Goal: Information Seeking & Learning: Learn about a topic

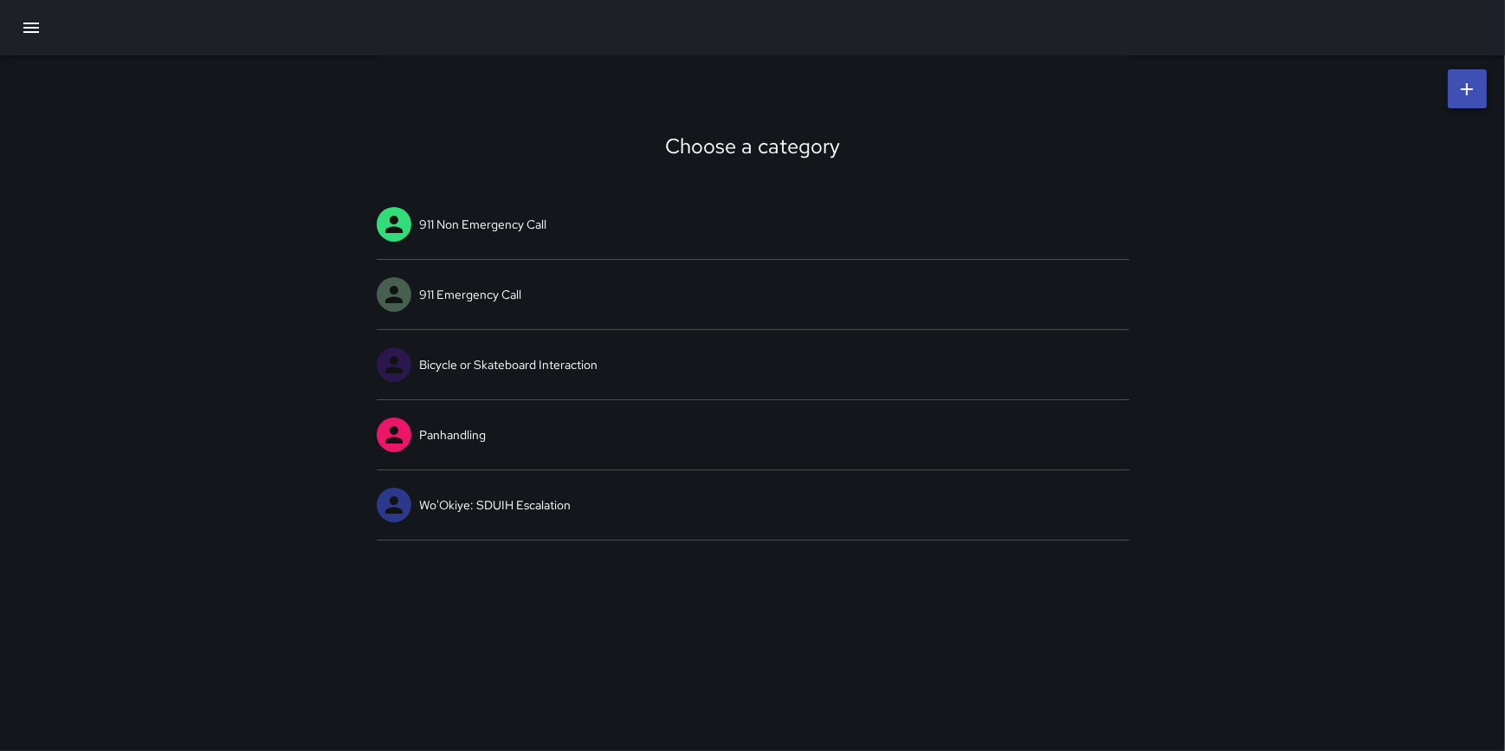
click at [32, 30] on icon "button" at bounding box center [31, 27] width 21 height 21
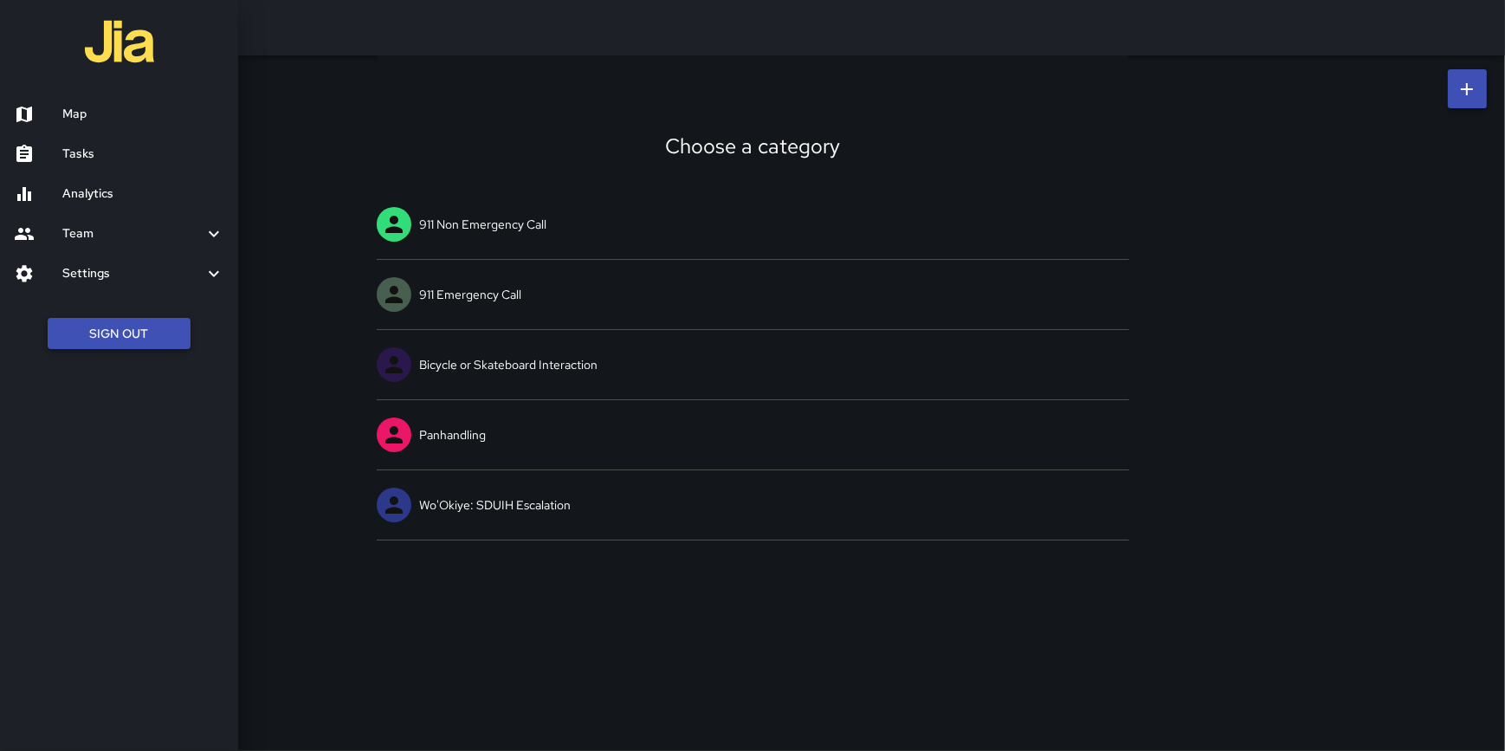
click at [139, 339] on button "Sign Out" at bounding box center [119, 334] width 143 height 32
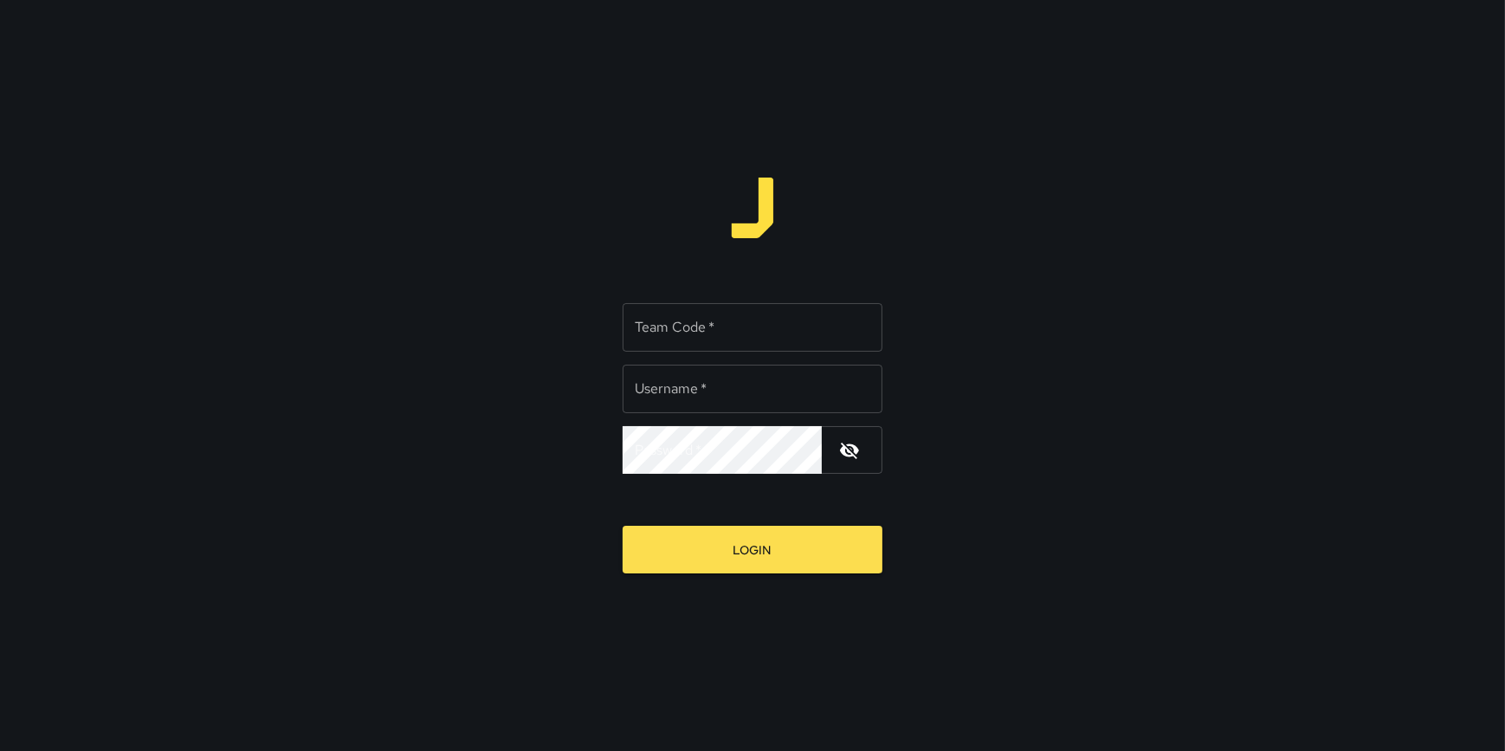
type input "**********"
click at [680, 332] on input "Team Code   *" at bounding box center [753, 327] width 260 height 48
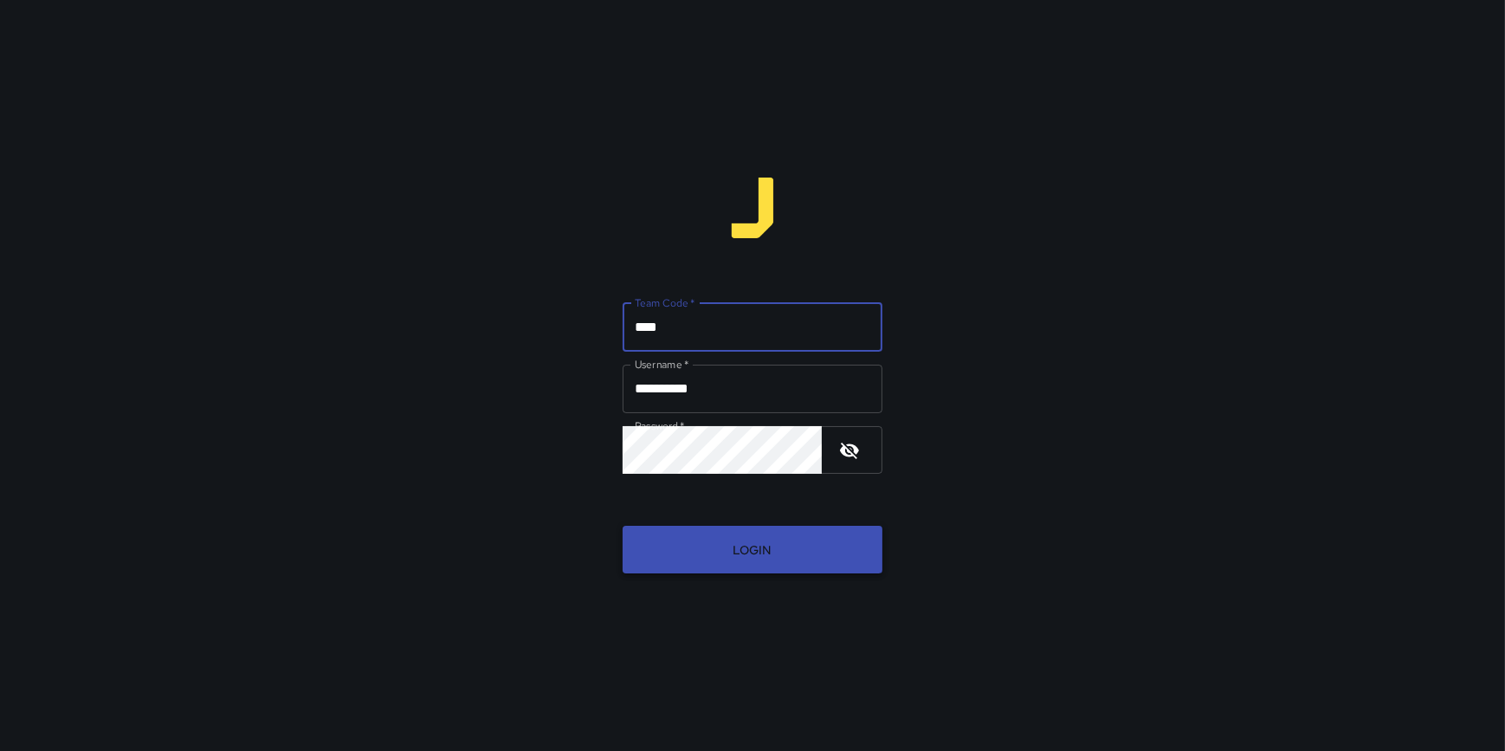
type input "****"
click at [782, 558] on button "Login" at bounding box center [753, 550] width 260 height 48
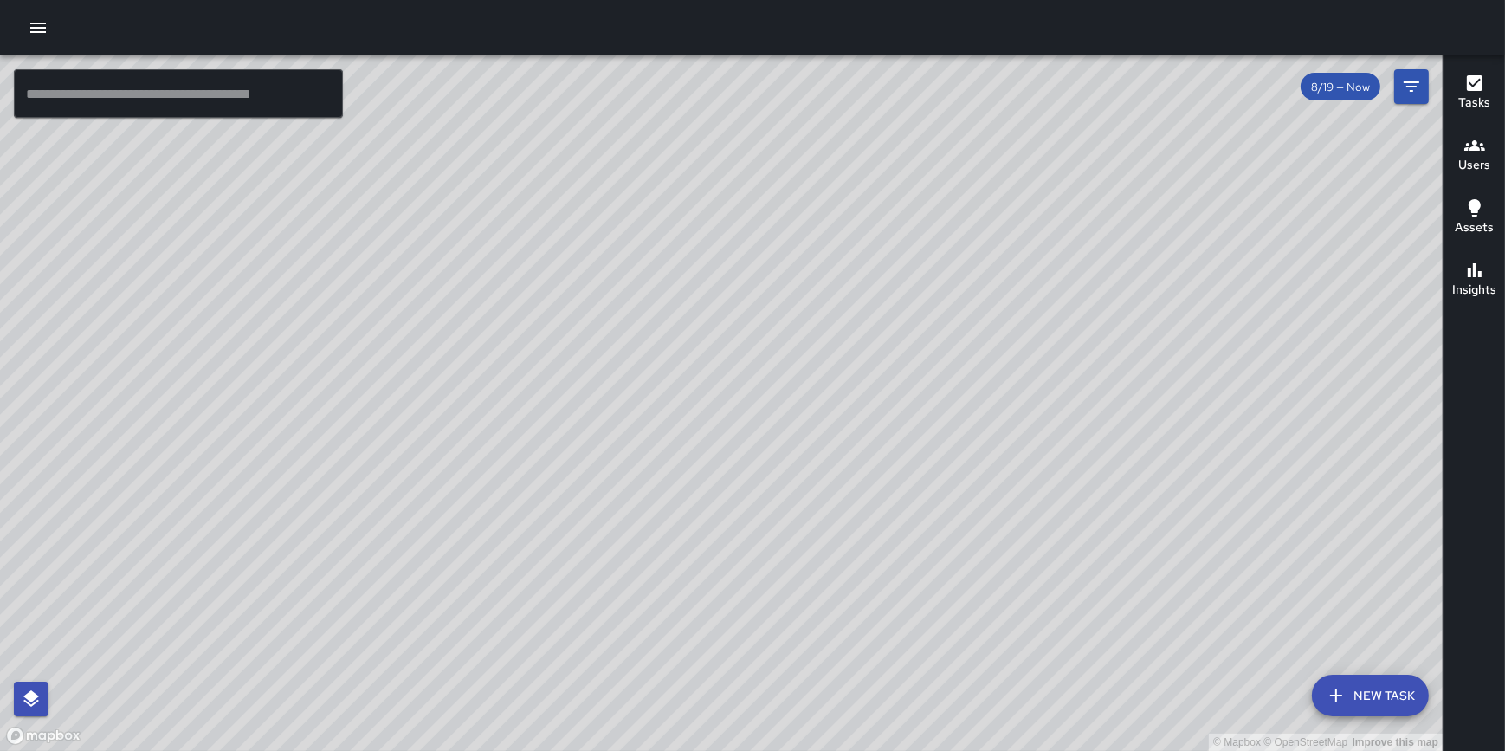
click at [36, 28] on icon "button" at bounding box center [38, 28] width 16 height 10
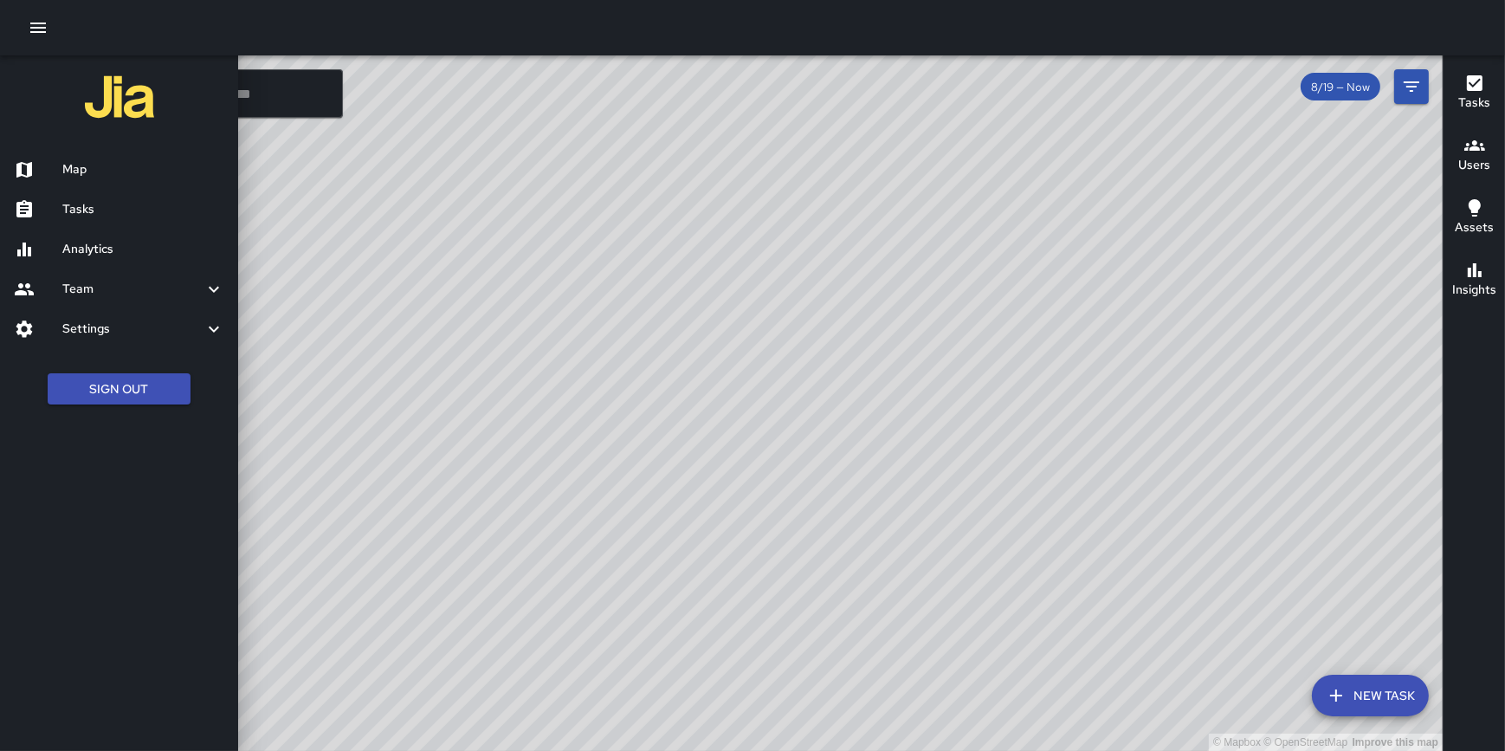
click at [90, 238] on link "Analytics" at bounding box center [119, 249] width 238 height 40
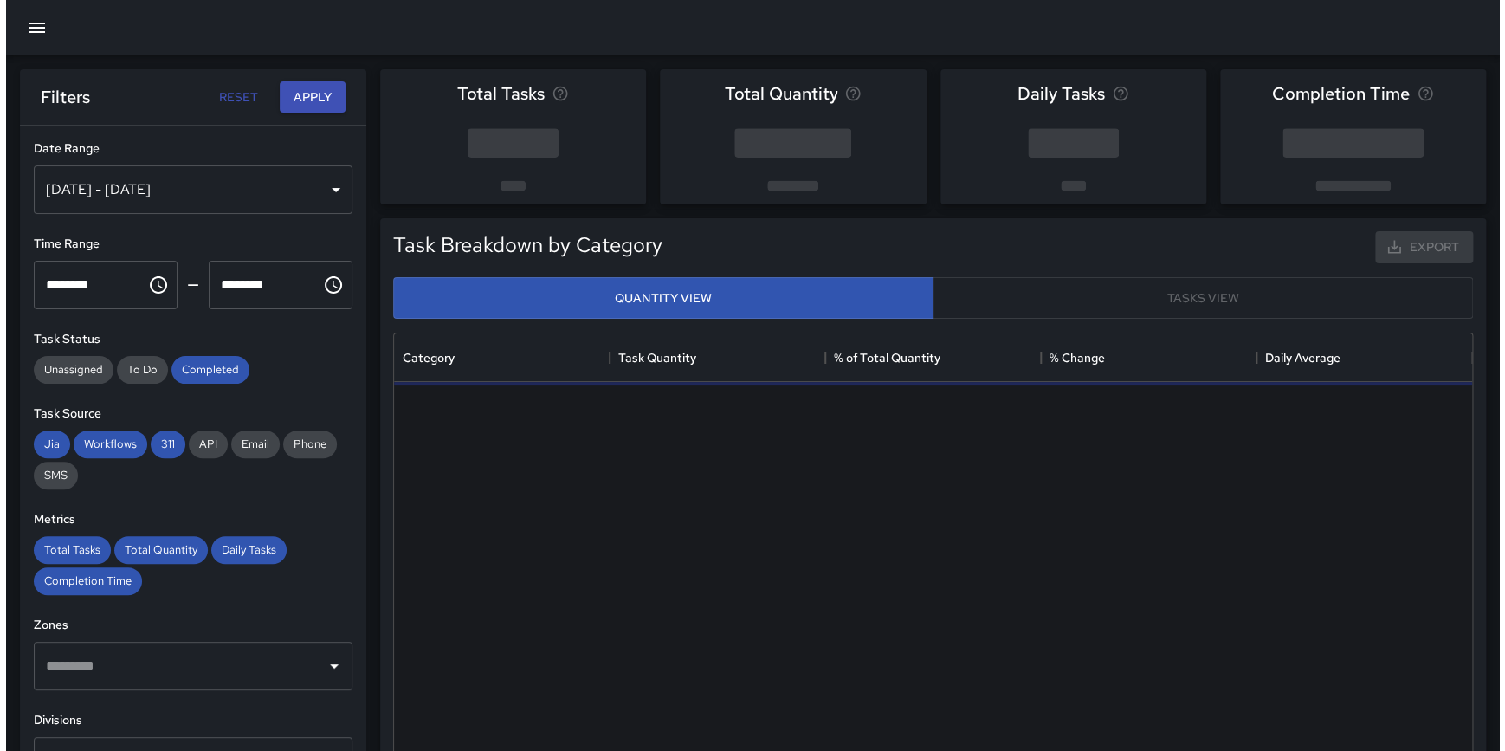
scroll to position [506, 1065]
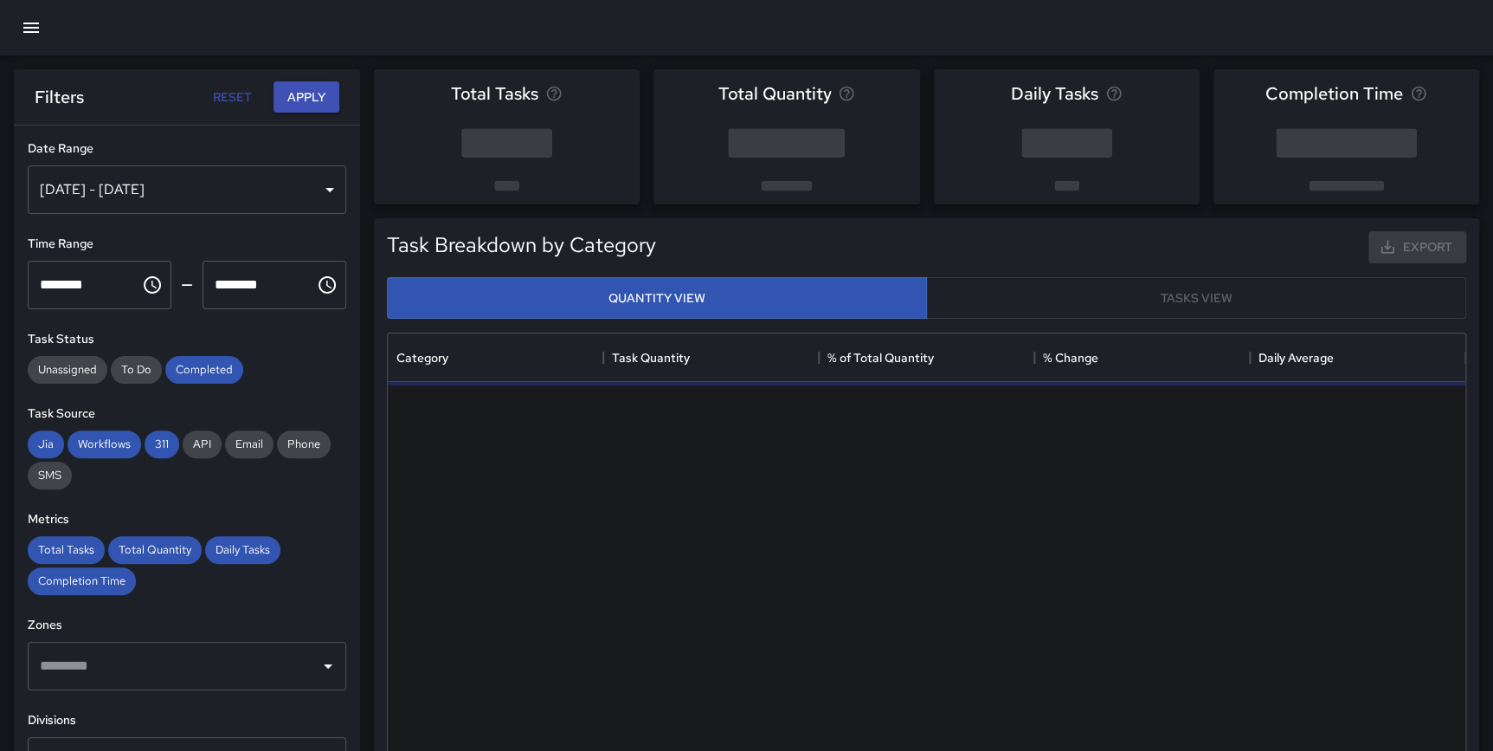
click at [144, 182] on div "[DATE] - [DATE]" at bounding box center [187, 189] width 319 height 48
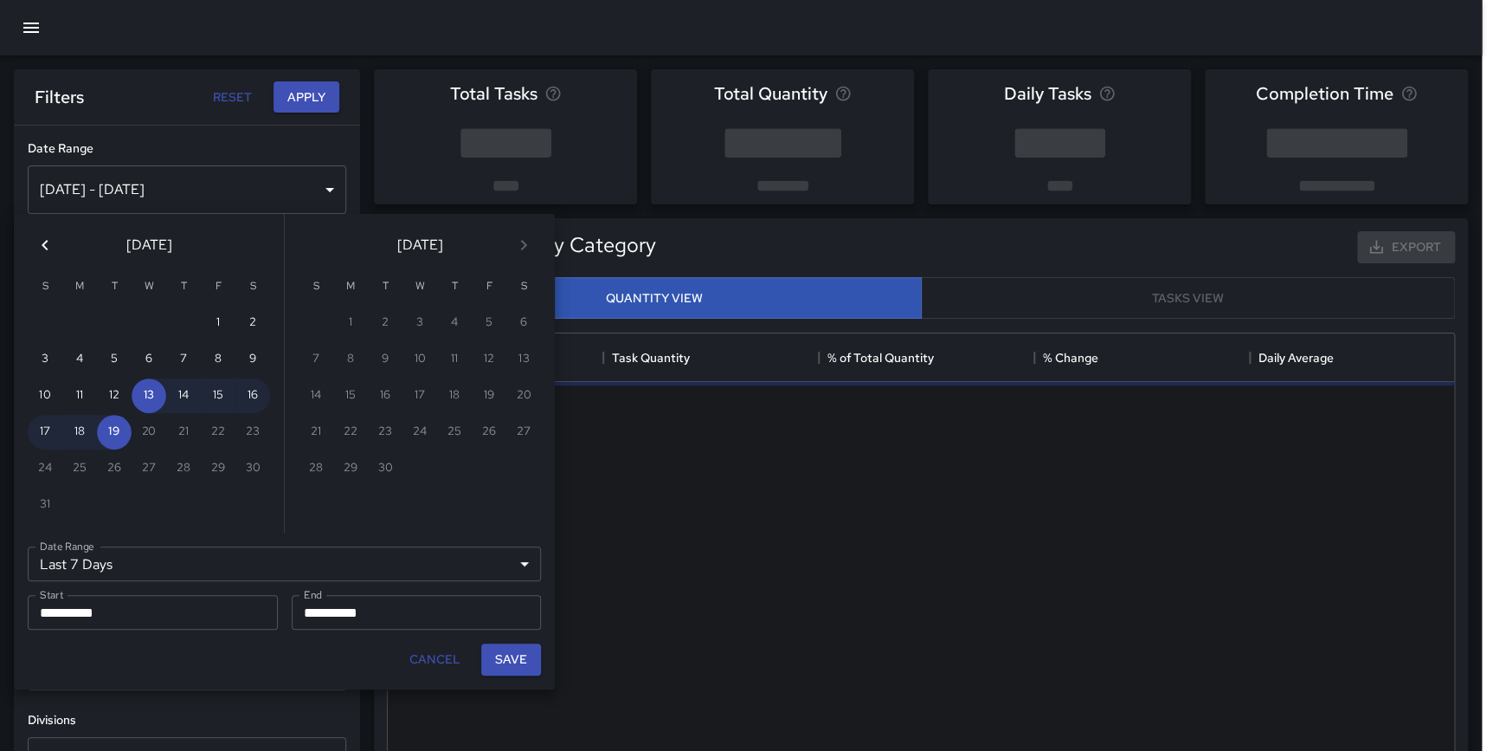
scroll to position [506, 1066]
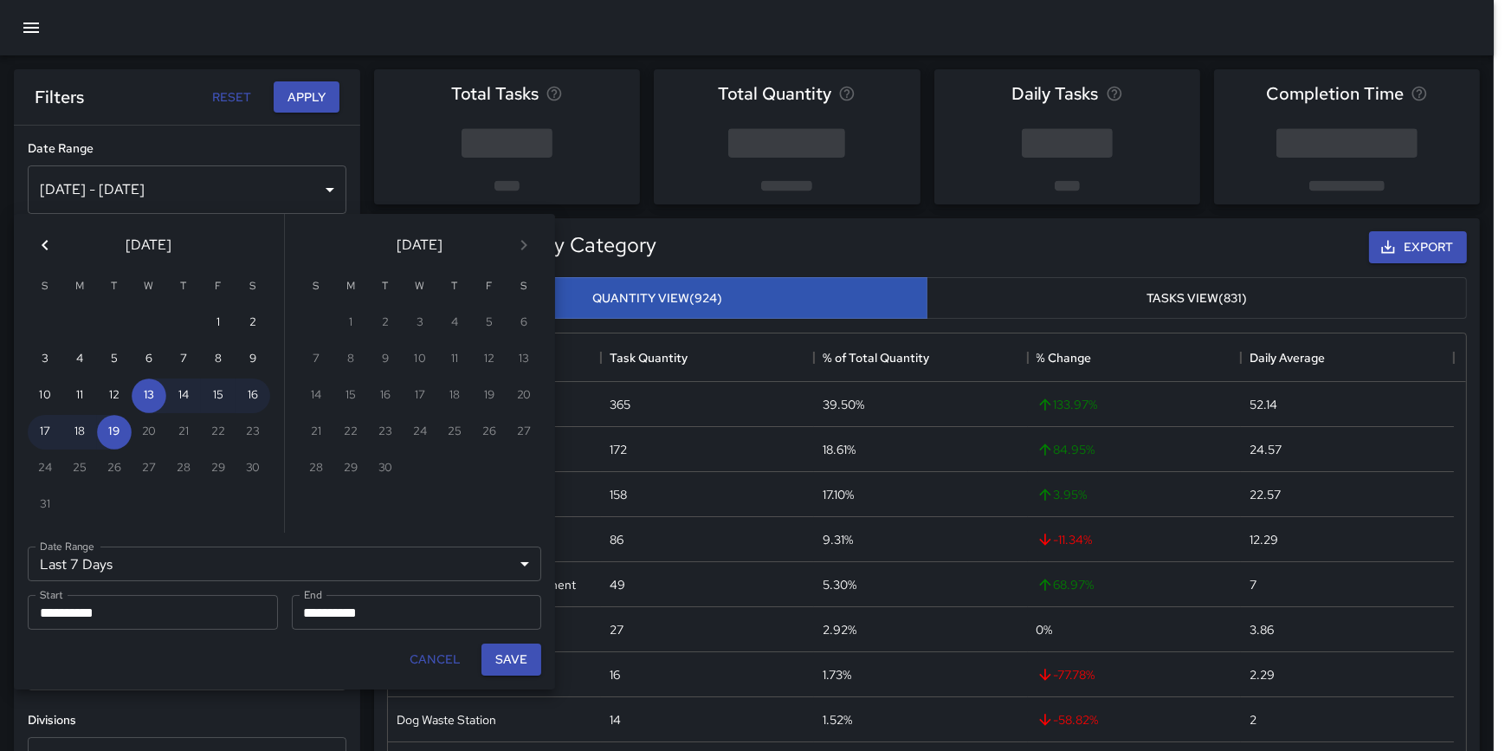
click at [45, 246] on icon "Previous month" at bounding box center [45, 245] width 21 height 21
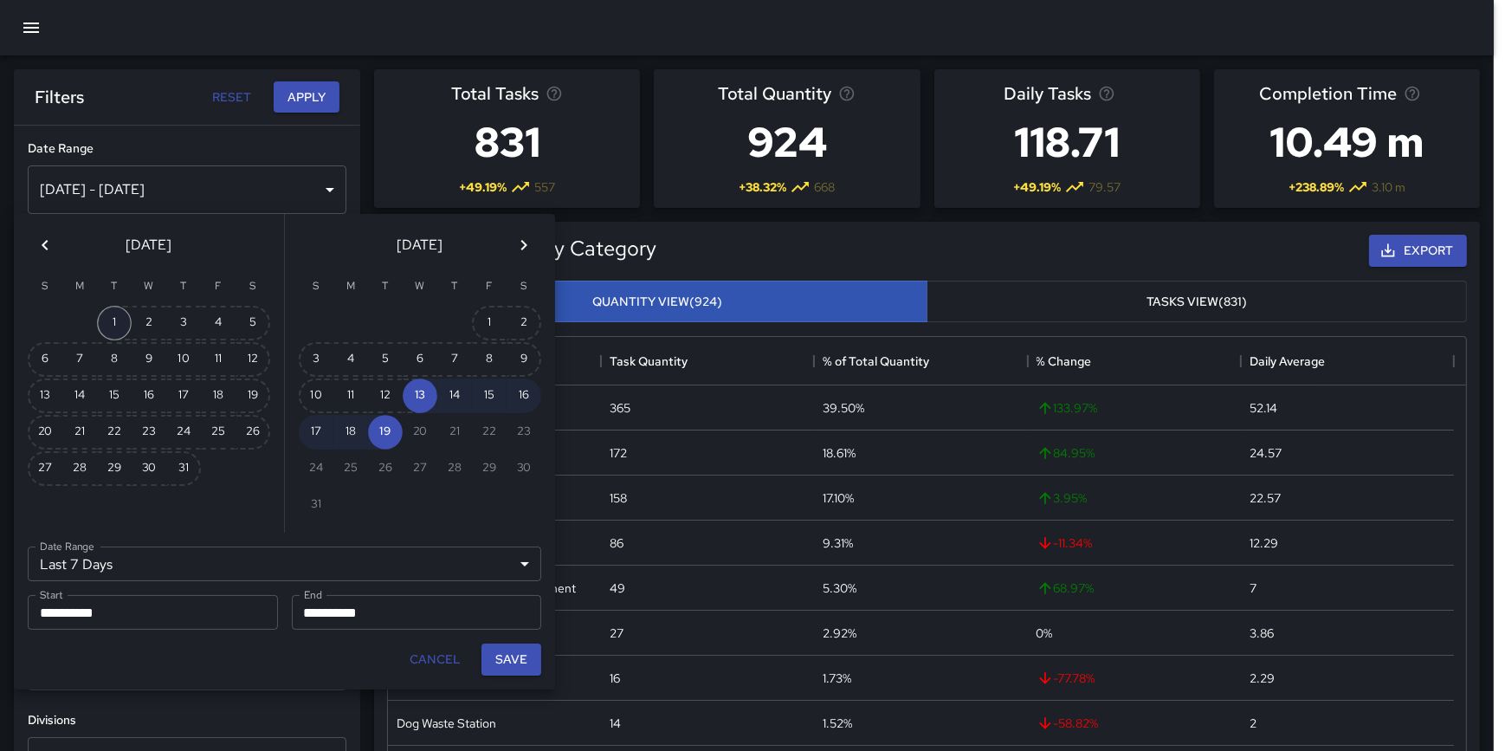
click at [105, 325] on button "1" at bounding box center [114, 323] width 35 height 35
type input "******"
type input "**********"
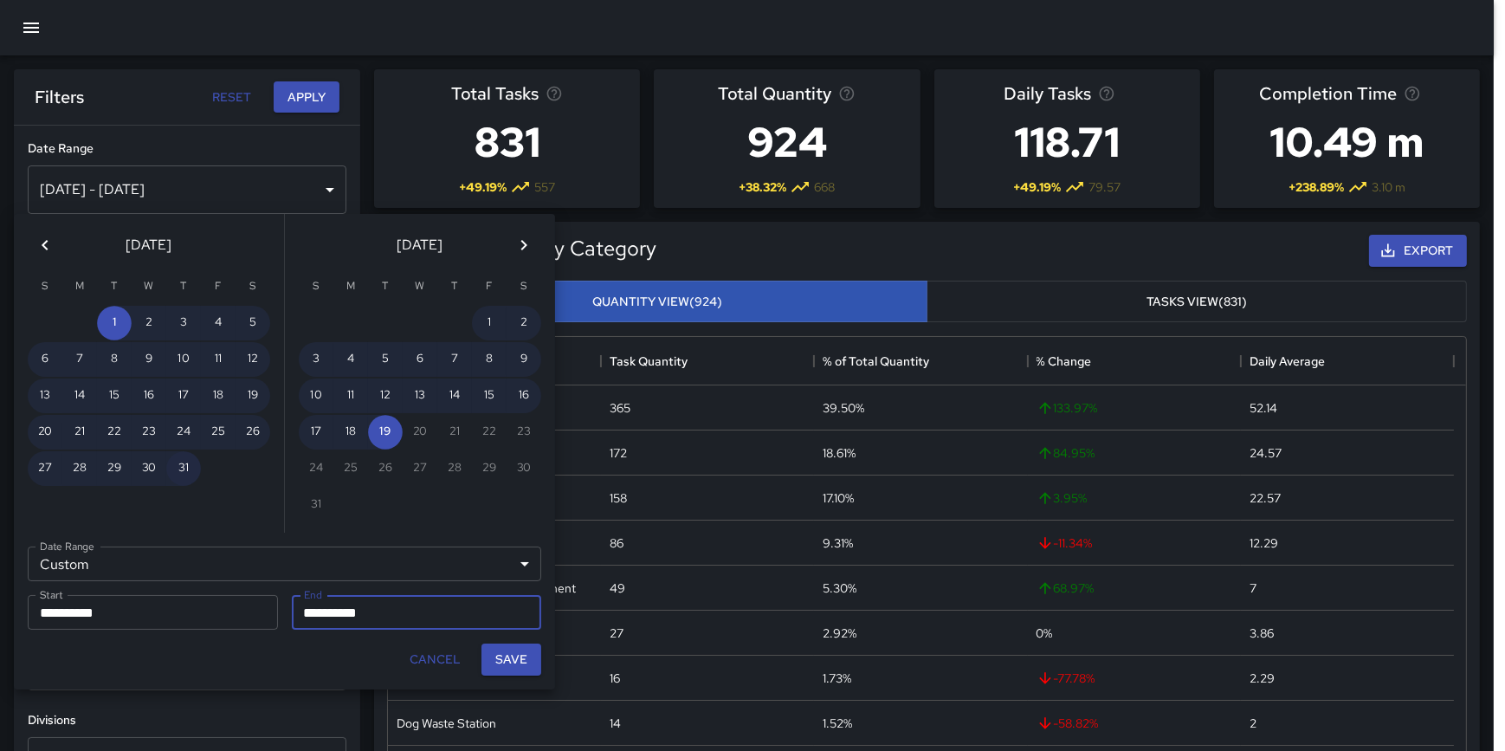
click at [188, 466] on button "31" at bounding box center [183, 468] width 35 height 35
type input "**********"
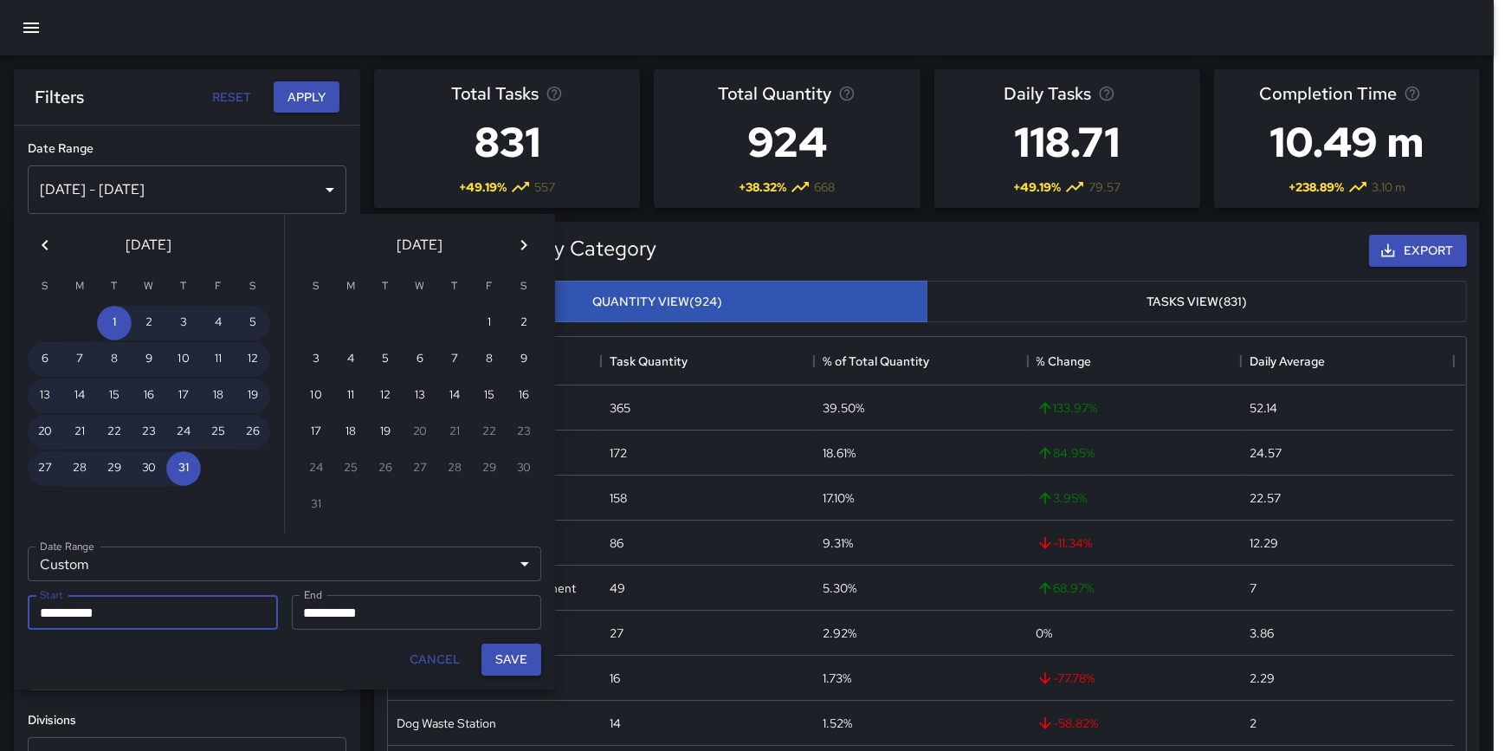
click at [507, 657] on button "Save" at bounding box center [511, 659] width 60 height 32
type input "**********"
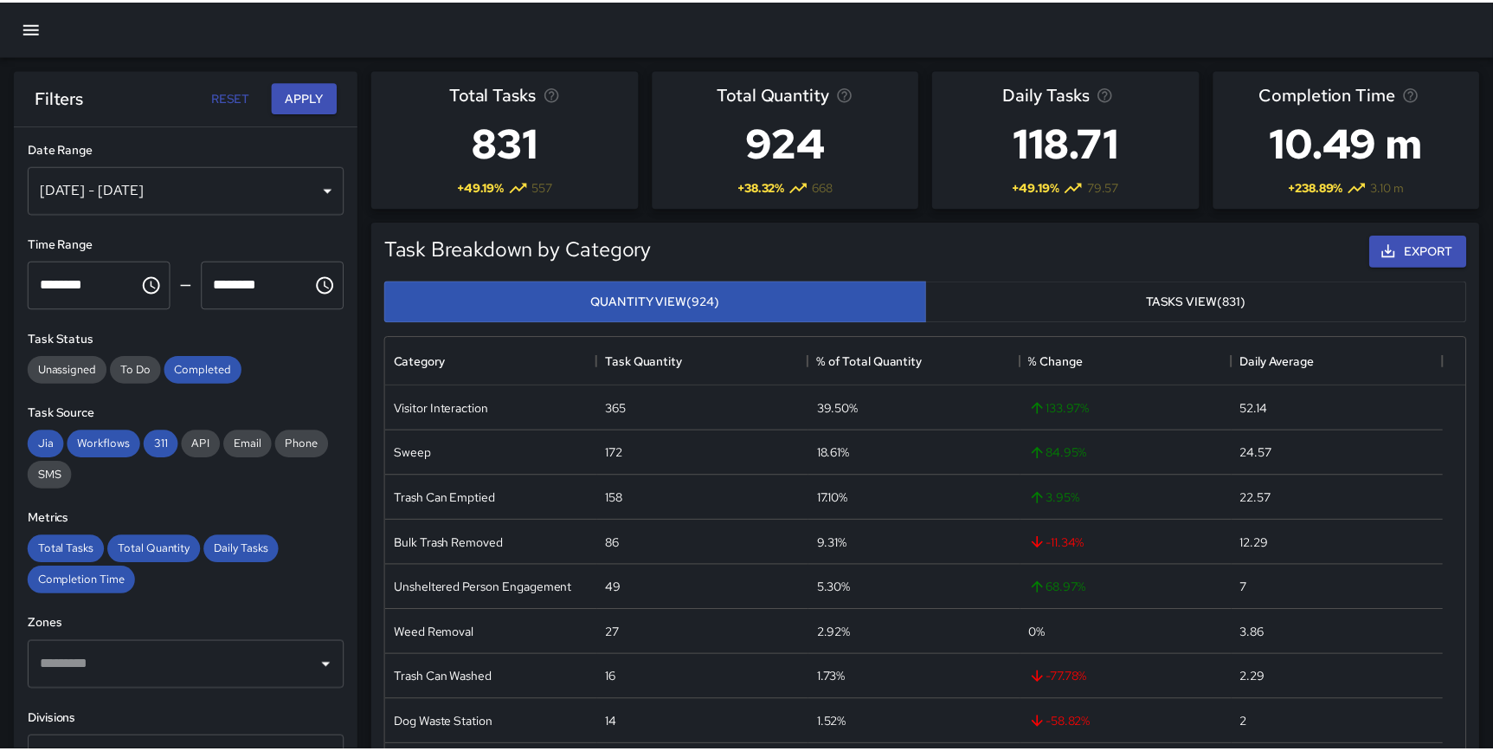
scroll to position [506, 1065]
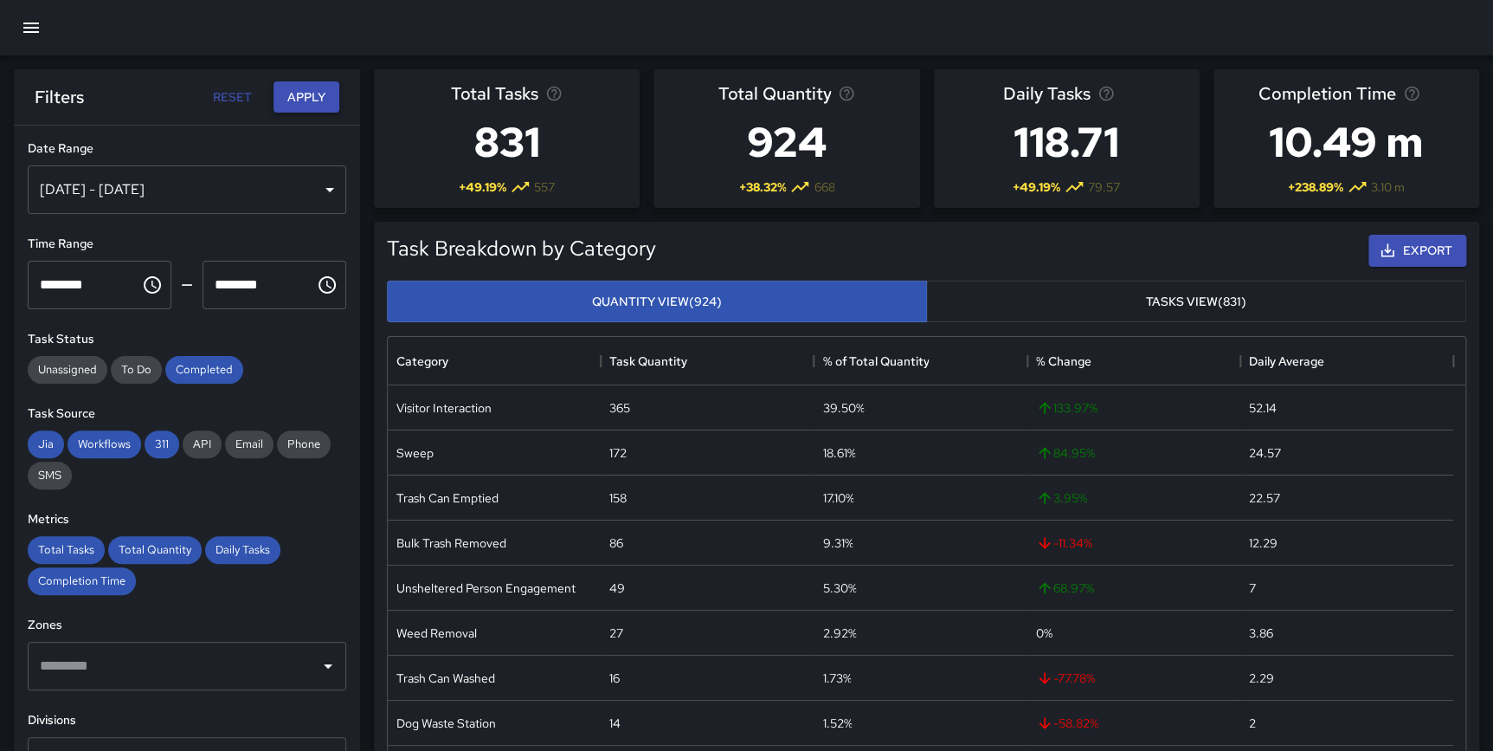
click at [302, 93] on button "Apply" at bounding box center [307, 97] width 66 height 32
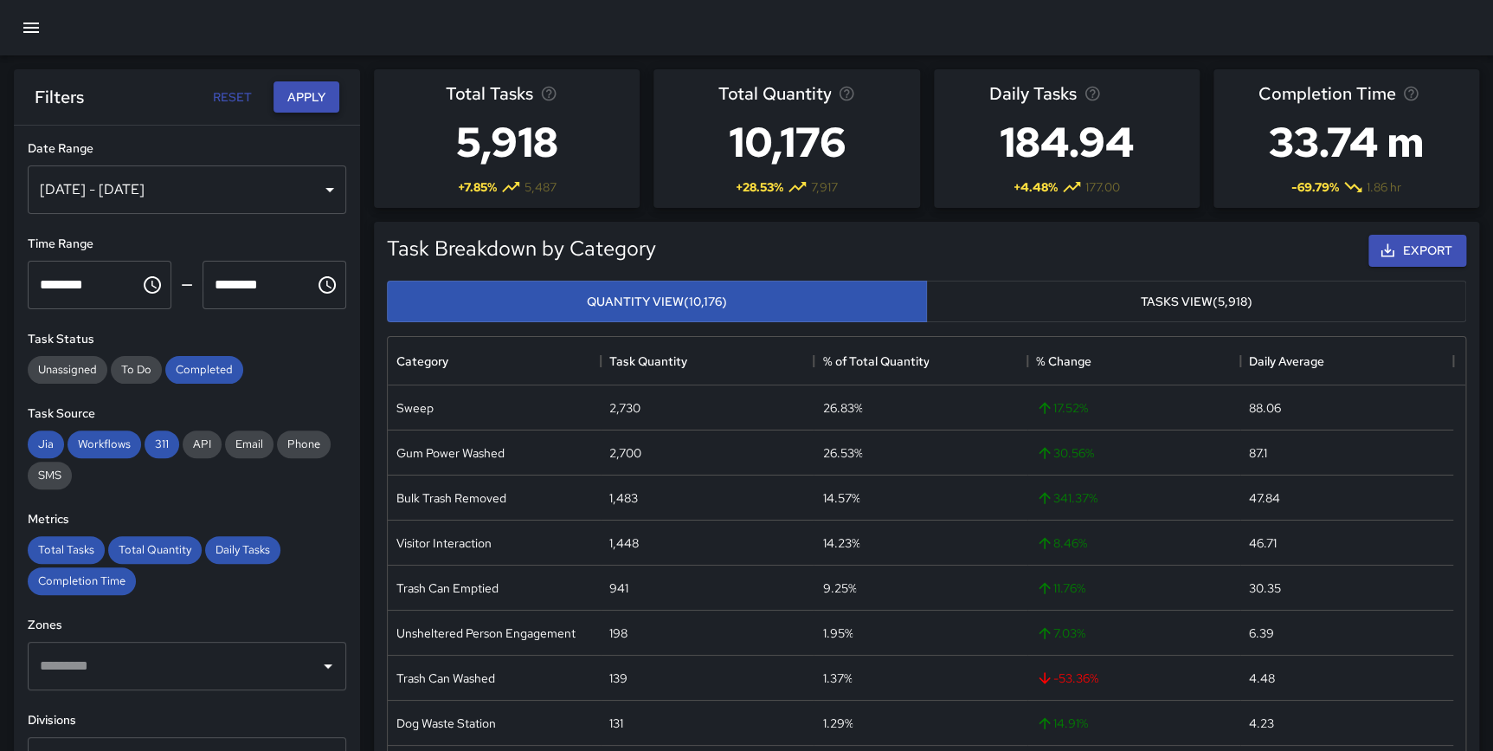
click at [306, 101] on button "Apply" at bounding box center [307, 97] width 66 height 32
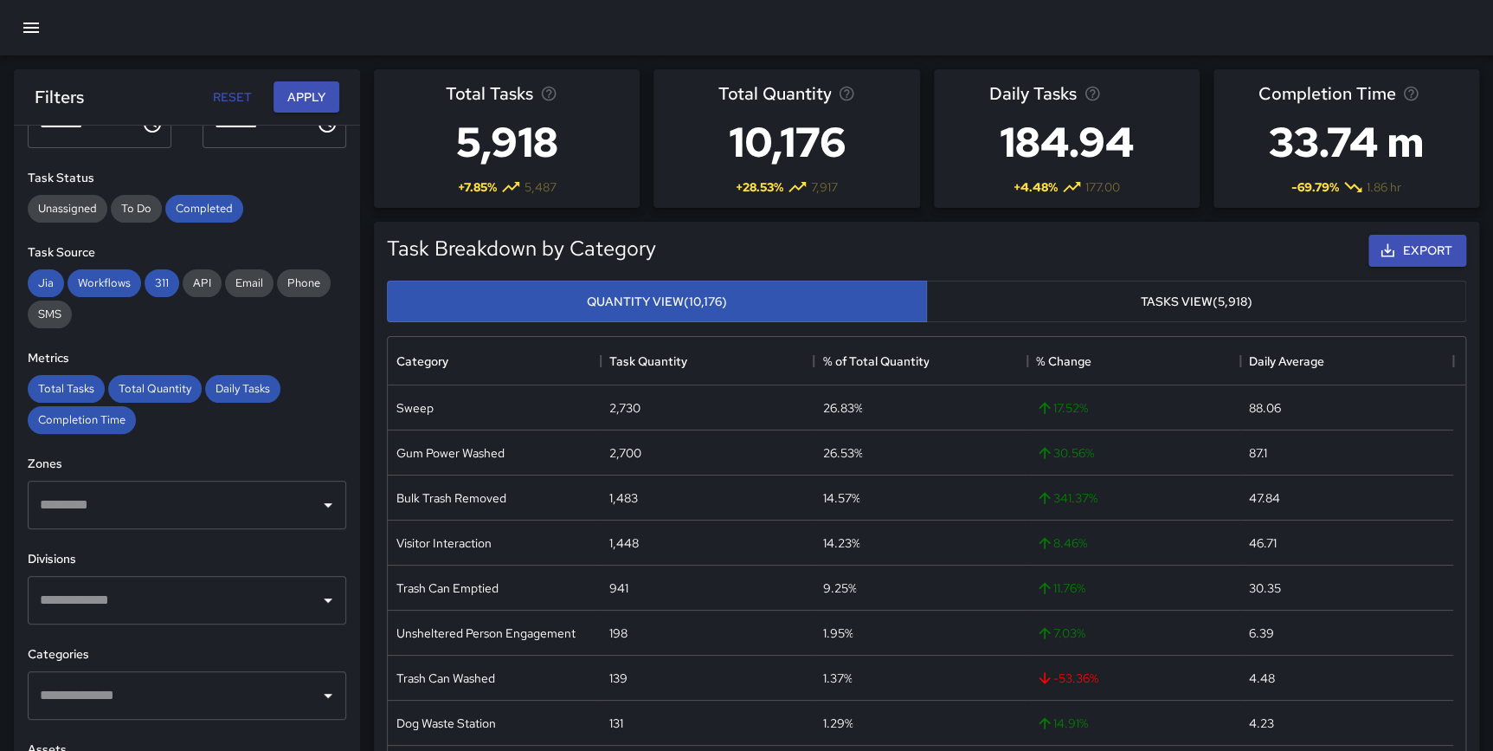
click at [171, 609] on input "text" at bounding box center [173, 600] width 277 height 33
type input "********"
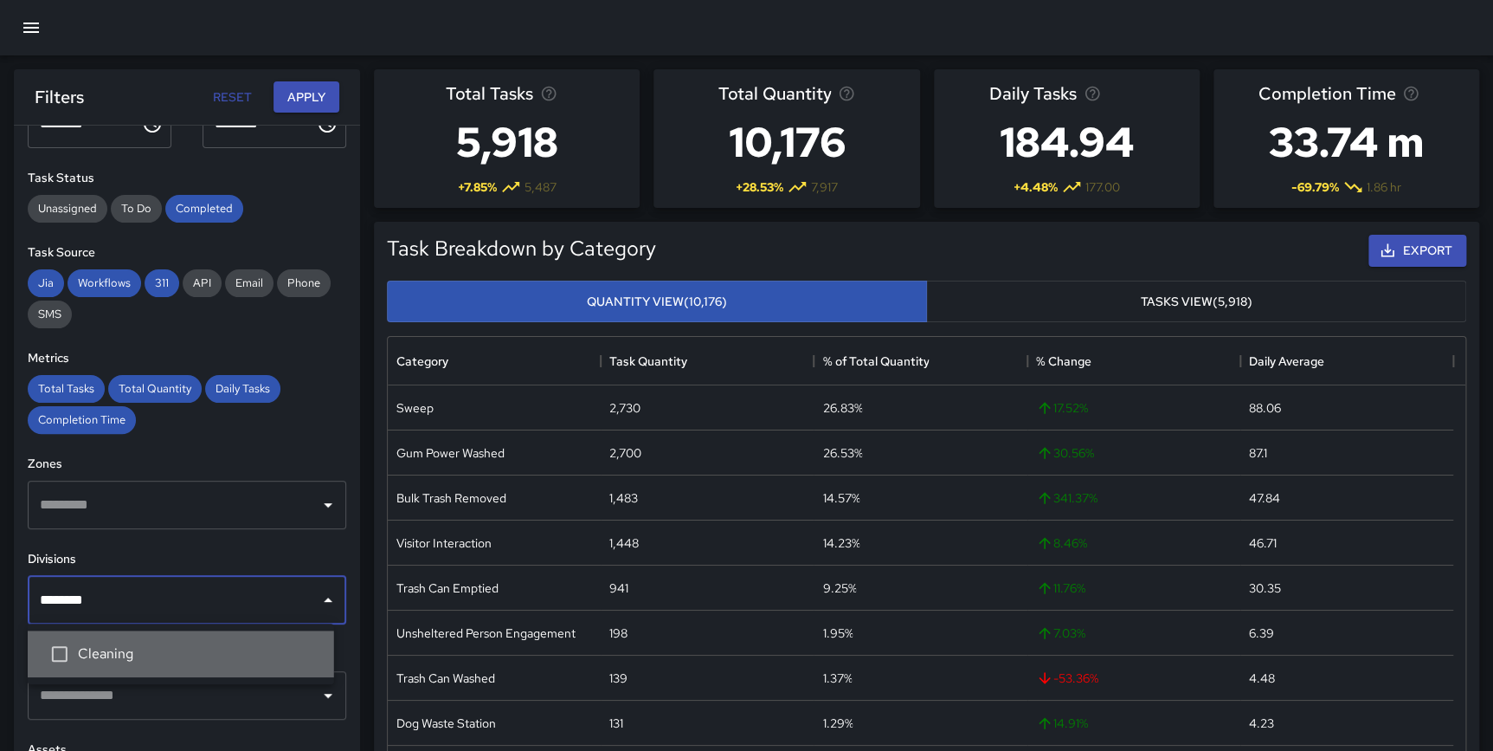
click at [145, 659] on span "Cleaning" at bounding box center [199, 653] width 242 height 21
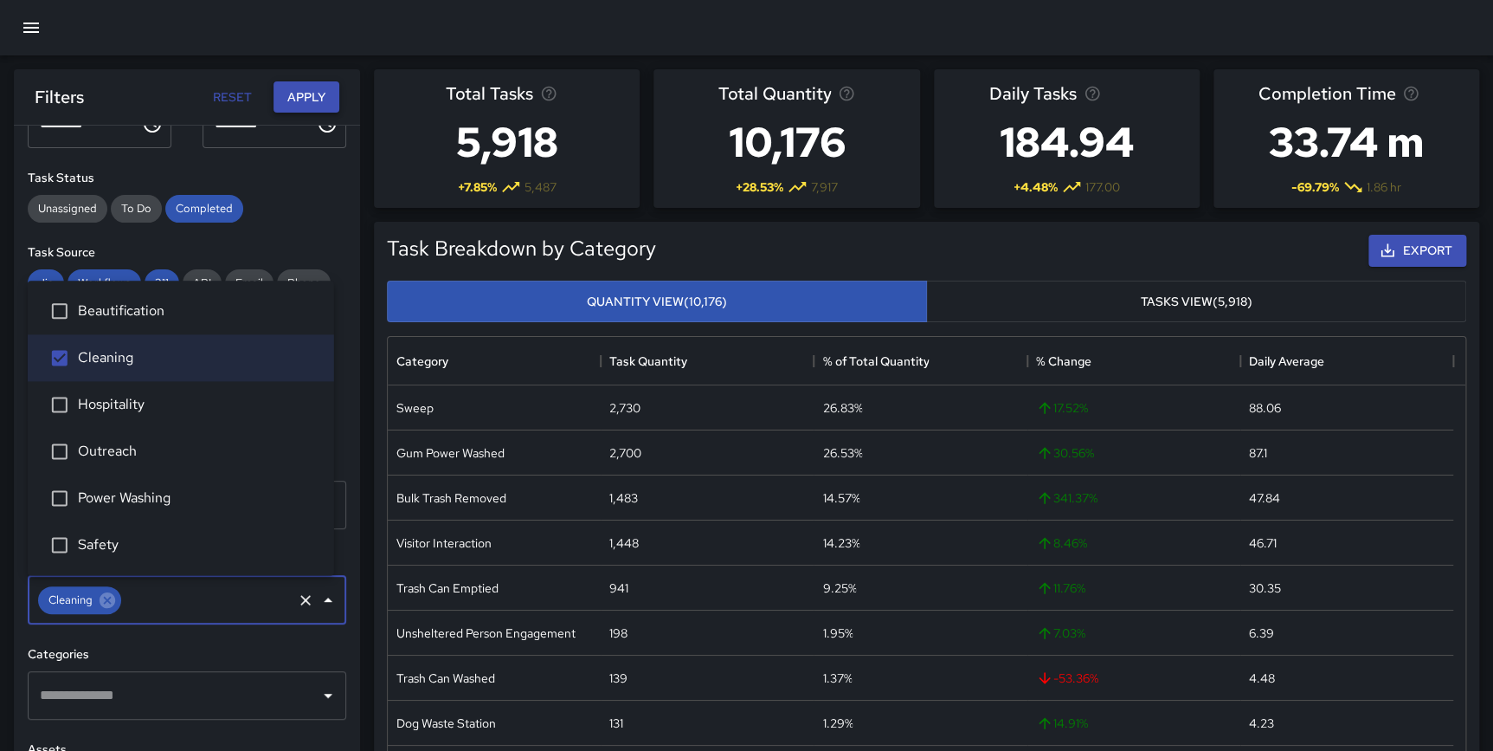
click at [306, 94] on button "Apply" at bounding box center [307, 97] width 66 height 32
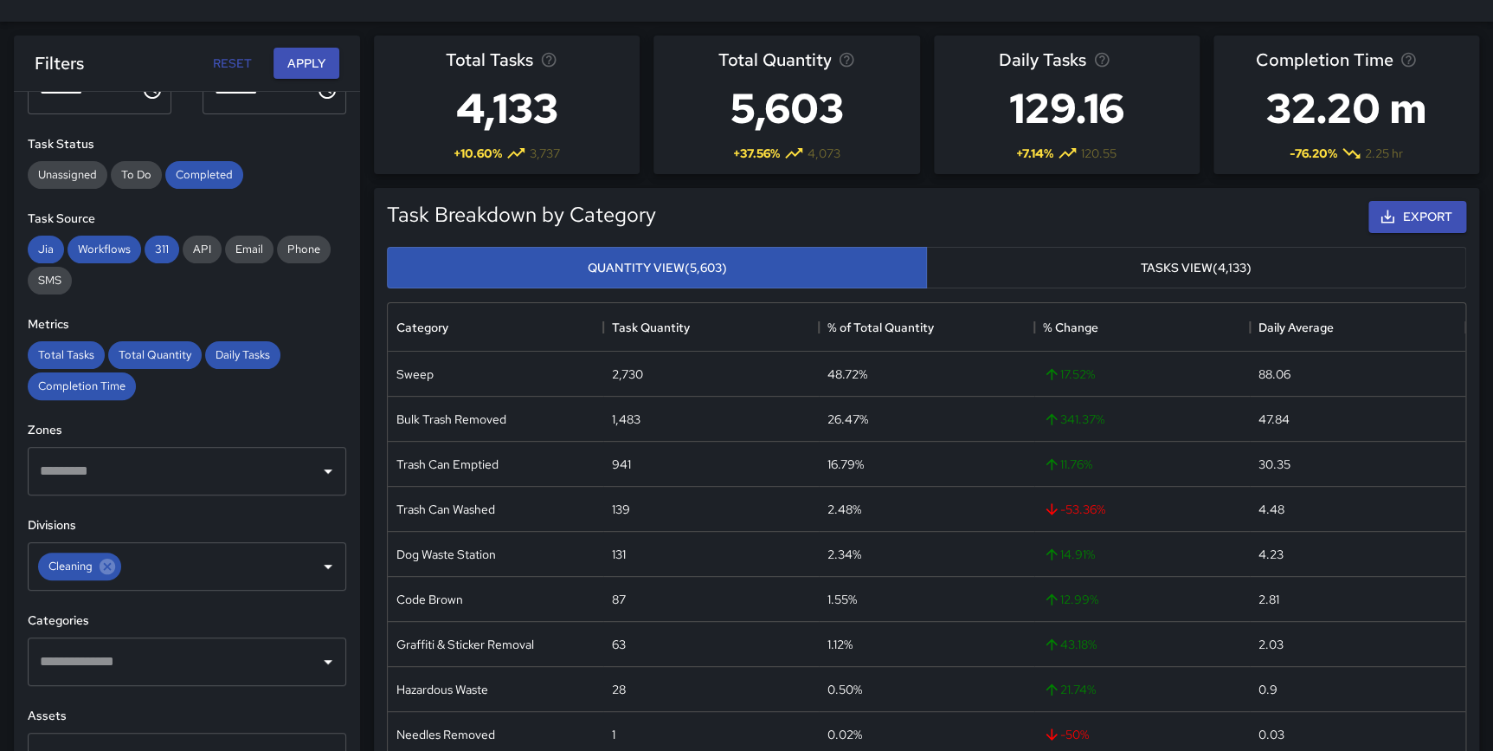
scroll to position [0, 0]
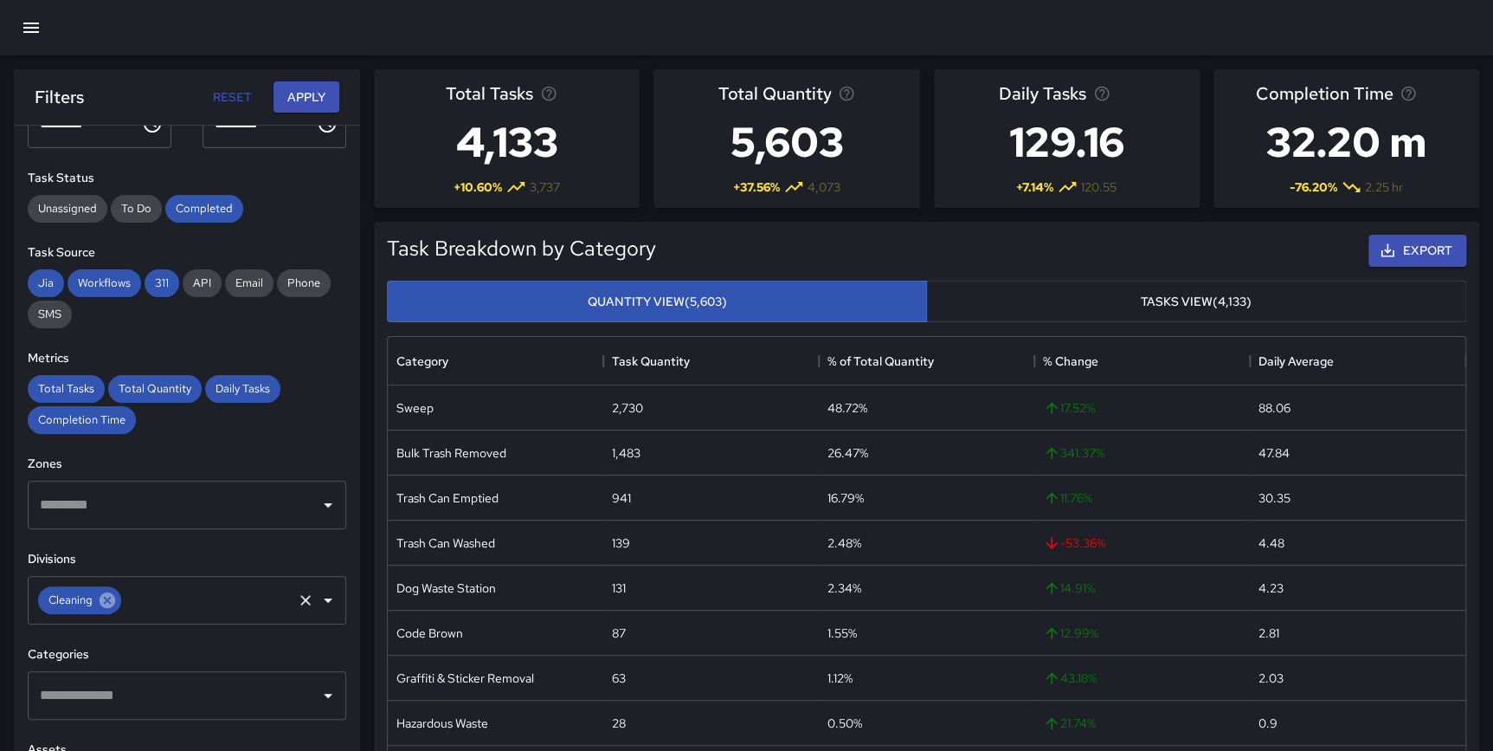
click at [106, 603] on icon at bounding box center [108, 600] width 16 height 16
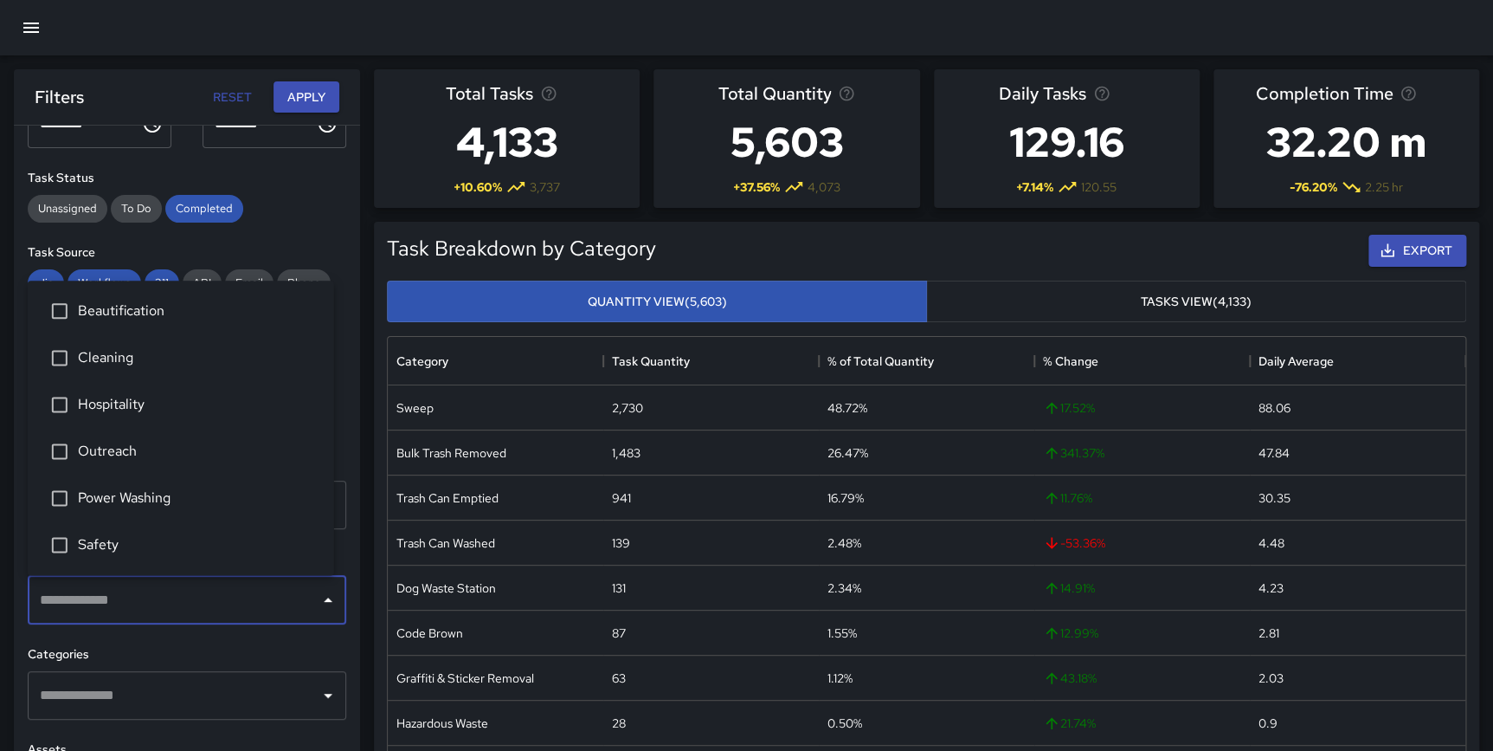
click at [91, 599] on input "text" at bounding box center [173, 600] width 277 height 33
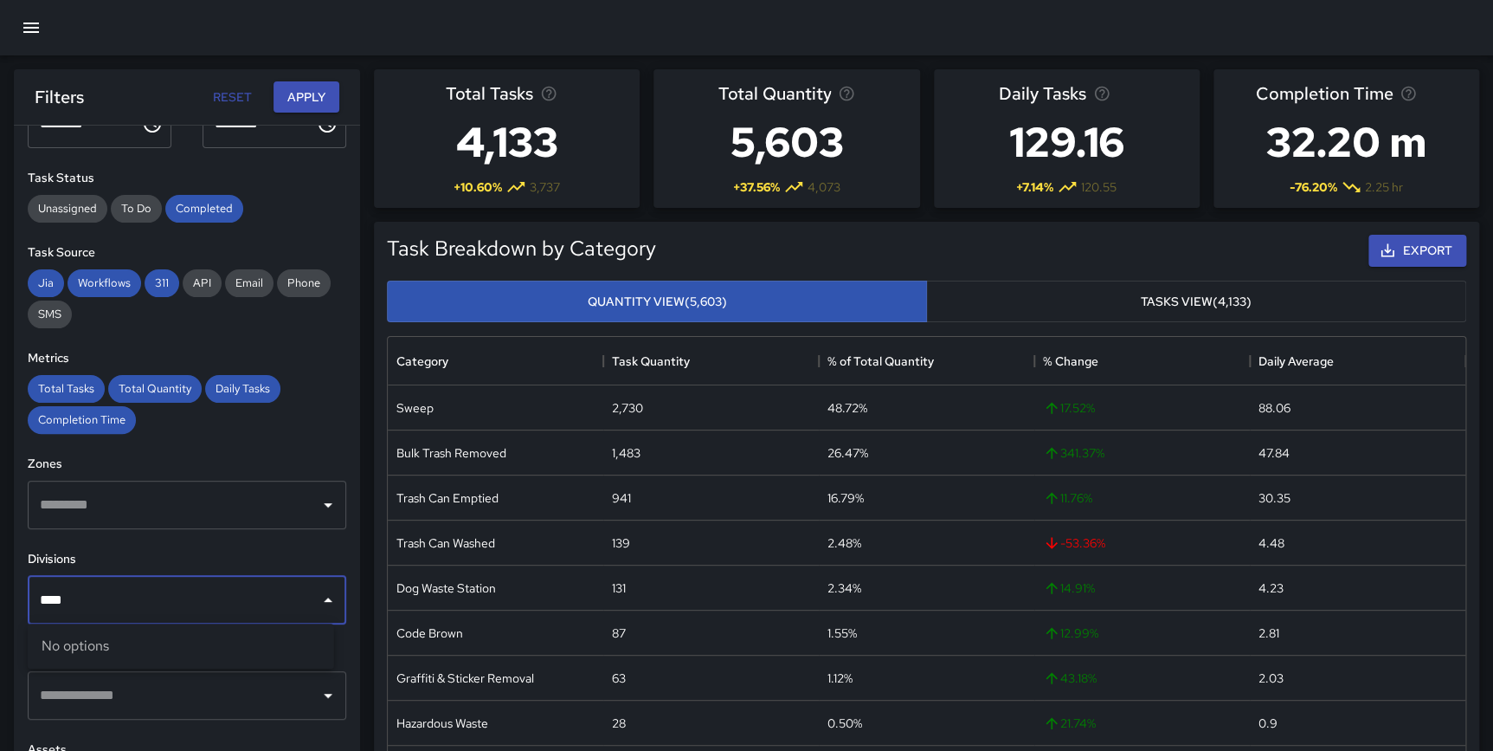
type input "****"
click at [255, 535] on div "**********" at bounding box center [187, 473] width 346 height 694
click at [78, 693] on input "text" at bounding box center [173, 695] width 277 height 33
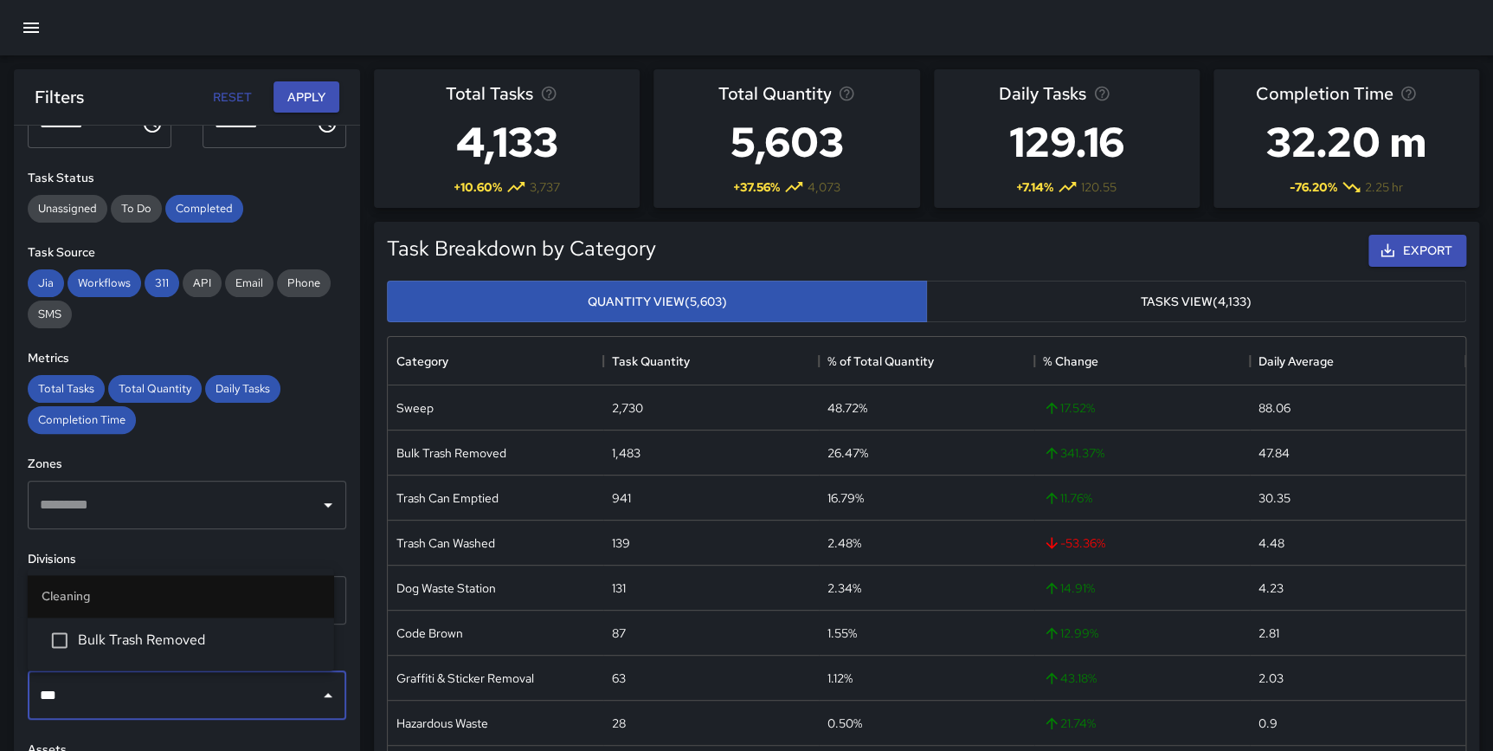
type input "****"
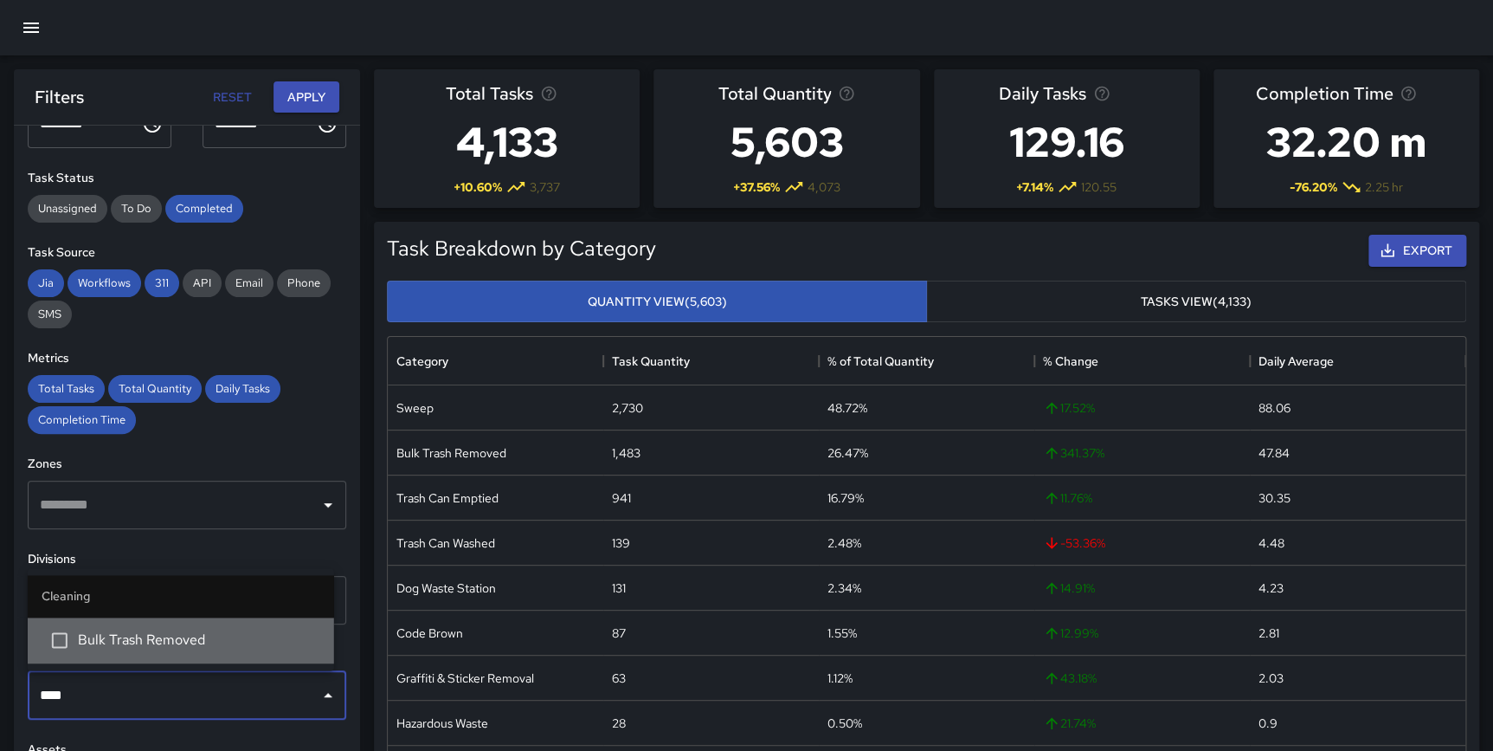
click at [92, 647] on span "Bulk Trash Removed" at bounding box center [199, 639] width 242 height 21
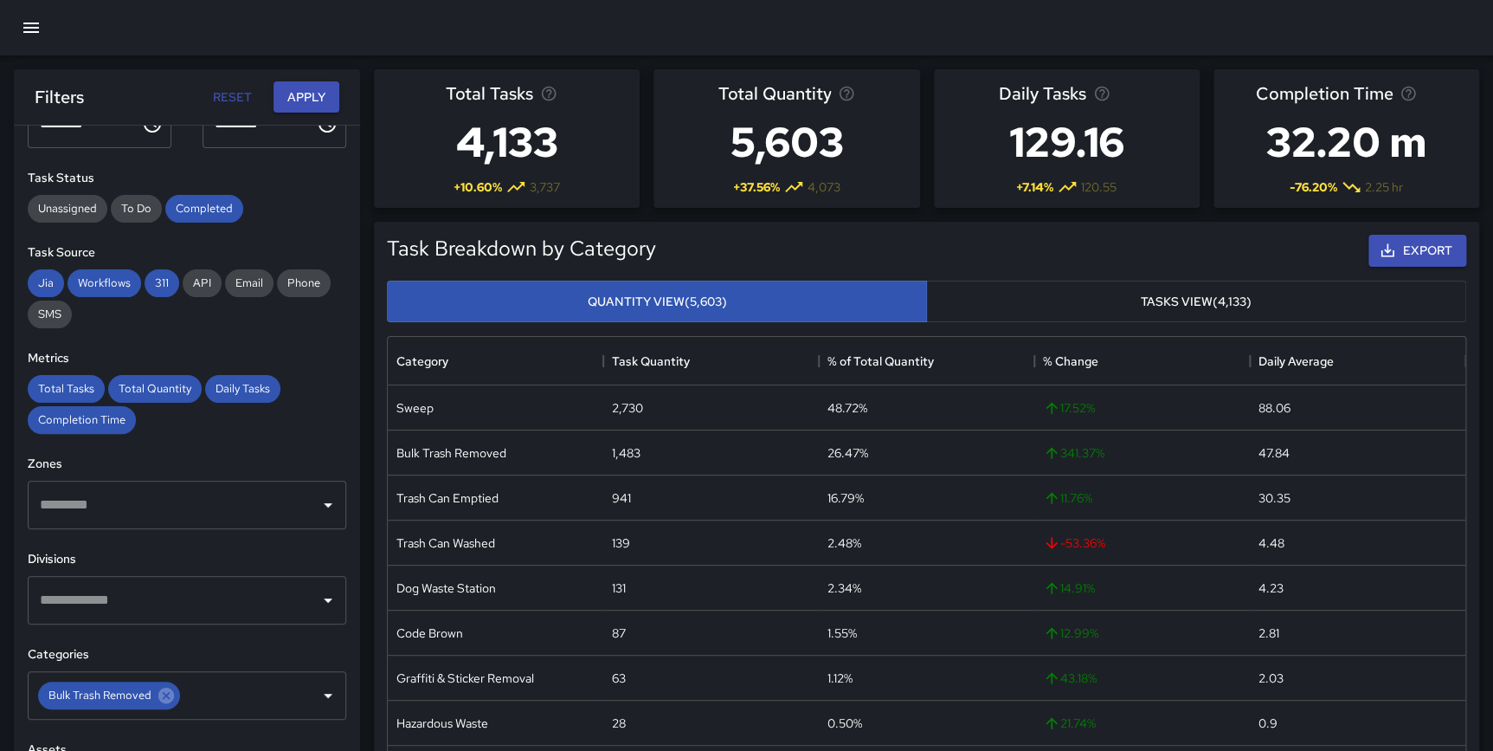
click at [310, 78] on div "Filters Reset Apply" at bounding box center [187, 96] width 346 height 55
click at [310, 93] on button "Apply" at bounding box center [307, 97] width 66 height 32
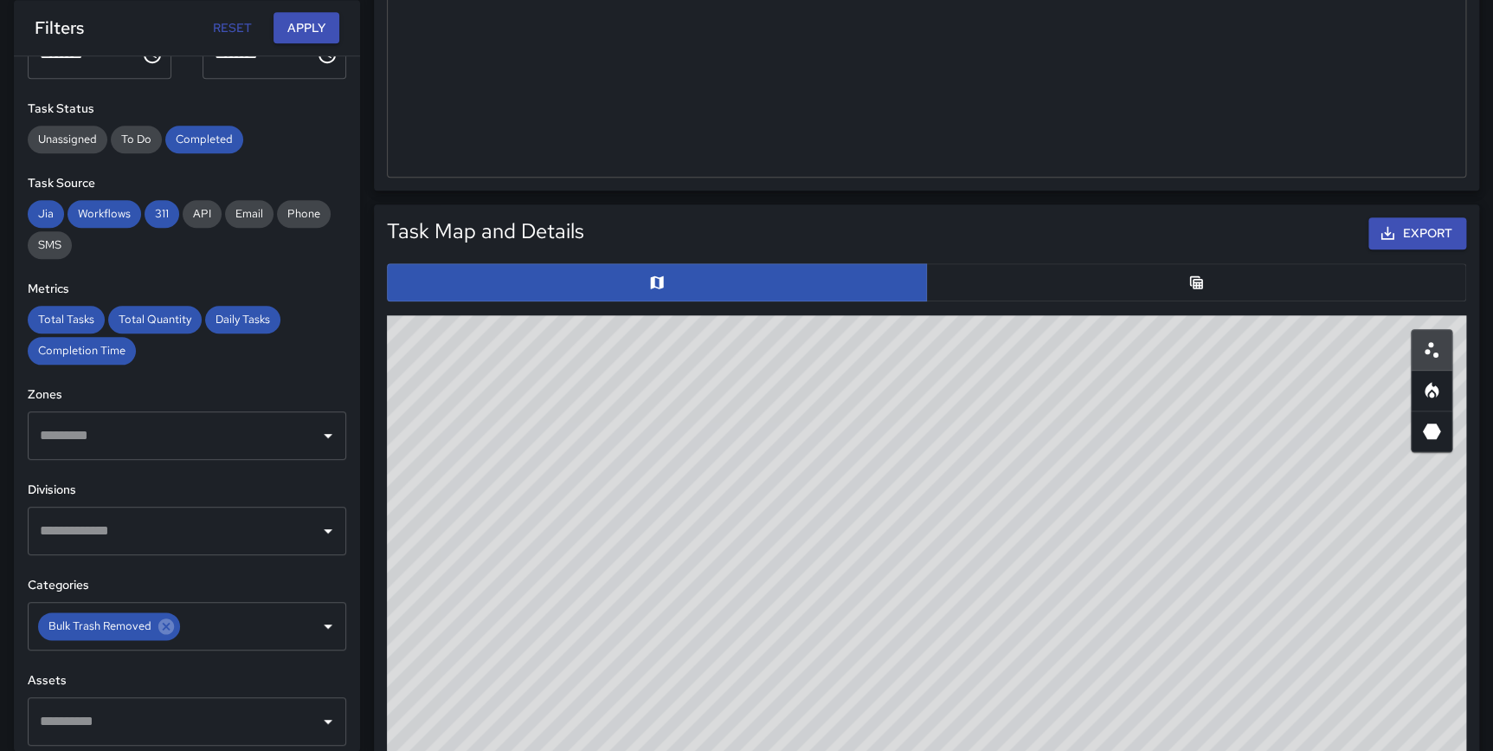
scroll to position [681, 0]
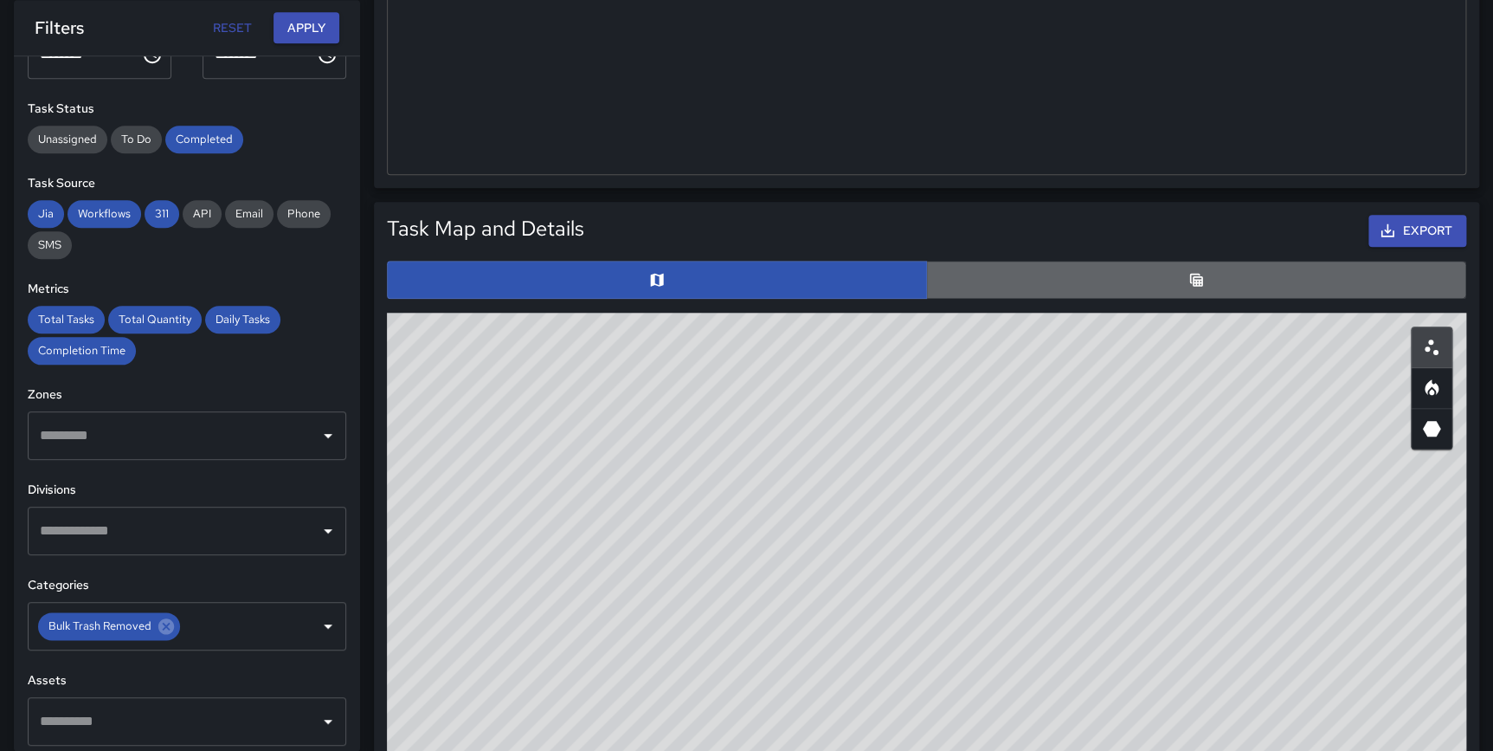
click at [1171, 273] on button "button" at bounding box center [1196, 280] width 540 height 38
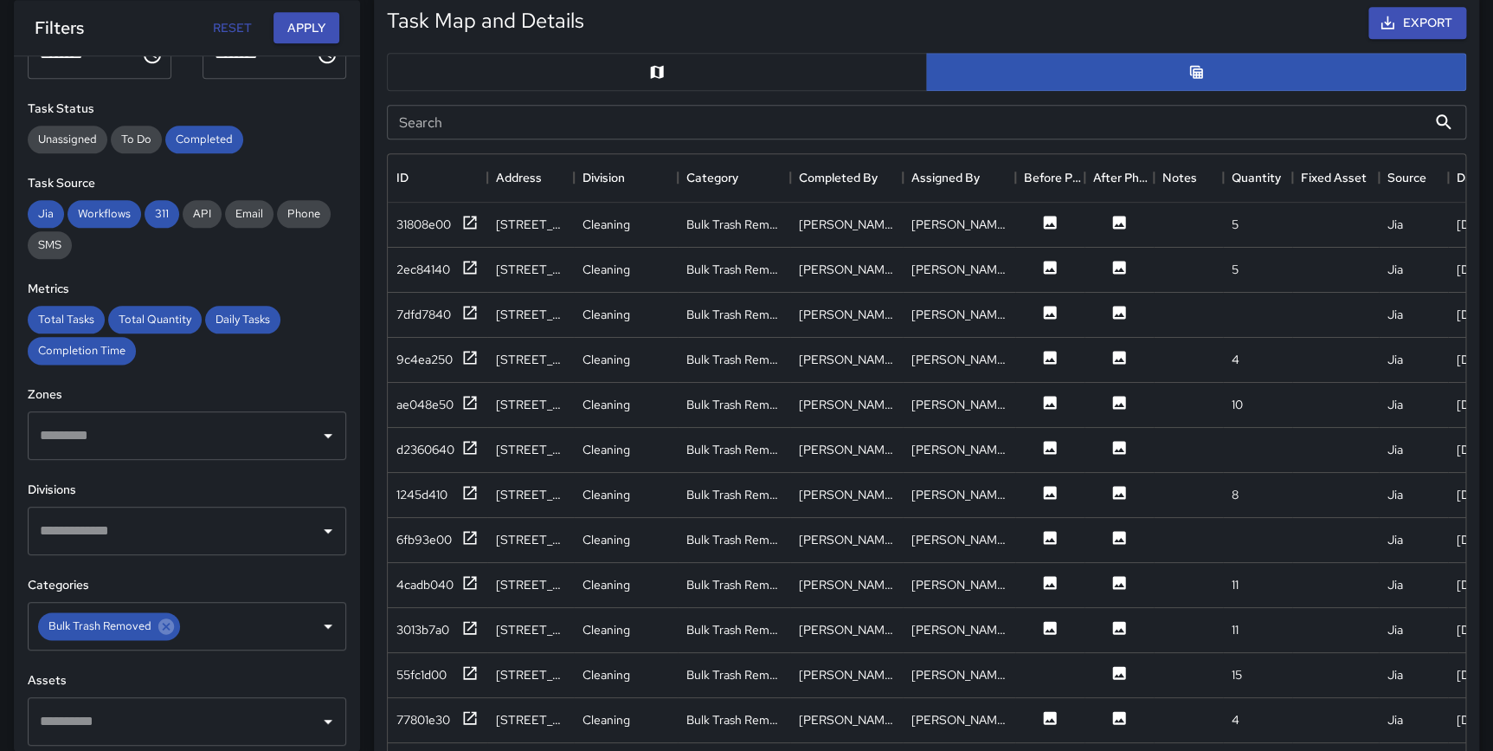
scroll to position [896, 0]
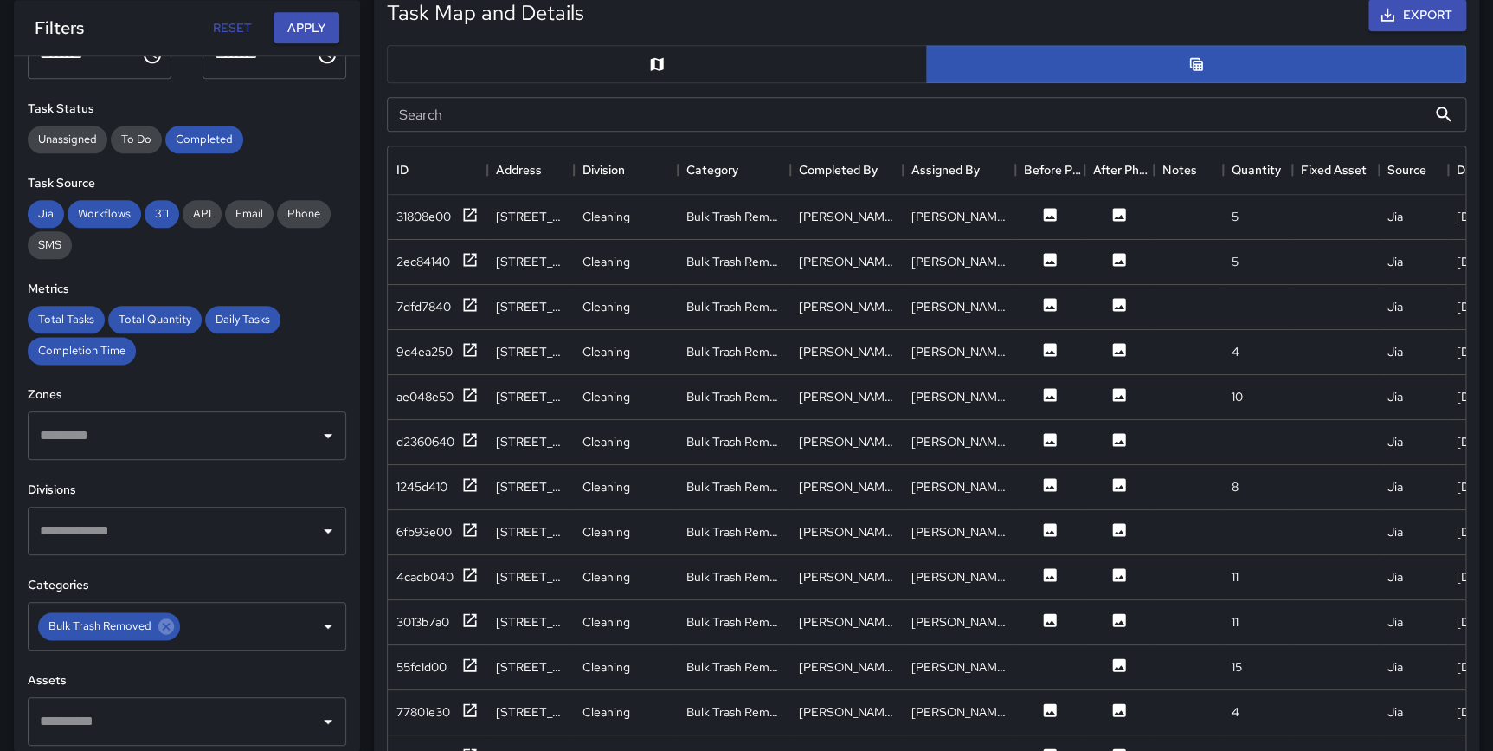
click at [668, 59] on button "button" at bounding box center [657, 64] width 540 height 38
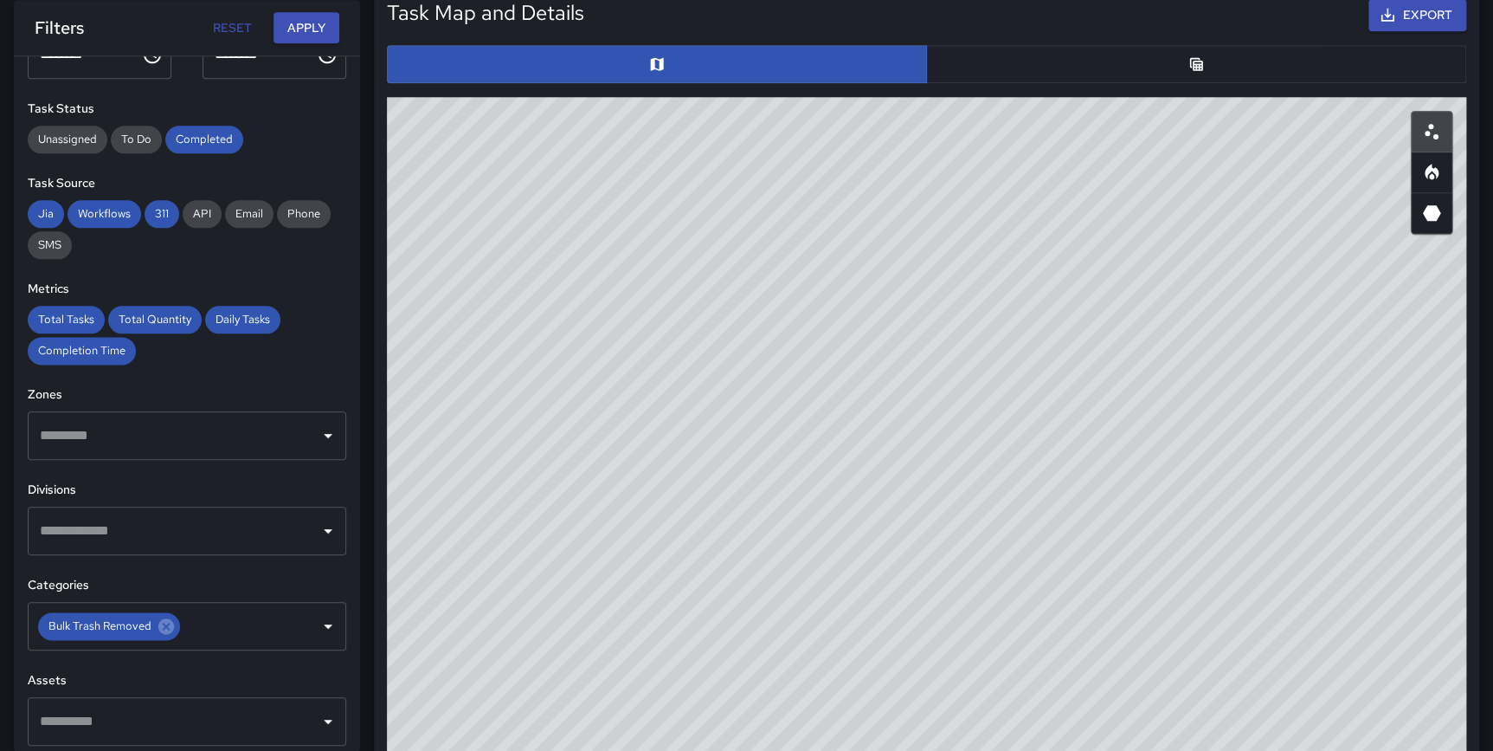
click at [1425, 158] on button "button" at bounding box center [1432, 173] width 42 height 42
type button "heatmap"
drag, startPoint x: 1199, startPoint y: 468, endPoint x: 594, endPoint y: 716, distance: 654.2
click at [594, 716] on div "© Mapbox © OpenStreetMap Improve this map" at bounding box center [927, 443] width 1080 height 693
drag, startPoint x: 1491, startPoint y: 367, endPoint x: 1488, endPoint y: 355, distance: 12.4
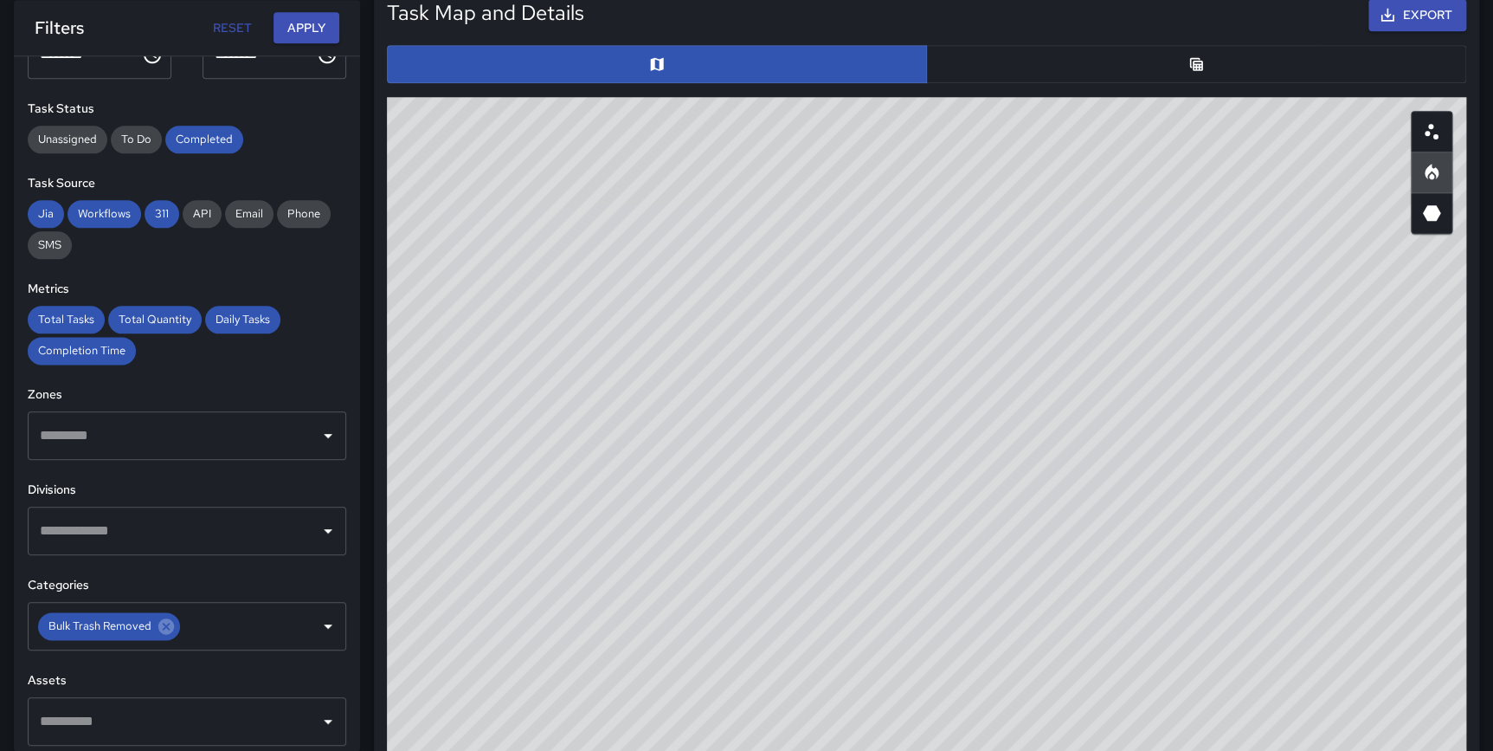
click at [1488, 355] on div "Total Tasks 76 + 162.07 % 29 Total Quantity 1,483 + 341.37 % 336 Daily Tasks 4.…" at bounding box center [926, 315] width 1133 height 2313
drag, startPoint x: 1493, startPoint y: 329, endPoint x: 1497, endPoint y: 345, distance: 16.8
click at [1493, 345] on html "**********" at bounding box center [746, 288] width 1493 height 2369
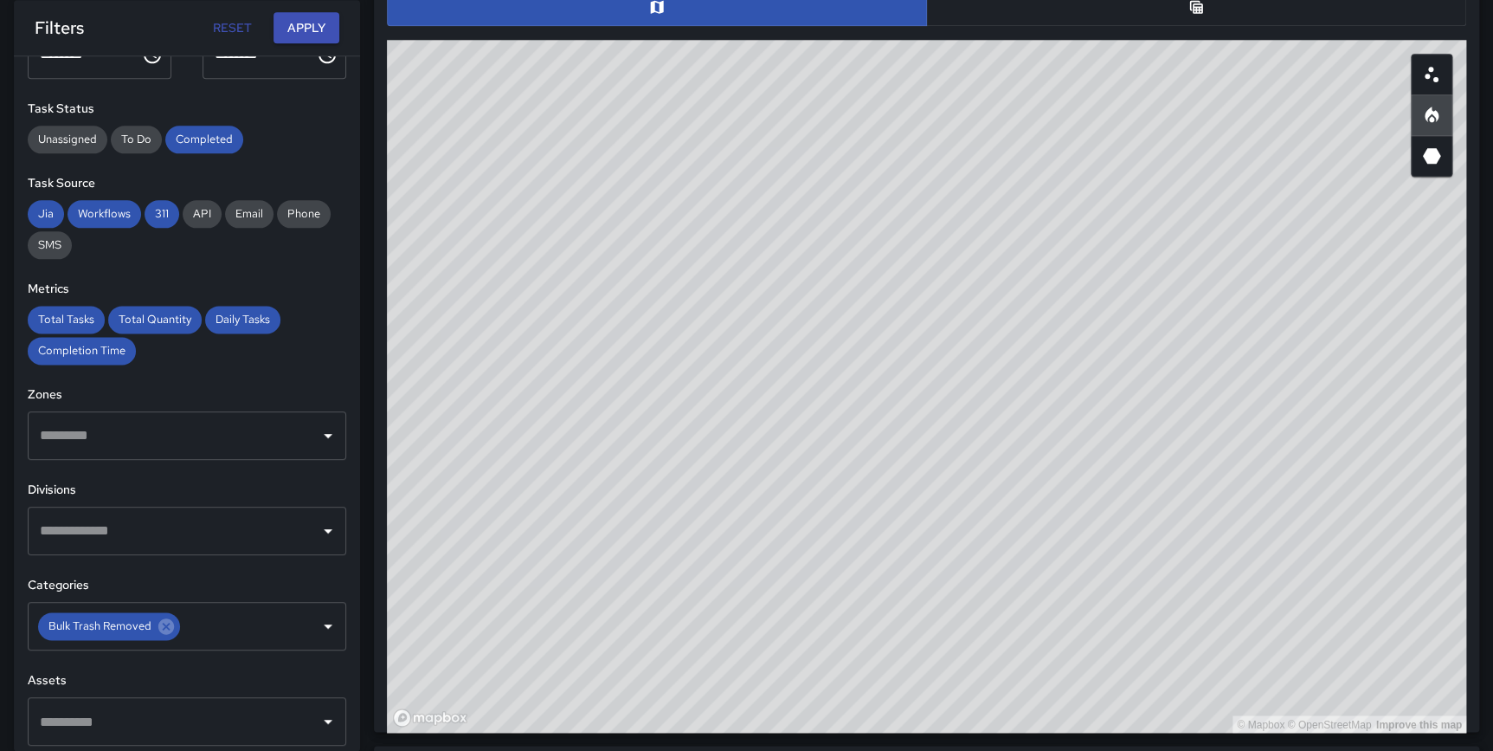
drag, startPoint x: 632, startPoint y: 642, endPoint x: 639, endPoint y: 665, distance: 24.4
click at [639, 665] on div "© Mapbox © OpenStreetMap Improve this map" at bounding box center [927, 386] width 1080 height 693
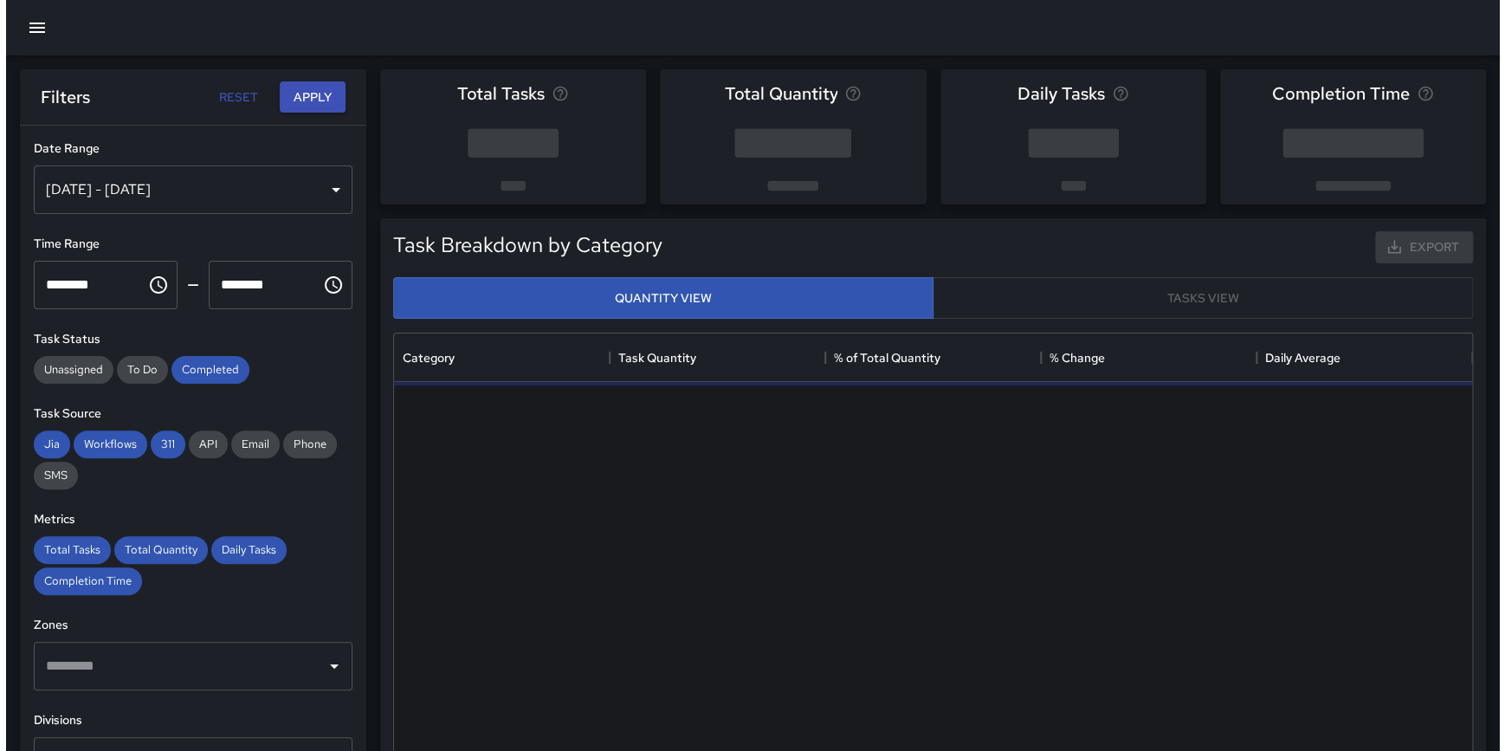
scroll to position [506, 1065]
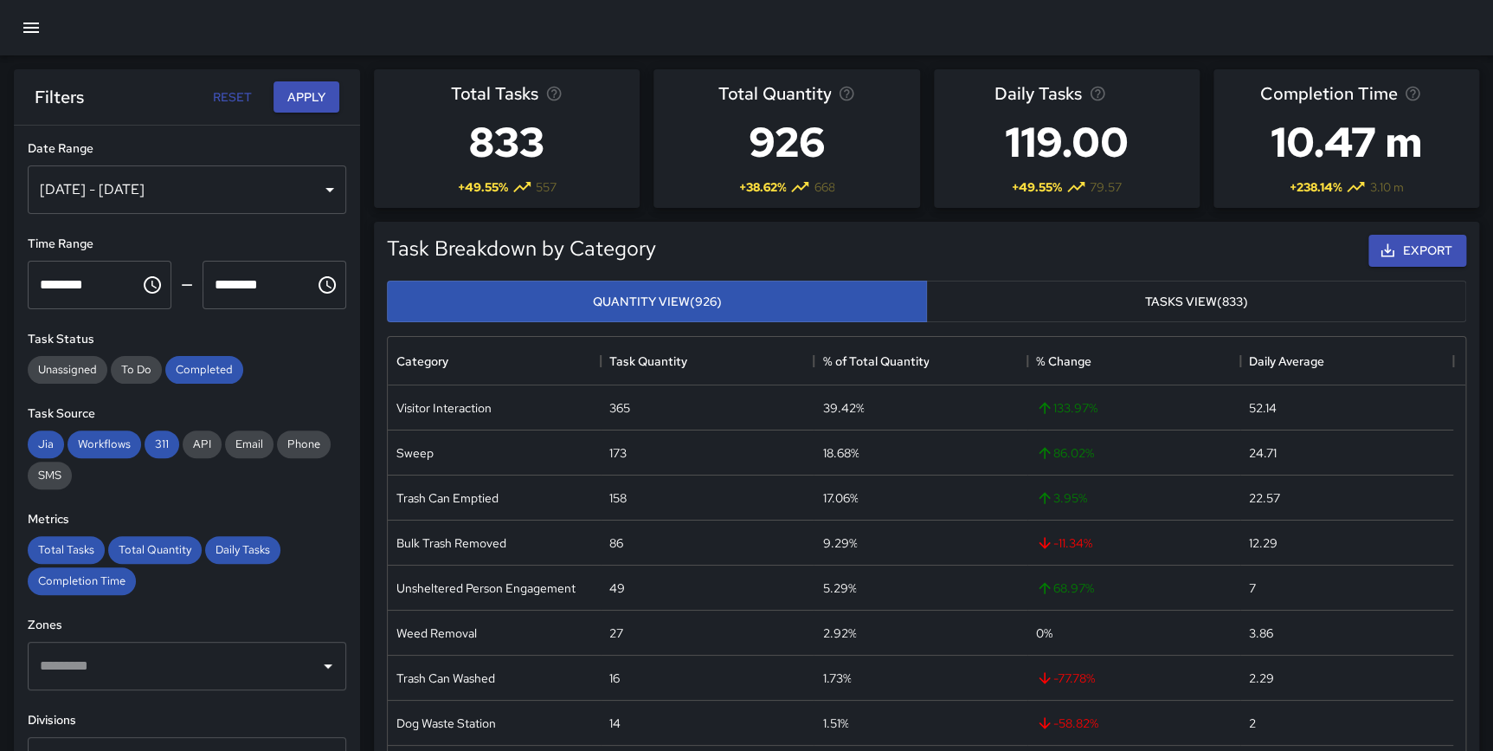
click at [177, 206] on div "[DATE] - [DATE]" at bounding box center [187, 189] width 319 height 48
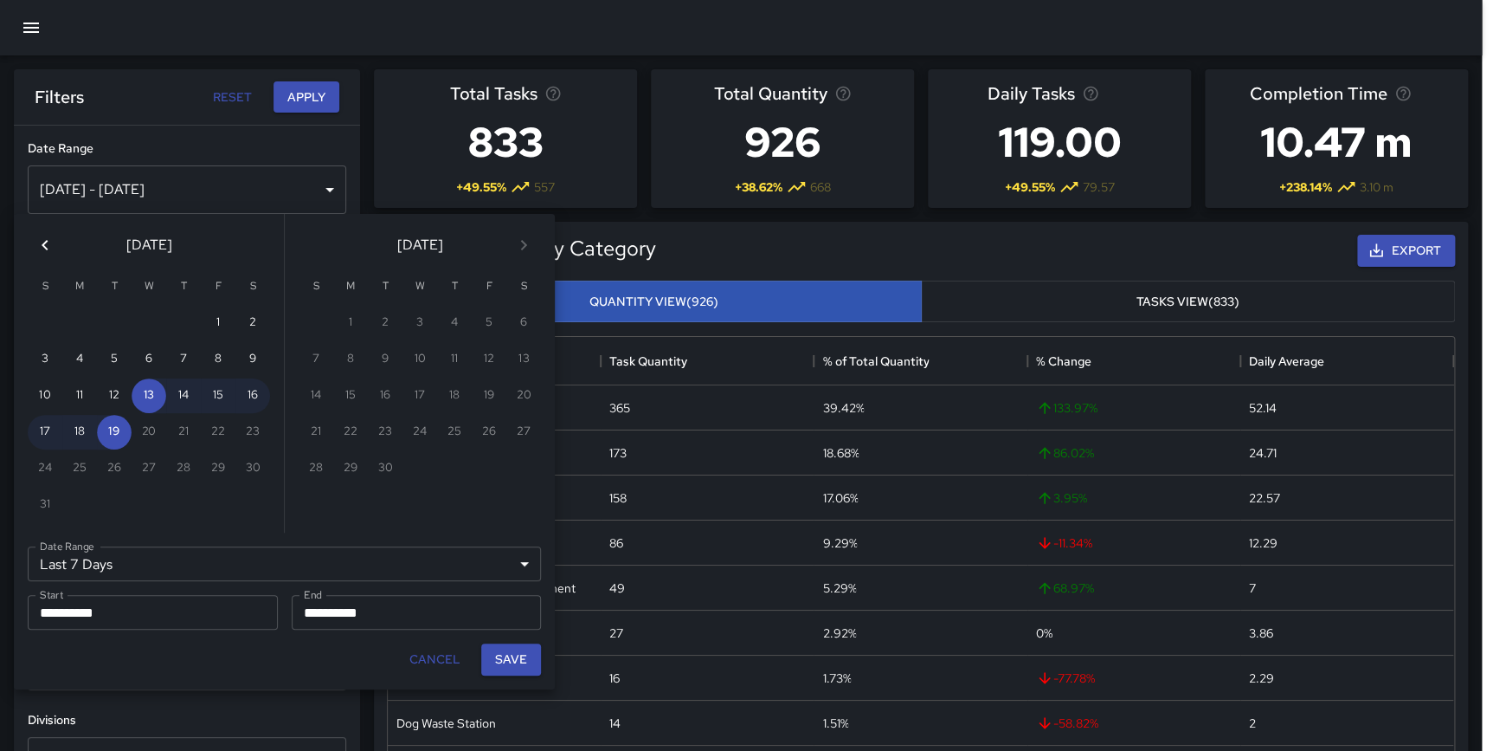
scroll to position [506, 1066]
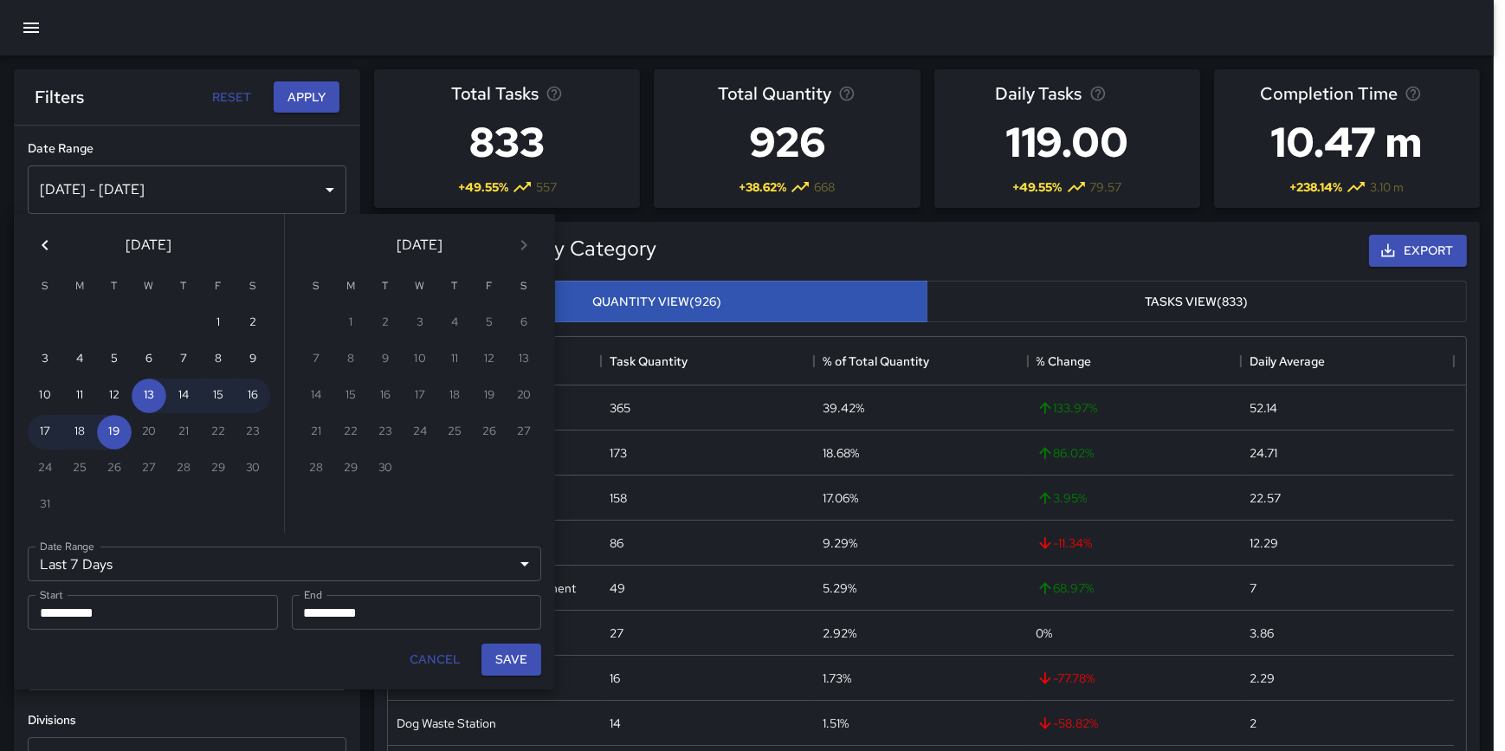
click at [44, 245] on icon "Previous month" at bounding box center [45, 245] width 21 height 21
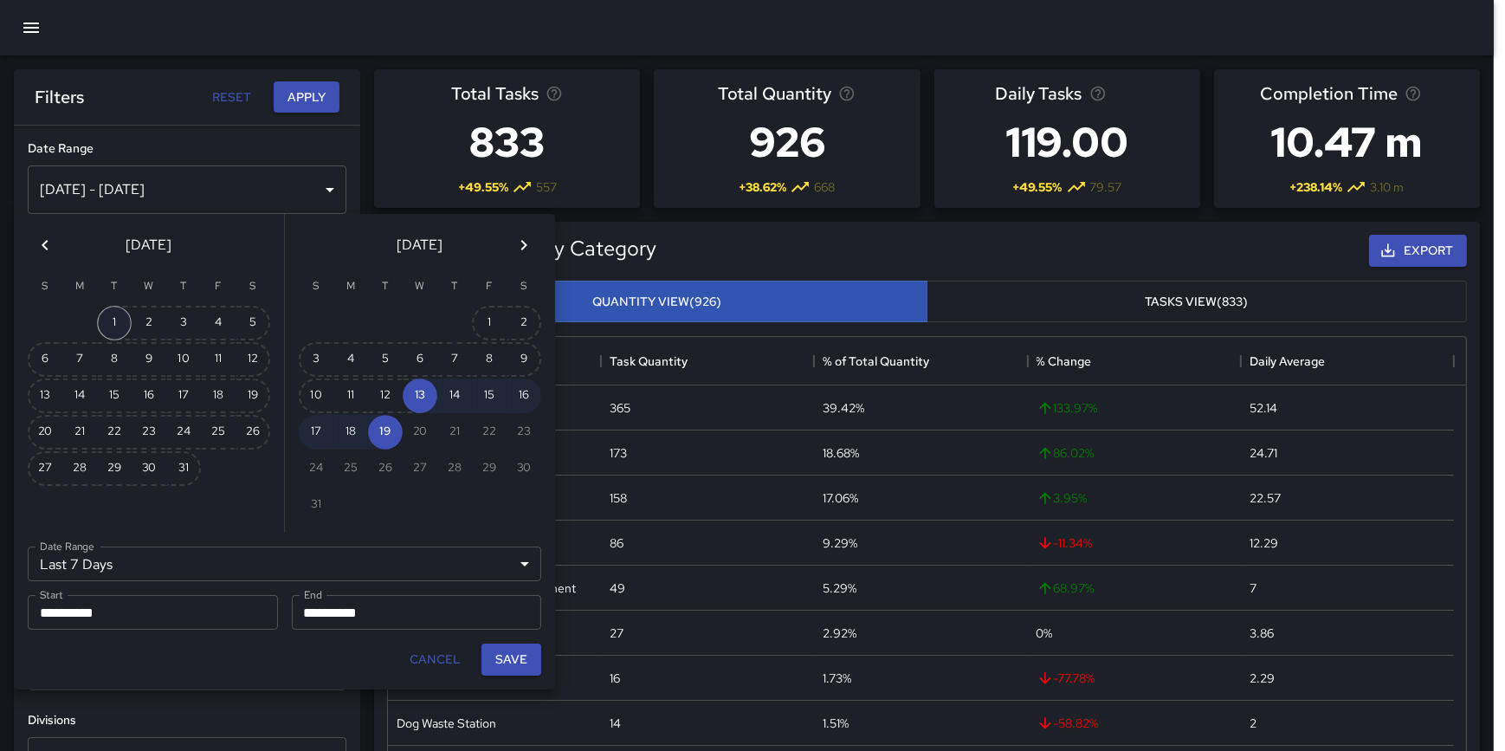
click at [113, 319] on button "1" at bounding box center [114, 323] width 35 height 35
type input "******"
type input "**********"
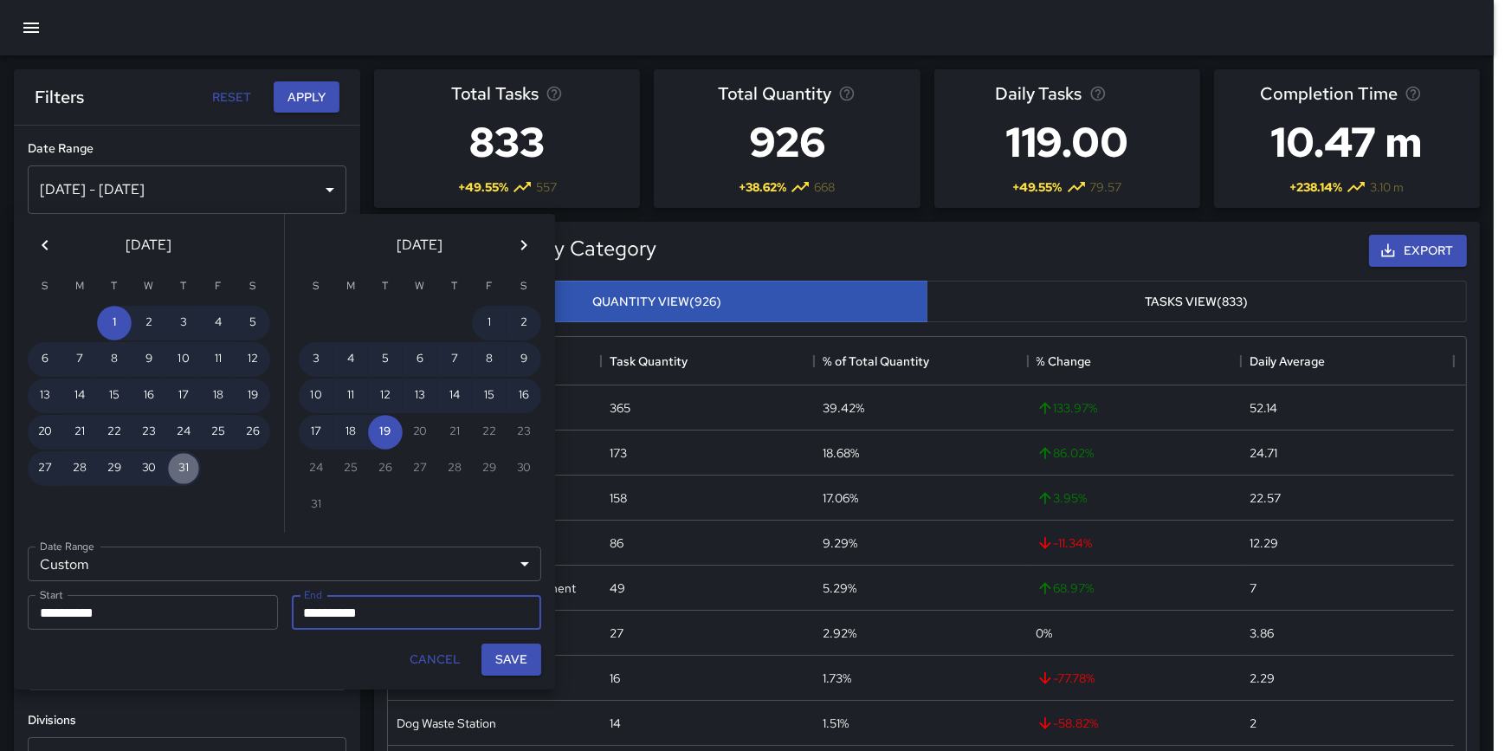
click at [184, 466] on button "31" at bounding box center [183, 468] width 35 height 35
type input "**********"
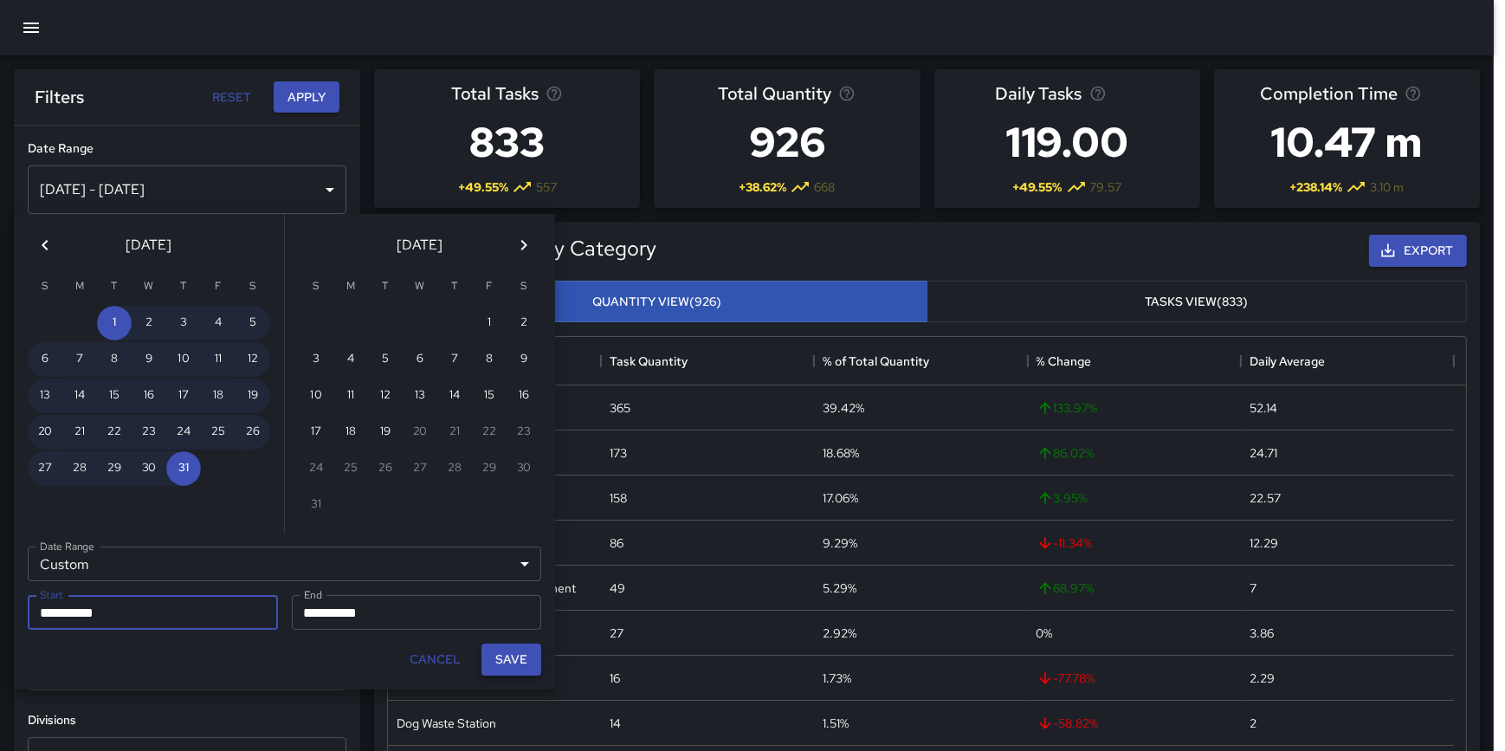
click at [500, 654] on button "Save" at bounding box center [511, 659] width 60 height 32
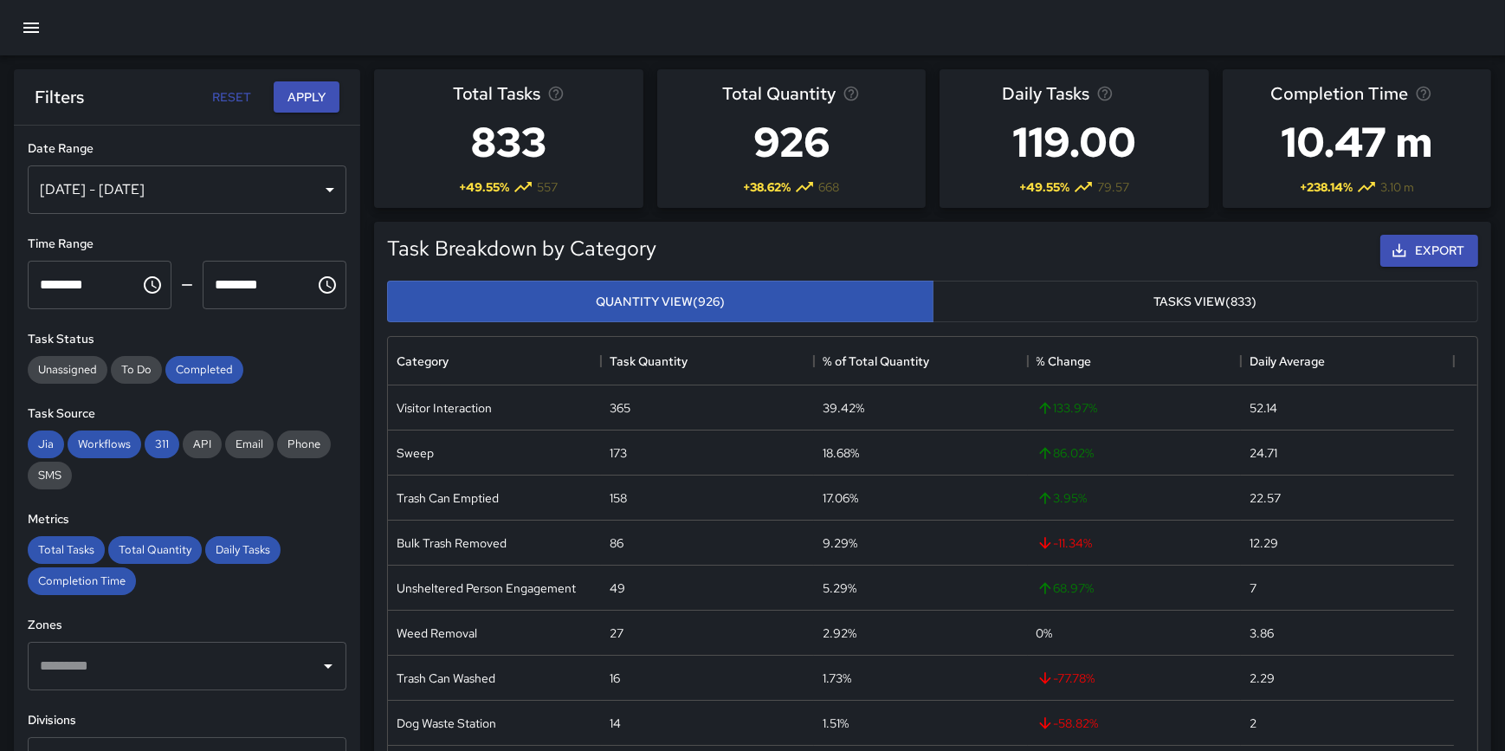
type input "**********"
click at [301, 94] on button "Apply" at bounding box center [307, 97] width 66 height 32
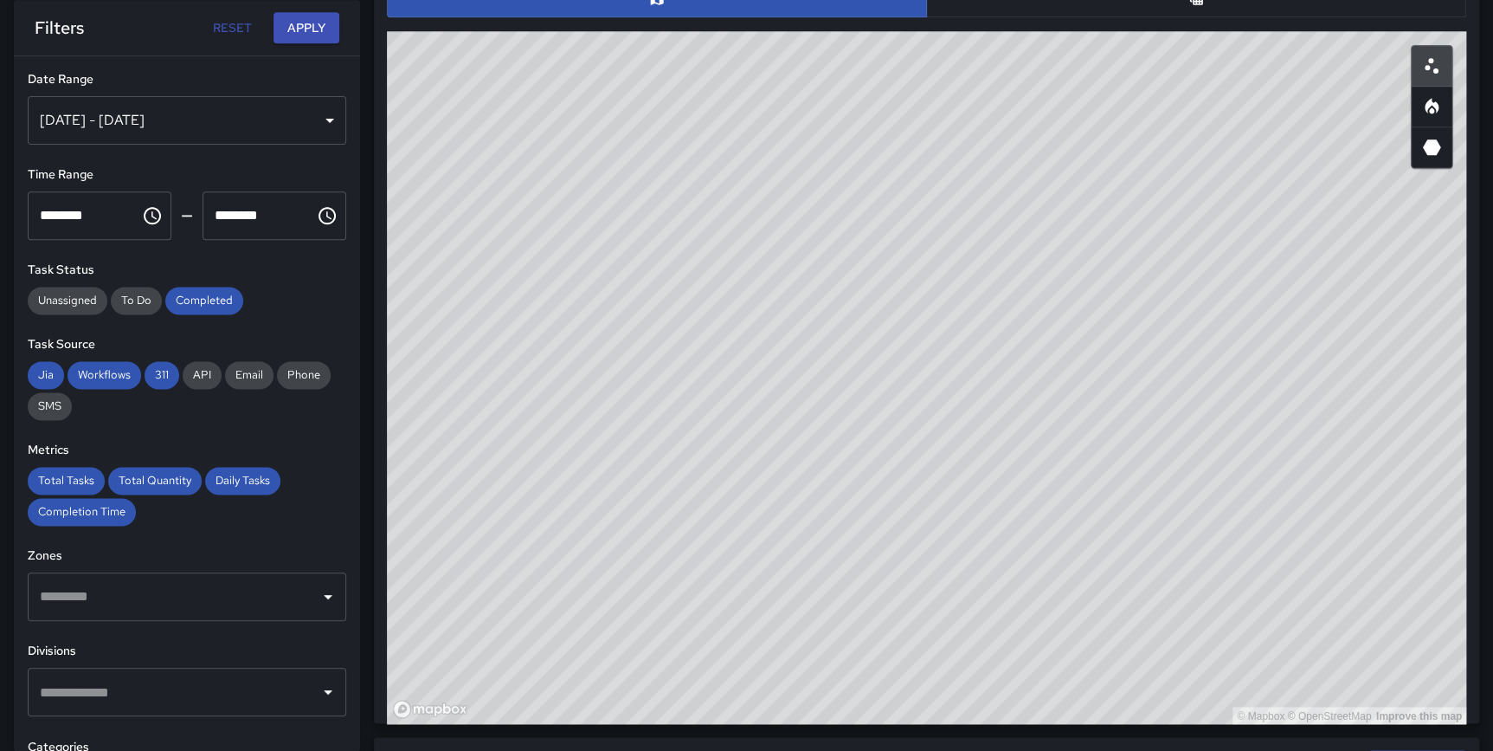
scroll to position [972, 0]
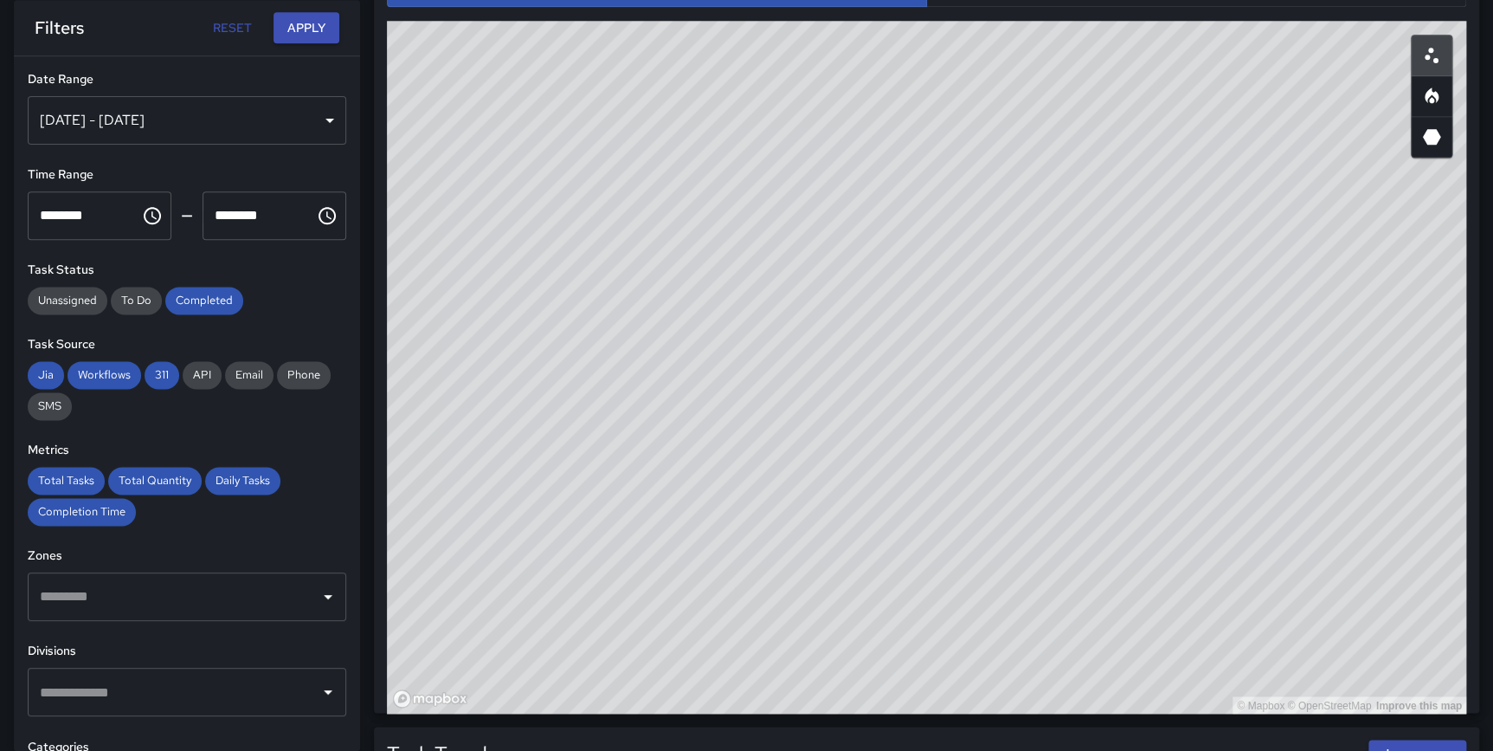
click at [140, 699] on input "text" at bounding box center [173, 691] width 277 height 33
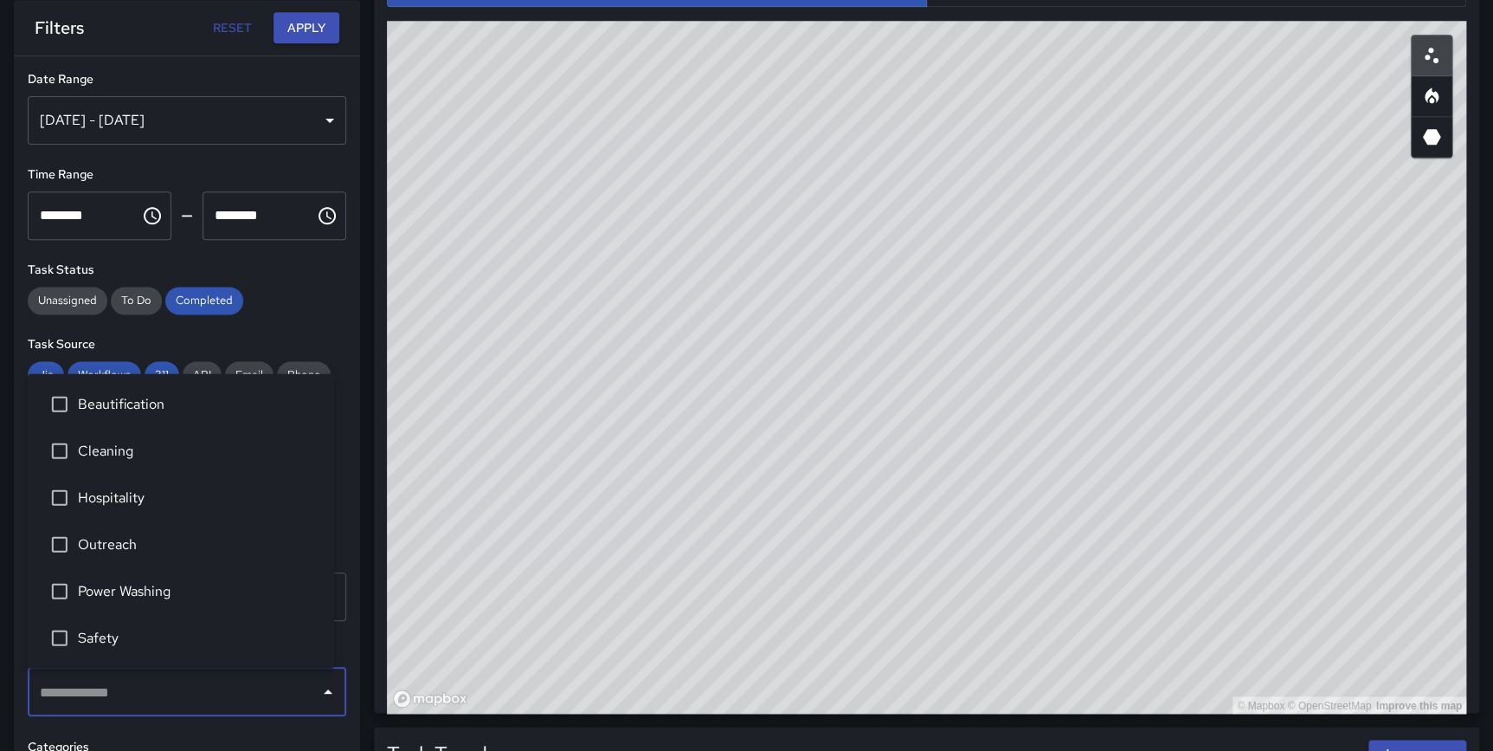
click at [342, 482] on div "**********" at bounding box center [187, 403] width 346 height 694
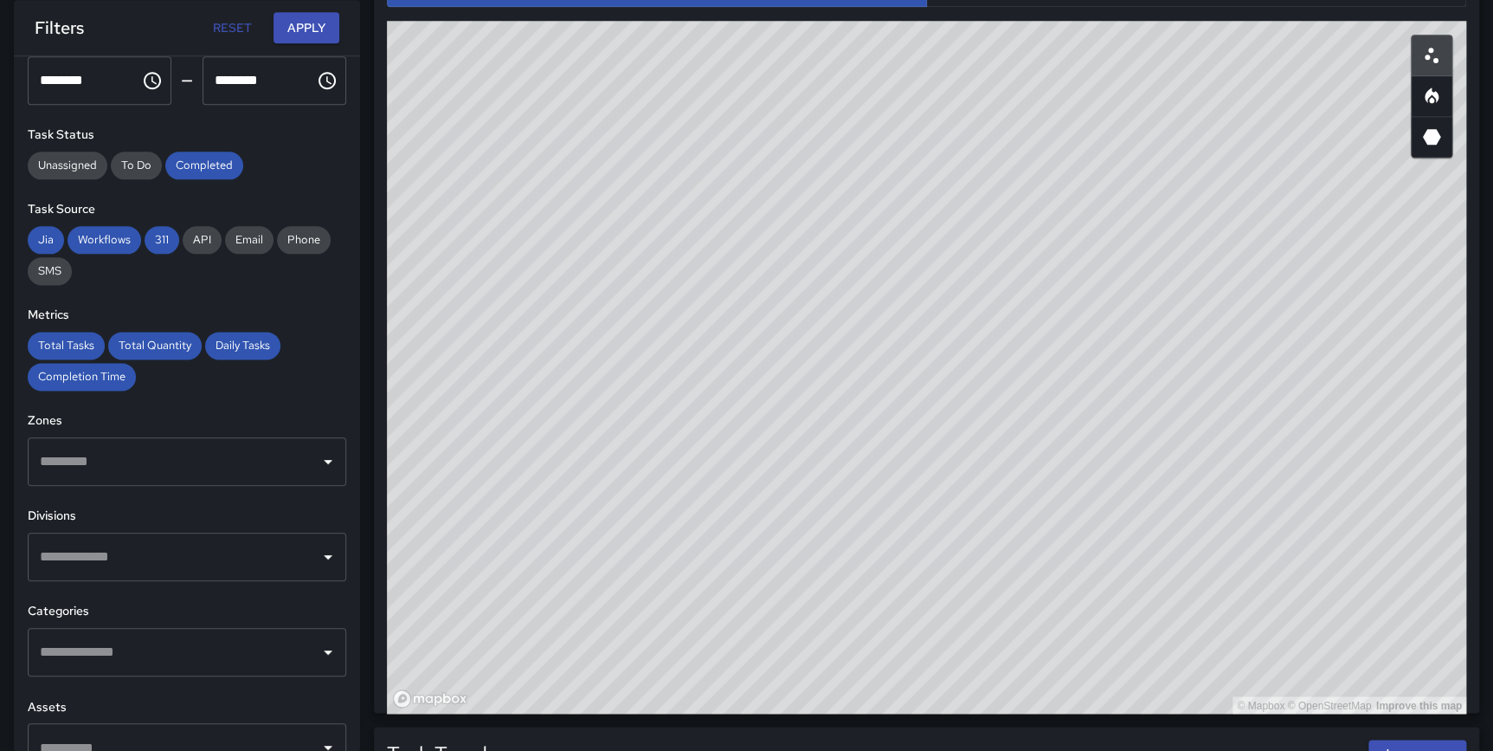
scroll to position [165, 0]
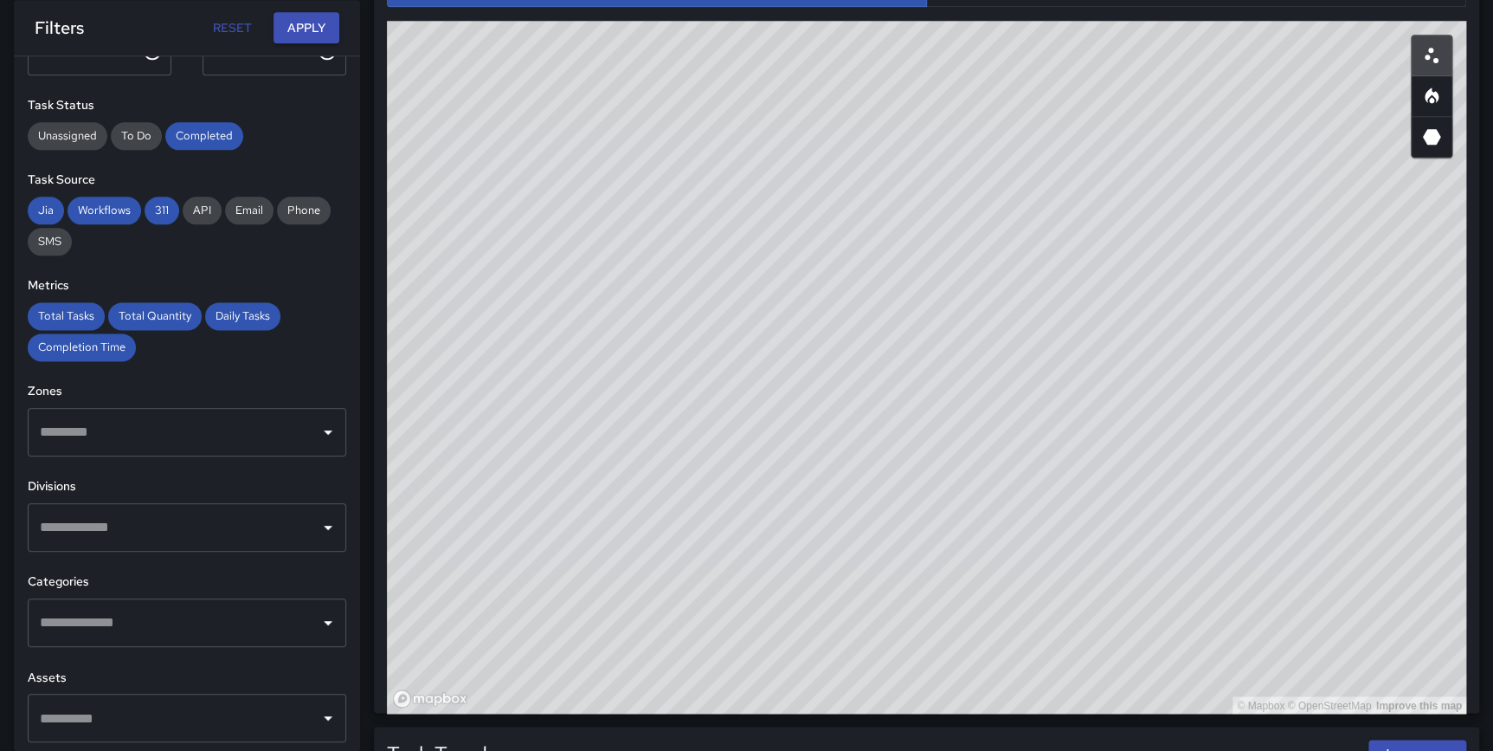
click at [105, 618] on input "text" at bounding box center [173, 622] width 277 height 33
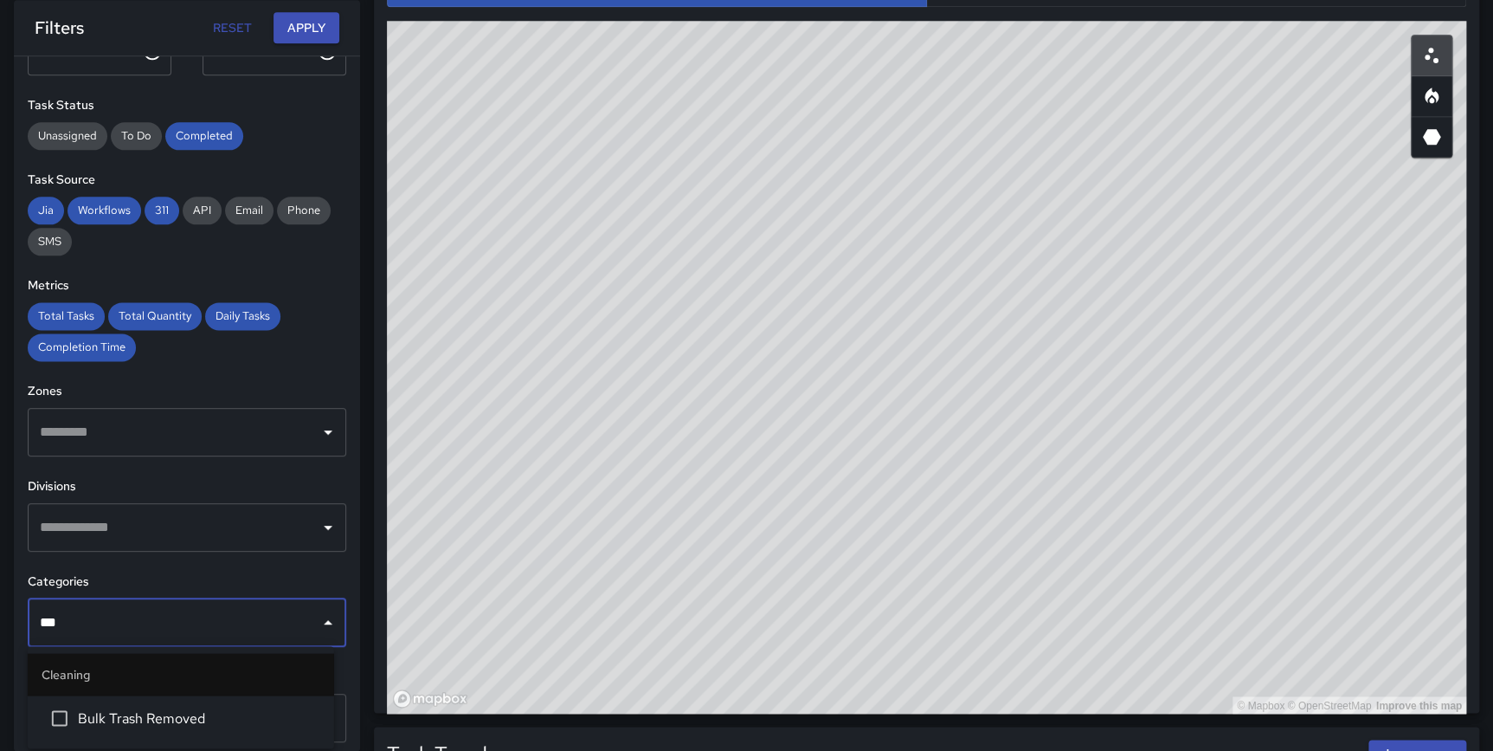
type input "****"
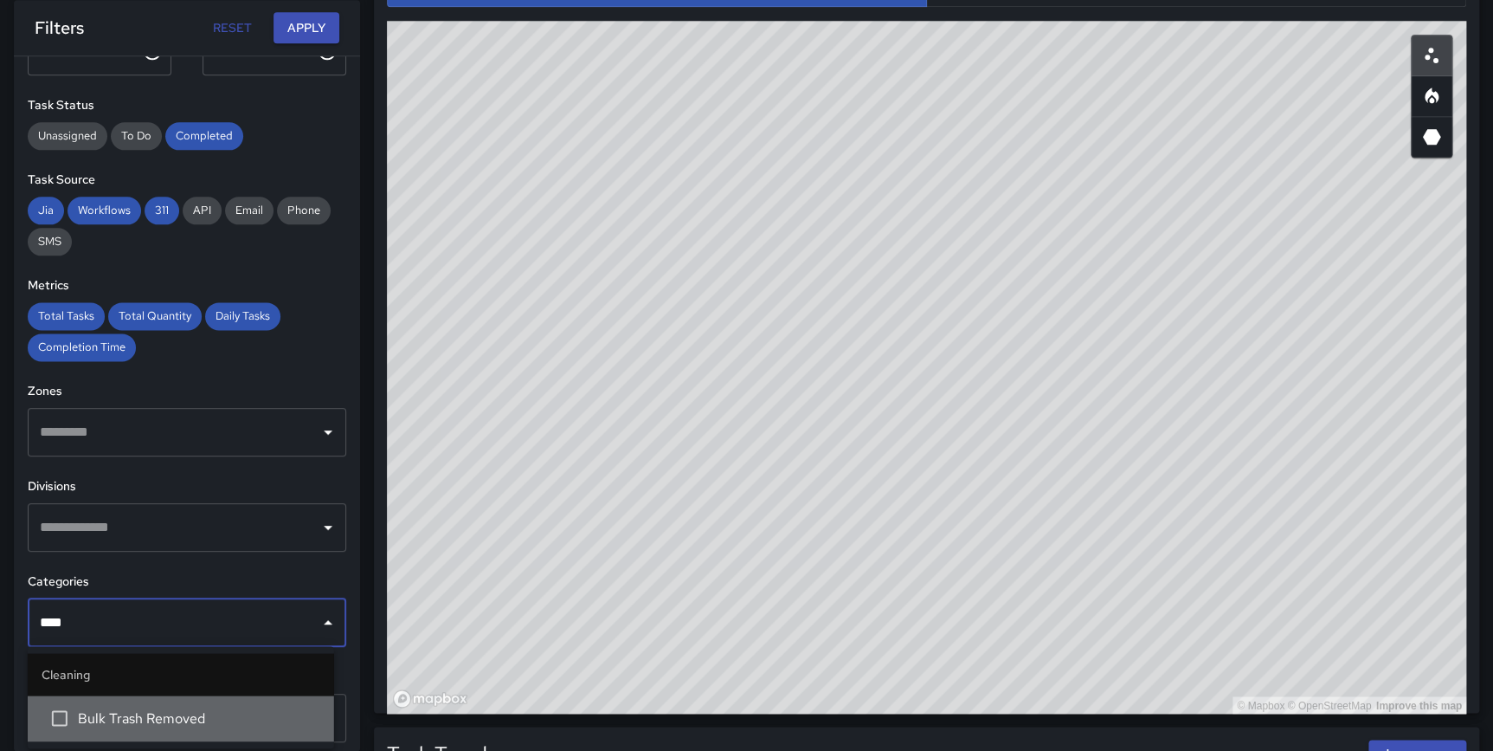
click at [158, 708] on span "Bulk Trash Removed" at bounding box center [199, 717] width 242 height 21
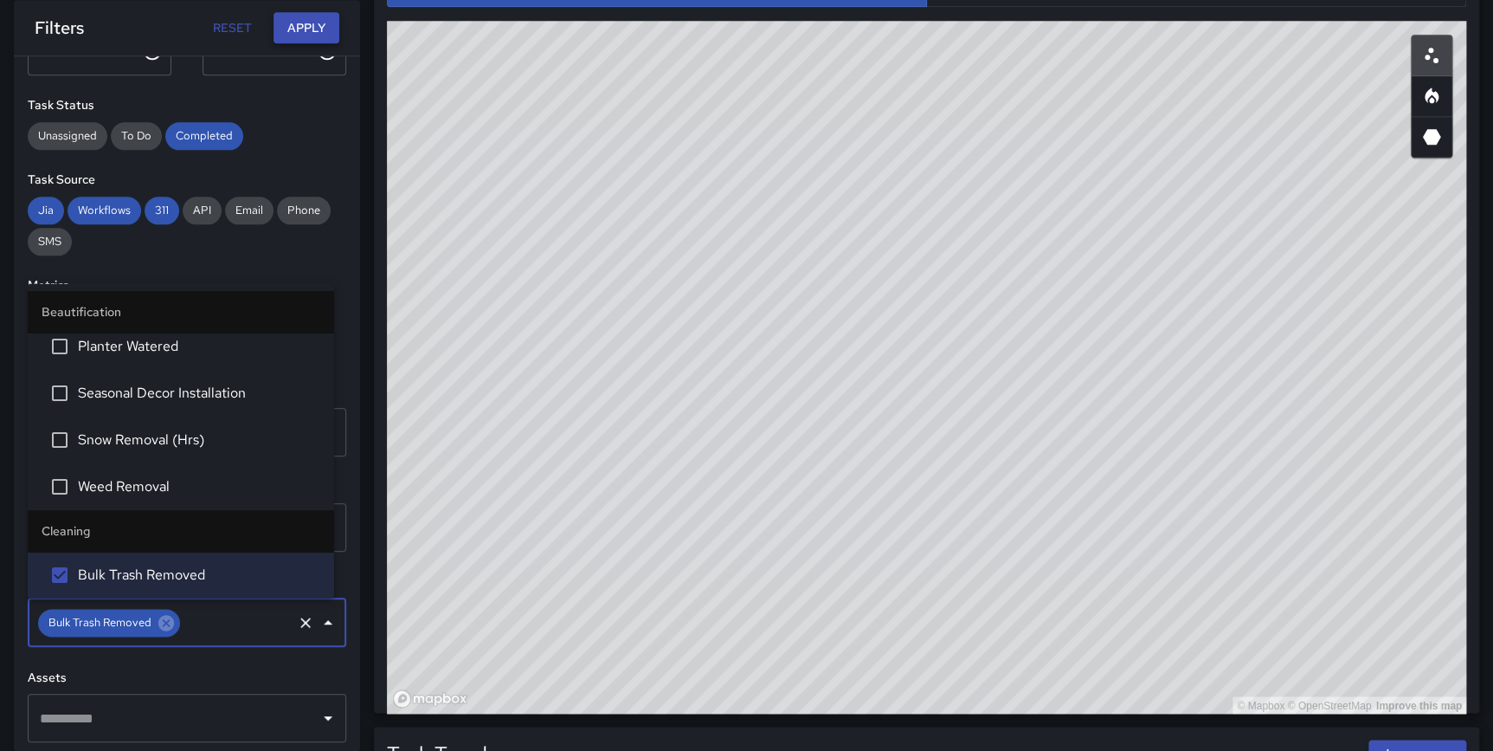
click at [299, 30] on button "Apply" at bounding box center [307, 28] width 66 height 32
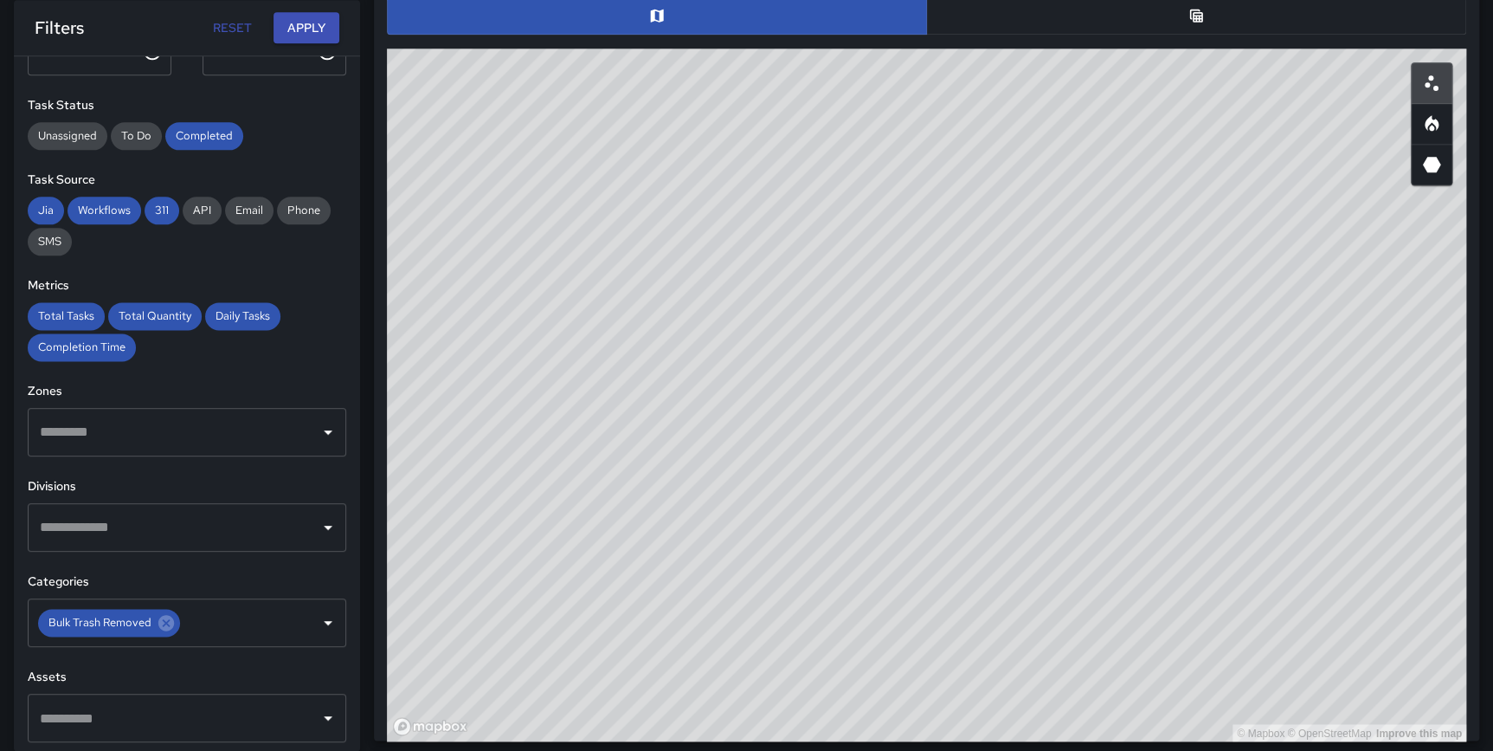
scroll to position [939, 0]
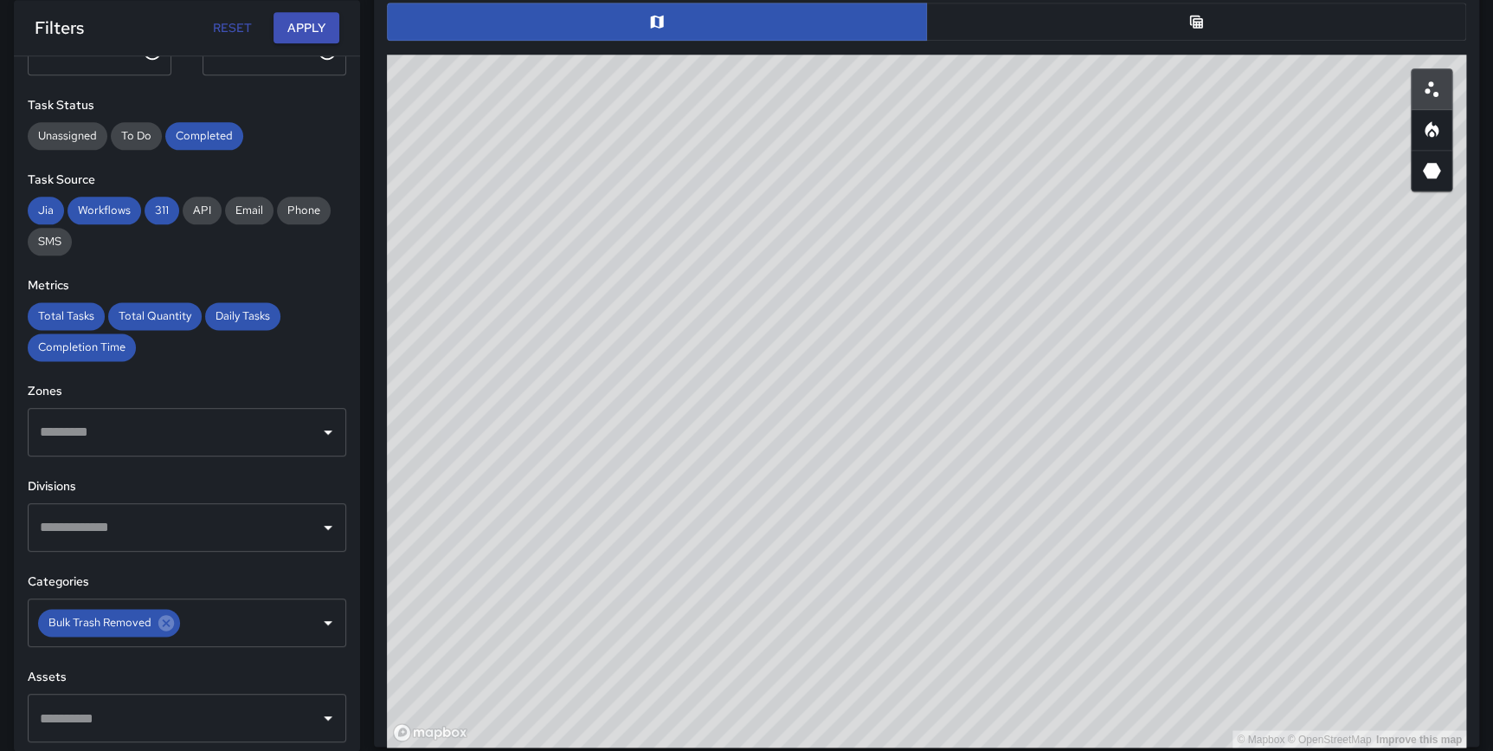
drag, startPoint x: 1057, startPoint y: 334, endPoint x: 995, endPoint y: 629, distance: 300.9
click at [995, 629] on div "© Mapbox © OpenStreetMap Improve this map" at bounding box center [927, 401] width 1080 height 693
click at [1441, 122] on icon "Heatmap" at bounding box center [1432, 129] width 21 height 21
type button "heatmap"
drag, startPoint x: 1184, startPoint y: 245, endPoint x: 971, endPoint y: 419, distance: 275.7
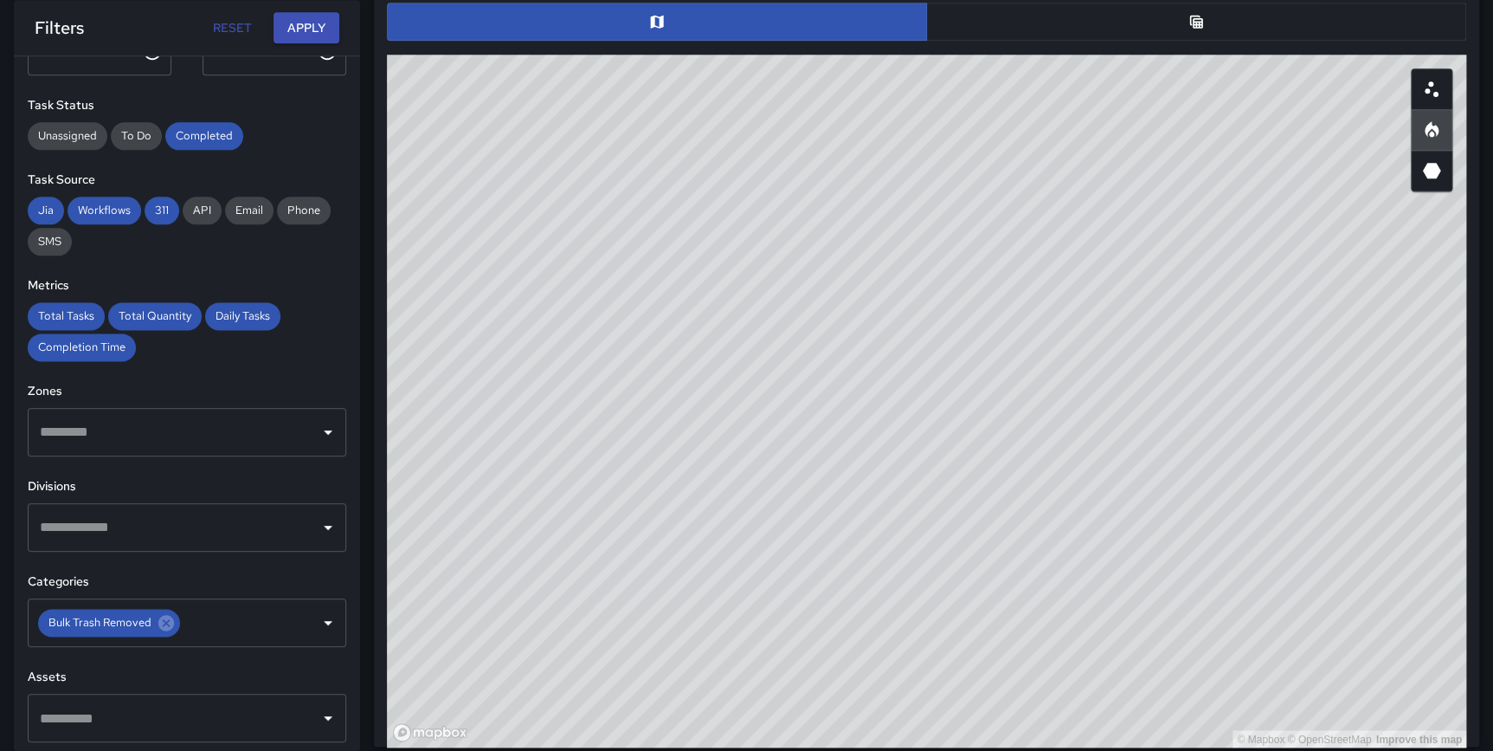
click at [1014, 253] on div "© Mapbox © OpenStreetMap Improve this map" at bounding box center [927, 401] width 1080 height 693
drag, startPoint x: 879, startPoint y: 546, endPoint x: 893, endPoint y: 580, distance: 36.5
click at [893, 580] on div "© Mapbox © OpenStreetMap Improve this map" at bounding box center [927, 401] width 1080 height 693
drag, startPoint x: 923, startPoint y: 393, endPoint x: 977, endPoint y: 410, distance: 57.0
click at [977, 410] on div "© Mapbox © OpenStreetMap Improve this map" at bounding box center [927, 401] width 1080 height 693
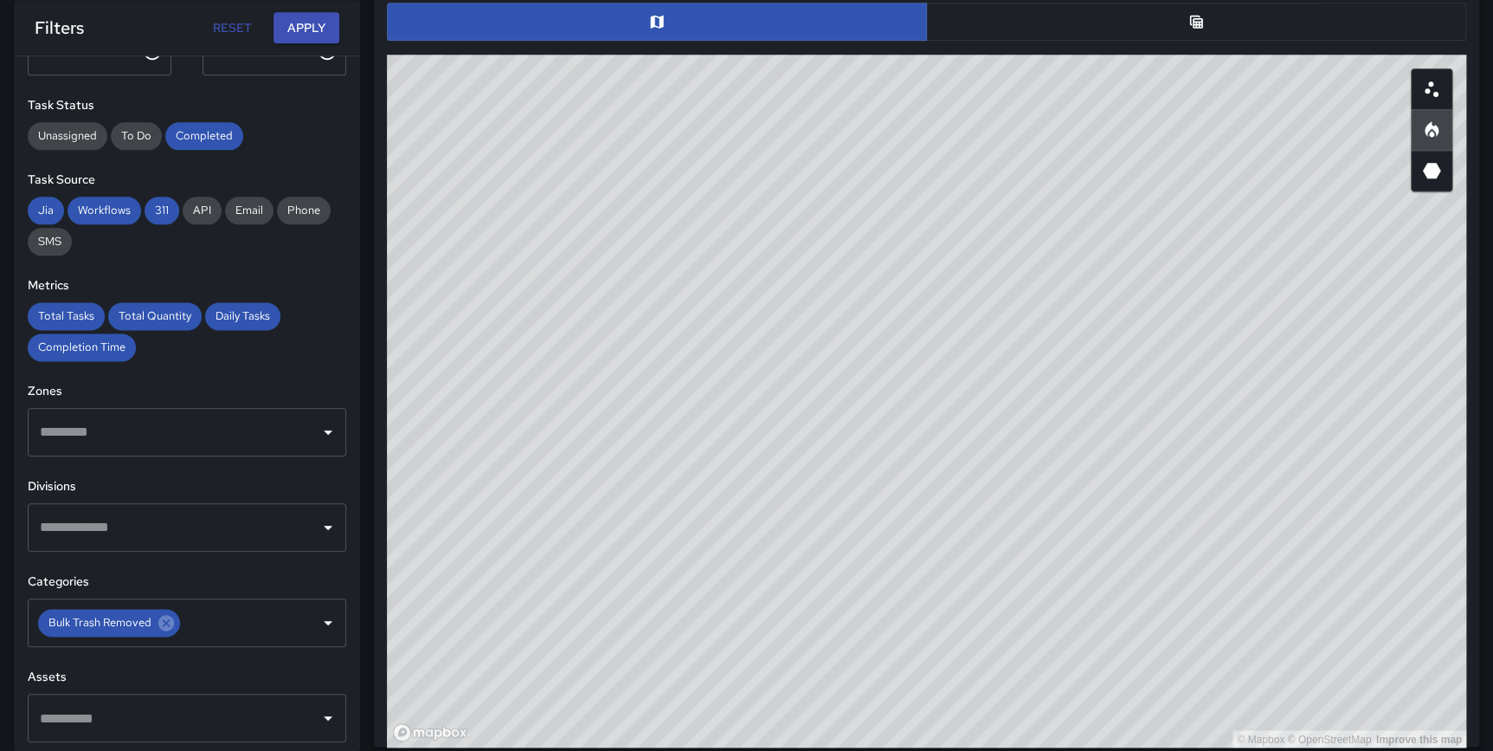
drag, startPoint x: 1009, startPoint y: 421, endPoint x: 1010, endPoint y: 411, distance: 9.6
click at [1010, 411] on div "© Mapbox © OpenStreetMap Improve this map" at bounding box center [927, 401] width 1080 height 693
click at [1080, 399] on div "© Mapbox © OpenStreetMap Improve this map" at bounding box center [927, 401] width 1080 height 693
drag, startPoint x: 1055, startPoint y: 691, endPoint x: 1056, endPoint y: 724, distance: 32.9
click at [1056, 724] on div "© Mapbox © OpenStreetMap Improve this map" at bounding box center [927, 401] width 1080 height 693
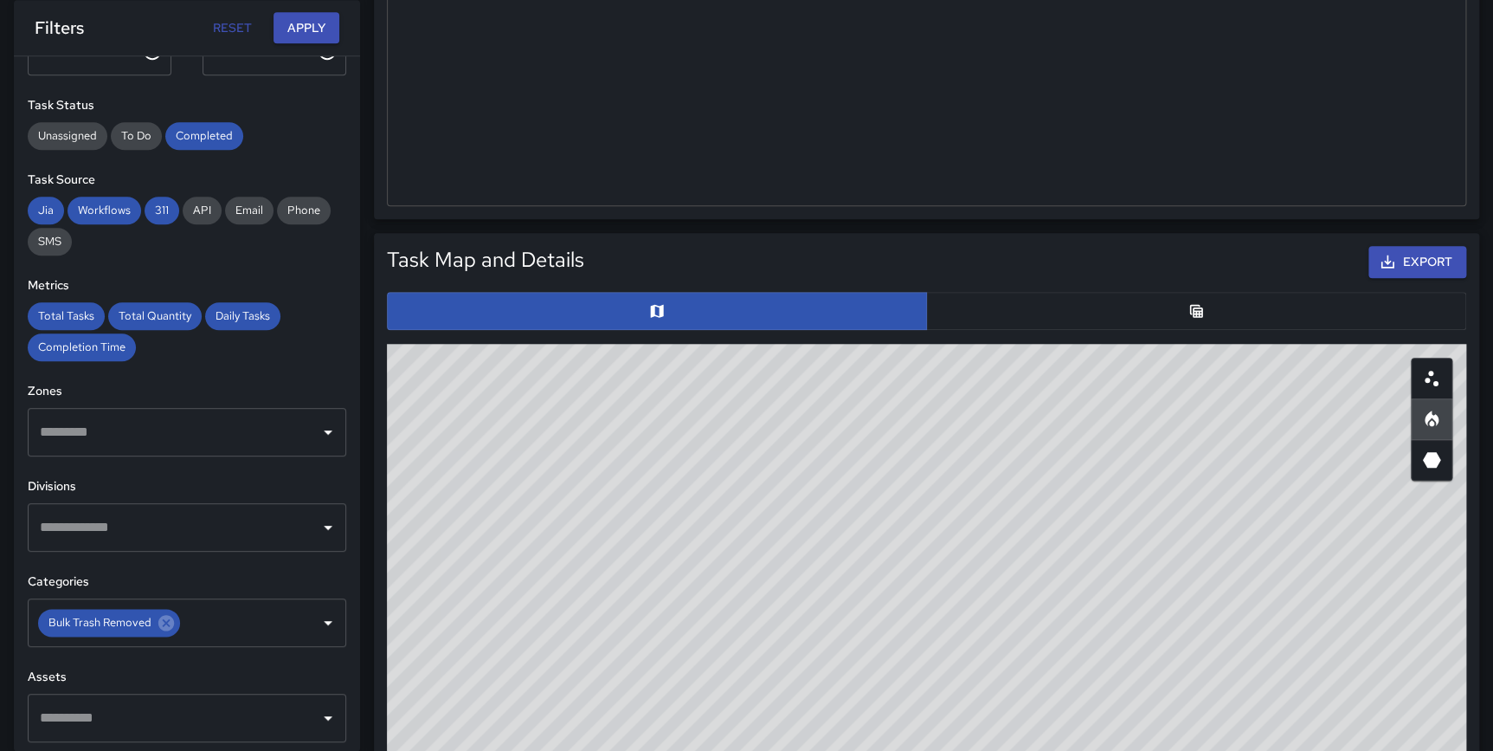
scroll to position [777, 0]
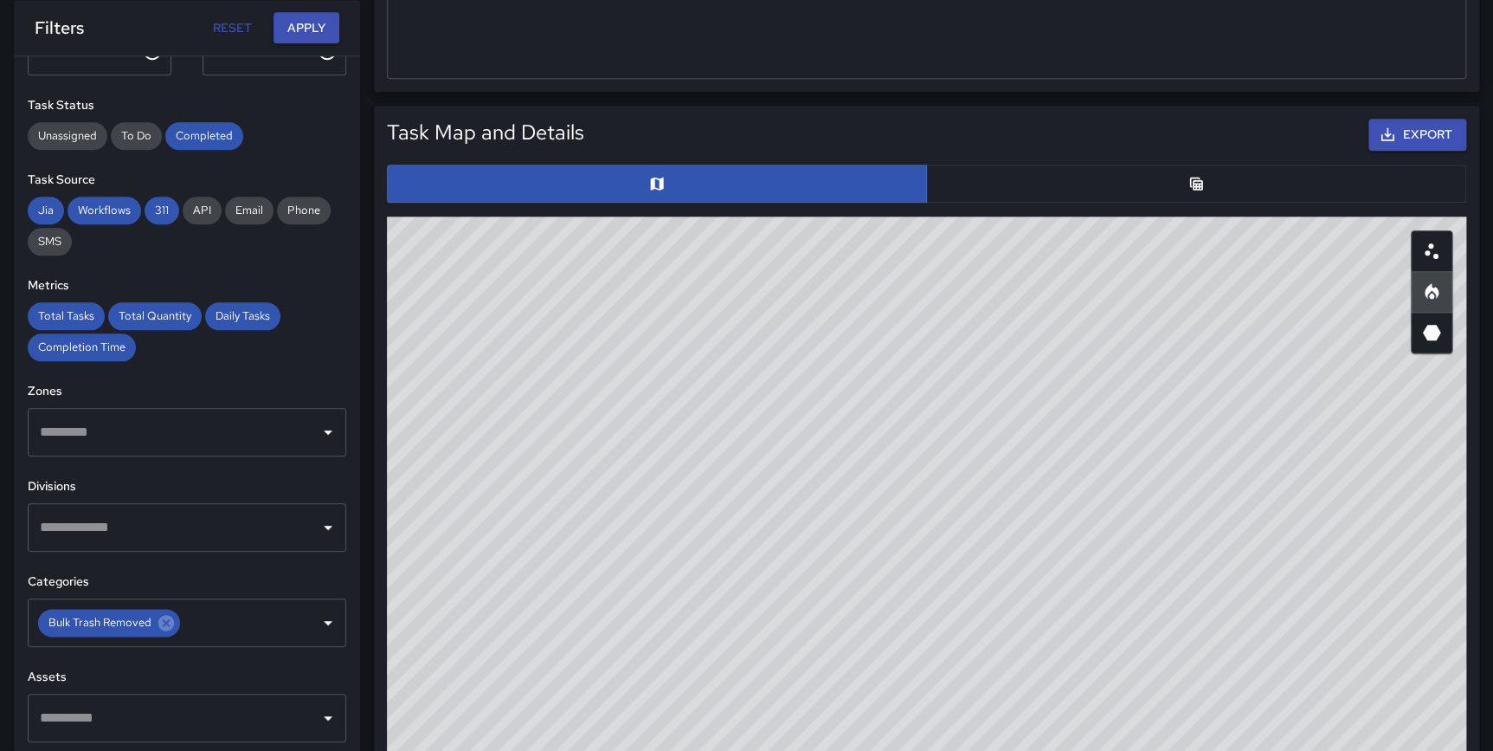
click at [1196, 184] on icon "Table" at bounding box center [1196, 183] width 13 height 13
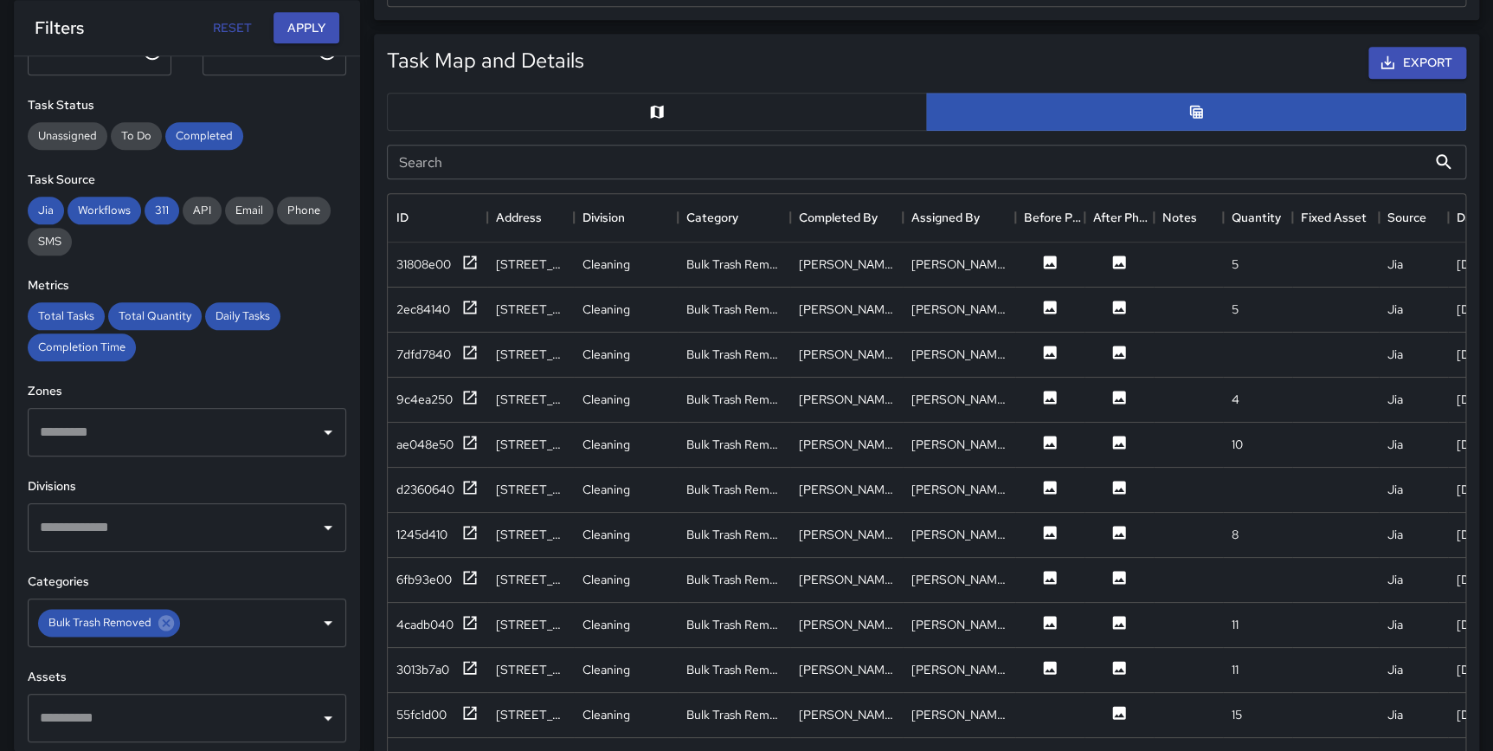
scroll to position [905, 0]
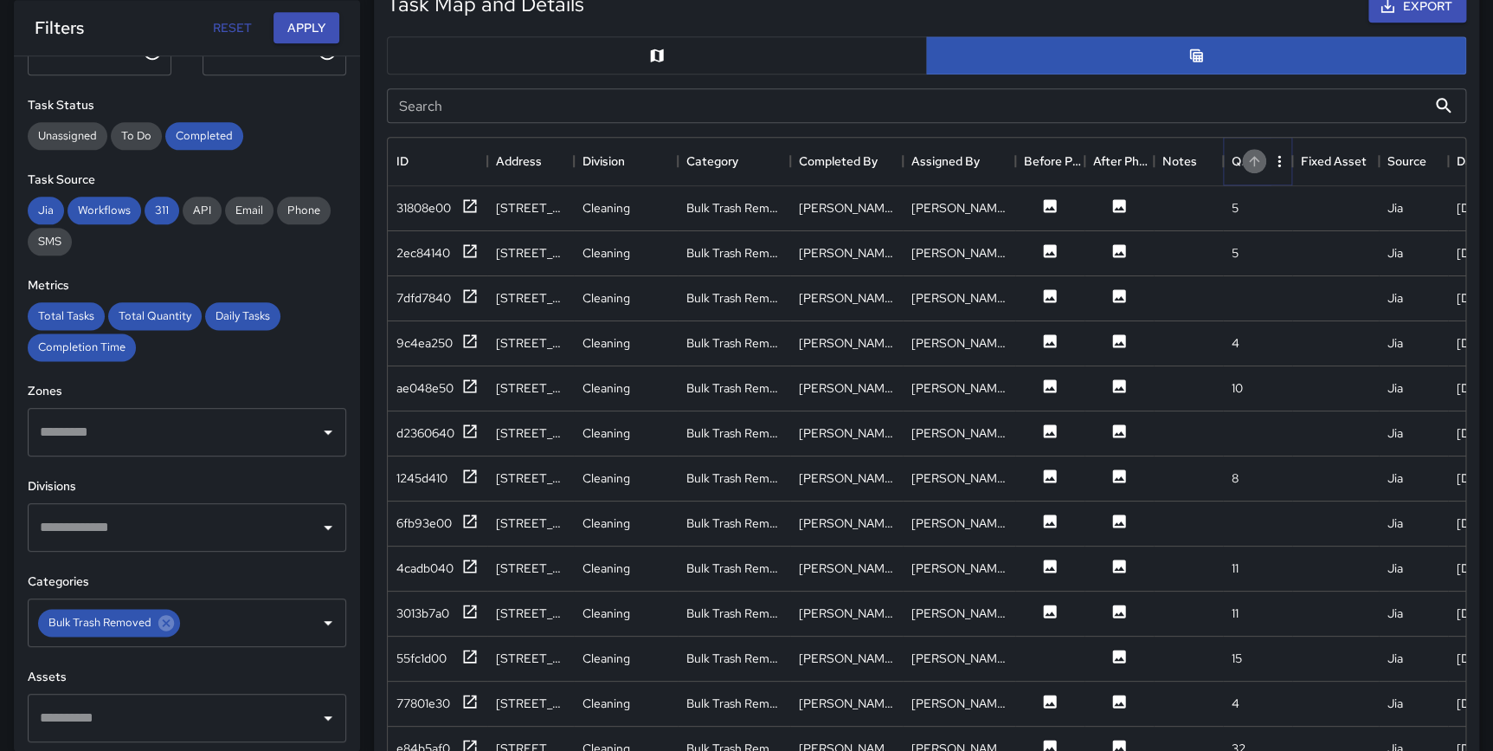
click at [1248, 164] on icon "Sort" at bounding box center [1255, 161] width 16 height 16
click at [1251, 163] on icon "Sort" at bounding box center [1255, 161] width 16 height 16
click at [468, 200] on icon at bounding box center [469, 205] width 17 height 17
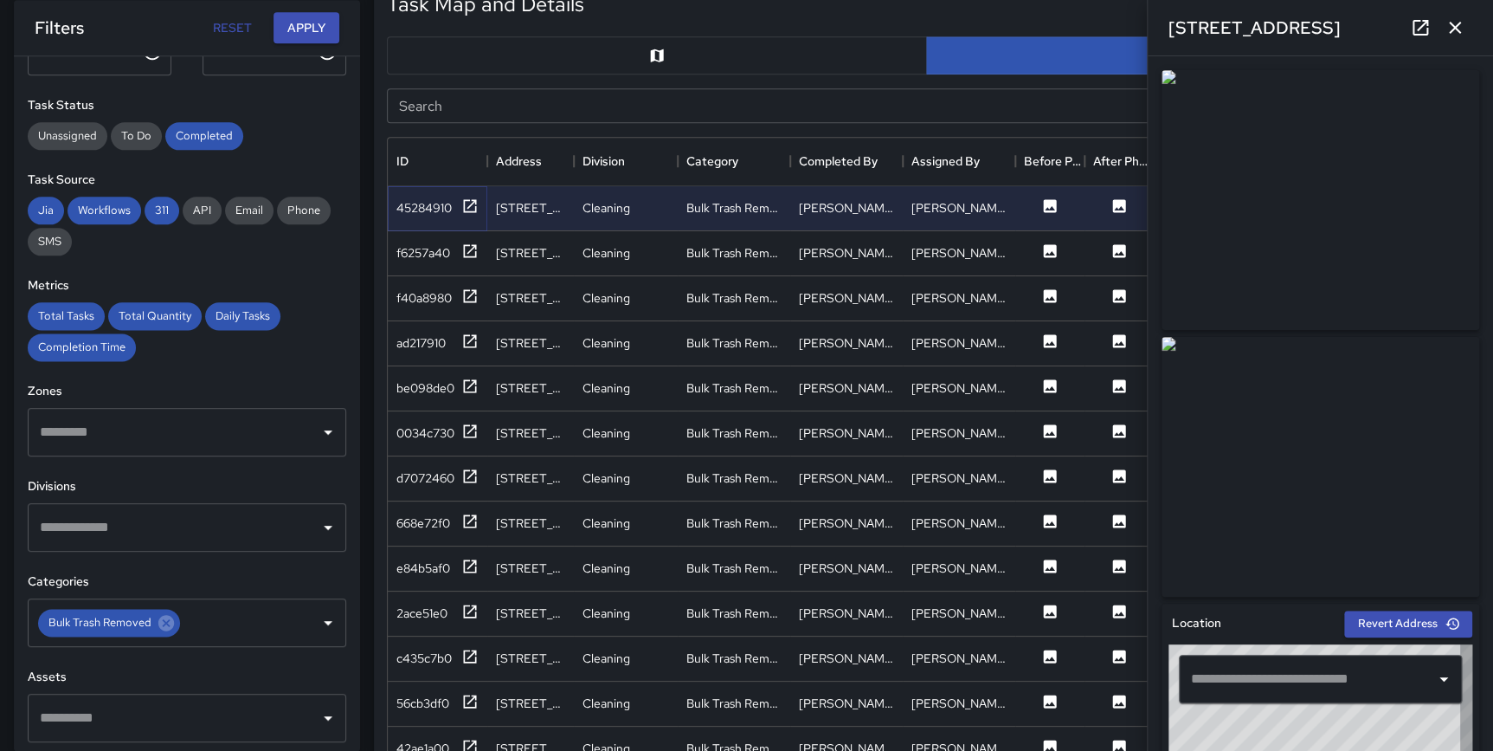
type input "**********"
click at [1452, 24] on icon "button" at bounding box center [1455, 28] width 12 height 12
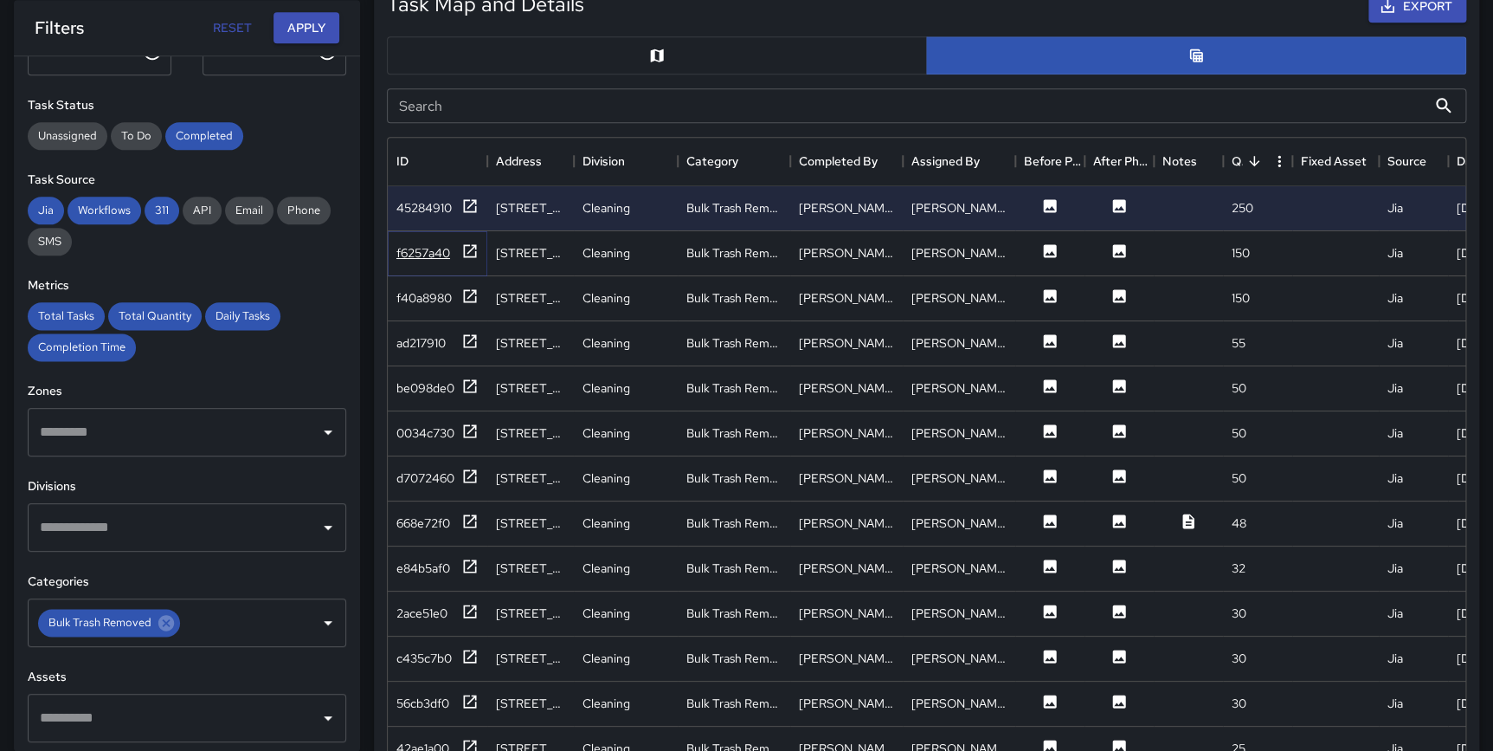
click at [472, 246] on icon at bounding box center [470, 250] width 13 height 13
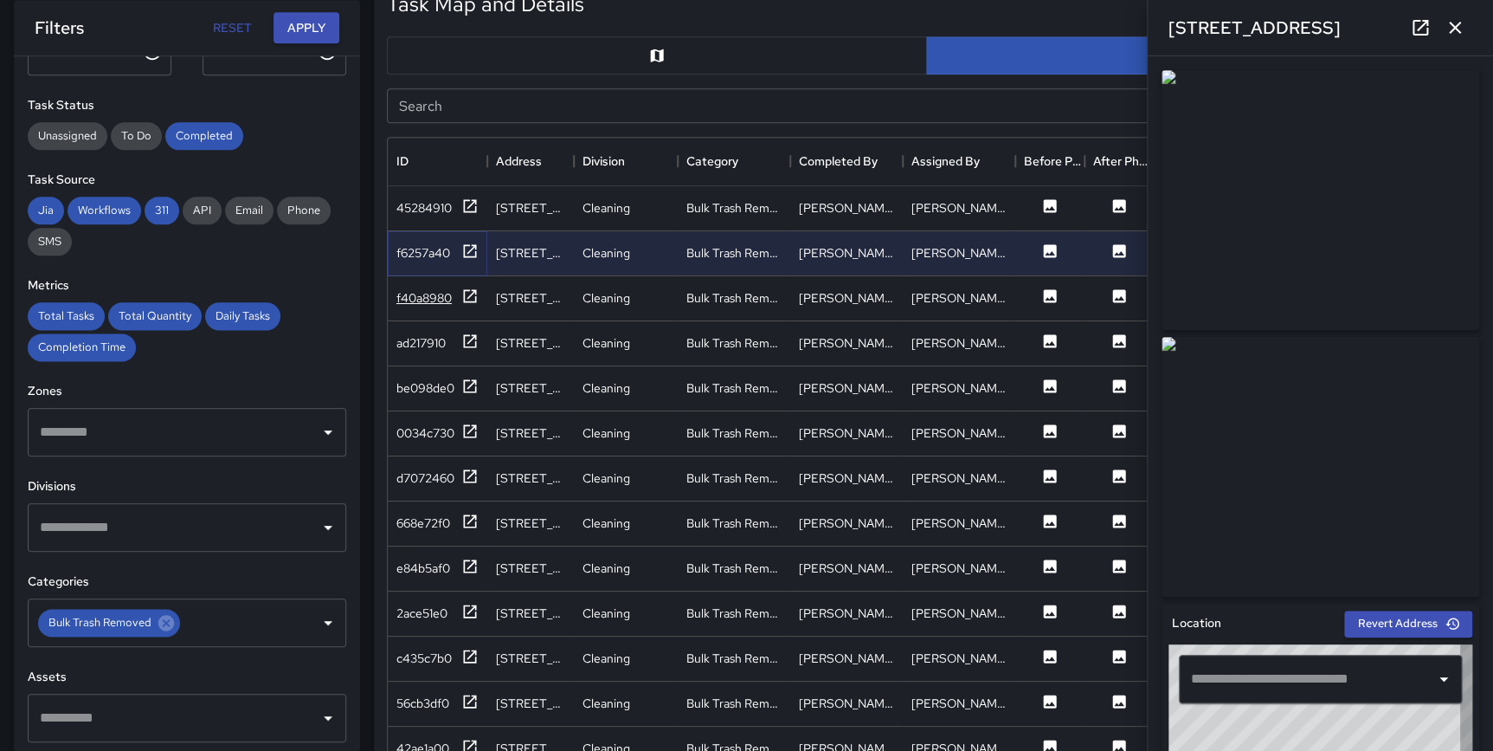
type input "**********"
click at [471, 294] on icon at bounding box center [469, 295] width 17 height 17
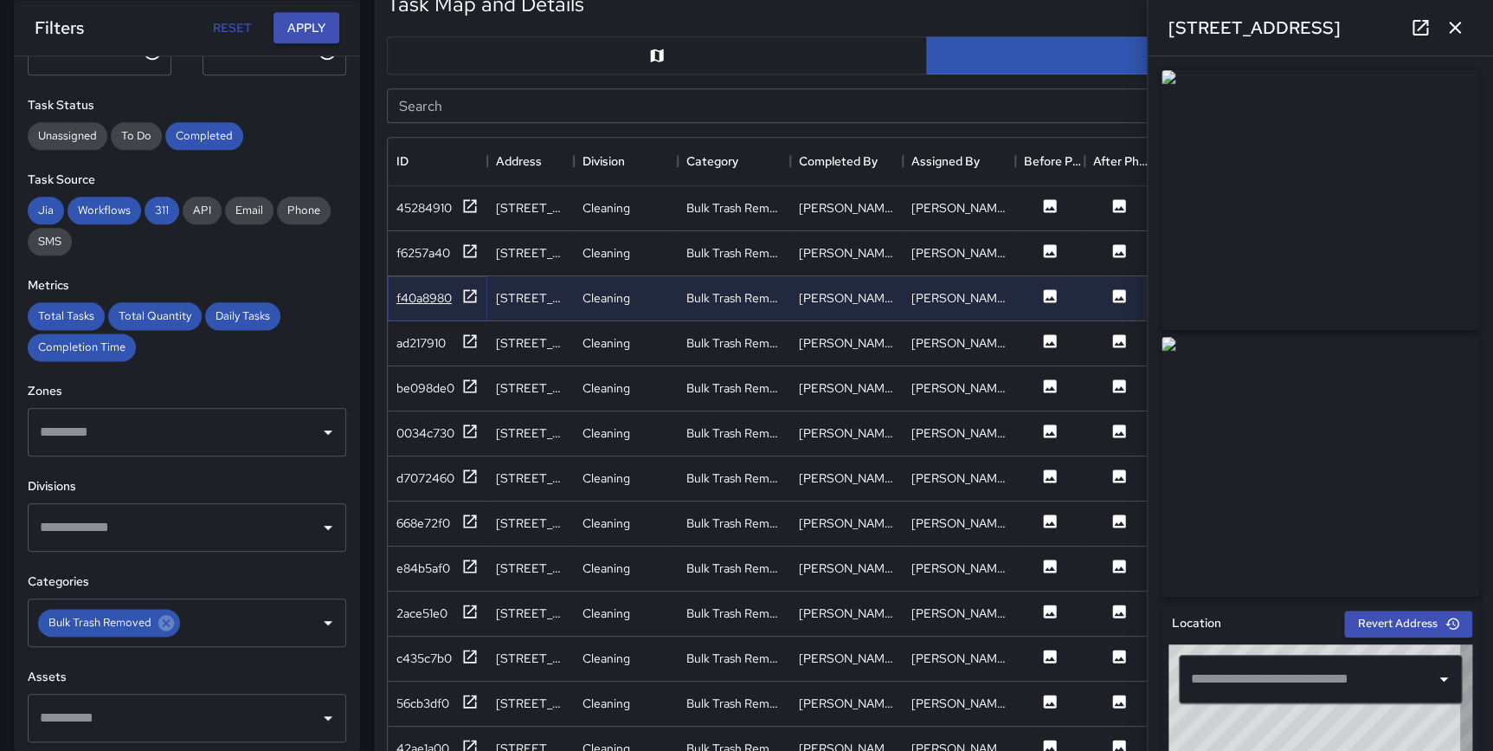
type input "**********"
click at [471, 248] on icon at bounding box center [469, 250] width 17 height 17
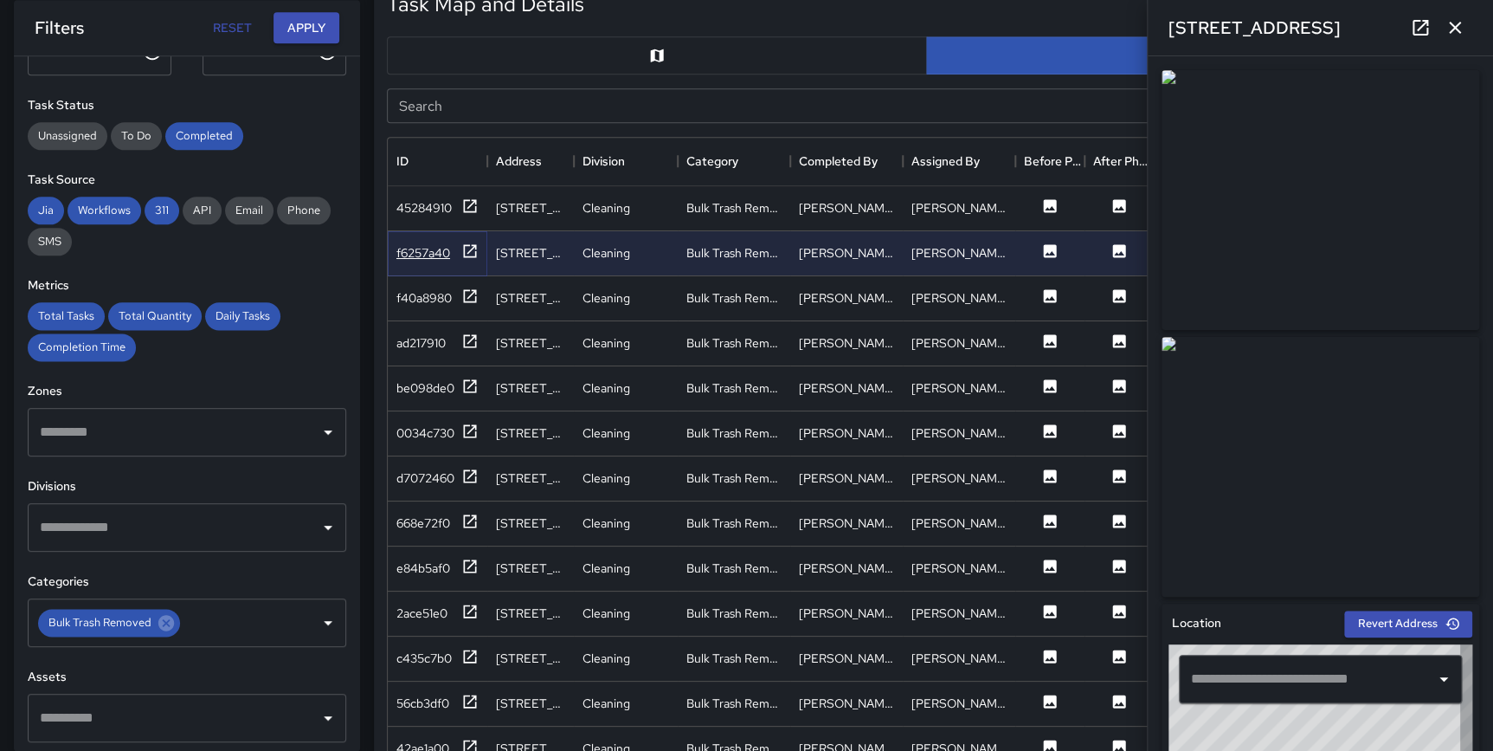
type input "**********"
click at [469, 290] on icon at bounding box center [469, 295] width 17 height 17
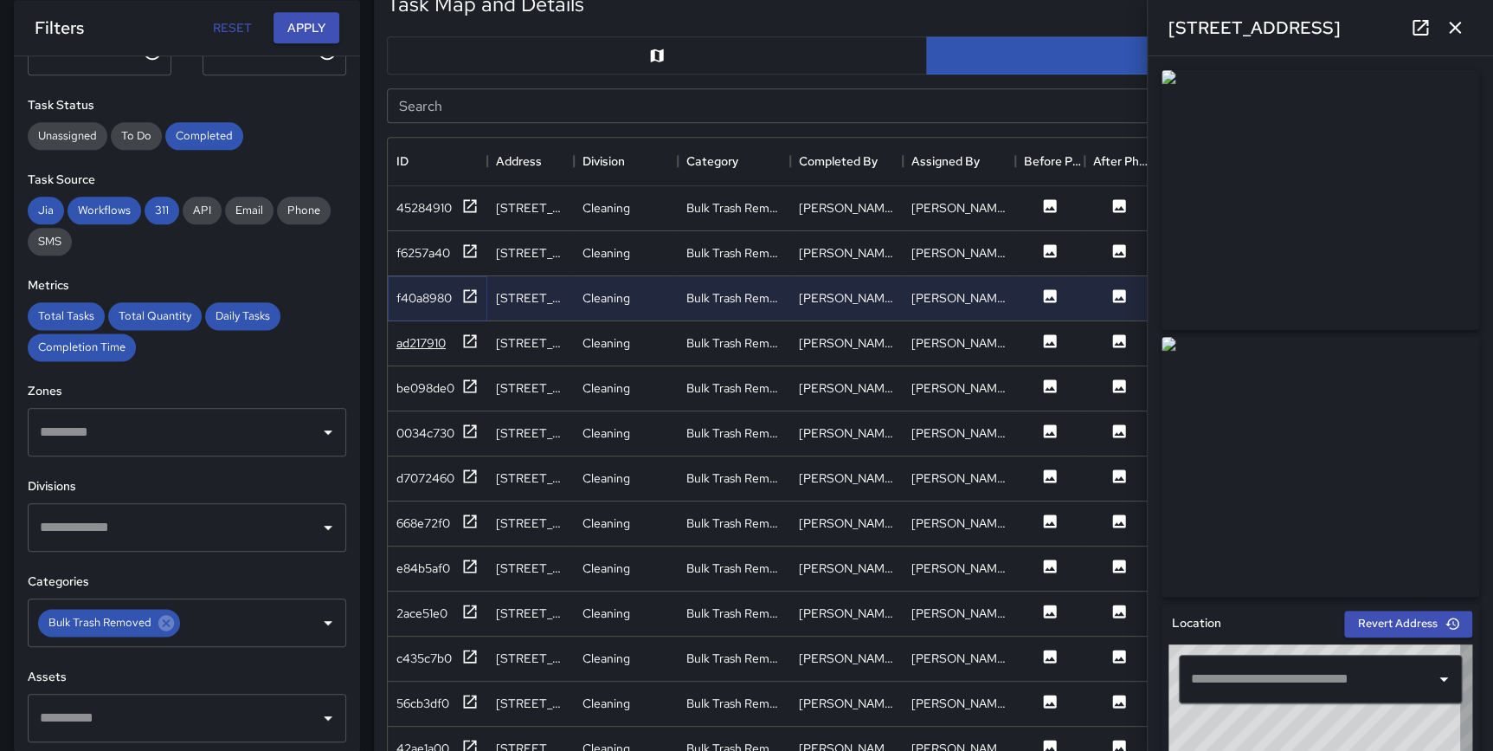
type input "**********"
click at [468, 336] on icon at bounding box center [469, 340] width 17 height 17
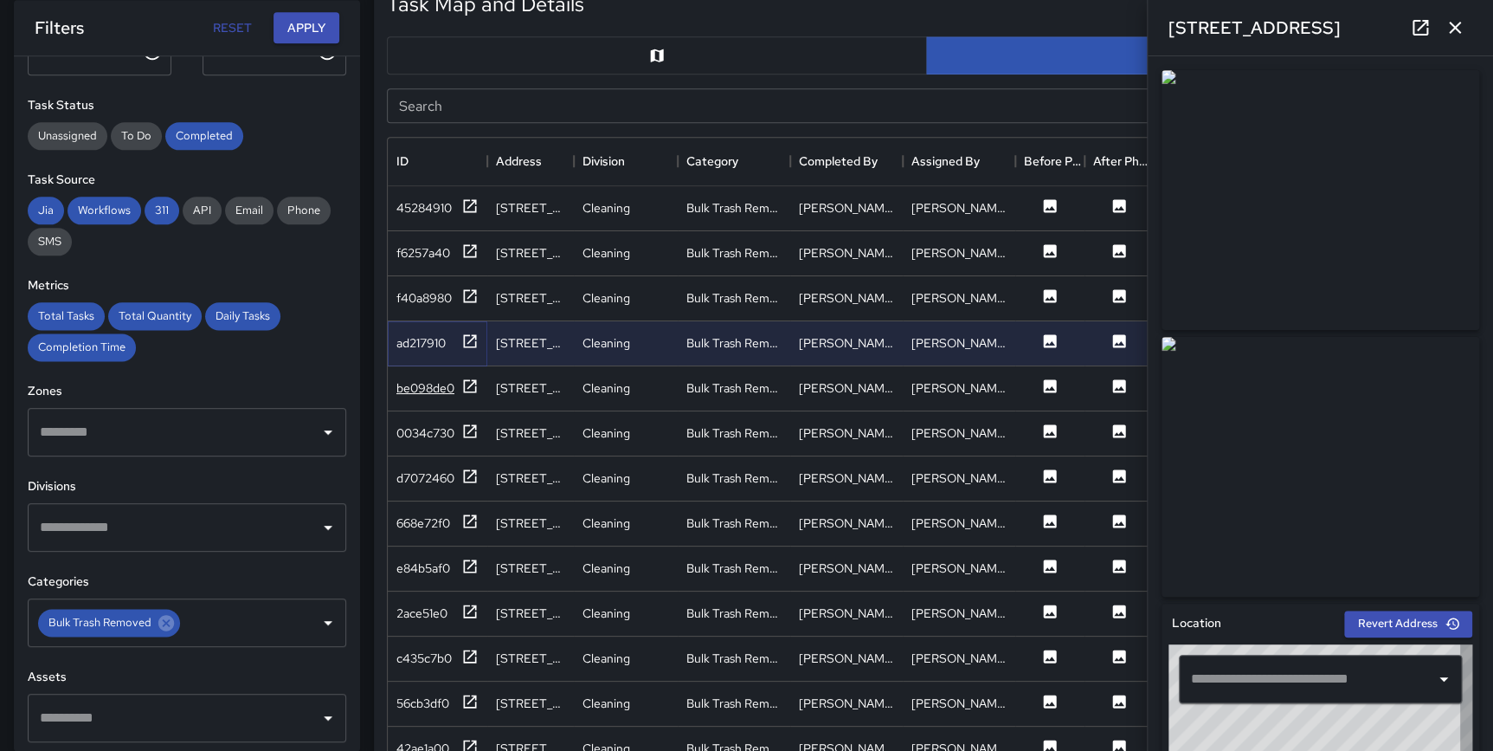
type input "**********"
click at [468, 386] on icon at bounding box center [470, 385] width 13 height 13
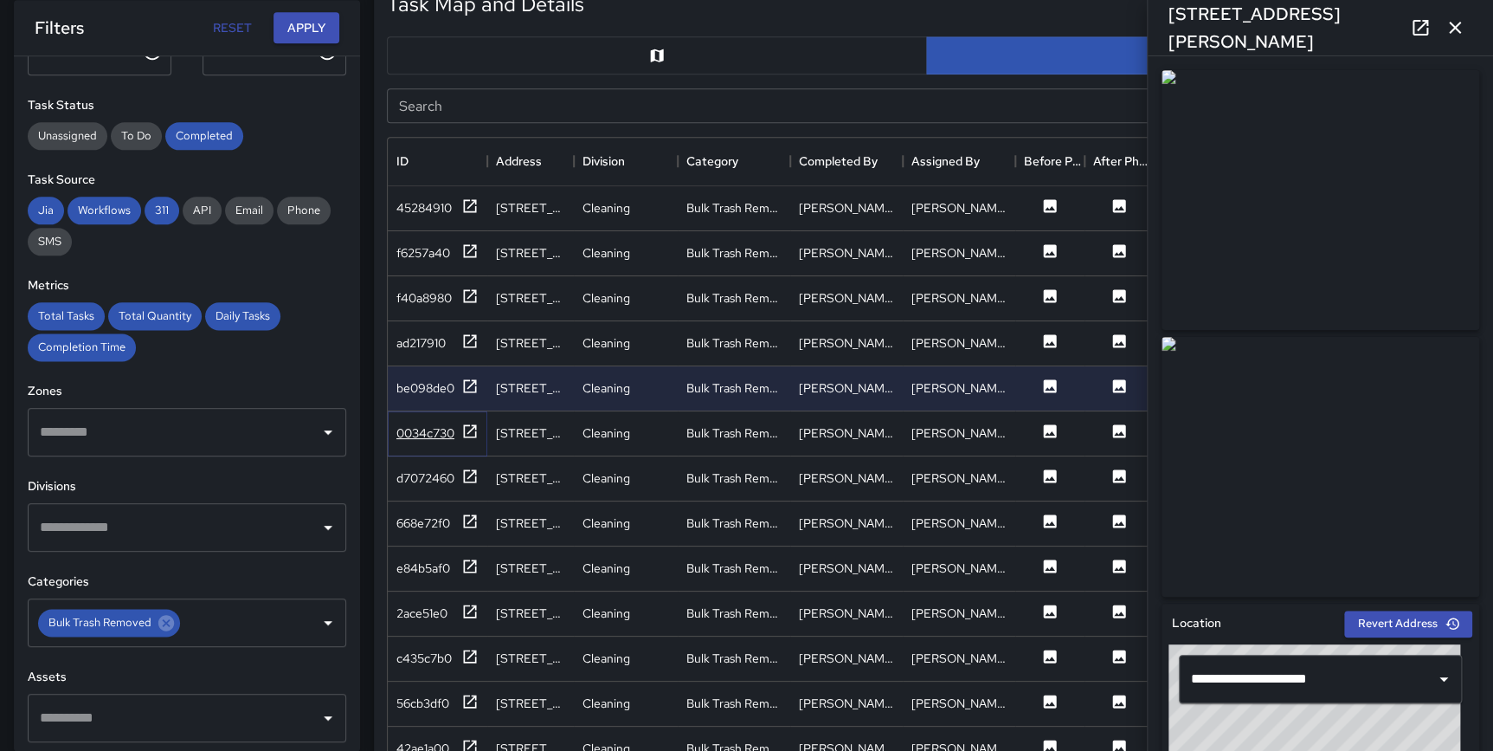
click at [469, 428] on icon at bounding box center [469, 431] width 17 height 17
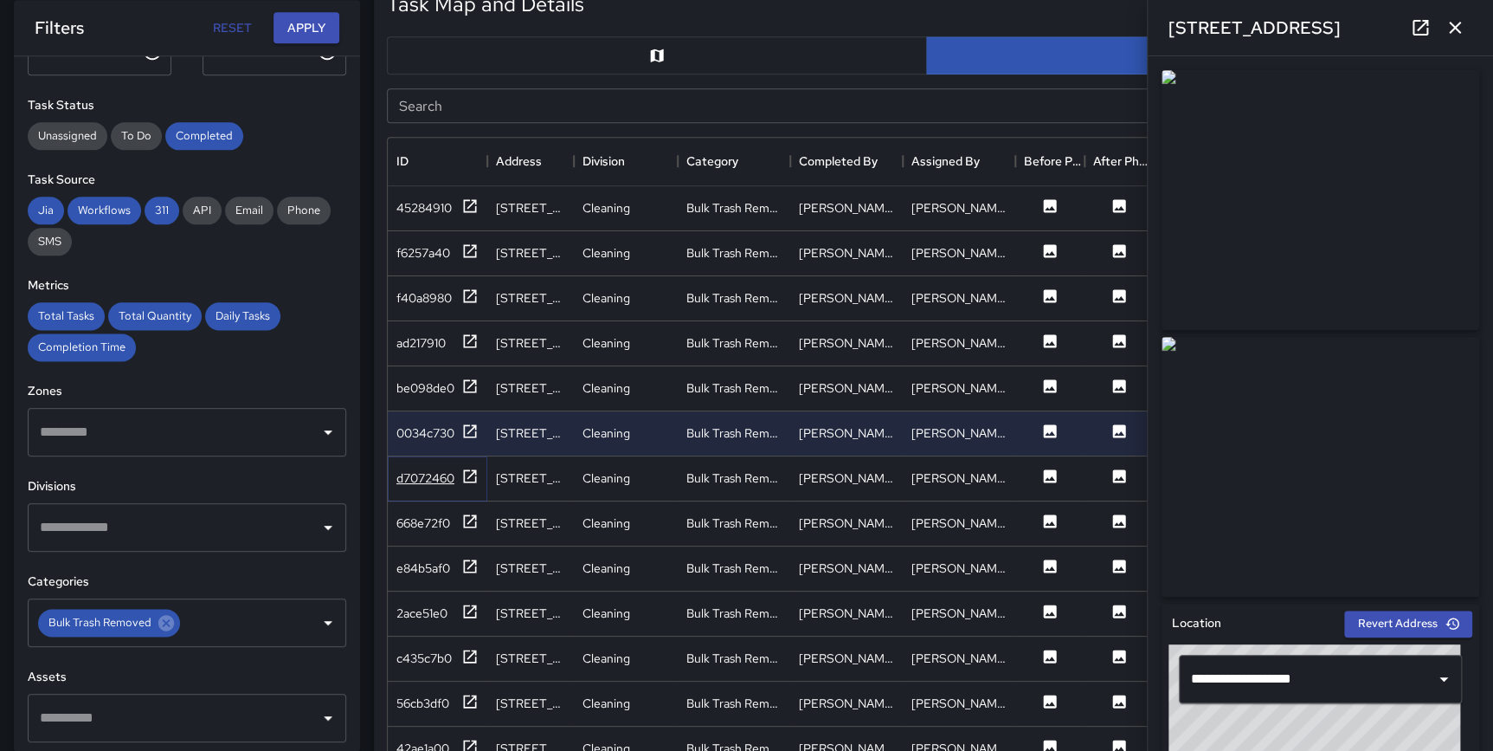
click at [470, 480] on icon at bounding box center [470, 475] width 13 height 13
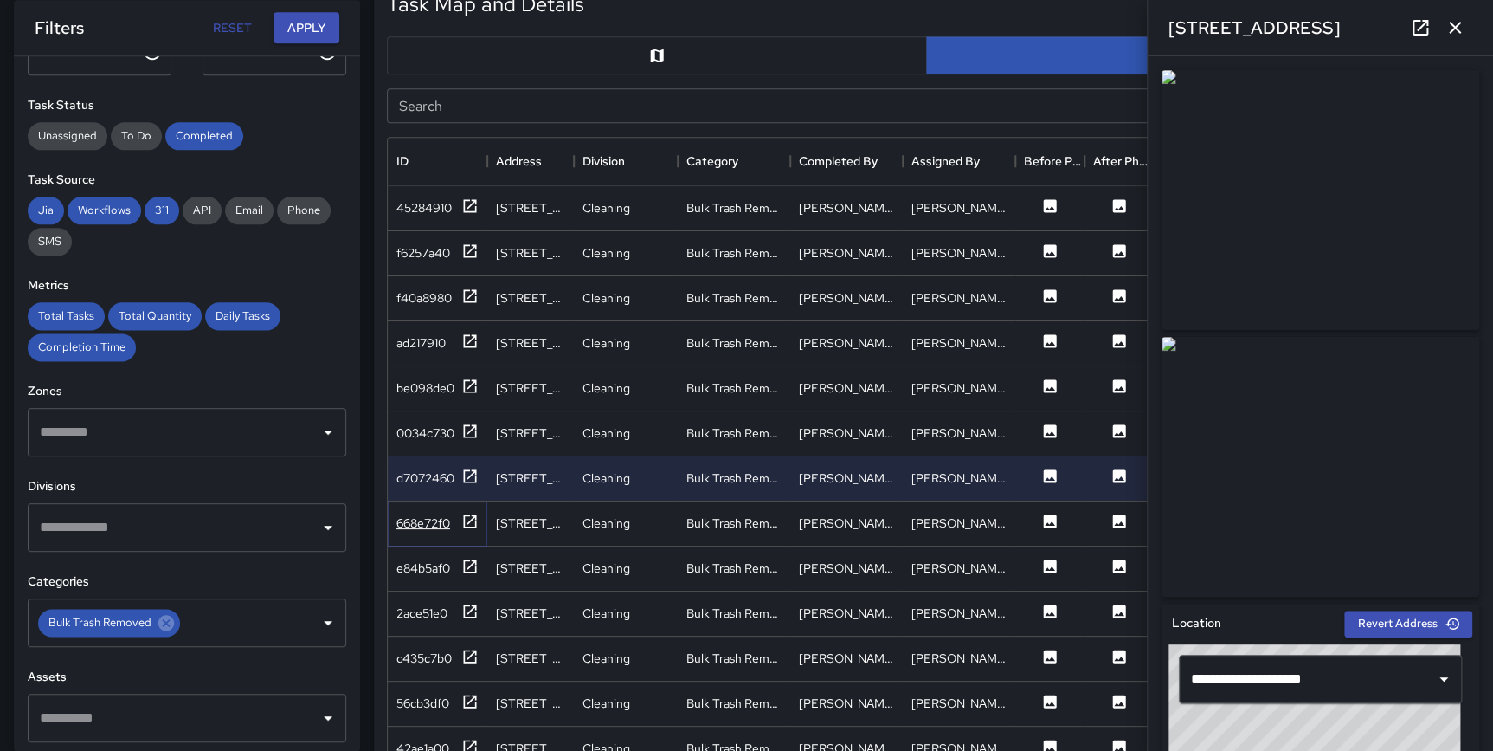
click at [467, 517] on icon at bounding box center [469, 521] width 17 height 17
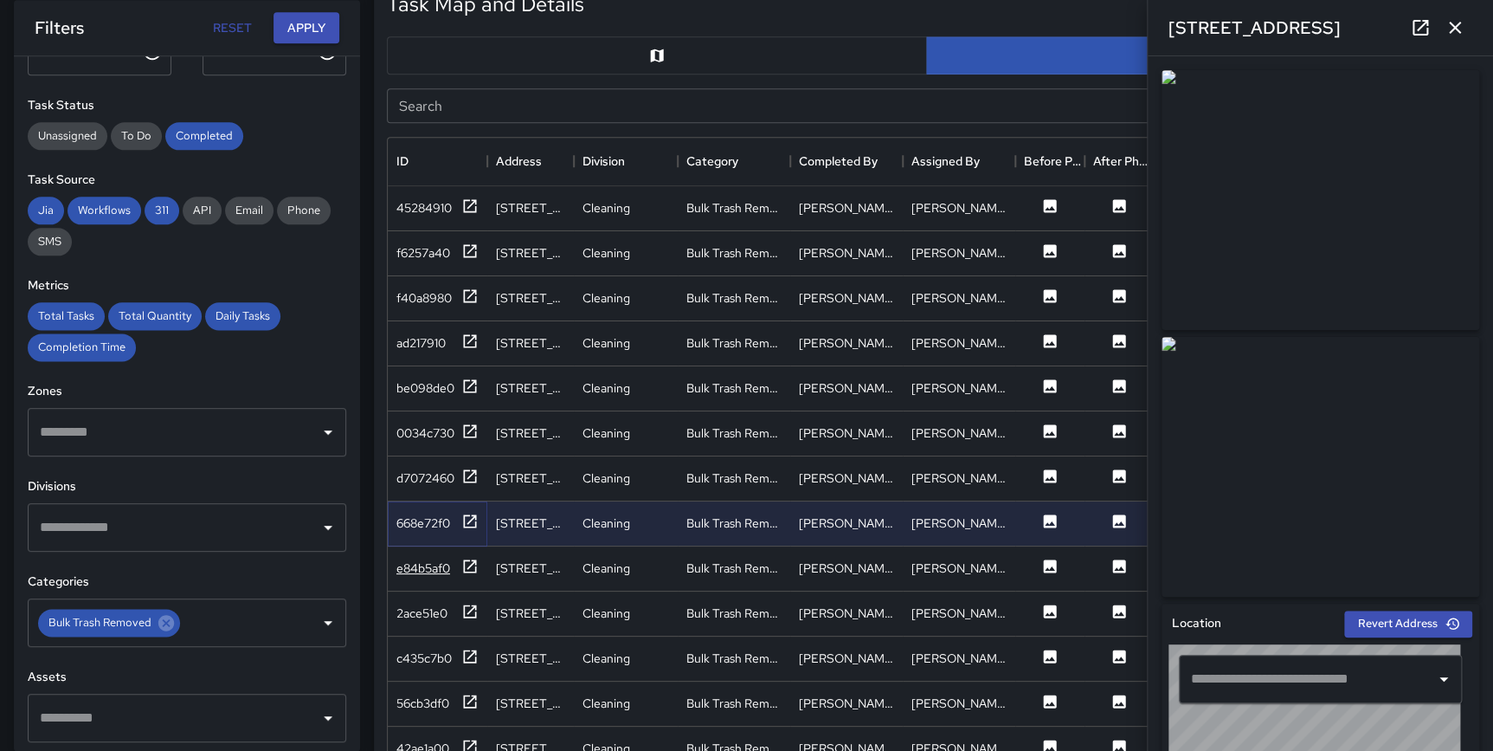
type input "**********"
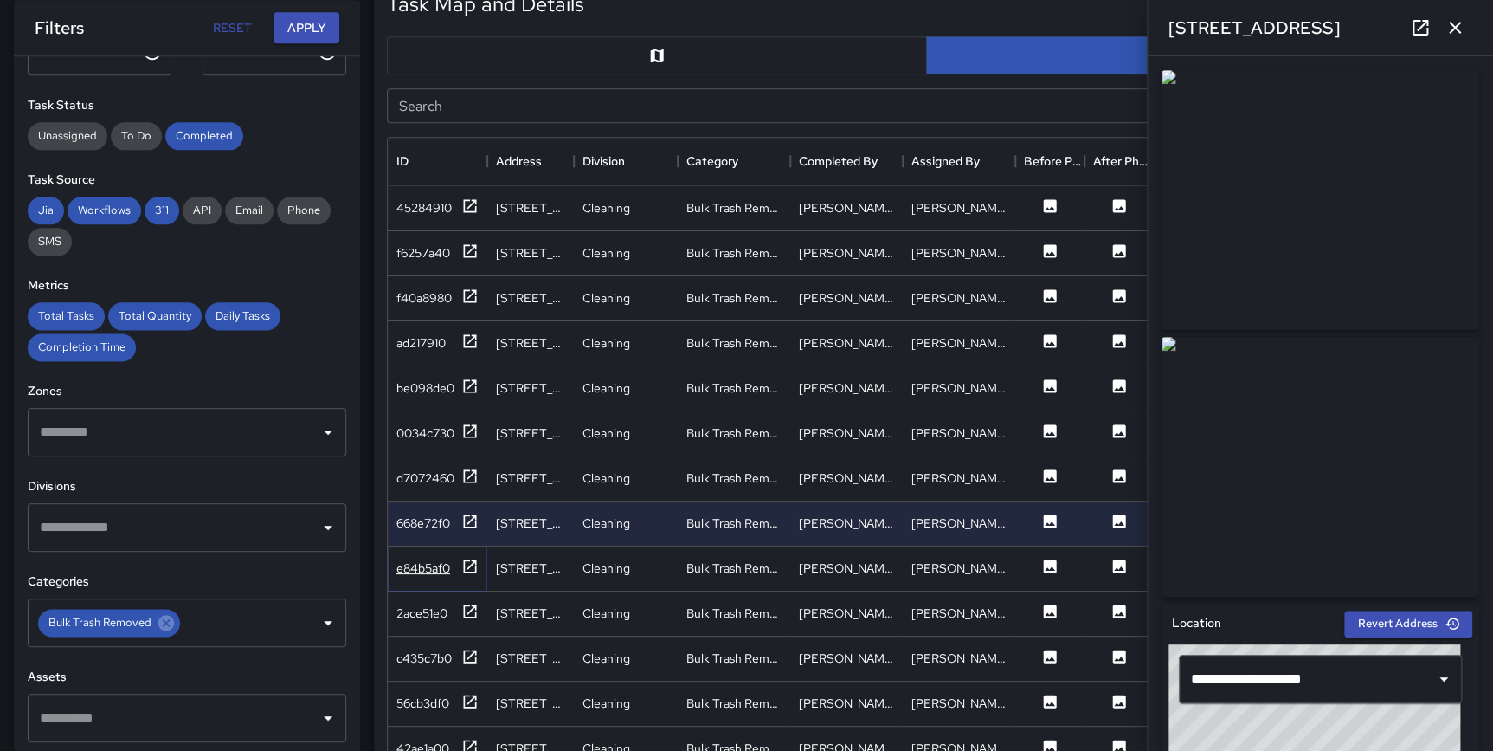
click at [471, 566] on icon at bounding box center [469, 566] width 17 height 17
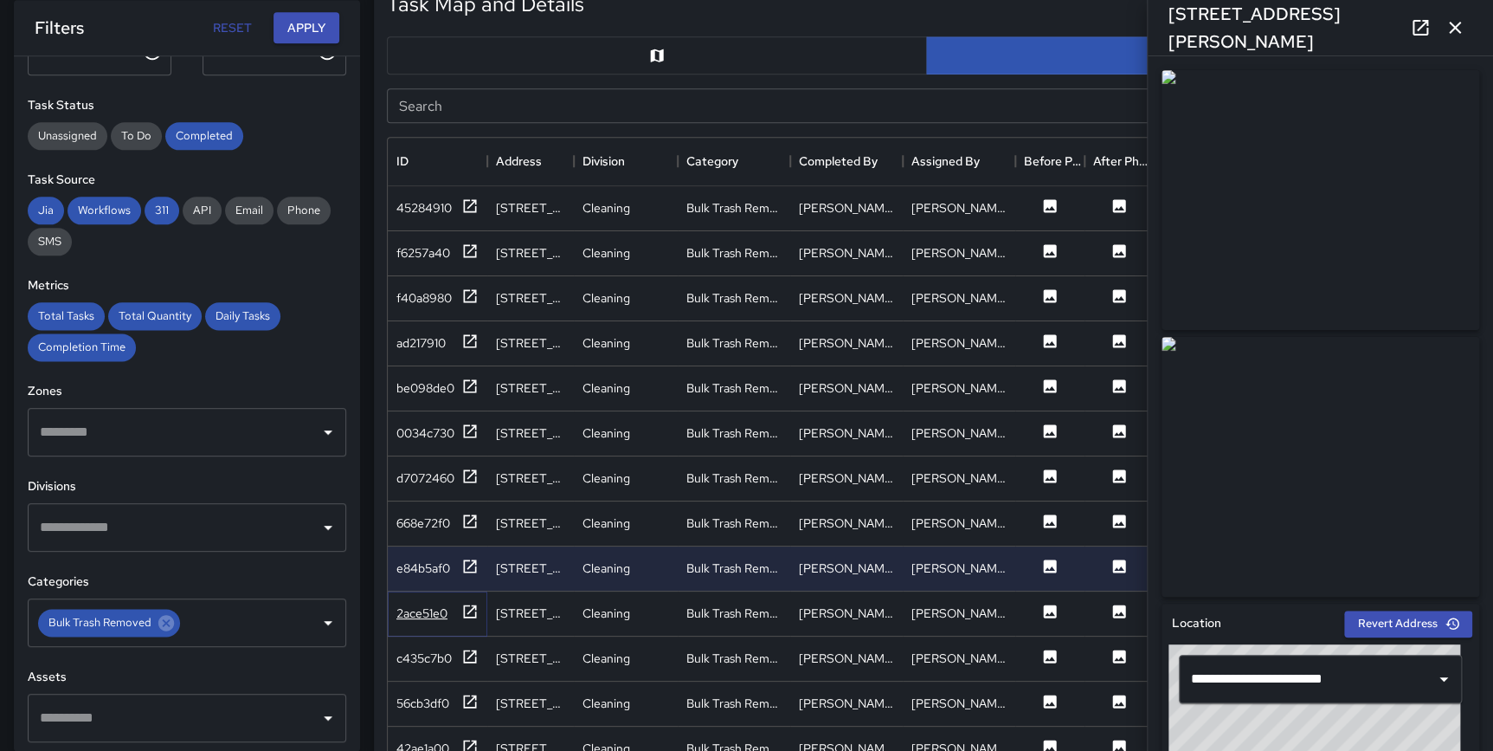
click at [470, 606] on icon at bounding box center [469, 611] width 17 height 17
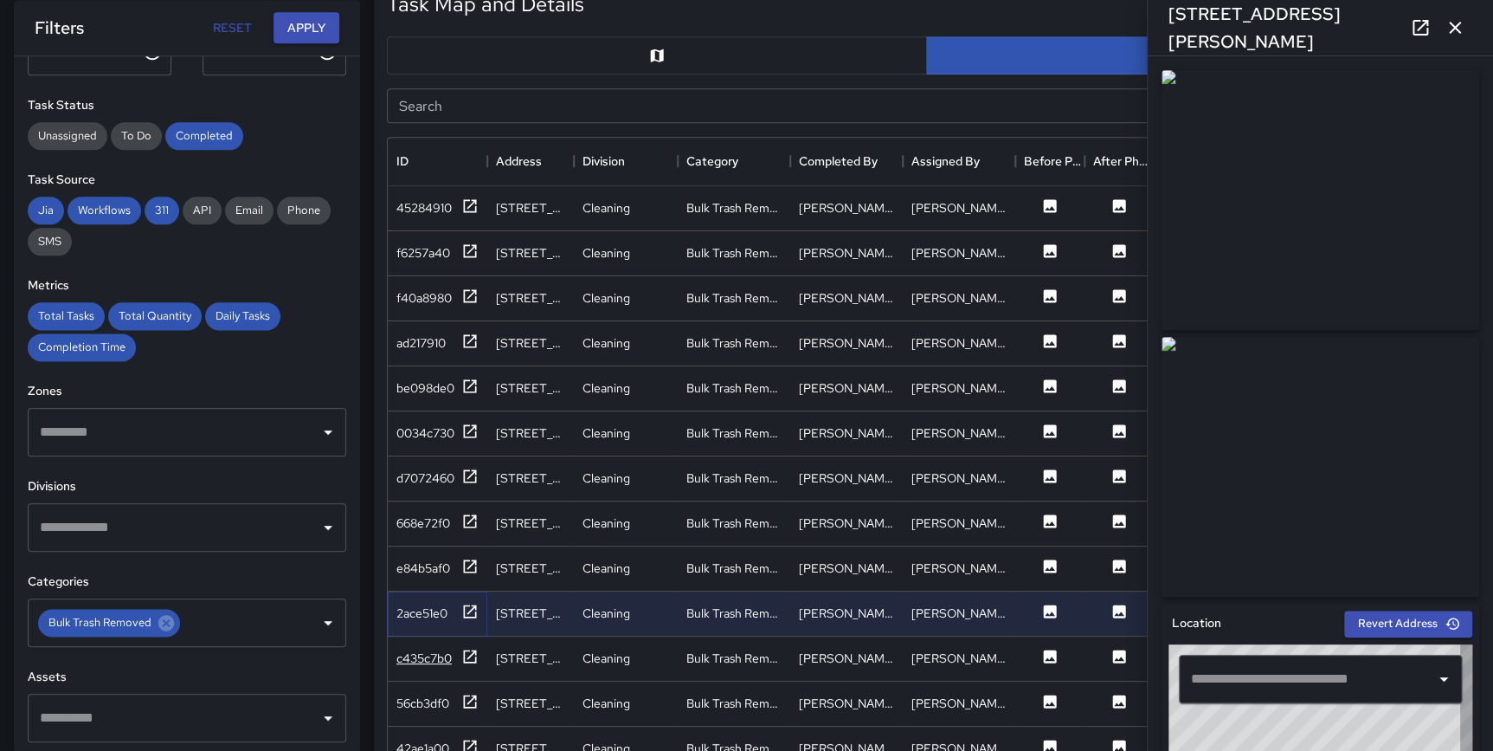
type input "**********"
click at [471, 651] on icon at bounding box center [469, 656] width 17 height 17
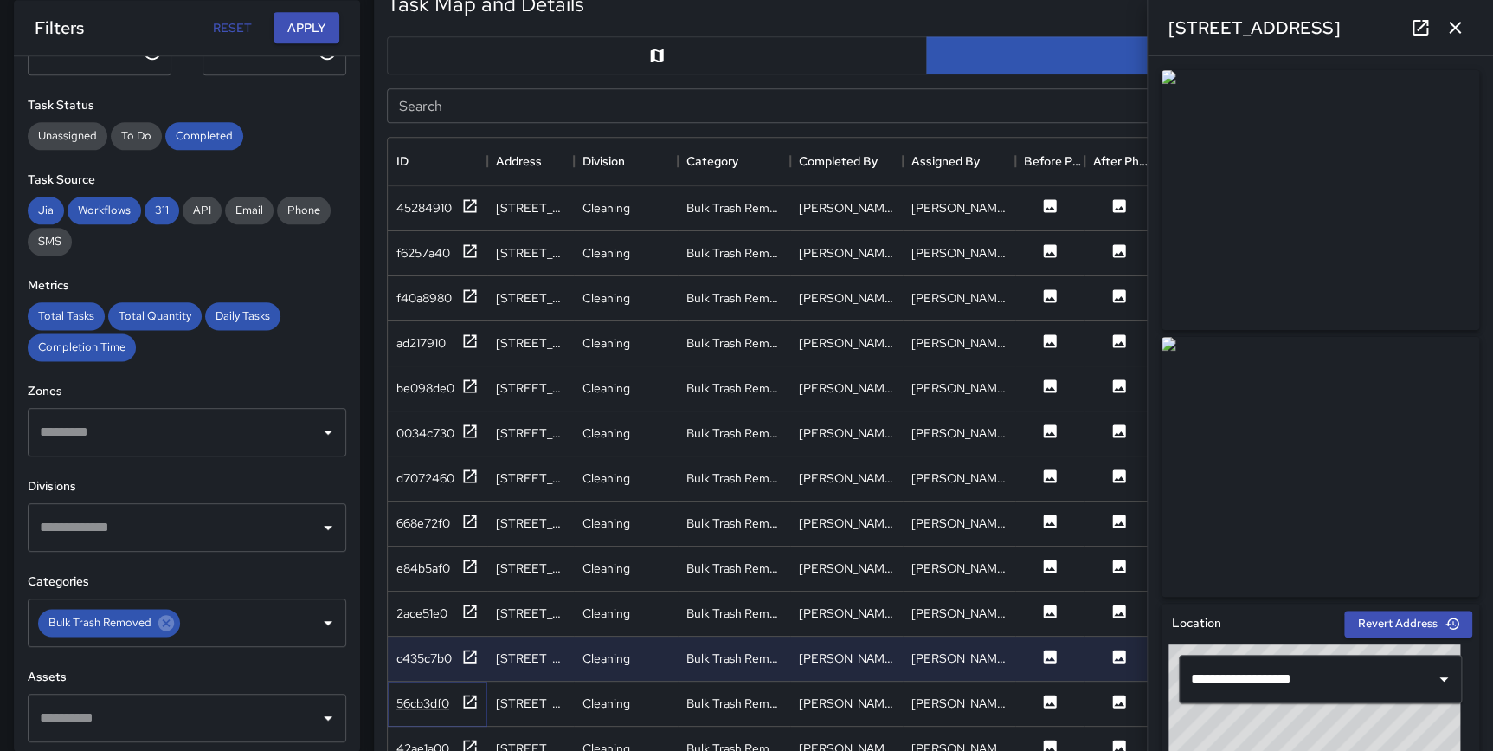
click at [470, 697] on icon at bounding box center [469, 701] width 17 height 17
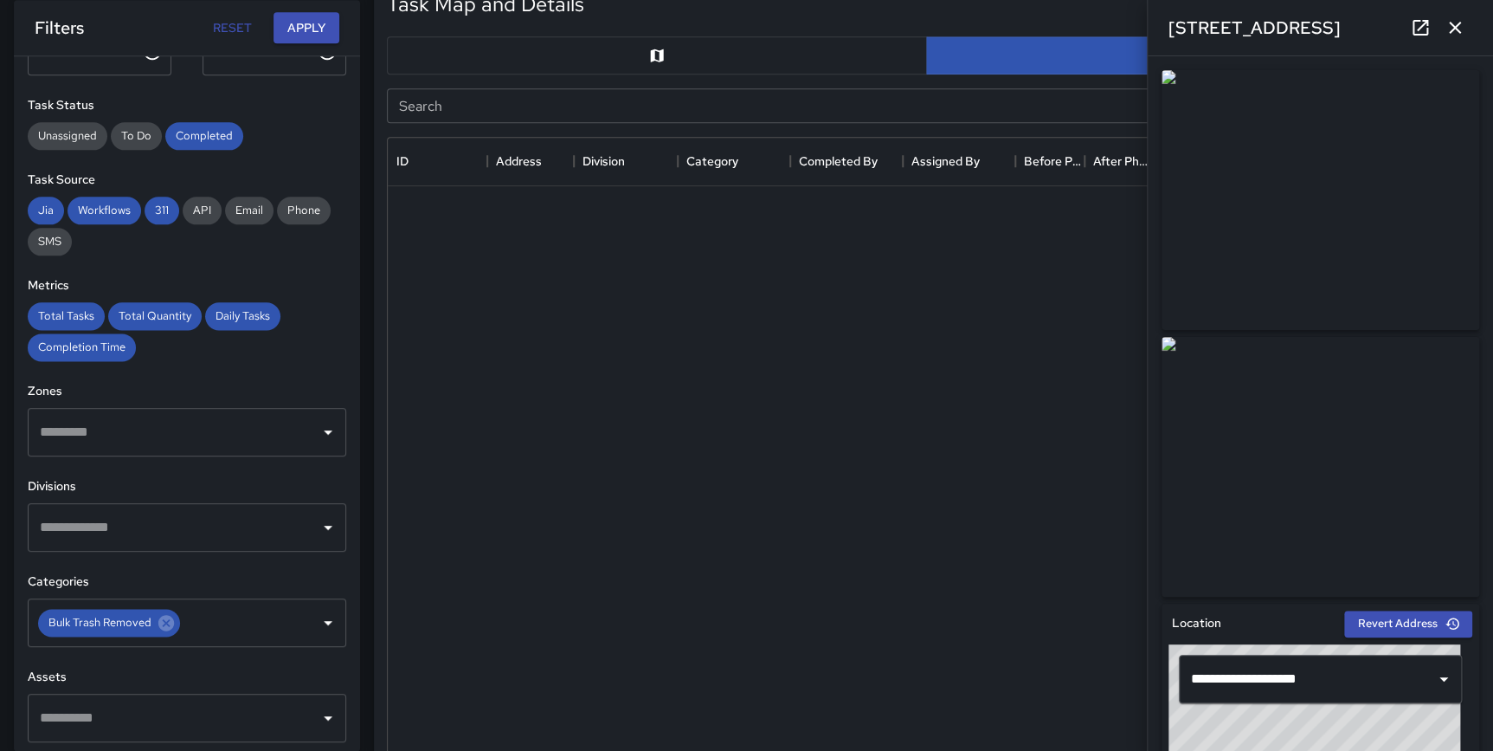
scroll to position [2519, 0]
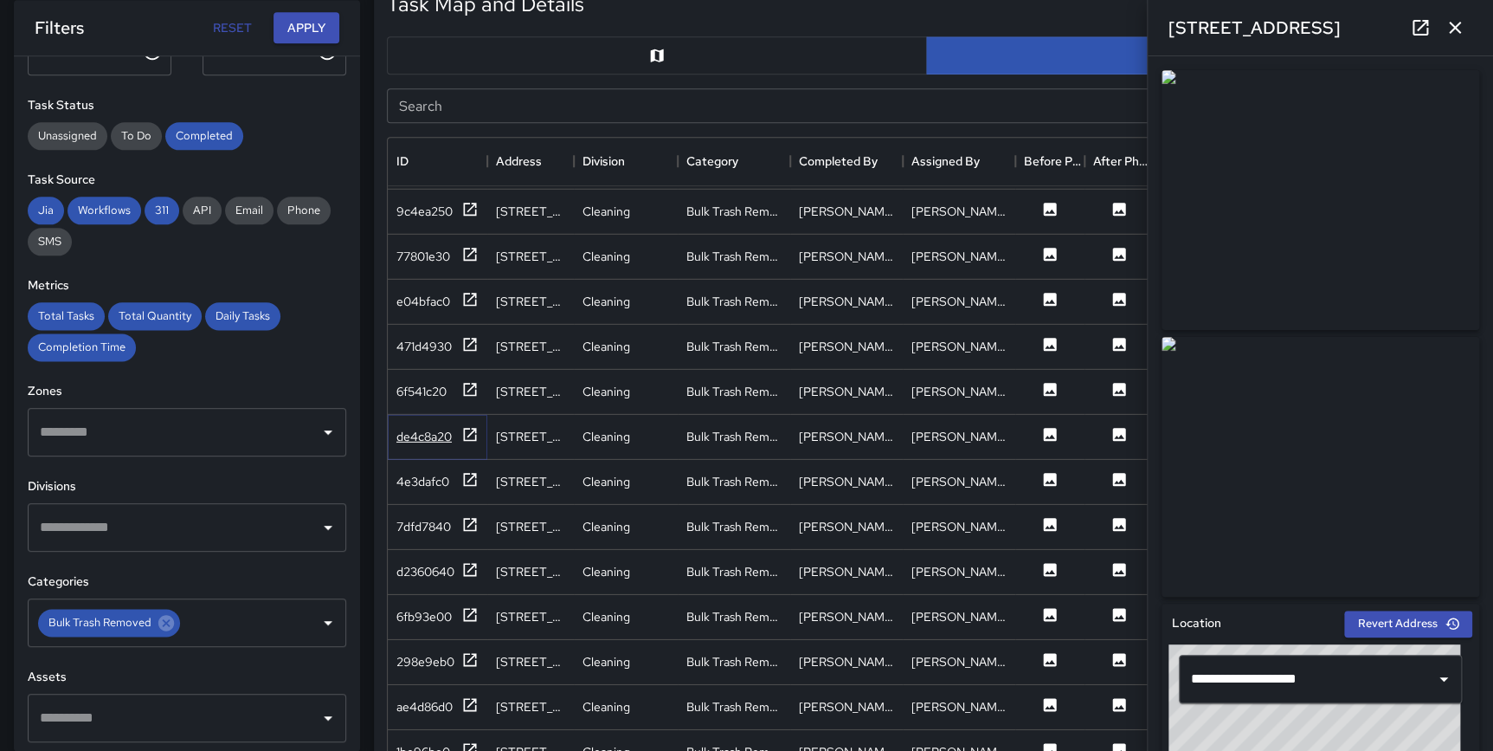
click at [464, 432] on icon at bounding box center [470, 433] width 13 height 13
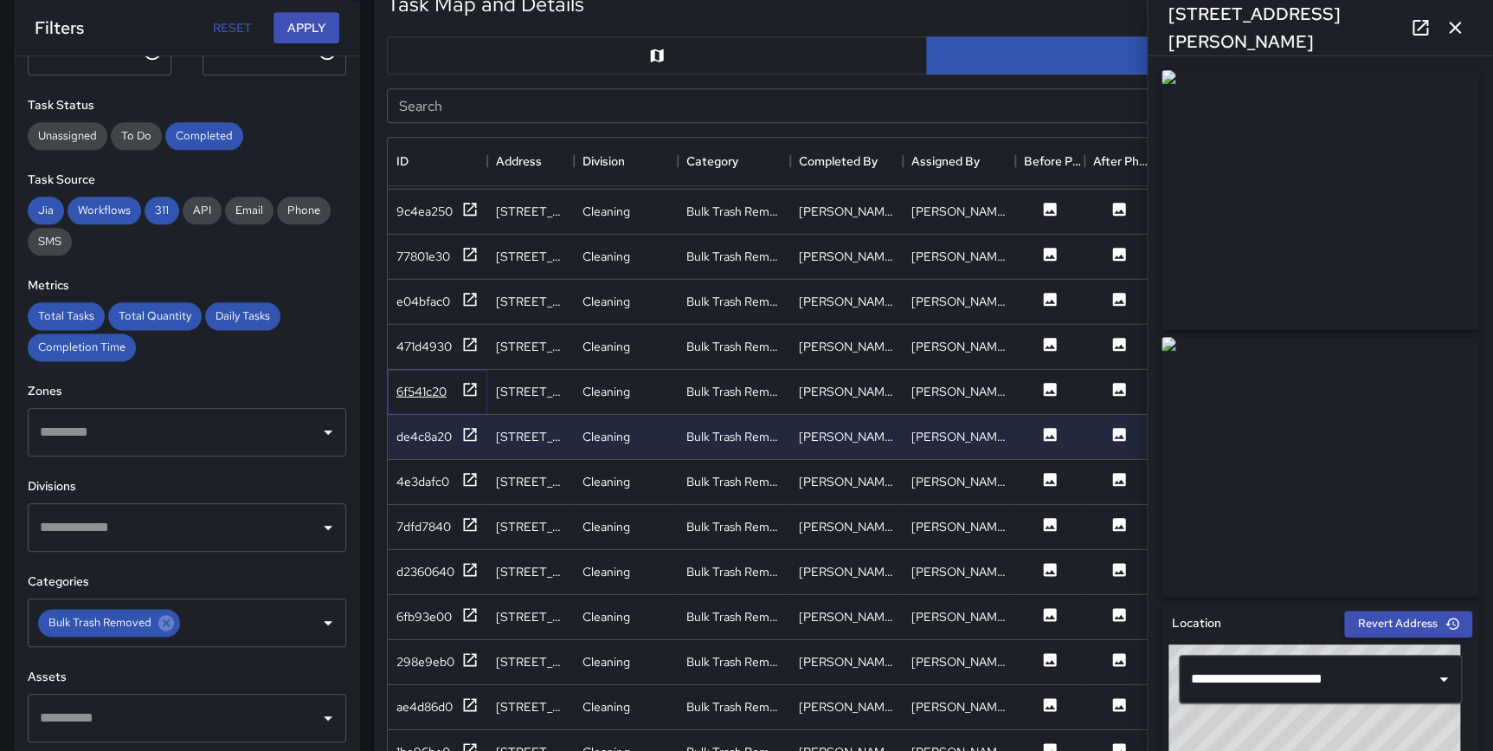
click at [464, 382] on icon at bounding box center [470, 388] width 13 height 13
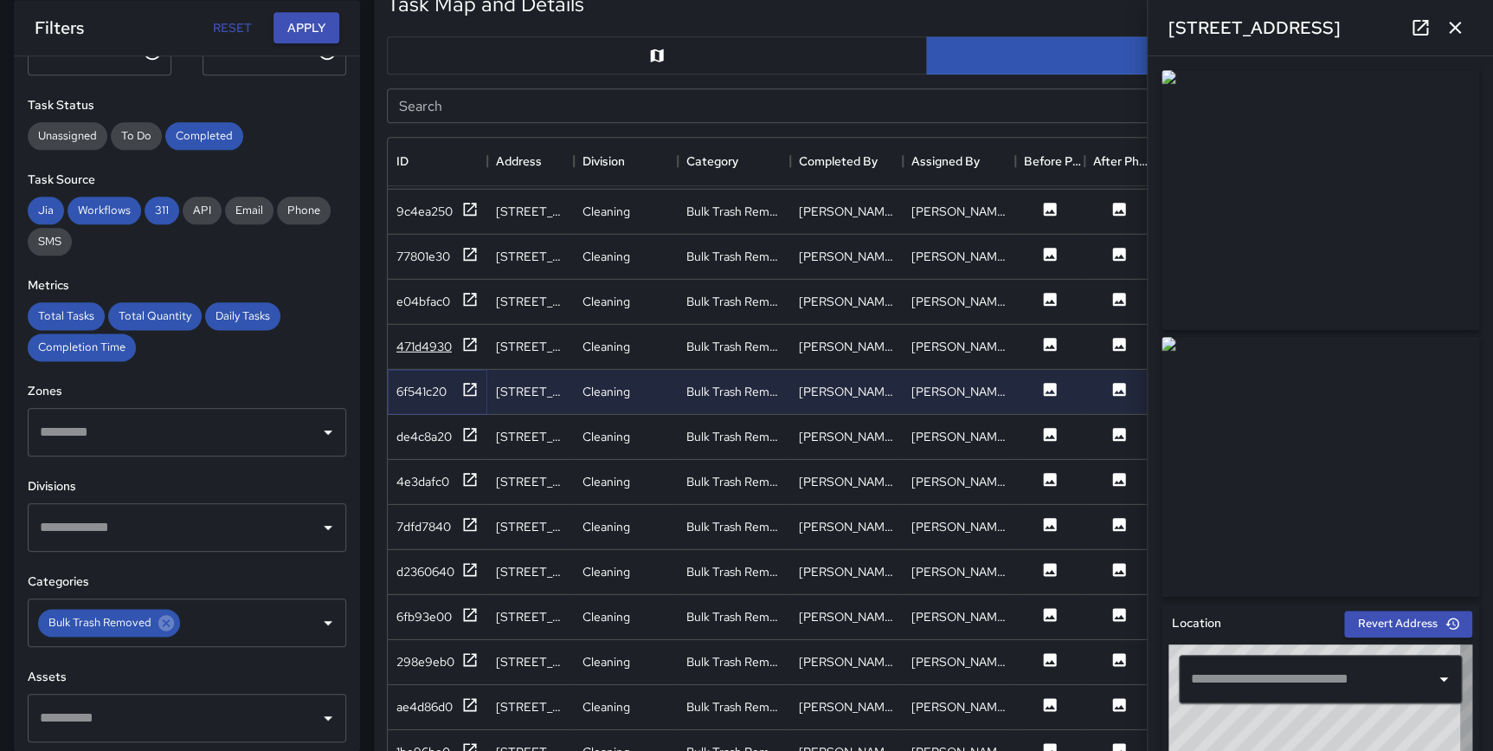
type input "**********"
click at [468, 337] on icon at bounding box center [470, 343] width 13 height 13
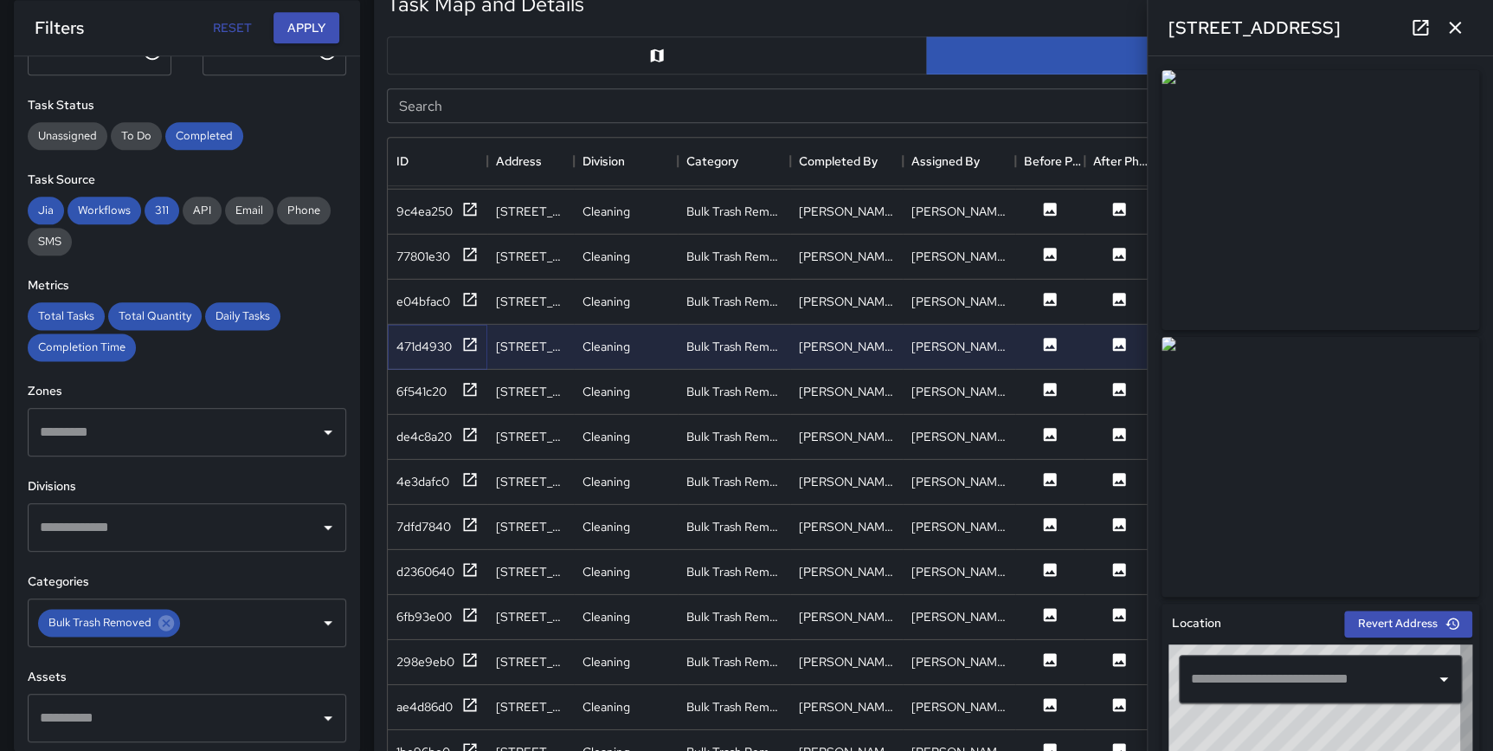
type input "**********"
click at [467, 657] on icon at bounding box center [469, 658] width 17 height 17
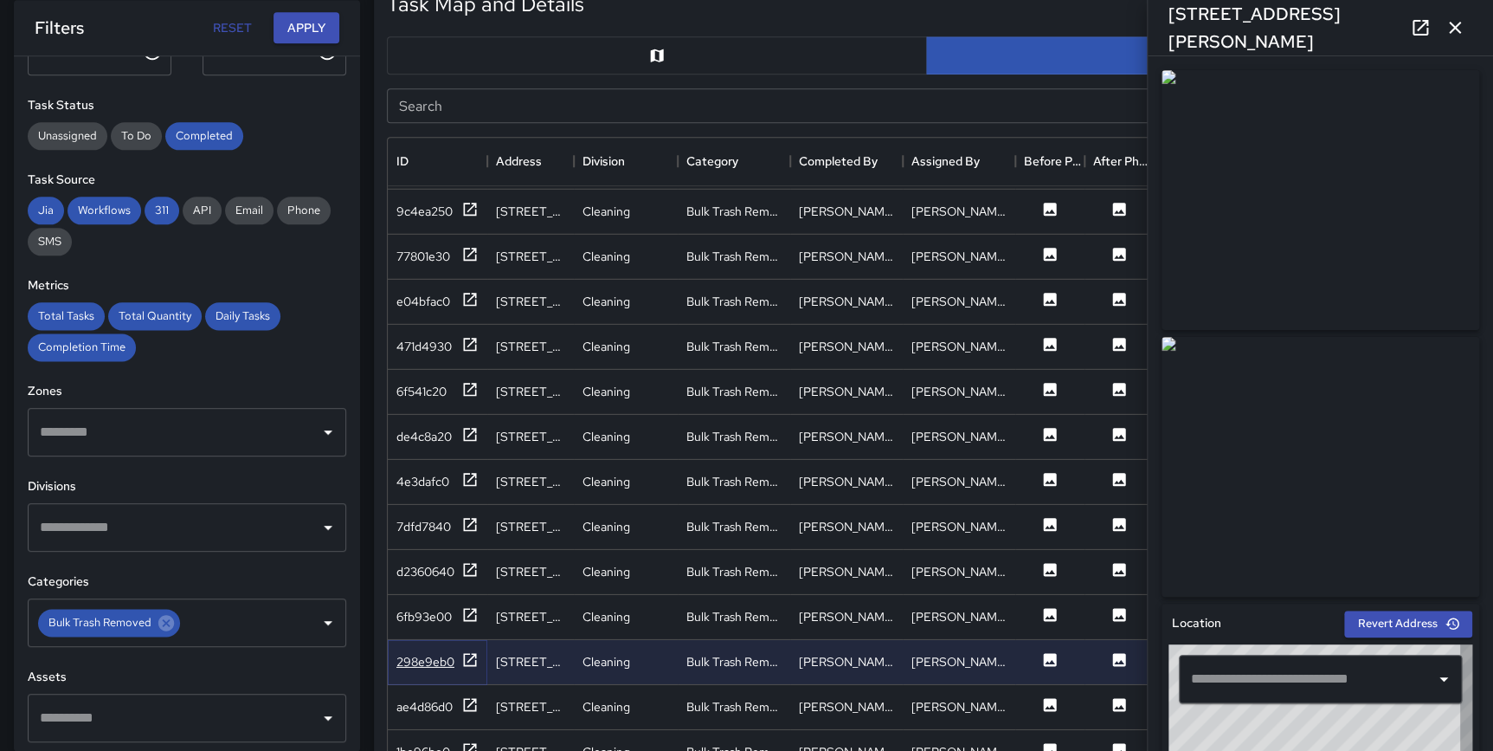
type input "**********"
click at [473, 696] on icon at bounding box center [469, 703] width 17 height 17
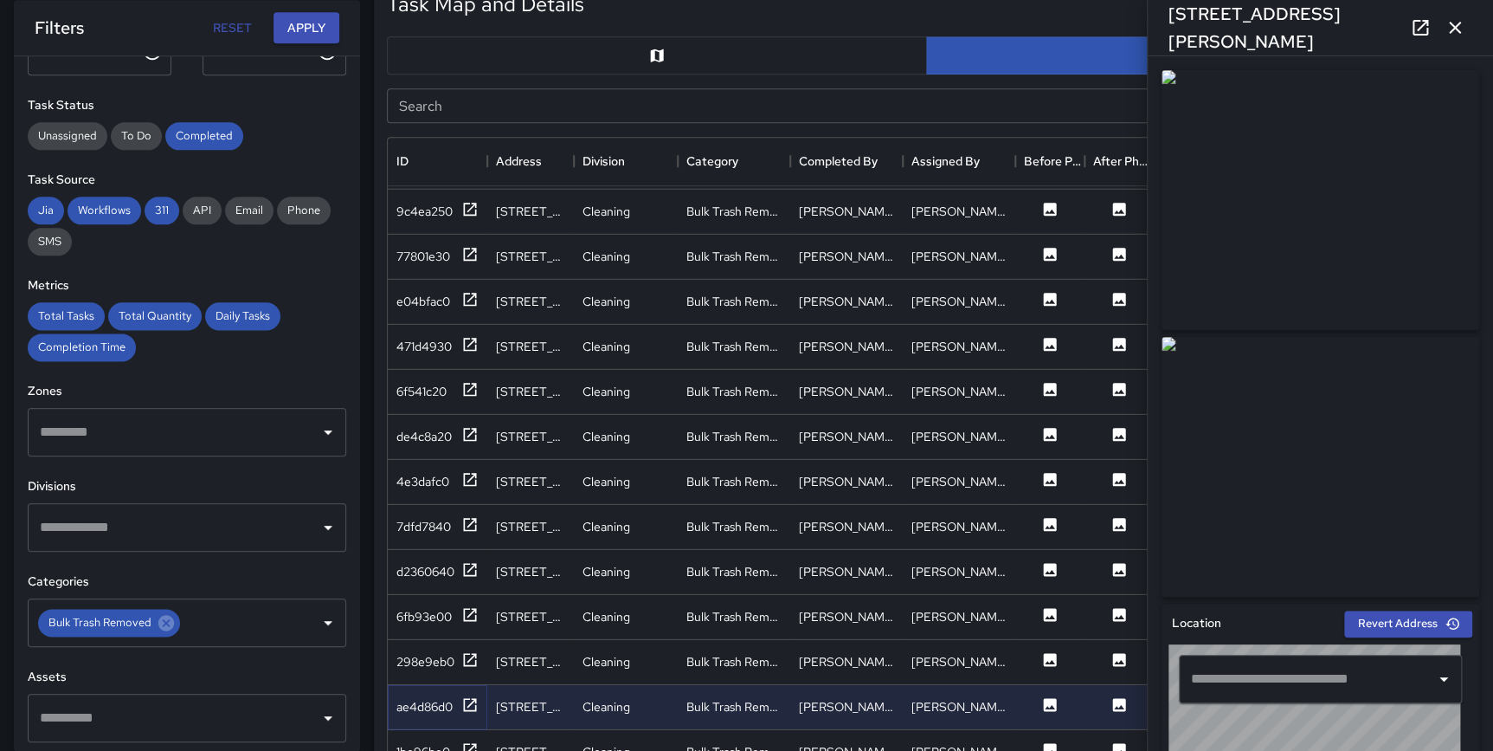
type input "**********"
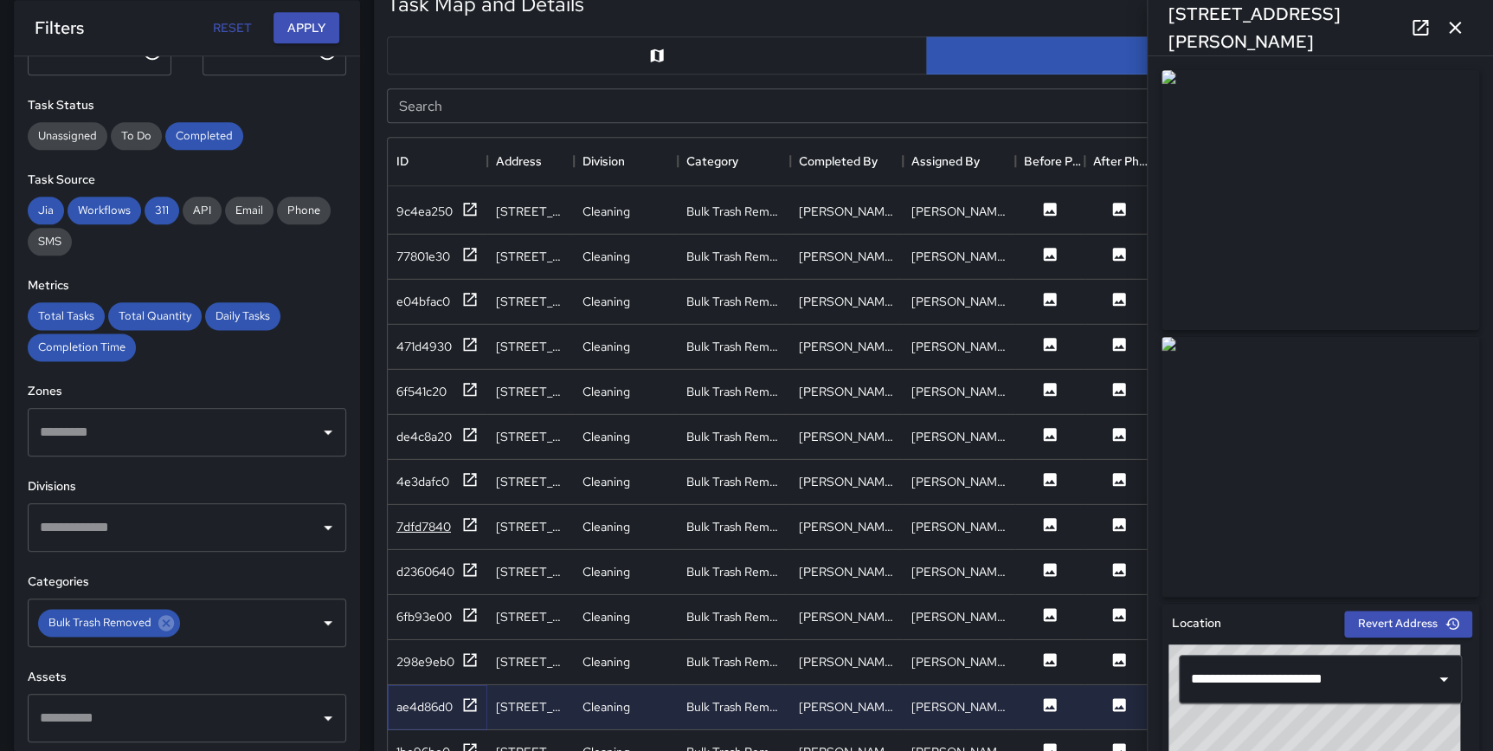
scroll to position [2836, 0]
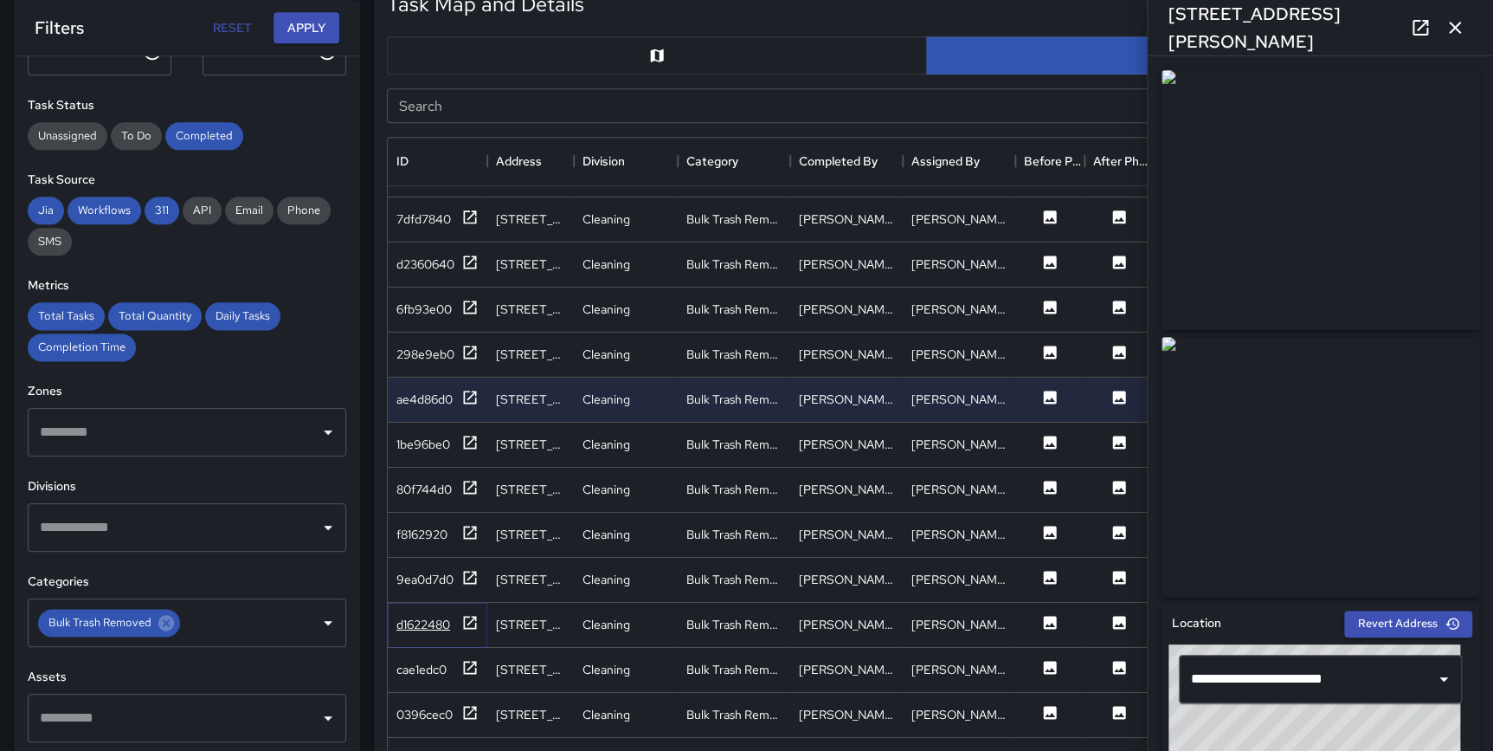
click at [471, 614] on icon at bounding box center [469, 622] width 17 height 17
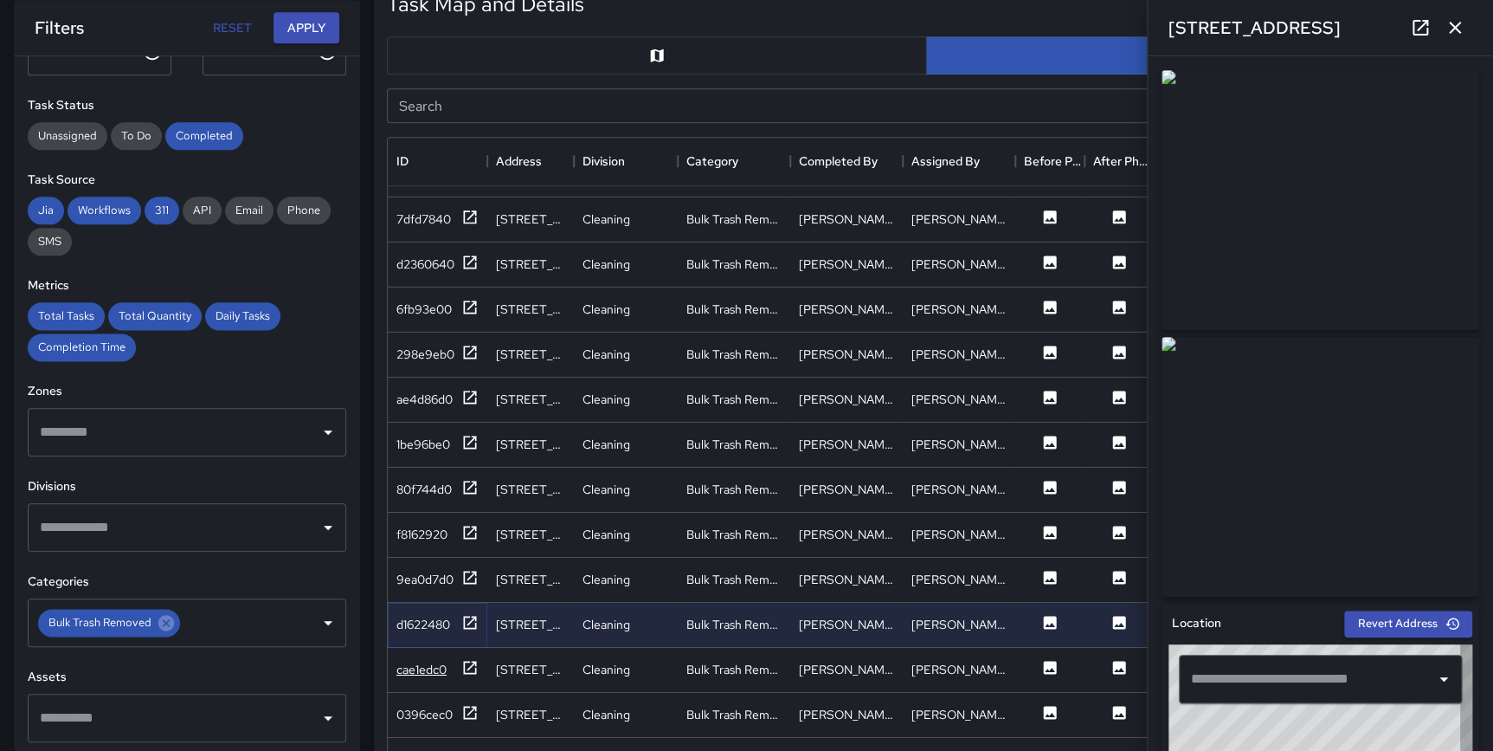
type input "**********"
click at [468, 659] on icon at bounding box center [469, 667] width 17 height 17
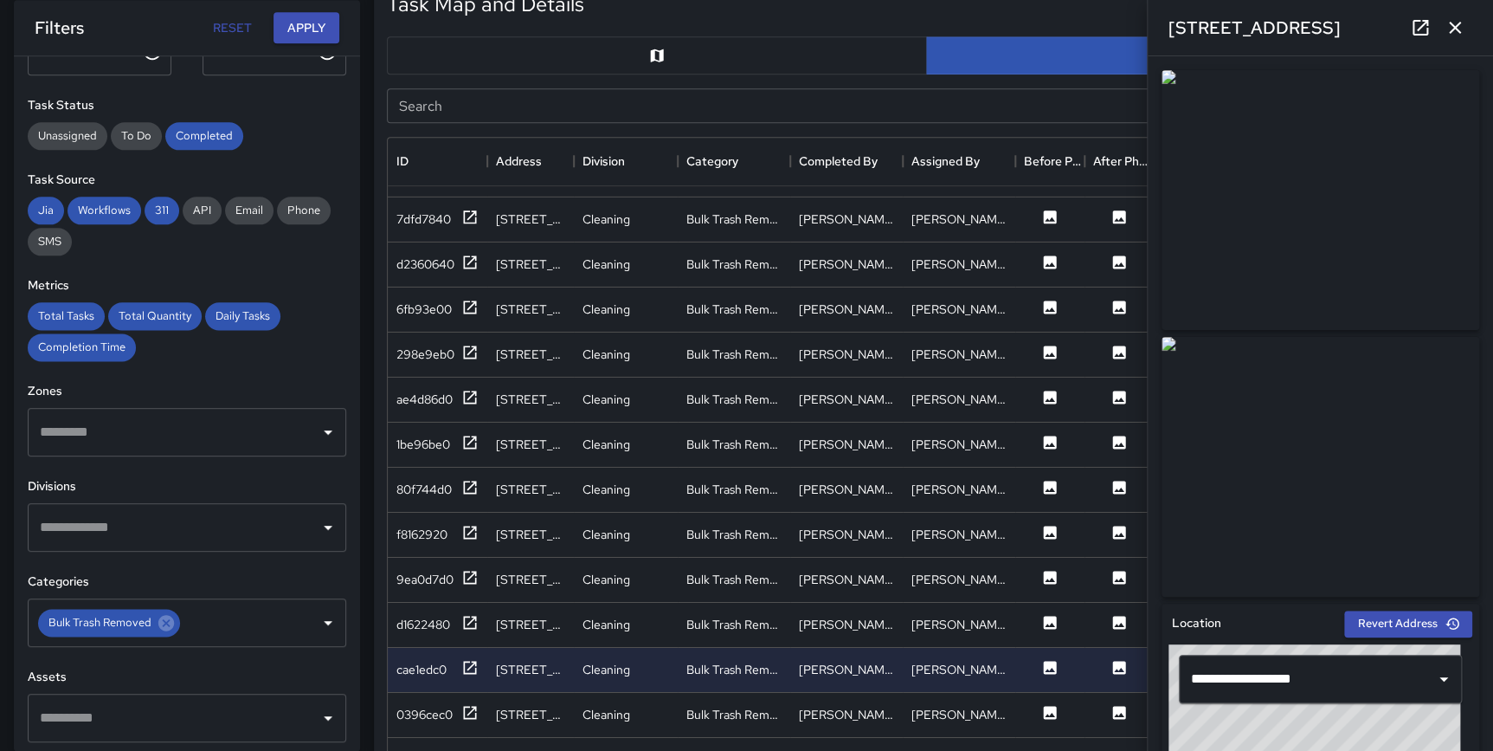
click at [1455, 22] on icon "button" at bounding box center [1455, 27] width 21 height 21
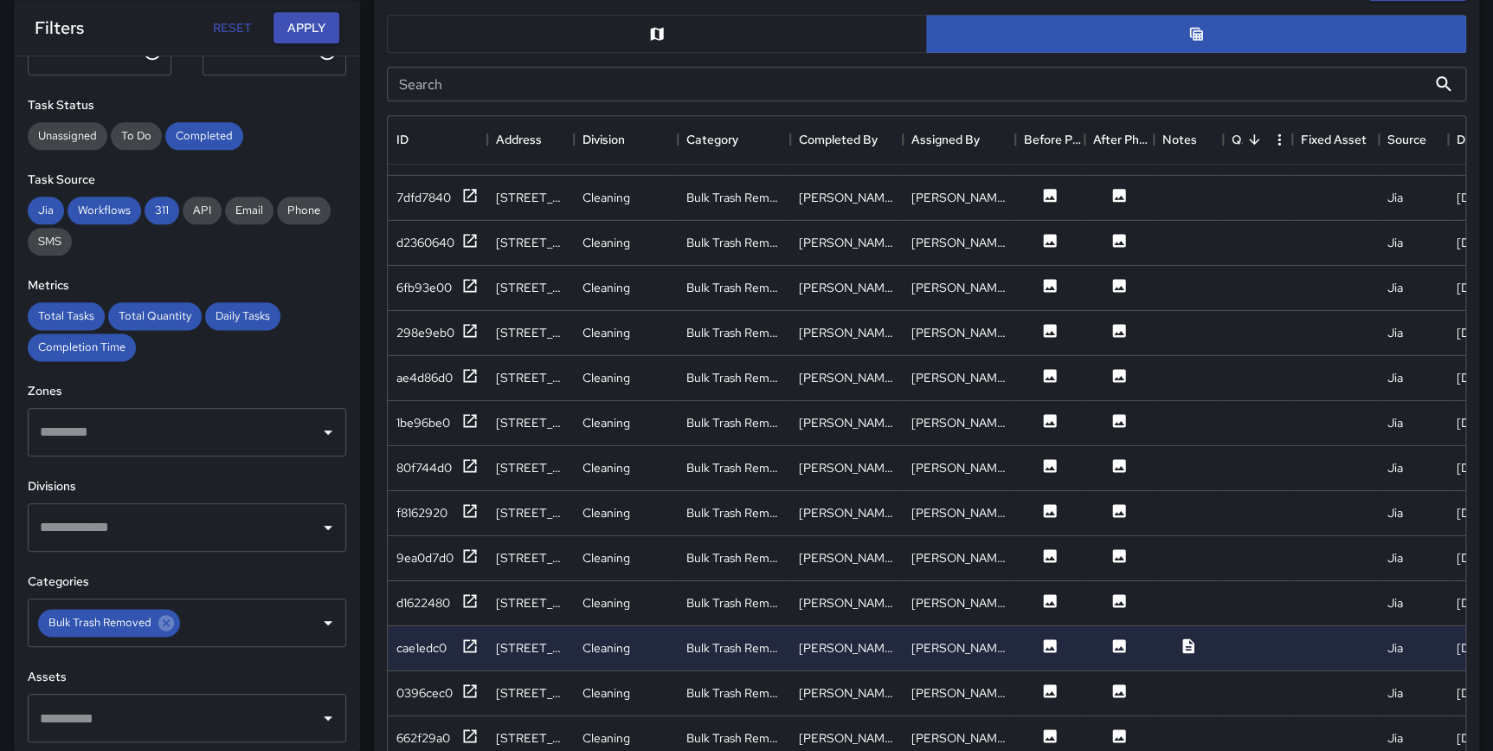
scroll to position [934, 0]
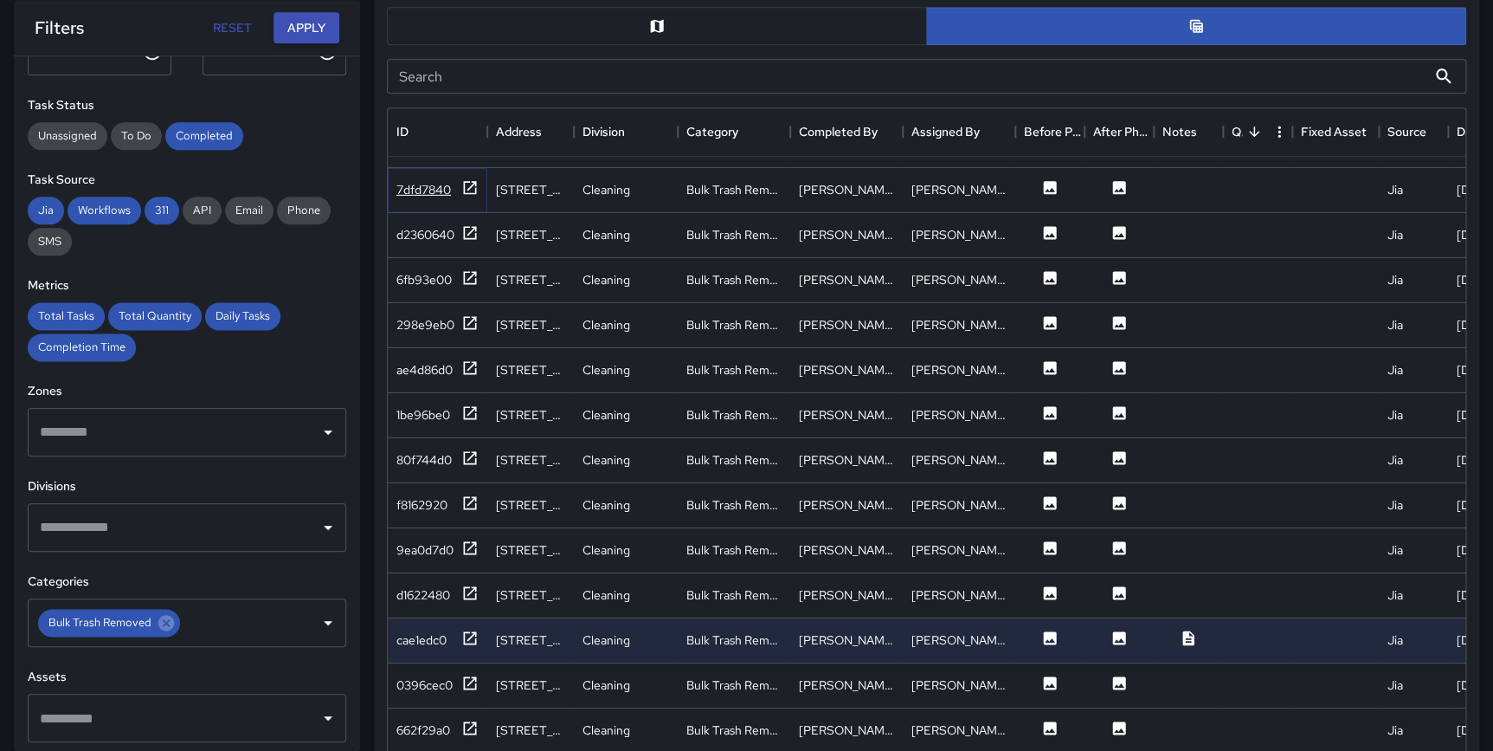
click at [468, 179] on icon at bounding box center [469, 187] width 17 height 17
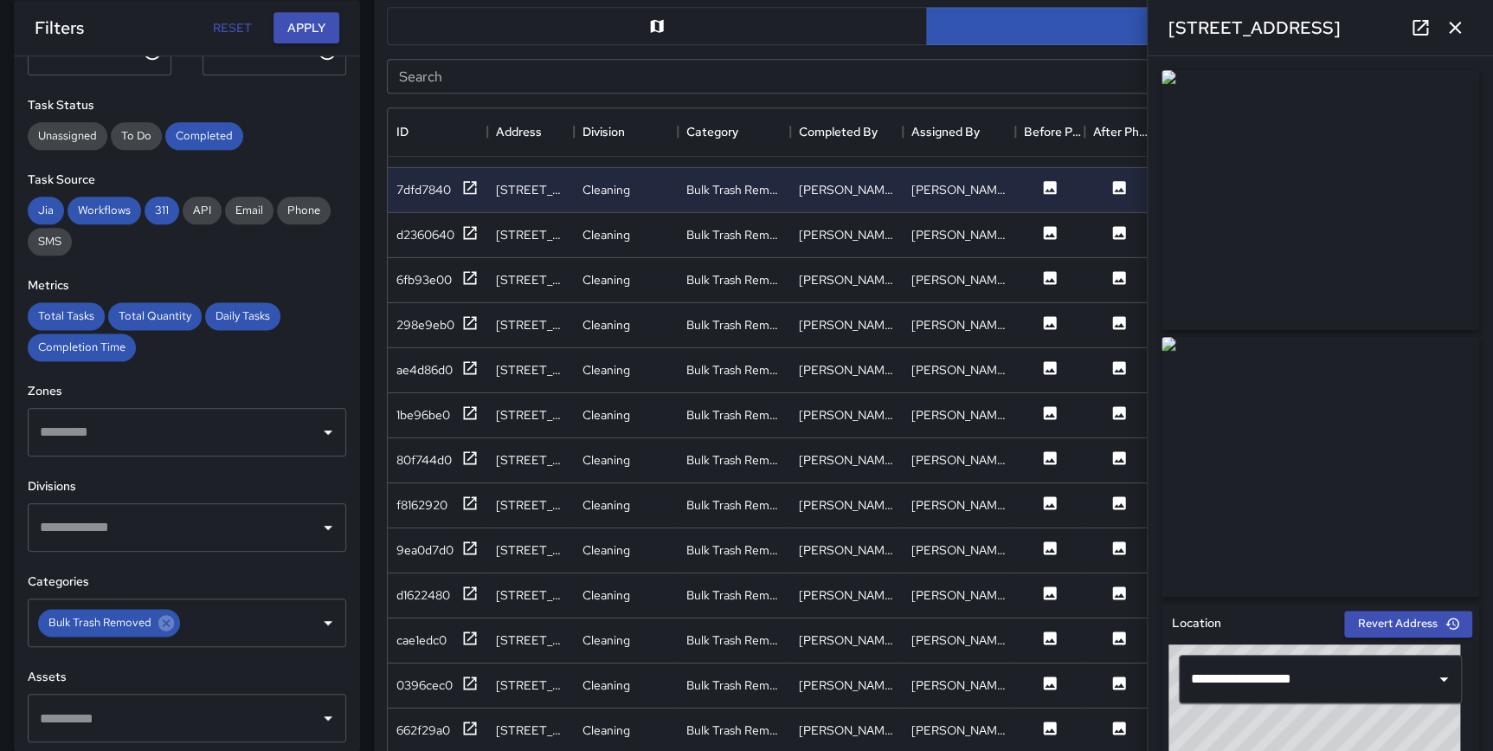
click at [1459, 29] on icon "button" at bounding box center [1455, 27] width 21 height 21
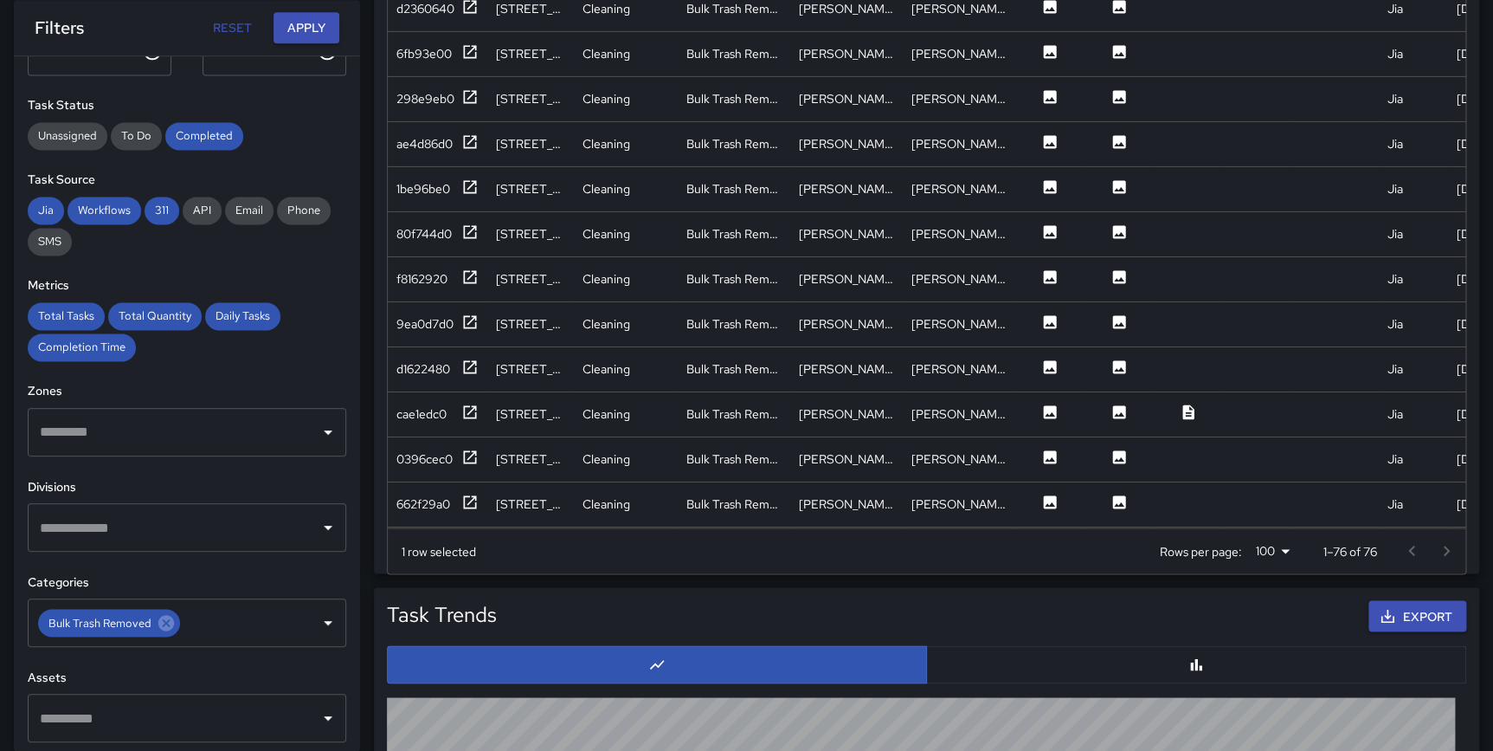
scroll to position [1227, 0]
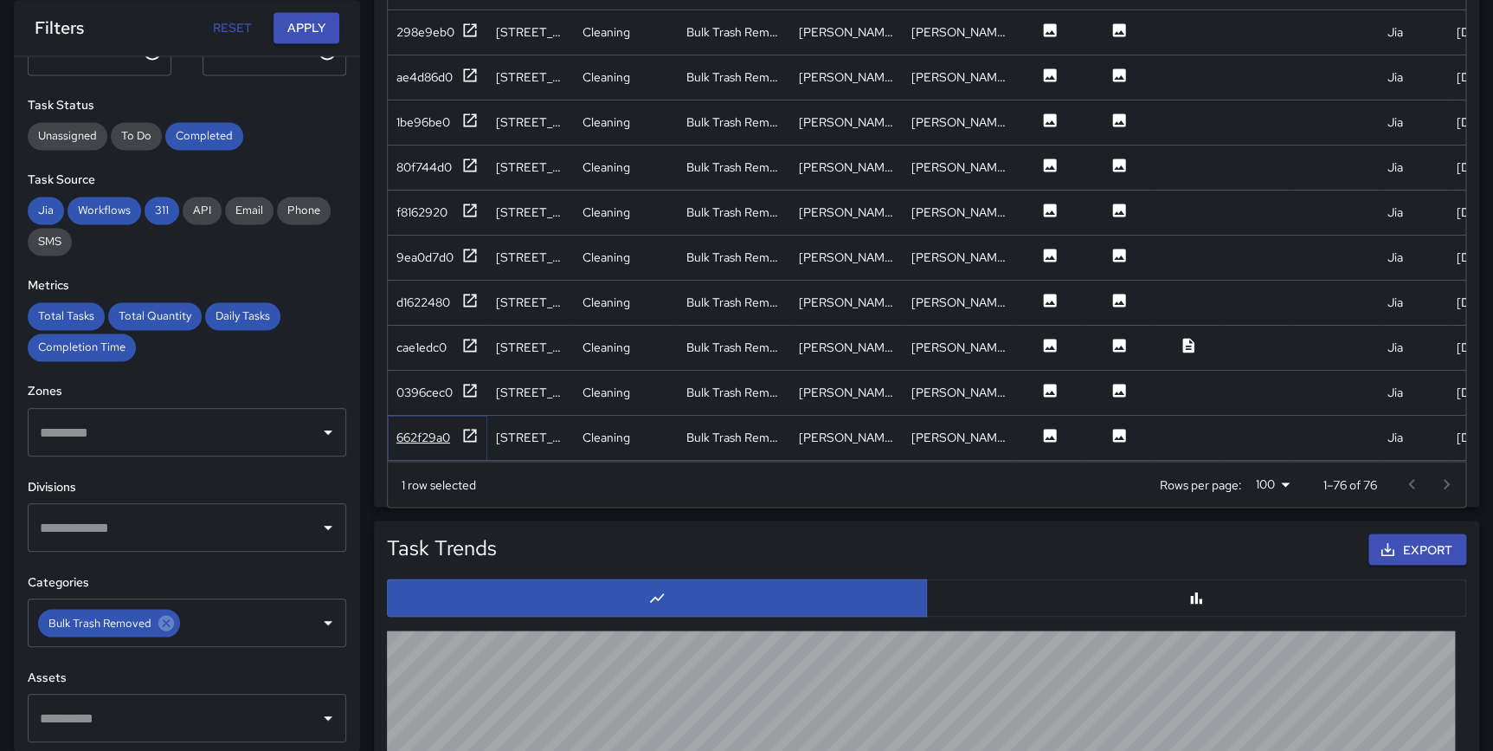
click at [466, 427] on icon at bounding box center [469, 435] width 17 height 17
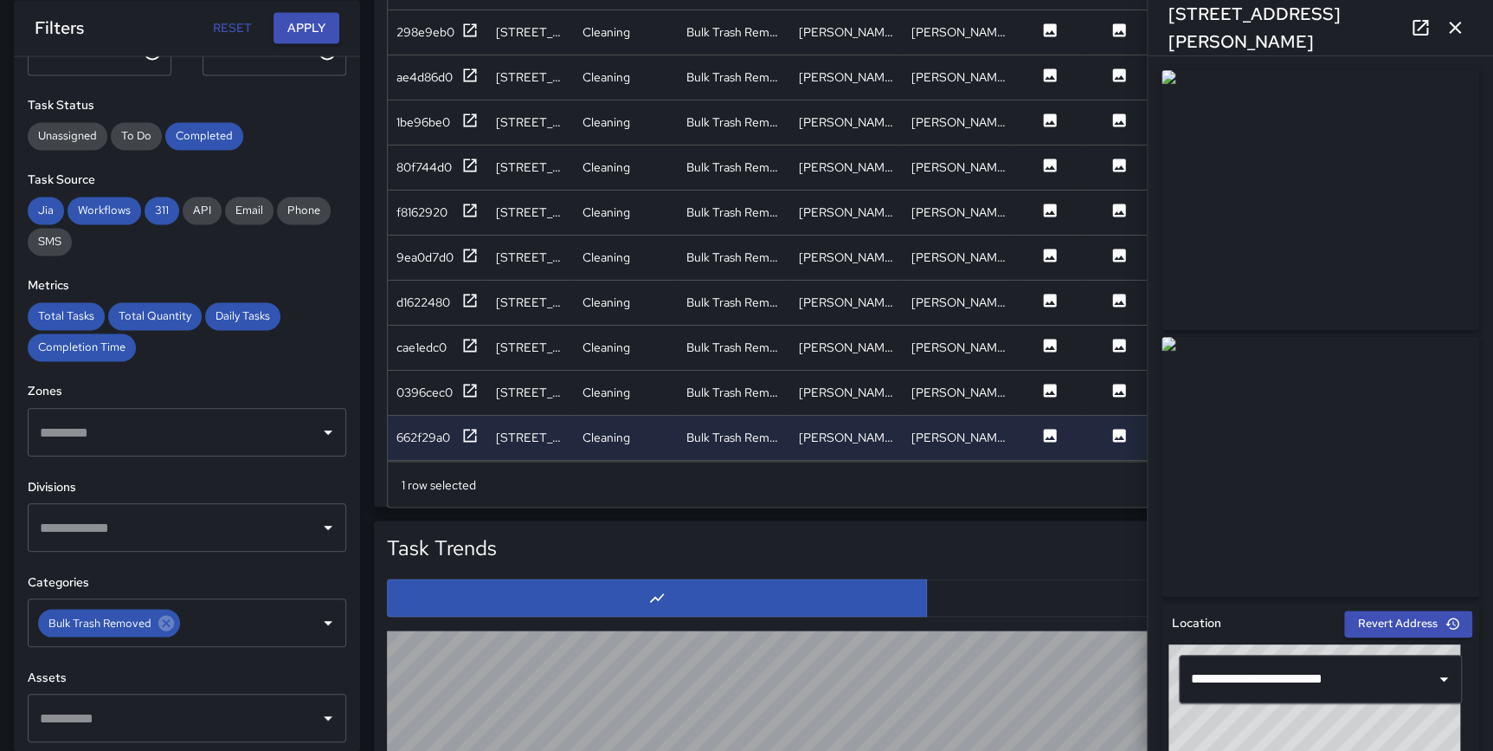
click at [1462, 22] on icon "button" at bounding box center [1455, 27] width 21 height 21
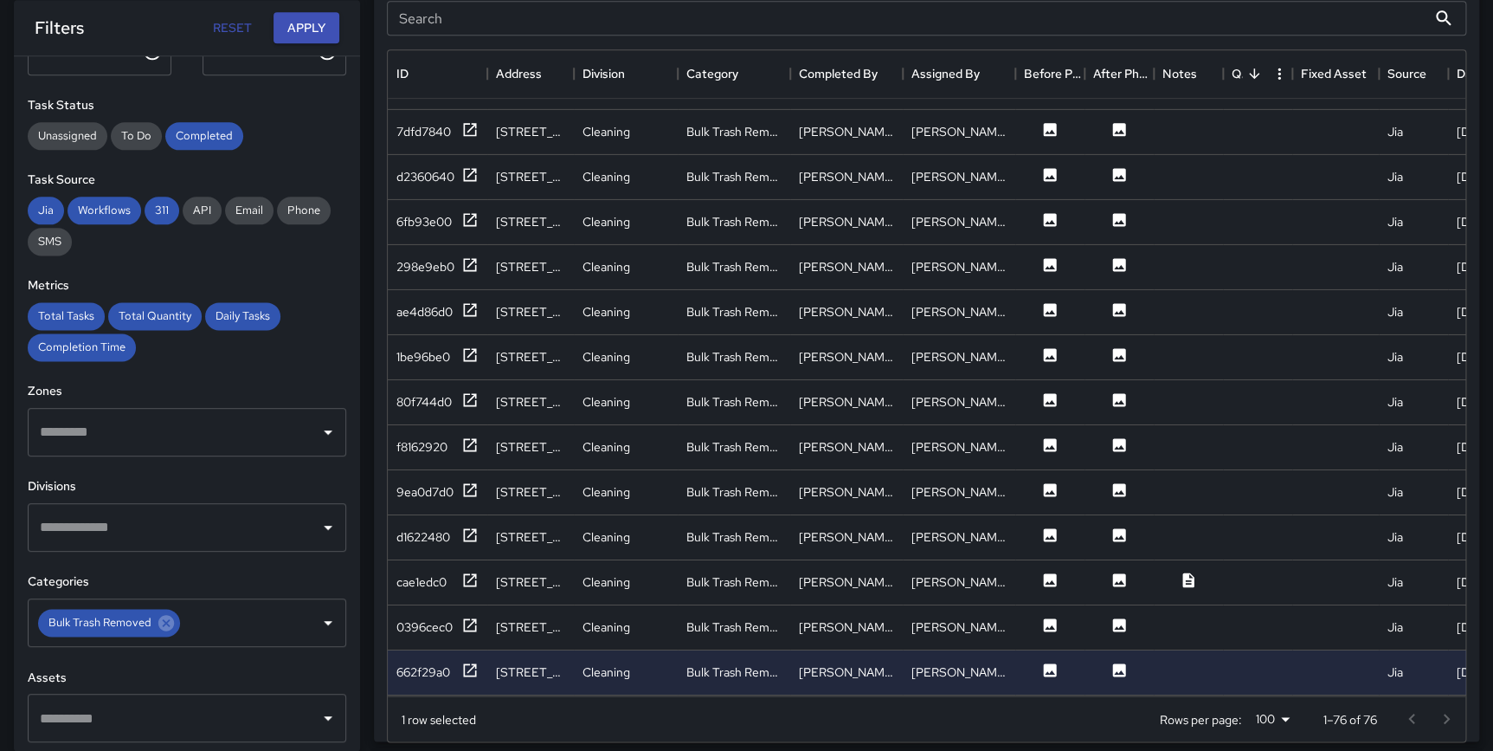
scroll to position [963, 0]
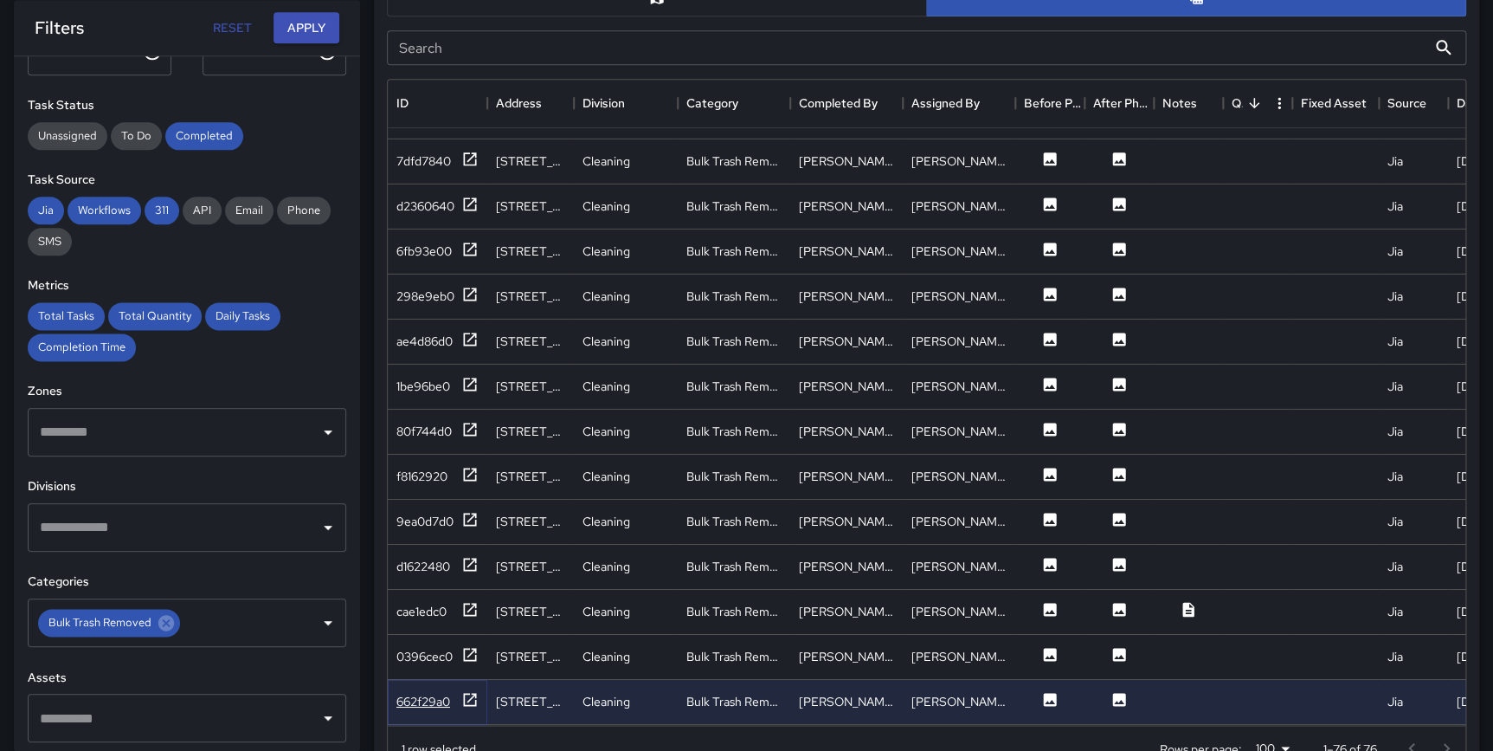
click at [474, 691] on icon at bounding box center [469, 699] width 17 height 17
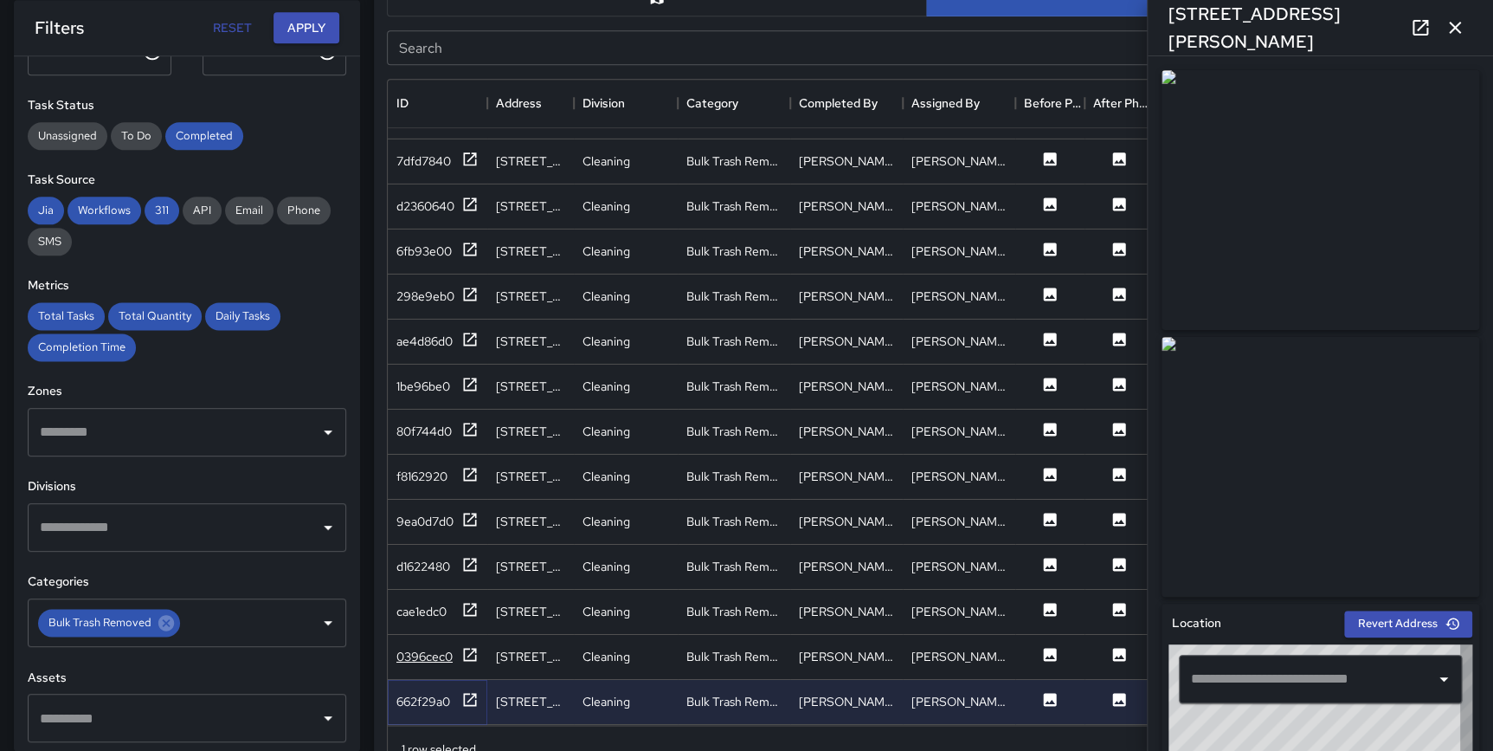
type input "**********"
click at [469, 646] on icon at bounding box center [469, 654] width 17 height 17
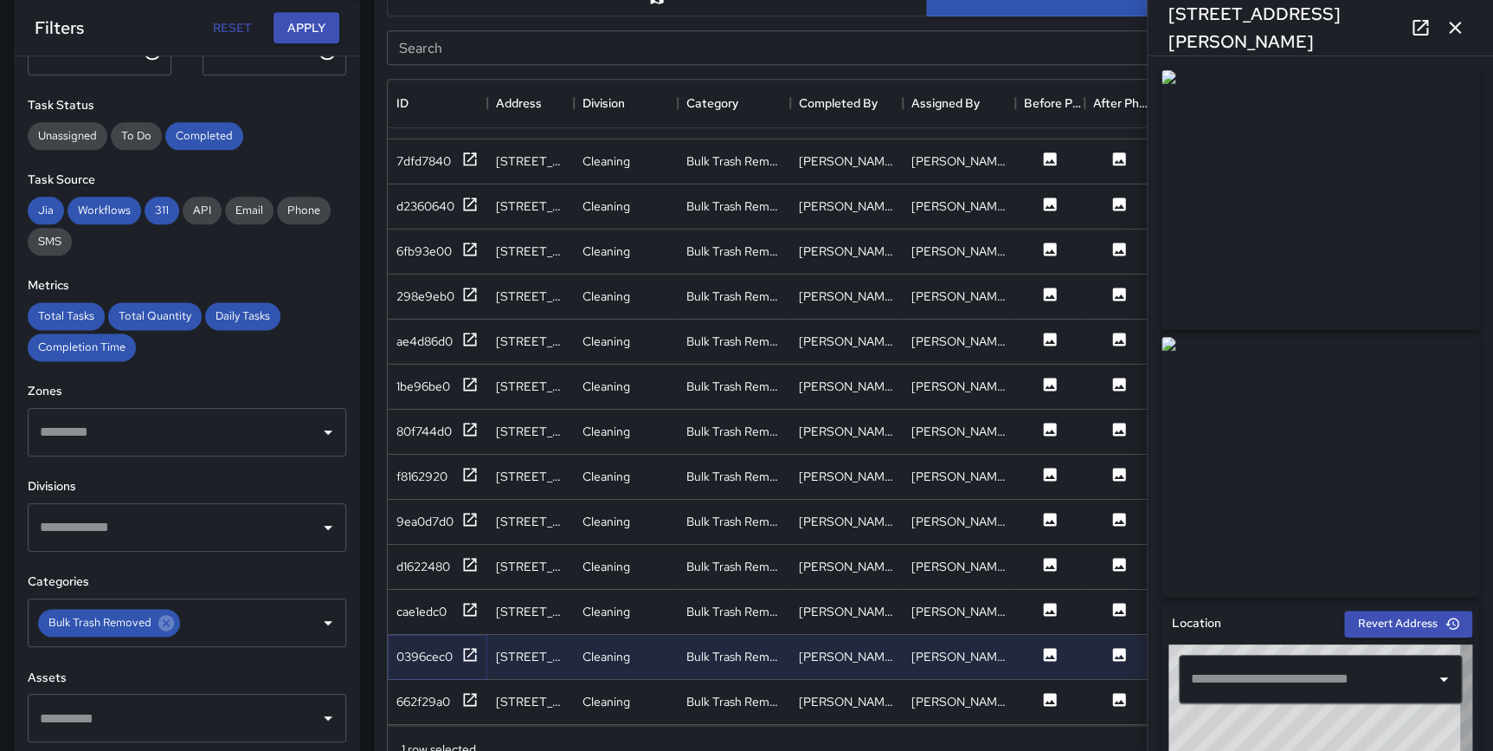
type input "**********"
click at [468, 601] on icon at bounding box center [469, 609] width 17 height 17
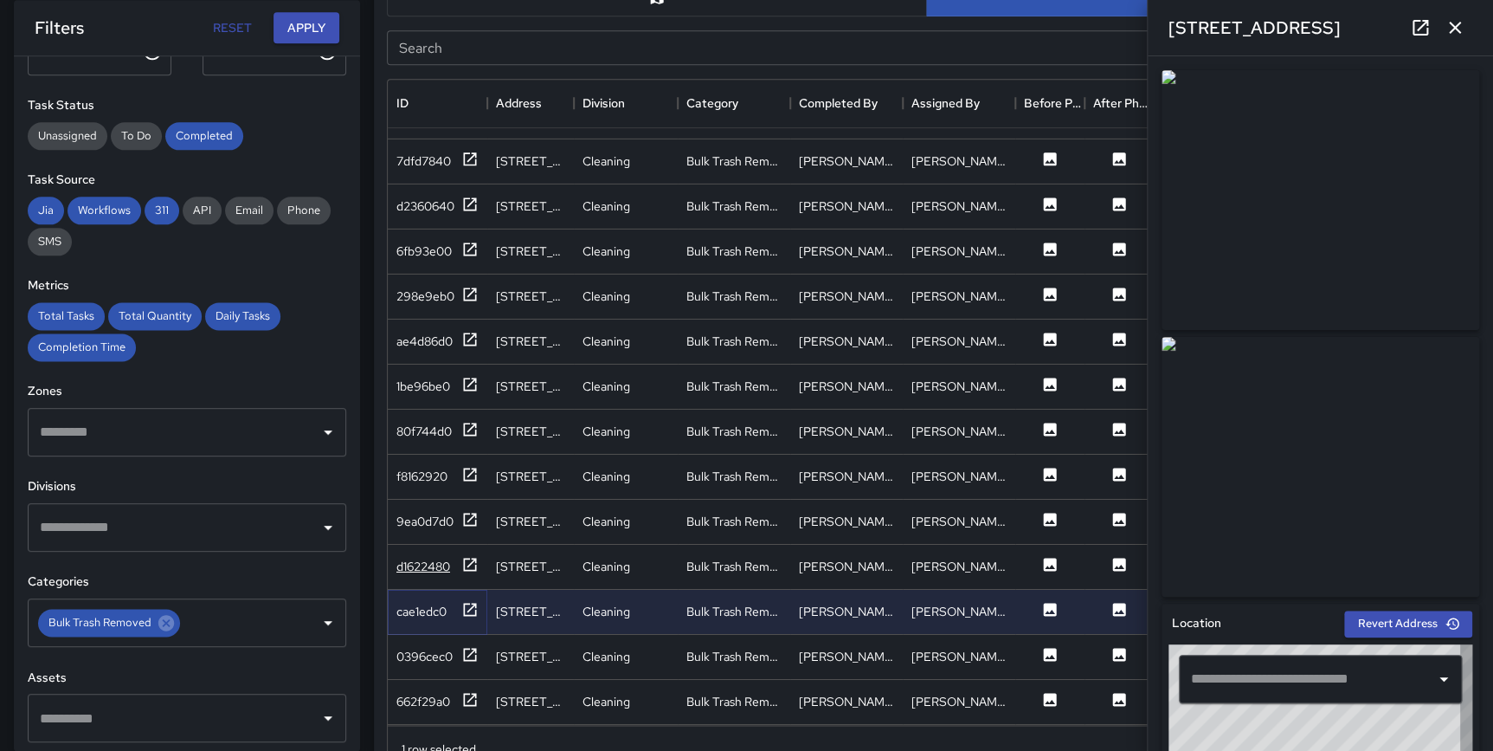
type input "**********"
click at [468, 556] on icon at bounding box center [469, 564] width 17 height 17
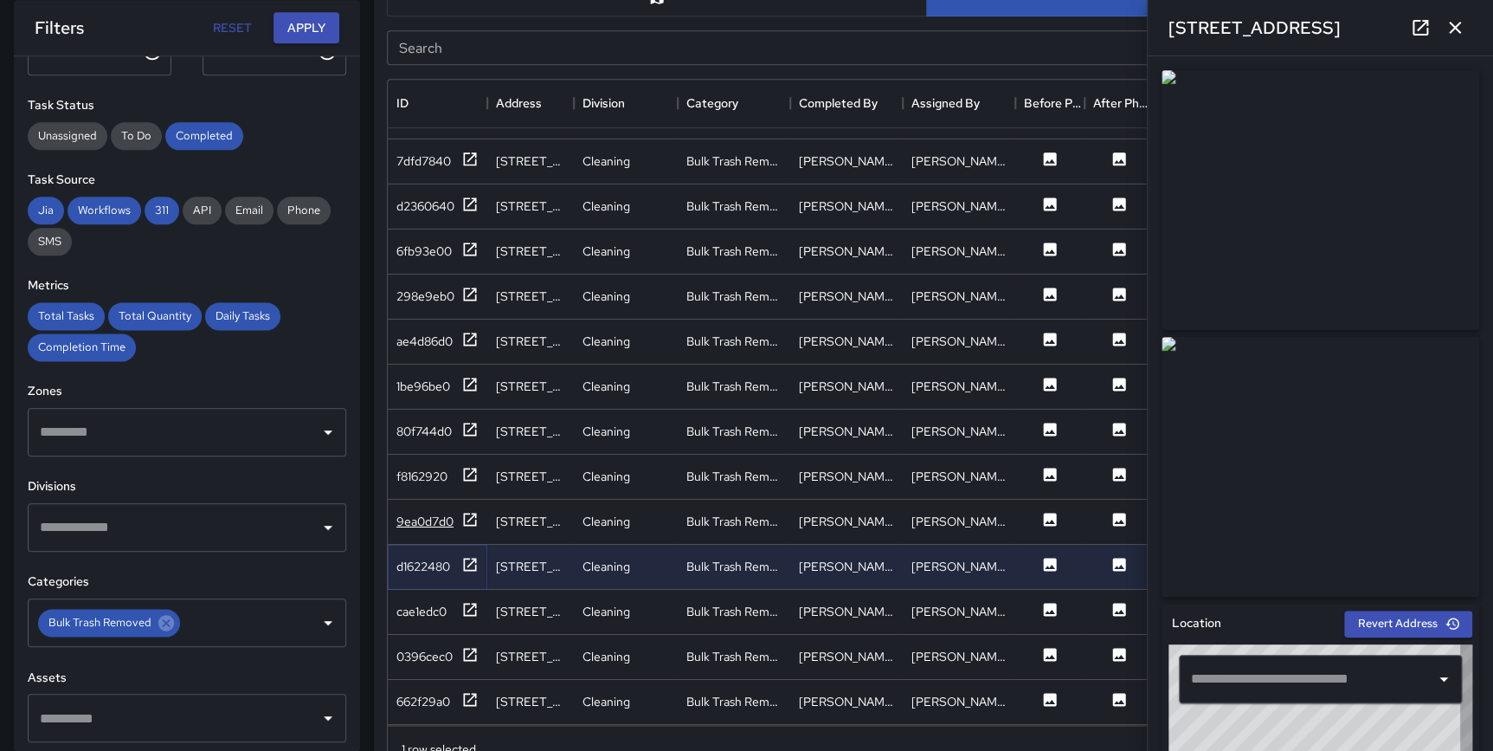
type input "**********"
click at [464, 513] on icon at bounding box center [470, 519] width 13 height 13
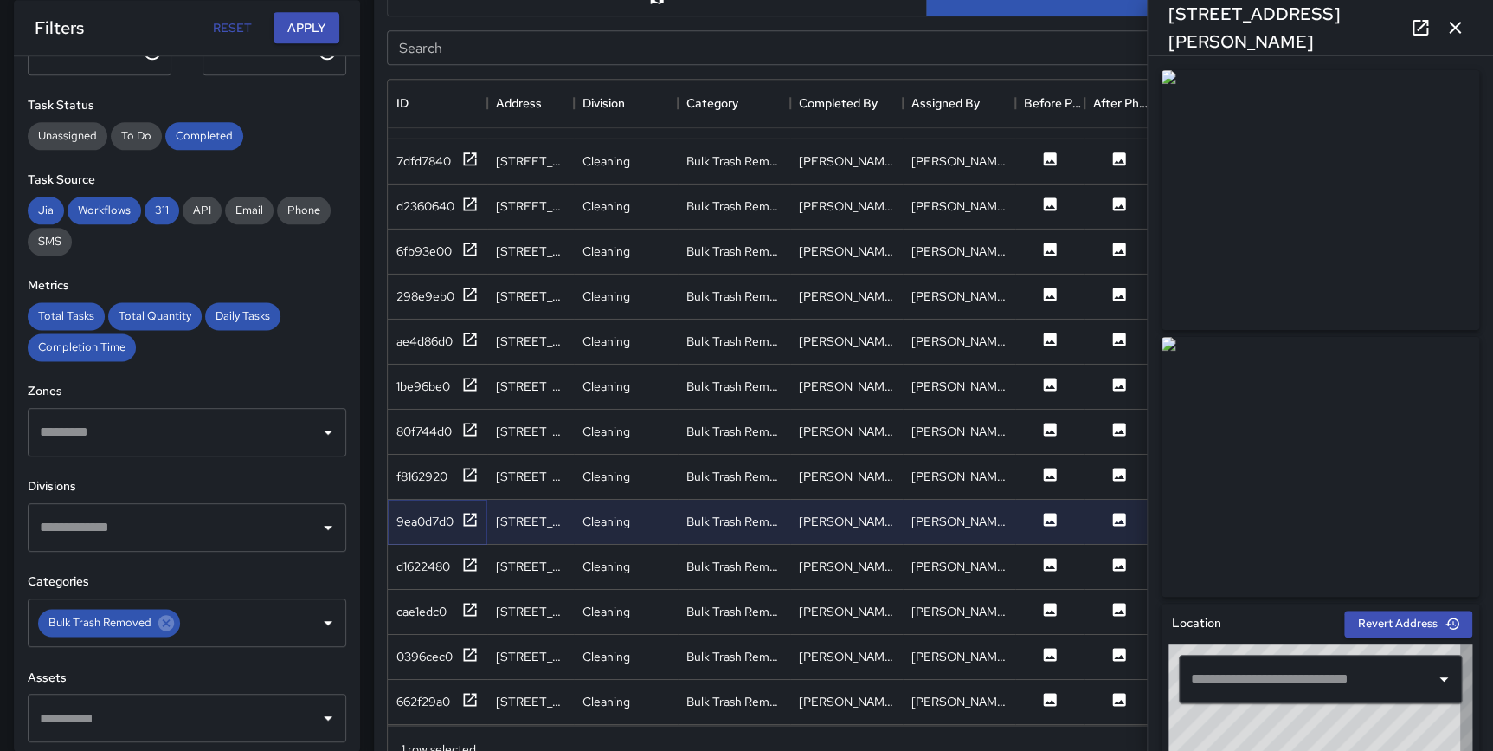
type input "**********"
click at [467, 466] on icon at bounding box center [469, 474] width 17 height 17
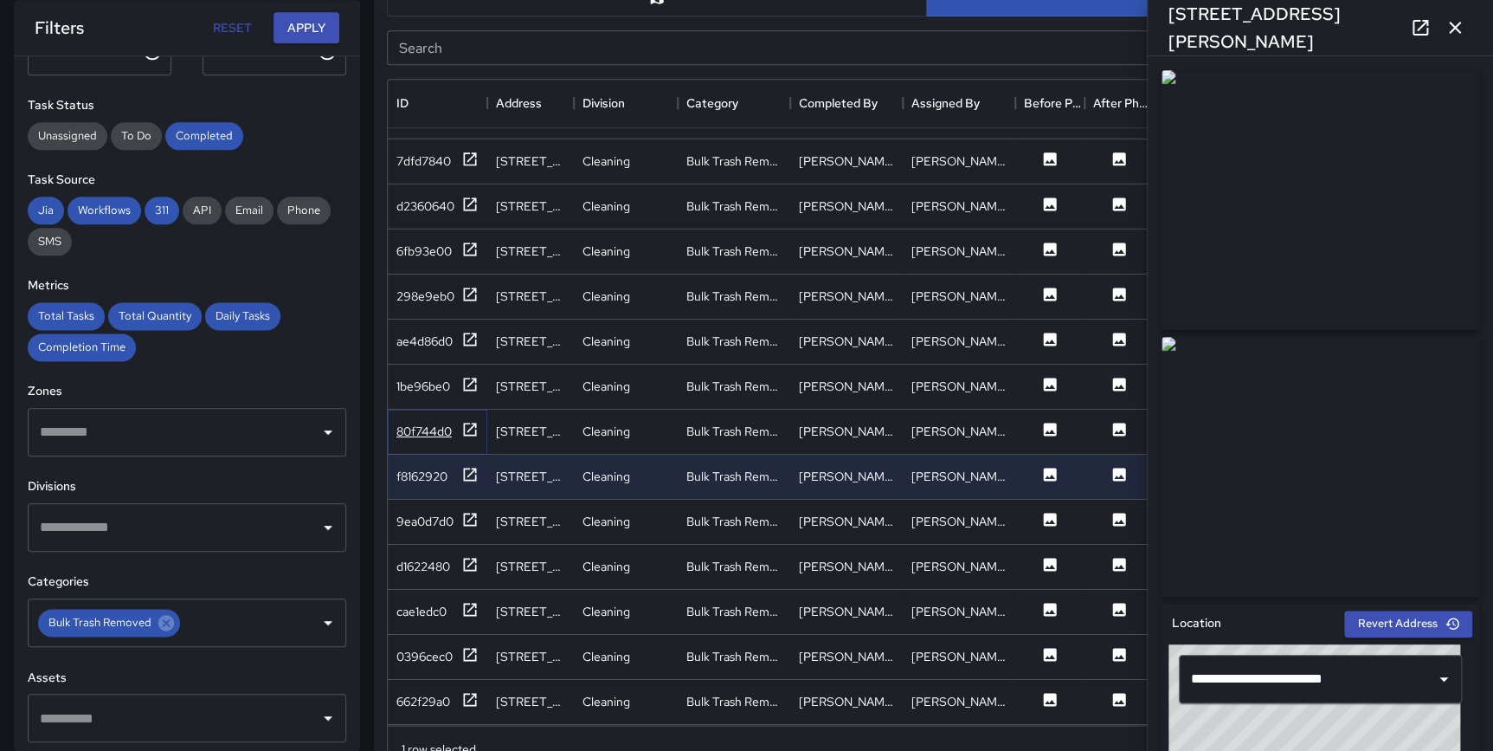
click at [474, 421] on icon at bounding box center [469, 429] width 17 height 17
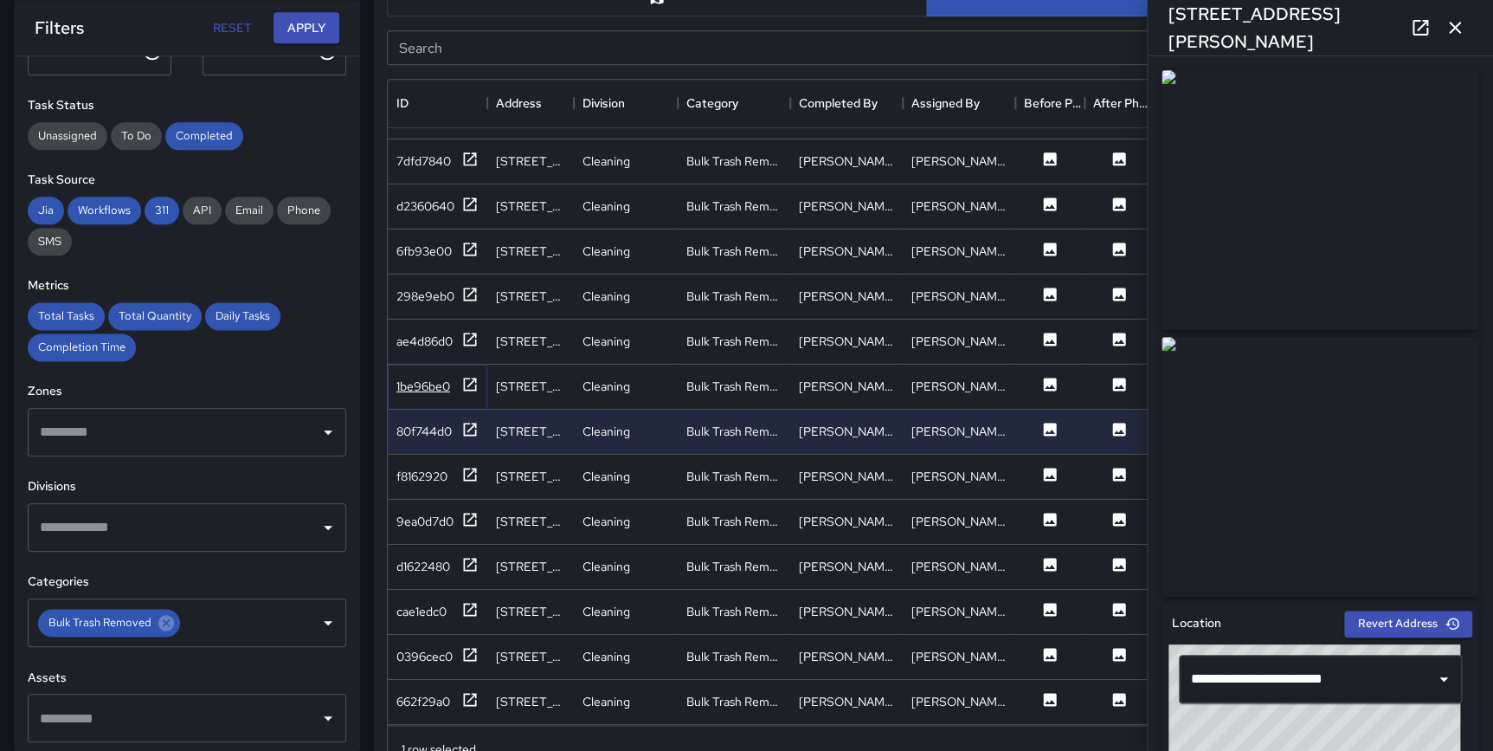
click at [466, 376] on icon at bounding box center [469, 384] width 17 height 17
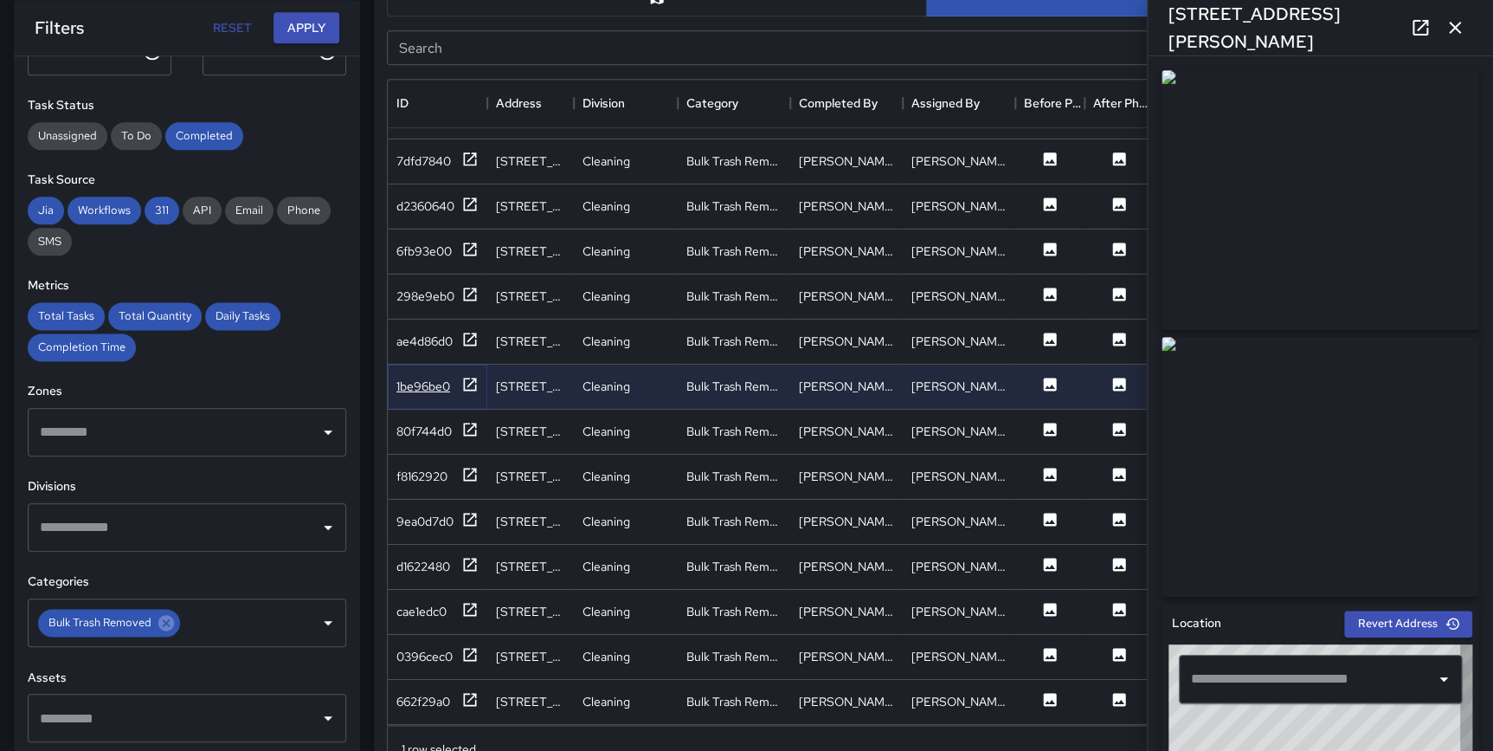
type input "**********"
click at [469, 319] on div "ae4d86d0" at bounding box center [438, 341] width 100 height 45
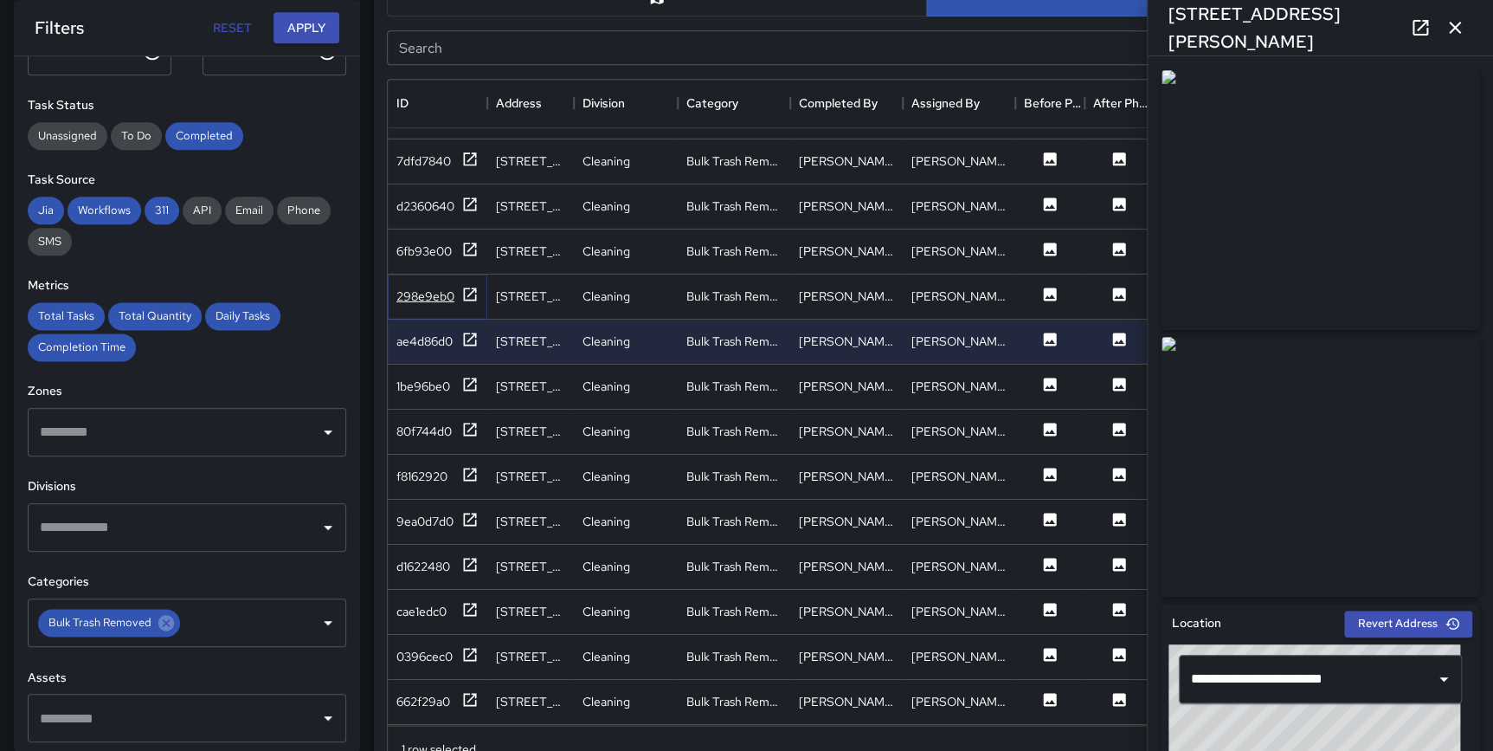
click at [461, 286] on icon at bounding box center [469, 294] width 17 height 17
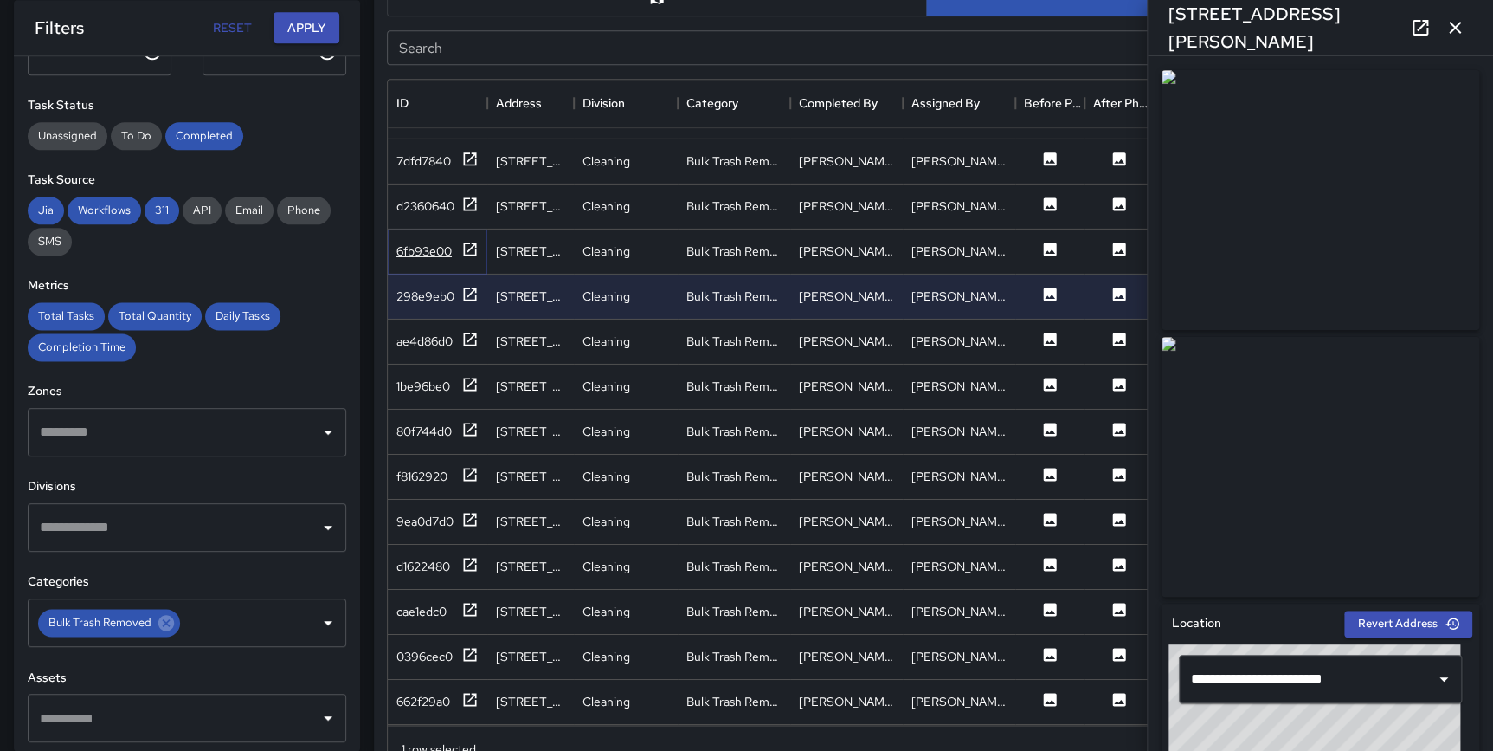
click at [468, 242] on icon at bounding box center [470, 248] width 13 height 13
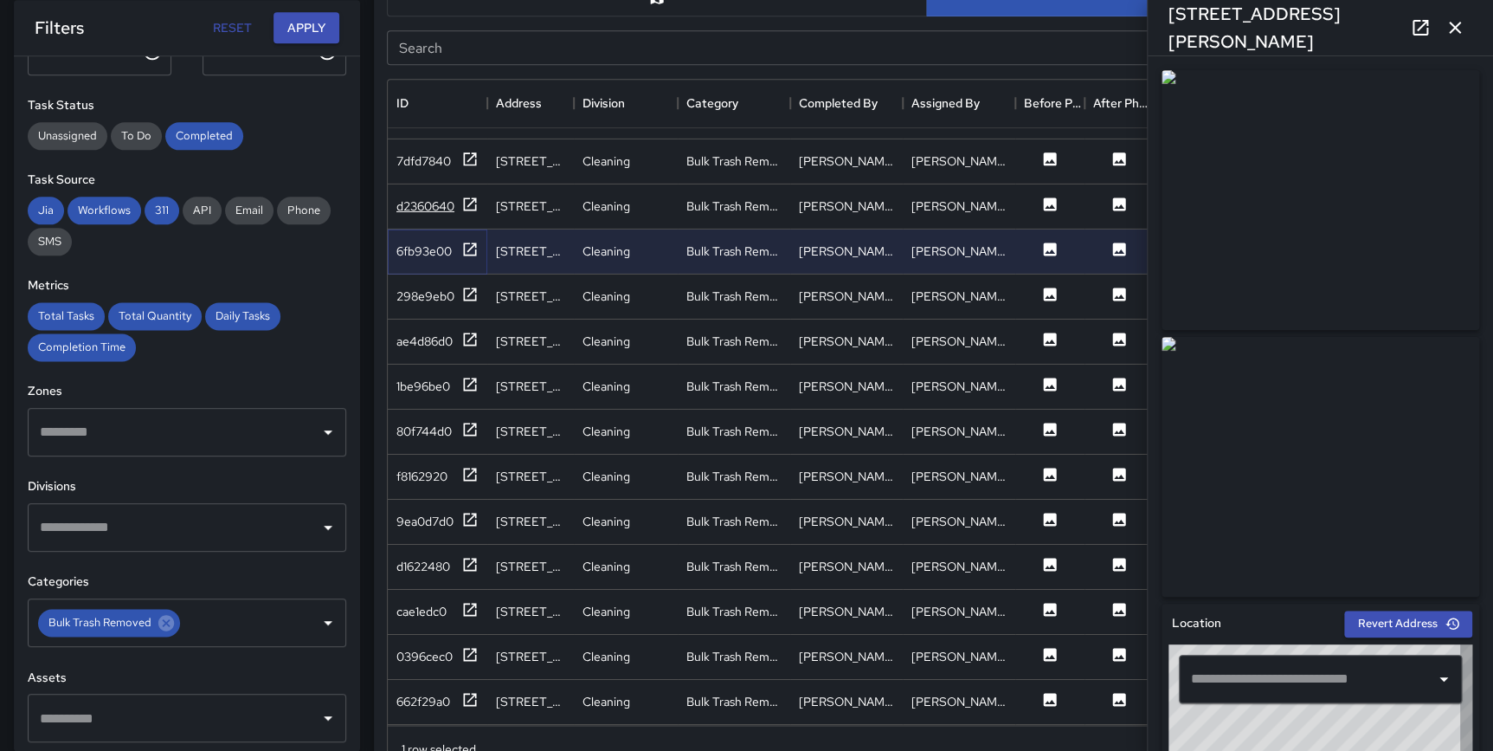
type input "**********"
click at [464, 197] on icon at bounding box center [470, 203] width 13 height 13
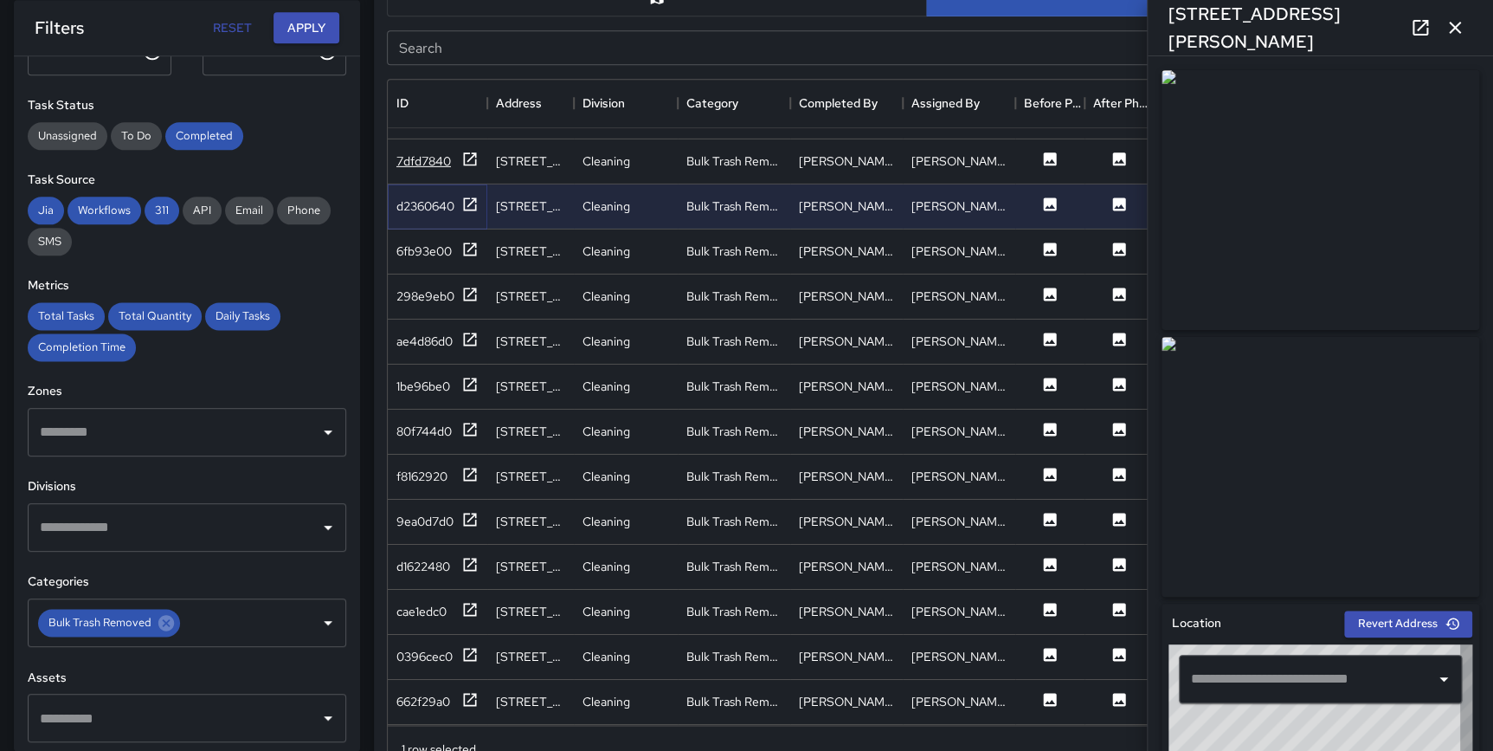
type input "**********"
click at [1448, 25] on icon "button" at bounding box center [1455, 27] width 21 height 21
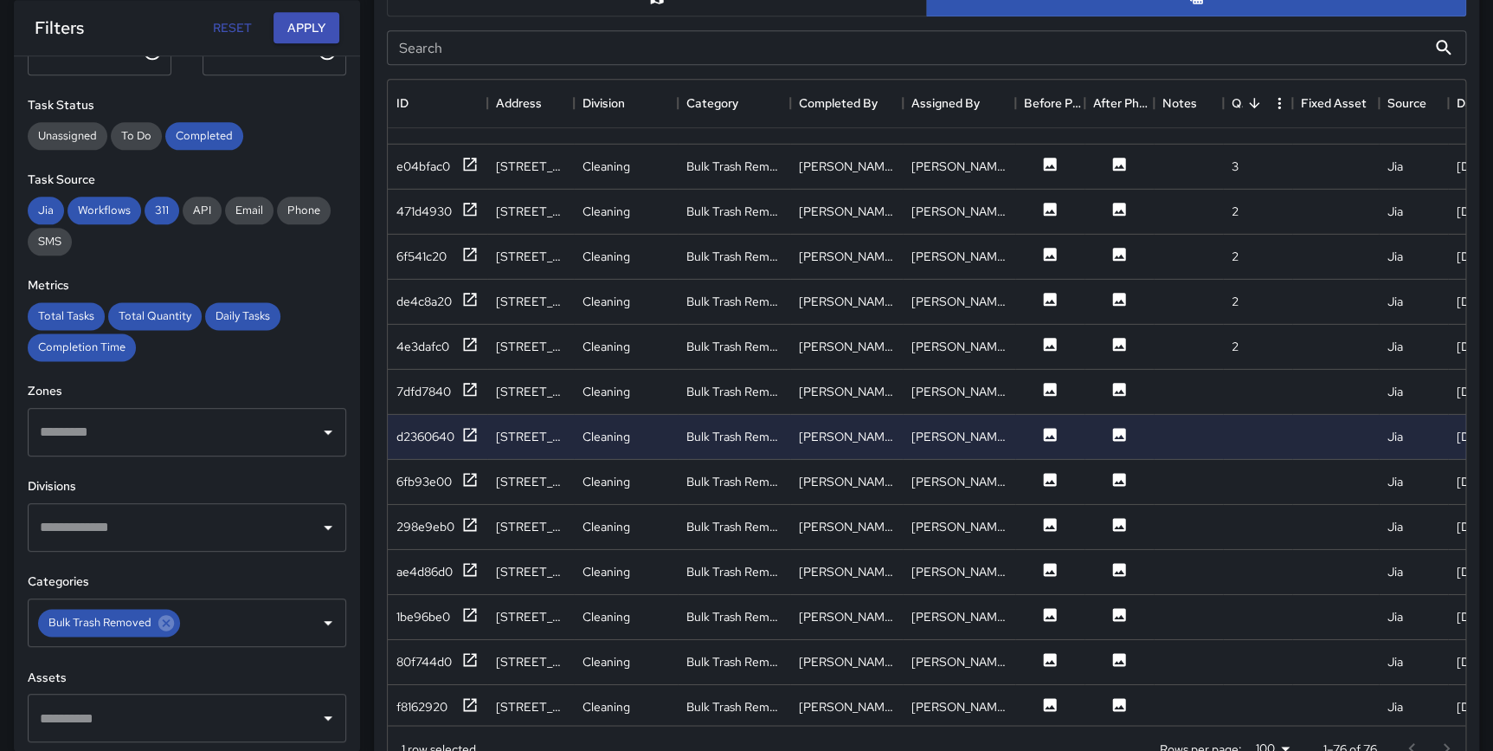
scroll to position [2399, 0]
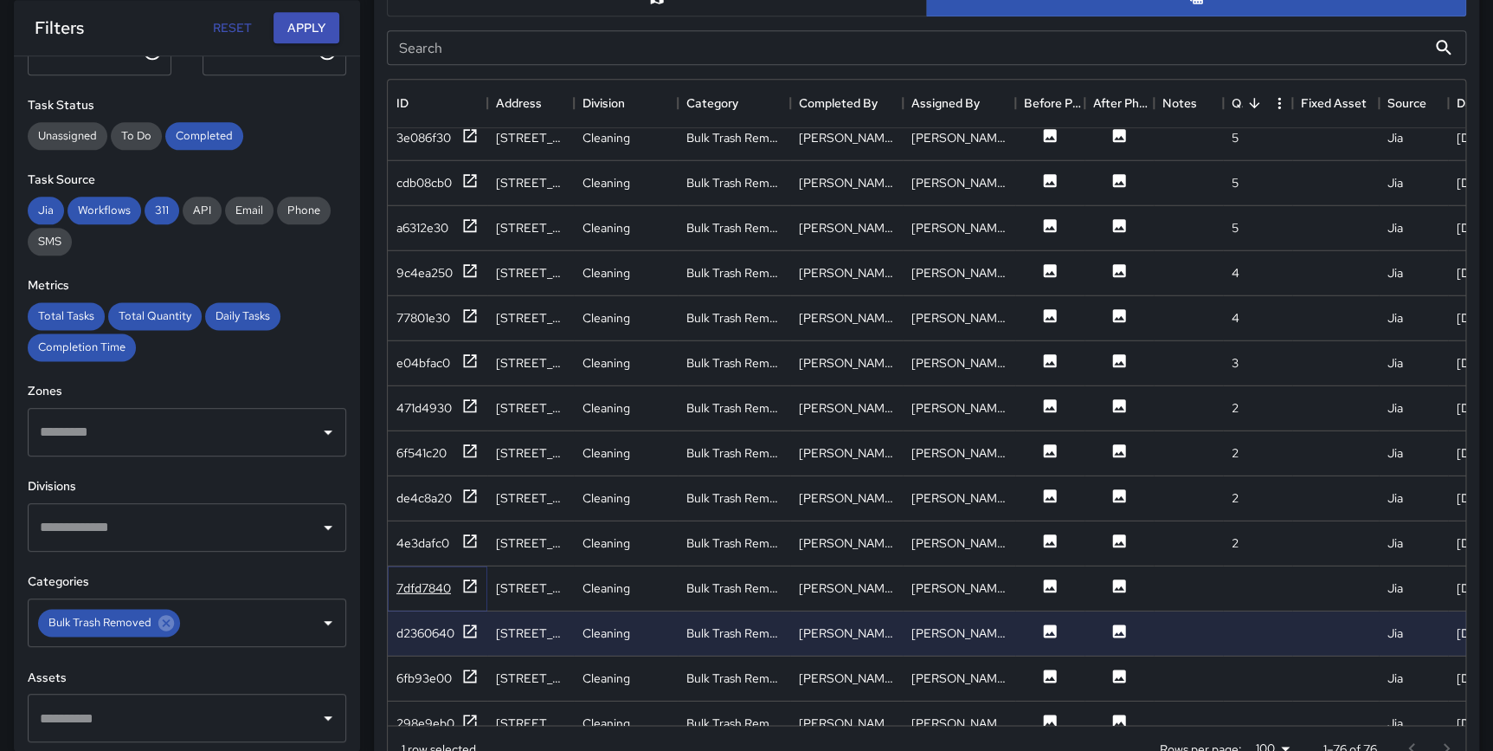
click at [465, 584] on icon at bounding box center [469, 585] width 17 height 17
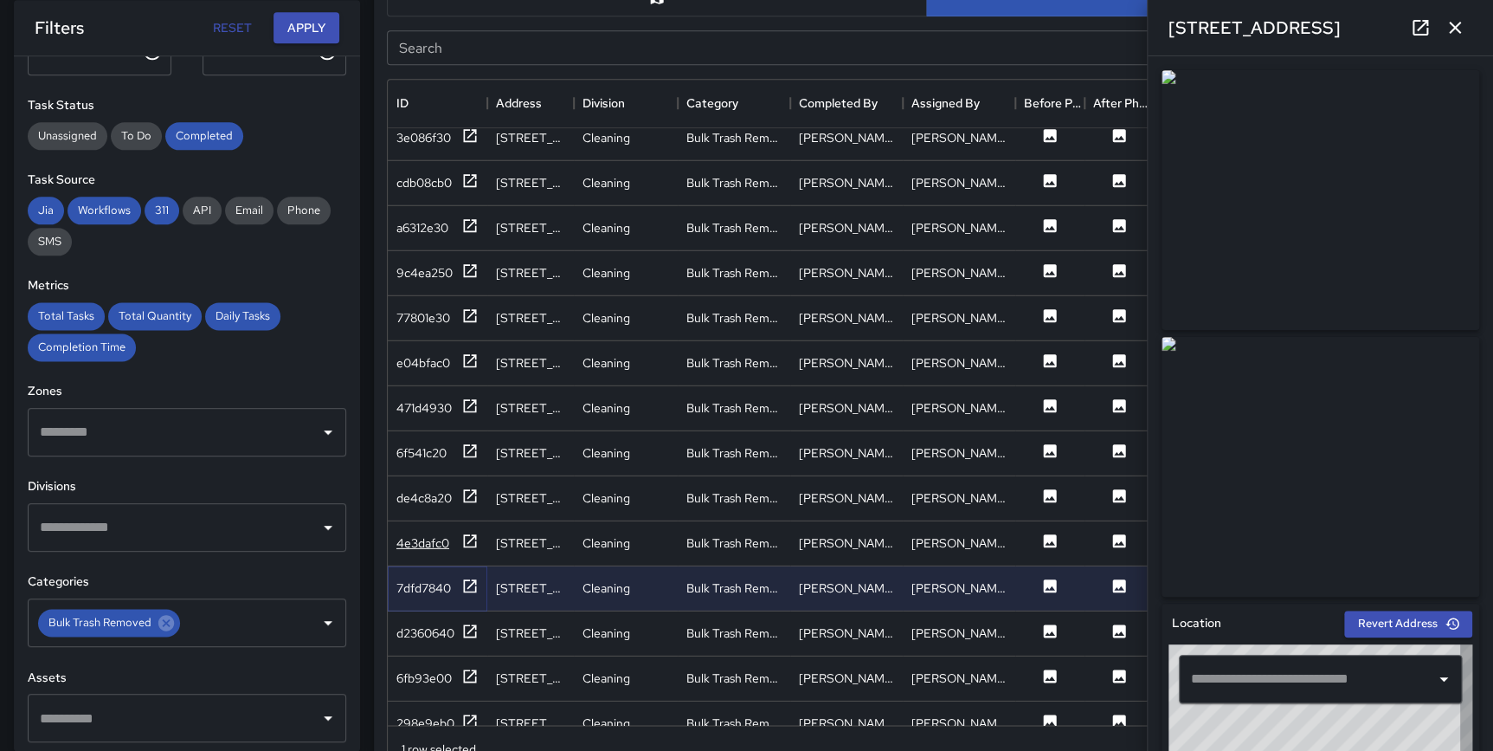
type input "**********"
click at [468, 537] on icon at bounding box center [469, 540] width 17 height 17
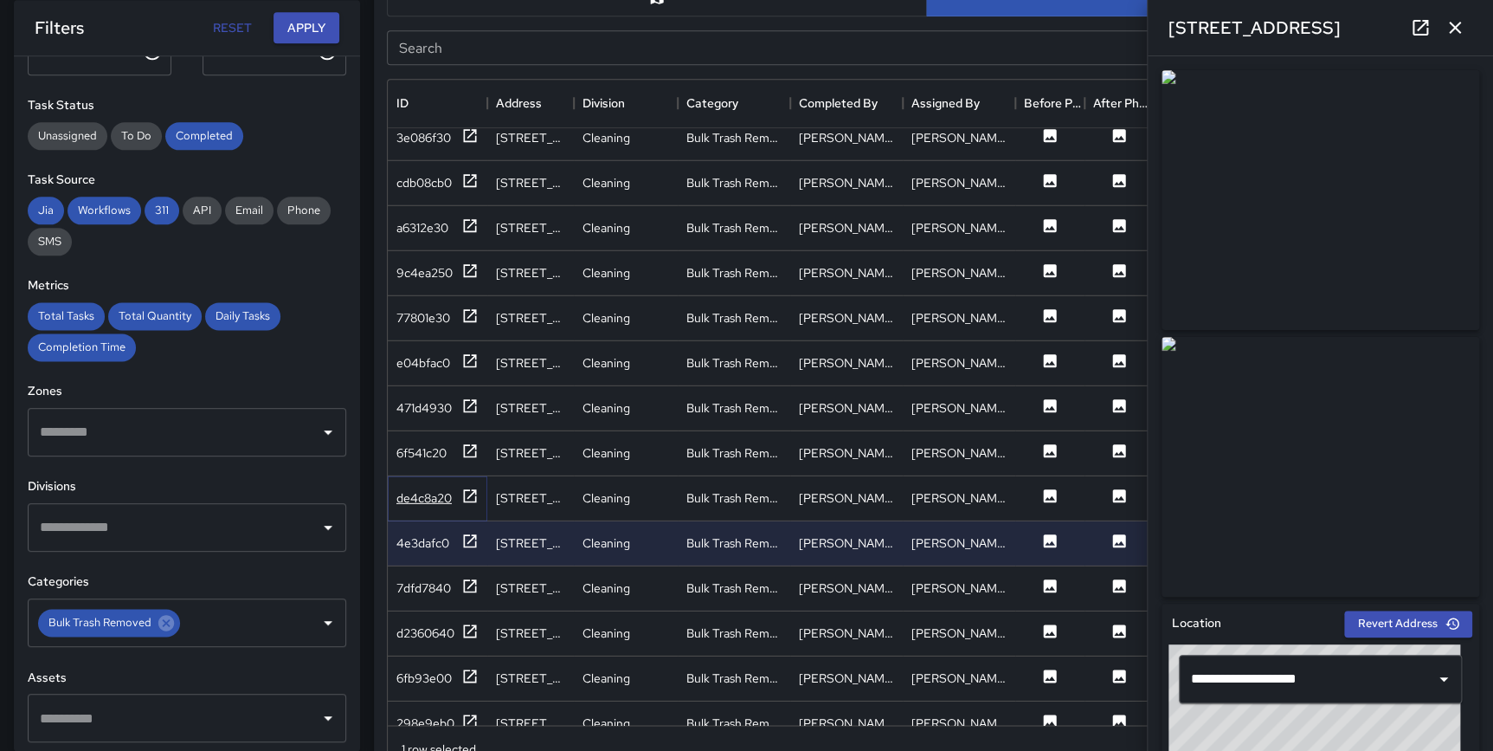
click at [471, 489] on icon at bounding box center [469, 495] width 17 height 17
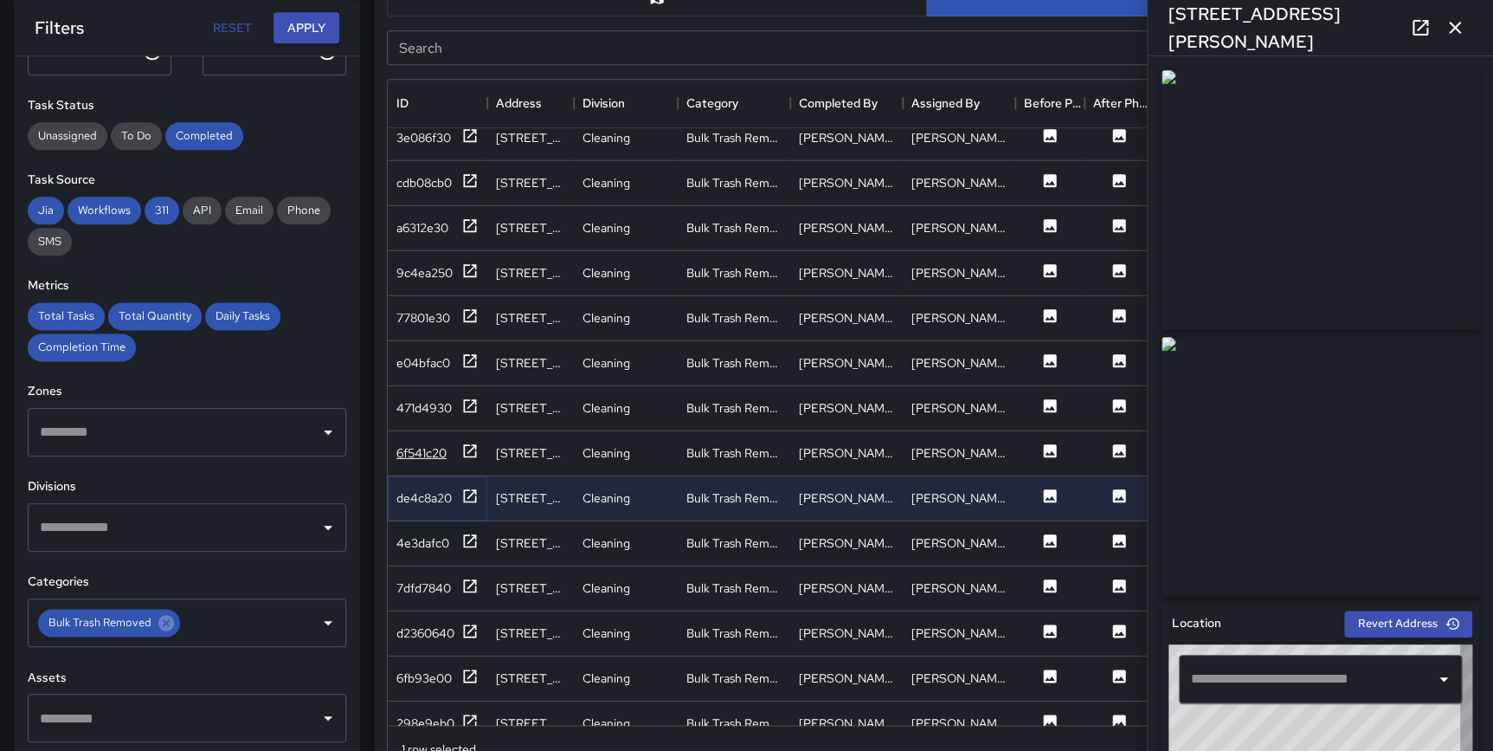
type input "**********"
click at [468, 437] on div "6f541c20" at bounding box center [438, 452] width 100 height 45
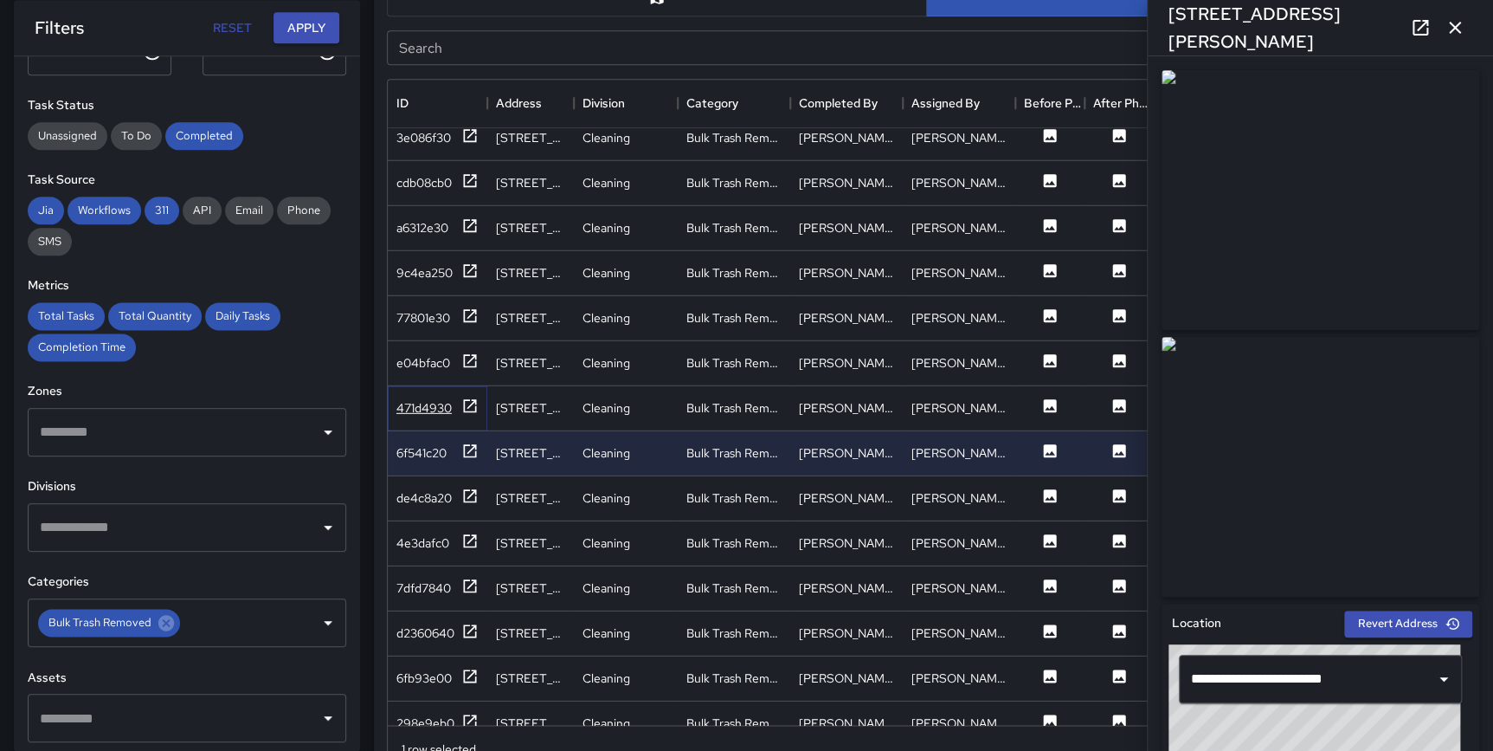
click at [468, 398] on icon at bounding box center [470, 404] width 13 height 13
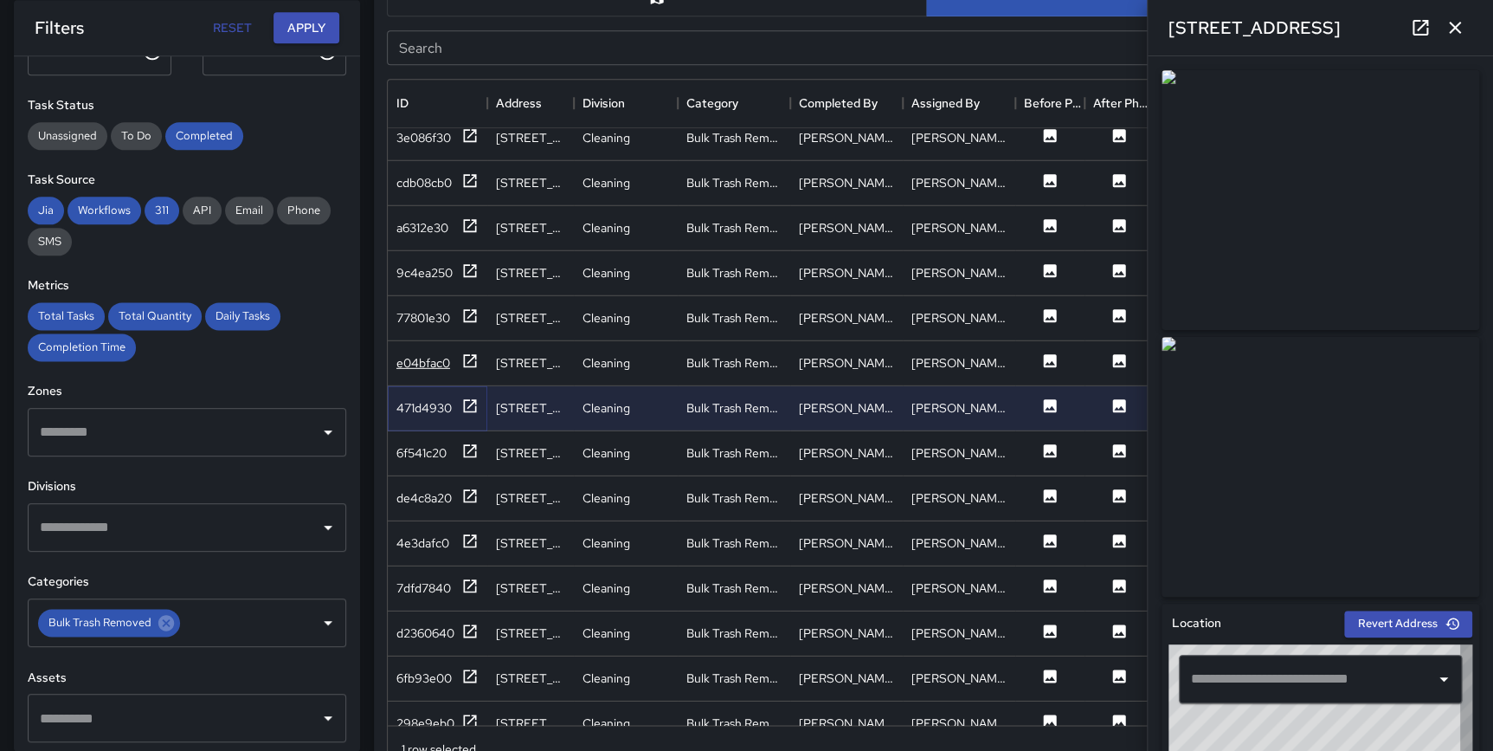
type input "**********"
click at [471, 352] on icon at bounding box center [469, 360] width 17 height 17
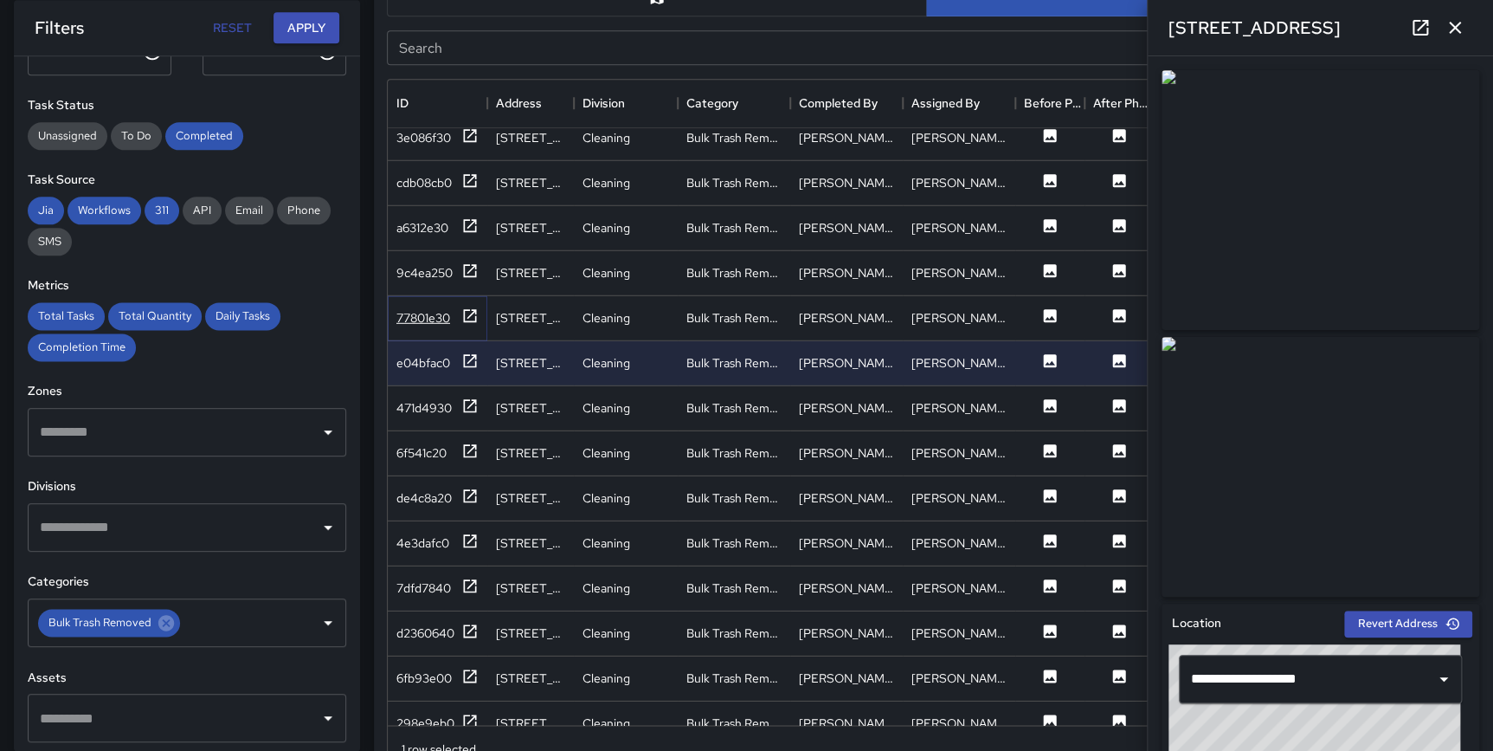
click at [467, 310] on icon at bounding box center [469, 314] width 17 height 17
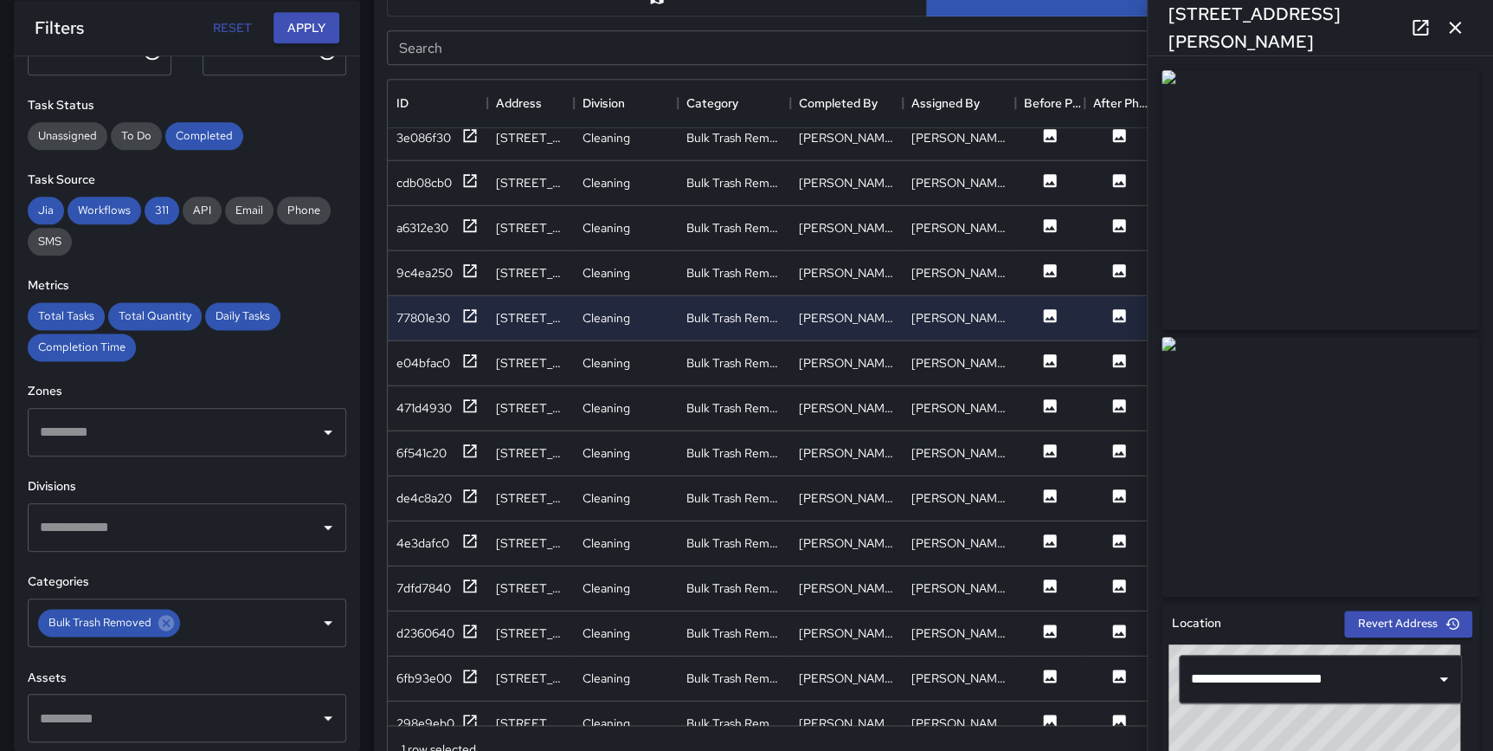
click at [1442, 25] on button "button" at bounding box center [1455, 27] width 35 height 35
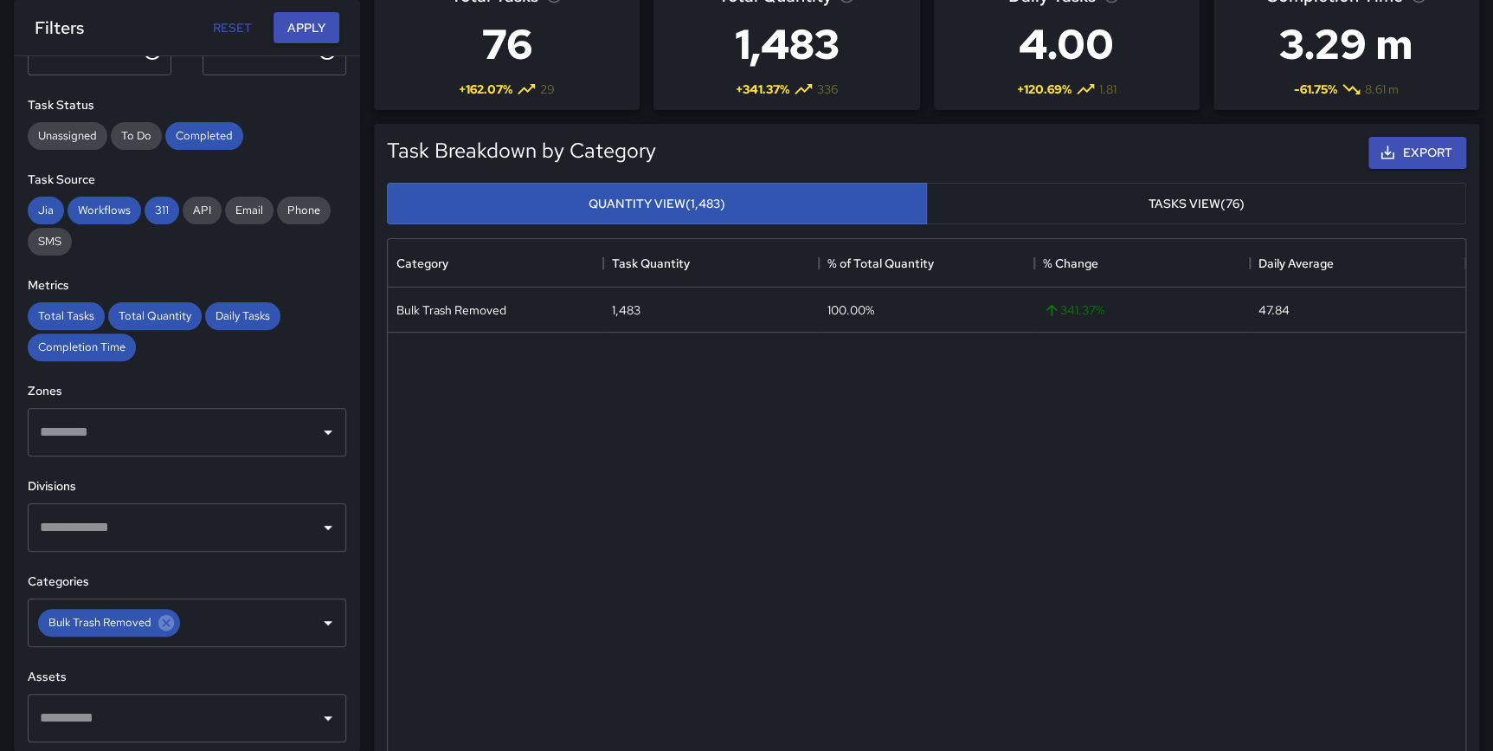
scroll to position [40, 0]
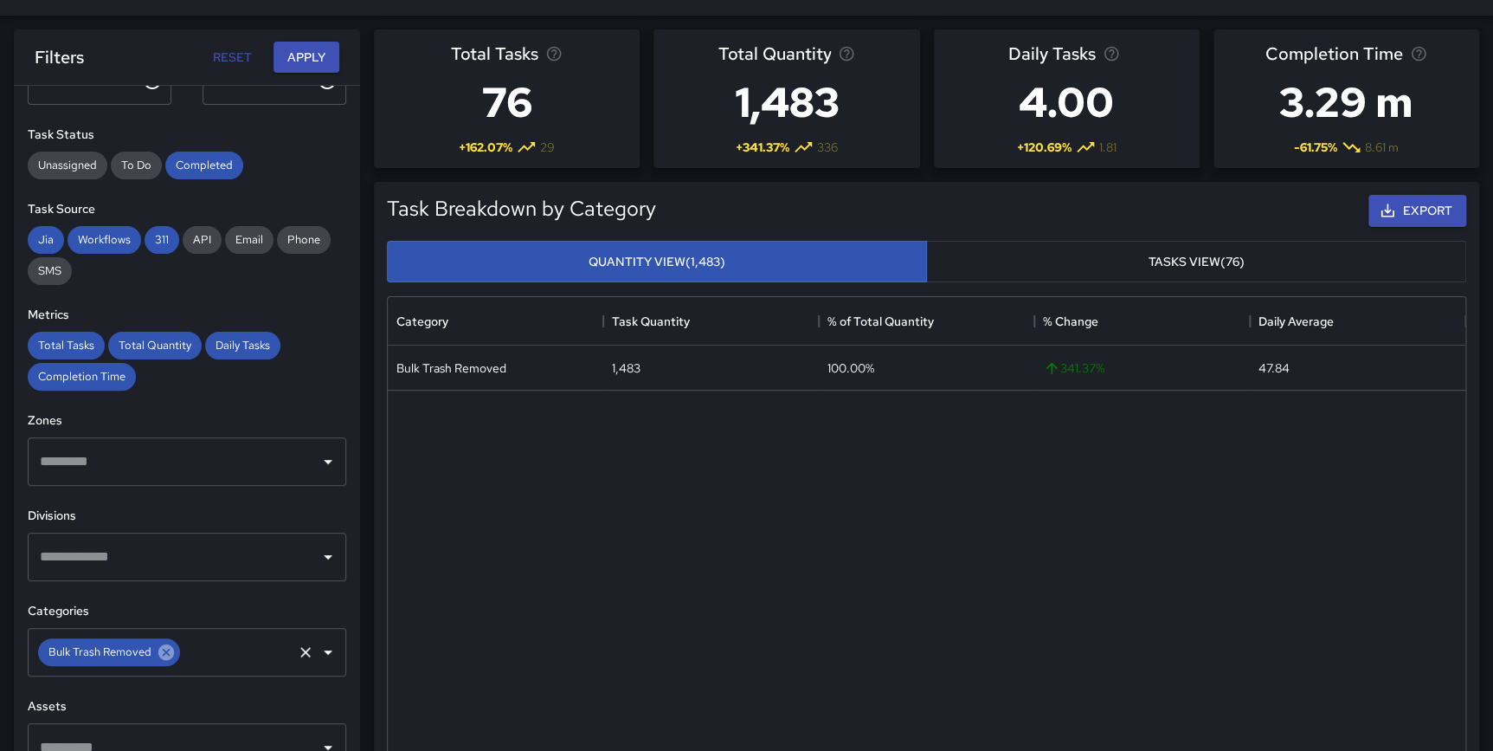
click at [157, 653] on icon at bounding box center [166, 651] width 19 height 19
click at [142, 654] on input "text" at bounding box center [173, 651] width 277 height 33
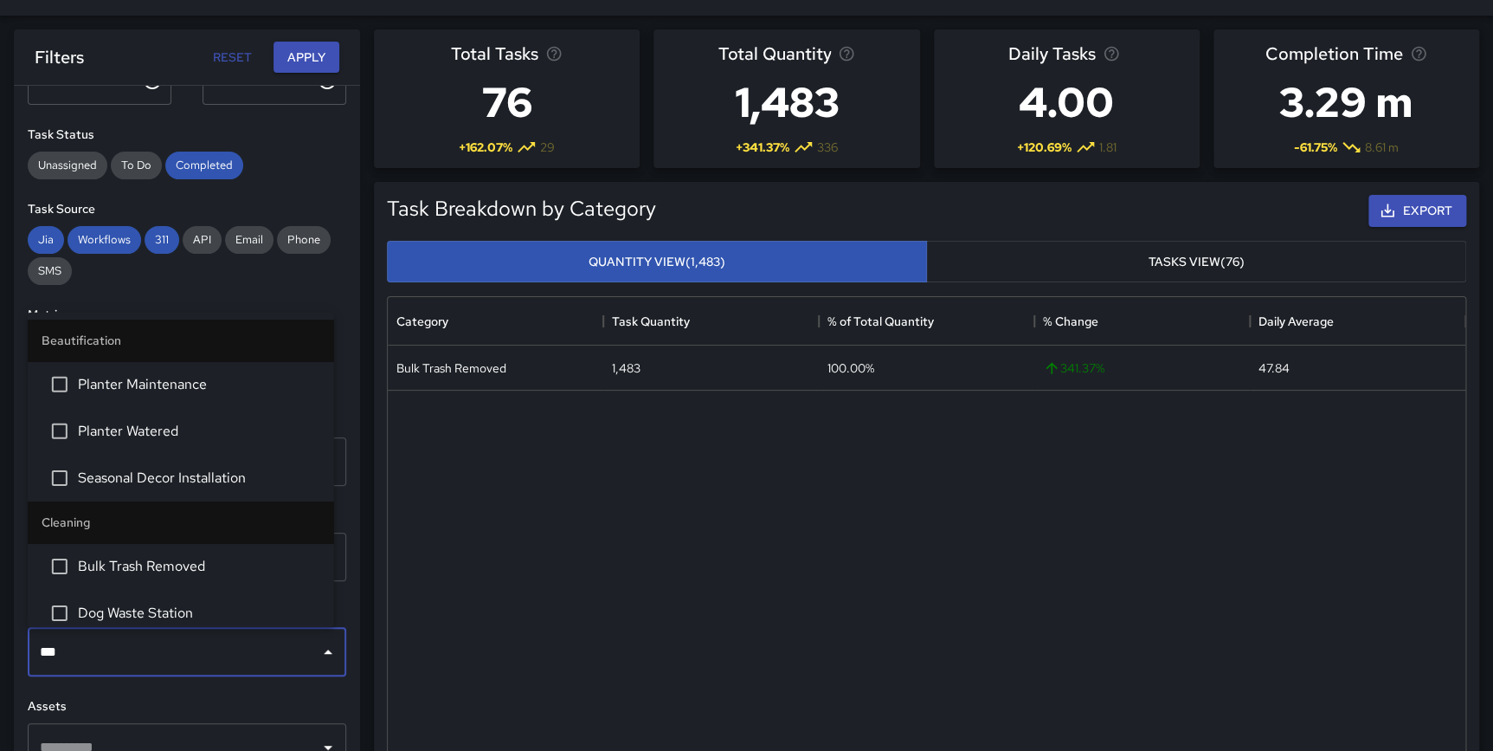
type input "****"
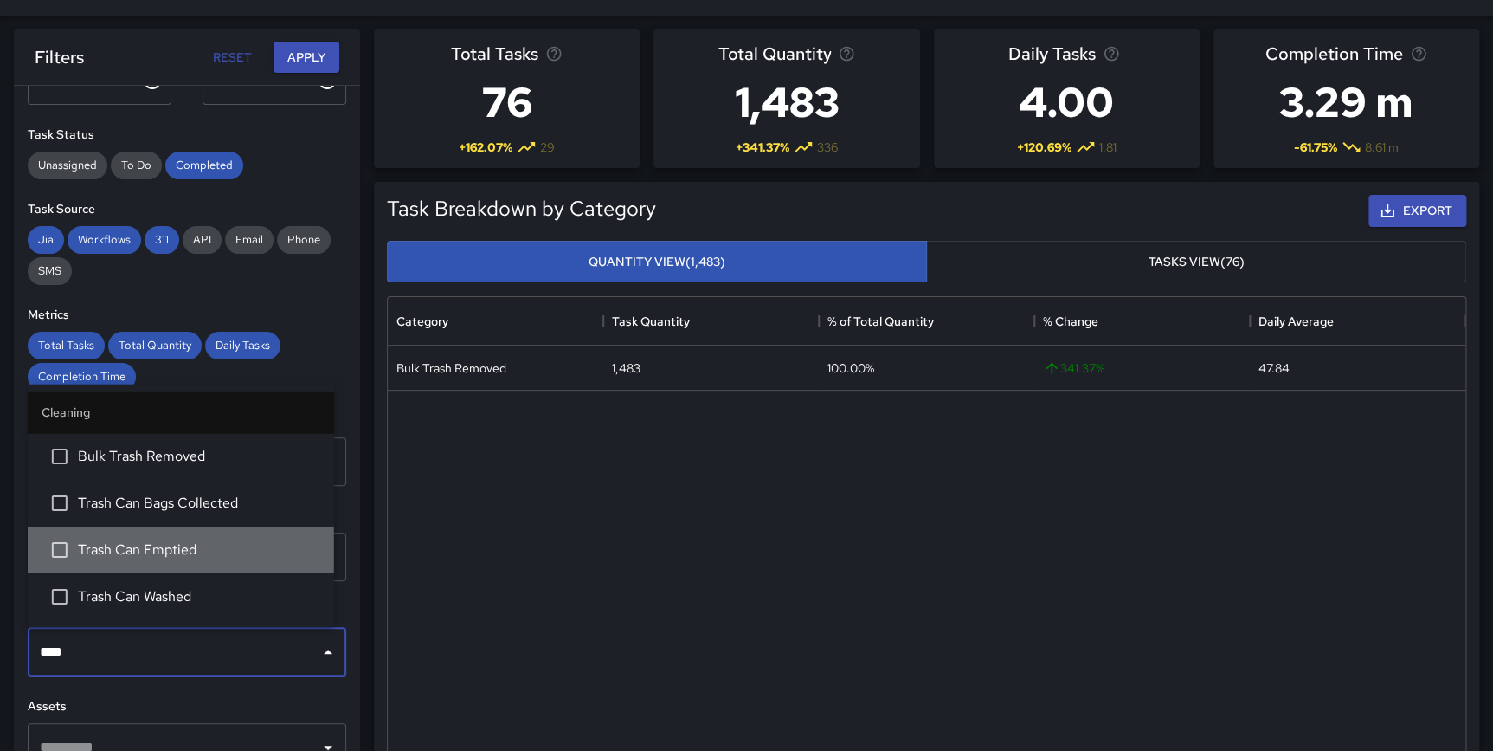
click at [196, 549] on span "Trash Can Emptied" at bounding box center [199, 549] width 242 height 21
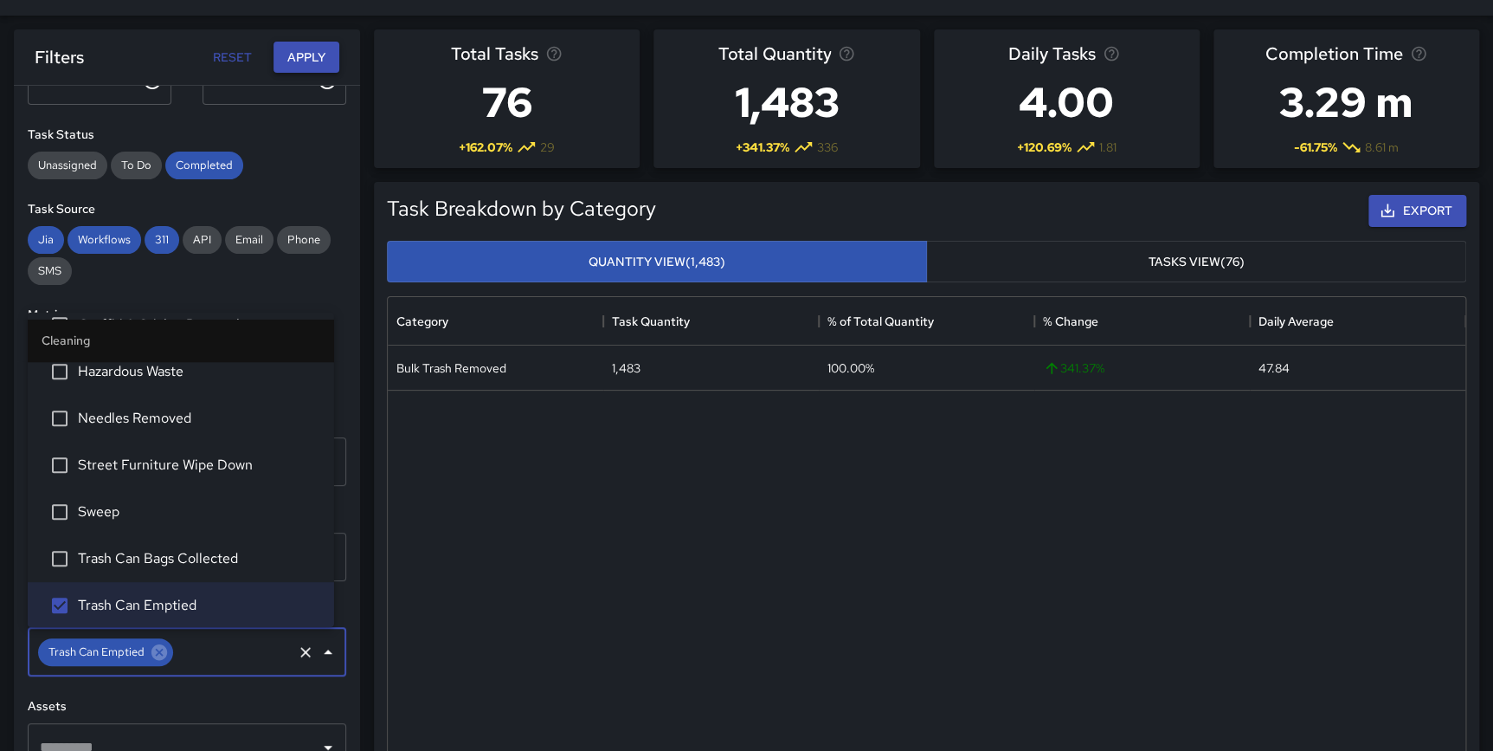
click at [303, 54] on button "Apply" at bounding box center [307, 58] width 66 height 32
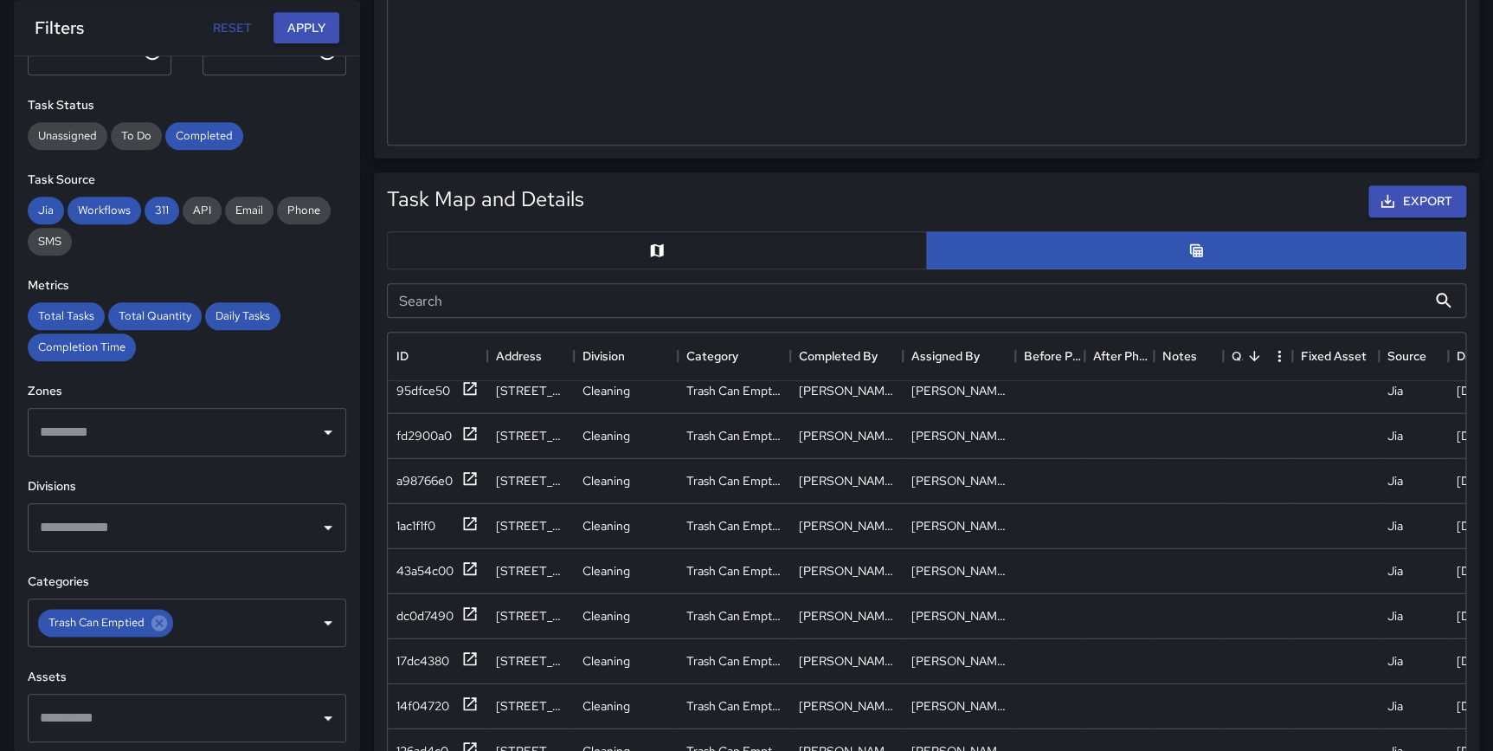
scroll to position [708, 0]
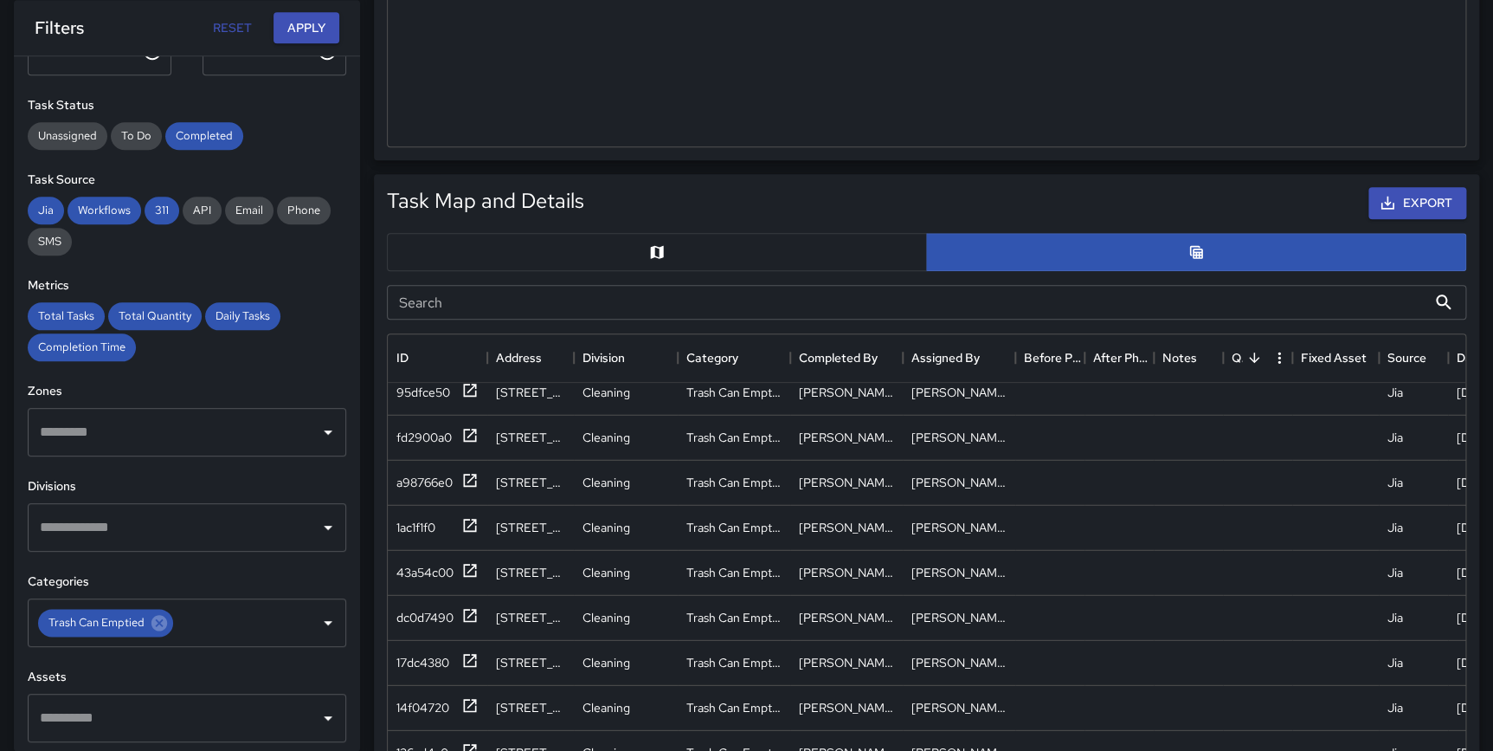
click at [670, 239] on button "button" at bounding box center [657, 252] width 540 height 38
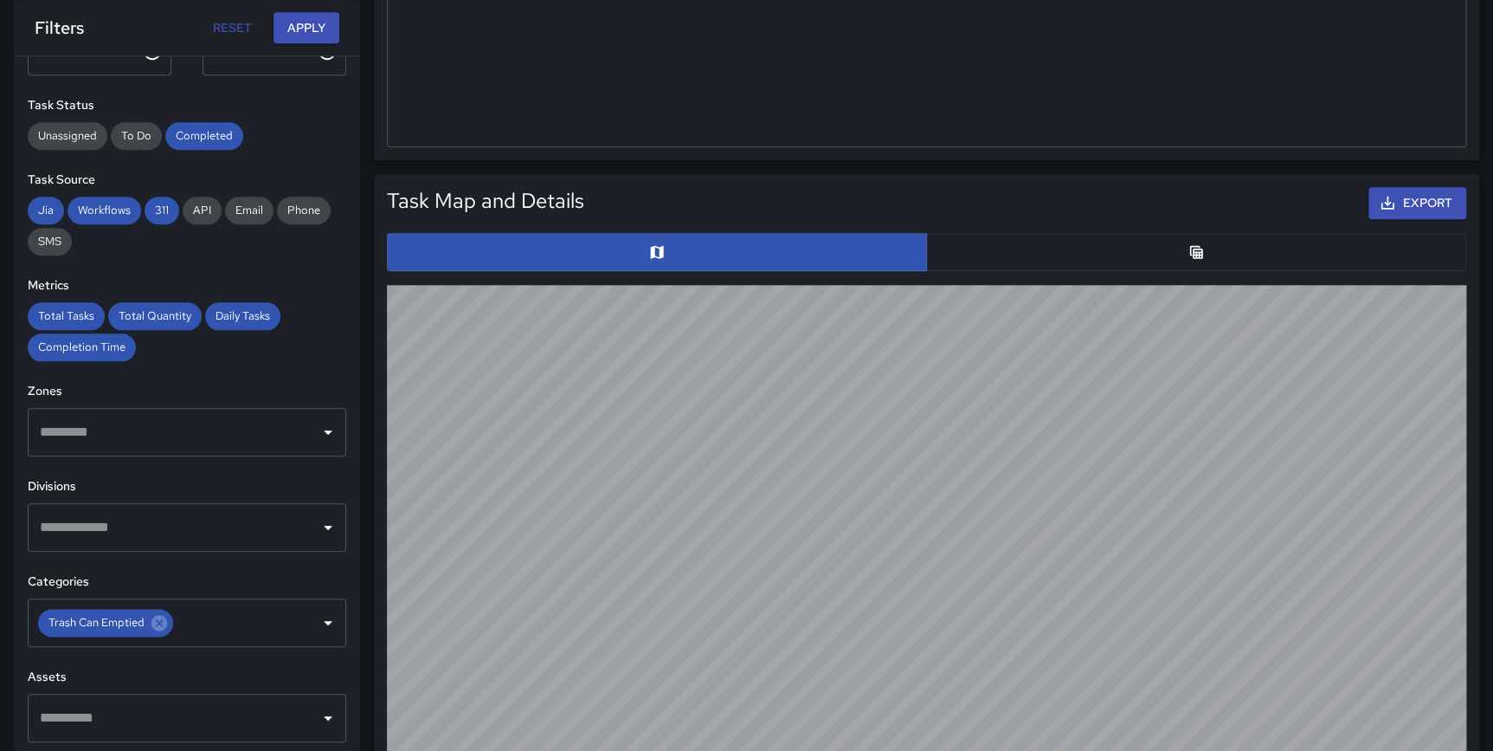
click at [1160, 249] on button "button" at bounding box center [1196, 252] width 540 height 38
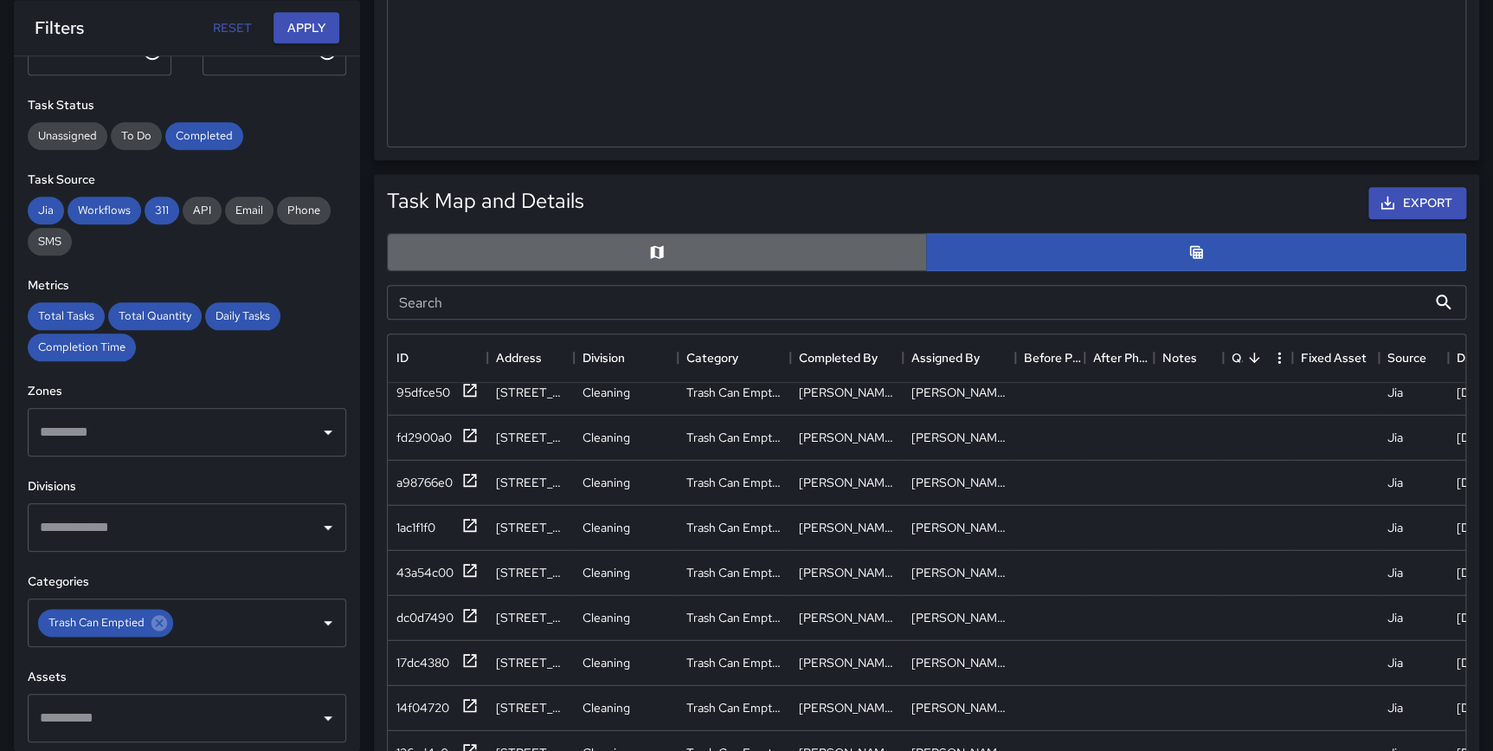
click at [776, 255] on button "button" at bounding box center [657, 252] width 540 height 38
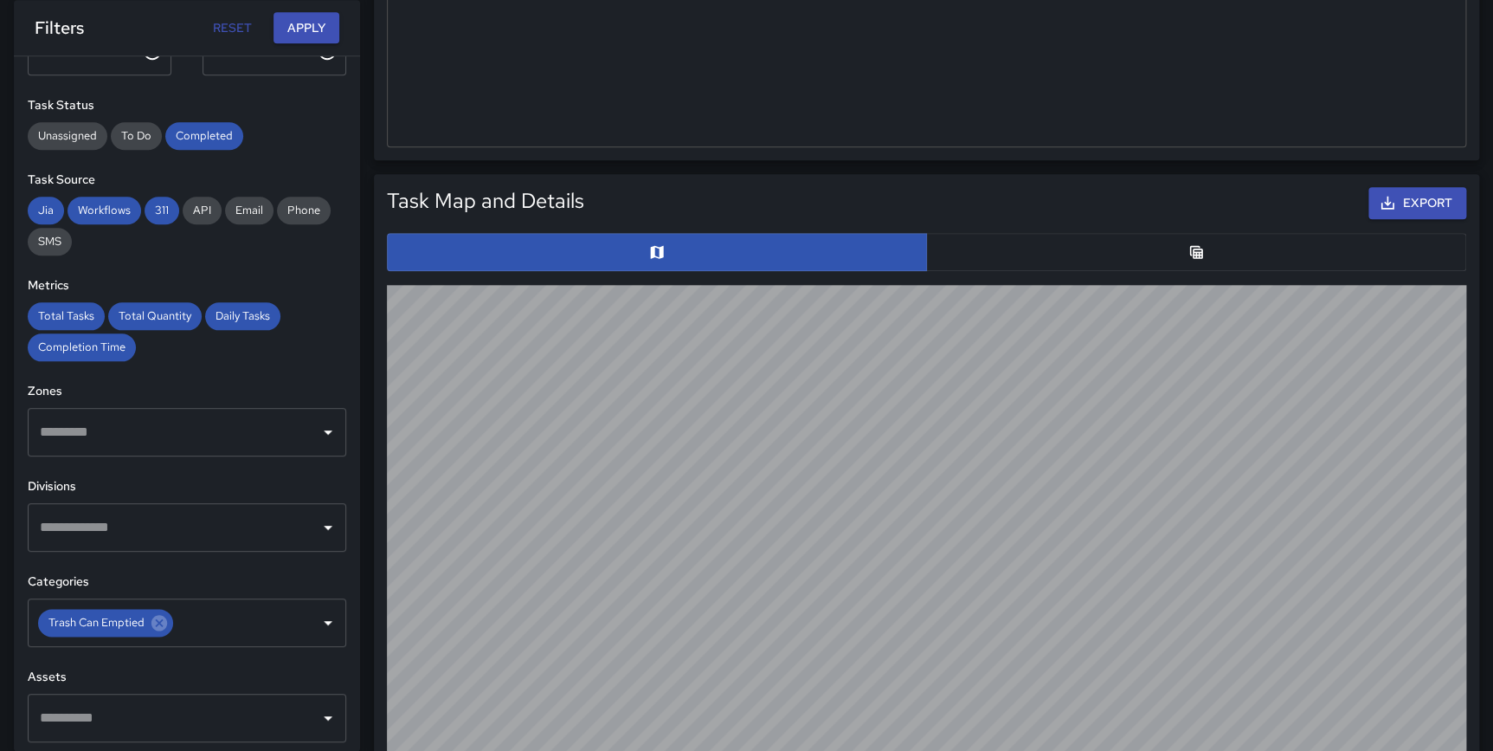
click at [235, 22] on button "Reset" at bounding box center [231, 28] width 55 height 32
type input "**********"
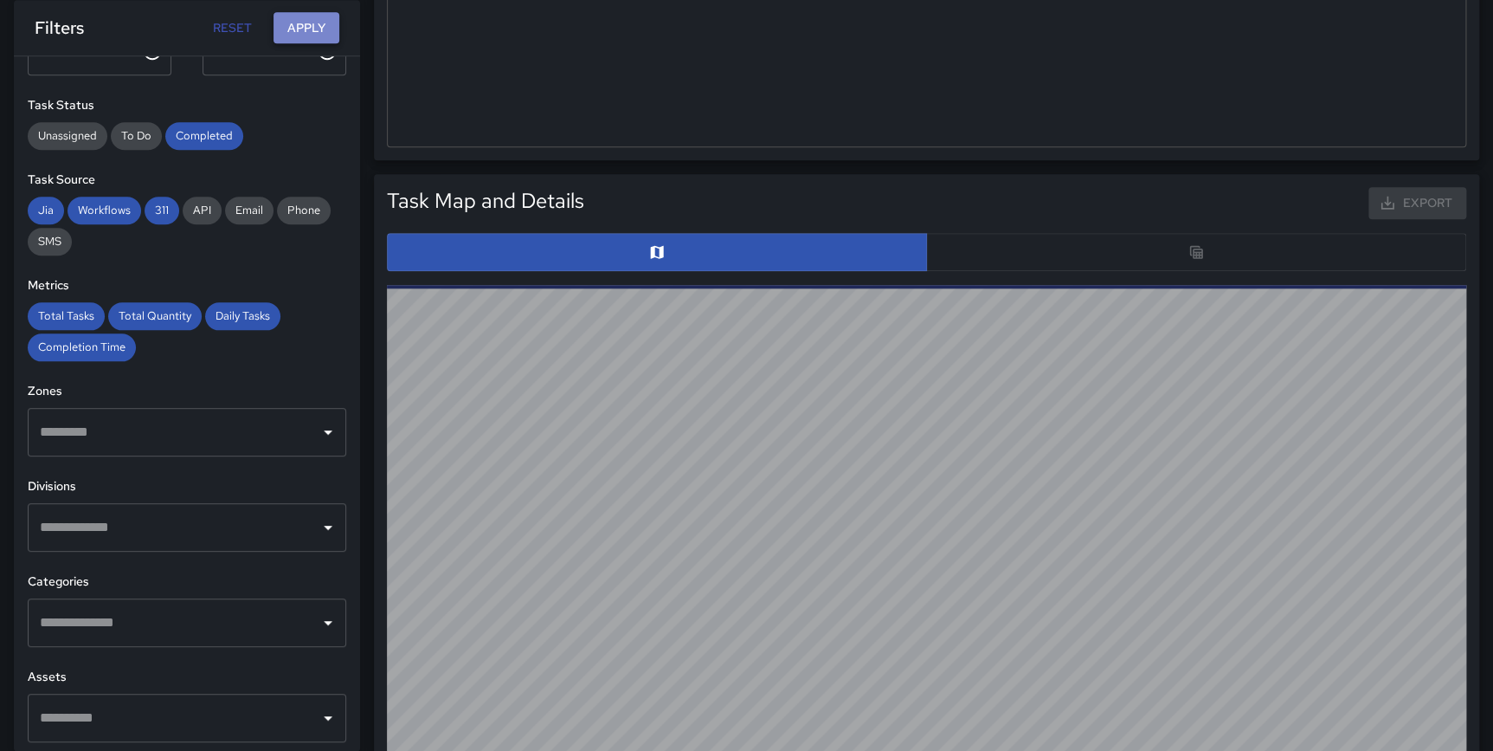
click at [302, 13] on button "Apply" at bounding box center [307, 28] width 66 height 32
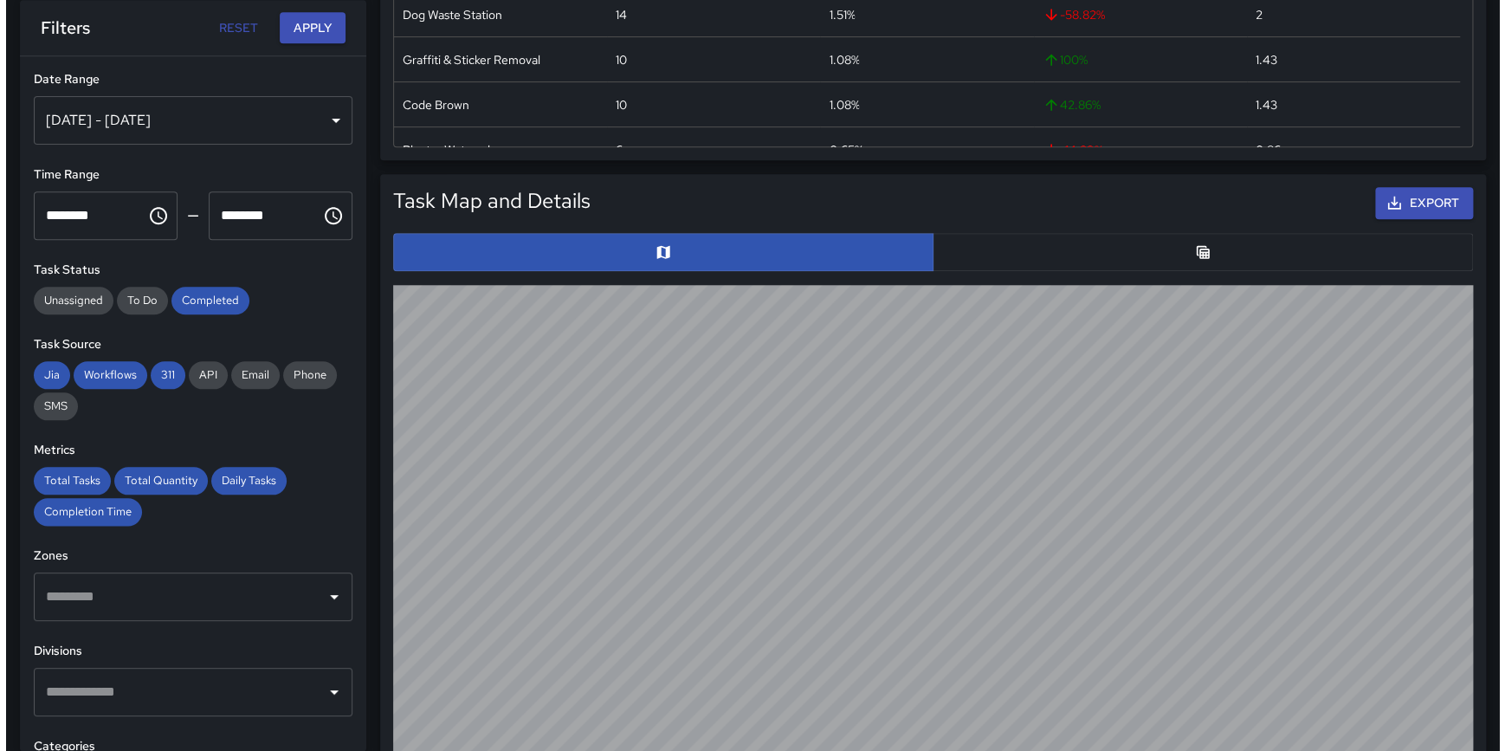
scroll to position [0, 0]
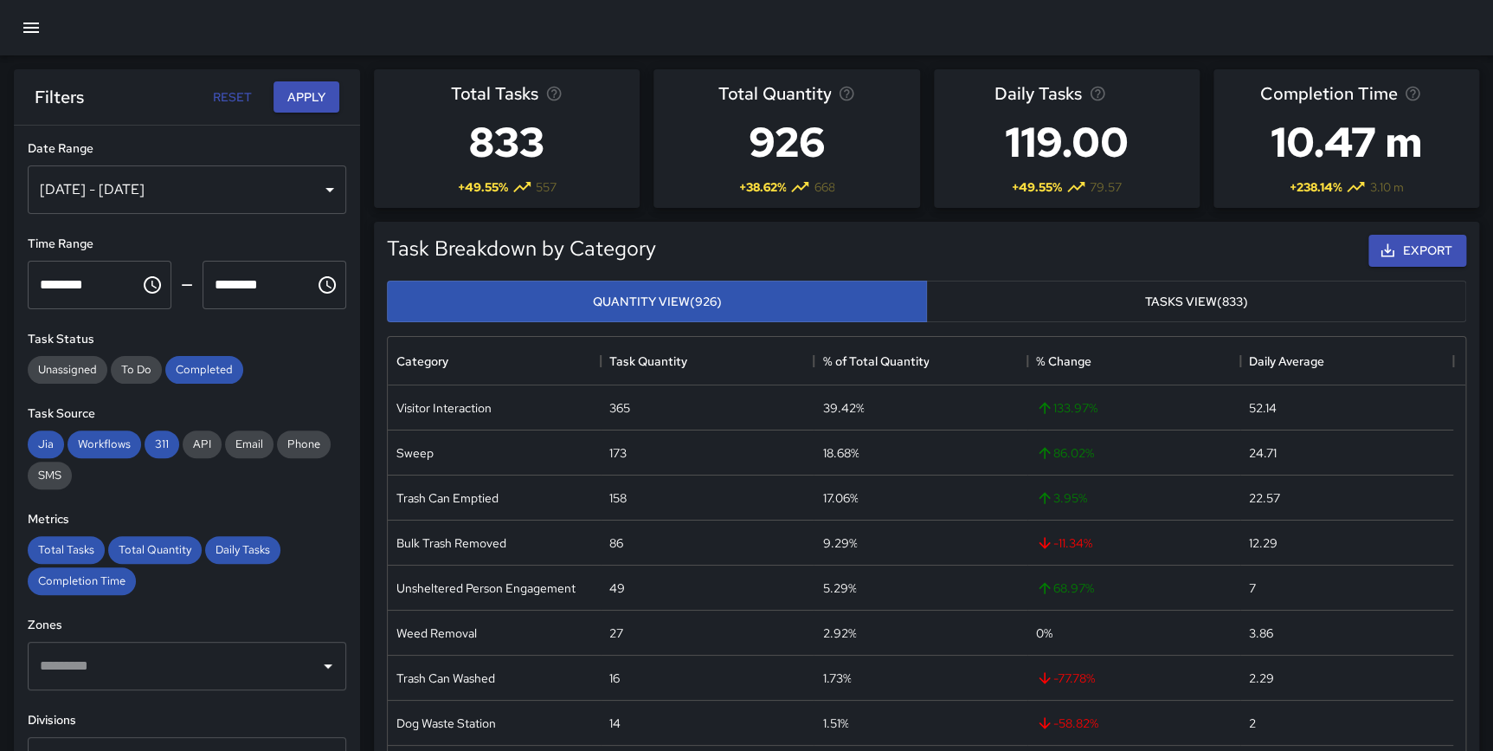
click at [242, 92] on button "Reset" at bounding box center [231, 97] width 55 height 32
click at [238, 93] on button "Reset" at bounding box center [231, 97] width 55 height 32
click at [203, 190] on div "[DATE] - [DATE]" at bounding box center [187, 189] width 319 height 48
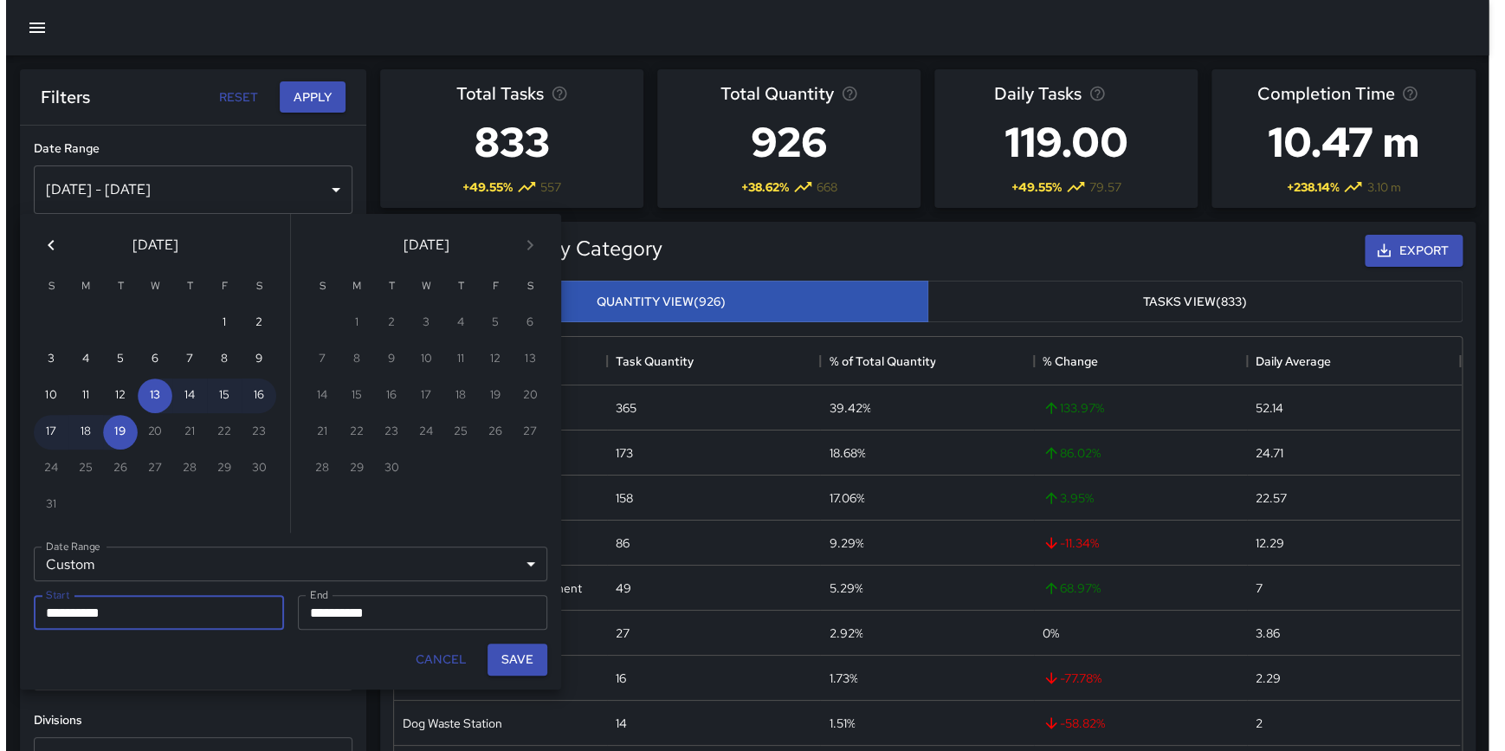
scroll to position [506, 1066]
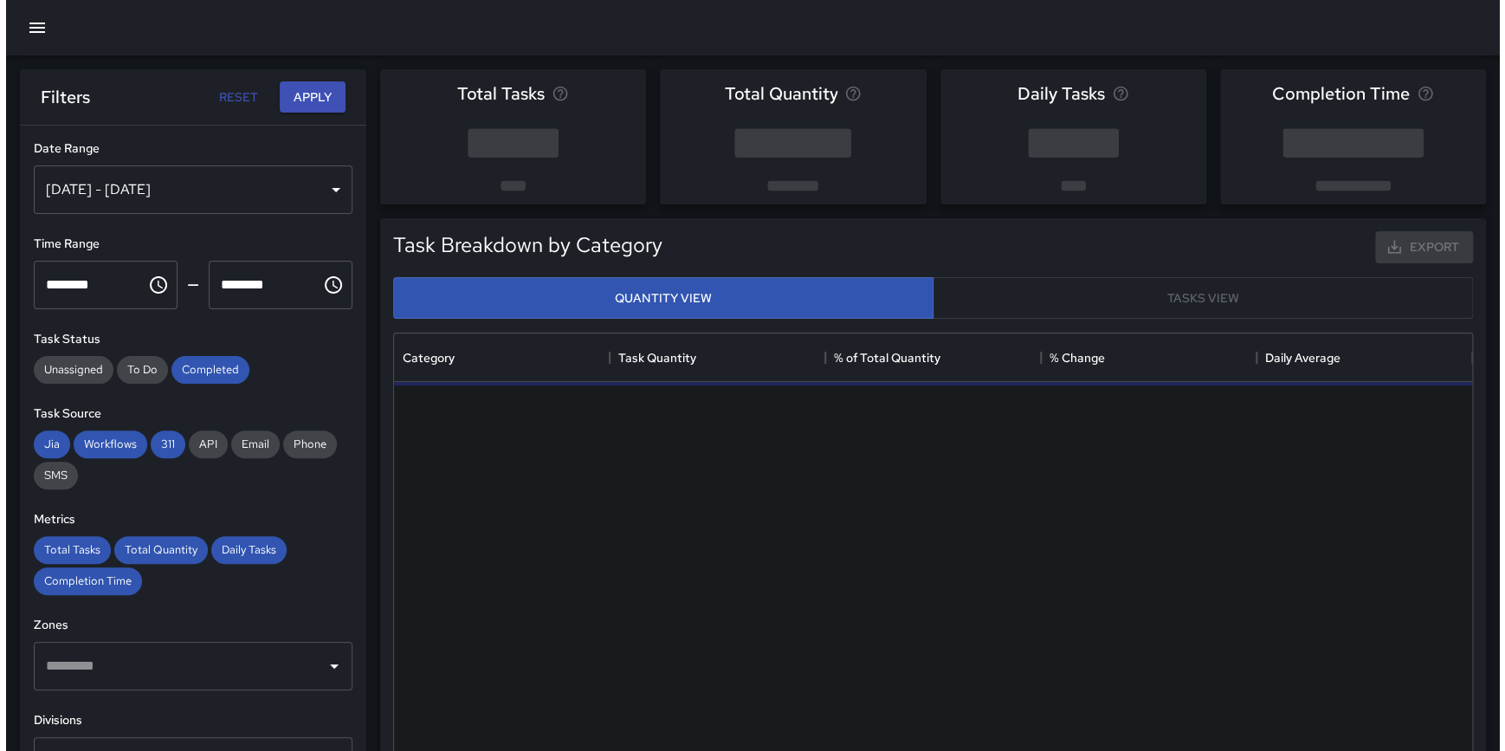
scroll to position [506, 1065]
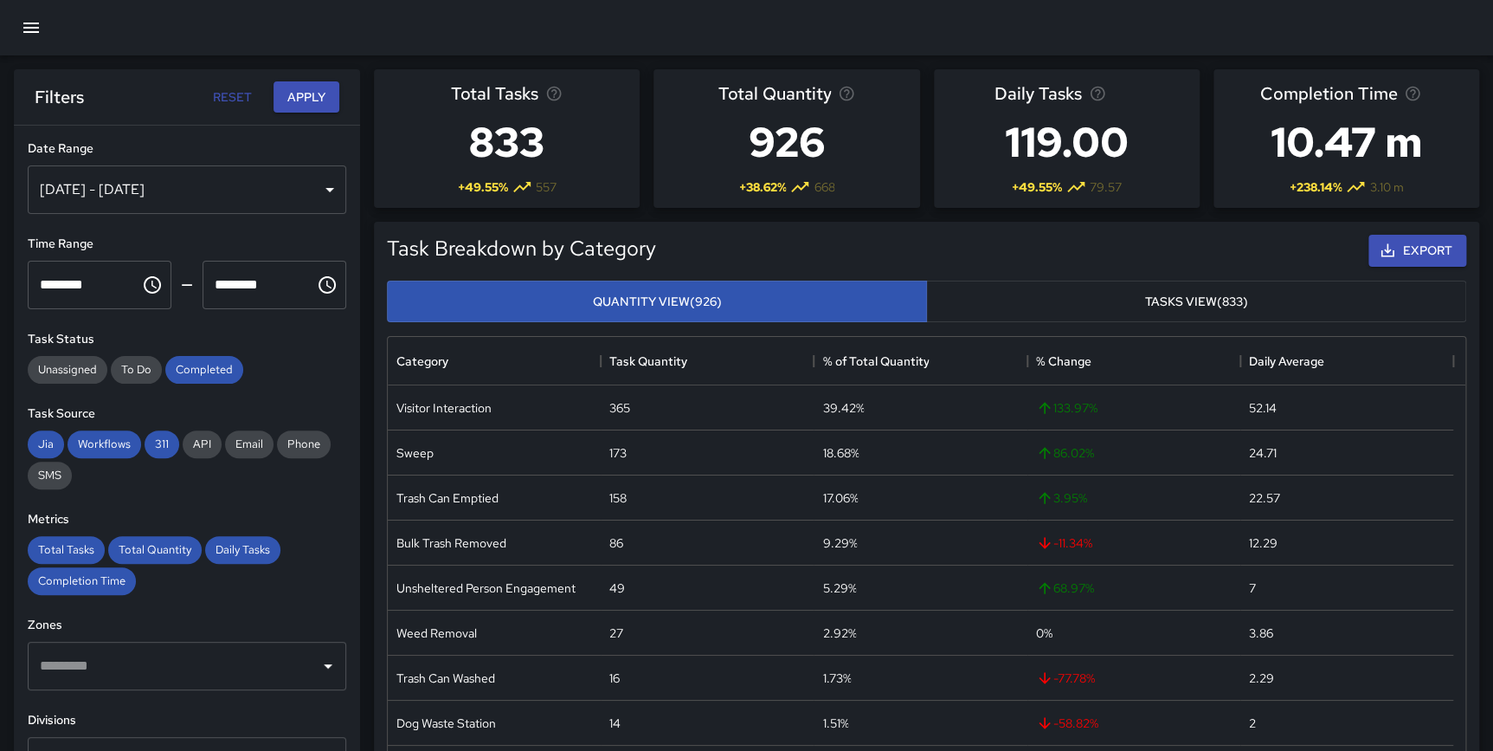
click at [153, 180] on div "[DATE] - [DATE]" at bounding box center [187, 189] width 319 height 48
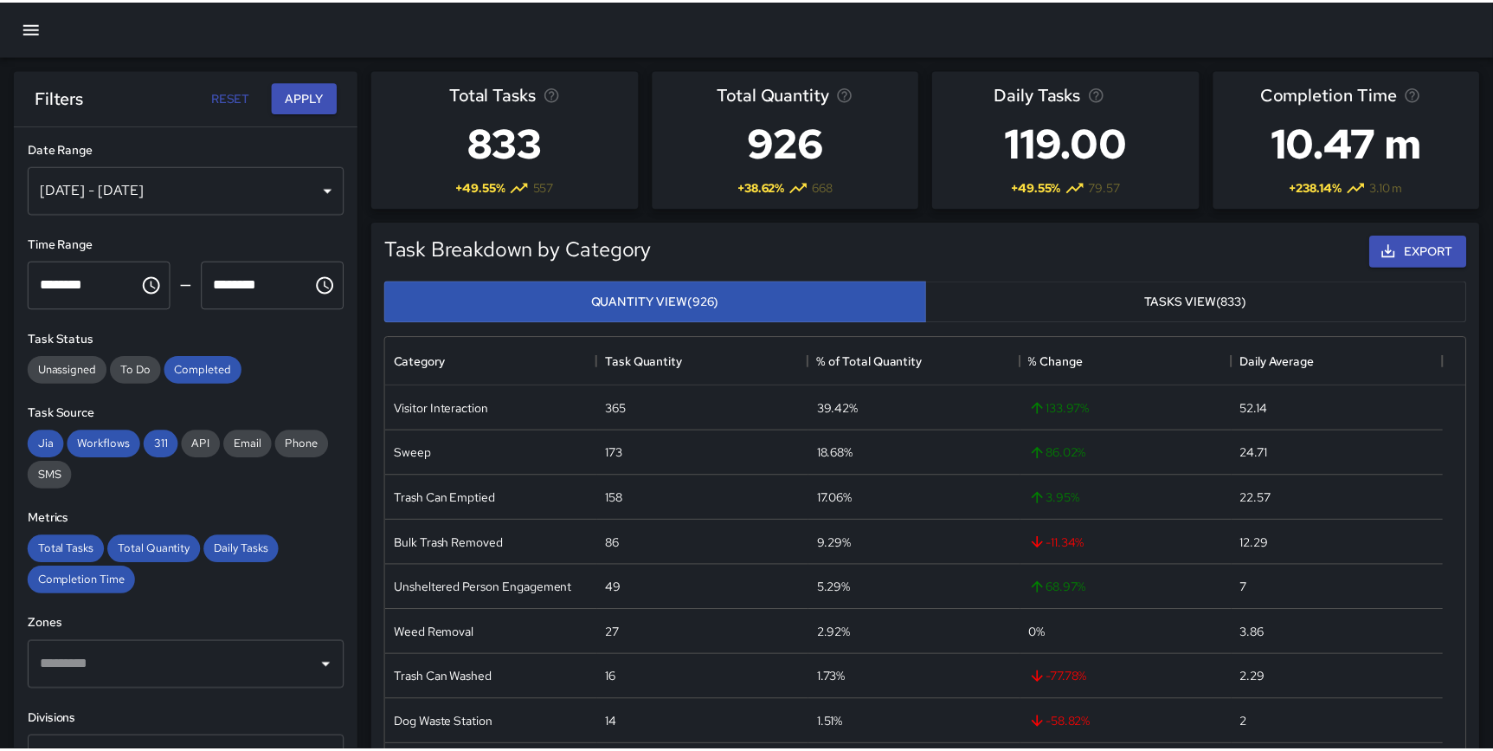
scroll to position [506, 1066]
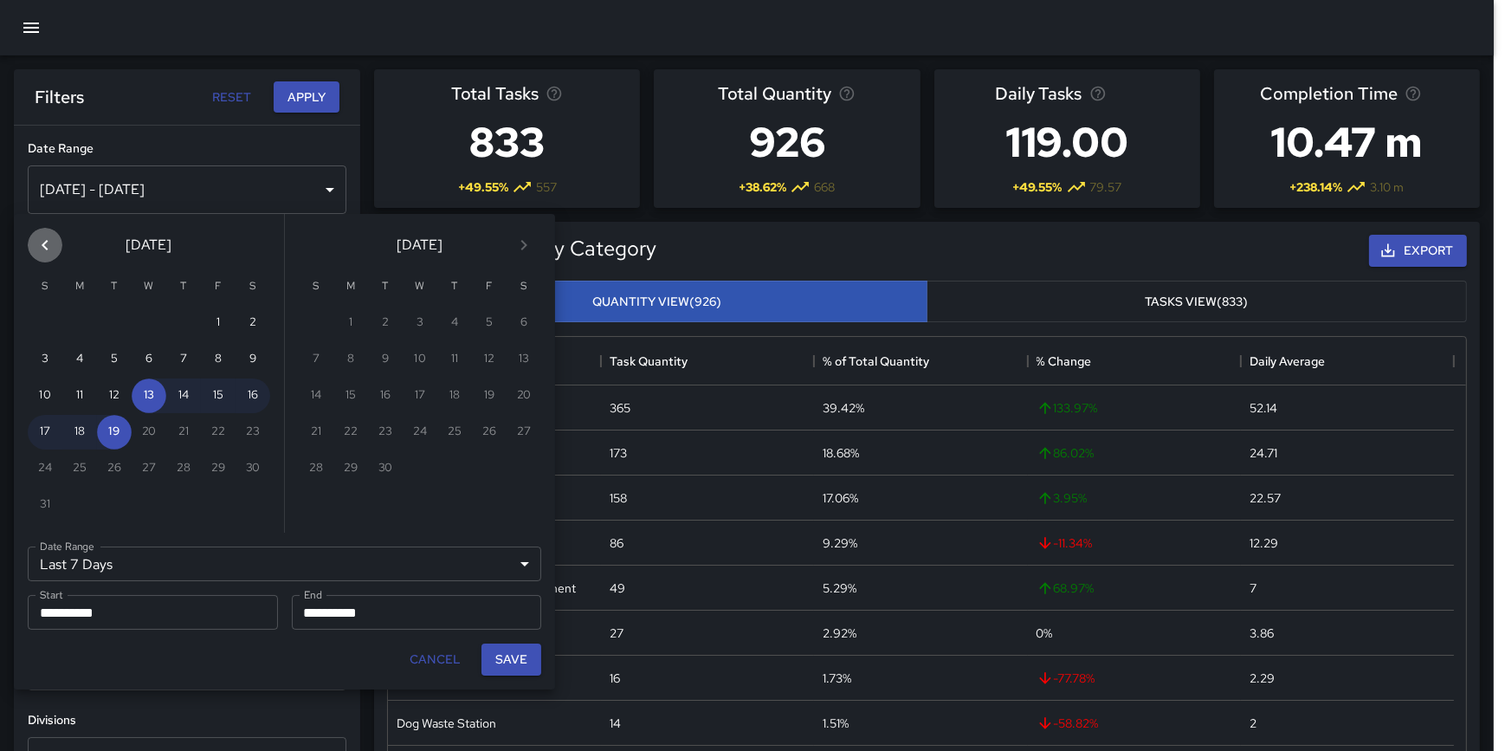
click at [50, 247] on icon "Previous month" at bounding box center [45, 245] width 21 height 21
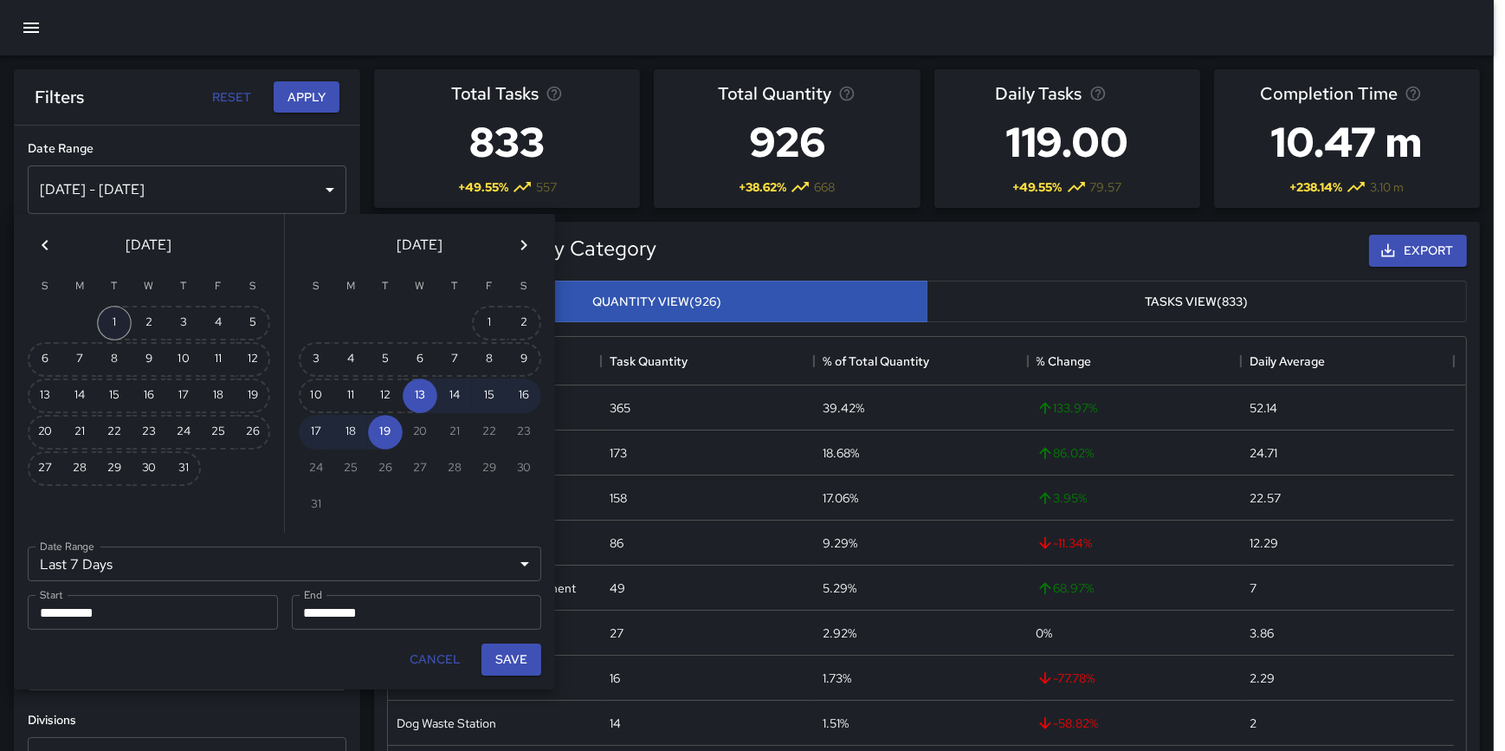
click at [99, 320] on button "1" at bounding box center [114, 323] width 35 height 35
type input "******"
type input "**********"
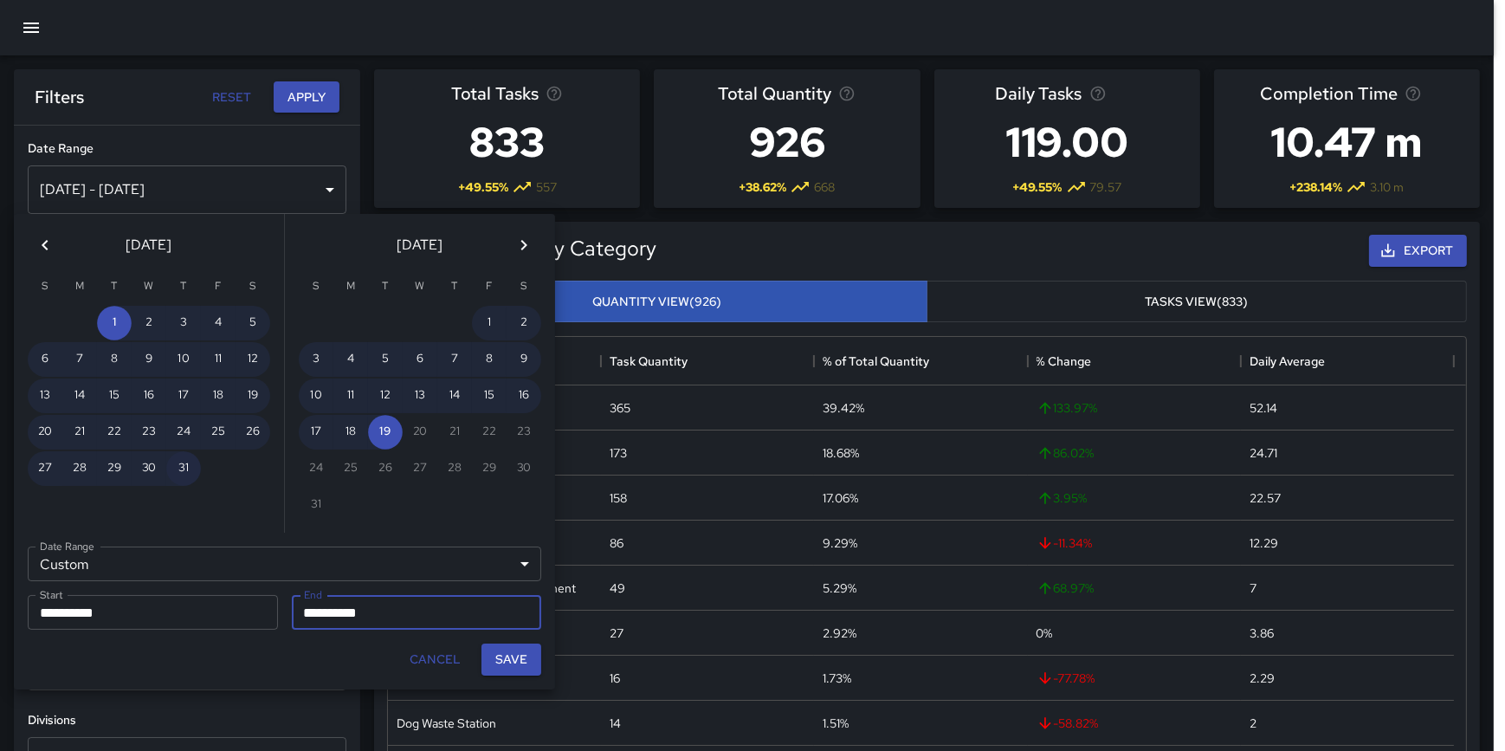
click at [173, 462] on button "31" at bounding box center [183, 468] width 35 height 35
type input "**********"
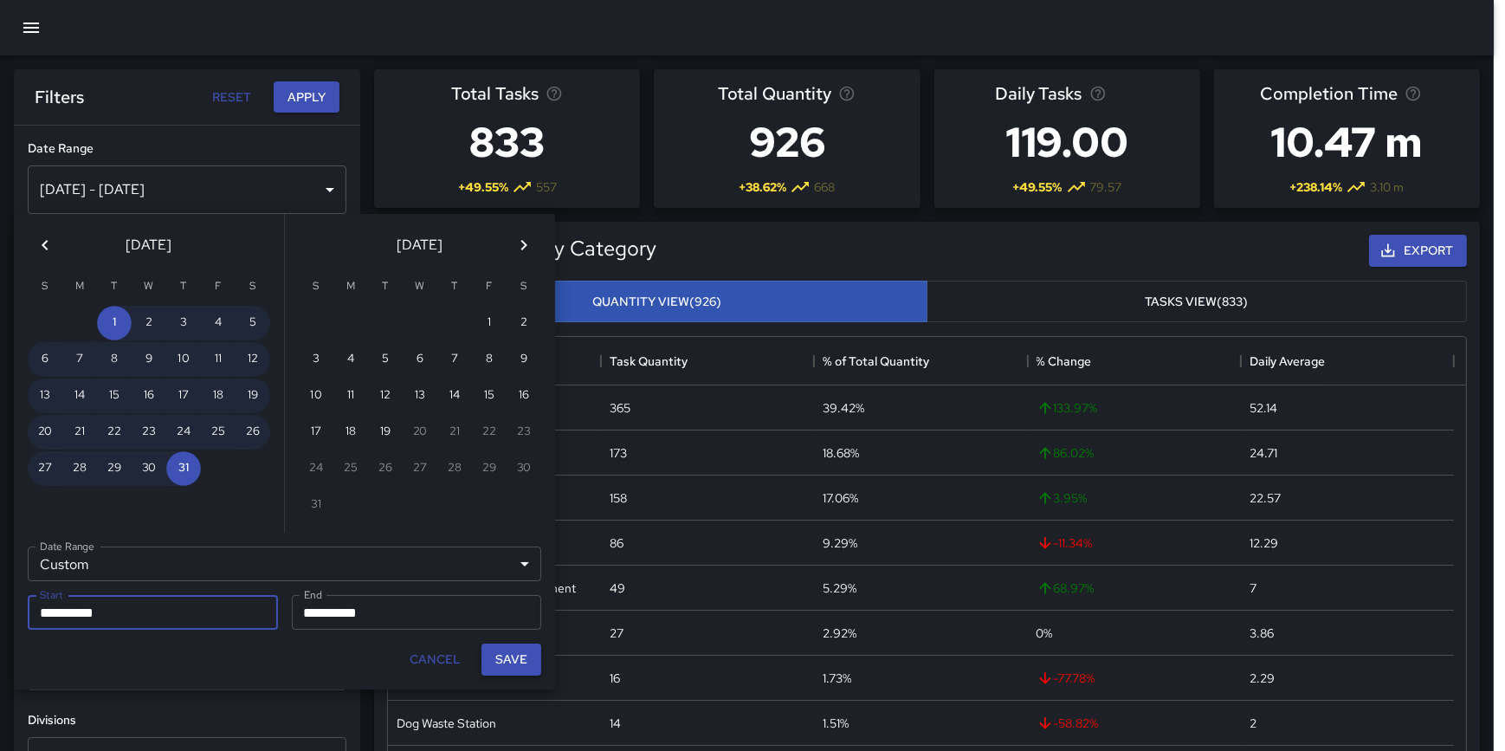
click at [504, 648] on button "Save" at bounding box center [511, 659] width 60 height 32
type input "**********"
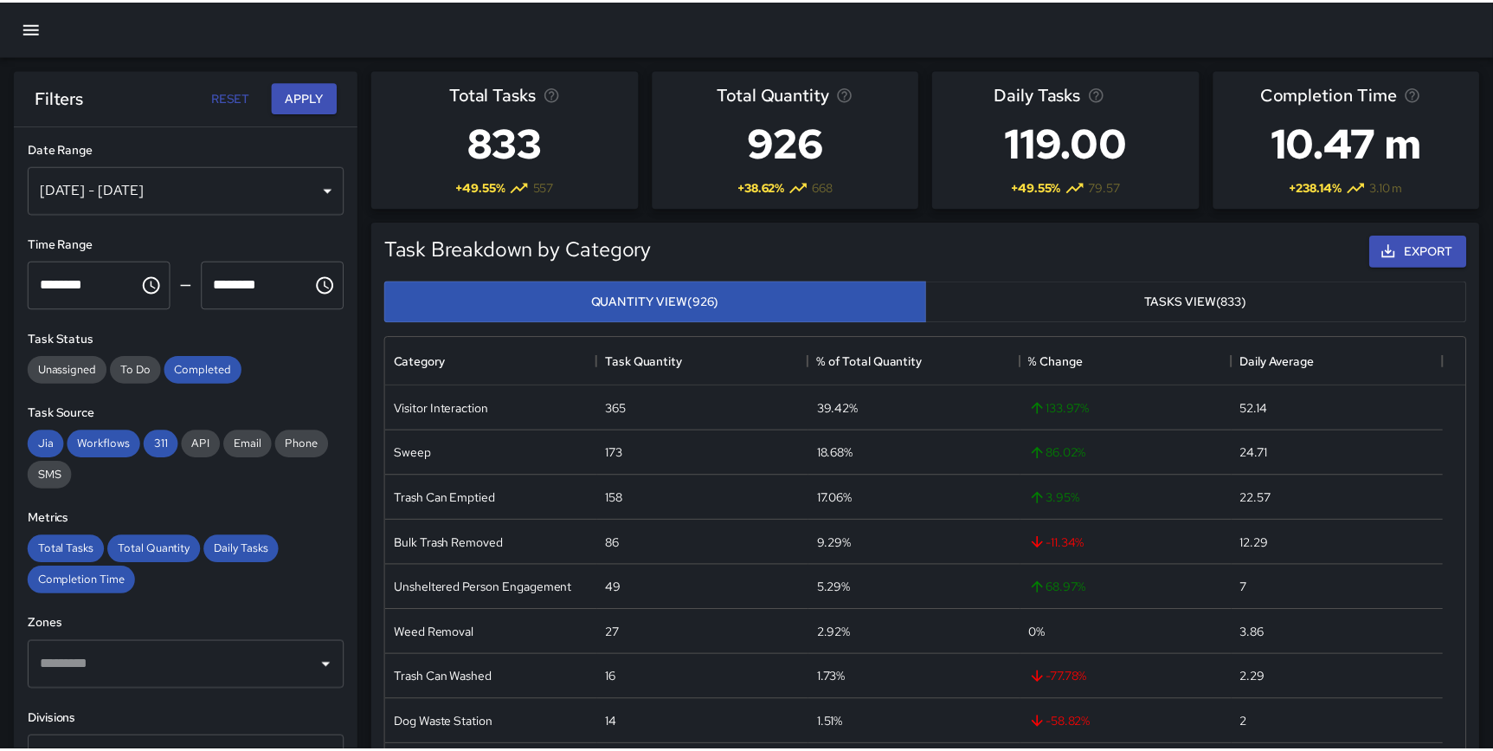
scroll to position [506, 1065]
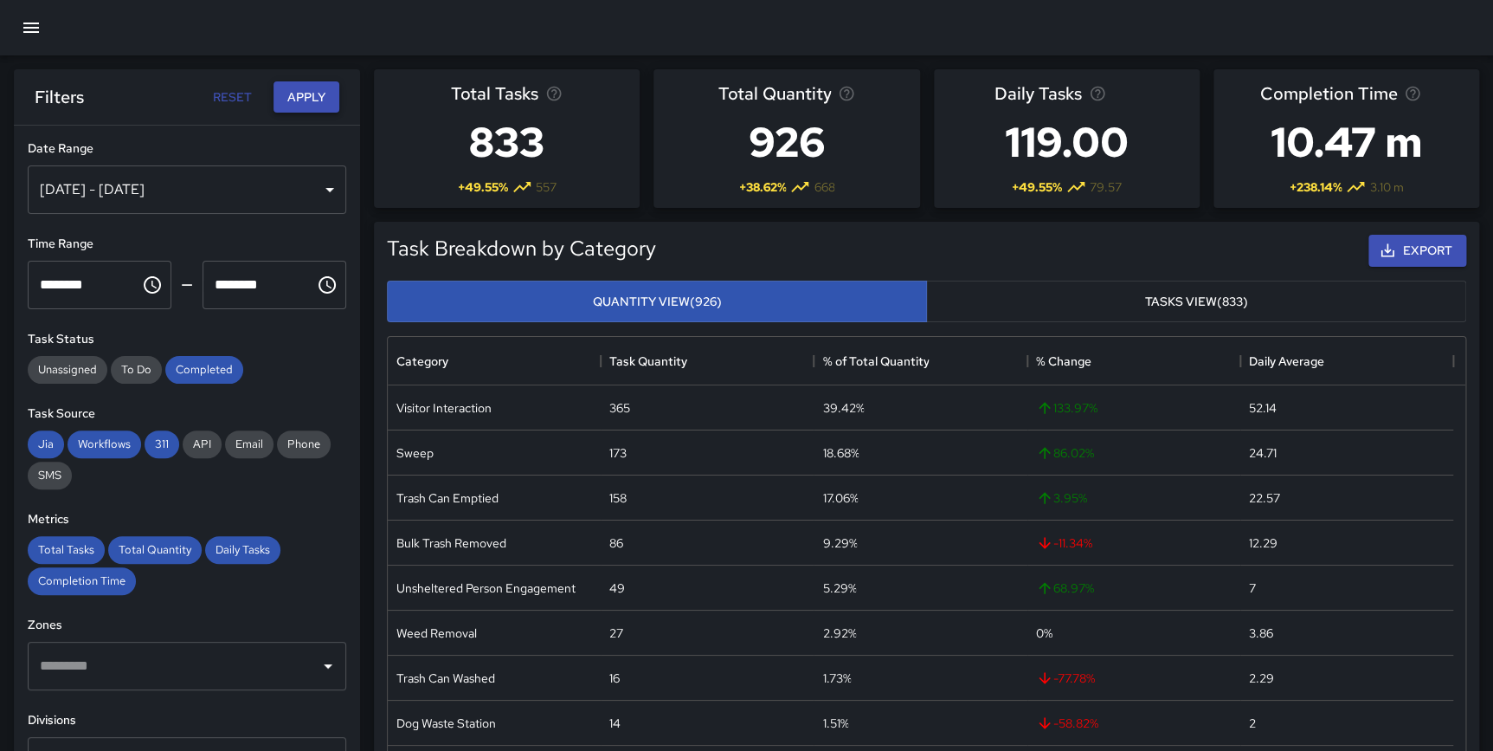
click at [281, 84] on button "Apply" at bounding box center [307, 97] width 66 height 32
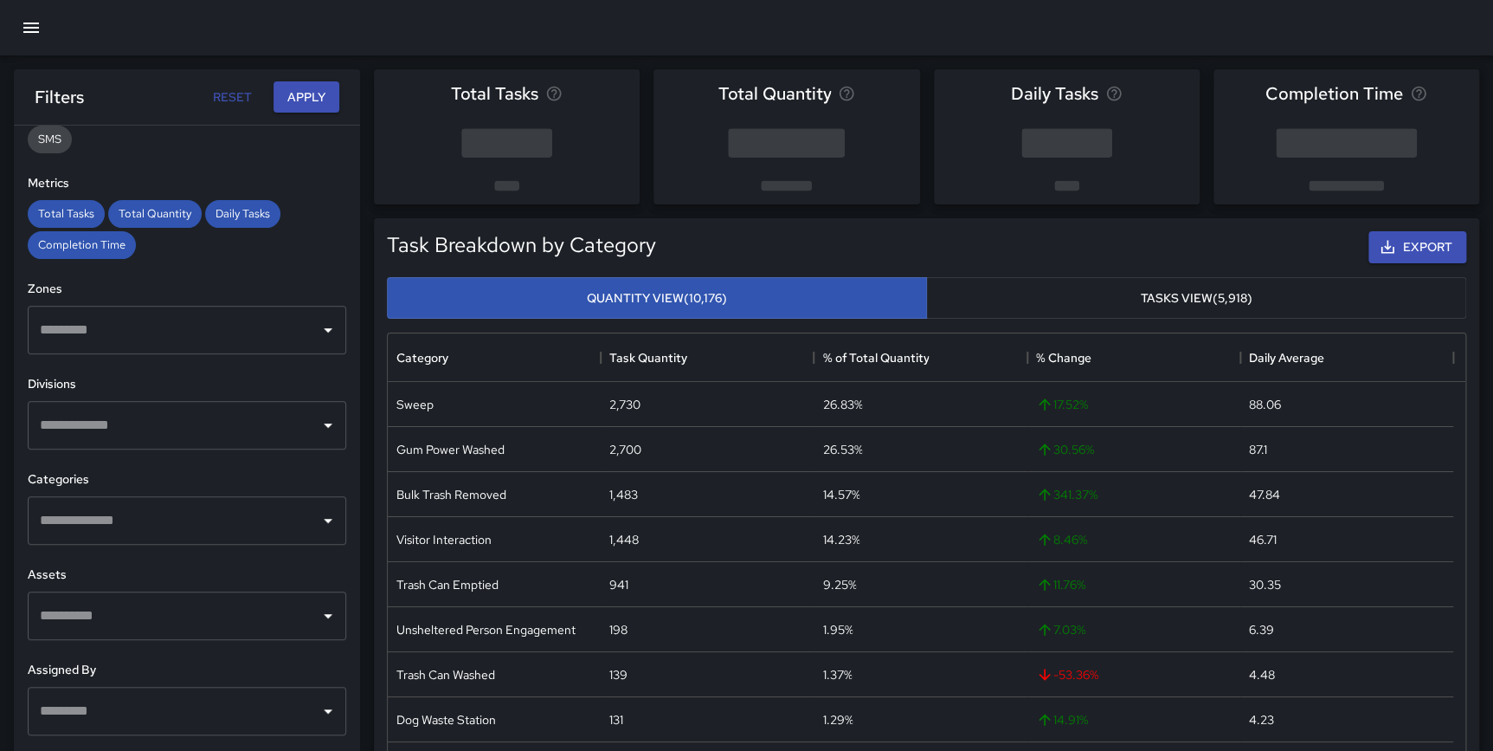
scroll to position [358, 0]
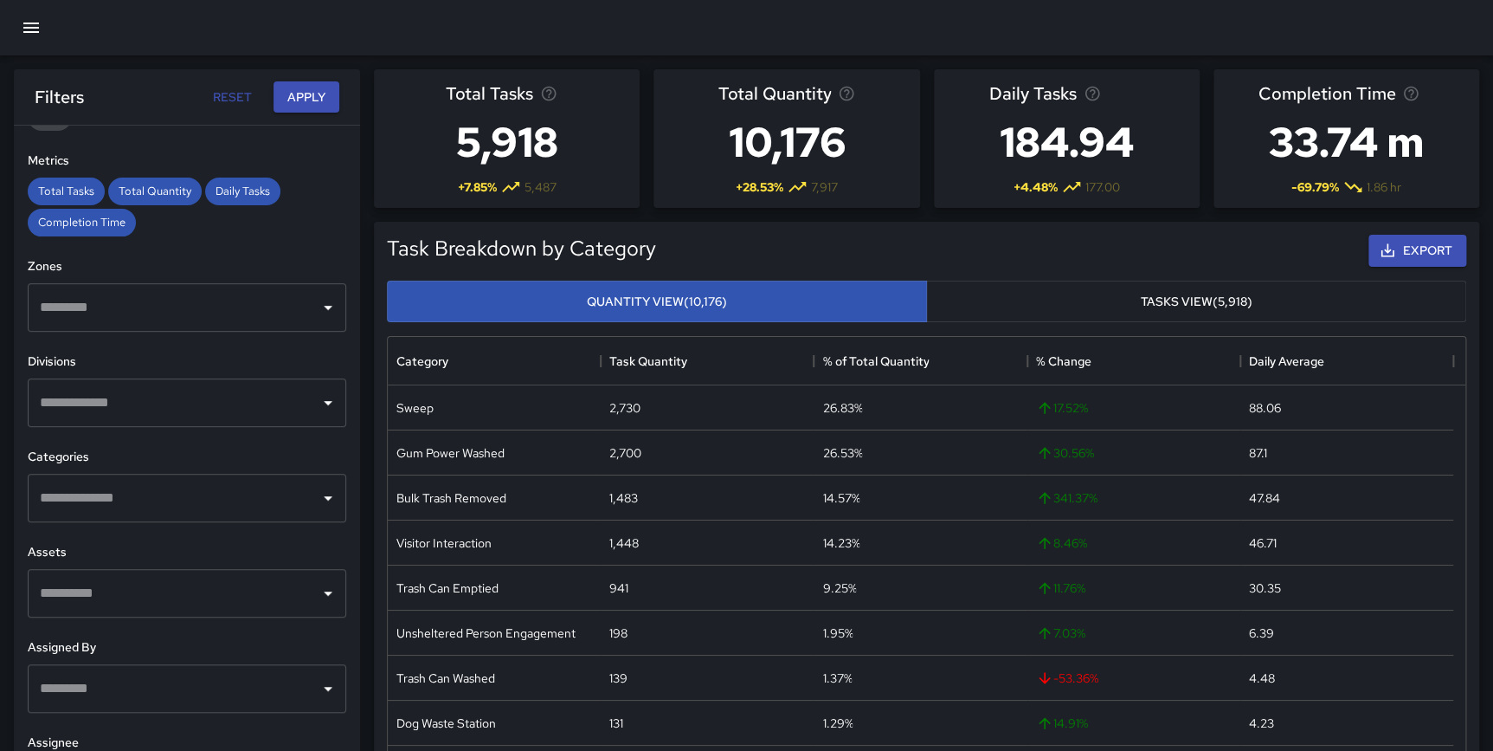
click at [175, 504] on input "text" at bounding box center [173, 497] width 277 height 33
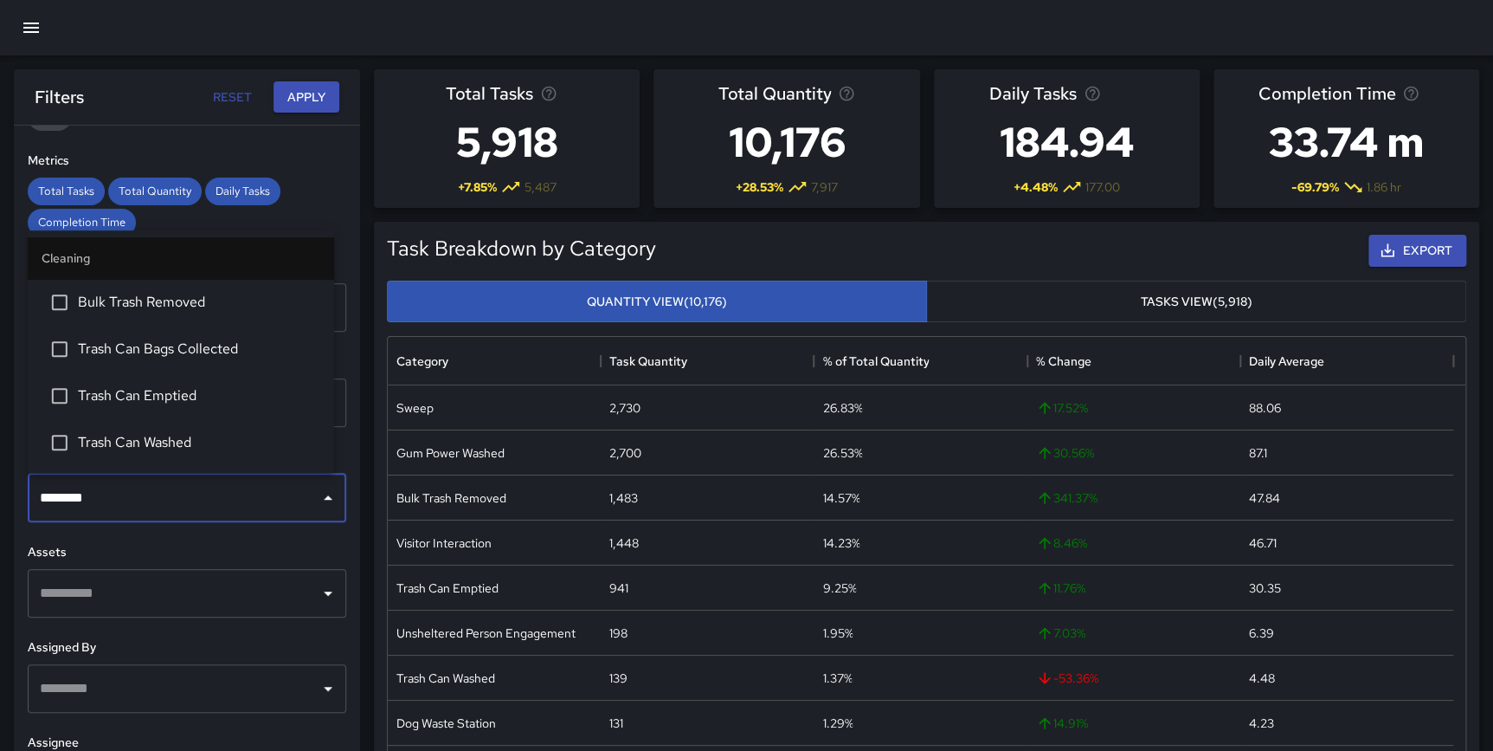
type input "*********"
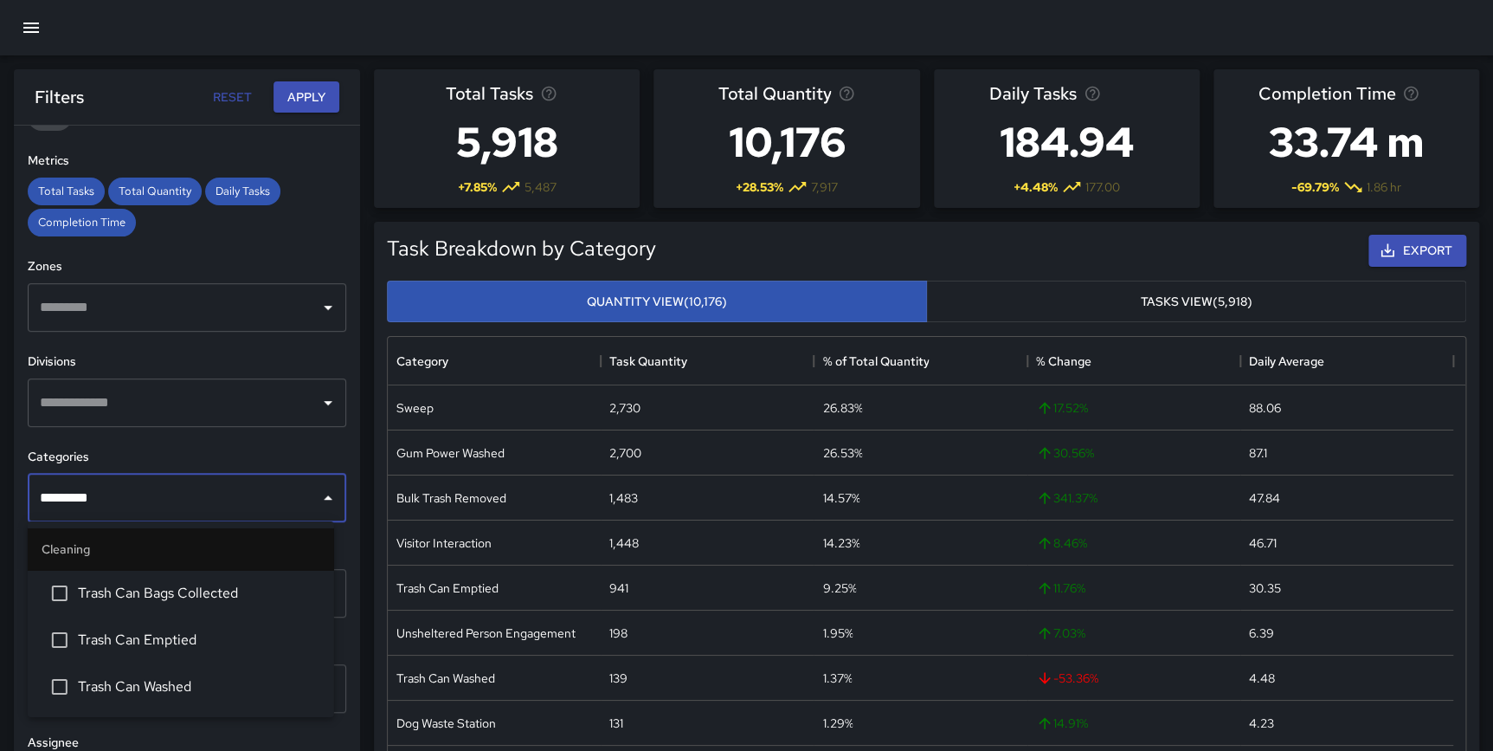
click at [224, 621] on li "Trash Can Emptied" at bounding box center [181, 639] width 306 height 47
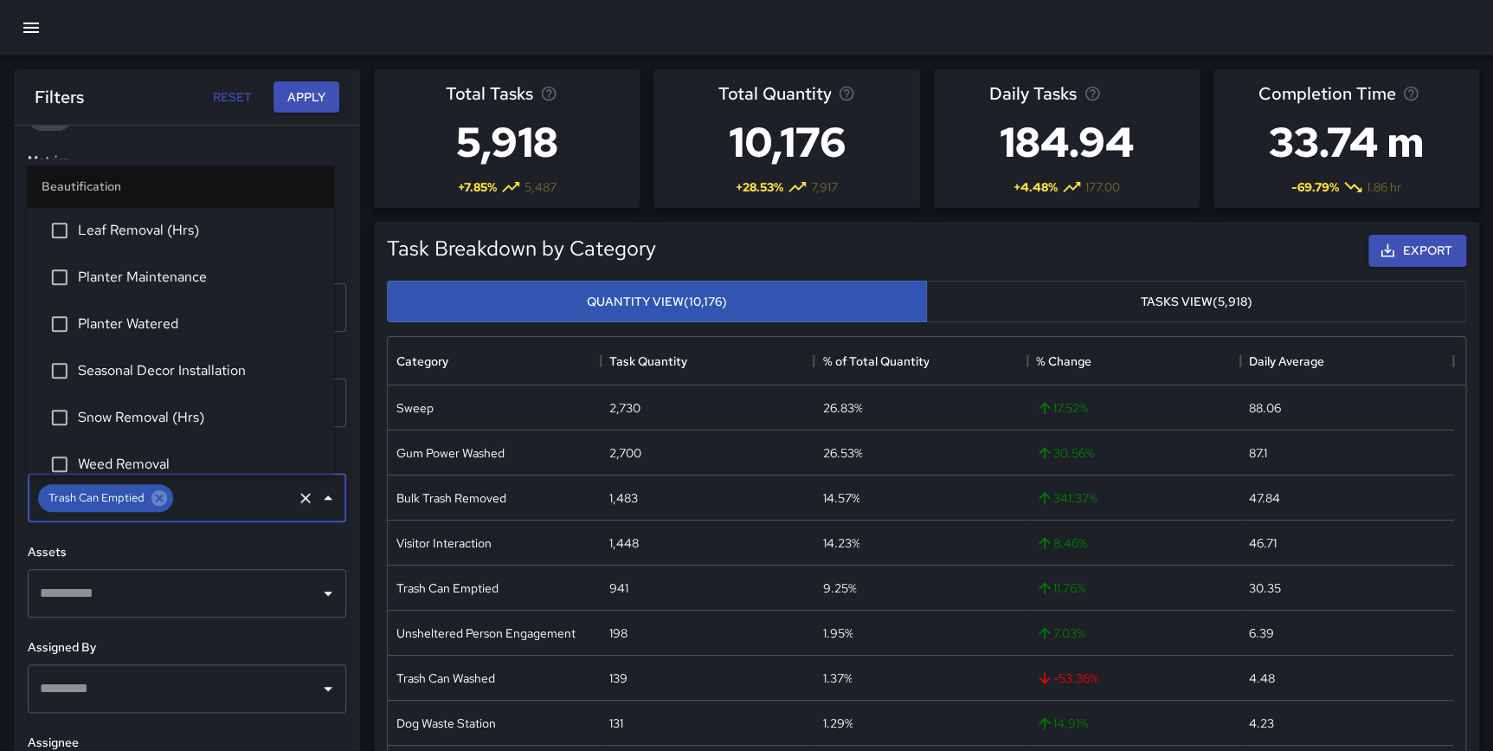
scroll to position [522, 0]
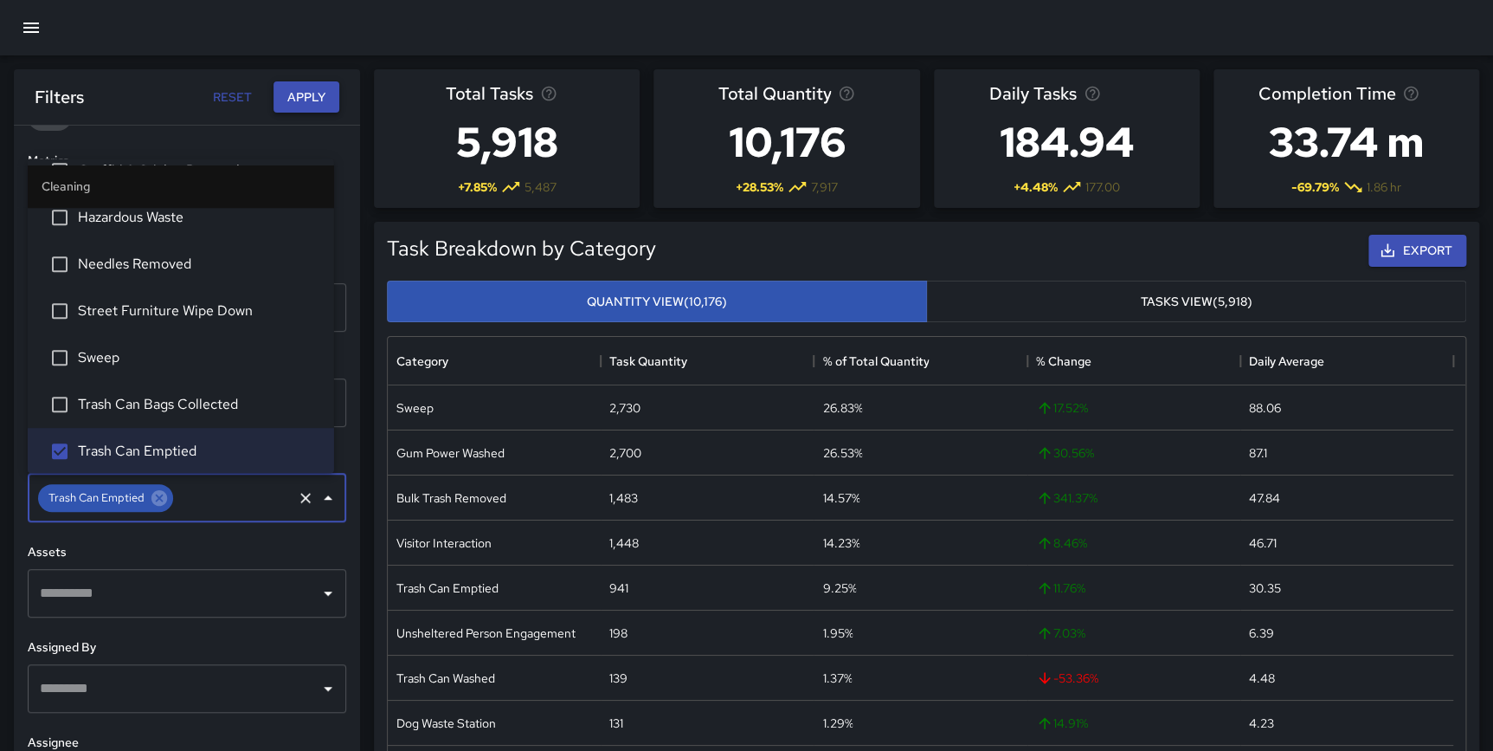
click at [310, 91] on button "Apply" at bounding box center [307, 97] width 66 height 32
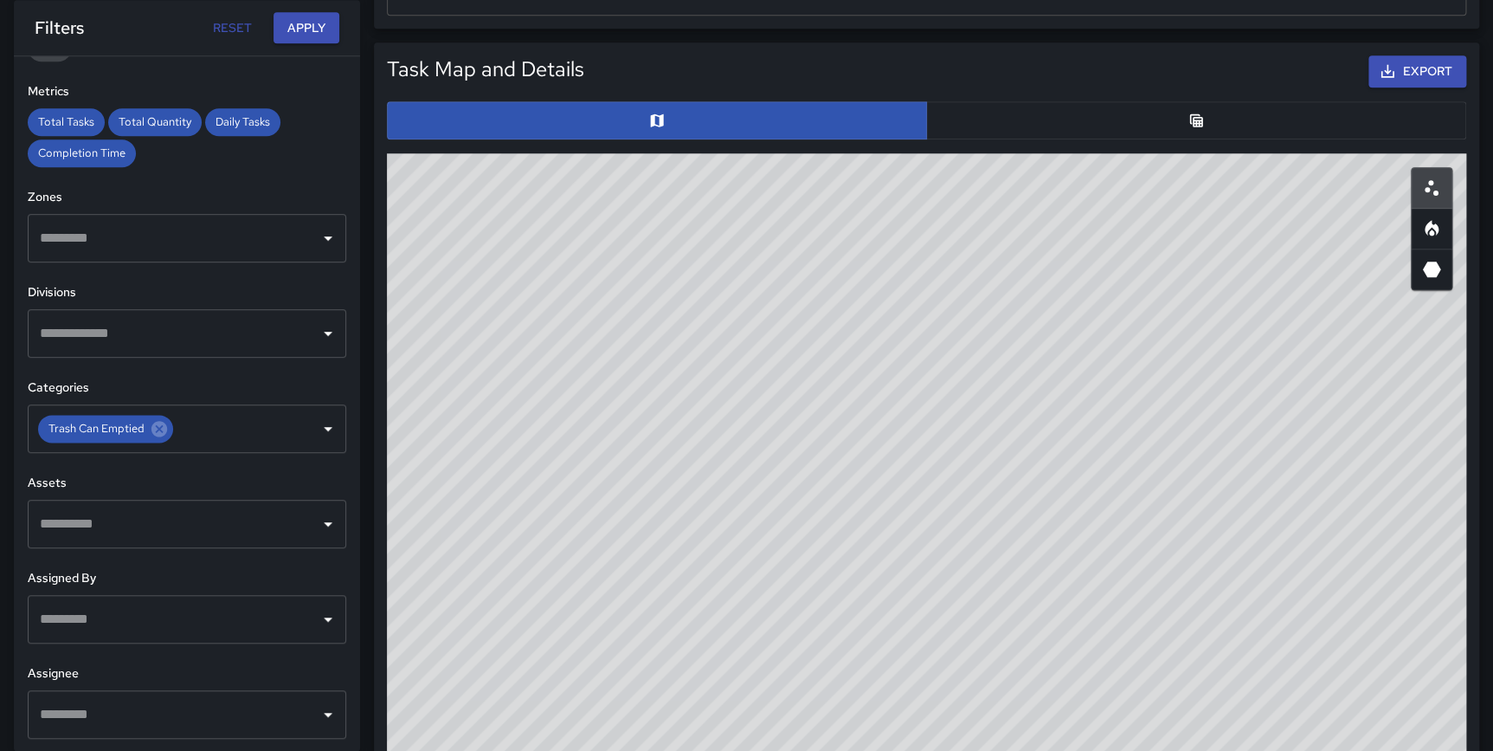
scroll to position [790, 0]
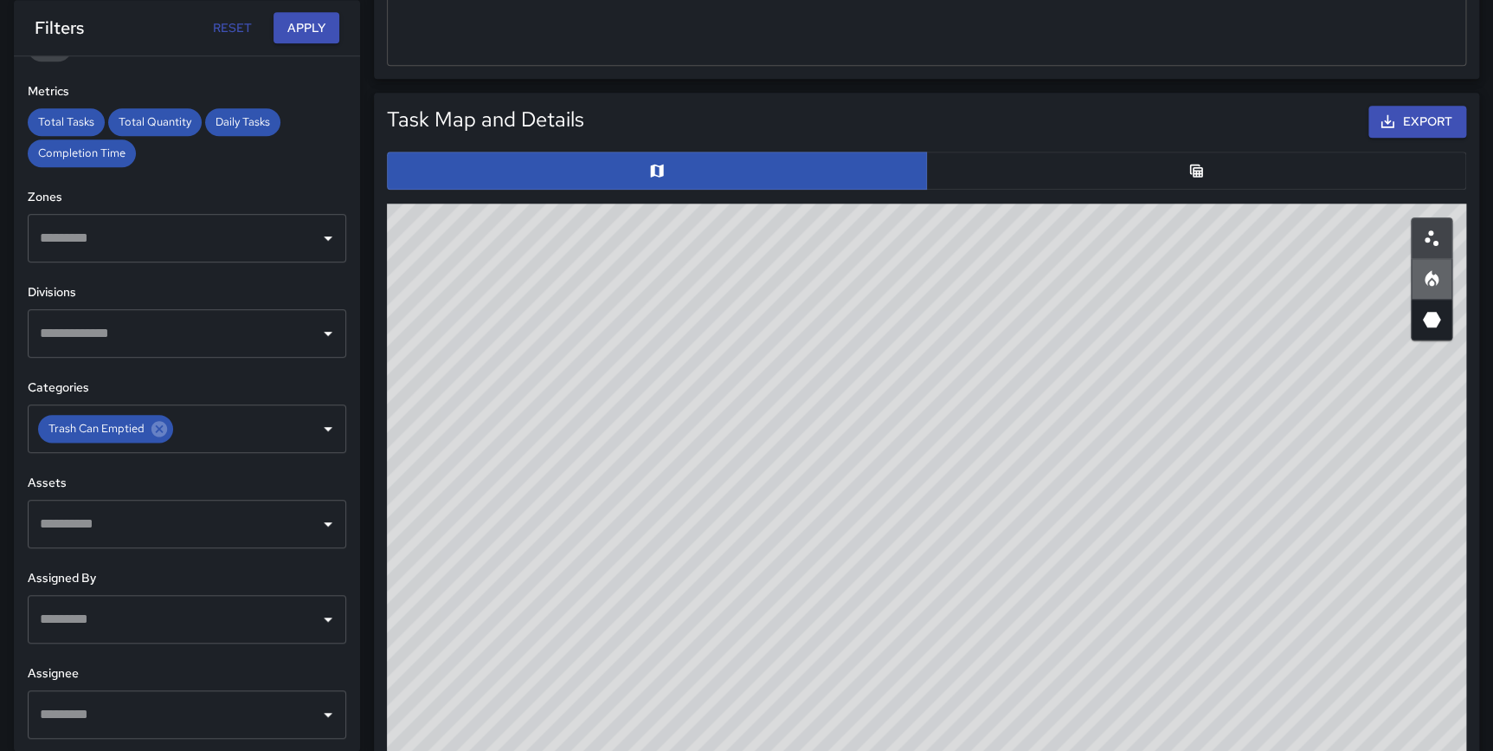
click at [1430, 272] on icon "Heatmap" at bounding box center [1432, 278] width 14 height 16
type button "heatmap"
drag, startPoint x: 1209, startPoint y: 432, endPoint x: 1145, endPoint y: 695, distance: 270.7
click at [1145, 695] on div "© Mapbox © OpenStreetMap Improve this map" at bounding box center [927, 549] width 1080 height 693
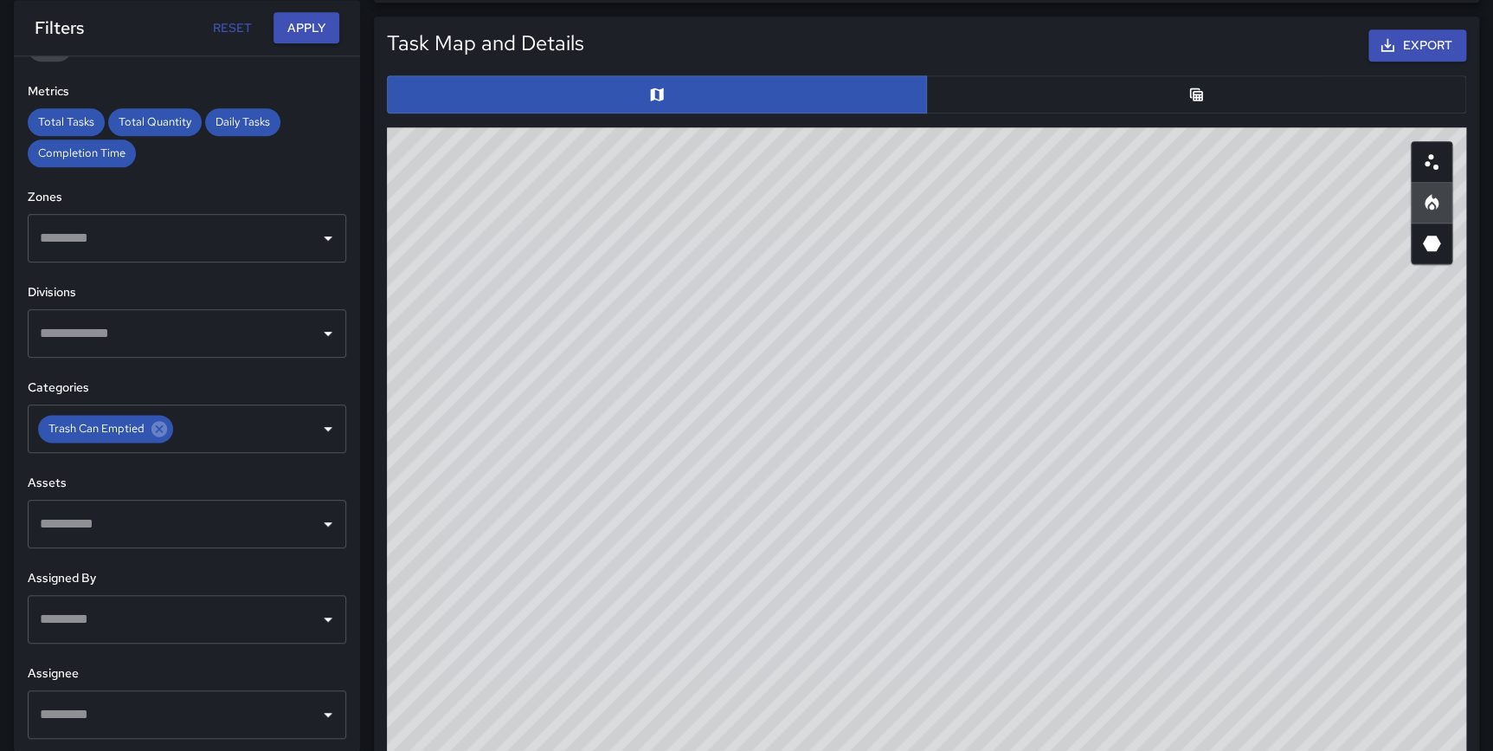
scroll to position [842, 0]
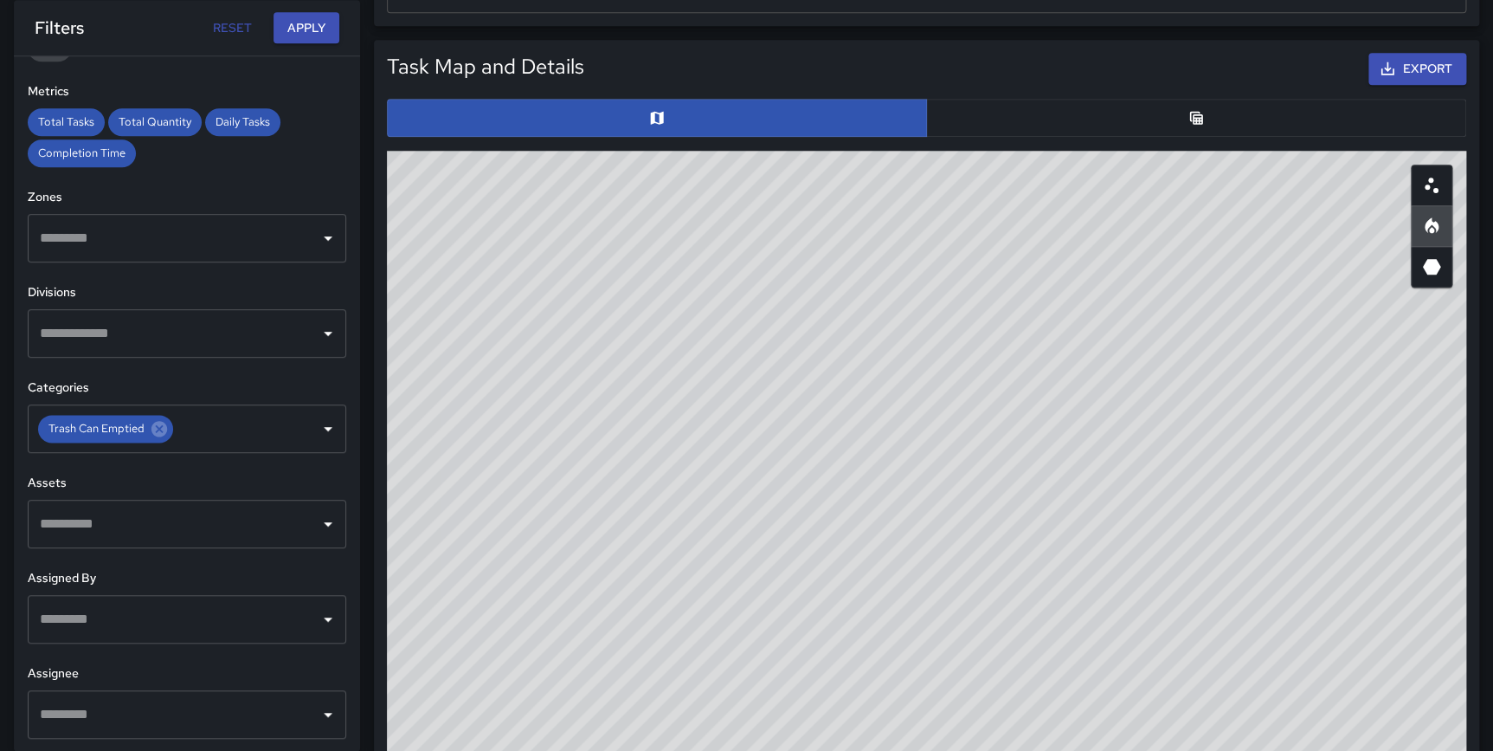
drag, startPoint x: 1096, startPoint y: 454, endPoint x: 1068, endPoint y: 404, distance: 57.0
click at [1072, 409] on div "© Mapbox © OpenStreetMap Improve this map" at bounding box center [927, 497] width 1080 height 693
drag, startPoint x: 1219, startPoint y: 397, endPoint x: 1217, endPoint y: 594, distance: 196.5
click at [1217, 594] on div "© Mapbox © OpenStreetMap Improve this map" at bounding box center [927, 497] width 1080 height 693
drag, startPoint x: 1180, startPoint y: 389, endPoint x: 1125, endPoint y: 375, distance: 57.1
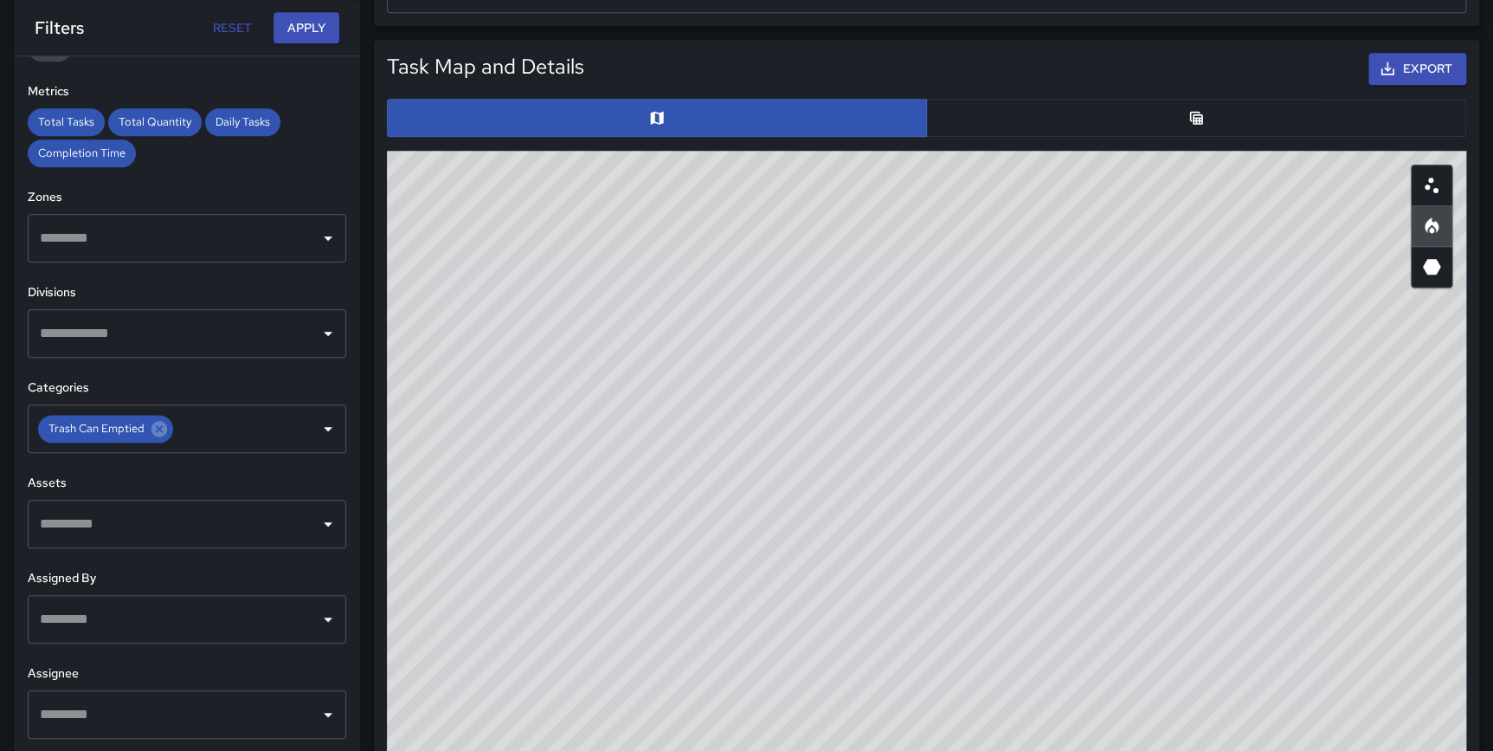
click at [1125, 375] on div "© Mapbox © OpenStreetMap Improve this map" at bounding box center [927, 497] width 1080 height 693
drag, startPoint x: 1200, startPoint y: 393, endPoint x: 1201, endPoint y: 402, distance: 8.7
click at [1201, 402] on div "© Mapbox © OpenStreetMap Improve this map" at bounding box center [927, 497] width 1080 height 693
drag, startPoint x: 1277, startPoint y: 459, endPoint x: 1277, endPoint y: 500, distance: 41.6
click at [1277, 500] on div "© Mapbox © OpenStreetMap Improve this map" at bounding box center [927, 497] width 1080 height 693
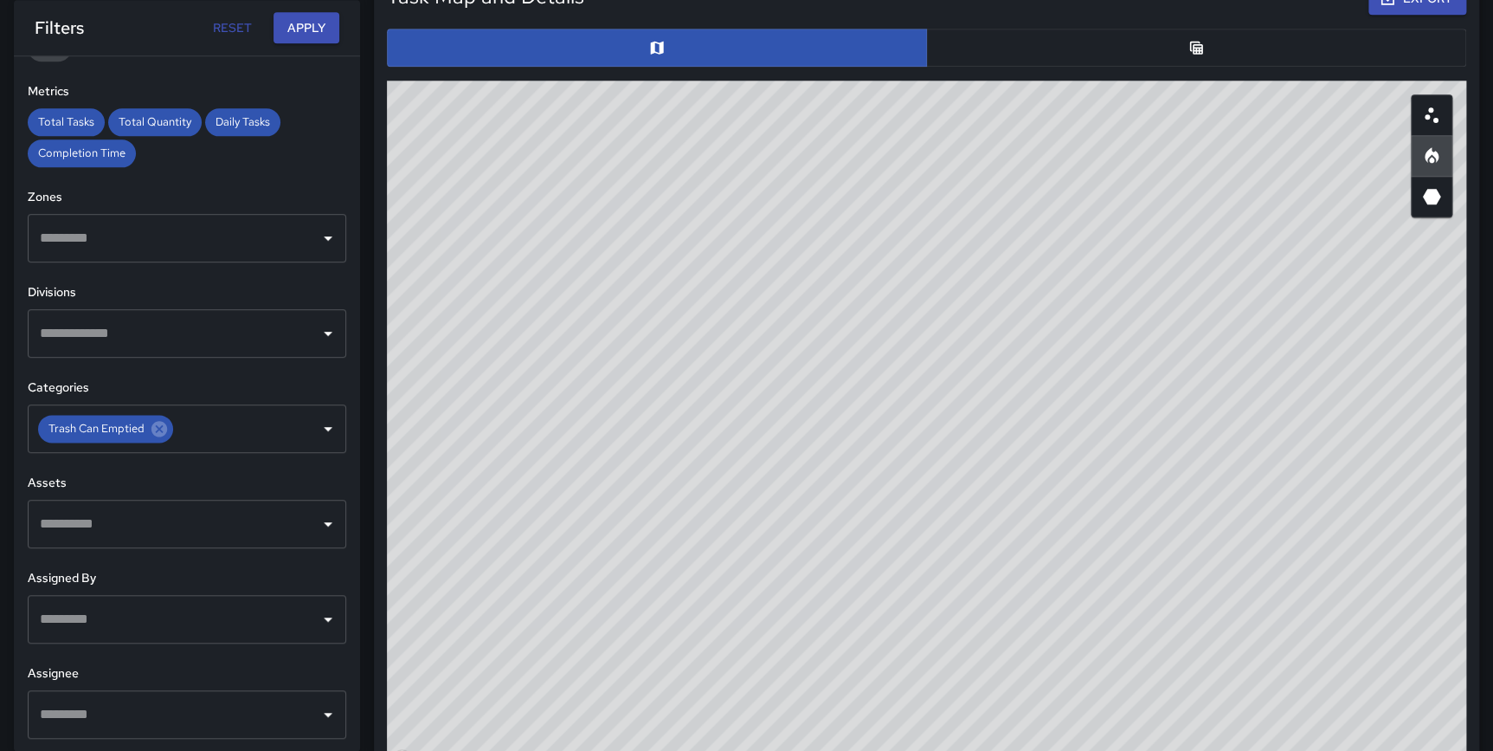
scroll to position [939, 0]
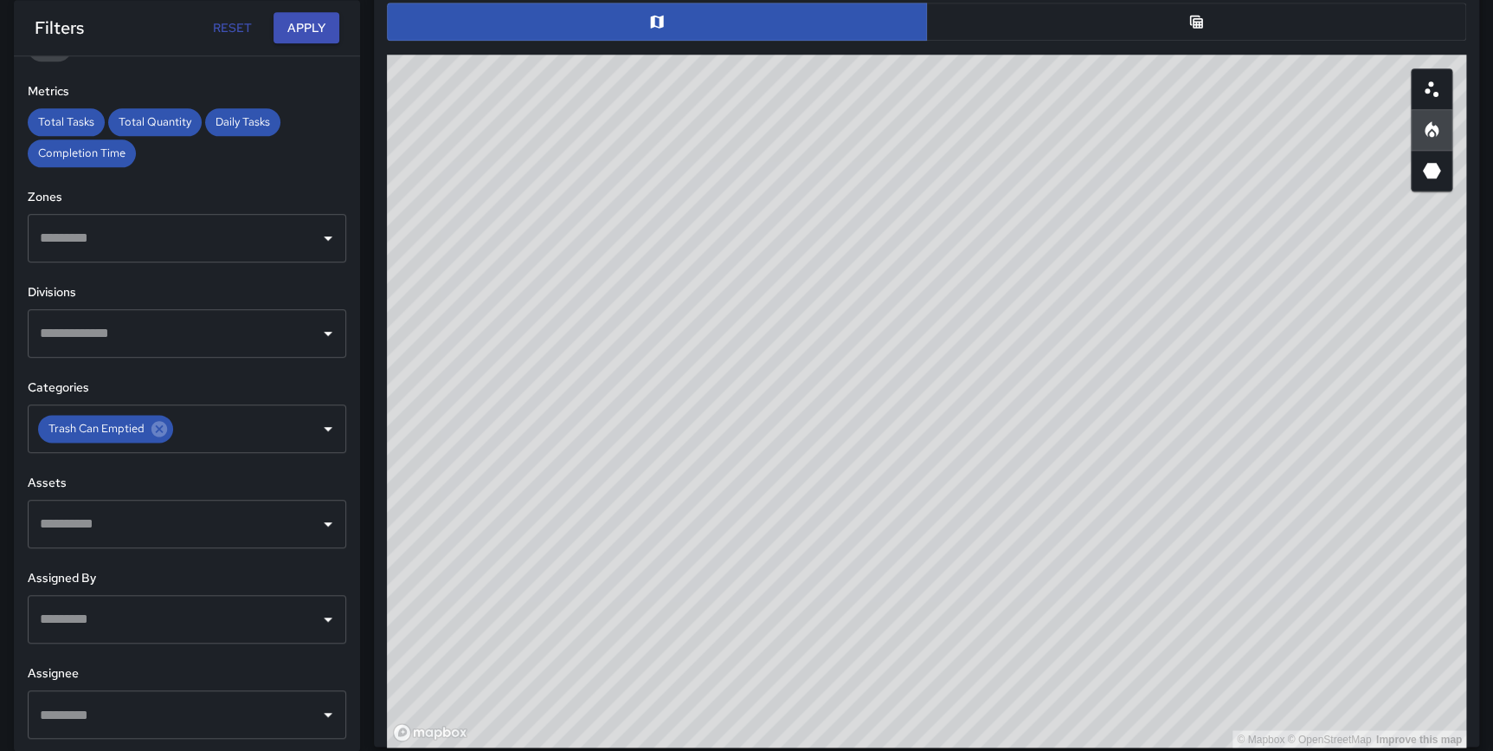
click at [1101, 380] on div "© Mapbox © OpenStreetMap Improve this map" at bounding box center [927, 401] width 1080 height 693
click at [1106, 390] on div "© Mapbox © OpenStreetMap Improve this map" at bounding box center [927, 401] width 1080 height 693
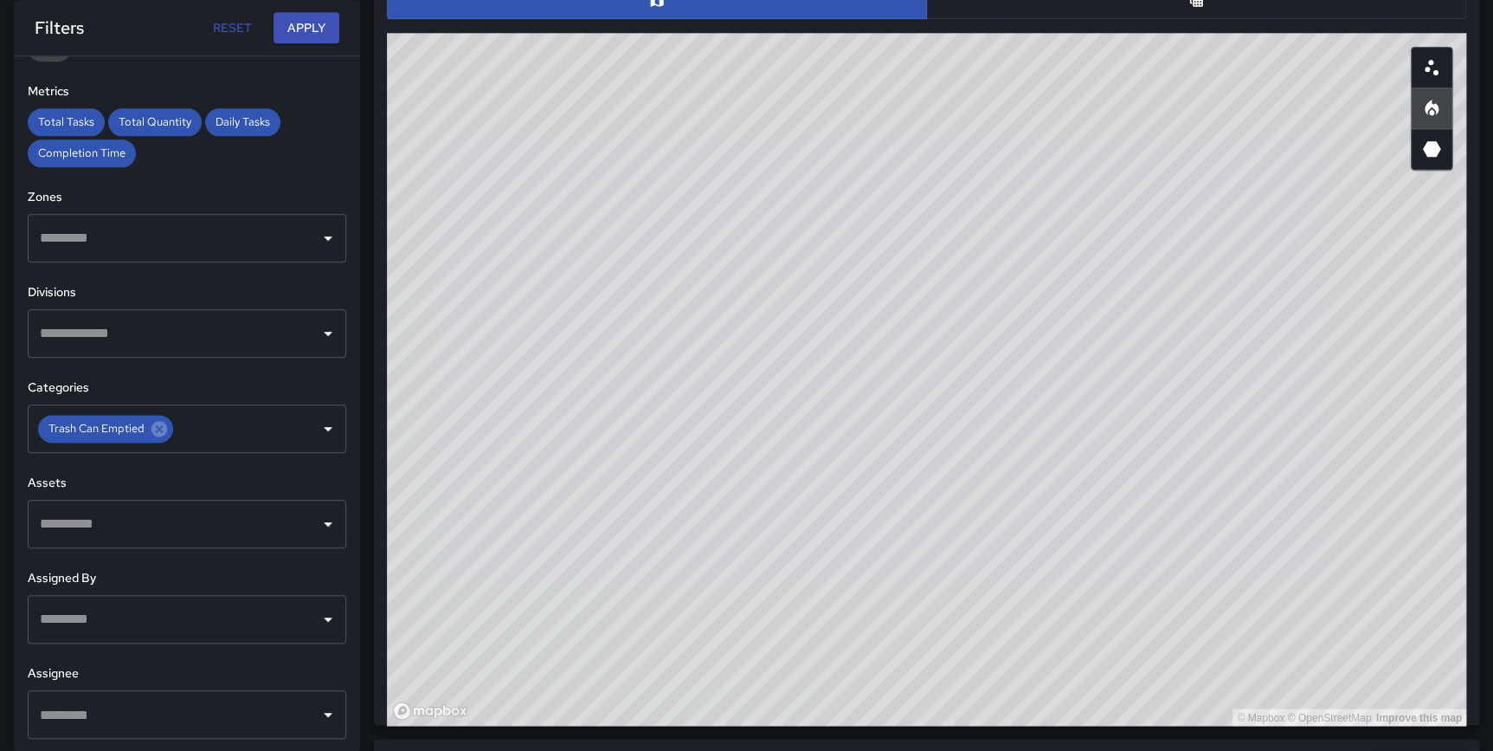
scroll to position [968, 0]
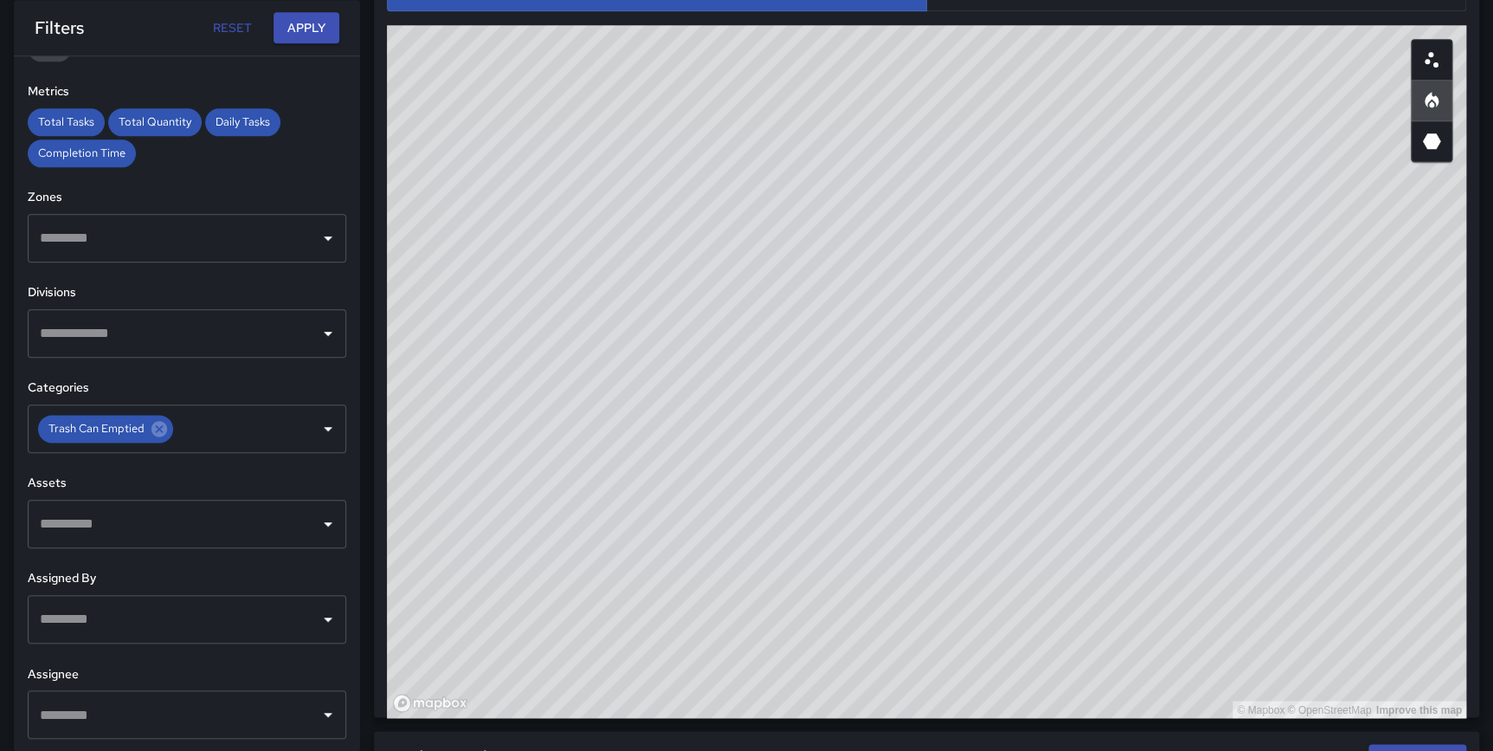
click at [1433, 52] on circle "Scatterplot" at bounding box center [1431, 54] width 5 height 5
type button "scatterplot"
drag, startPoint x: 944, startPoint y: 541, endPoint x: 945, endPoint y: 579, distance: 38.1
click at [945, 579] on div "© Mapbox © OpenStreetMap Improve this map" at bounding box center [927, 371] width 1080 height 693
drag, startPoint x: 1187, startPoint y: 396, endPoint x: 1148, endPoint y: 551, distance: 159.8
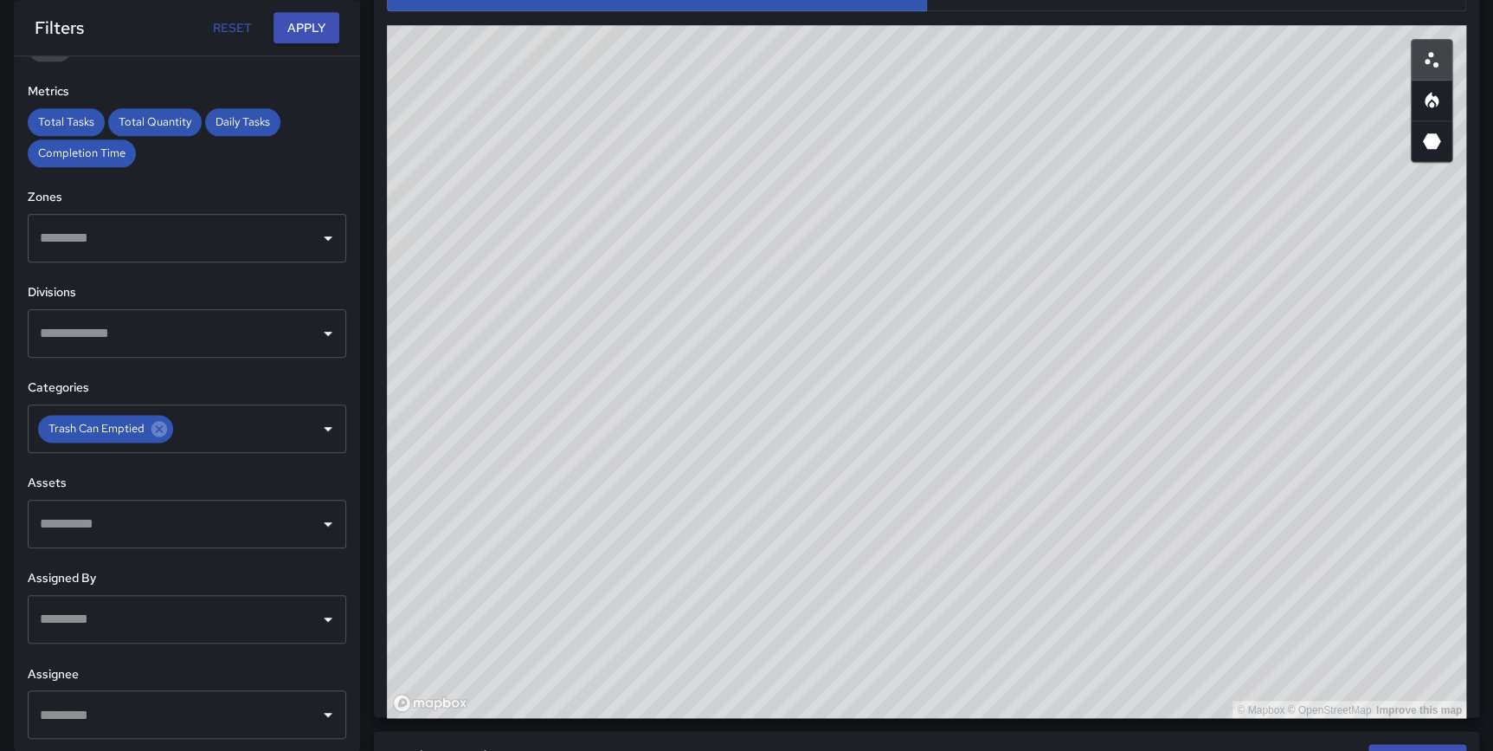
click at [1148, 551] on div "© Mapbox © OpenStreetMap Improve this map" at bounding box center [927, 371] width 1080 height 693
drag, startPoint x: 1223, startPoint y: 533, endPoint x: 1219, endPoint y: 614, distance: 80.6
click at [1219, 614] on div "© Mapbox © OpenStreetMap Improve this map" at bounding box center [927, 371] width 1080 height 693
drag, startPoint x: 1173, startPoint y: 286, endPoint x: 1167, endPoint y: 337, distance: 51.4
click at [1167, 337] on div "© Mapbox © OpenStreetMap Improve this map" at bounding box center [927, 371] width 1080 height 693
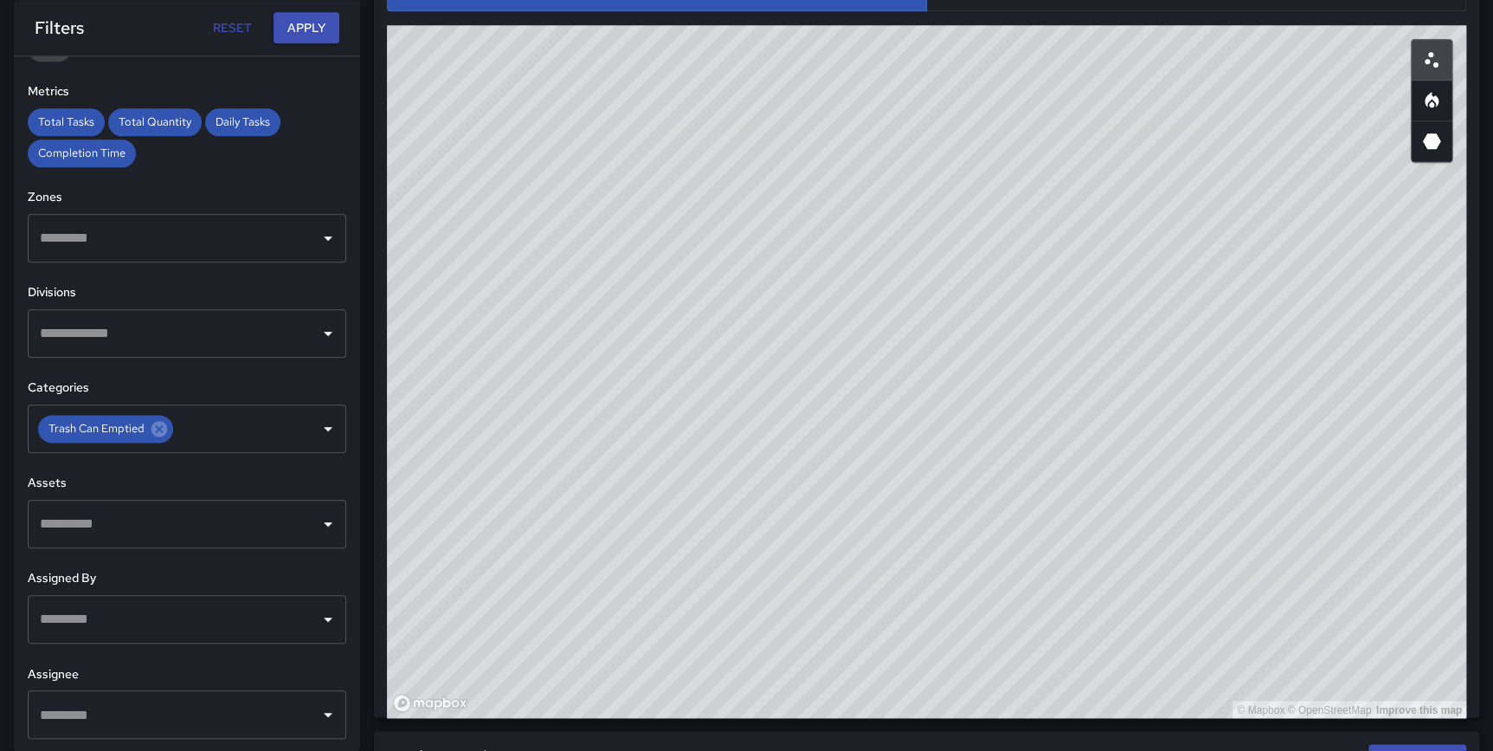
drag, startPoint x: 1222, startPoint y: 396, endPoint x: 1223, endPoint y: 445, distance: 49.4
click at [1223, 445] on div "© Mapbox © OpenStreetMap Improve this map" at bounding box center [927, 371] width 1080 height 693
click at [1436, 105] on icon "Heatmap" at bounding box center [1432, 100] width 21 height 21
drag, startPoint x: 1429, startPoint y: 60, endPoint x: 1336, endPoint y: 260, distance: 220.8
click at [1429, 60] on circle "Scatterplot" at bounding box center [1427, 61] width 5 height 5
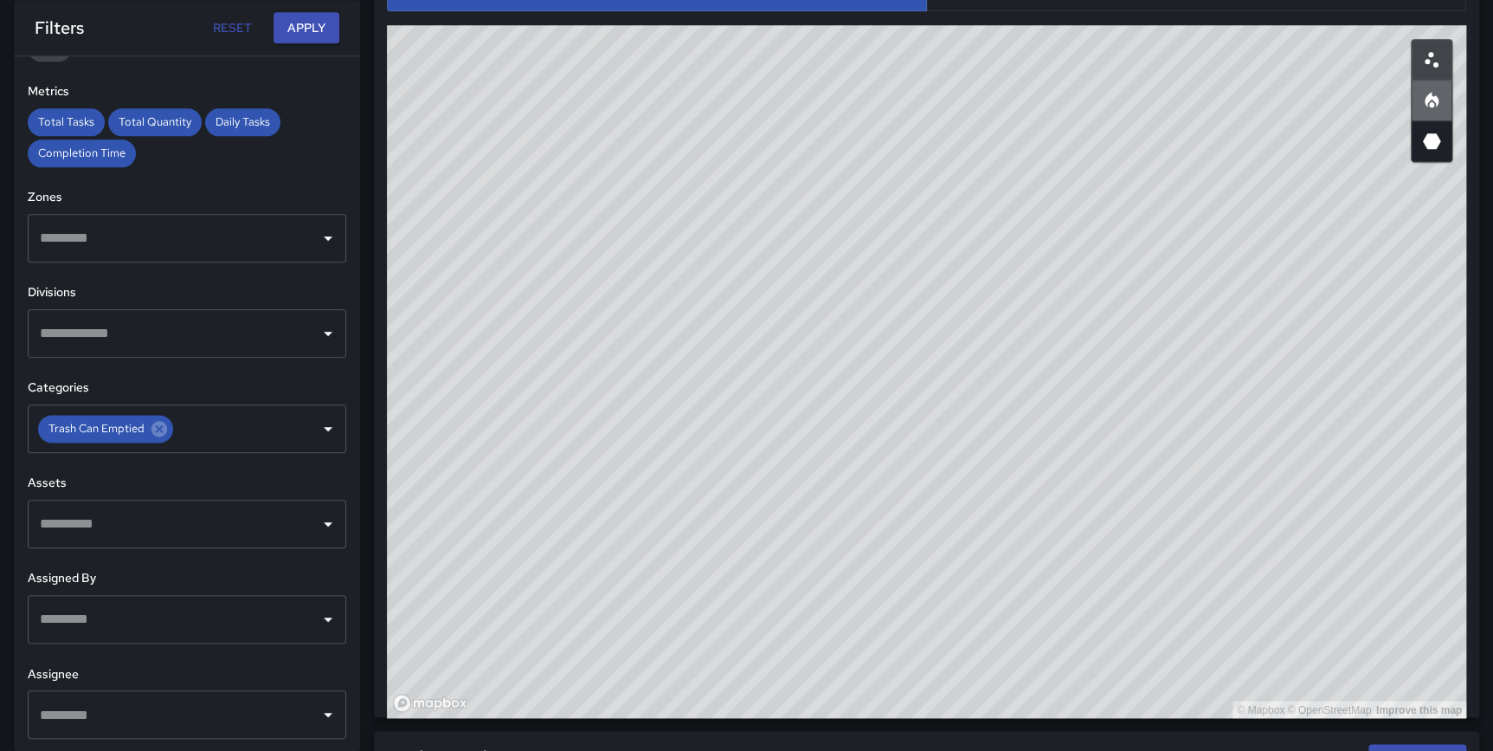
click at [1430, 98] on icon "Heatmap" at bounding box center [1432, 100] width 14 height 16
drag, startPoint x: 940, startPoint y: 260, endPoint x: 1255, endPoint y: 371, distance: 334.4
click at [1255, 371] on div "© Mapbox © OpenStreetMap Improve this map" at bounding box center [927, 371] width 1080 height 693
drag, startPoint x: 1267, startPoint y: 397, endPoint x: 1242, endPoint y: 442, distance: 51.5
click at [1266, 477] on div "© Mapbox © OpenStreetMap Improve this map" at bounding box center [927, 371] width 1080 height 693
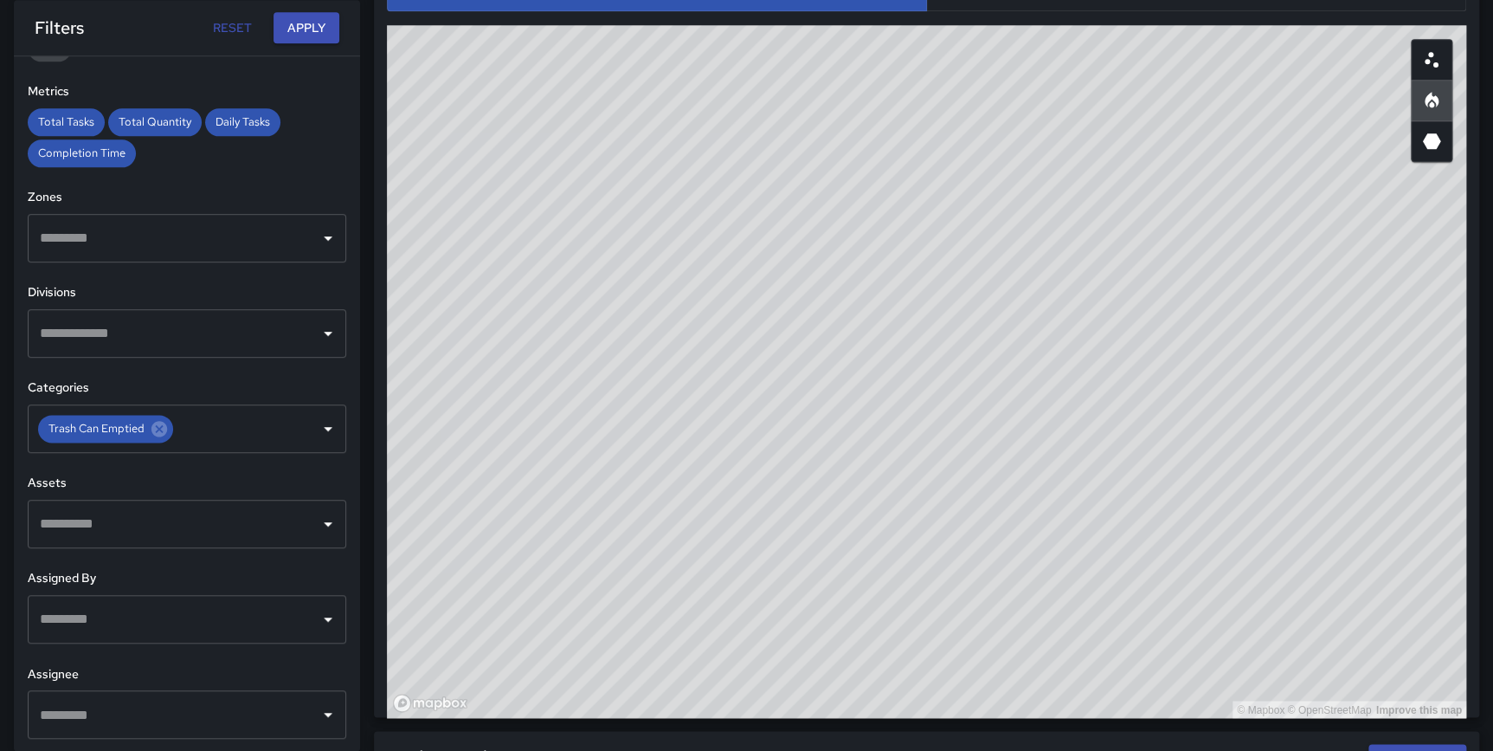
click at [1220, 416] on div "© Mapbox © OpenStreetMap Improve this map" at bounding box center [927, 371] width 1080 height 693
click at [1246, 450] on div "© Mapbox © OpenStreetMap Improve this map" at bounding box center [927, 371] width 1080 height 693
drag, startPoint x: 1235, startPoint y: 444, endPoint x: 1244, endPoint y: 443, distance: 8.7
click at [1244, 443] on div "© Mapbox © OpenStreetMap Improve this map" at bounding box center [927, 371] width 1080 height 693
click at [1429, 62] on icon "Scatterplot" at bounding box center [1432, 59] width 21 height 21
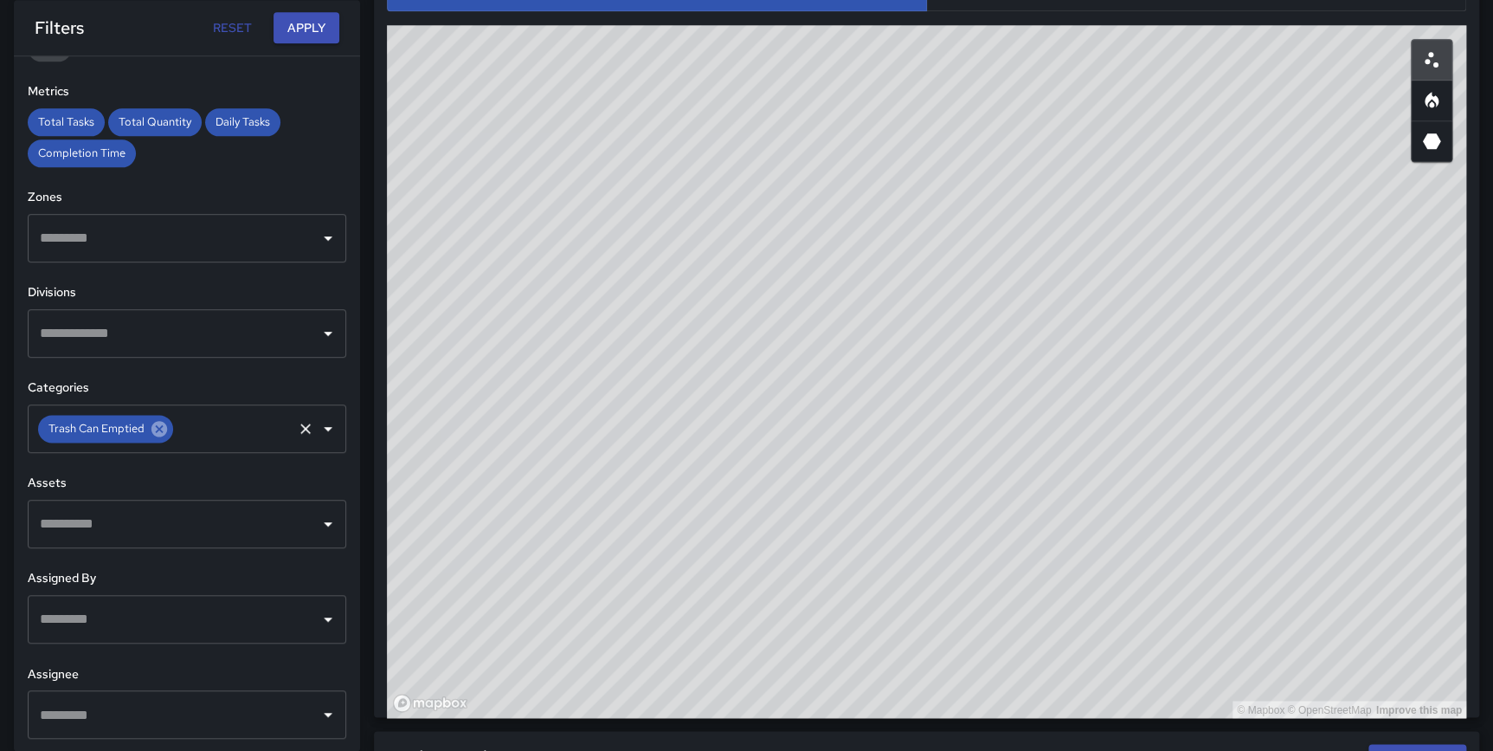
click at [158, 432] on icon at bounding box center [160, 429] width 16 height 16
click at [135, 425] on input "text" at bounding box center [173, 428] width 277 height 33
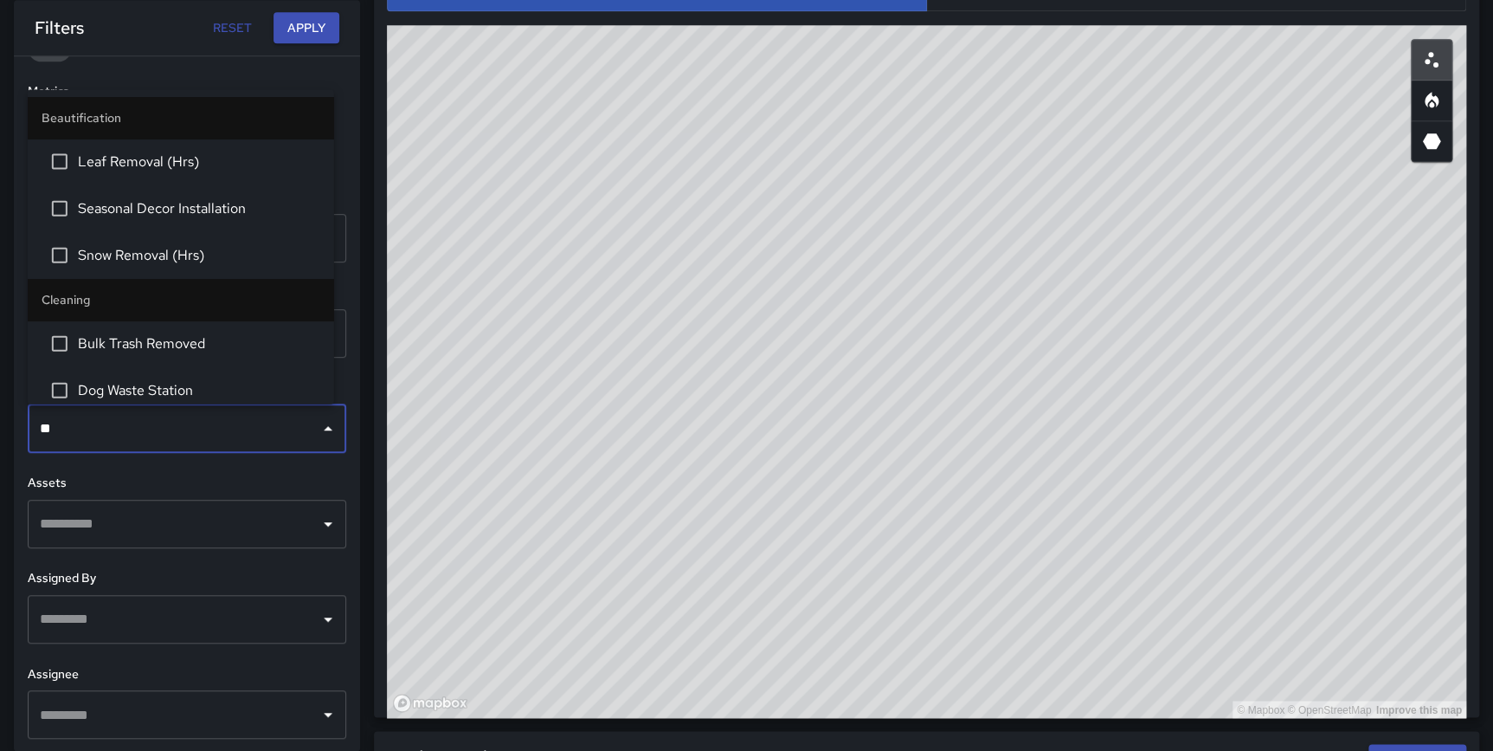
type input "***"
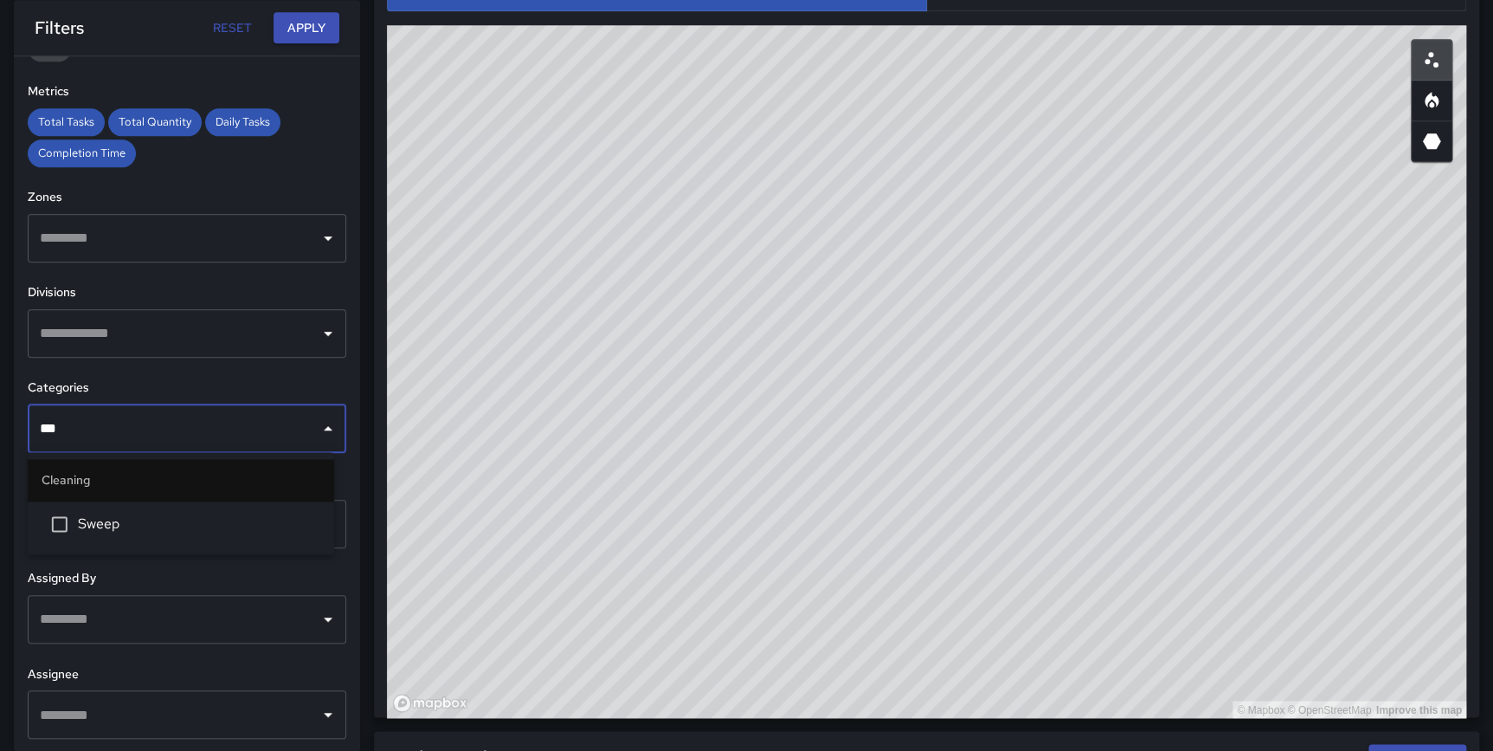
click at [122, 511] on li "Sweep" at bounding box center [181, 523] width 306 height 47
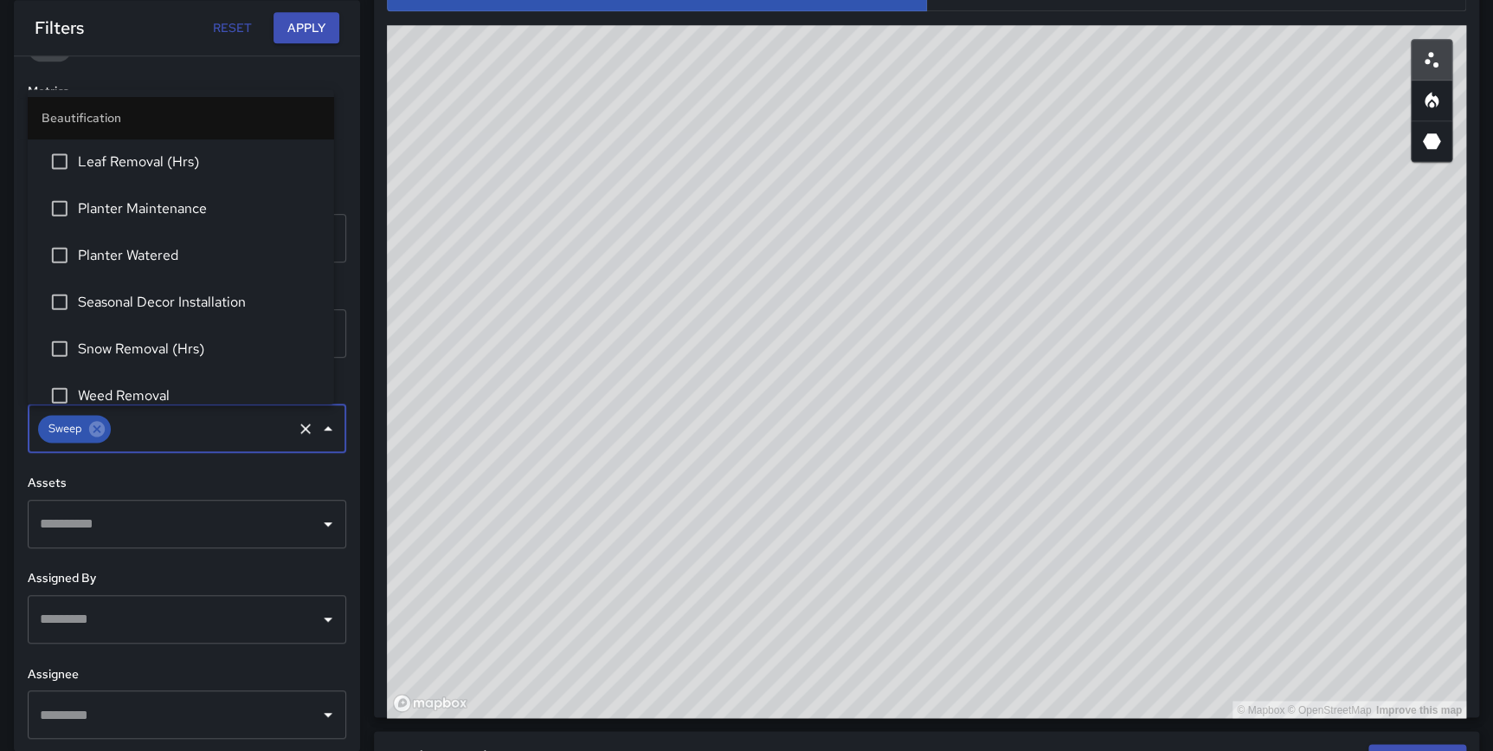
scroll to position [430, 0]
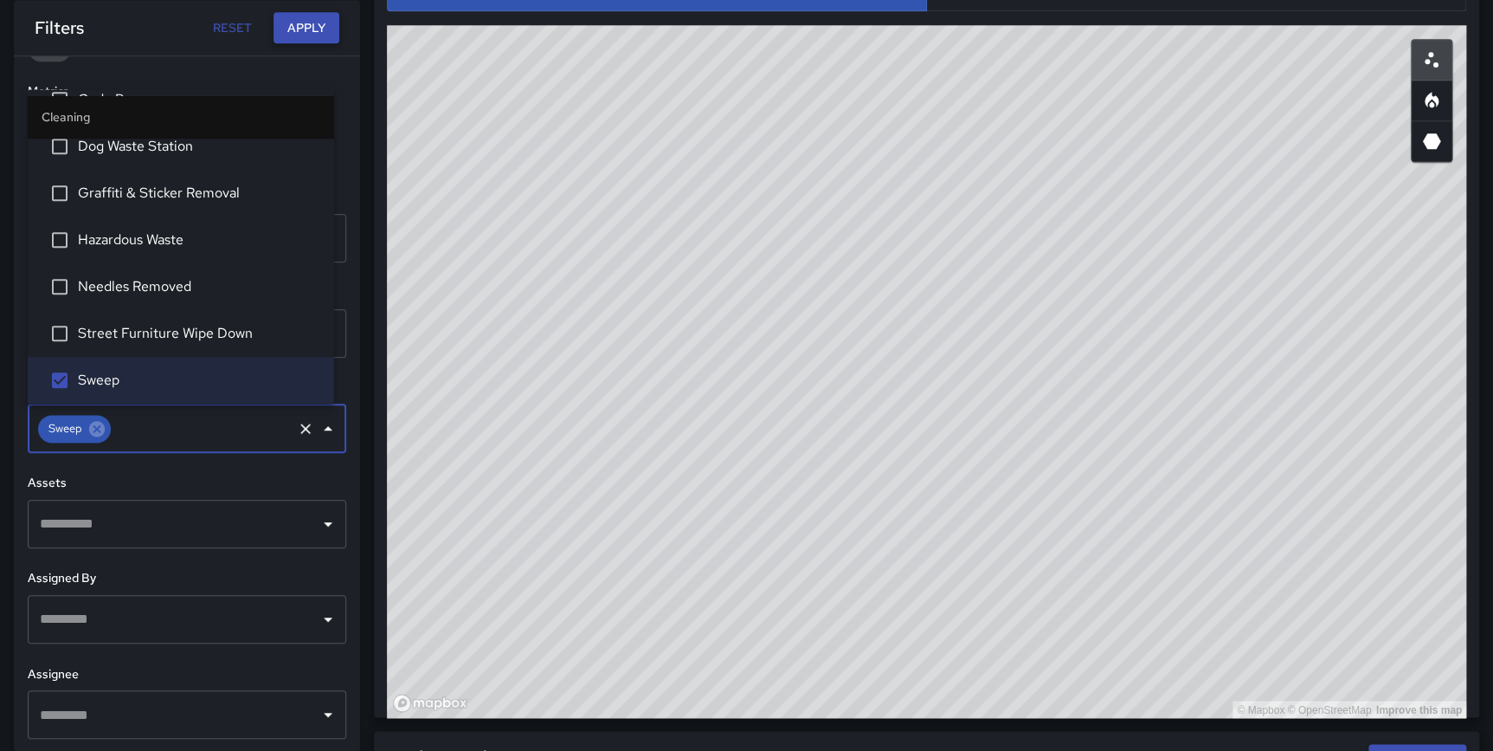
click at [303, 17] on button "Apply" at bounding box center [307, 28] width 66 height 32
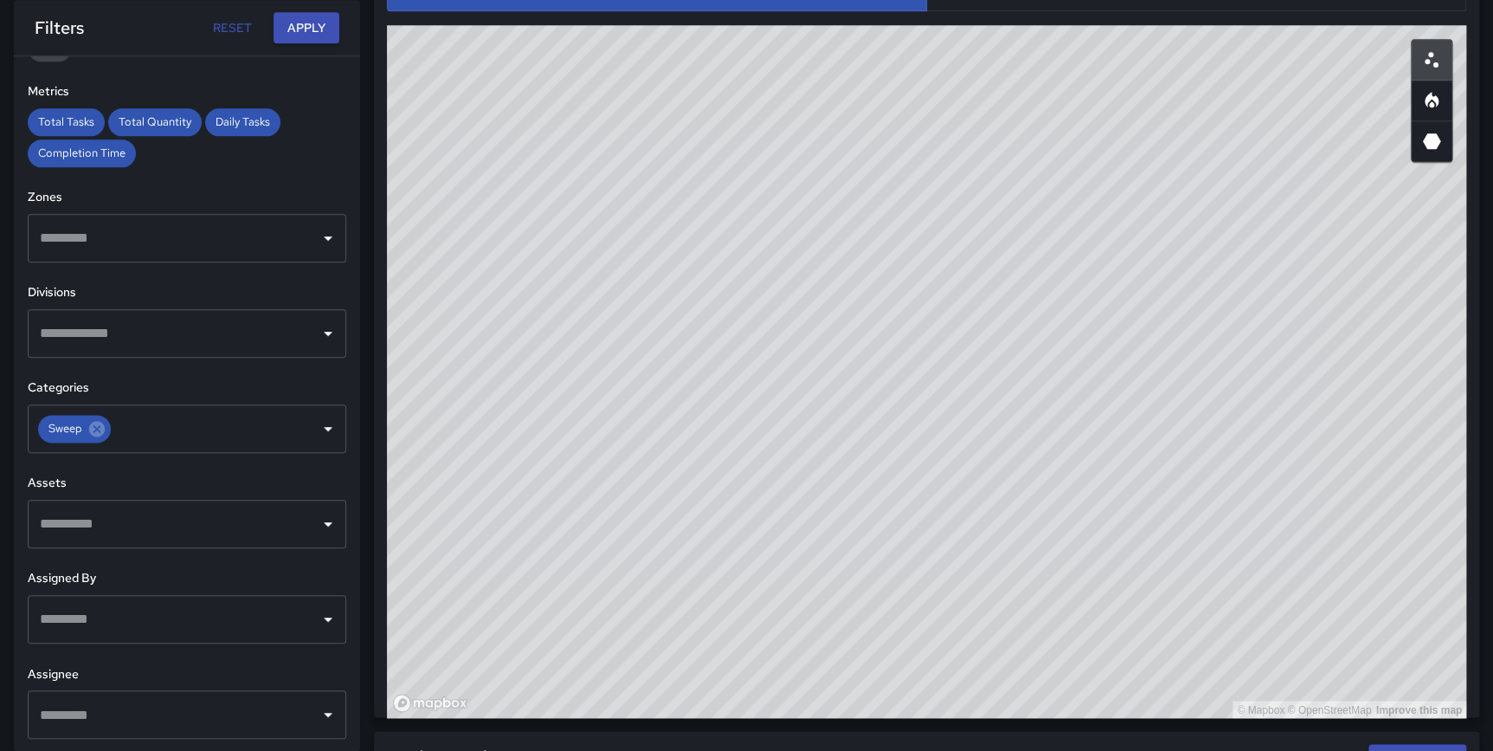
scroll to position [970, 0]
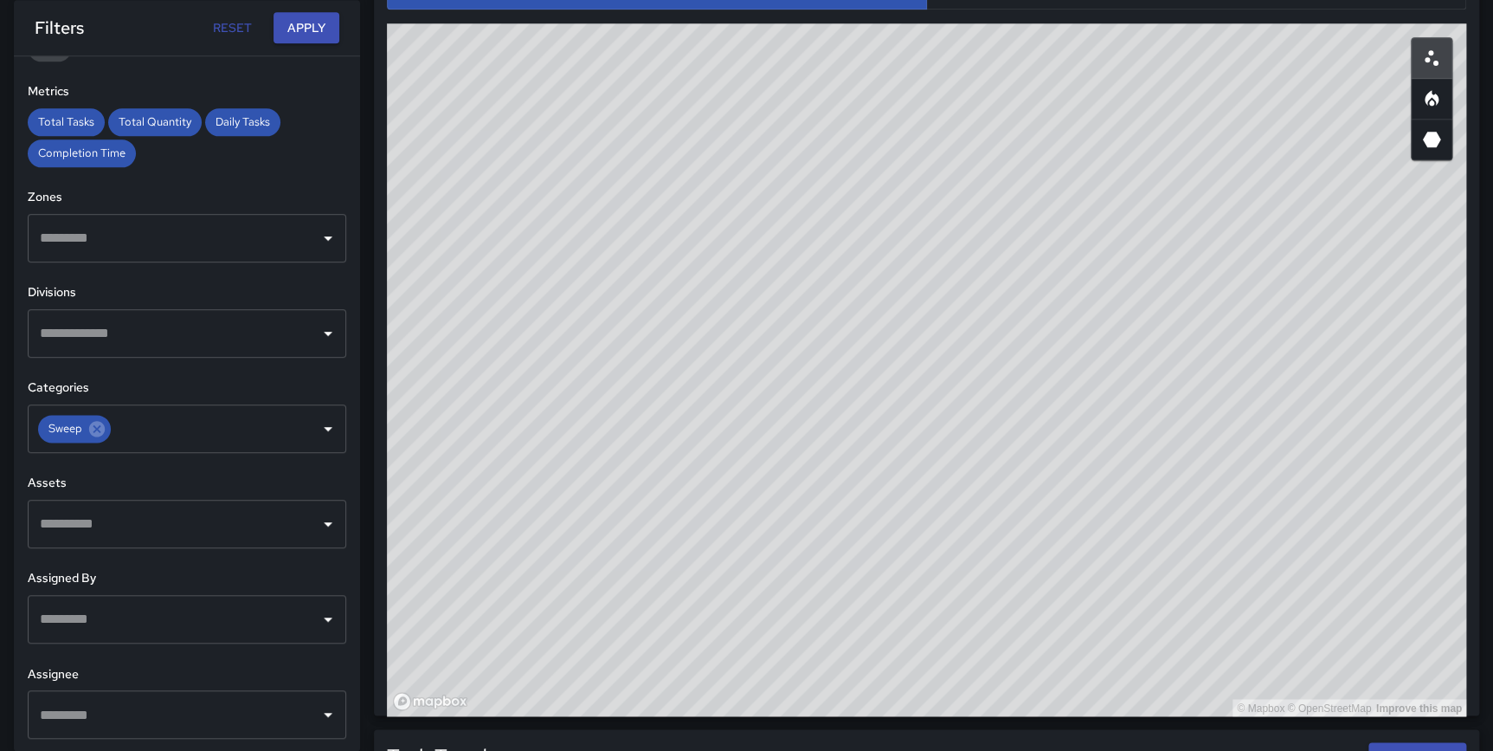
click at [1426, 88] on icon "Heatmap" at bounding box center [1432, 98] width 21 height 21
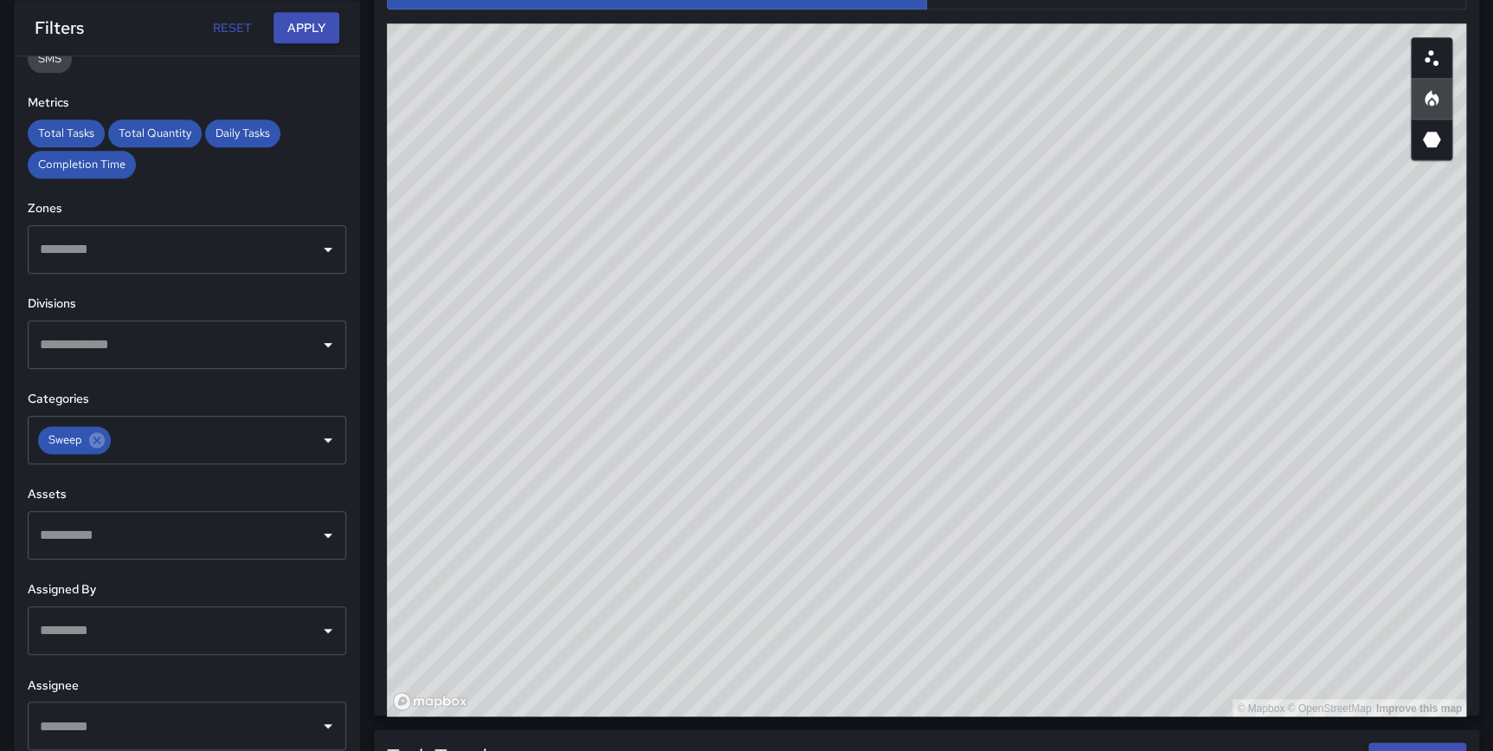
scroll to position [358, 0]
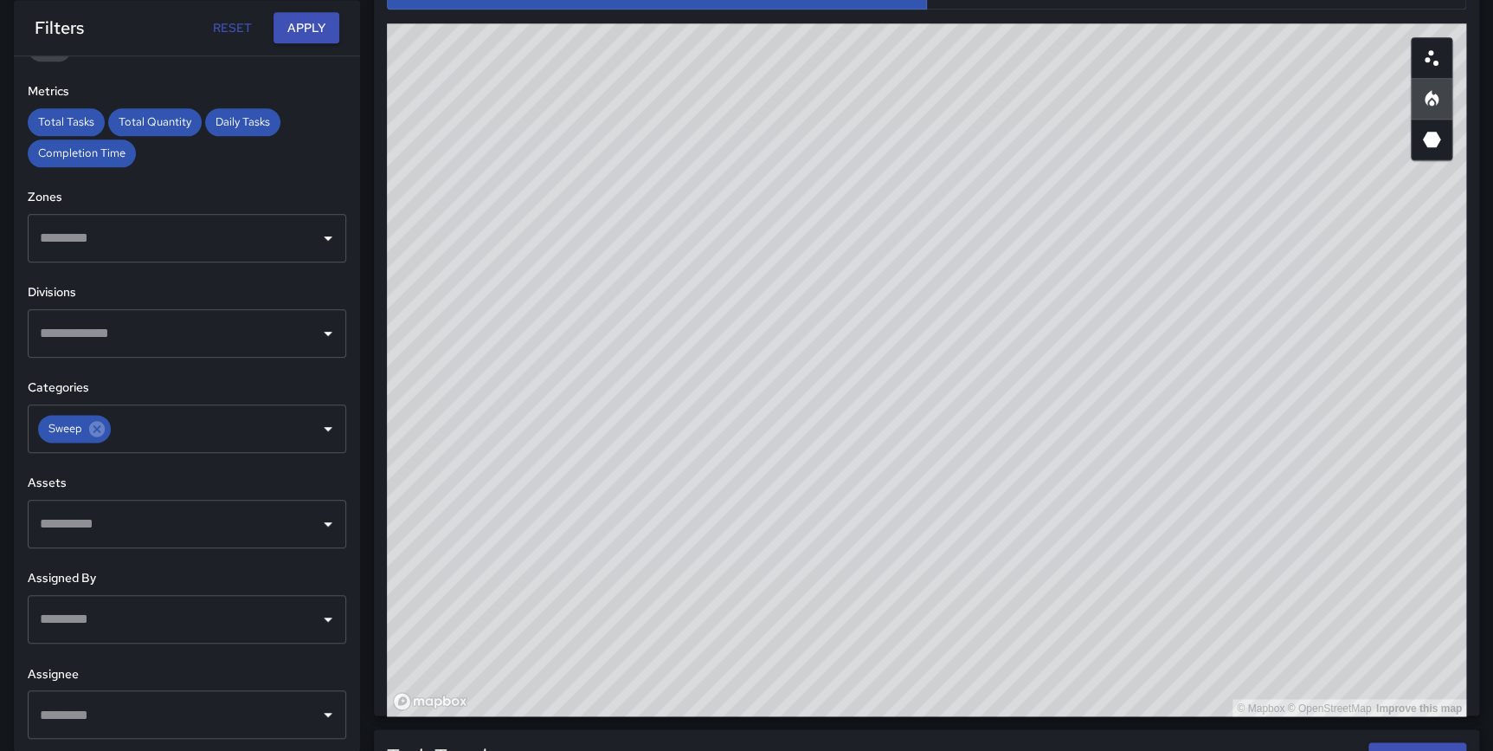
click at [1442, 55] on icon "Scatterplot" at bounding box center [1432, 58] width 21 height 21
click at [88, 432] on icon at bounding box center [96, 428] width 19 height 19
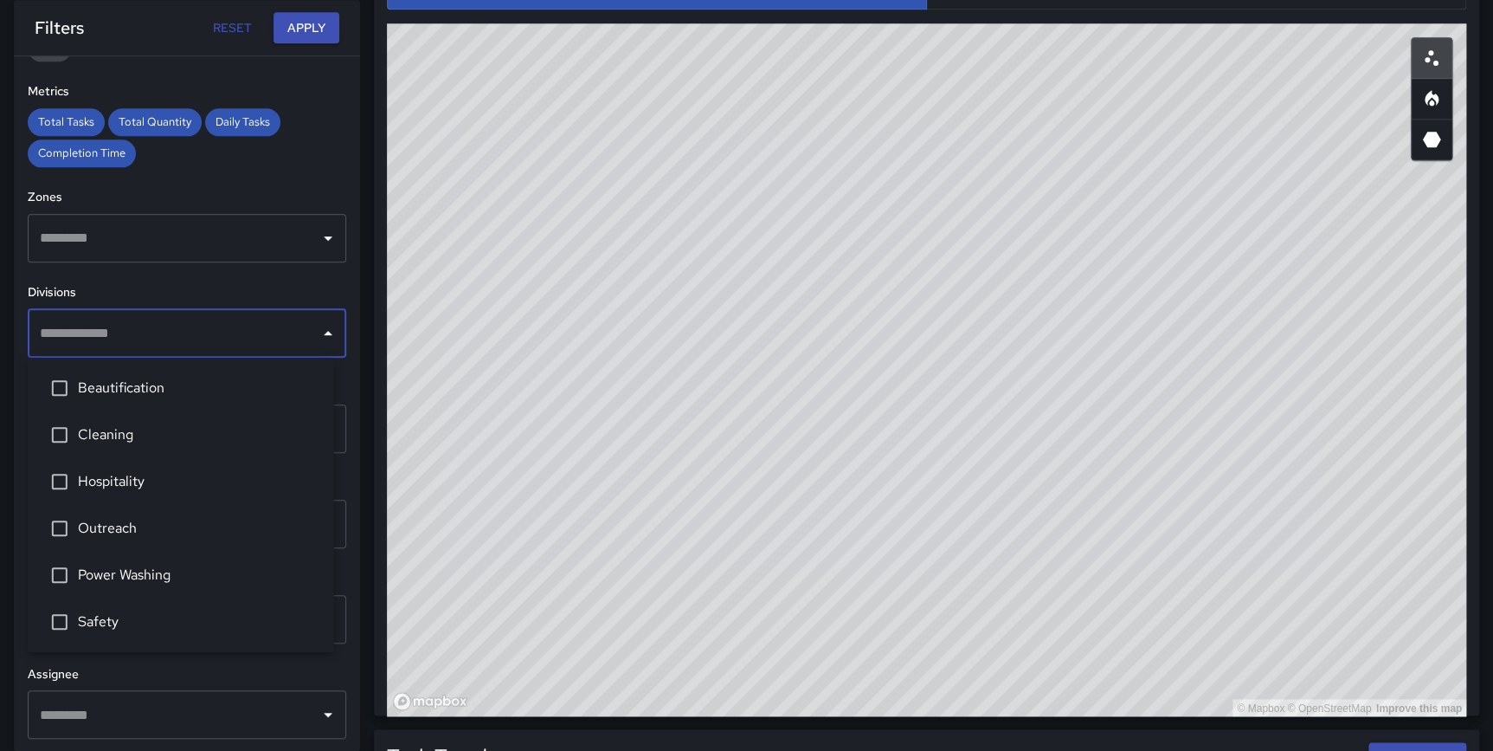
click at [85, 327] on input "text" at bounding box center [173, 333] width 277 height 33
click at [148, 432] on span "Cleaning" at bounding box center [199, 434] width 242 height 21
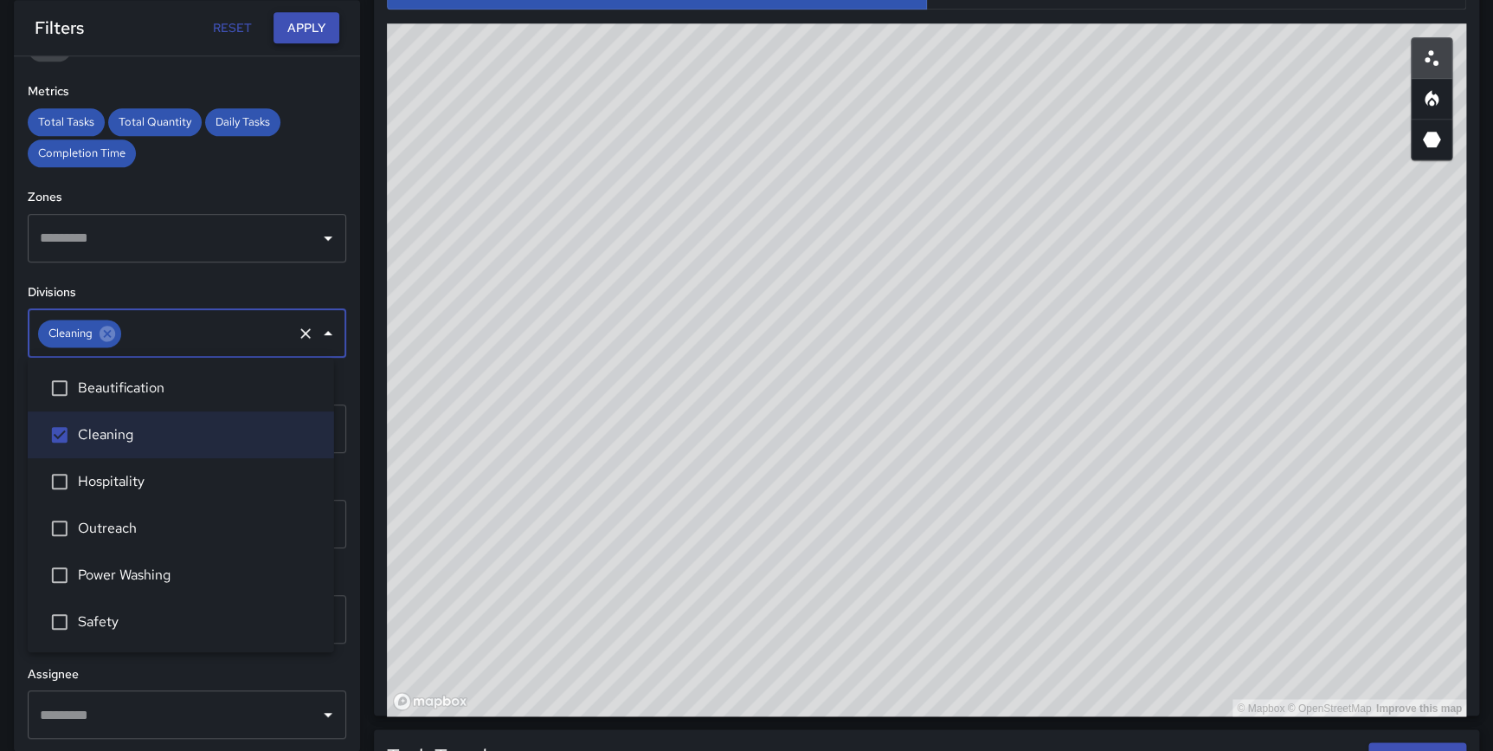
click at [297, 32] on button "Apply" at bounding box center [307, 28] width 66 height 32
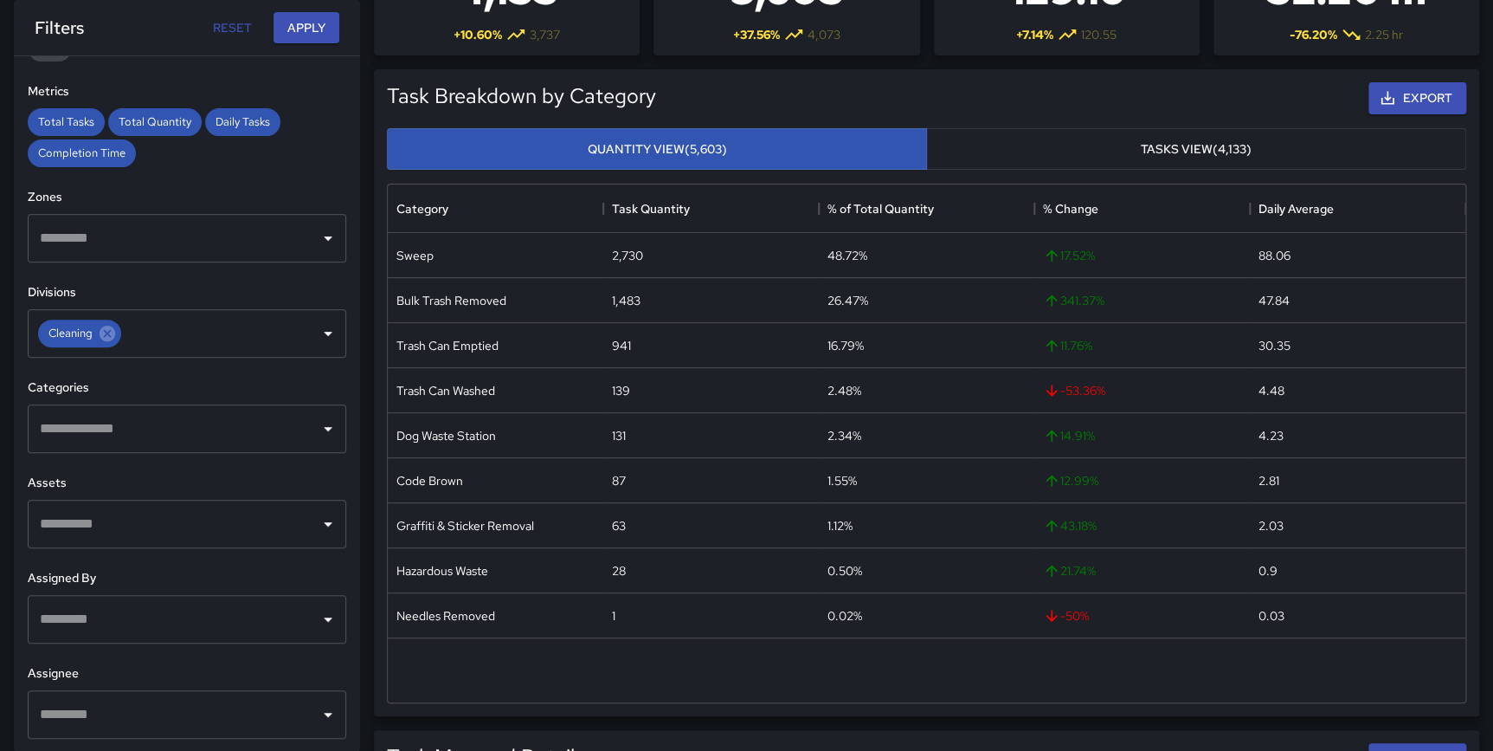
scroll to position [141, 0]
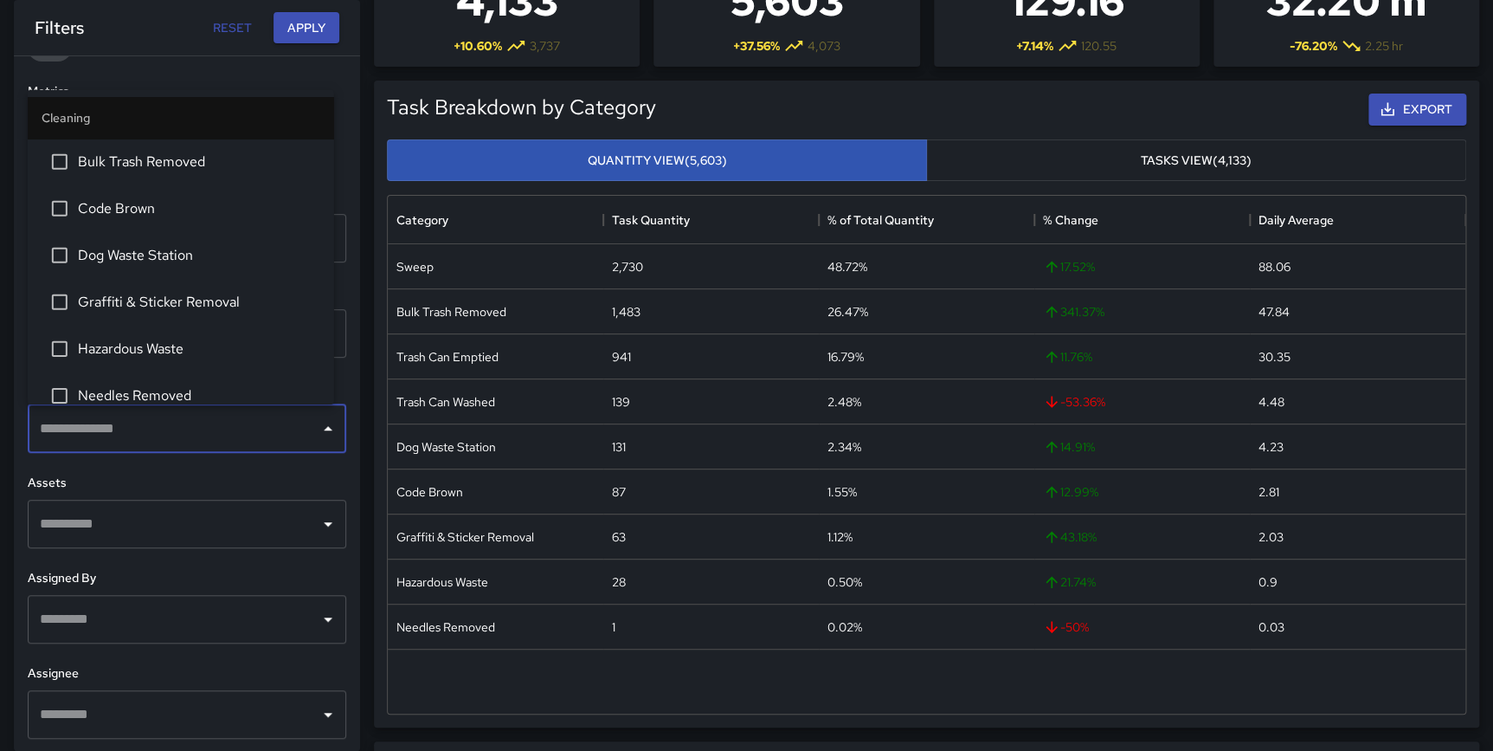
click at [99, 423] on input "text" at bounding box center [173, 428] width 277 height 33
type input "****"
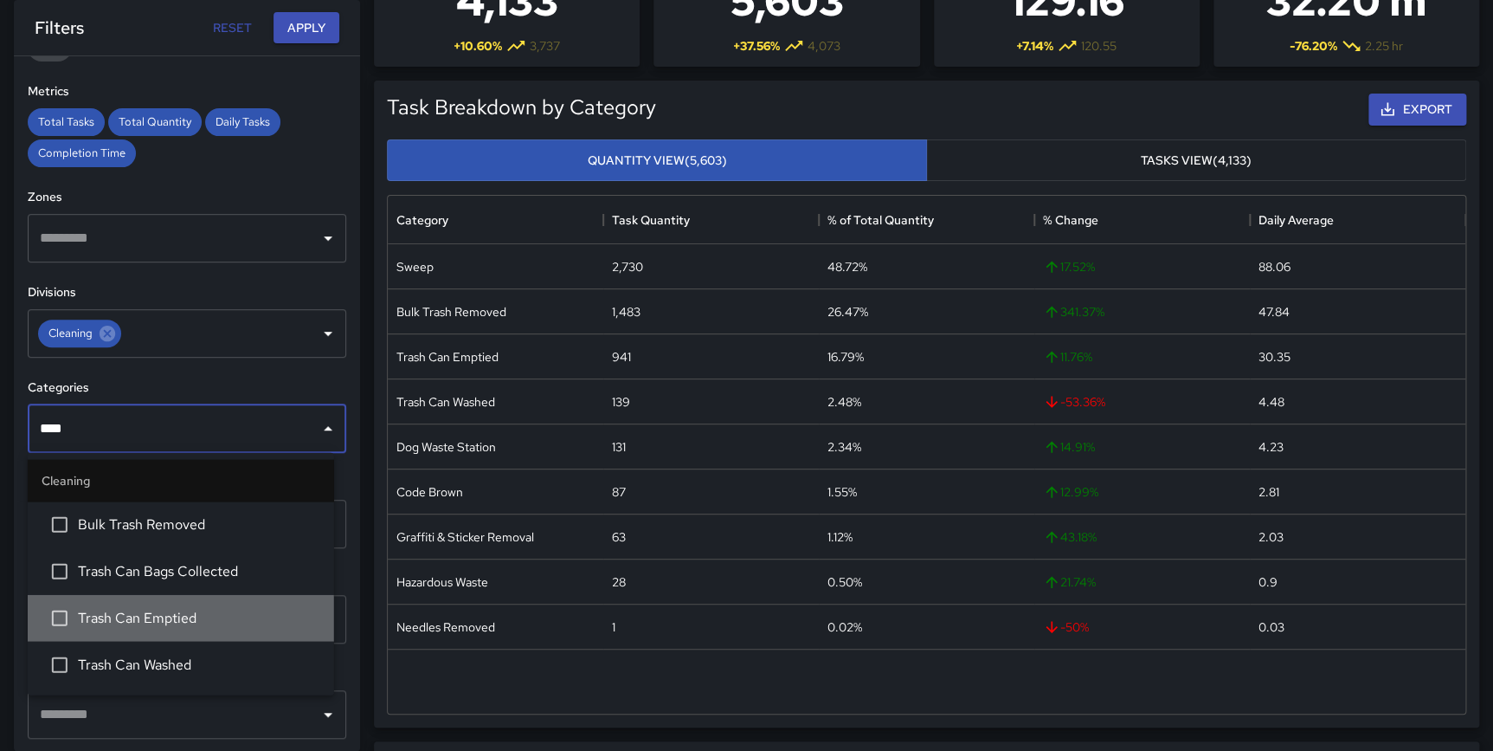
click at [179, 610] on span "Trash Can Emptied" at bounding box center [199, 617] width 242 height 21
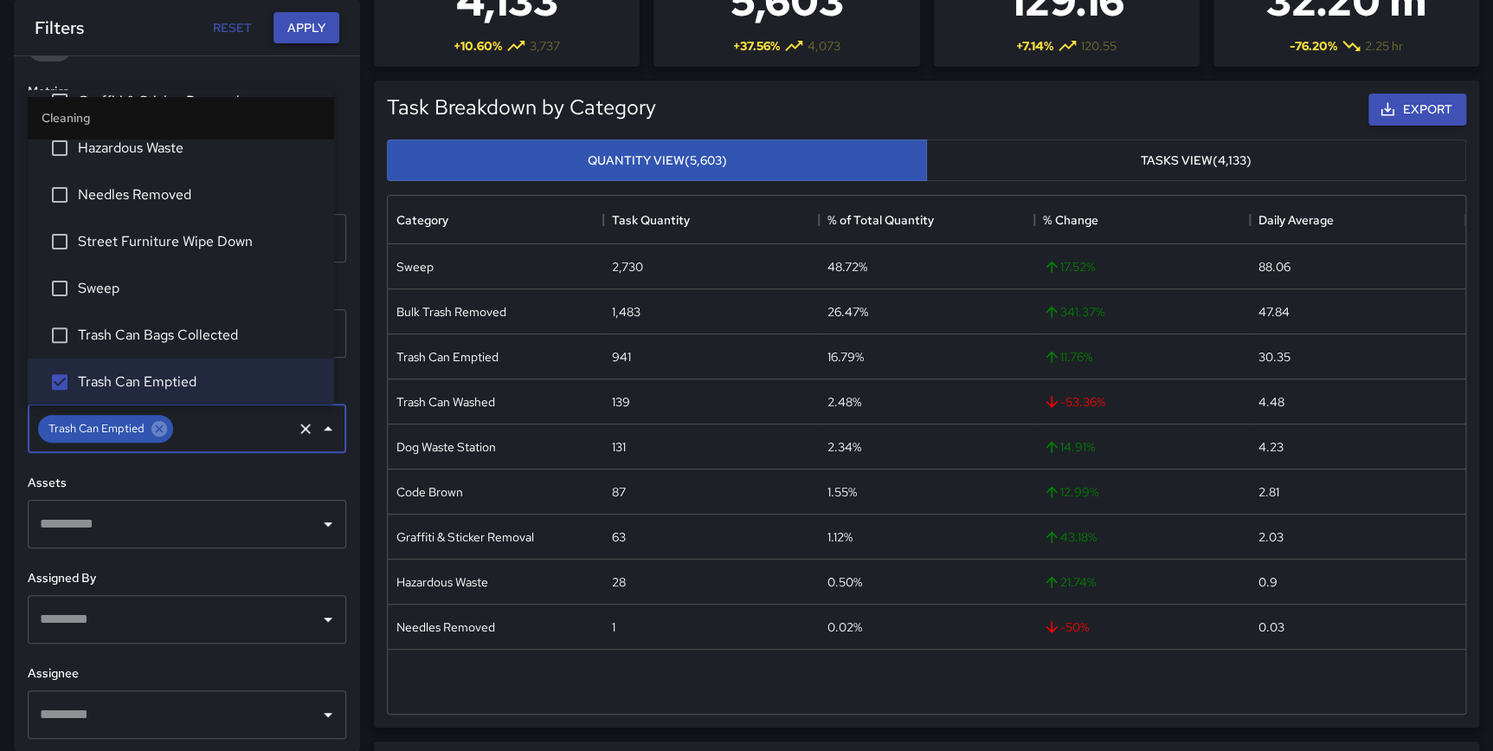
click at [302, 28] on button "Apply" at bounding box center [307, 28] width 66 height 32
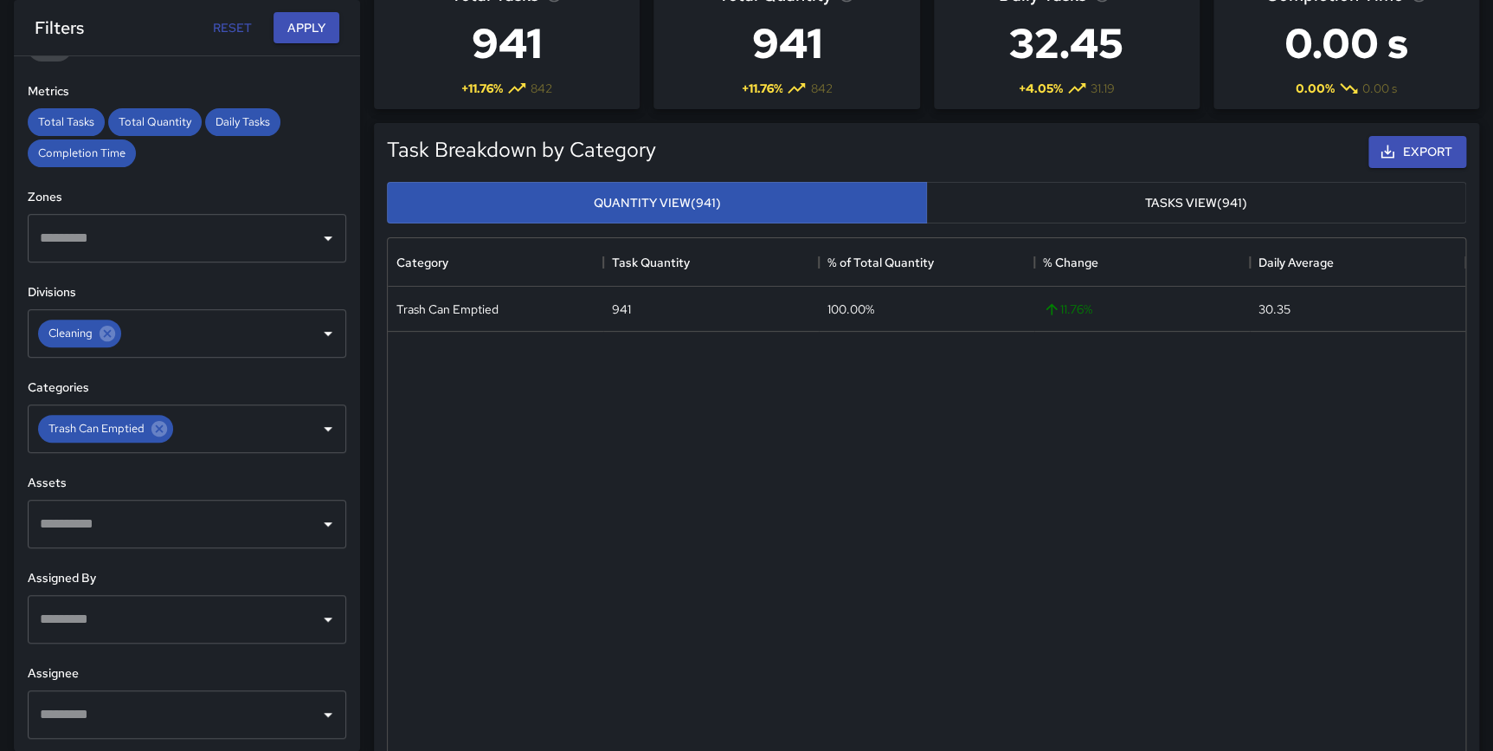
scroll to position [68, 0]
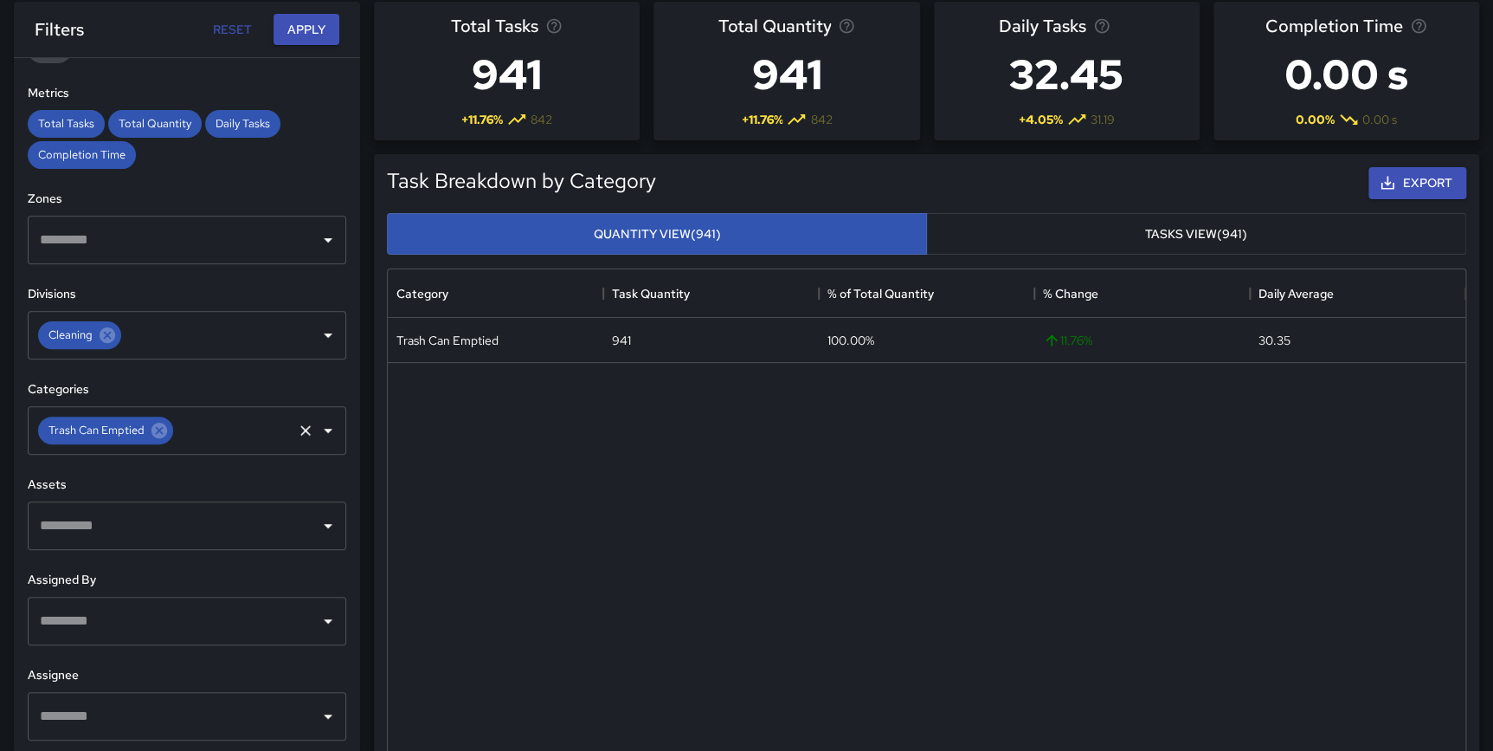
drag, startPoint x: 156, startPoint y: 433, endPoint x: 156, endPoint y: 404, distance: 28.6
click at [156, 433] on icon at bounding box center [160, 431] width 16 height 16
click at [305, 31] on button "Apply" at bounding box center [307, 30] width 66 height 32
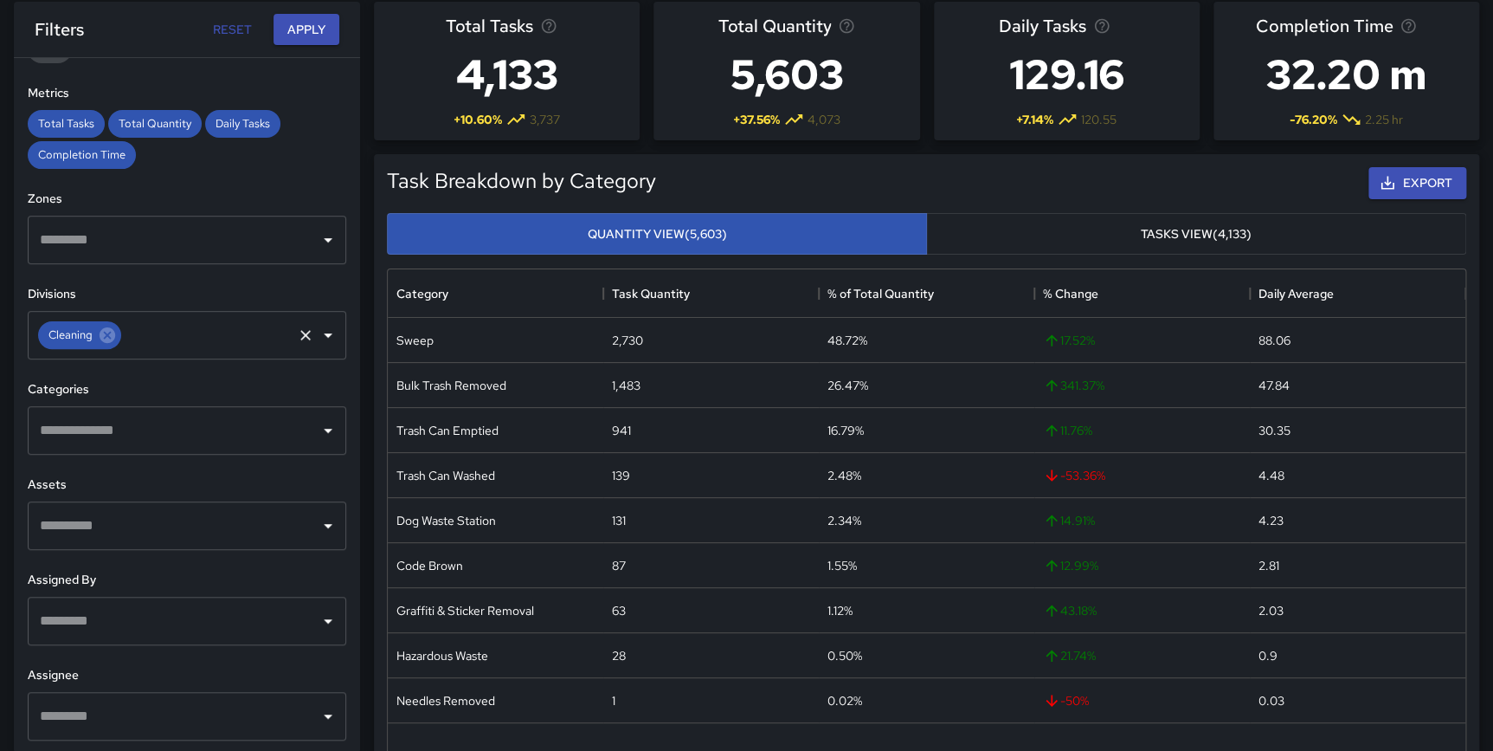
click at [245, 333] on input "text" at bounding box center [207, 335] width 166 height 33
click at [106, 432] on input "text" at bounding box center [173, 430] width 277 height 33
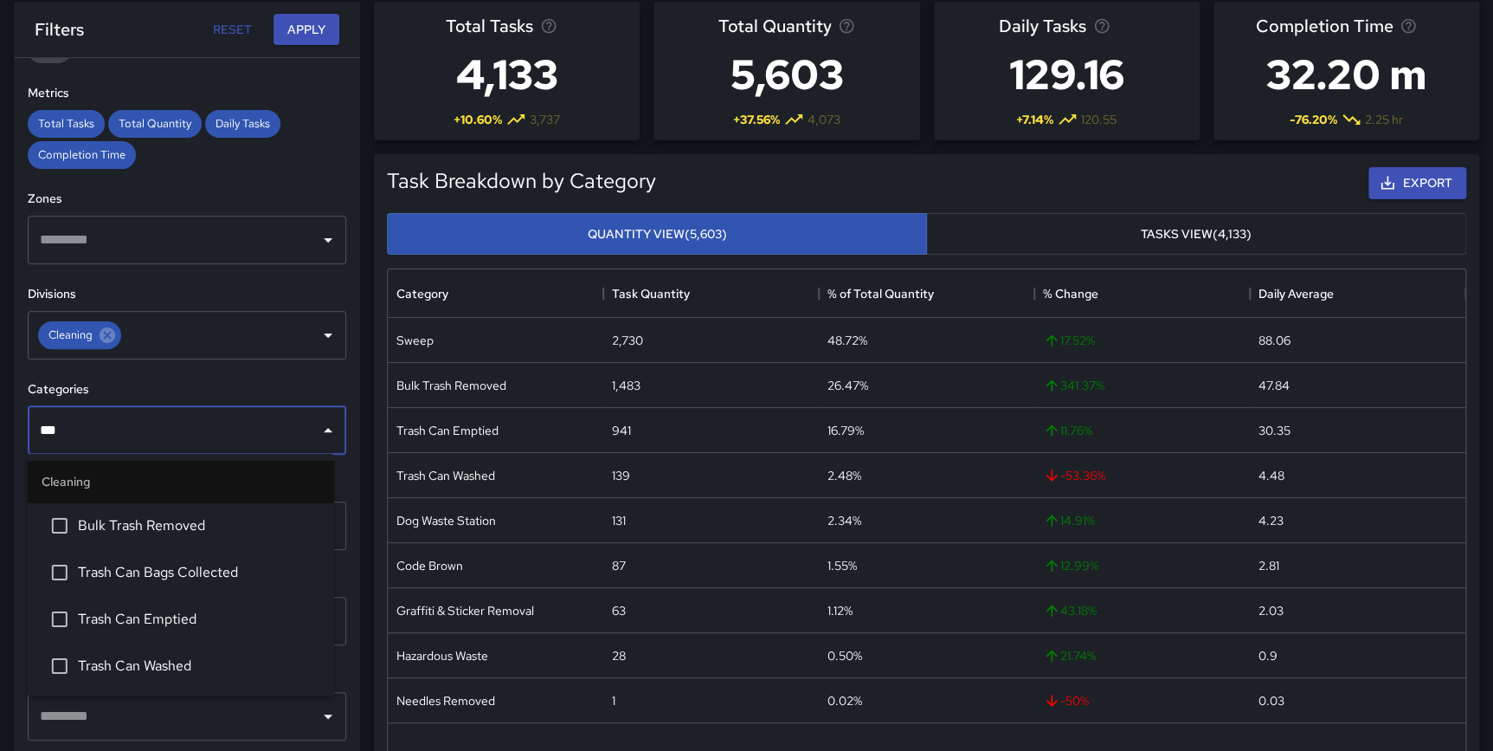
type input "****"
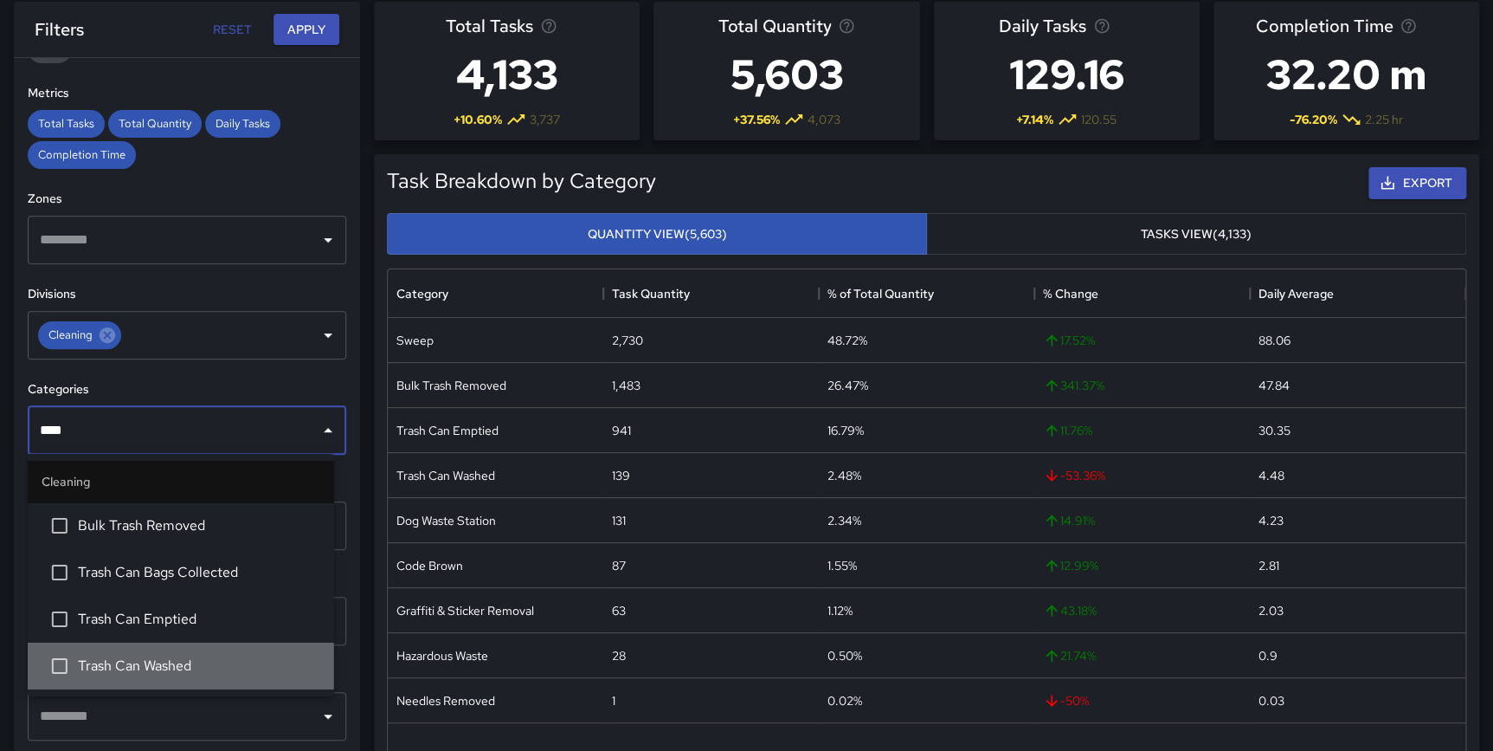
click at [190, 658] on span "Trash Can Washed" at bounding box center [199, 665] width 242 height 21
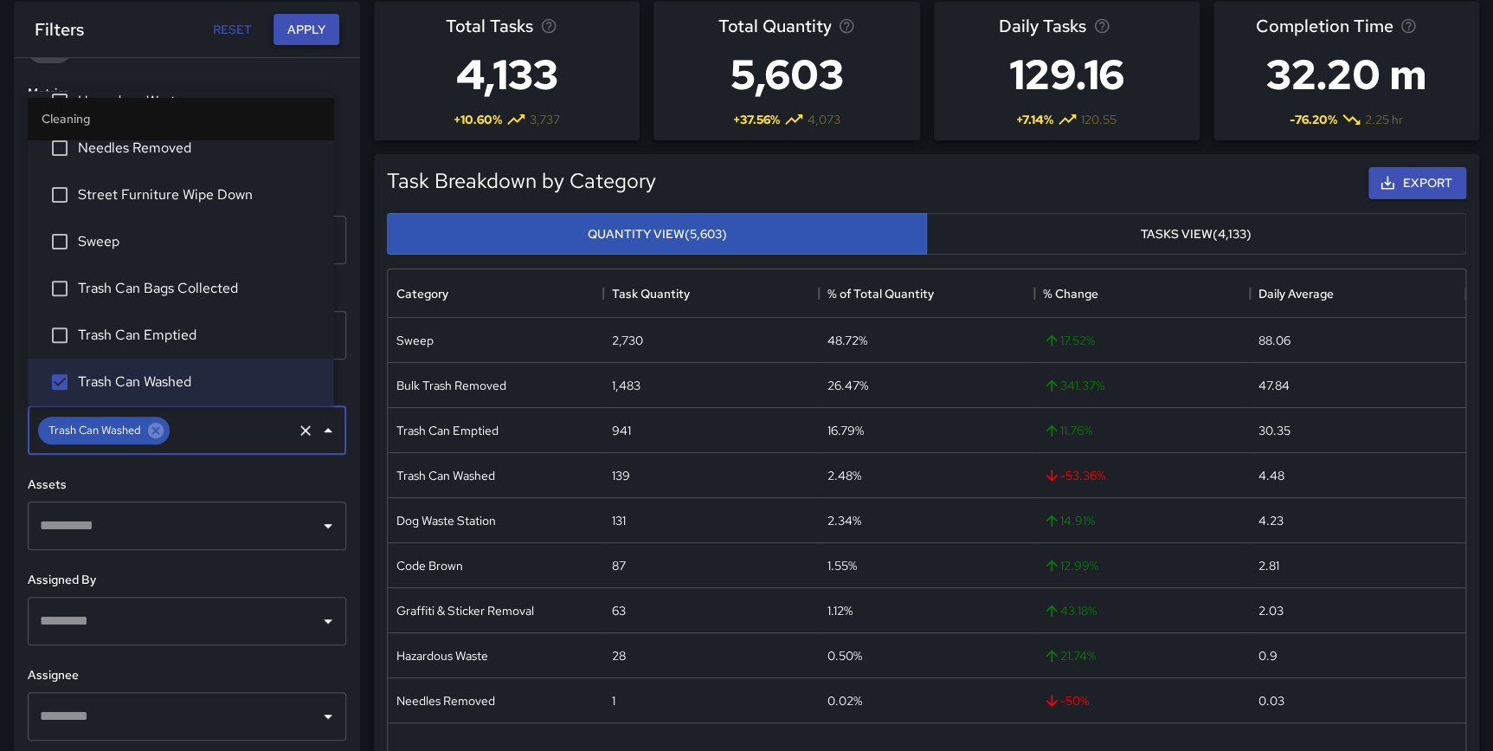
click at [292, 32] on button "Apply" at bounding box center [307, 30] width 66 height 32
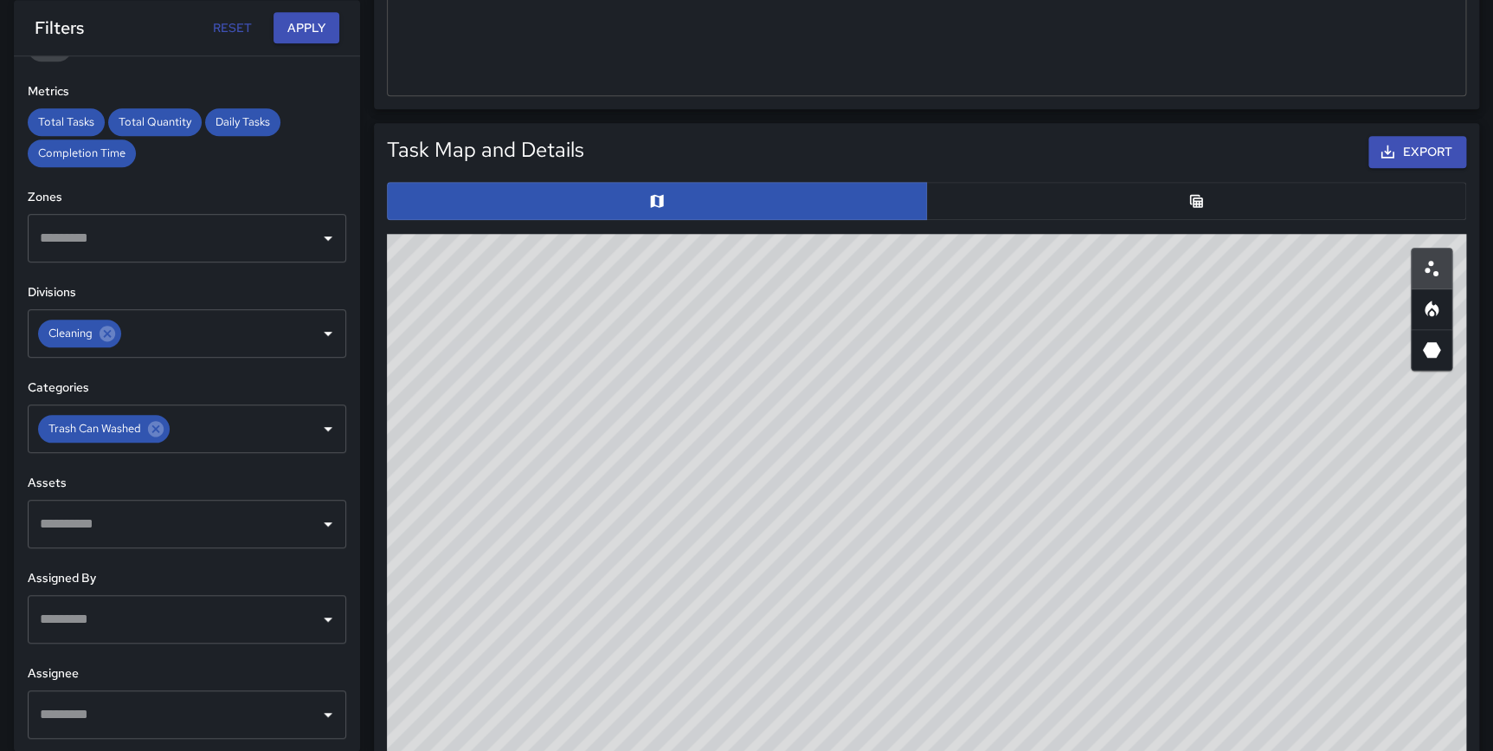
scroll to position [753, 0]
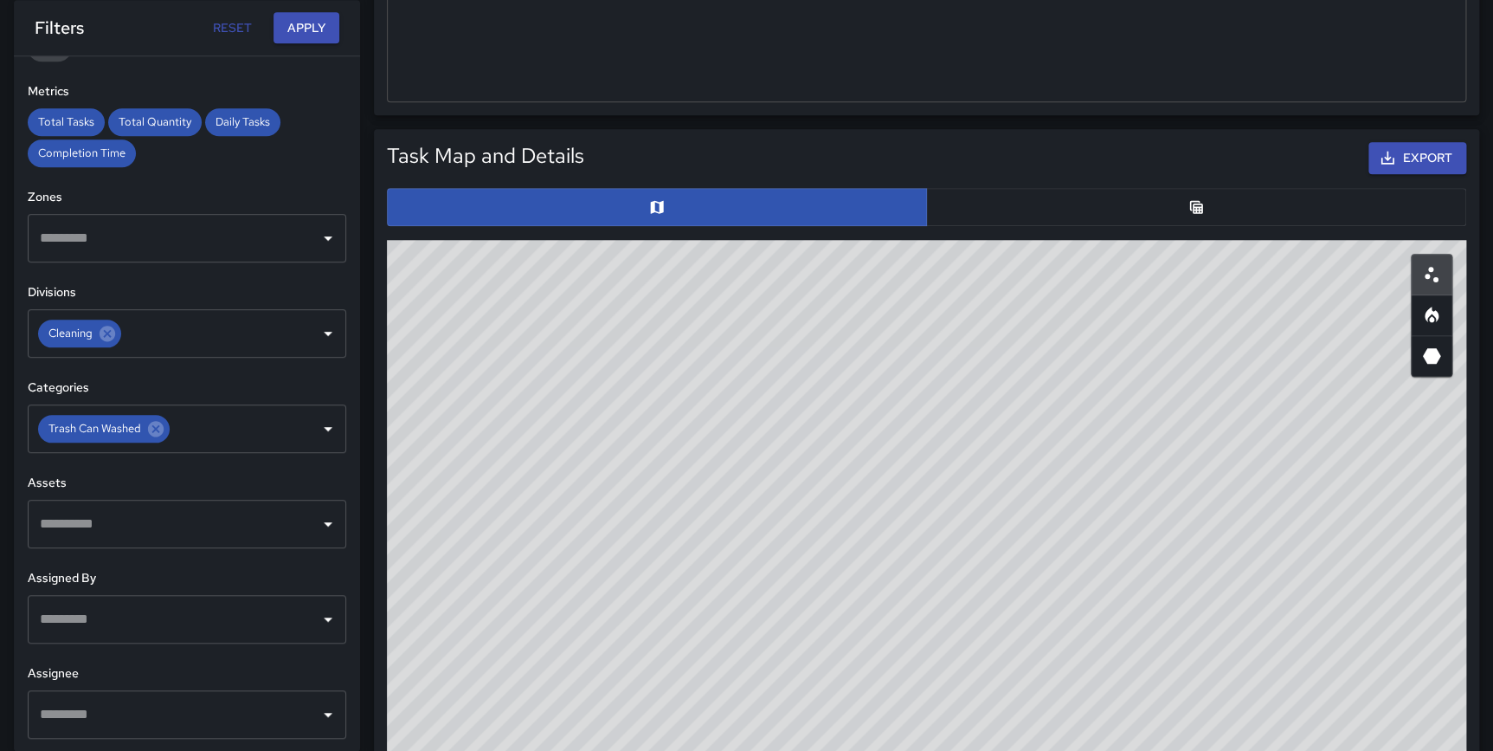
click at [1177, 205] on button "button" at bounding box center [1196, 207] width 540 height 38
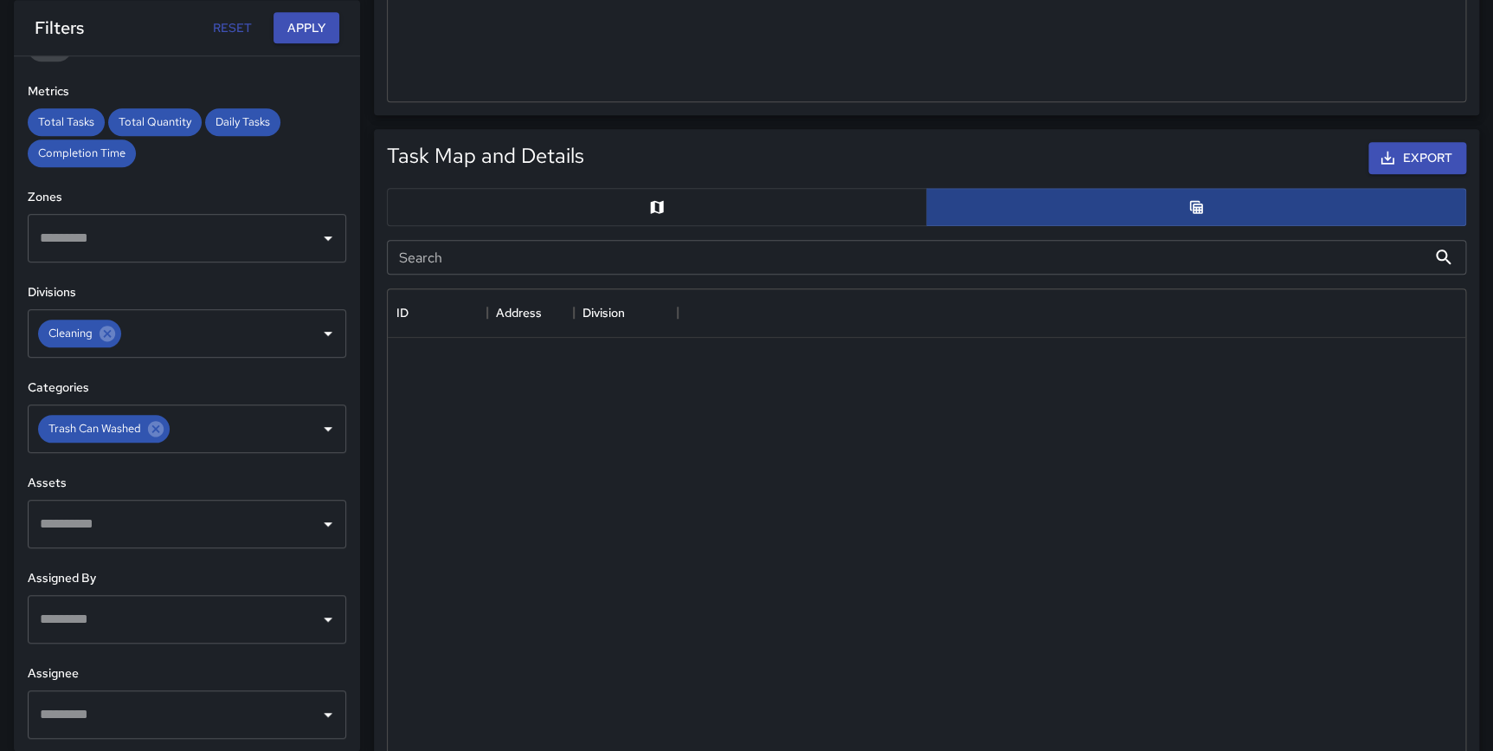
scroll to position [12, 13]
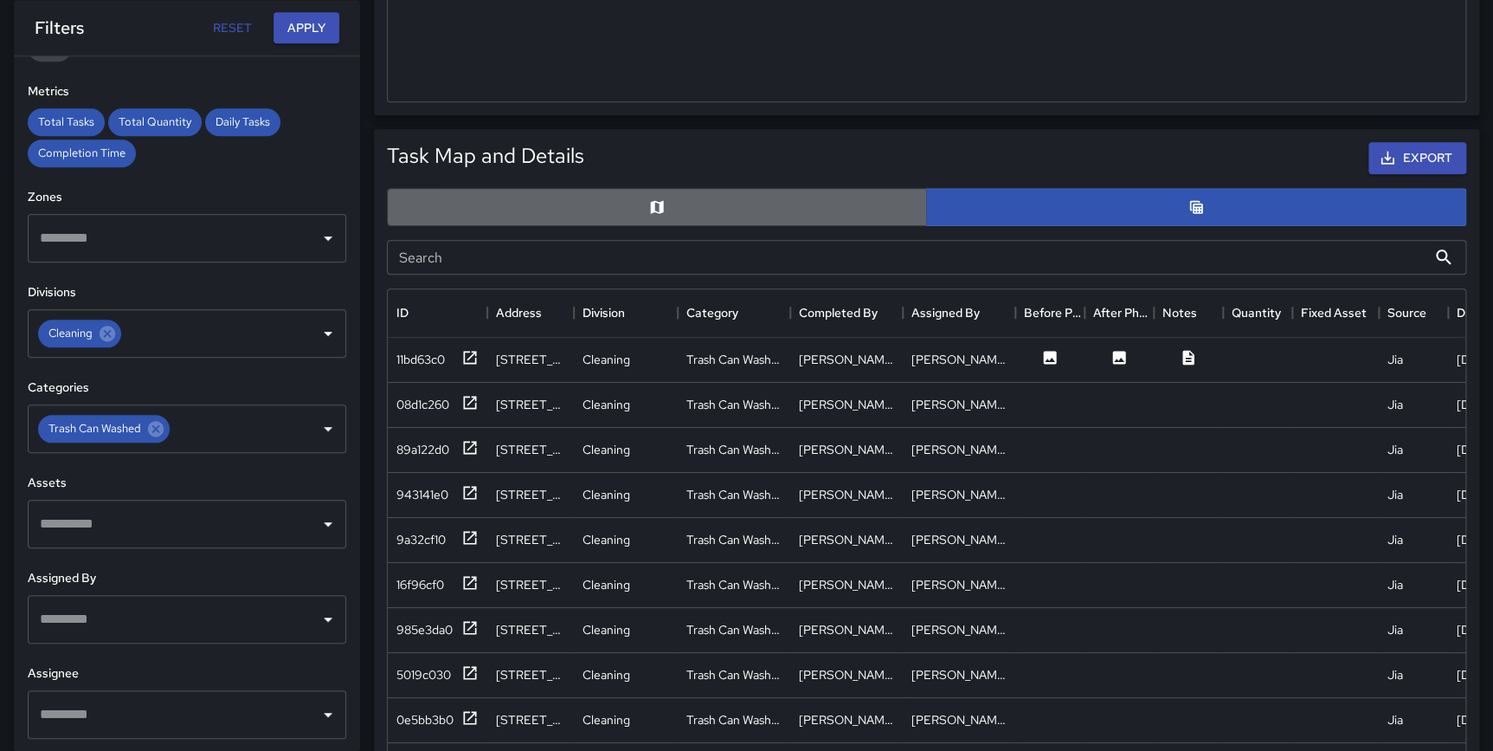
click at [582, 201] on button "button" at bounding box center [657, 207] width 540 height 38
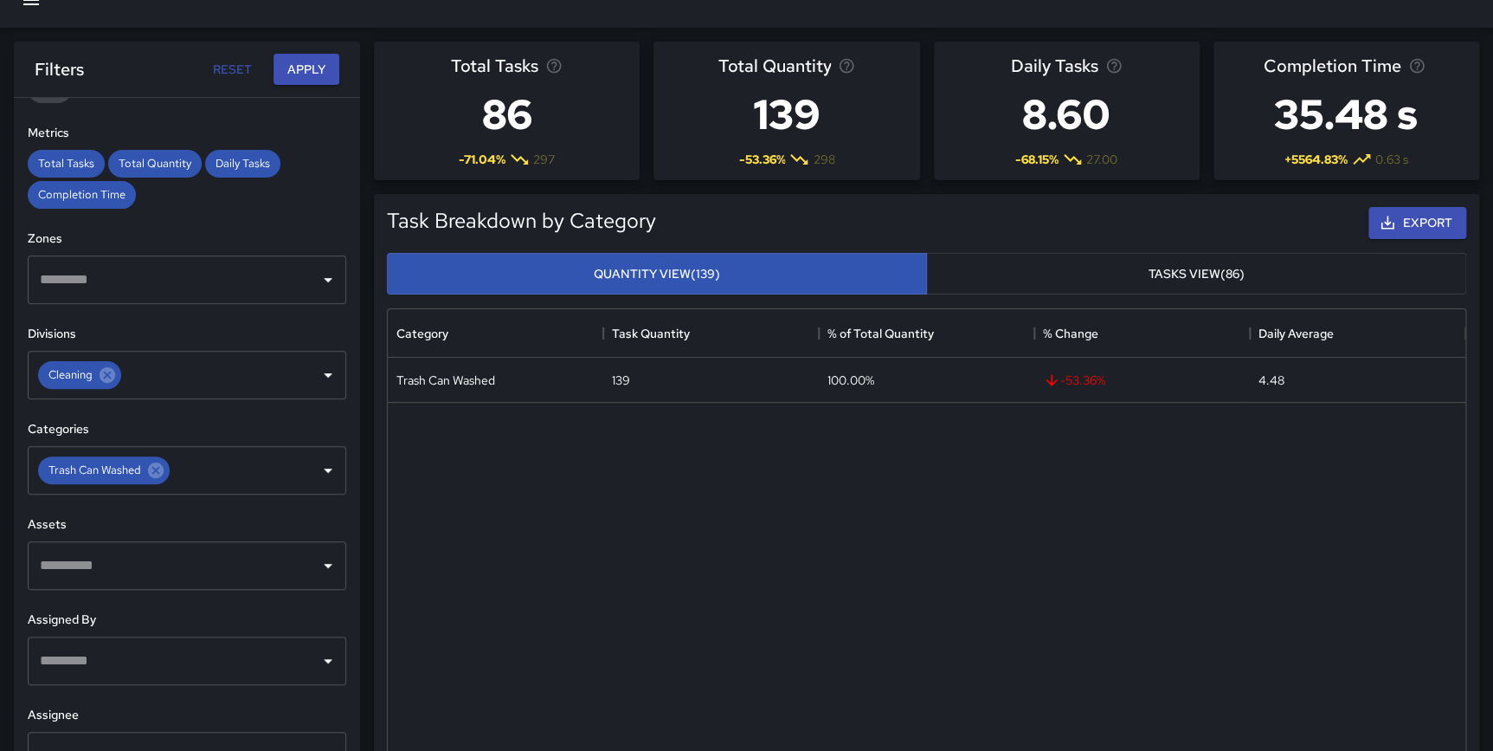
scroll to position [0, 0]
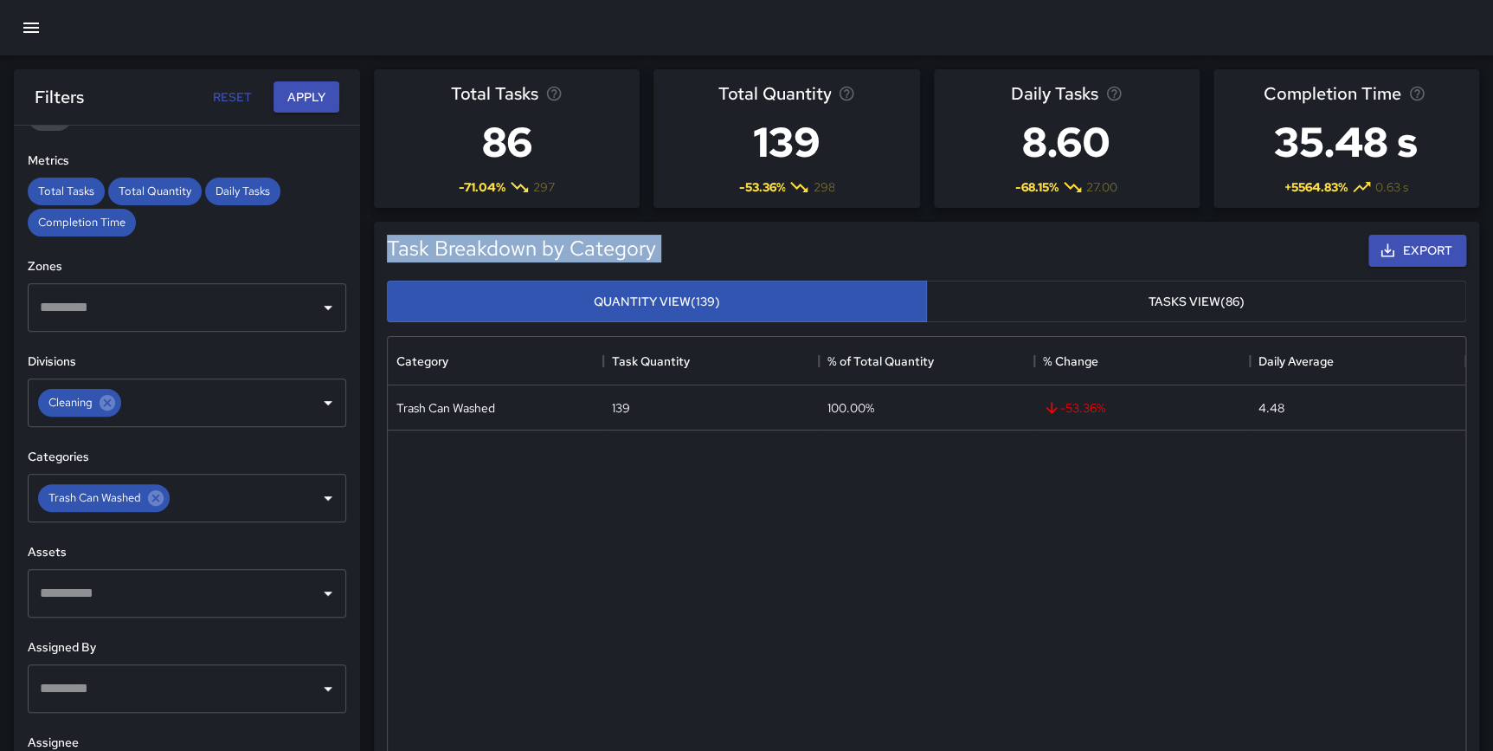
drag, startPoint x: 1492, startPoint y: 176, endPoint x: 1505, endPoint y: 277, distance: 102.1
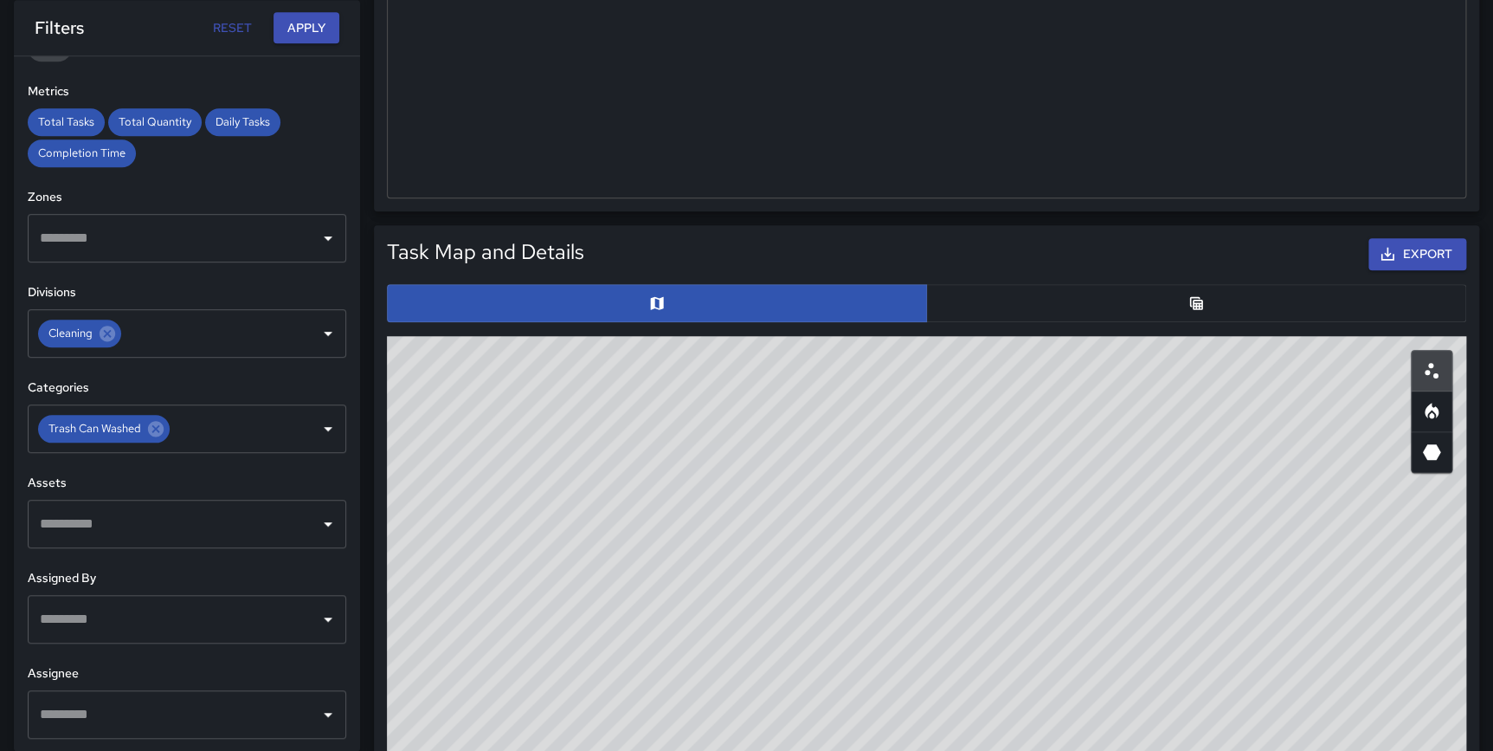
scroll to position [809, 0]
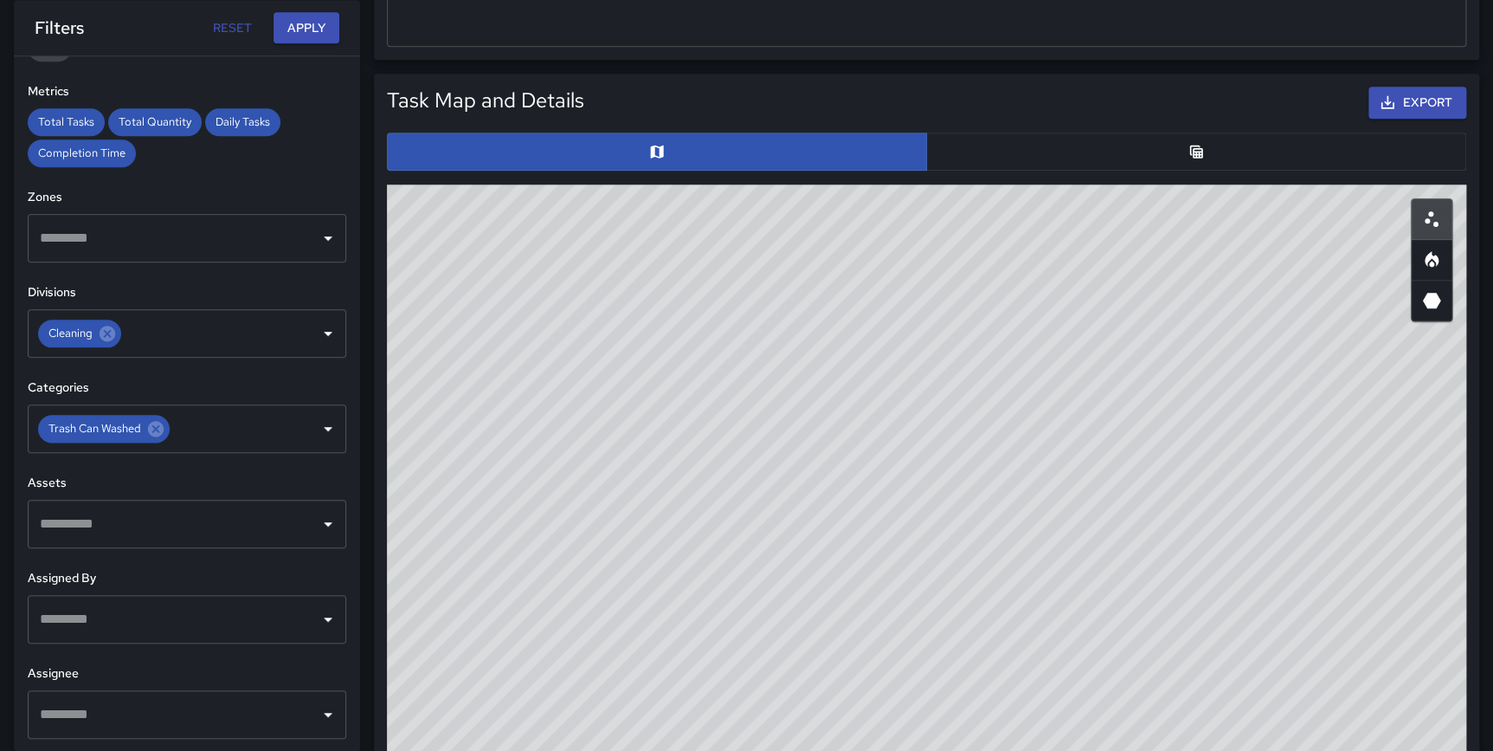
click at [1188, 147] on icon "Table" at bounding box center [1196, 151] width 17 height 17
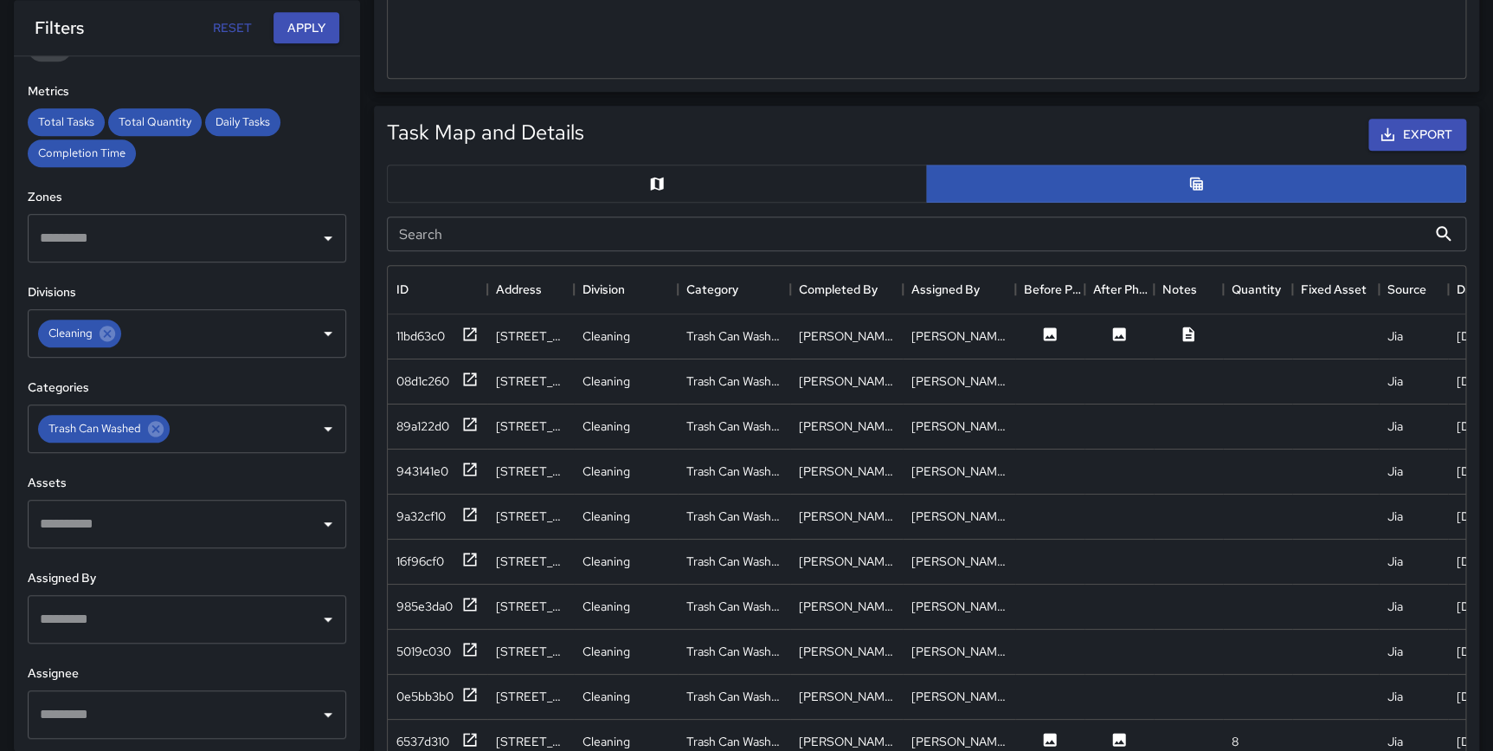
scroll to position [811, 0]
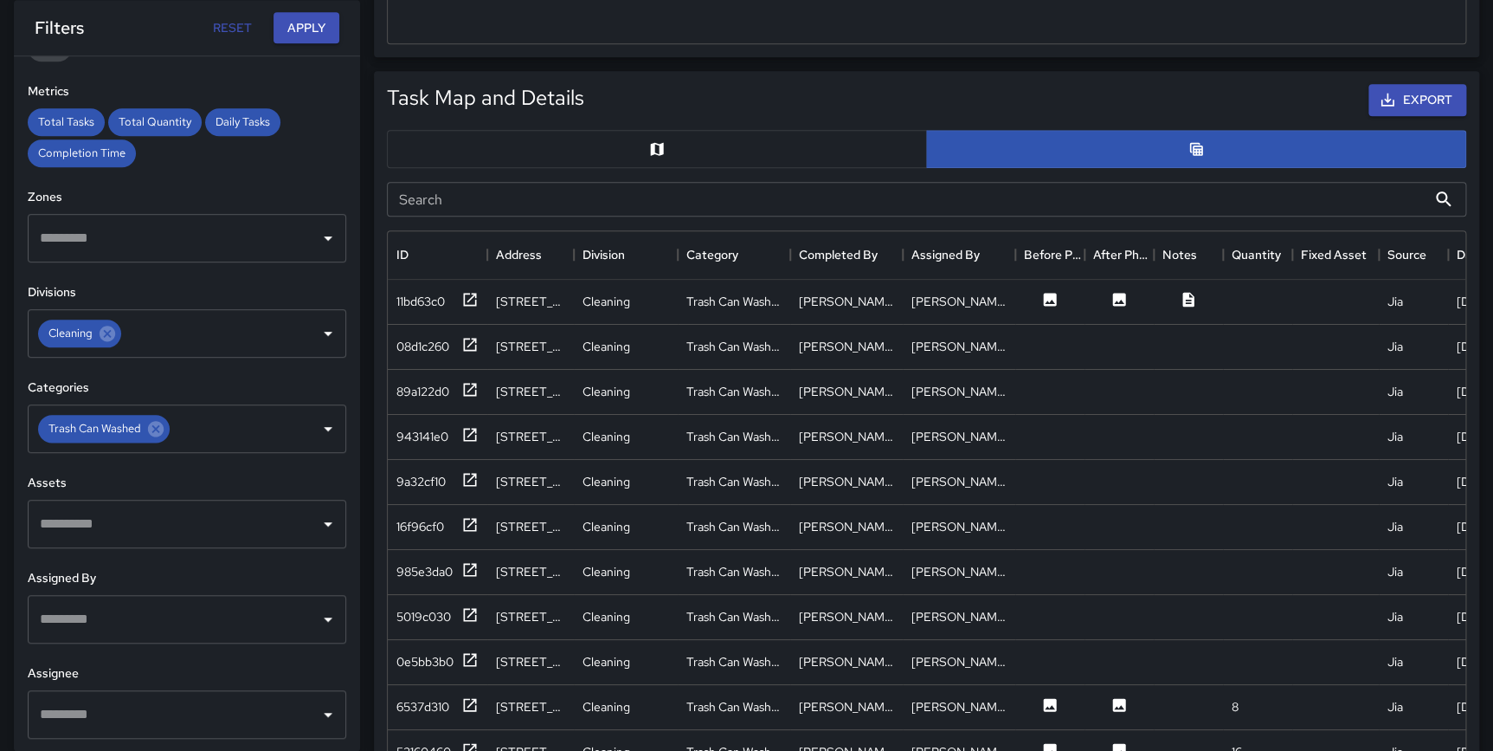
click at [637, 148] on button "button" at bounding box center [657, 149] width 540 height 38
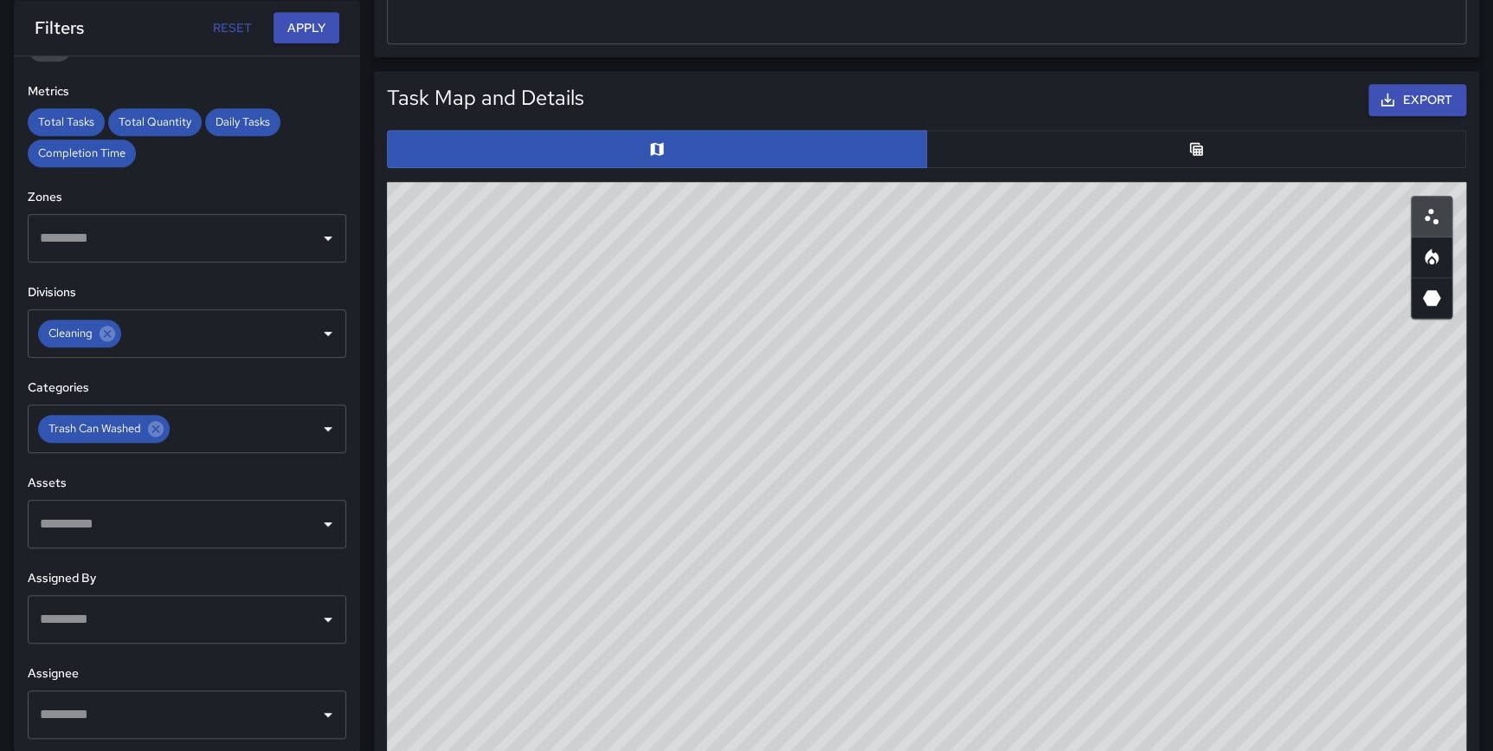
scroll to position [822, 0]
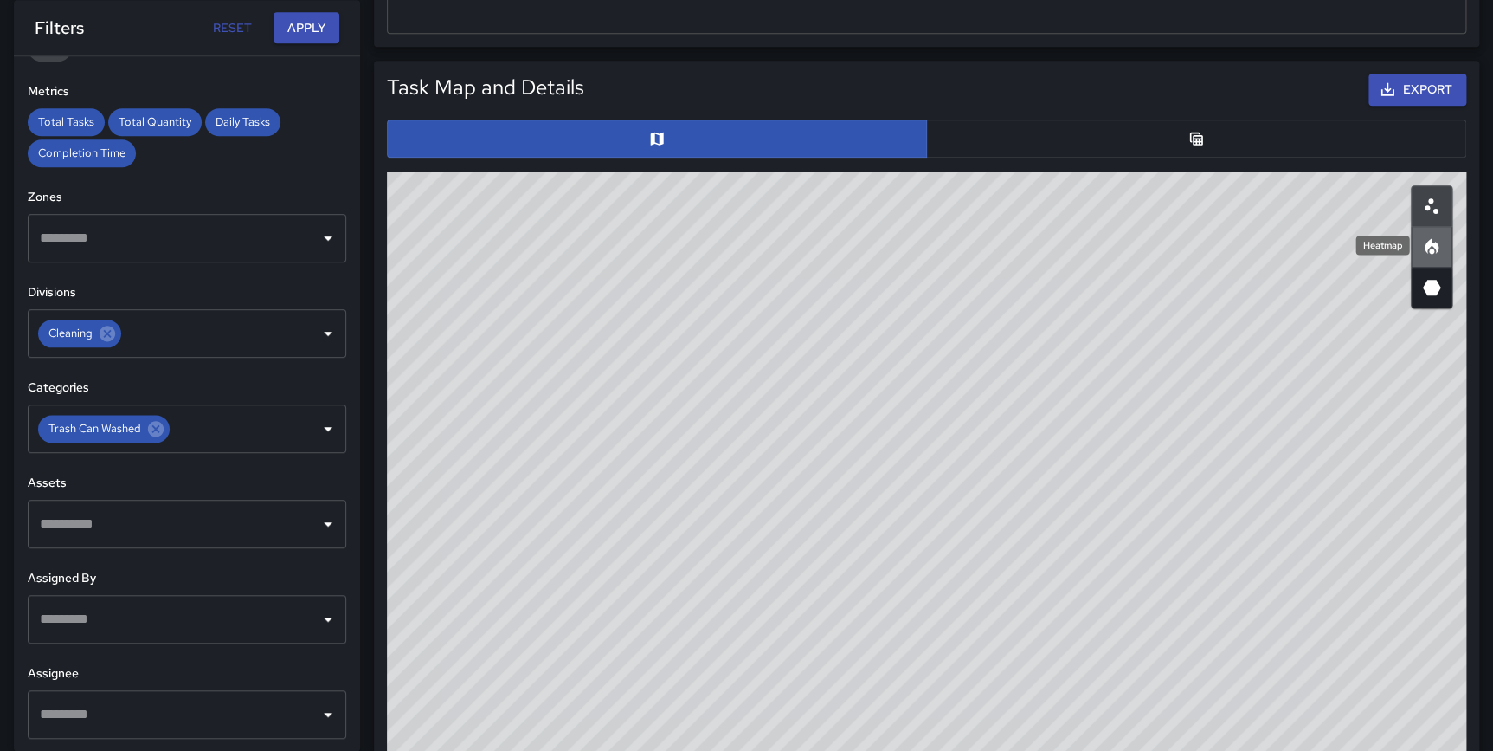
click at [1433, 239] on icon "Heatmap" at bounding box center [1432, 246] width 21 height 21
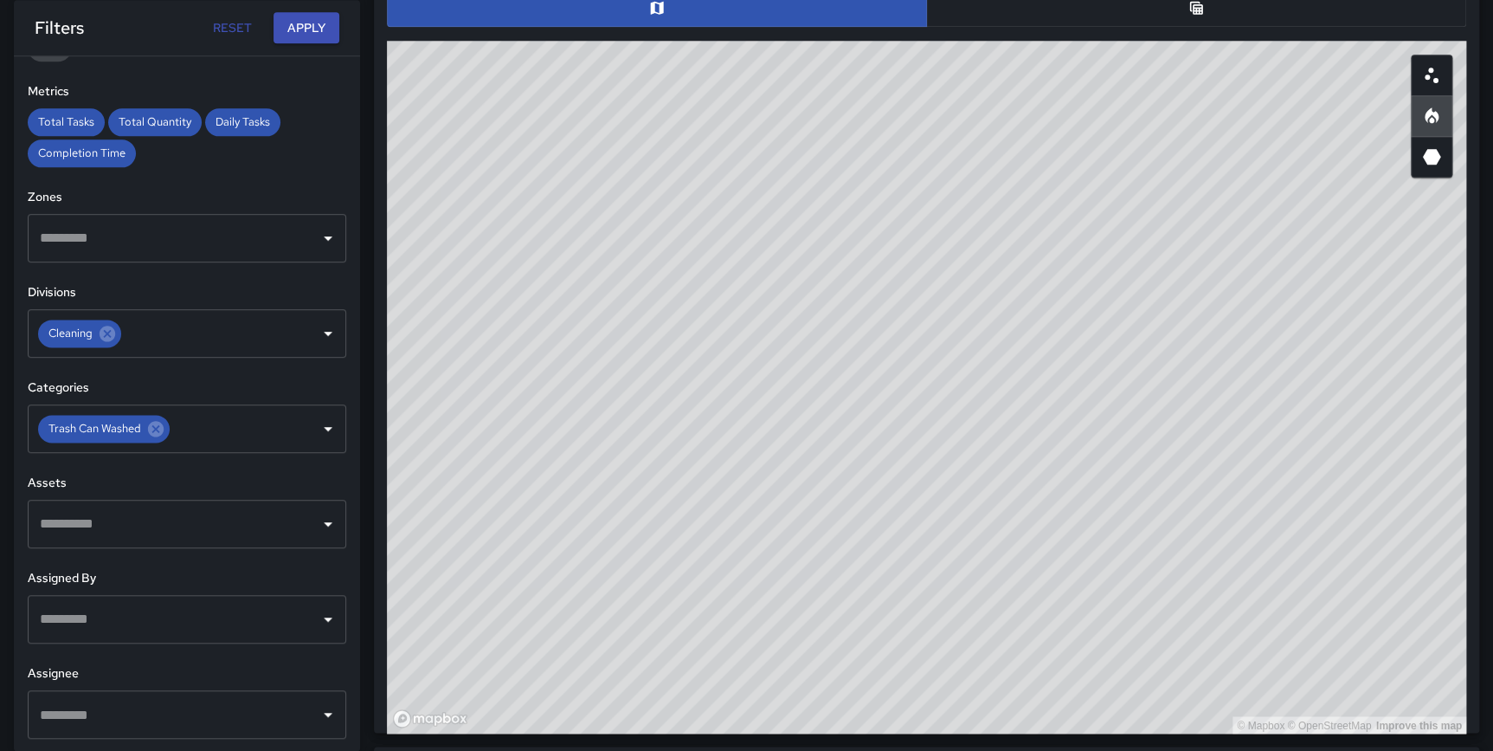
scroll to position [962, 0]
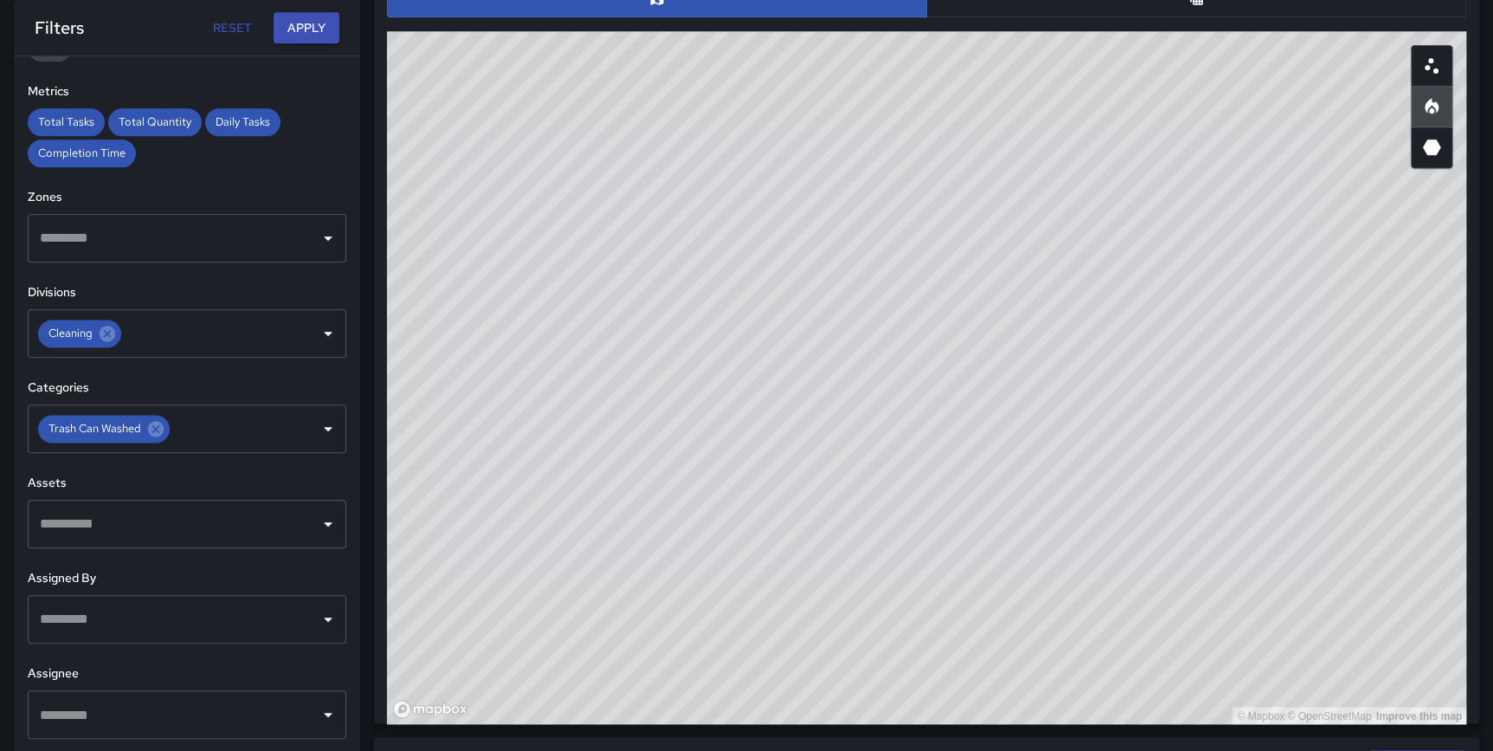
drag, startPoint x: 1045, startPoint y: 459, endPoint x: 1065, endPoint y: 461, distance: 20.1
click at [1065, 461] on div "© Mapbox © OpenStreetMap Improve this map" at bounding box center [927, 377] width 1080 height 693
click at [1438, 61] on icon "Scatterplot" at bounding box center [1432, 65] width 21 height 21
type button "scatterplot"
click at [1444, 141] on button "button" at bounding box center [1432, 147] width 42 height 42
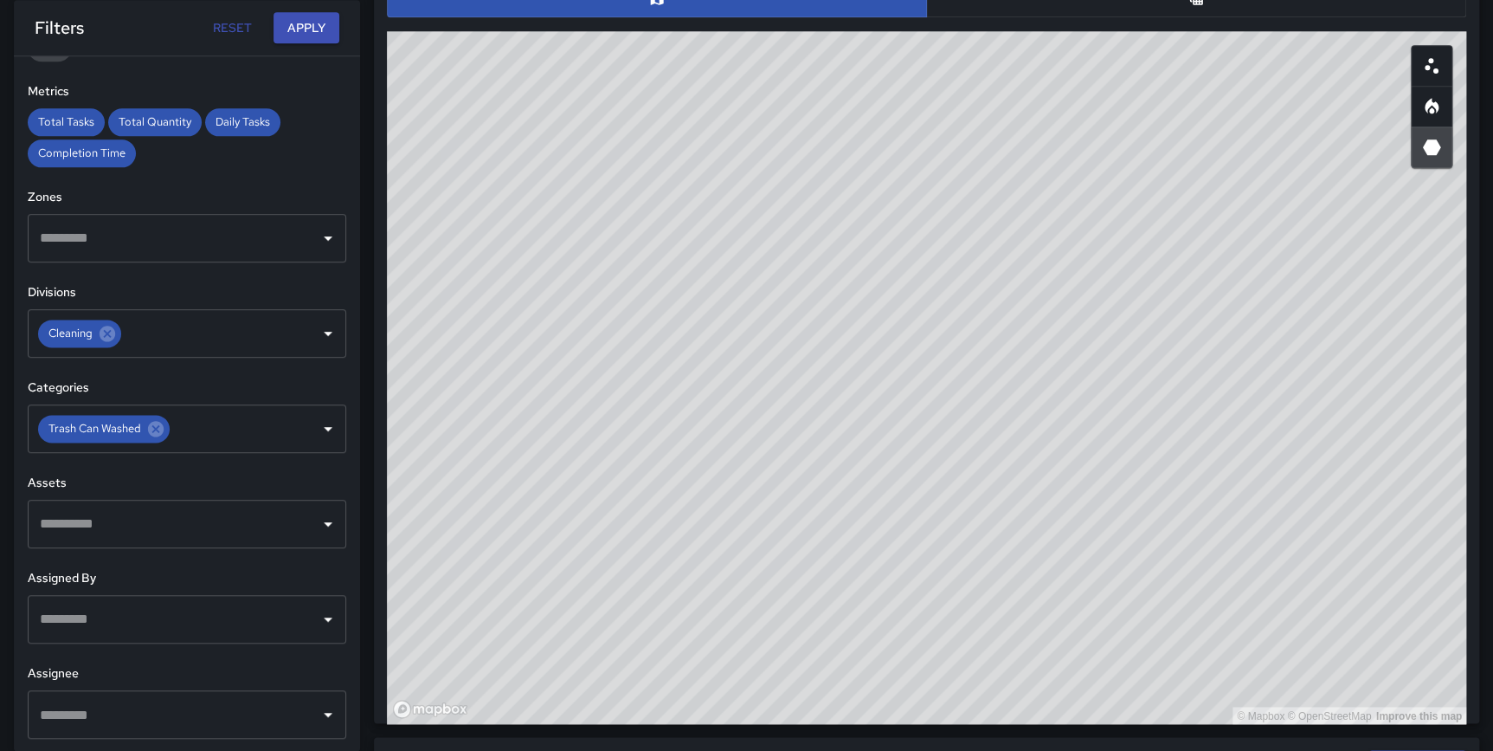
type button "hexagonal"
drag, startPoint x: 921, startPoint y: 603, endPoint x: 1184, endPoint y: 59, distance: 603.7
click at [1184, 59] on div "© Mapbox © OpenStreetMap Improve this map" at bounding box center [927, 377] width 1080 height 693
drag, startPoint x: 985, startPoint y: 319, endPoint x: 1117, endPoint y: 291, distance: 134.5
click at [1117, 291] on div "© Mapbox © OpenStreetMap Improve this map" at bounding box center [927, 377] width 1080 height 693
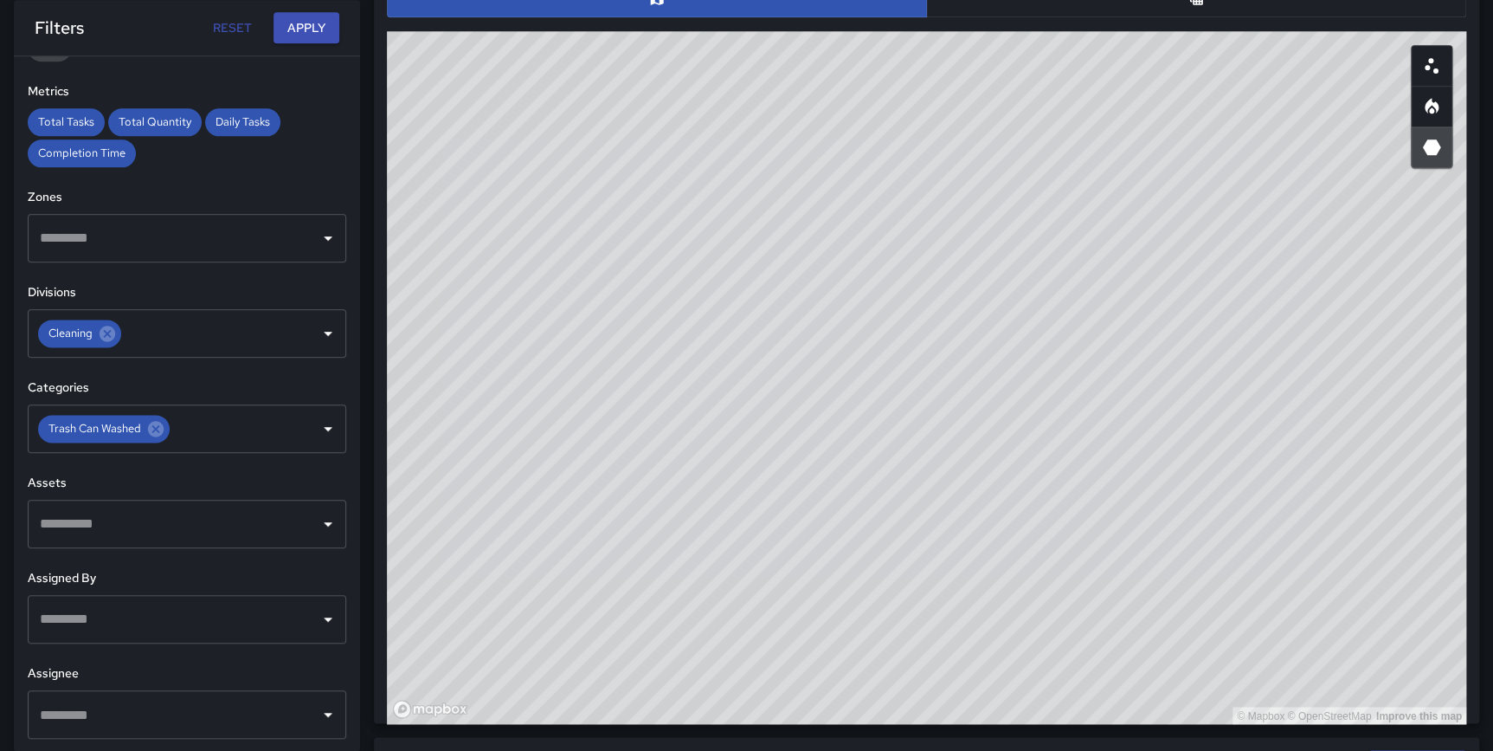
drag, startPoint x: 1096, startPoint y: 158, endPoint x: 987, endPoint y: 198, distance: 116.1
click at [987, 198] on div "© Mapbox © OpenStreetMap Improve this map" at bounding box center [927, 377] width 1080 height 693
drag, startPoint x: 870, startPoint y: 533, endPoint x: 957, endPoint y: 474, distance: 105.2
click at [956, 474] on div "© Mapbox © OpenStreetMap Improve this map" at bounding box center [927, 377] width 1080 height 693
drag, startPoint x: 918, startPoint y: 593, endPoint x: 923, endPoint y: 569, distance: 24.8
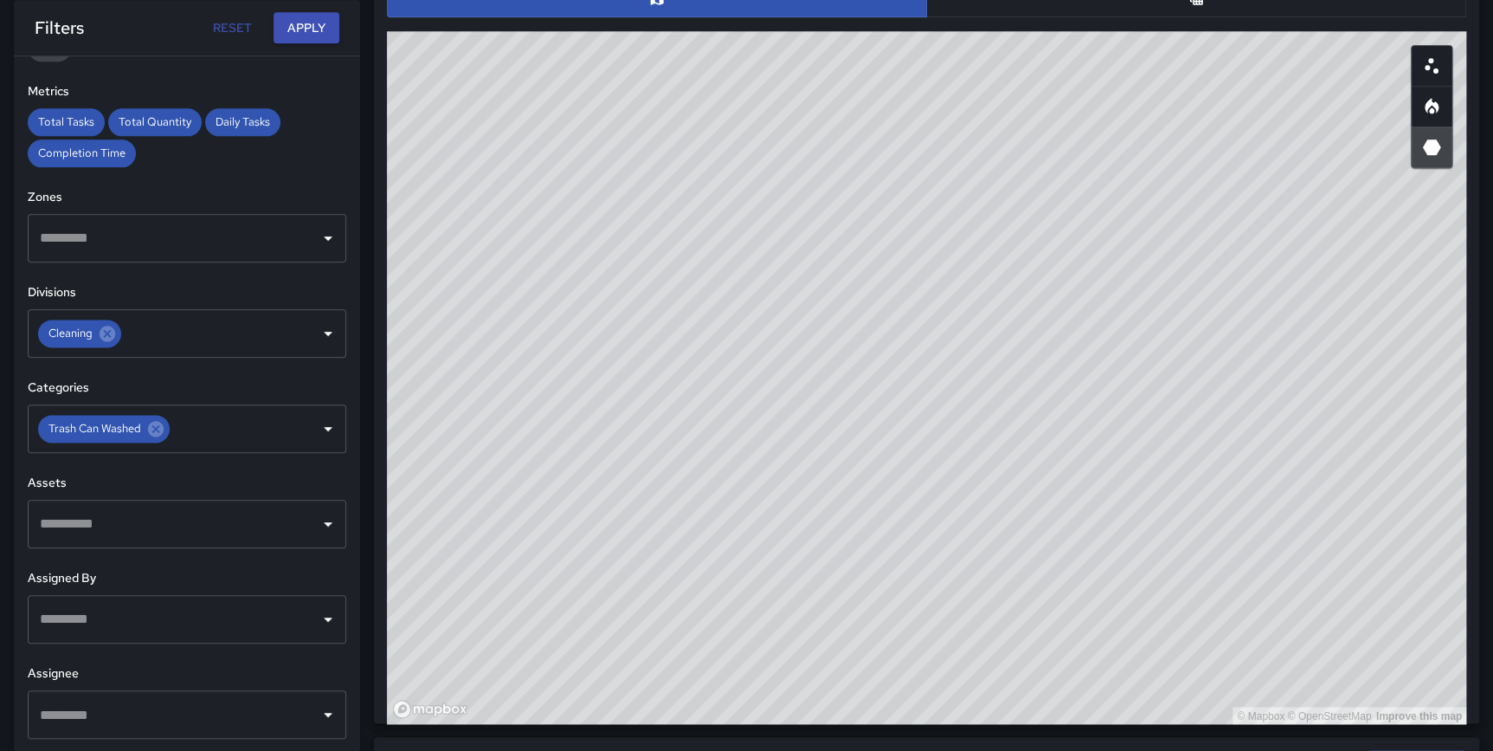
click at [923, 569] on div "© Mapbox © OpenStreetMap Improve this map" at bounding box center [927, 377] width 1080 height 693
drag, startPoint x: 768, startPoint y: 625, endPoint x: 862, endPoint y: 461, distance: 189.6
click at [862, 461] on div "© Mapbox © OpenStreetMap Improve this map" at bounding box center [927, 377] width 1080 height 693
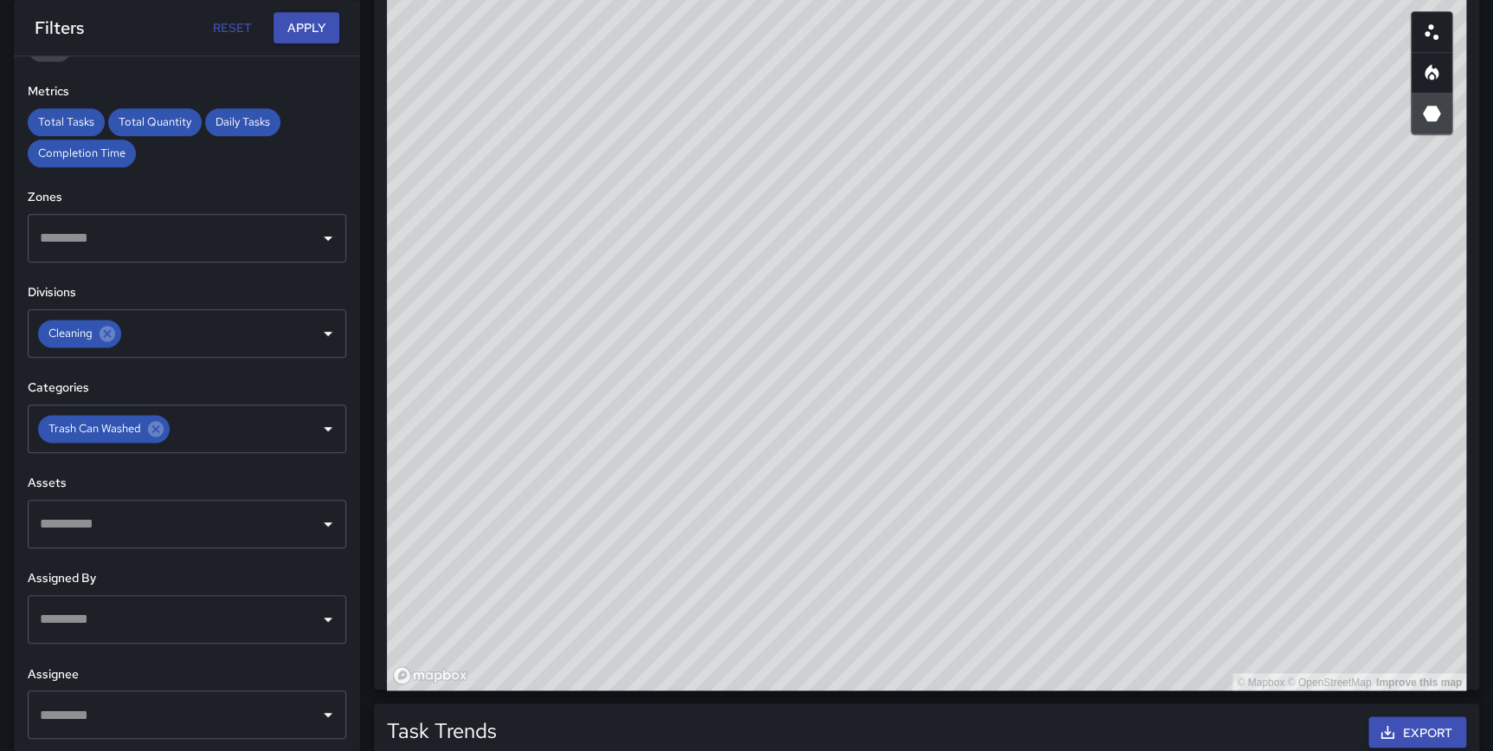
scroll to position [991, 0]
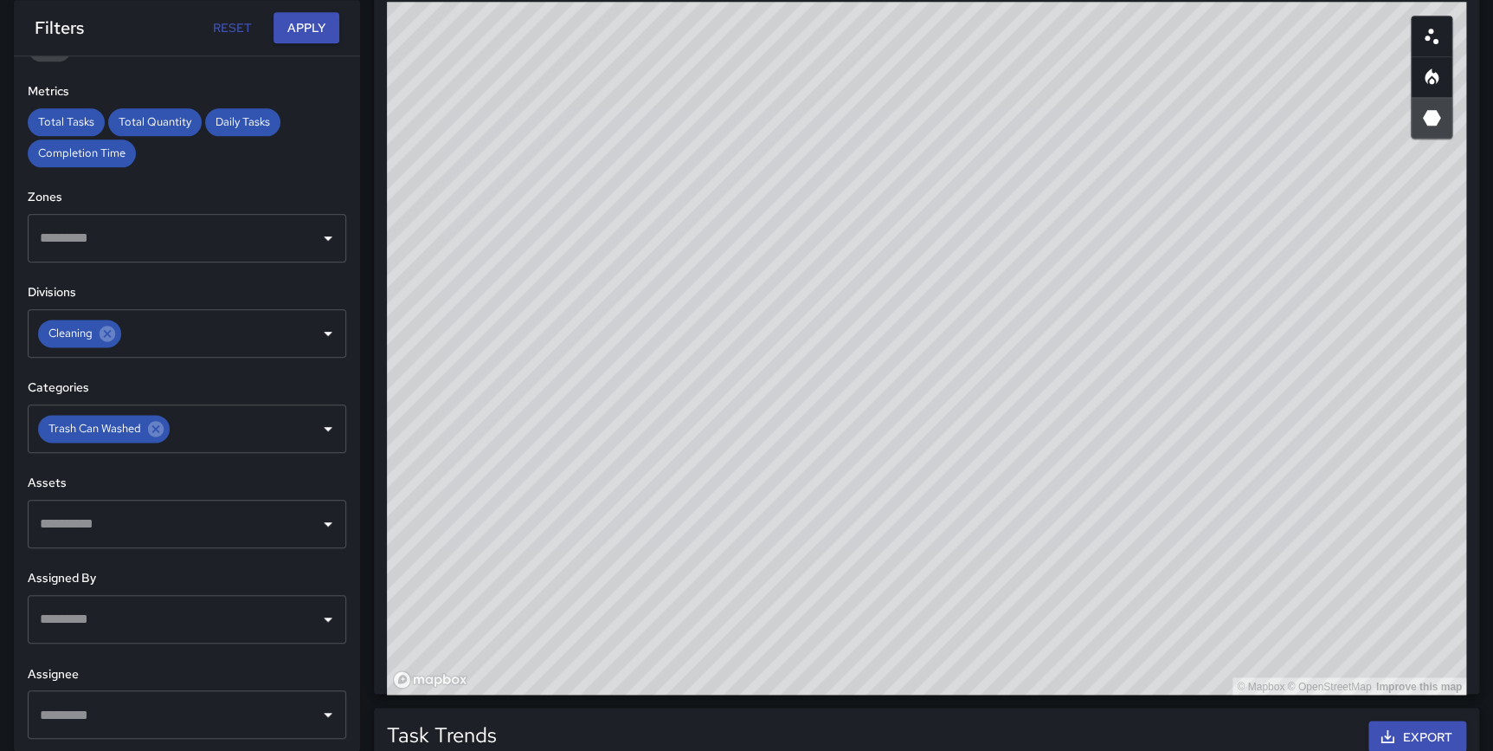
drag, startPoint x: 1100, startPoint y: 474, endPoint x: 1103, endPoint y: 449, distance: 25.2
click at [1103, 449] on div "© Mapbox © OpenStreetMap Improve this map" at bounding box center [927, 348] width 1080 height 693
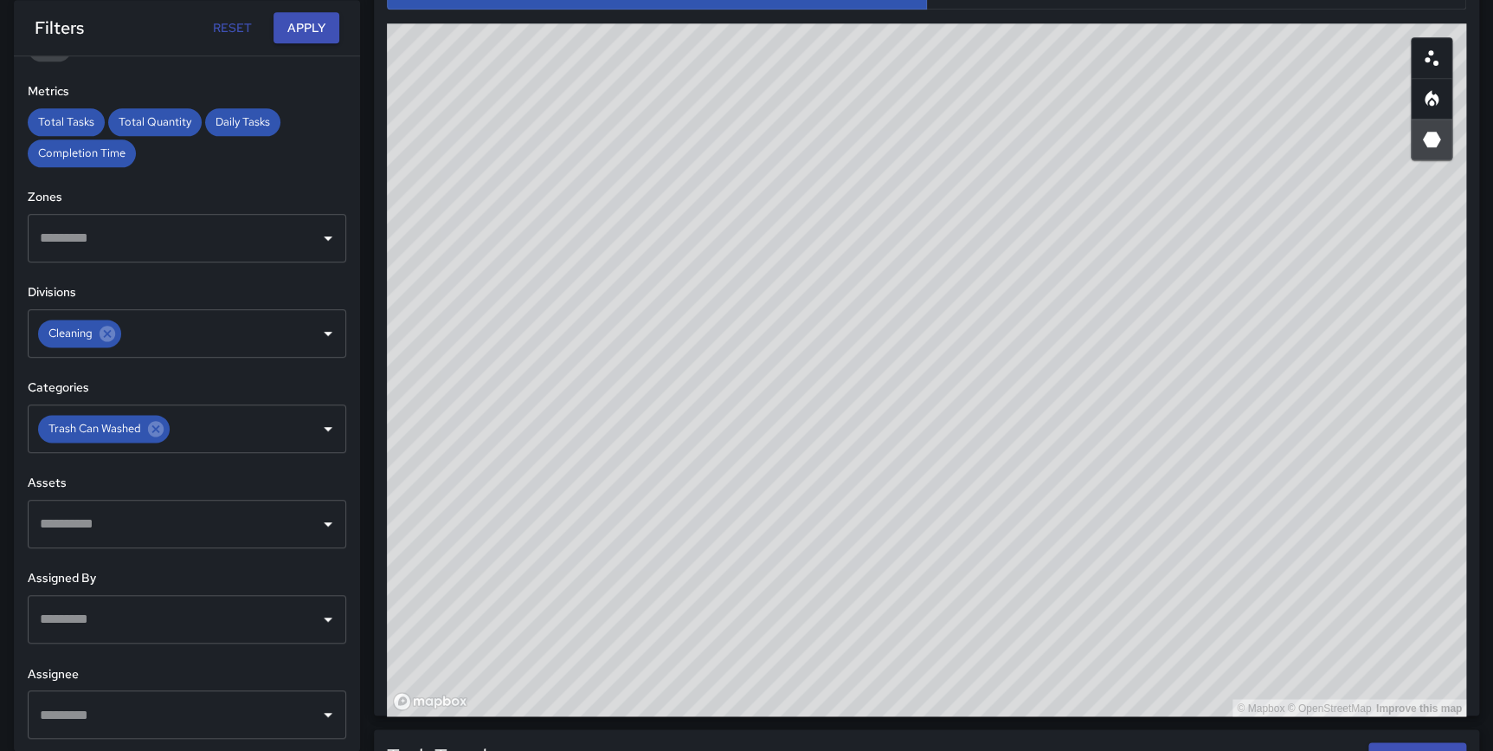
scroll to position [950, 0]
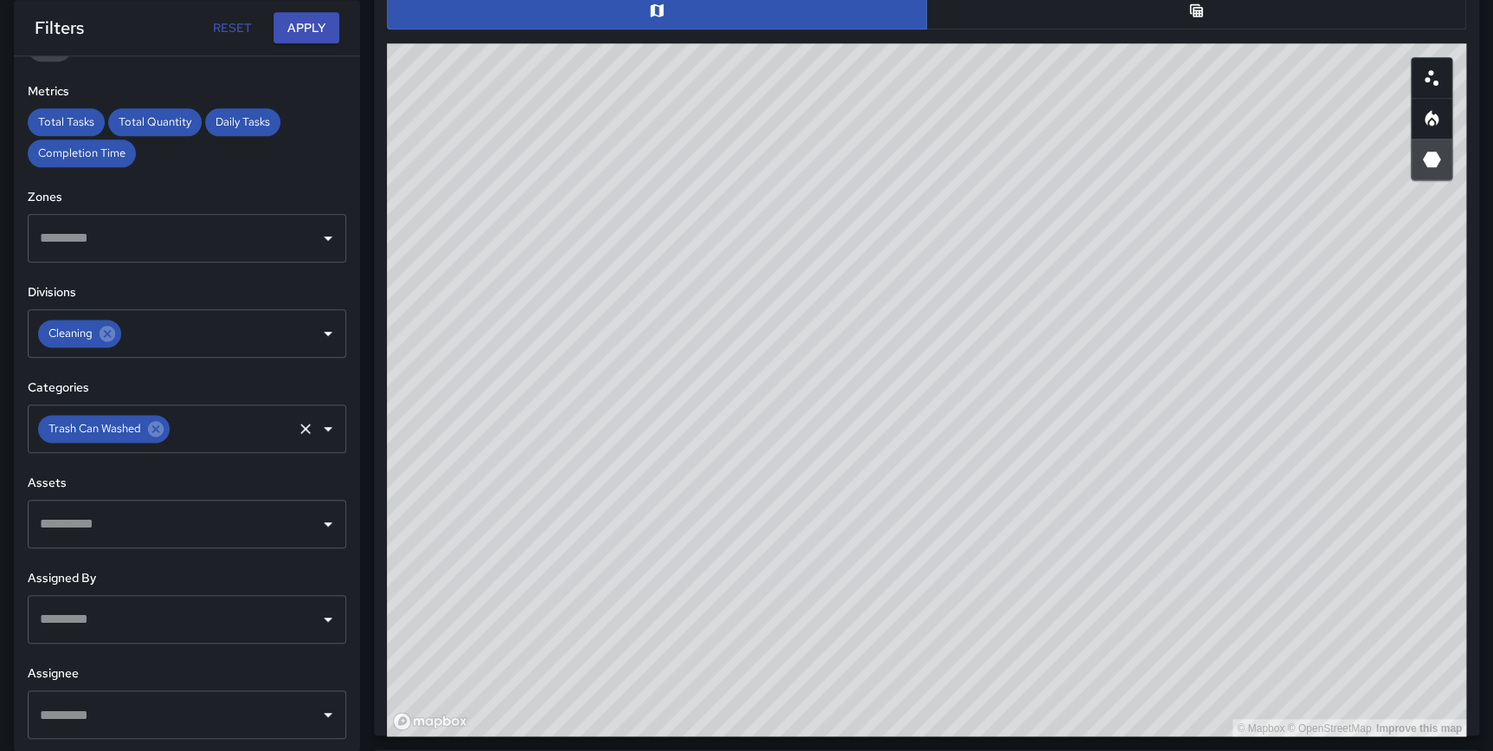
click at [31, 435] on div "Trash Can Washed ​" at bounding box center [187, 428] width 319 height 48
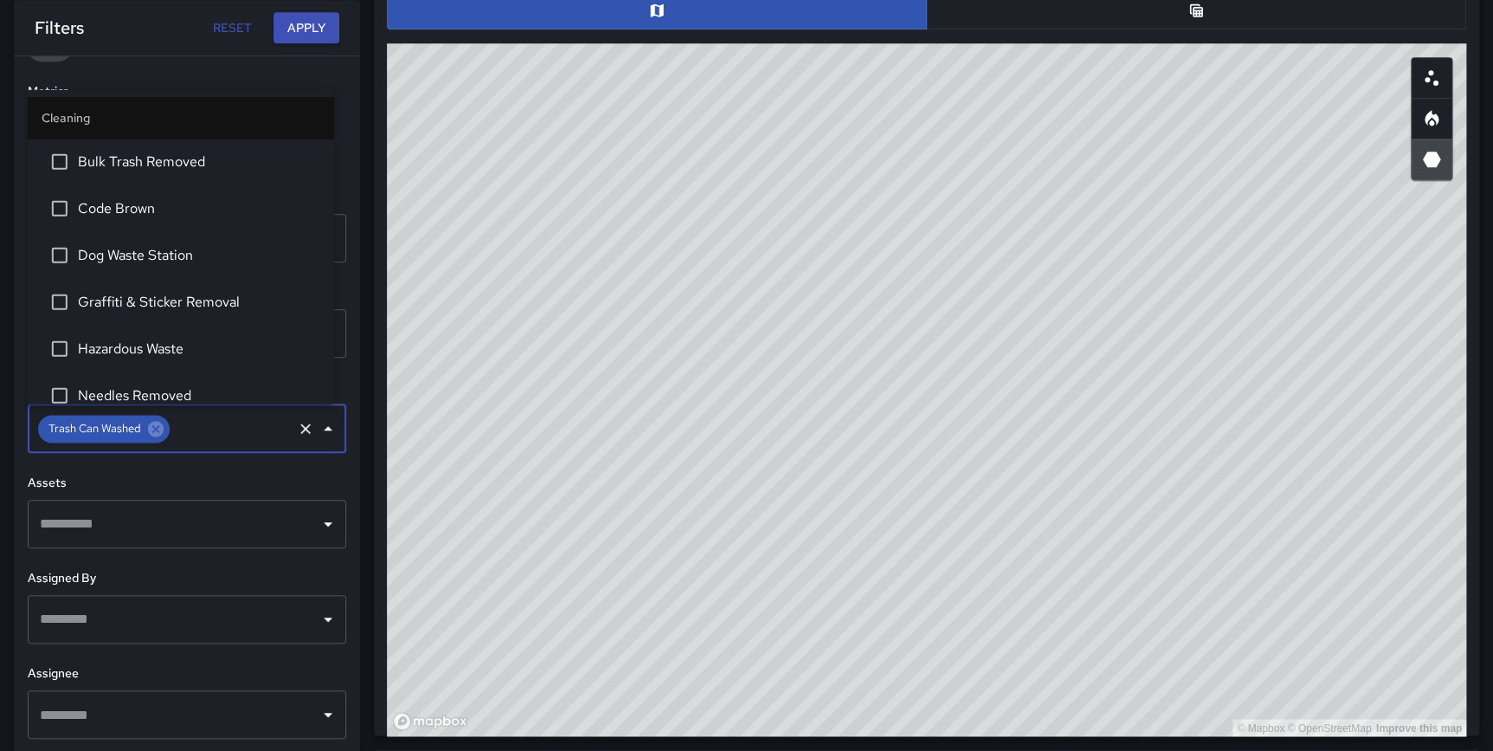
scroll to position [248, 0]
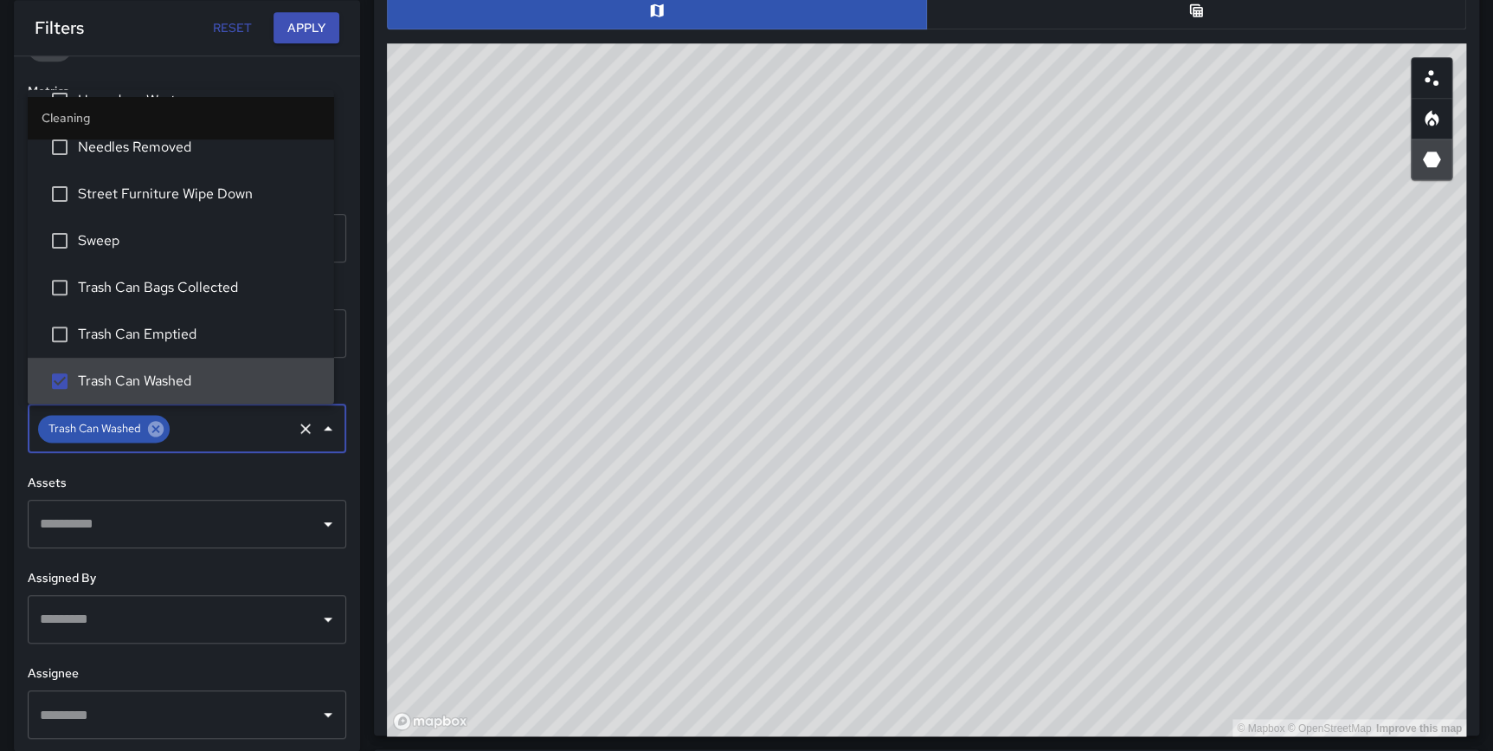
click at [156, 427] on icon at bounding box center [155, 428] width 19 height 19
click at [172, 428] on input "text" at bounding box center [231, 428] width 118 height 33
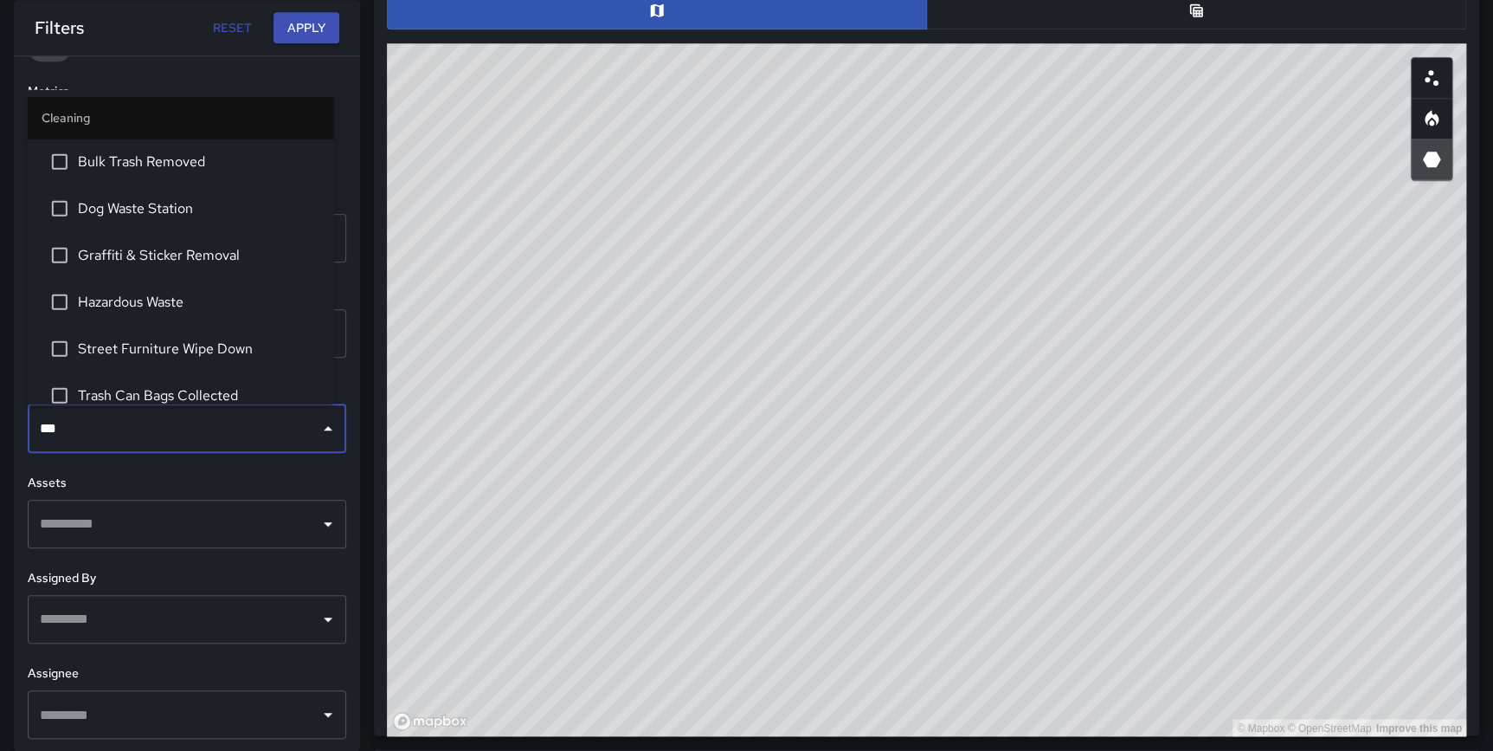
type input "****"
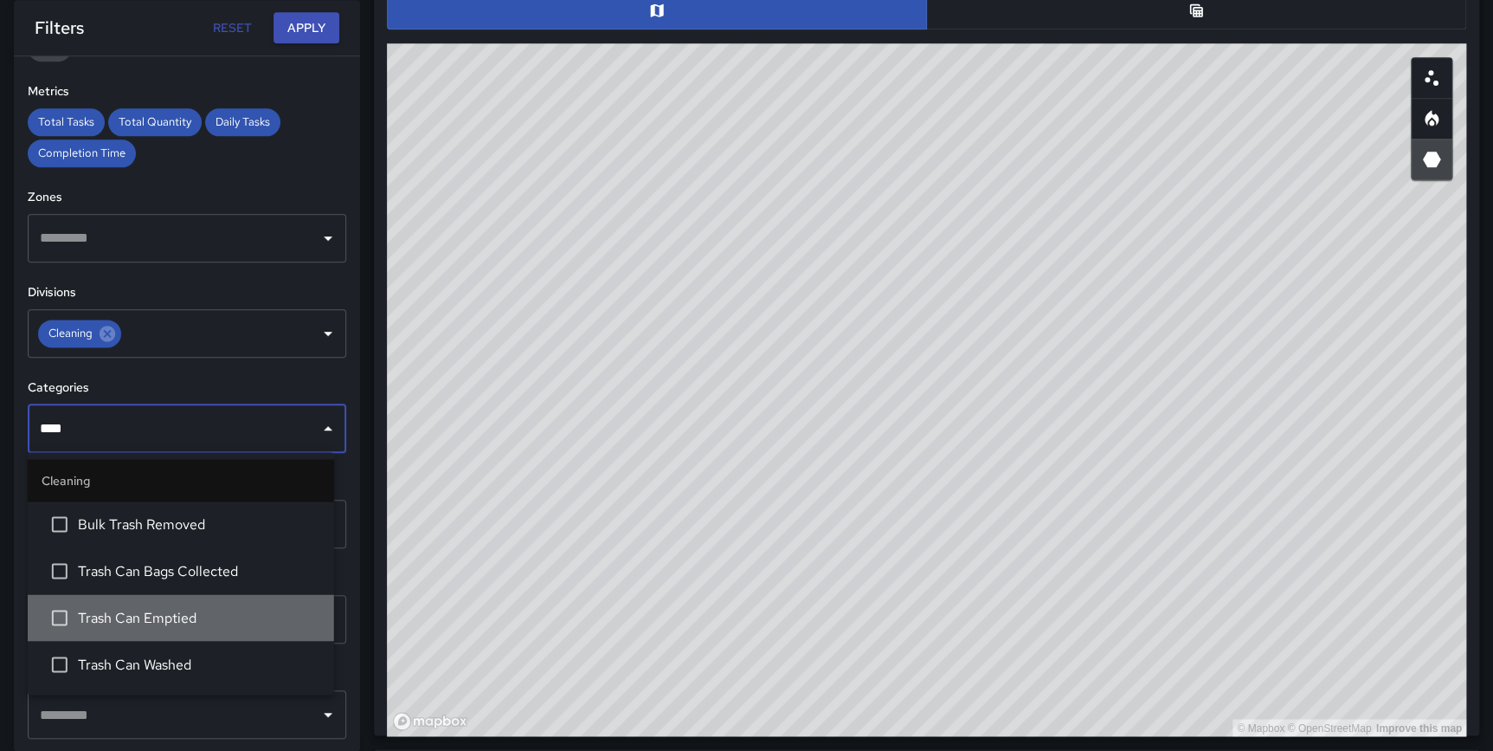
click at [174, 612] on span "Trash Can Emptied" at bounding box center [199, 617] width 242 height 21
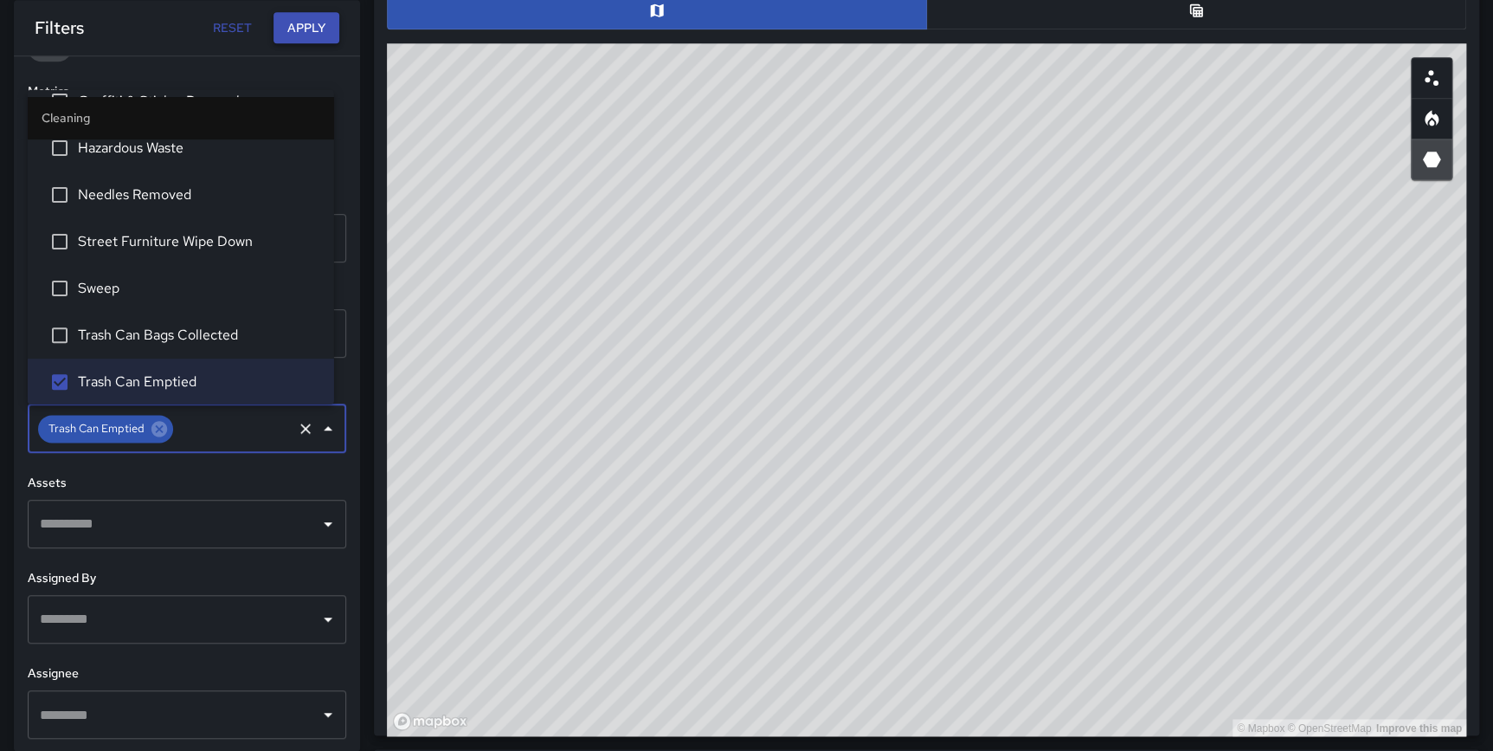
click at [294, 23] on button "Apply" at bounding box center [307, 28] width 66 height 32
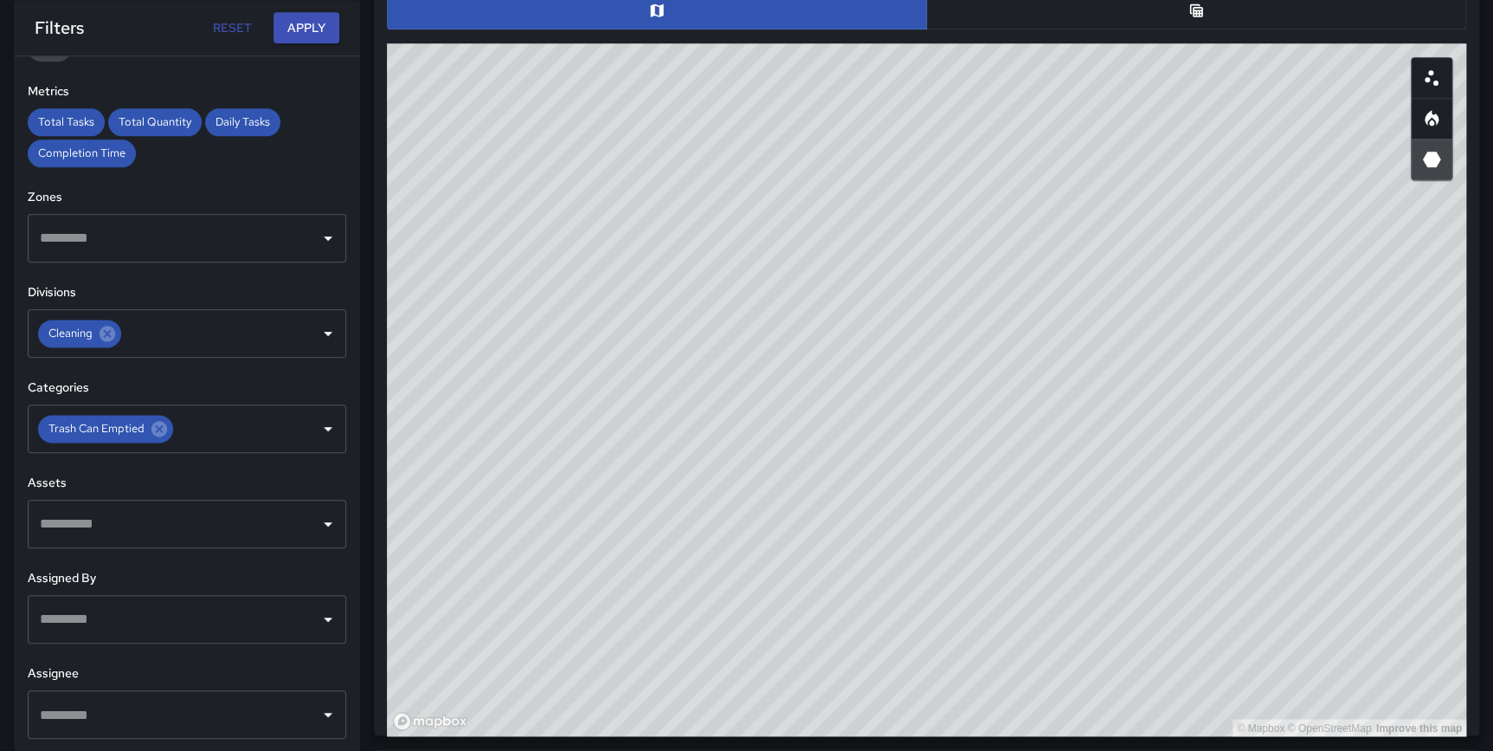
drag, startPoint x: 1397, startPoint y: 457, endPoint x: 1418, endPoint y: 413, distance: 48.8
click at [1418, 413] on div "© Mapbox © OpenStreetMap Improve this map" at bounding box center [927, 389] width 1080 height 693
drag, startPoint x: 1335, startPoint y: 411, endPoint x: 1297, endPoint y: 378, distance: 50.3
click at [1297, 378] on div "© Mapbox © OpenStreetMap Improve this map" at bounding box center [927, 389] width 1080 height 693
click at [161, 428] on icon at bounding box center [159, 428] width 19 height 19
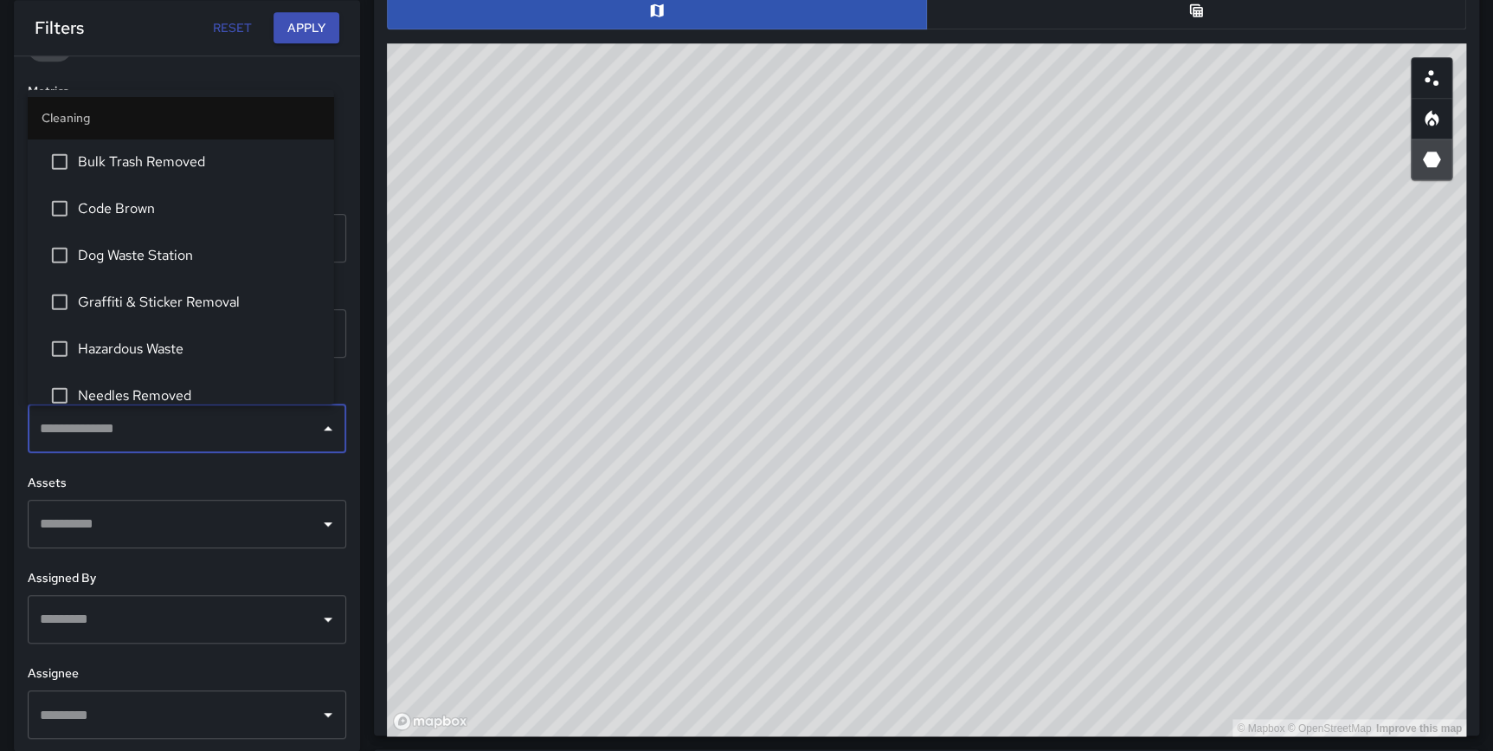
click at [153, 429] on input "text" at bounding box center [173, 428] width 277 height 33
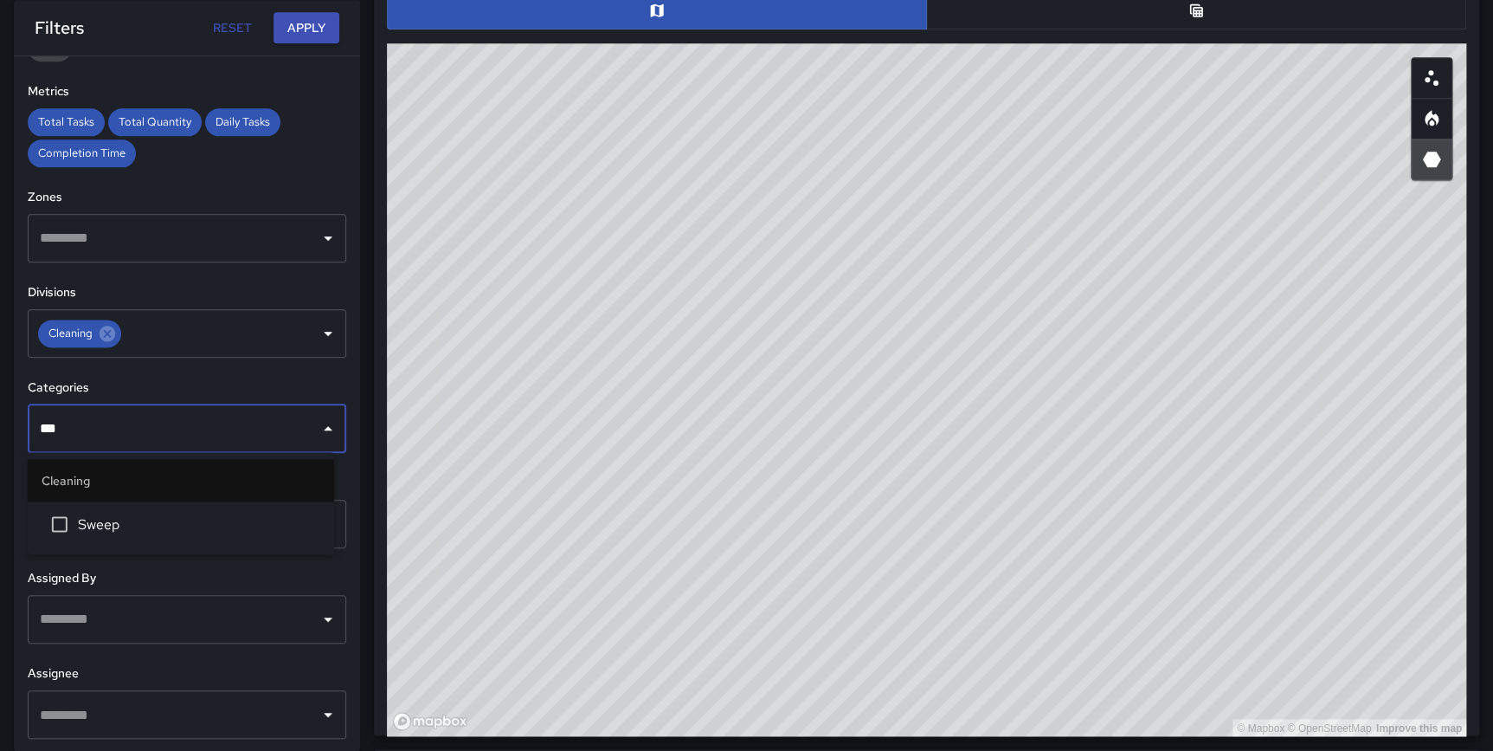
type input "****"
drag, startPoint x: 131, startPoint y: 524, endPoint x: 184, endPoint y: 430, distance: 107.4
click at [131, 523] on span "Sweep" at bounding box center [199, 523] width 242 height 21
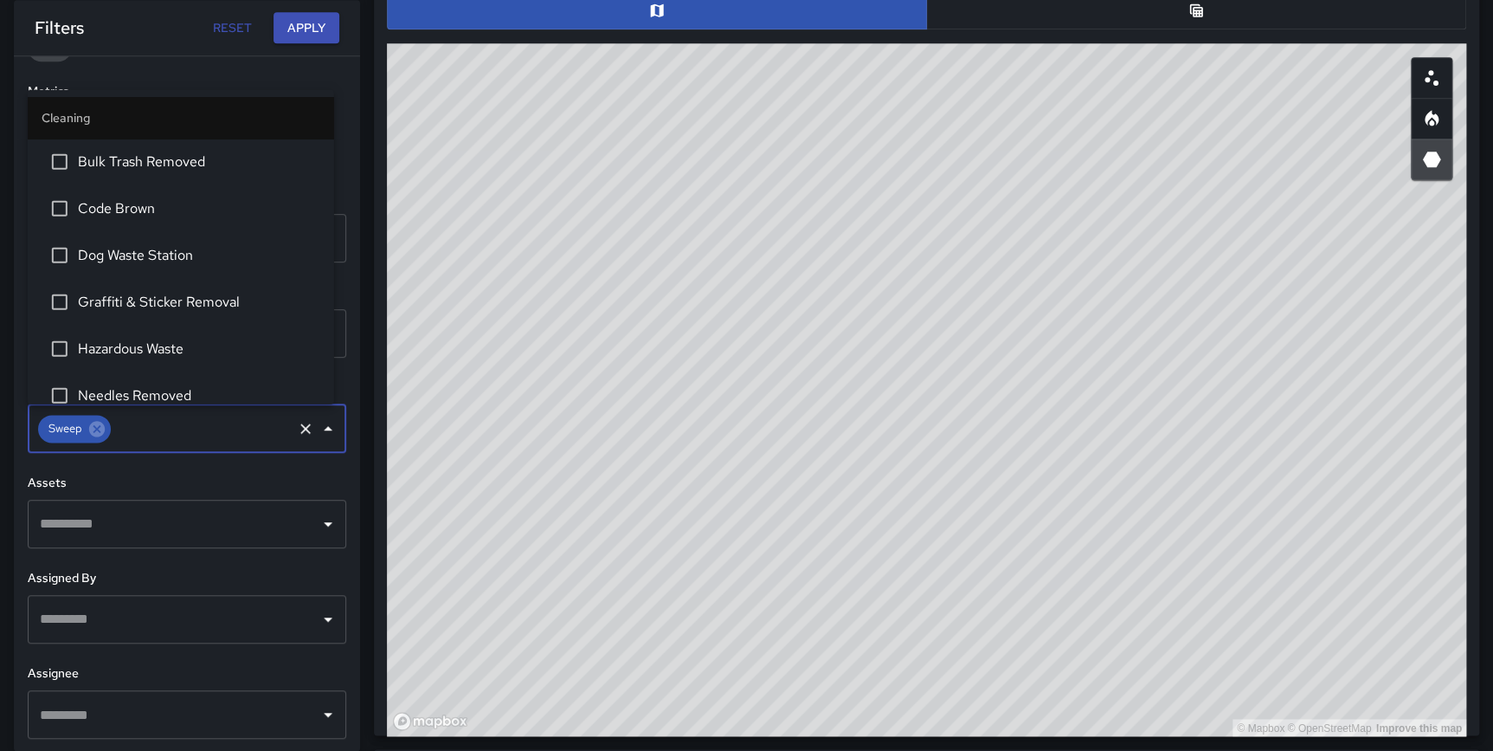
scroll to position [108, 0]
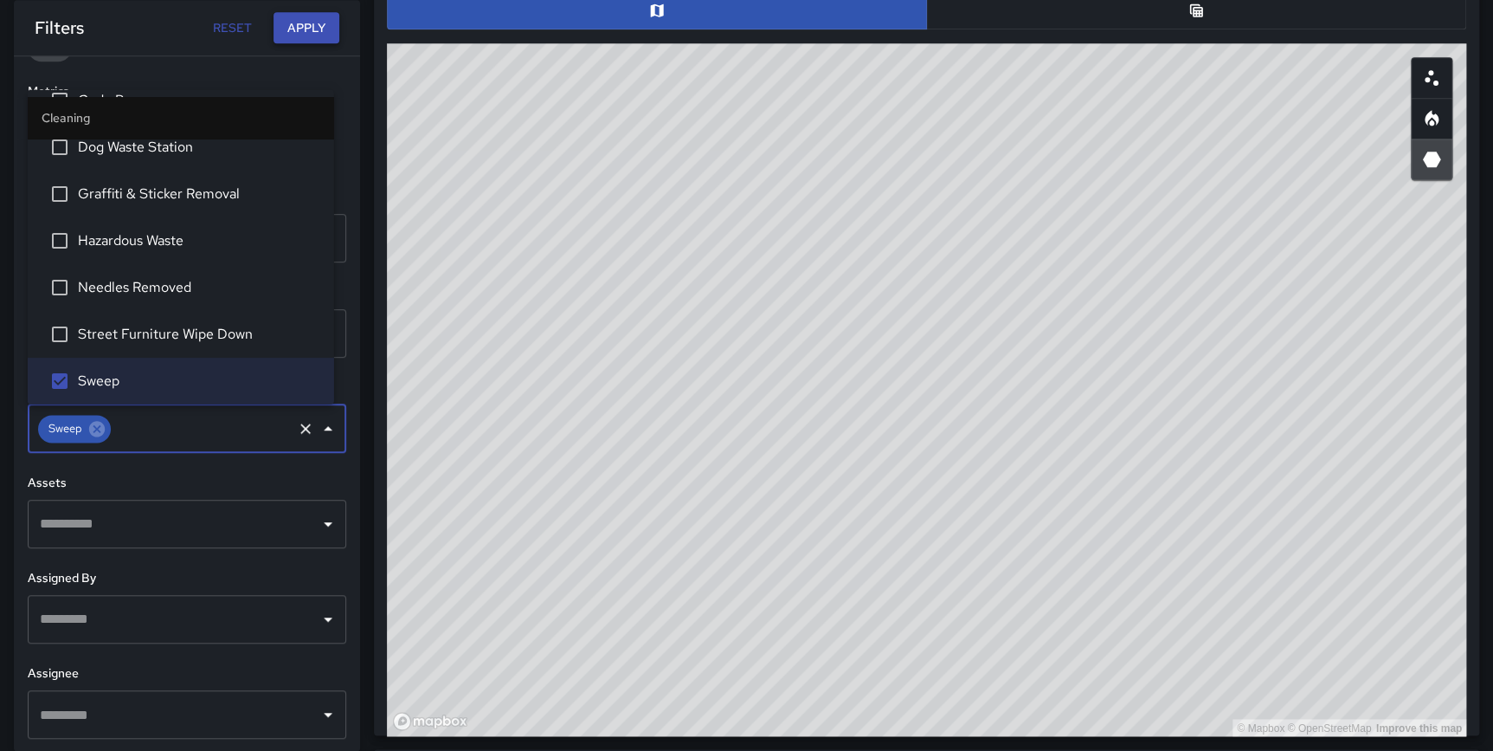
click at [306, 20] on button "Apply" at bounding box center [307, 28] width 66 height 32
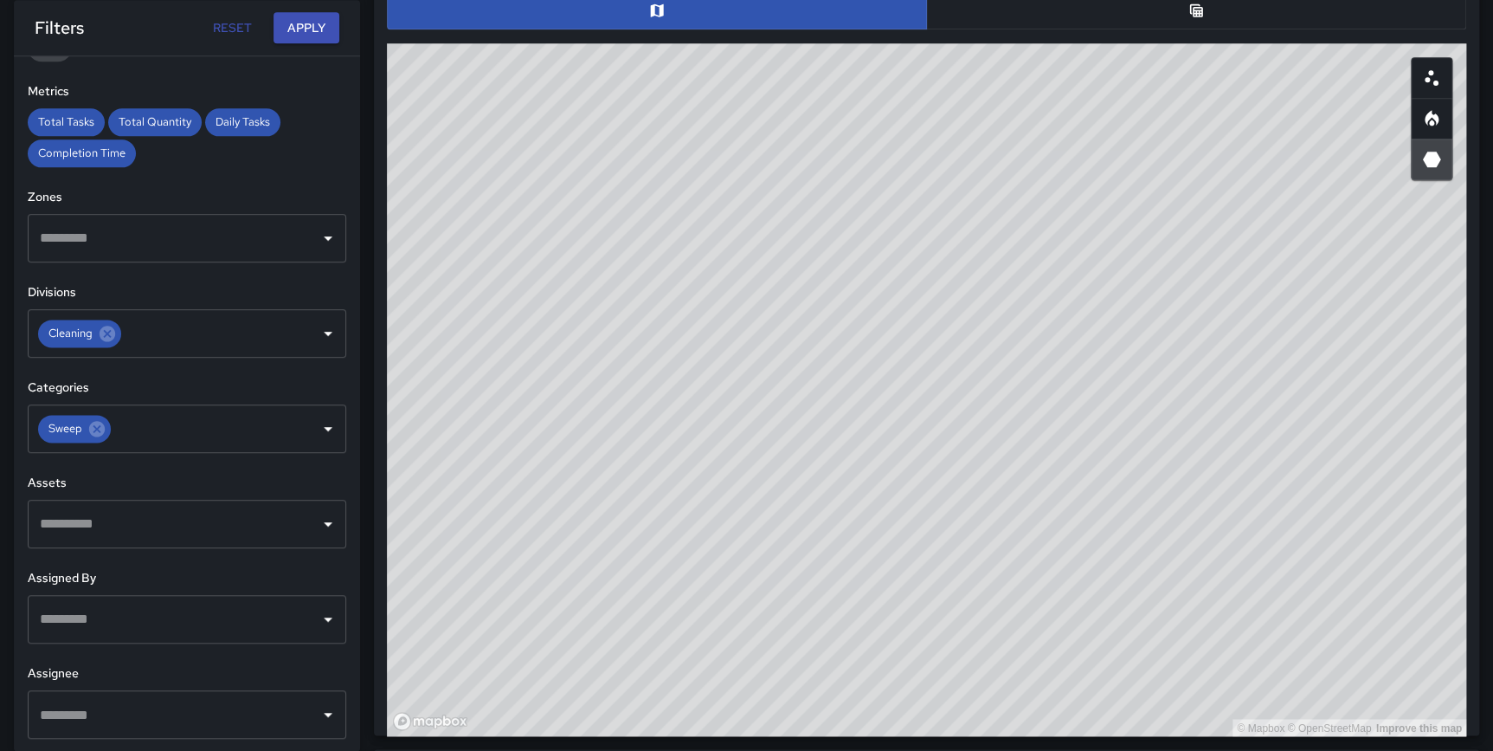
drag, startPoint x: 1335, startPoint y: 346, endPoint x: 1346, endPoint y: 343, distance: 11.8
click at [1346, 343] on div "© Mapbox © OpenStreetMap Improve this map" at bounding box center [927, 389] width 1080 height 693
drag, startPoint x: 1357, startPoint y: 336, endPoint x: 1354, endPoint y: 307, distance: 28.7
click at [1354, 307] on div "© Mapbox © OpenStreetMap Improve this map" at bounding box center [927, 389] width 1080 height 693
click at [1263, 432] on div "© Mapbox © OpenStreetMap Improve this map" at bounding box center [927, 389] width 1080 height 693
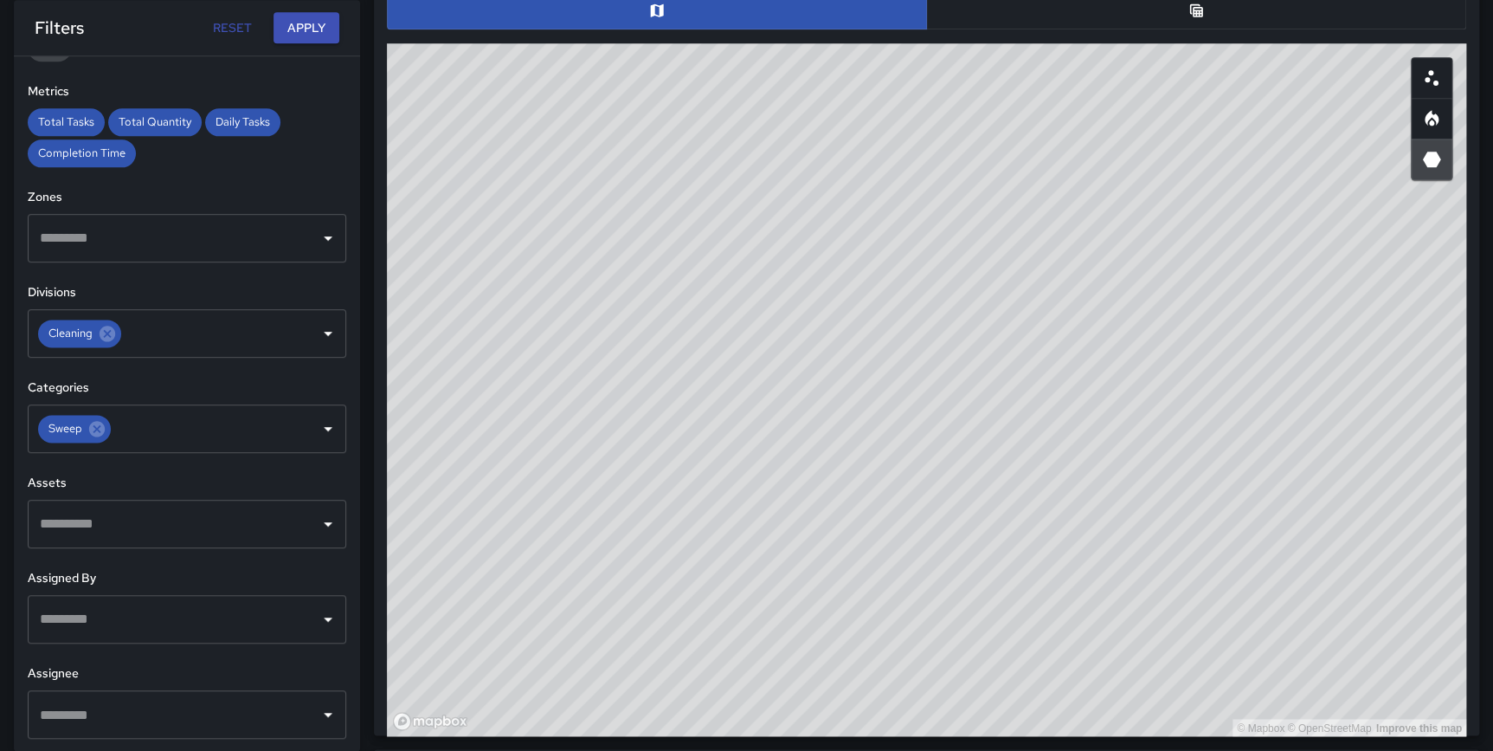
click at [1276, 350] on div "© Mapbox © OpenStreetMap Improve this map" at bounding box center [927, 389] width 1080 height 693
click at [99, 429] on icon at bounding box center [96, 428] width 19 height 19
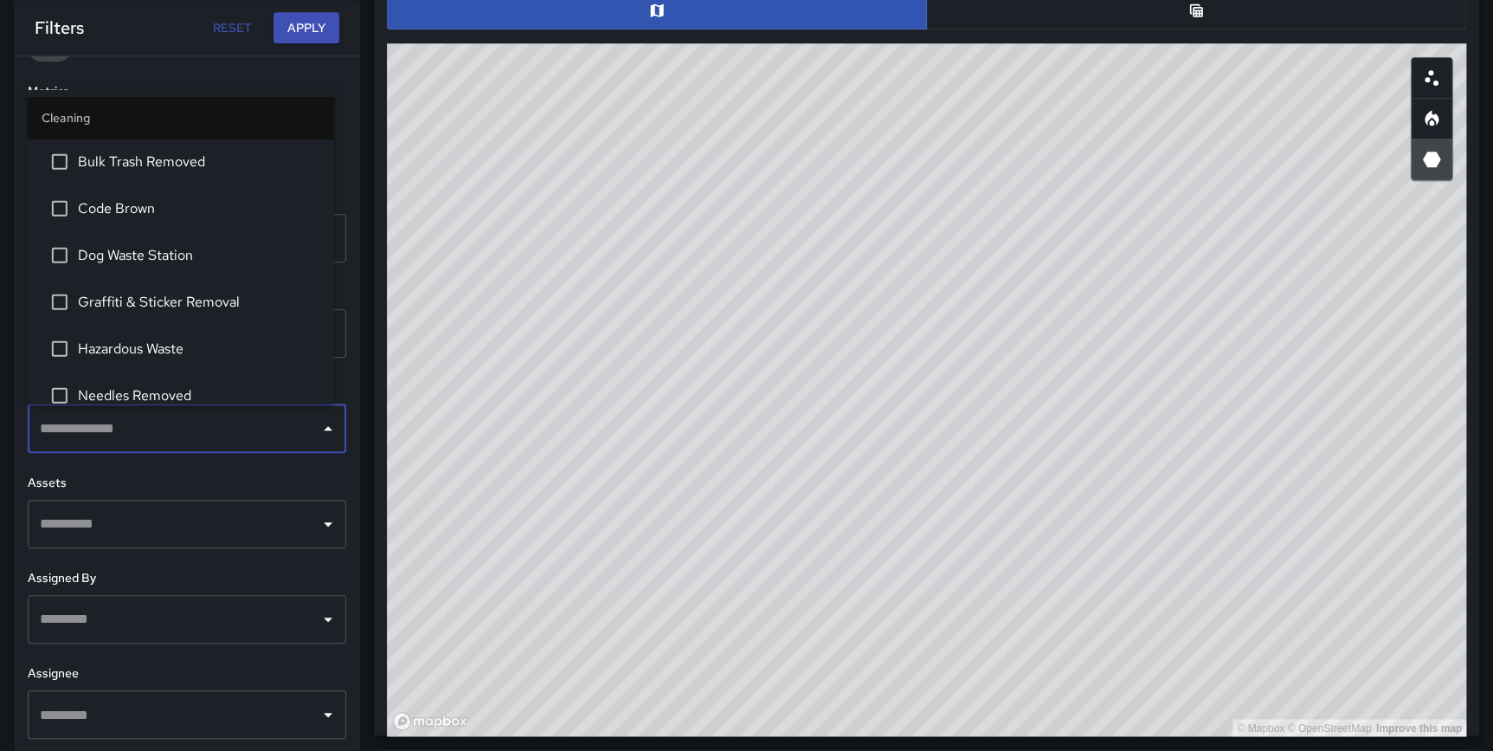
click at [94, 431] on input "text" at bounding box center [173, 428] width 277 height 33
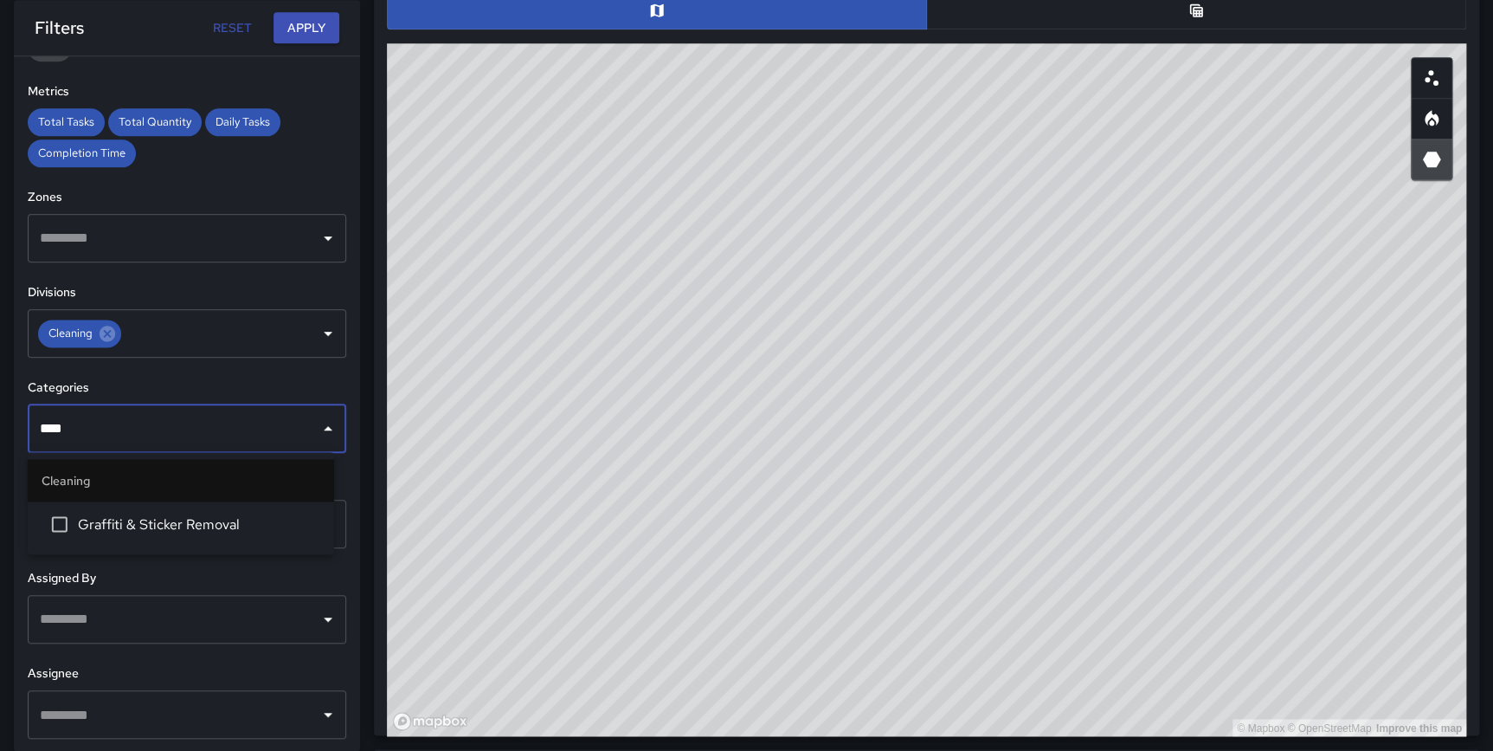
type input "*****"
click at [151, 525] on span "Graffiti & Sticker Removal" at bounding box center [199, 523] width 242 height 21
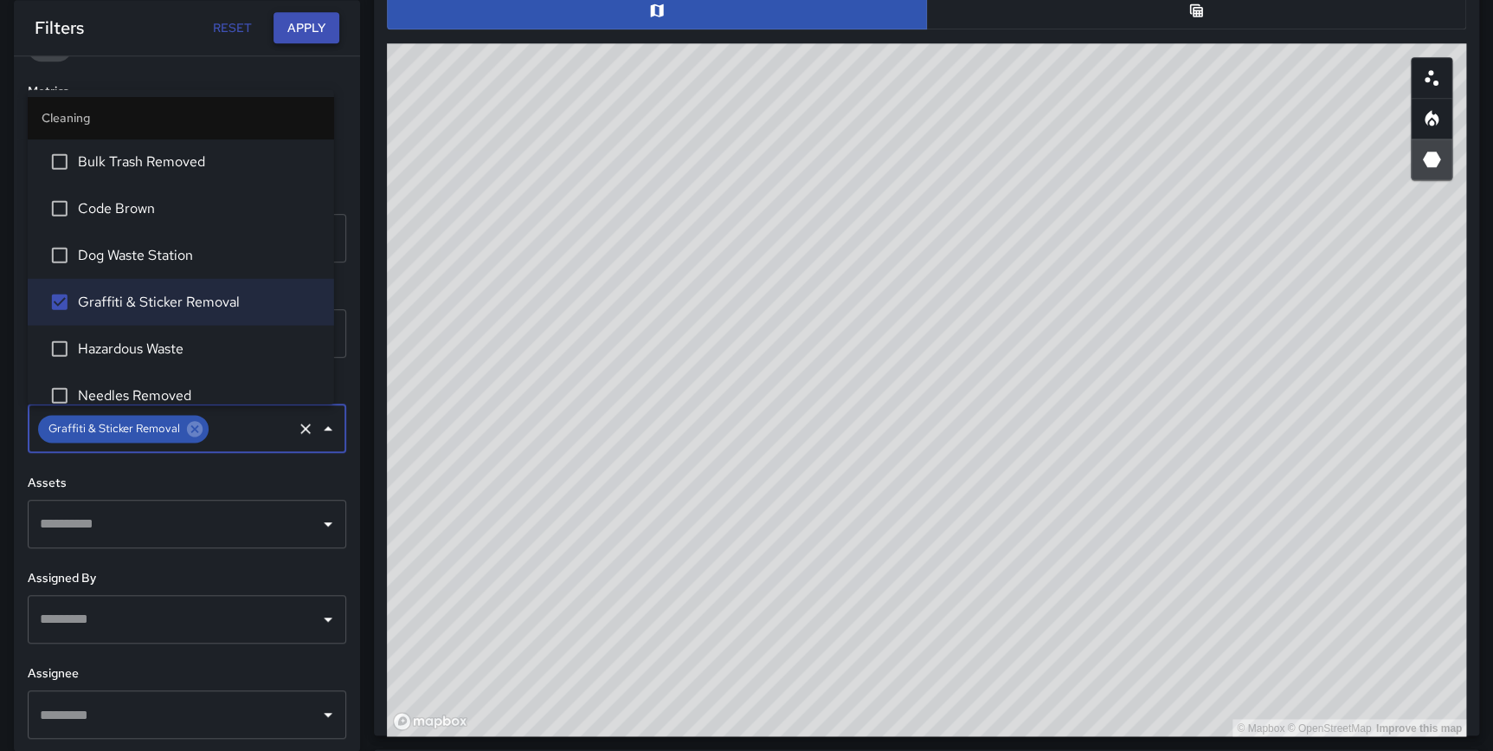
click at [295, 25] on button "Apply" at bounding box center [307, 28] width 66 height 32
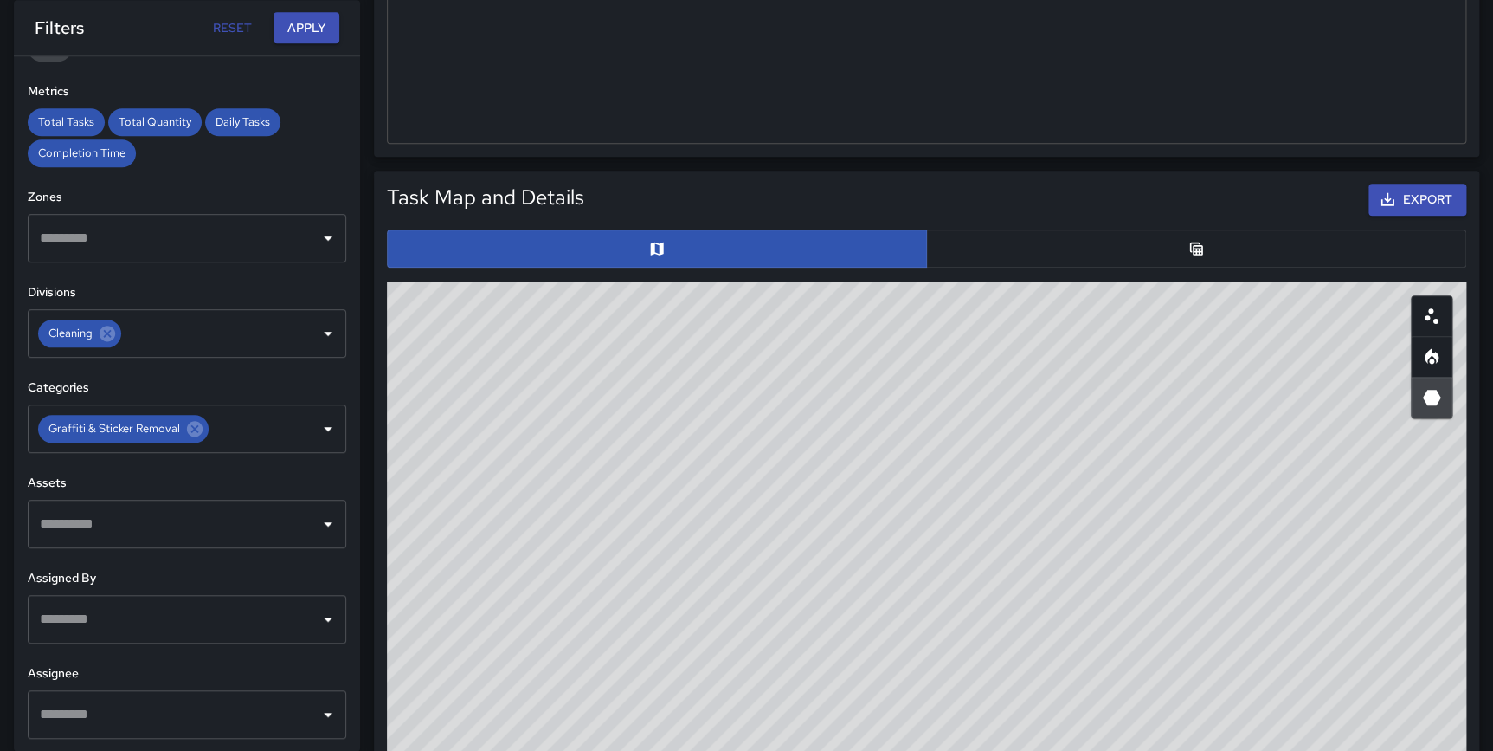
scroll to position [699, 0]
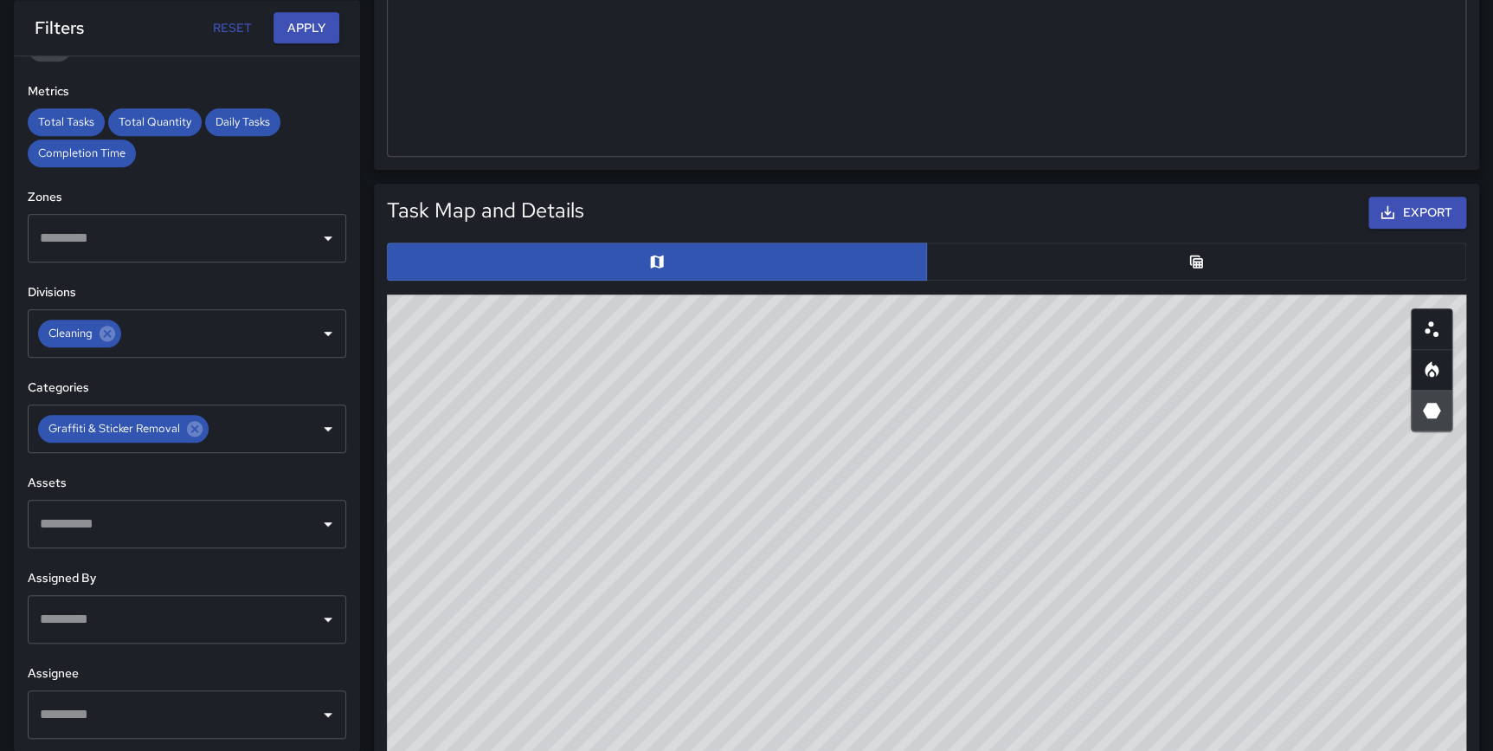
click at [1178, 251] on button "button" at bounding box center [1196, 261] width 540 height 38
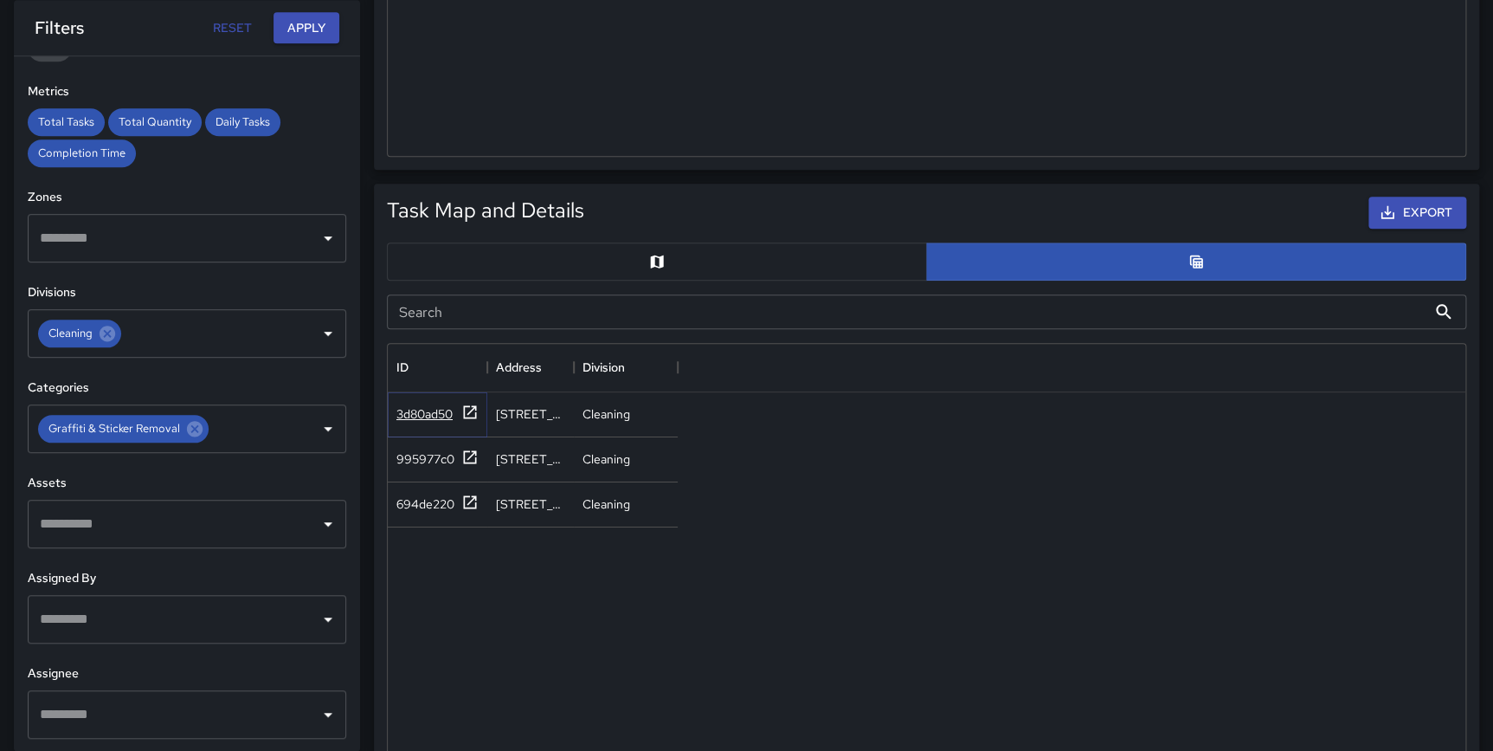
click at [460, 416] on div "3d80ad50" at bounding box center [438, 414] width 82 height 22
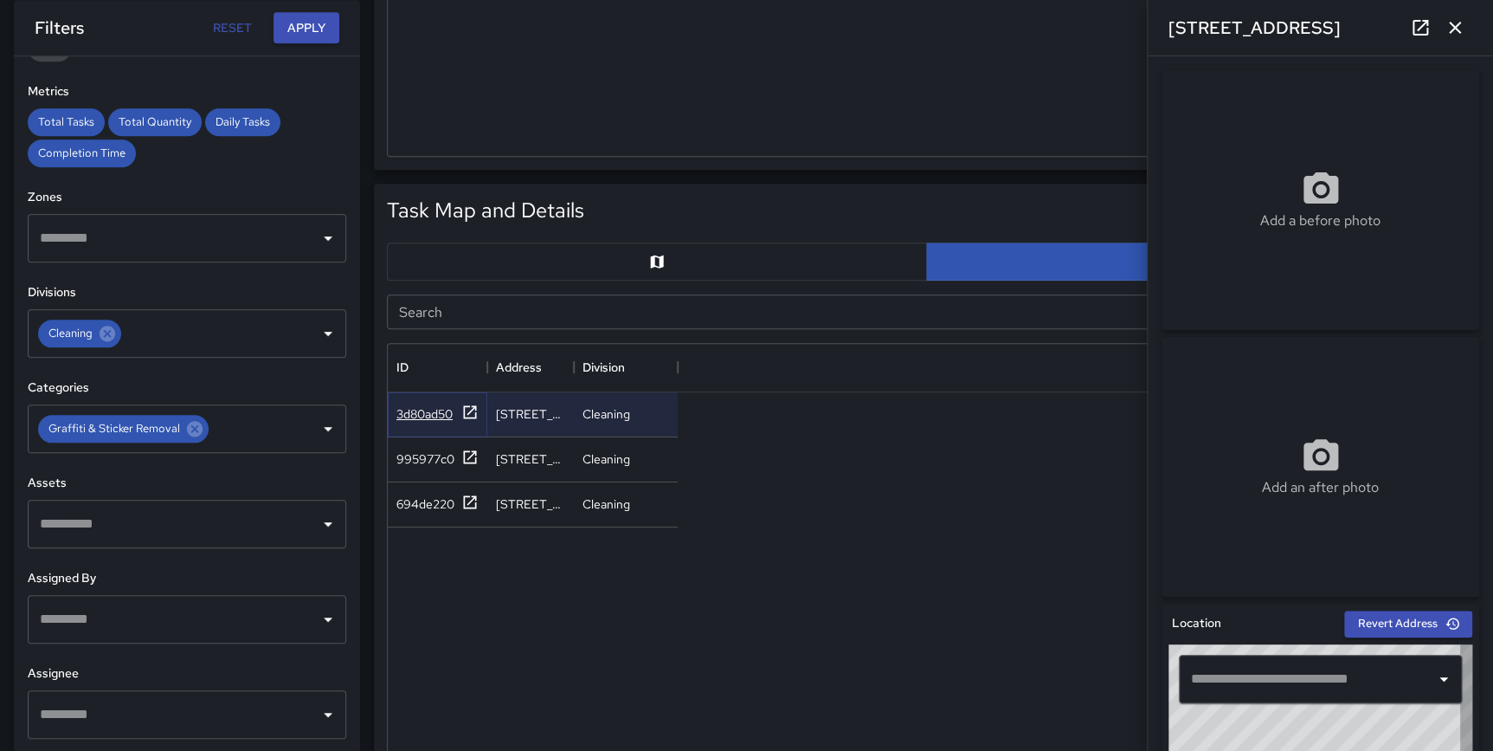
type input "**********"
click at [465, 452] on icon at bounding box center [469, 456] width 17 height 17
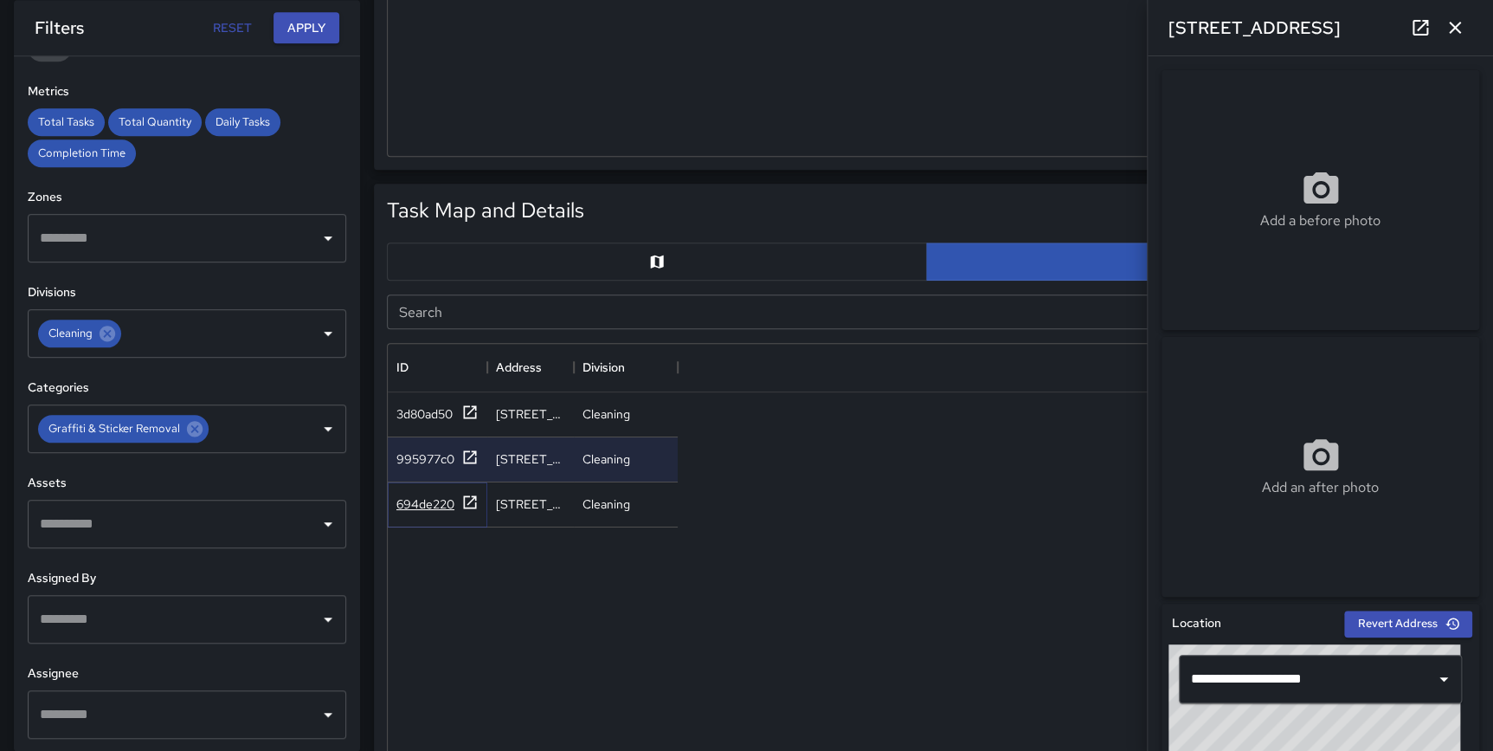
click at [466, 504] on icon at bounding box center [469, 502] width 17 height 17
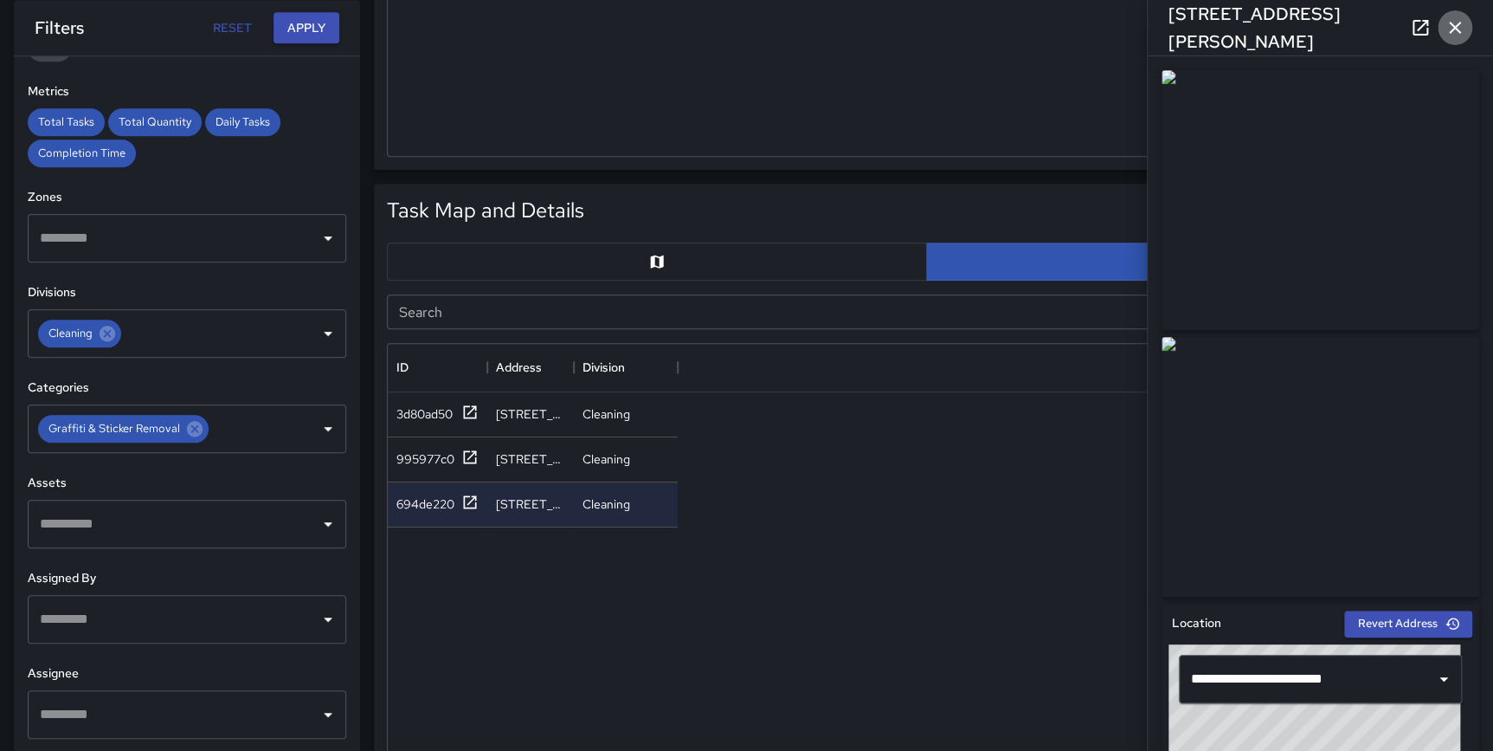
click at [1456, 29] on icon "button" at bounding box center [1455, 28] width 12 height 12
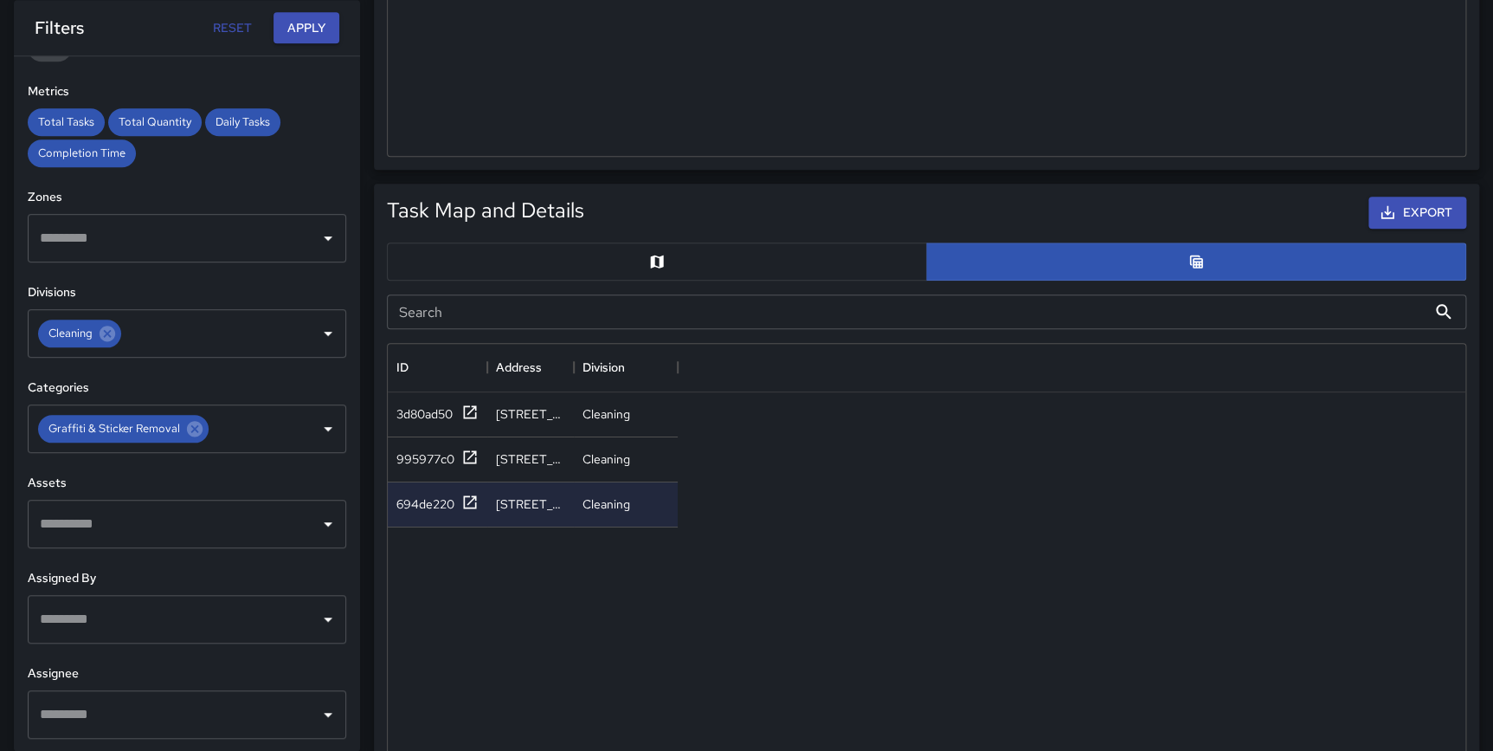
click at [190, 20] on div "Filters Reset Apply" at bounding box center [187, 28] width 305 height 32
click at [224, 21] on button "Reset" at bounding box center [231, 28] width 55 height 32
type input "**********"
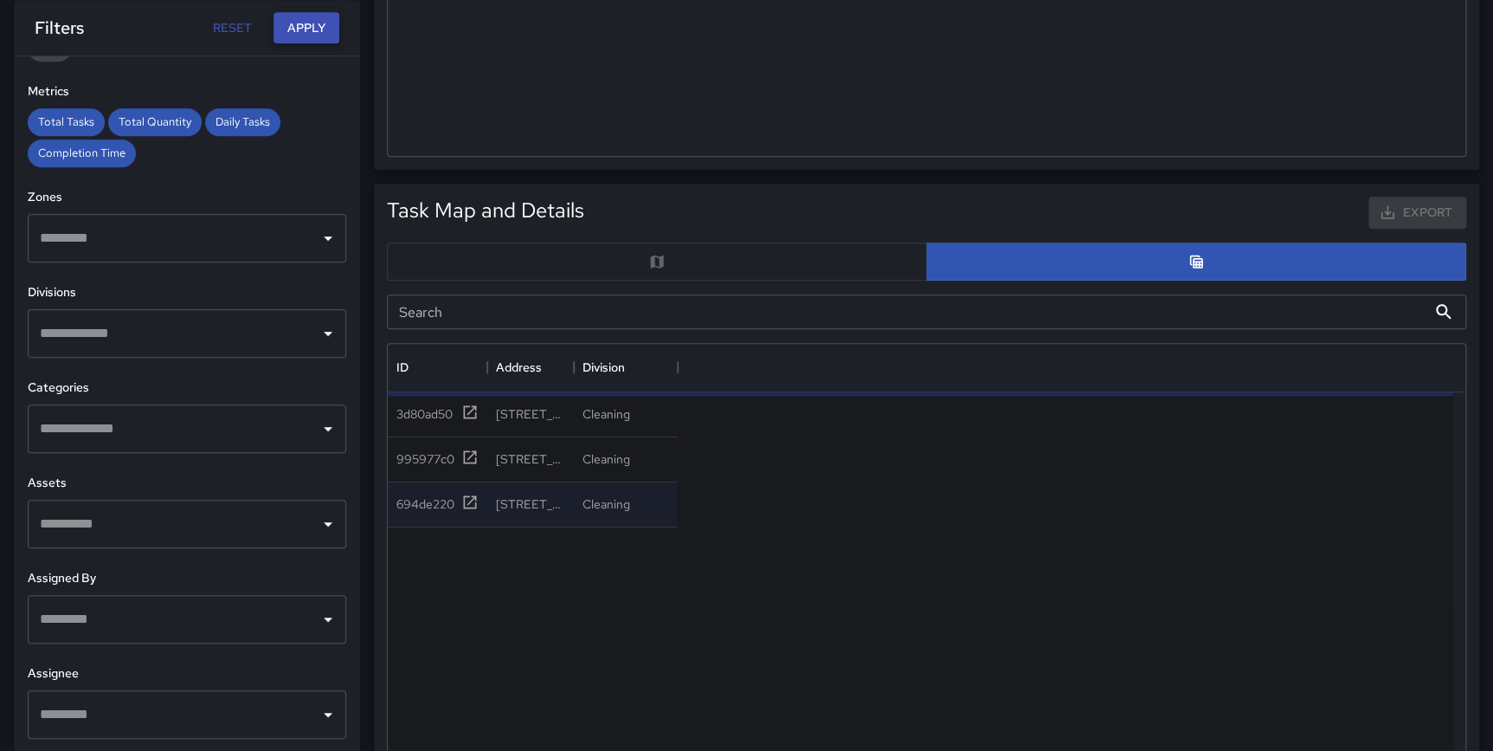
click at [299, 35] on button "Apply" at bounding box center [307, 28] width 66 height 32
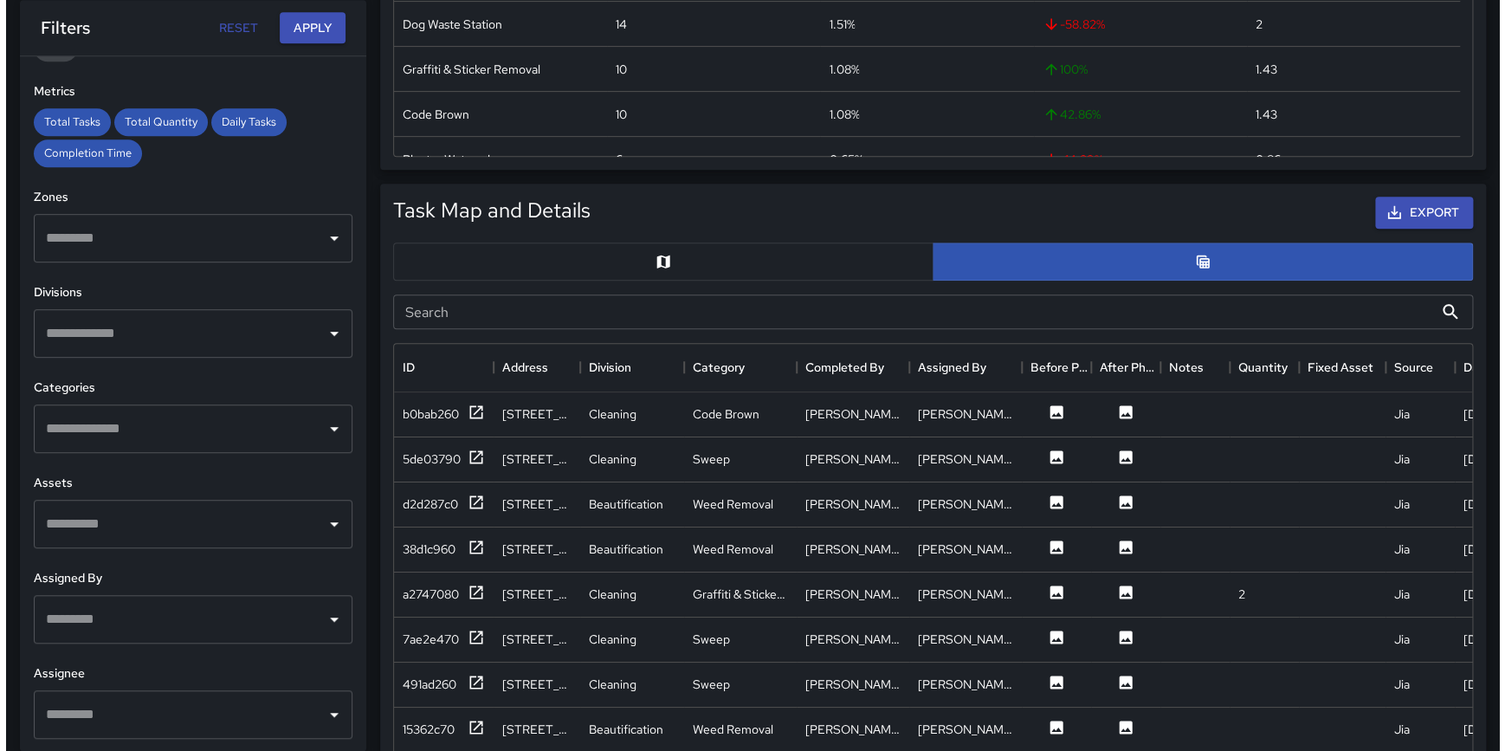
scroll to position [0, 0]
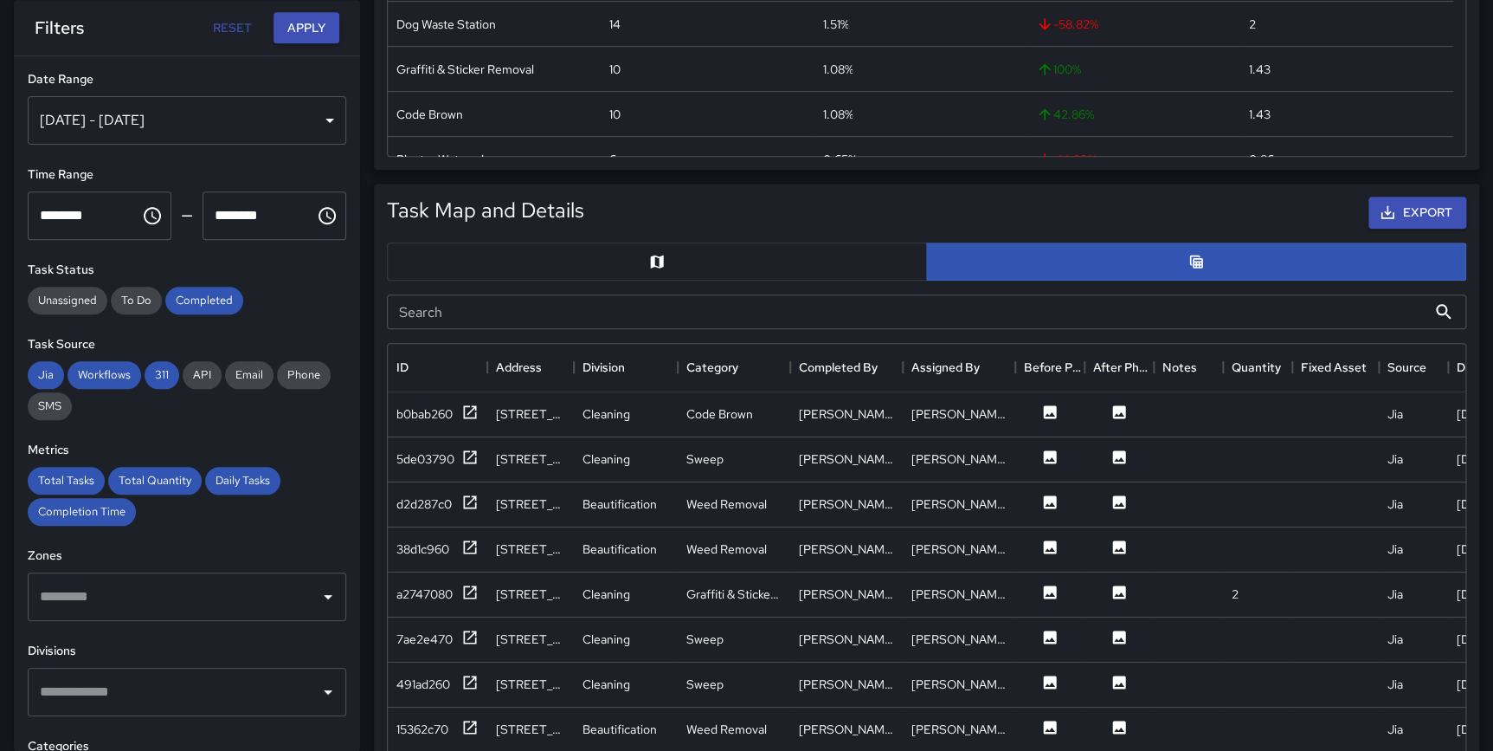
click at [74, 122] on div "[DATE] - [DATE]" at bounding box center [187, 120] width 319 height 48
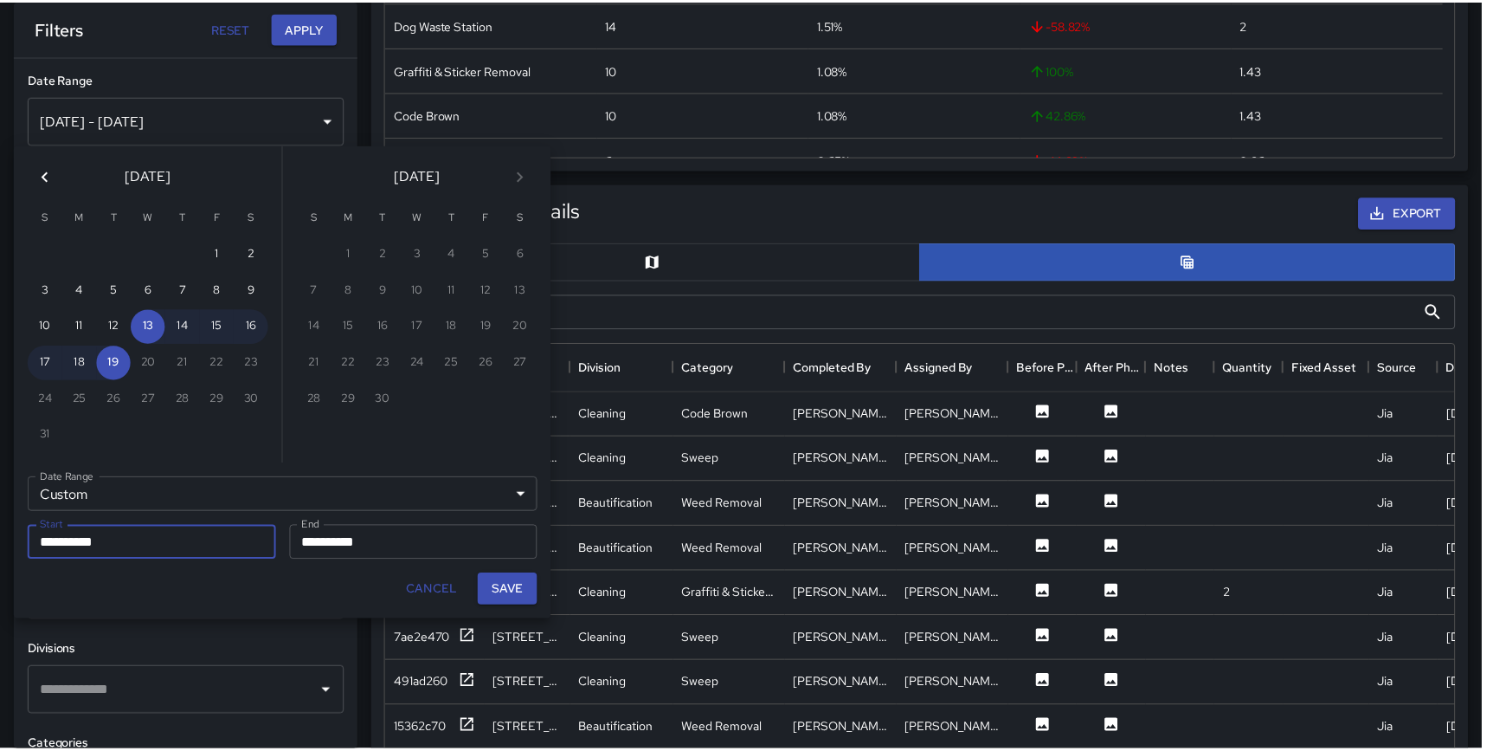
scroll to position [633, 1066]
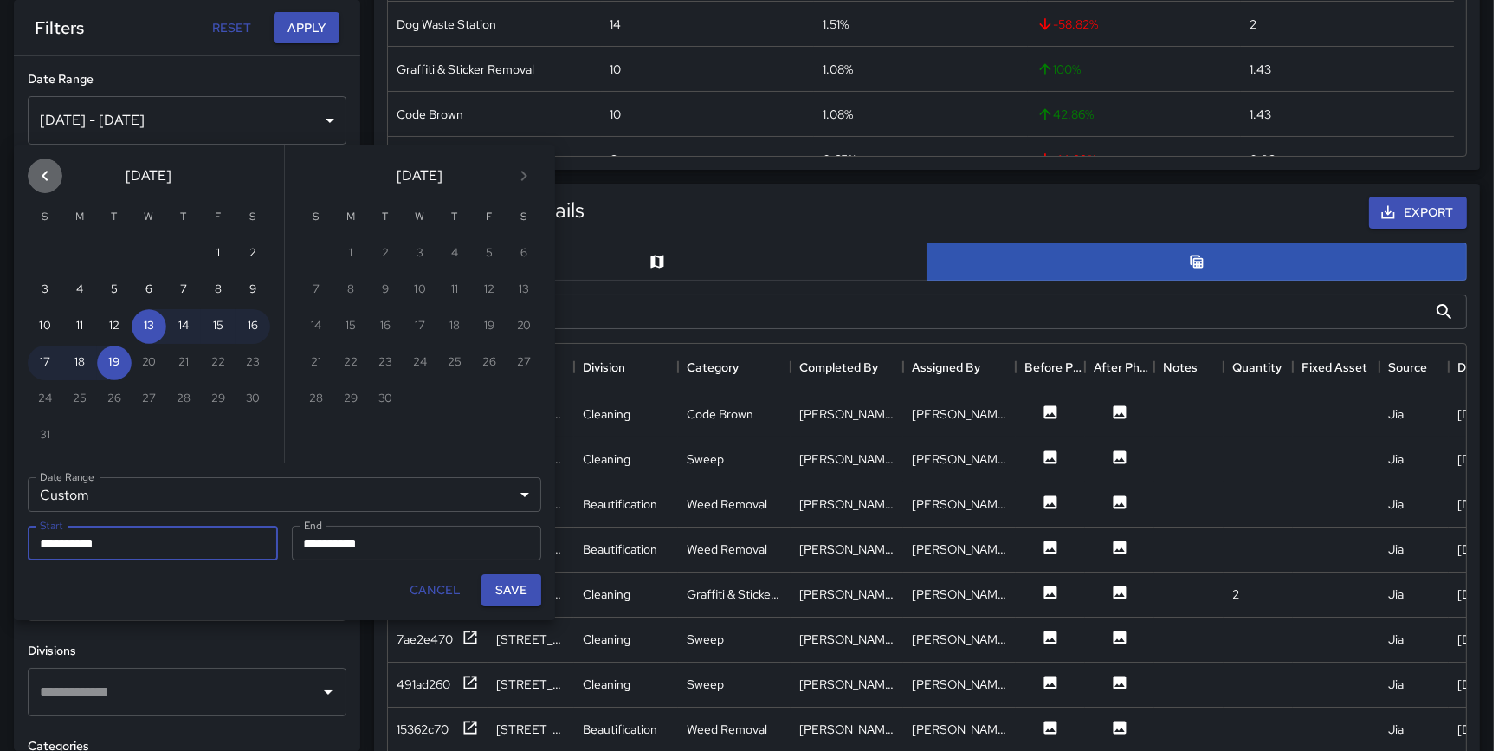
click at [49, 179] on icon "Previous month" at bounding box center [45, 175] width 21 height 21
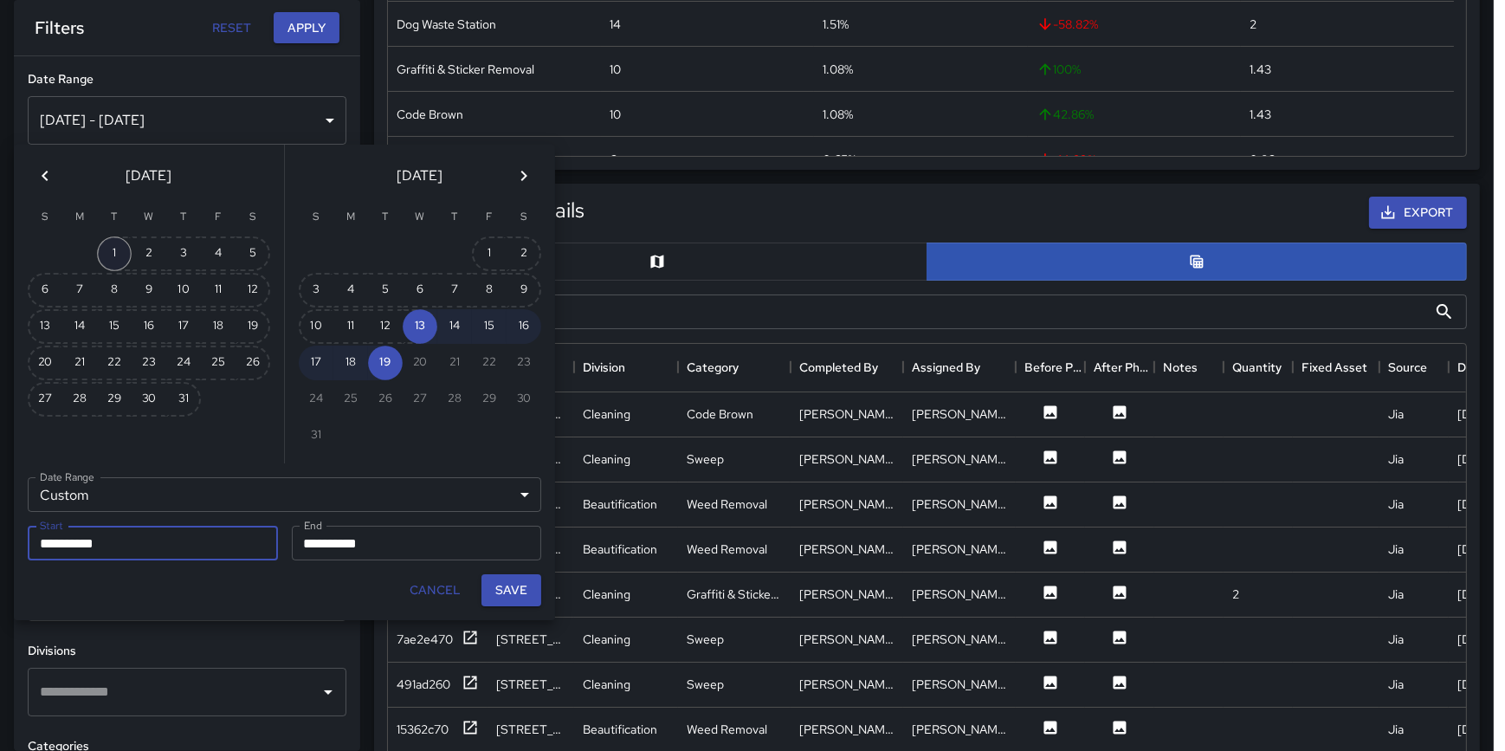
click at [110, 258] on button "1" at bounding box center [114, 253] width 35 height 35
type input "**********"
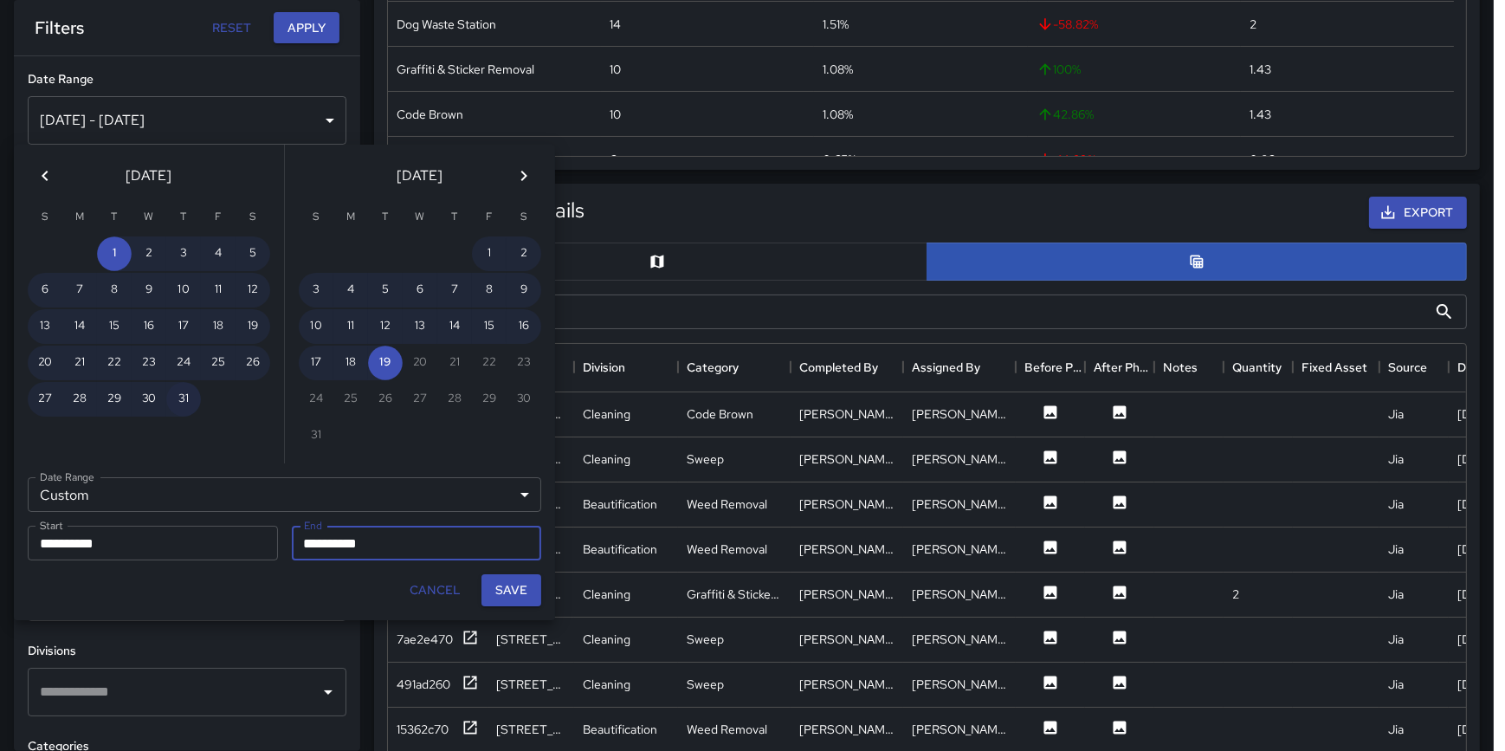
click at [180, 391] on button "31" at bounding box center [183, 399] width 35 height 35
type input "**********"
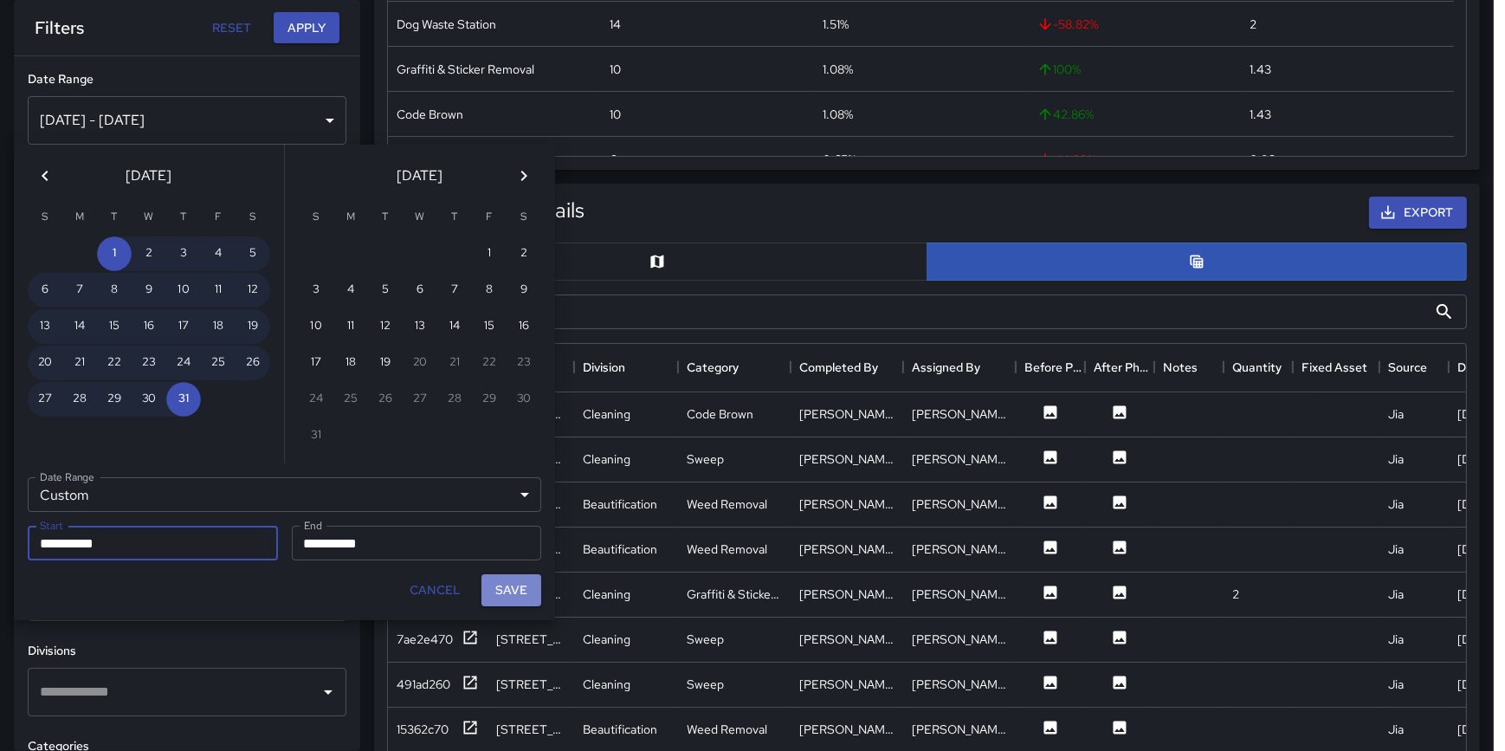
click at [506, 580] on button "Save" at bounding box center [511, 590] width 60 height 32
type input "**********"
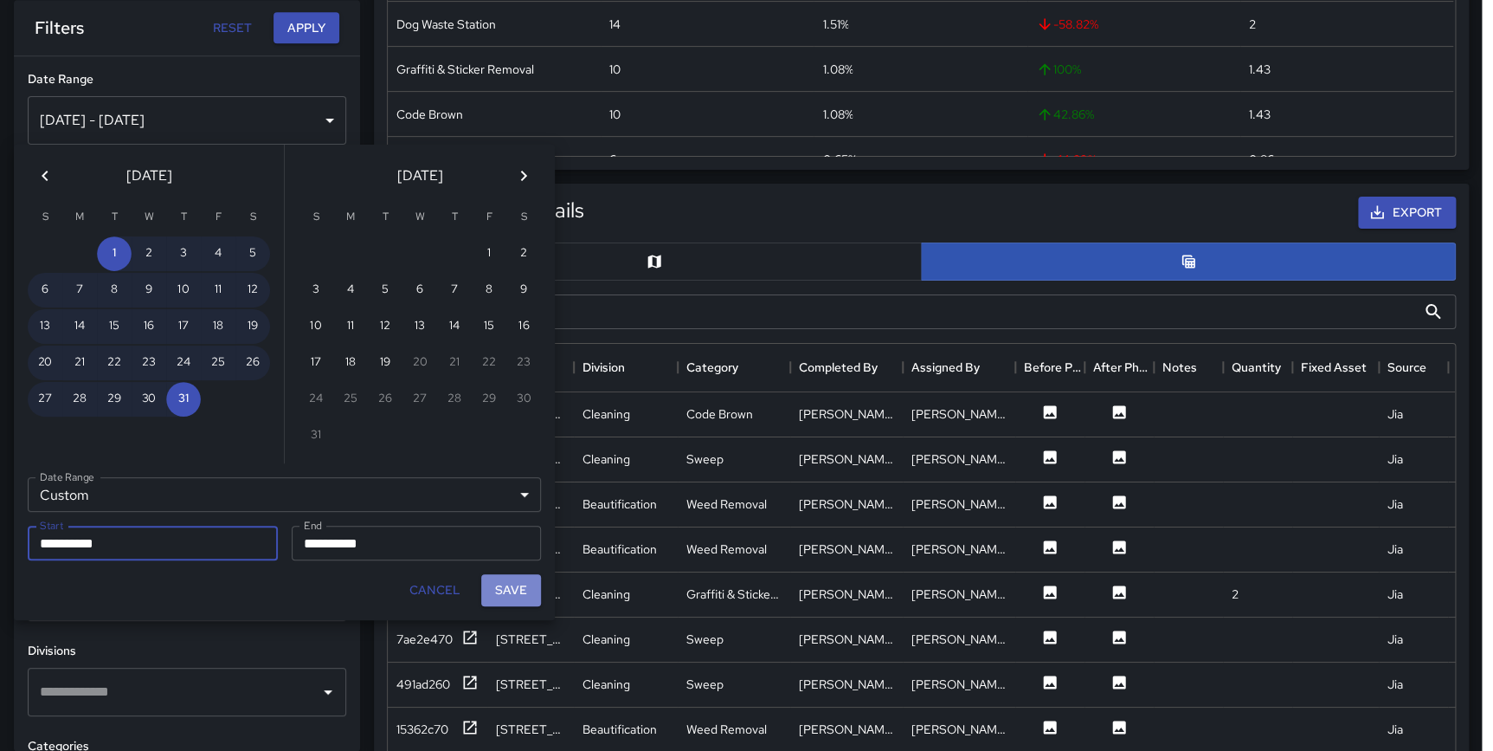
scroll to position [633, 1065]
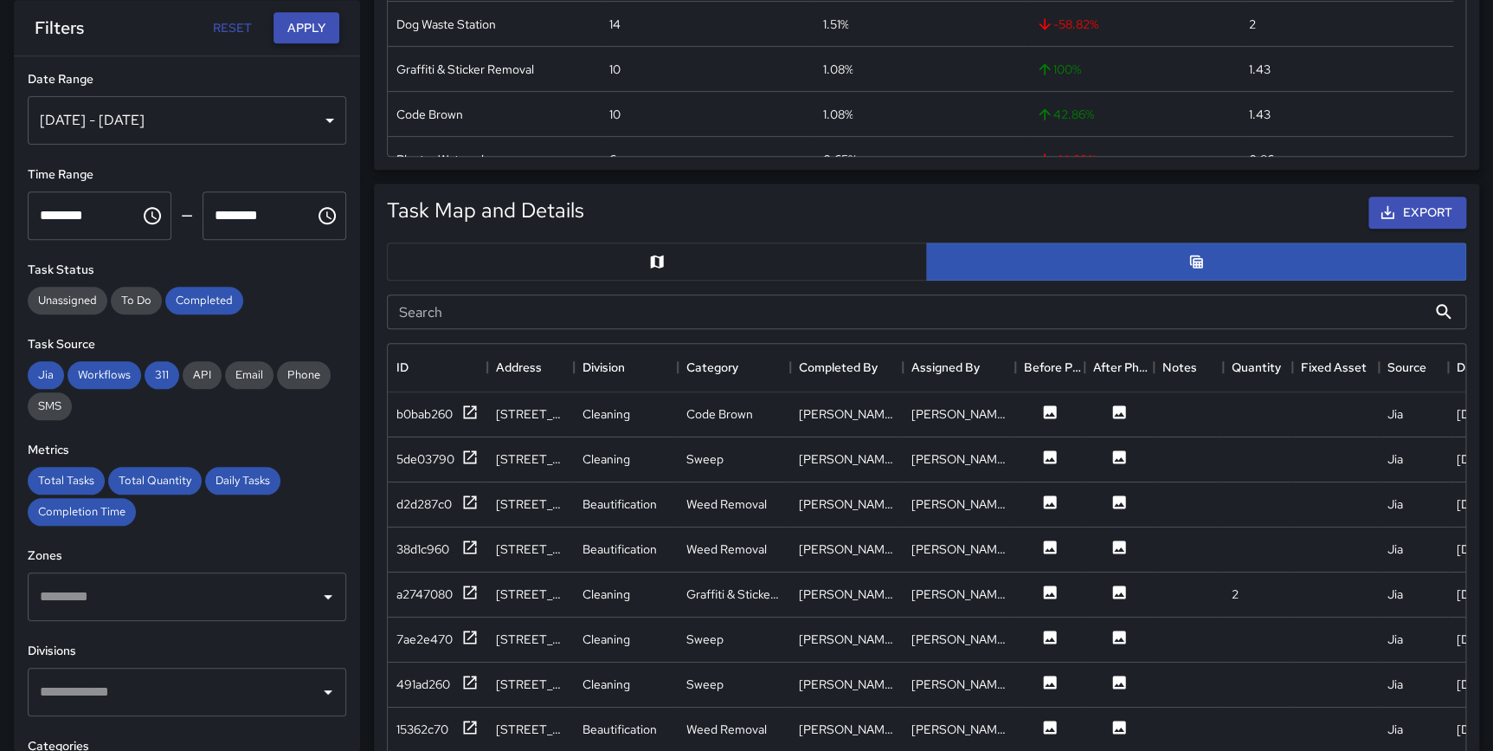
click at [302, 17] on button "Apply" at bounding box center [307, 28] width 66 height 32
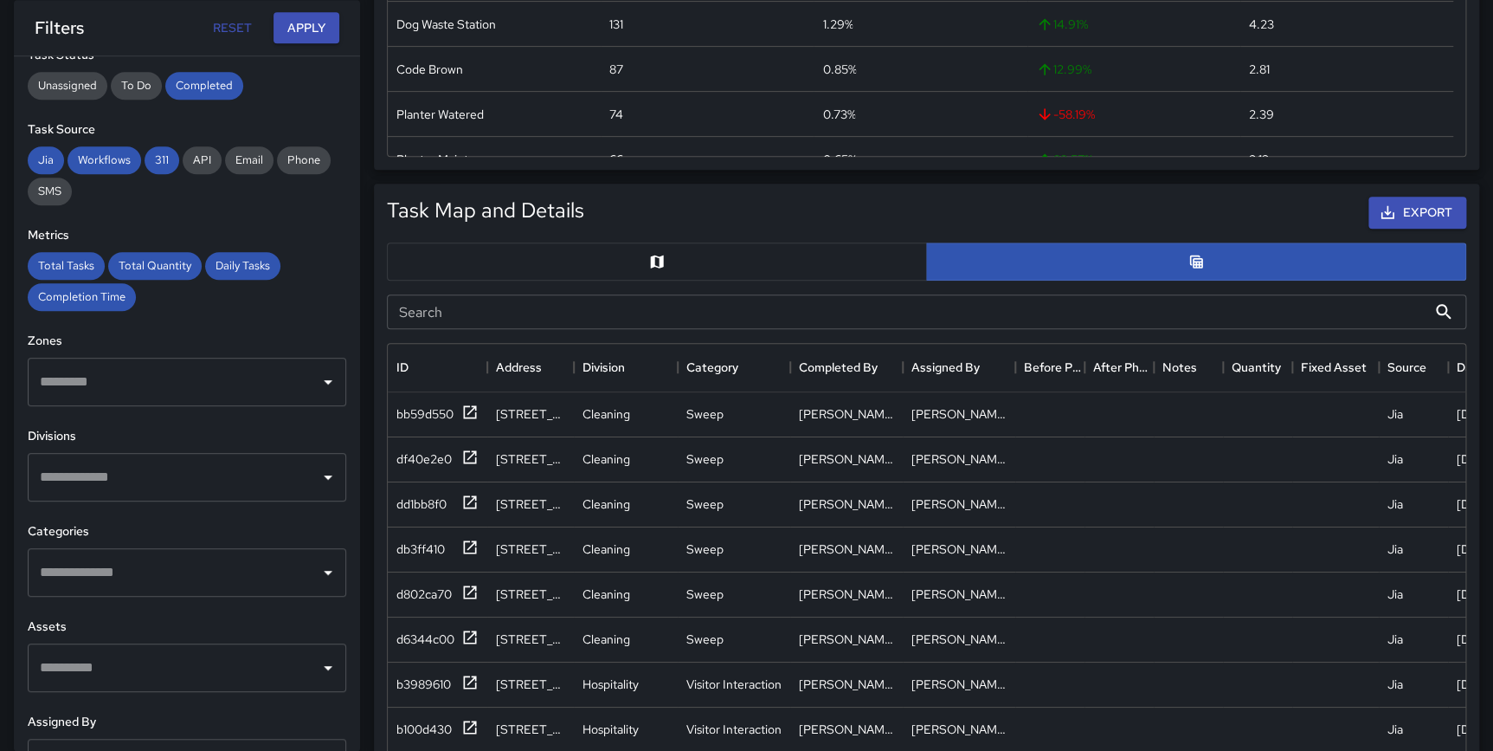
scroll to position [229, 0]
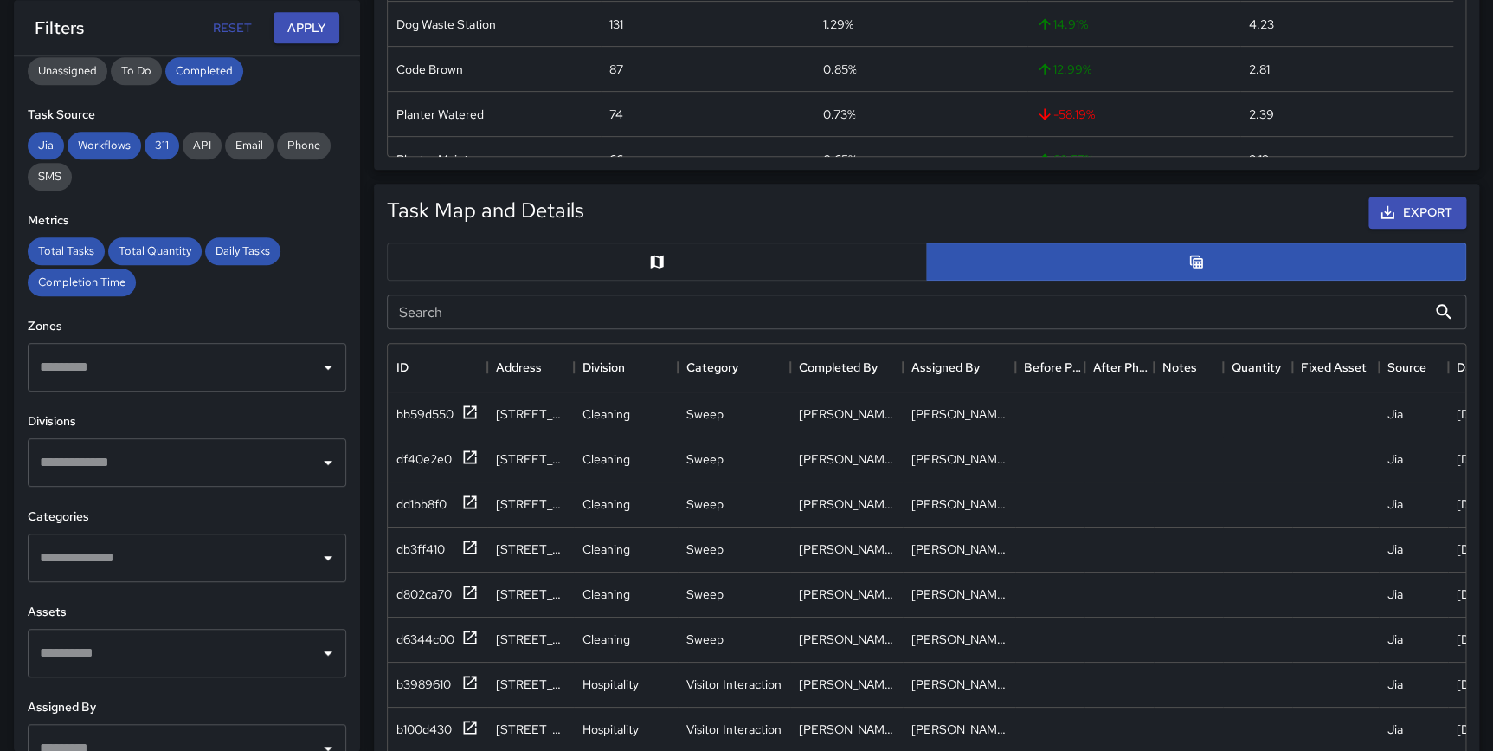
click at [88, 564] on input "text" at bounding box center [173, 557] width 277 height 33
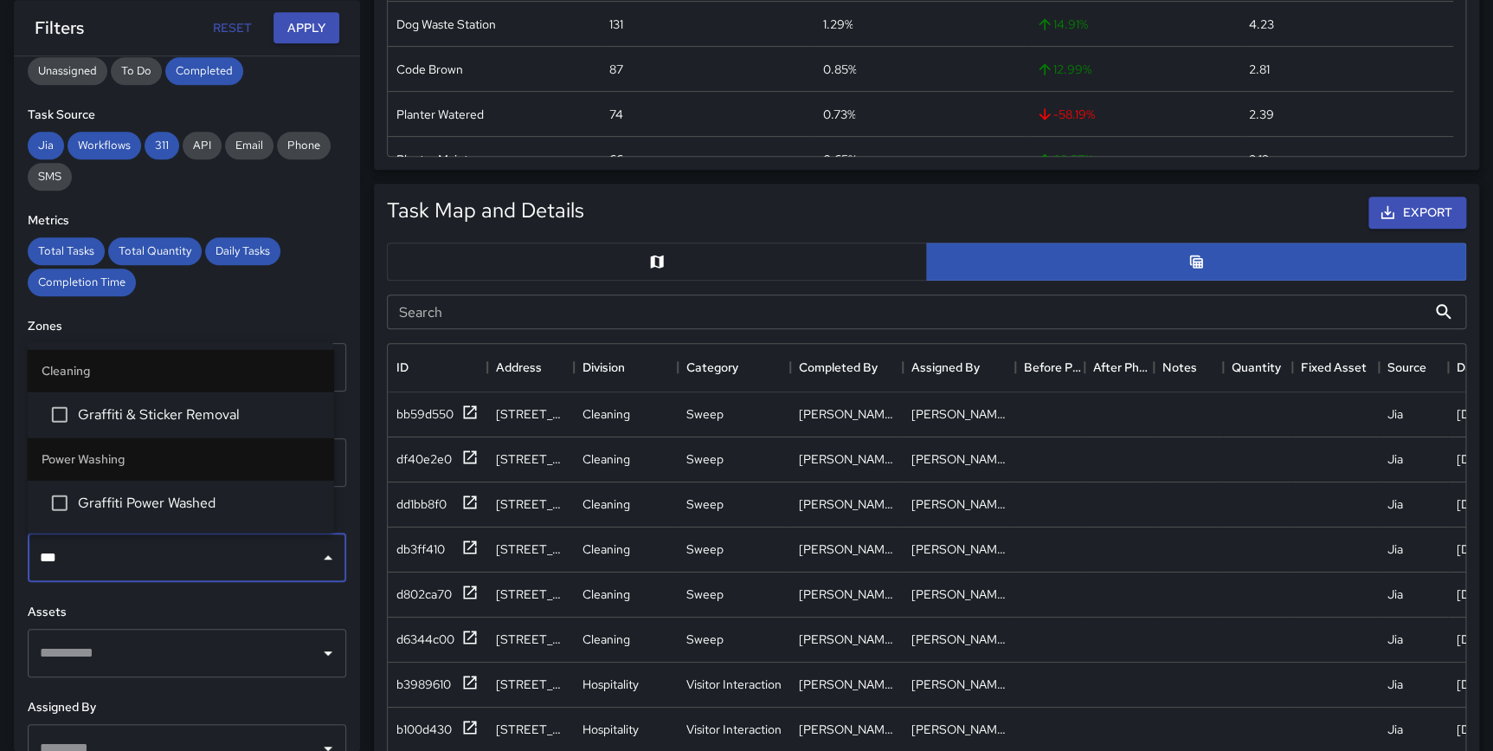
type input "****"
click at [158, 407] on span "Graffiti & Sticker Removal" at bounding box center [199, 413] width 242 height 21
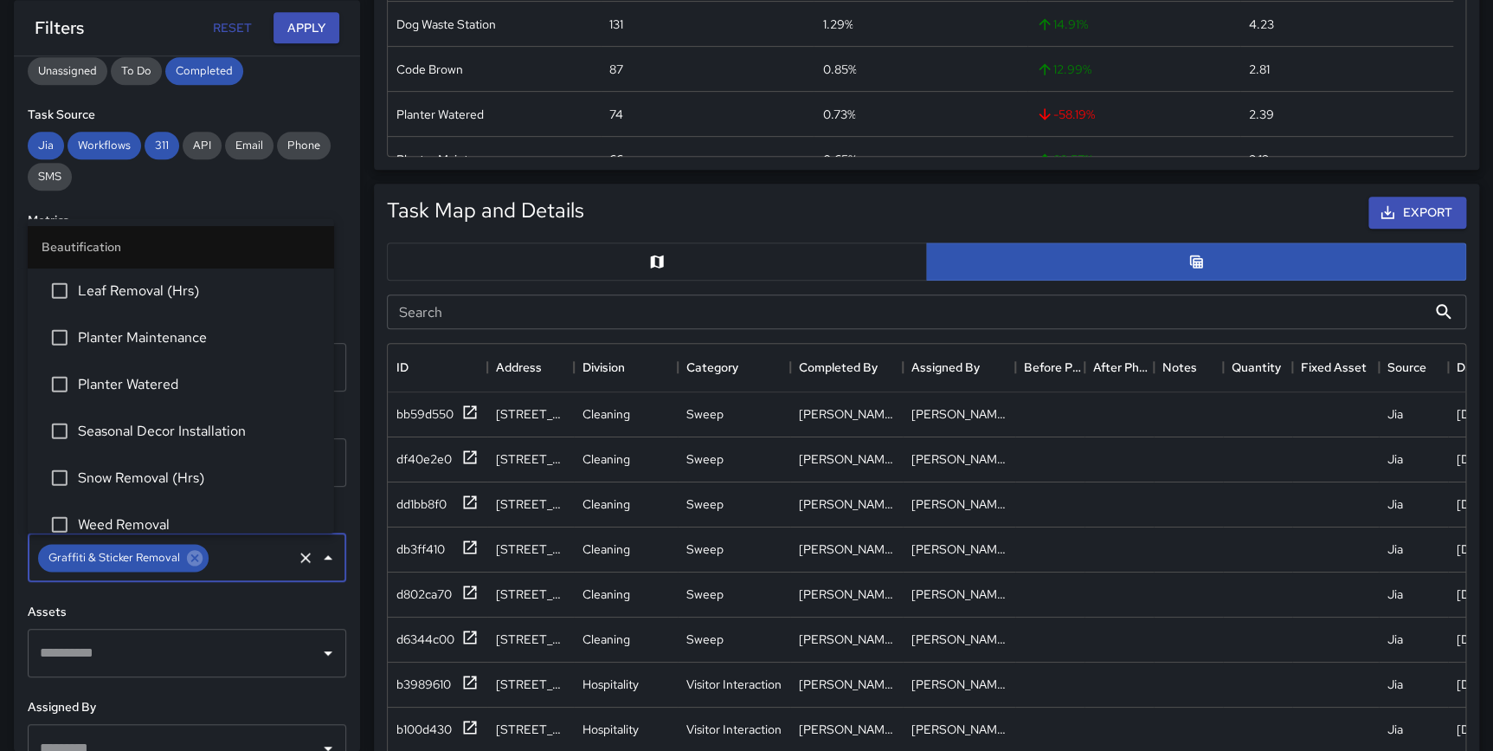
scroll to position [242, 0]
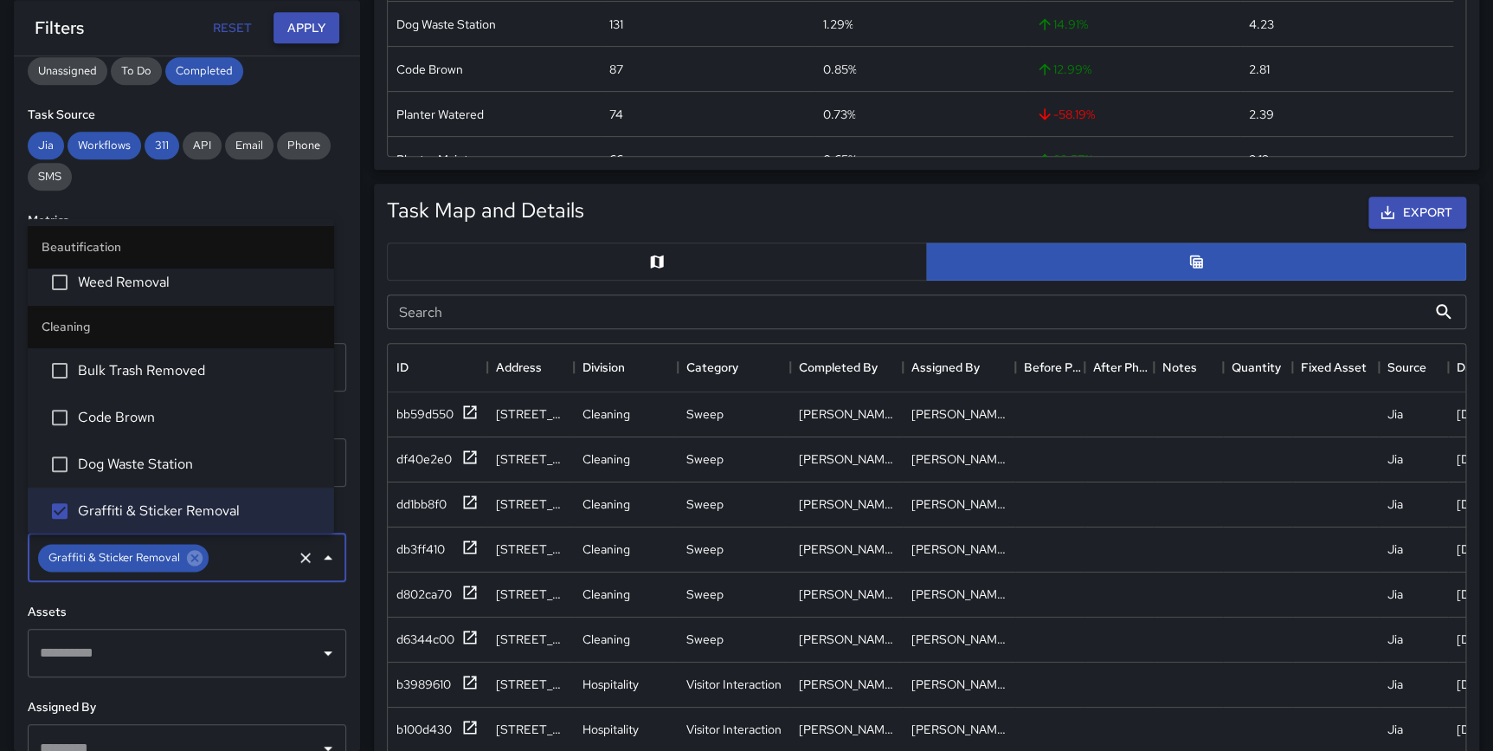
click at [295, 33] on button "Apply" at bounding box center [307, 28] width 66 height 32
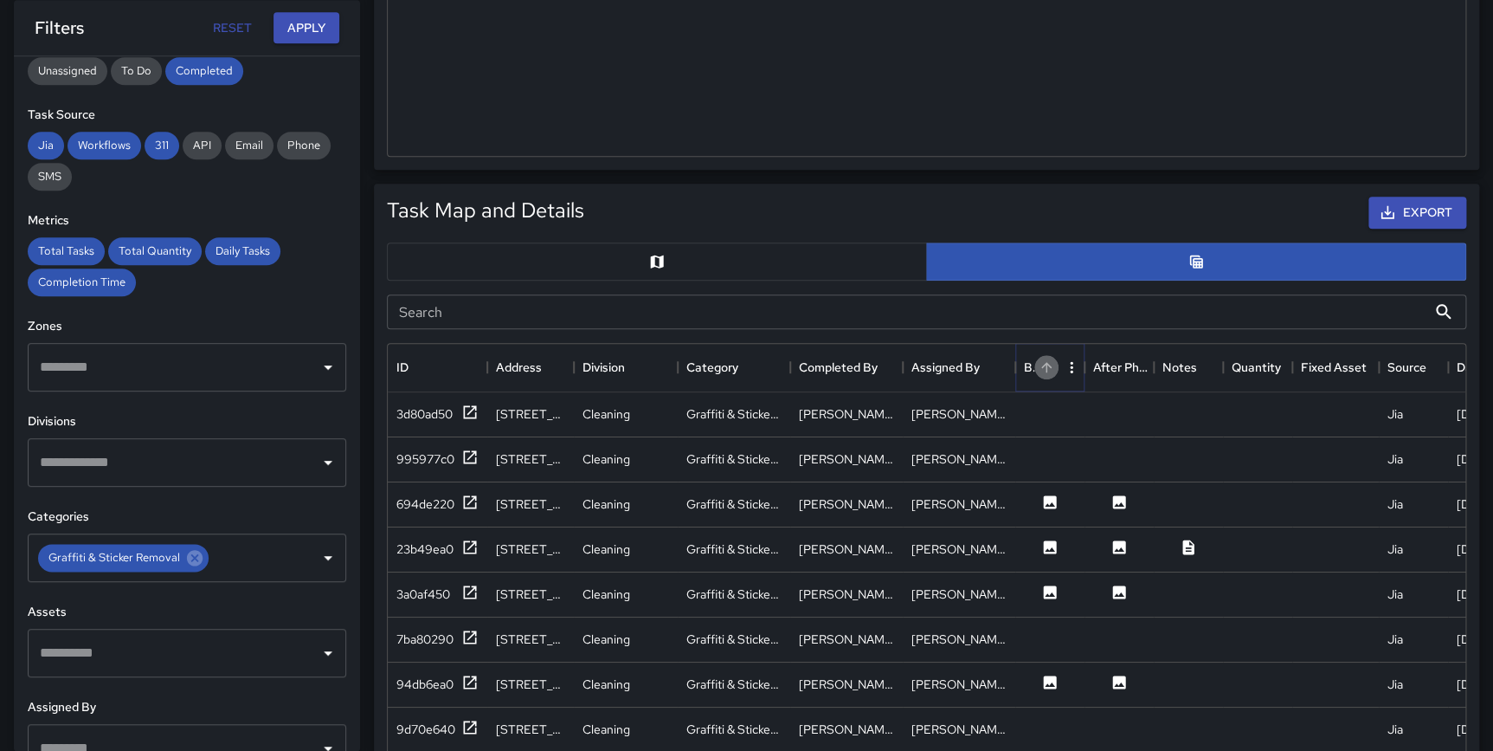
click at [1051, 369] on icon "Sort" at bounding box center [1047, 367] width 16 height 16
click at [1049, 370] on icon "Sort" at bounding box center [1047, 367] width 16 height 16
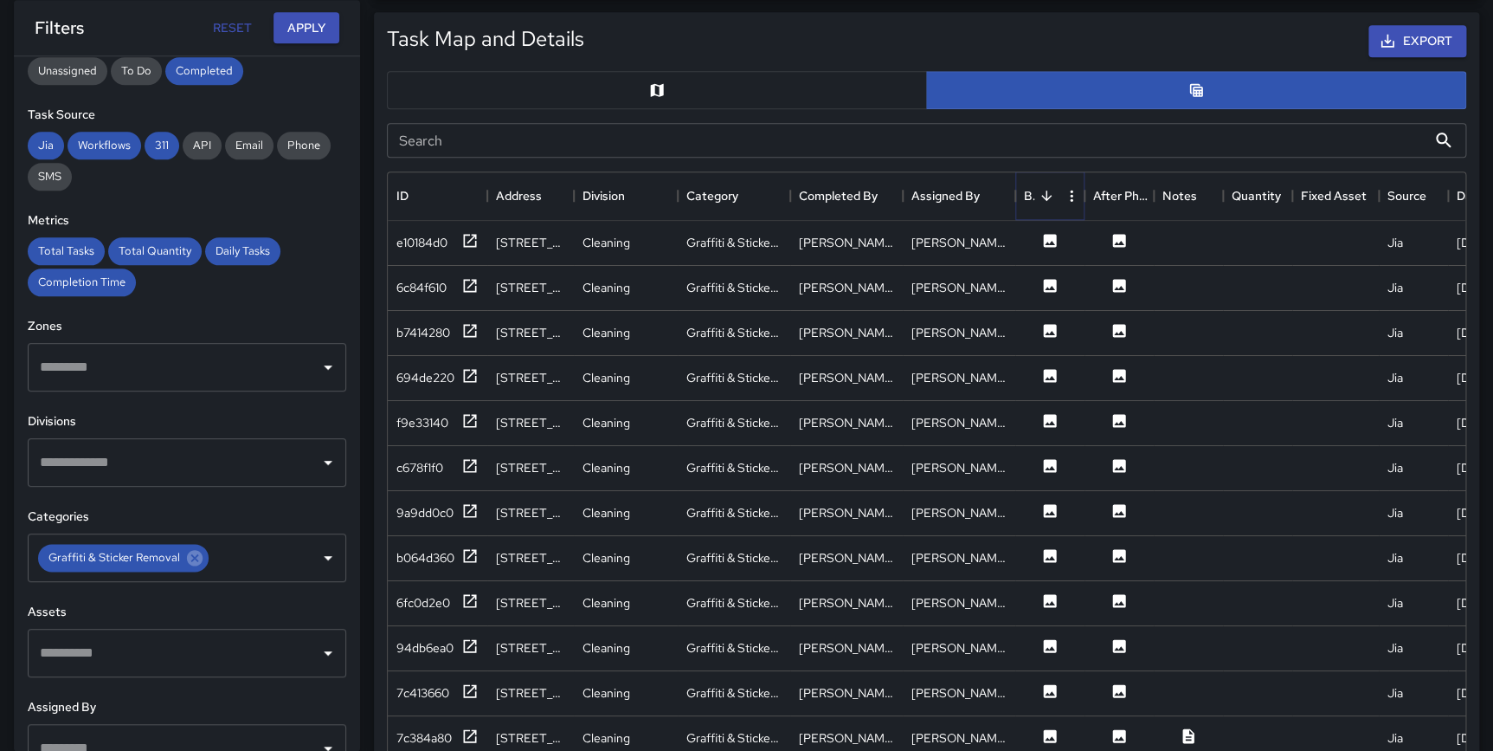
scroll to position [889, 0]
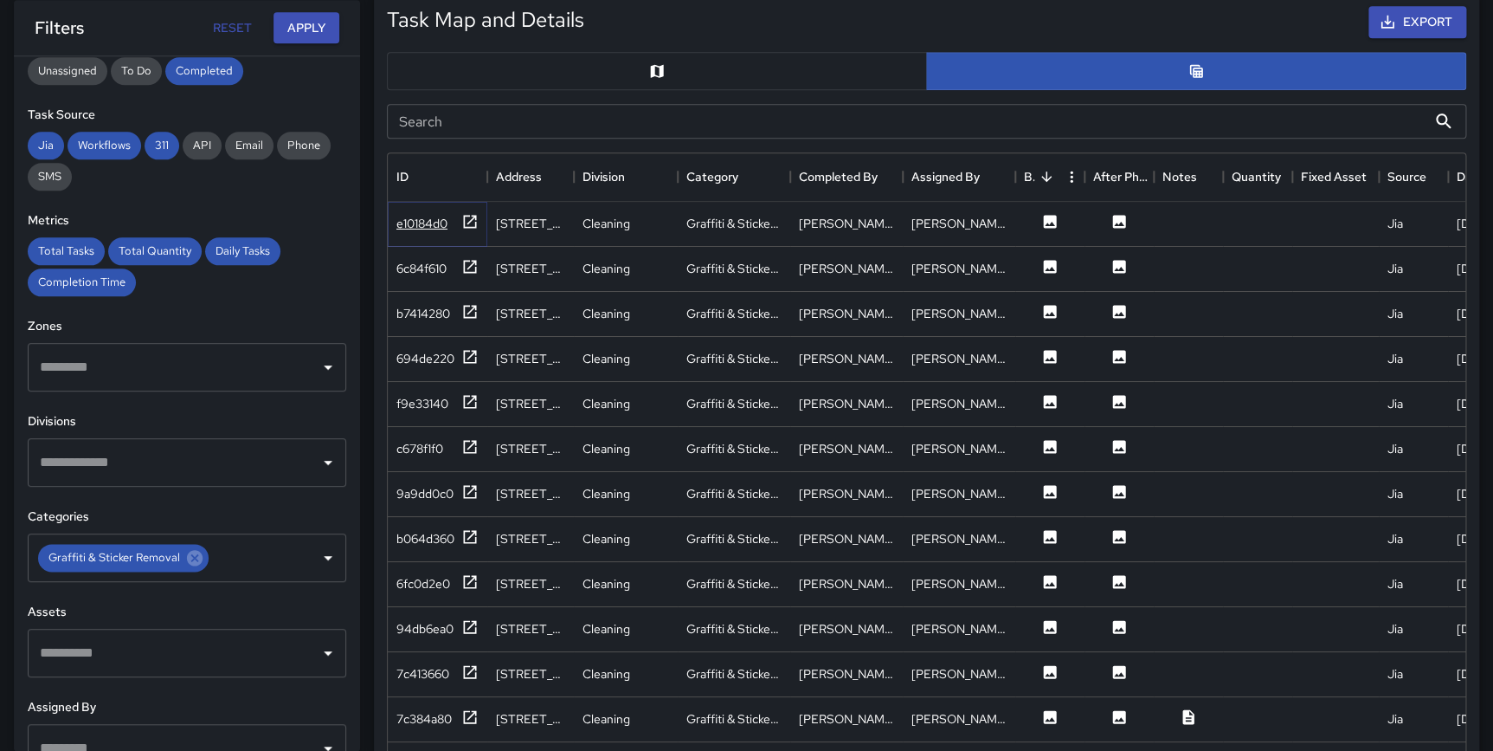
click at [470, 216] on icon at bounding box center [469, 221] width 17 height 17
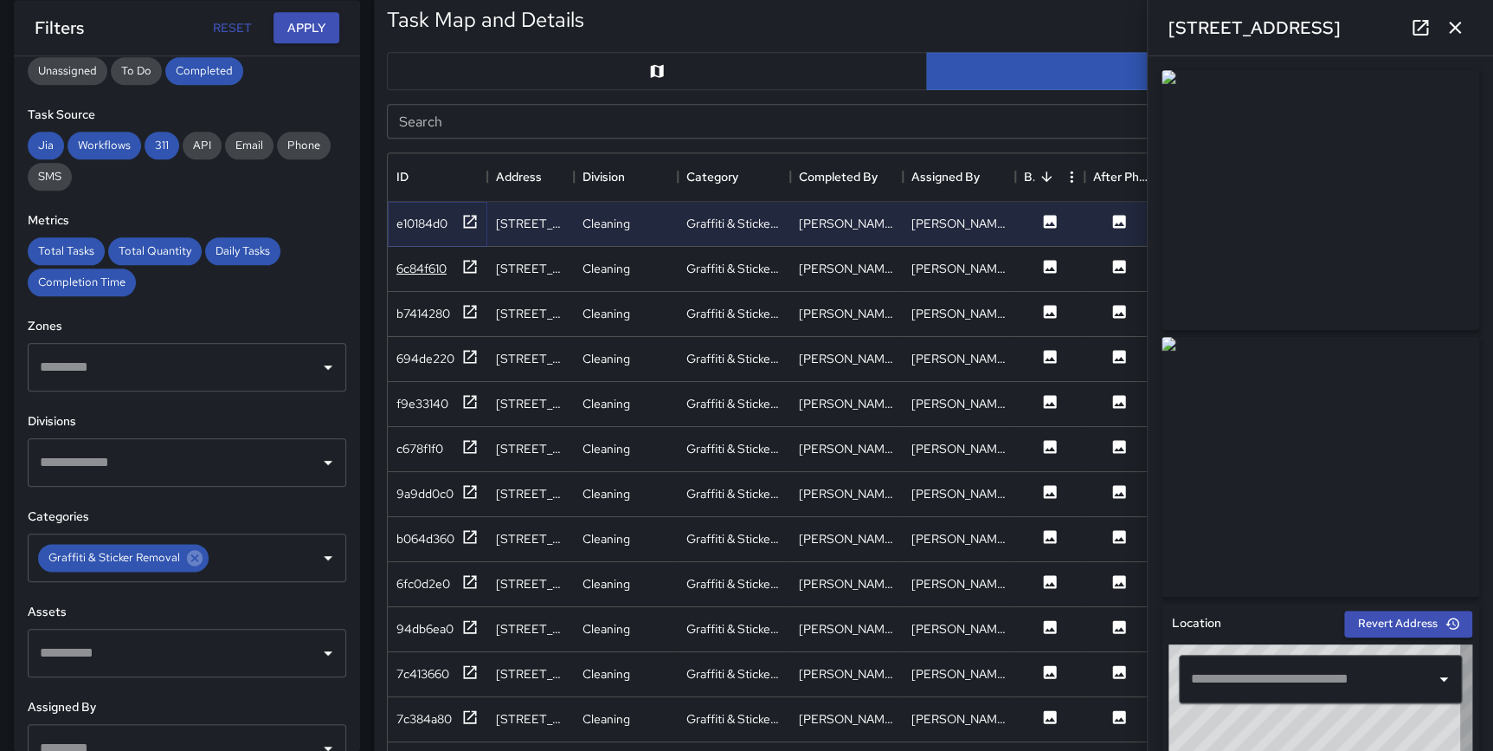
type input "**********"
click at [468, 261] on icon at bounding box center [469, 266] width 17 height 17
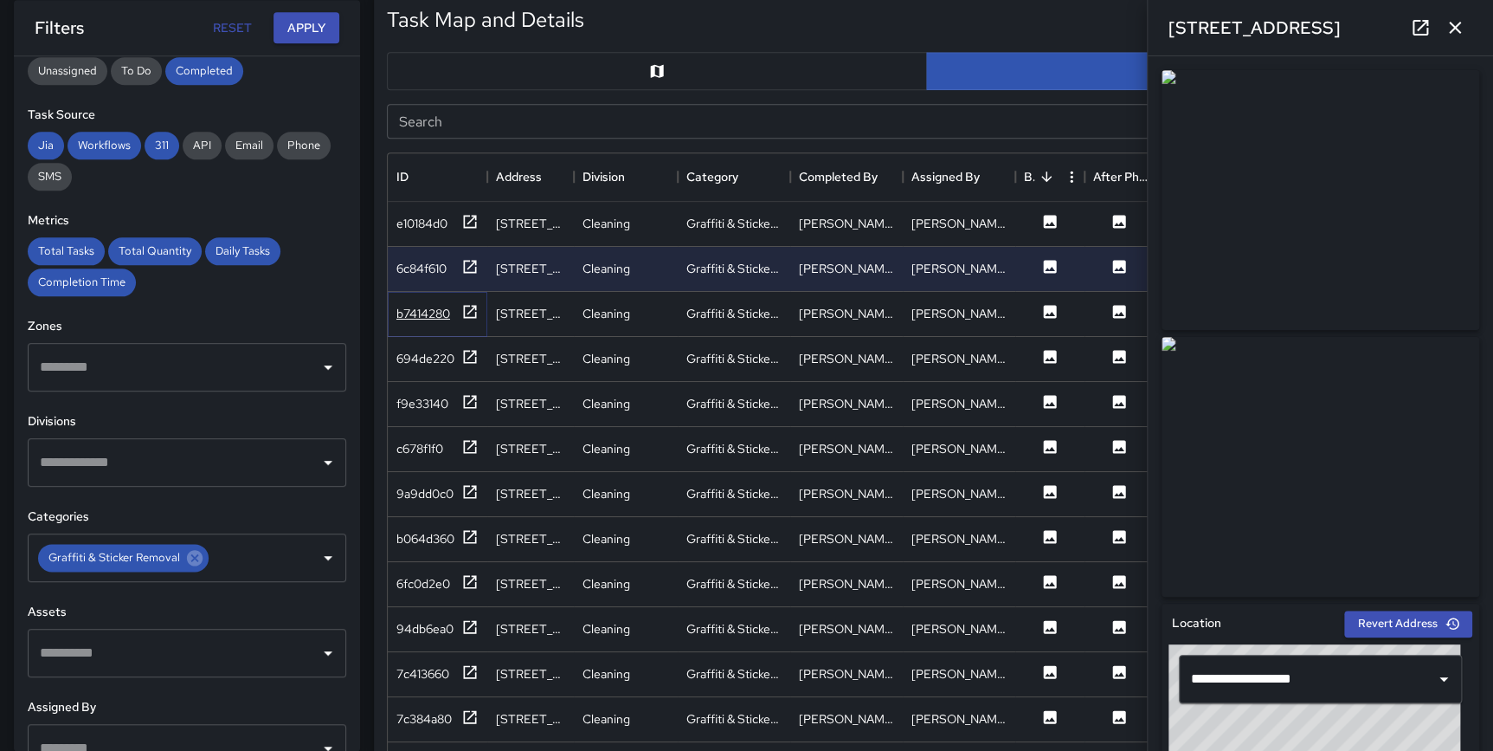
click at [467, 307] on icon at bounding box center [469, 311] width 17 height 17
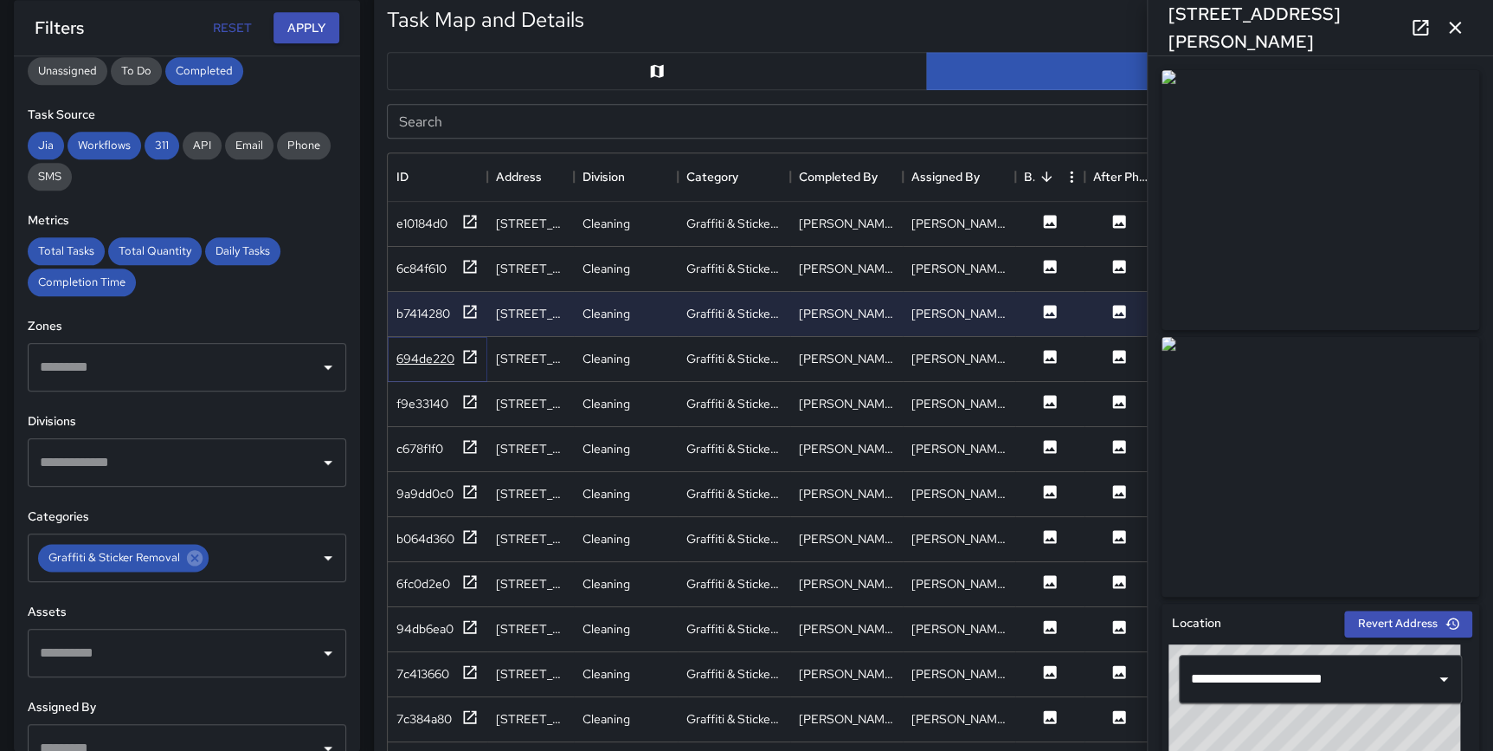
click at [468, 353] on icon at bounding box center [469, 356] width 17 height 17
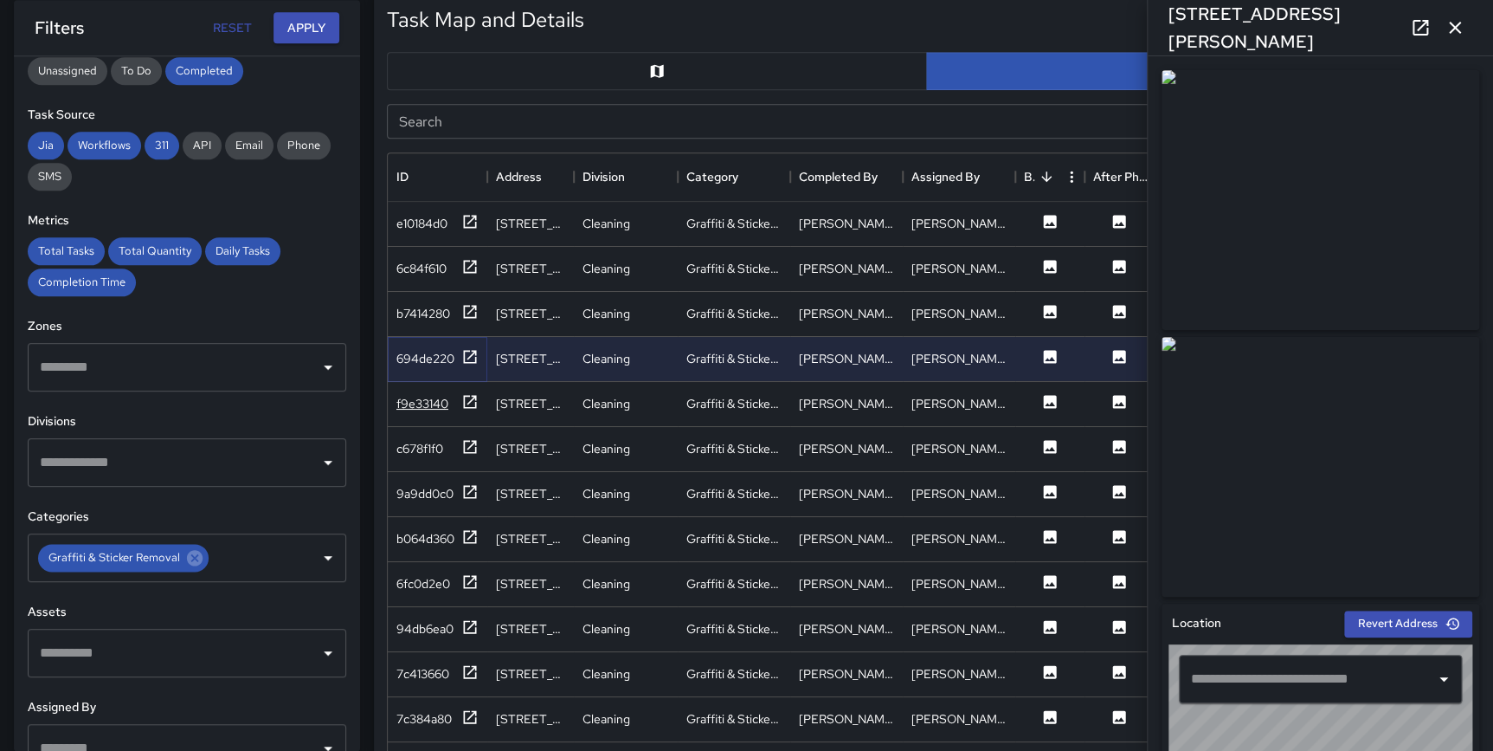
type input "**********"
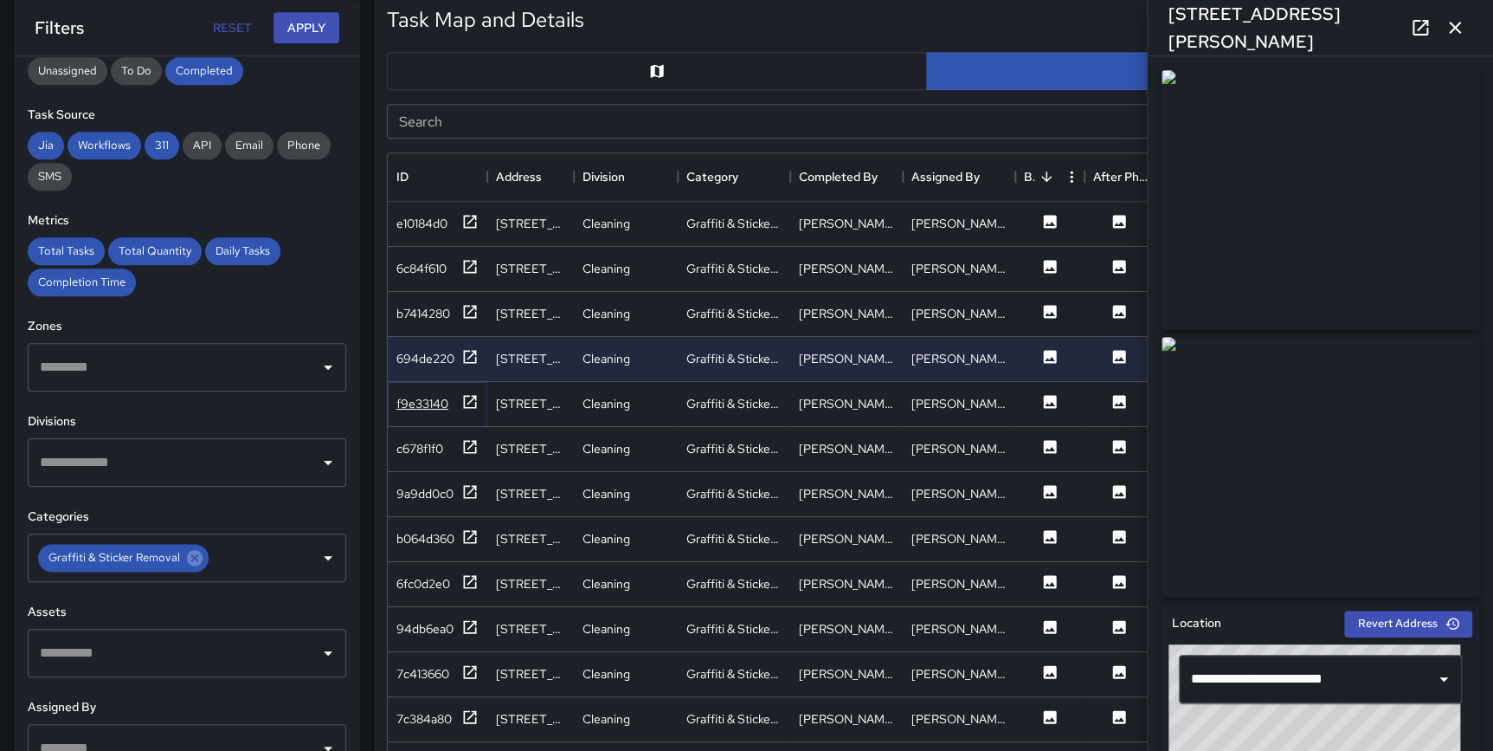
drag, startPoint x: 468, startPoint y: 399, endPoint x: 468, endPoint y: 410, distance: 11.3
click at [468, 399] on icon at bounding box center [469, 401] width 17 height 17
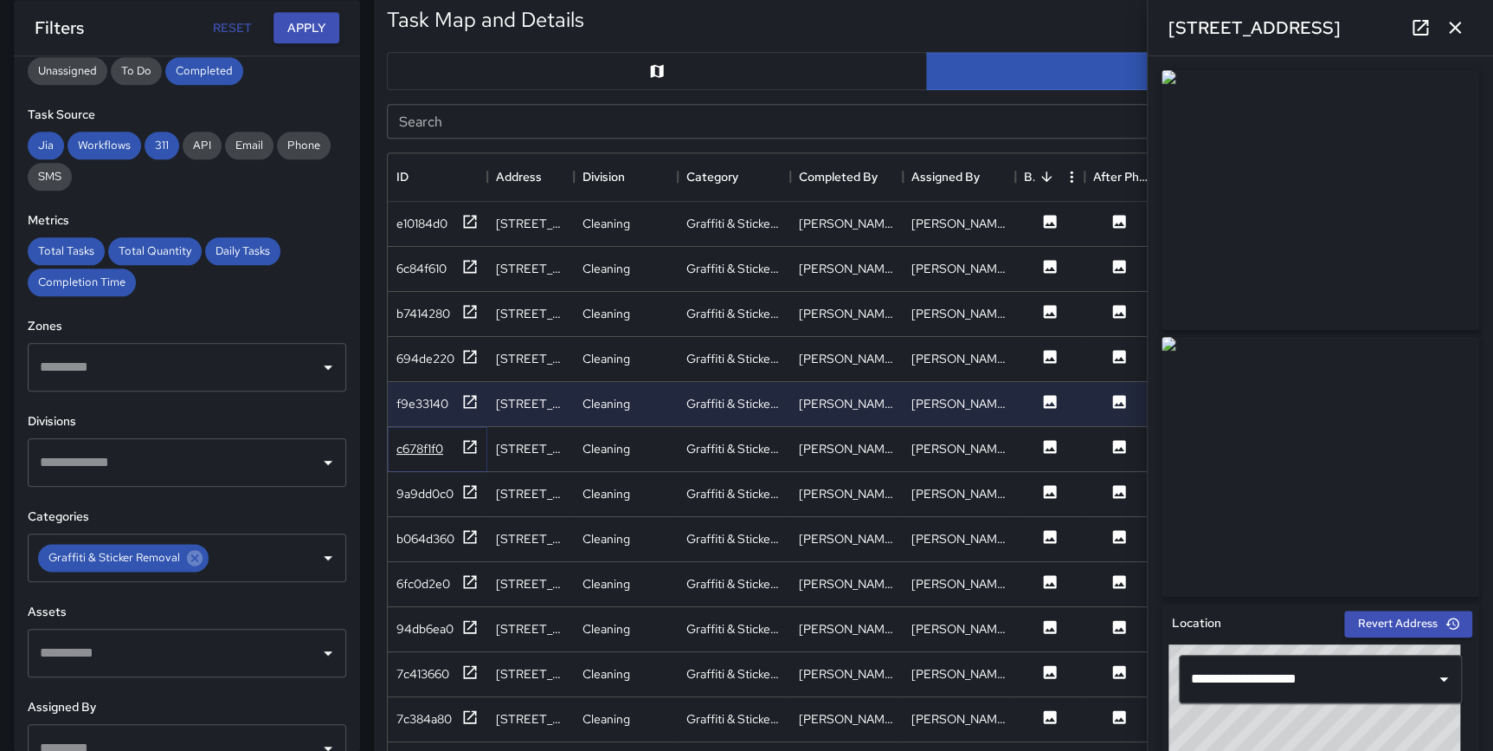
click at [474, 450] on icon at bounding box center [469, 446] width 17 height 17
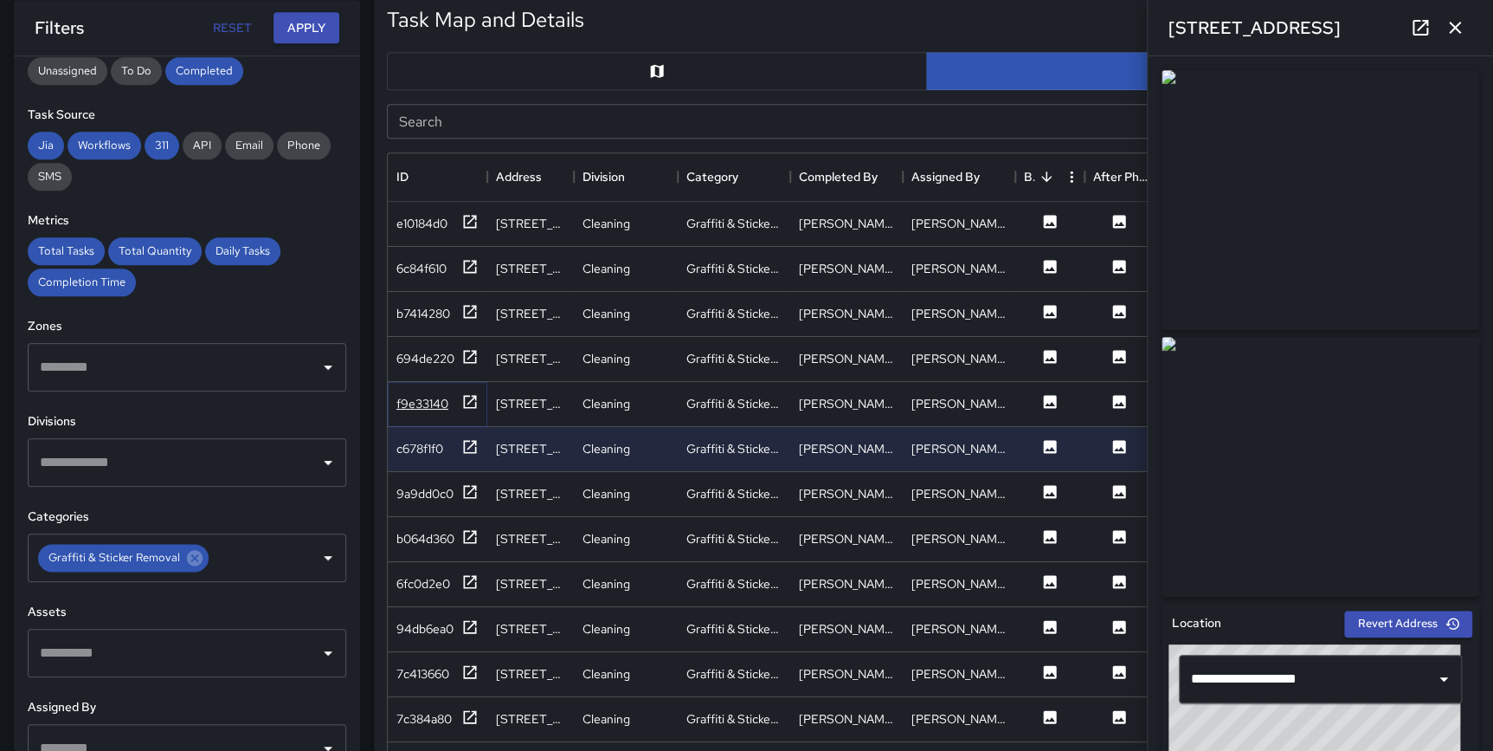
click at [468, 395] on icon at bounding box center [470, 401] width 13 height 13
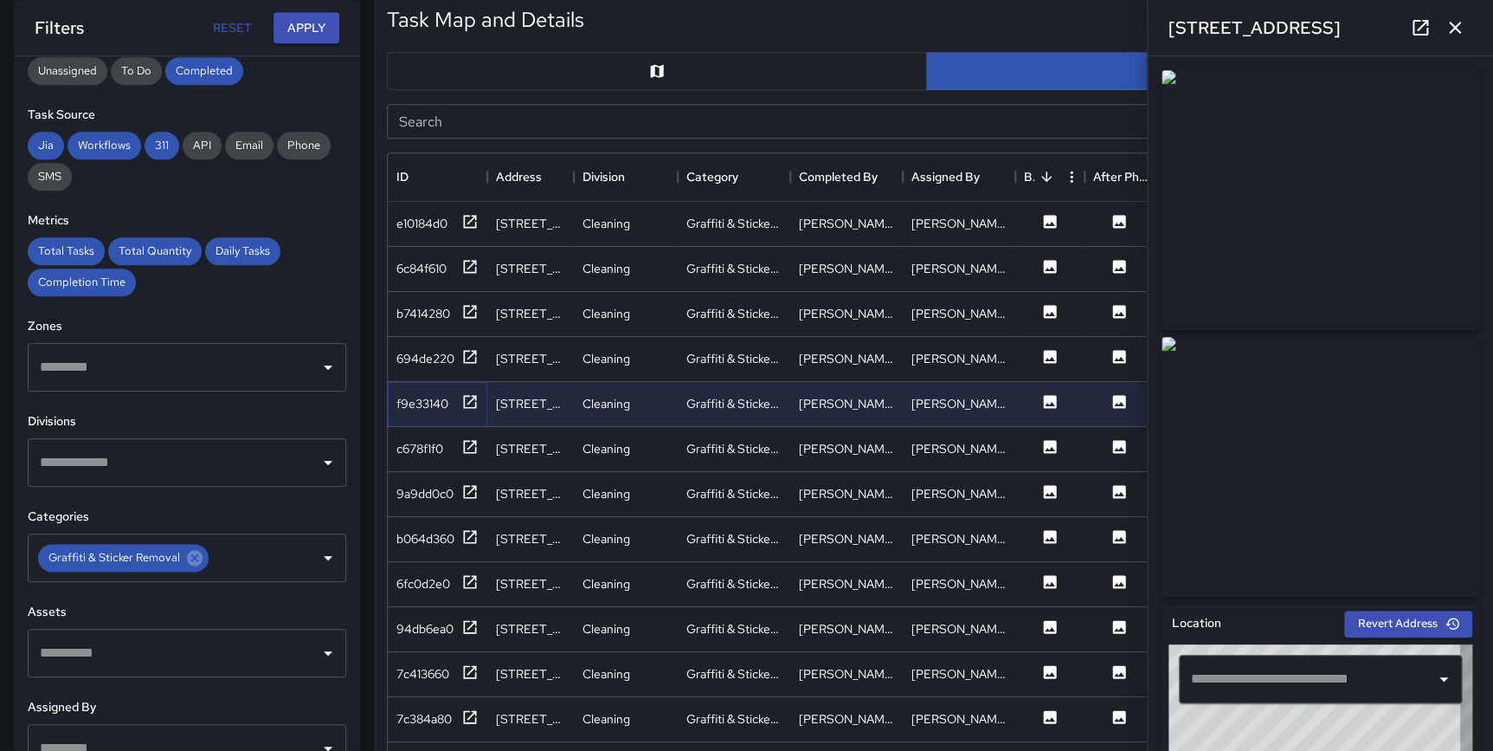
type input "**********"
click at [471, 708] on icon at bounding box center [469, 716] width 17 height 17
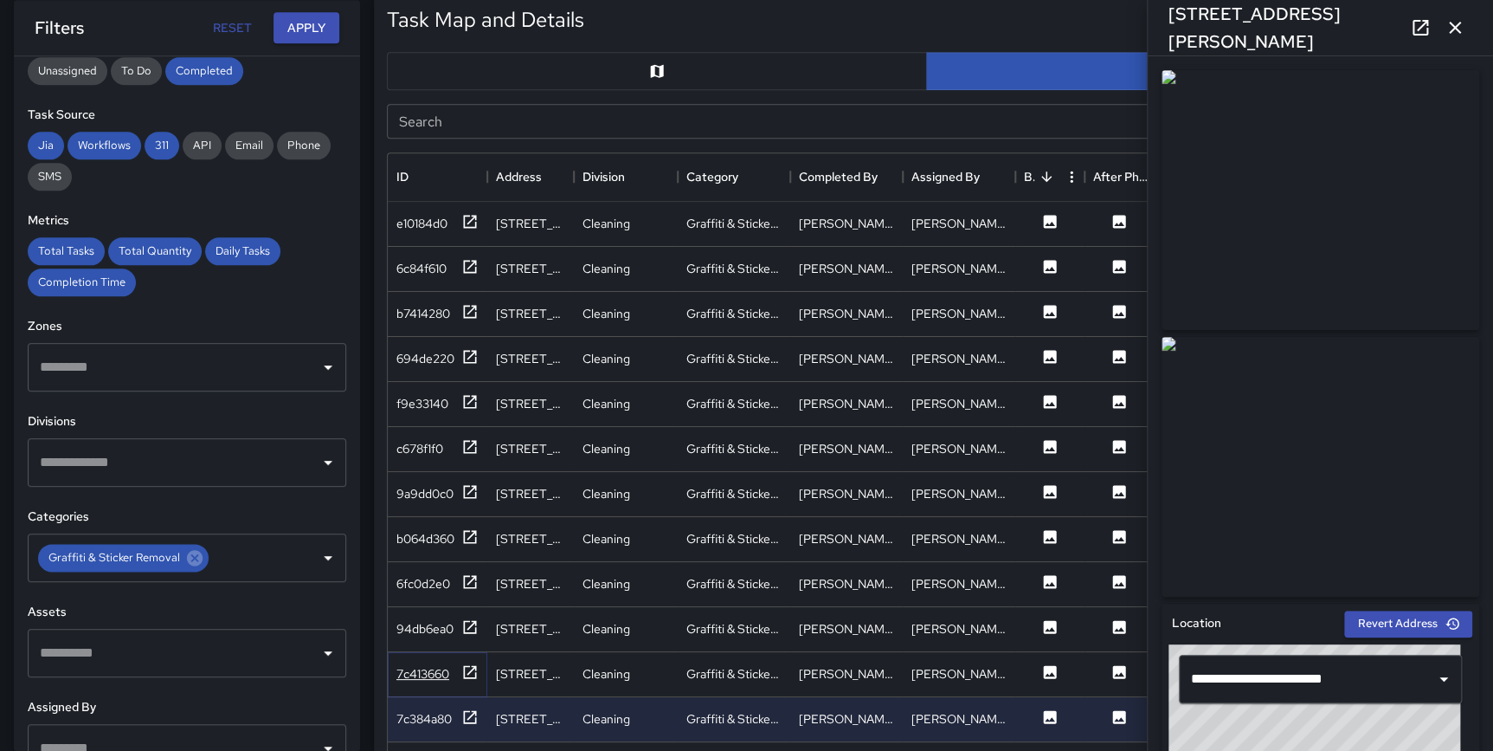
click at [474, 675] on icon at bounding box center [469, 671] width 17 height 17
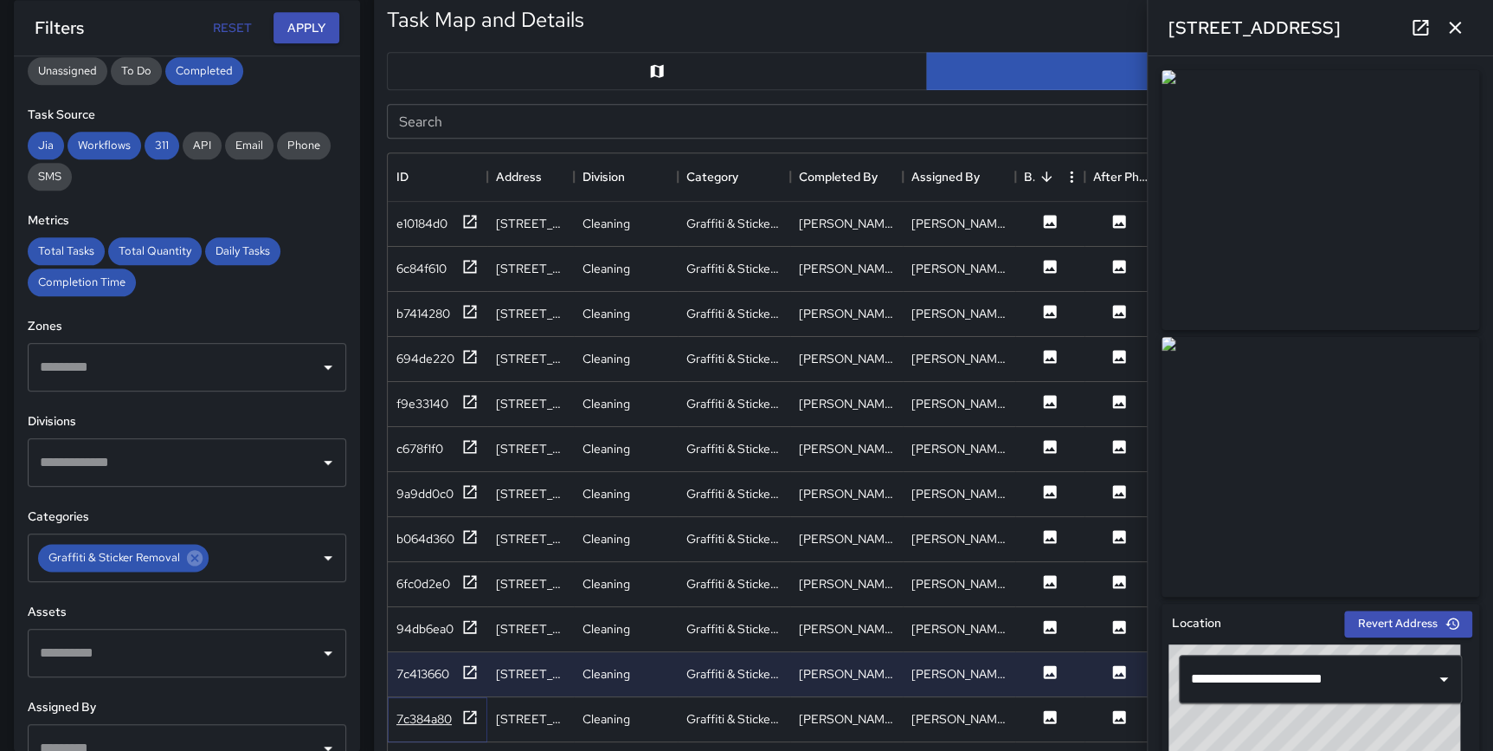
click at [473, 722] on icon at bounding box center [469, 716] width 17 height 17
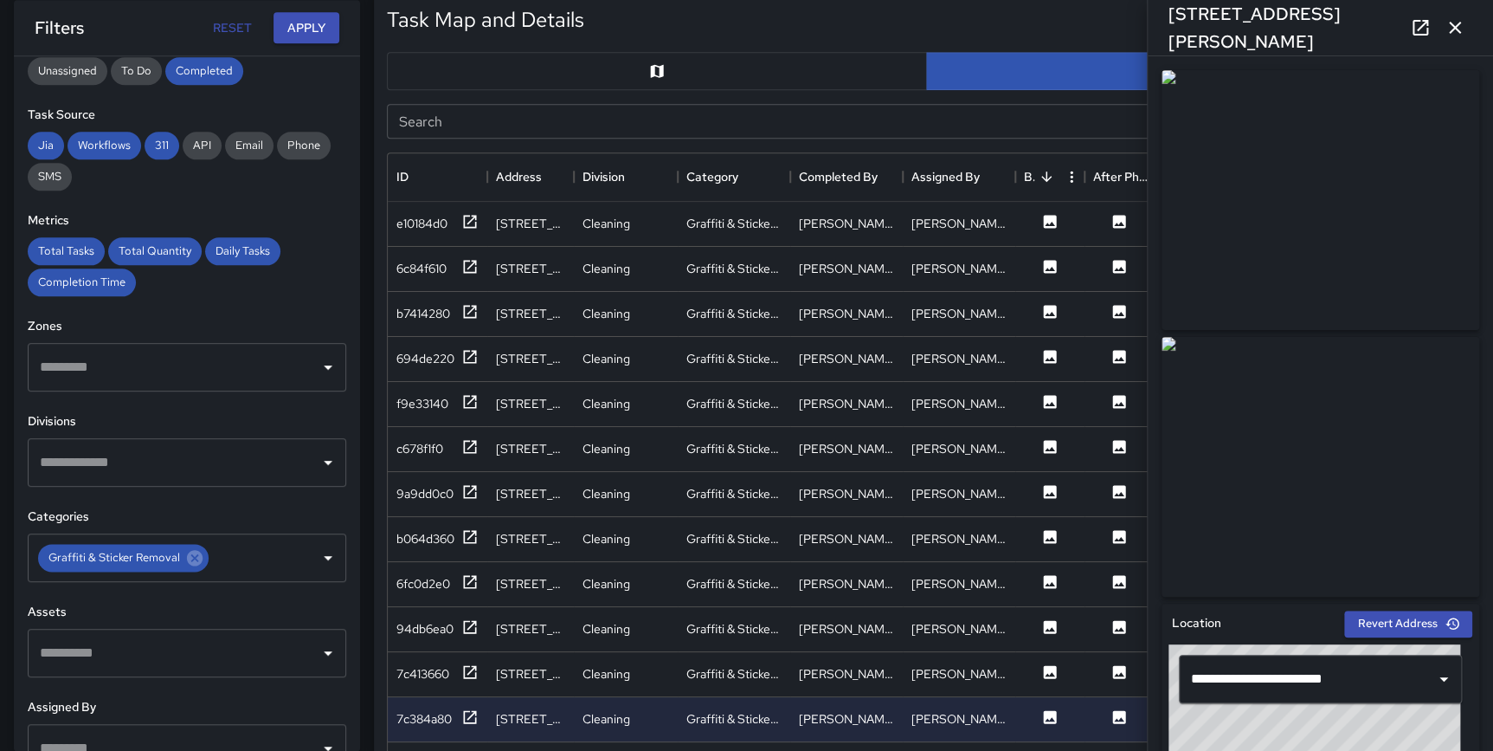
click at [1449, 30] on icon "button" at bounding box center [1455, 27] width 21 height 21
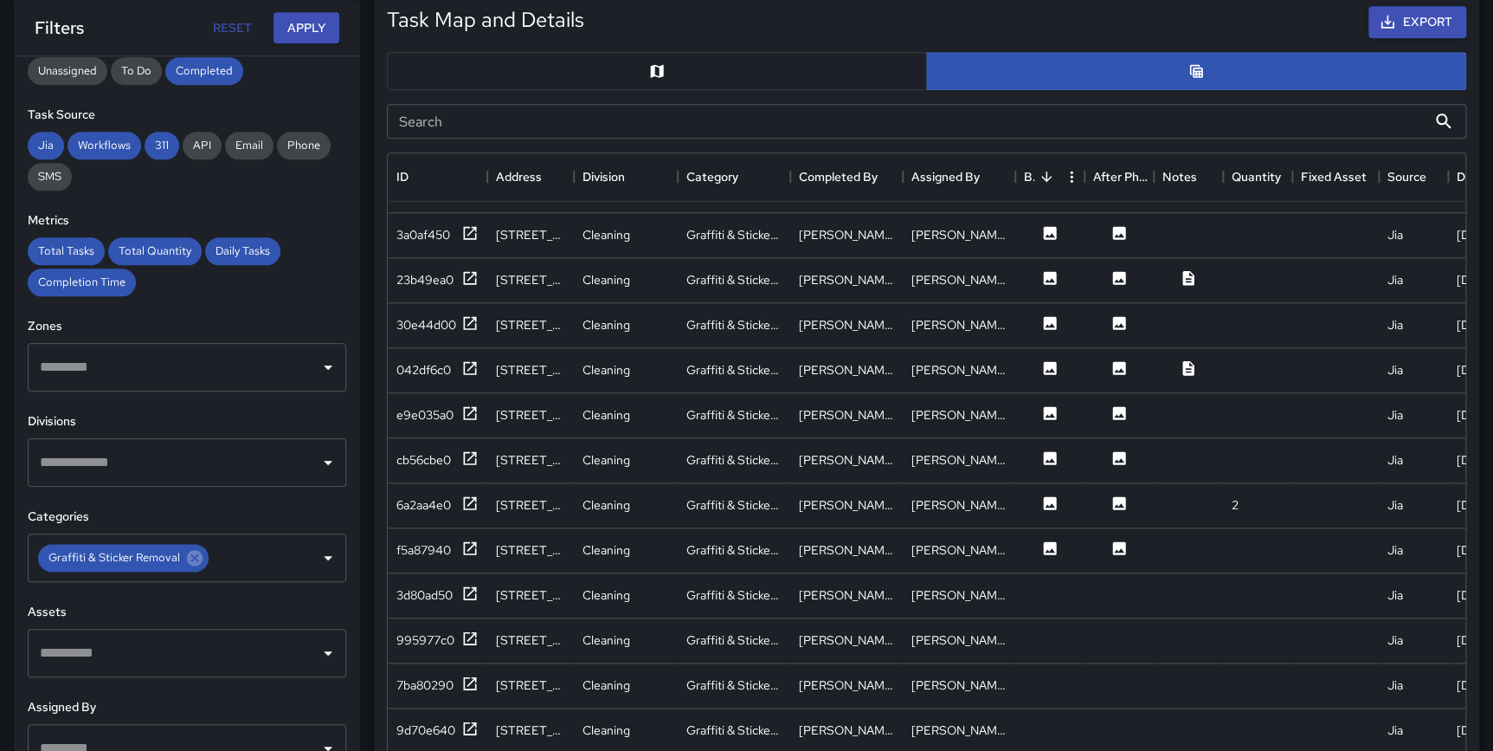
scroll to position [857, 0]
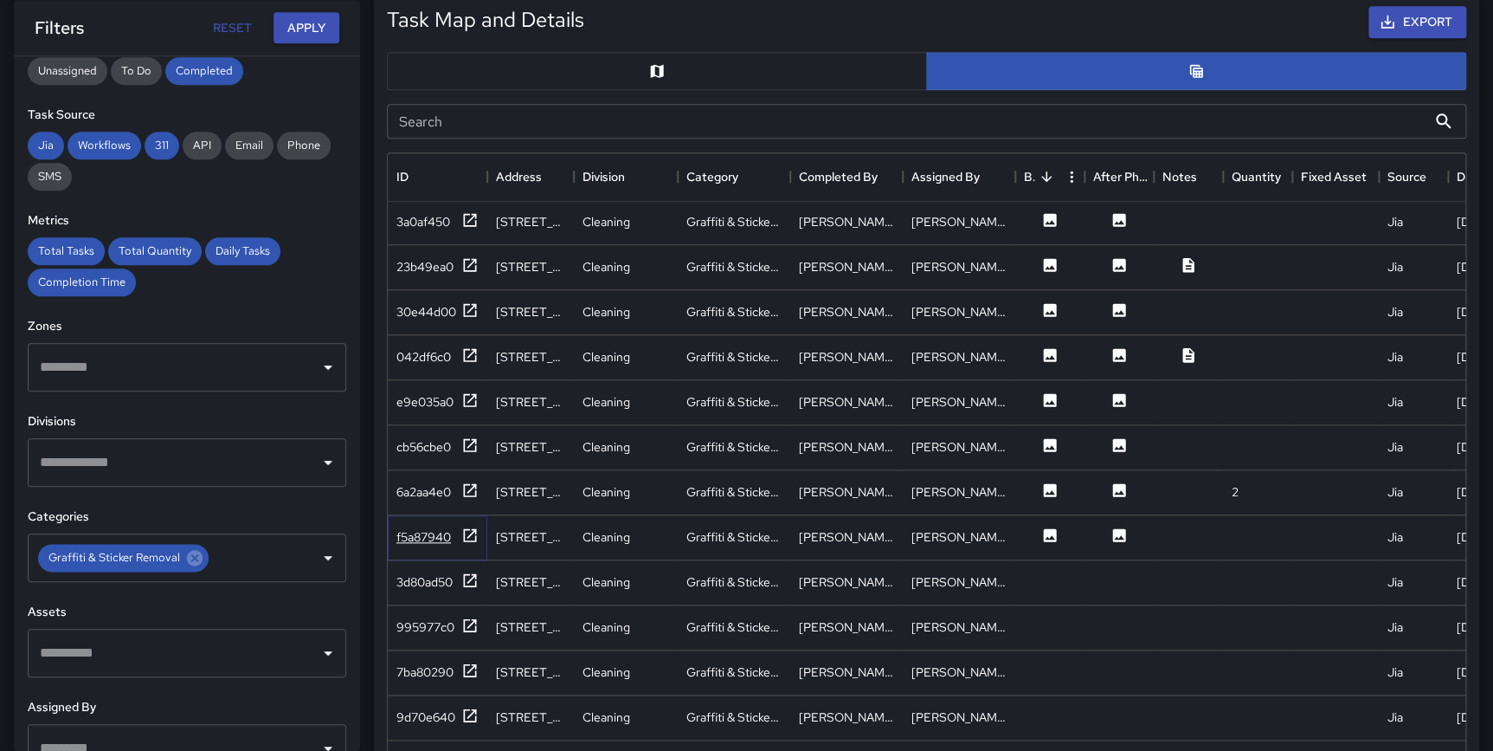
click at [474, 535] on icon at bounding box center [469, 534] width 17 height 17
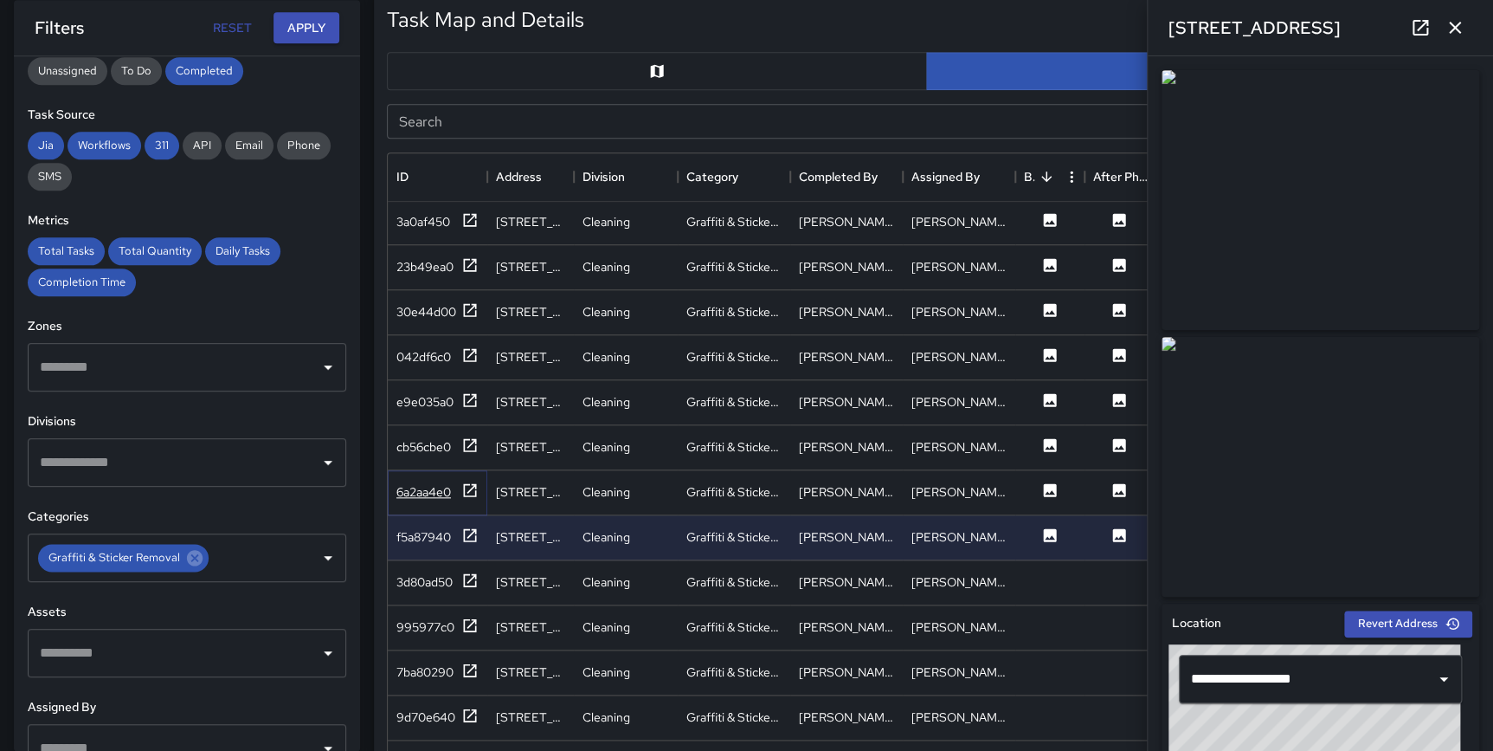
click at [468, 486] on icon at bounding box center [469, 489] width 17 height 17
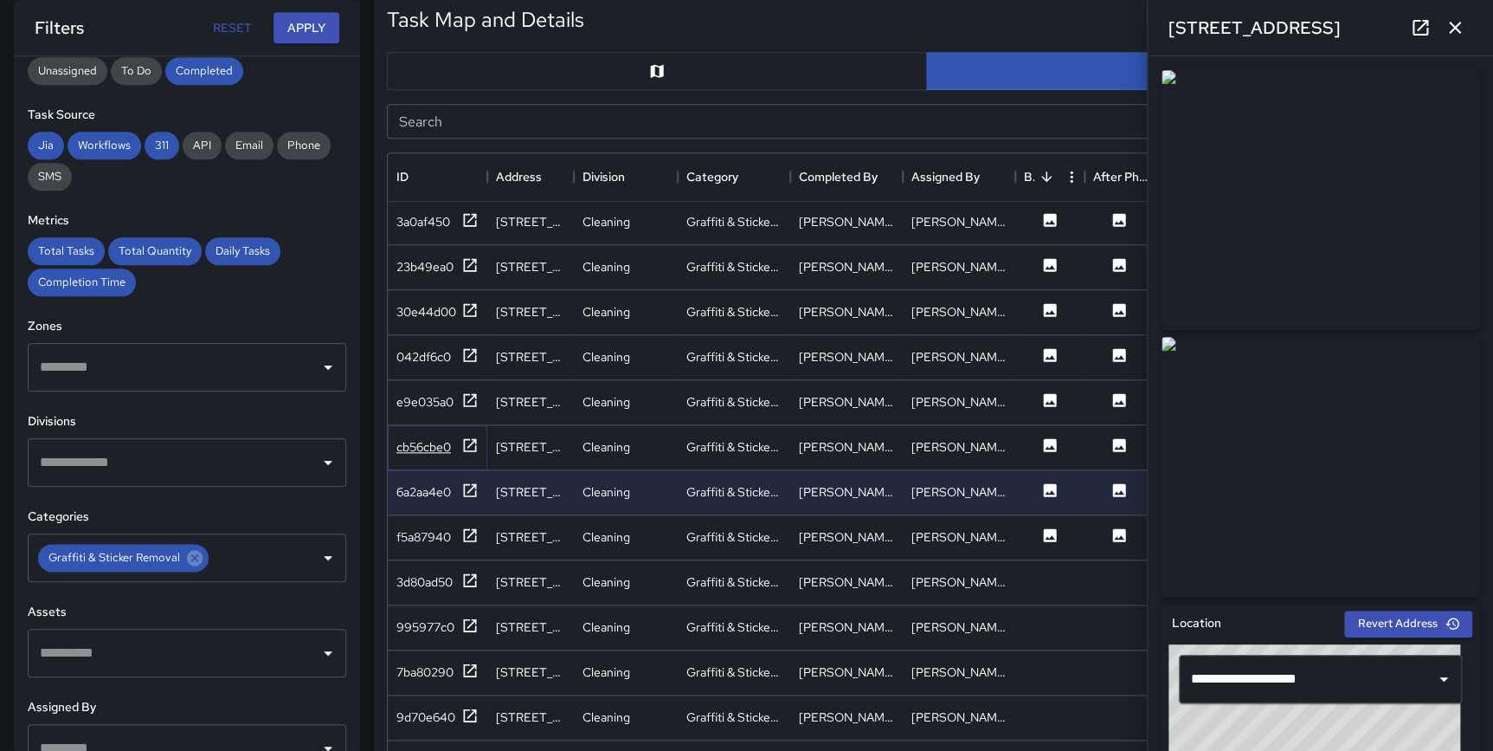
click at [472, 439] on icon at bounding box center [469, 444] width 17 height 17
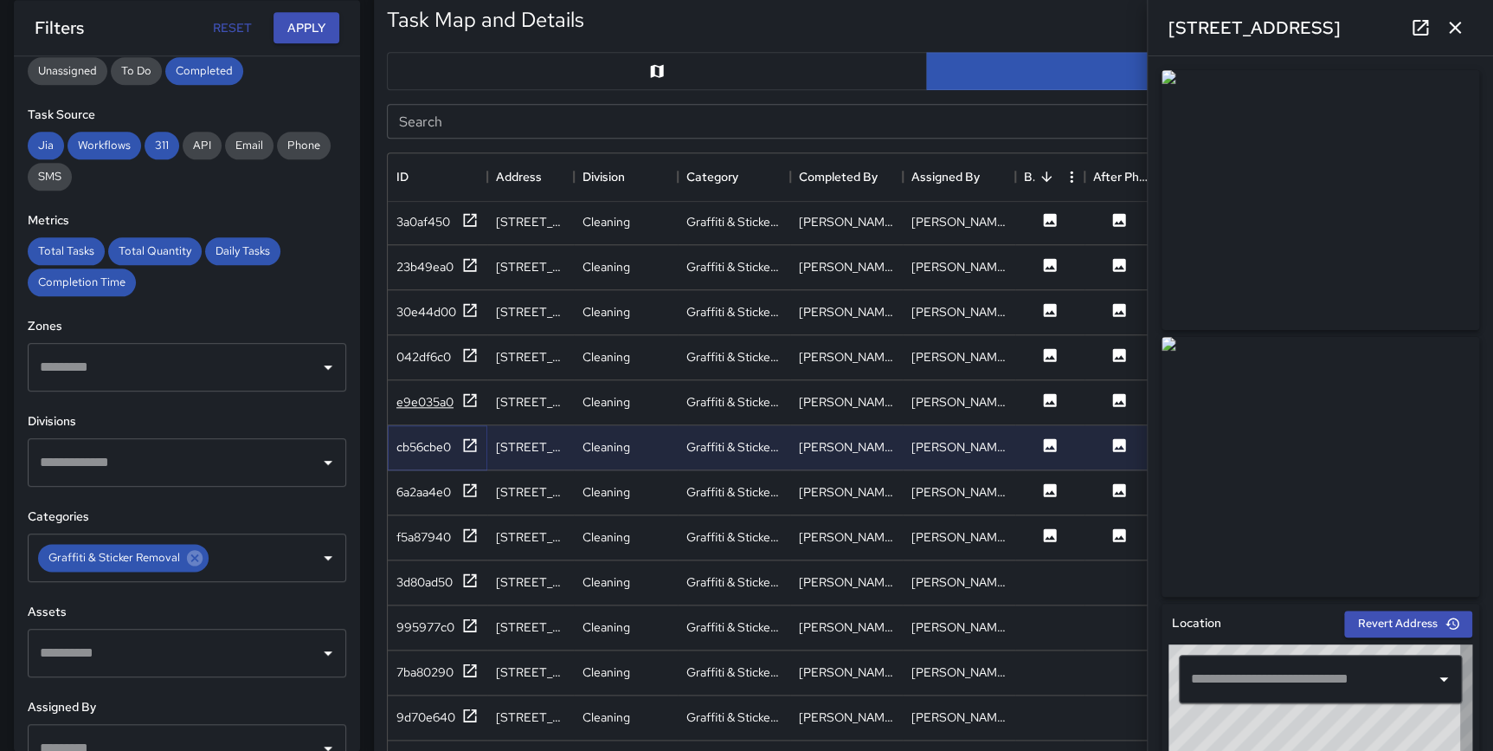
type input "**********"
click at [460, 401] on div "e9e035a0" at bounding box center [438, 402] width 82 height 22
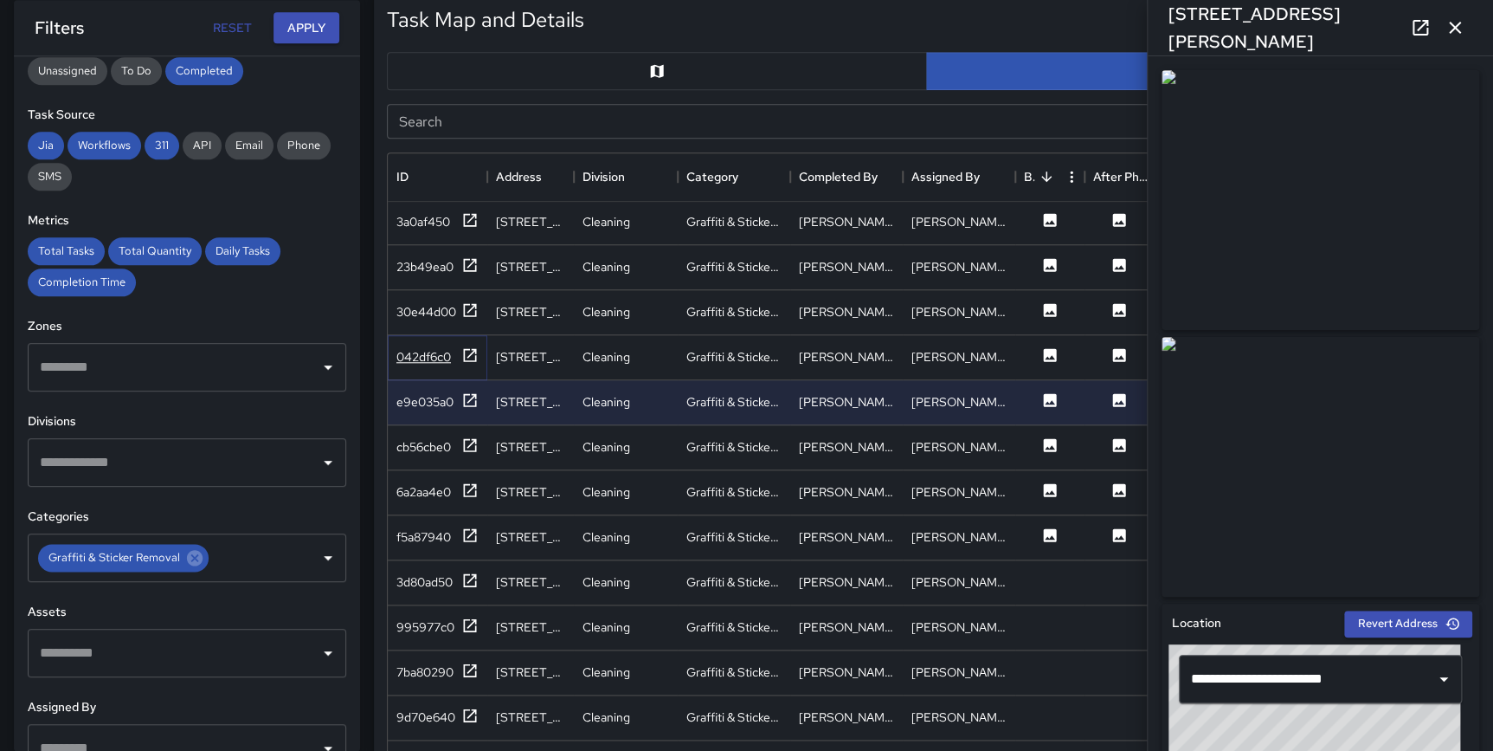
click at [468, 350] on icon at bounding box center [469, 354] width 17 height 17
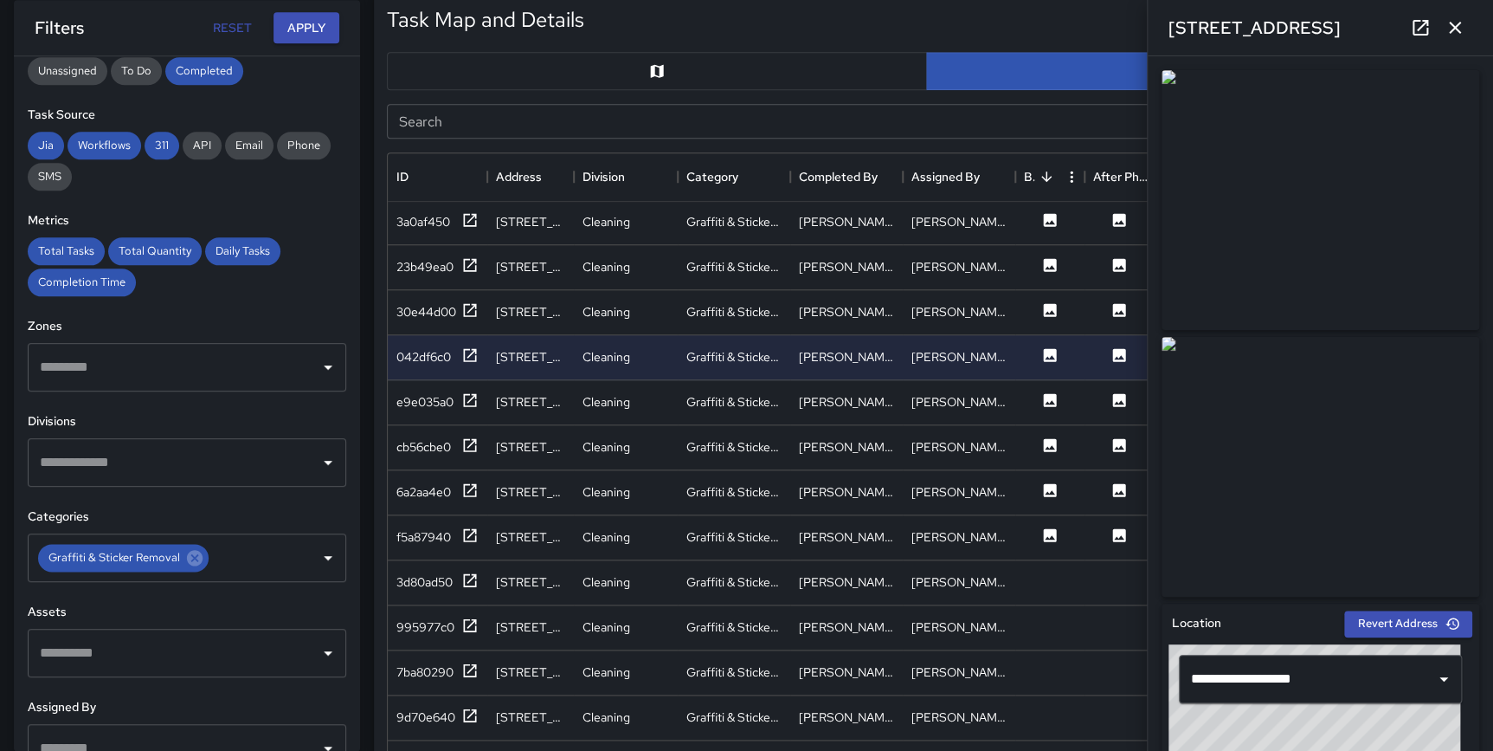
click at [1309, 218] on img at bounding box center [1321, 200] width 318 height 260
click at [1446, 22] on icon "button" at bounding box center [1455, 27] width 21 height 21
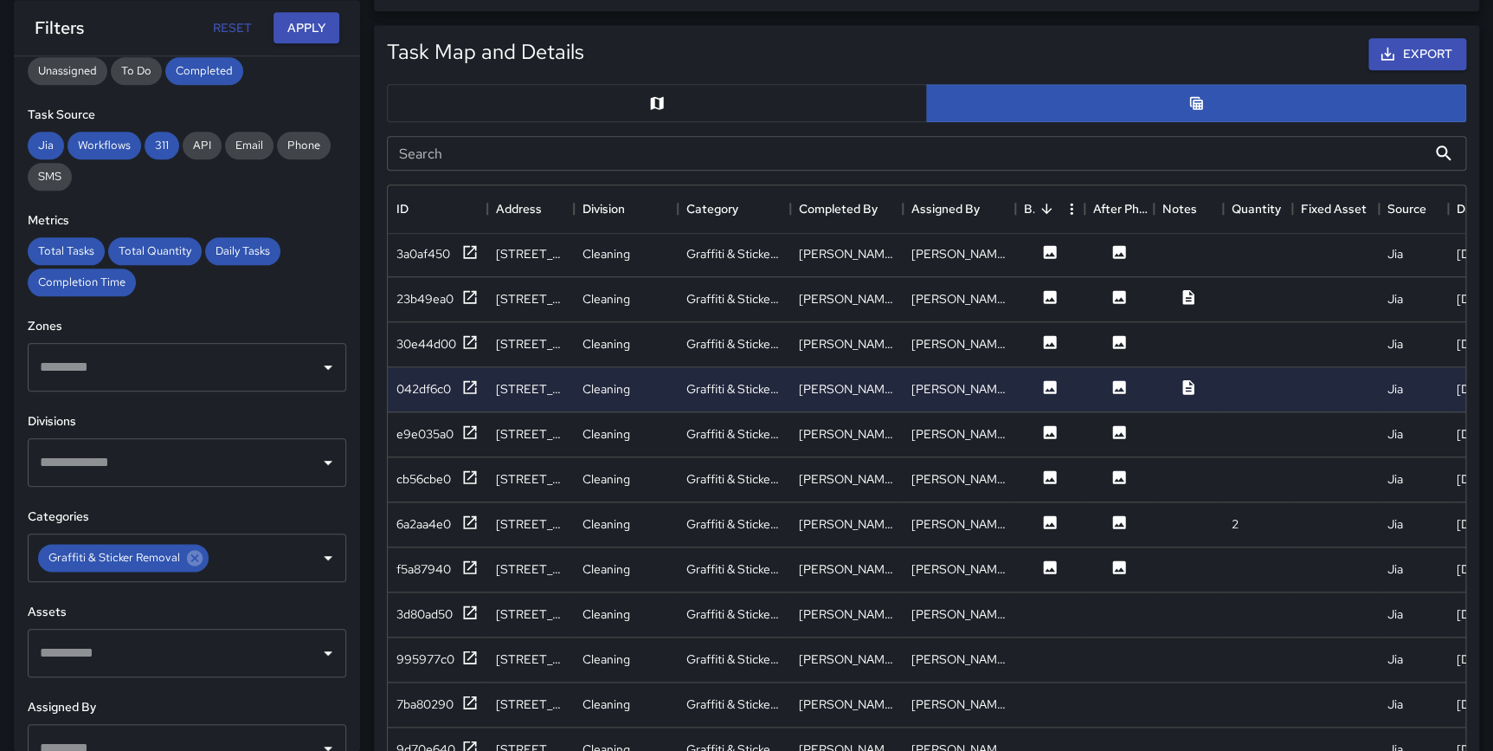
scroll to position [867, 0]
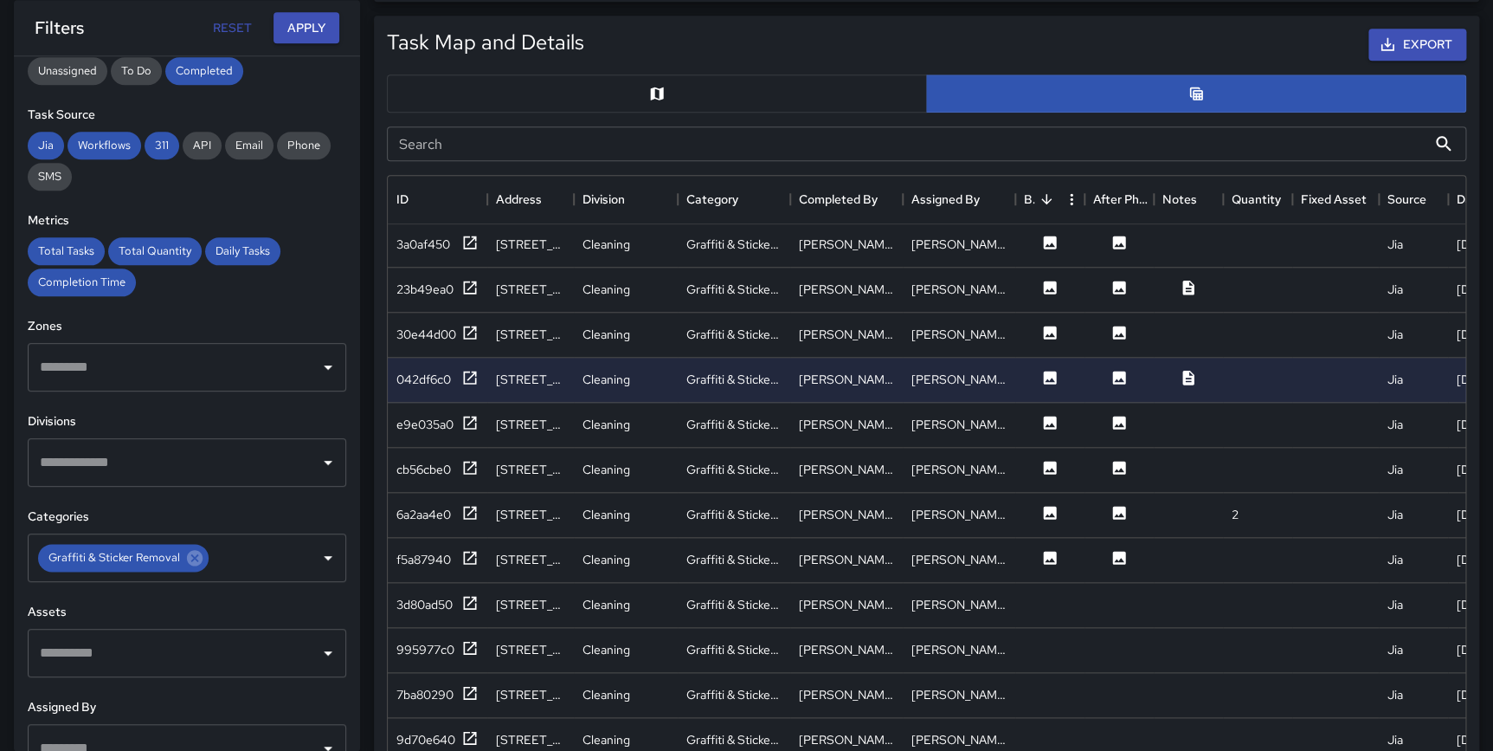
click at [727, 93] on button "button" at bounding box center [657, 93] width 540 height 38
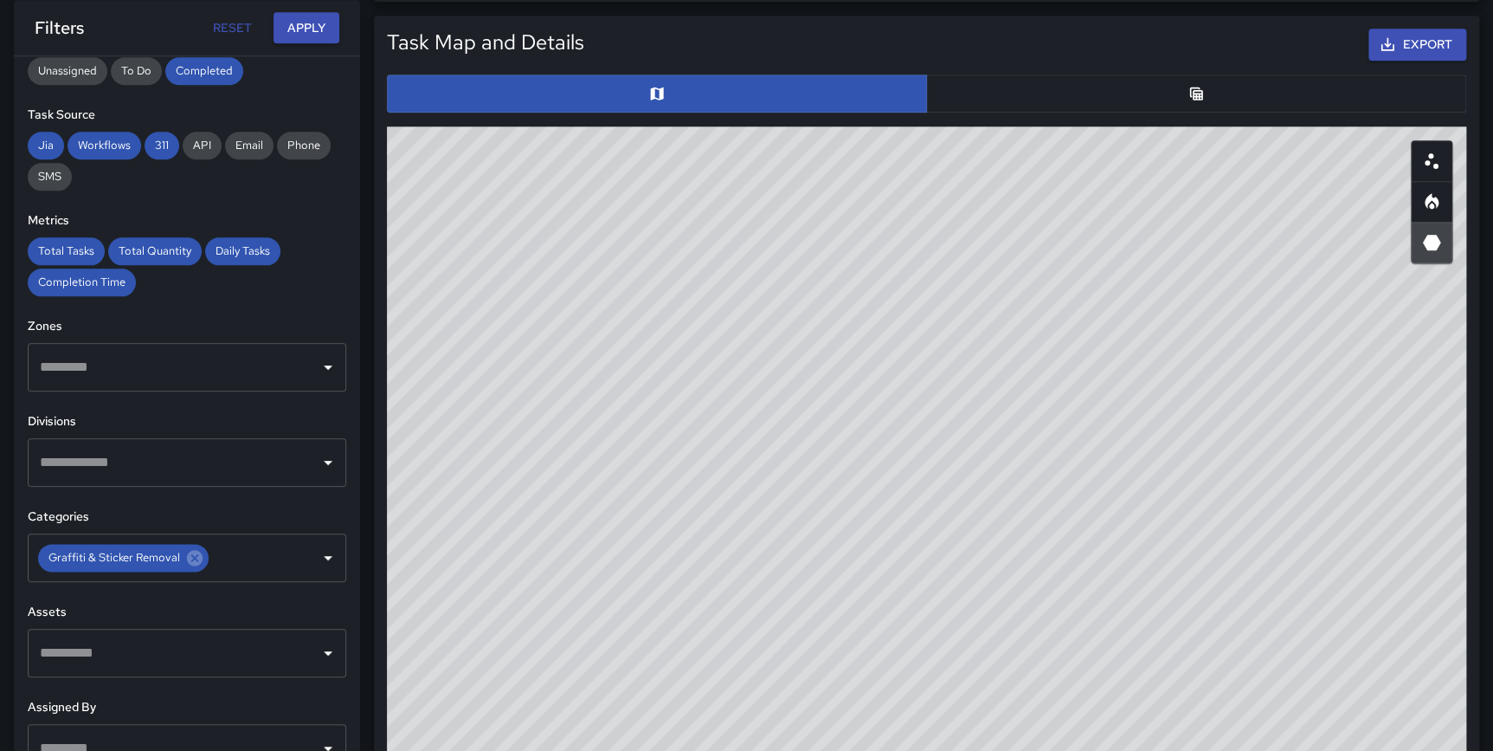
click at [1424, 157] on icon "Scatterplot" at bounding box center [1432, 161] width 21 height 21
click at [1426, 205] on icon "Heatmap" at bounding box center [1432, 201] width 21 height 21
type button "heatmap"
drag, startPoint x: 1284, startPoint y: 397, endPoint x: 901, endPoint y: 790, distance: 548.6
click at [901, 750] on html "**********" at bounding box center [746, 317] width 1493 height 2369
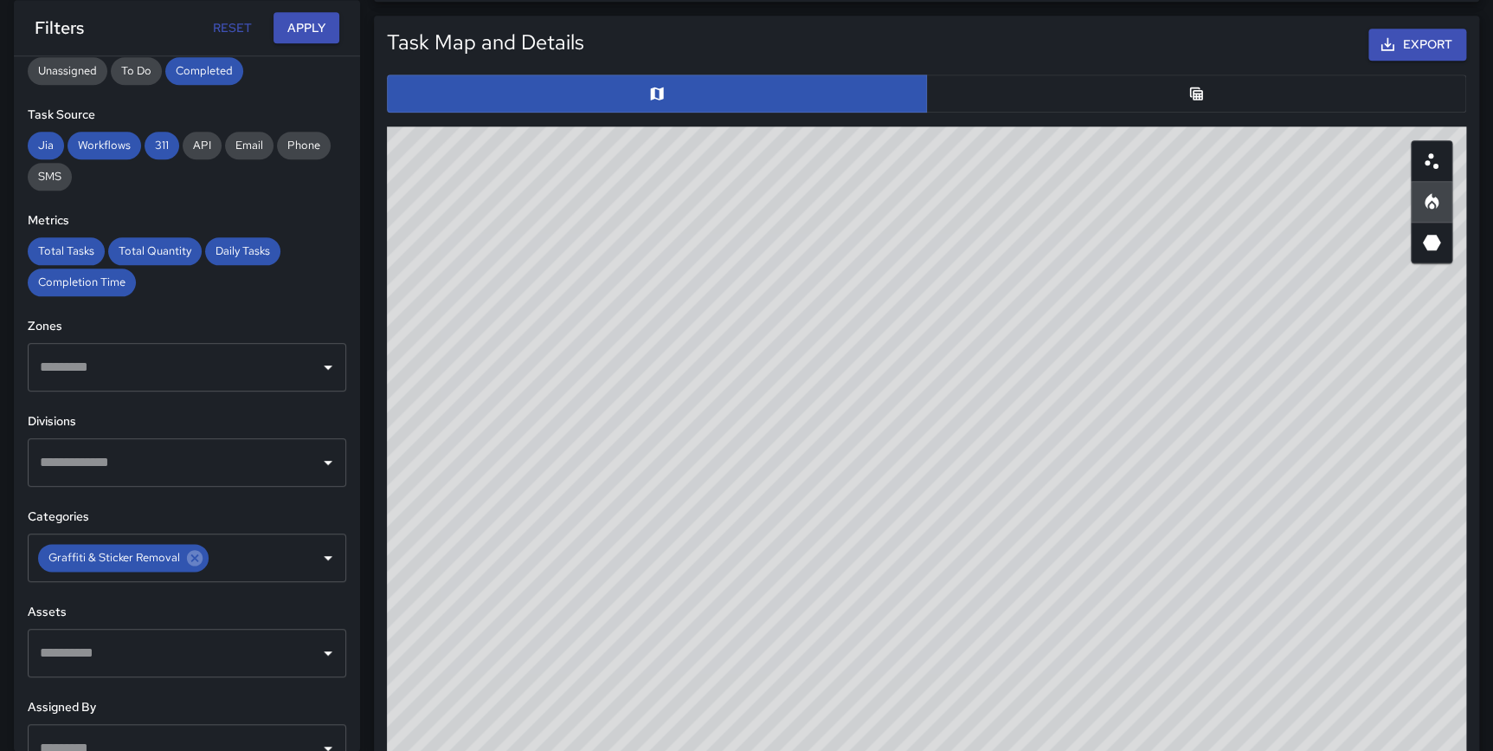
drag, startPoint x: 1122, startPoint y: 500, endPoint x: 1120, endPoint y: 481, distance: 18.3
click at [1122, 477] on div "© Mapbox © OpenStreetMap Improve this map" at bounding box center [927, 472] width 1080 height 693
click at [917, 652] on div "© Mapbox © OpenStreetMap Improve this map" at bounding box center [927, 472] width 1080 height 693
drag, startPoint x: 990, startPoint y: 486, endPoint x: 1003, endPoint y: 486, distance: 13.0
click at [1003, 486] on div "© Mapbox © OpenStreetMap Improve this map" at bounding box center [927, 472] width 1080 height 693
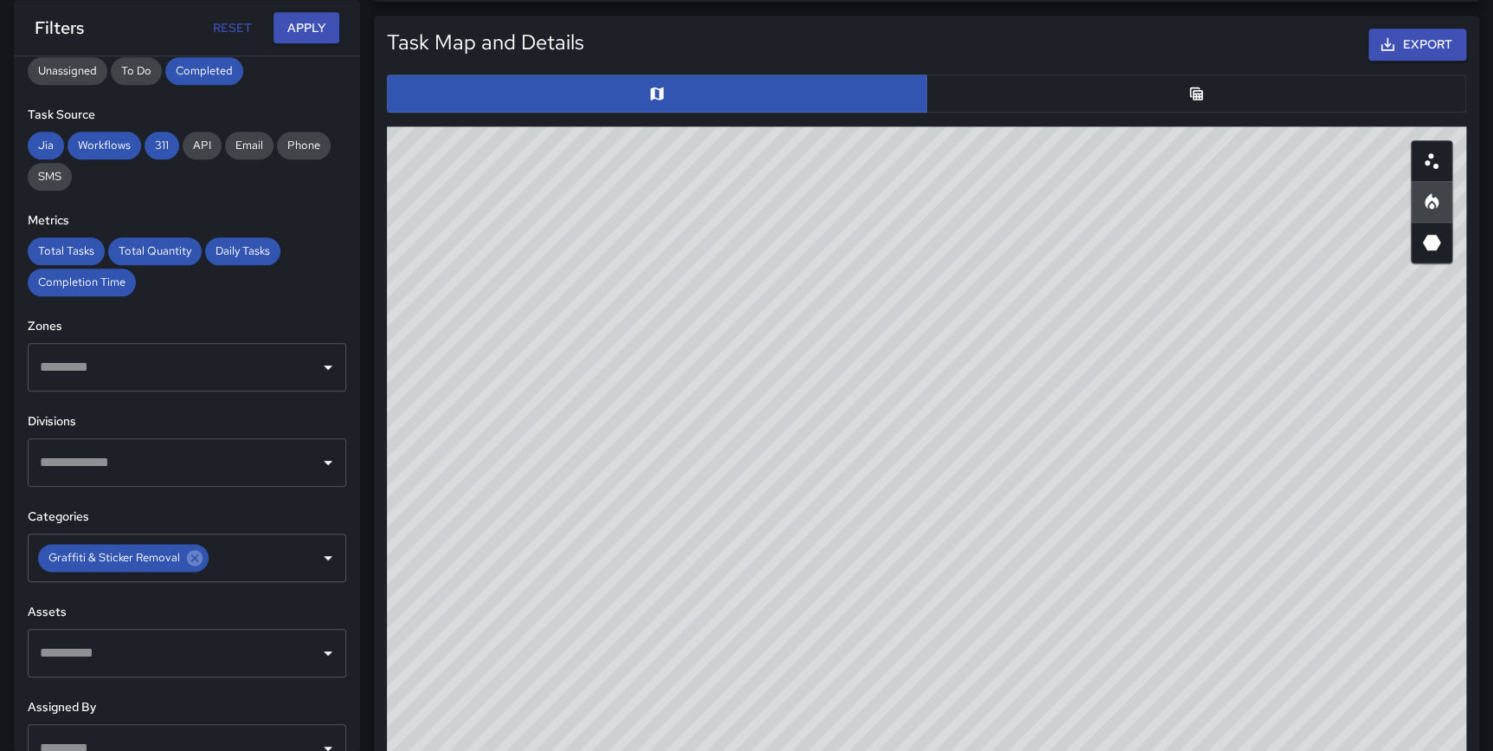
drag, startPoint x: 878, startPoint y: 552, endPoint x: 878, endPoint y: 566, distance: 14.7
click at [878, 566] on div "© Mapbox © OpenStreetMap Improve this map" at bounding box center [927, 472] width 1080 height 693
click at [1204, 580] on div "© Mapbox © OpenStreetMap Improve this map" at bounding box center [927, 472] width 1080 height 693
click at [1027, 605] on div "© Mapbox © OpenStreetMap Improve this map" at bounding box center [927, 472] width 1080 height 693
click at [192, 557] on icon at bounding box center [194, 557] width 19 height 19
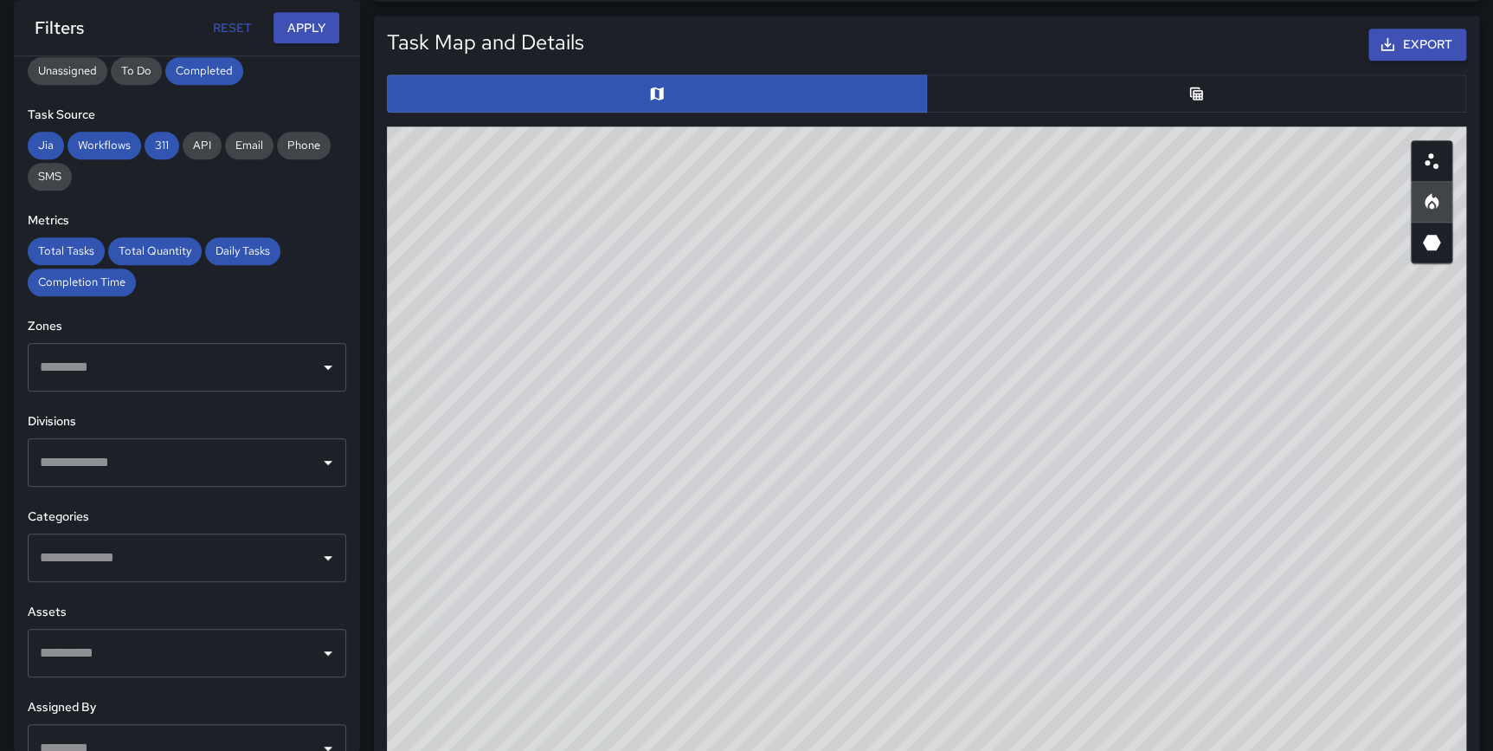
click at [124, 468] on input "text" at bounding box center [173, 462] width 277 height 33
type input "*****"
click at [167, 509] on span "Power Washing" at bounding box center [199, 516] width 242 height 21
click at [284, 35] on button "Apply" at bounding box center [307, 28] width 66 height 32
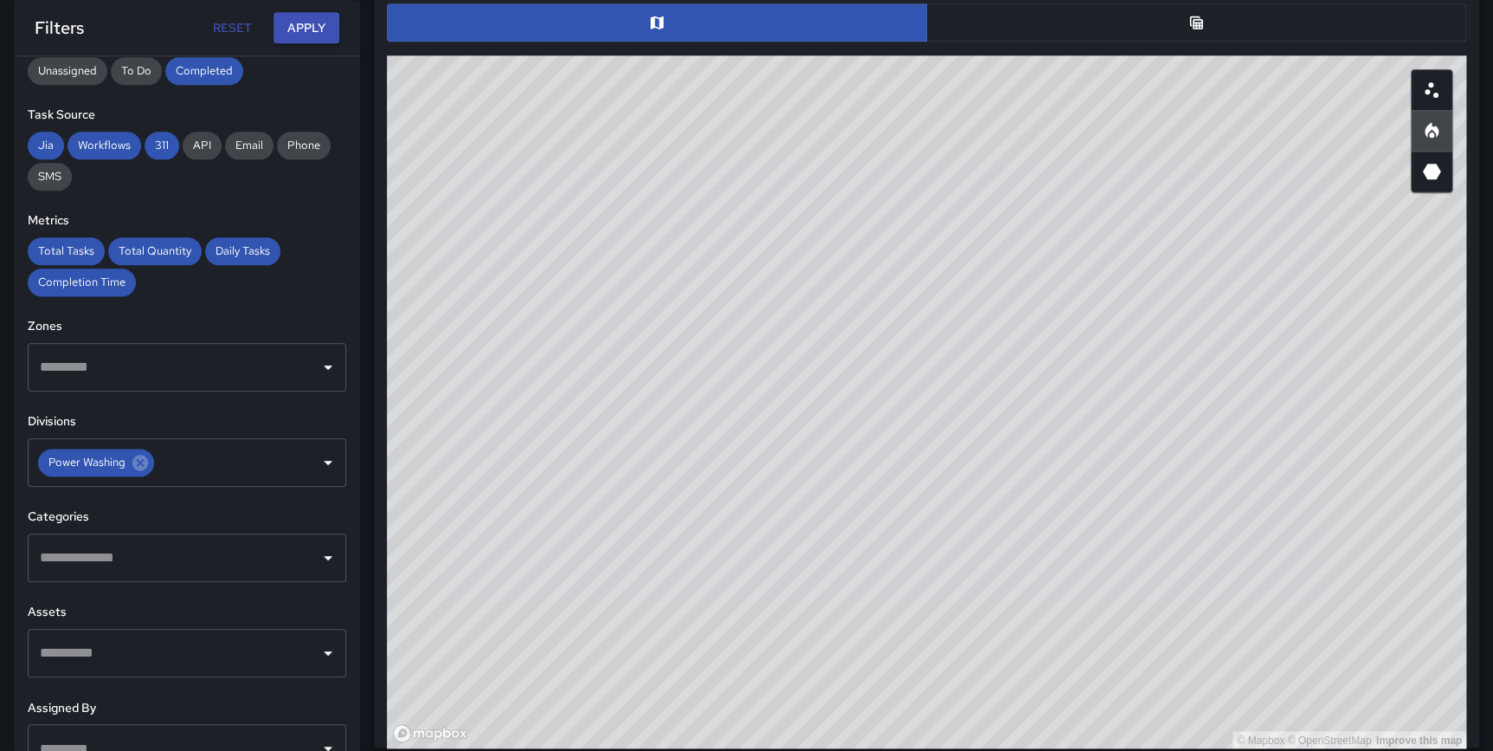
scroll to position [935, 0]
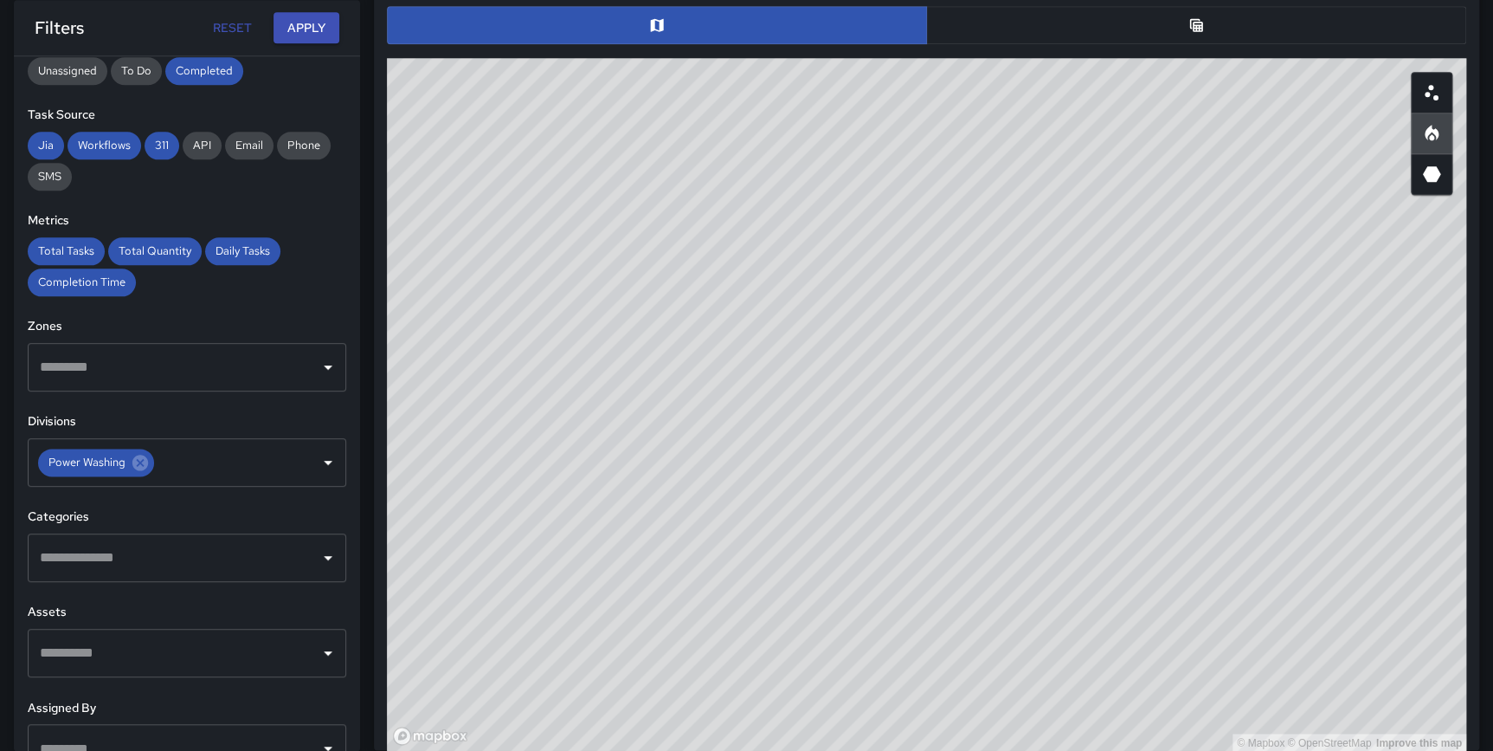
drag, startPoint x: 1303, startPoint y: 325, endPoint x: 1306, endPoint y: 335, distance: 11.0
click at [1306, 335] on div "© Mapbox © OpenStreetMap Improve this map" at bounding box center [927, 404] width 1080 height 693
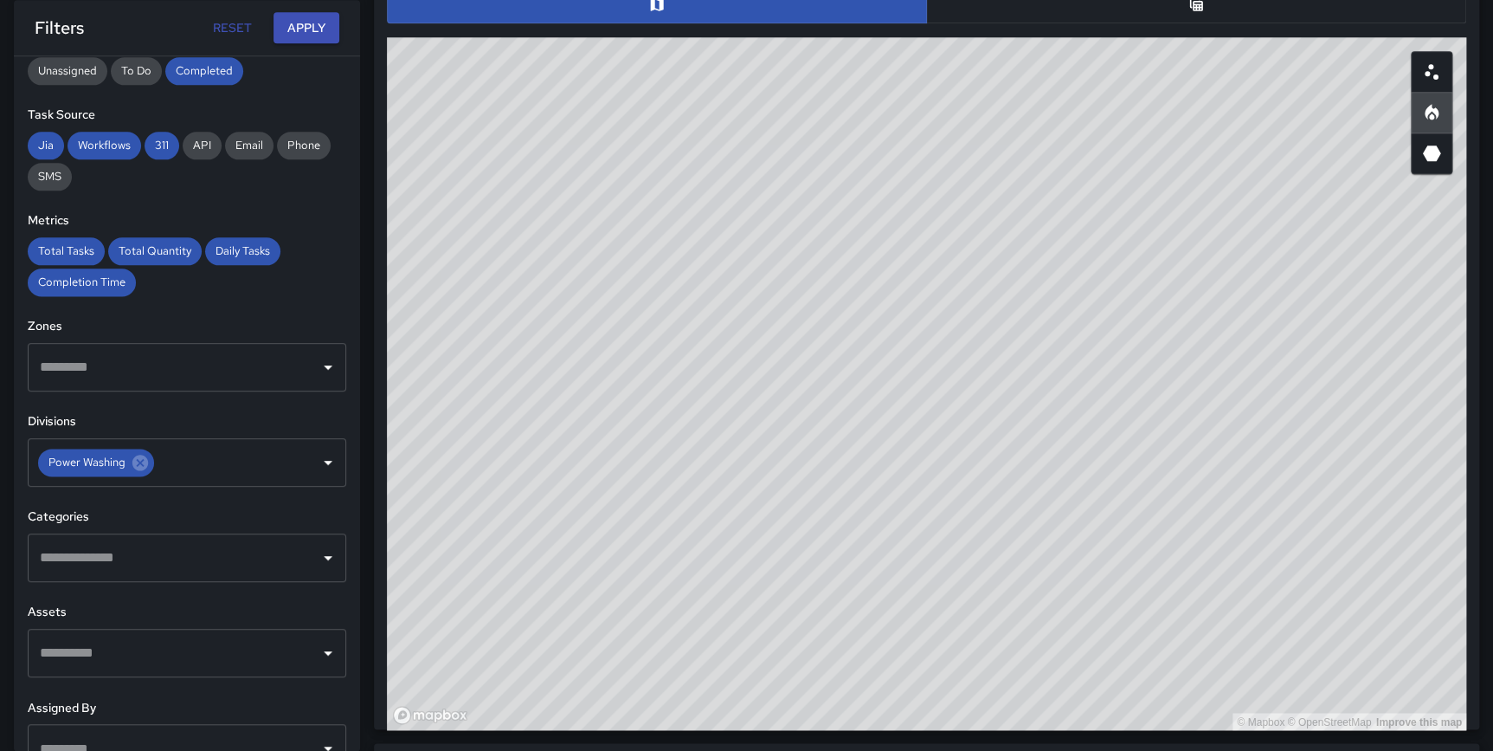
scroll to position [967, 0]
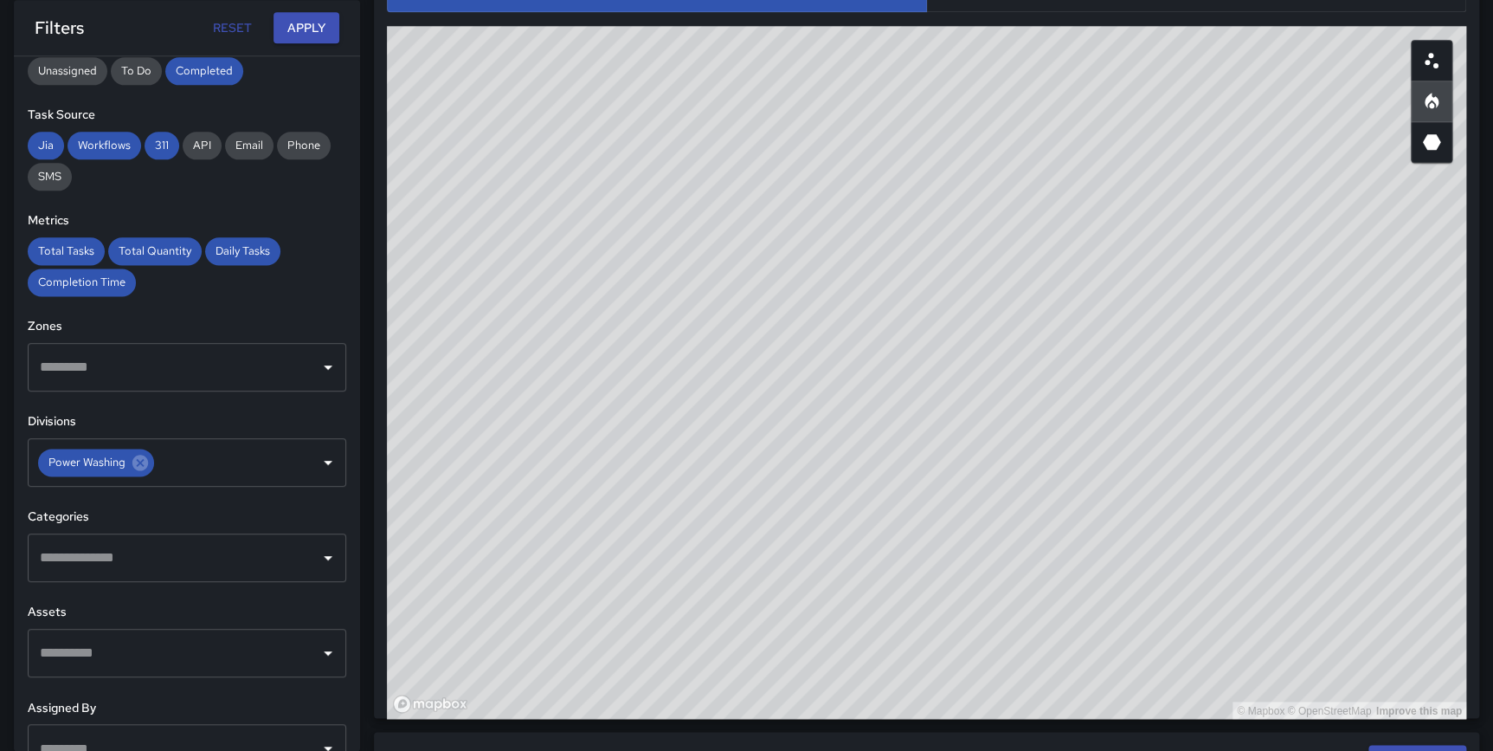
drag, startPoint x: 815, startPoint y: 667, endPoint x: 818, endPoint y: 680, distance: 13.4
click at [818, 680] on div "© Mapbox © OpenStreetMap Improve this map" at bounding box center [927, 372] width 1080 height 693
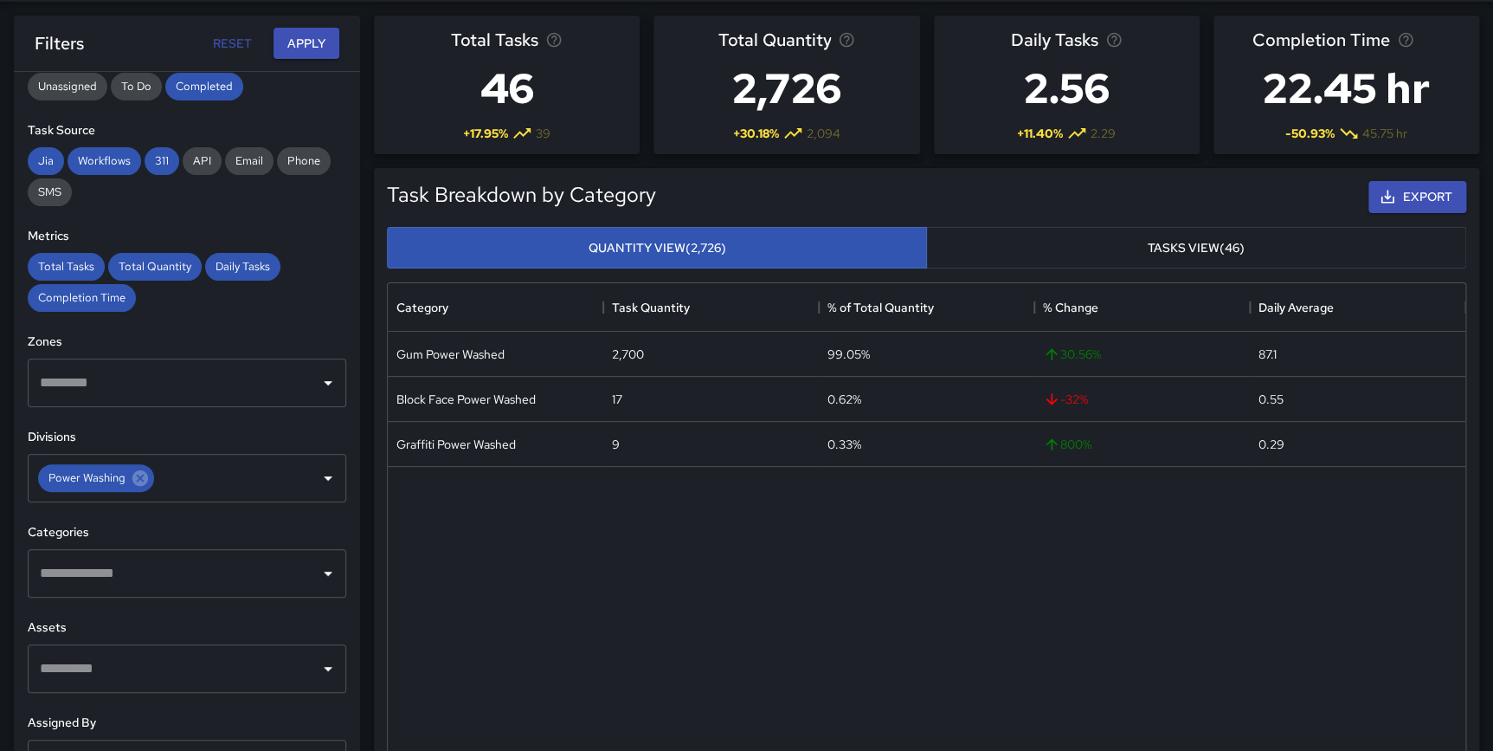
scroll to position [25, 0]
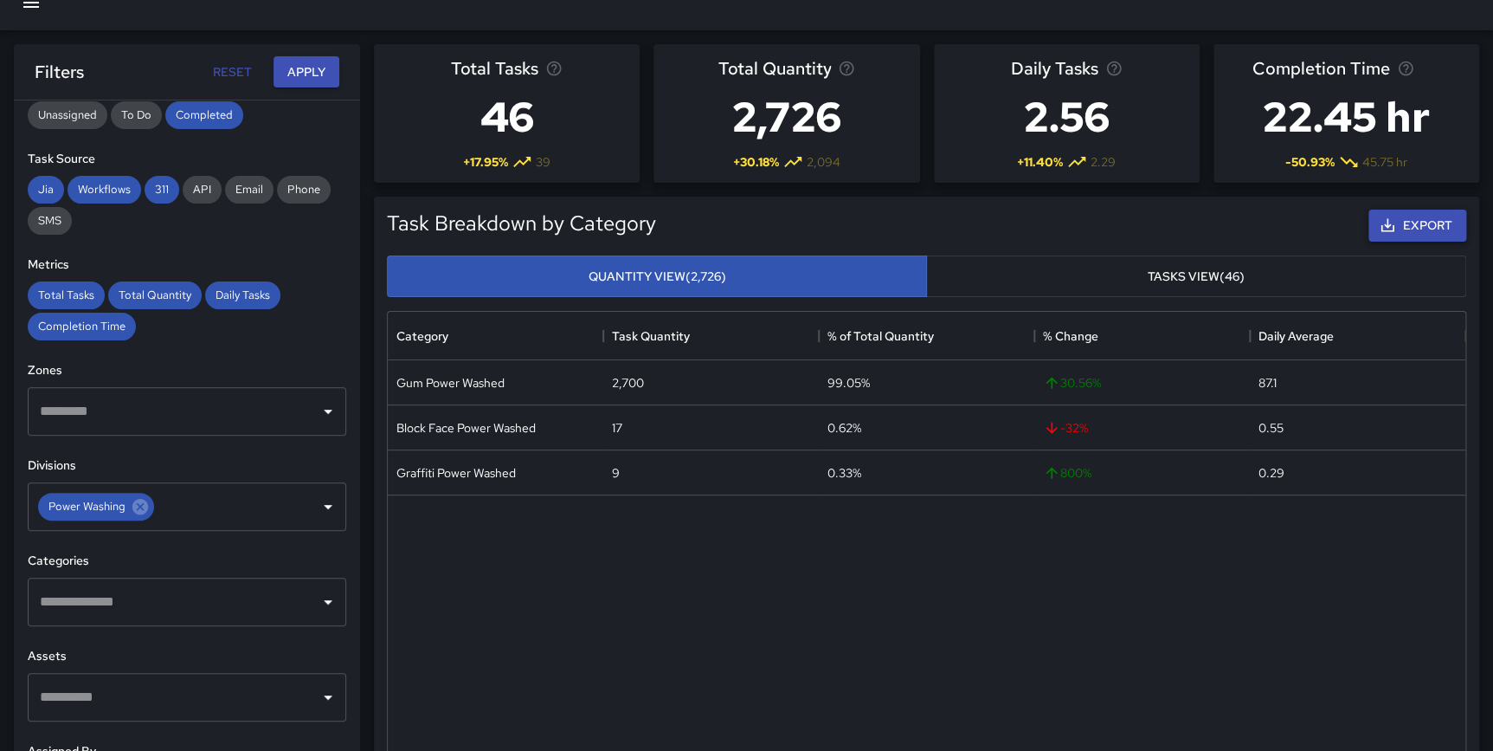
click at [1410, 216] on button "Export" at bounding box center [1418, 226] width 98 height 32
drag, startPoint x: 864, startPoint y: 585, endPoint x: 859, endPoint y: 595, distance: 10.8
click at [864, 585] on div "Gum Power Washed 2,700 99.05% 30.56 % 87.1 Block Face Power Washed 17 0.62% -32…" at bounding box center [927, 594] width 1078 height 469
click at [139, 504] on icon at bounding box center [140, 506] width 19 height 19
click at [139, 504] on input "text" at bounding box center [173, 506] width 277 height 33
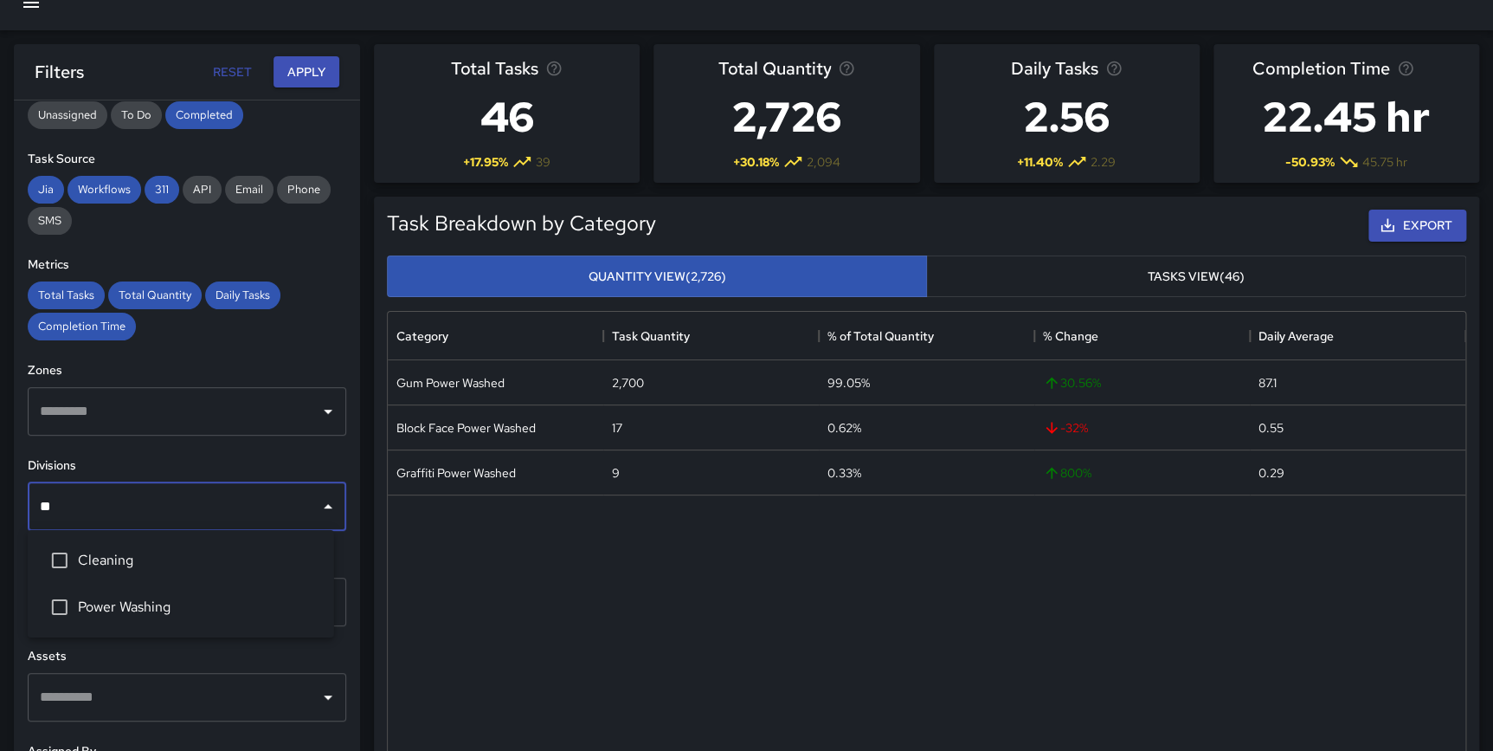
type input "***"
drag, startPoint x: 139, startPoint y: 504, endPoint x: -16, endPoint y: 508, distance: 155.0
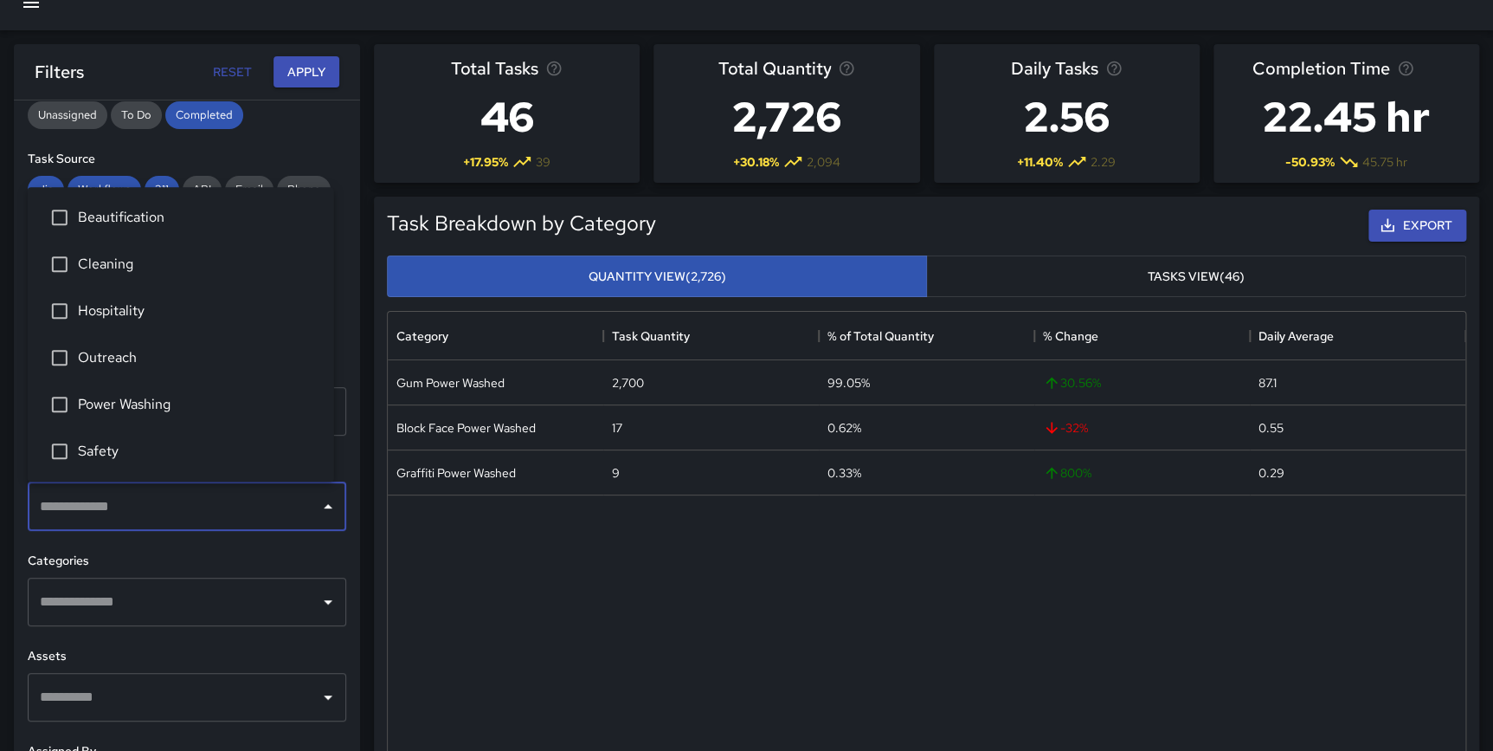
click at [167, 603] on input "text" at bounding box center [173, 601] width 277 height 33
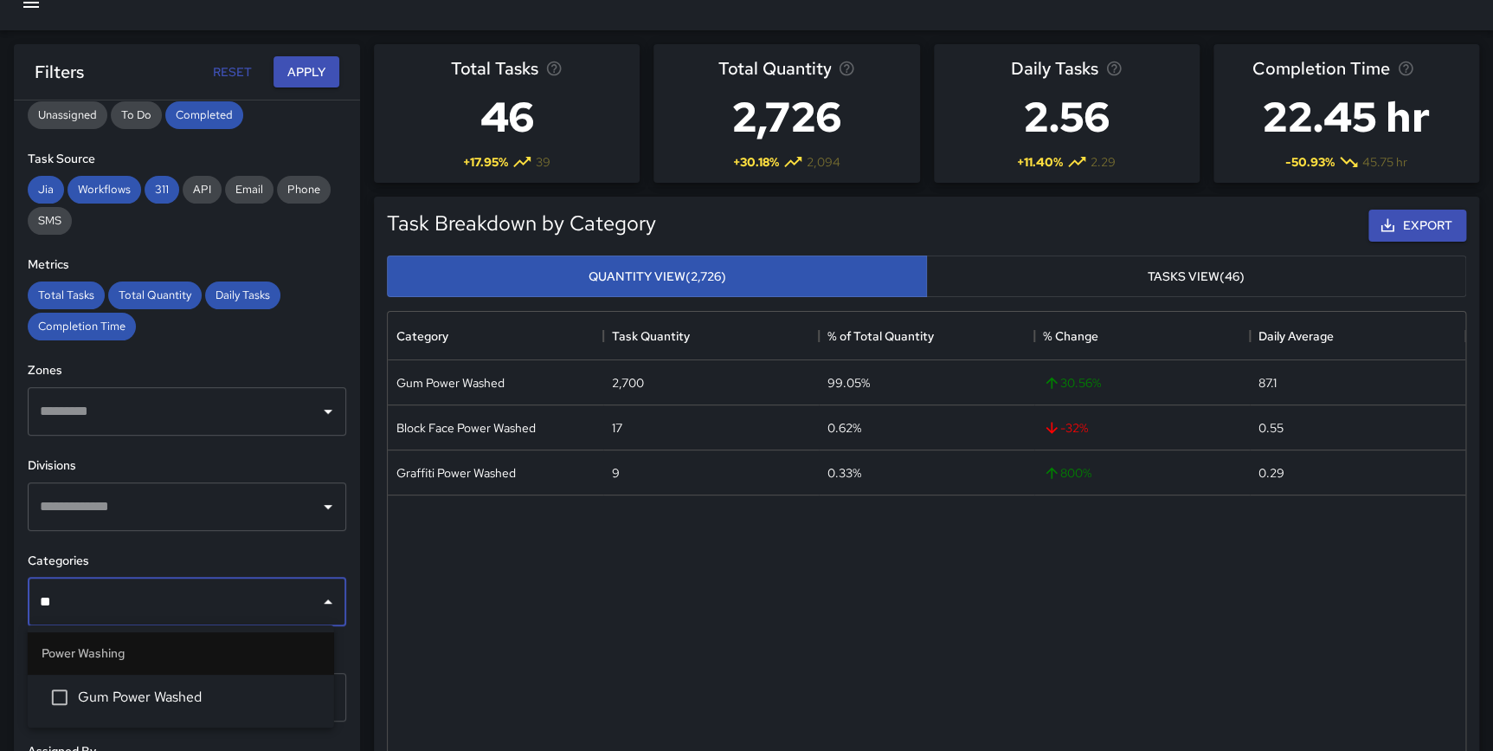
type input "***"
click at [180, 694] on span "Gum Power Washed" at bounding box center [199, 697] width 242 height 21
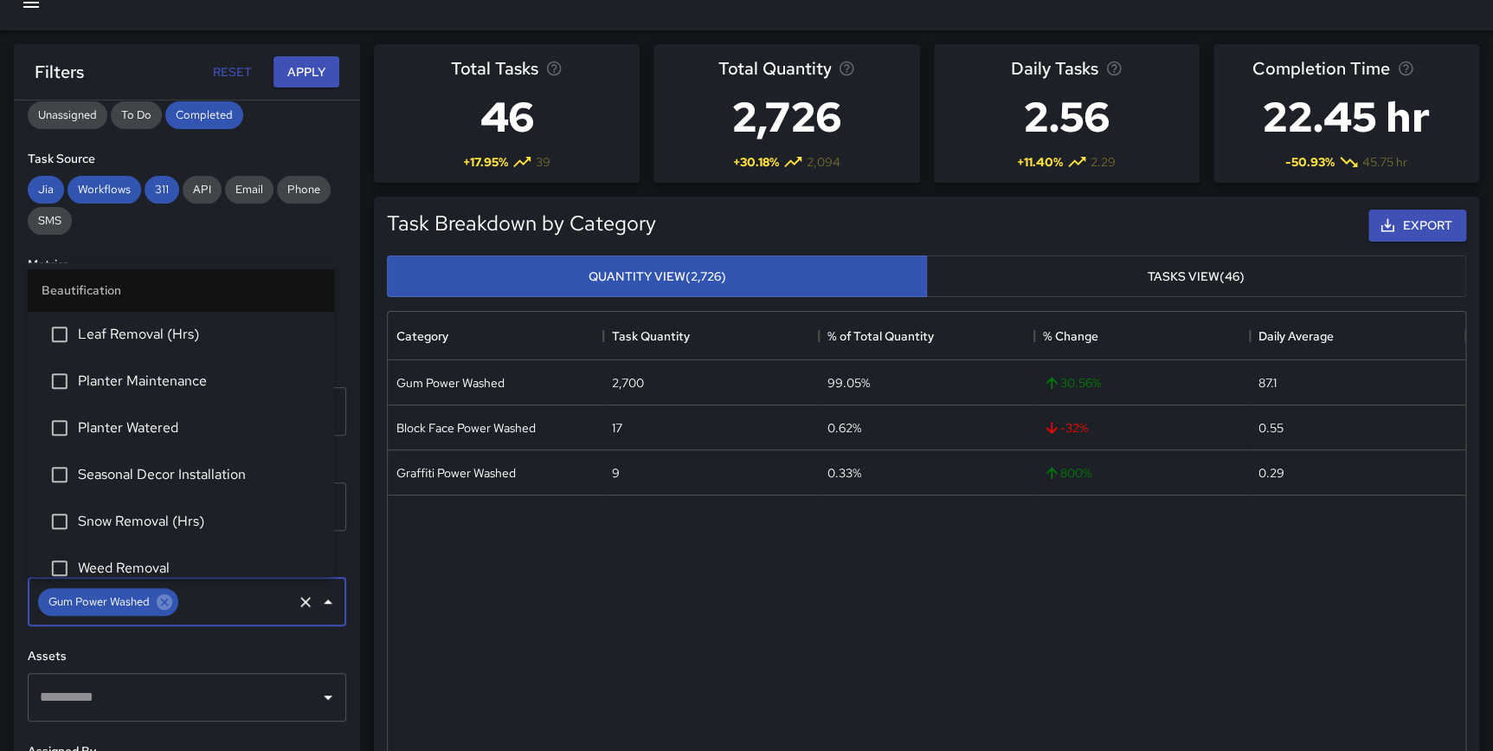
scroll to position [1022, 0]
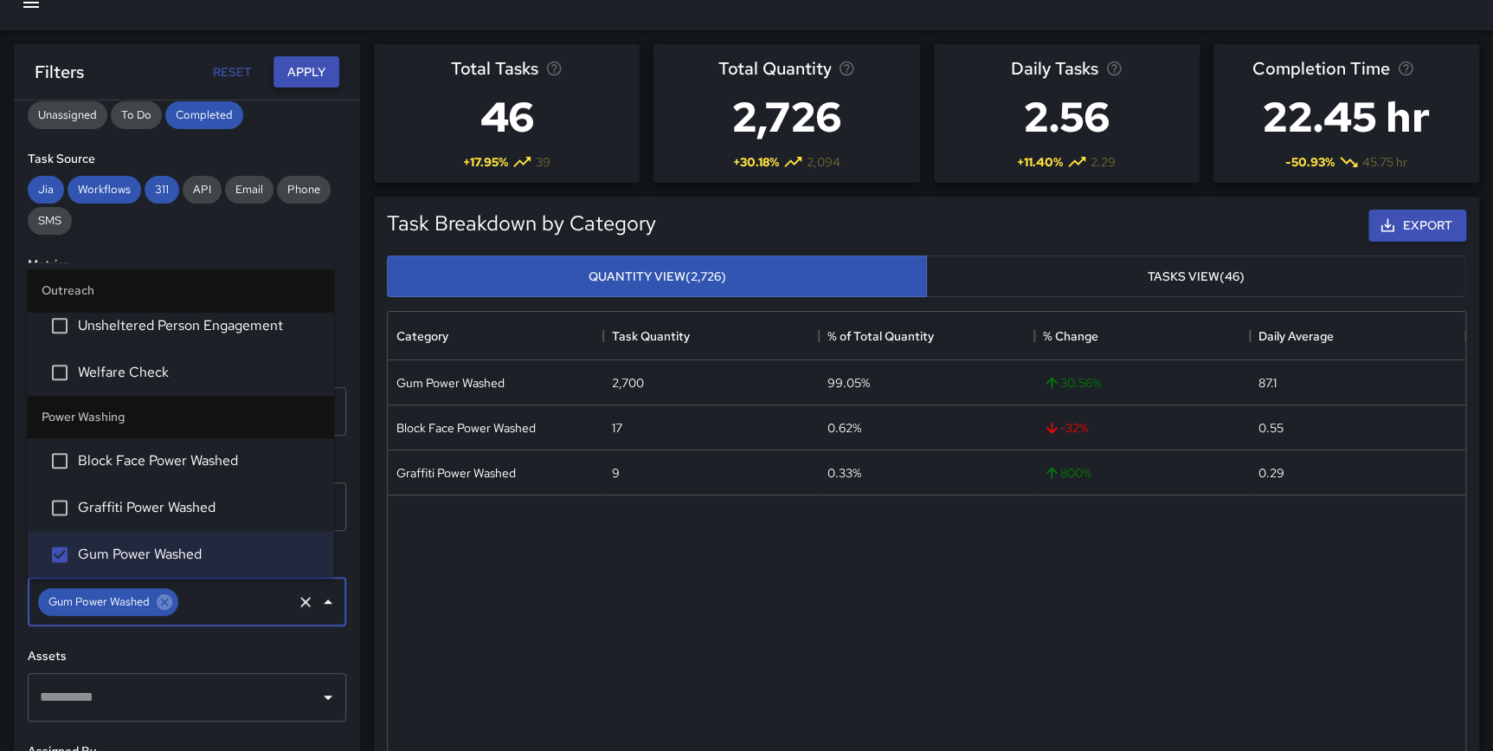
click at [316, 82] on button "Apply" at bounding box center [307, 72] width 66 height 32
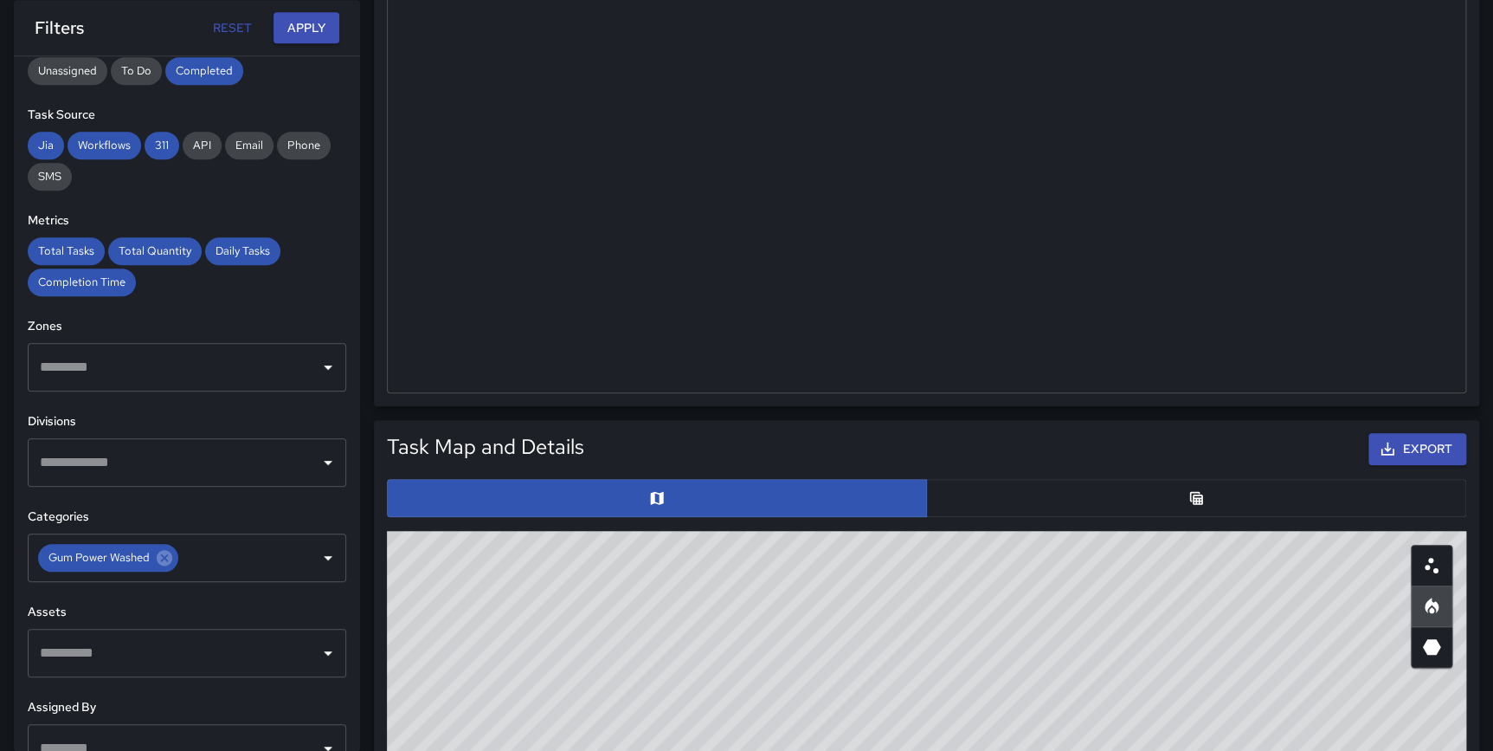
scroll to position [583, 0]
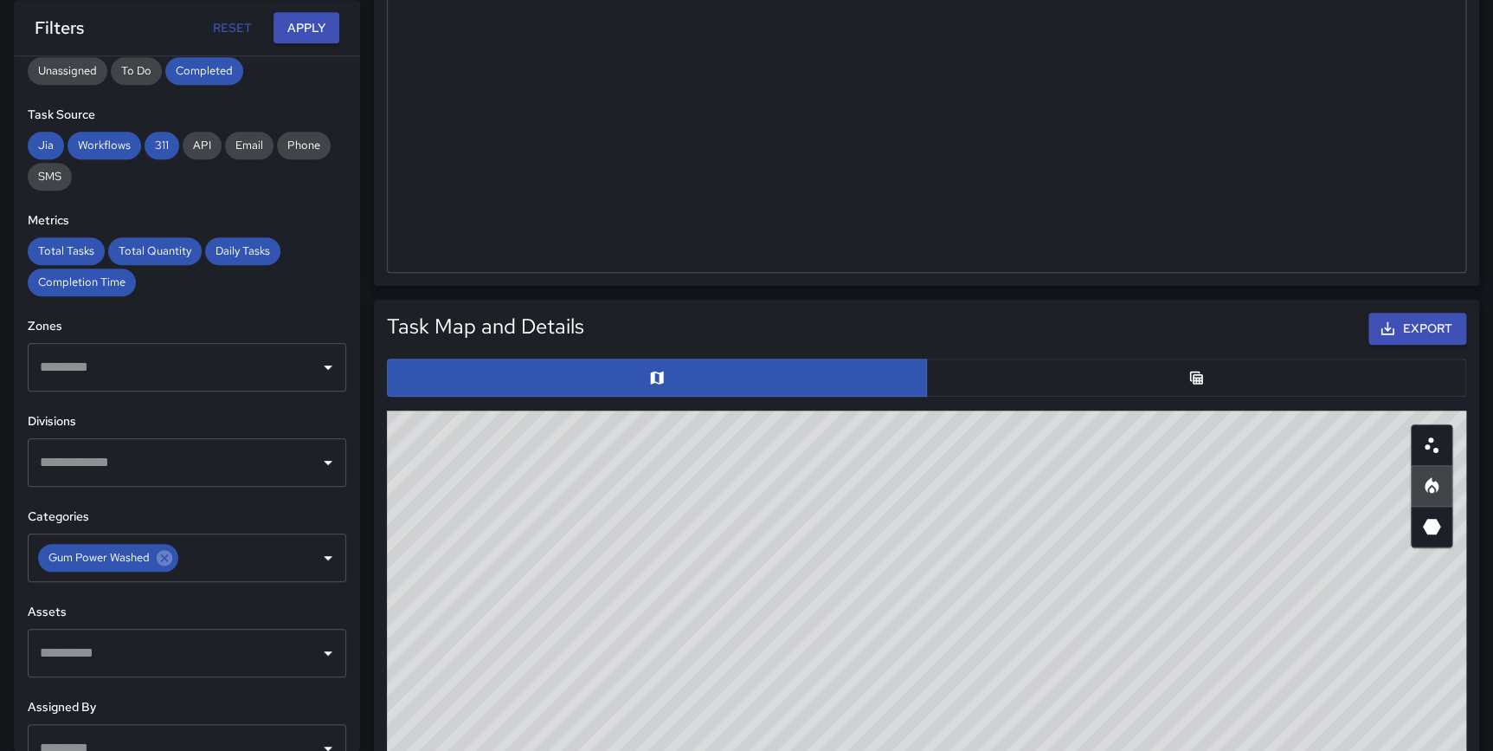
click at [1225, 377] on button "button" at bounding box center [1196, 377] width 540 height 38
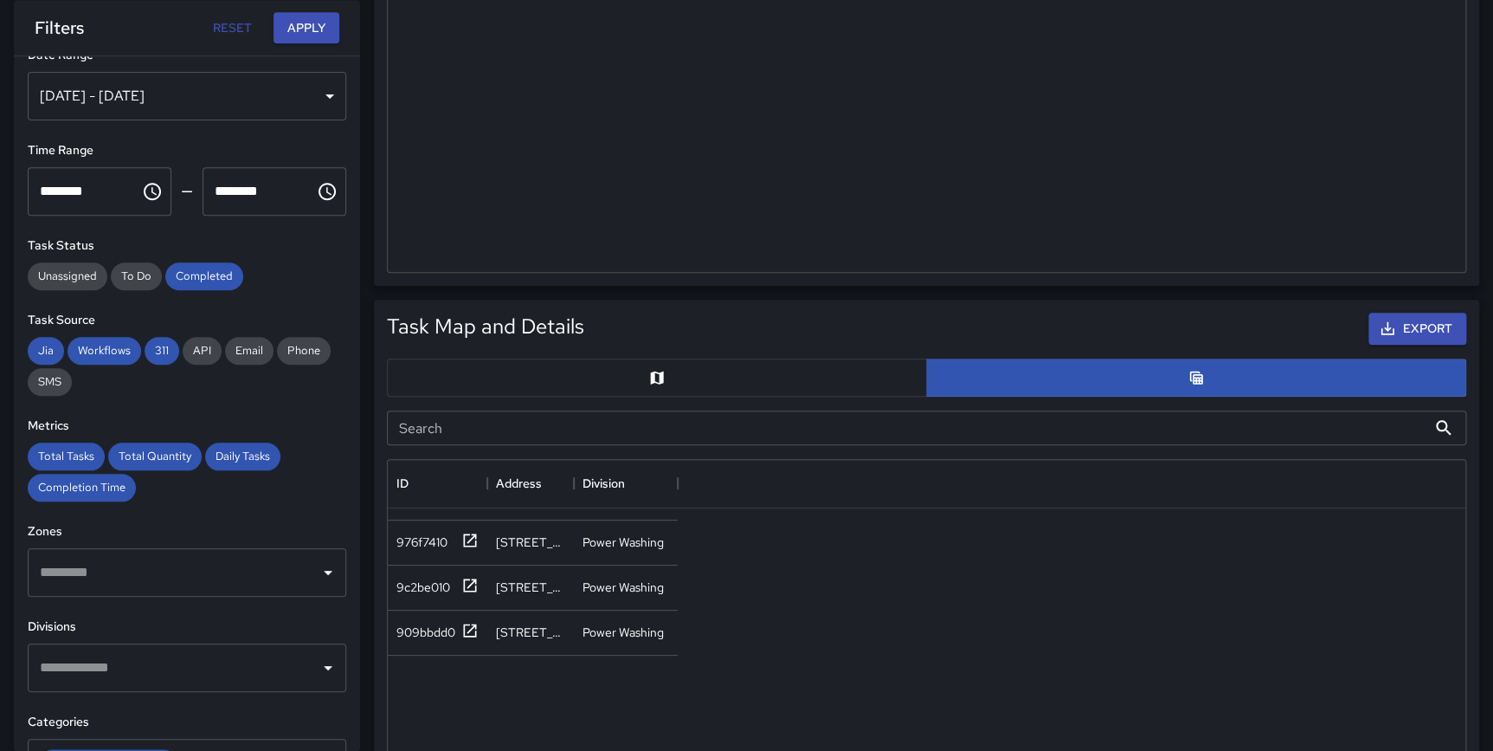
scroll to position [0, 0]
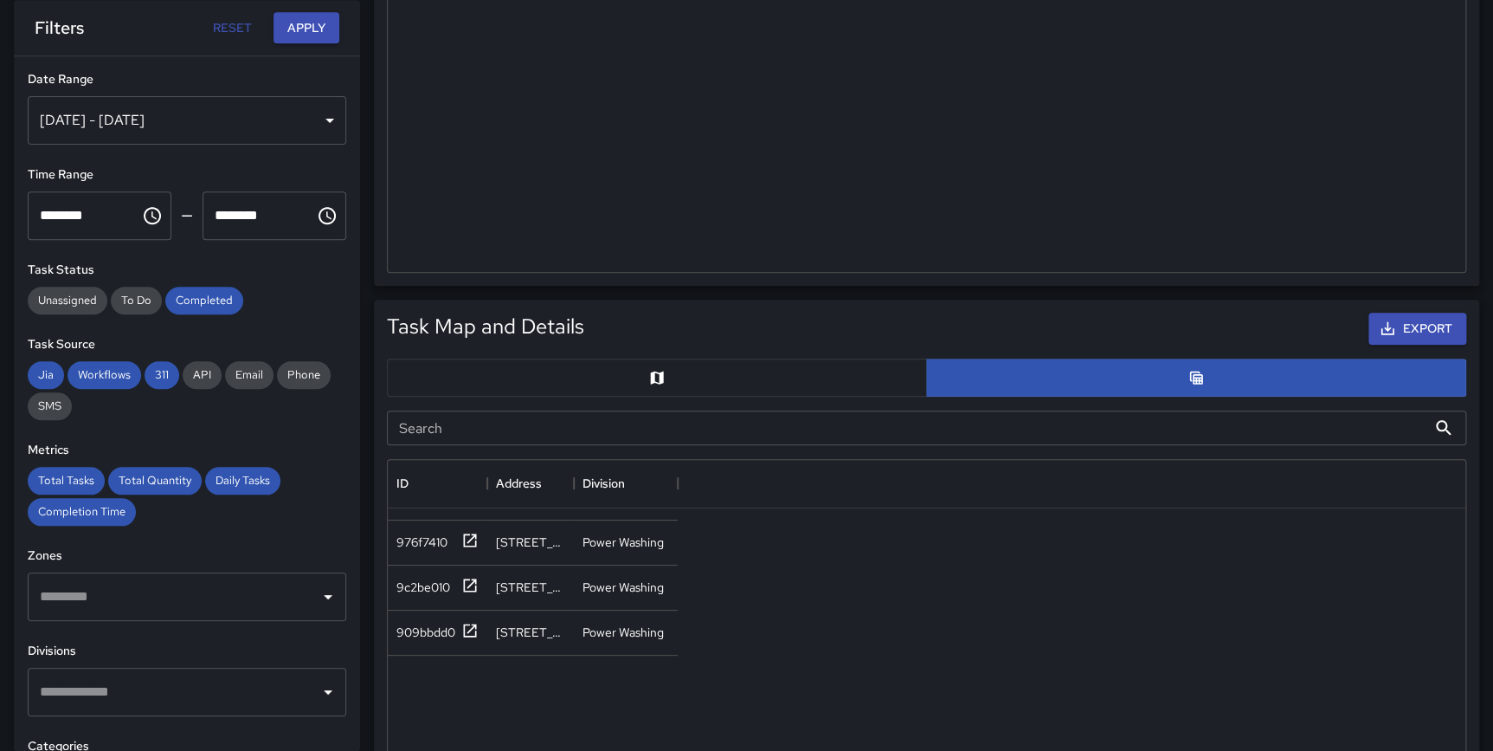
click at [224, 36] on button "Reset" at bounding box center [231, 28] width 55 height 32
type input "**********"
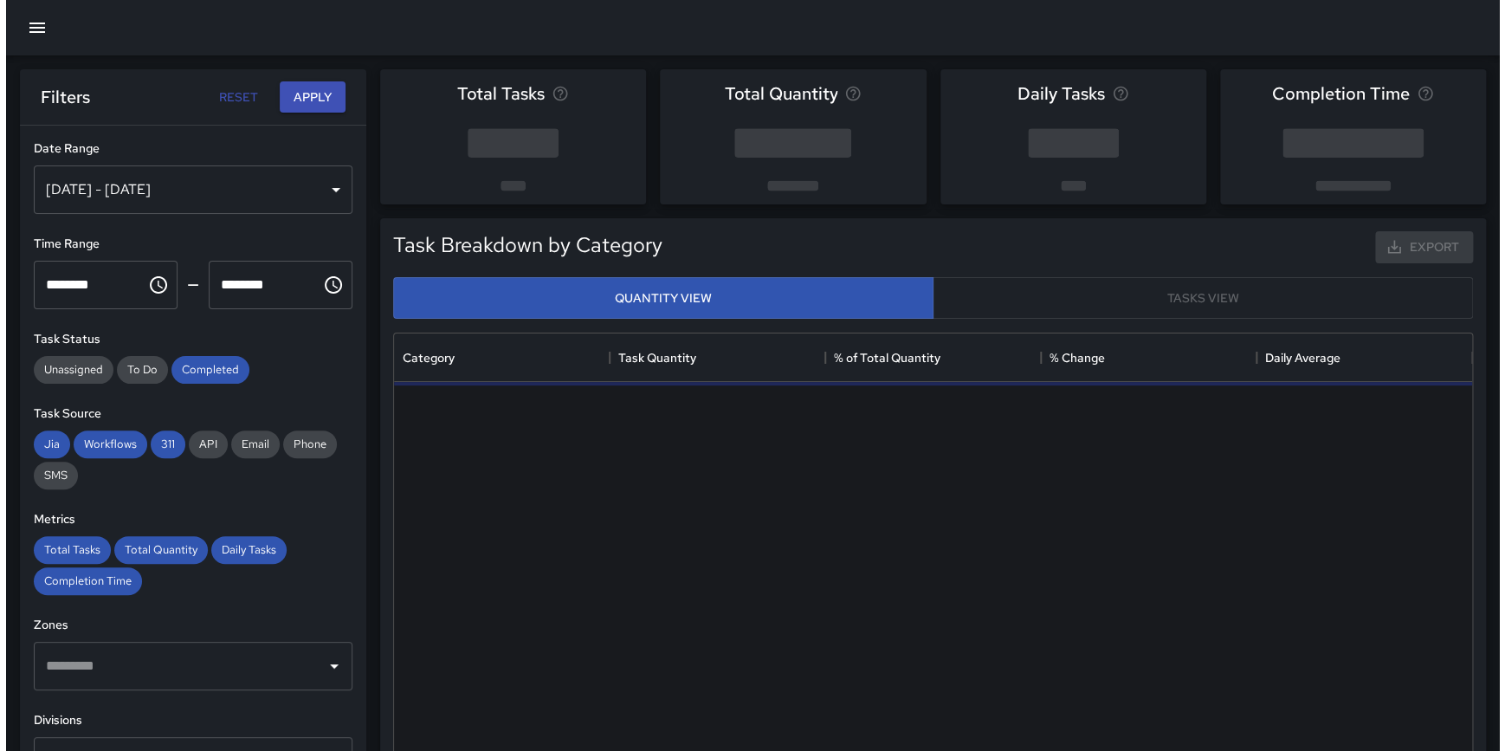
scroll to position [506, 1065]
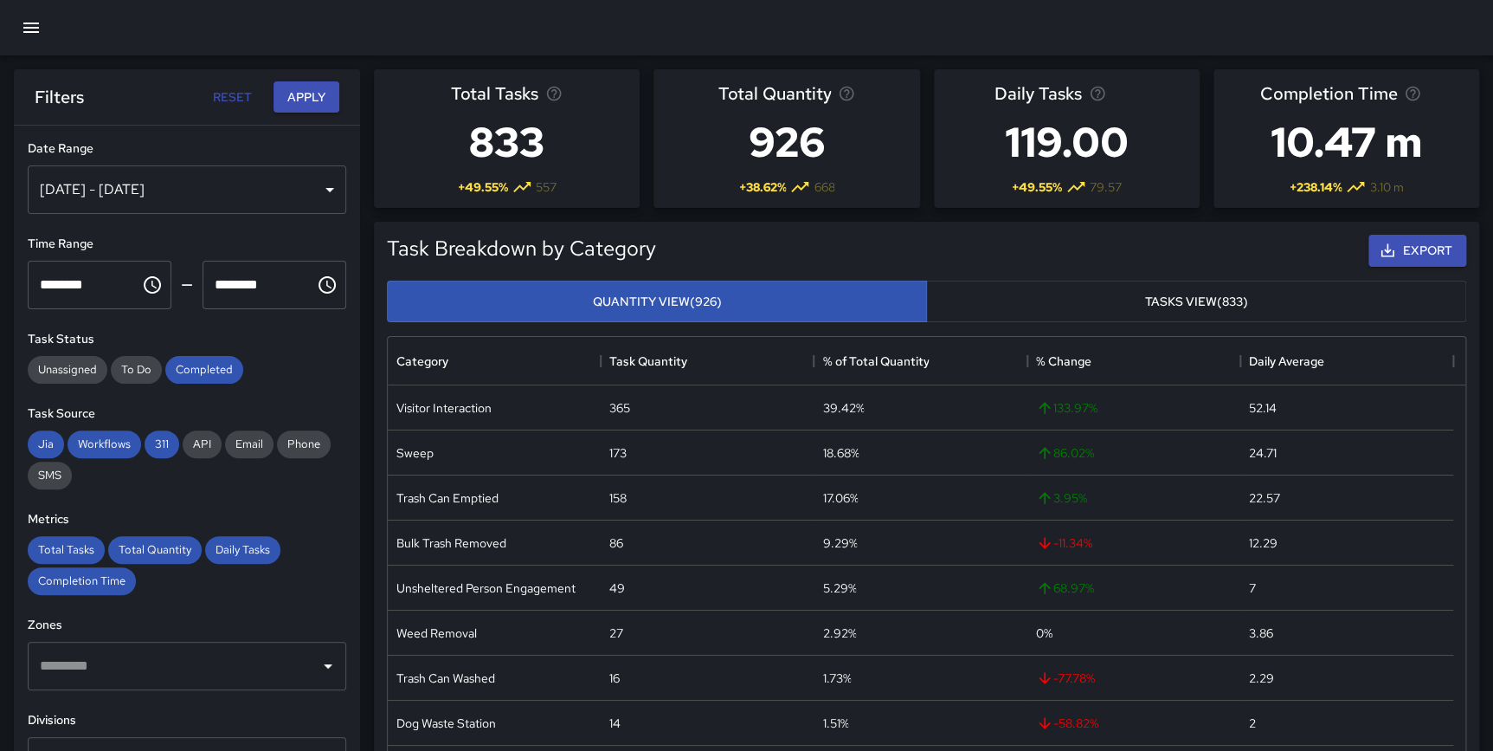
click at [149, 184] on div "[DATE] - [DATE]" at bounding box center [187, 189] width 319 height 48
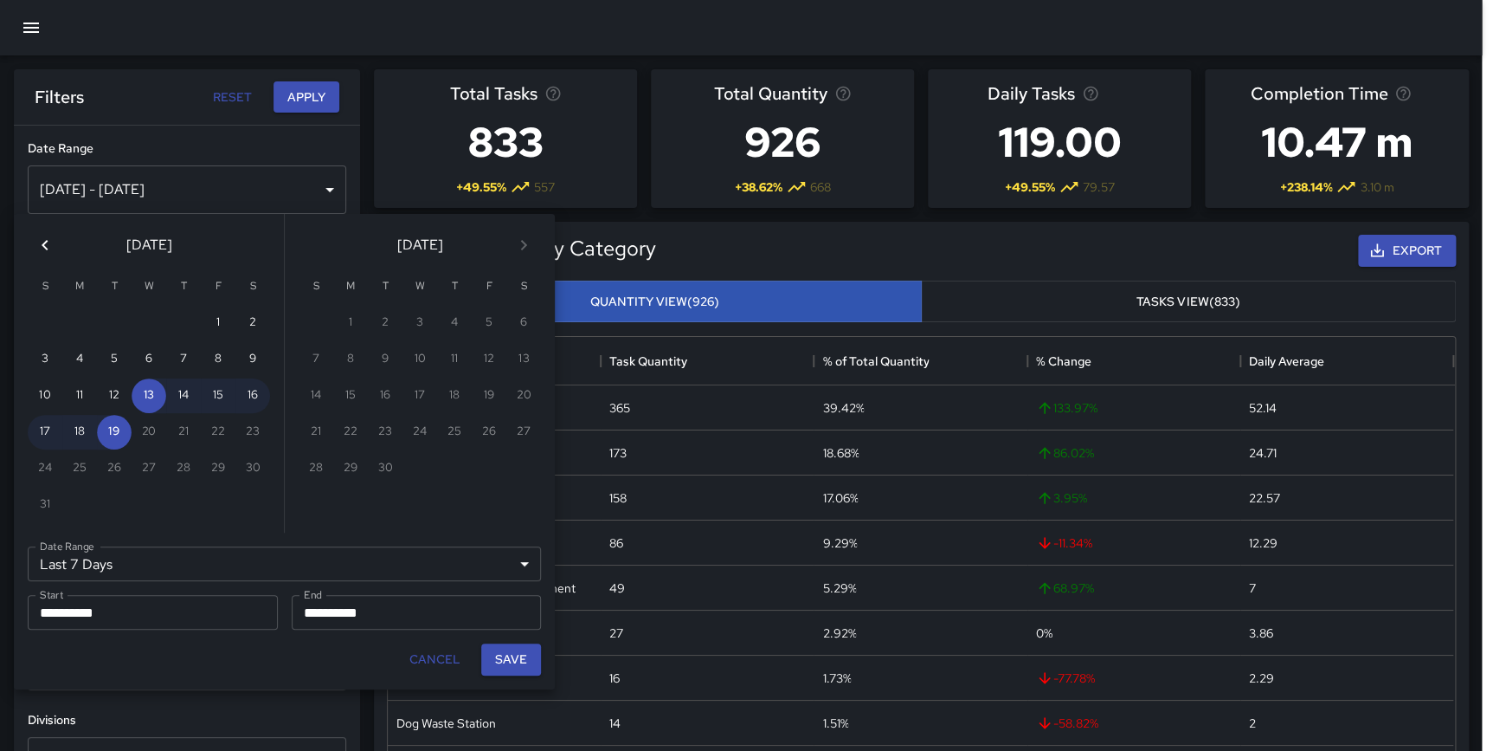
scroll to position [506, 1066]
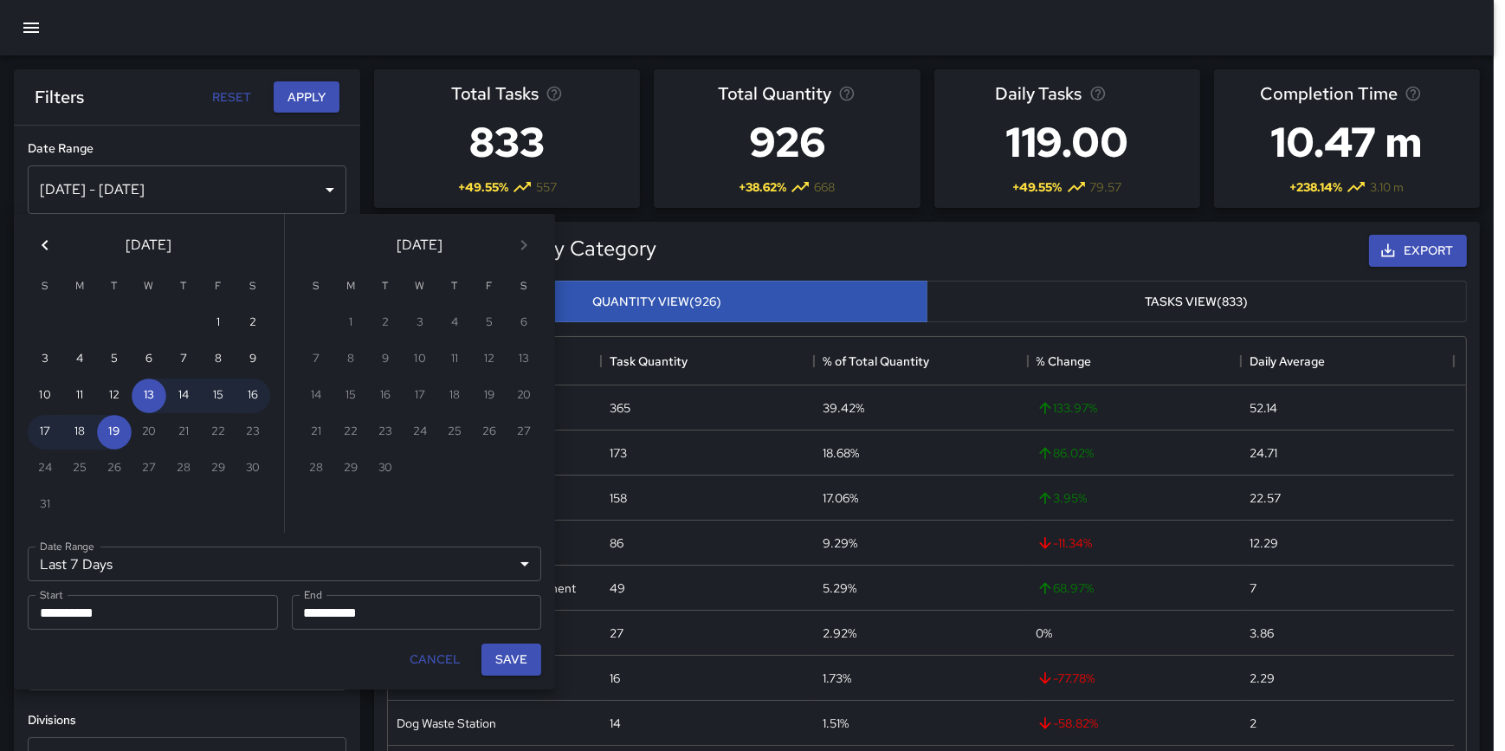
click at [36, 248] on icon "Previous month" at bounding box center [45, 245] width 21 height 21
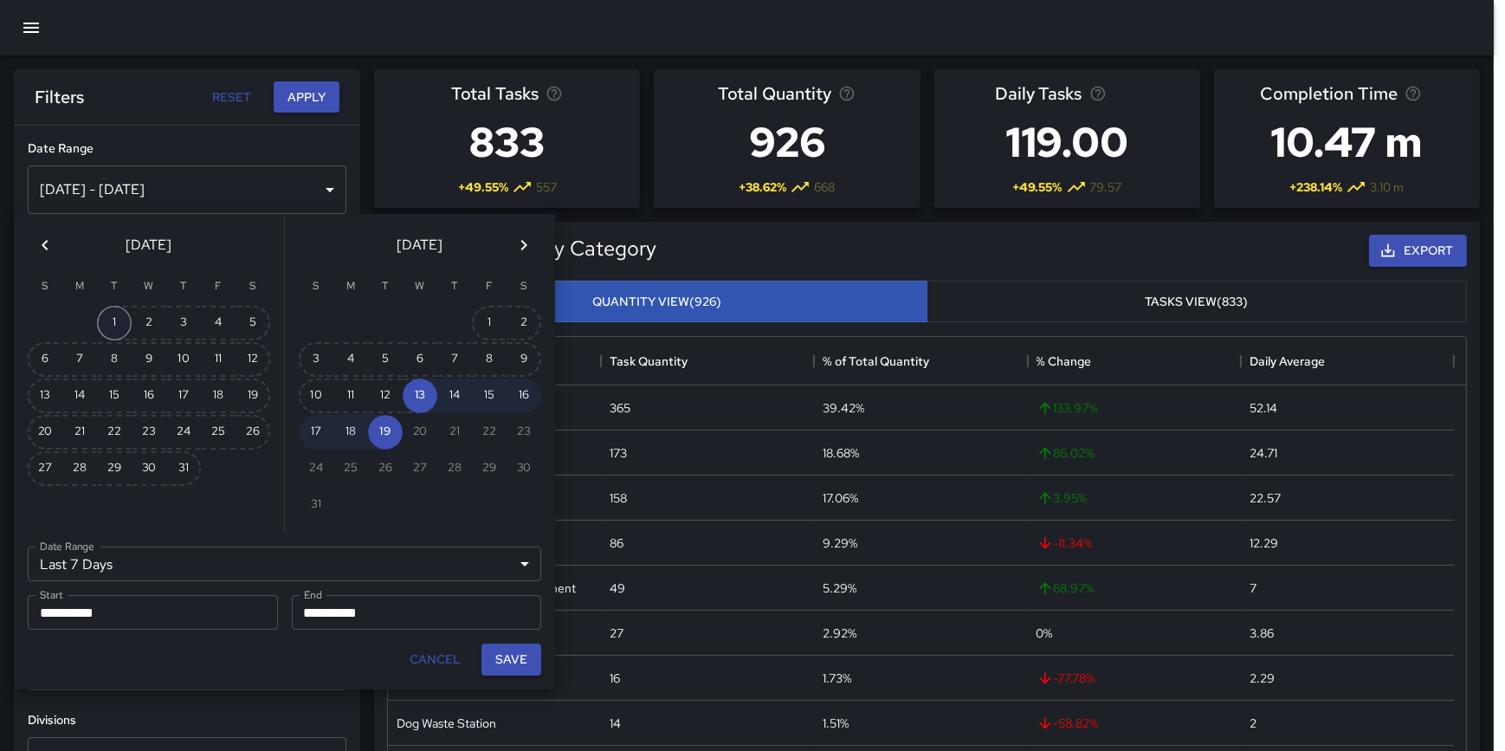
click at [120, 322] on button "1" at bounding box center [114, 323] width 35 height 35
type input "******"
type input "**********"
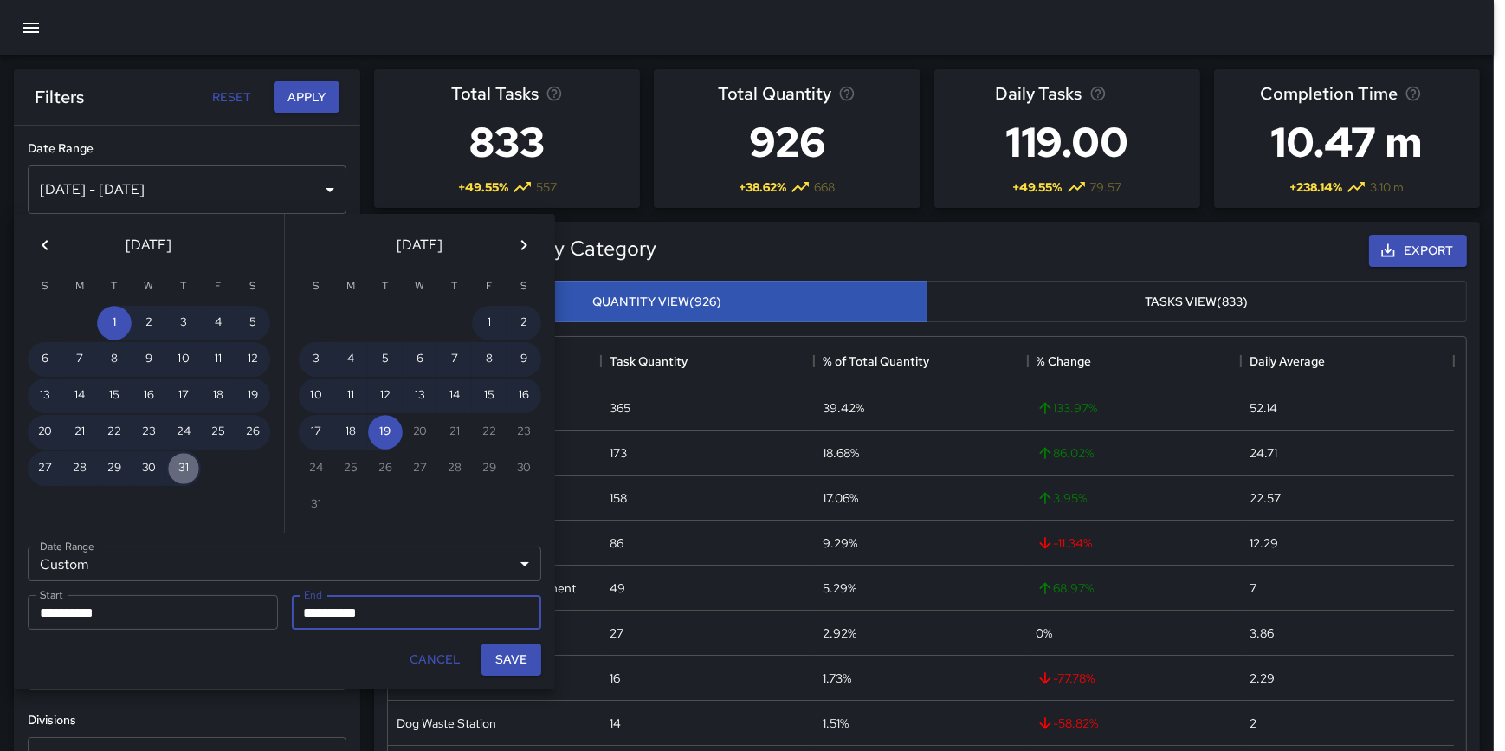
click at [182, 468] on button "31" at bounding box center [183, 468] width 35 height 35
type input "**********"
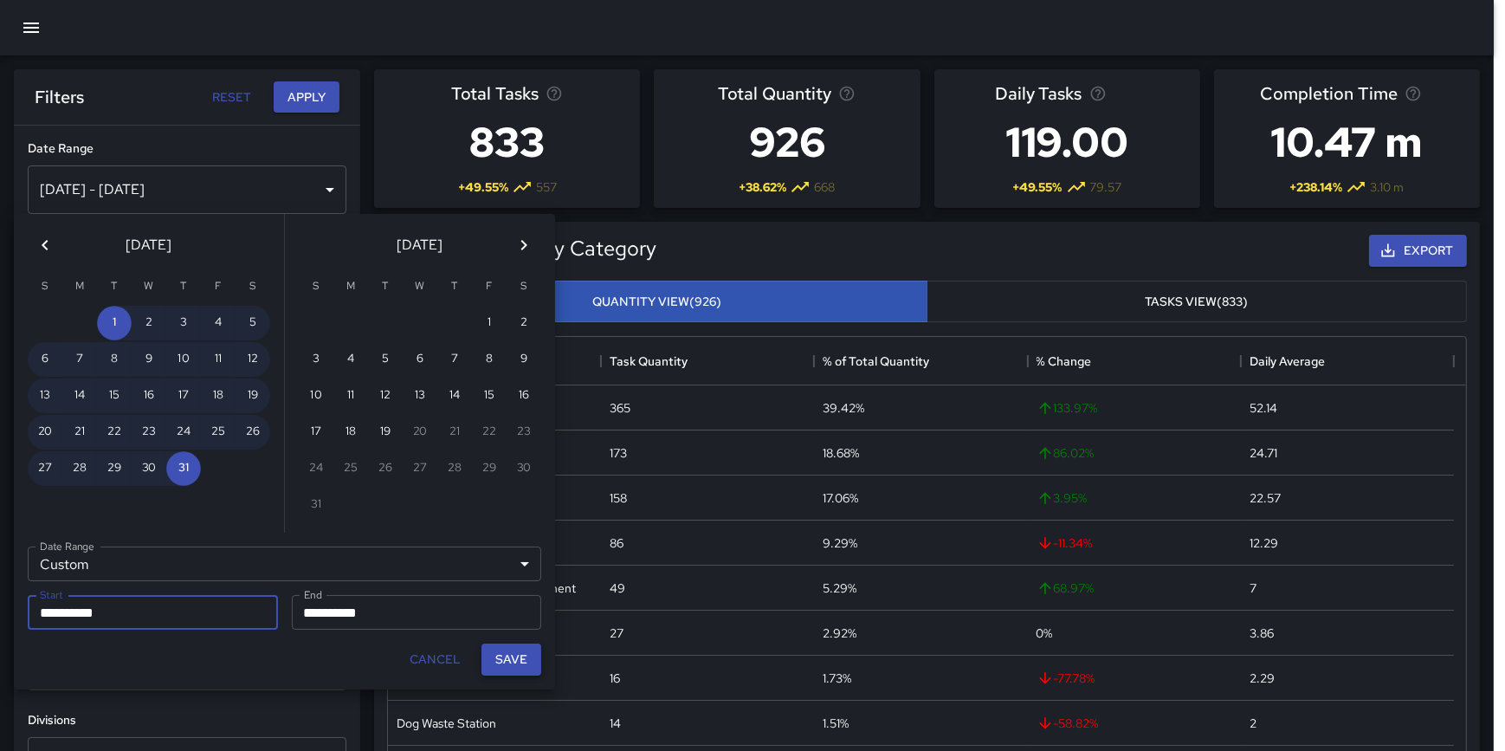
click at [518, 658] on button "Save" at bounding box center [511, 659] width 60 height 32
type input "**********"
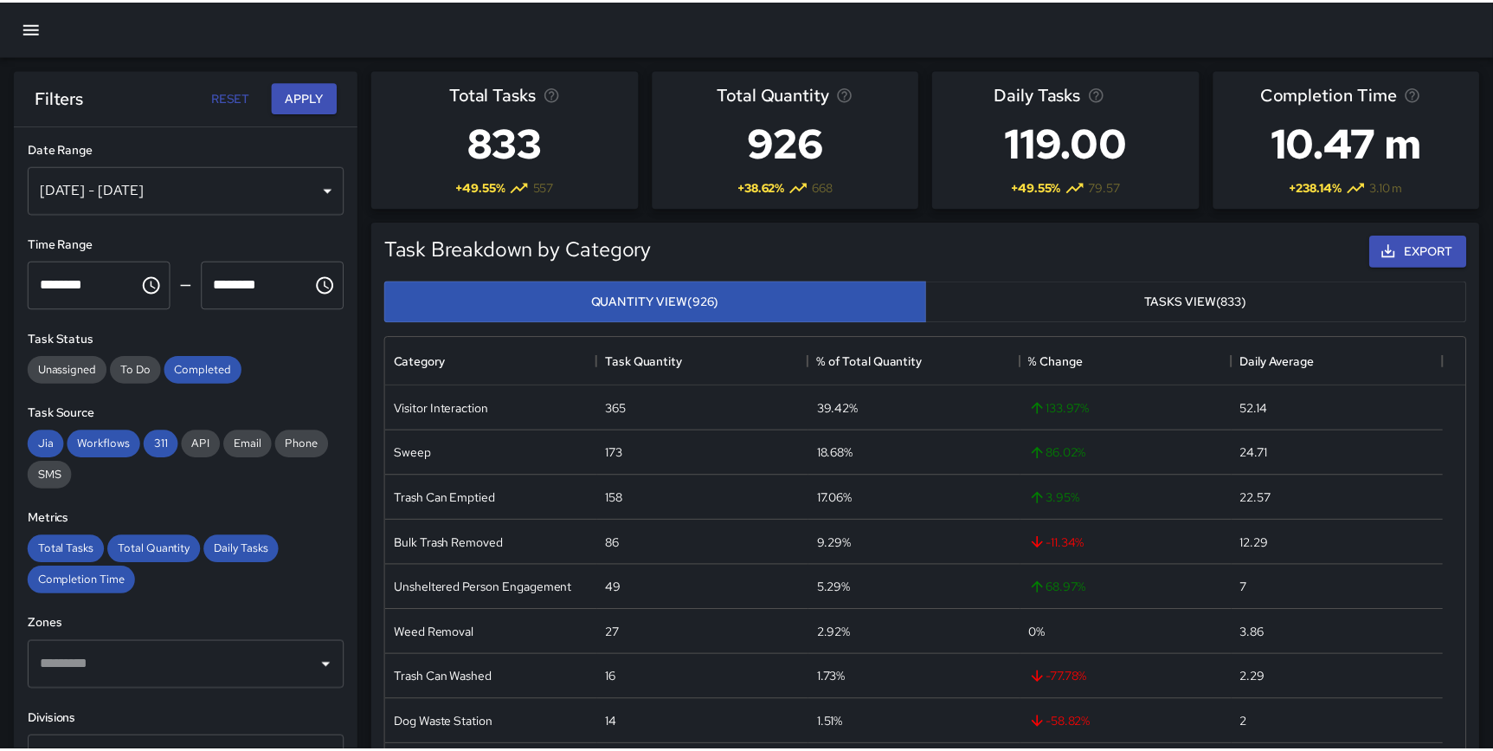
scroll to position [506, 1065]
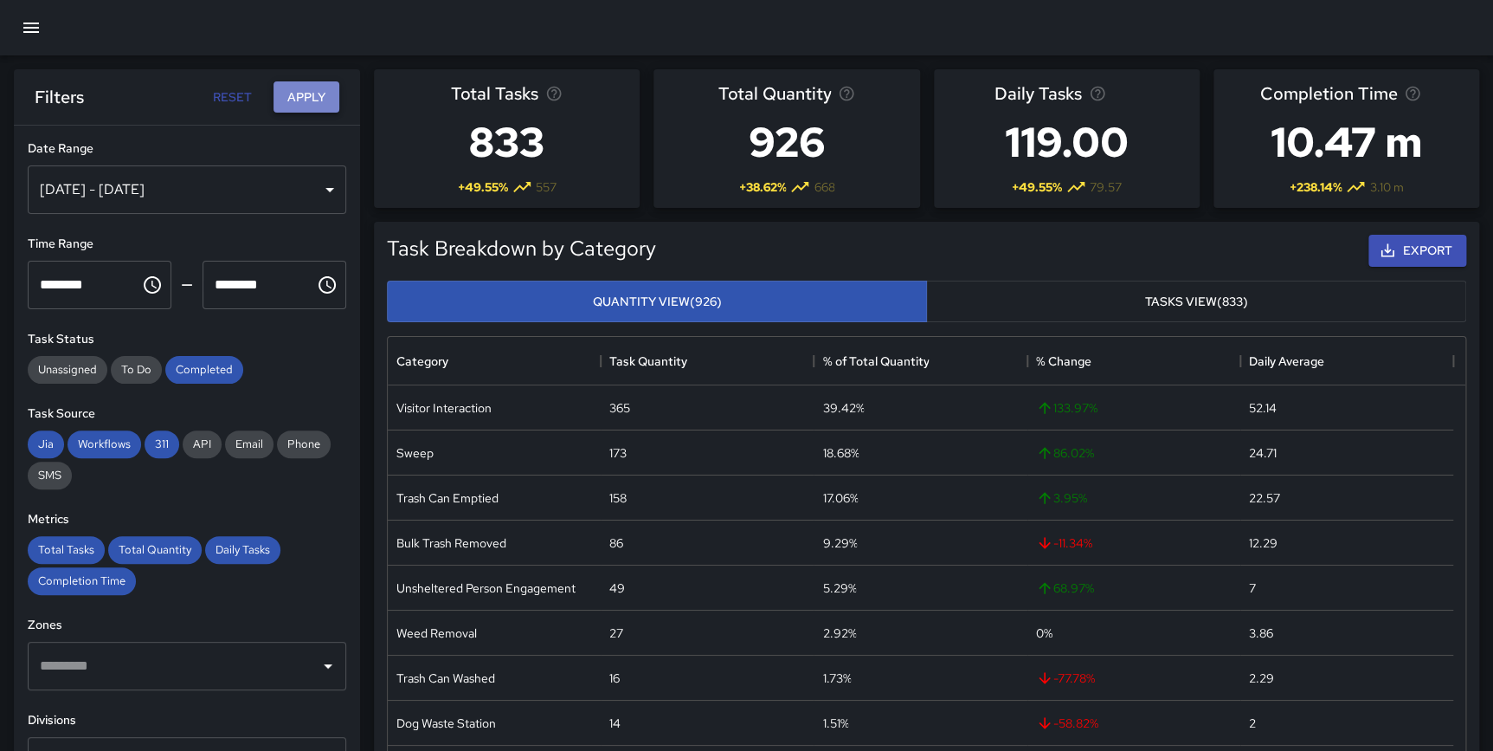
click at [309, 92] on button "Apply" at bounding box center [307, 97] width 66 height 32
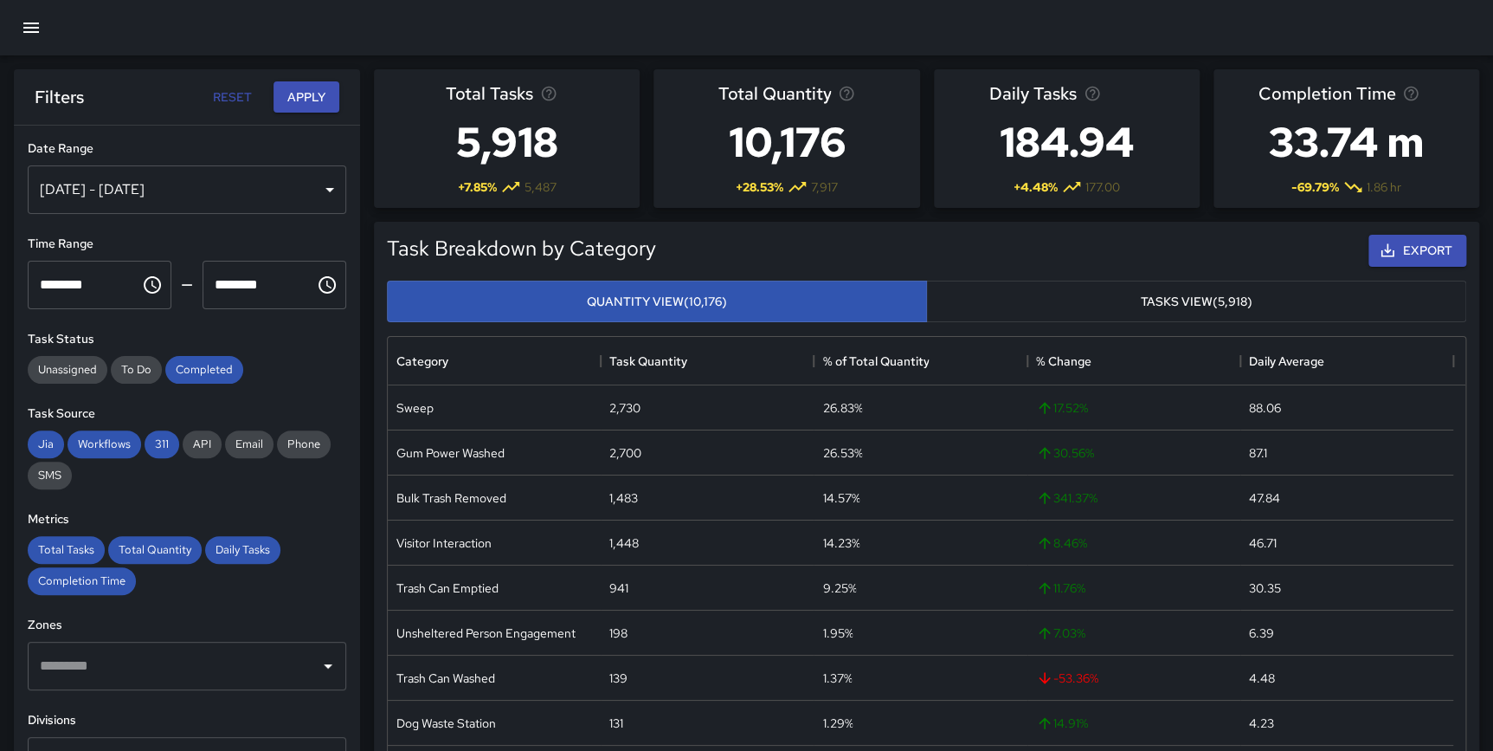
scroll to position [358, 0]
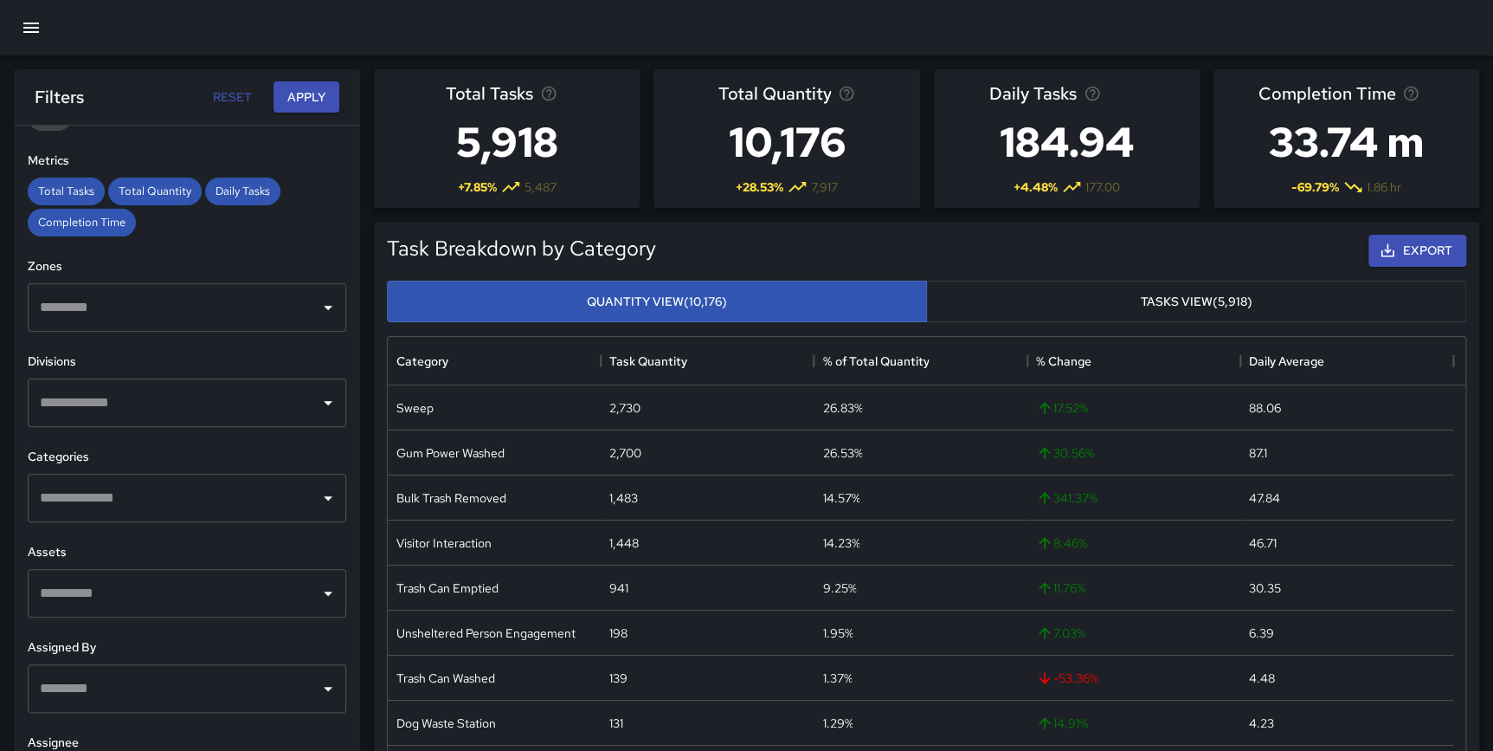
click at [111, 507] on input "text" at bounding box center [173, 497] width 277 height 33
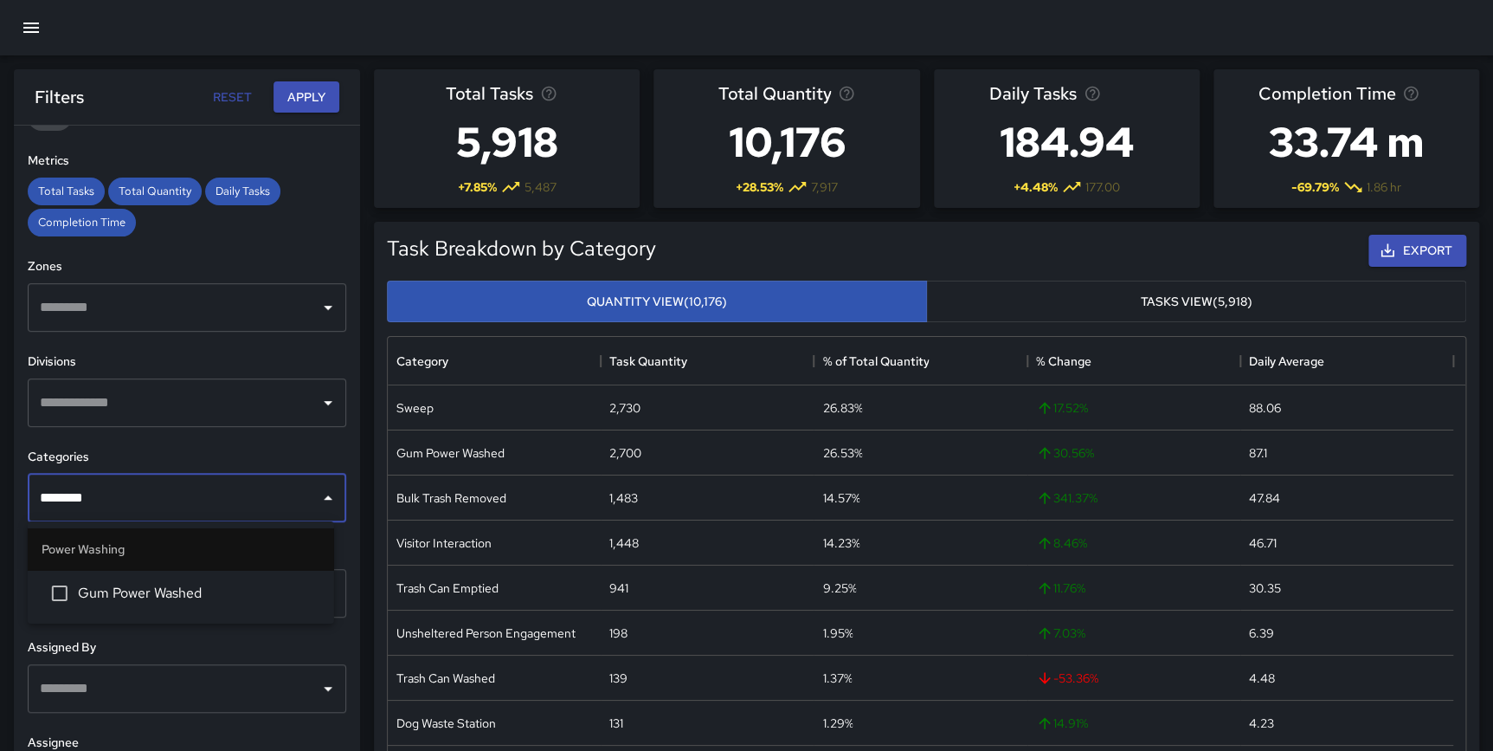
type input "*********"
click at [142, 577] on li "Gum Power Washed" at bounding box center [181, 593] width 306 height 47
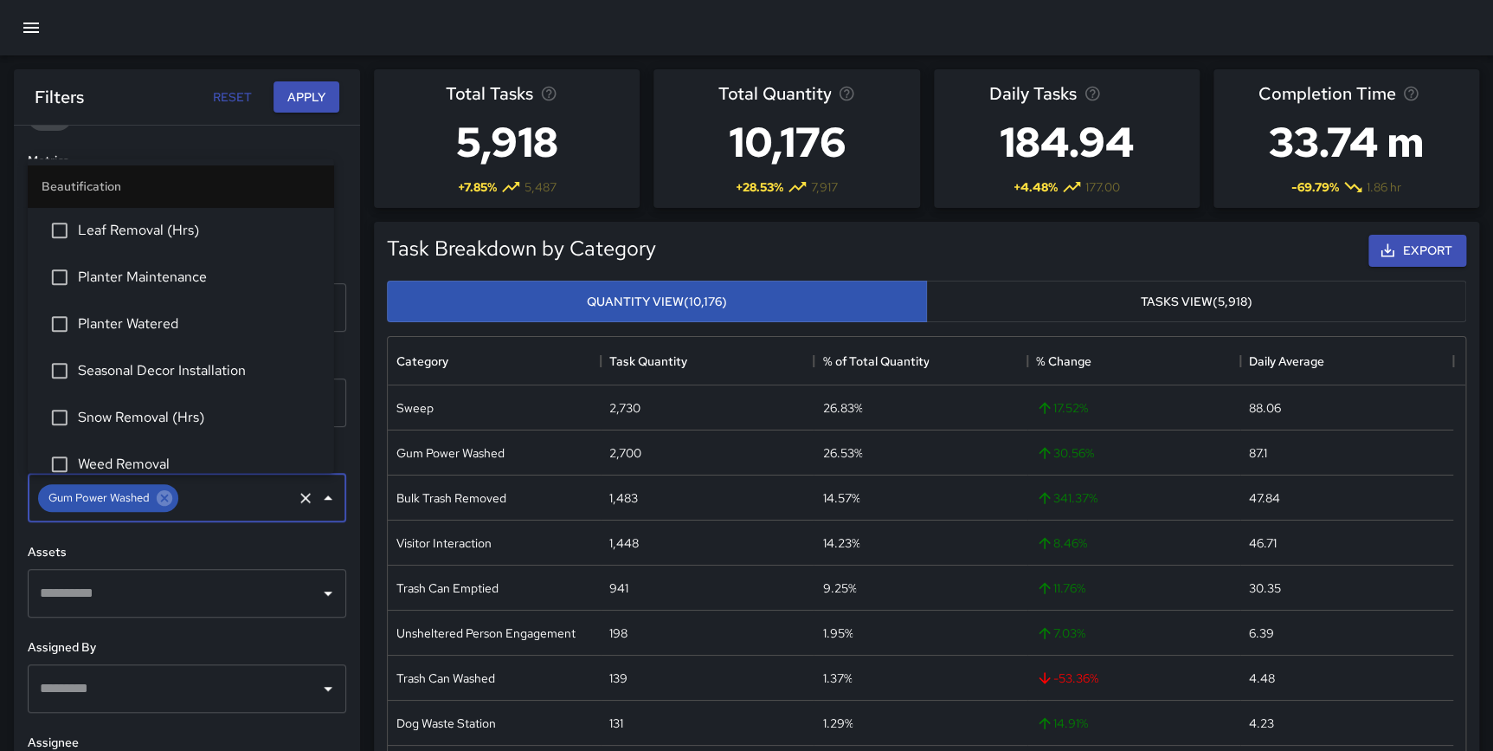
scroll to position [1022, 0]
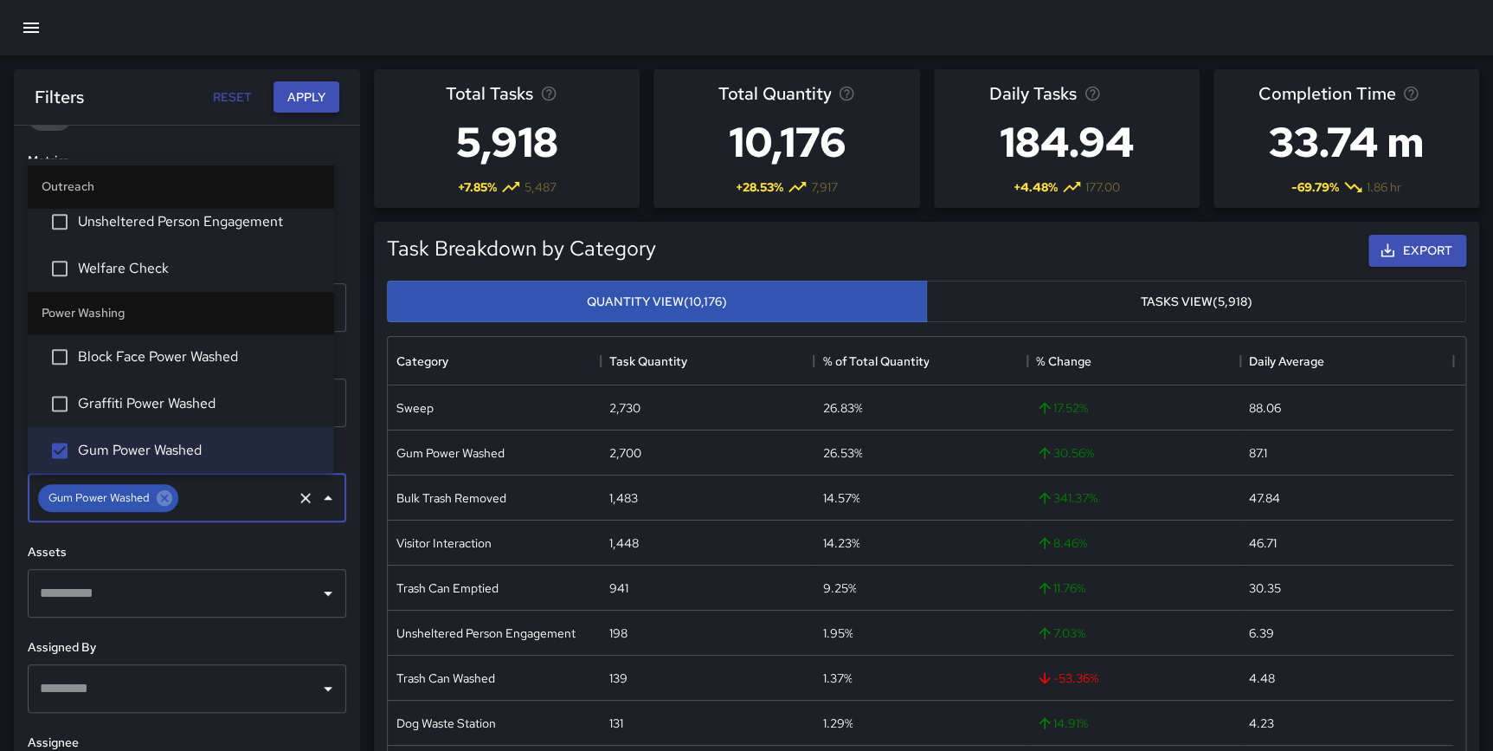
click at [322, 90] on button "Apply" at bounding box center [307, 97] width 66 height 32
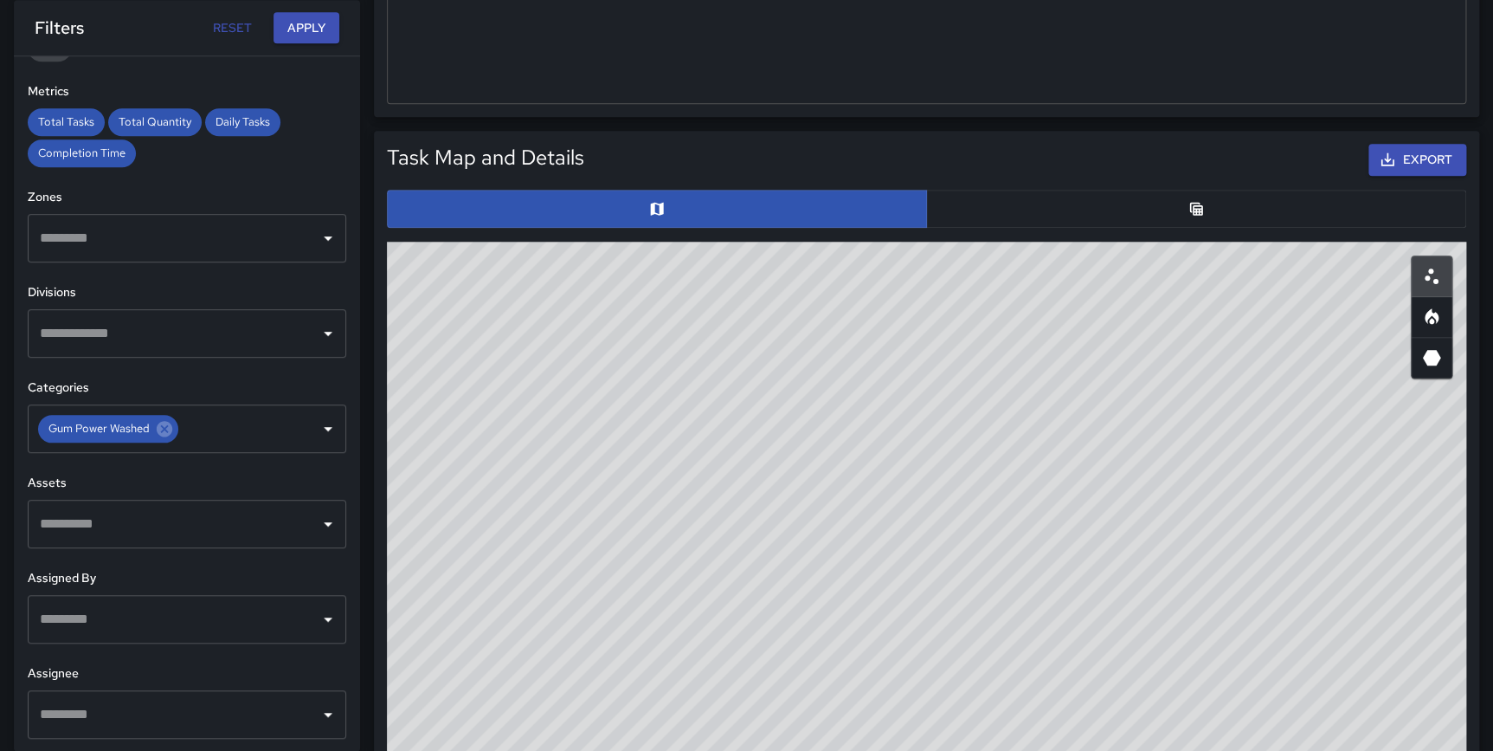
scroll to position [823, 0]
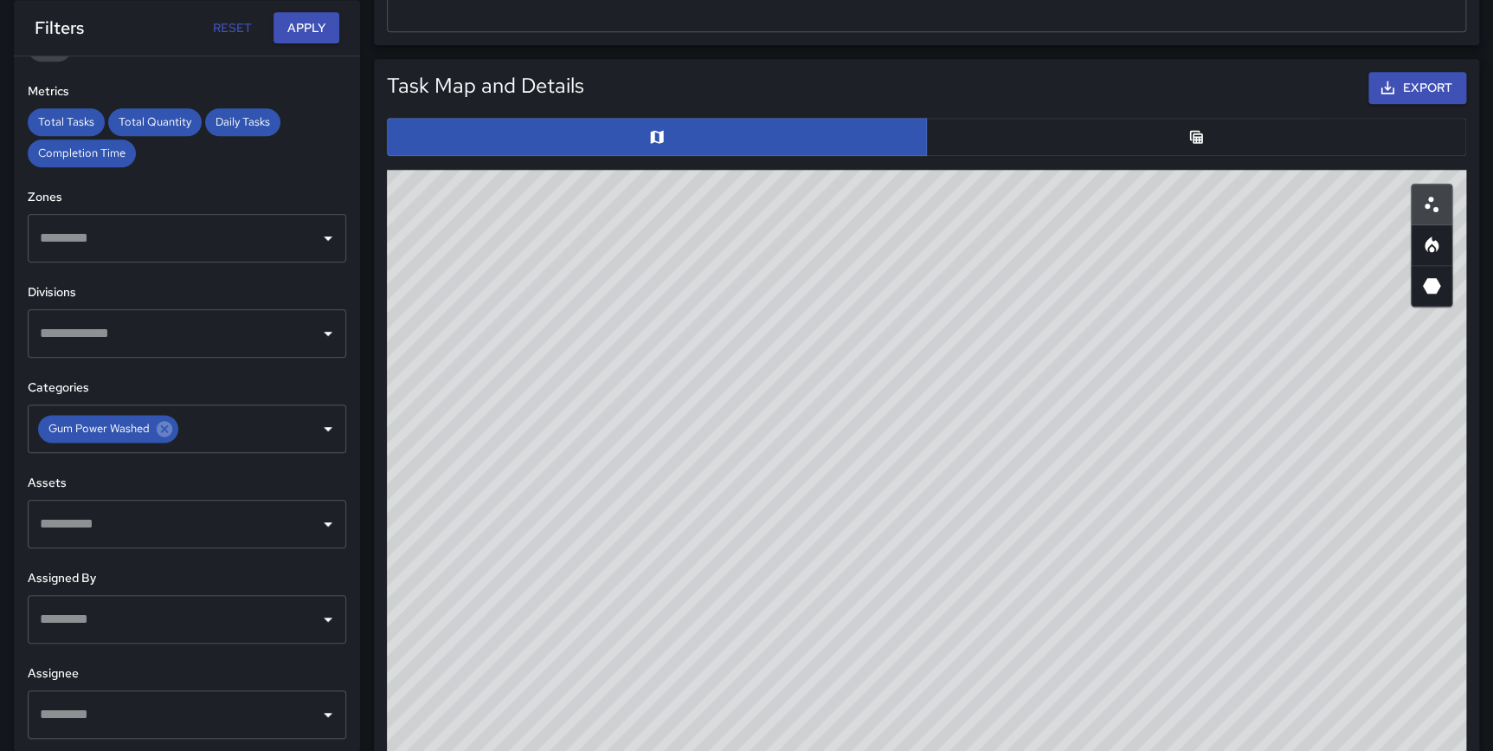
click at [1198, 147] on button "button" at bounding box center [1196, 137] width 540 height 38
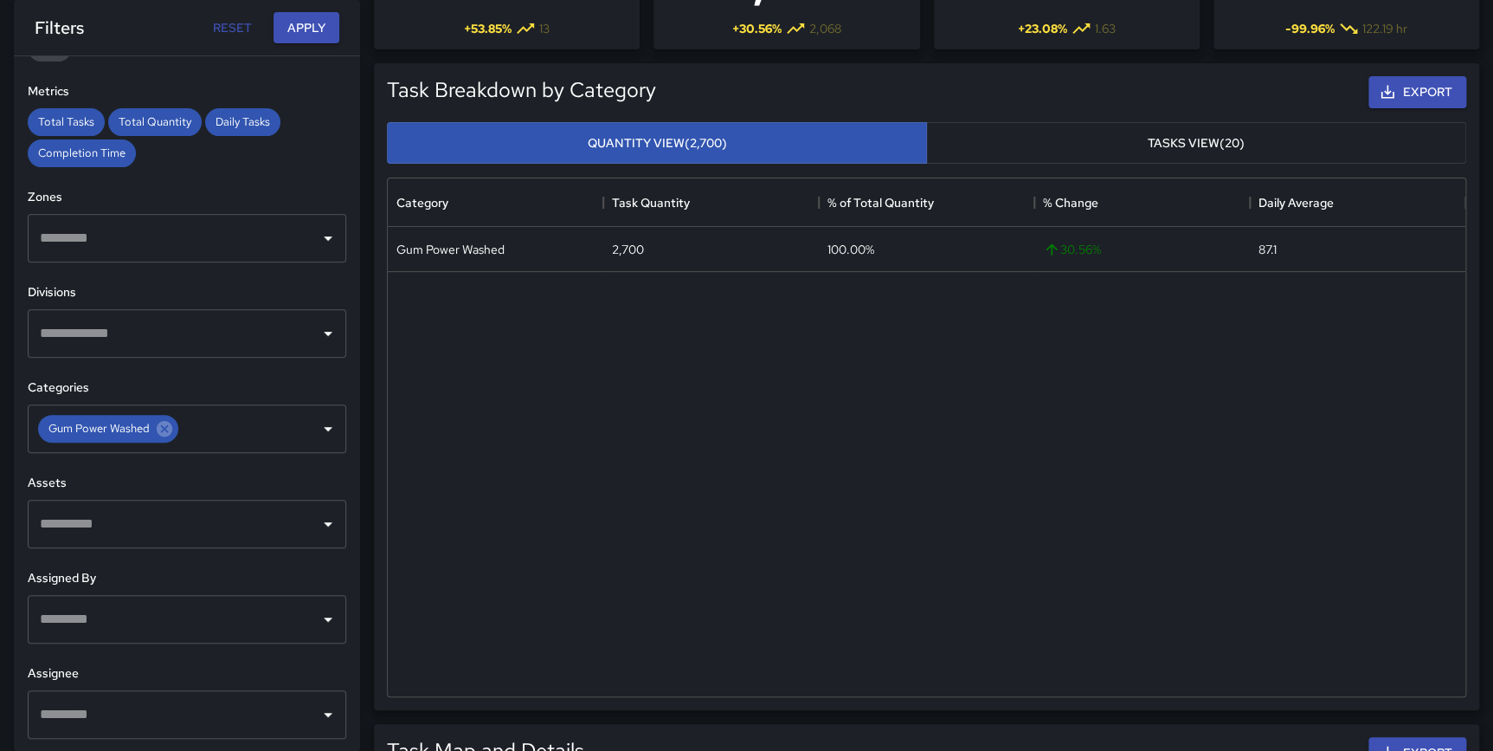
scroll to position [0, 0]
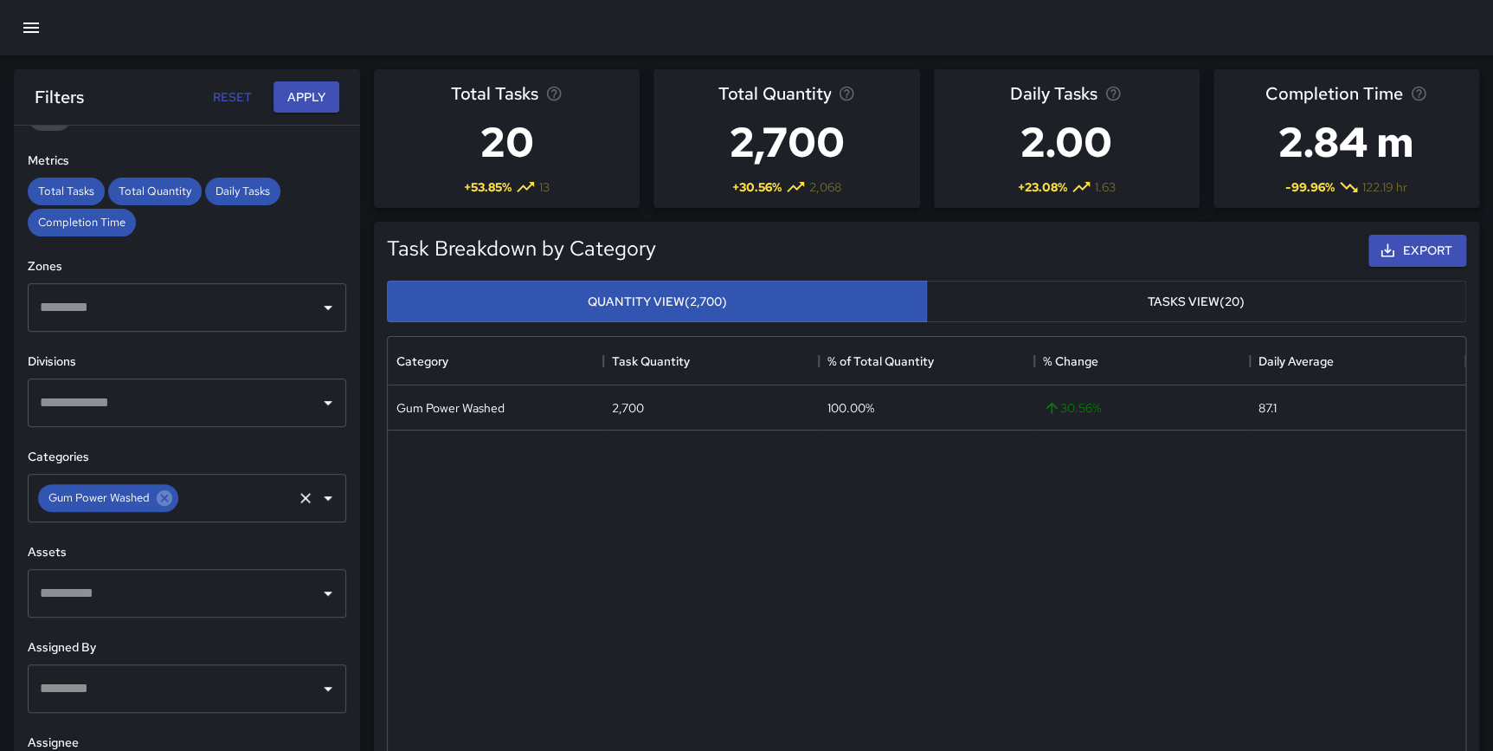
click at [163, 500] on icon at bounding box center [165, 498] width 16 height 16
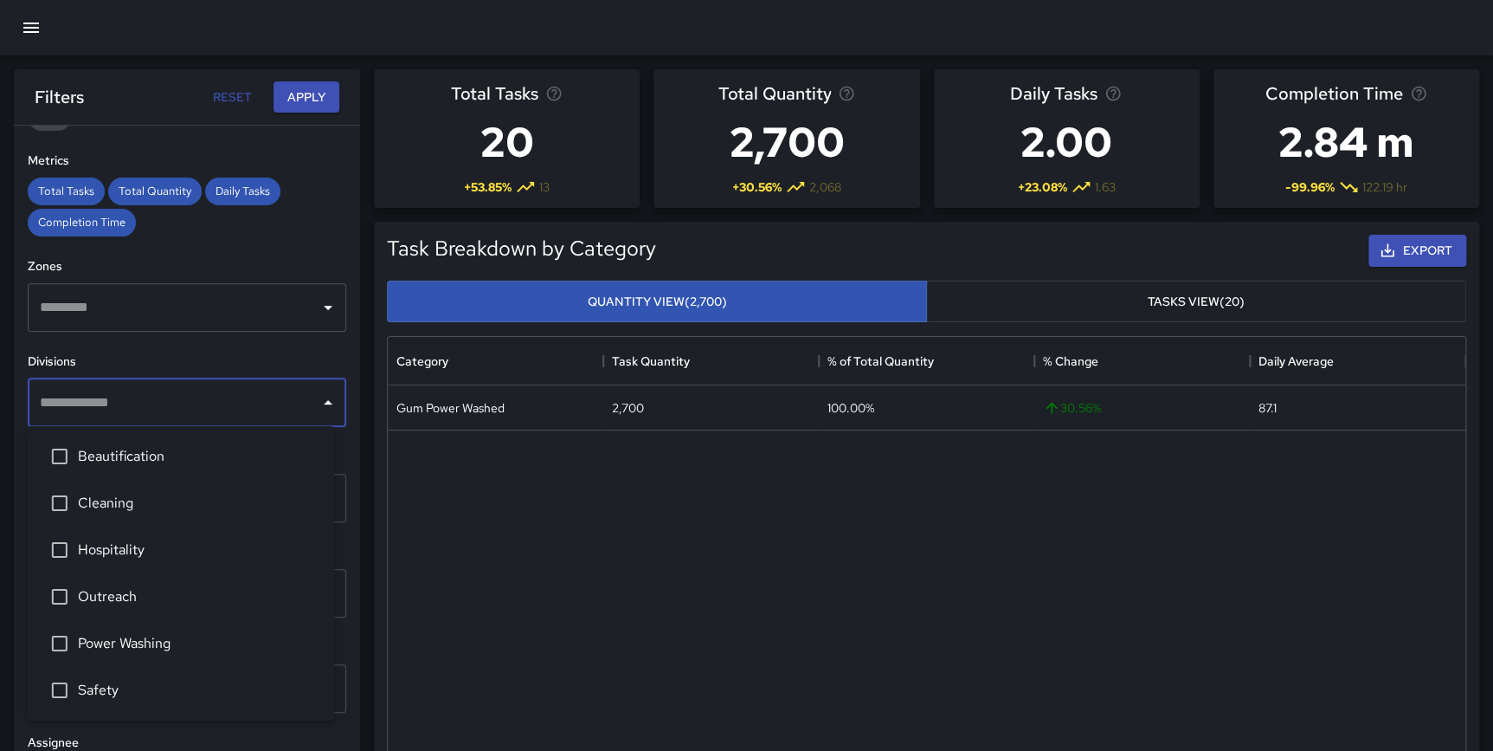
click at [79, 387] on input "text" at bounding box center [173, 402] width 277 height 33
type input "*****"
click at [177, 455] on span "Power Washing" at bounding box center [199, 456] width 242 height 21
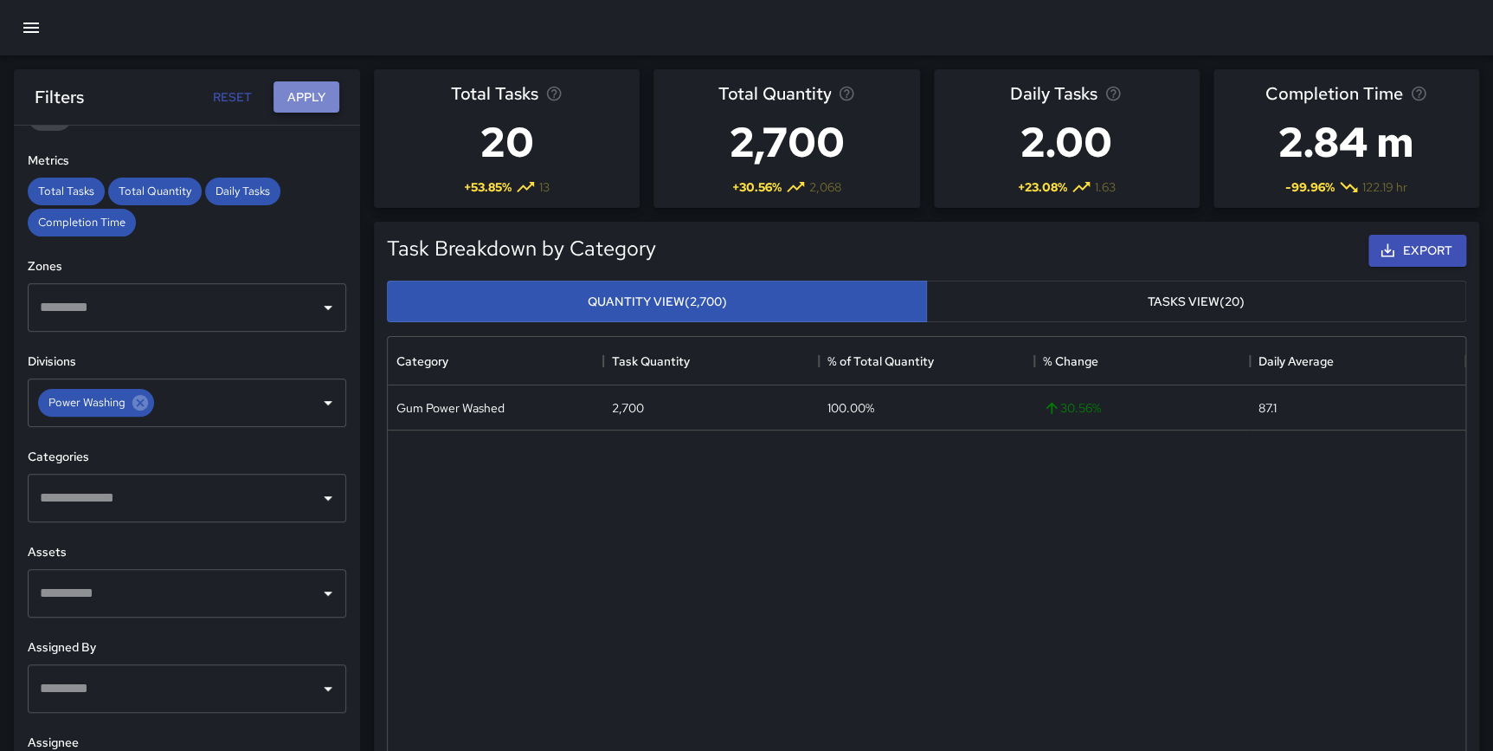
click at [295, 97] on button "Apply" at bounding box center [307, 97] width 66 height 32
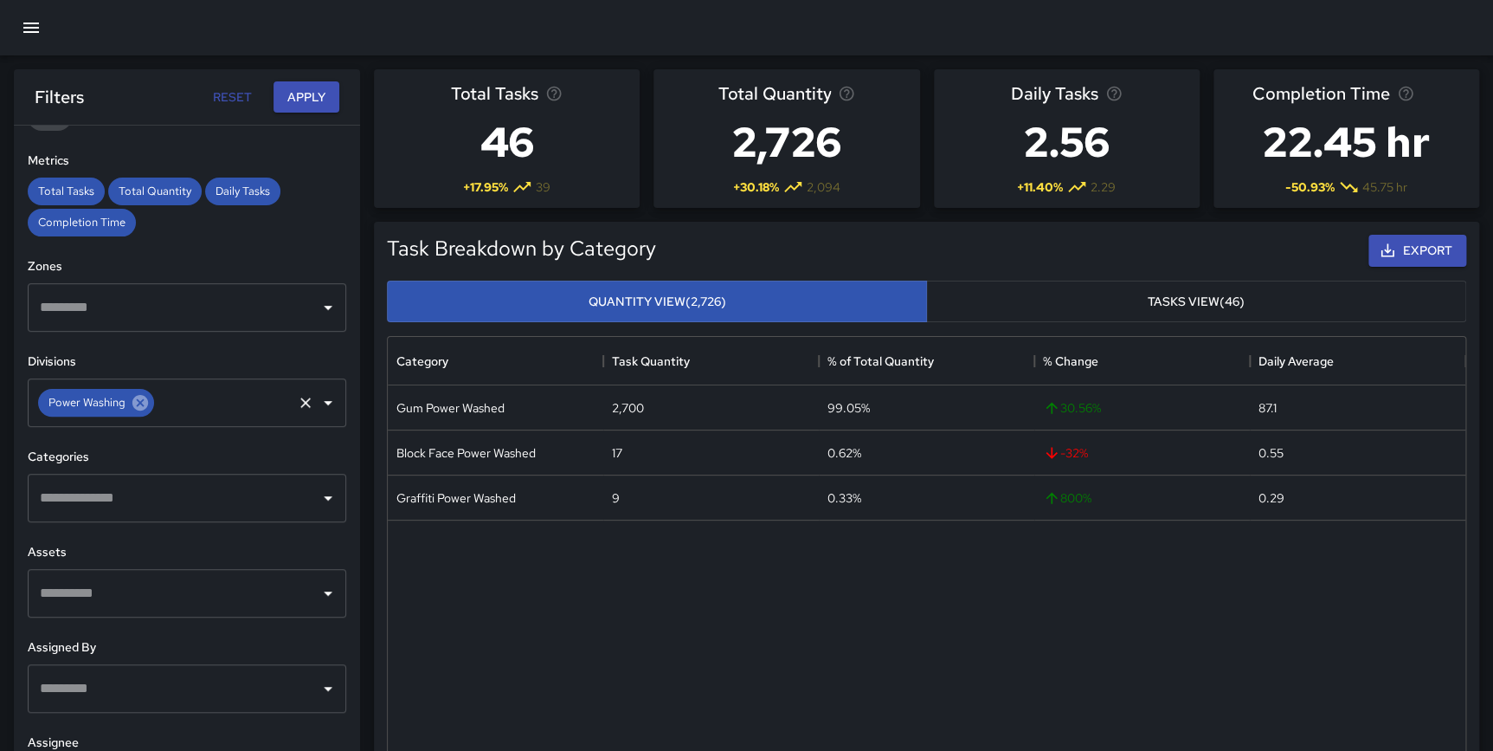
click at [141, 409] on icon at bounding box center [140, 402] width 19 height 19
click at [137, 400] on input "text" at bounding box center [173, 402] width 277 height 33
type input "********"
click at [165, 443] on li "Cleaning" at bounding box center [181, 456] width 306 height 47
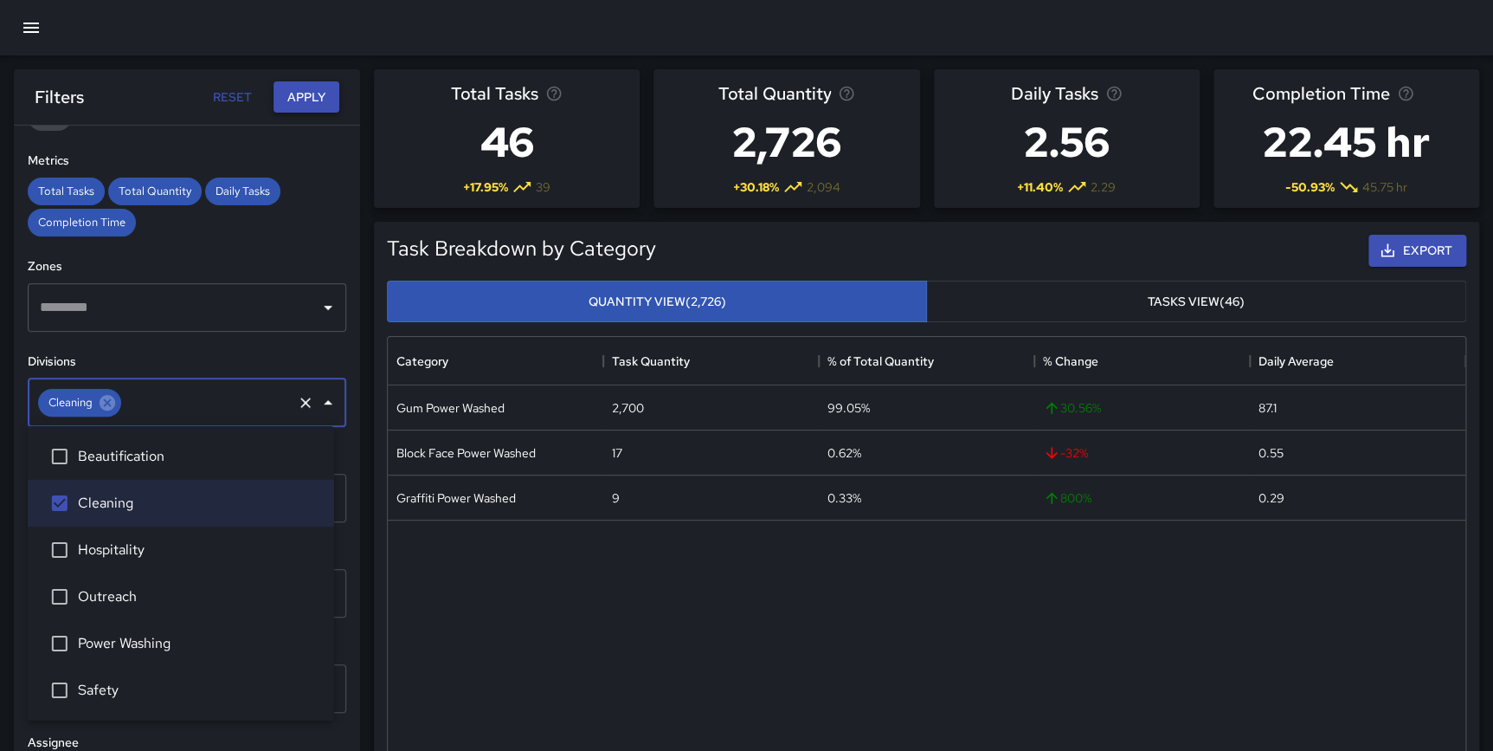
click at [274, 94] on button "Apply" at bounding box center [307, 97] width 66 height 32
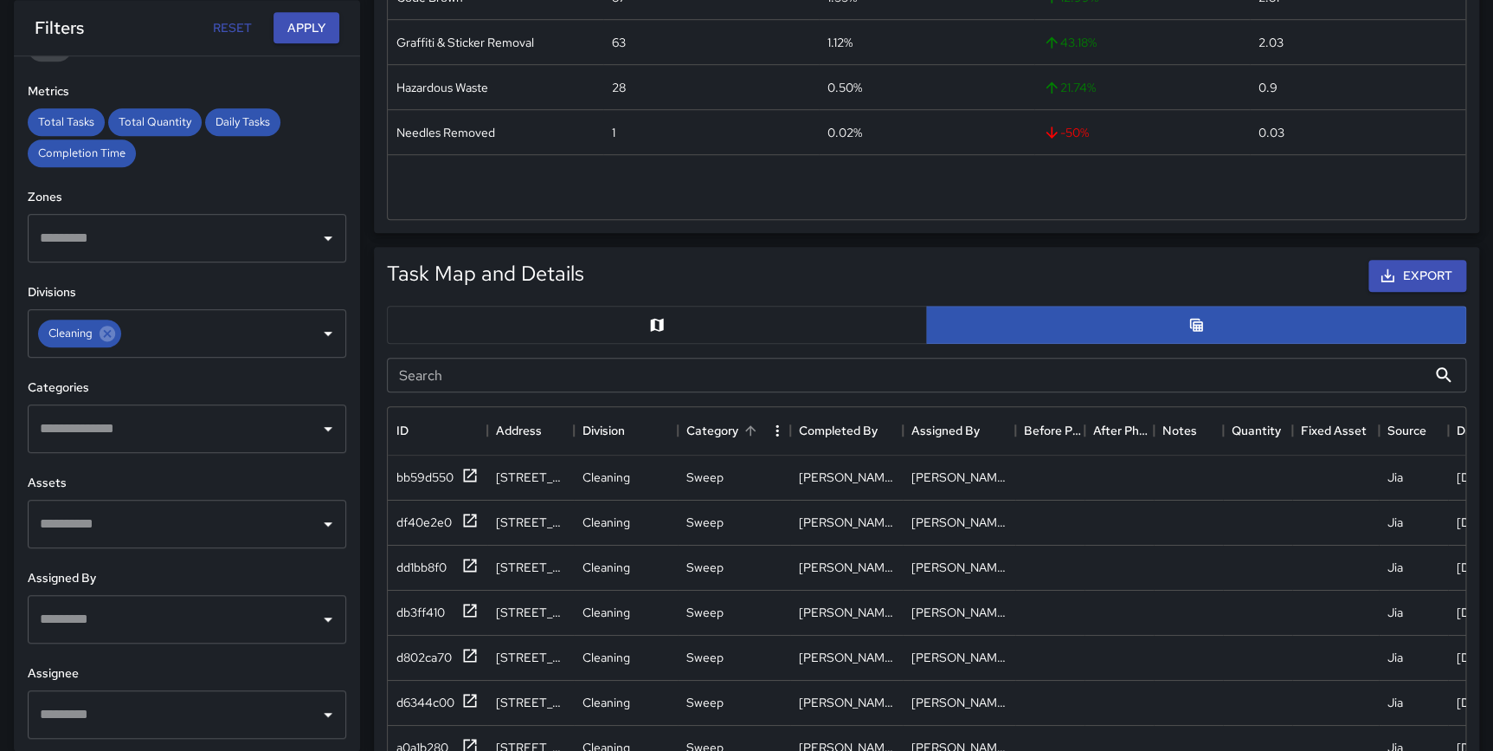
scroll to position [633, 0]
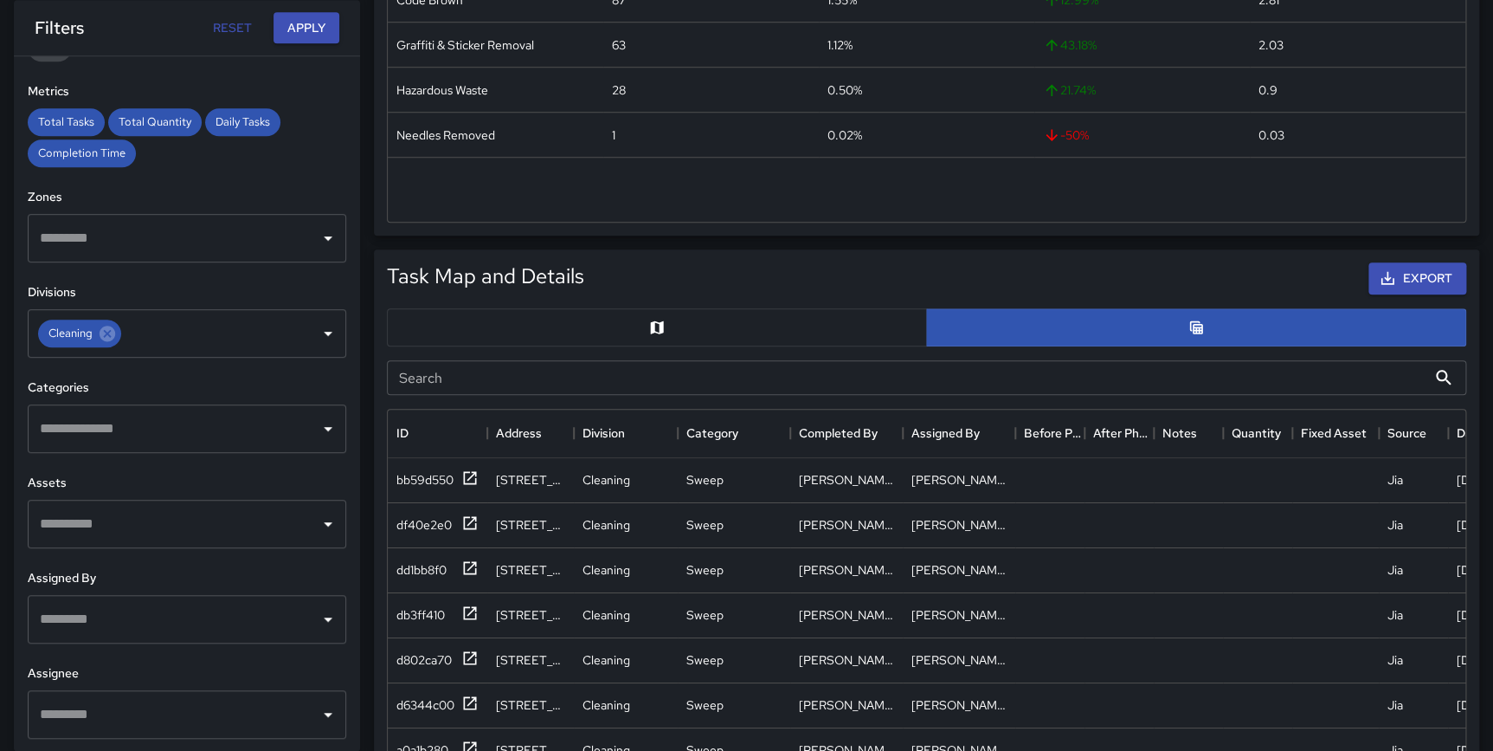
click at [683, 338] on button "button" at bounding box center [657, 327] width 540 height 38
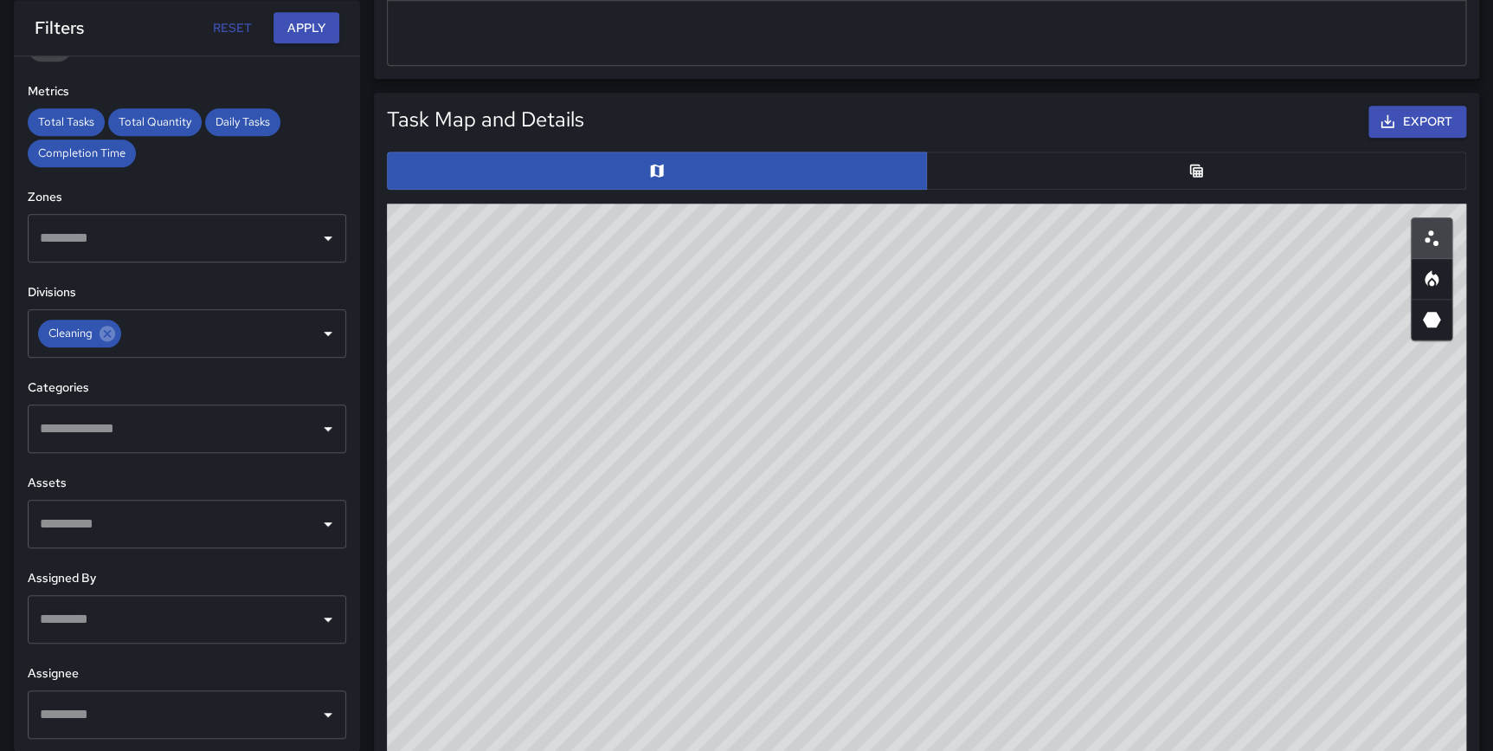
scroll to position [805, 0]
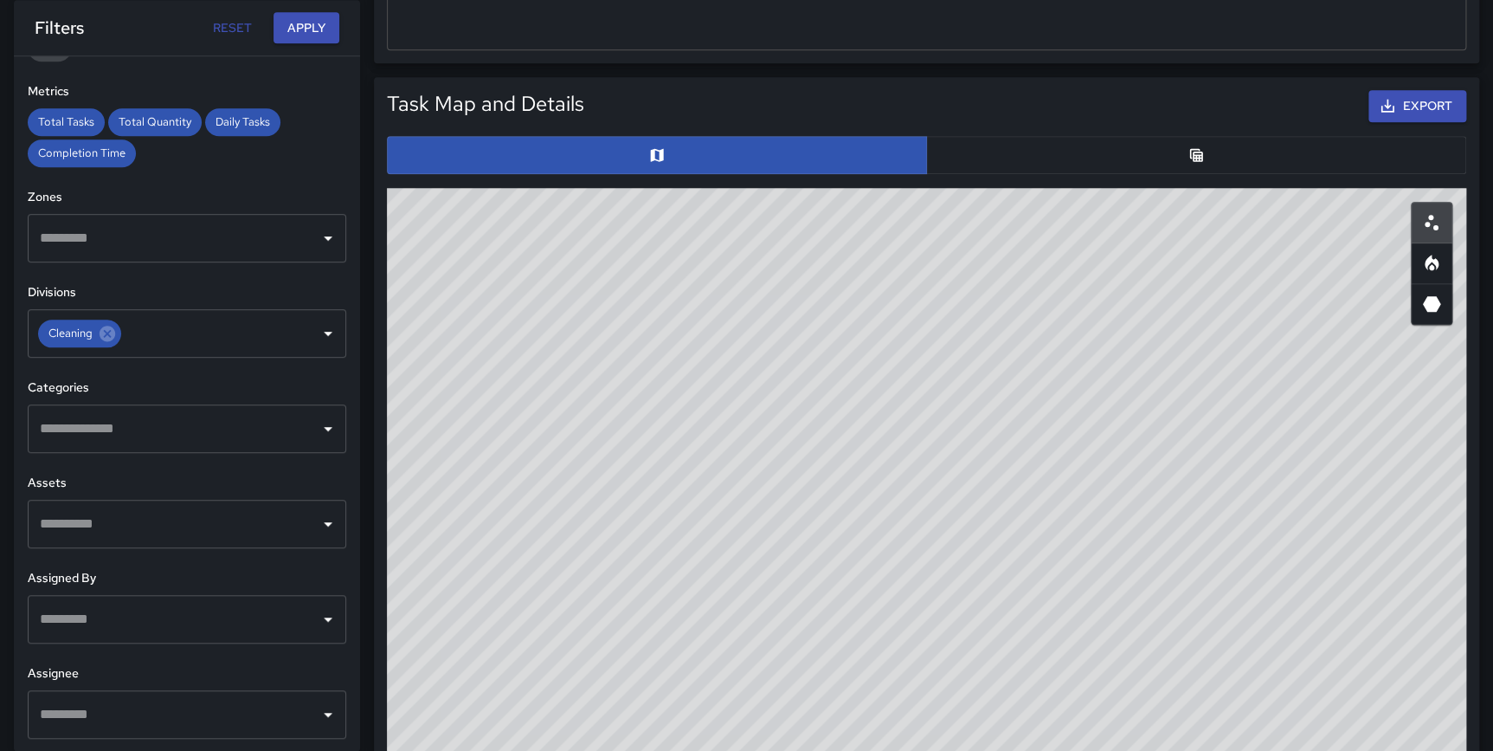
click at [1422, 265] on icon "Heatmap" at bounding box center [1432, 263] width 21 height 21
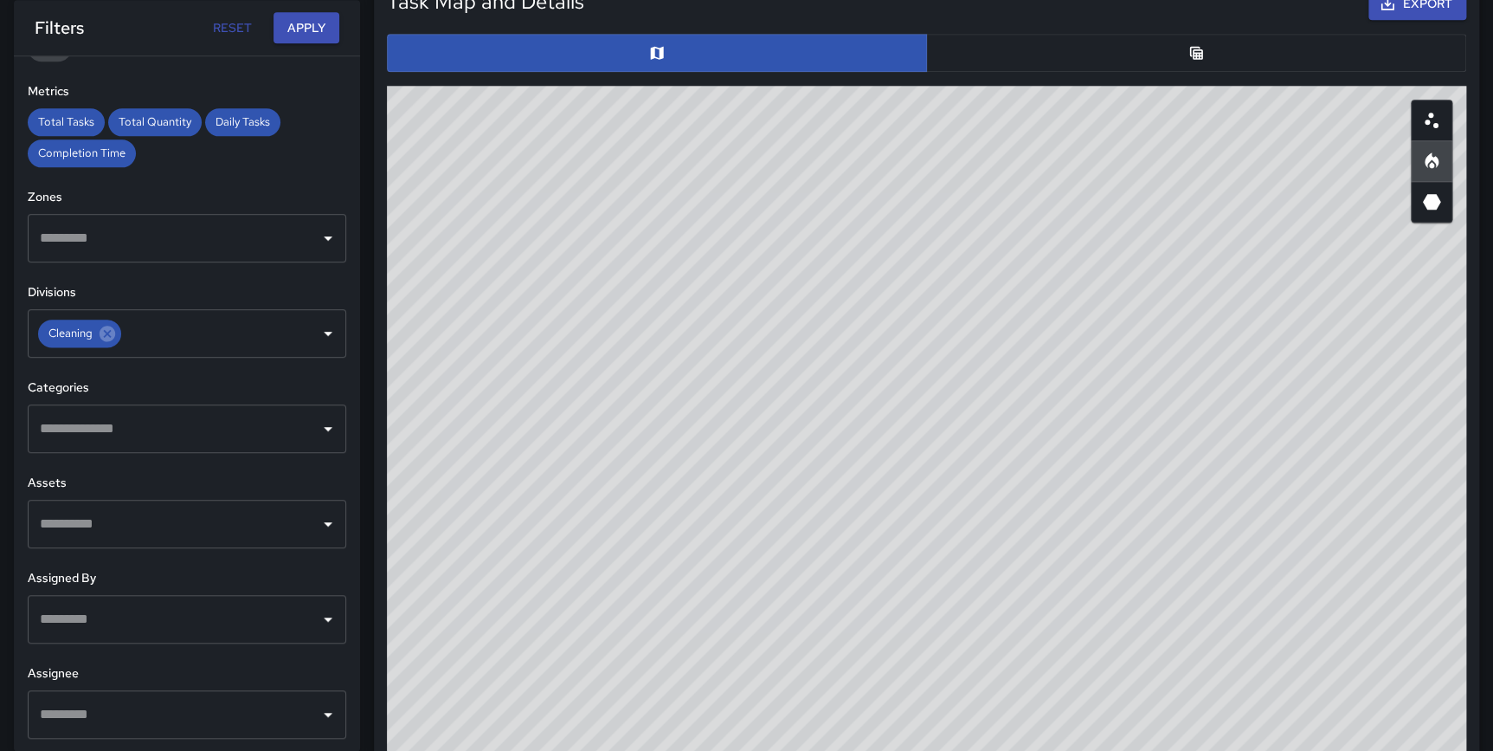
scroll to position [918, 0]
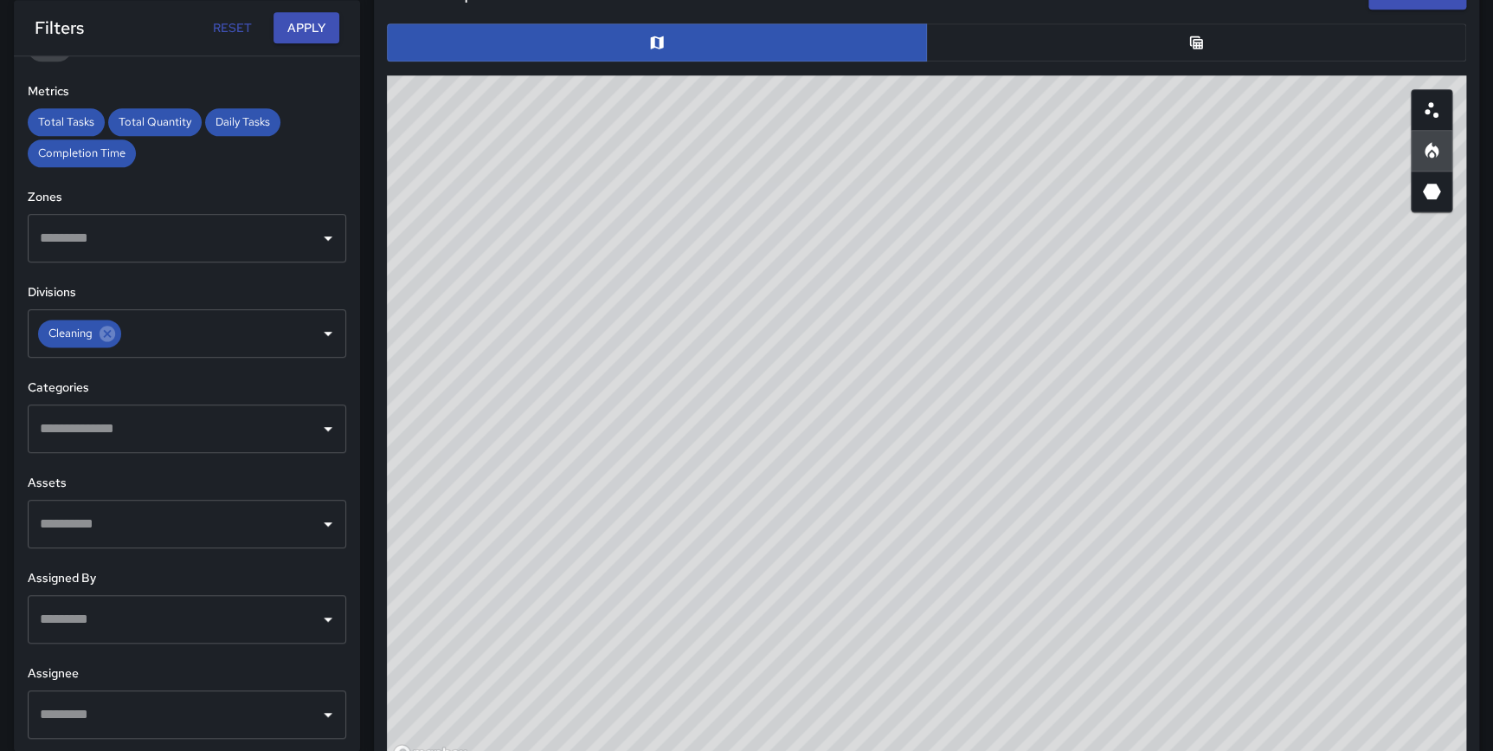
type button "heatmap"
drag, startPoint x: 1133, startPoint y: 422, endPoint x: 1105, endPoint y: 504, distance: 87.1
click at [1105, 504] on div "© Mapbox © OpenStreetMap Improve this map" at bounding box center [927, 421] width 1080 height 693
drag, startPoint x: 1248, startPoint y: 487, endPoint x: 1176, endPoint y: 455, distance: 78.7
click at [1176, 455] on div "© Mapbox © OpenStreetMap Improve this map" at bounding box center [927, 421] width 1080 height 693
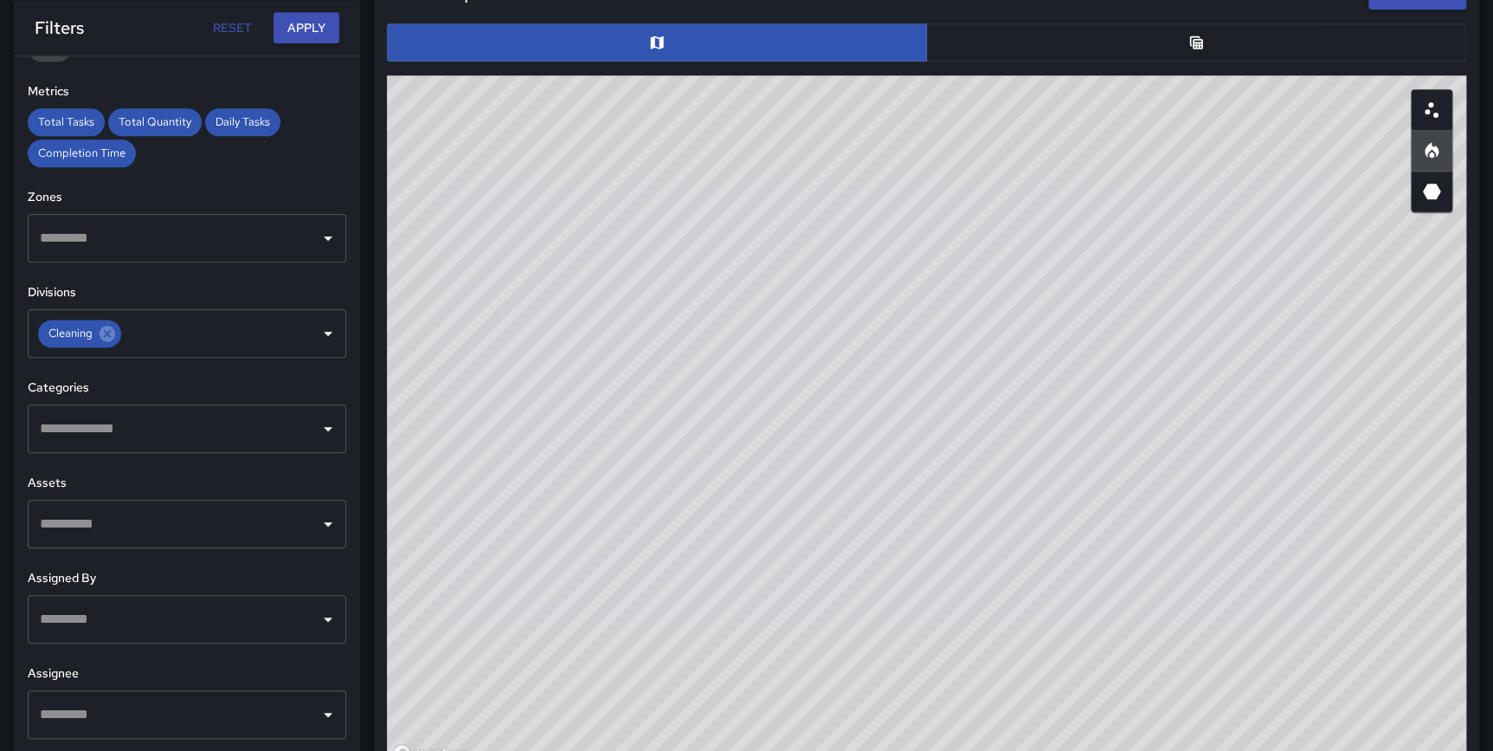
drag, startPoint x: 1360, startPoint y: 458, endPoint x: 1312, endPoint y: 553, distance: 106.9
click at [1312, 553] on div "© Mapbox © OpenStreetMap Improve this map" at bounding box center [927, 421] width 1080 height 693
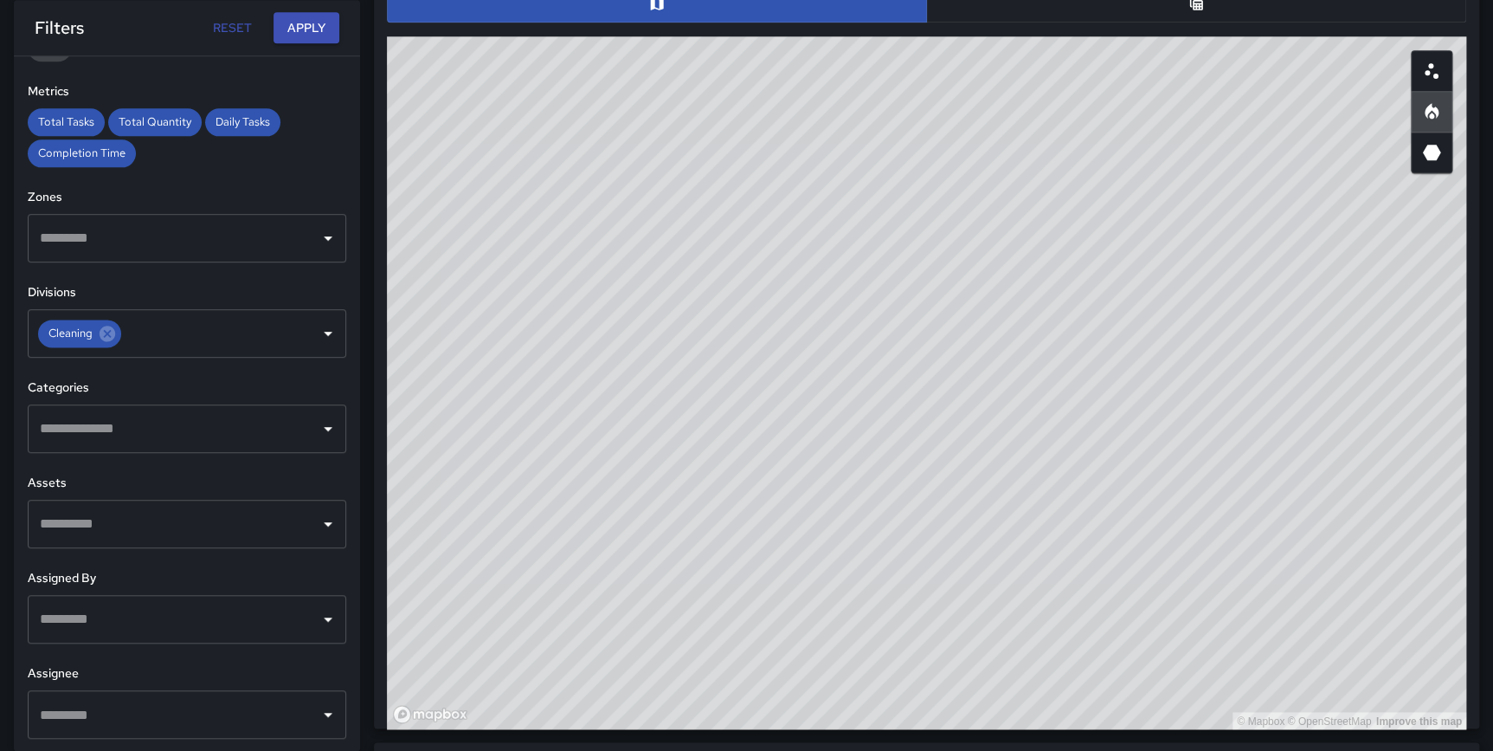
scroll to position [961, 0]
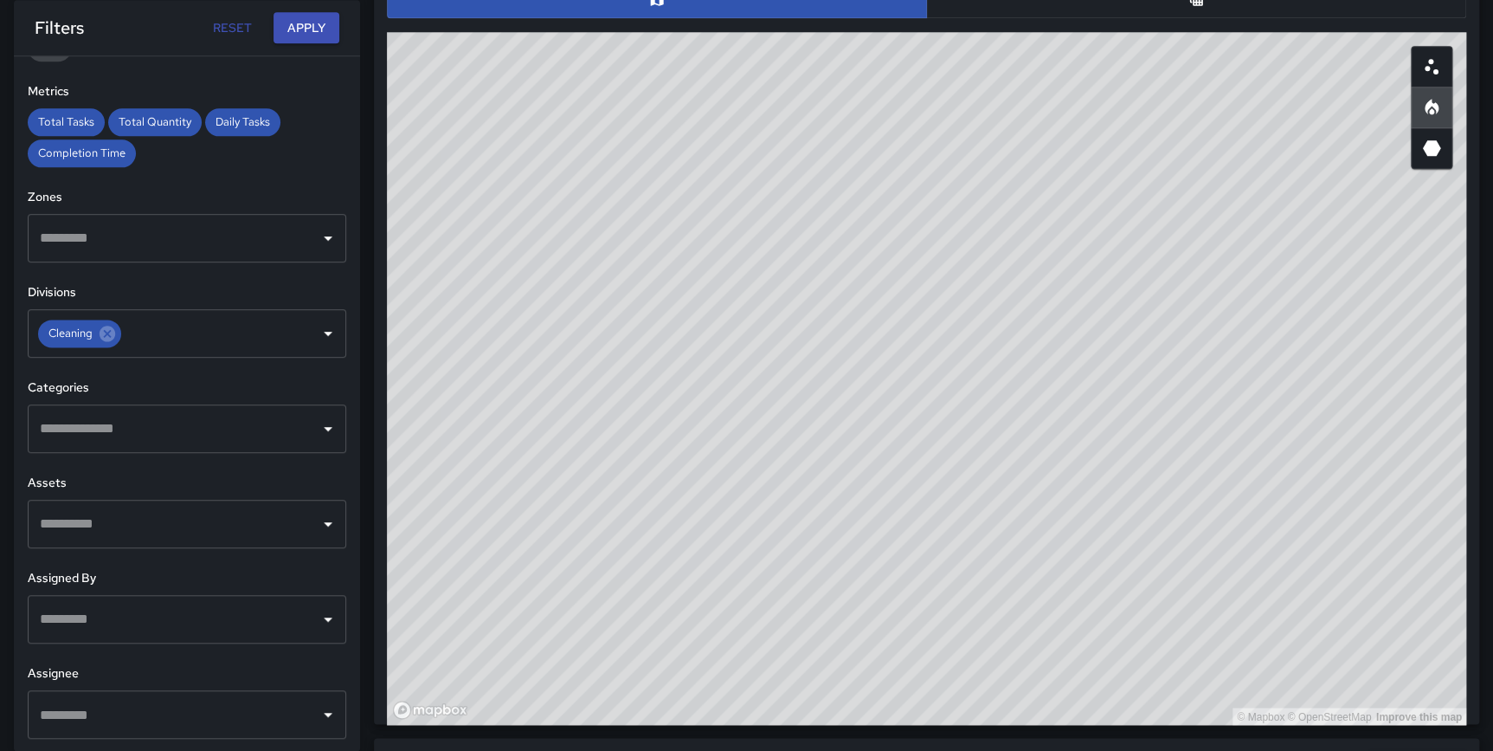
drag, startPoint x: 751, startPoint y: 580, endPoint x: 772, endPoint y: 732, distance: 153.1
click at [772, 732] on div "Total Tasks 4,133 + 10.60 % 3,737 Total Quantity 5,603 + 37.56 % 4,073 Daily Ta…" at bounding box center [926, 250] width 1133 height 2313
drag, startPoint x: 1084, startPoint y: 534, endPoint x: 1082, endPoint y: 488, distance: 45.9
click at [1082, 488] on div "© Mapbox © OpenStreetMap Improve this map" at bounding box center [927, 378] width 1080 height 693
click at [913, 578] on div "© Mapbox © OpenStreetMap Improve this map" at bounding box center [927, 378] width 1080 height 693
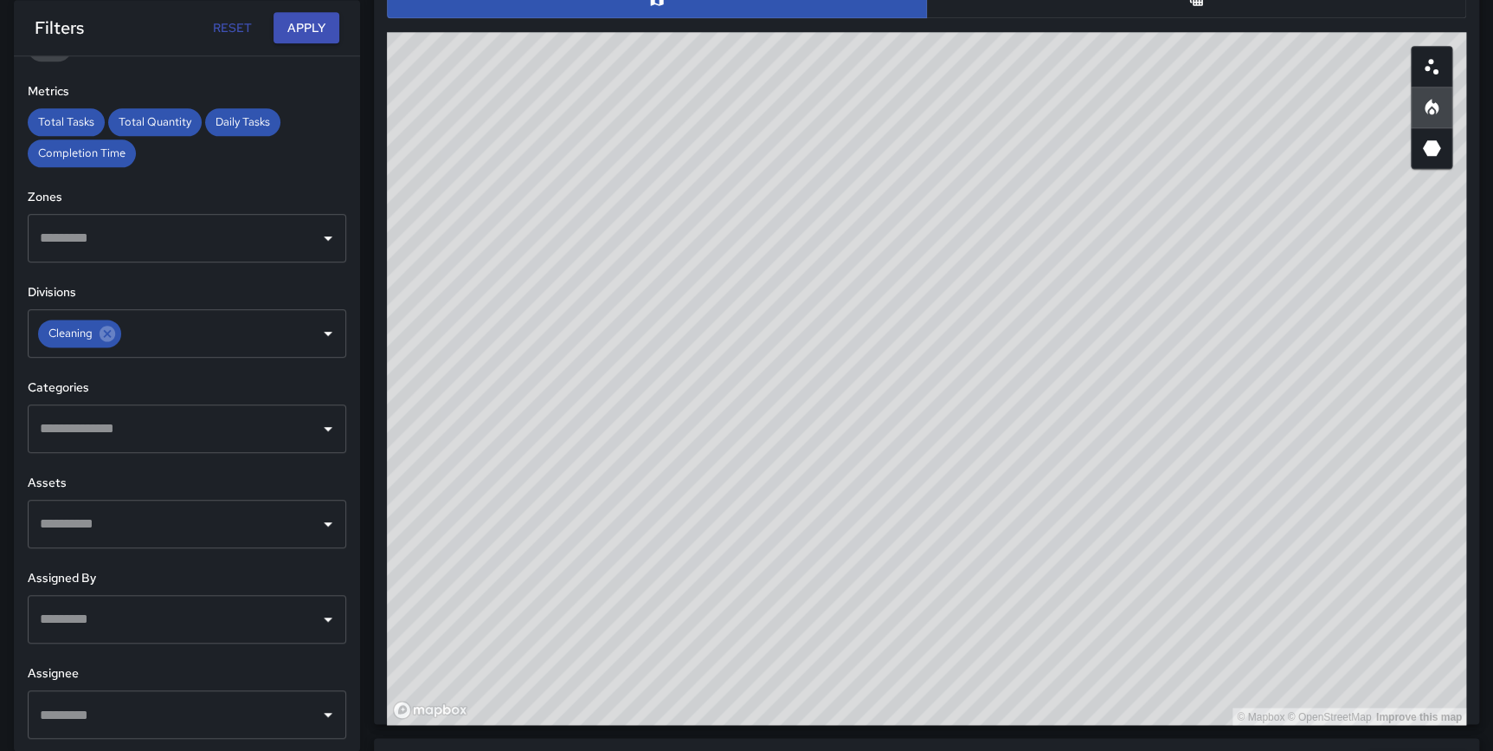
drag, startPoint x: 1138, startPoint y: 442, endPoint x: 1126, endPoint y: 416, distance: 28.7
click at [1126, 416] on div "© Mapbox © OpenStreetMap Improve this map" at bounding box center [927, 378] width 1080 height 693
click at [1000, 563] on div "© Mapbox © OpenStreetMap Improve this map" at bounding box center [927, 378] width 1080 height 693
click at [969, 672] on div "© Mapbox © OpenStreetMap Improve this map" at bounding box center [927, 378] width 1080 height 693
click at [1000, 686] on div "© Mapbox © OpenStreetMap Improve this map" at bounding box center [927, 378] width 1080 height 693
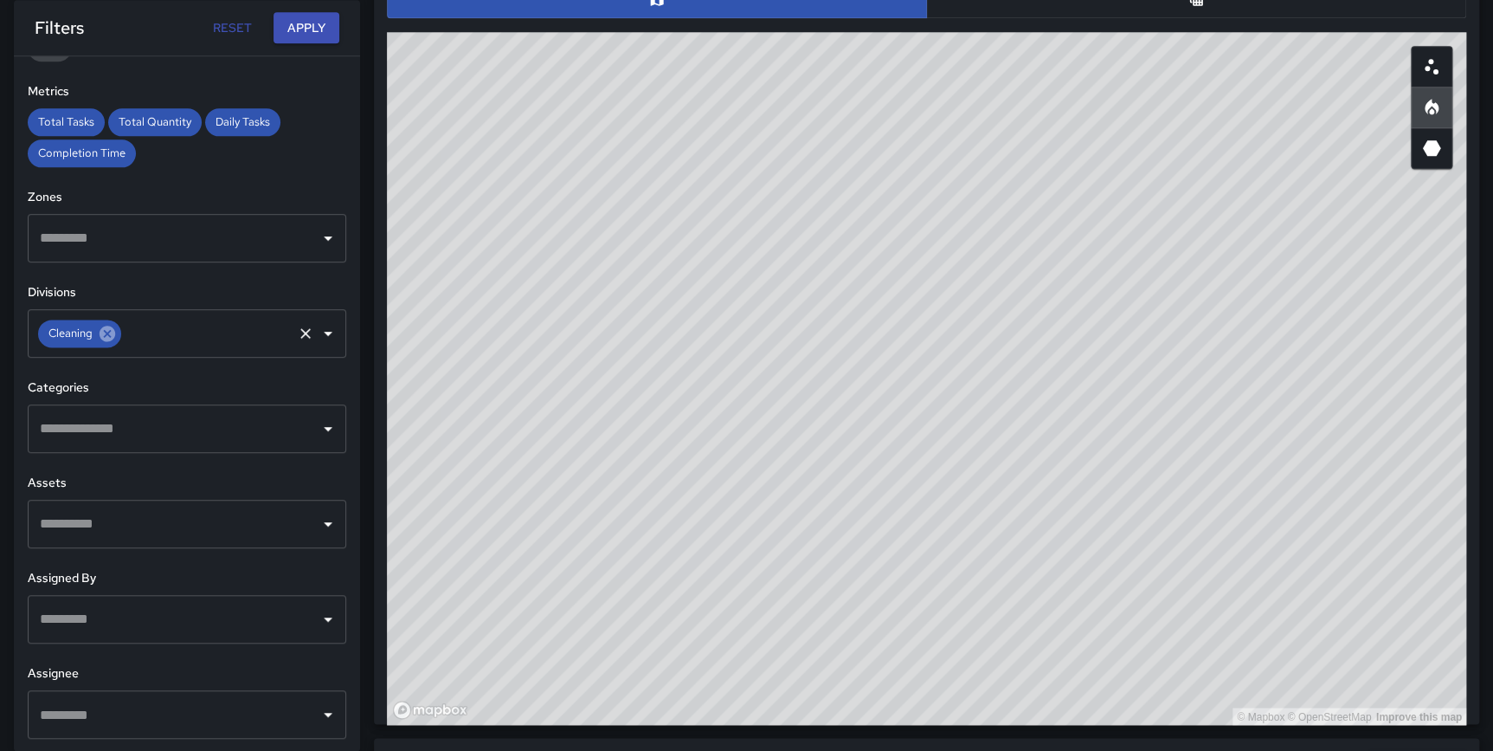
click at [106, 334] on icon at bounding box center [107, 333] width 19 height 19
click at [112, 329] on input "text" at bounding box center [173, 333] width 277 height 33
type input "*****"
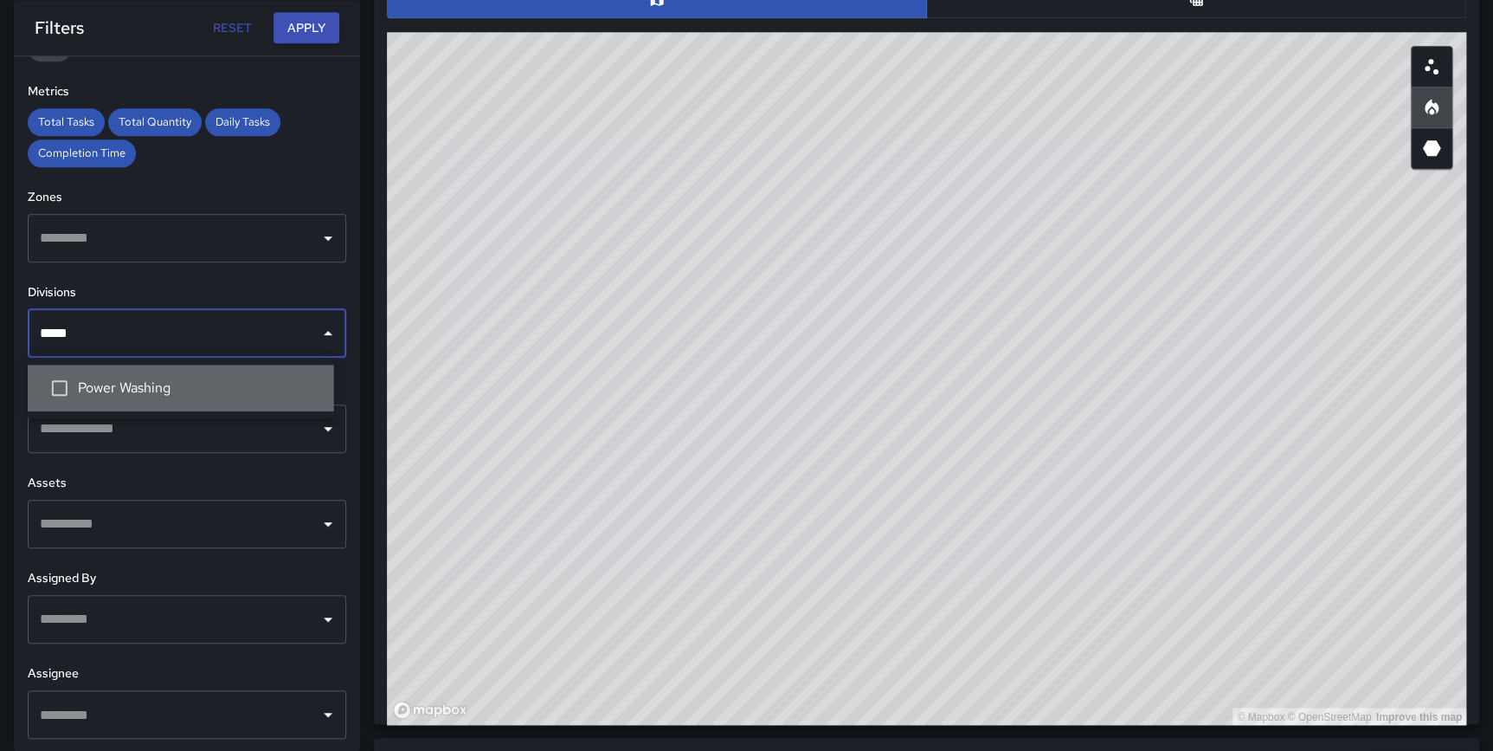
click at [158, 376] on li "Power Washing" at bounding box center [181, 387] width 306 height 47
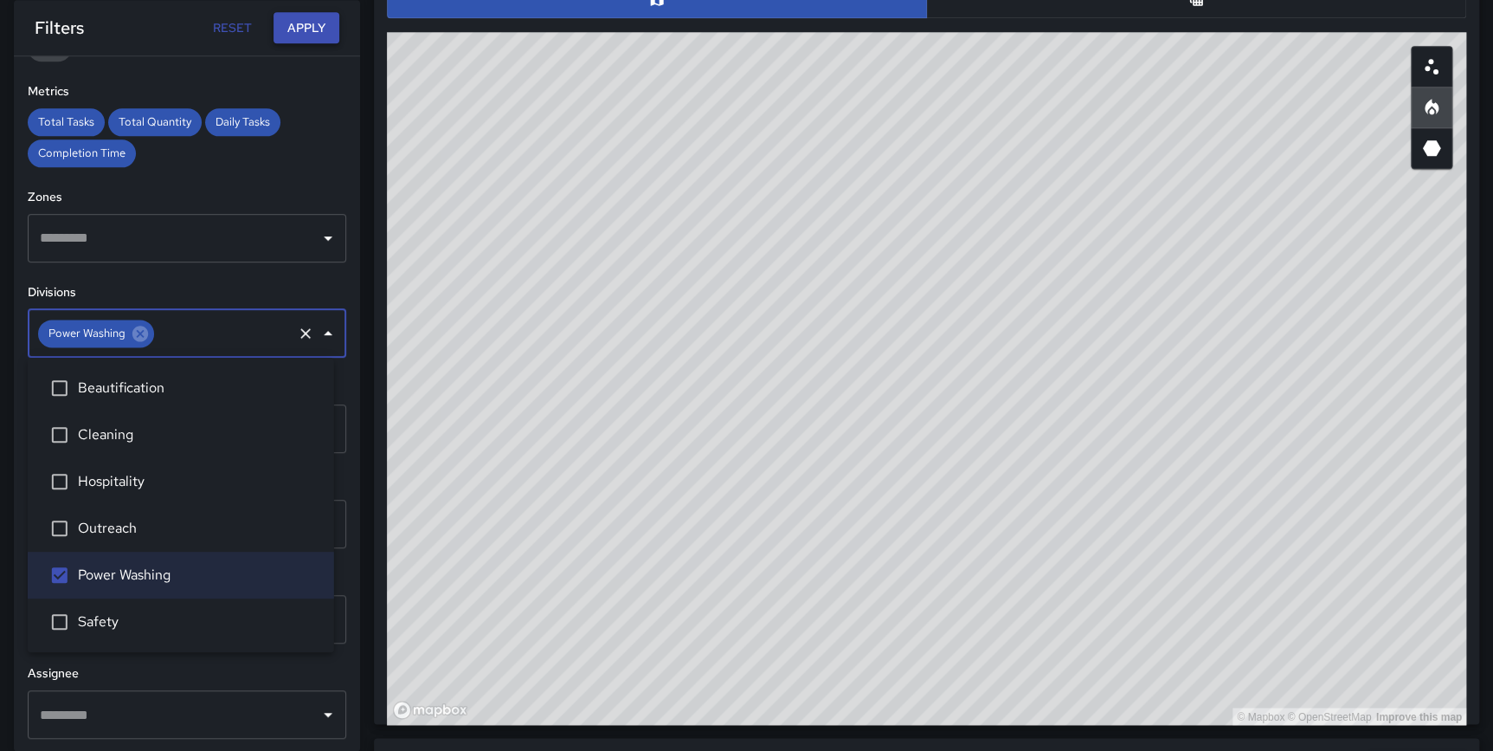
click at [300, 33] on button "Apply" at bounding box center [307, 28] width 66 height 32
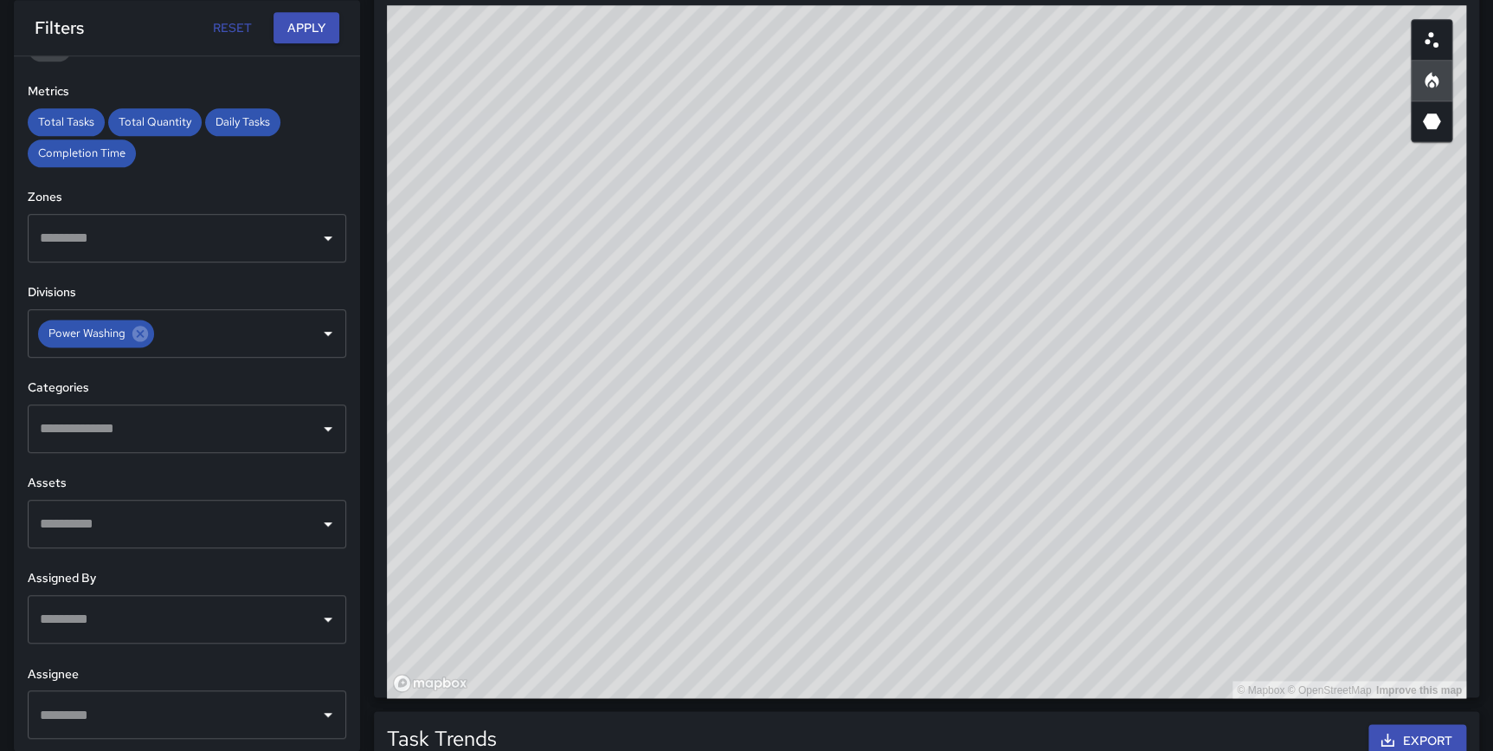
scroll to position [980, 0]
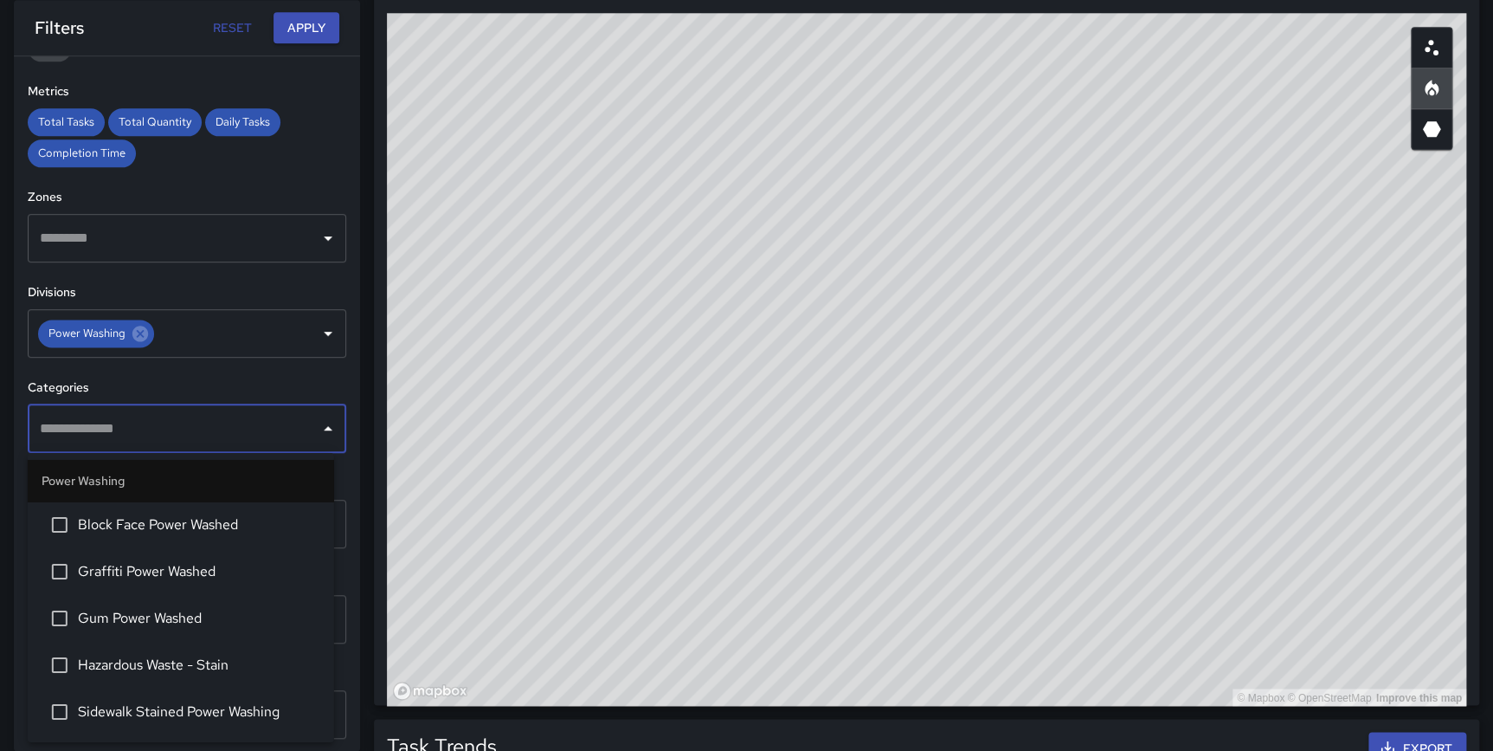
click at [125, 421] on input "text" at bounding box center [173, 428] width 277 height 33
type input "***"
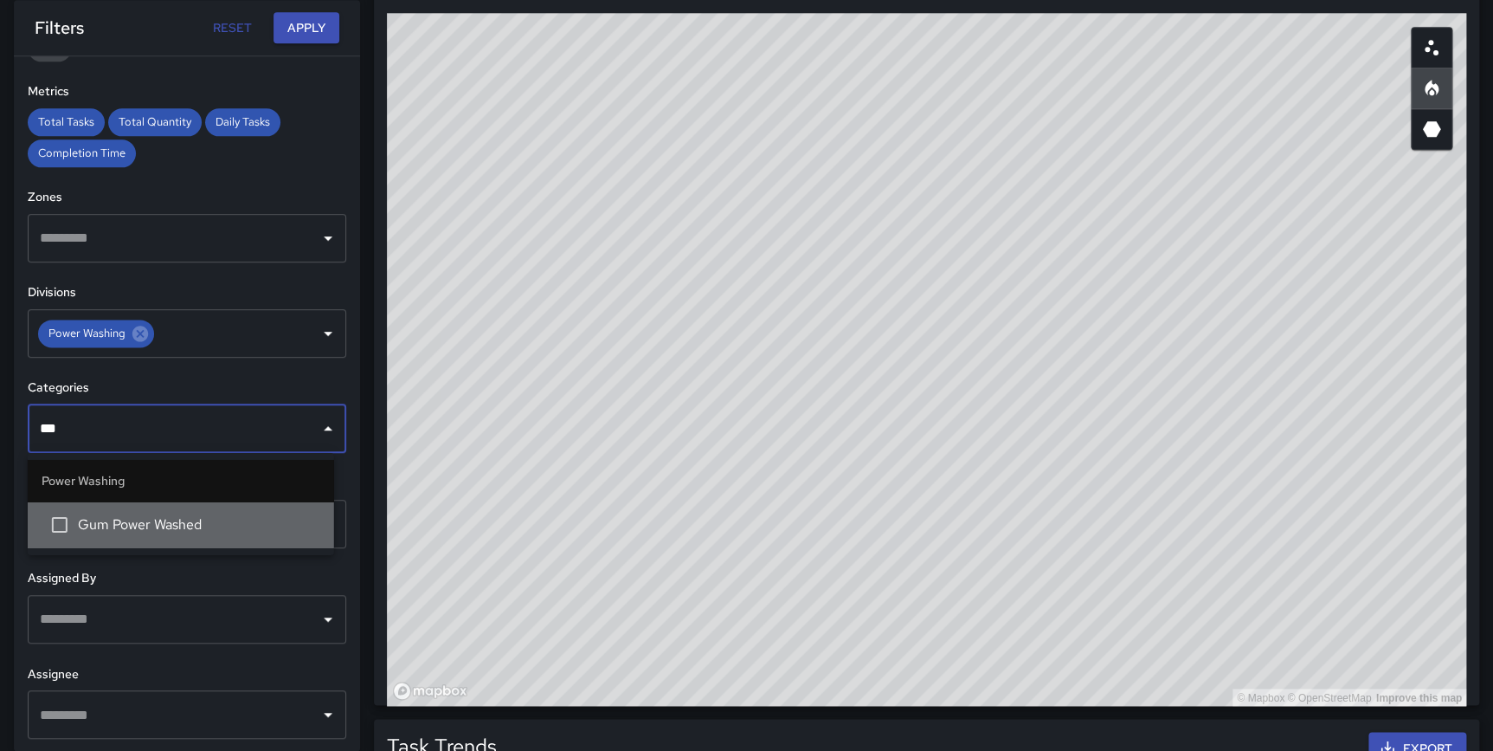
drag, startPoint x: 175, startPoint y: 520, endPoint x: 197, endPoint y: 455, distance: 69.3
click at [175, 521] on span "Gum Power Washed" at bounding box center [199, 524] width 242 height 21
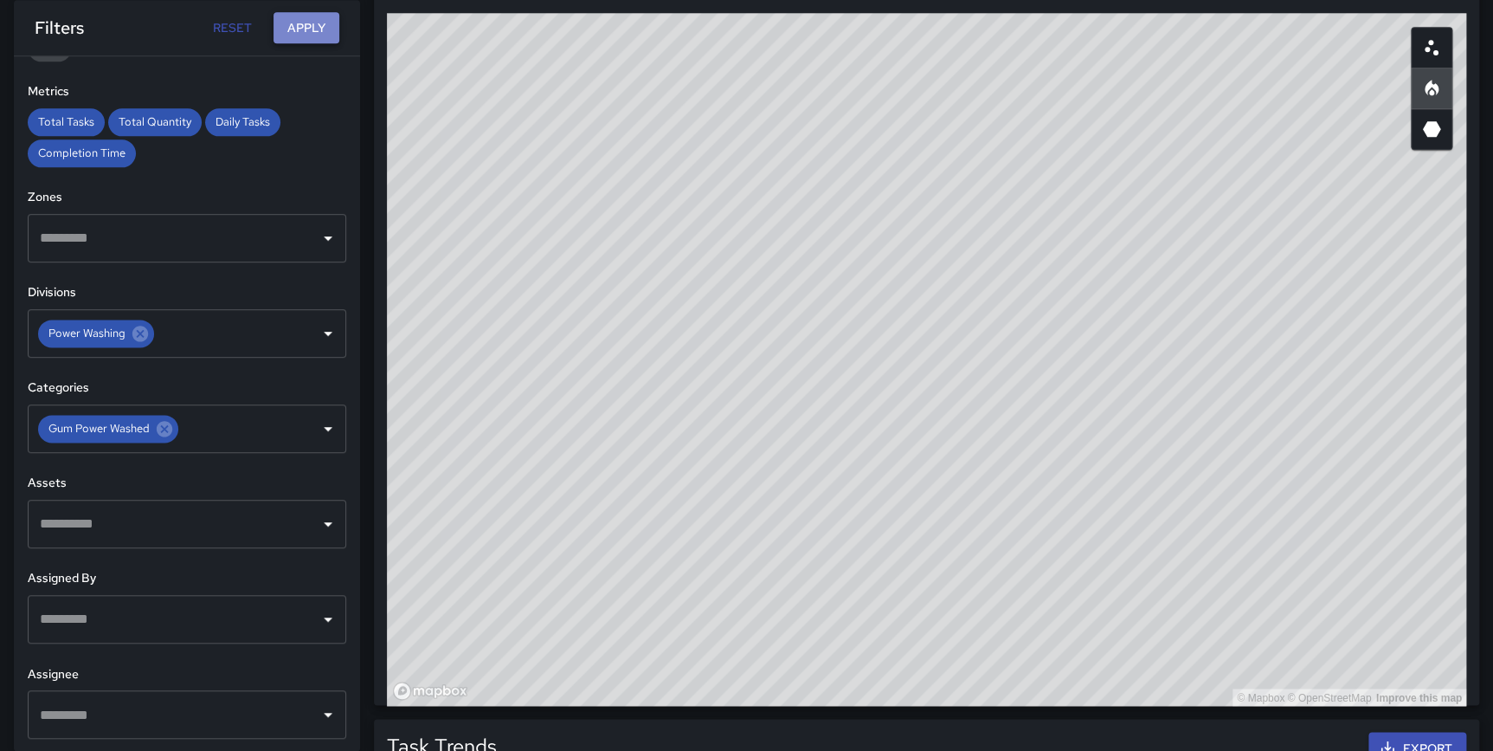
click at [292, 24] on button "Apply" at bounding box center [307, 28] width 66 height 32
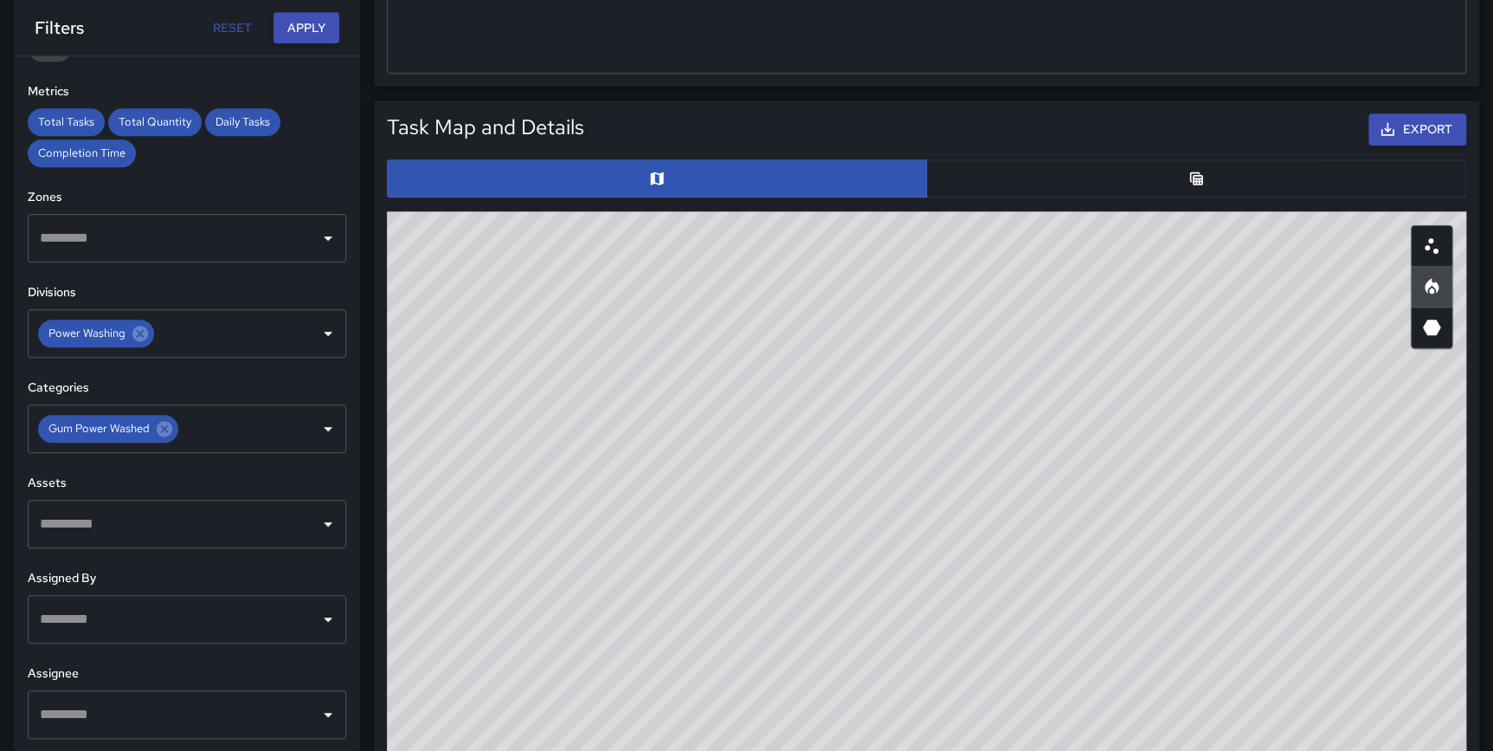
scroll to position [853, 0]
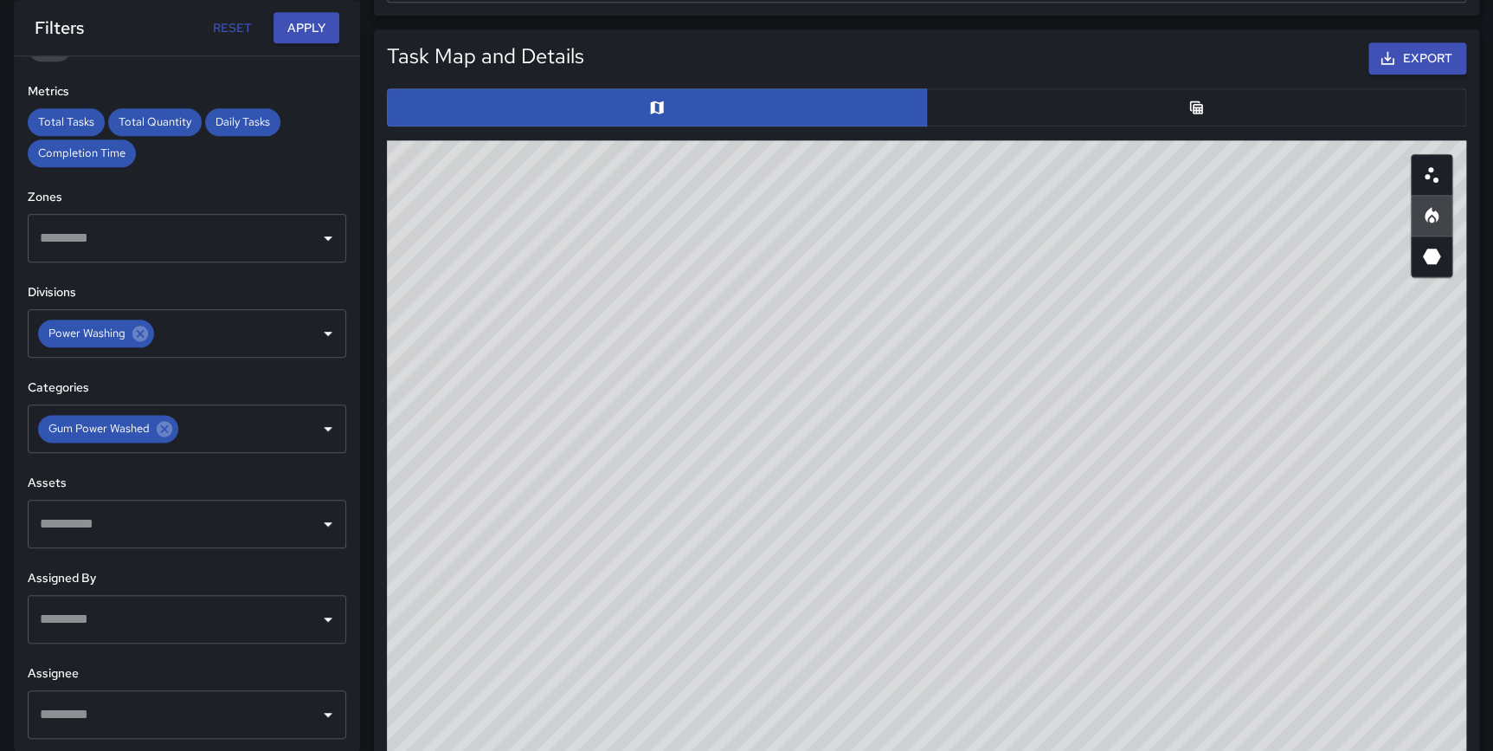
click at [1207, 114] on button "button" at bounding box center [1196, 107] width 540 height 38
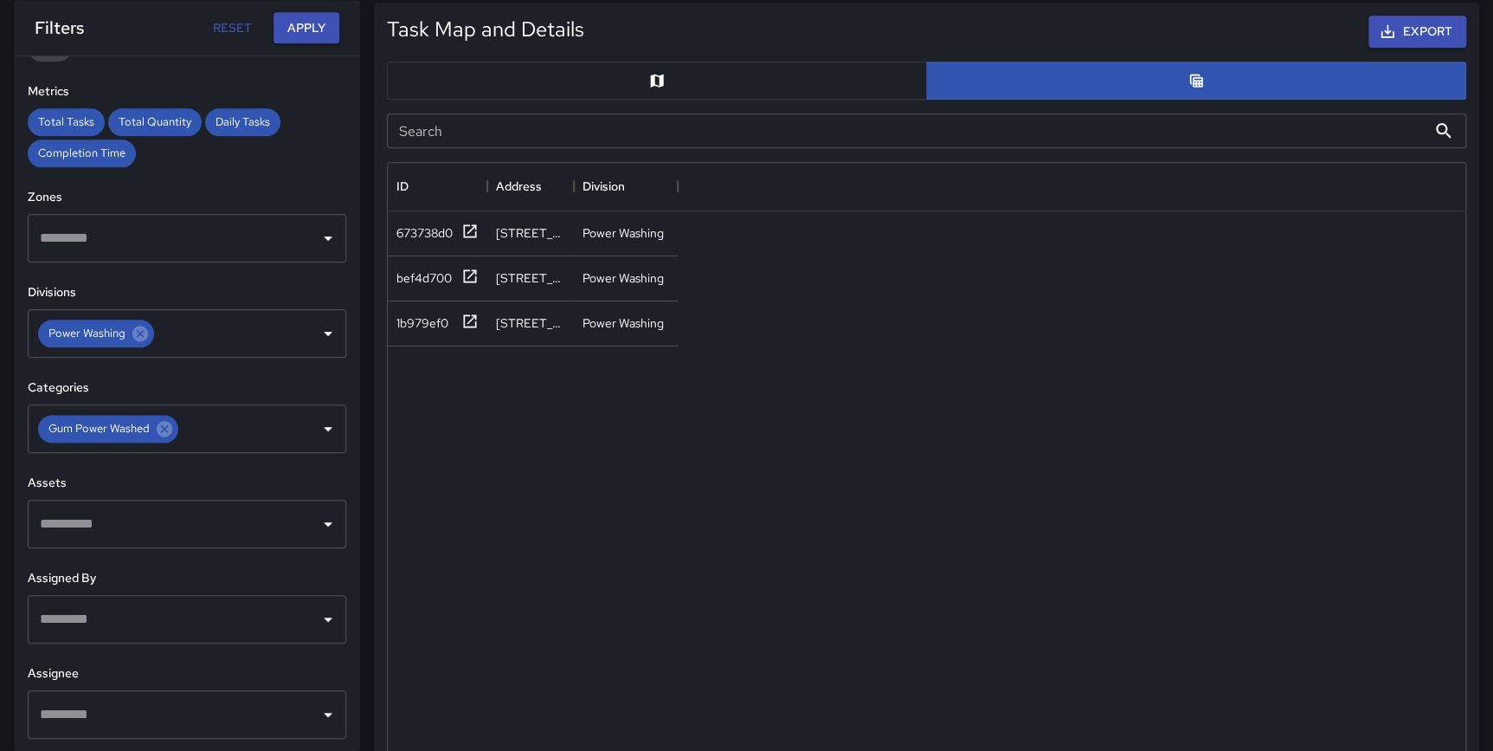
scroll to position [927, 0]
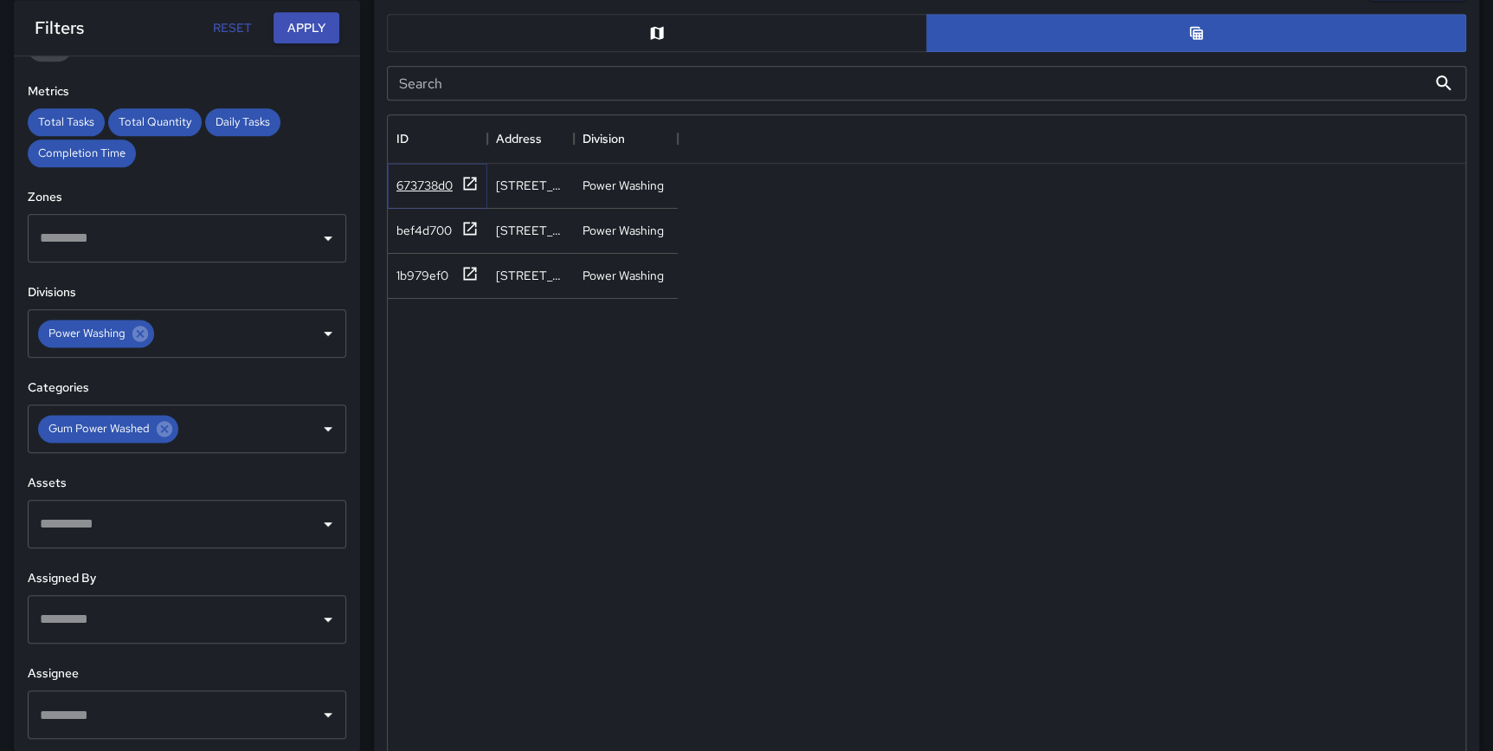
click at [462, 176] on icon at bounding box center [469, 183] width 17 height 17
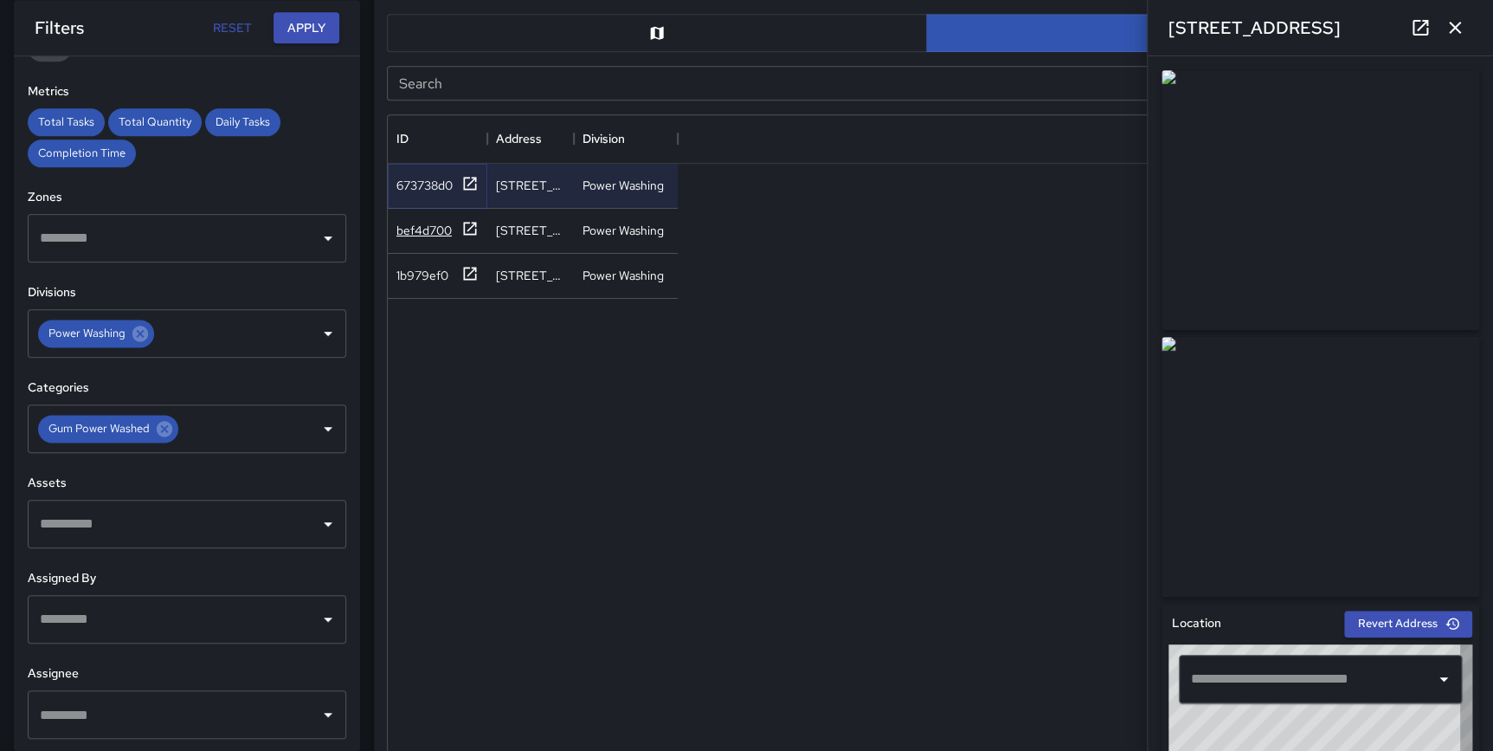
type input "**********"
click at [468, 234] on icon at bounding box center [469, 228] width 17 height 17
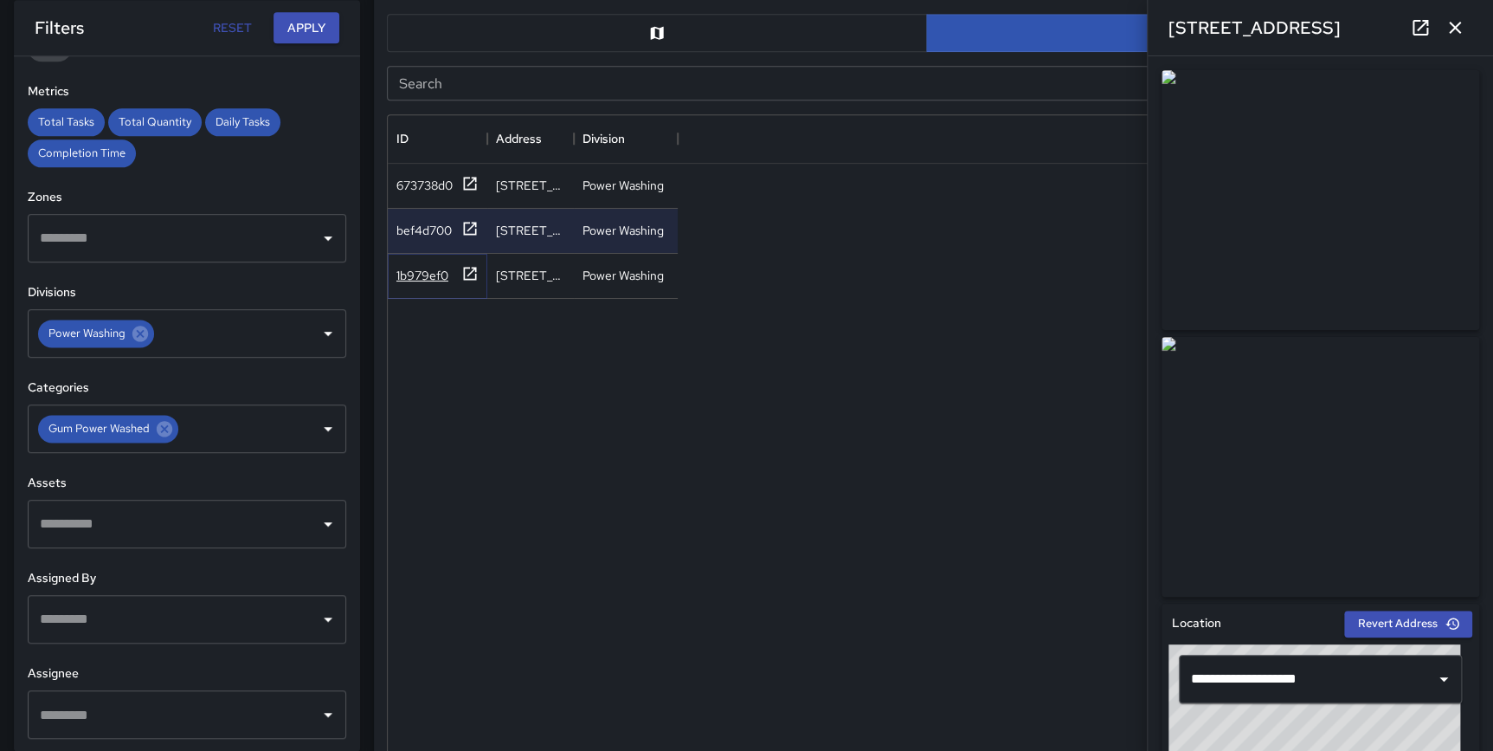
click at [458, 271] on div "1b979ef0" at bounding box center [438, 276] width 82 height 22
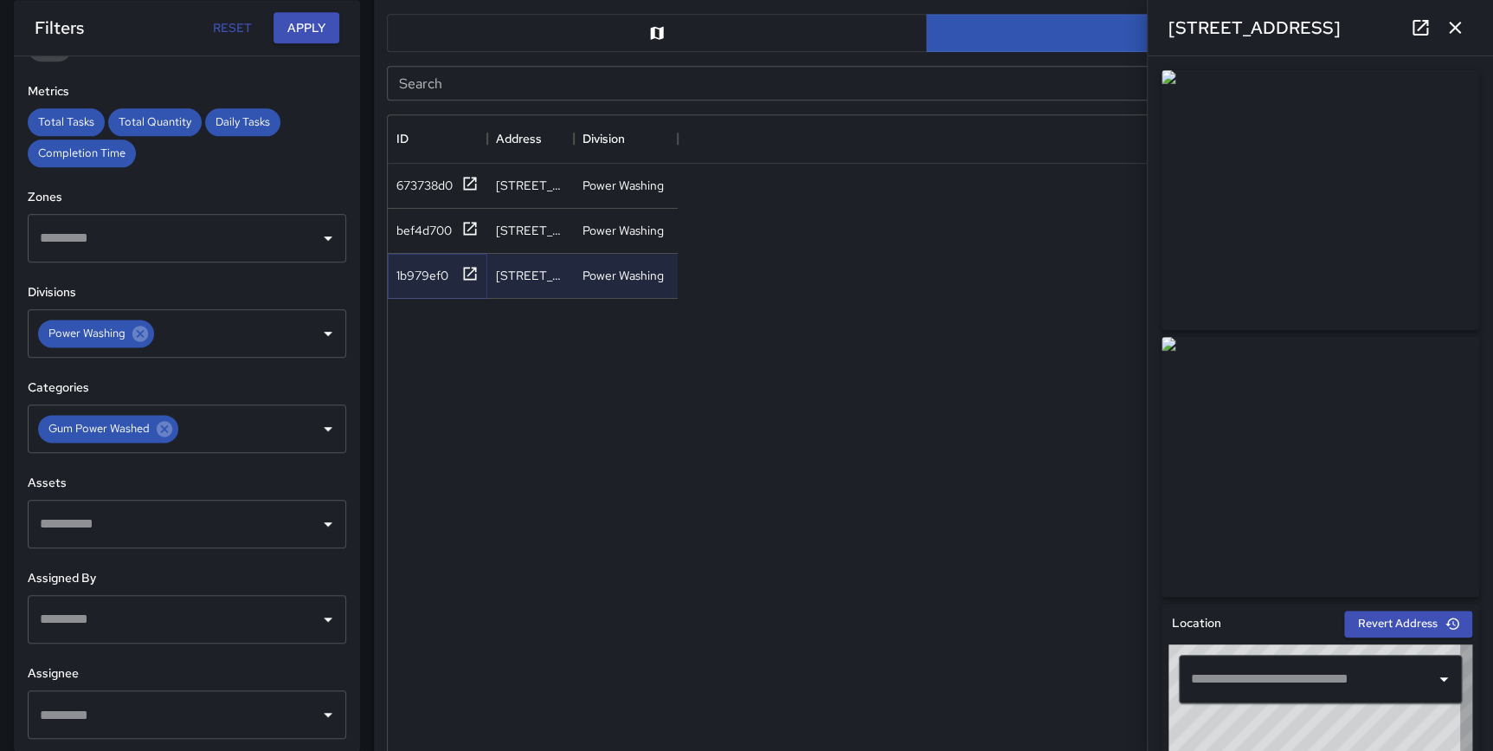
type input "**********"
drag, startPoint x: 1450, startPoint y: 29, endPoint x: 1357, endPoint y: 66, distance: 100.3
click at [1450, 29] on icon "button" at bounding box center [1455, 27] width 21 height 21
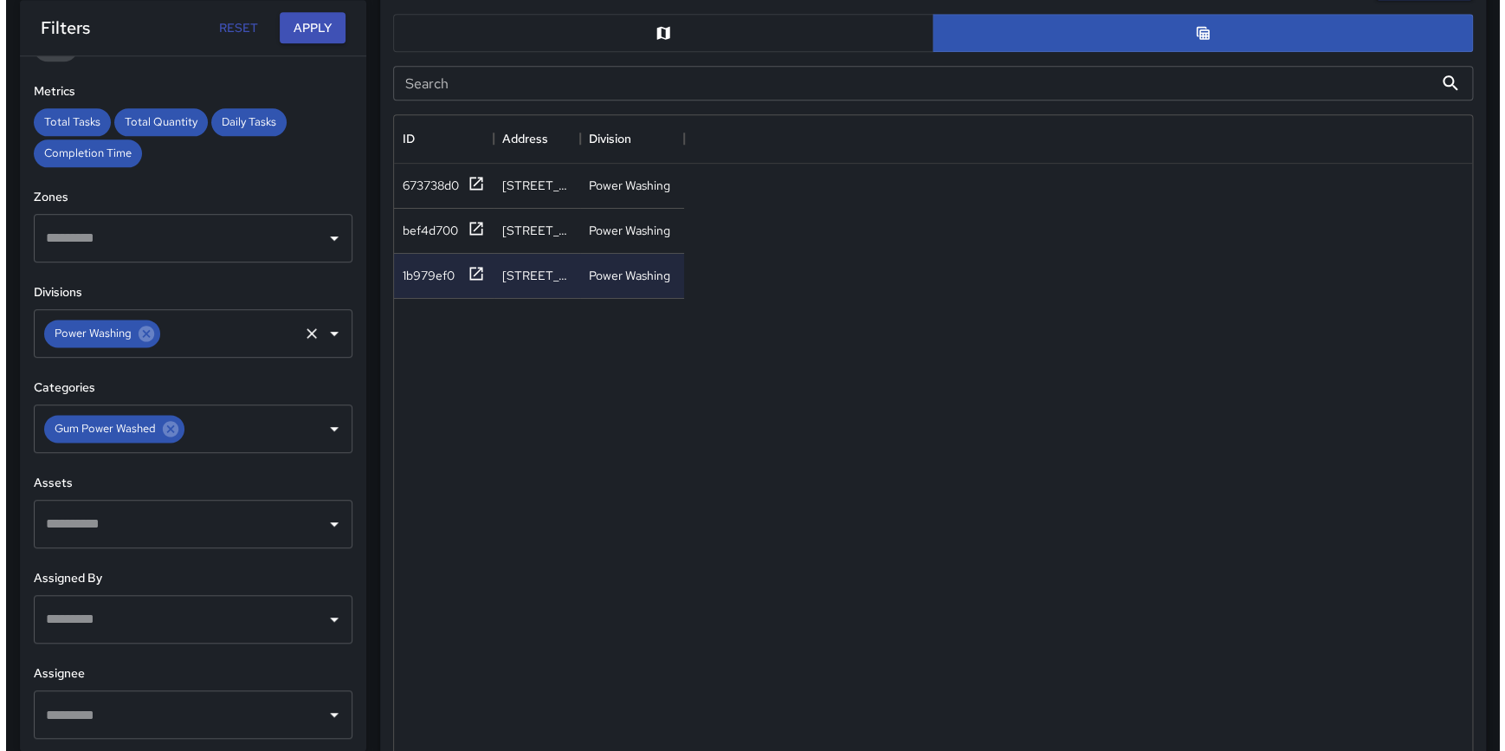
scroll to position [0, 0]
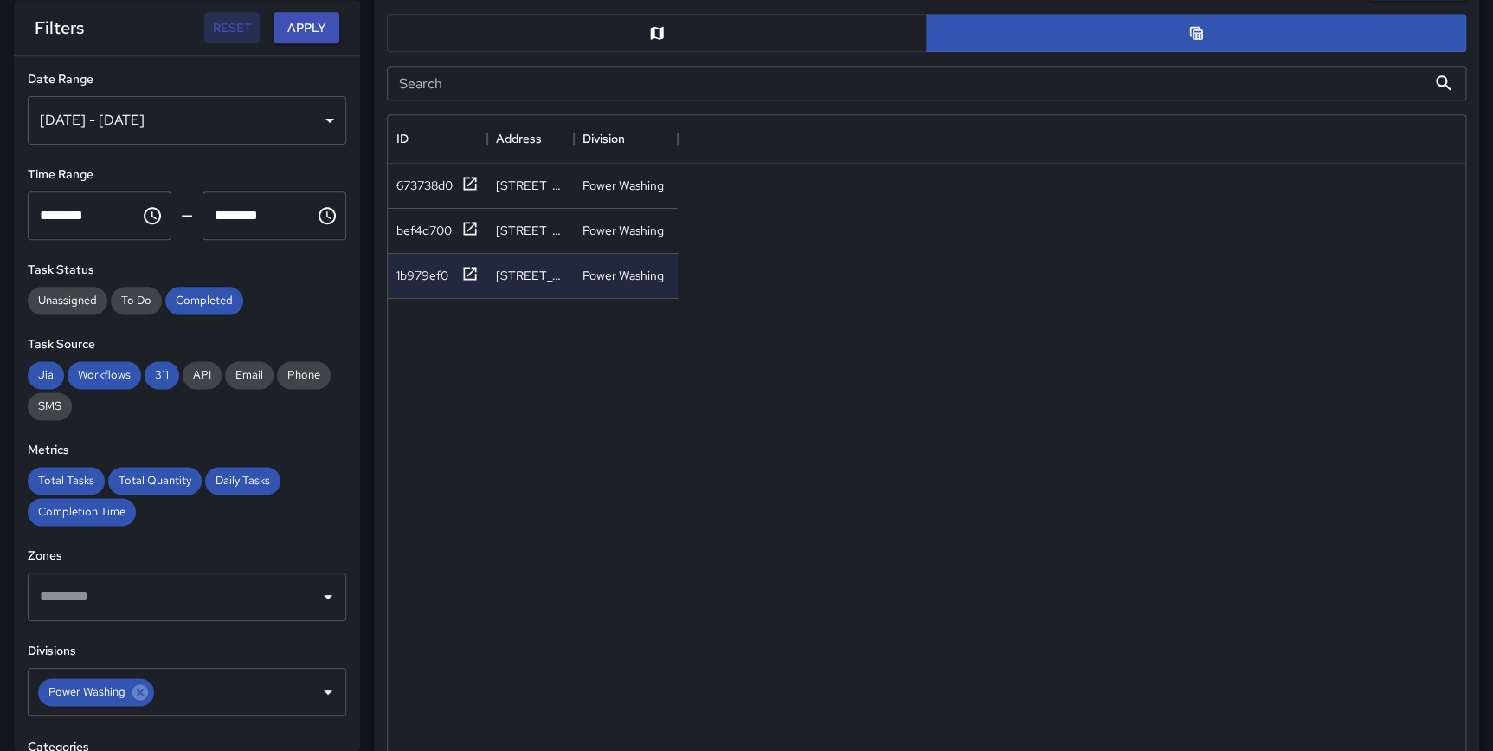
click at [208, 26] on button "Reset" at bounding box center [231, 28] width 55 height 32
type input "**********"
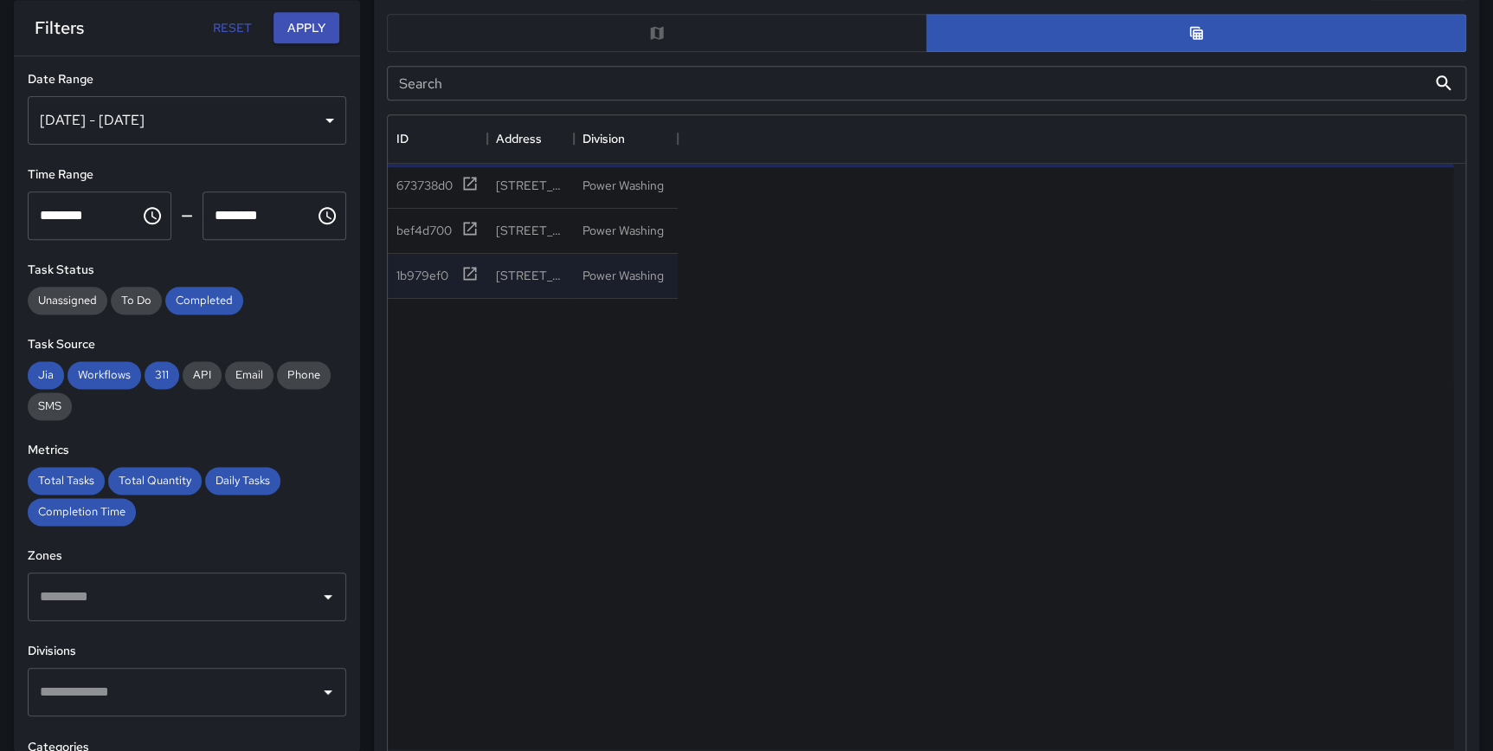
click at [184, 116] on div "[DATE] - [DATE]" at bounding box center [187, 120] width 319 height 48
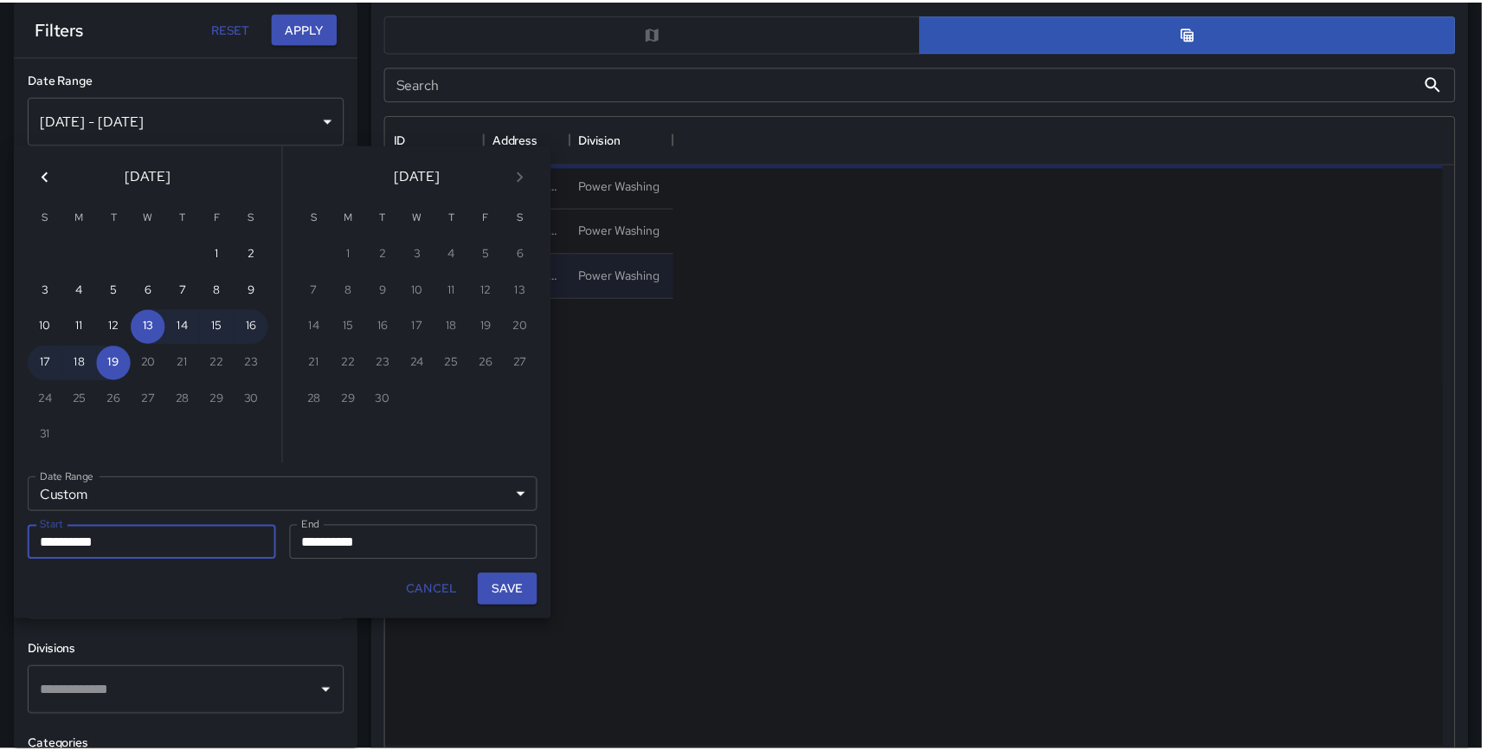
scroll to position [633, 1066]
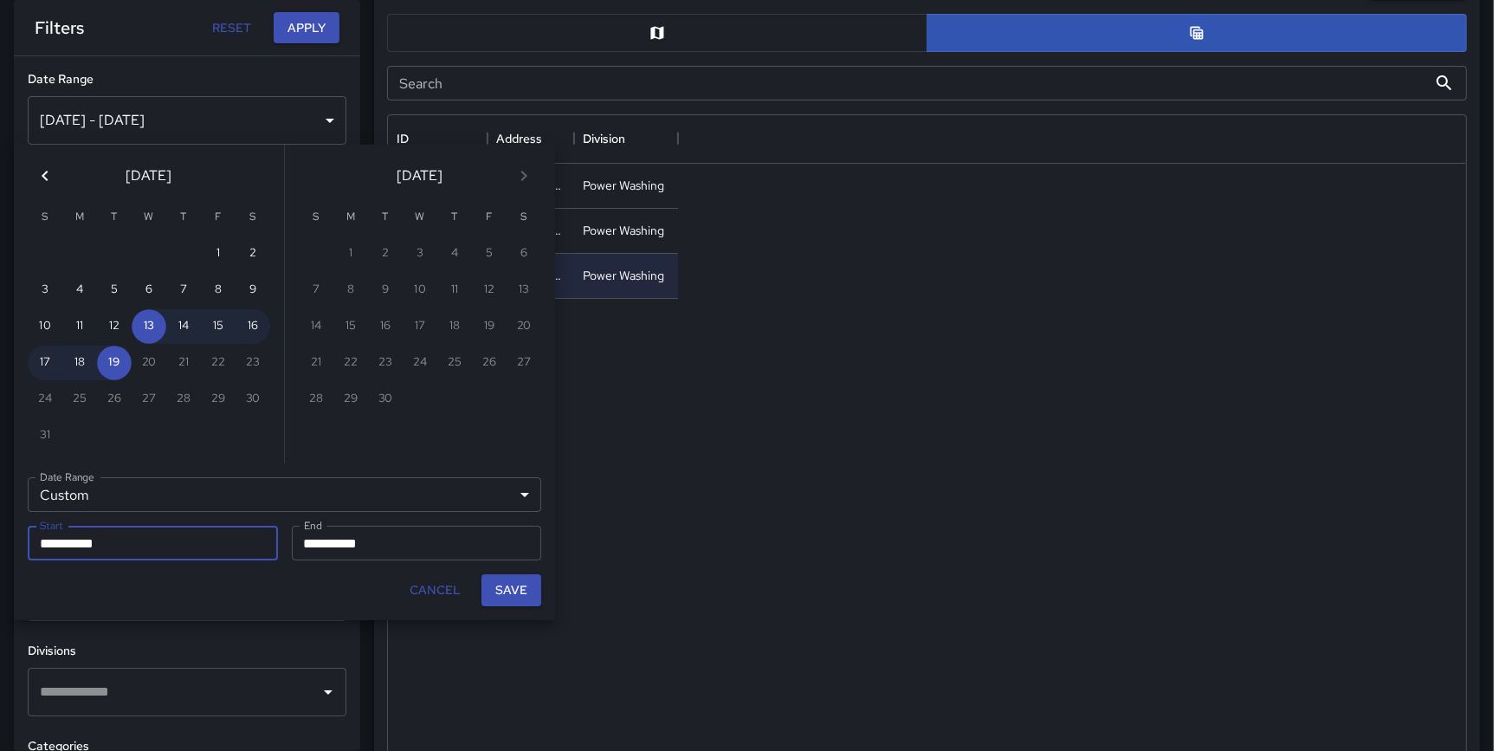
click at [45, 177] on icon "Previous month" at bounding box center [45, 175] width 21 height 21
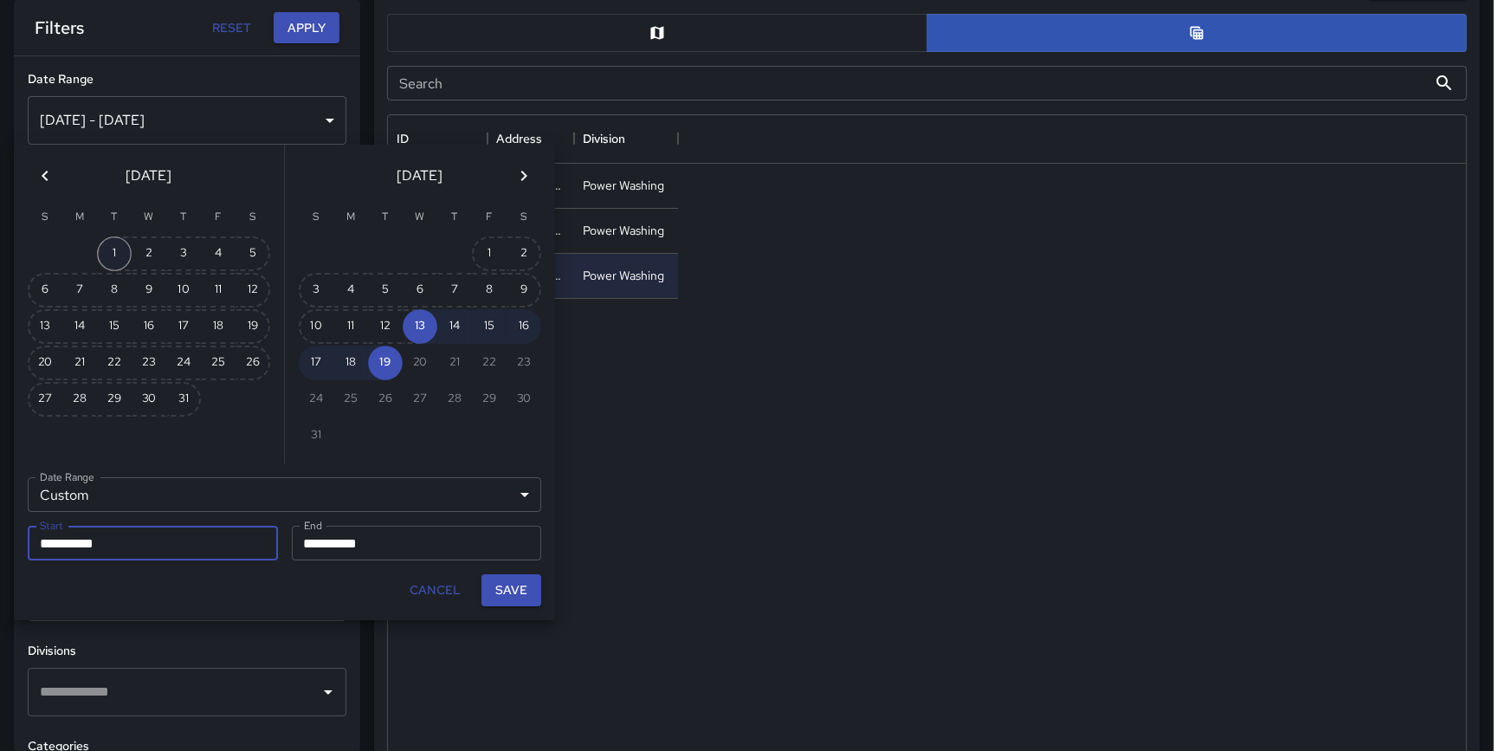
click at [122, 248] on button "1" at bounding box center [114, 253] width 35 height 35
type input "**********"
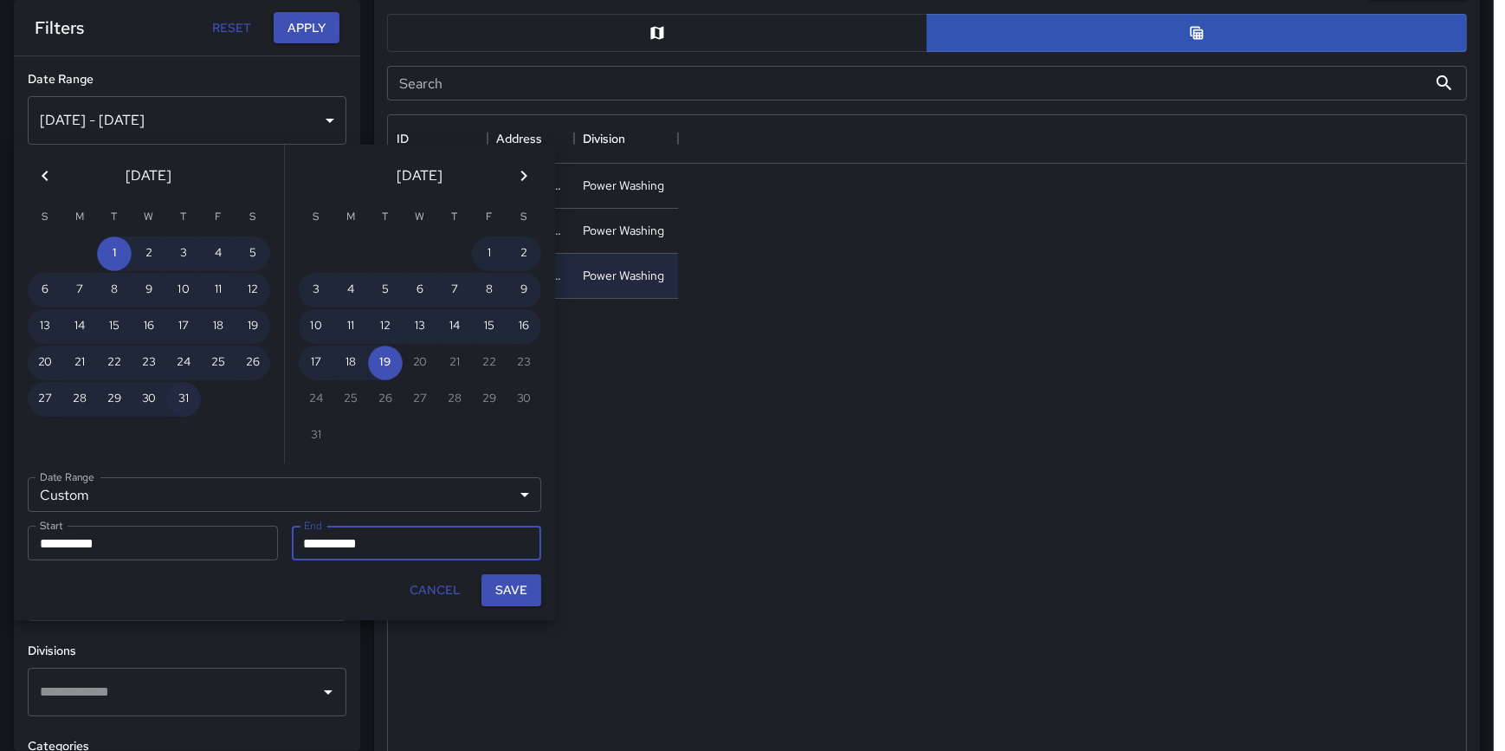
click at [179, 392] on button "31" at bounding box center [183, 399] width 35 height 35
type input "**********"
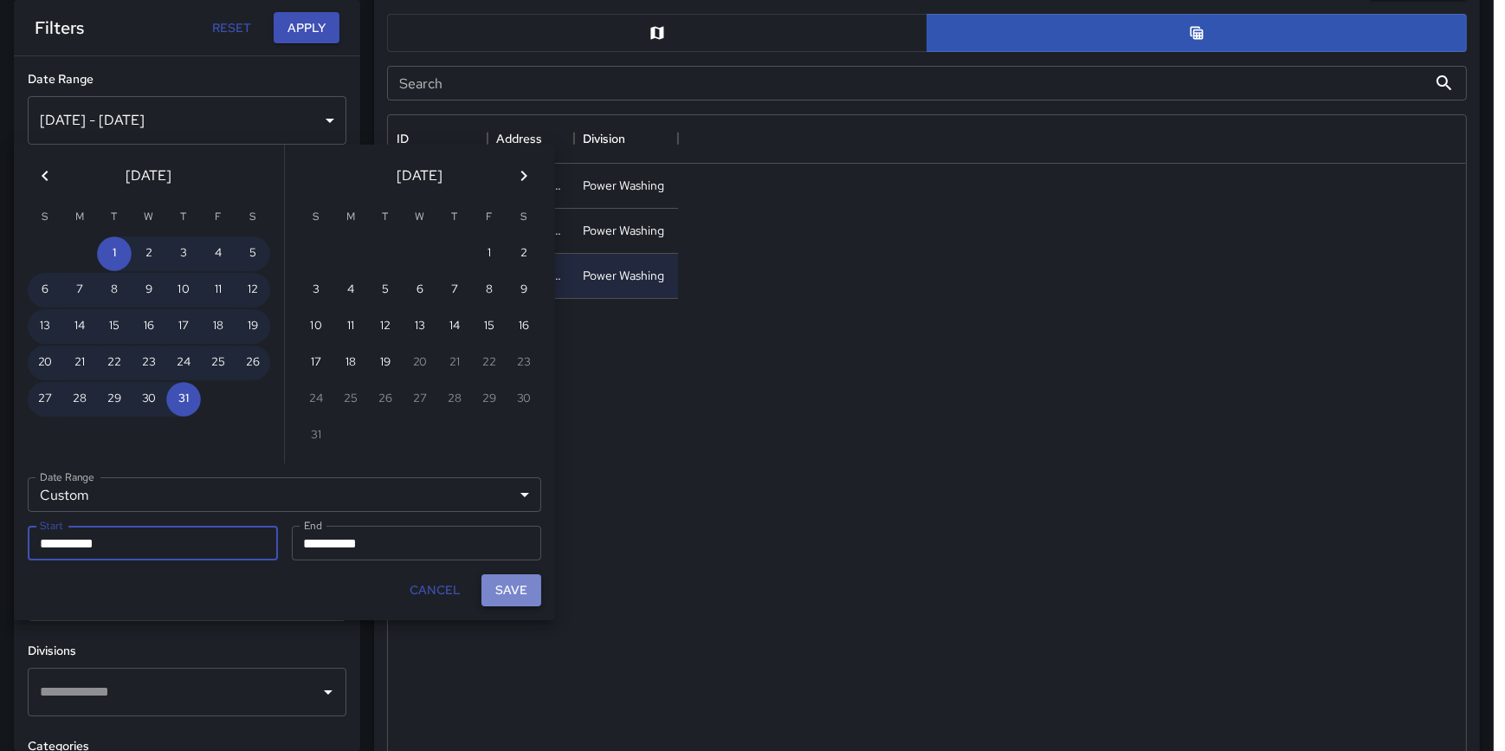
click at [506, 580] on button "Save" at bounding box center [511, 590] width 60 height 32
type input "**********"
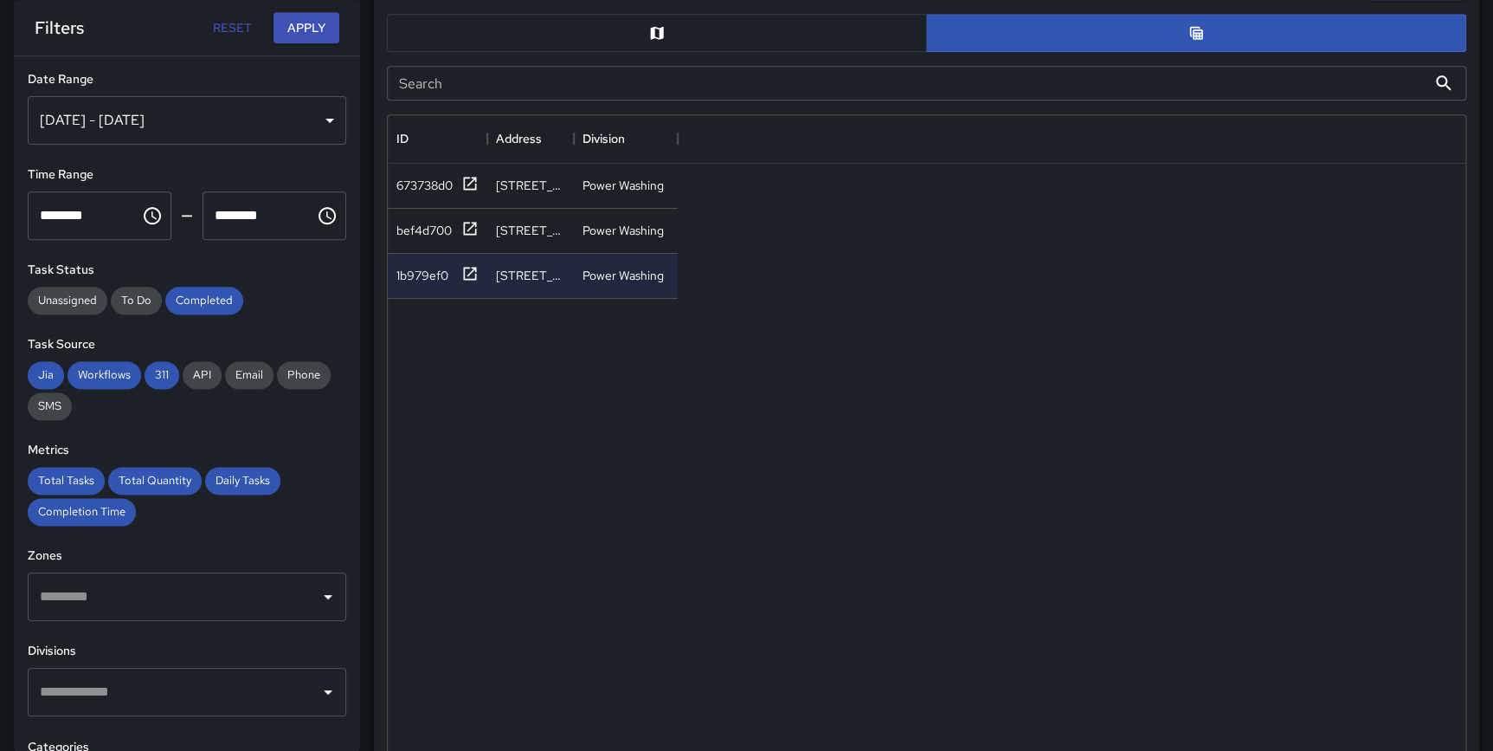
click at [326, 45] on div "Filters Reset Apply" at bounding box center [187, 27] width 346 height 55
click at [313, 34] on button "Apply" at bounding box center [307, 28] width 66 height 32
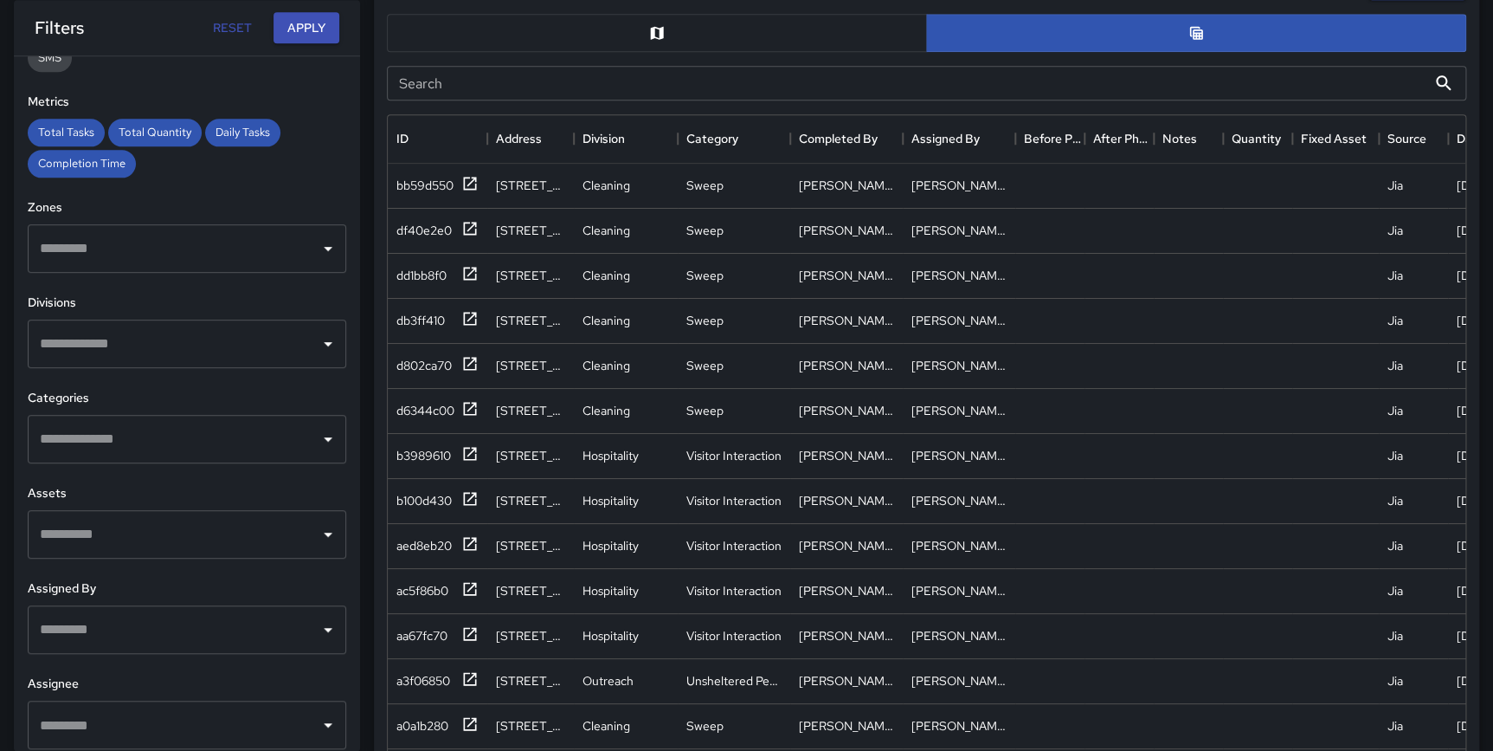
scroll to position [358, 0]
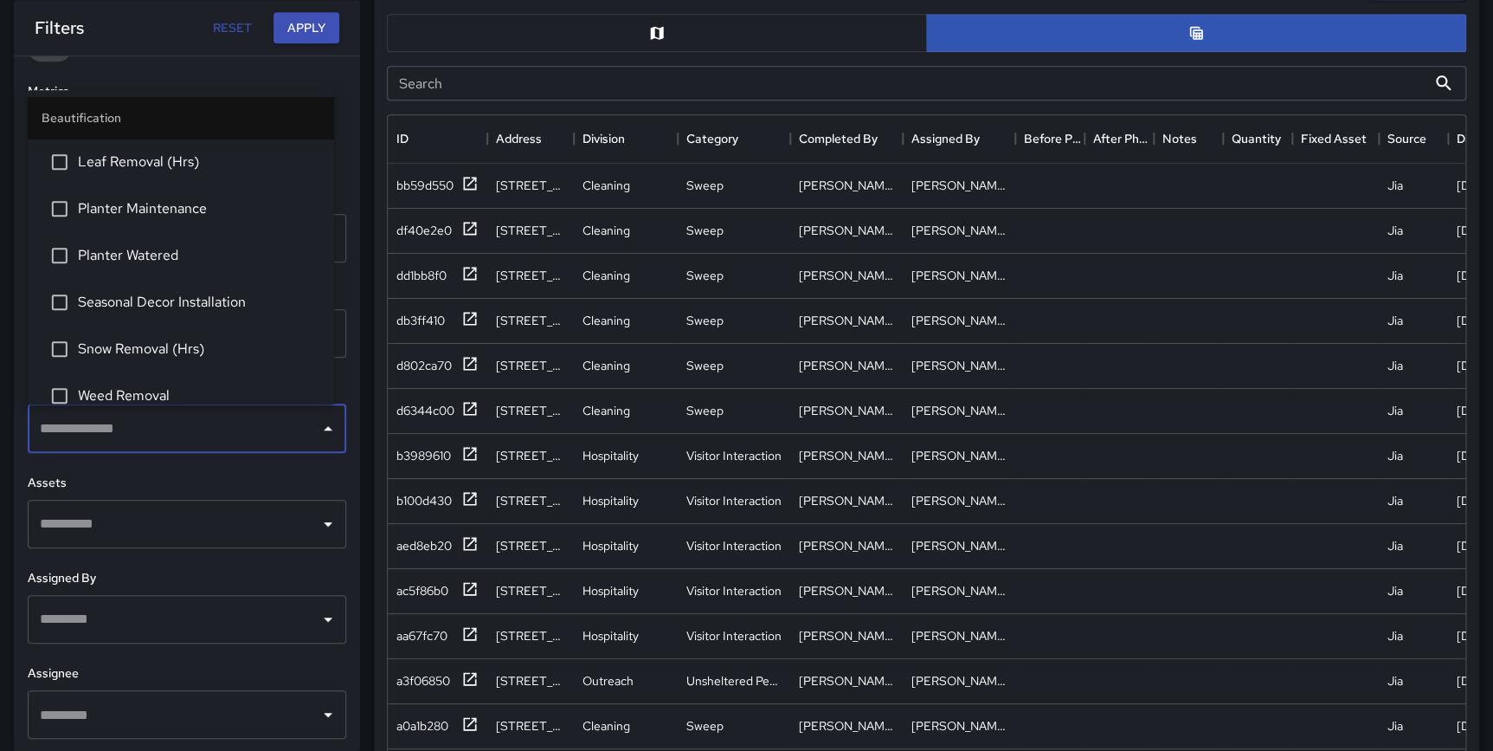
click at [122, 421] on input "text" at bounding box center [173, 428] width 277 height 33
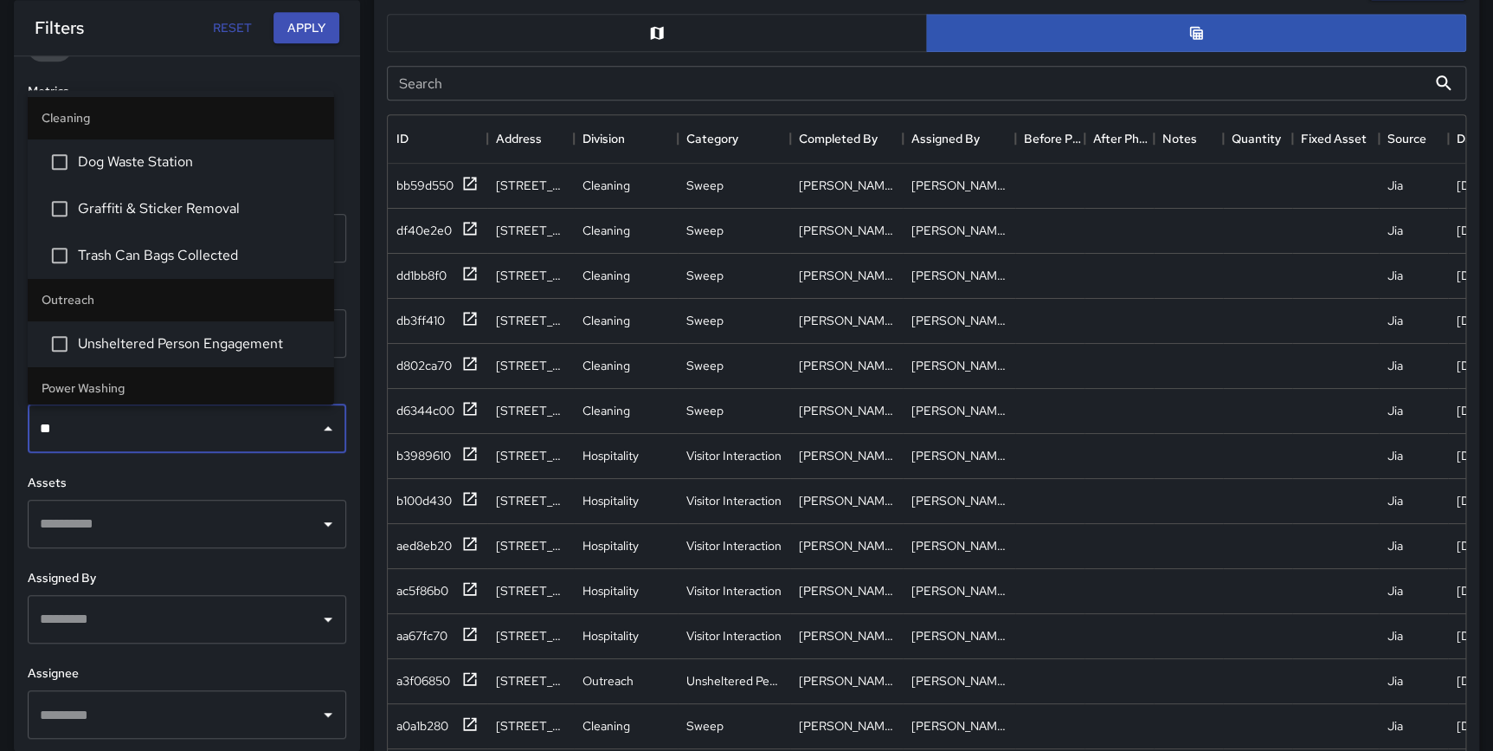
type input "***"
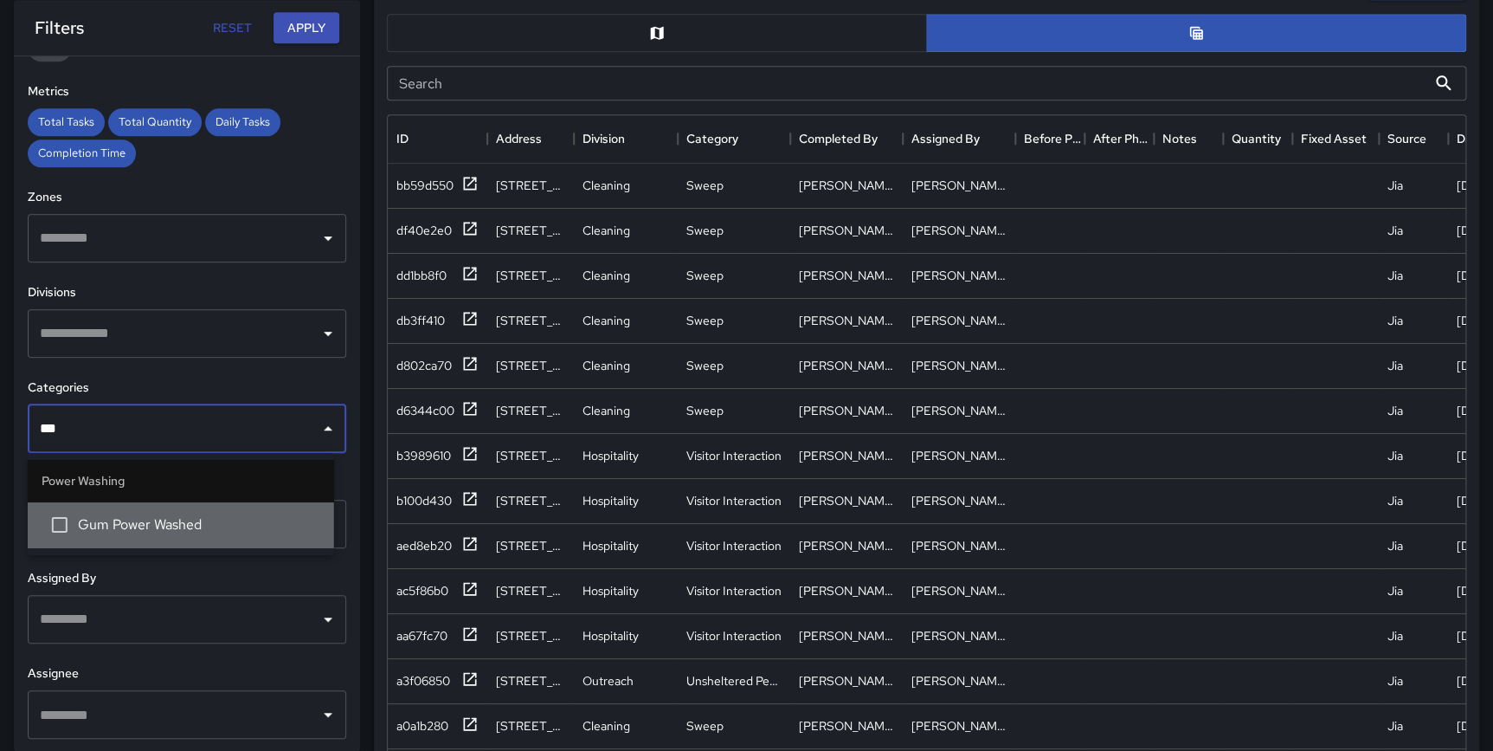
click at [141, 514] on span "Gum Power Washed" at bounding box center [199, 524] width 242 height 21
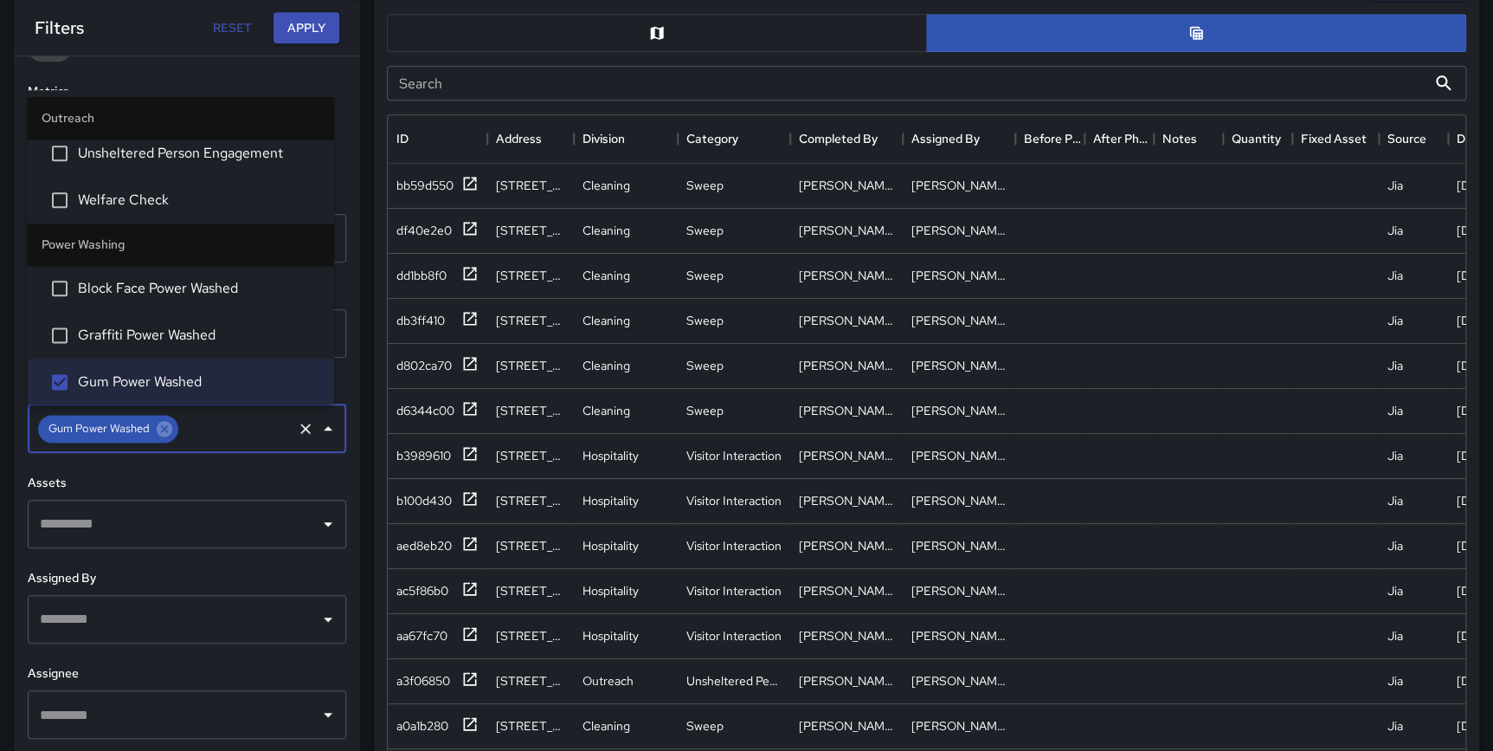
click at [338, 313] on div "**********" at bounding box center [187, 403] width 346 height 694
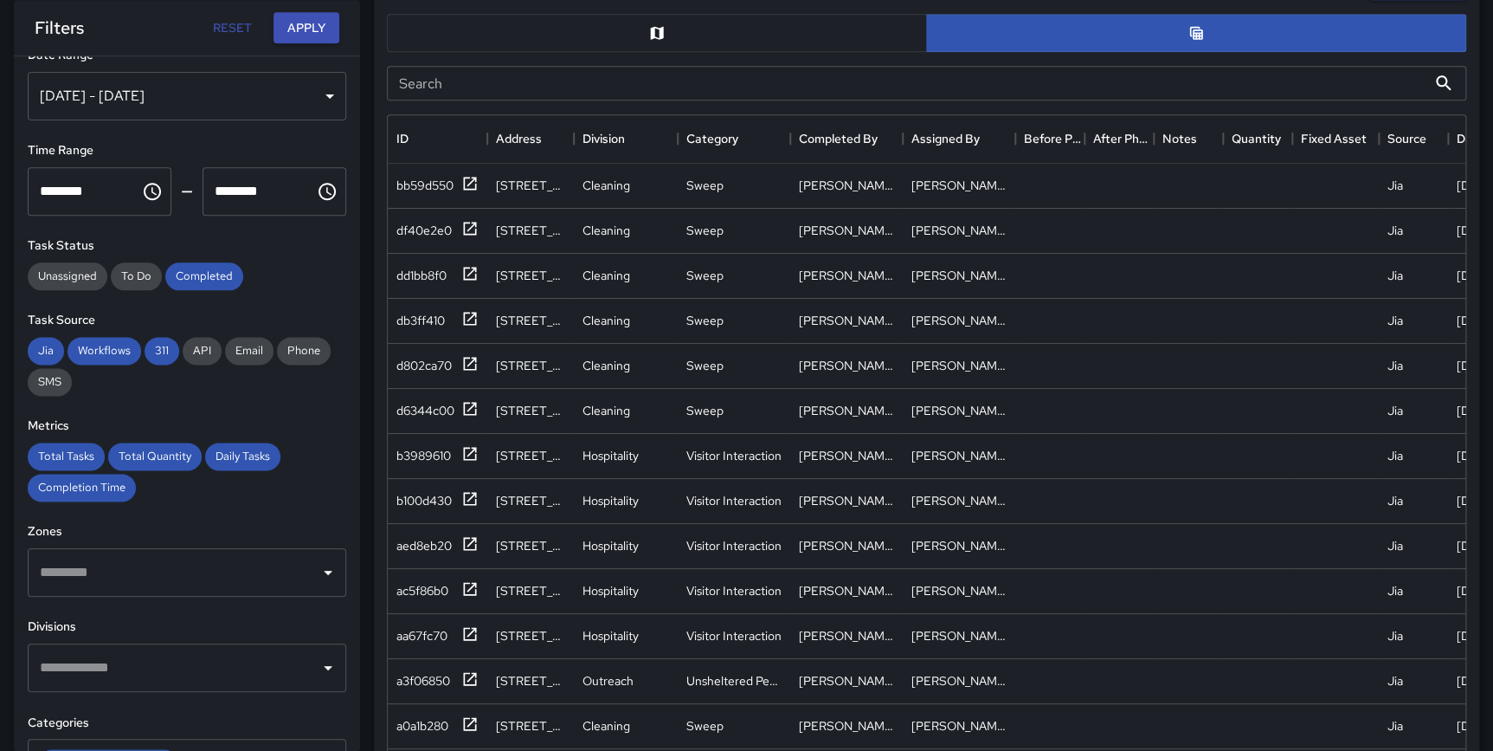
scroll to position [0, 0]
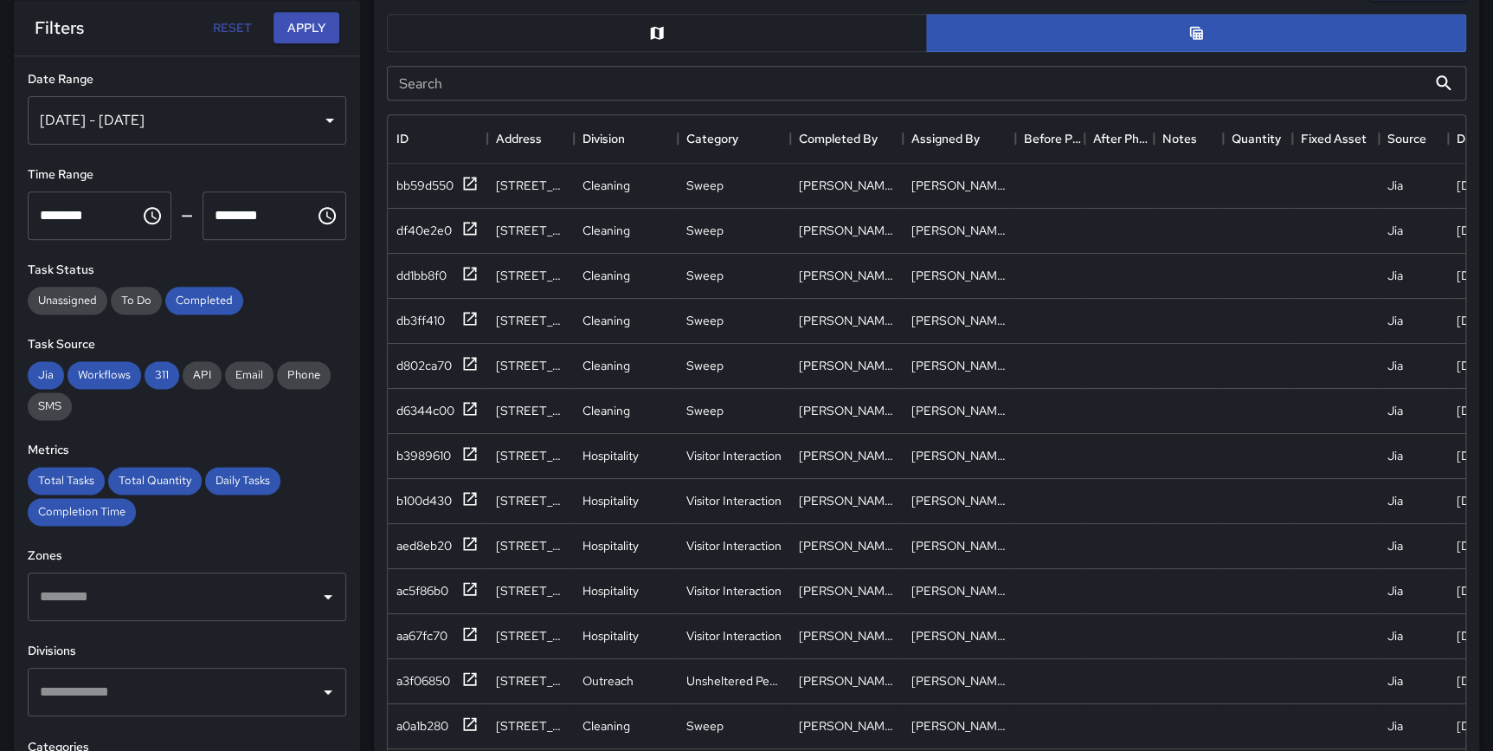
drag, startPoint x: 290, startPoint y: 32, endPoint x: 389, endPoint y: 29, distance: 98.8
click at [290, 30] on button "Apply" at bounding box center [307, 28] width 66 height 32
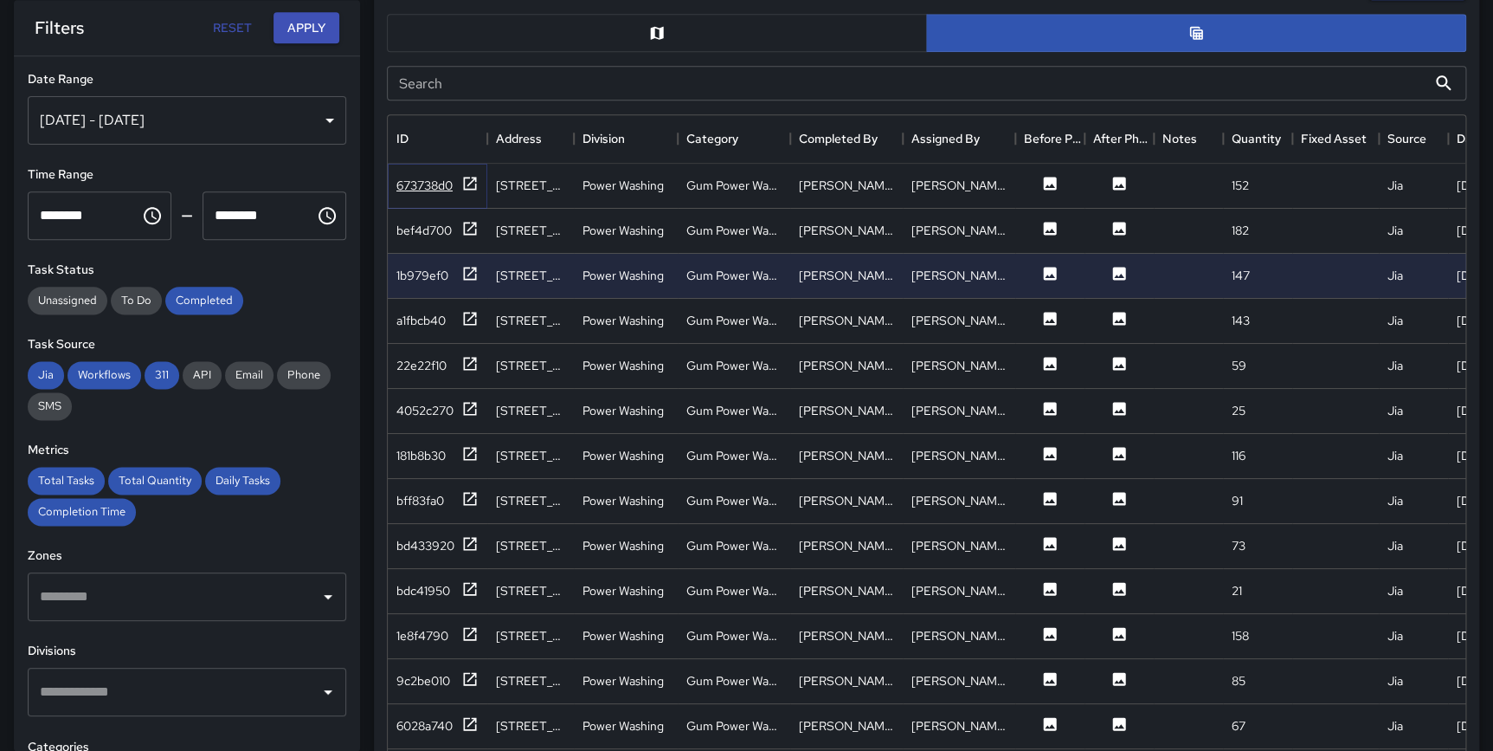
click at [466, 184] on icon at bounding box center [469, 183] width 17 height 17
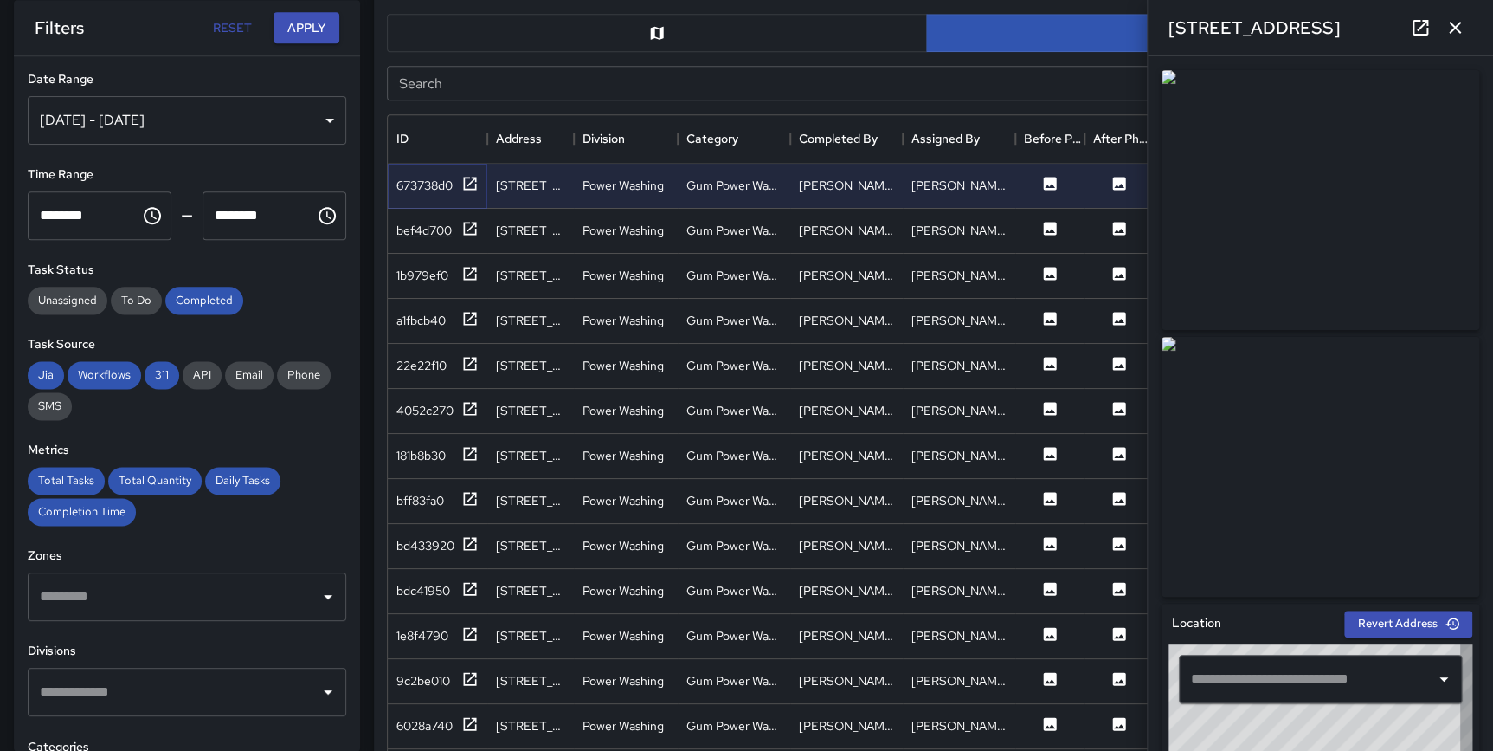
type input "**********"
click at [466, 227] on icon at bounding box center [469, 228] width 17 height 17
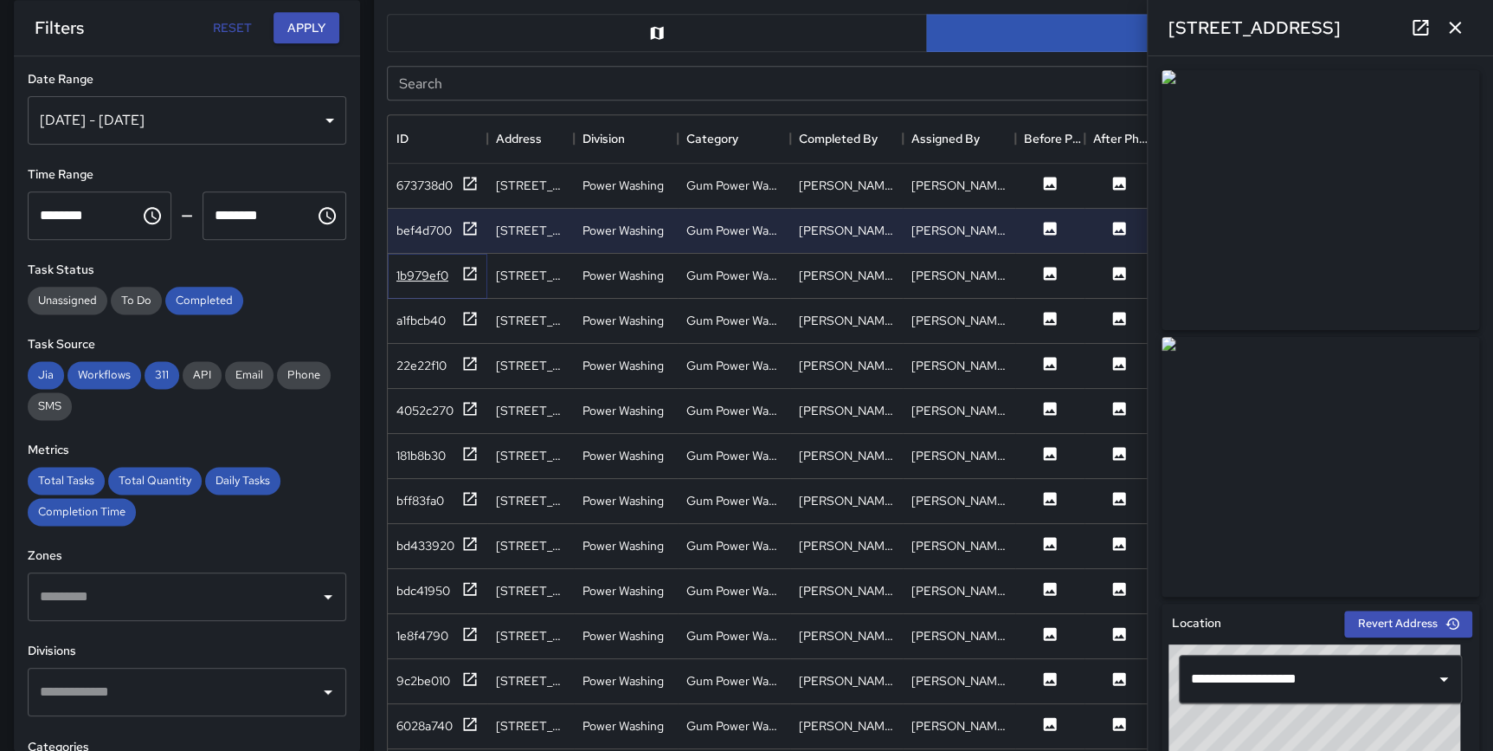
click at [469, 274] on icon at bounding box center [469, 273] width 17 height 17
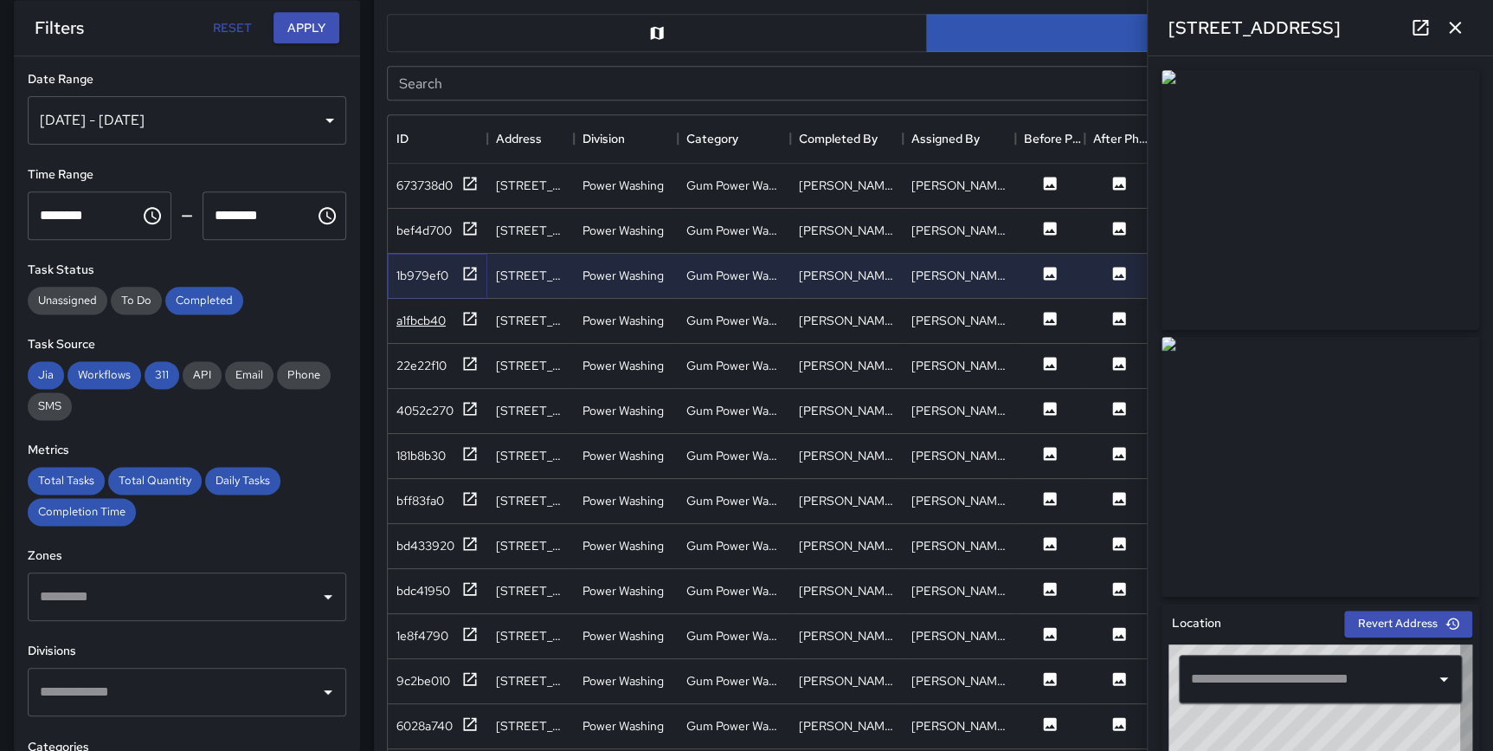
type input "**********"
click at [474, 320] on icon at bounding box center [469, 318] width 17 height 17
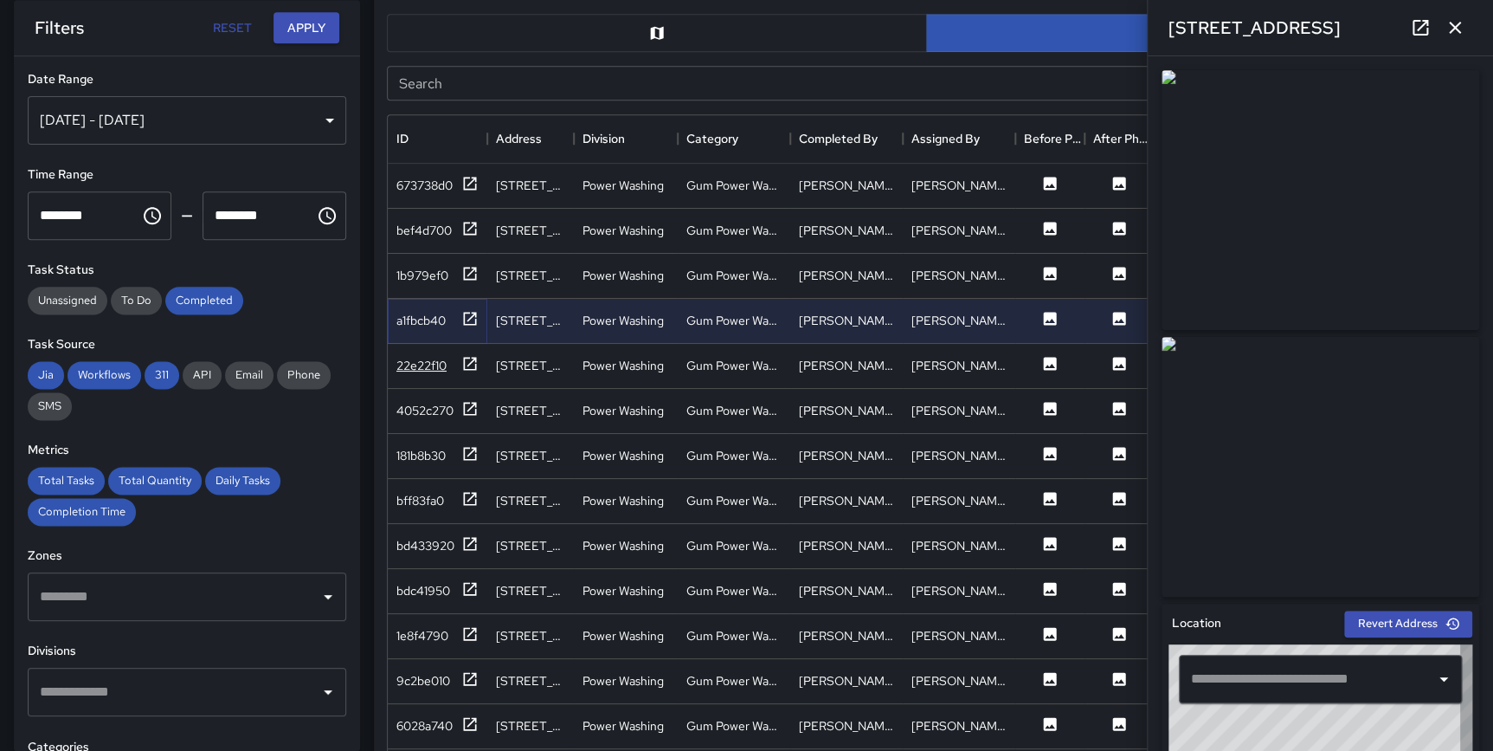
type input "**********"
click at [470, 359] on icon at bounding box center [469, 363] width 17 height 17
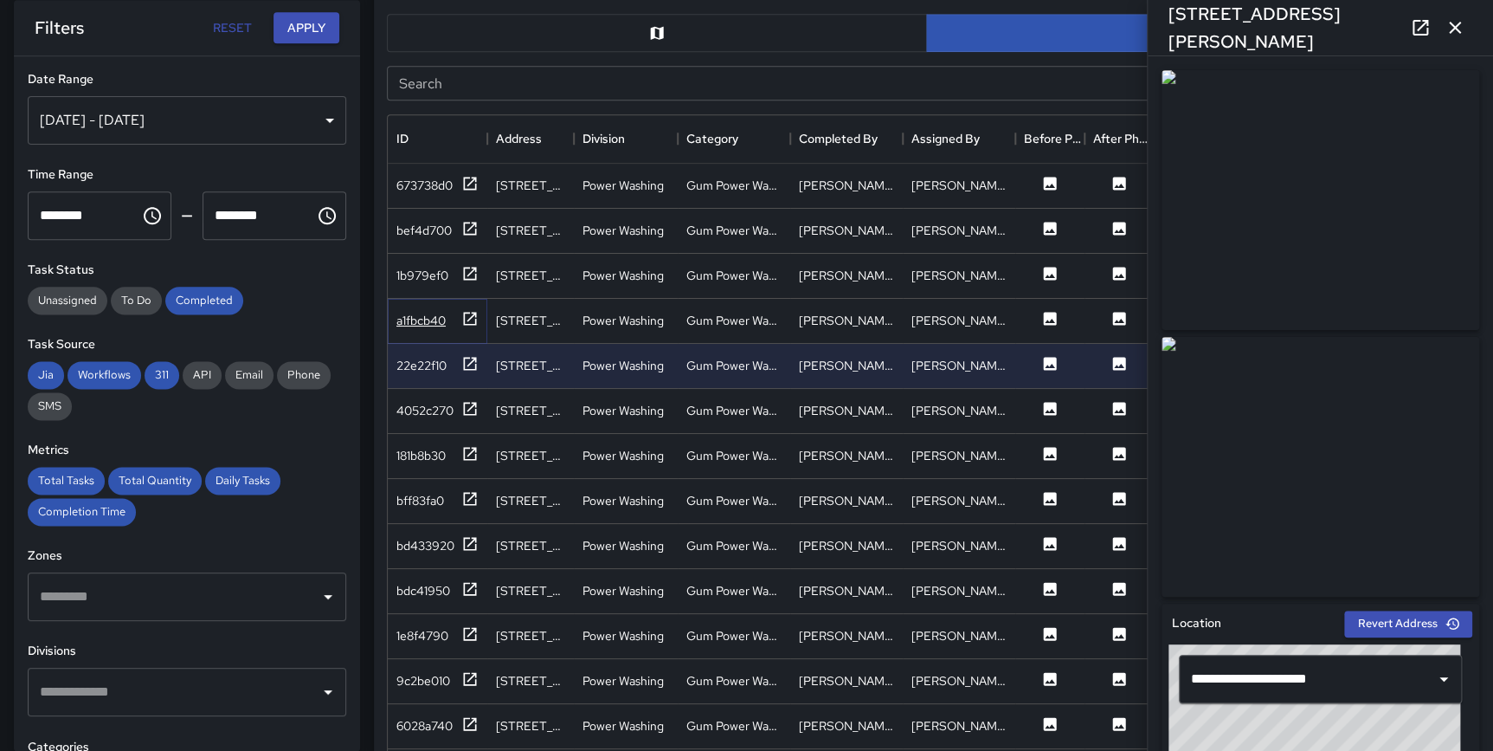
click at [468, 319] on icon at bounding box center [470, 318] width 13 height 13
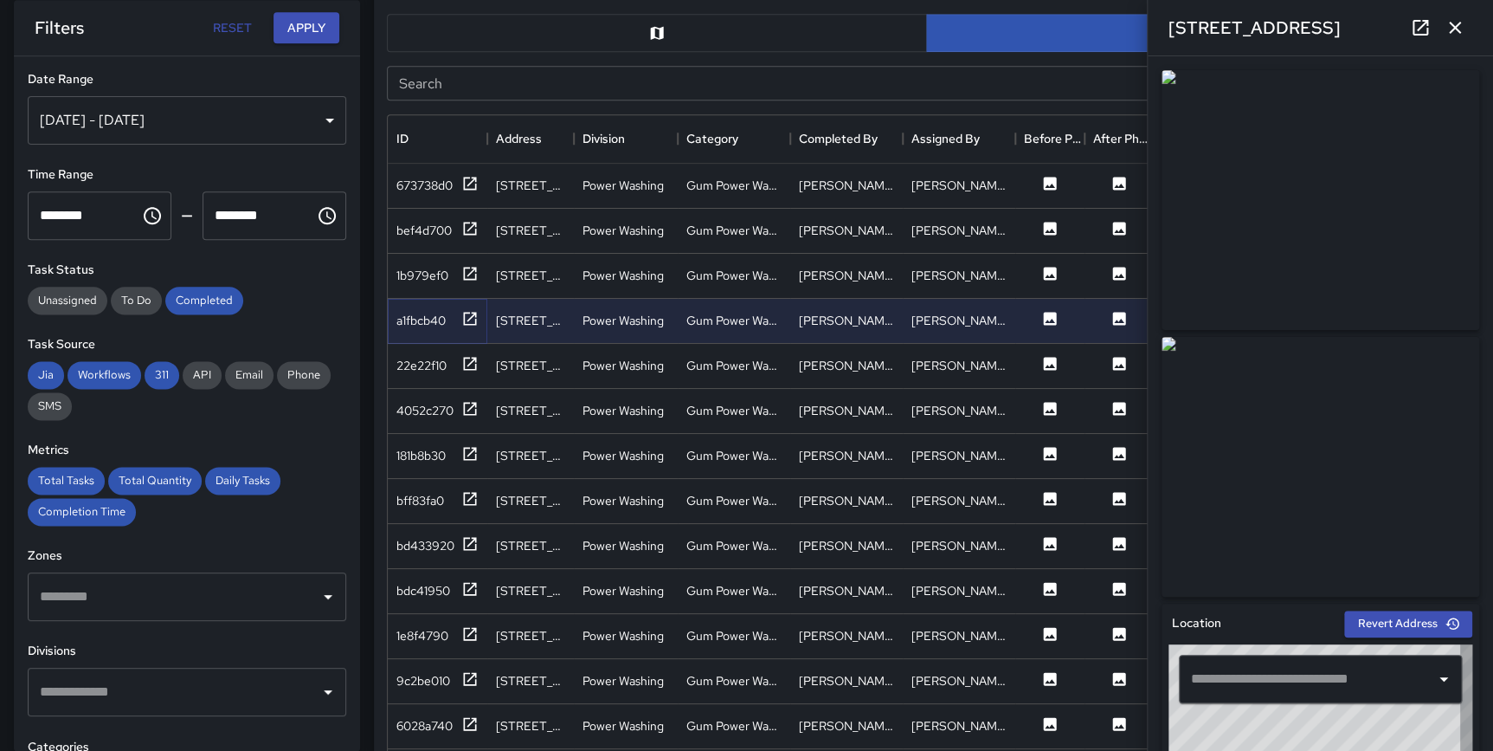
type input "**********"
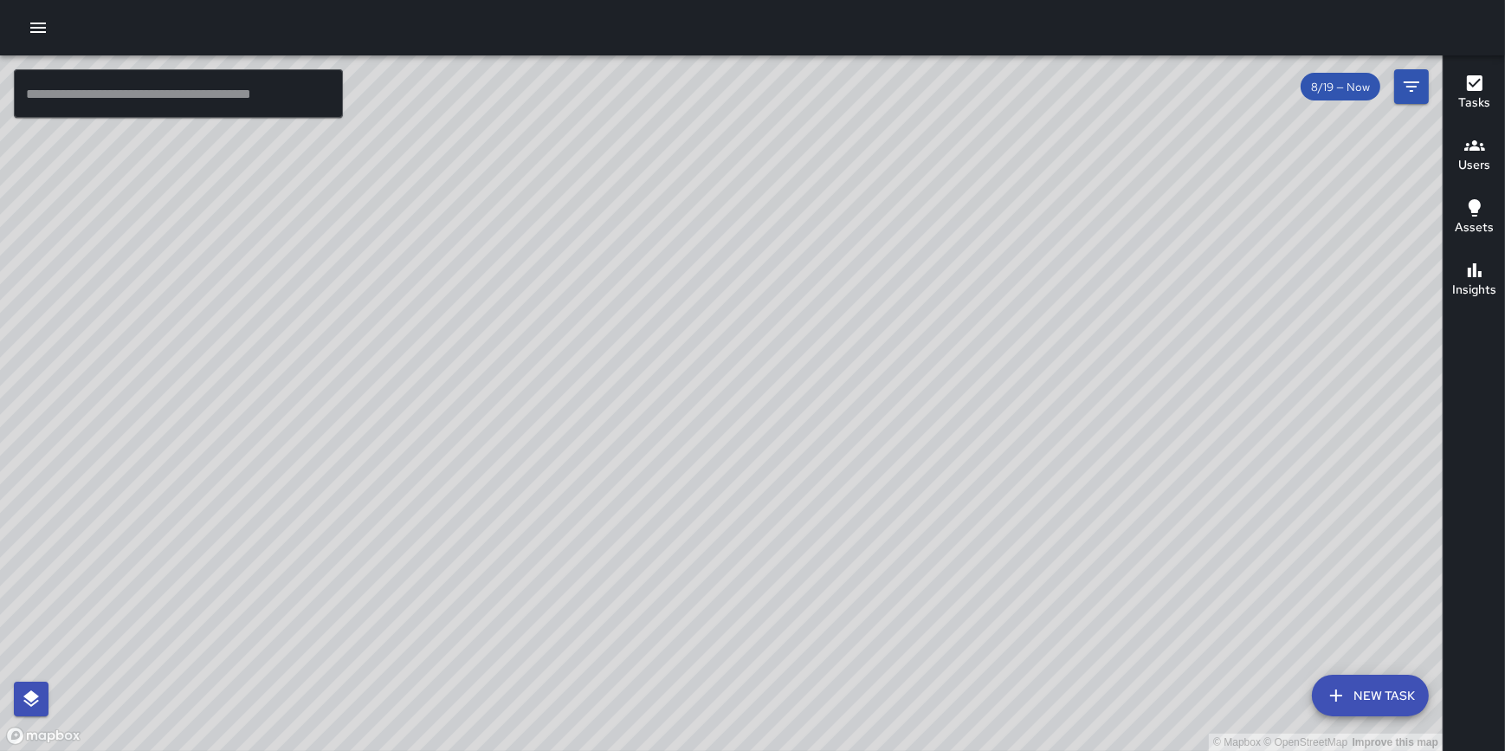
click at [44, 29] on icon "button" at bounding box center [38, 27] width 21 height 21
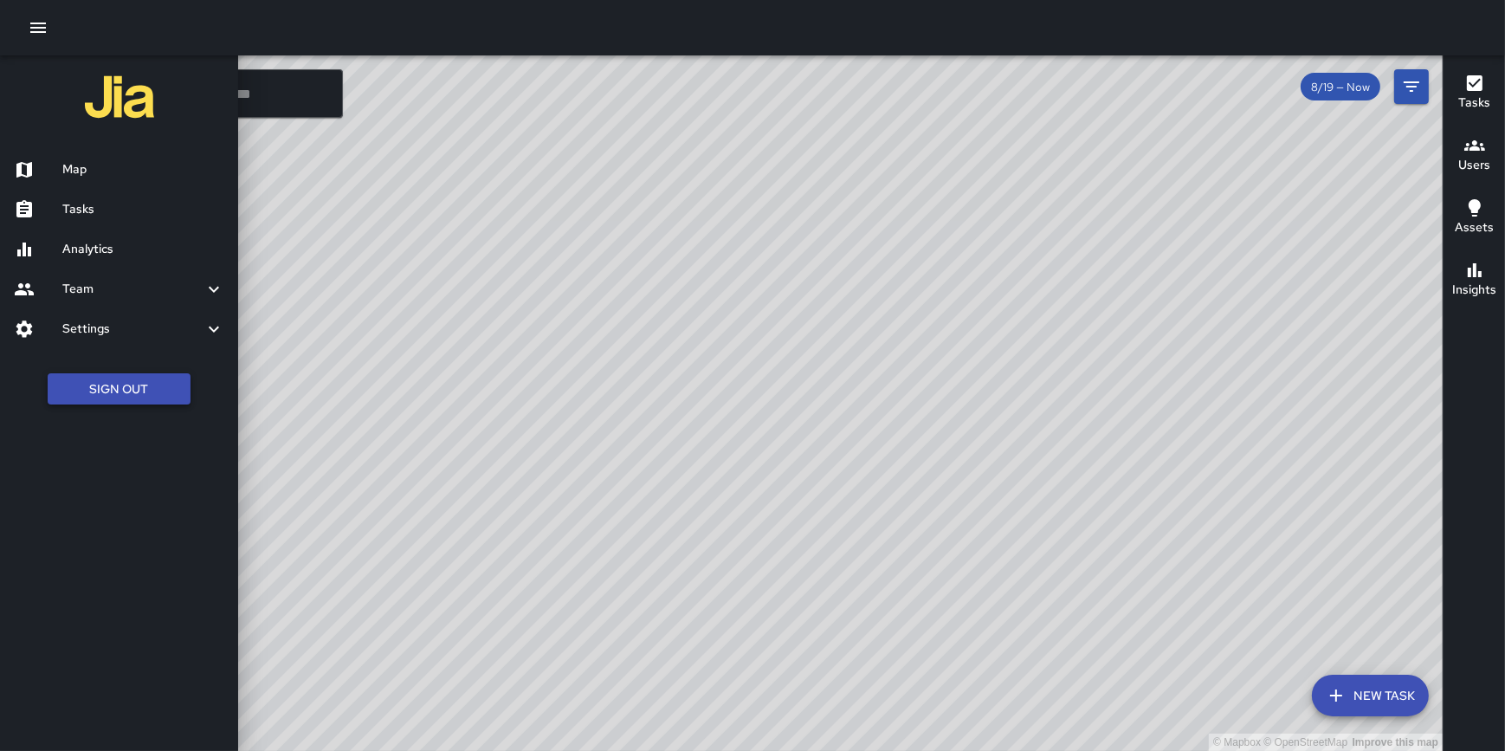
click at [138, 385] on button "Sign Out" at bounding box center [119, 389] width 143 height 32
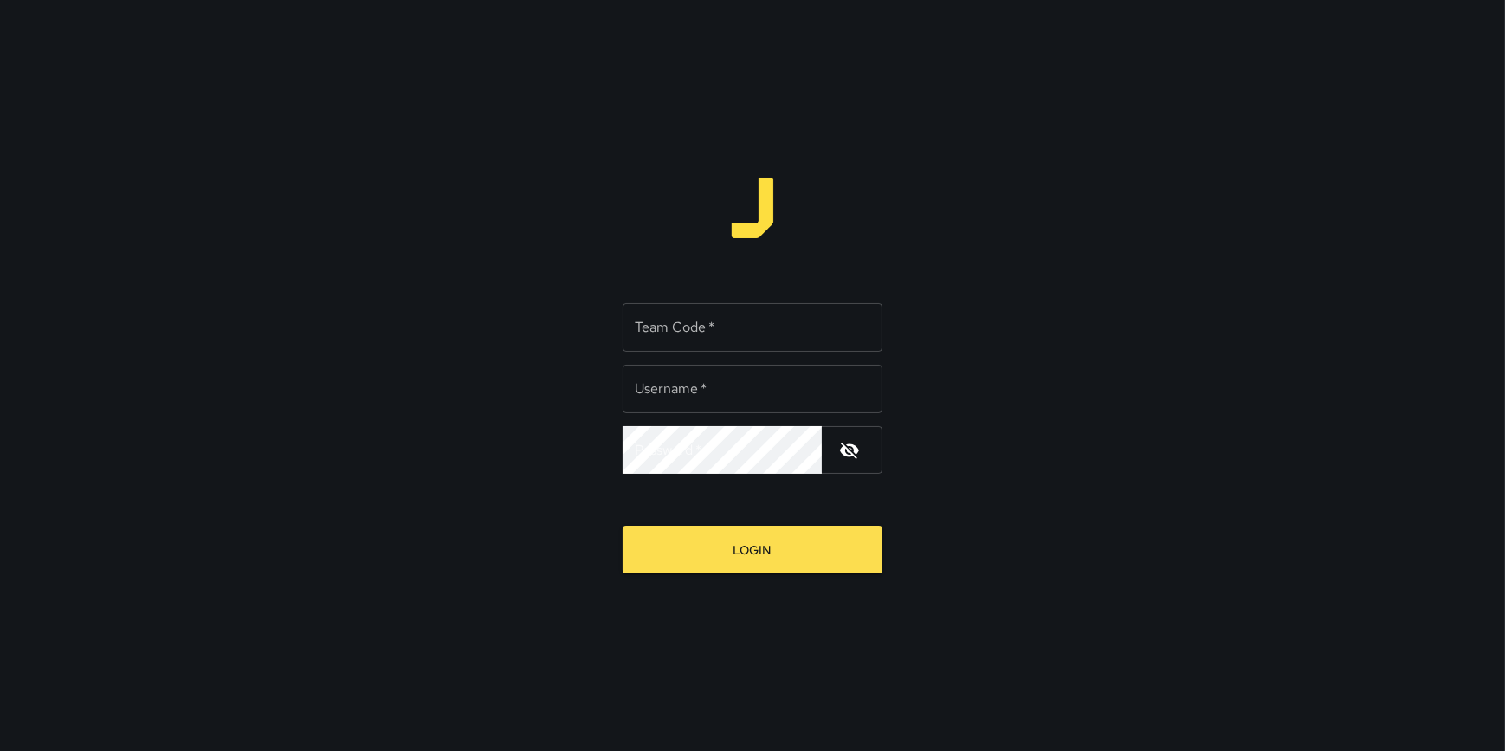
type input "**********"
click at [715, 336] on input "Team Code   *" at bounding box center [753, 327] width 260 height 48
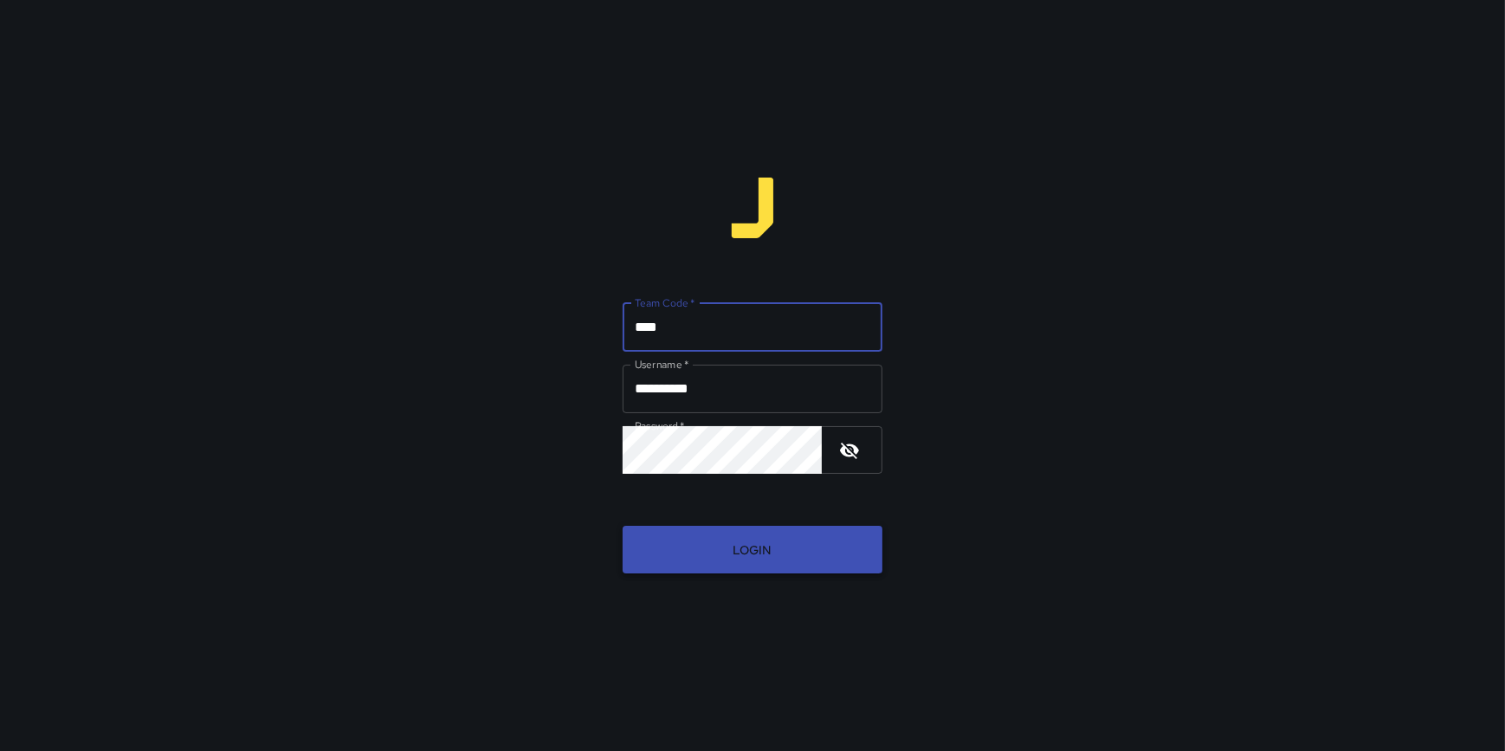
type input "****"
click at [782, 555] on button "Login" at bounding box center [753, 550] width 260 height 48
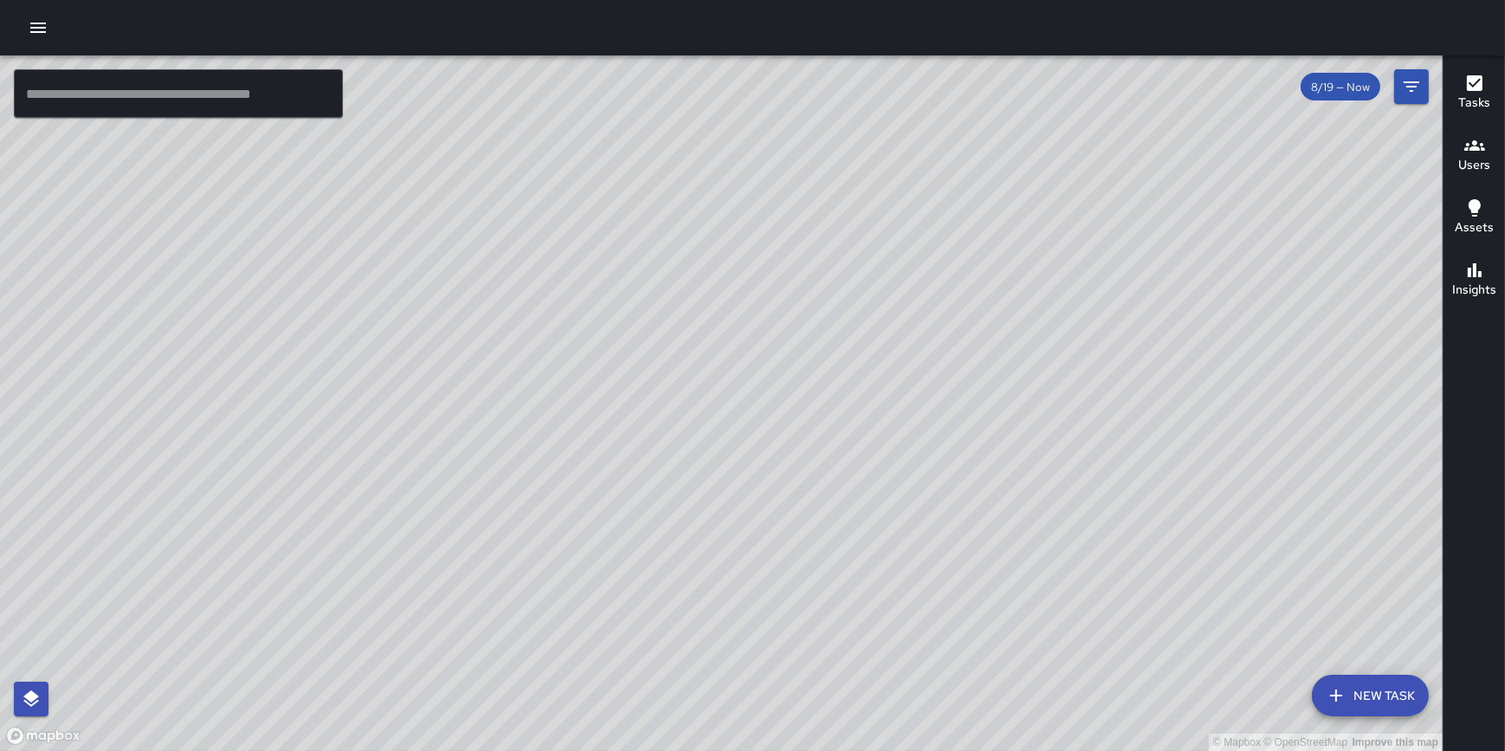
click at [43, 29] on icon "button" at bounding box center [38, 27] width 21 height 21
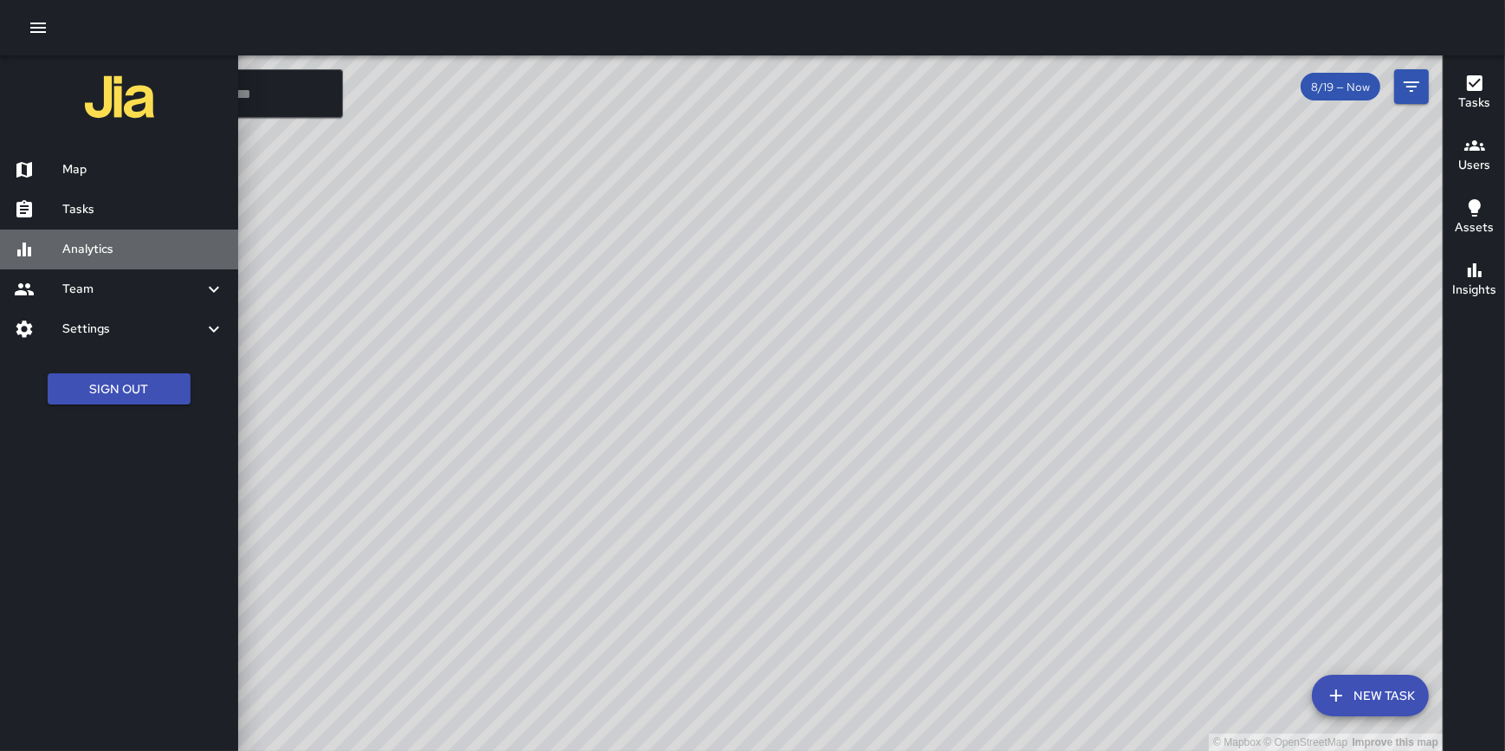
click at [99, 248] on h6 "Analytics" at bounding box center [143, 249] width 162 height 19
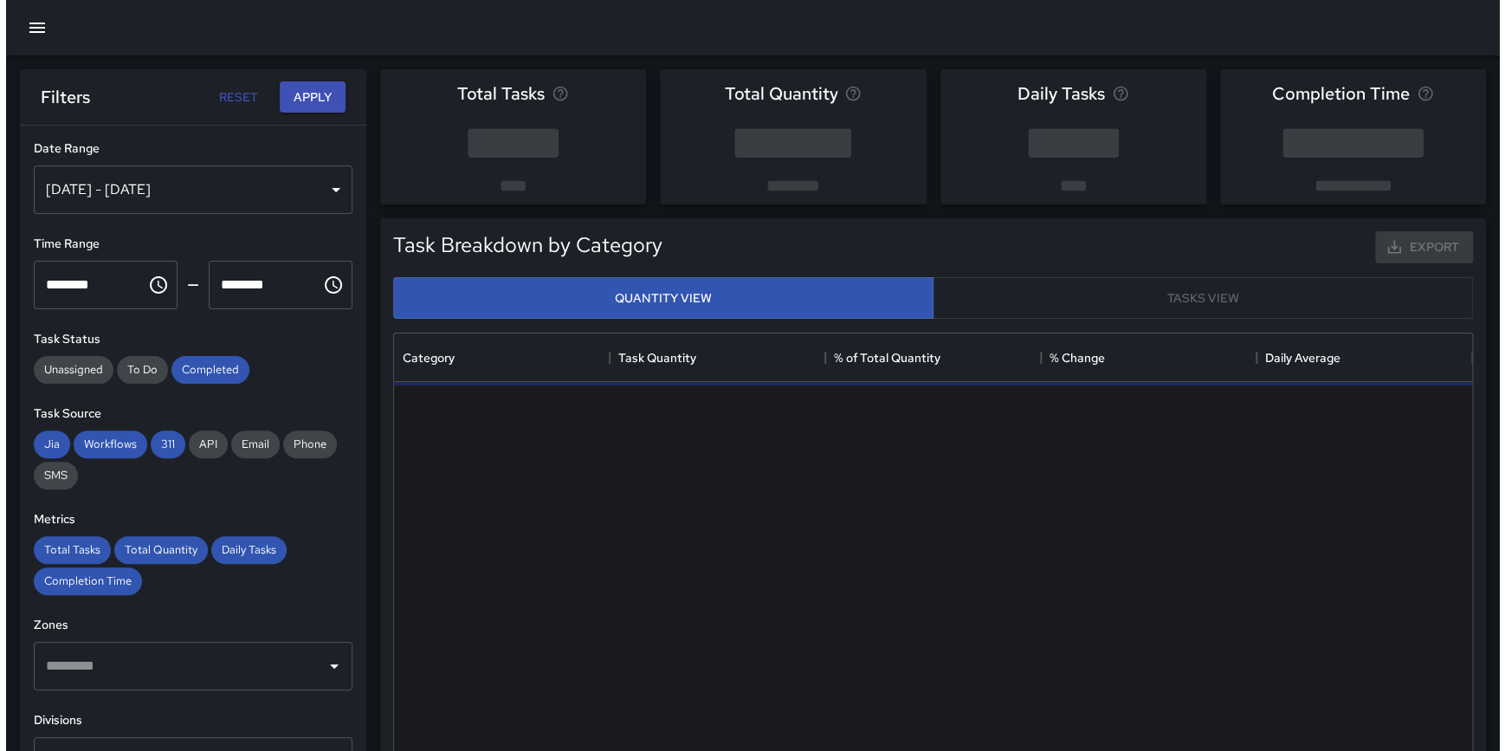
scroll to position [506, 1065]
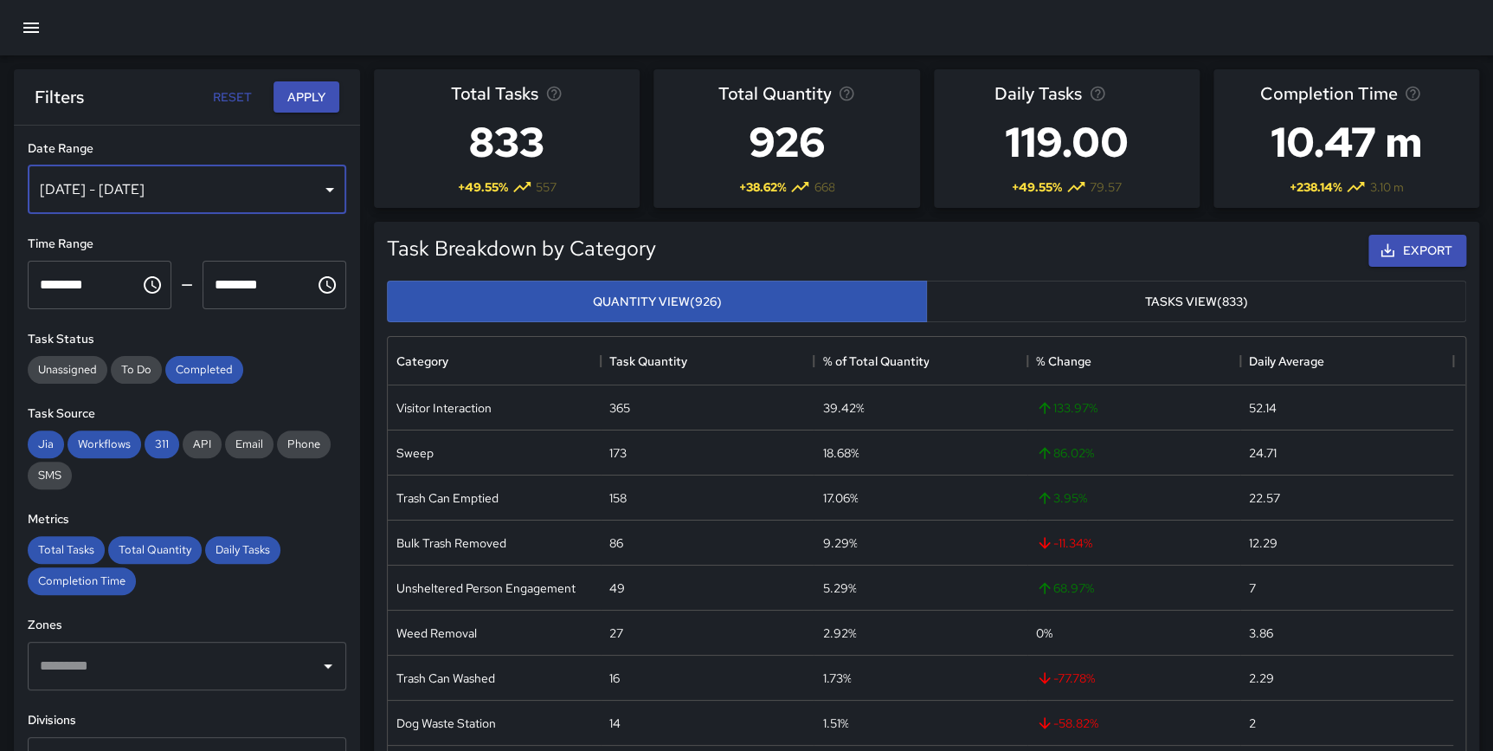
click at [141, 192] on div "[DATE] - [DATE]" at bounding box center [187, 189] width 319 height 48
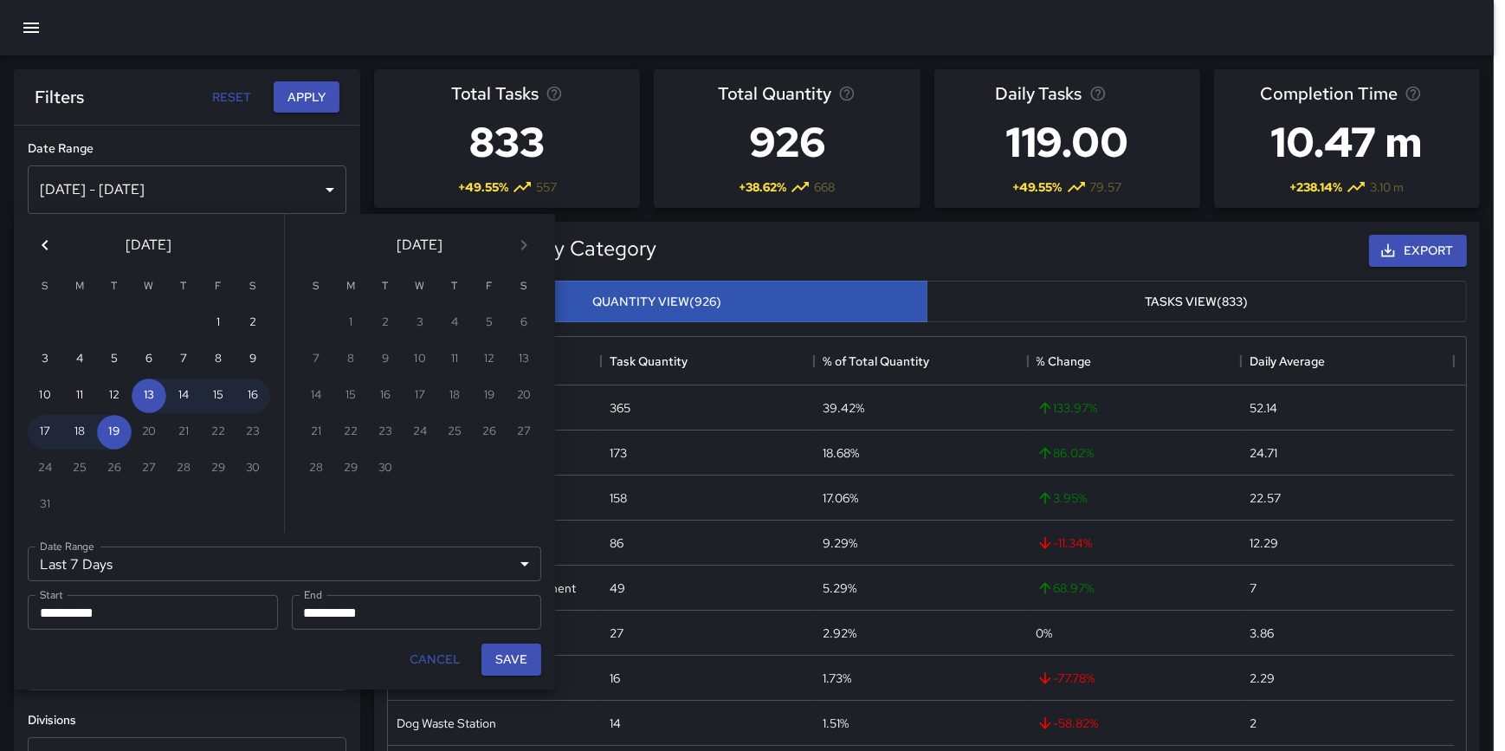
click at [35, 246] on icon "Previous month" at bounding box center [45, 245] width 21 height 21
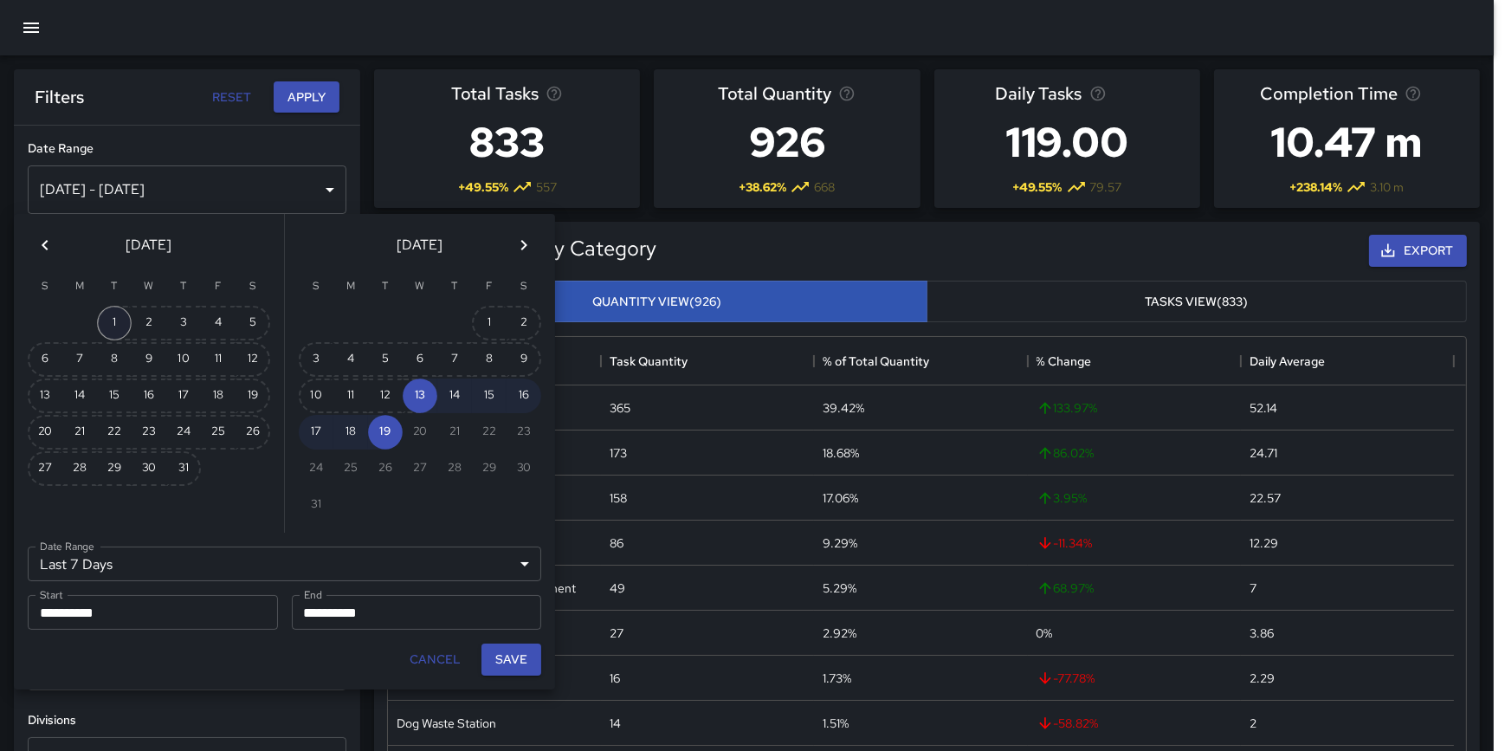
click at [114, 320] on button "1" at bounding box center [114, 323] width 35 height 35
type input "******"
type input "**********"
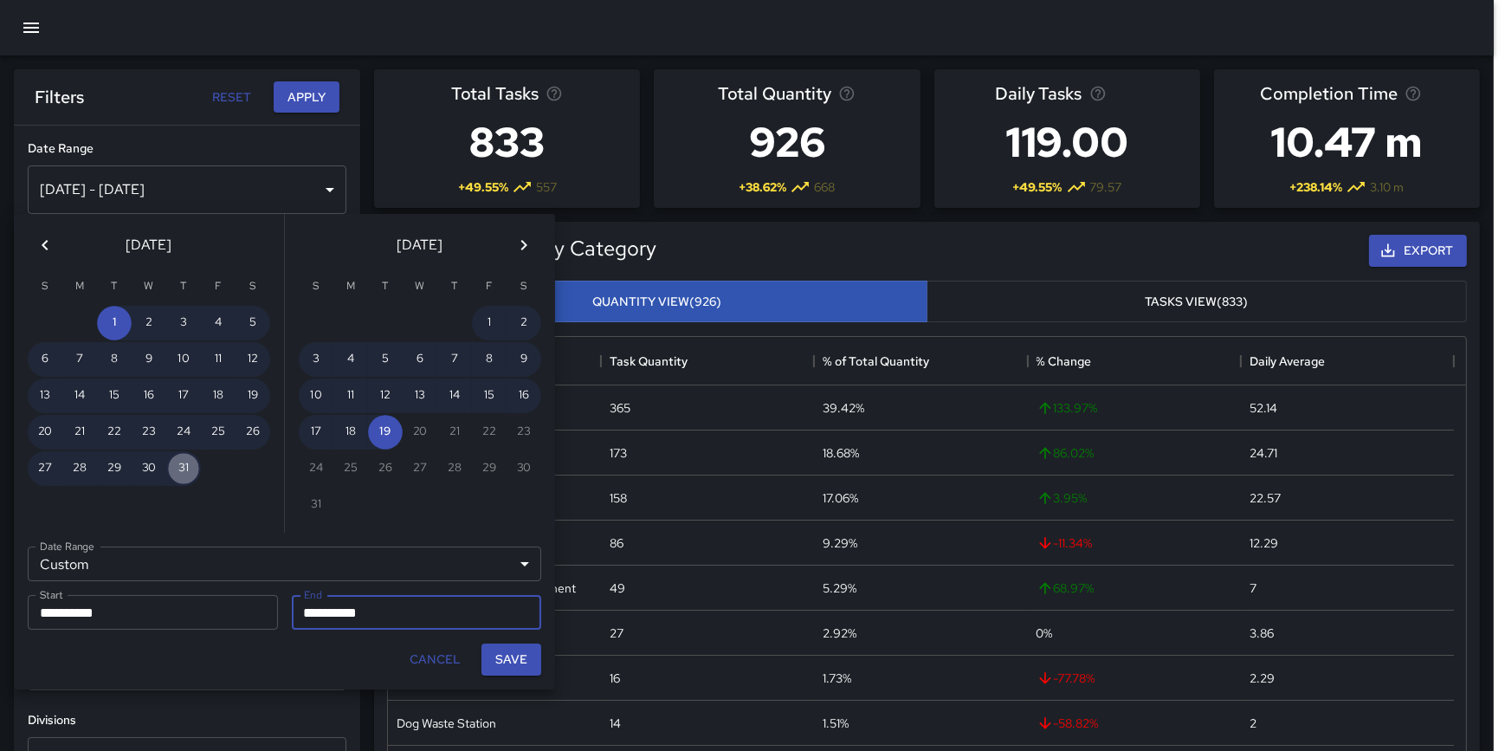
click at [187, 459] on button "31" at bounding box center [183, 468] width 35 height 35
type input "**********"
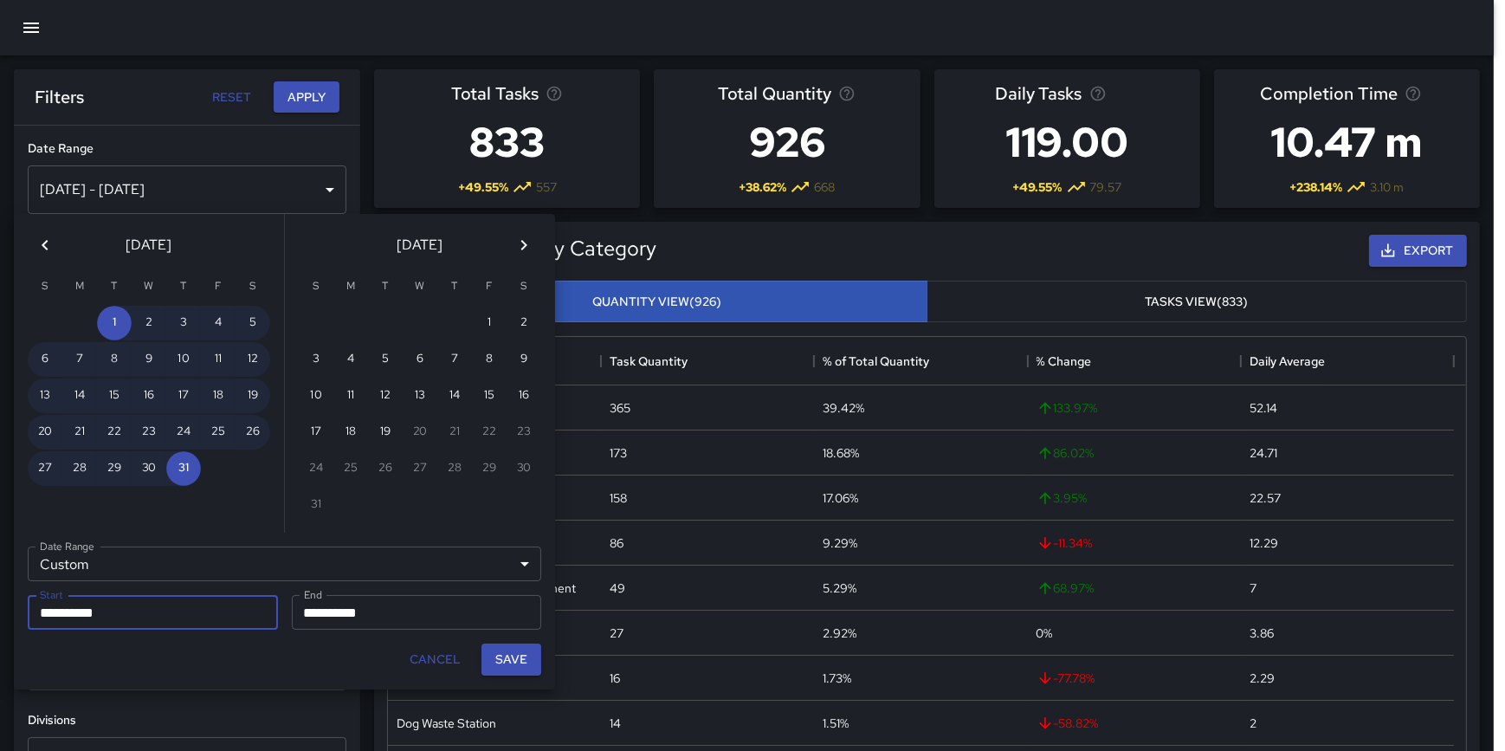
click at [526, 666] on button "Save" at bounding box center [511, 659] width 60 height 32
type input "**********"
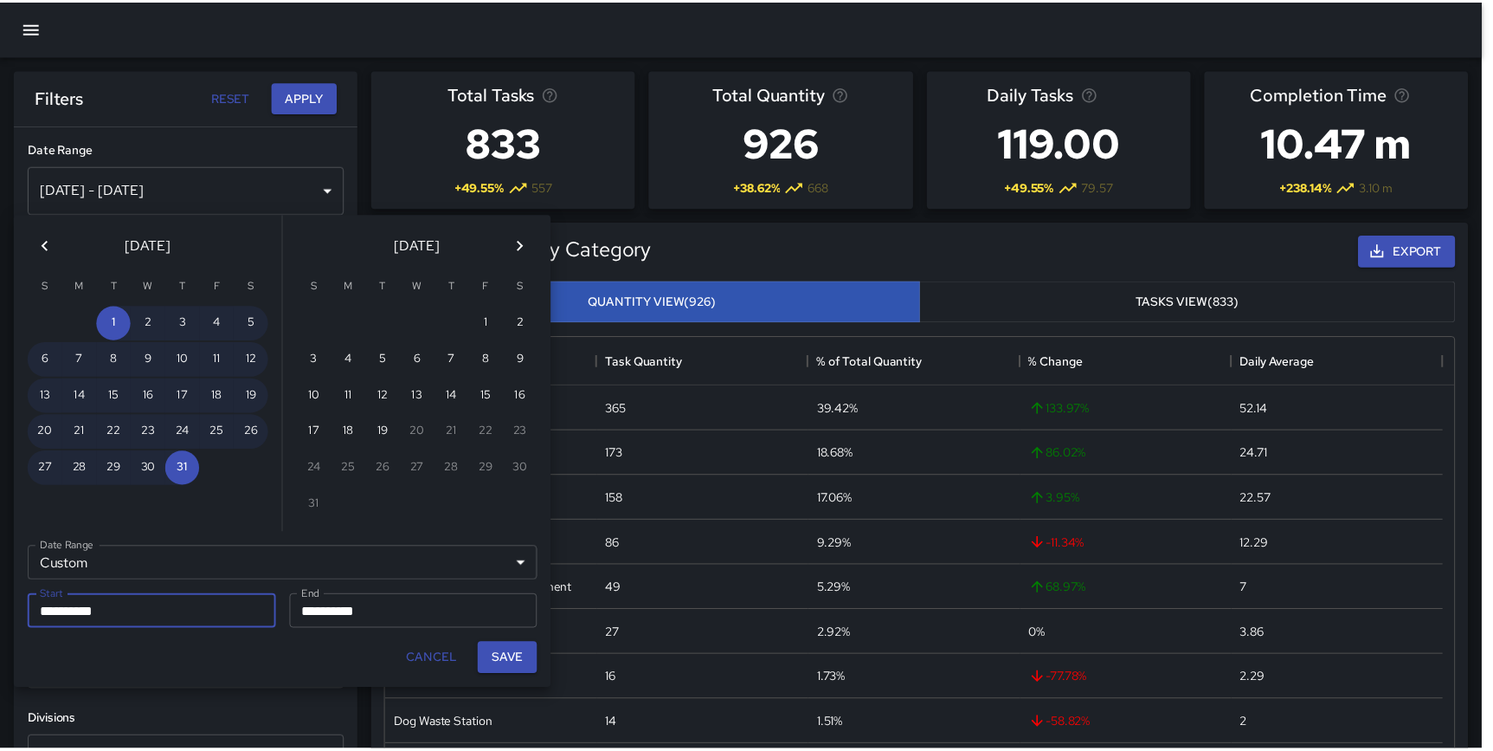
scroll to position [506, 1065]
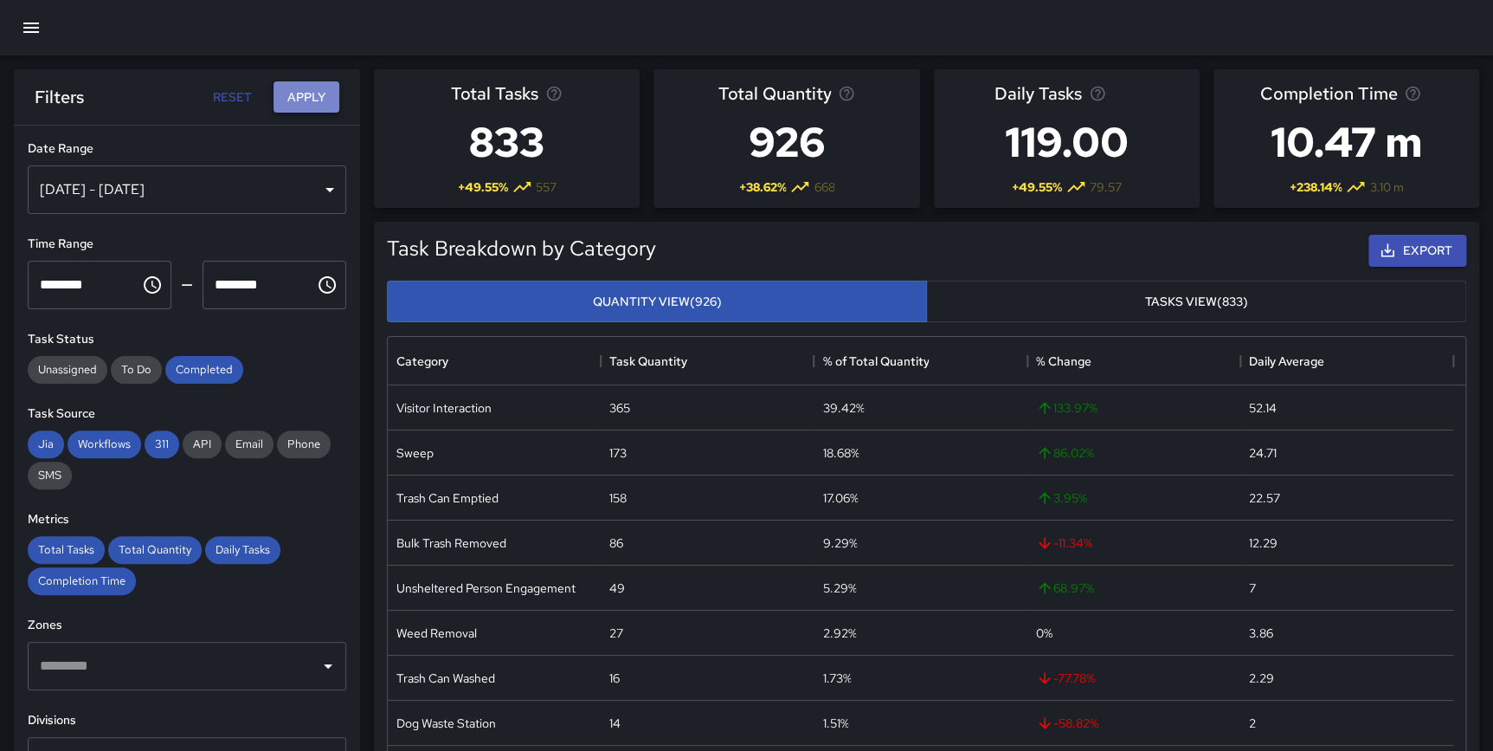
click at [295, 95] on button "Apply" at bounding box center [307, 97] width 66 height 32
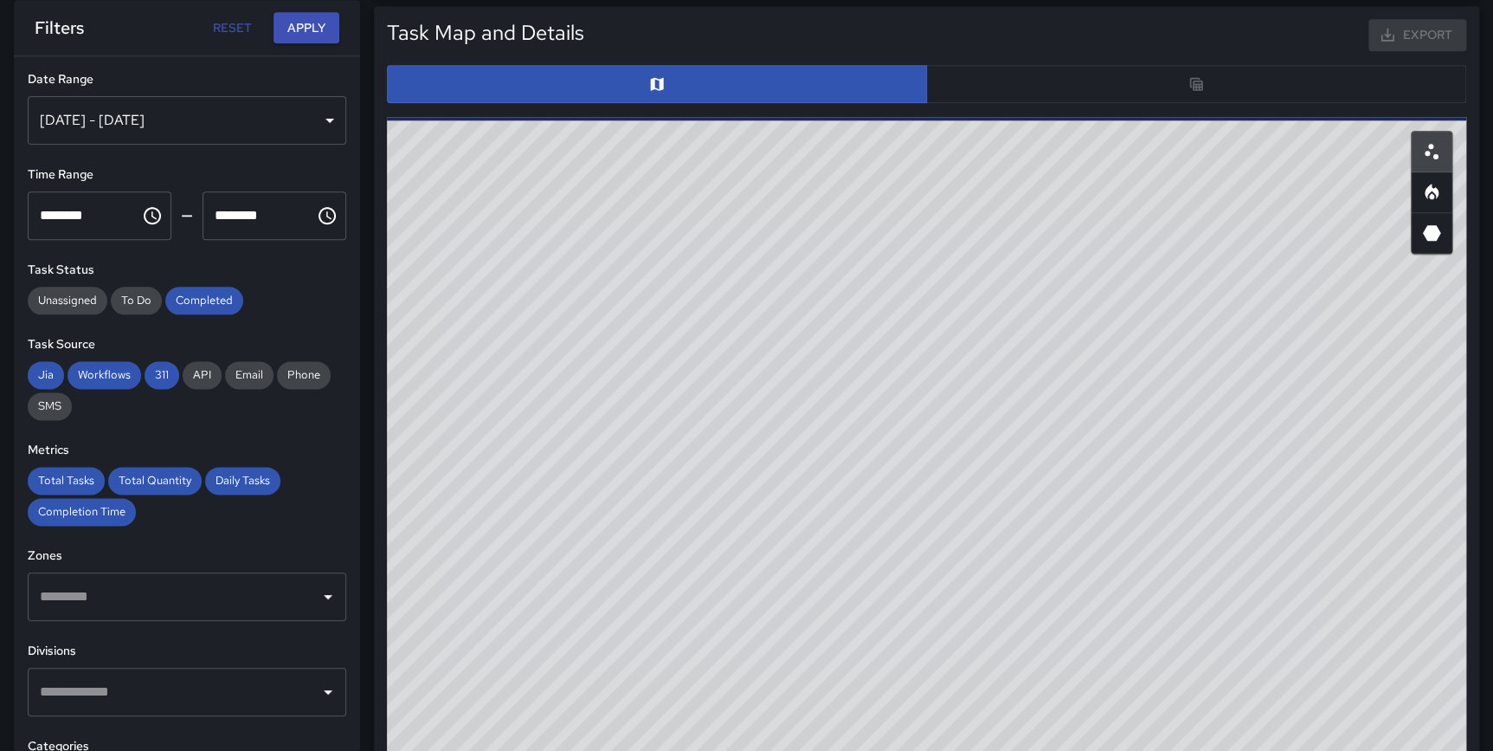
scroll to position [894, 0]
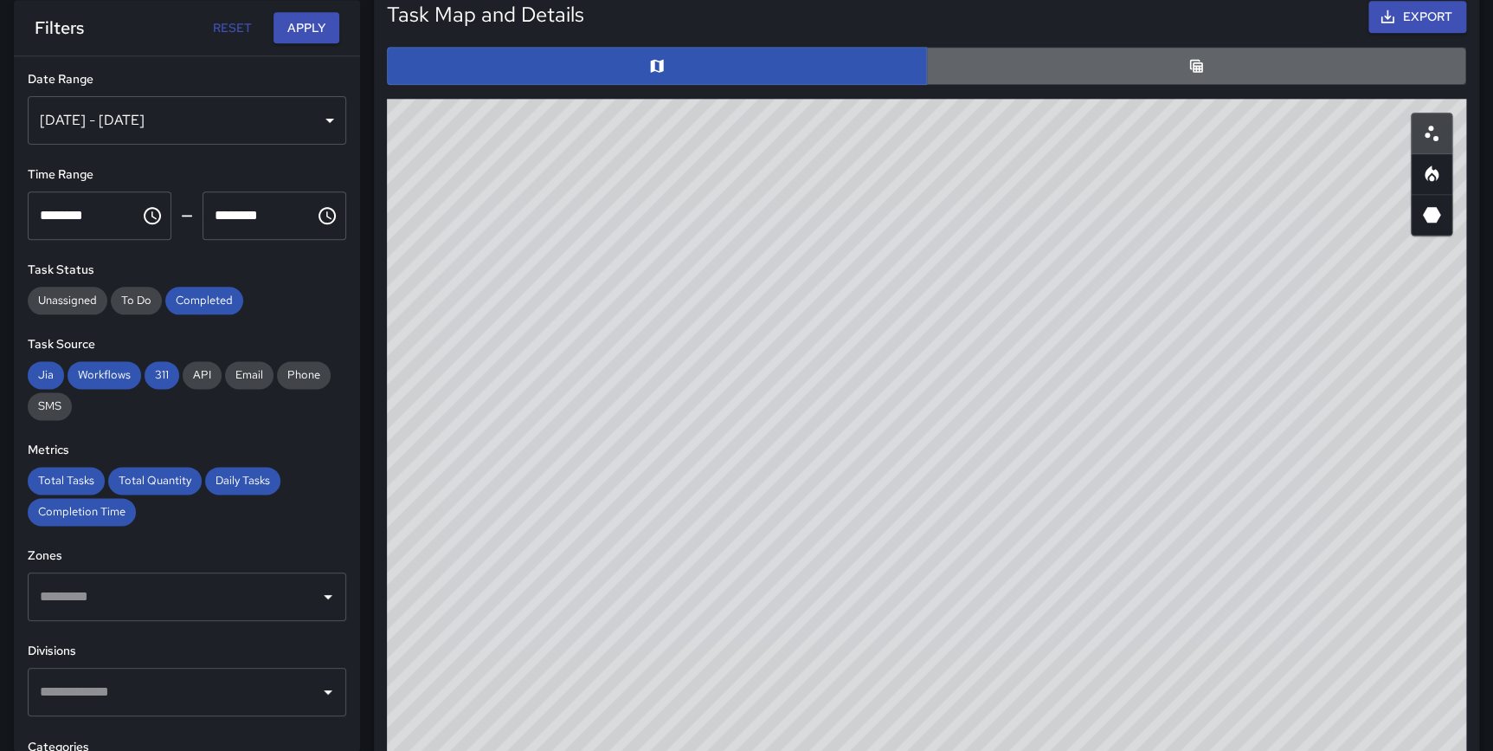
click at [1170, 63] on button "button" at bounding box center [1196, 66] width 540 height 38
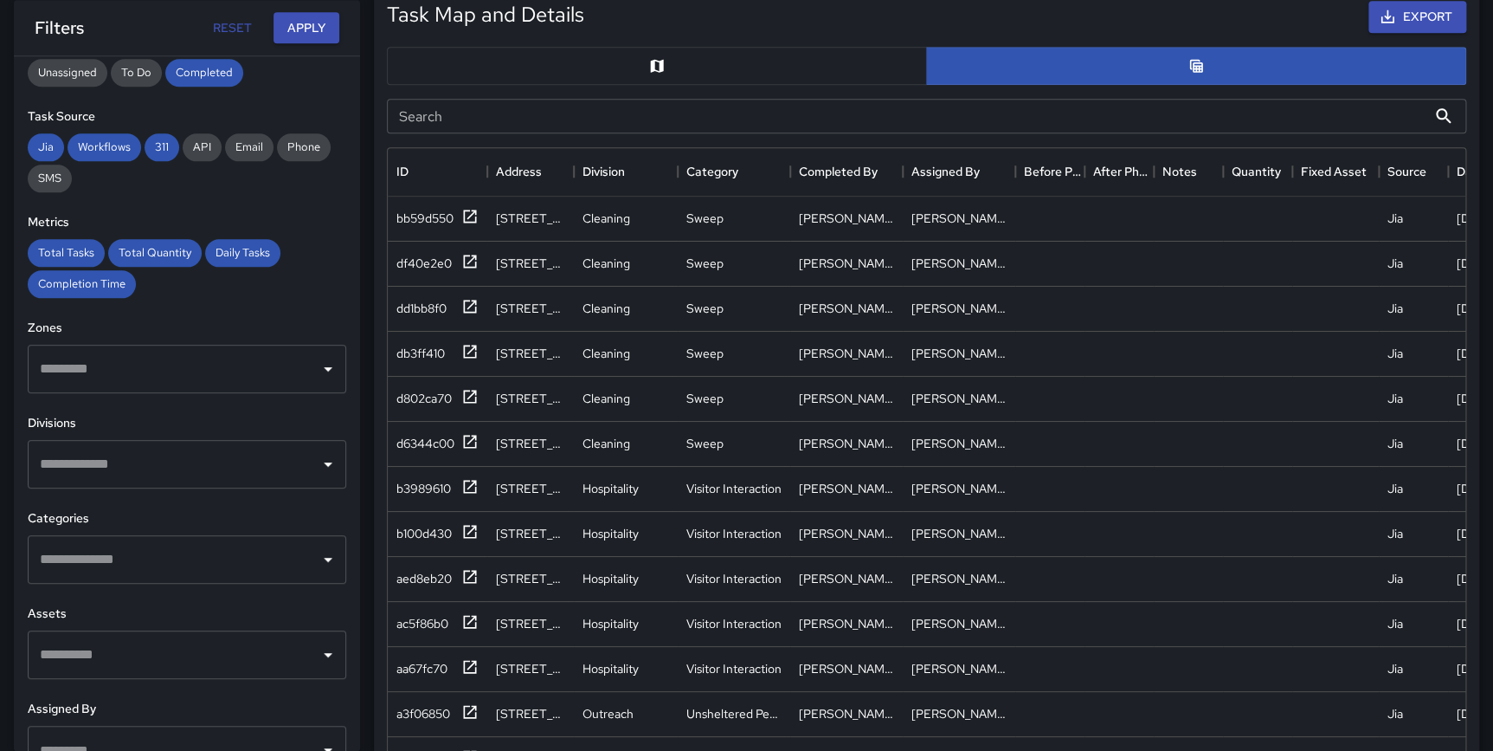
scroll to position [229, 0]
click at [160, 552] on input "text" at bounding box center [173, 557] width 277 height 33
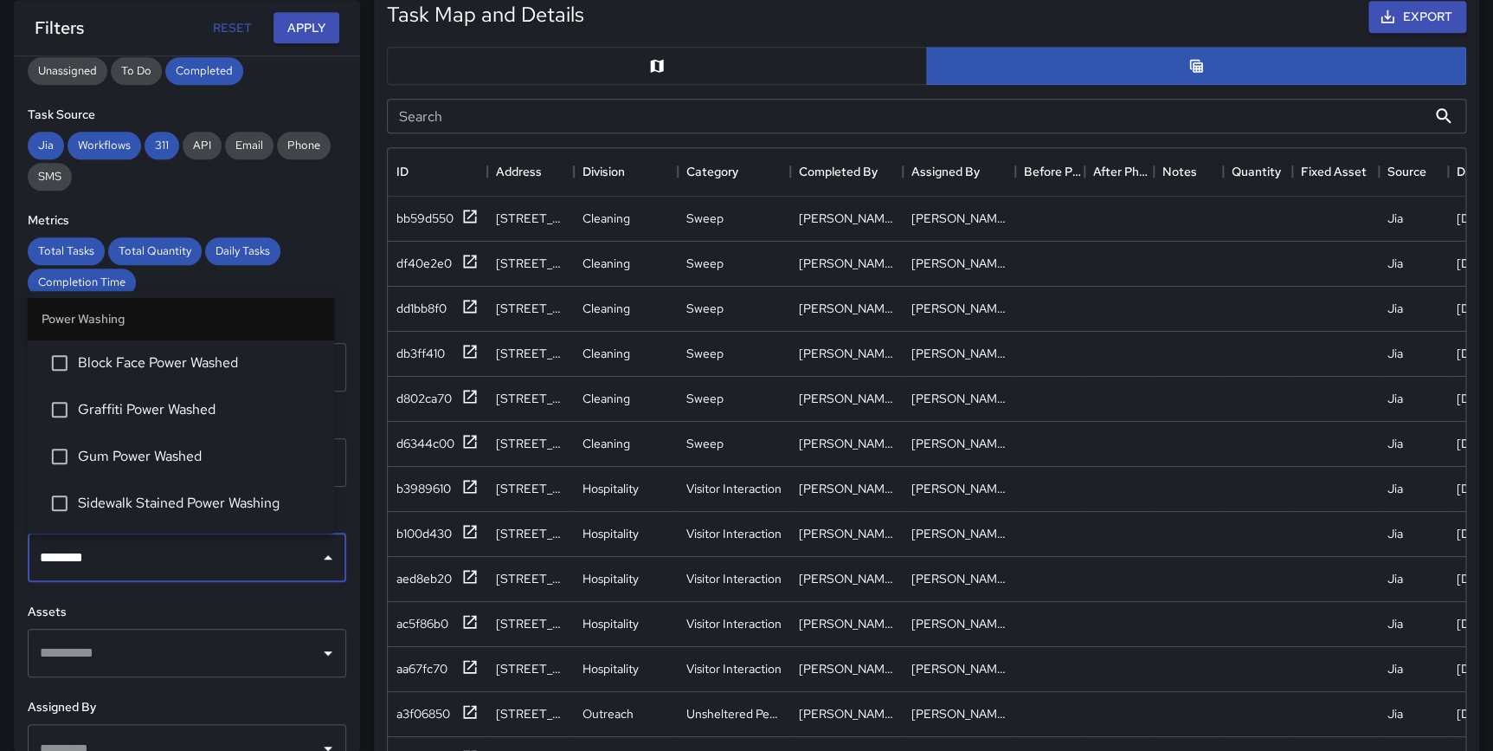
type input "*********"
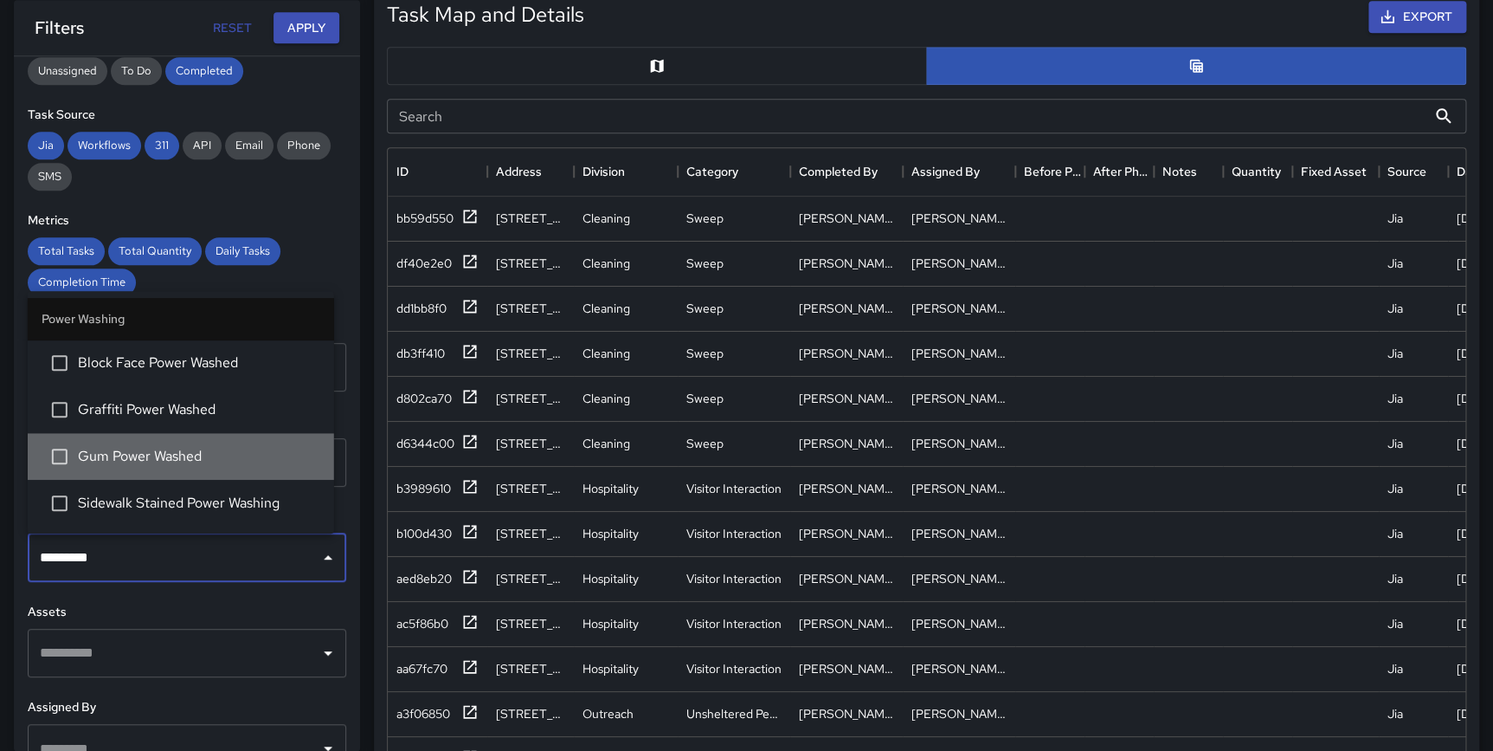
click at [198, 451] on span "Gum Power Washed" at bounding box center [199, 456] width 242 height 21
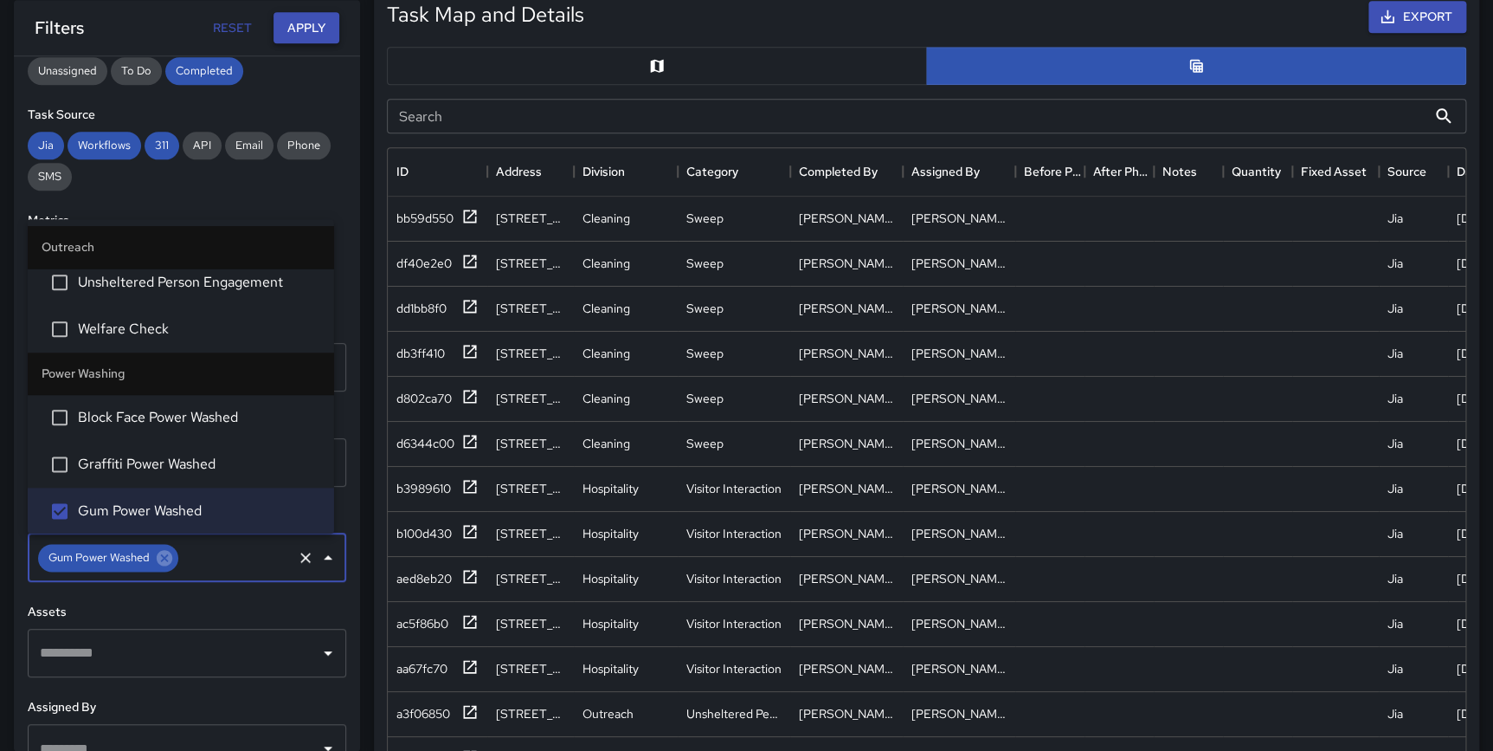
click at [287, 33] on button "Apply" at bounding box center [307, 28] width 66 height 32
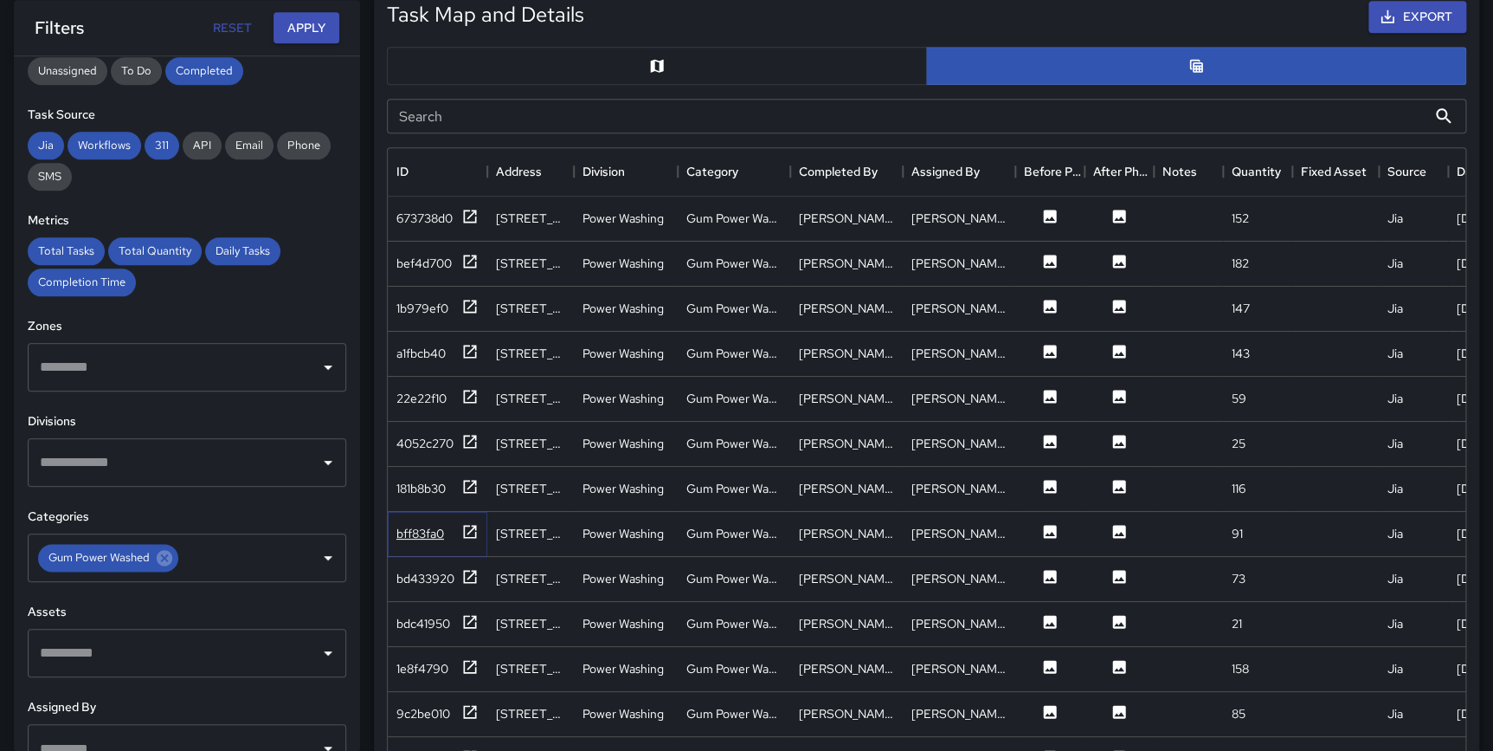
click at [464, 528] on icon at bounding box center [470, 531] width 13 height 13
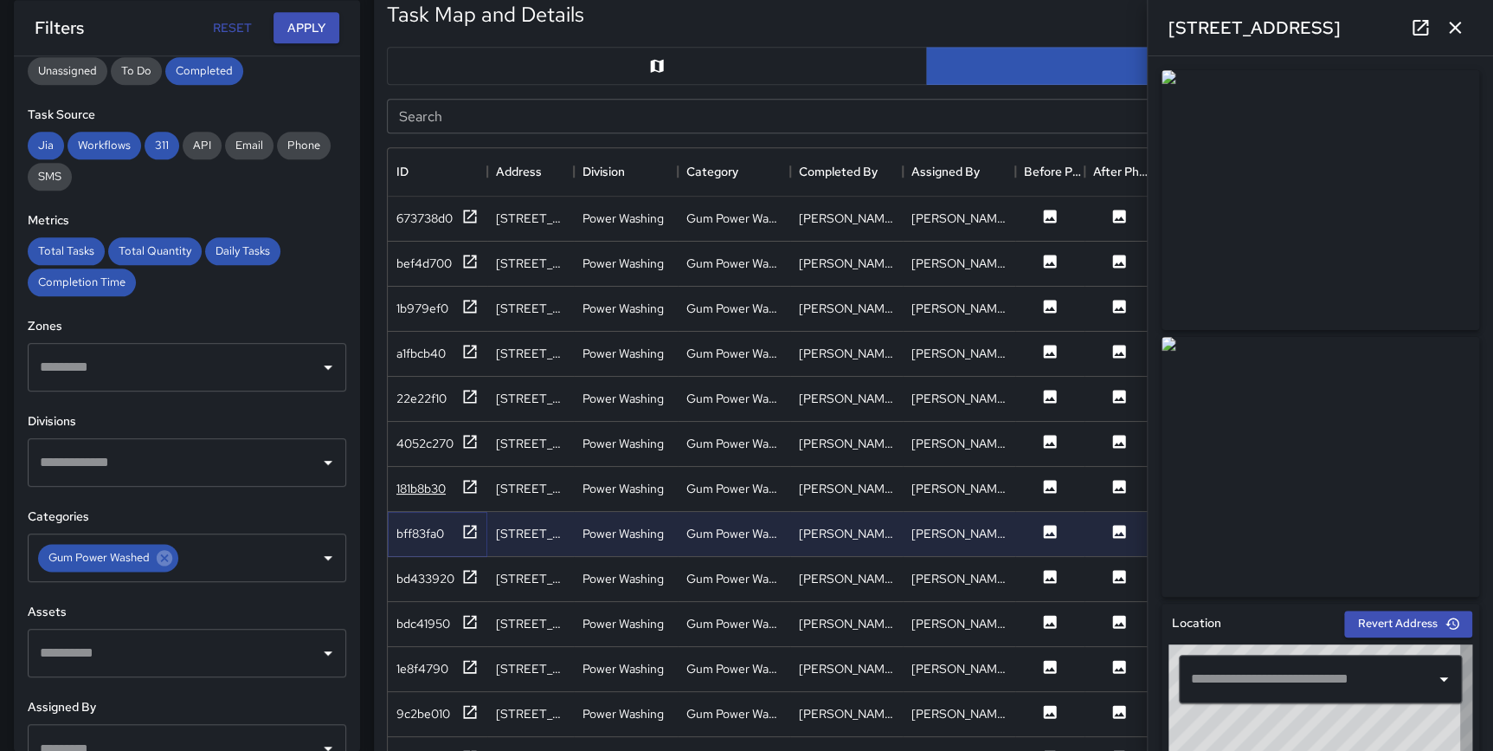
type input "**********"
drag, startPoint x: 474, startPoint y: 485, endPoint x: 993, endPoint y: 420, distance: 523.5
click at [977, 435] on div "673738d0 111 East 11th Street Power Washing Gum Power Washed Brian Gochal Brian…" at bounding box center [1156, 557] width 1537 height 720
click at [468, 571] on icon at bounding box center [469, 576] width 17 height 17
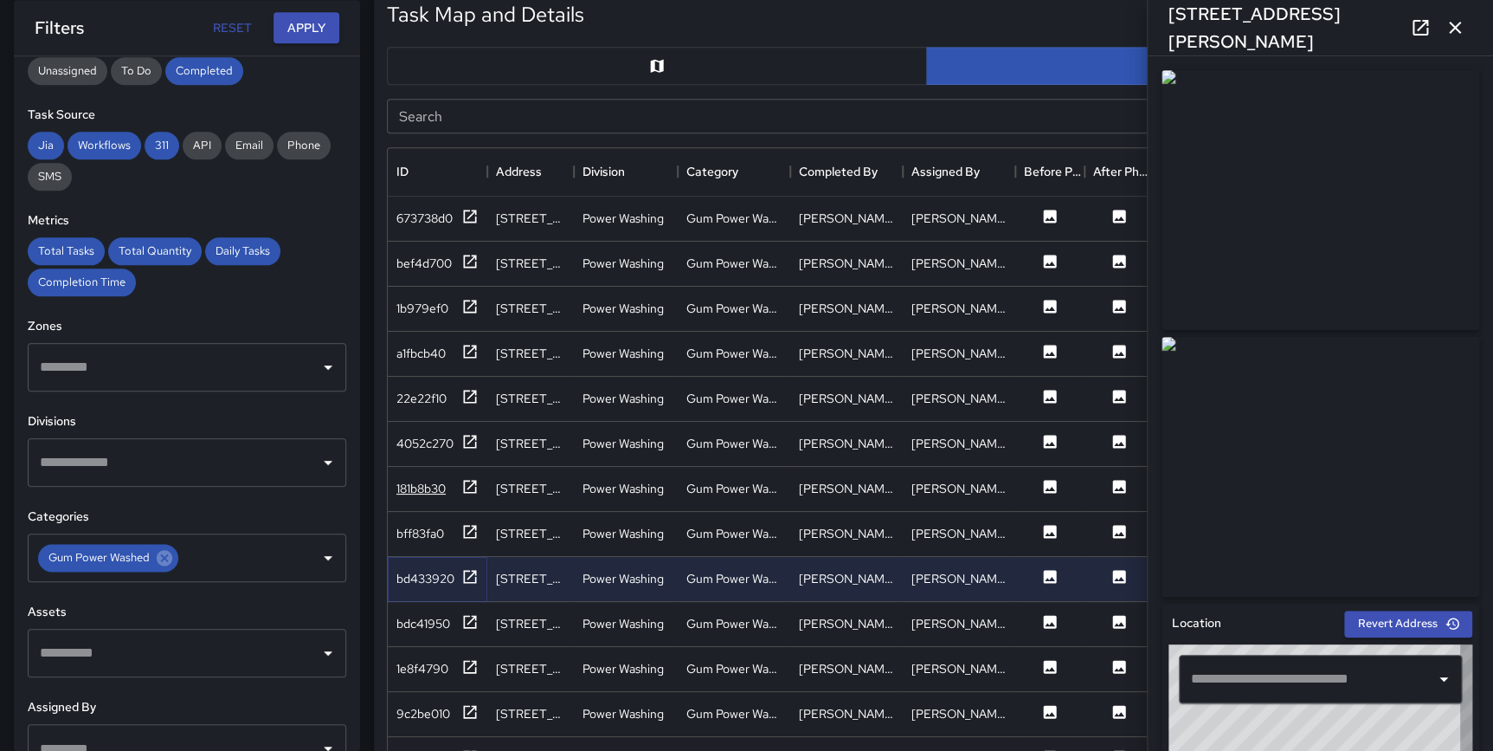
type input "**********"
click at [468, 480] on icon at bounding box center [470, 486] width 13 height 13
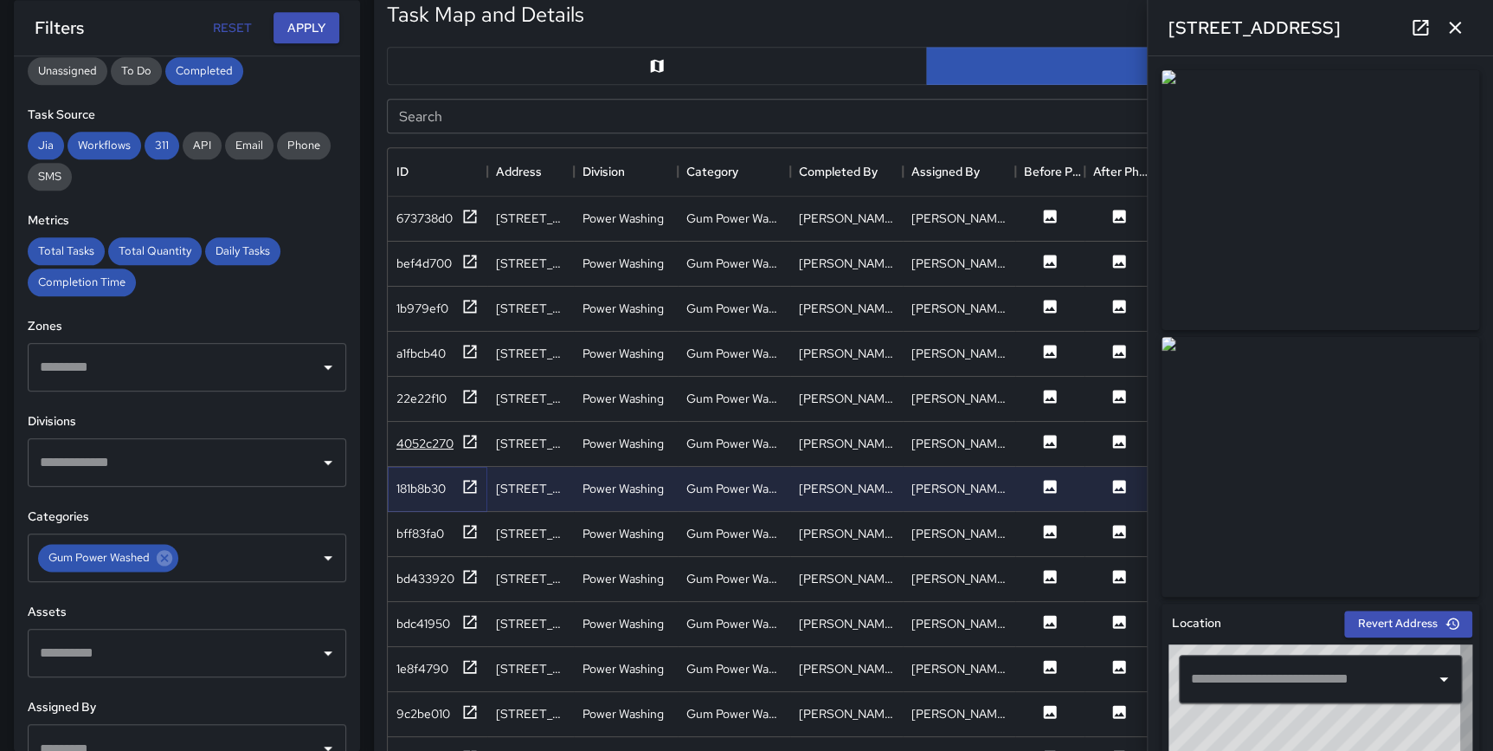
type input "**********"
click at [464, 707] on icon at bounding box center [470, 711] width 13 height 13
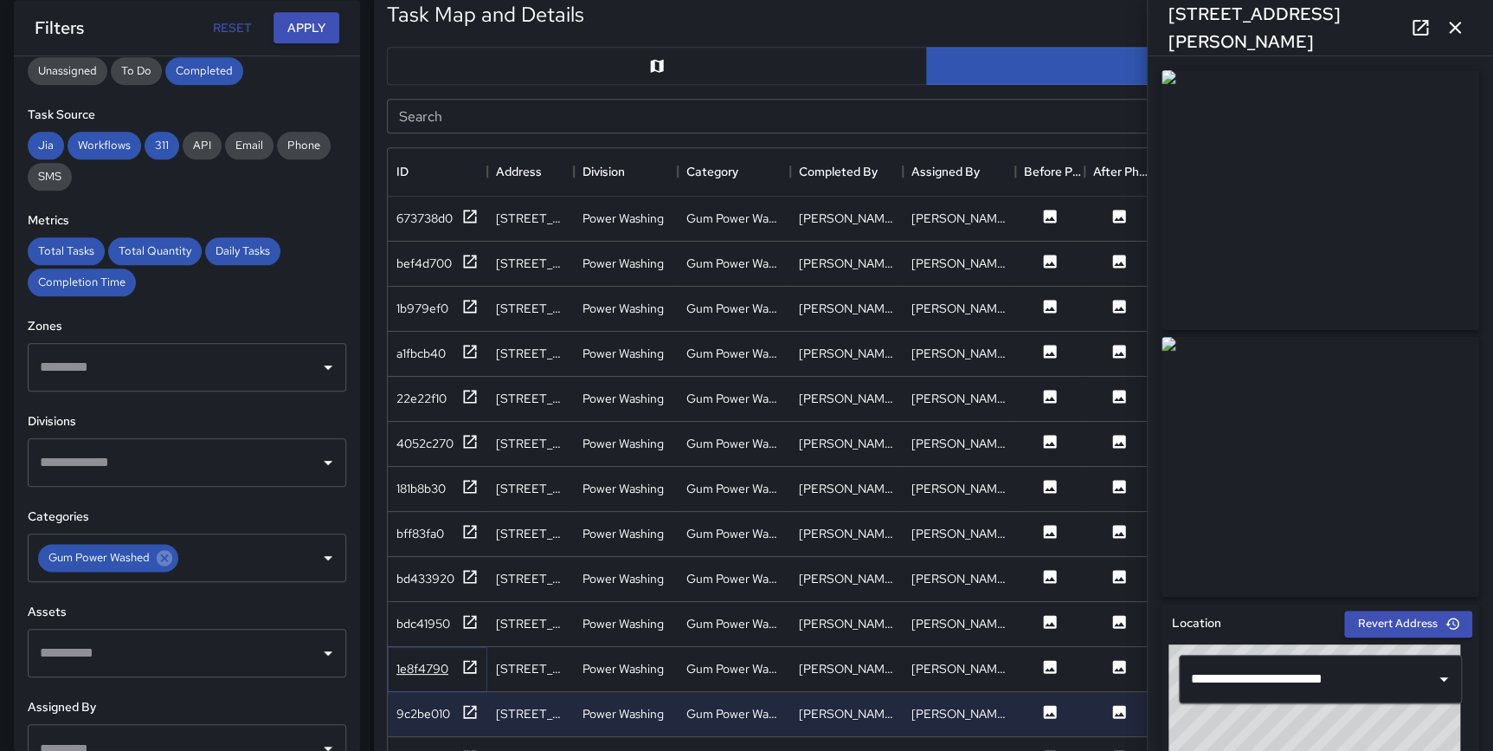
click at [472, 658] on icon at bounding box center [469, 666] width 17 height 17
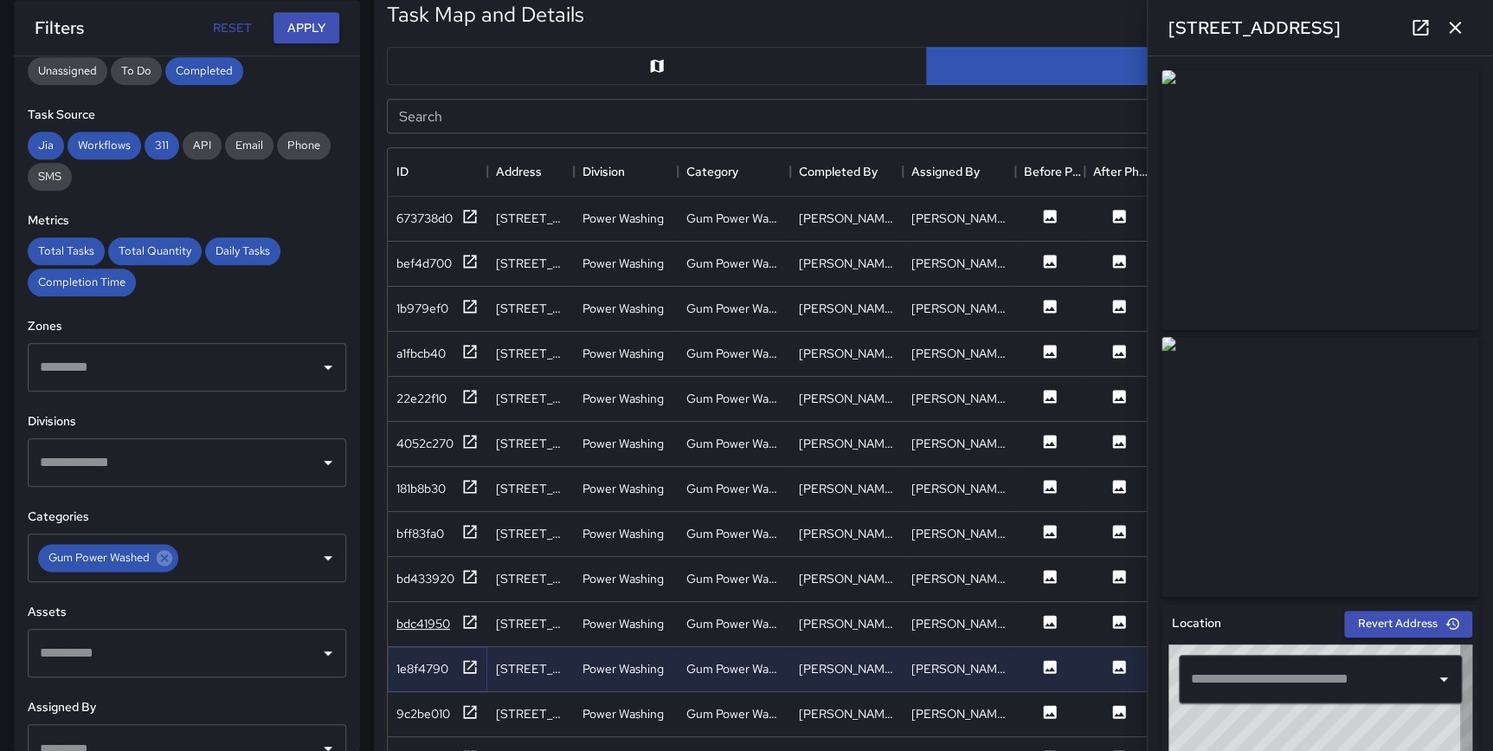
type input "**********"
click at [468, 621] on icon at bounding box center [470, 621] width 13 height 13
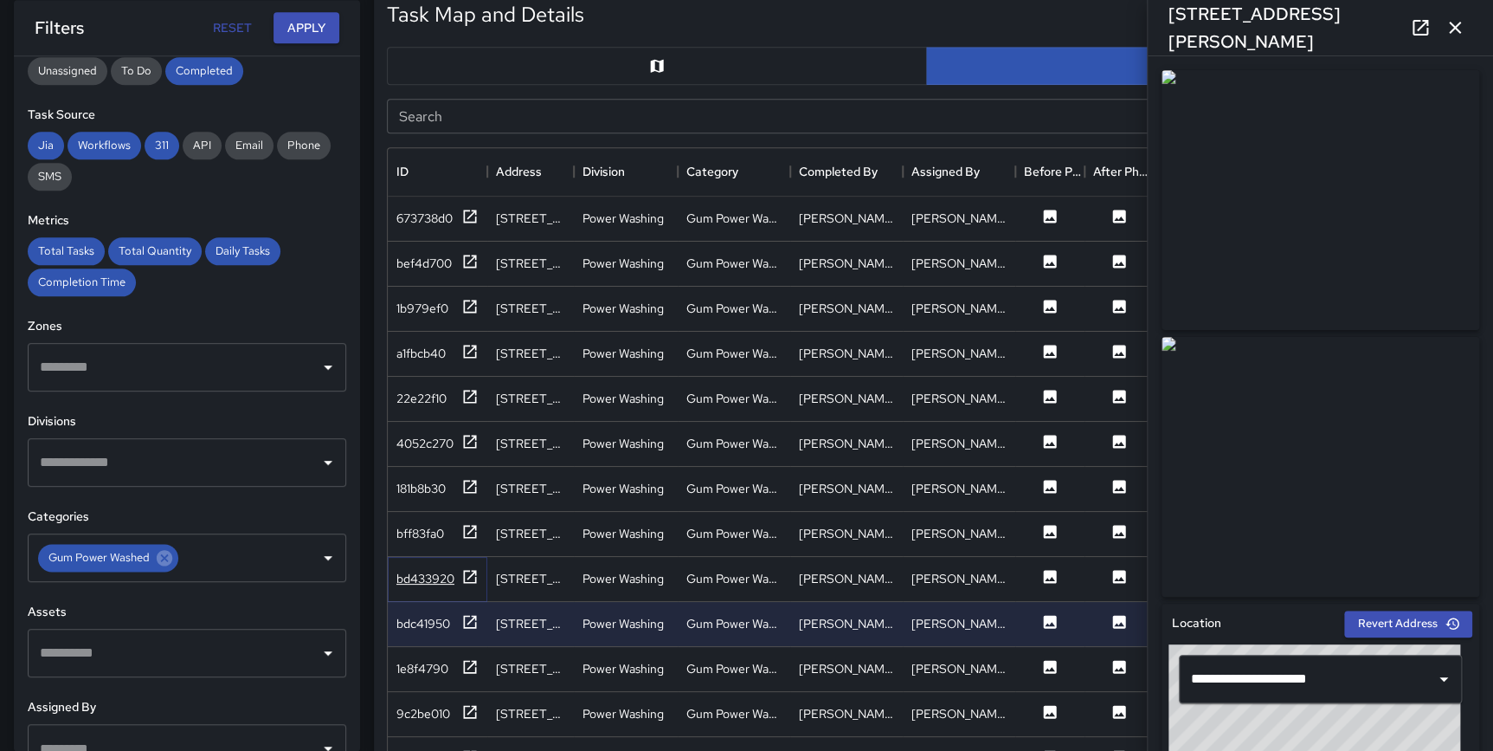
click at [469, 571] on icon at bounding box center [469, 576] width 17 height 17
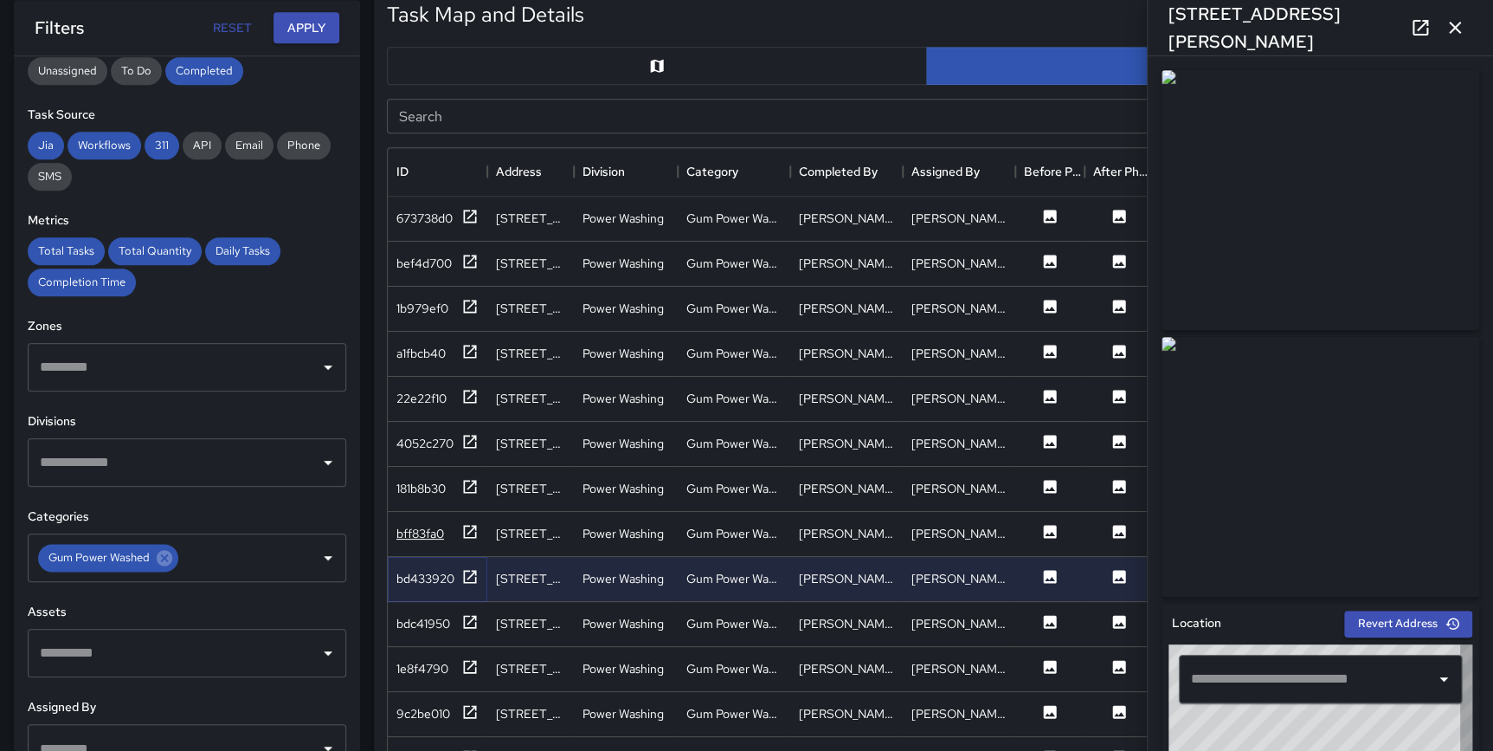
type input "**********"
click at [475, 525] on icon at bounding box center [470, 531] width 13 height 13
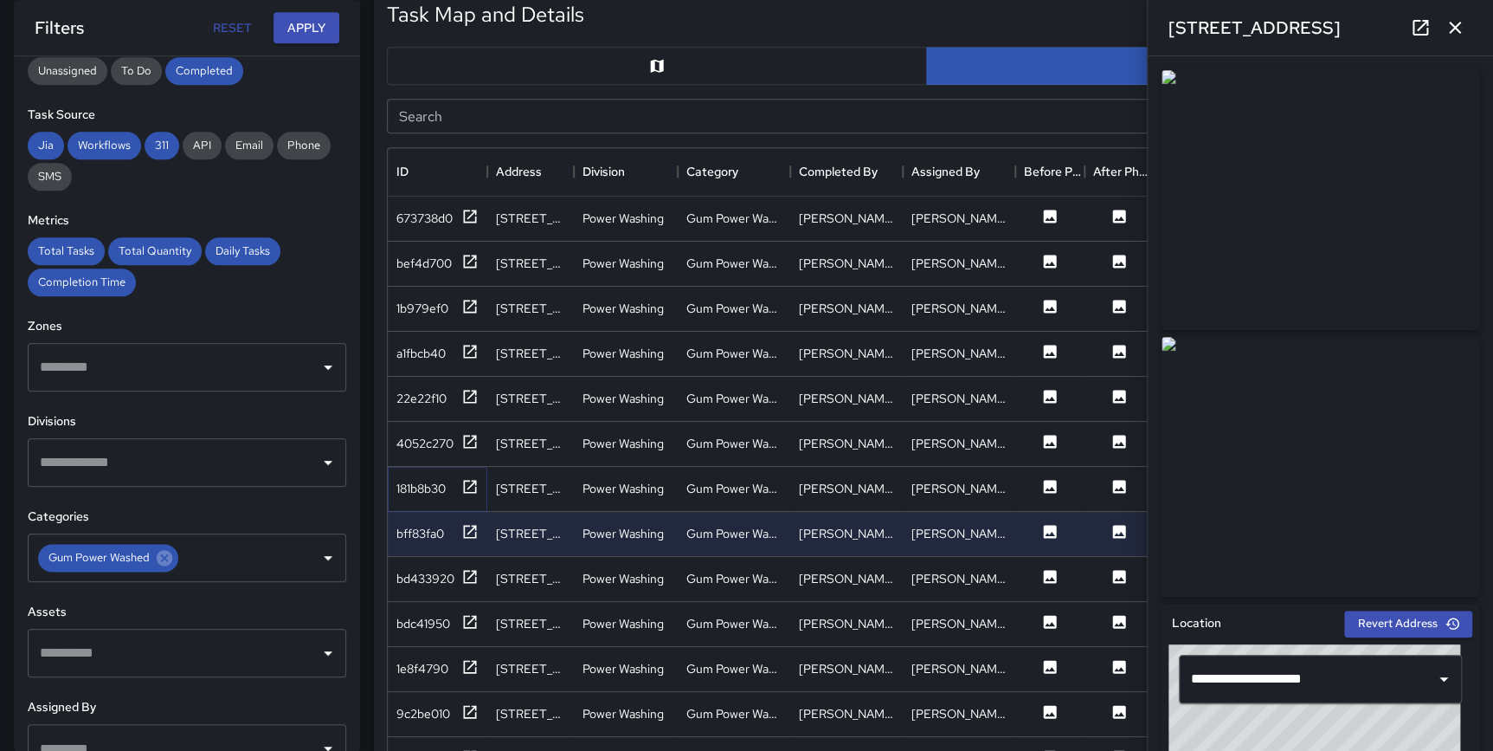
click at [468, 486] on icon at bounding box center [470, 486] width 13 height 13
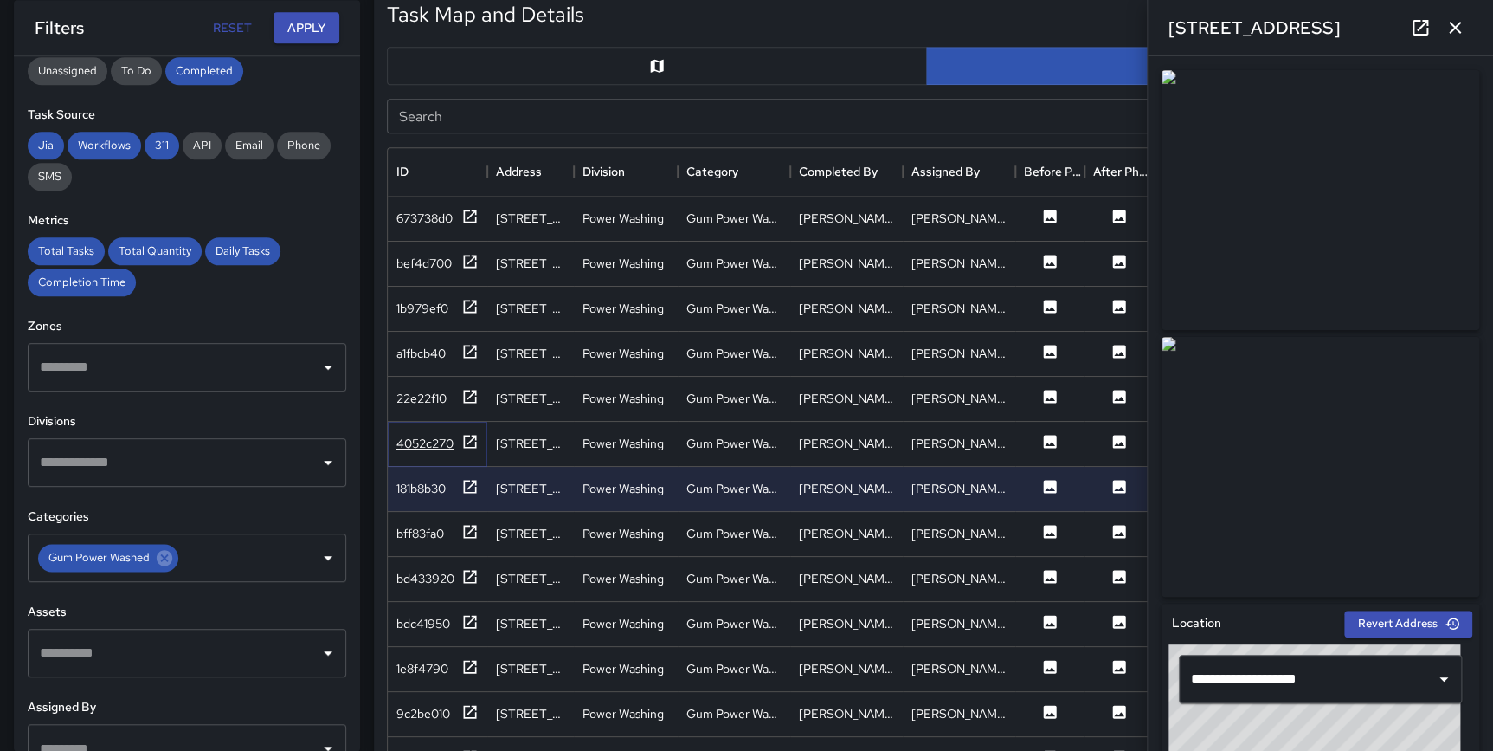
click at [474, 441] on icon at bounding box center [469, 441] width 17 height 17
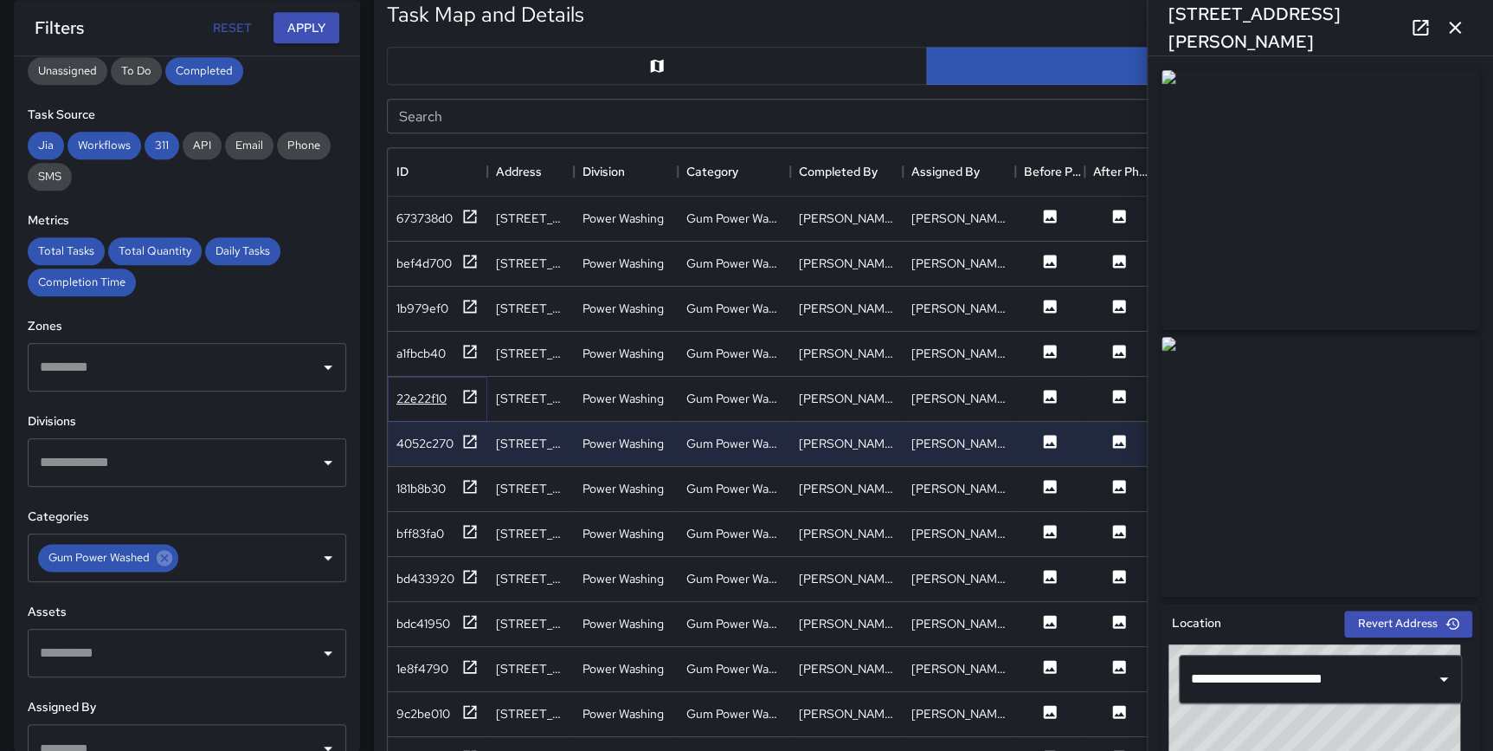
click at [470, 389] on icon at bounding box center [469, 396] width 17 height 17
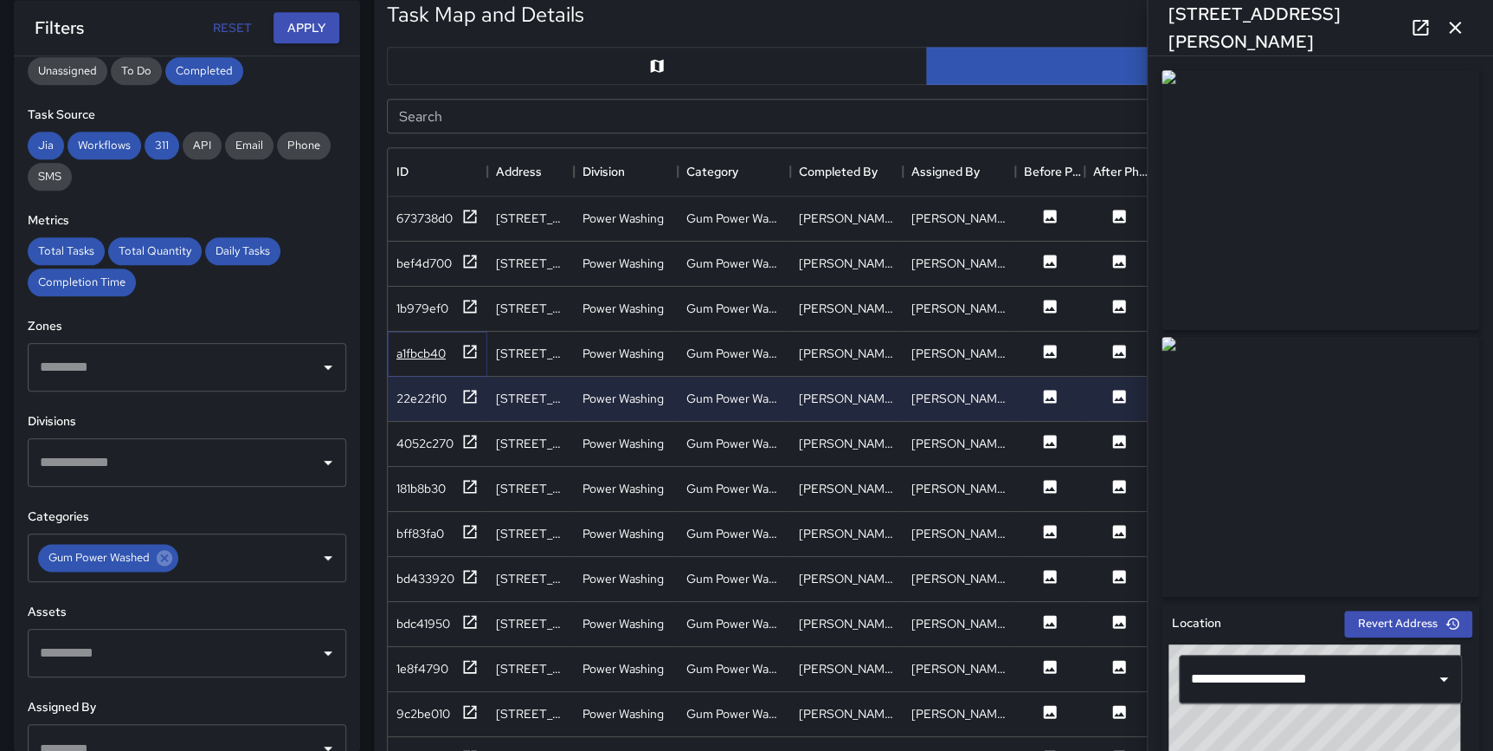
click at [465, 346] on icon at bounding box center [469, 351] width 17 height 17
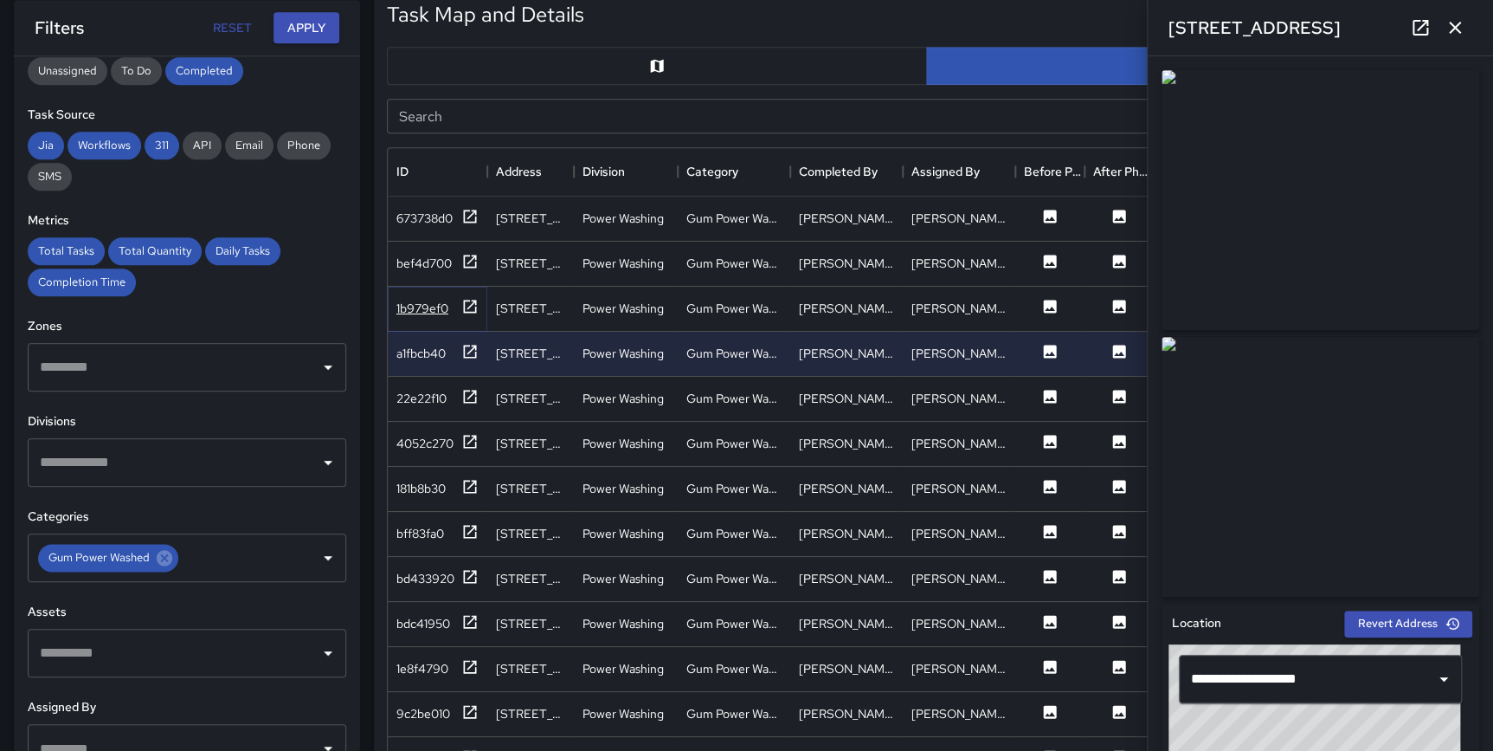
click at [471, 304] on icon at bounding box center [469, 306] width 17 height 17
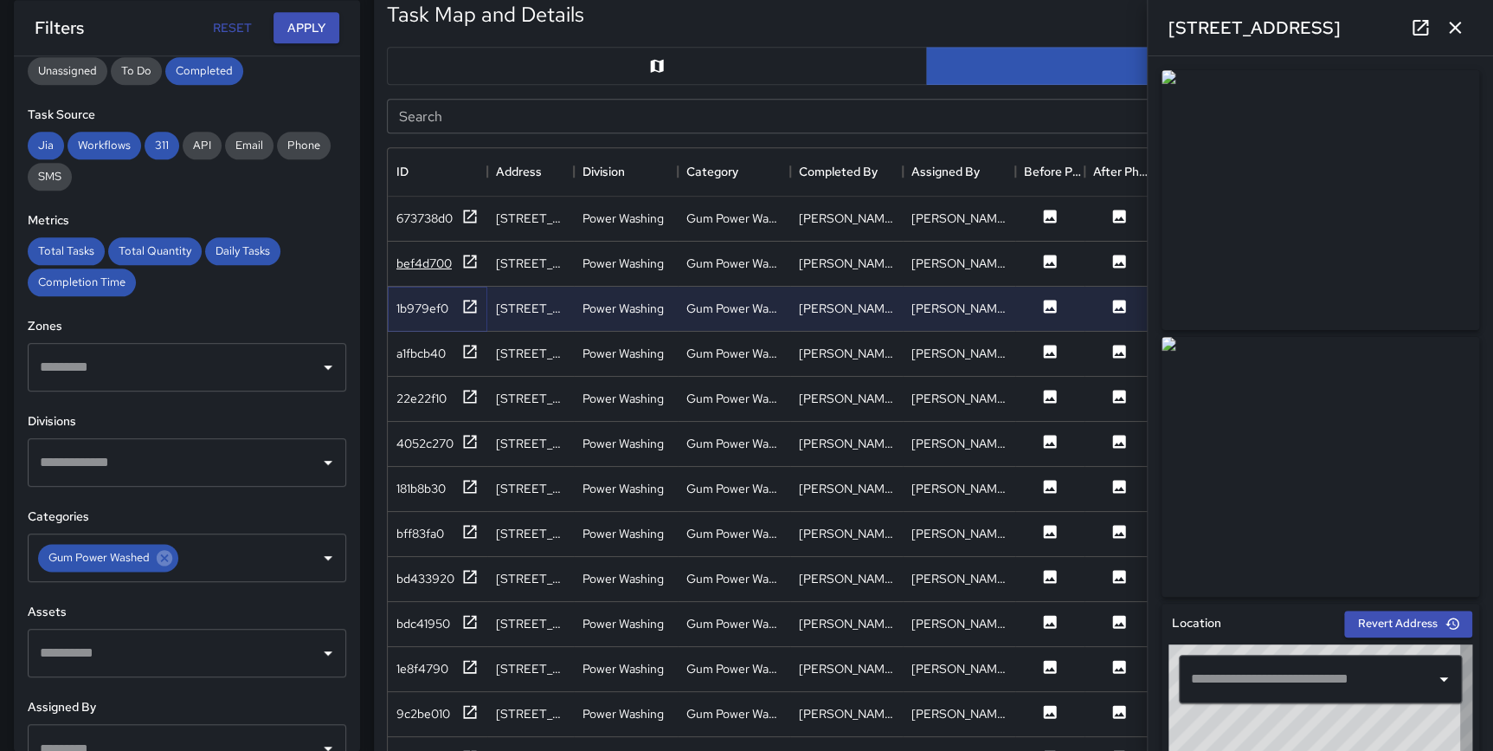
type input "**********"
click at [470, 257] on icon at bounding box center [469, 261] width 17 height 17
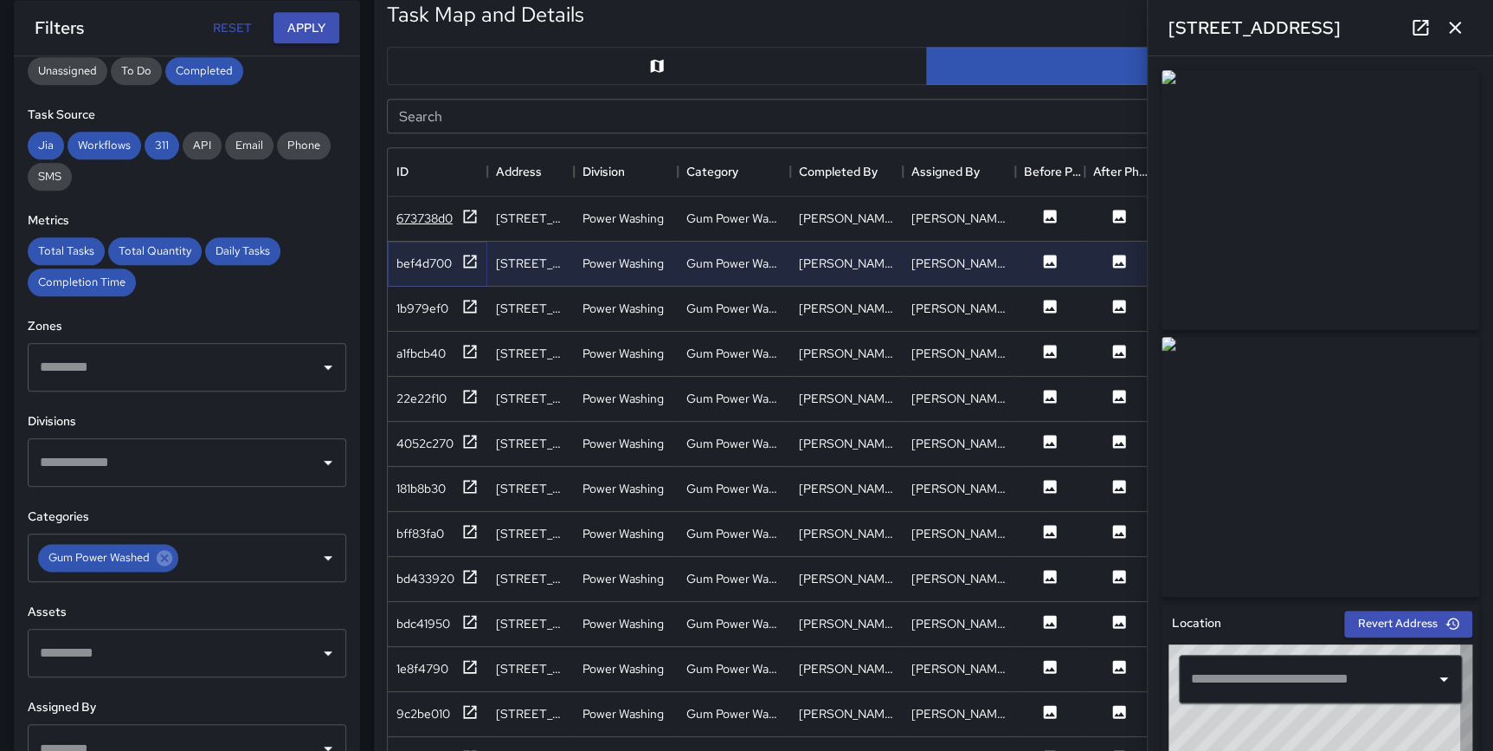
type input "**********"
click at [1455, 28] on icon "button" at bounding box center [1455, 28] width 12 height 12
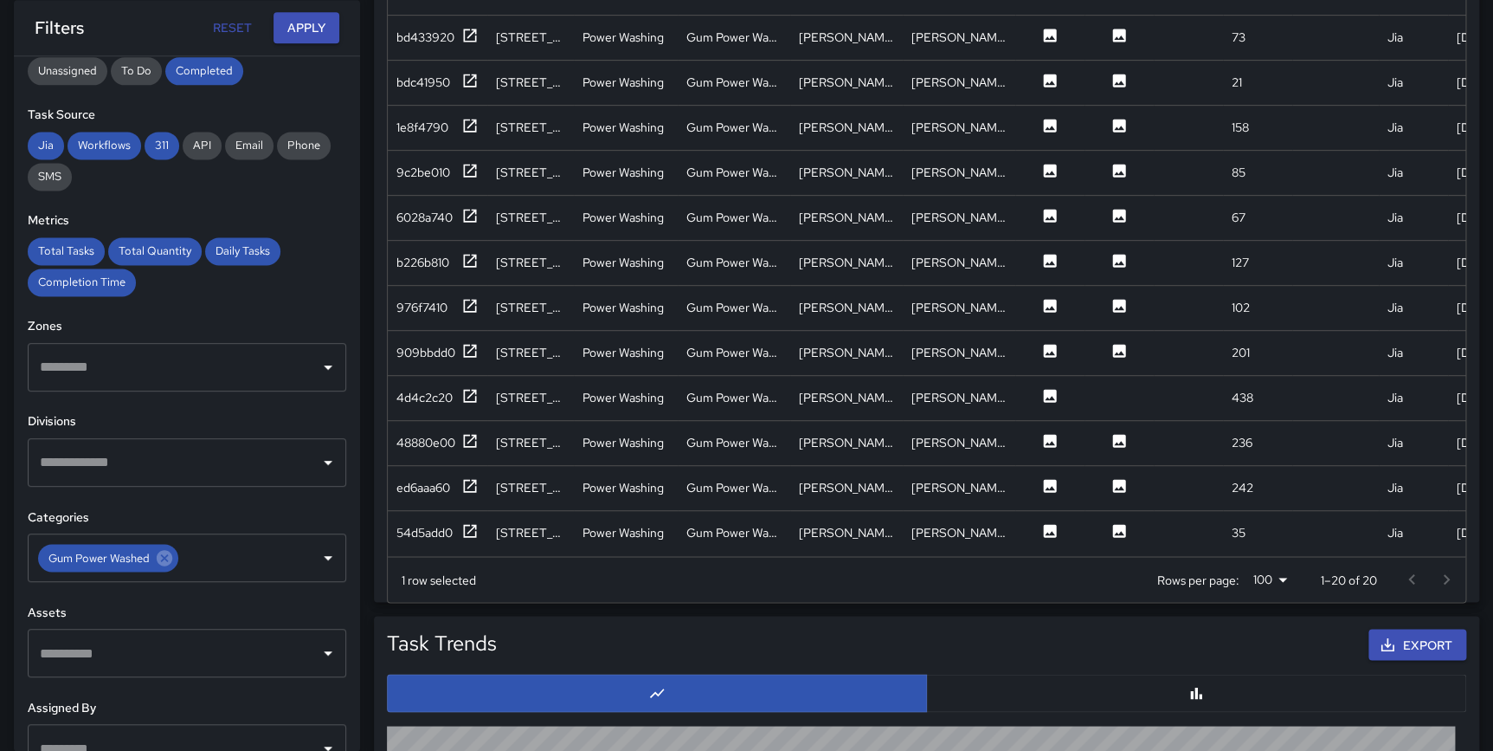
scroll to position [1158, 0]
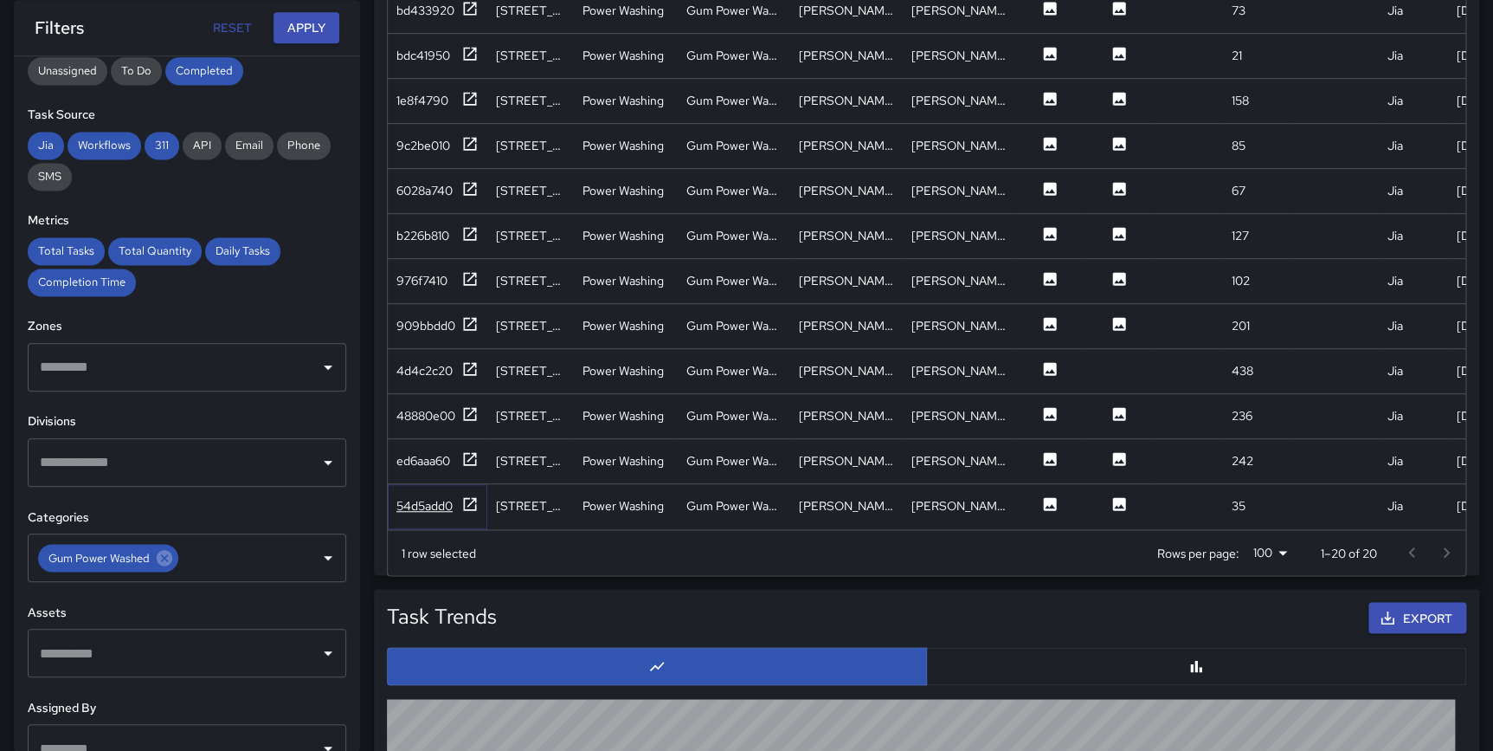
click at [469, 497] on icon at bounding box center [470, 503] width 13 height 13
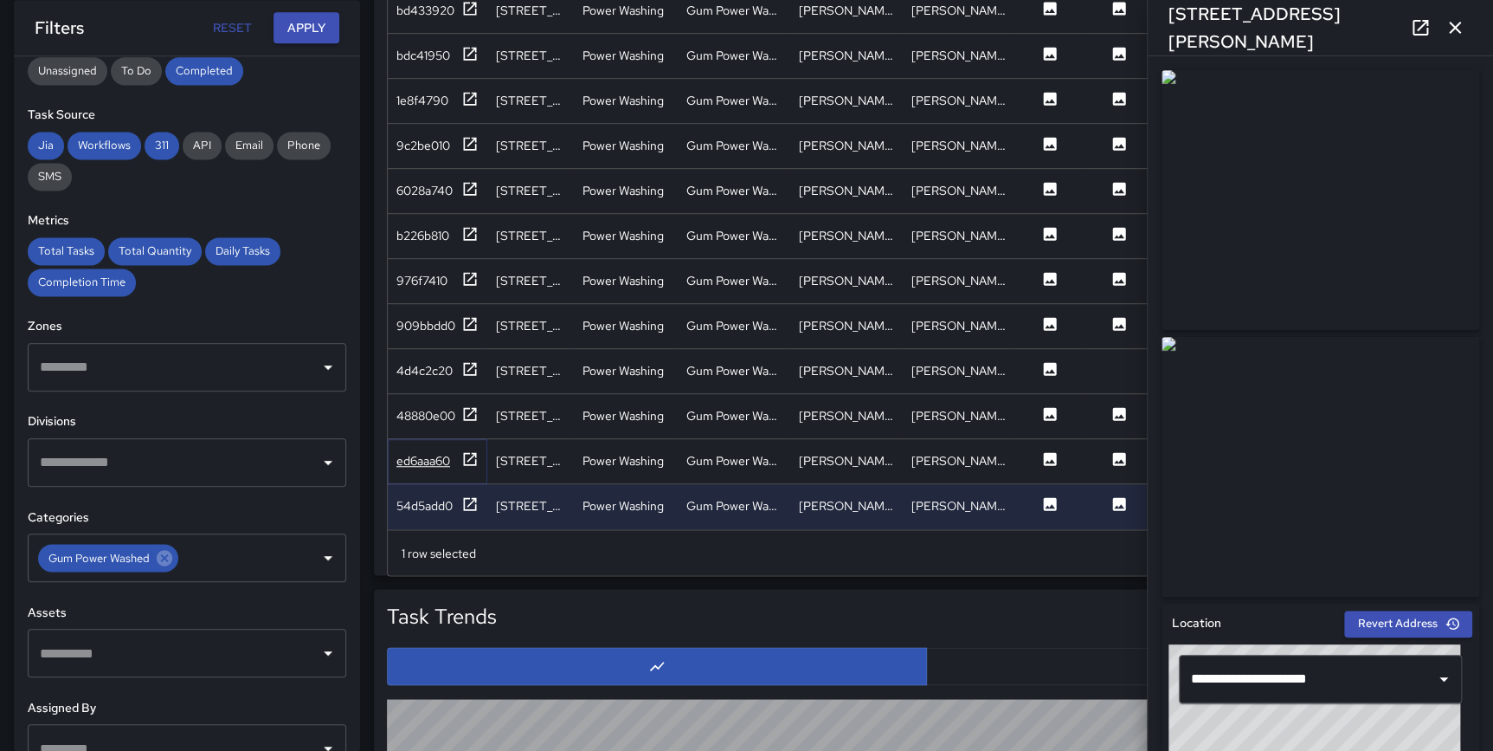
click at [465, 450] on icon at bounding box center [469, 458] width 17 height 17
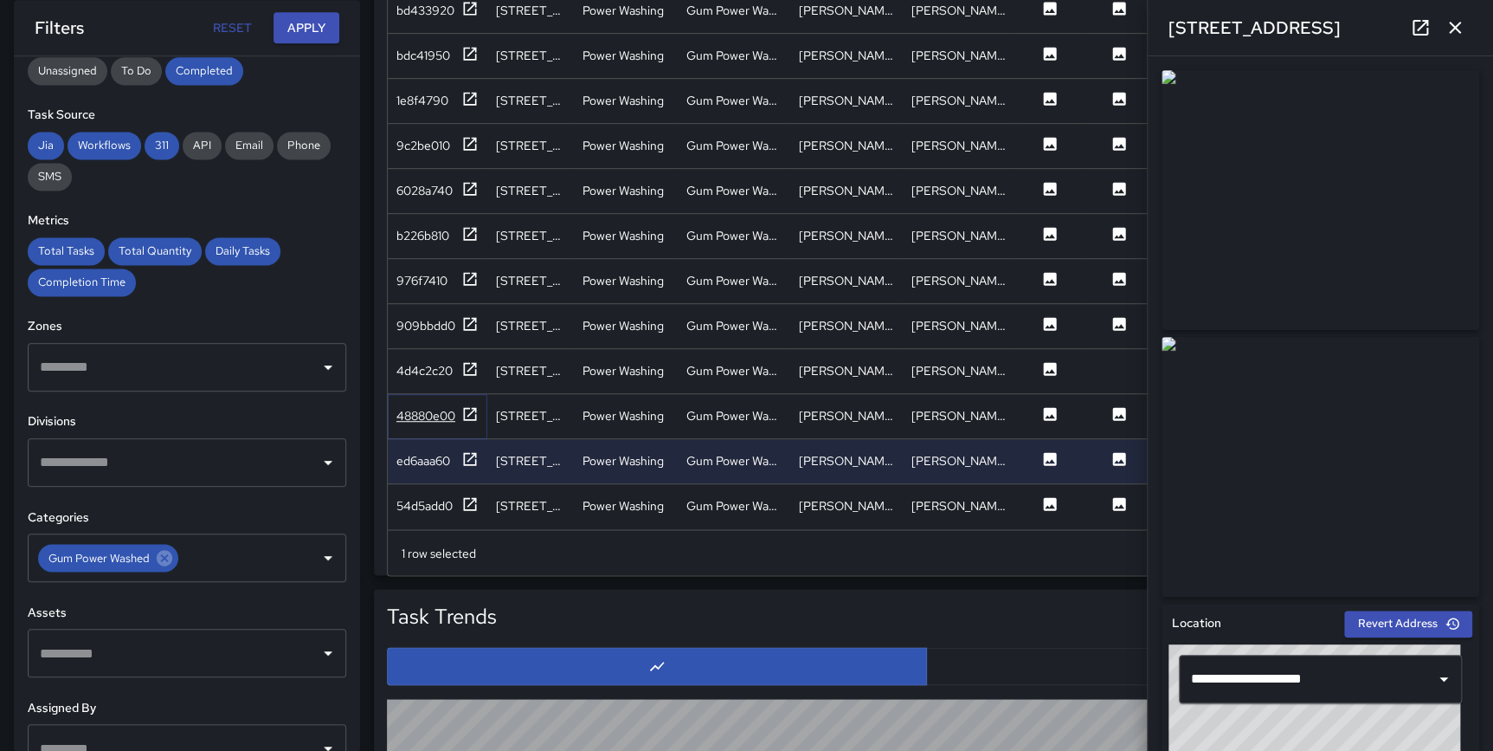
click at [470, 405] on icon at bounding box center [469, 413] width 17 height 17
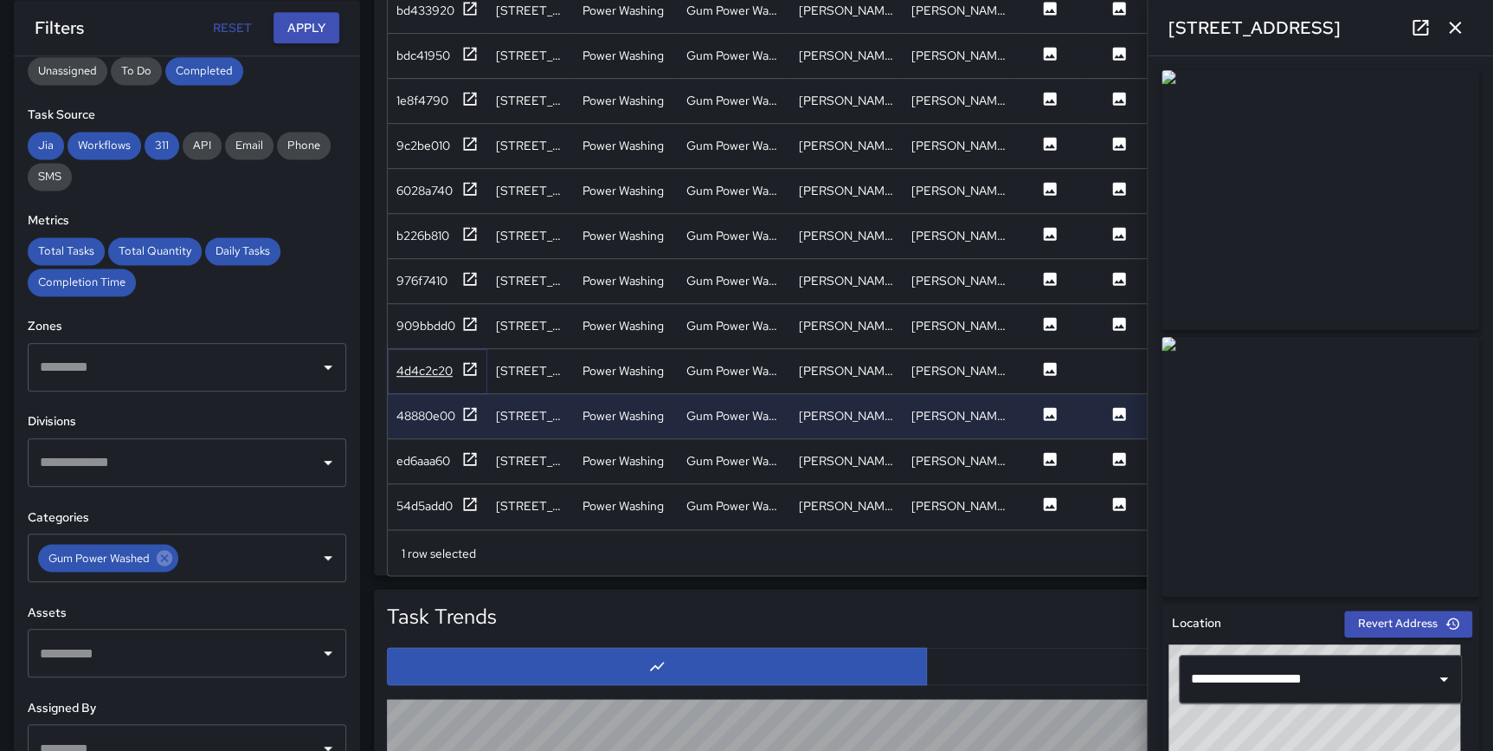
click at [468, 362] on icon at bounding box center [470, 368] width 13 height 13
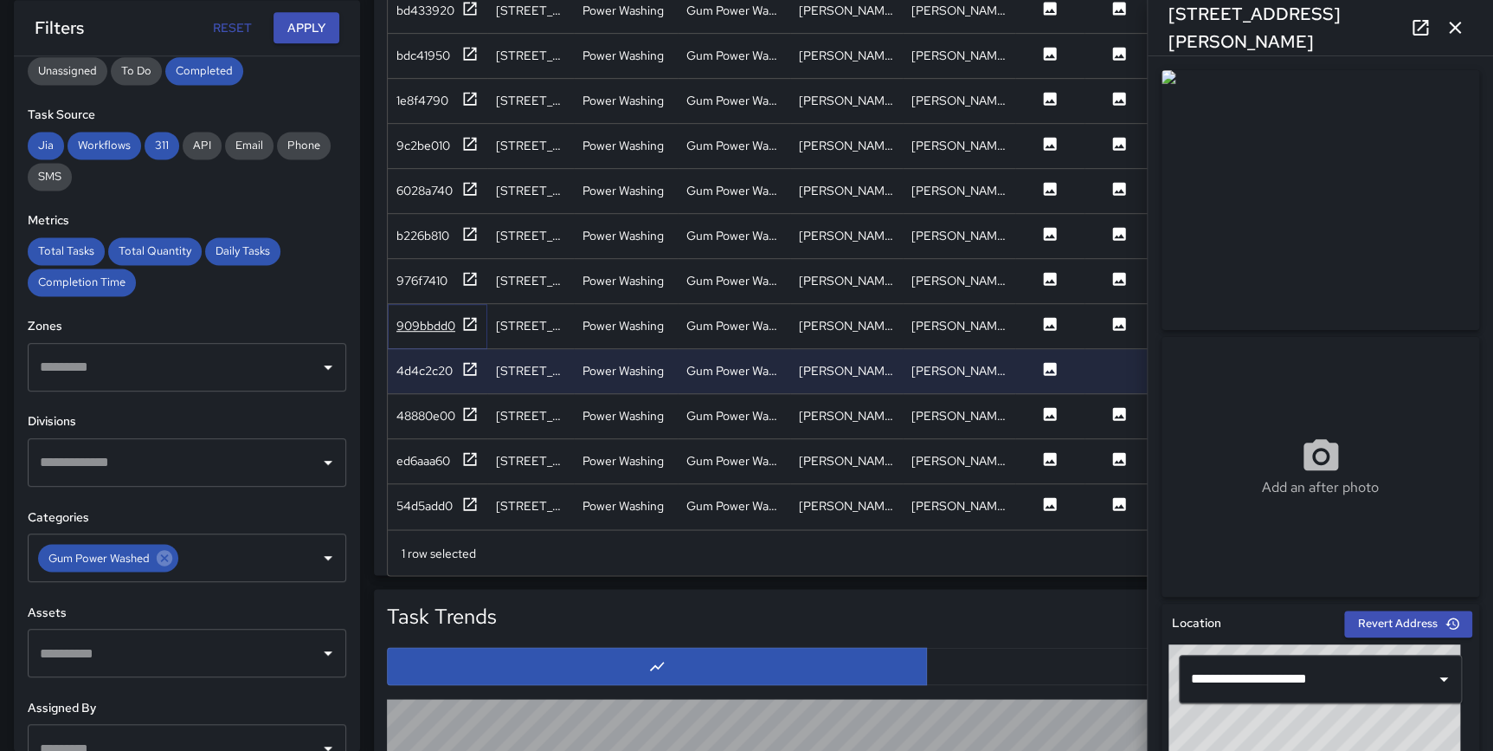
click at [472, 315] on icon at bounding box center [469, 323] width 17 height 17
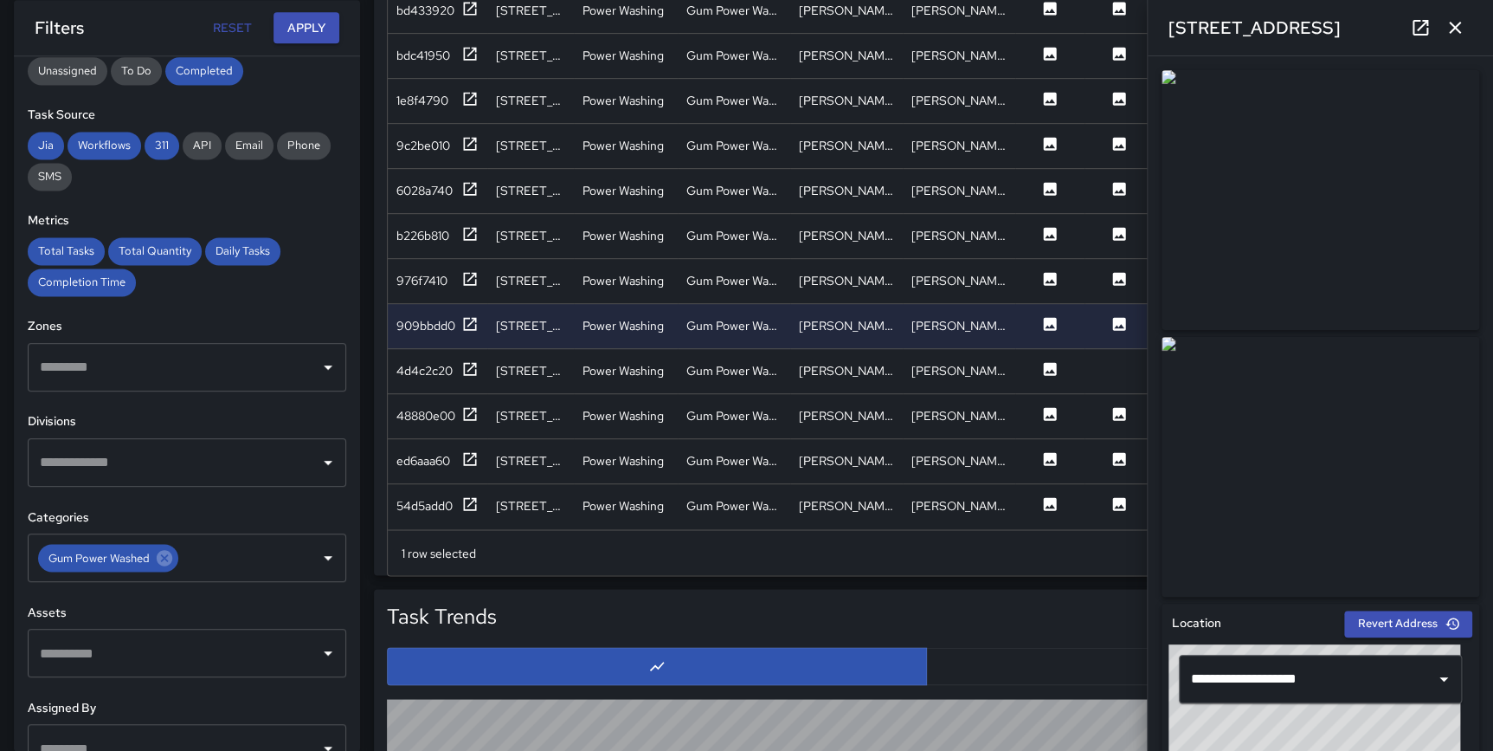
click at [1459, 25] on icon "button" at bounding box center [1455, 27] width 21 height 21
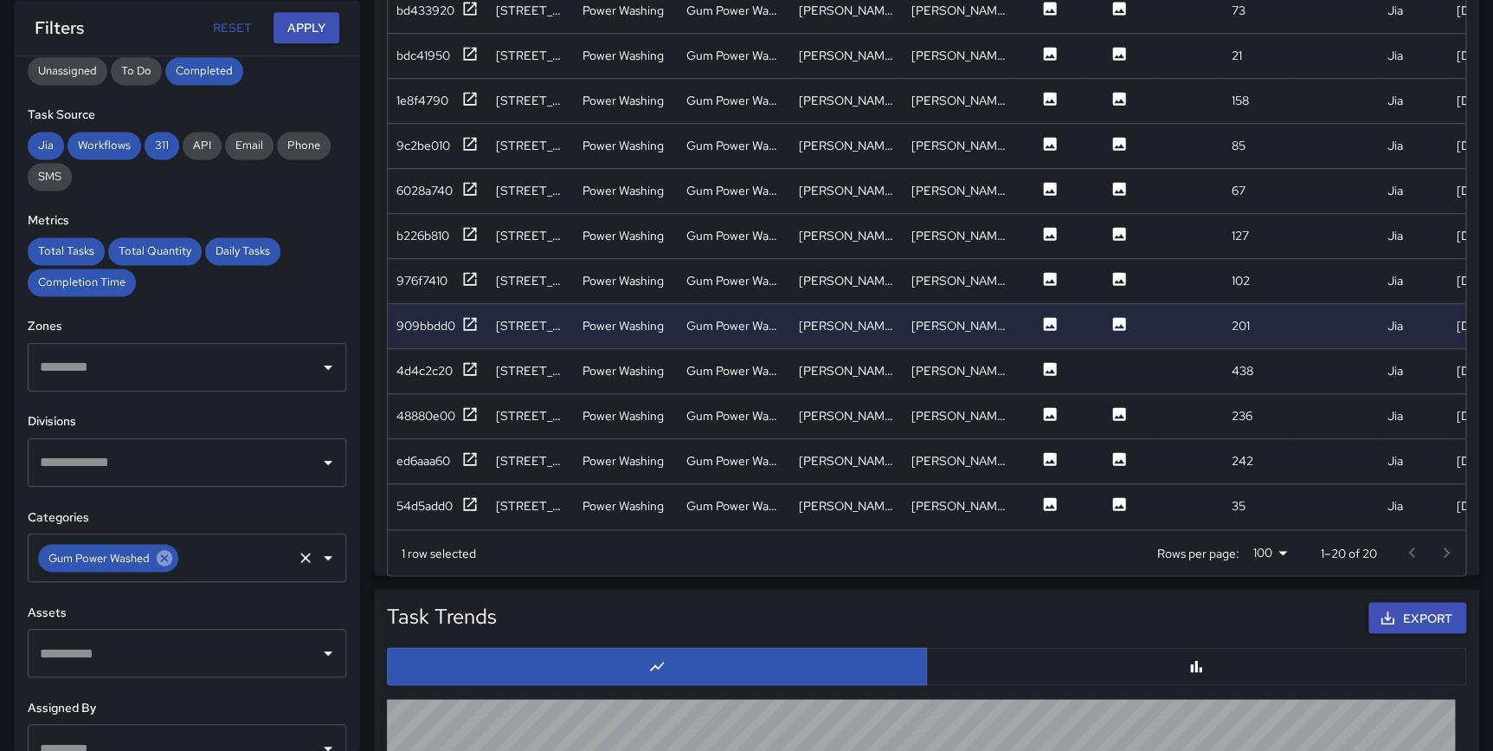
click at [168, 558] on icon at bounding box center [165, 558] width 16 height 16
click at [155, 563] on input "text" at bounding box center [173, 557] width 277 height 33
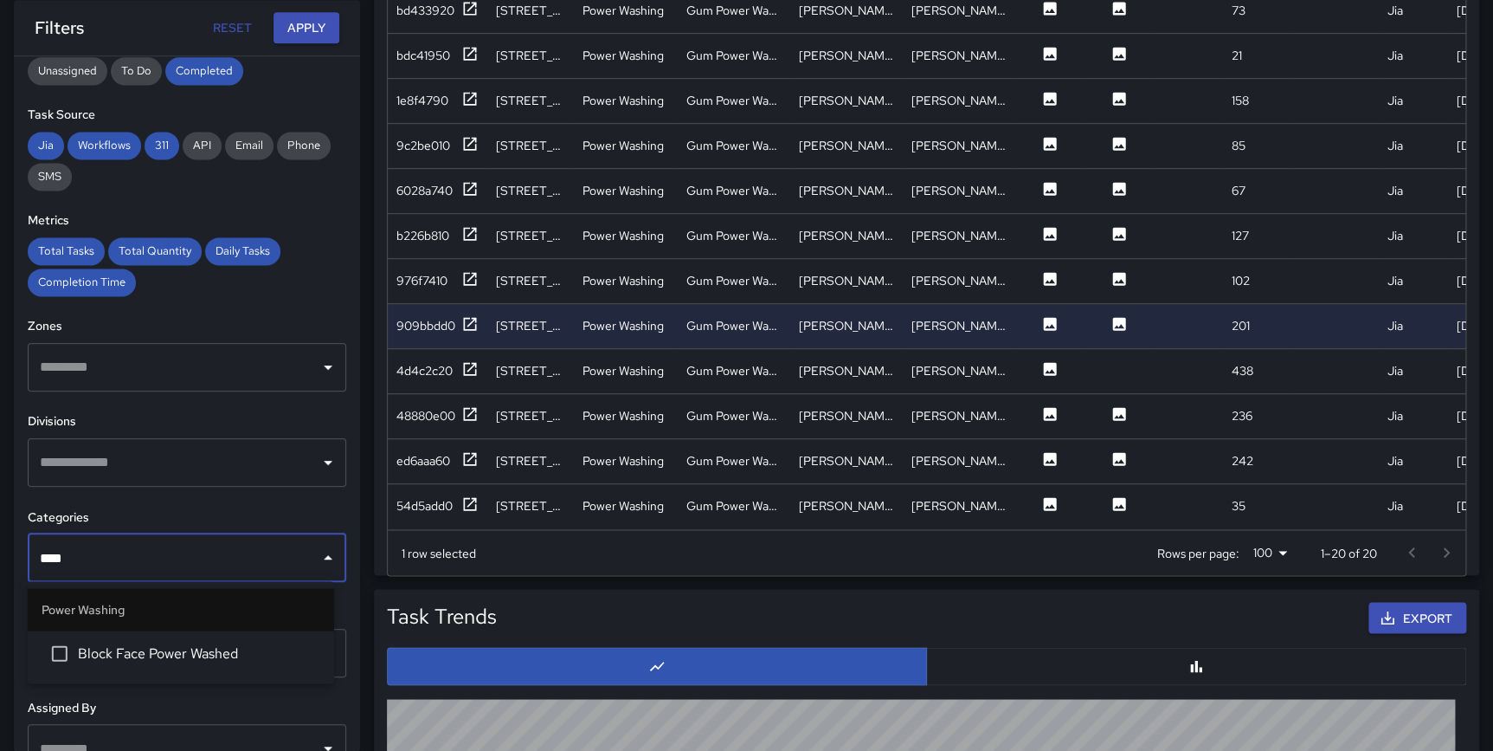
type input "*****"
click at [170, 649] on span "Block Face Power Washed" at bounding box center [199, 652] width 242 height 21
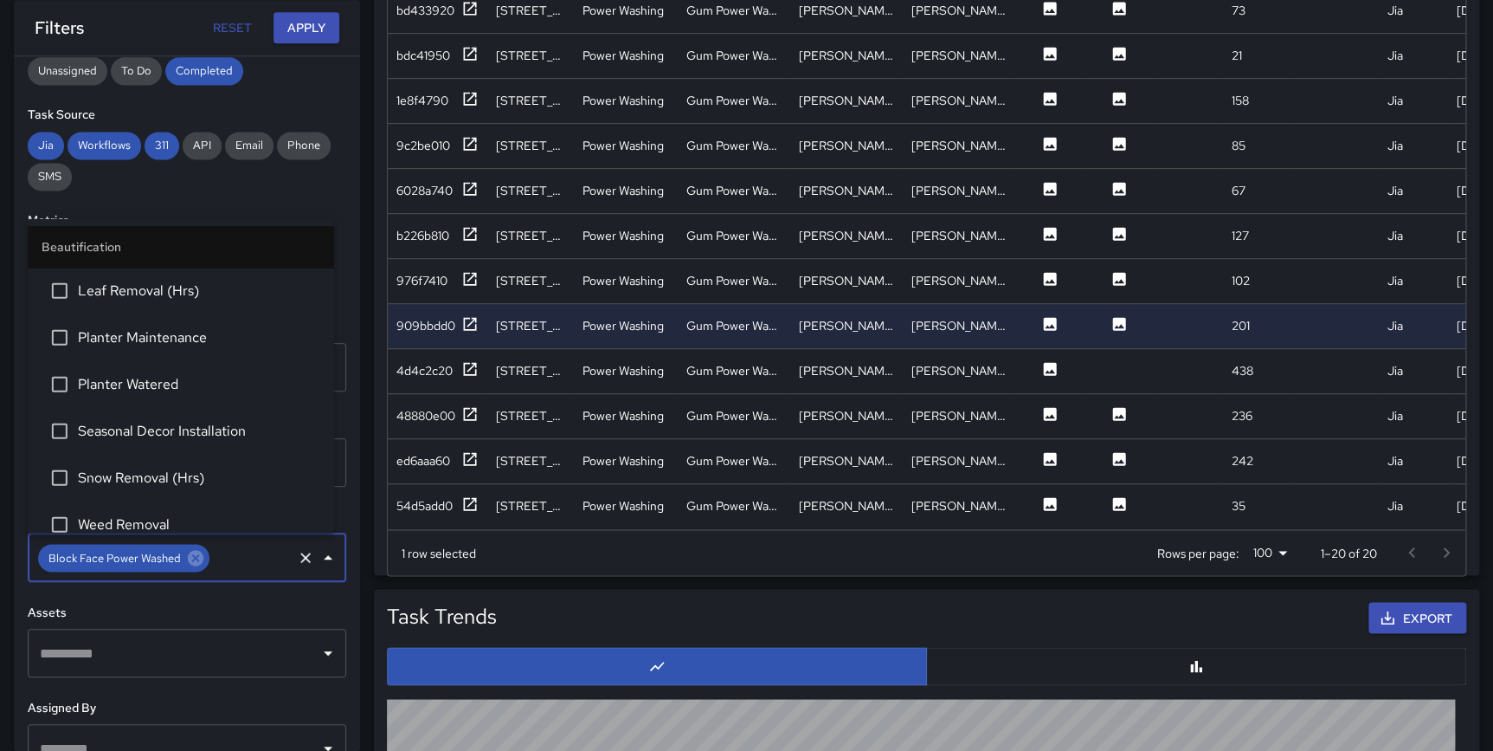
scroll to position [927, 0]
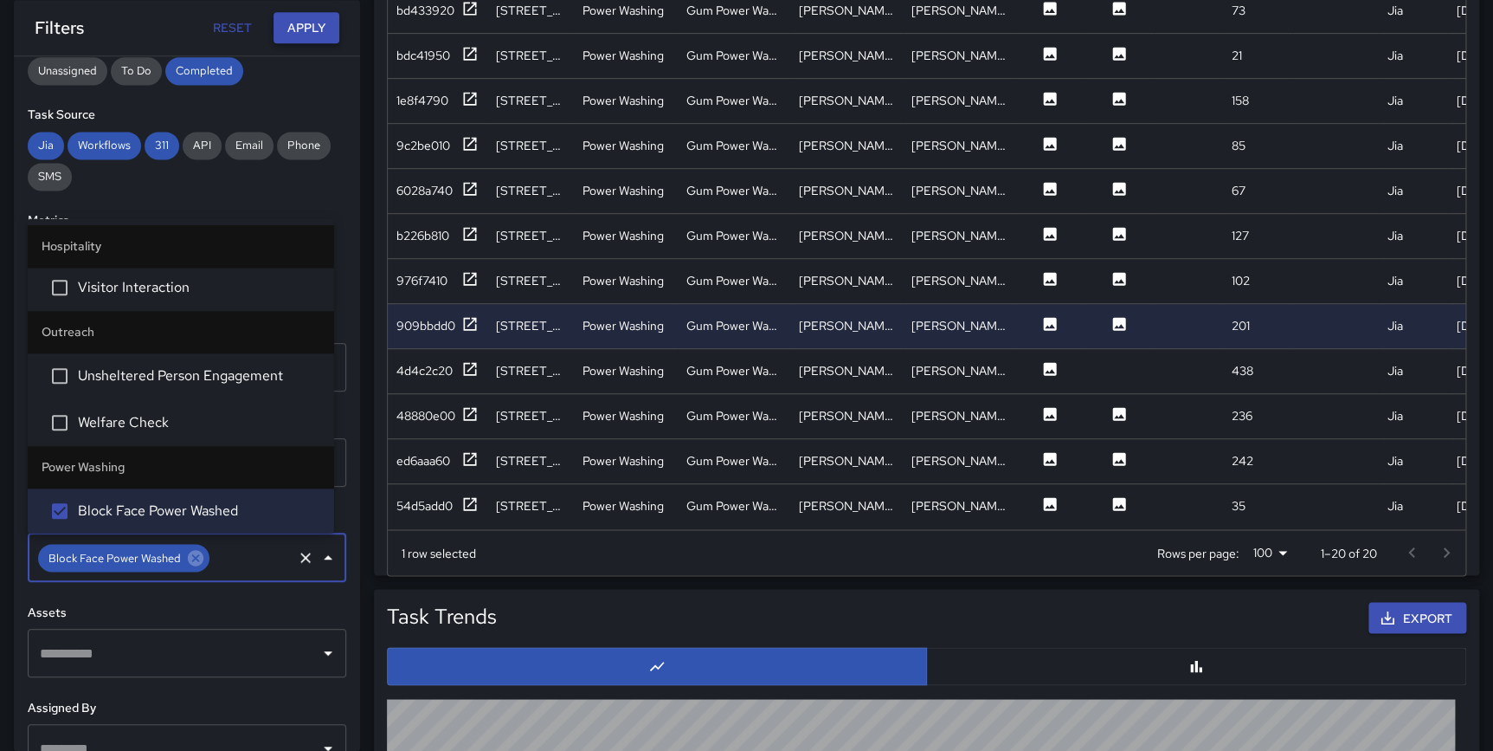
click at [308, 24] on button "Apply" at bounding box center [307, 28] width 66 height 32
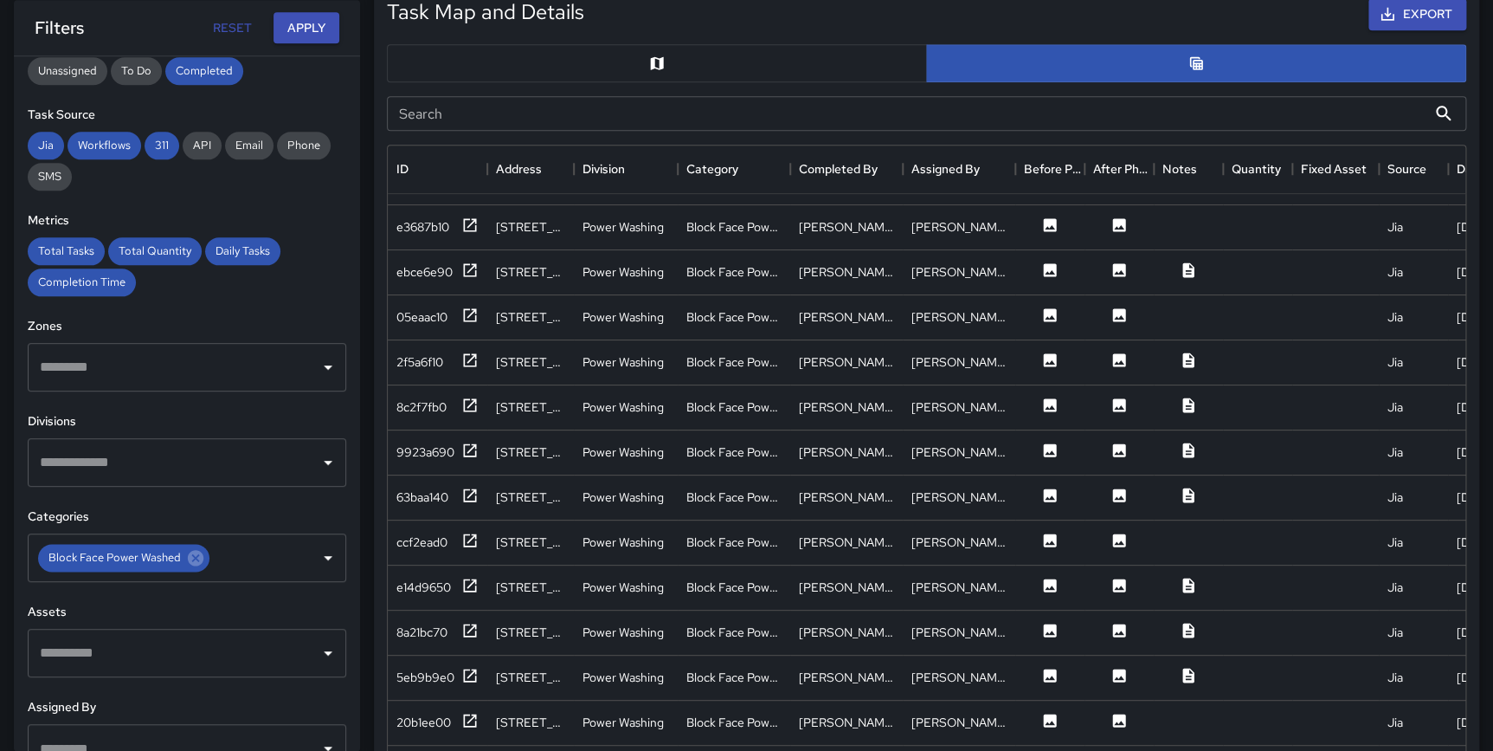
scroll to position [893, 0]
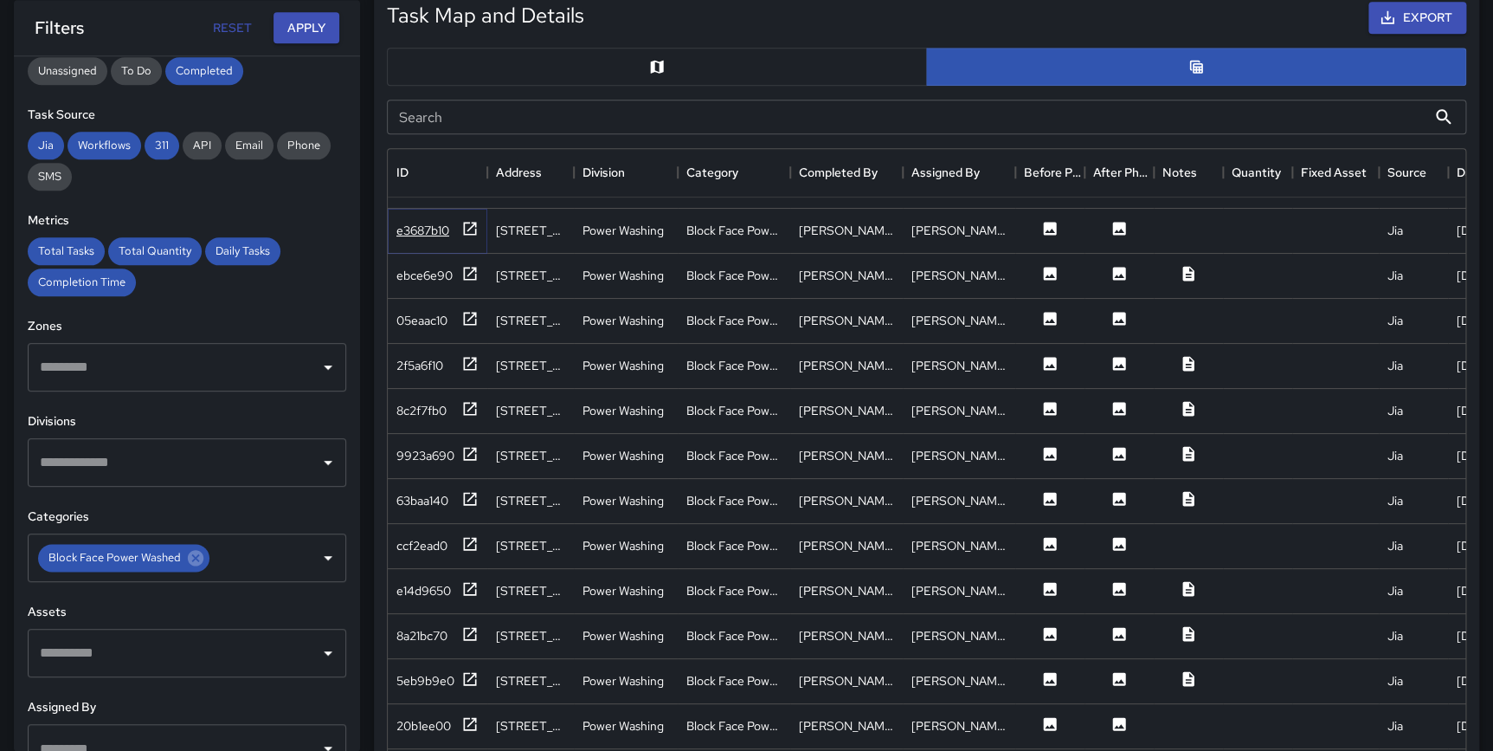
click at [465, 220] on icon at bounding box center [469, 228] width 17 height 17
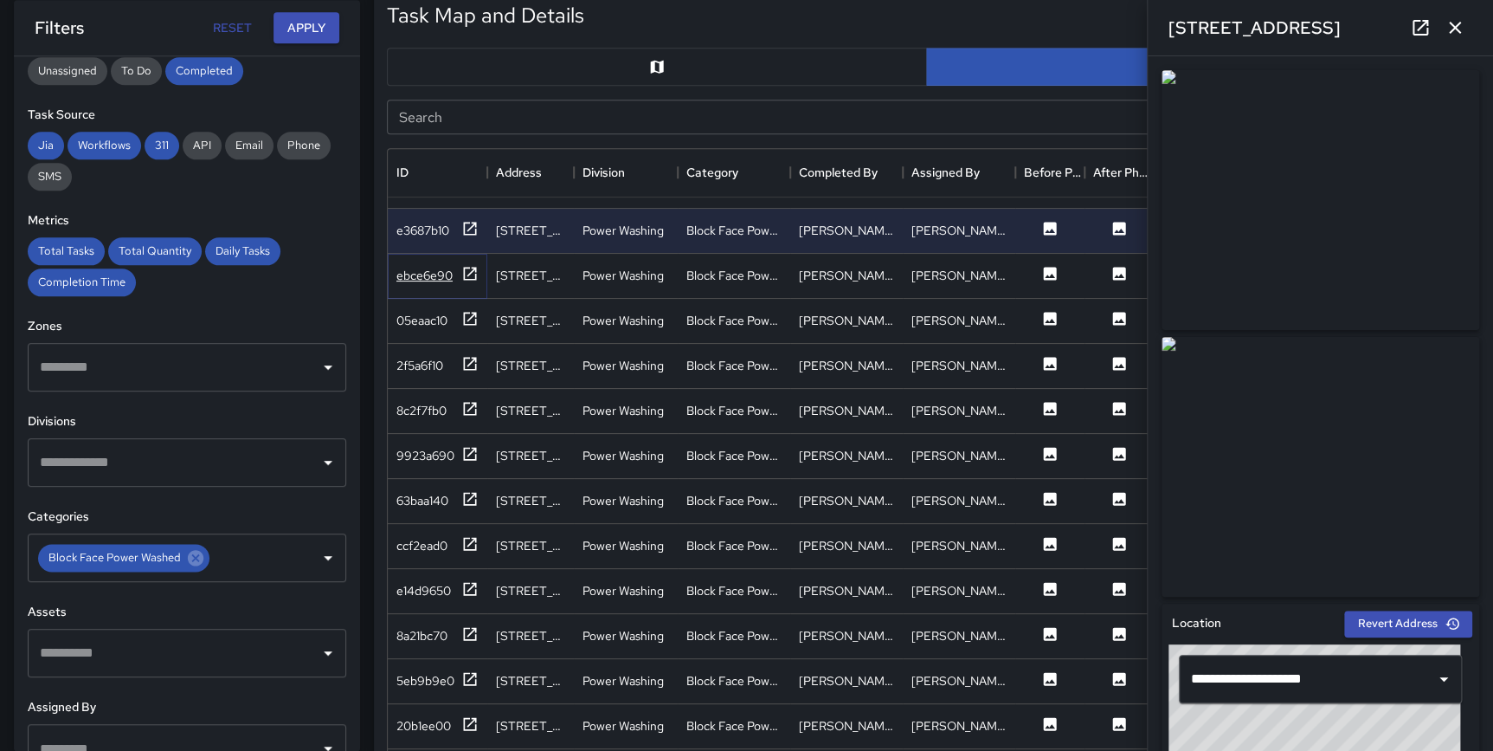
click at [467, 265] on icon at bounding box center [469, 273] width 17 height 17
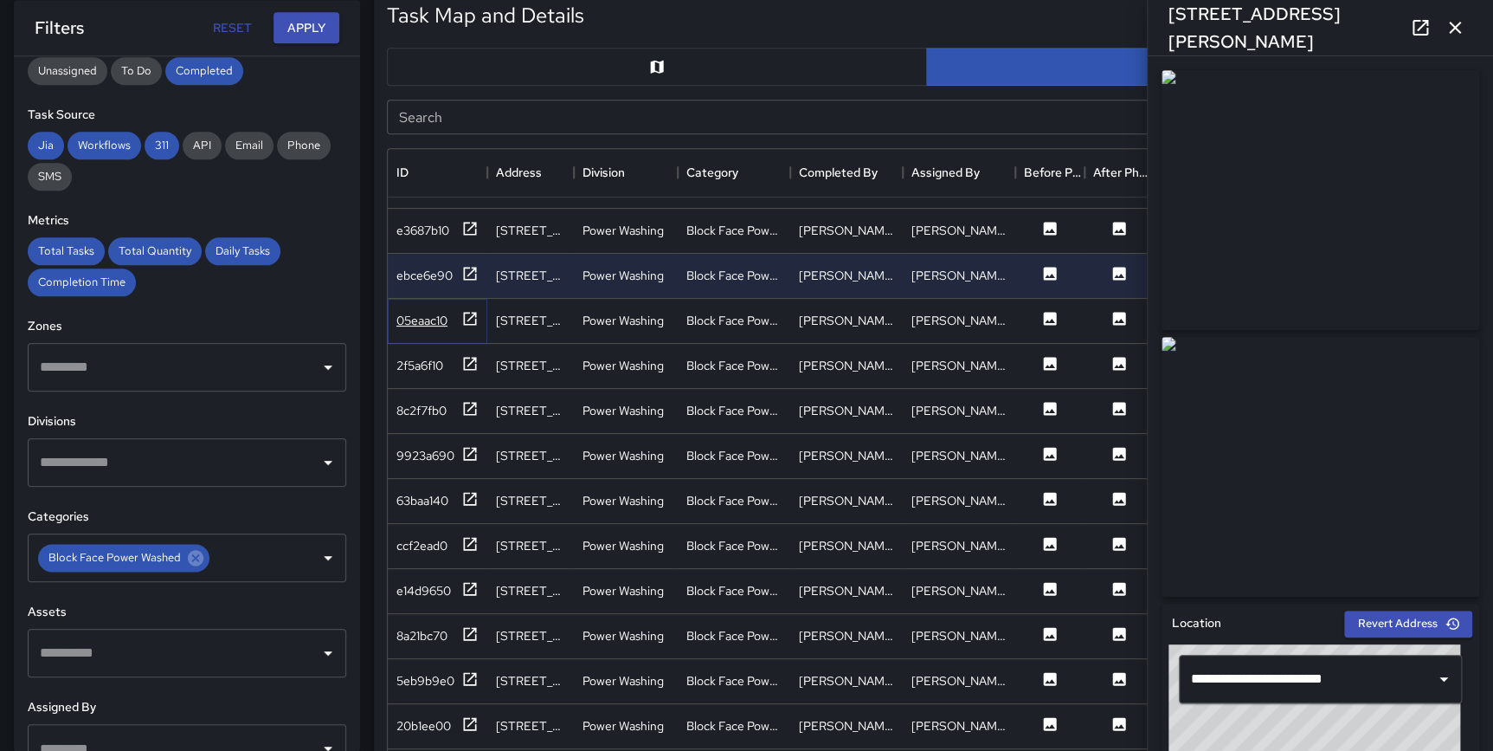
click at [468, 310] on icon at bounding box center [469, 318] width 17 height 17
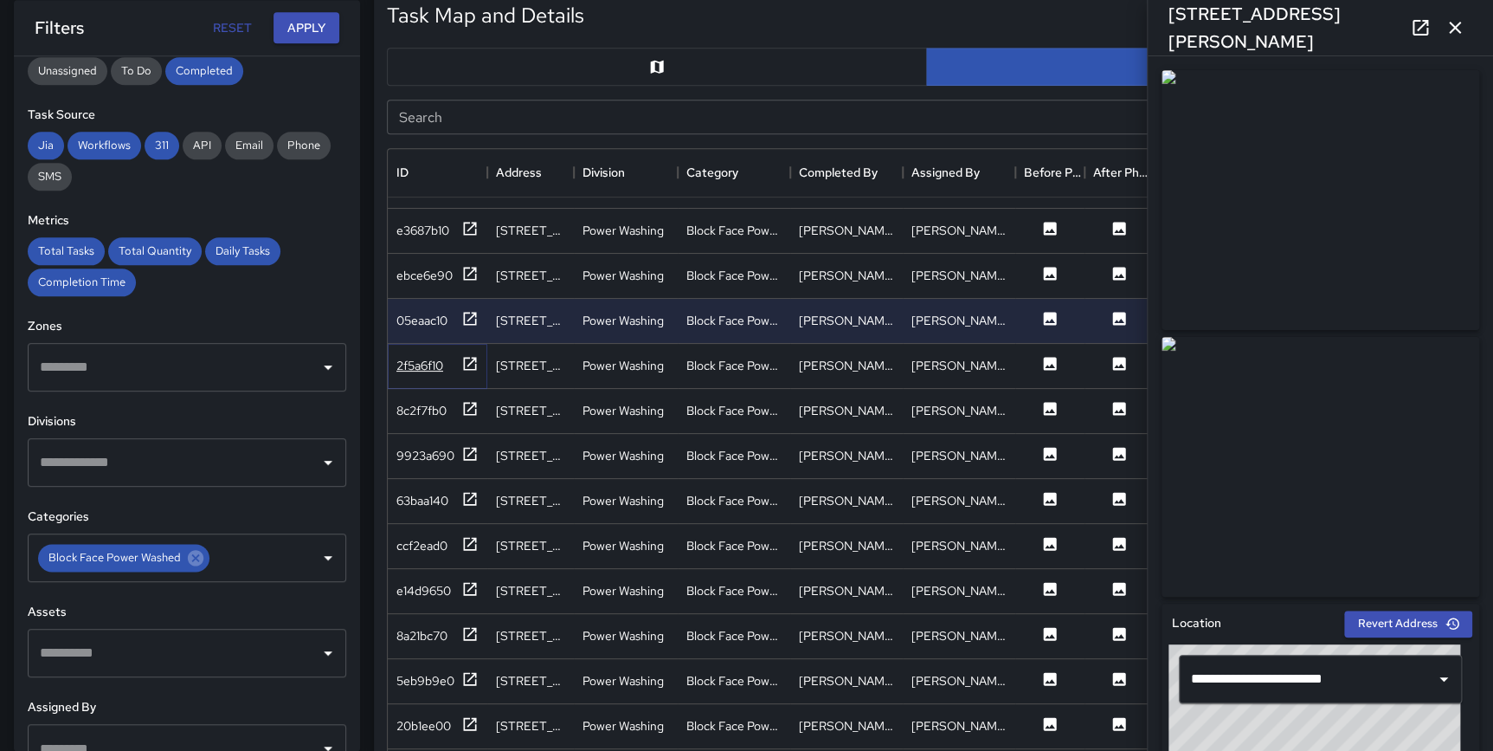
click at [468, 355] on icon at bounding box center [469, 363] width 17 height 17
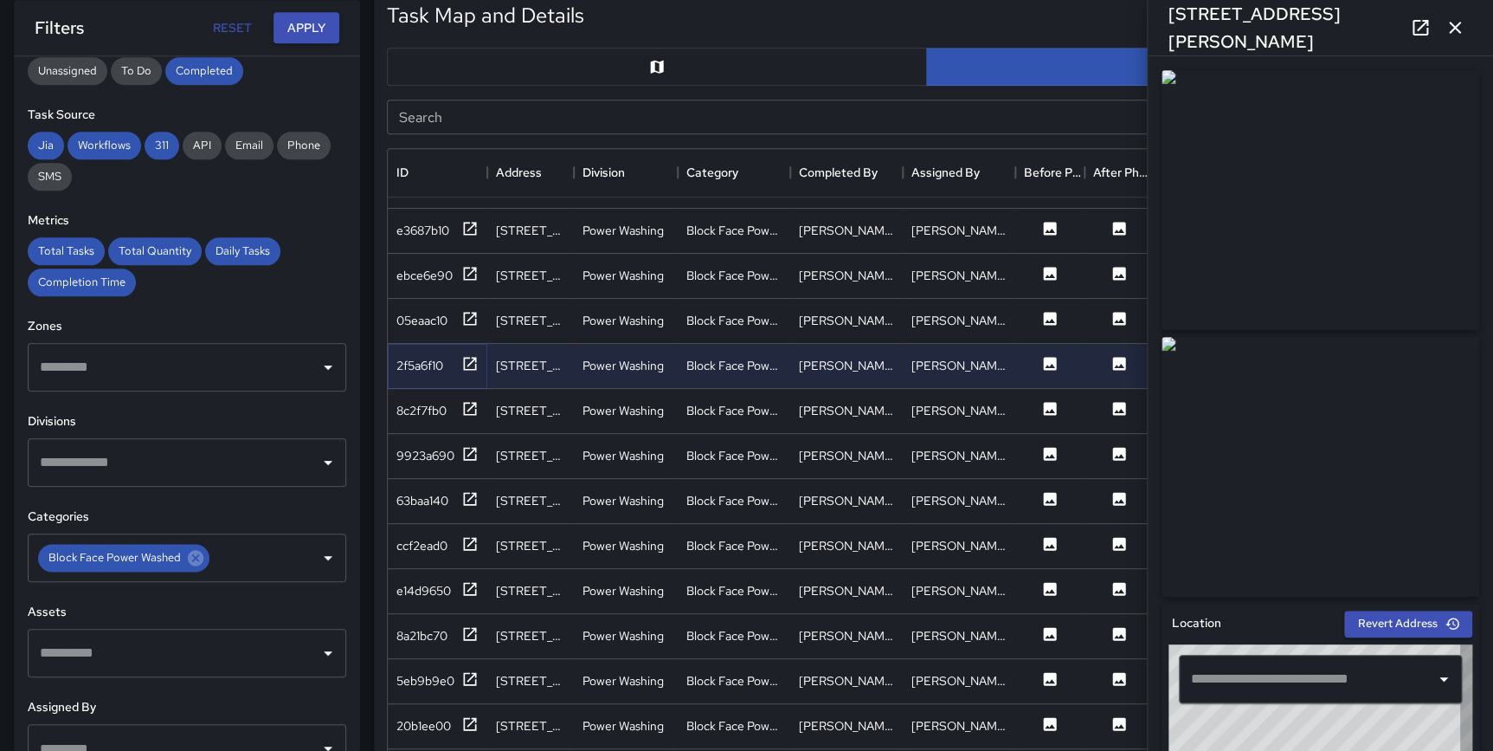
type input "**********"
drag, startPoint x: 466, startPoint y: 393, endPoint x: 487, endPoint y: 397, distance: 21.9
click at [468, 400] on icon at bounding box center [469, 408] width 17 height 17
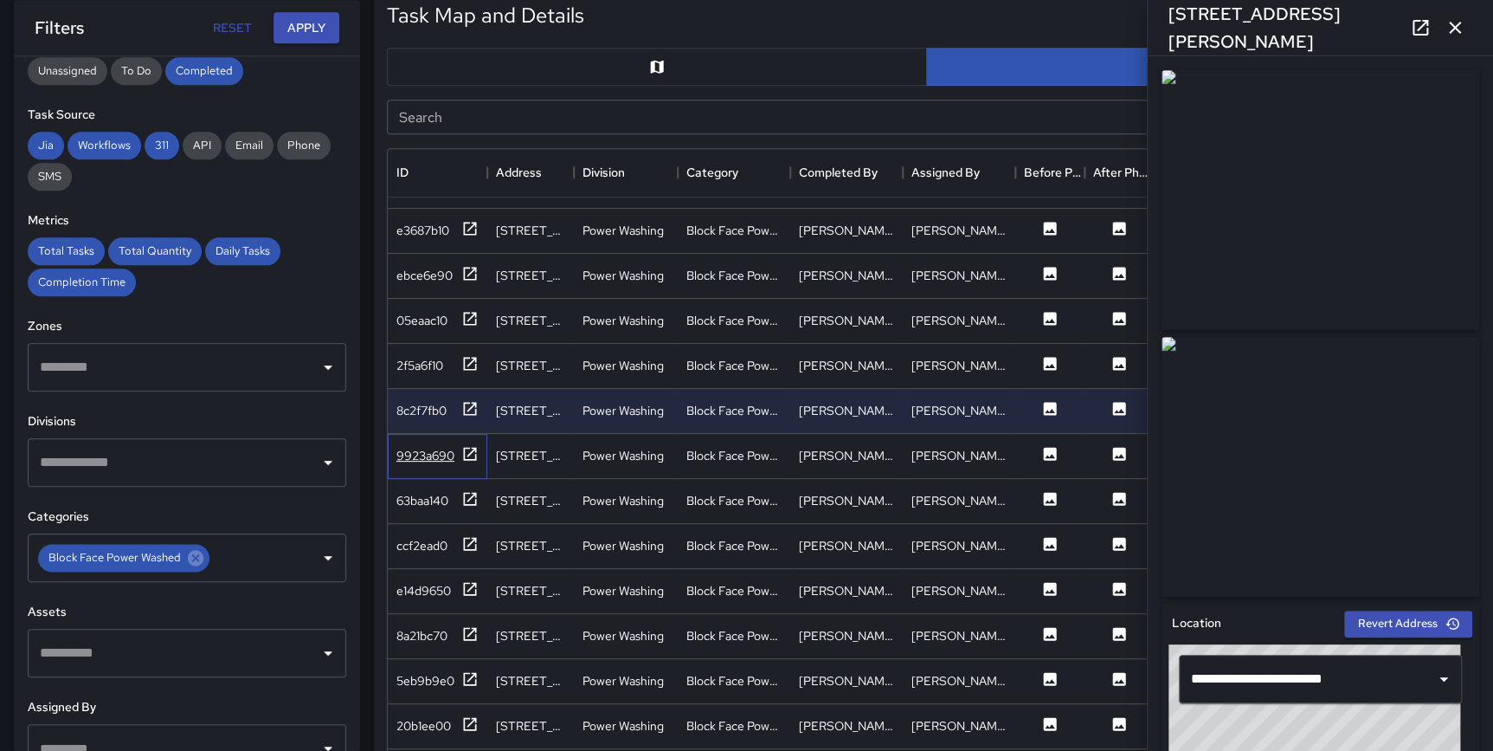
drag, startPoint x: 456, startPoint y: 430, endPoint x: 472, endPoint y: 434, distance: 16.0
click at [456, 434] on div "9923a690" at bounding box center [438, 456] width 100 height 45
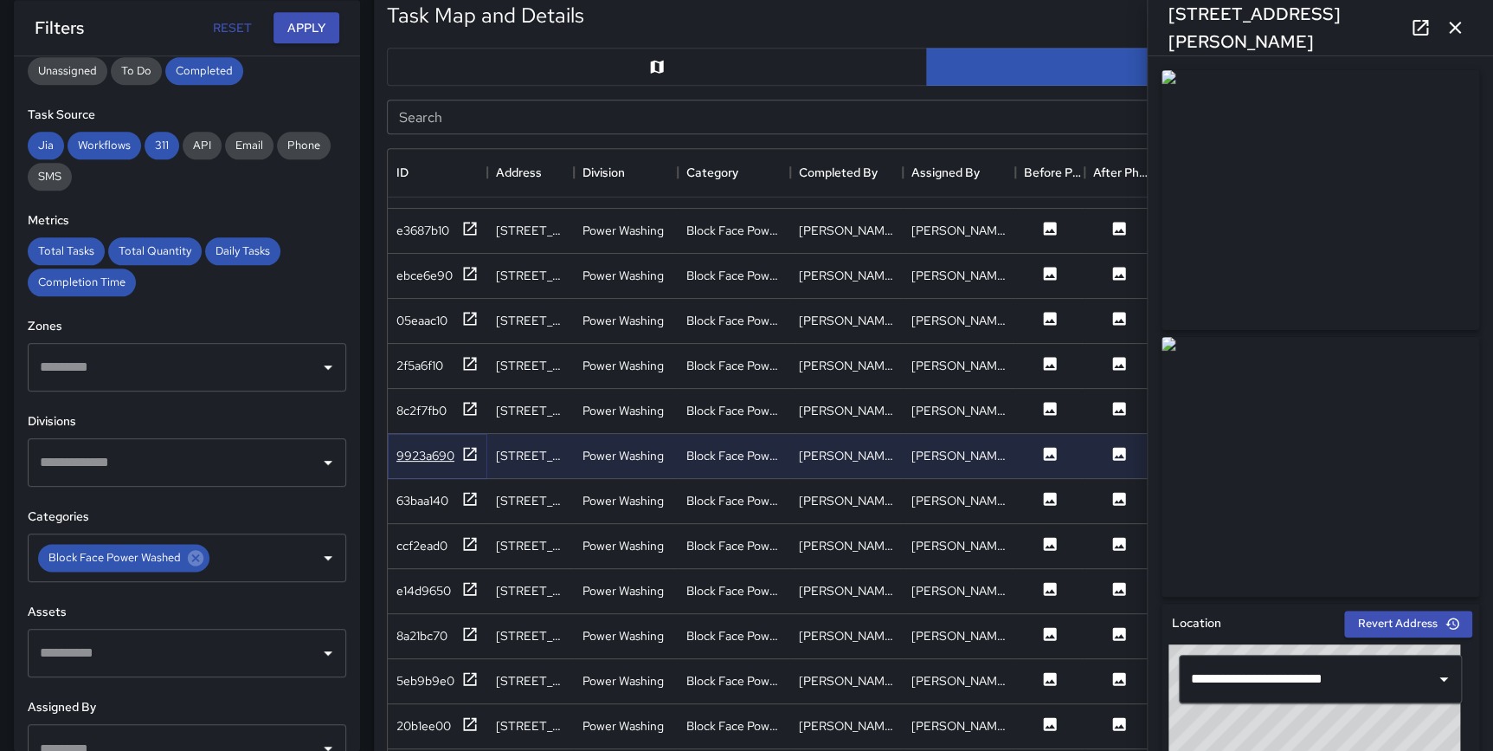
click at [471, 445] on icon at bounding box center [469, 453] width 17 height 17
click at [467, 220] on icon at bounding box center [469, 228] width 17 height 17
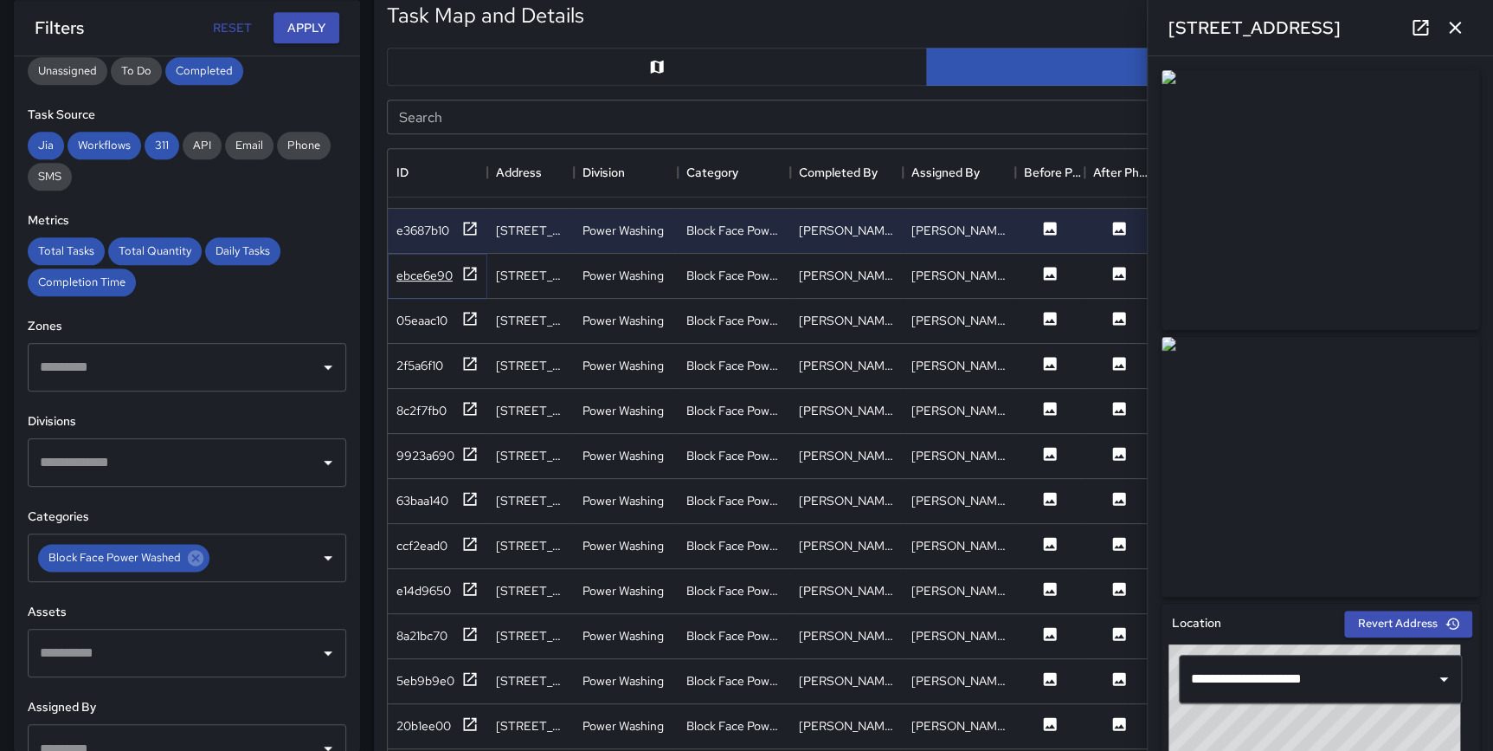
click at [470, 265] on icon at bounding box center [469, 273] width 17 height 17
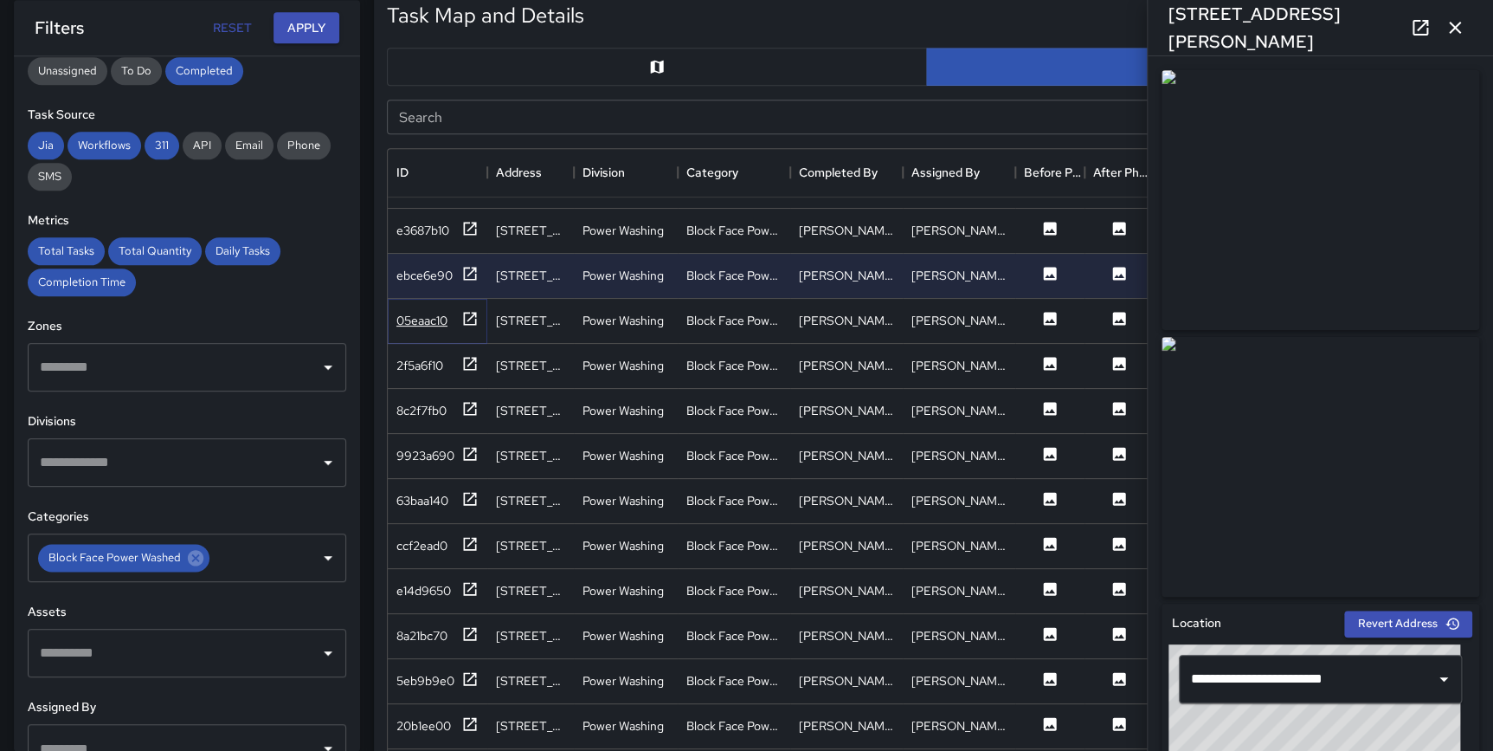
click at [465, 310] on icon at bounding box center [469, 318] width 17 height 17
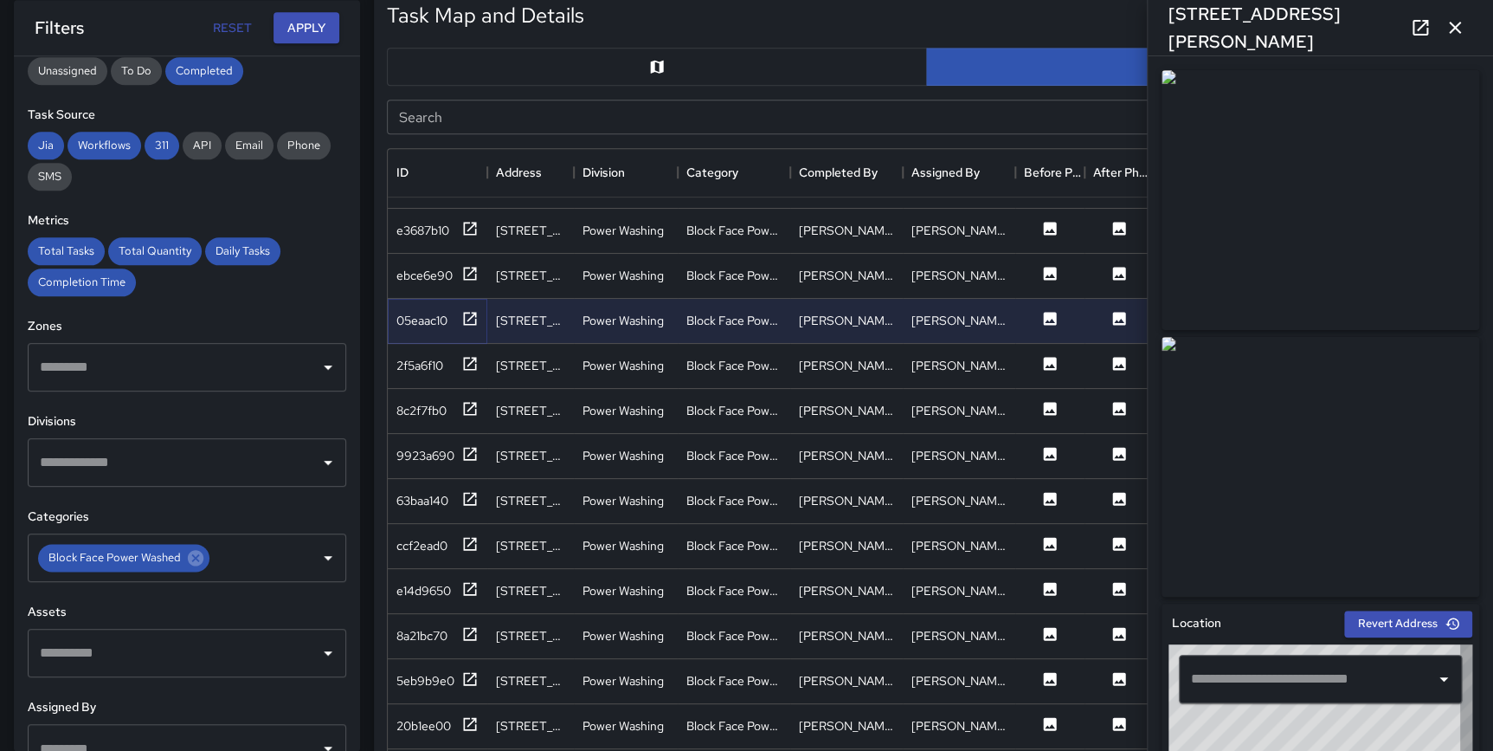
type input "**********"
click at [470, 355] on icon at bounding box center [469, 363] width 17 height 17
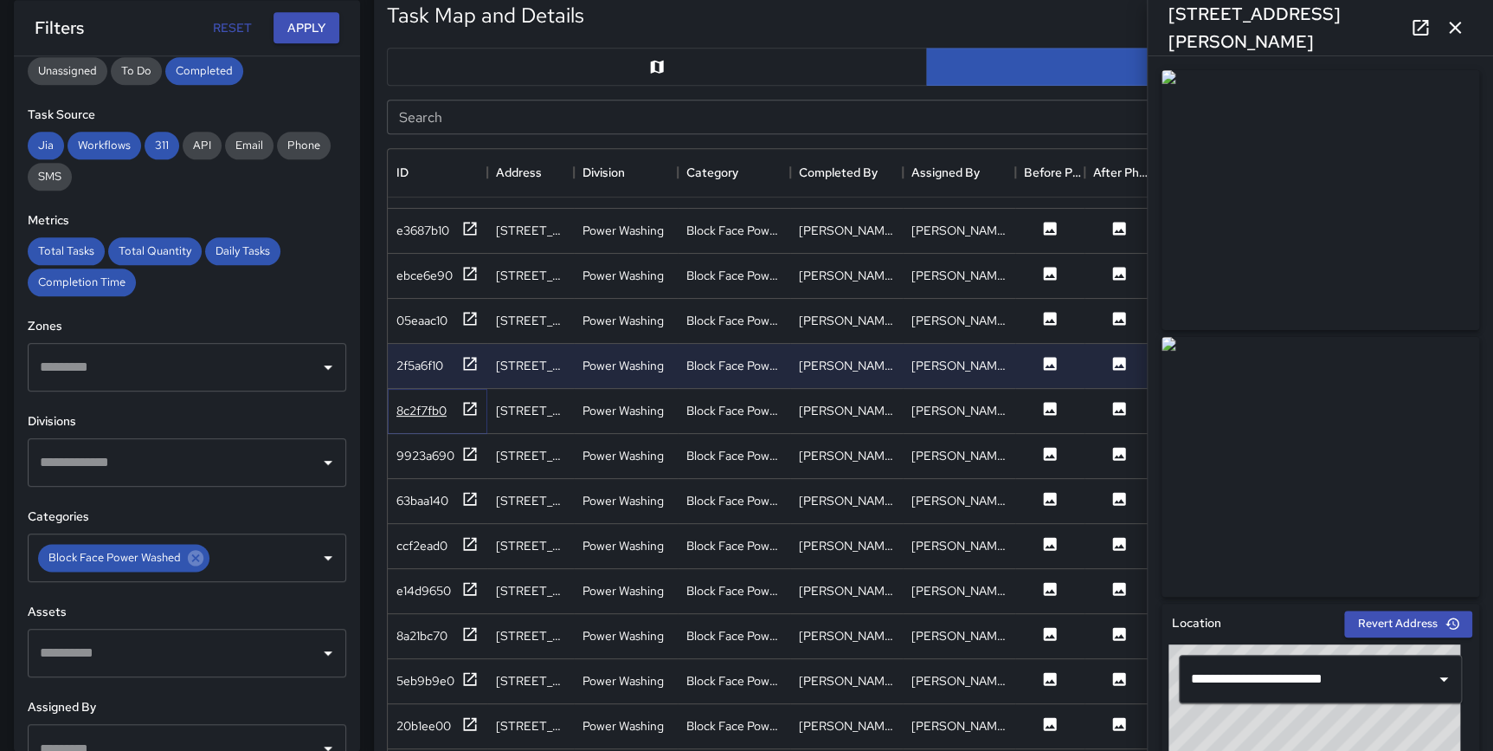
click at [469, 400] on icon at bounding box center [469, 408] width 17 height 17
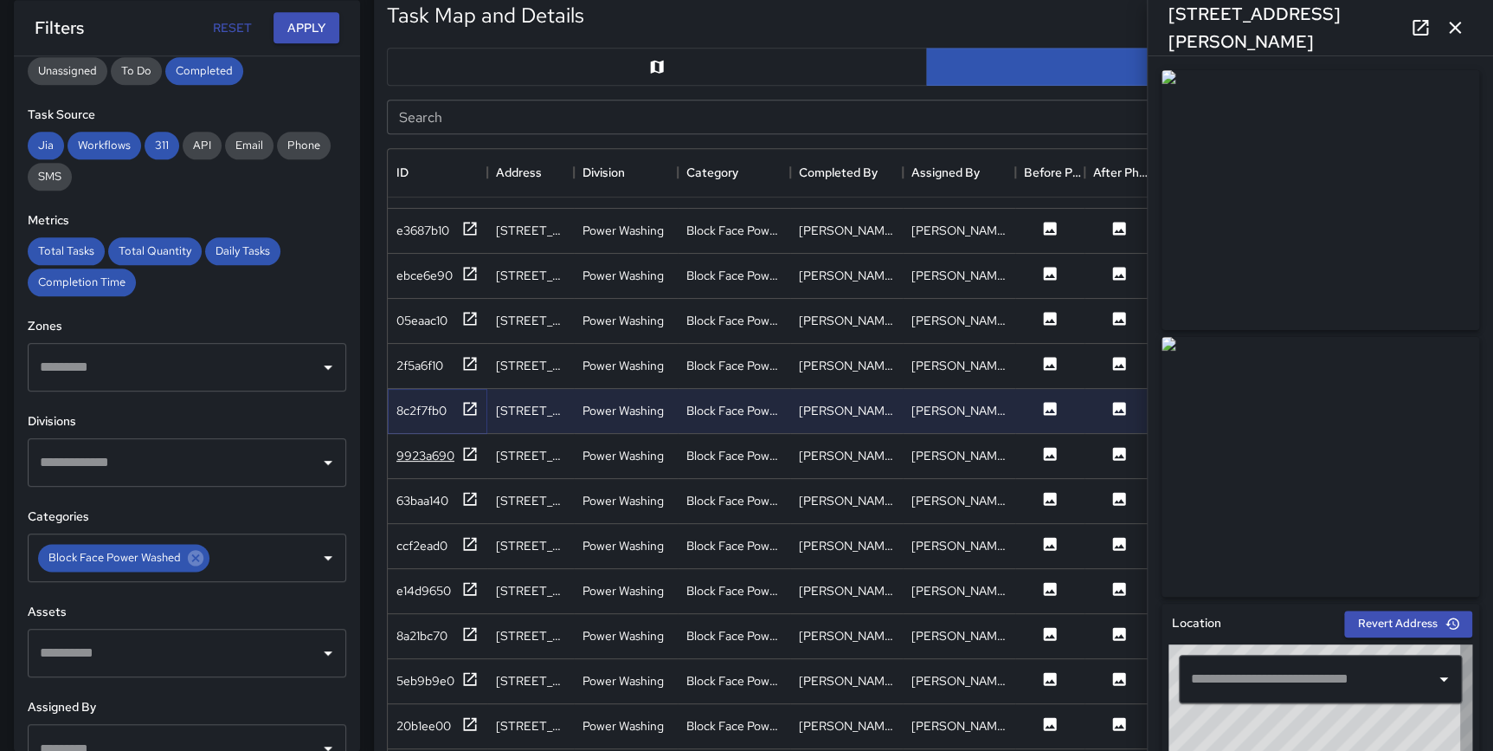
type input "**********"
click at [468, 447] on icon at bounding box center [470, 453] width 13 height 13
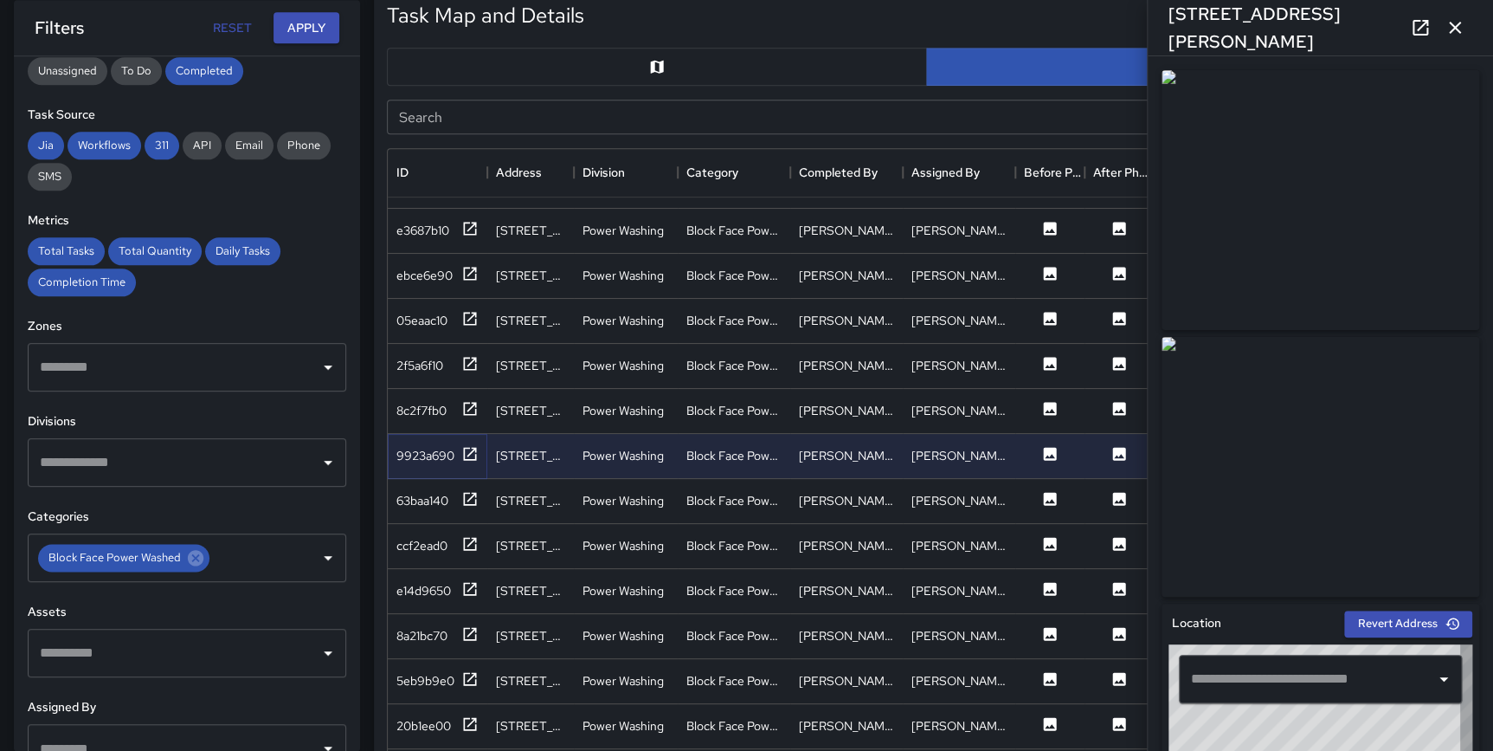
type input "**********"
click at [472, 493] on icon at bounding box center [469, 498] width 17 height 17
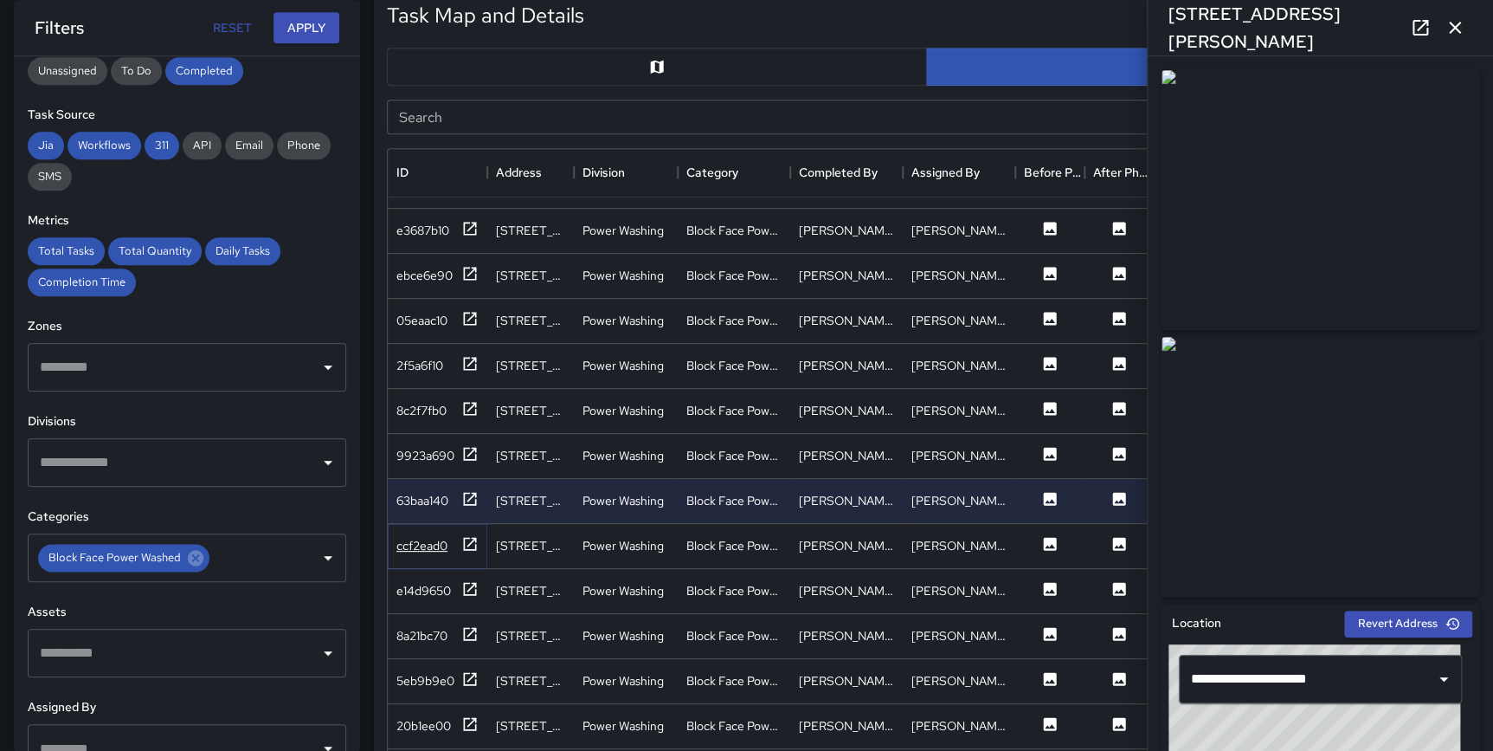
click at [468, 537] on icon at bounding box center [470, 543] width 13 height 13
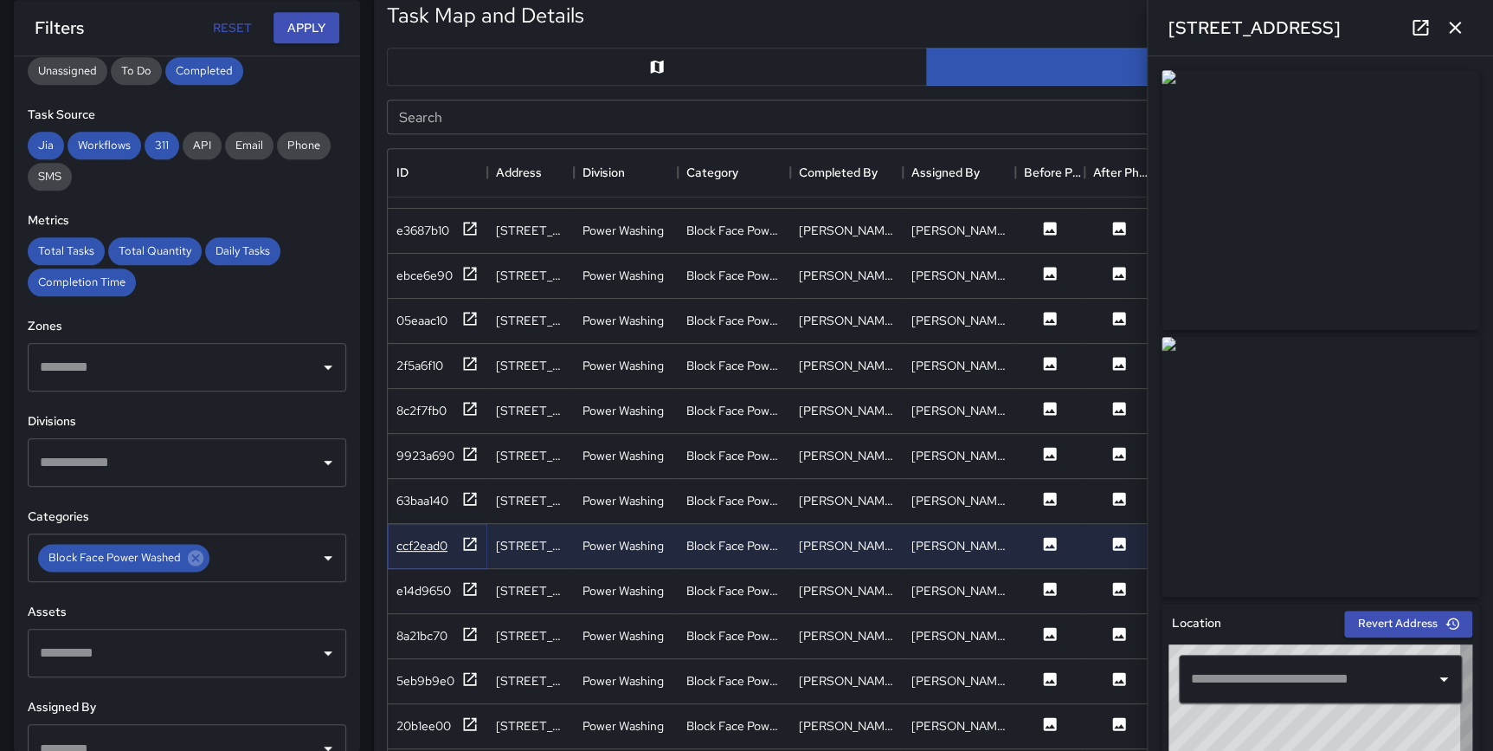
type input "**********"
drag, startPoint x: 467, startPoint y: 577, endPoint x: 472, endPoint y: 596, distance: 18.9
click at [467, 580] on icon at bounding box center [469, 588] width 17 height 17
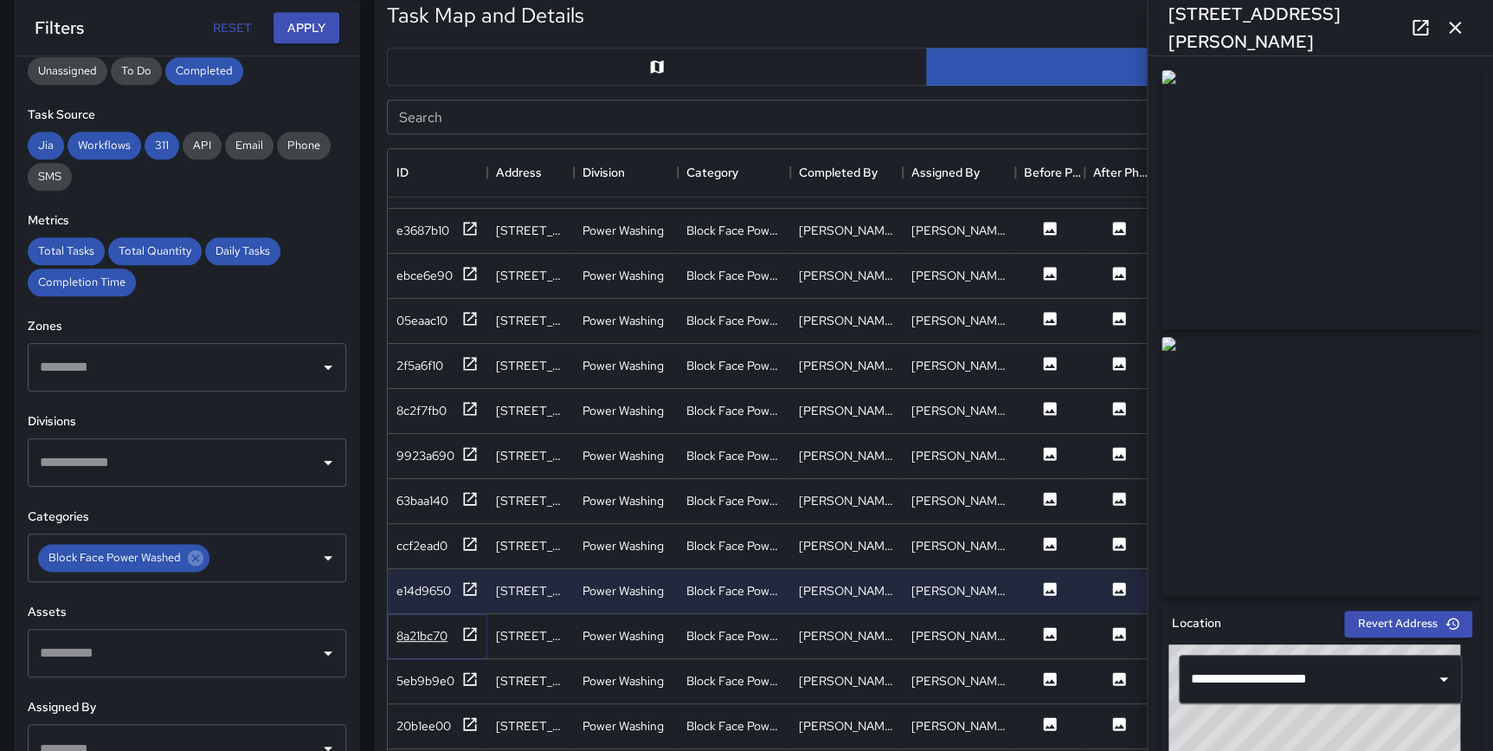
click at [470, 625] on icon at bounding box center [469, 633] width 17 height 17
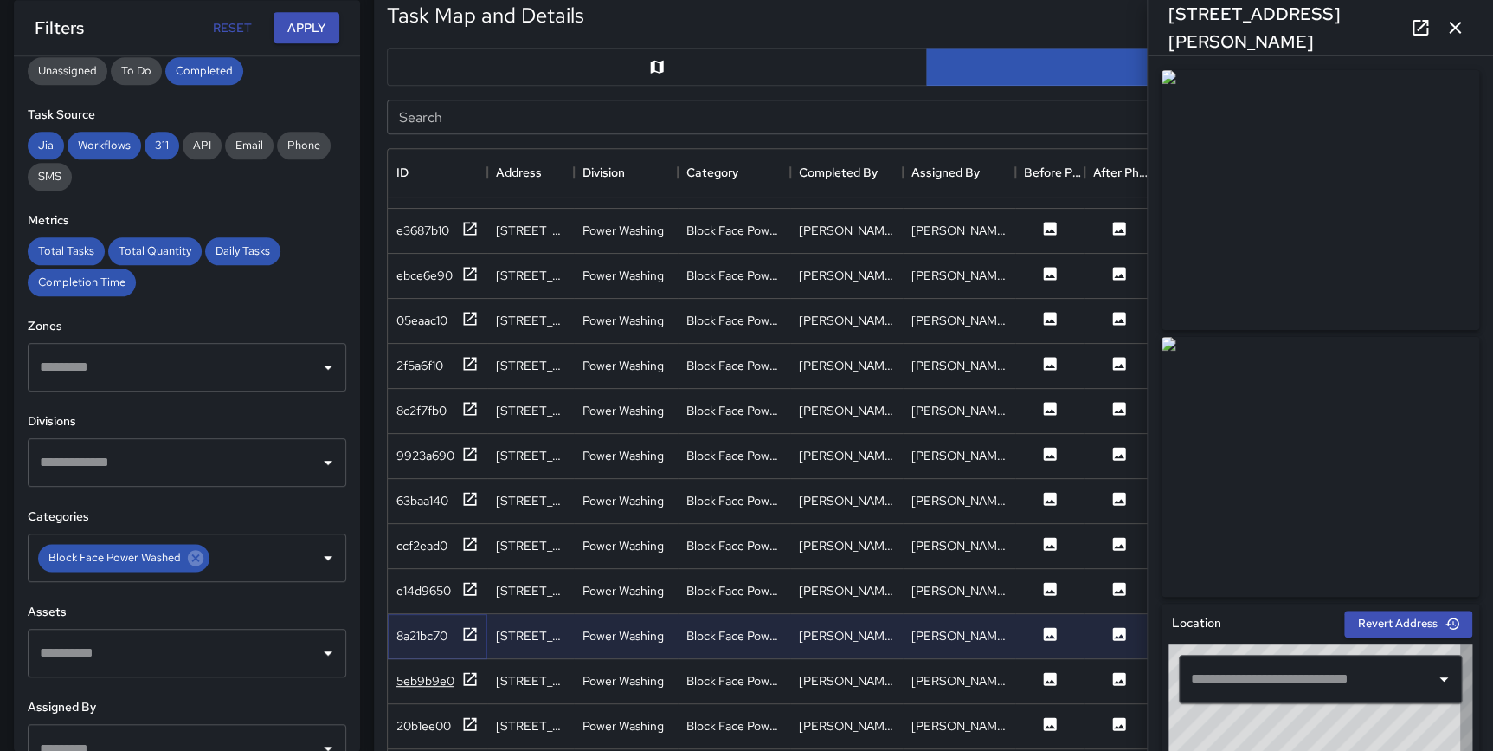
type input "**********"
click at [471, 670] on icon at bounding box center [469, 678] width 17 height 17
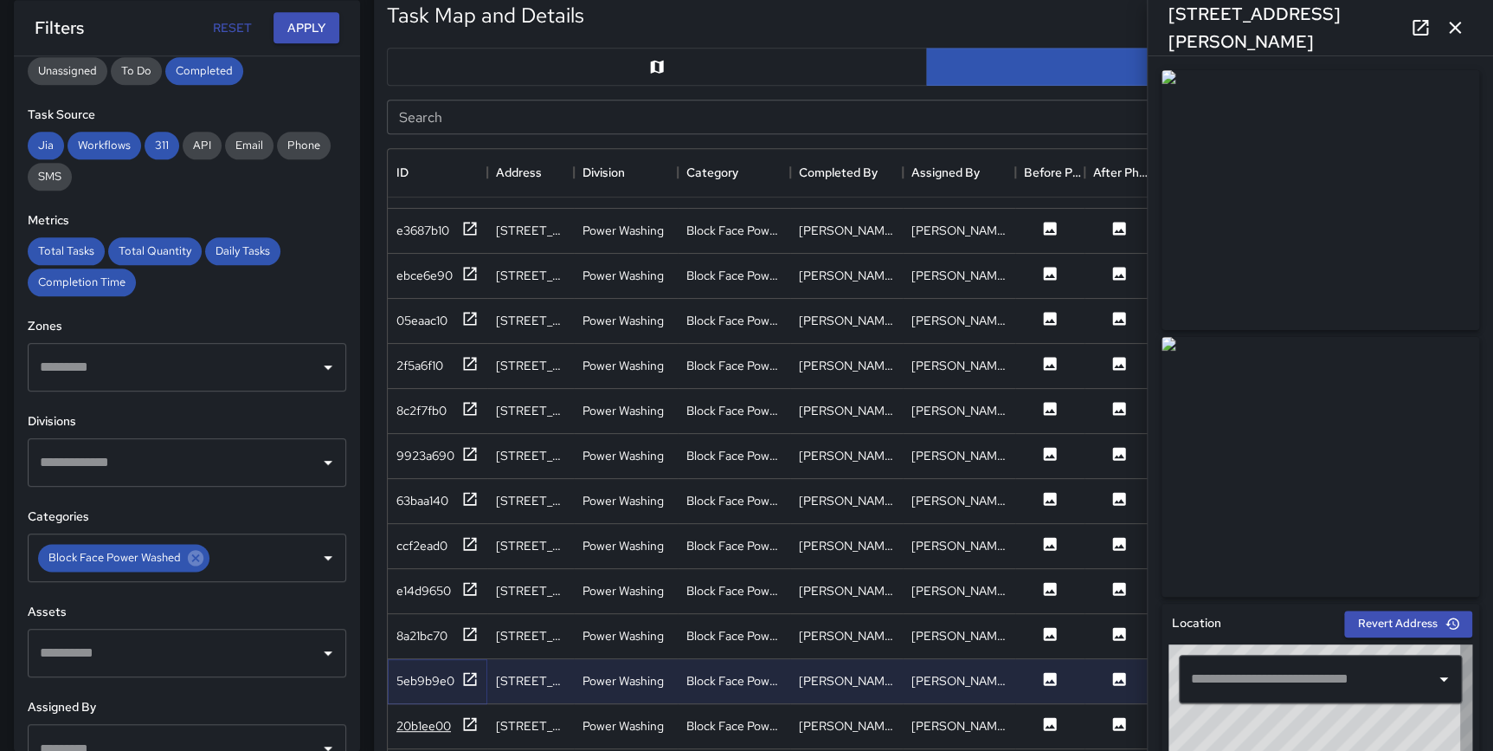
type input "**********"
click at [471, 715] on icon at bounding box center [469, 723] width 17 height 17
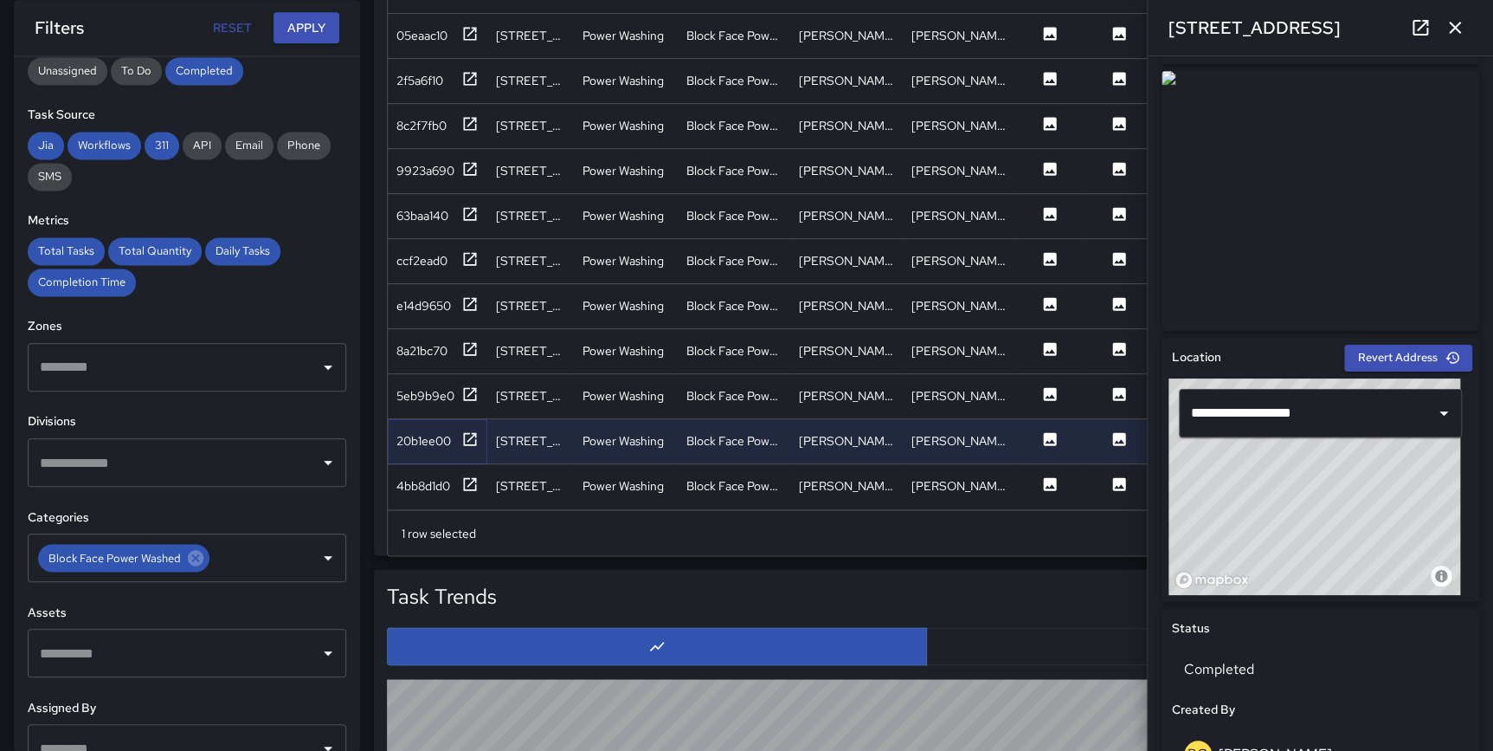
scroll to position [1177, 0]
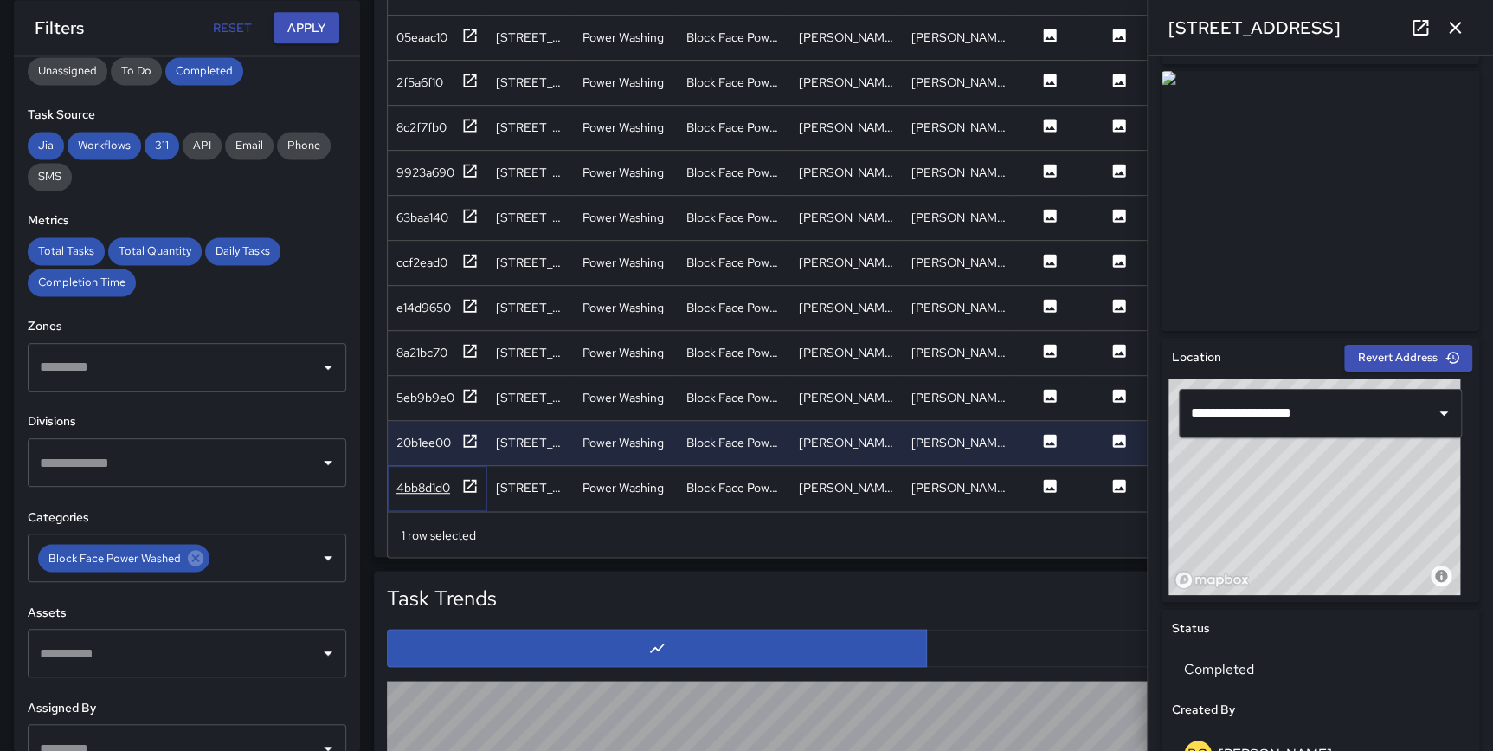
click at [468, 477] on icon at bounding box center [469, 485] width 17 height 17
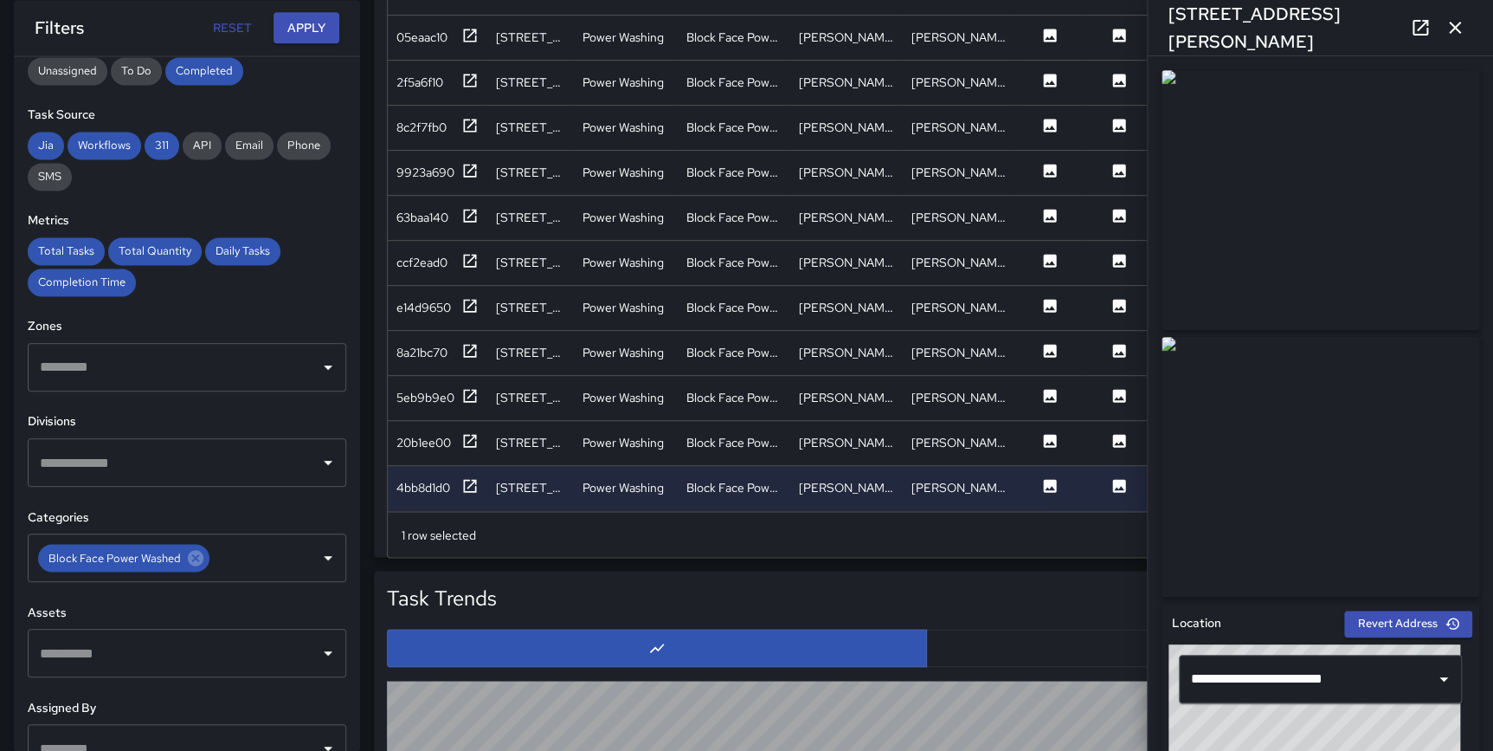
click at [1459, 23] on icon "button" at bounding box center [1455, 28] width 12 height 12
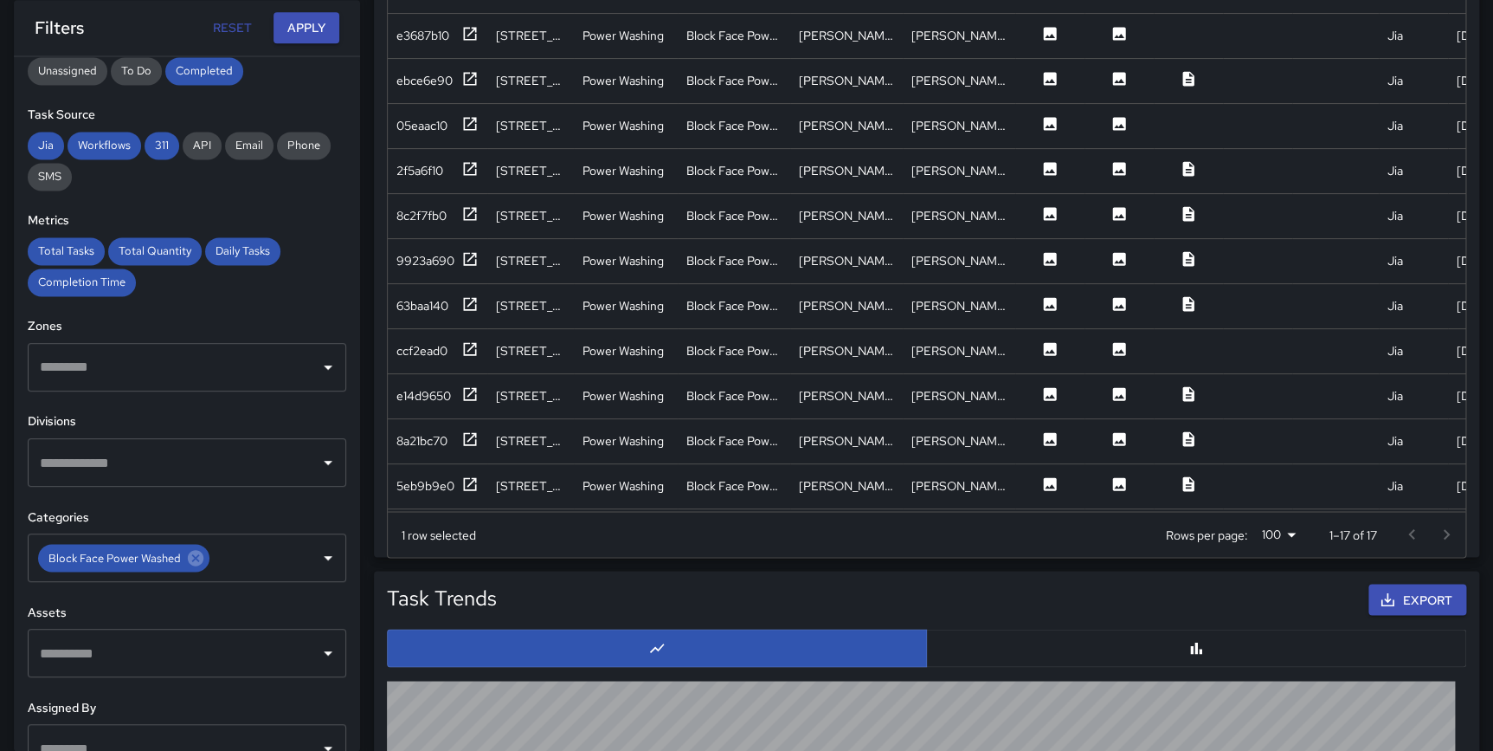
scroll to position [180, 0]
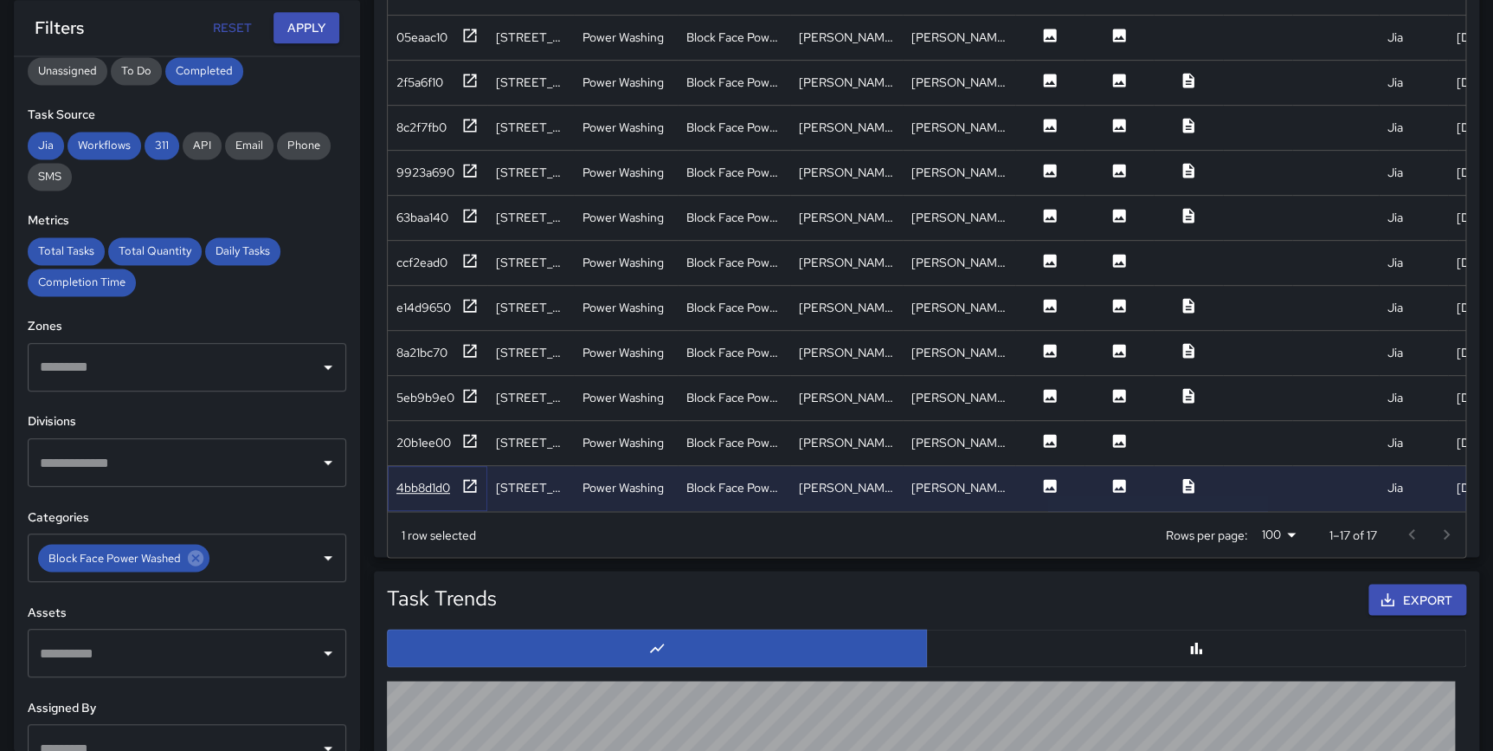
click at [468, 477] on icon at bounding box center [469, 485] width 17 height 17
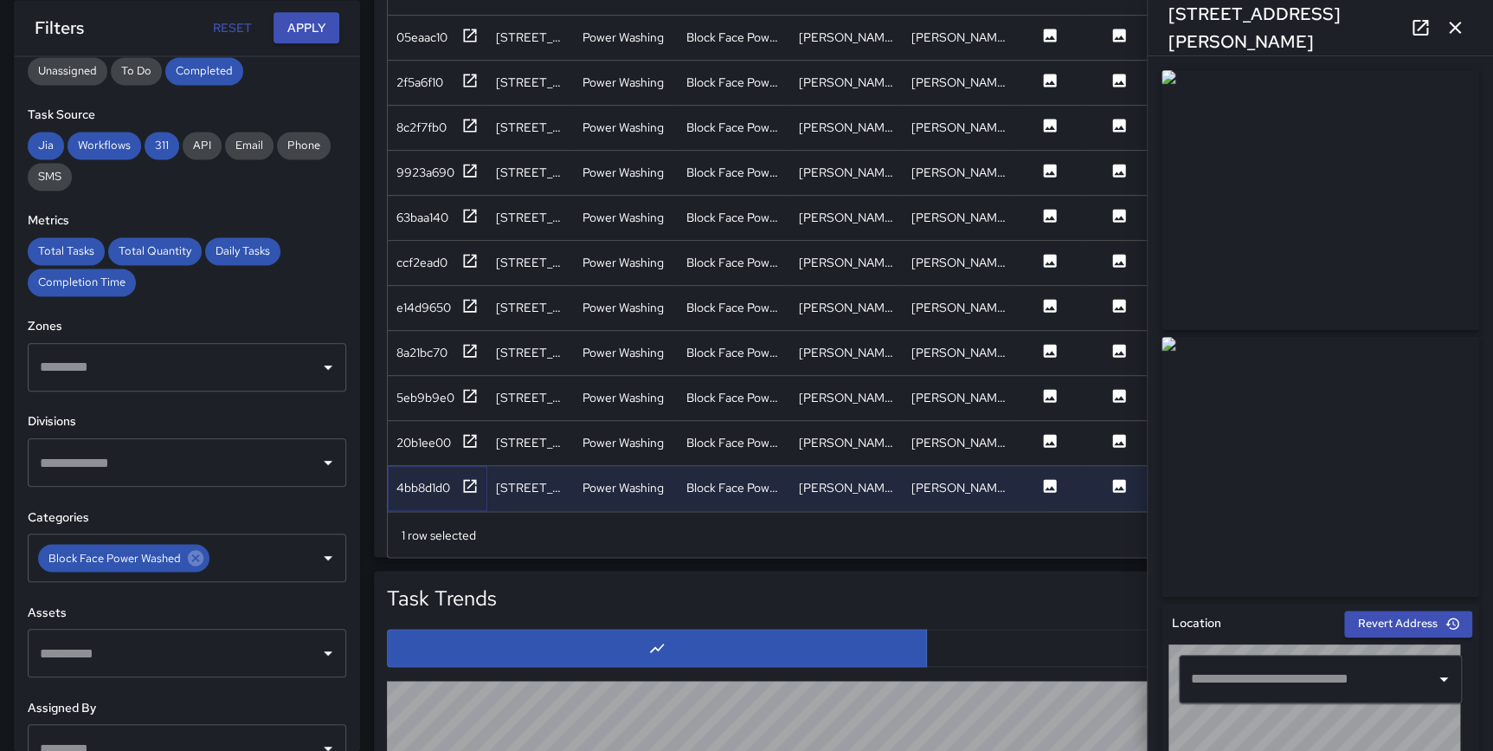
type input "**********"
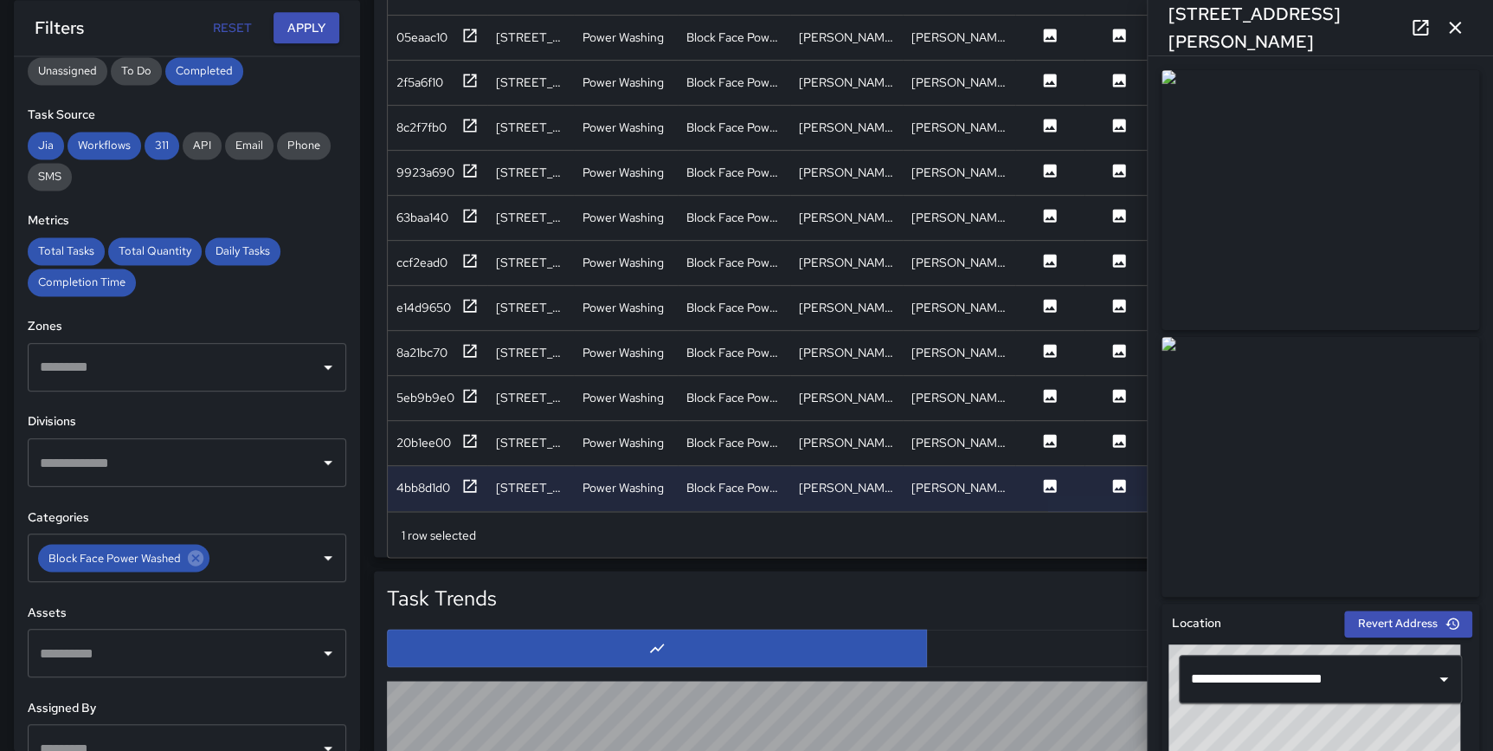
click at [1456, 33] on icon "button" at bounding box center [1455, 27] width 21 height 21
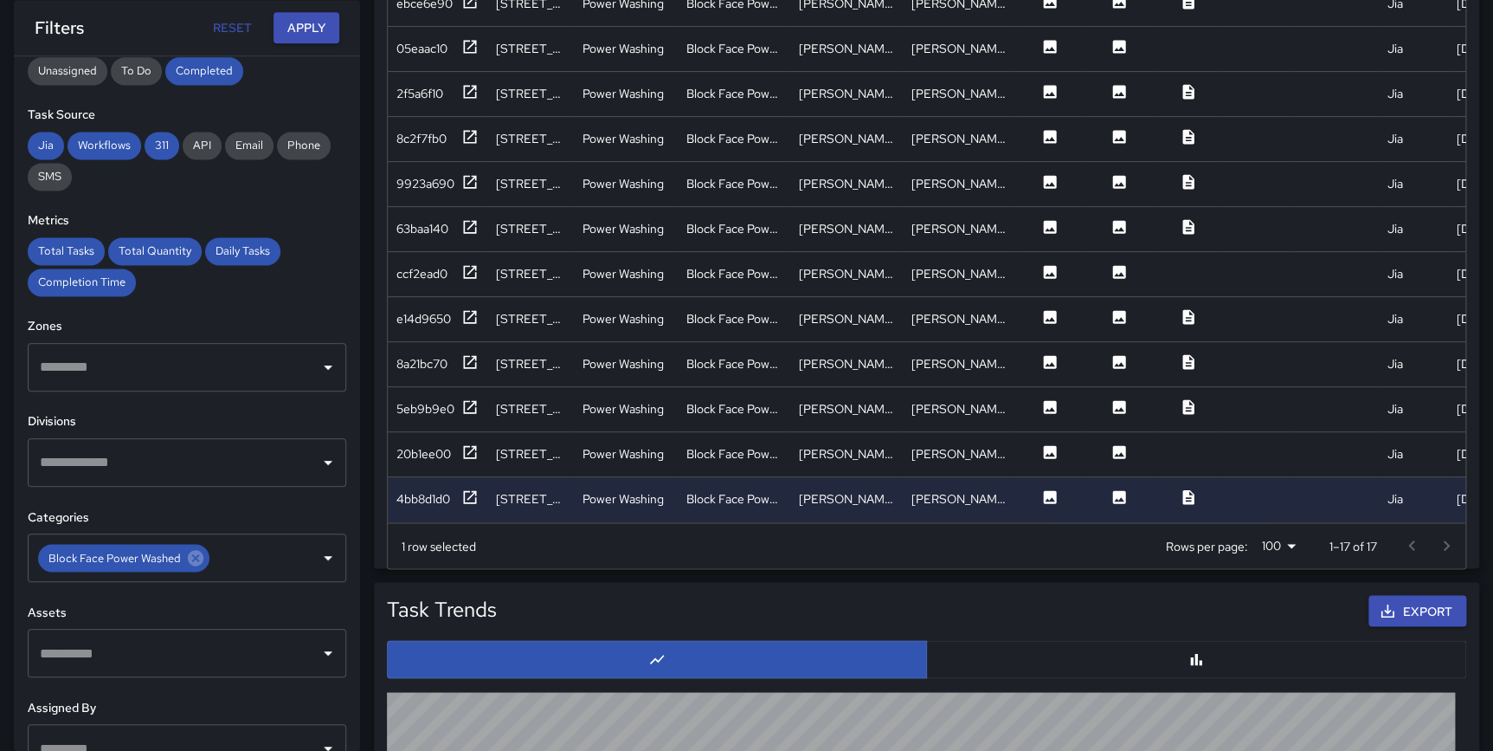
scroll to position [1088, 0]
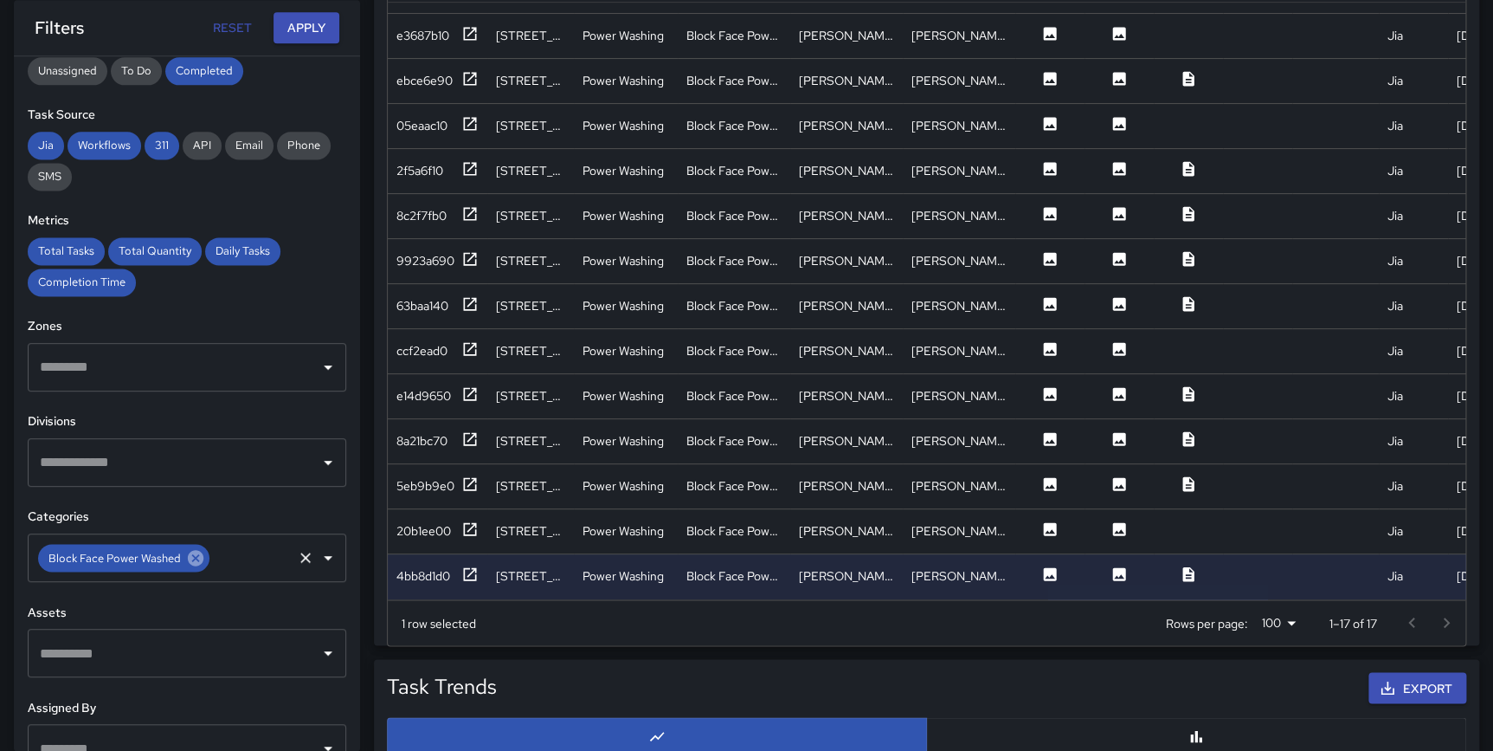
click at [192, 558] on icon at bounding box center [196, 558] width 16 height 16
click at [172, 564] on input "text" at bounding box center [173, 557] width 277 height 33
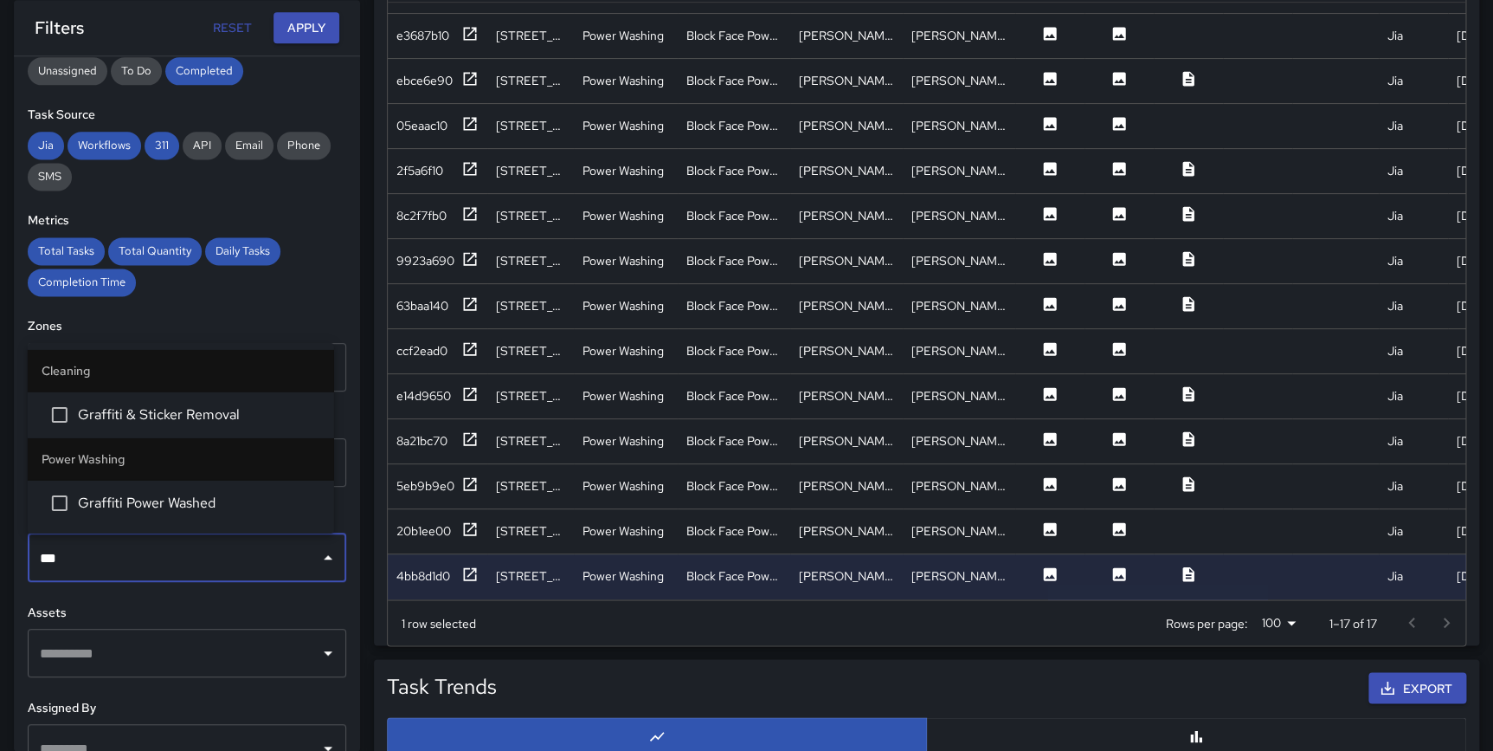
type input "****"
click at [190, 495] on span "Graffiti Power Washed" at bounding box center [199, 502] width 242 height 21
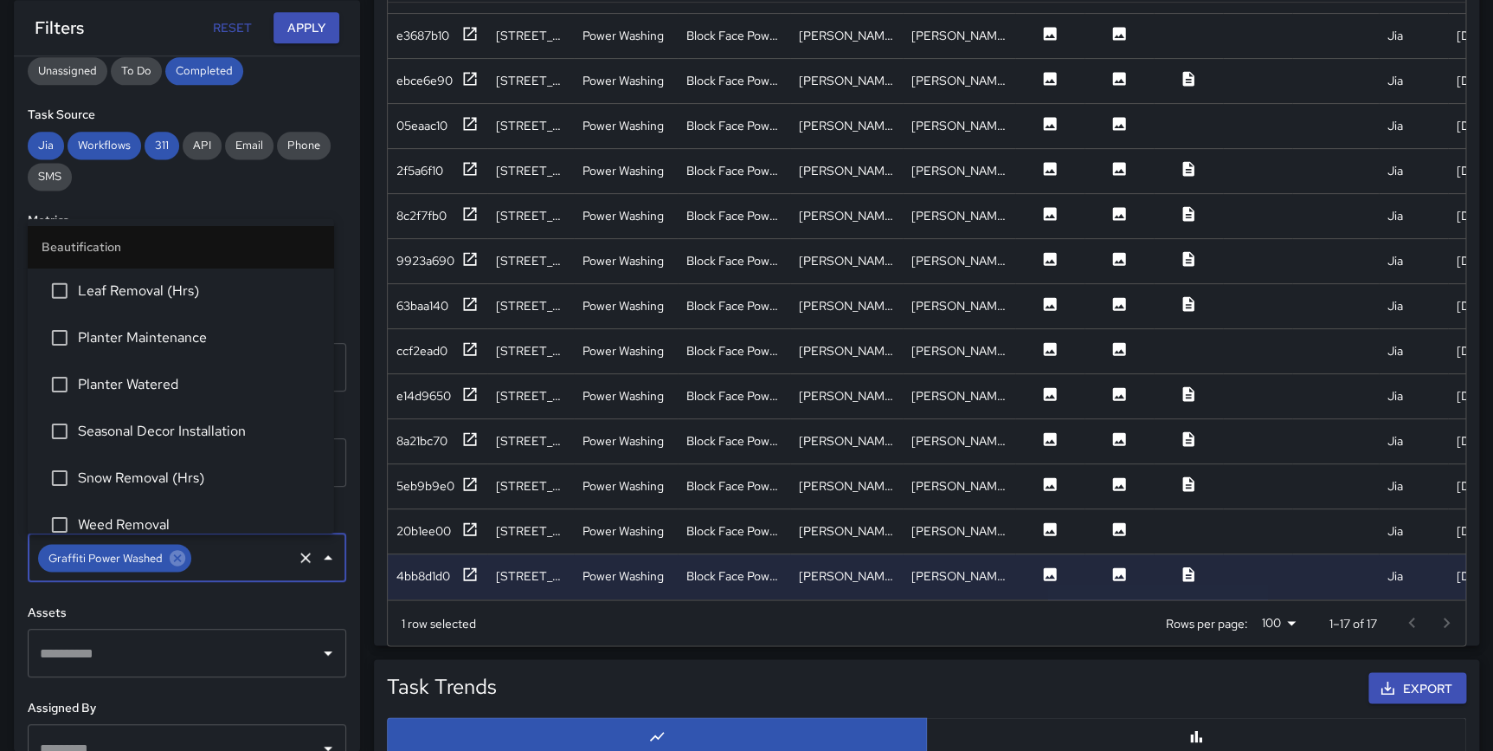
scroll to position [975, 0]
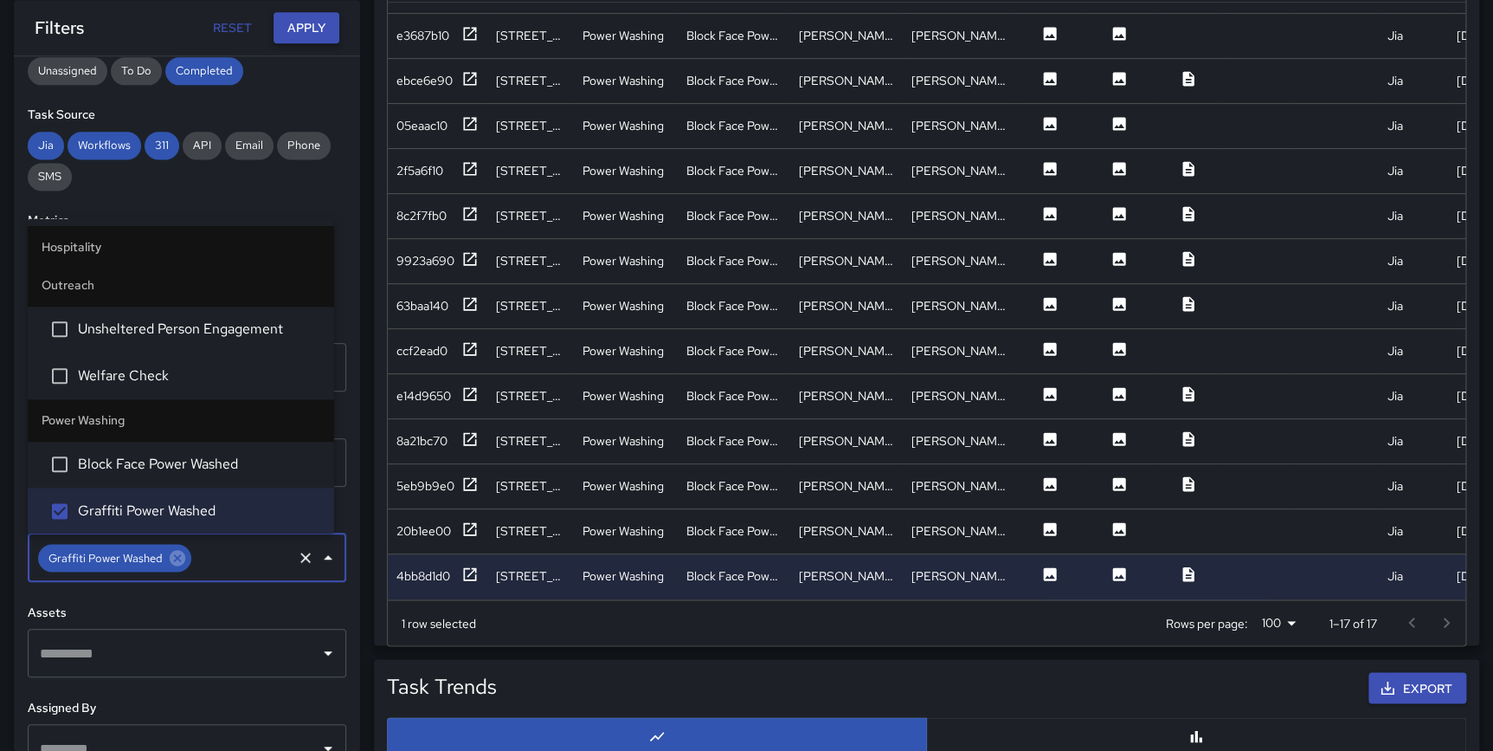
click at [301, 35] on button "Apply" at bounding box center [307, 28] width 66 height 32
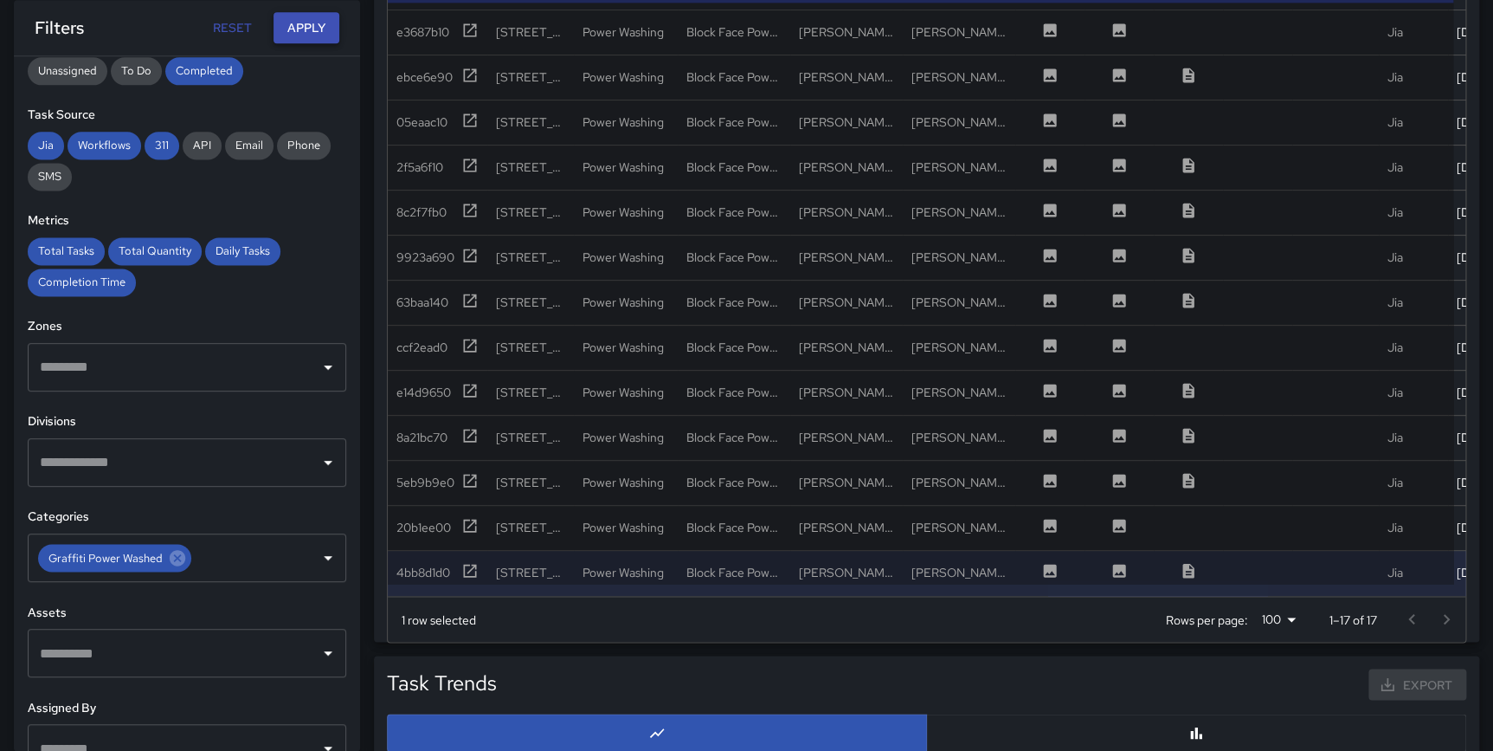
click at [296, 22] on button "Apply" at bounding box center [307, 28] width 66 height 32
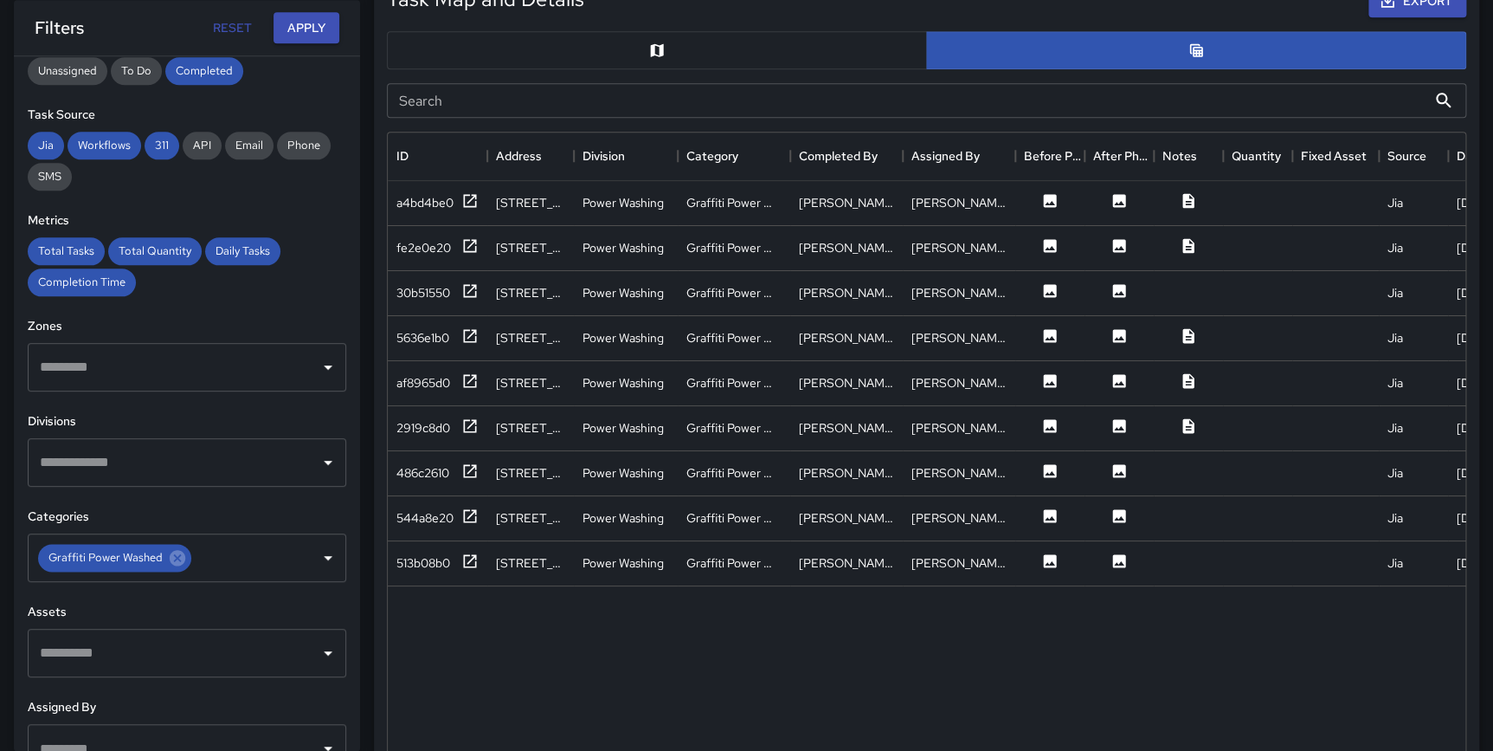
scroll to position [945, 0]
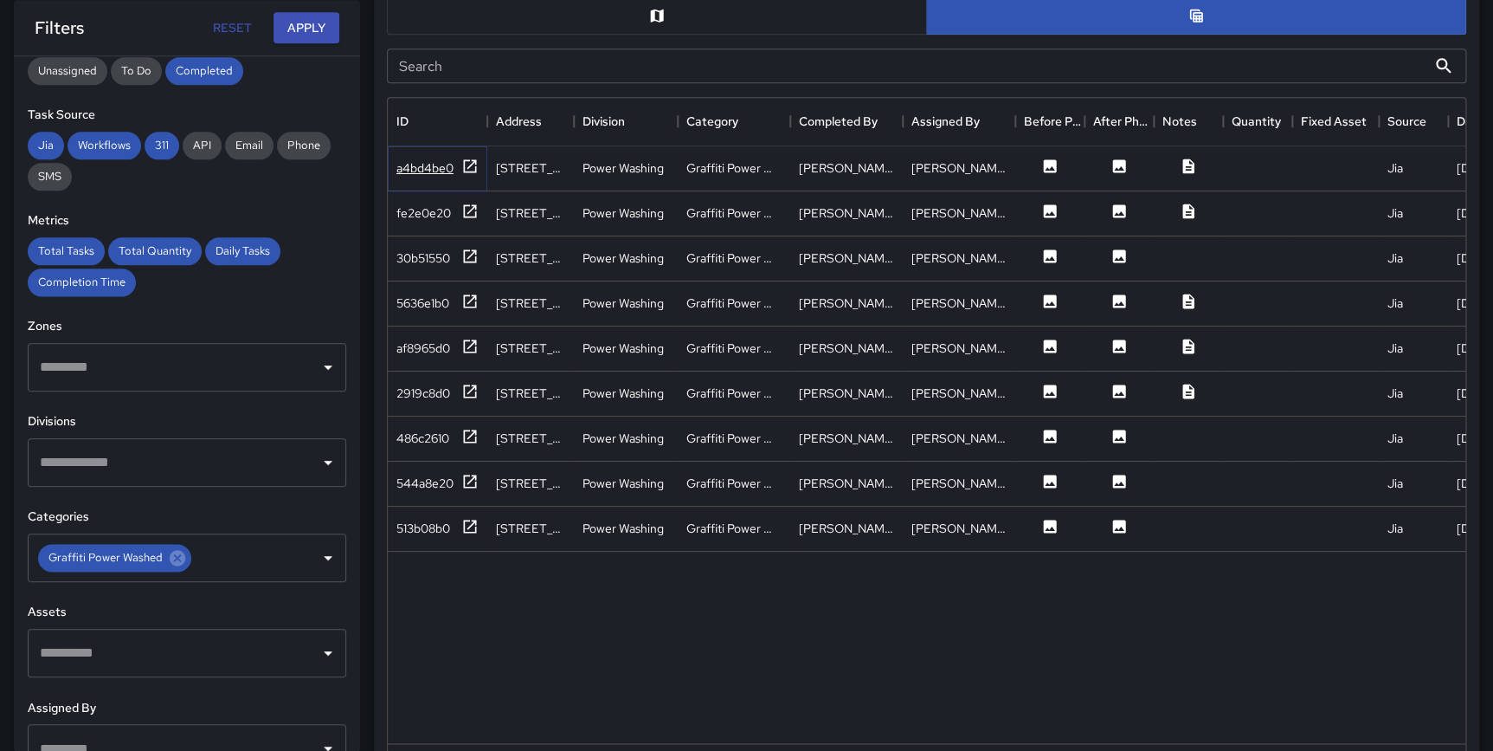
click at [468, 167] on icon at bounding box center [469, 166] width 17 height 17
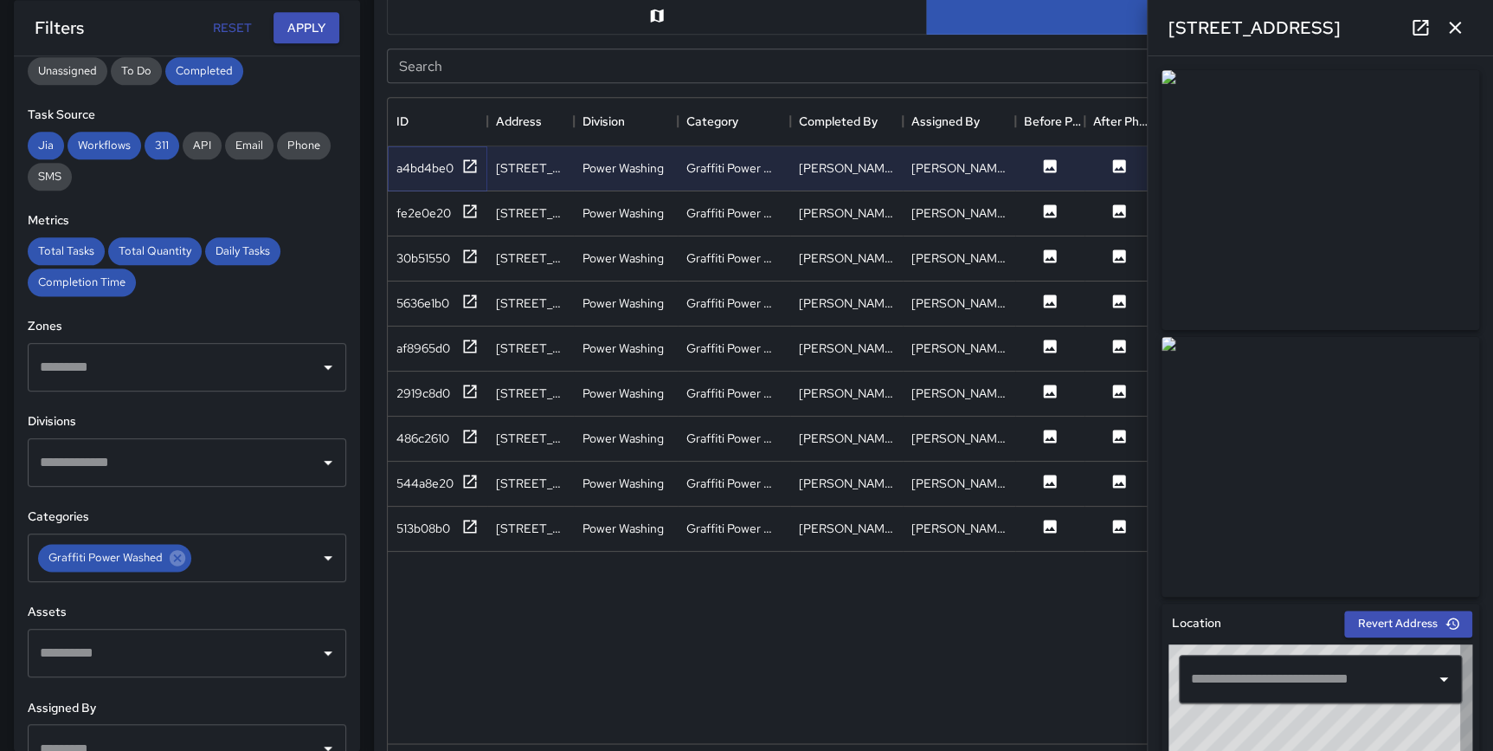
type input "**********"
click at [471, 212] on icon at bounding box center [469, 211] width 17 height 17
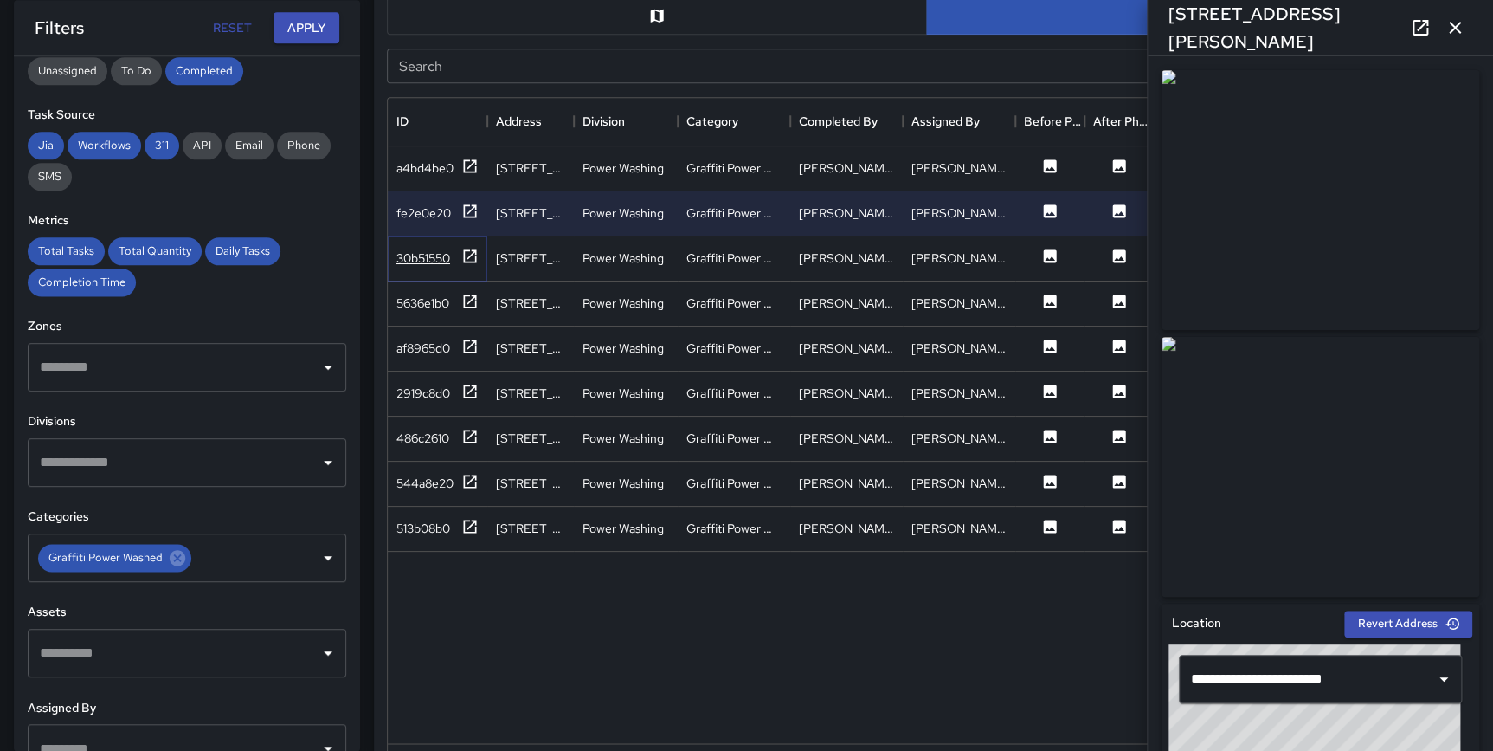
click at [468, 255] on icon at bounding box center [470, 255] width 13 height 13
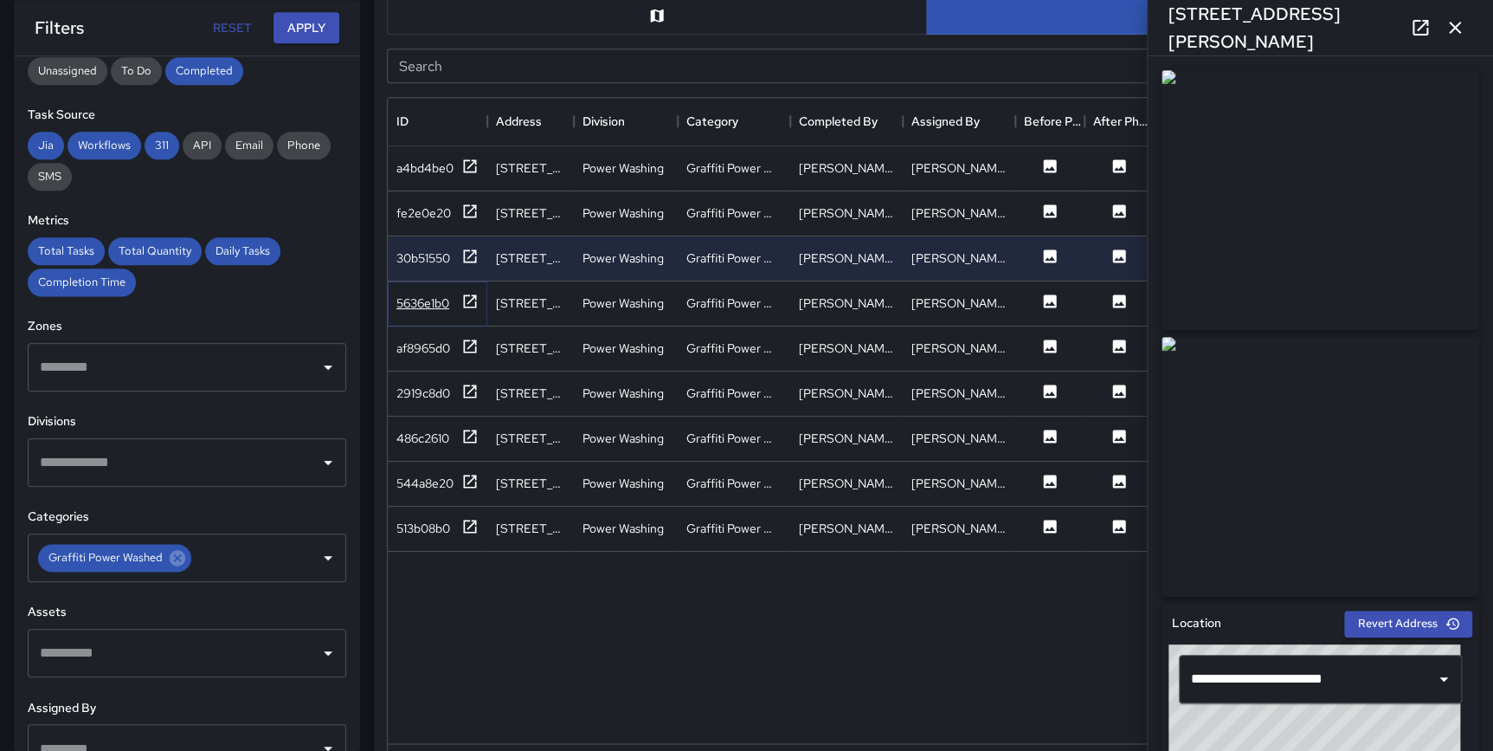
click at [464, 298] on icon at bounding box center [470, 300] width 13 height 13
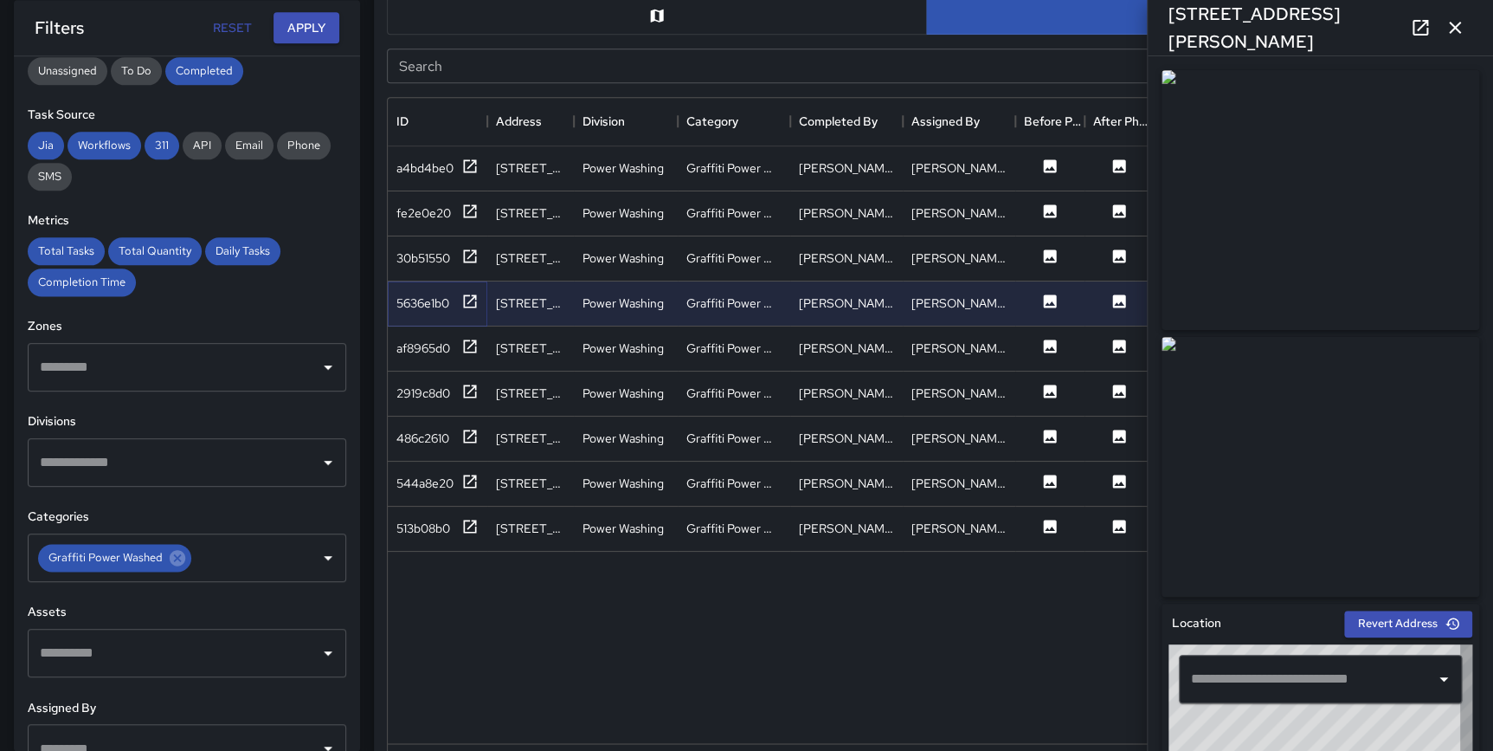
type input "**********"
click at [461, 342] on div "af8965d0" at bounding box center [438, 349] width 82 height 22
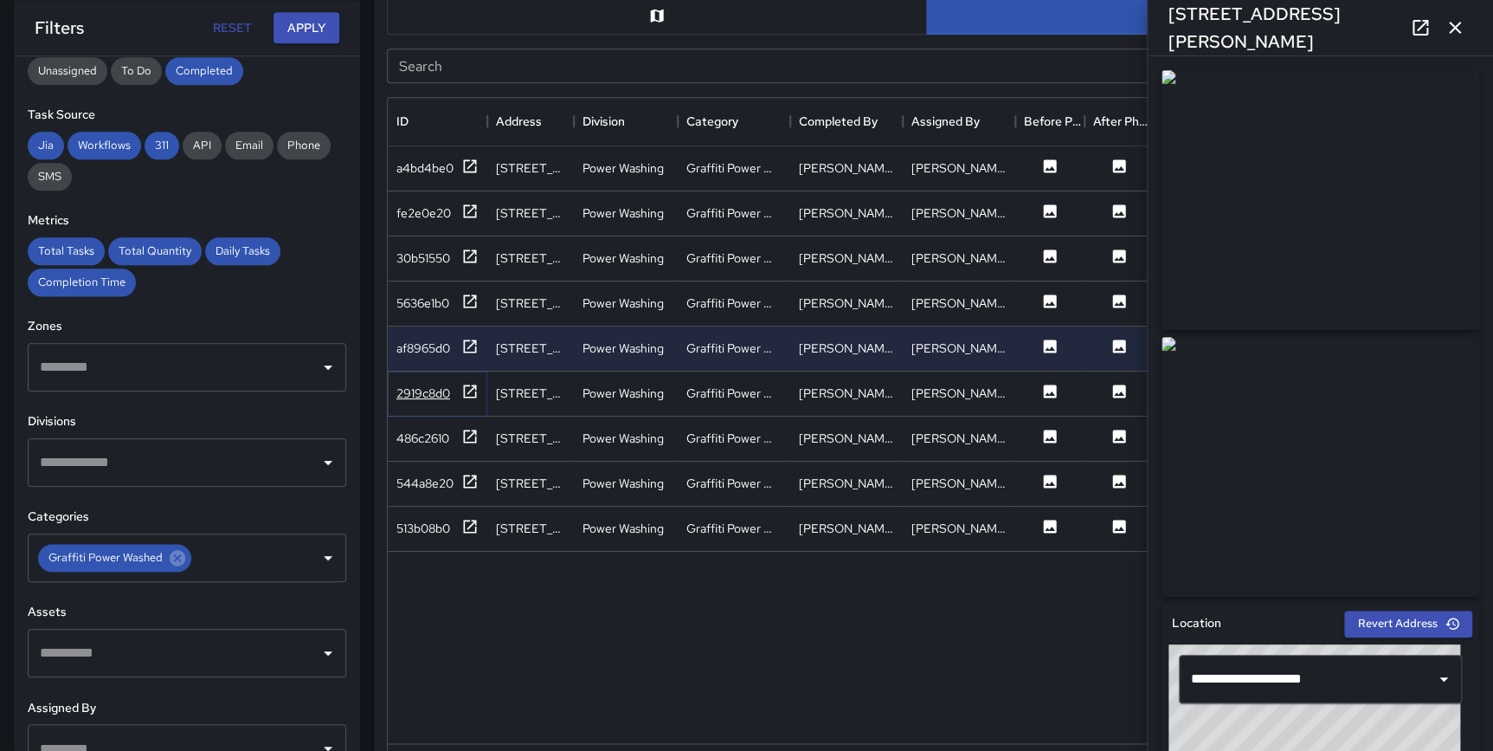
click at [470, 386] on icon at bounding box center [469, 391] width 17 height 17
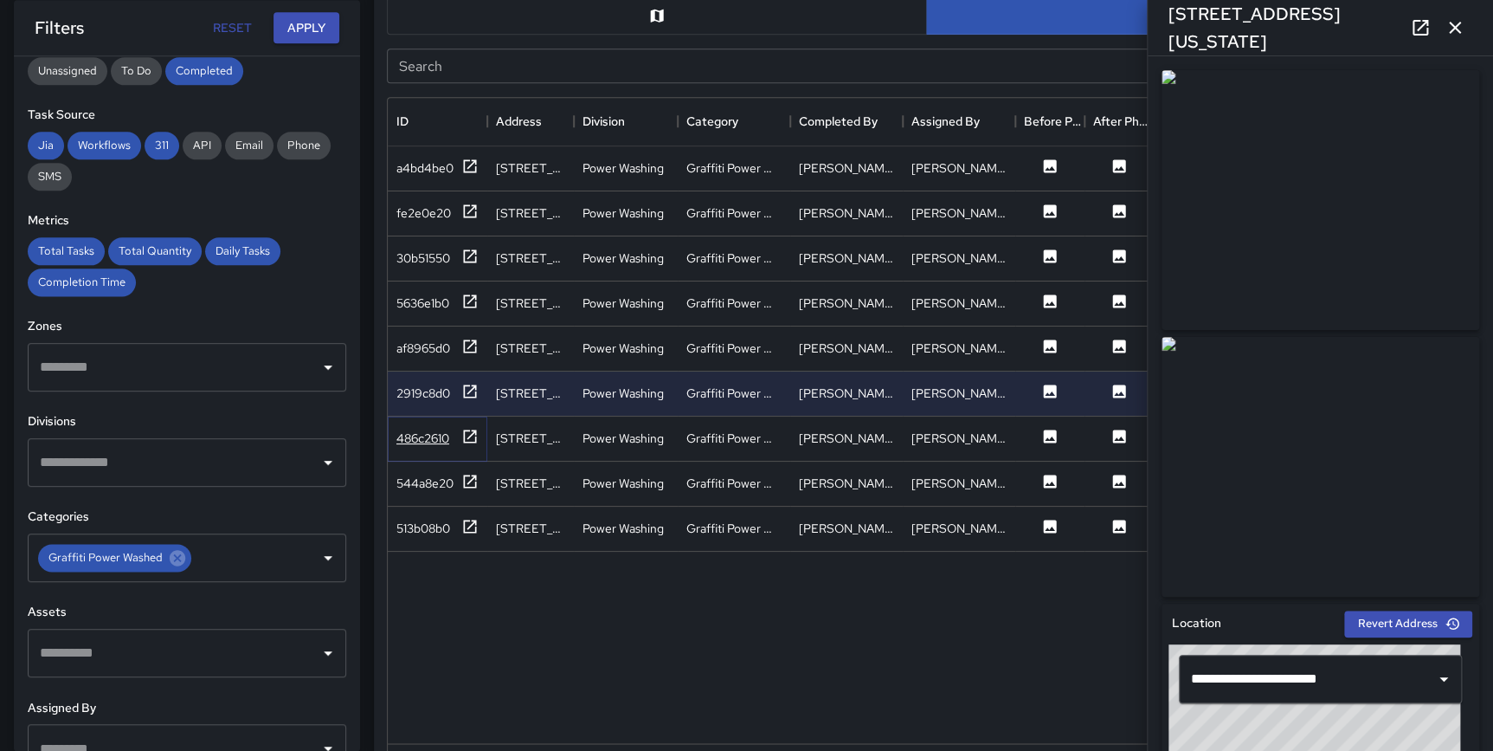
click at [466, 436] on icon at bounding box center [469, 436] width 17 height 17
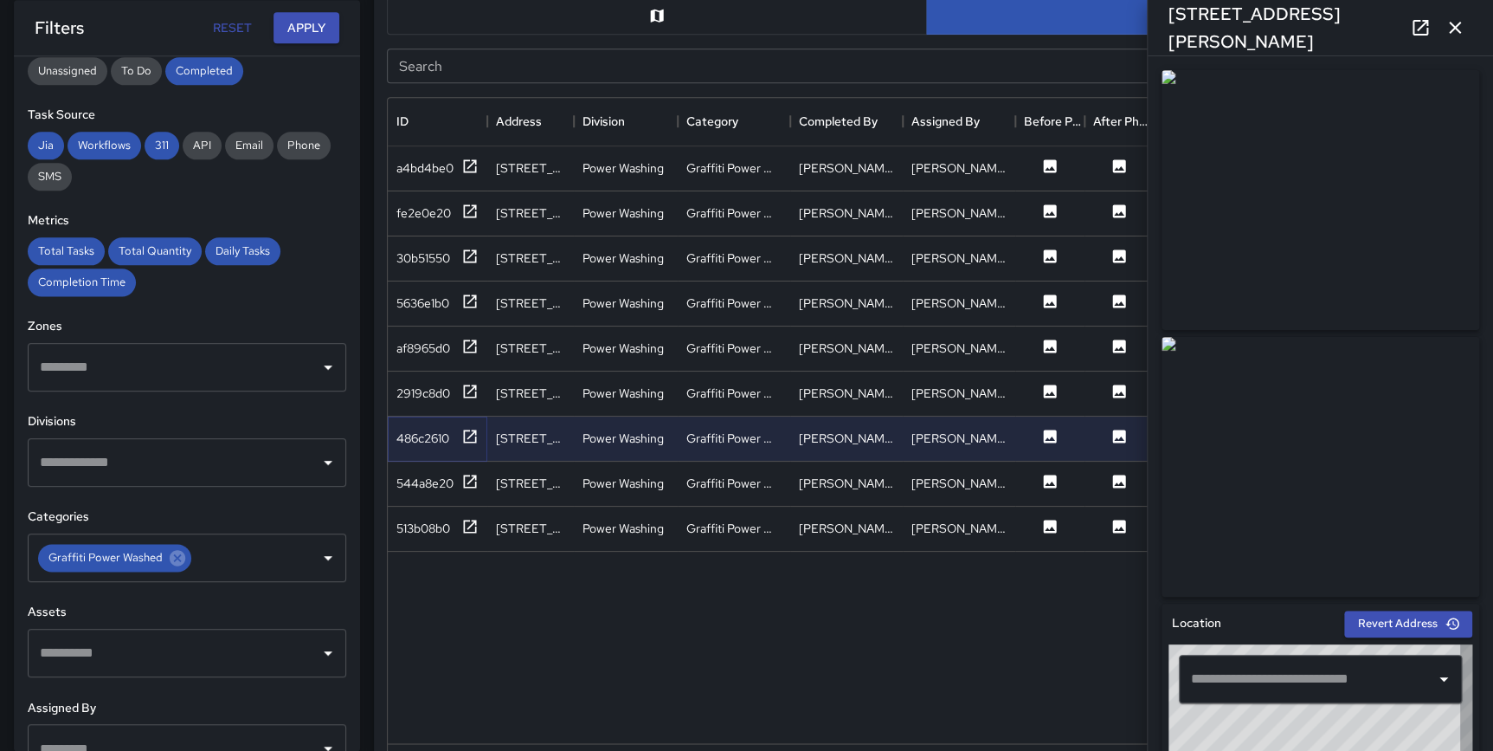
type input "**********"
click at [470, 476] on icon at bounding box center [469, 481] width 17 height 17
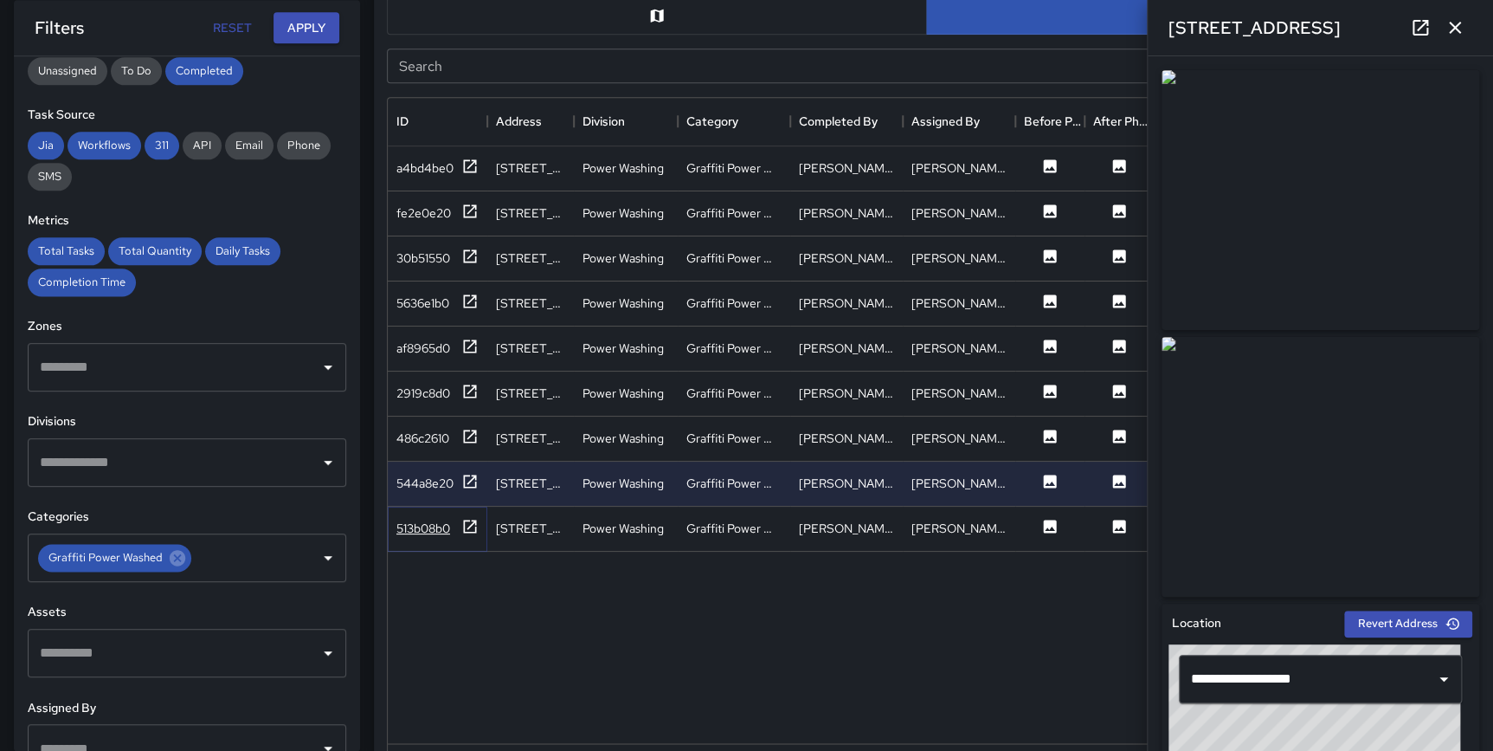
click at [467, 518] on icon at bounding box center [469, 526] width 17 height 17
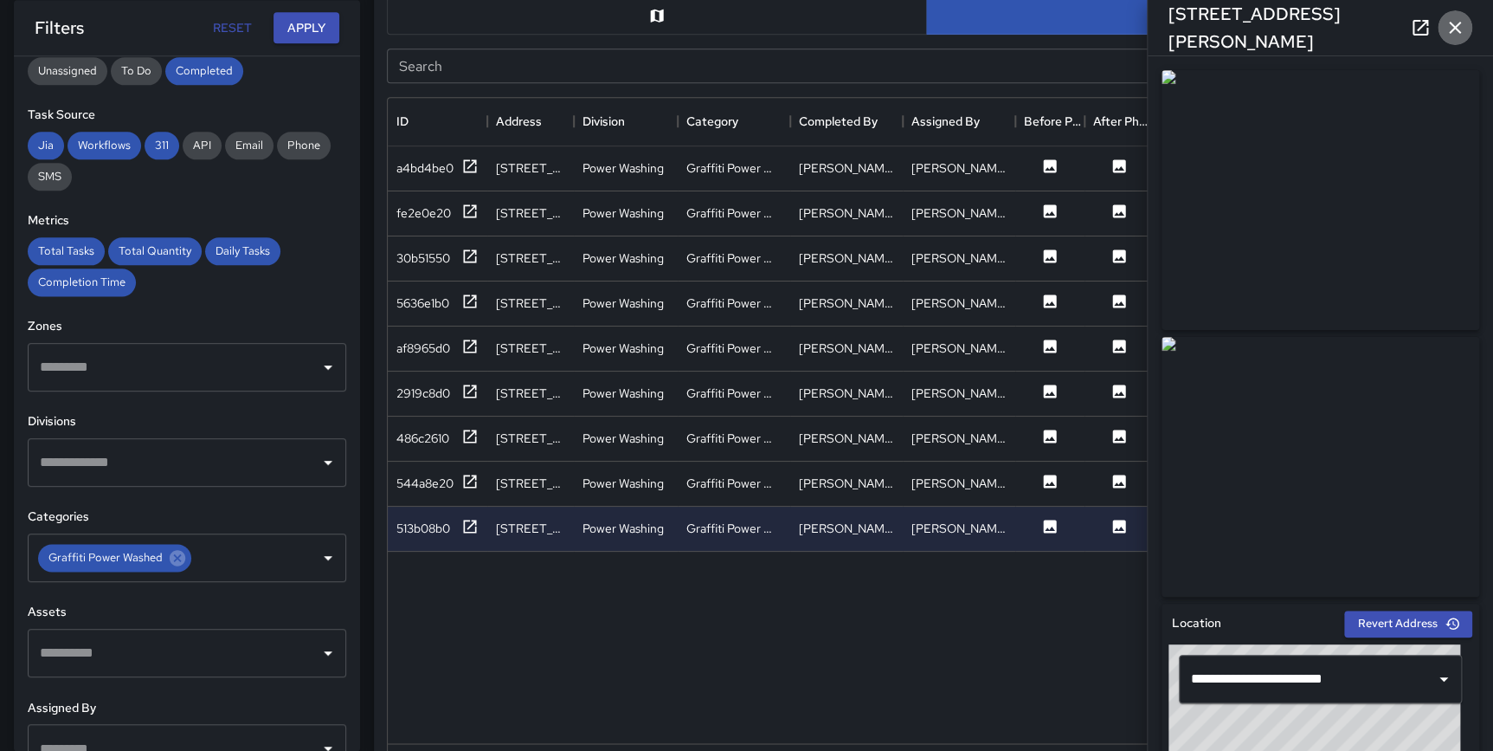
click at [1455, 26] on icon "button" at bounding box center [1455, 28] width 12 height 12
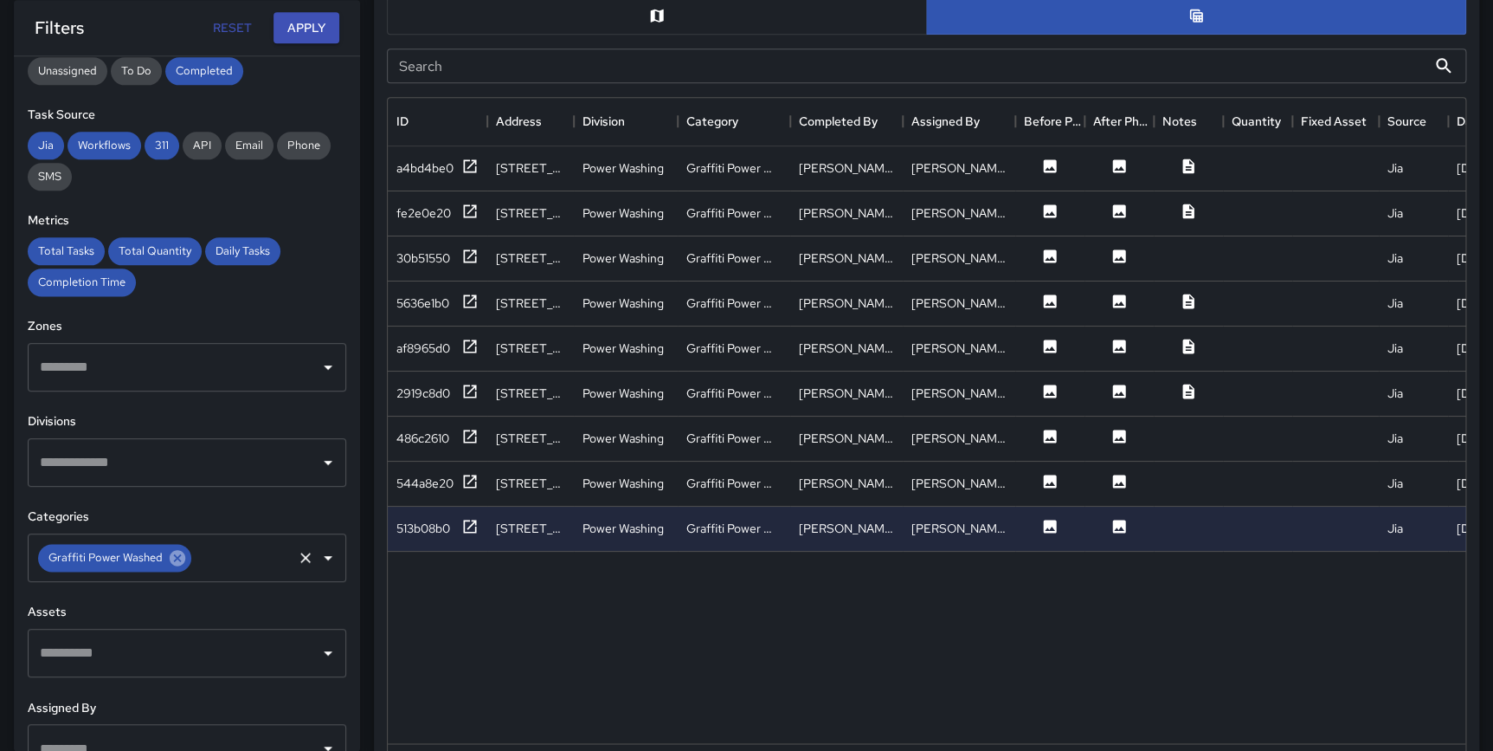
click at [178, 556] on icon at bounding box center [178, 558] width 16 height 16
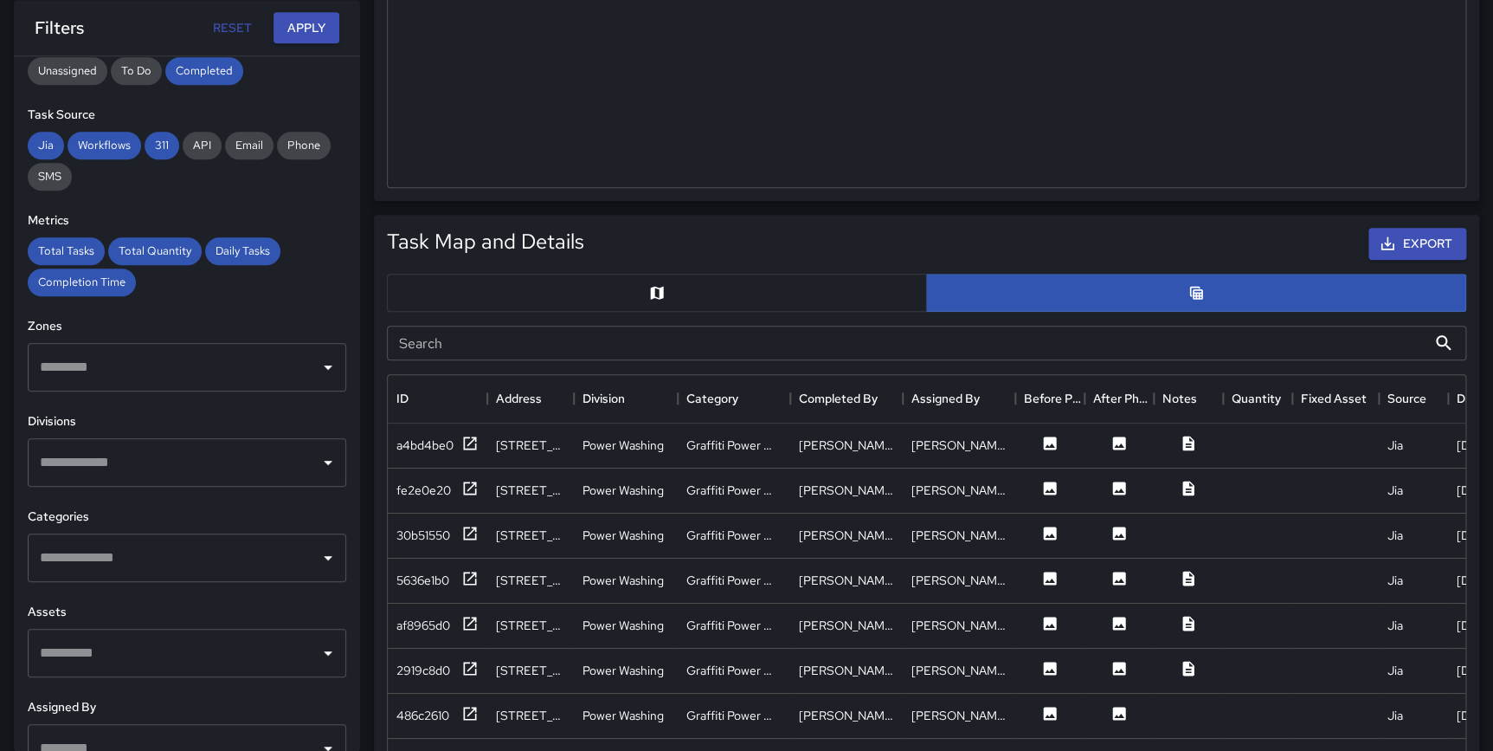
scroll to position [670, 0]
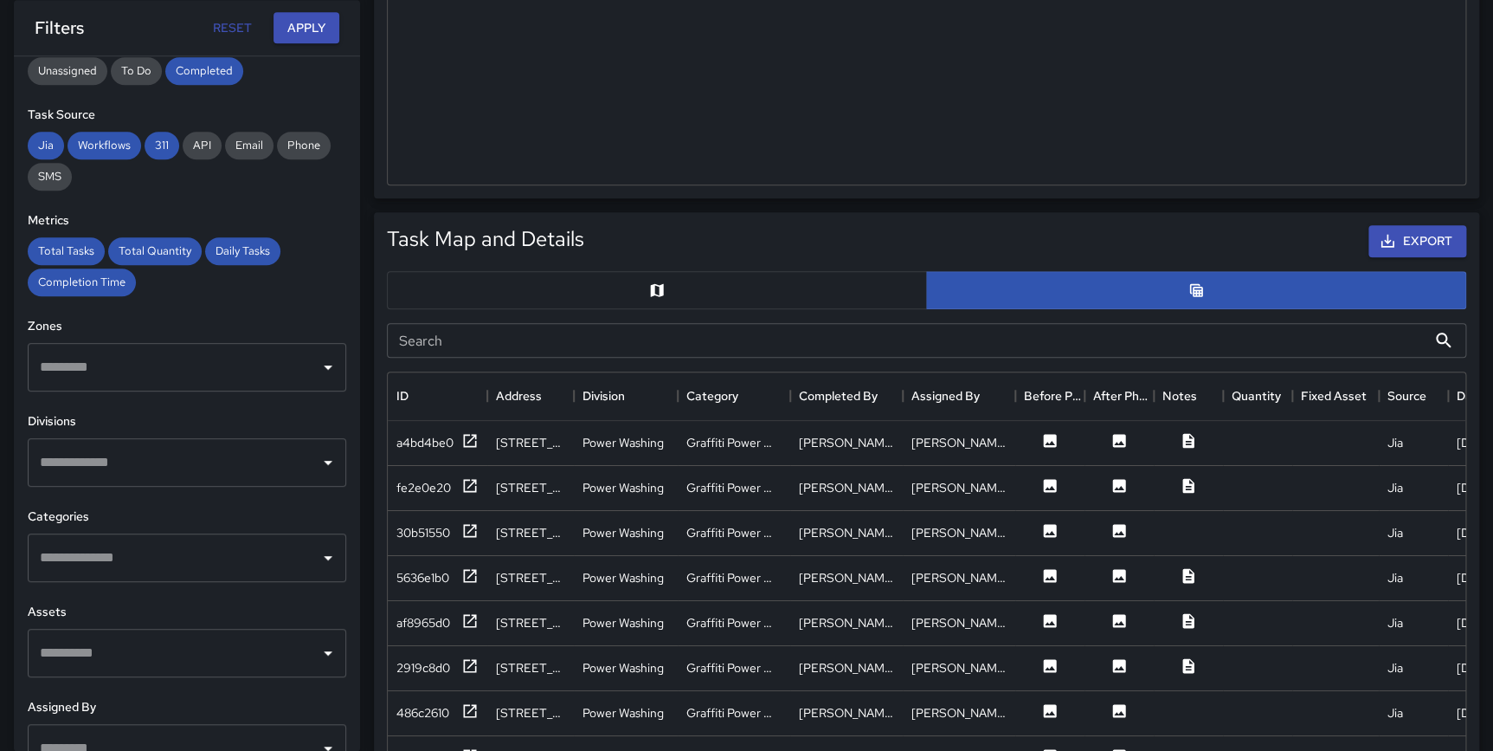
click at [81, 452] on input "text" at bounding box center [173, 462] width 277 height 33
type input "**********"
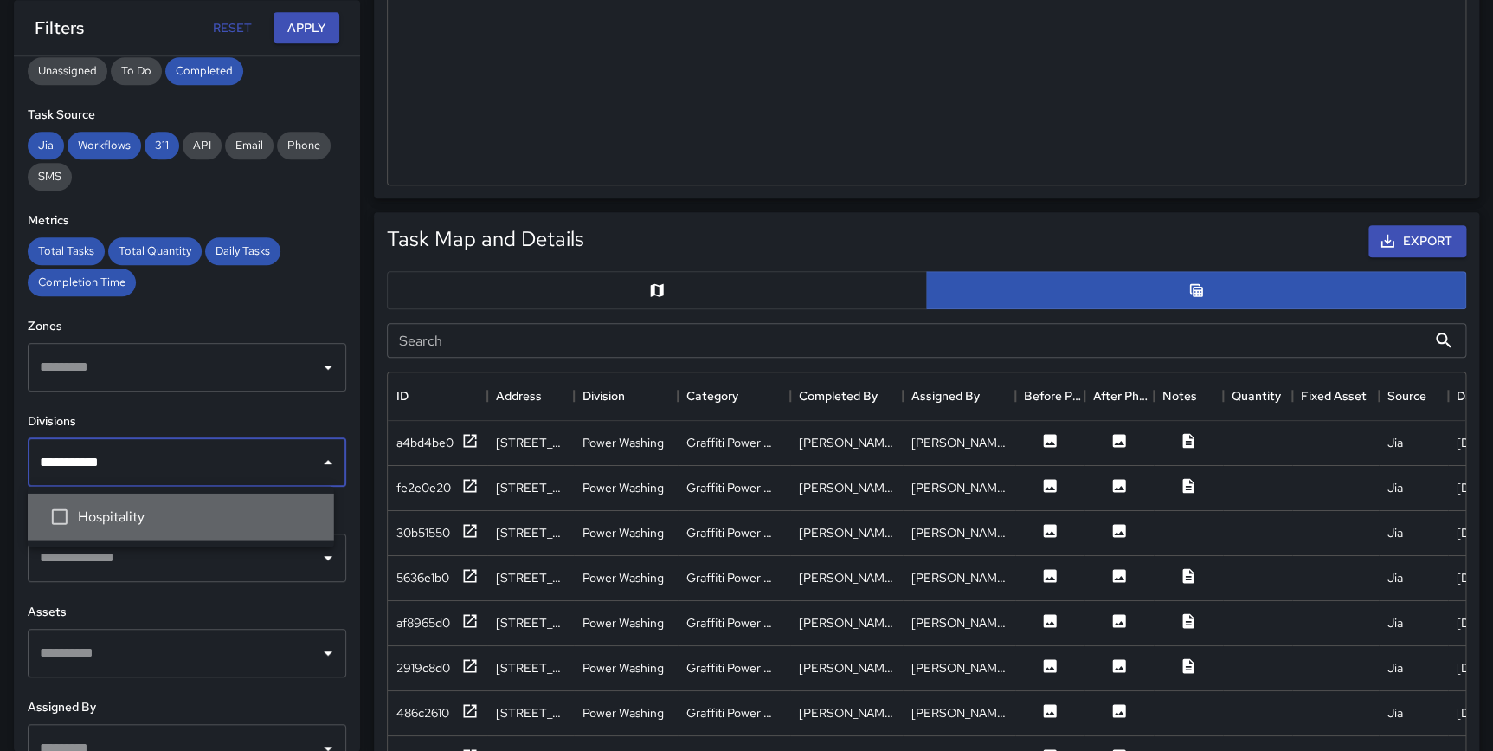
drag, startPoint x: 100, startPoint y: 510, endPoint x: 105, endPoint y: 502, distance: 8.9
click at [100, 511] on span "Hospitality" at bounding box center [199, 516] width 242 height 21
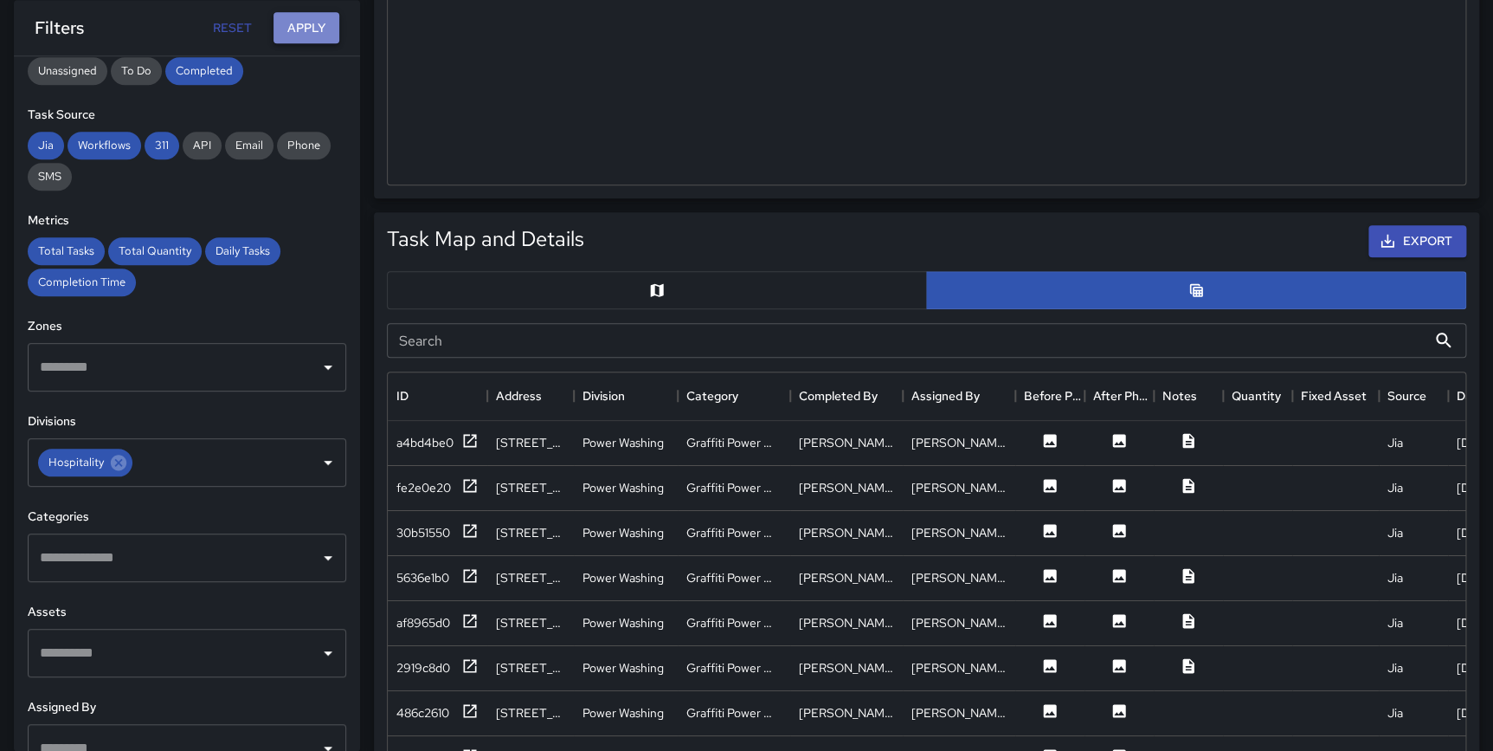
click at [306, 27] on button "Apply" at bounding box center [307, 28] width 66 height 32
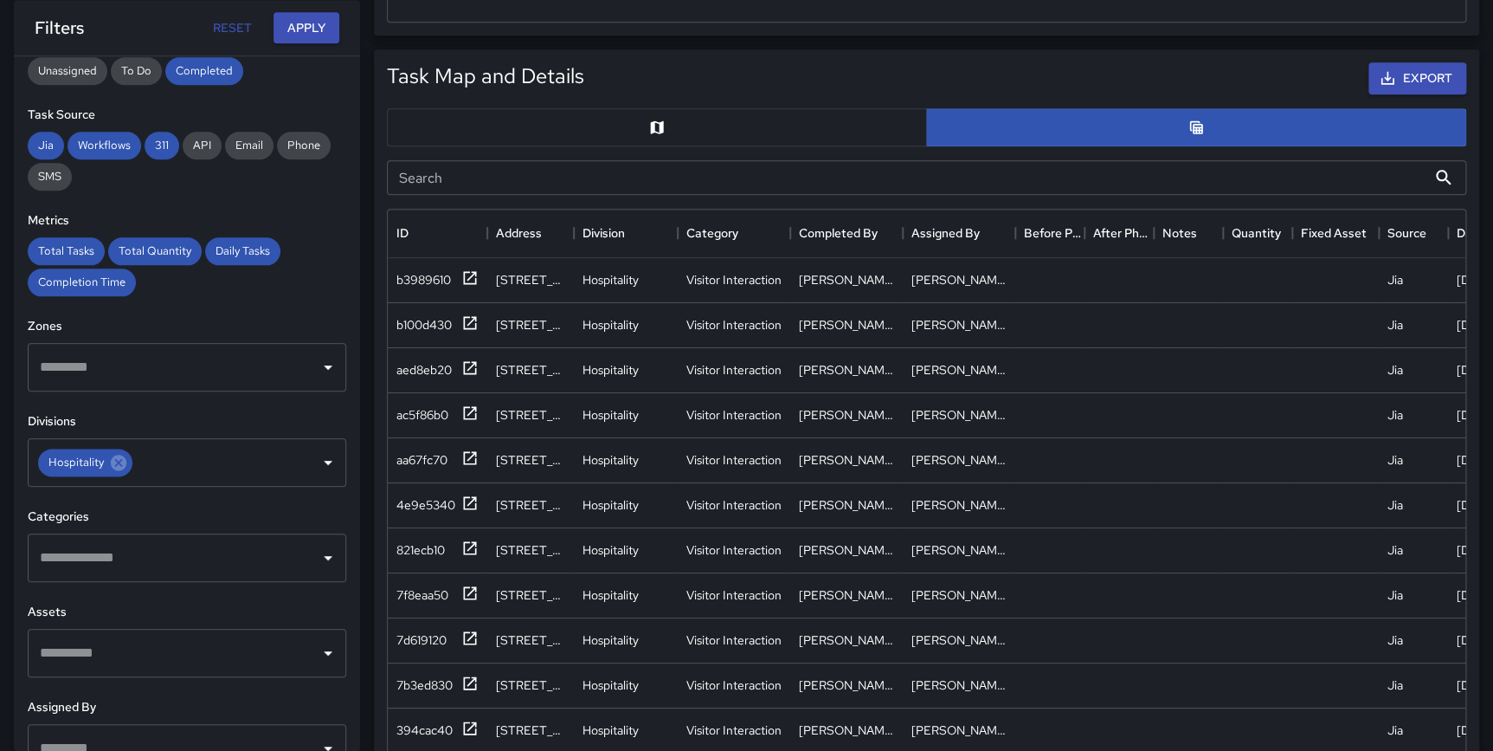
scroll to position [846, 0]
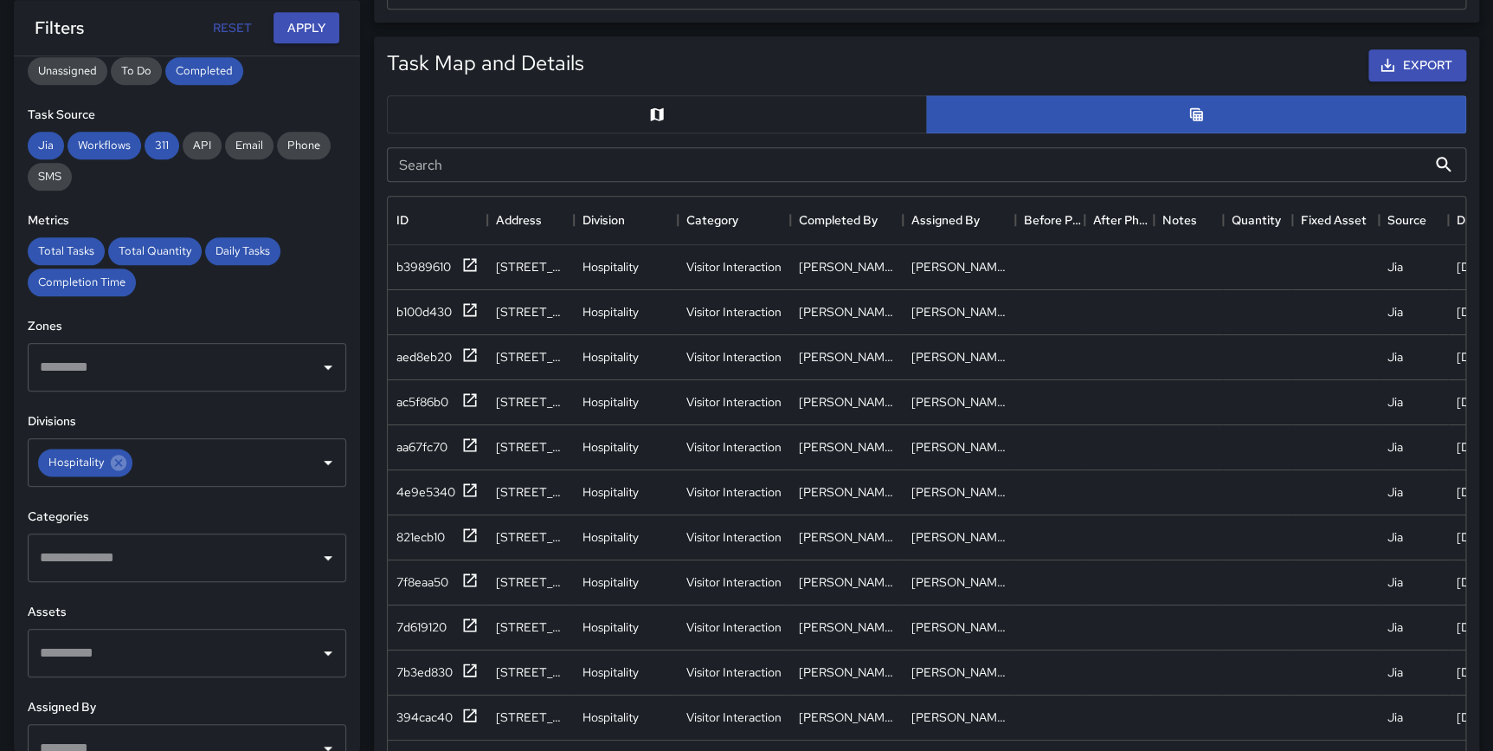
click at [694, 115] on button "button" at bounding box center [657, 114] width 540 height 38
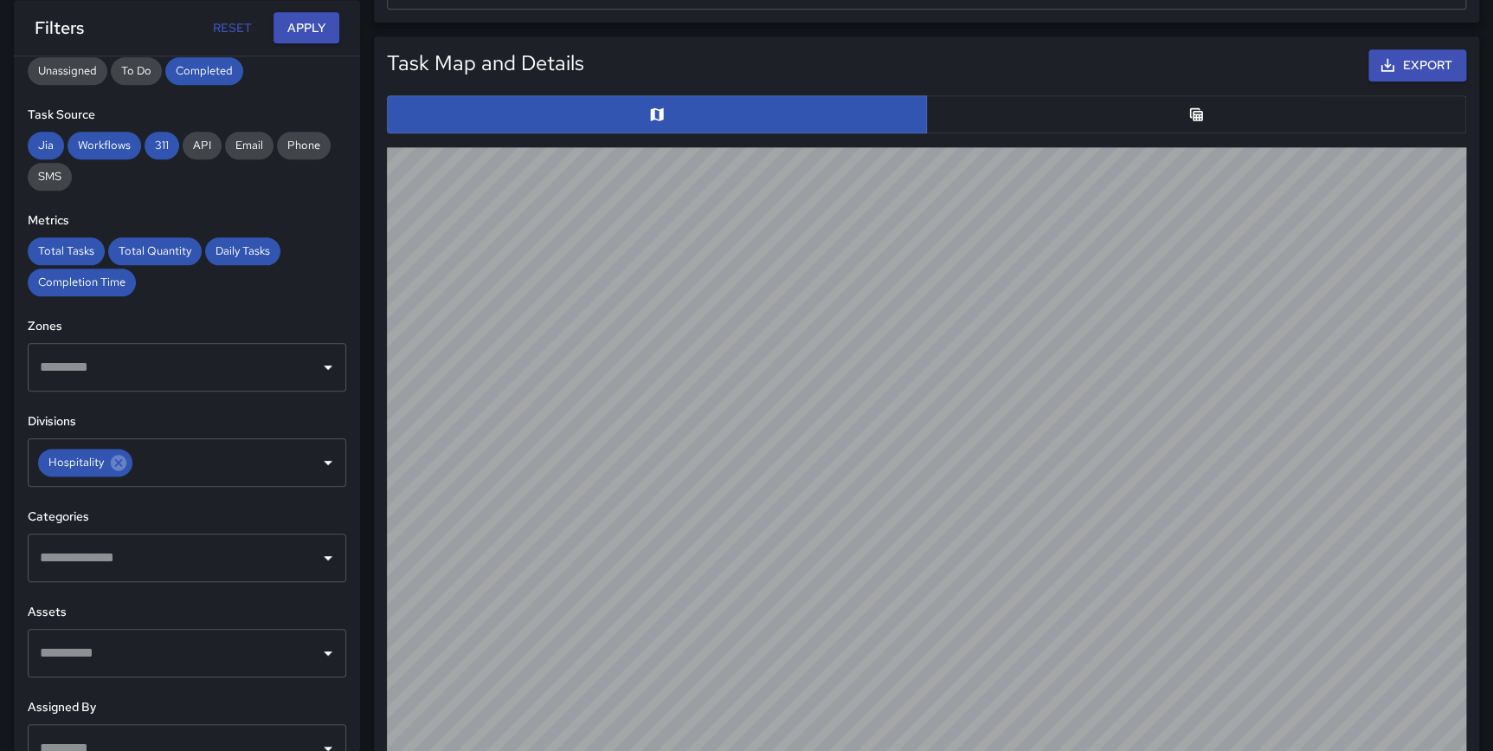
click at [216, 25] on button "Reset" at bounding box center [231, 28] width 55 height 32
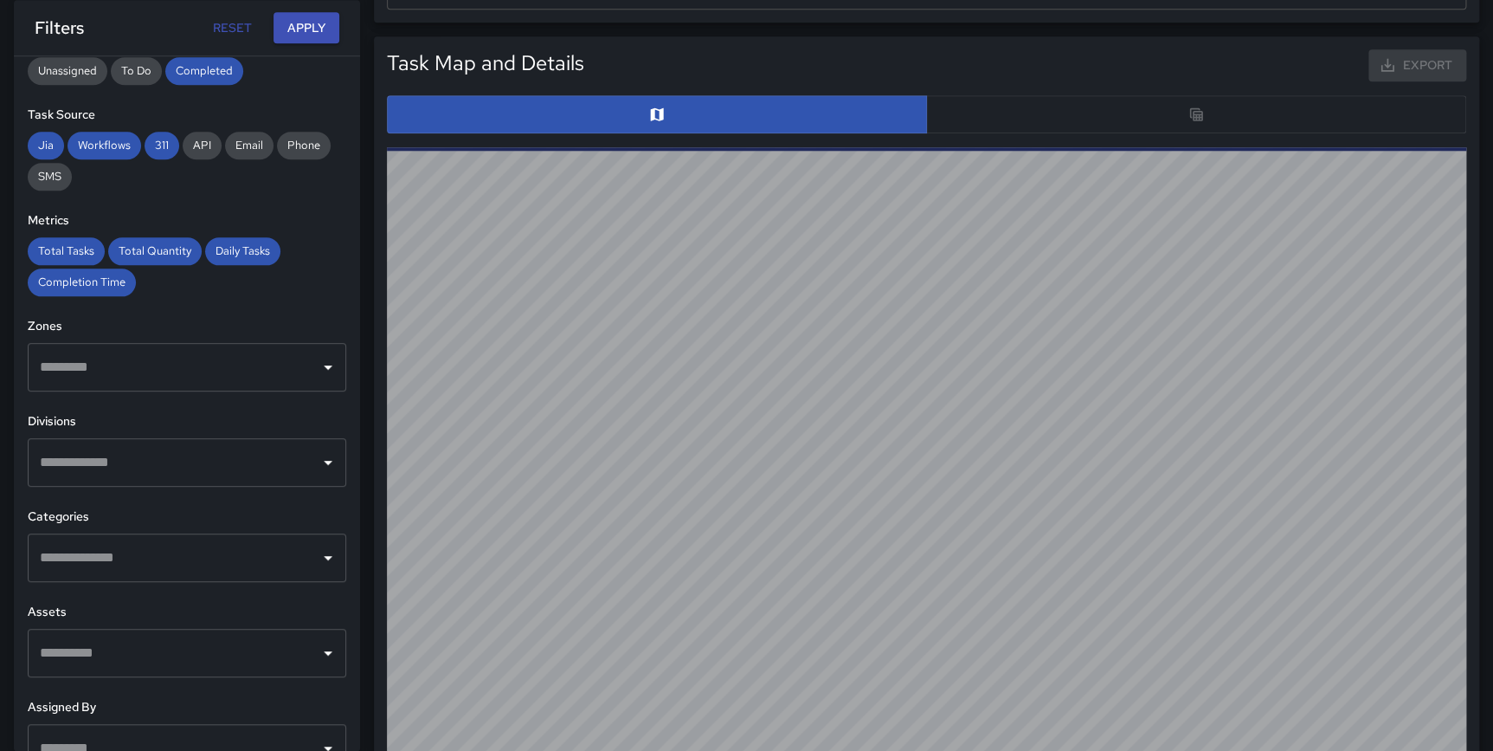
type input "**********"
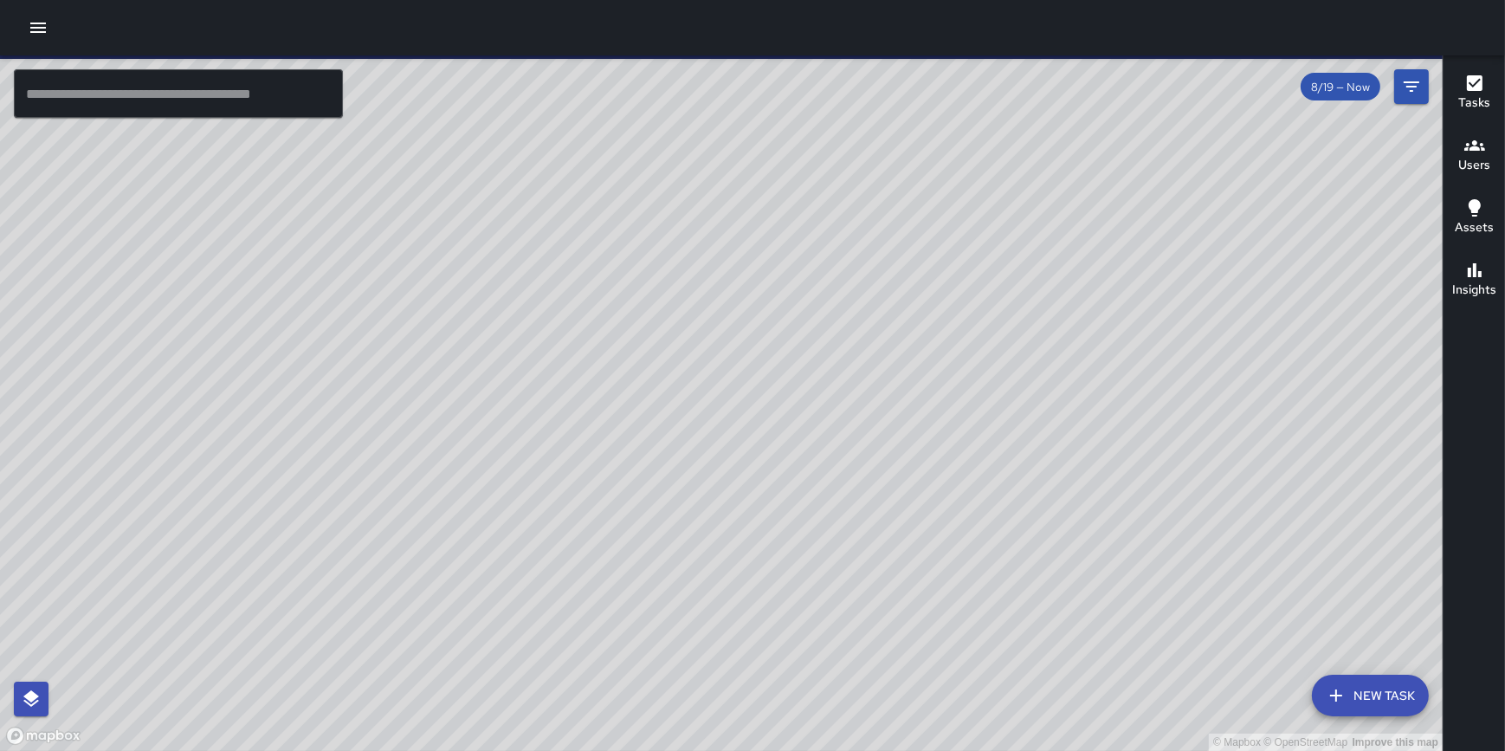
click at [39, 26] on icon "button" at bounding box center [38, 27] width 21 height 21
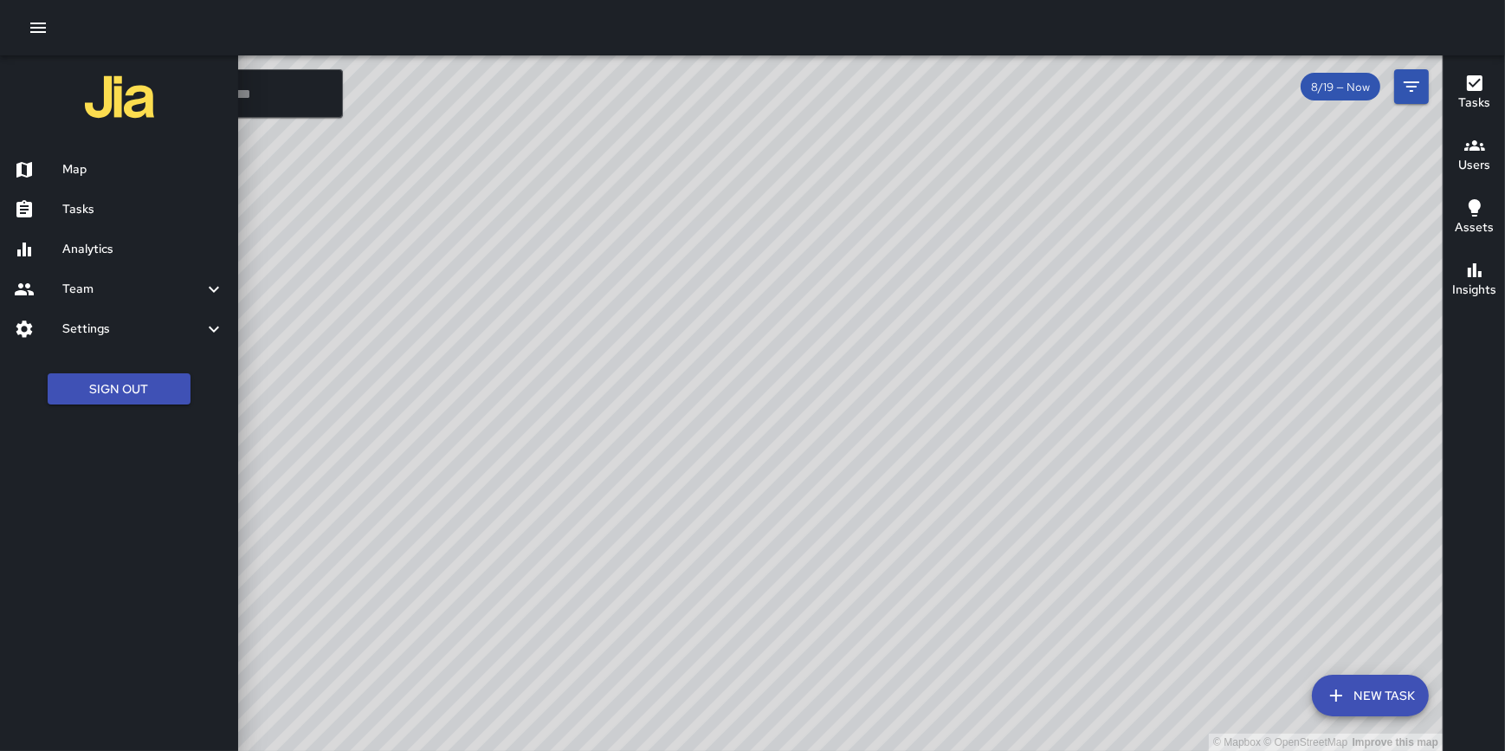
drag, startPoint x: 128, startPoint y: 380, endPoint x: 112, endPoint y: 277, distance: 104.3
click at [112, 287] on div "Map Tasks Analytics Team Leaderboard Settings Divisions and Categories Users In…" at bounding box center [119, 211] width 238 height 422
click at [137, 389] on button "Sign Out" at bounding box center [119, 389] width 143 height 32
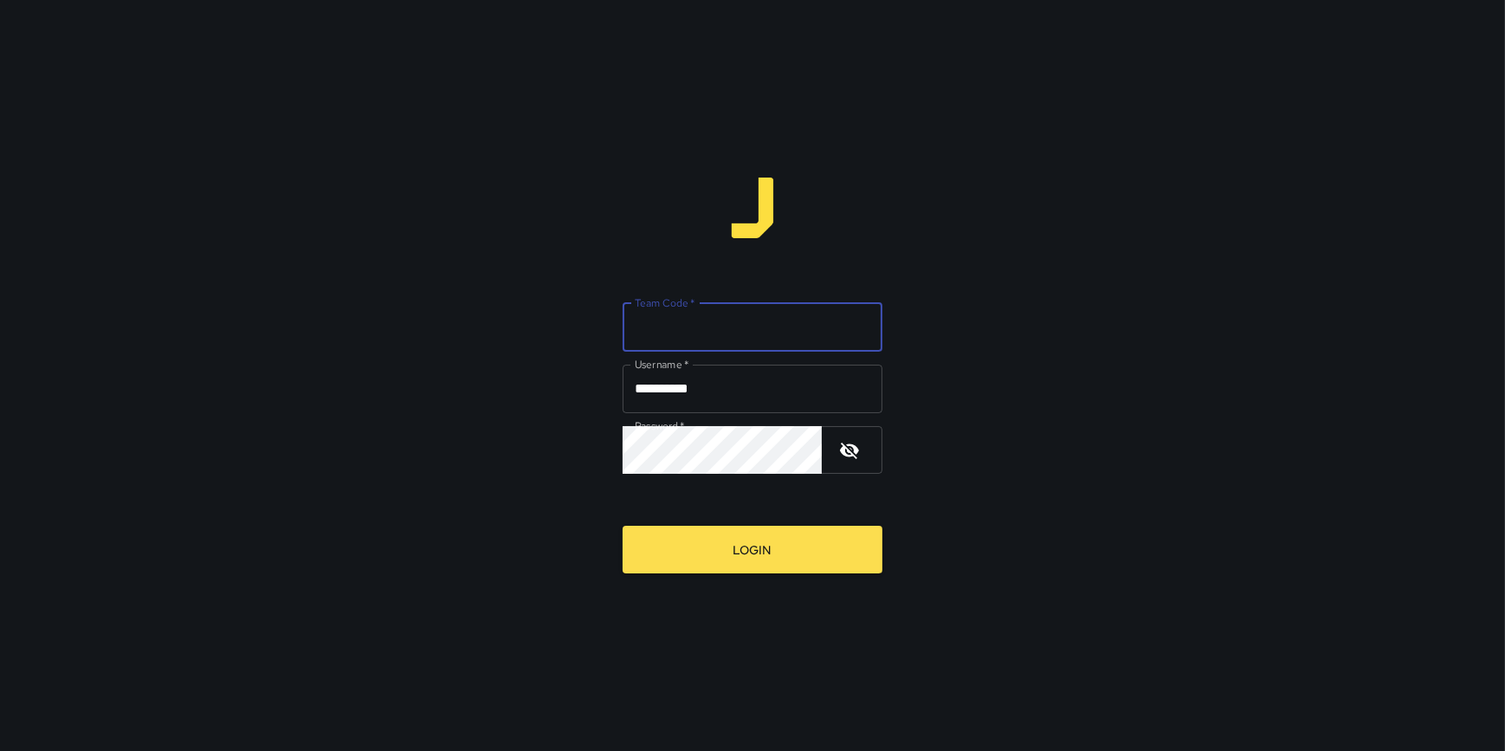
click at [658, 324] on input "Team Code   *" at bounding box center [753, 327] width 260 height 48
type input "*****"
click at [623, 526] on button "Login" at bounding box center [753, 550] width 260 height 48
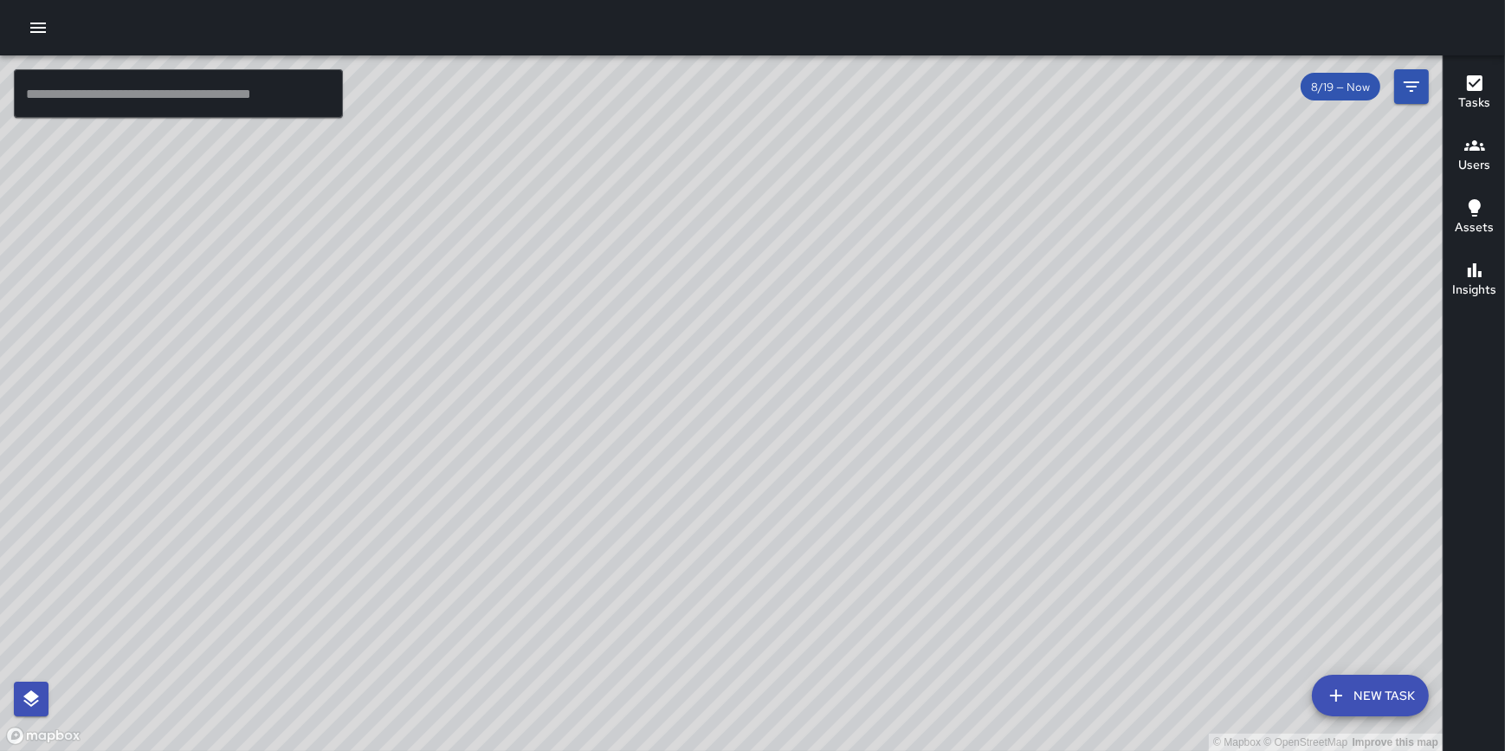
click at [42, 26] on icon "button" at bounding box center [38, 27] width 21 height 21
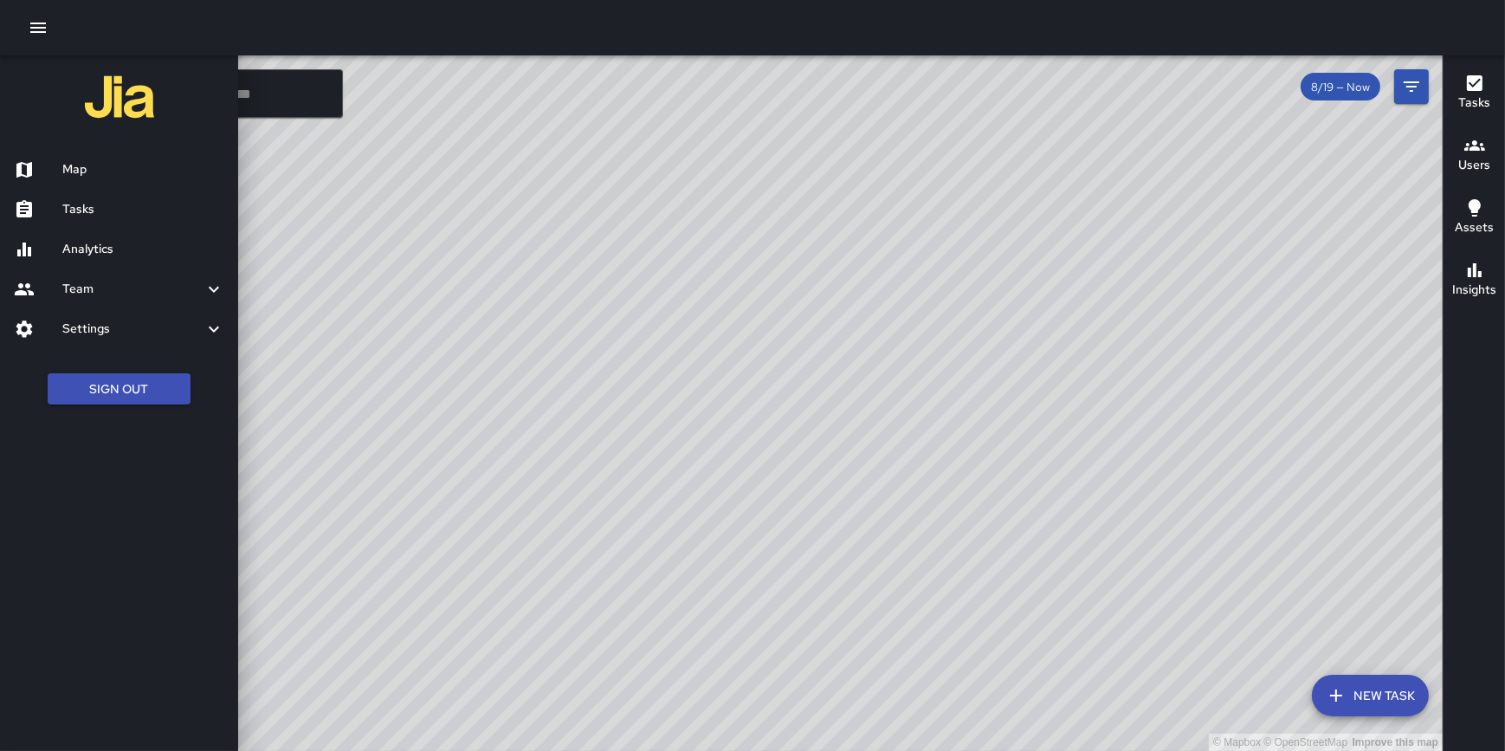
click at [106, 249] on h6 "Analytics" at bounding box center [143, 249] width 162 height 19
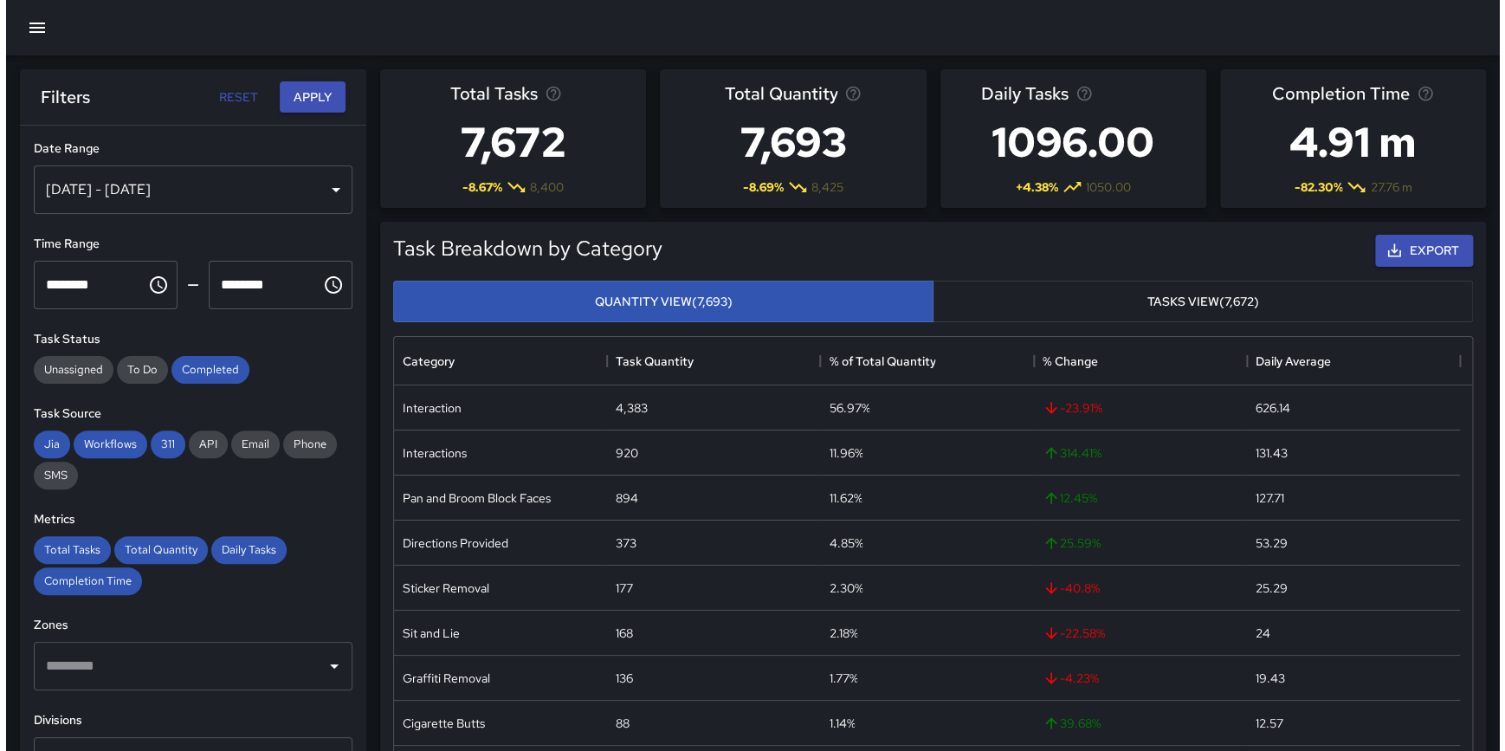
scroll to position [358, 0]
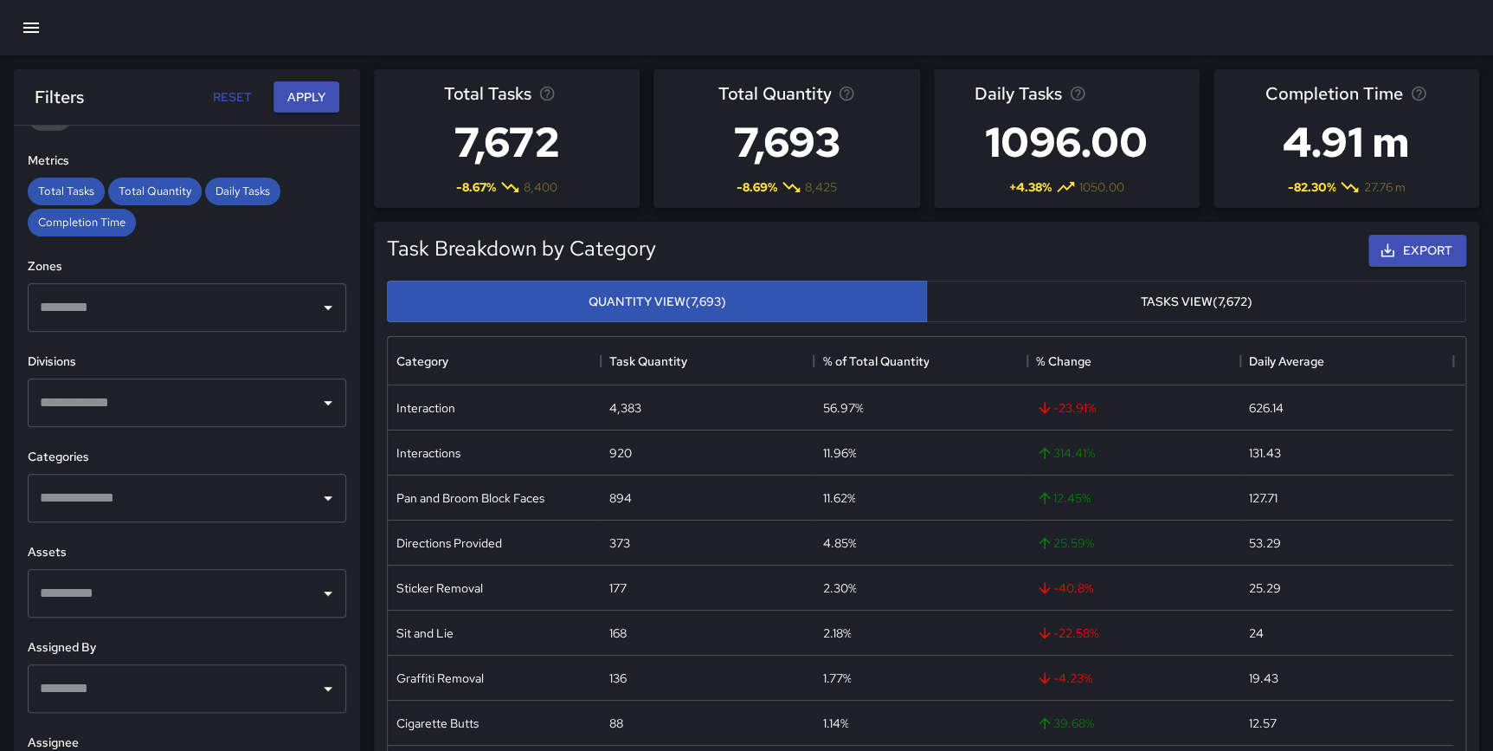
click at [29, 32] on icon "button" at bounding box center [31, 28] width 16 height 10
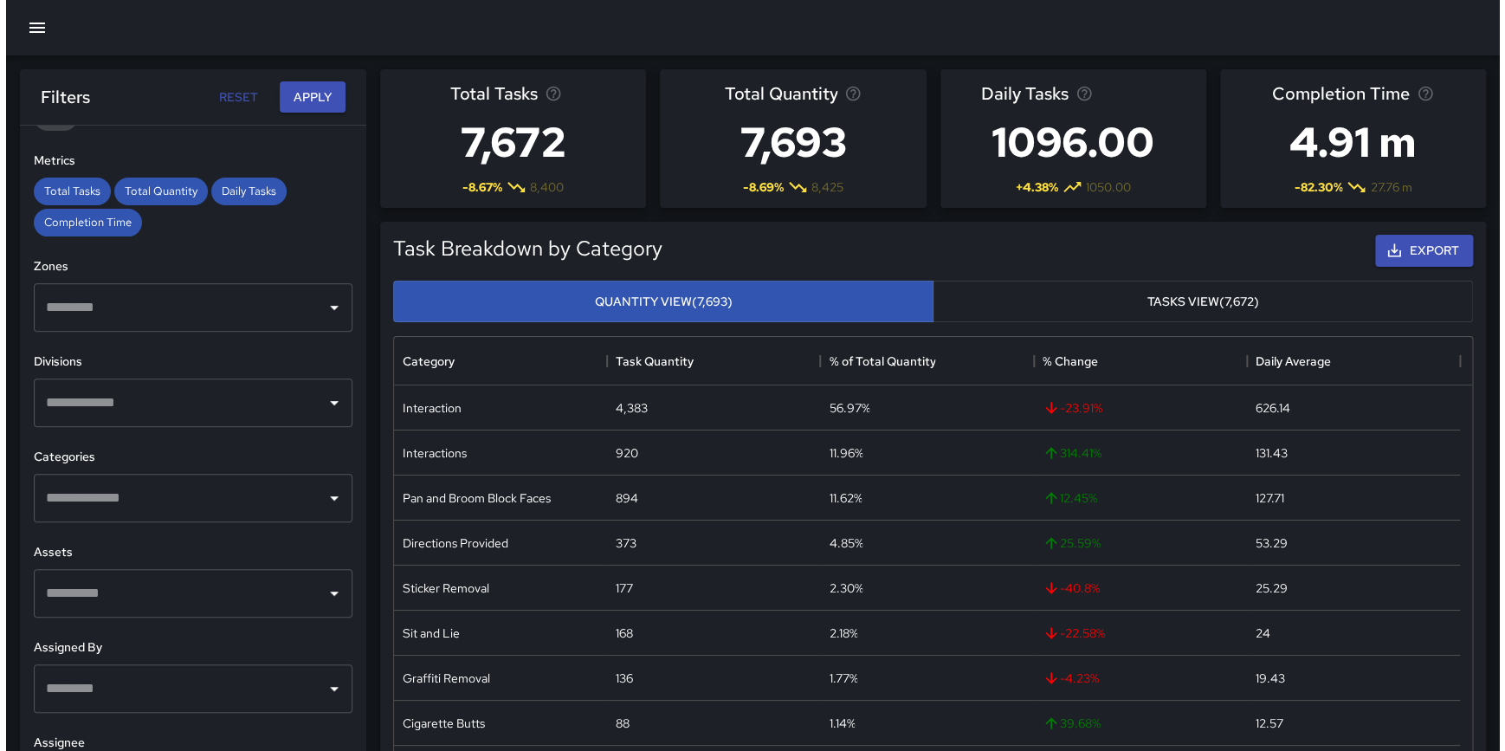
scroll to position [506, 1066]
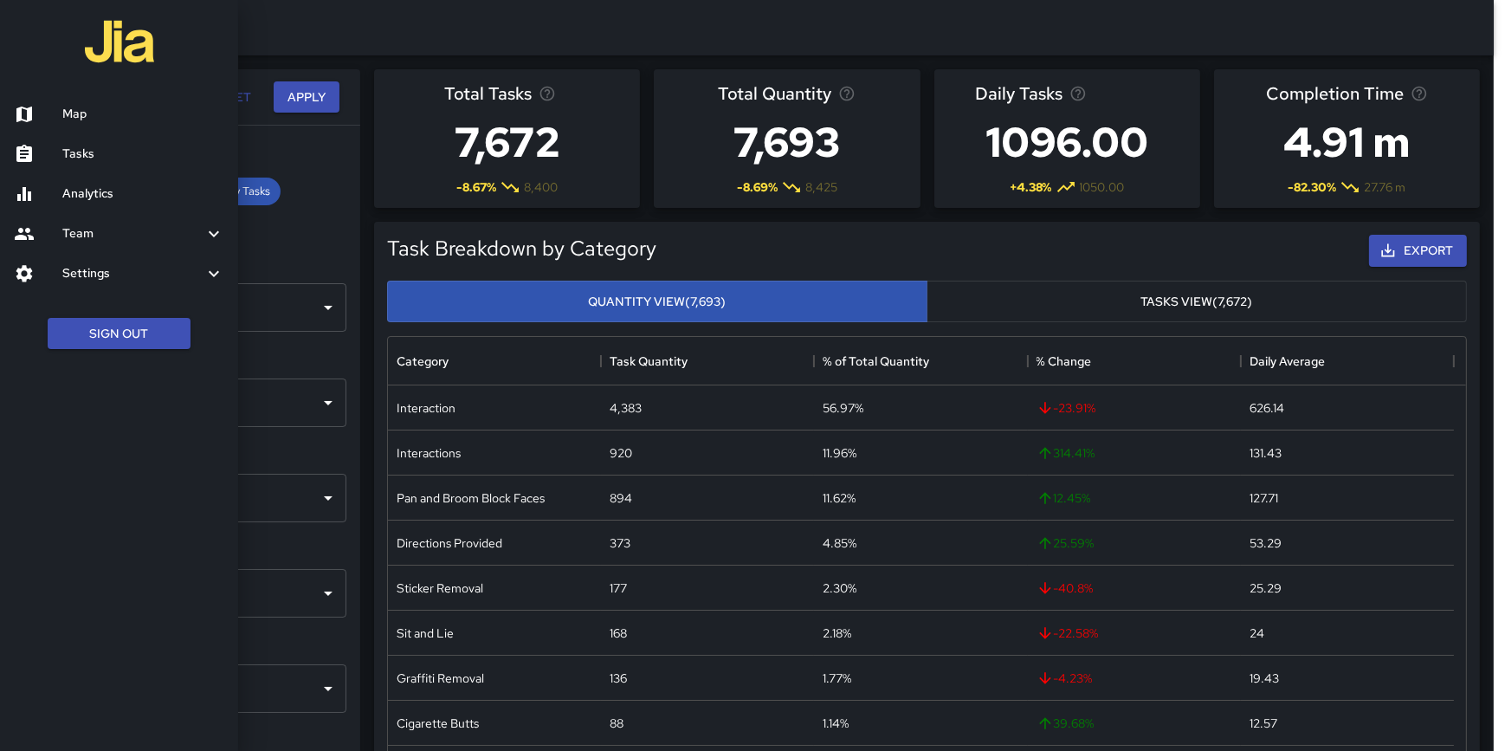
click at [70, 277] on h6 "Settings" at bounding box center [132, 273] width 141 height 19
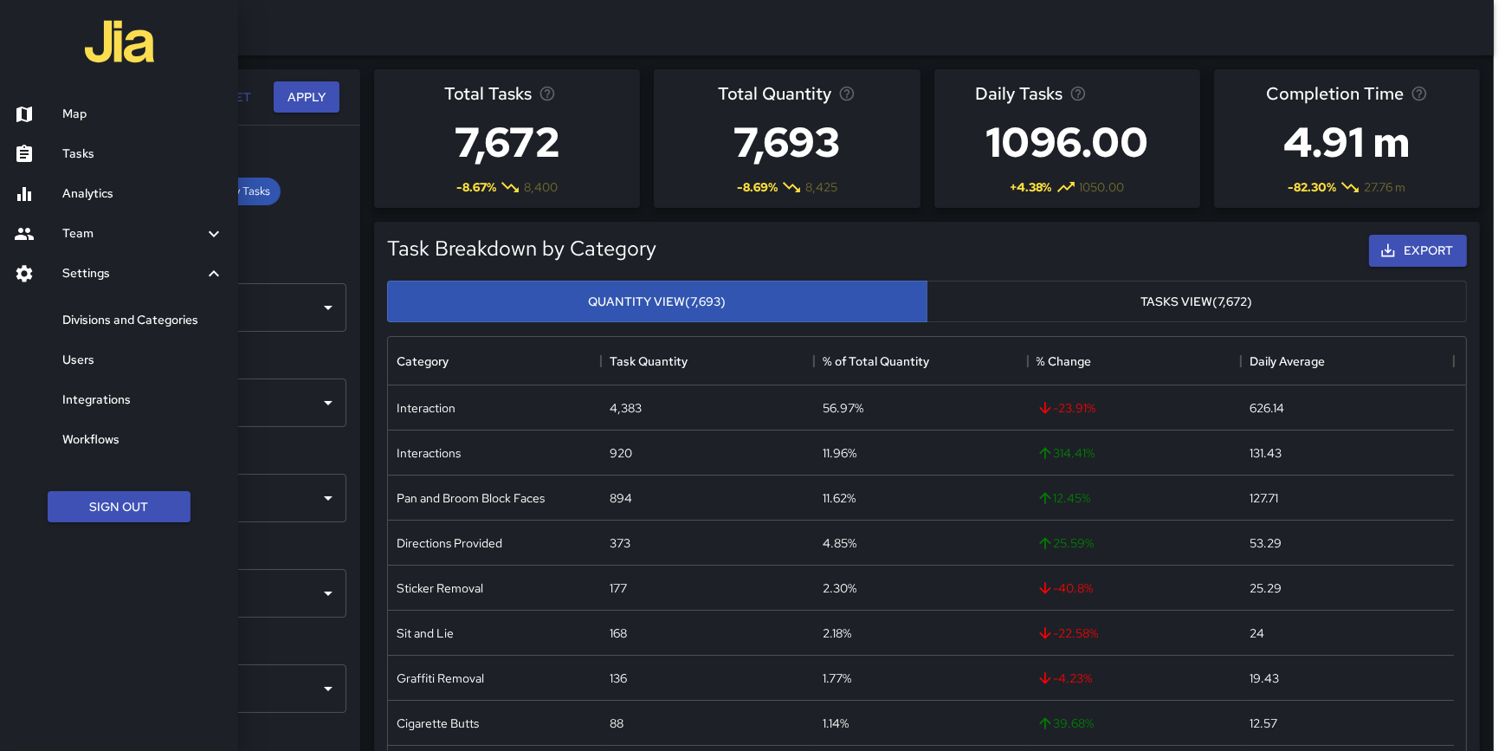
click at [128, 319] on h6 "Divisions and Categories" at bounding box center [143, 320] width 162 height 19
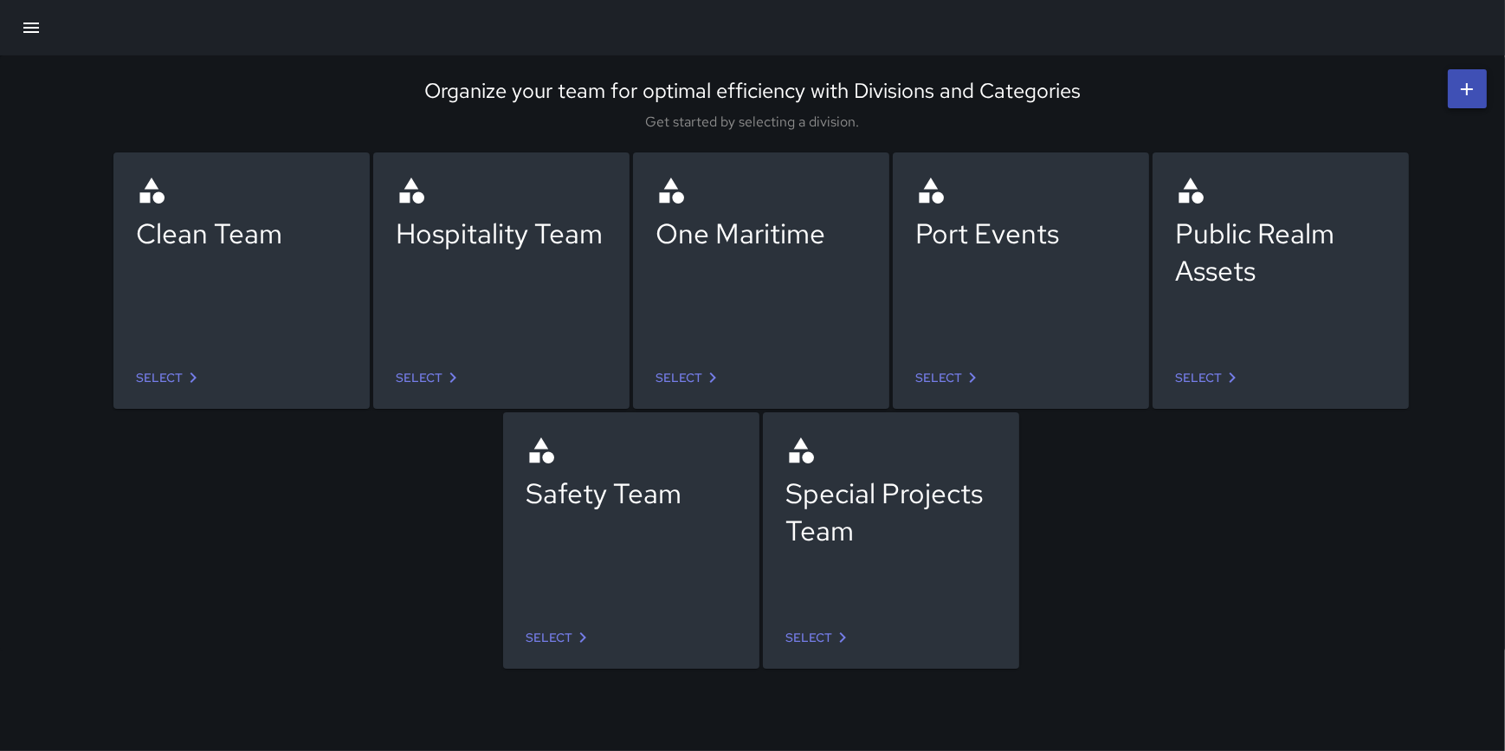
click at [564, 641] on link "Select" at bounding box center [559, 638] width 81 height 32
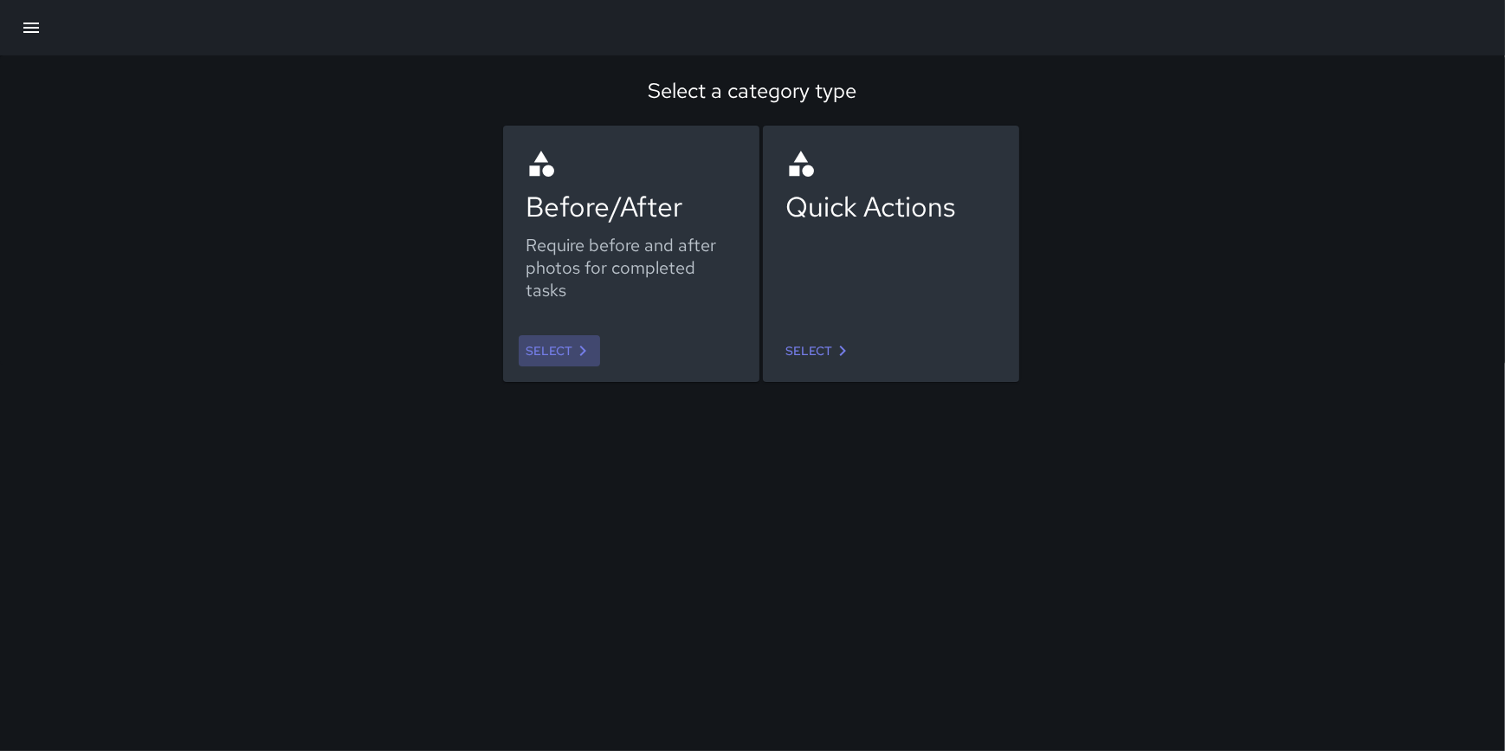
click at [556, 341] on link "Select" at bounding box center [559, 351] width 81 height 32
click at [822, 362] on link "Select" at bounding box center [818, 351] width 81 height 32
click at [548, 340] on link "Select" at bounding box center [559, 351] width 81 height 32
click at [810, 350] on link "Select" at bounding box center [818, 351] width 81 height 32
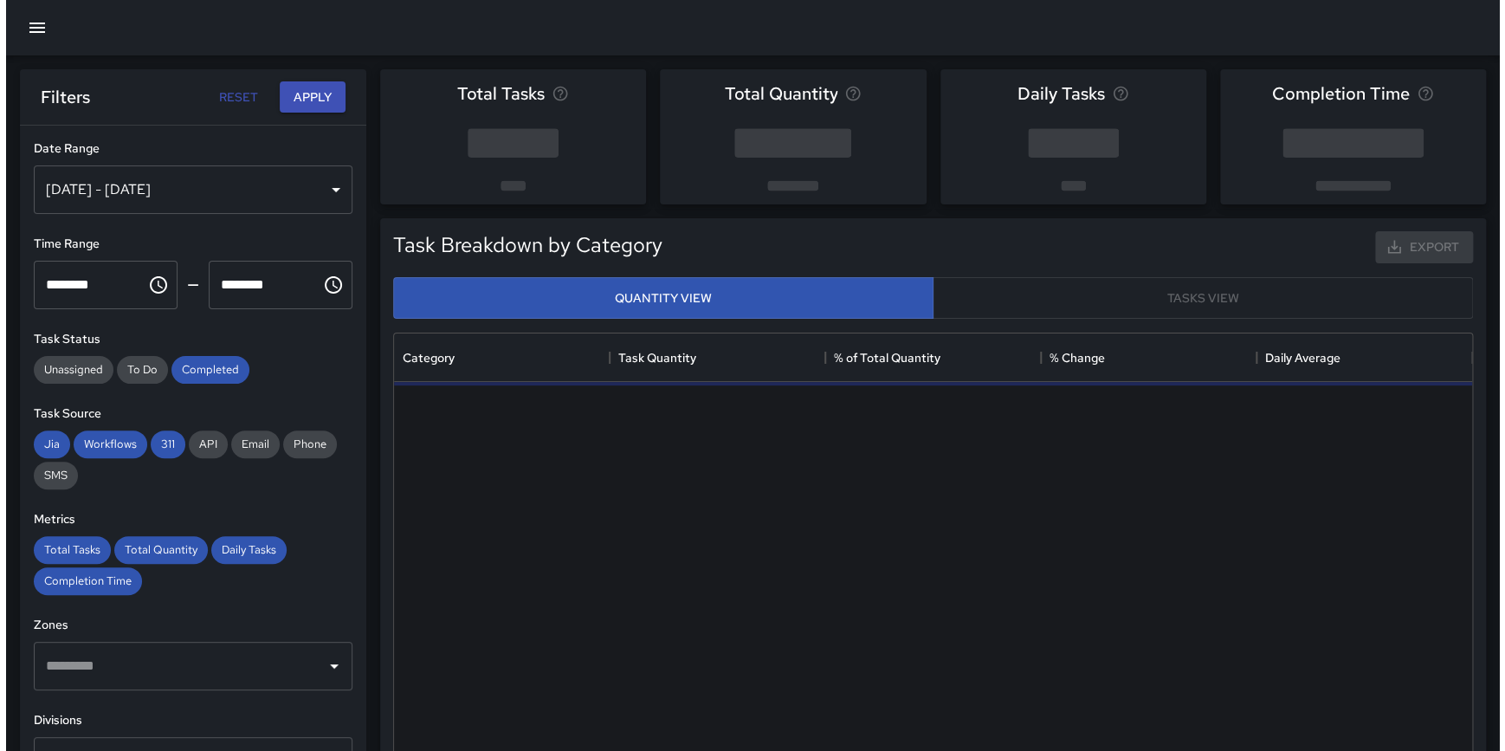
scroll to position [506, 1065]
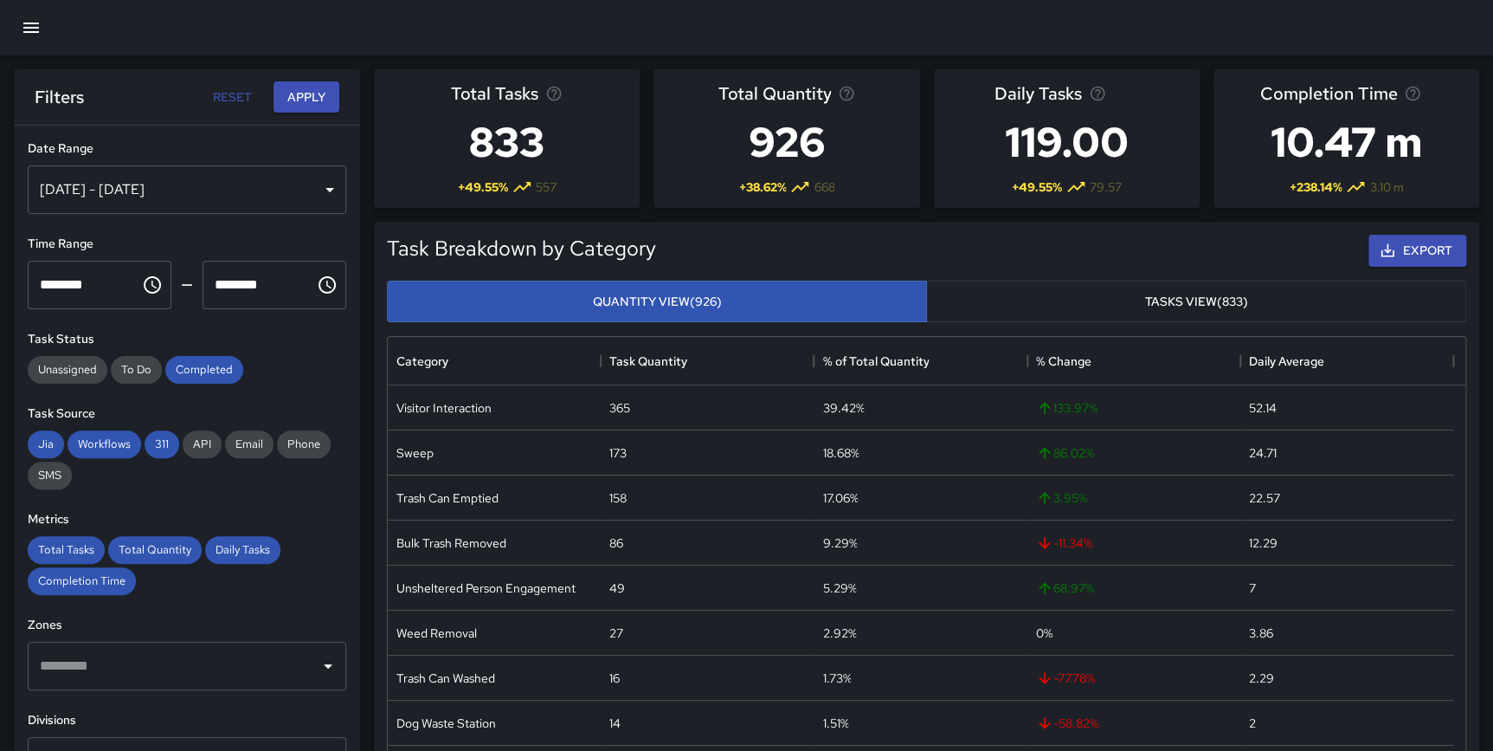
click at [206, 206] on div "[DATE] - [DATE]" at bounding box center [187, 189] width 319 height 48
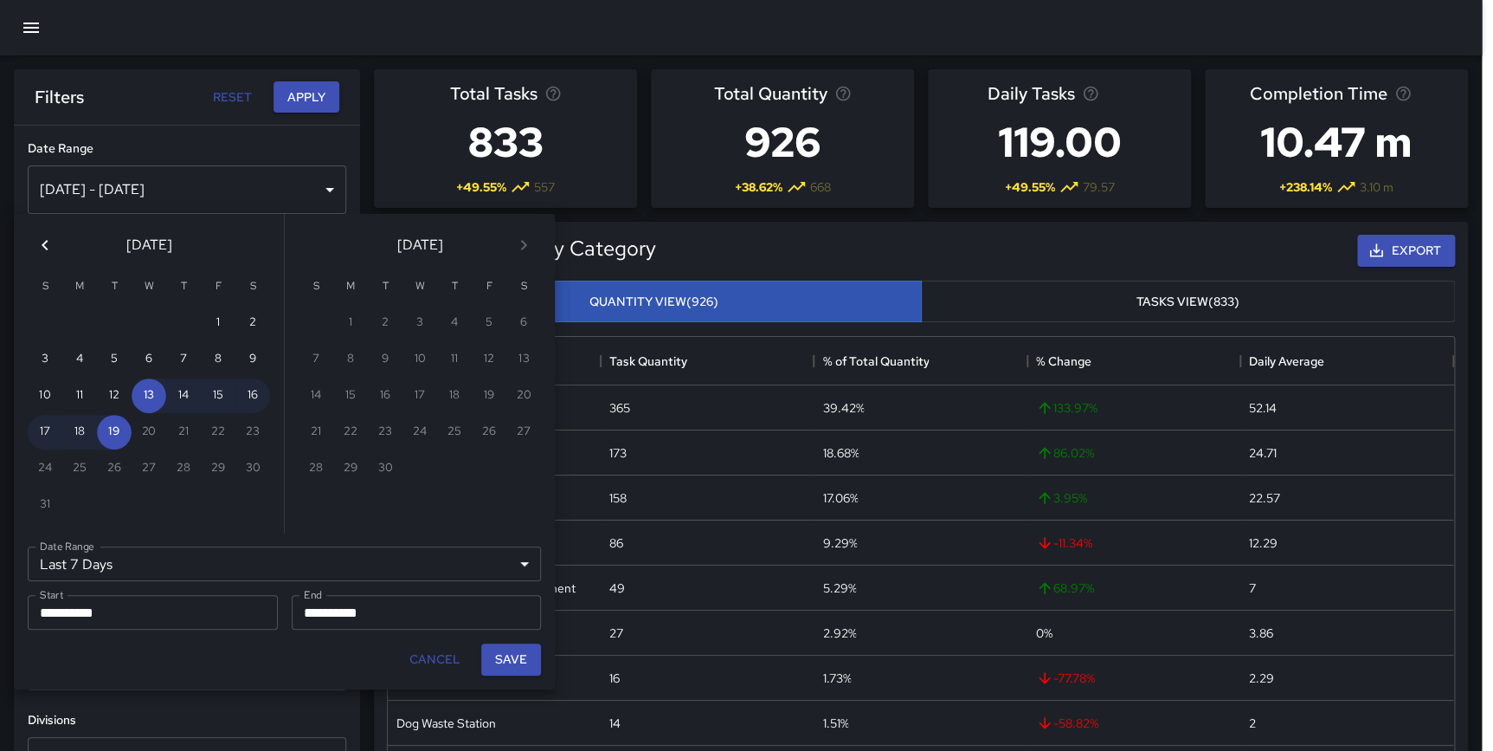
scroll to position [506, 1066]
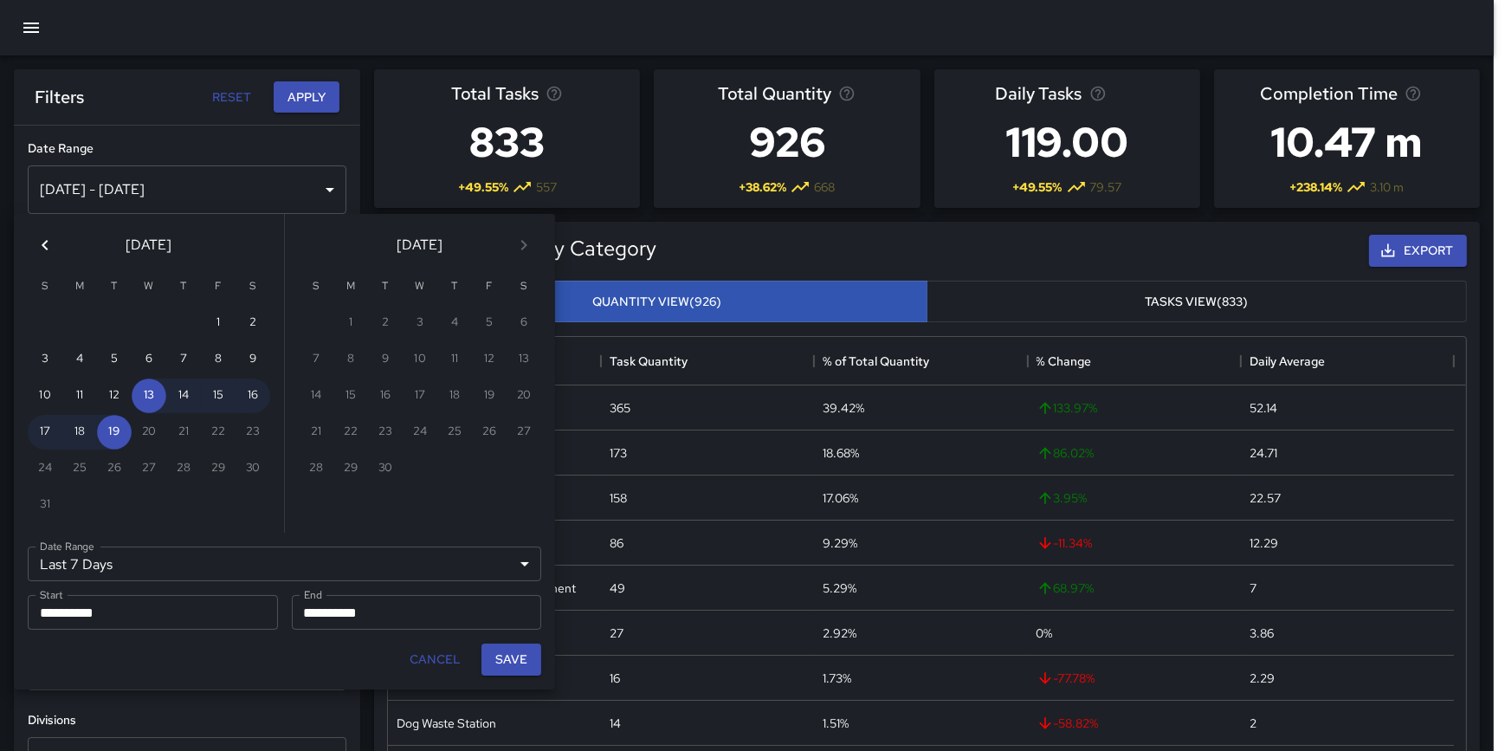
click at [44, 246] on icon "Previous month" at bounding box center [45, 245] width 6 height 10
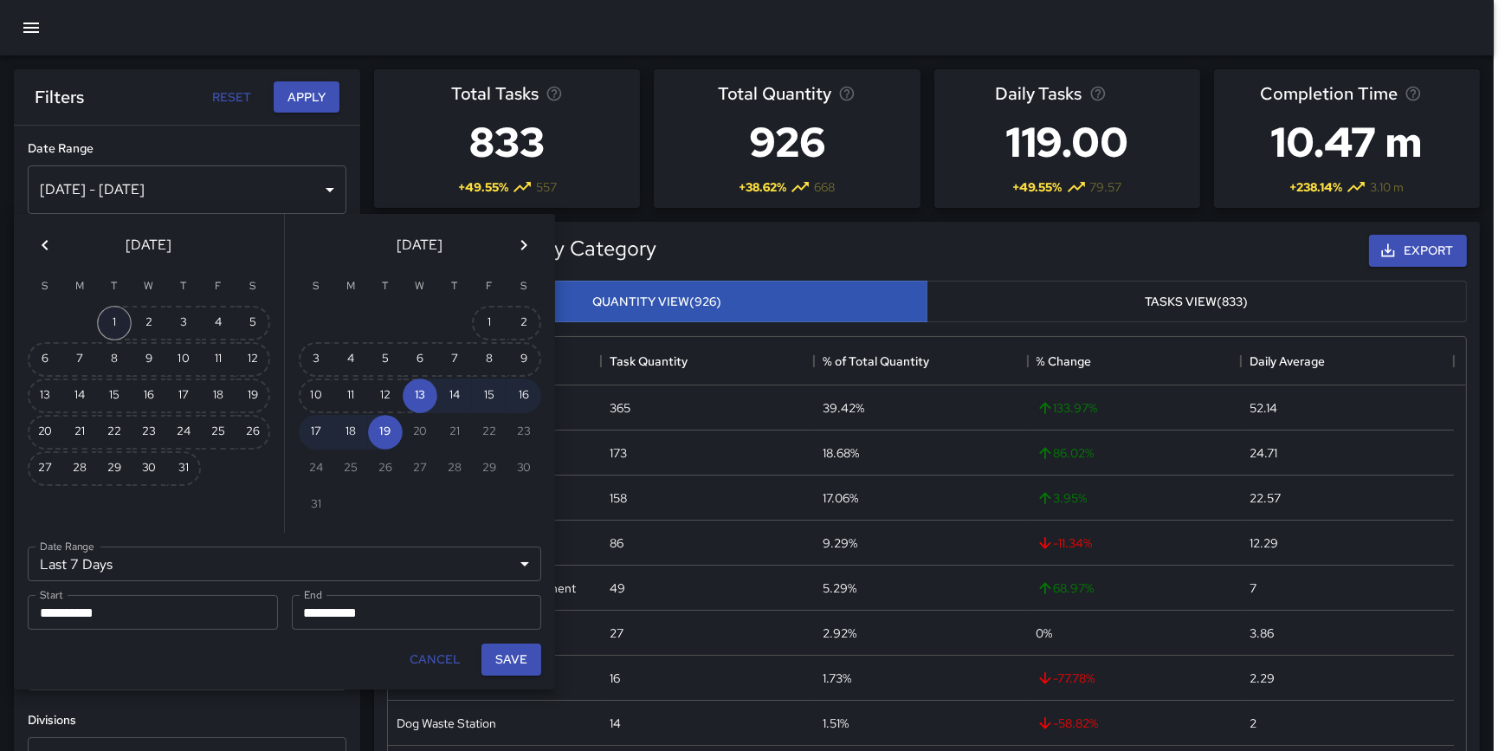
click at [110, 315] on button "1" at bounding box center [114, 323] width 35 height 35
type input "******"
type input "**********"
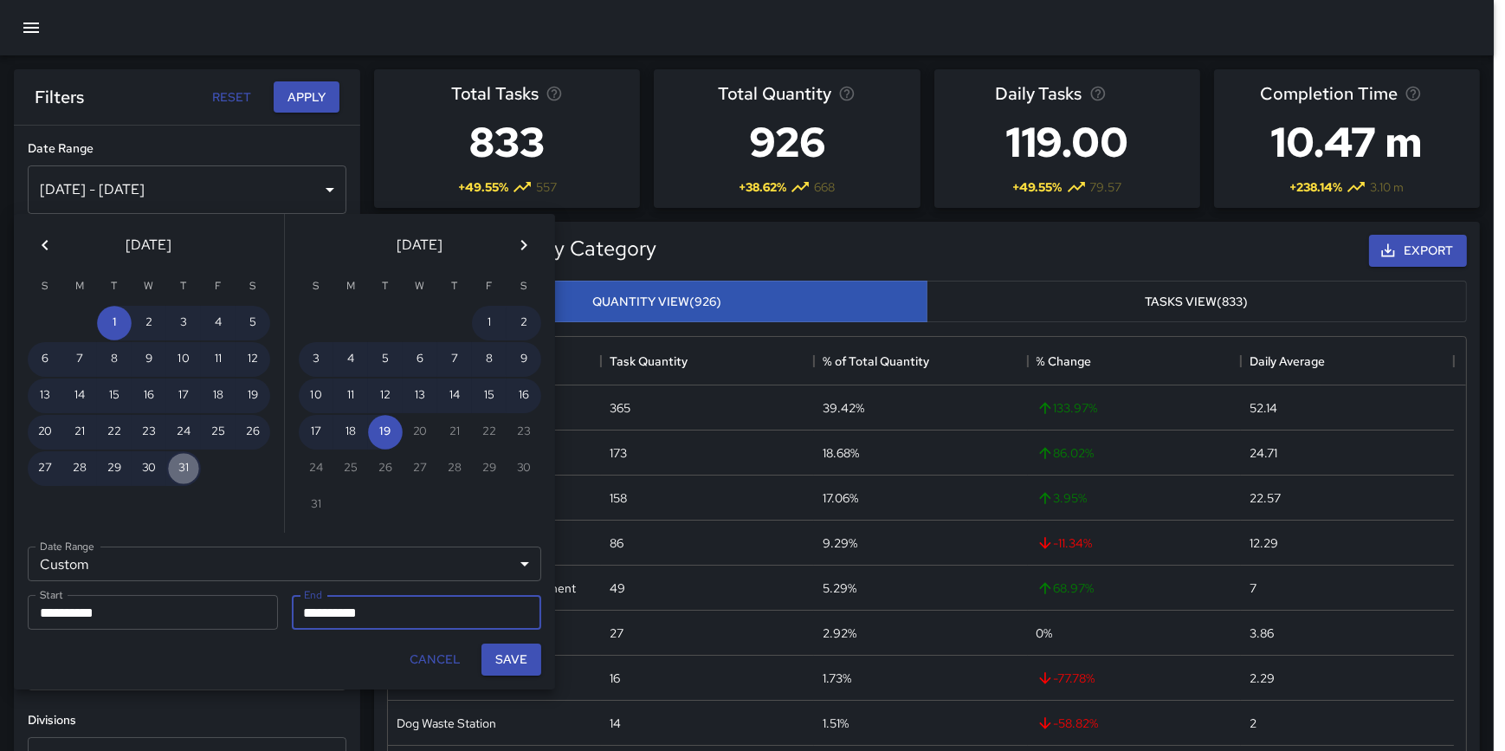
click at [184, 459] on button "31" at bounding box center [183, 468] width 35 height 35
type input "**********"
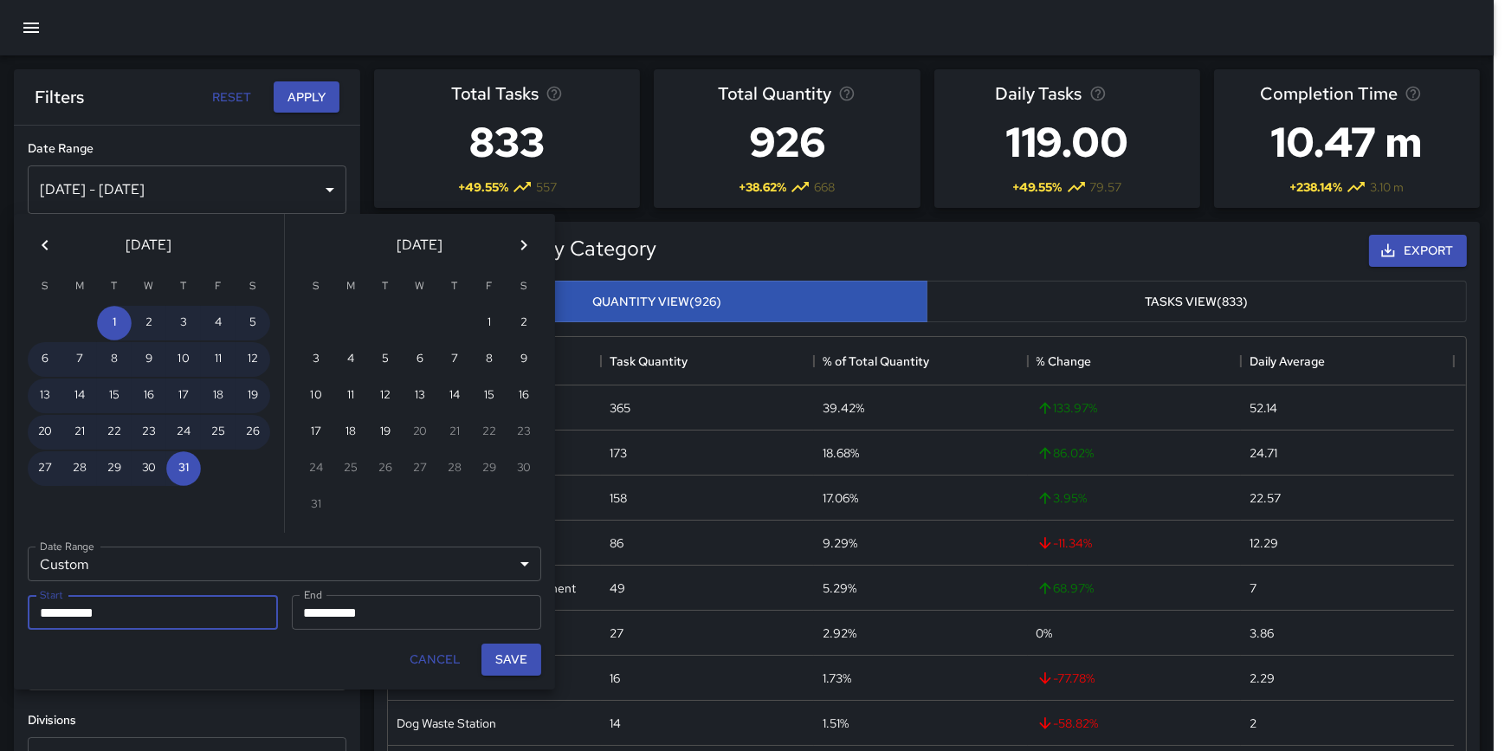
click at [544, 656] on div "Save" at bounding box center [511, 659] width 74 height 46
click at [531, 655] on button "Save" at bounding box center [511, 659] width 60 height 32
type input "**********"
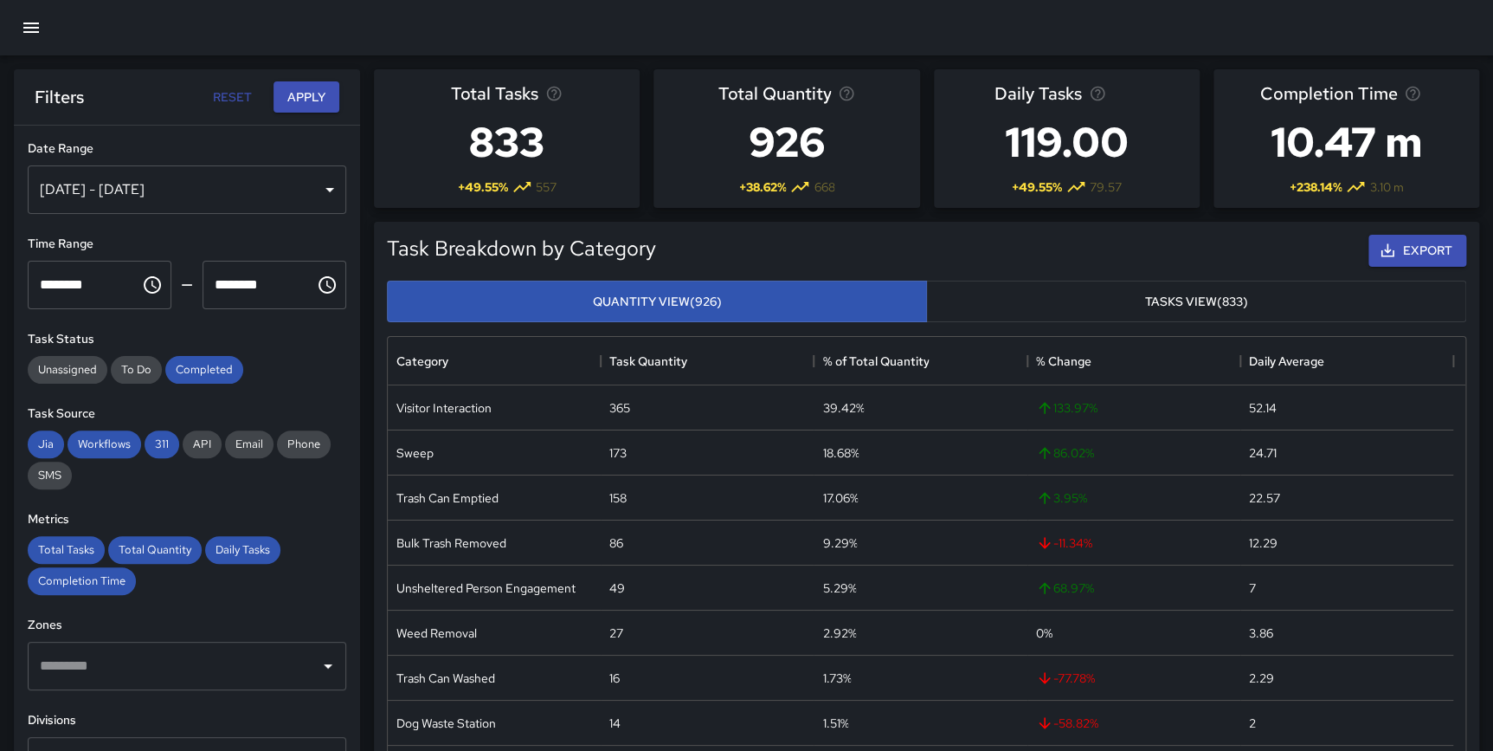
scroll to position [506, 1065]
click at [296, 94] on button "Apply" at bounding box center [307, 97] width 66 height 32
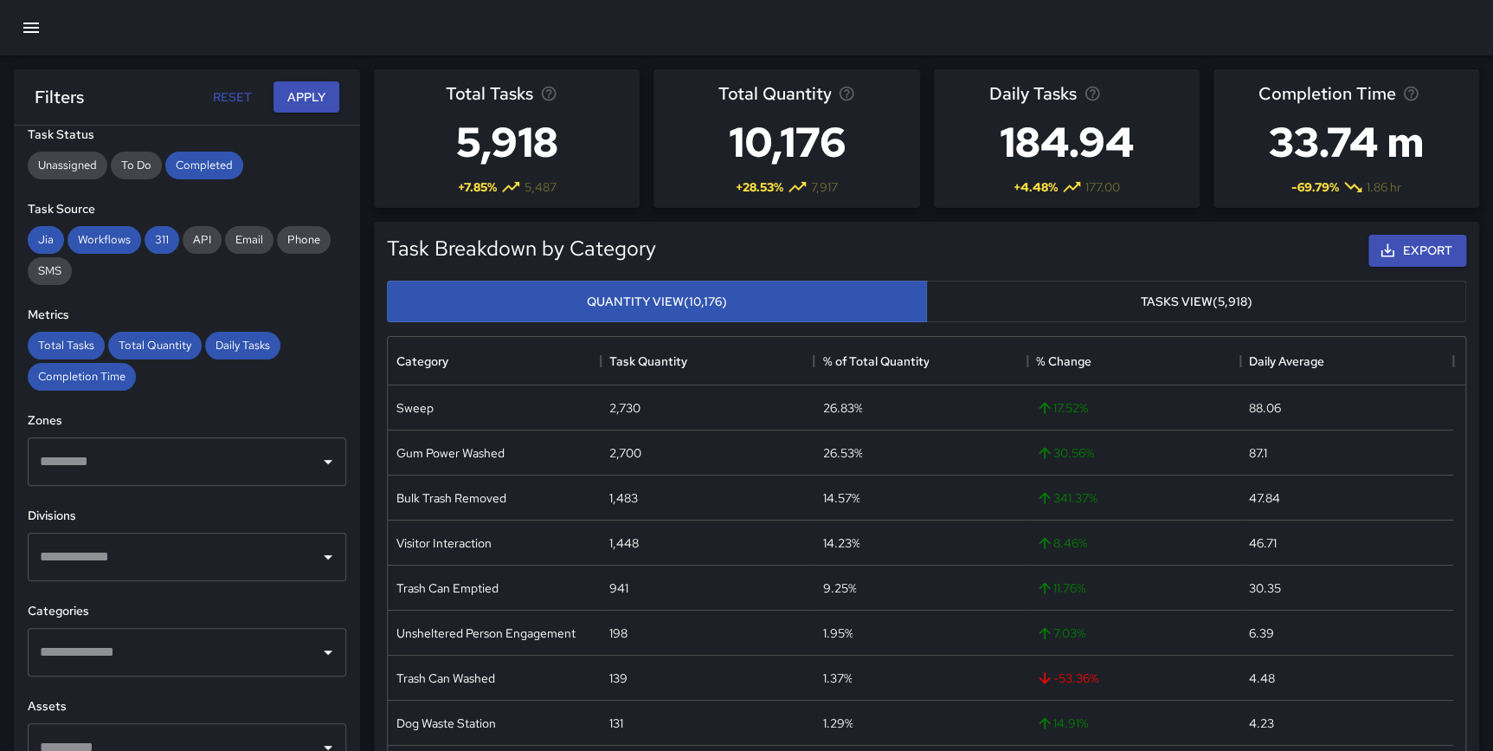
scroll to position [257, 0]
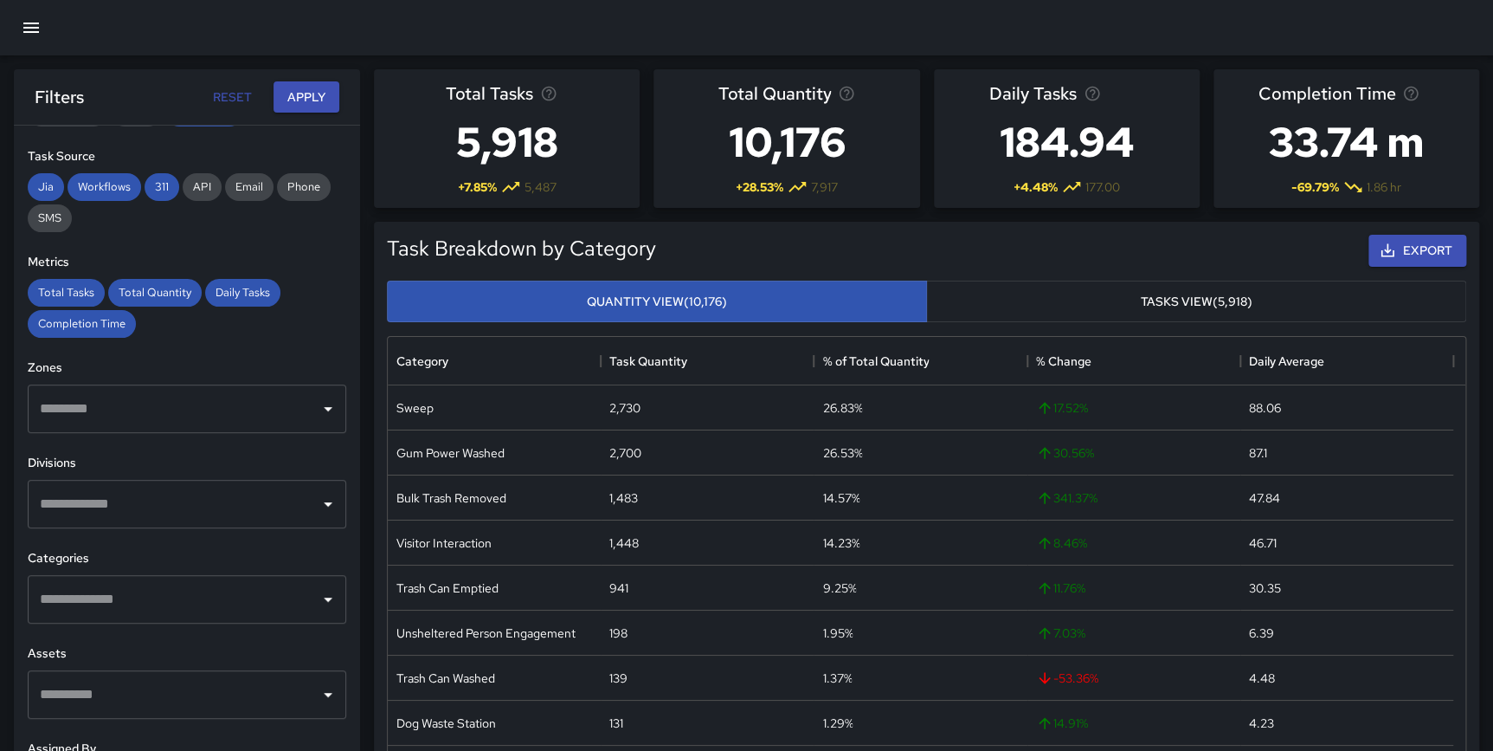
click at [103, 482] on div "​" at bounding box center [187, 504] width 319 height 48
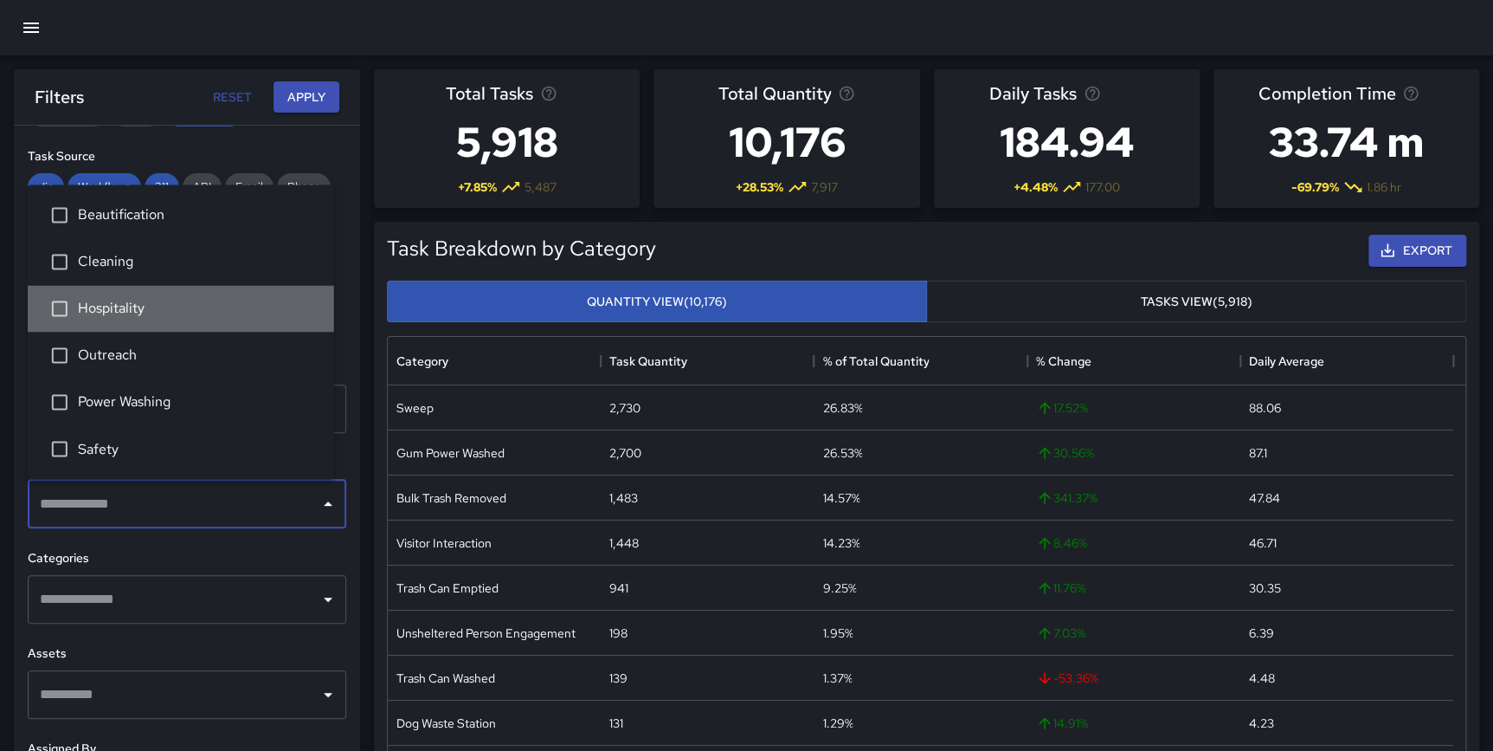
click at [145, 329] on li "Hospitality" at bounding box center [181, 308] width 306 height 47
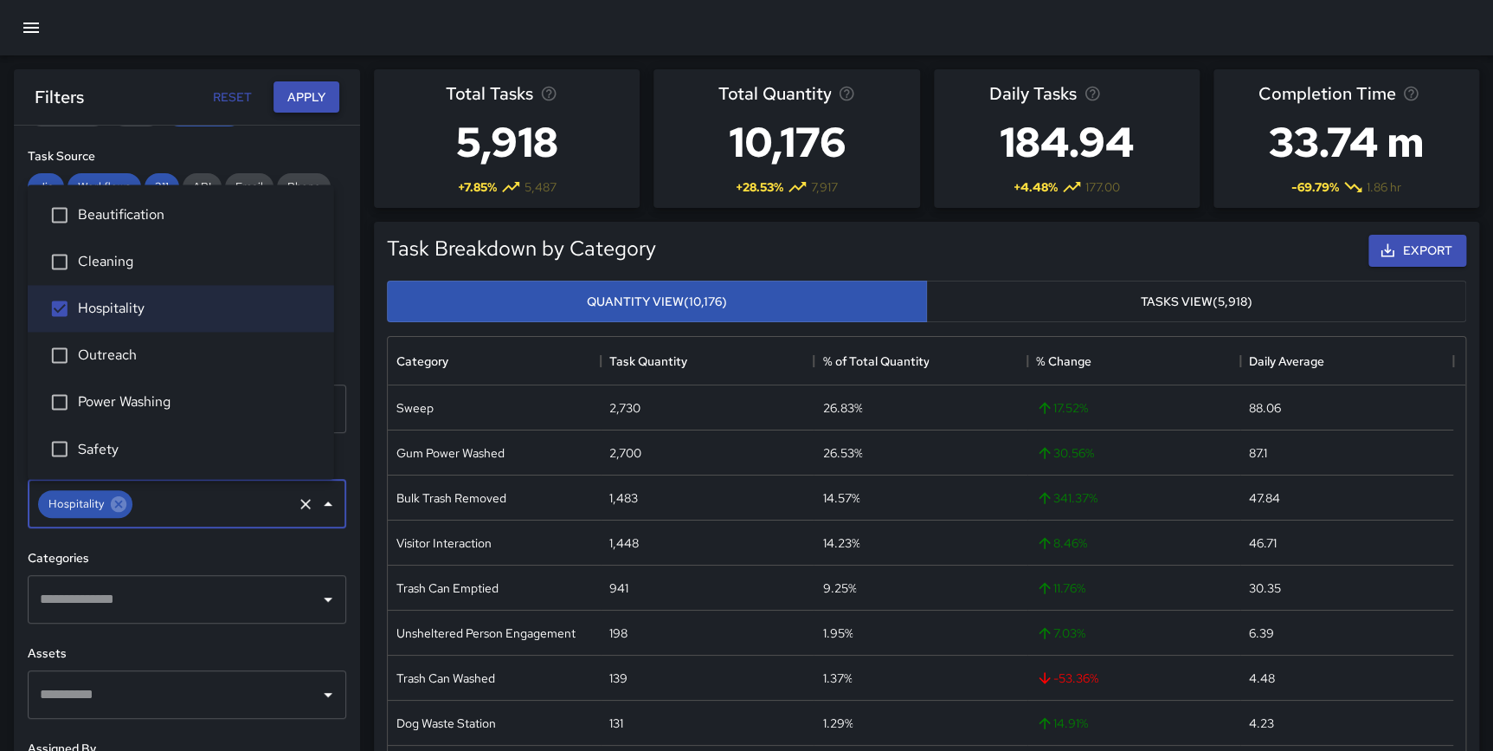
drag, startPoint x: 316, startPoint y: 89, endPoint x: 314, endPoint y: 104, distance: 14.8
click at [314, 89] on button "Apply" at bounding box center [307, 97] width 66 height 32
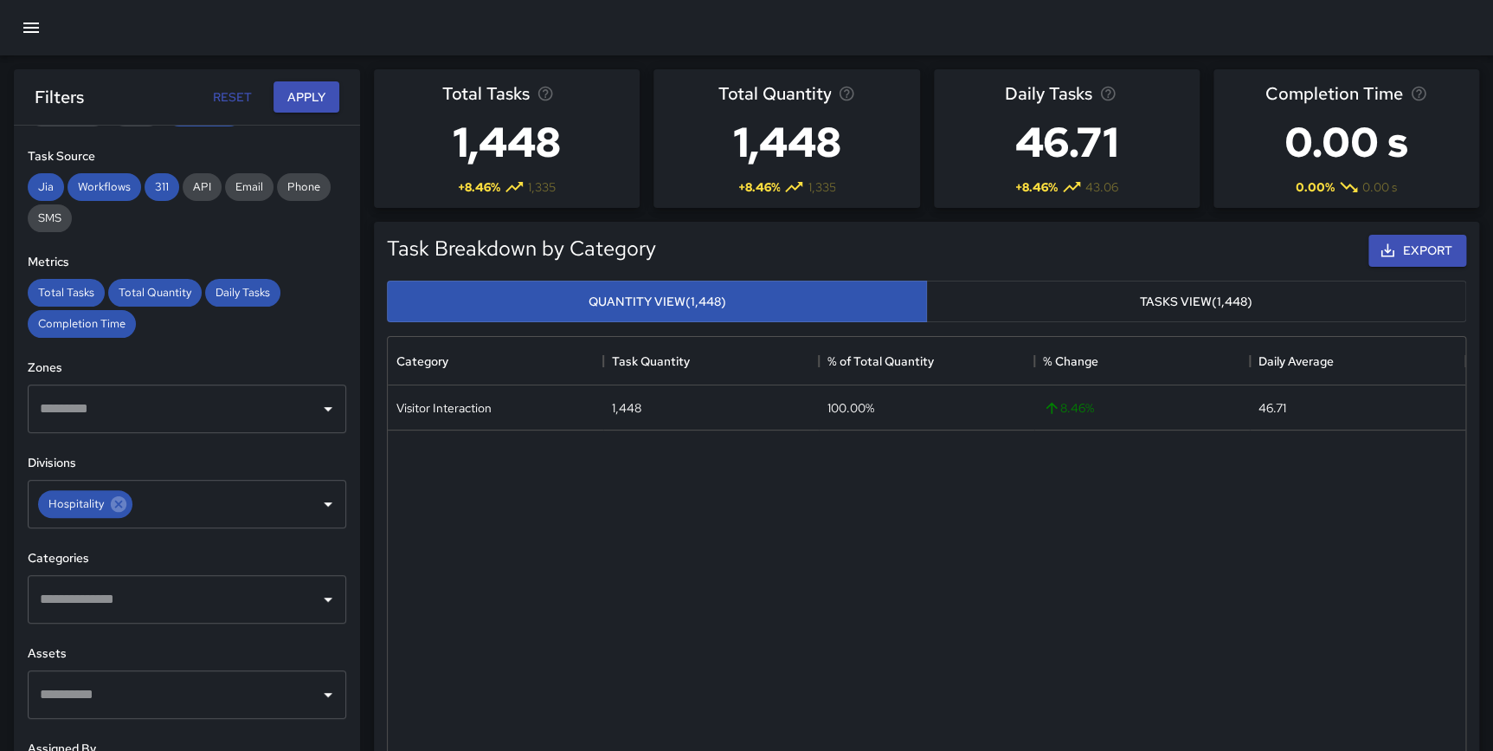
click at [371, 351] on div "Task Breakdown by Category Export Quantity View (1,448) Tasks View (1,448) Cate…" at bounding box center [919, 538] width 1119 height 661
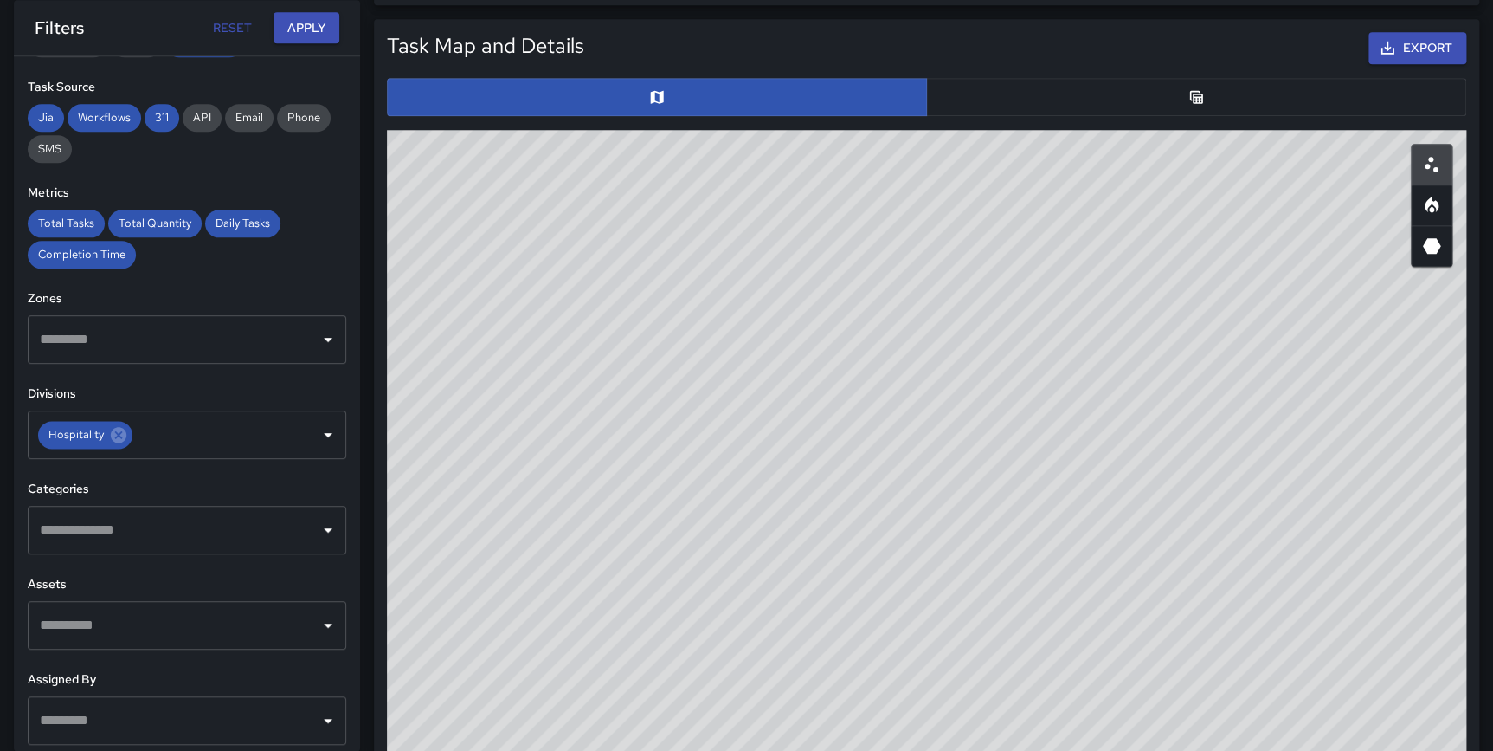
scroll to position [868, 0]
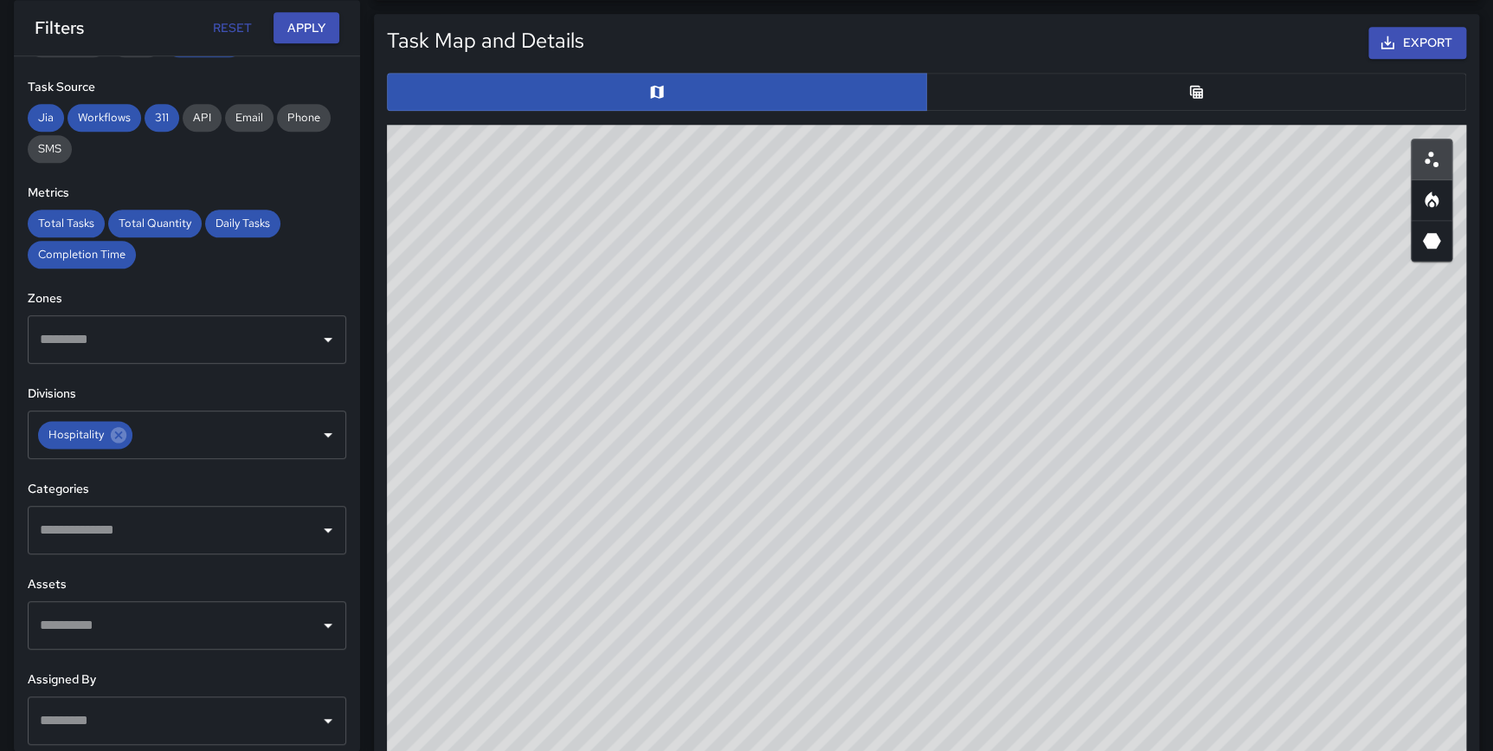
drag, startPoint x: 1429, startPoint y: 193, endPoint x: 1353, endPoint y: 234, distance: 85.6
click at [1429, 197] on icon "Heatmap" at bounding box center [1432, 199] width 14 height 16
type button "heatmap"
drag, startPoint x: 1142, startPoint y: 525, endPoint x: 1100, endPoint y: 673, distance: 154.0
click at [1100, 673] on div "© Mapbox © OpenStreetMap Improve this map" at bounding box center [927, 471] width 1080 height 693
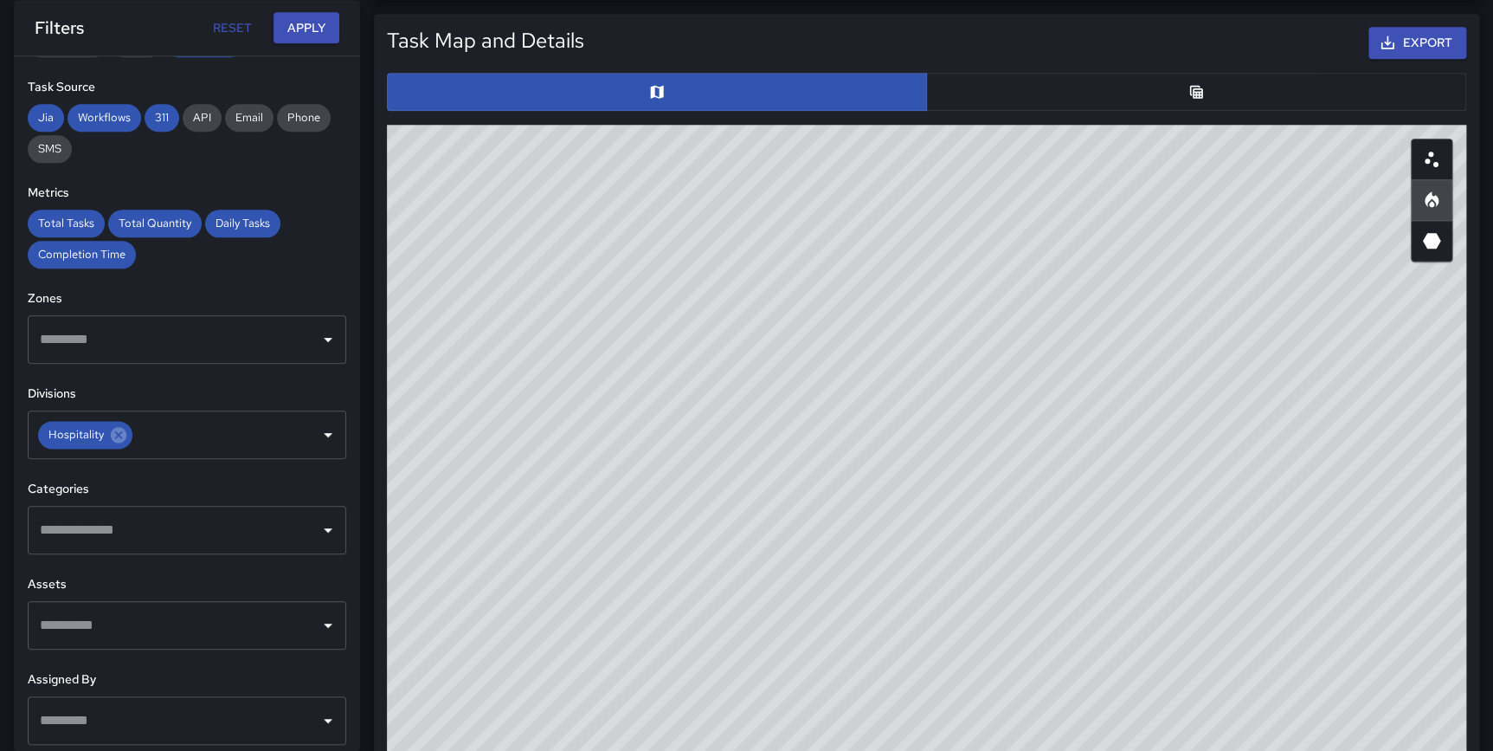
drag, startPoint x: 1109, startPoint y: 583, endPoint x: 1053, endPoint y: 494, distance: 105.4
click at [1053, 494] on div "© Mapbox © OpenStreetMap Improve this map" at bounding box center [927, 471] width 1080 height 693
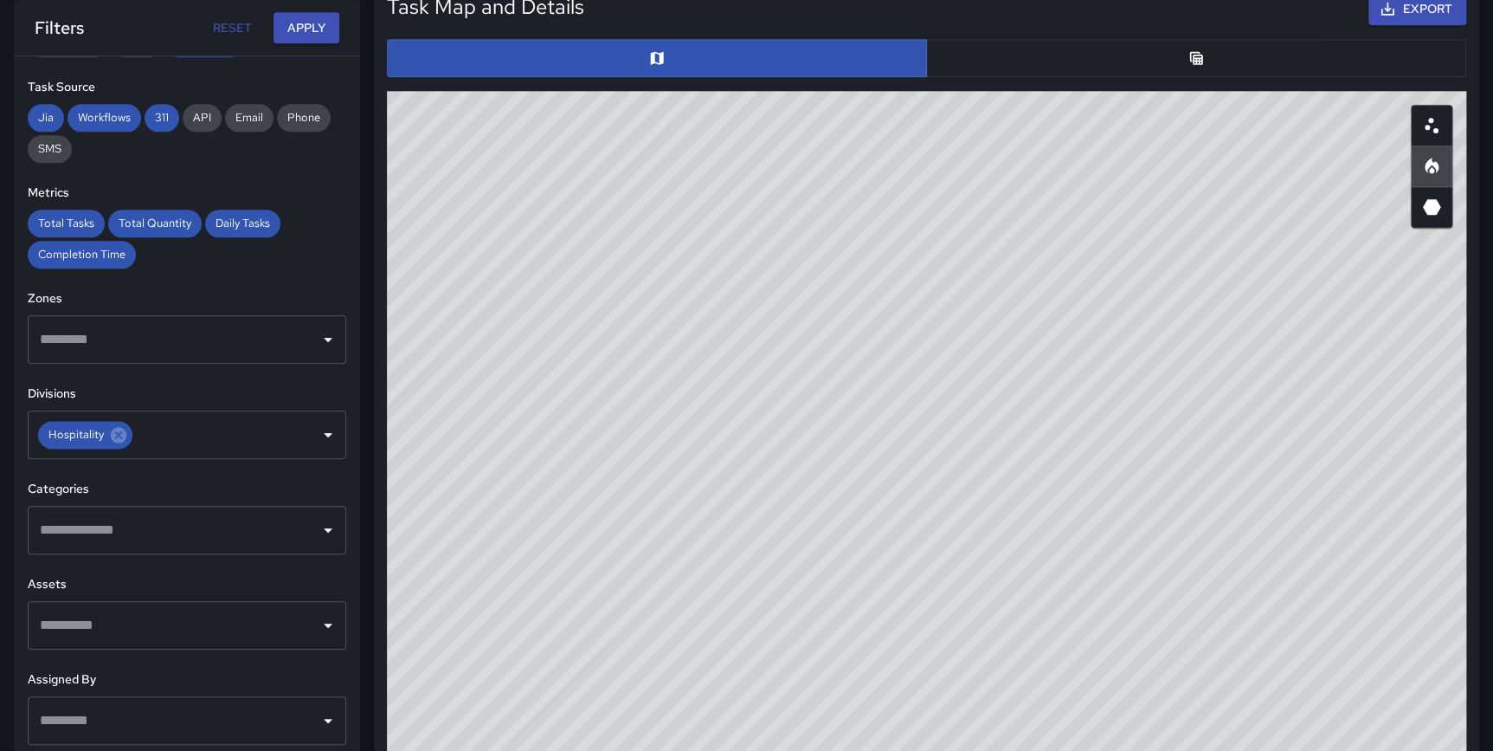
scroll to position [918, 0]
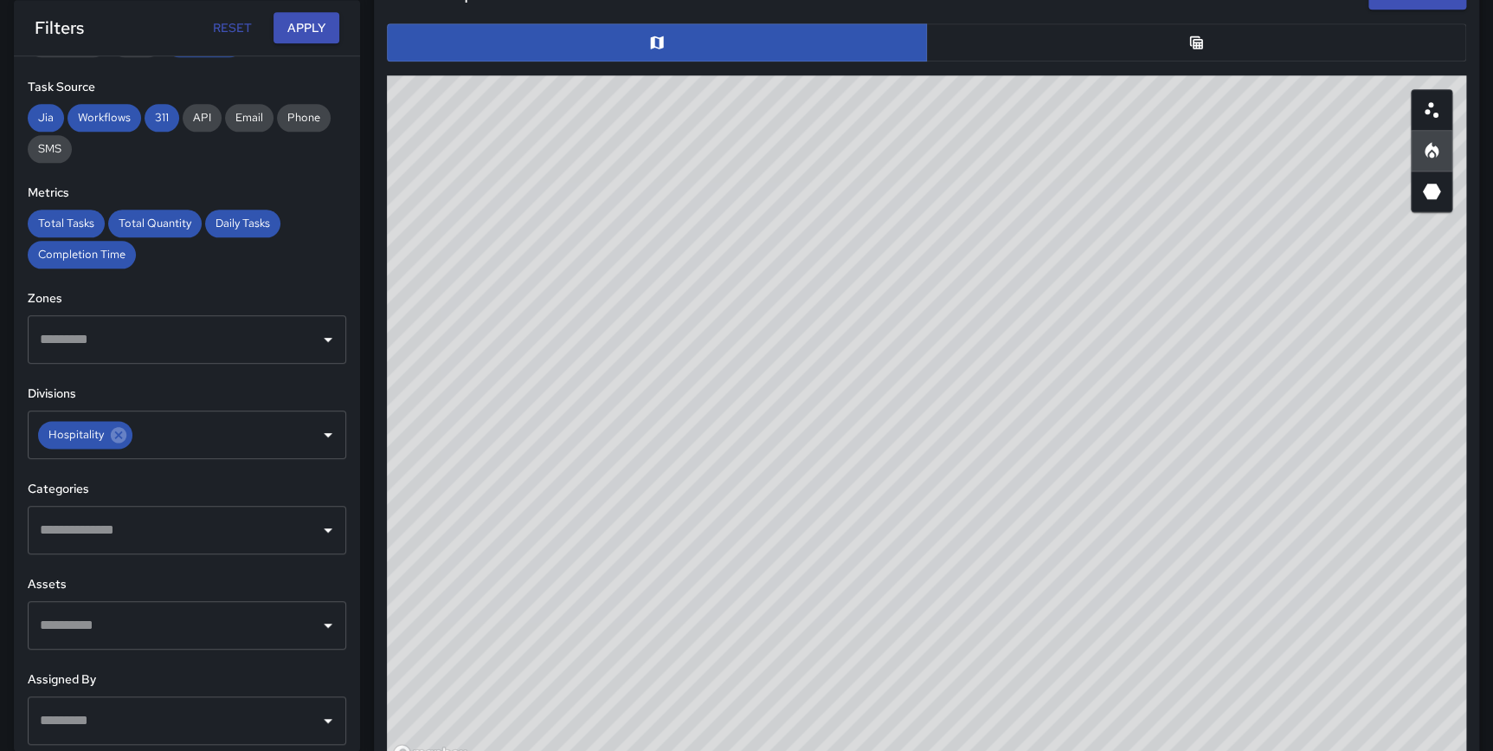
drag, startPoint x: 930, startPoint y: 601, endPoint x: 918, endPoint y: 773, distance: 172.7
click at [918, 750] on html "**********" at bounding box center [746, 266] width 1493 height 2369
drag, startPoint x: 1278, startPoint y: 502, endPoint x: 1250, endPoint y: 487, distance: 31.4
click at [1250, 487] on div "© Mapbox © OpenStreetMap Improve this map" at bounding box center [927, 421] width 1080 height 693
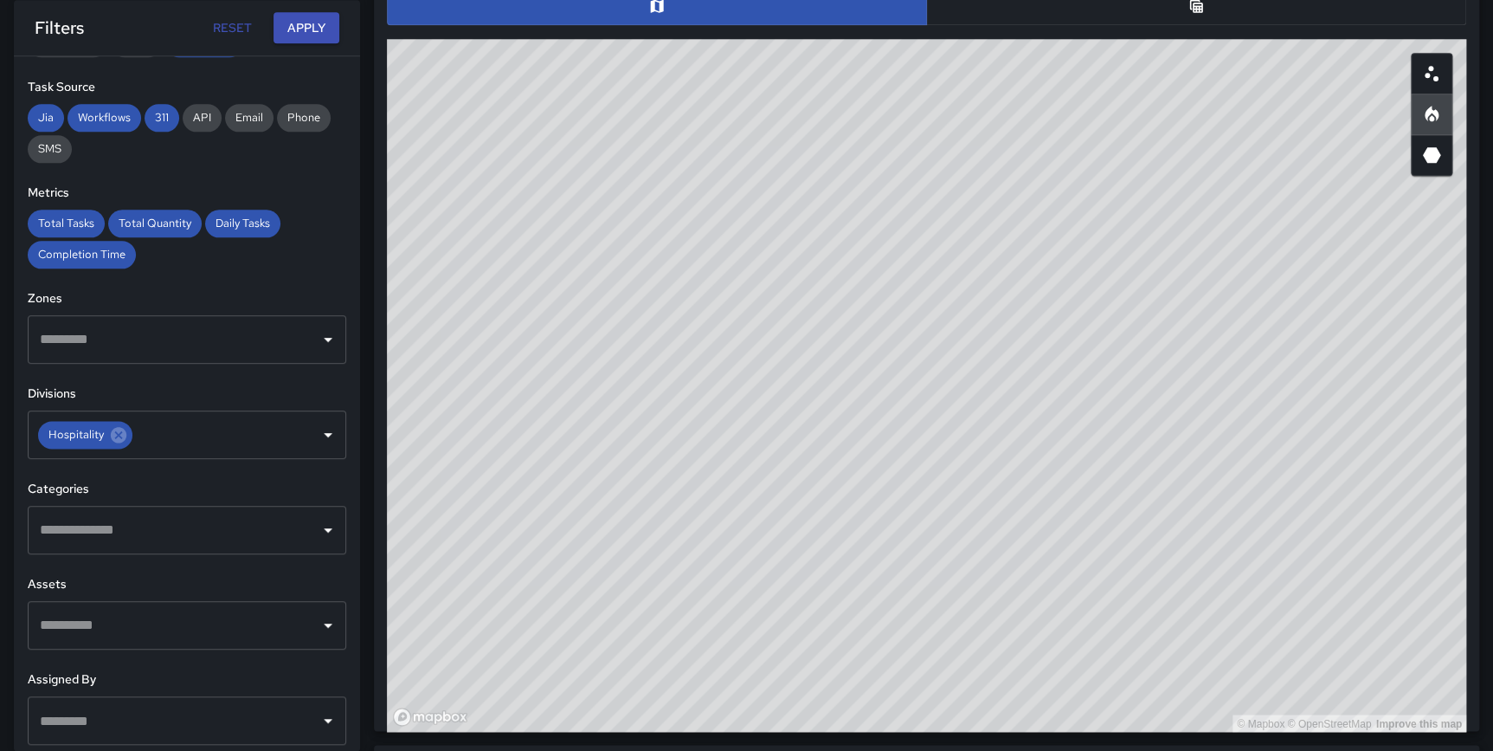
scroll to position [957, 0]
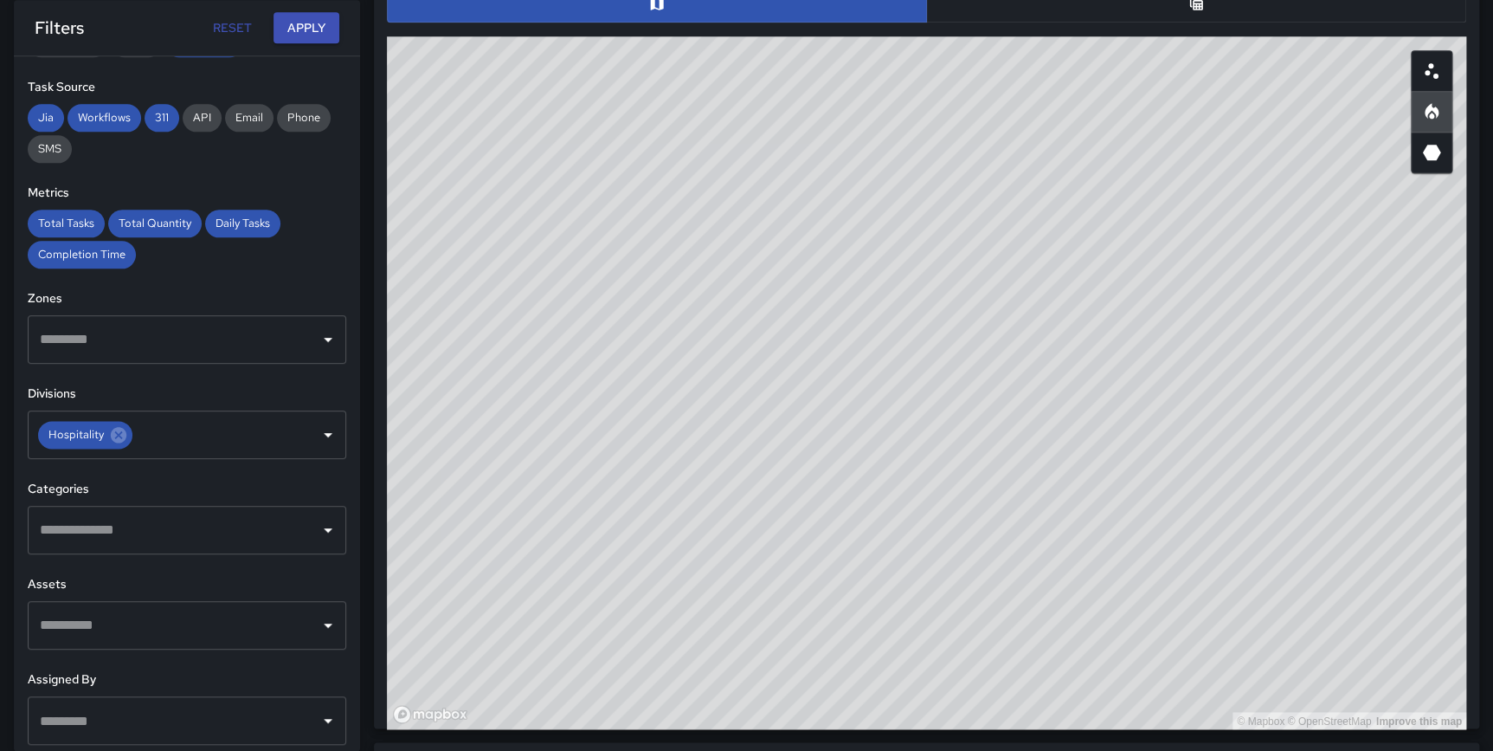
drag, startPoint x: 1028, startPoint y: 441, endPoint x: 1134, endPoint y: 485, distance: 115.3
click at [1134, 485] on div "© Mapbox © OpenStreetMap Improve this map" at bounding box center [927, 382] width 1080 height 693
drag, startPoint x: 1126, startPoint y: 437, endPoint x: 1050, endPoint y: 426, distance: 76.2
click at [1050, 426] on div "© Mapbox © OpenStreetMap Improve this map" at bounding box center [927, 382] width 1080 height 693
click at [113, 435] on icon at bounding box center [119, 435] width 16 height 16
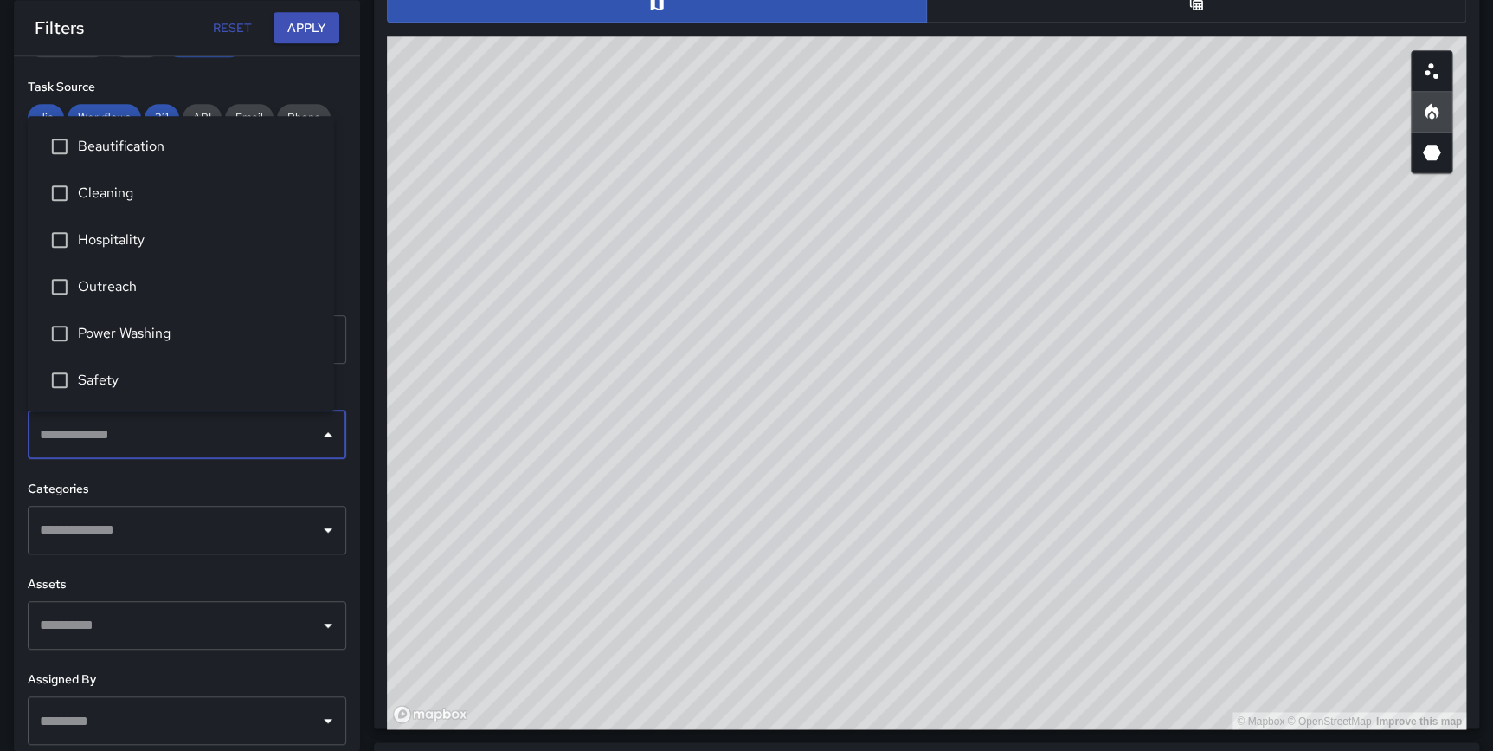
click at [113, 435] on input "text" at bounding box center [173, 434] width 277 height 33
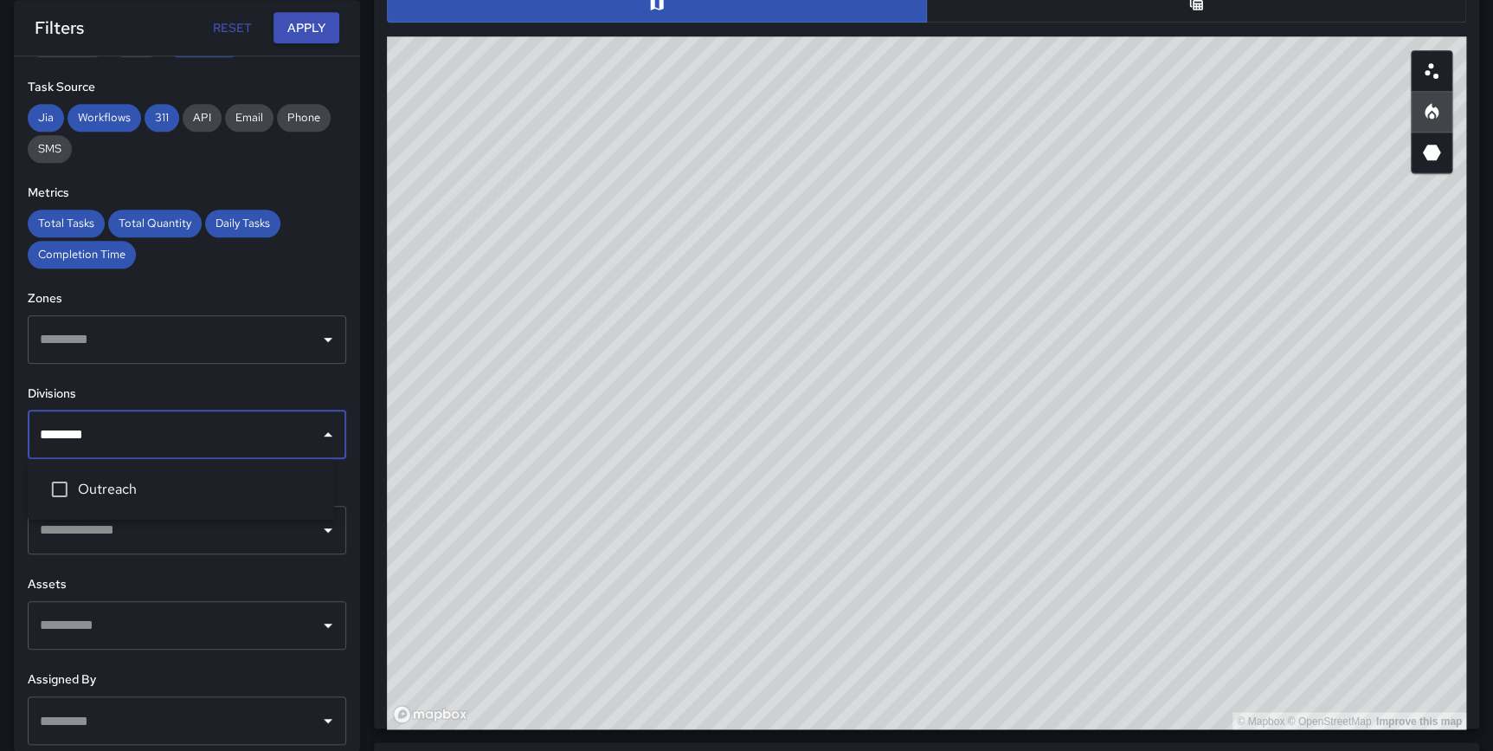
type input "********"
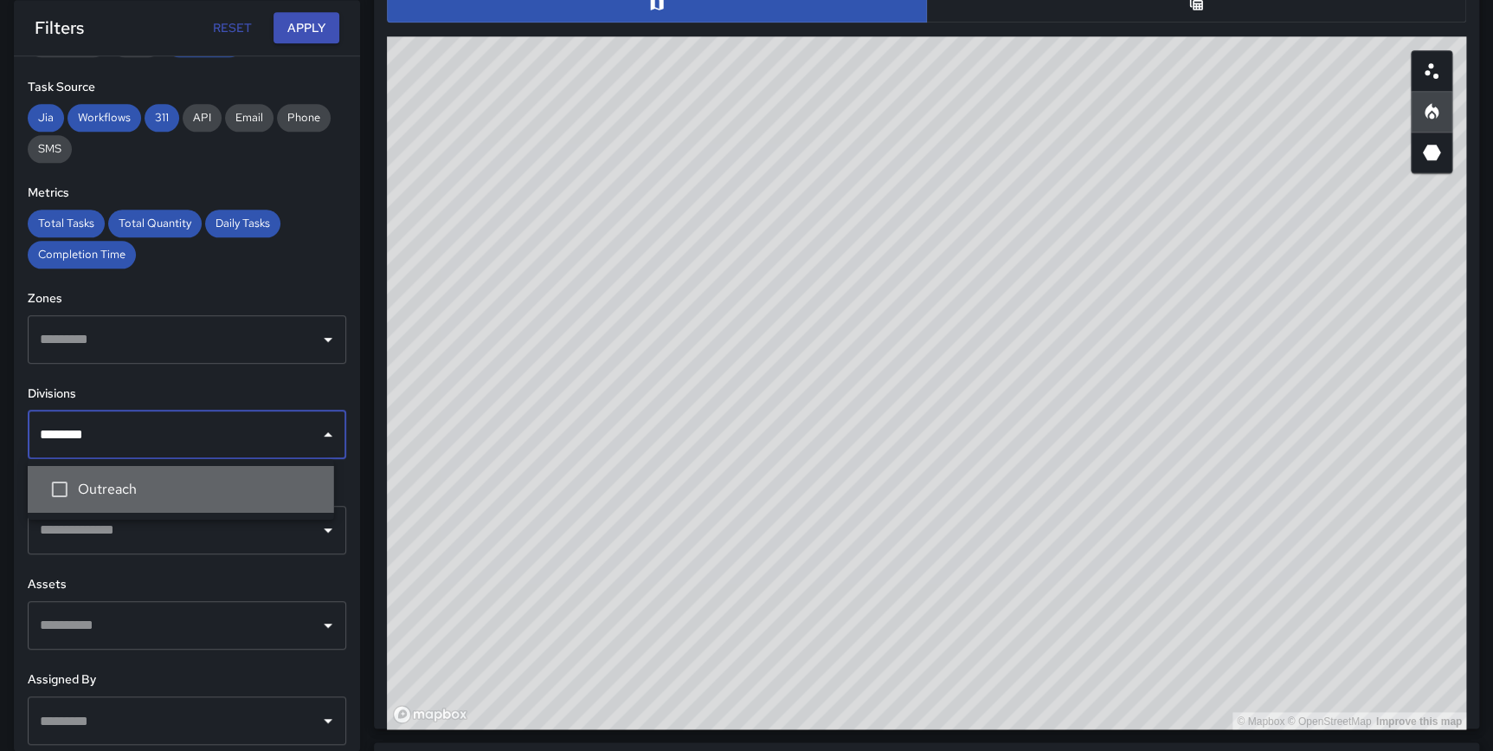
click at [124, 487] on span "Outreach" at bounding box center [199, 489] width 242 height 21
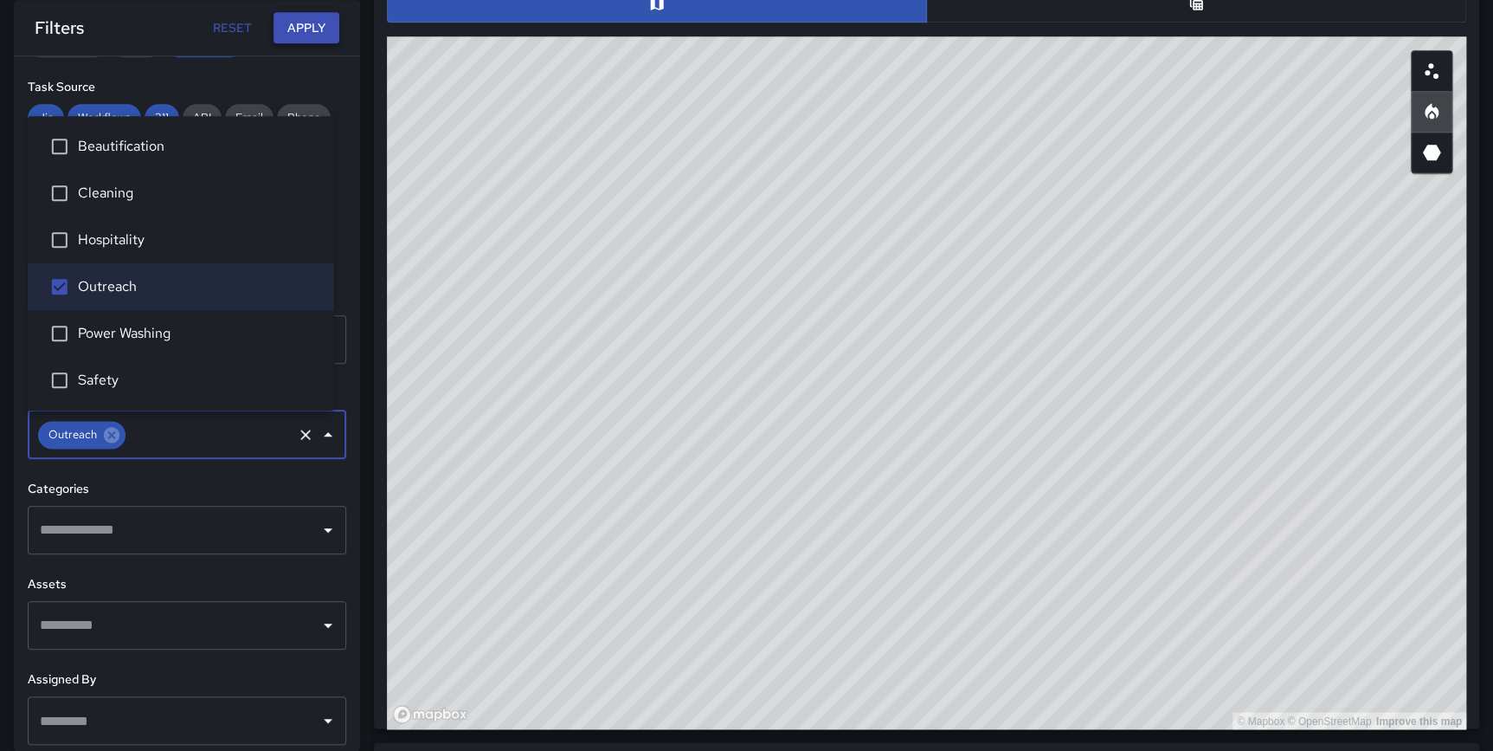
click at [289, 27] on button "Apply" at bounding box center [307, 28] width 66 height 32
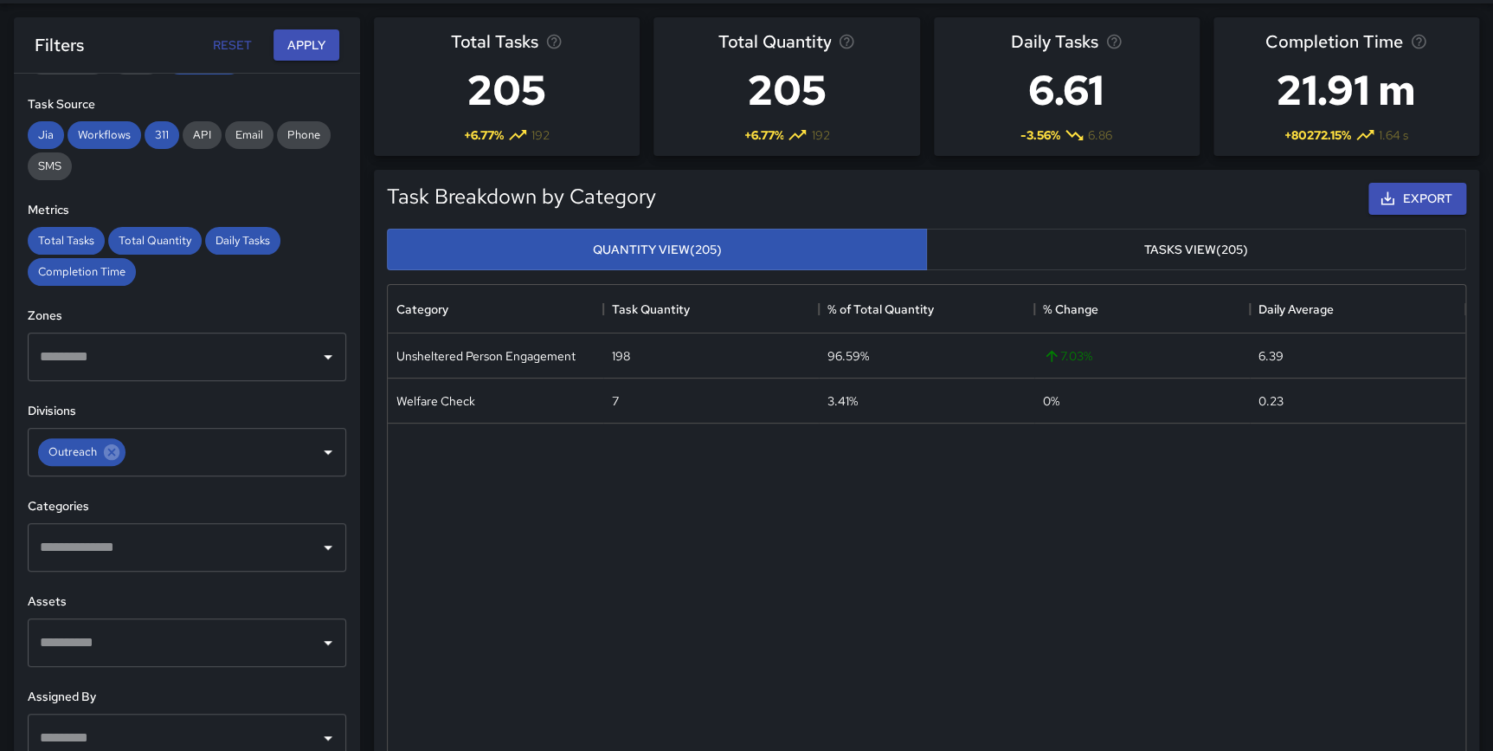
scroll to position [16, 0]
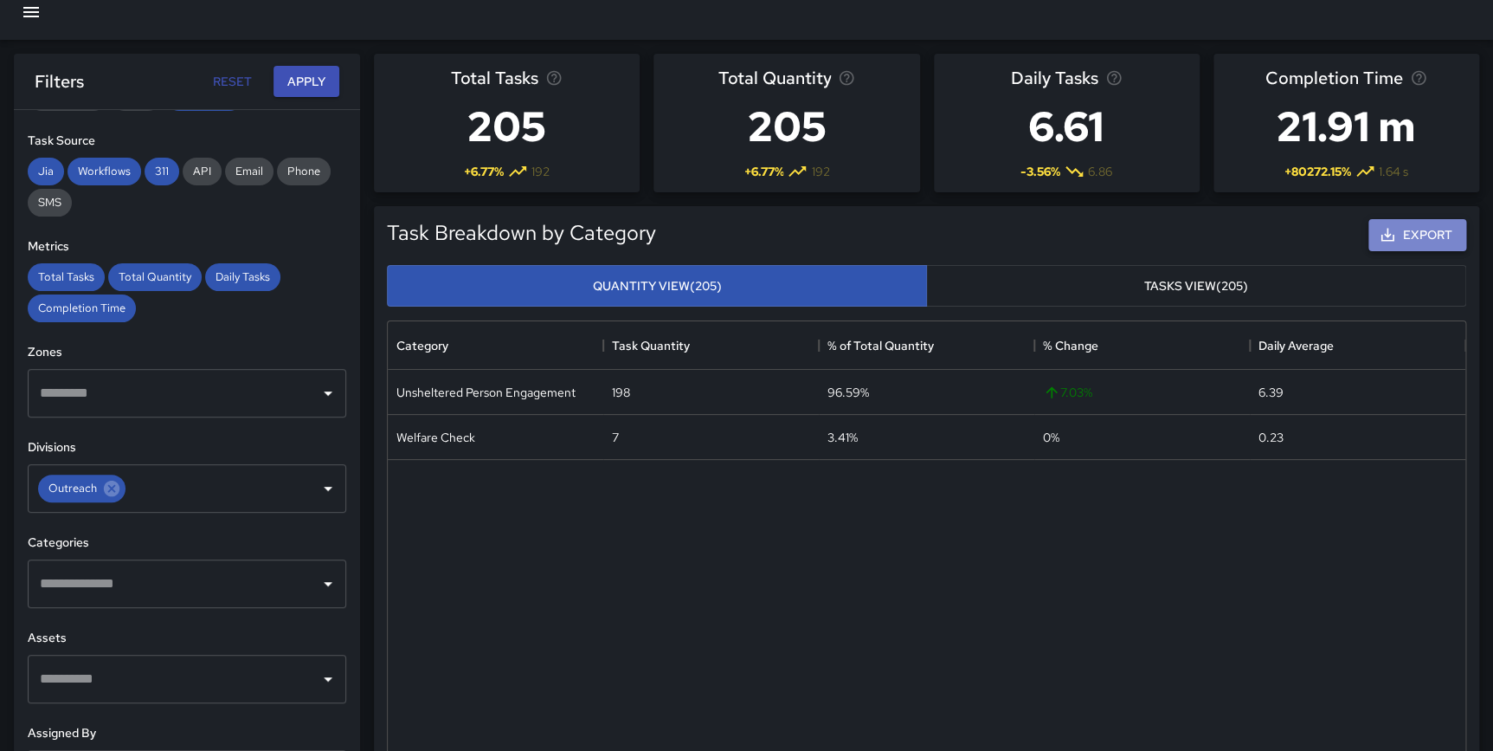
click at [1410, 229] on button "Export" at bounding box center [1418, 235] width 98 height 32
click at [1132, 571] on div "Unsheltered Person Engagement 198 96.59% 7.03 % 6.39 Welfare Check 7 3.41% 0 % …" at bounding box center [927, 604] width 1078 height 469
click at [93, 577] on input "text" at bounding box center [173, 583] width 277 height 33
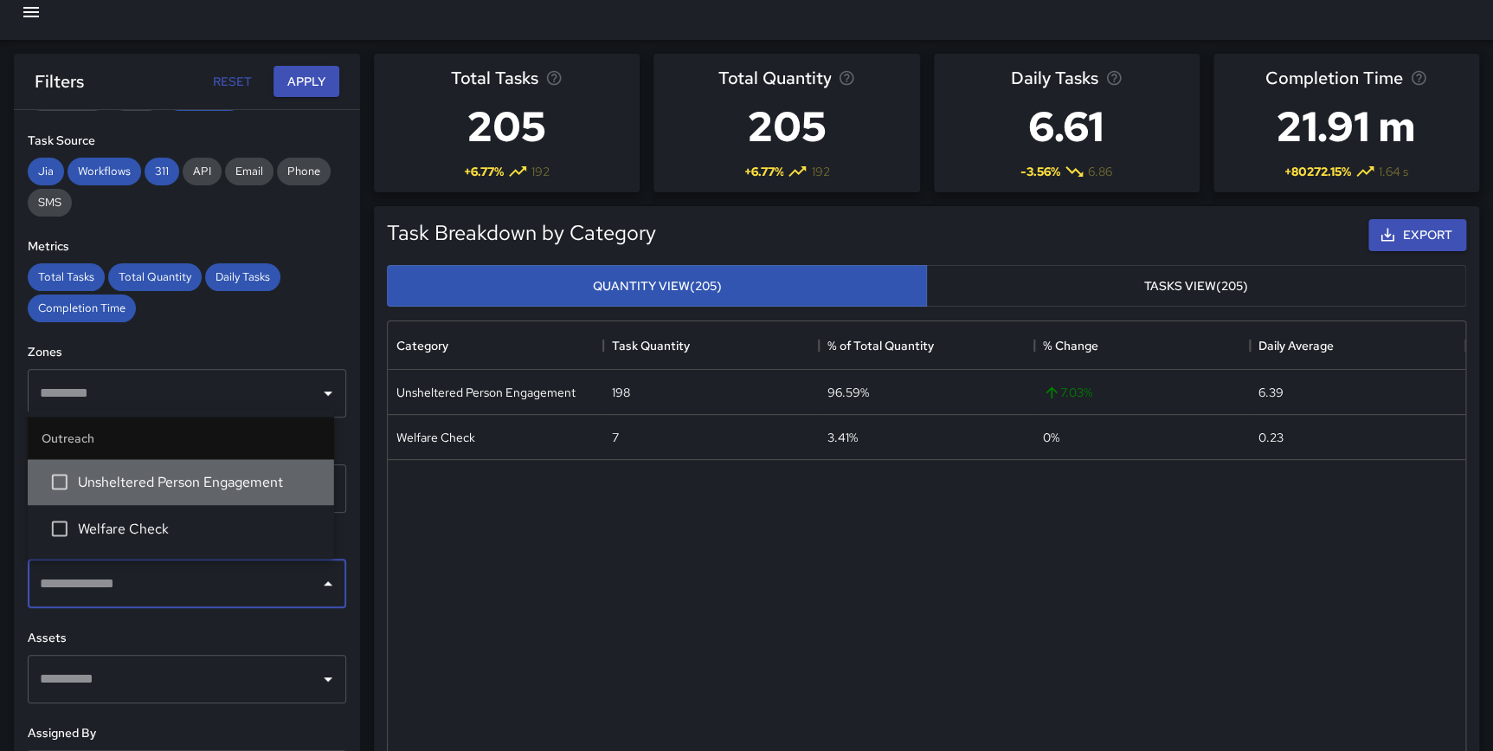
click at [140, 490] on span "Unsheltered Person Engagement" at bounding box center [199, 481] width 242 height 21
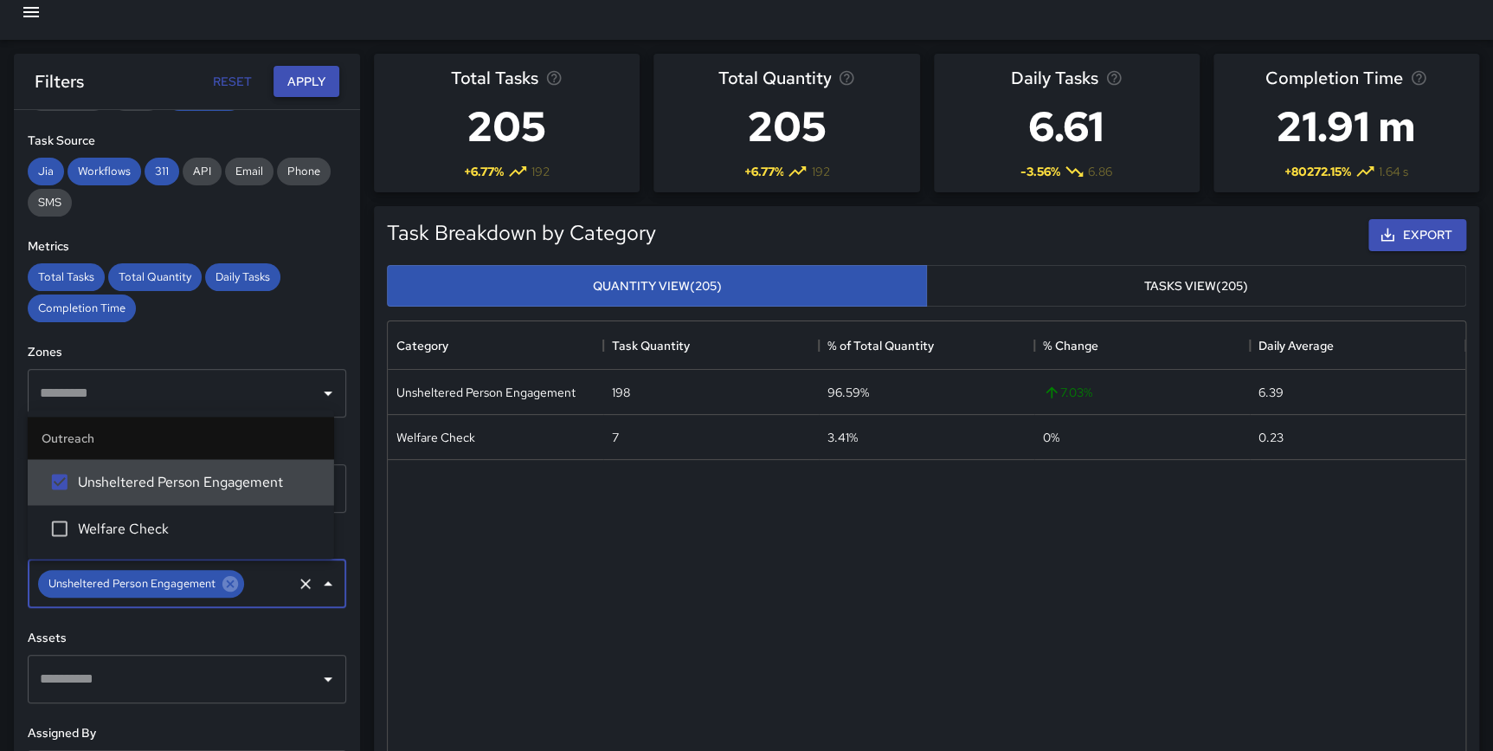
click at [301, 76] on button "Apply" at bounding box center [307, 82] width 66 height 32
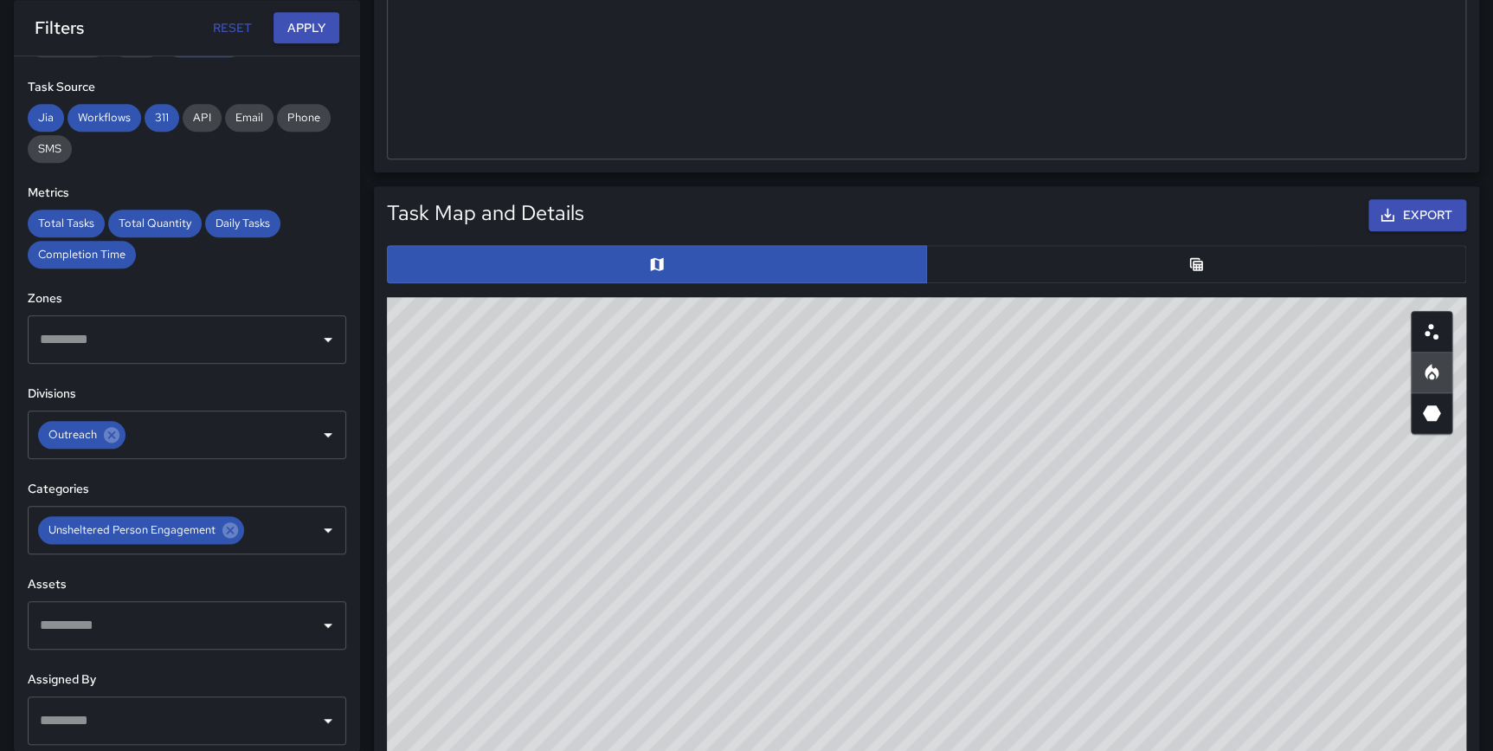
scroll to position [766, 0]
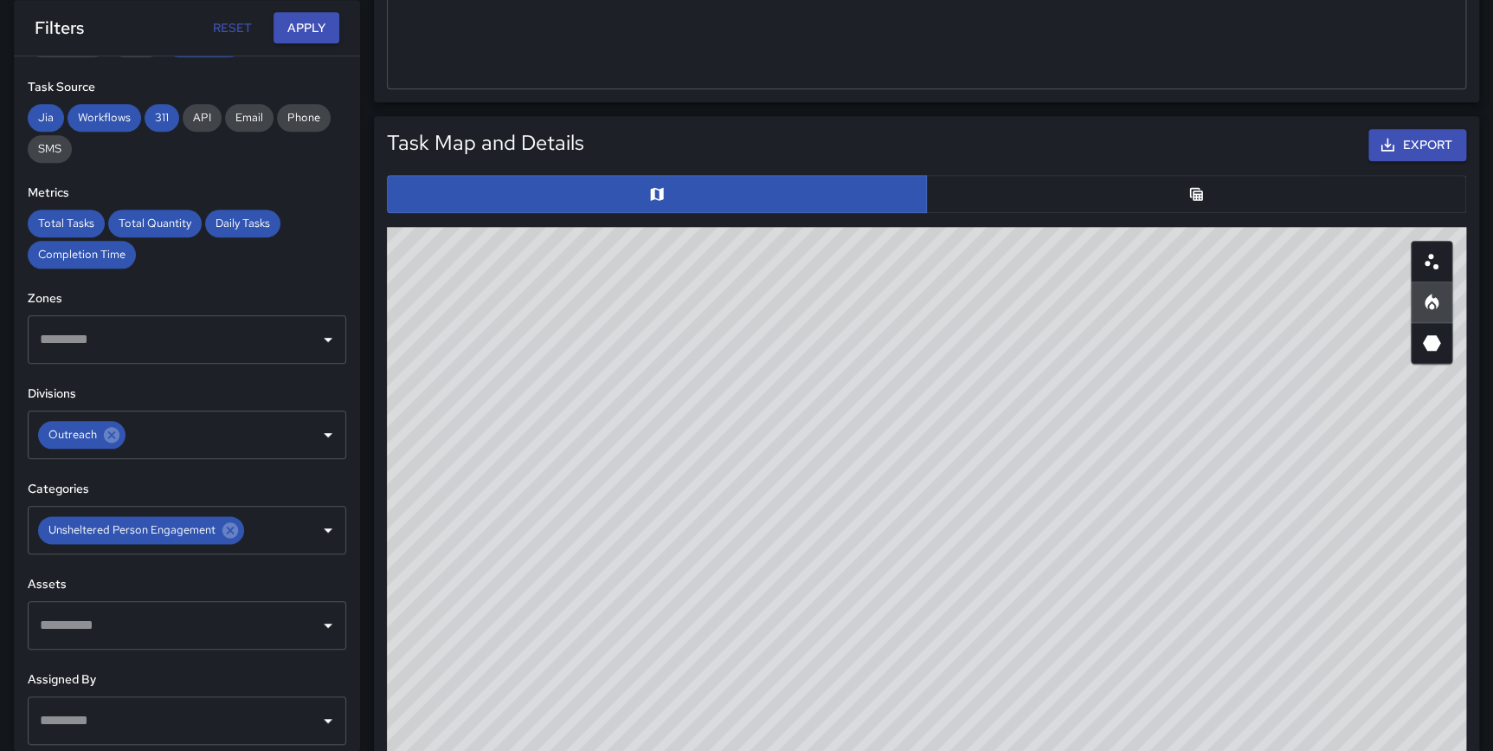
click at [1212, 203] on button "button" at bounding box center [1196, 194] width 540 height 38
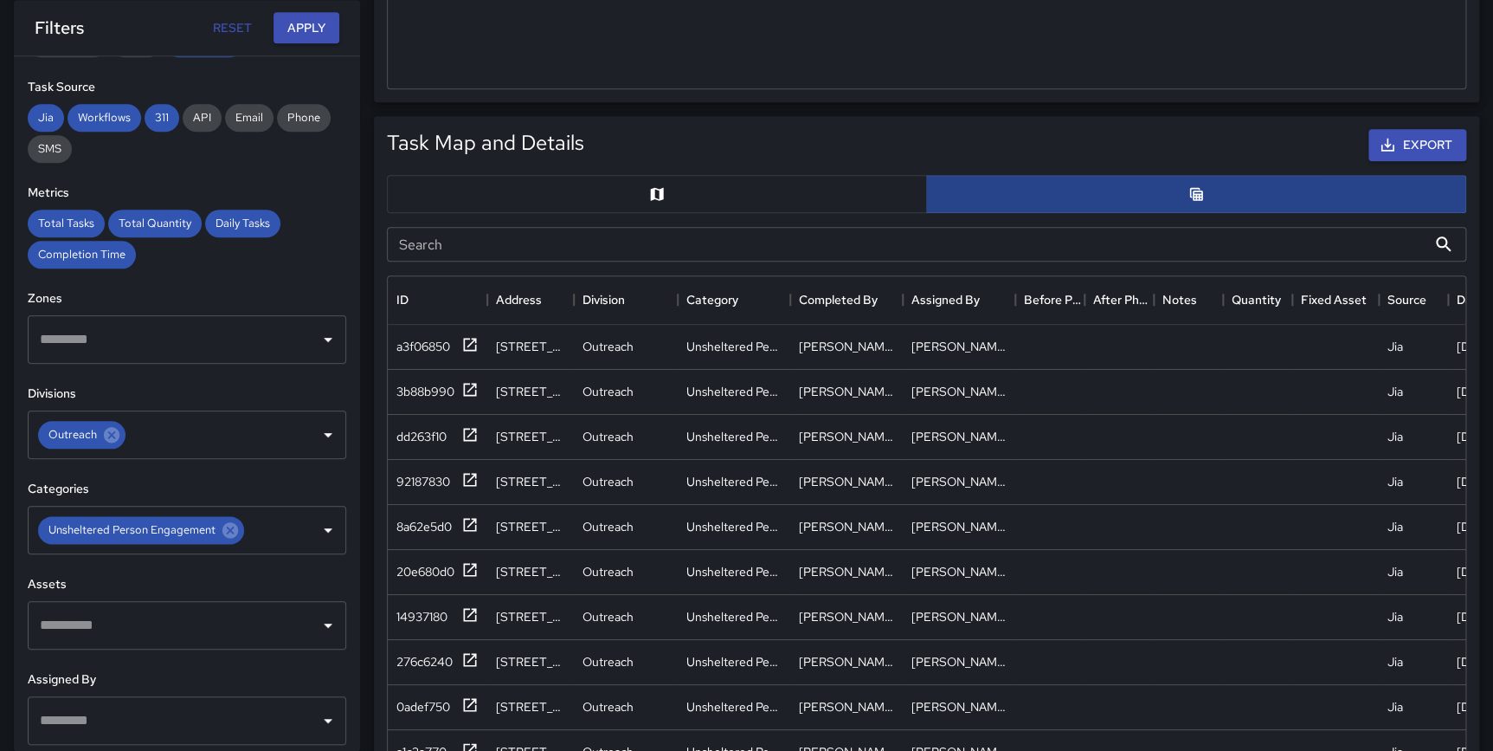
scroll to position [12, 13]
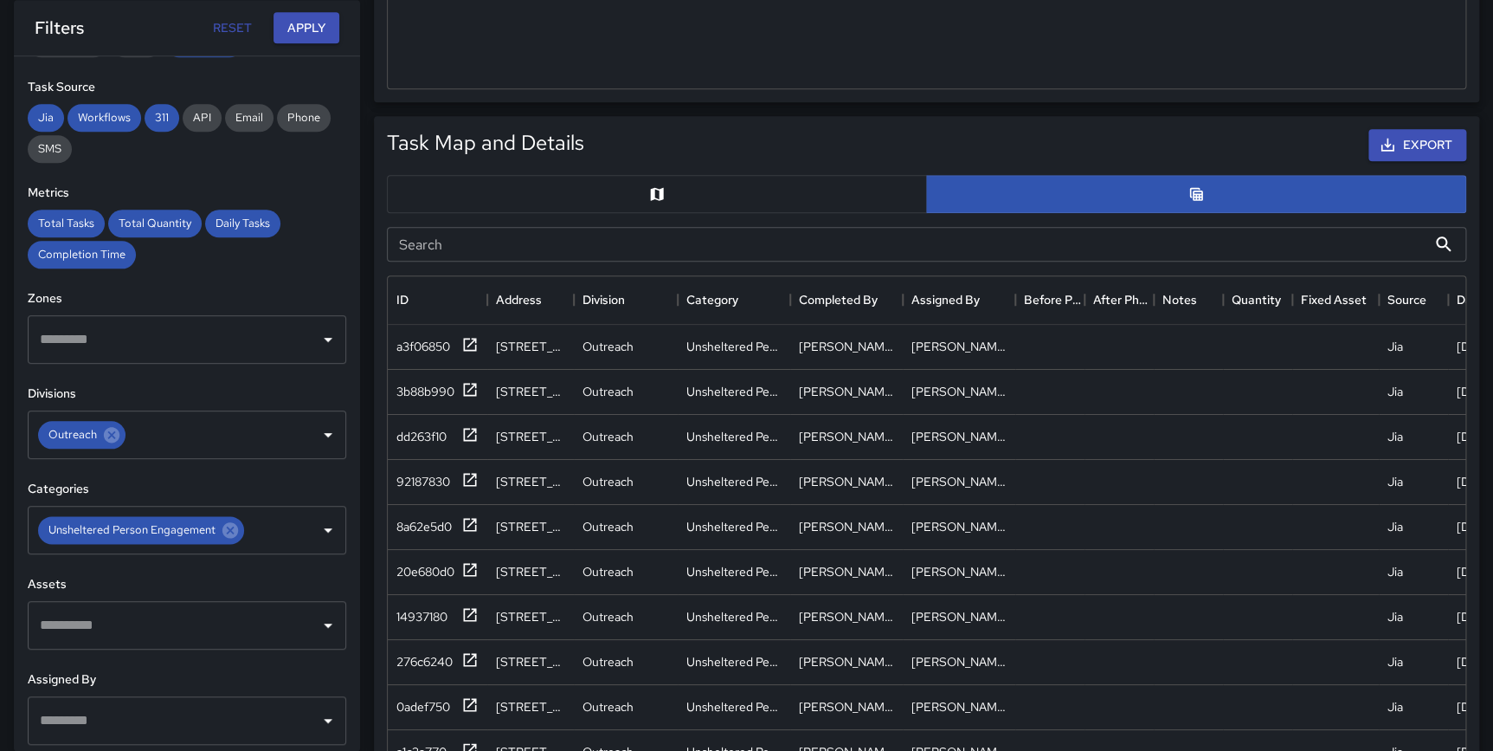
click at [835, 189] on button "button" at bounding box center [657, 194] width 540 height 38
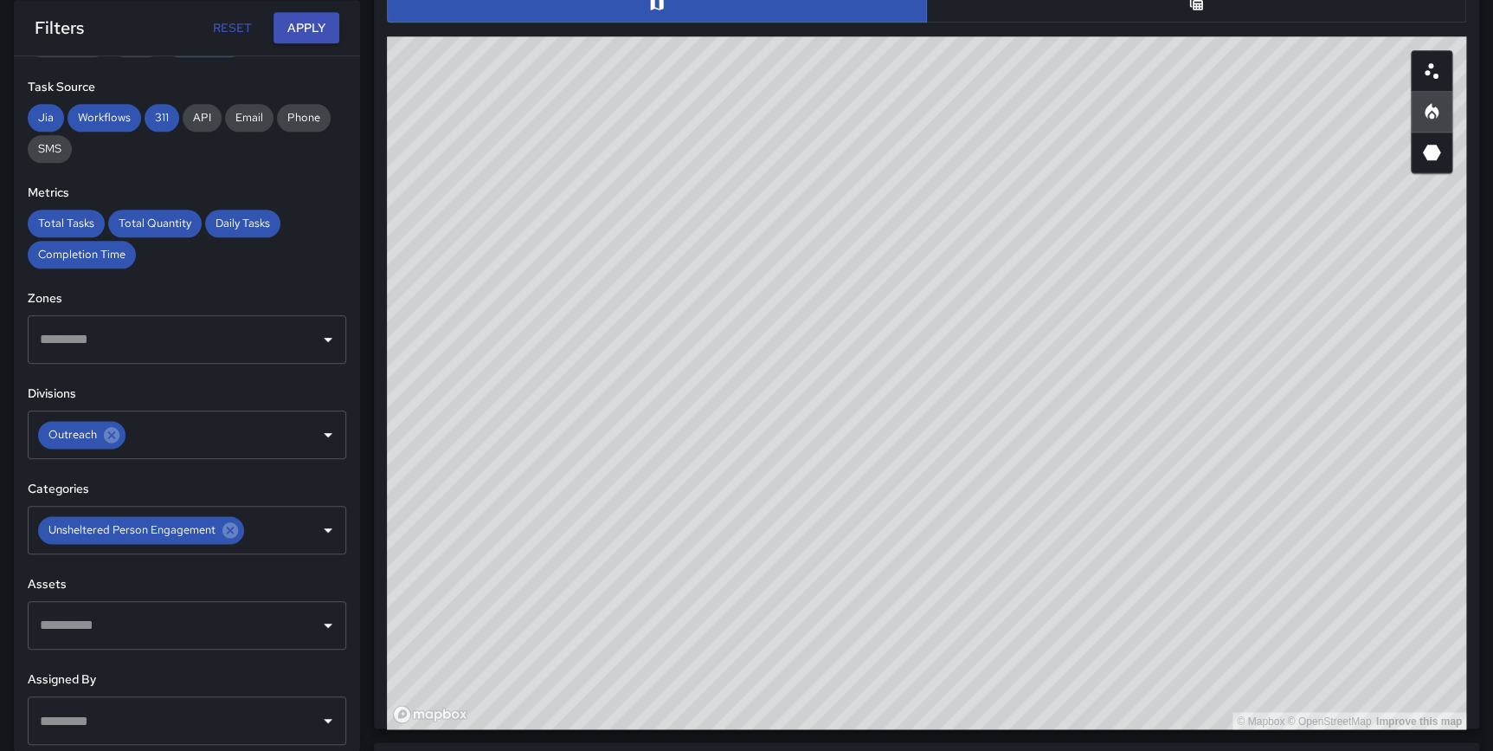
scroll to position [964, 0]
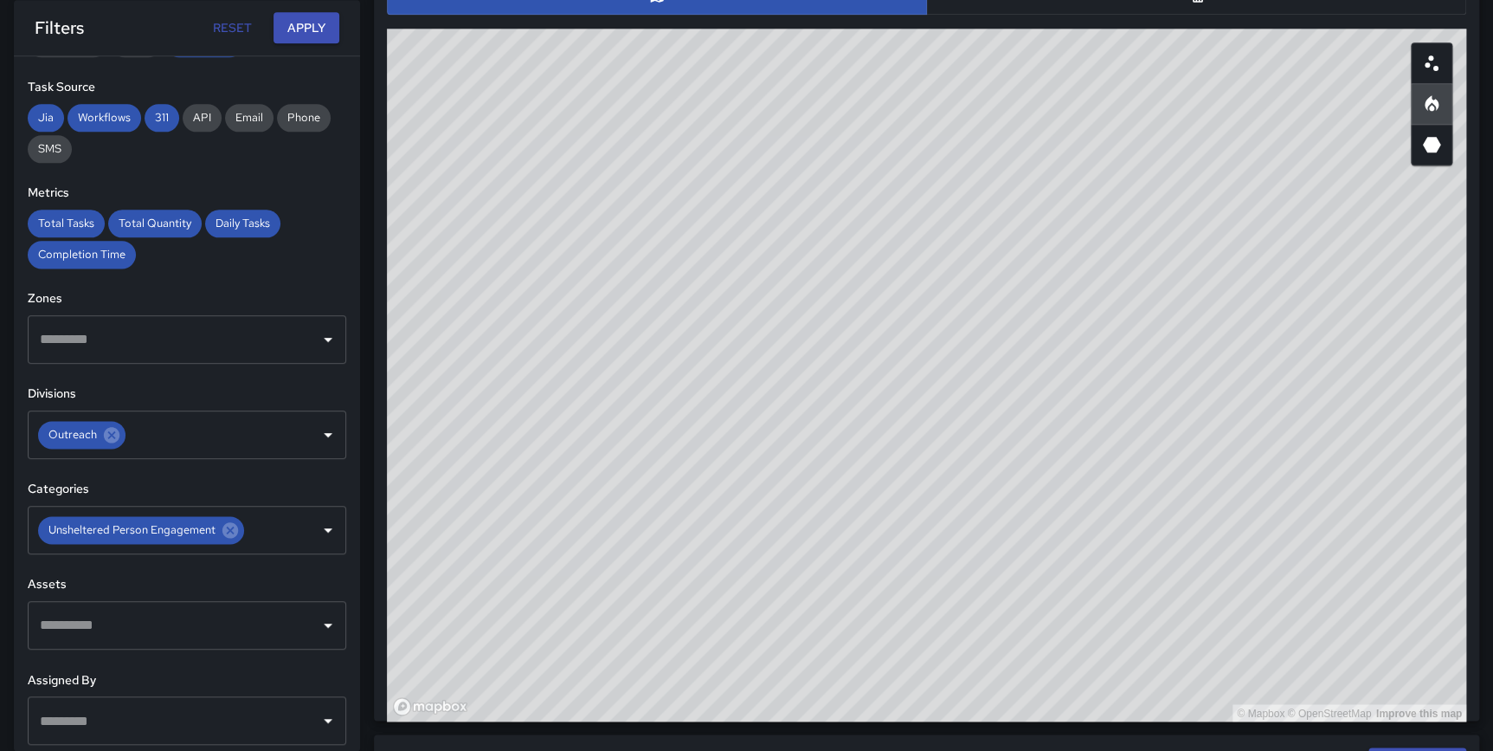
type button "map"
click at [1435, 140] on icon "3D Heatmap" at bounding box center [1432, 145] width 18 height 16
type button "hexagonal"
drag, startPoint x: 1030, startPoint y: 642, endPoint x: 1235, endPoint y: 118, distance: 563.1
click at [1235, 118] on div "© Mapbox © OpenStreetMap Improve this map" at bounding box center [927, 375] width 1080 height 693
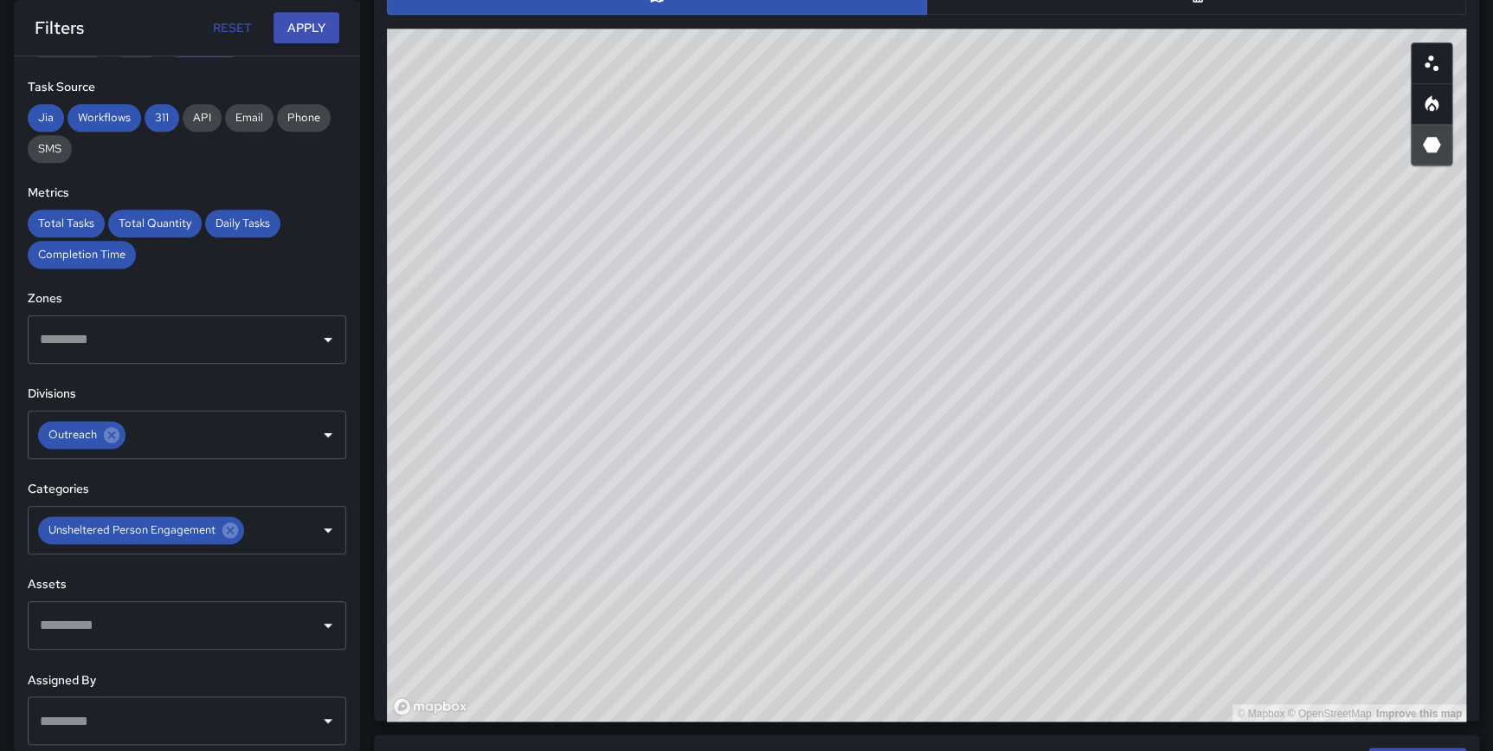
drag, startPoint x: 1166, startPoint y: 511, endPoint x: 1255, endPoint y: 271, distance: 255.9
click at [1255, 271] on div "© Mapbox © OpenStreetMap Improve this map" at bounding box center [927, 375] width 1080 height 693
drag, startPoint x: 1031, startPoint y: 528, endPoint x: 1155, endPoint y: 580, distance: 134.3
click at [1155, 580] on div "© Mapbox © OpenStreetMap Improve this map" at bounding box center [927, 375] width 1080 height 693
drag, startPoint x: 1039, startPoint y: 640, endPoint x: 1065, endPoint y: 642, distance: 26.0
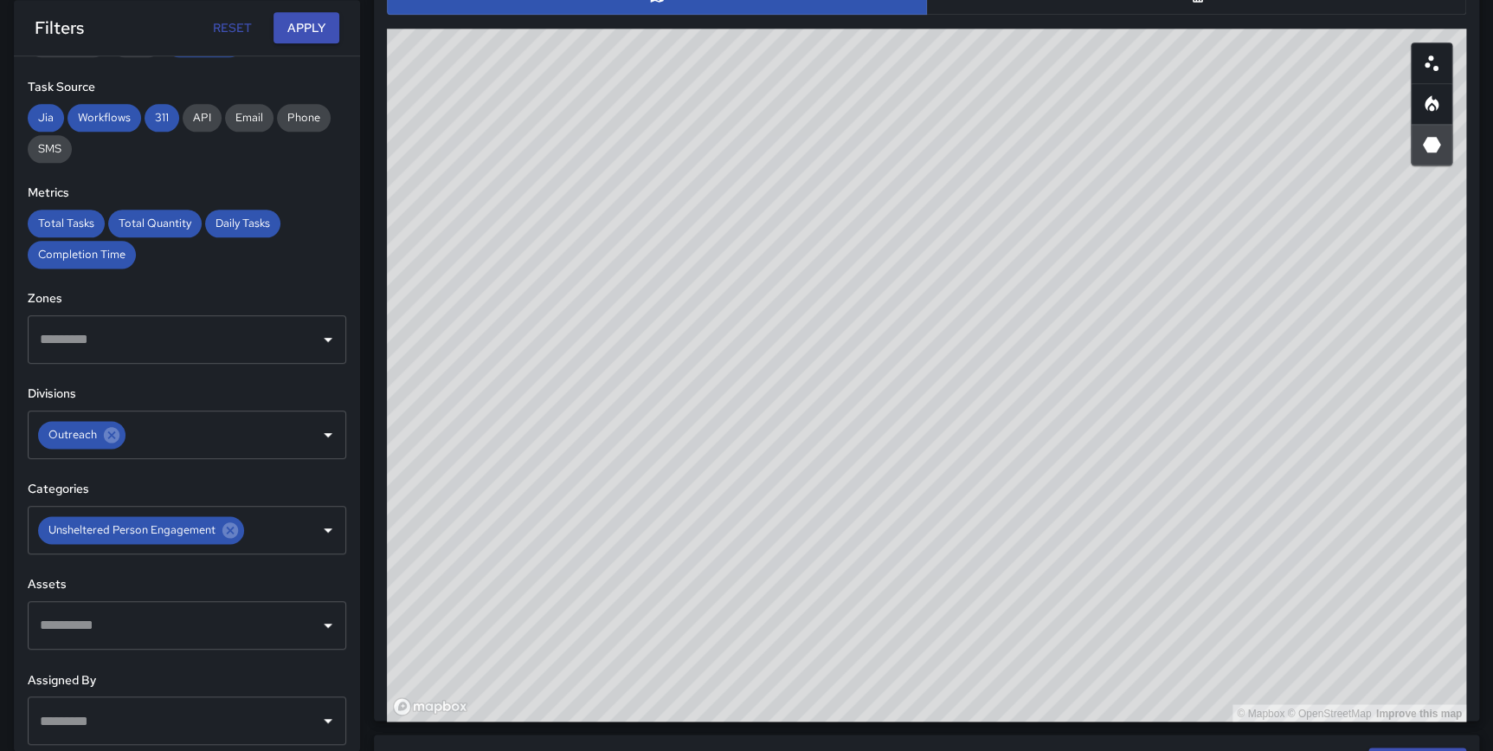
click at [1065, 642] on div "© Mapbox © OpenStreetMap Improve this map" at bounding box center [927, 375] width 1080 height 693
drag, startPoint x: 1020, startPoint y: 486, endPoint x: 1047, endPoint y: 504, distance: 32.4
click at [1047, 504] on div "© Mapbox © OpenStreetMap Improve this map" at bounding box center [927, 375] width 1080 height 693
drag, startPoint x: 917, startPoint y: 595, endPoint x: 952, endPoint y: 585, distance: 36.8
click at [952, 585] on div "© Mapbox © OpenStreetMap Improve this map" at bounding box center [927, 375] width 1080 height 693
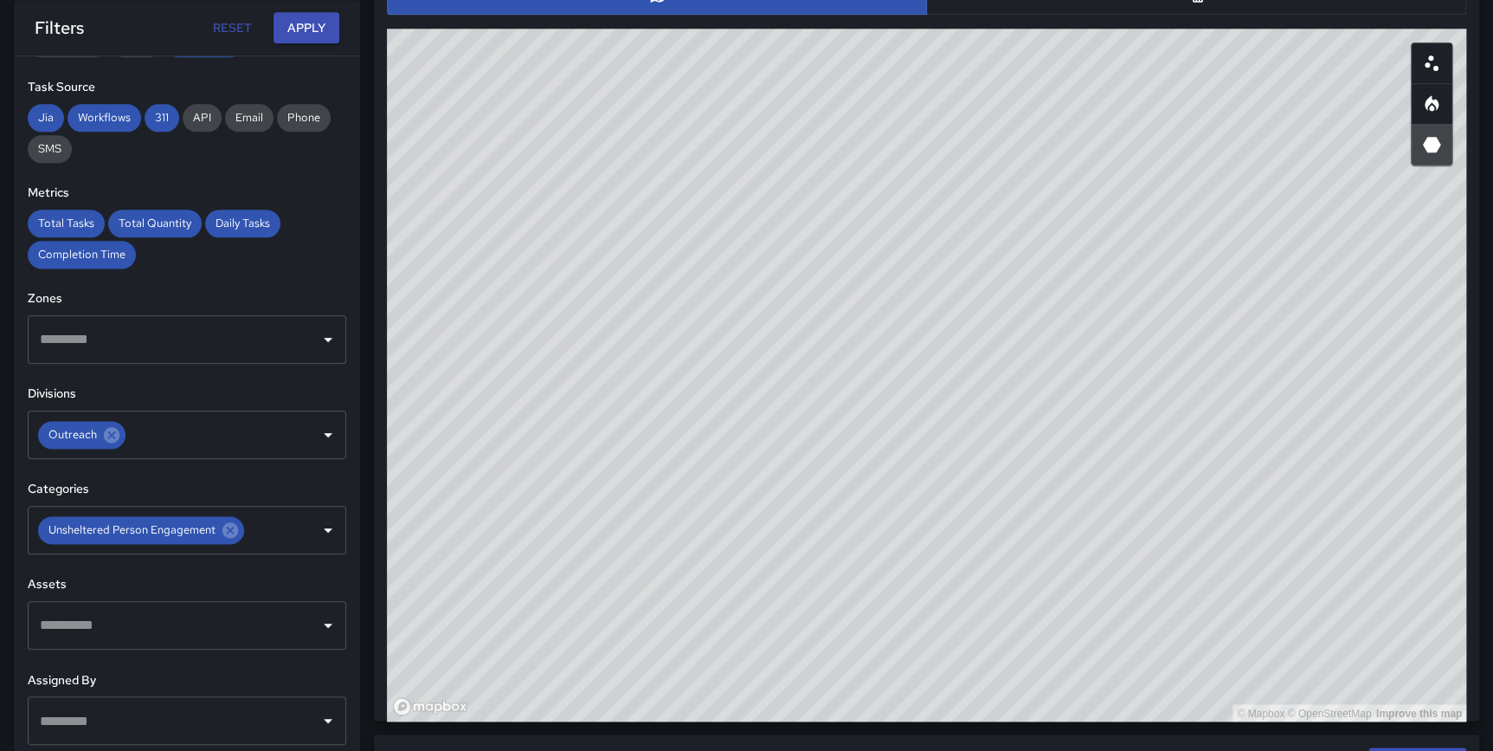
drag, startPoint x: 1030, startPoint y: 517, endPoint x: 1062, endPoint y: 535, distance: 36.8
click at [1062, 535] on div "© Mapbox © OpenStreetMap Improve this map" at bounding box center [927, 375] width 1080 height 693
drag, startPoint x: 1064, startPoint y: 535, endPoint x: 1074, endPoint y: 535, distance: 9.5
click at [1074, 535] on div "© Mapbox © OpenStreetMap Improve this map" at bounding box center [927, 375] width 1080 height 693
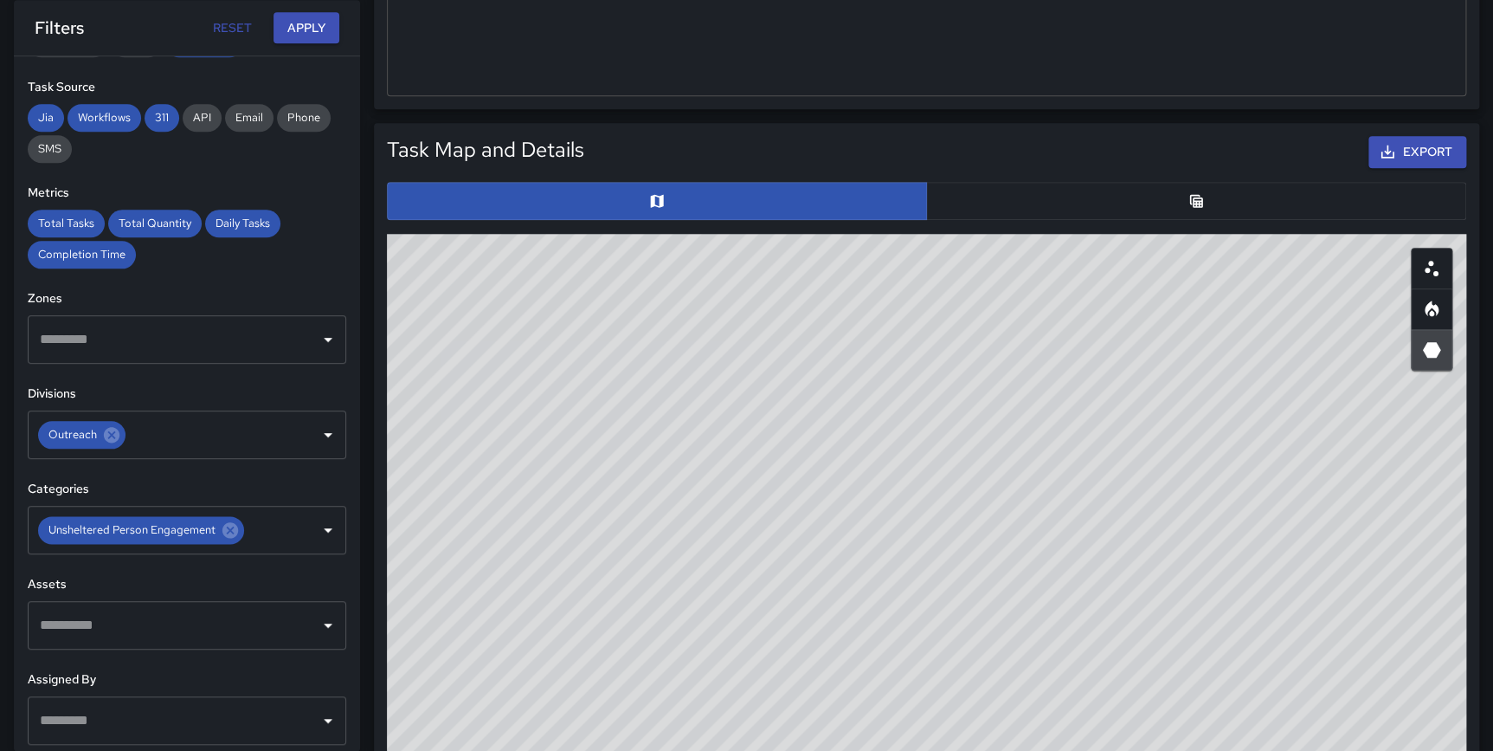
scroll to position [717, 0]
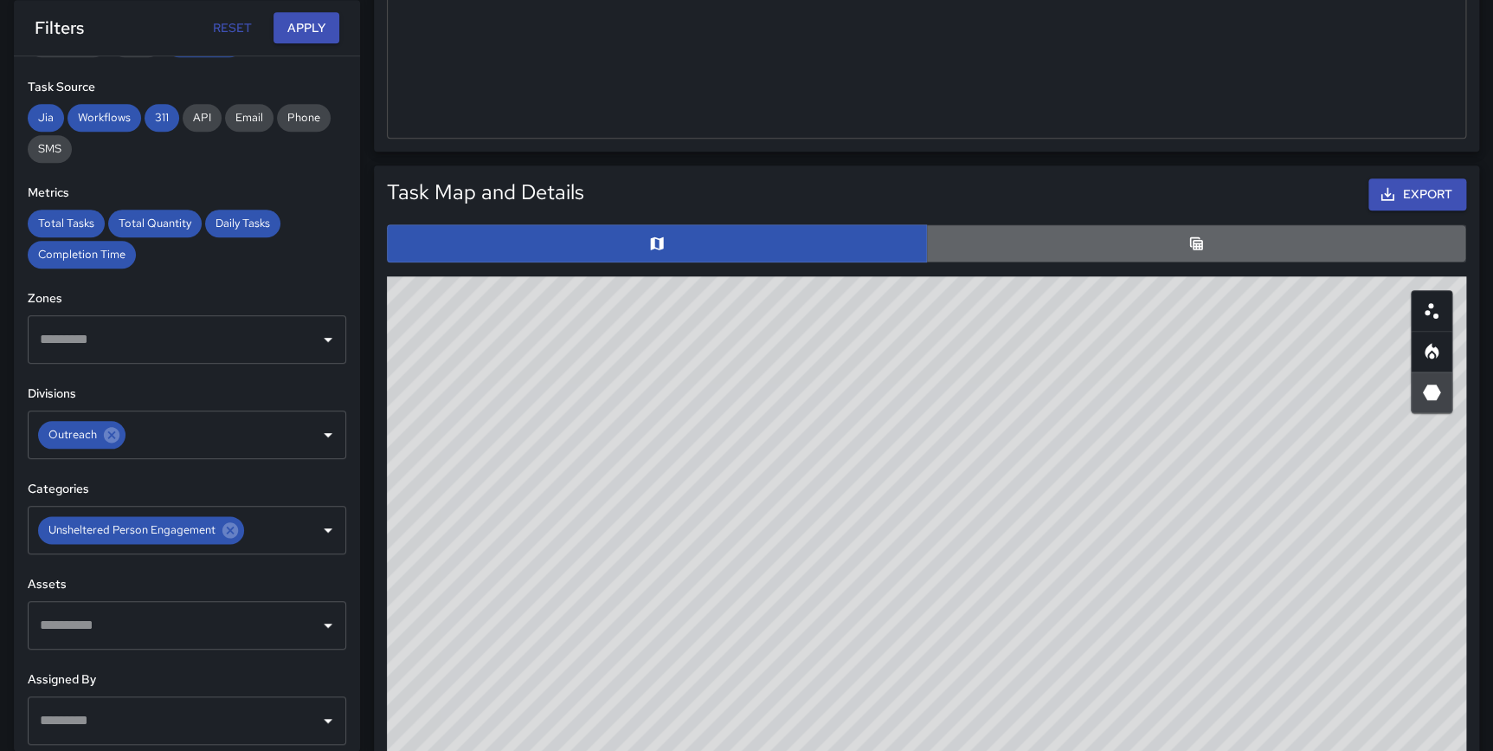
click at [1186, 234] on button "button" at bounding box center [1196, 243] width 540 height 38
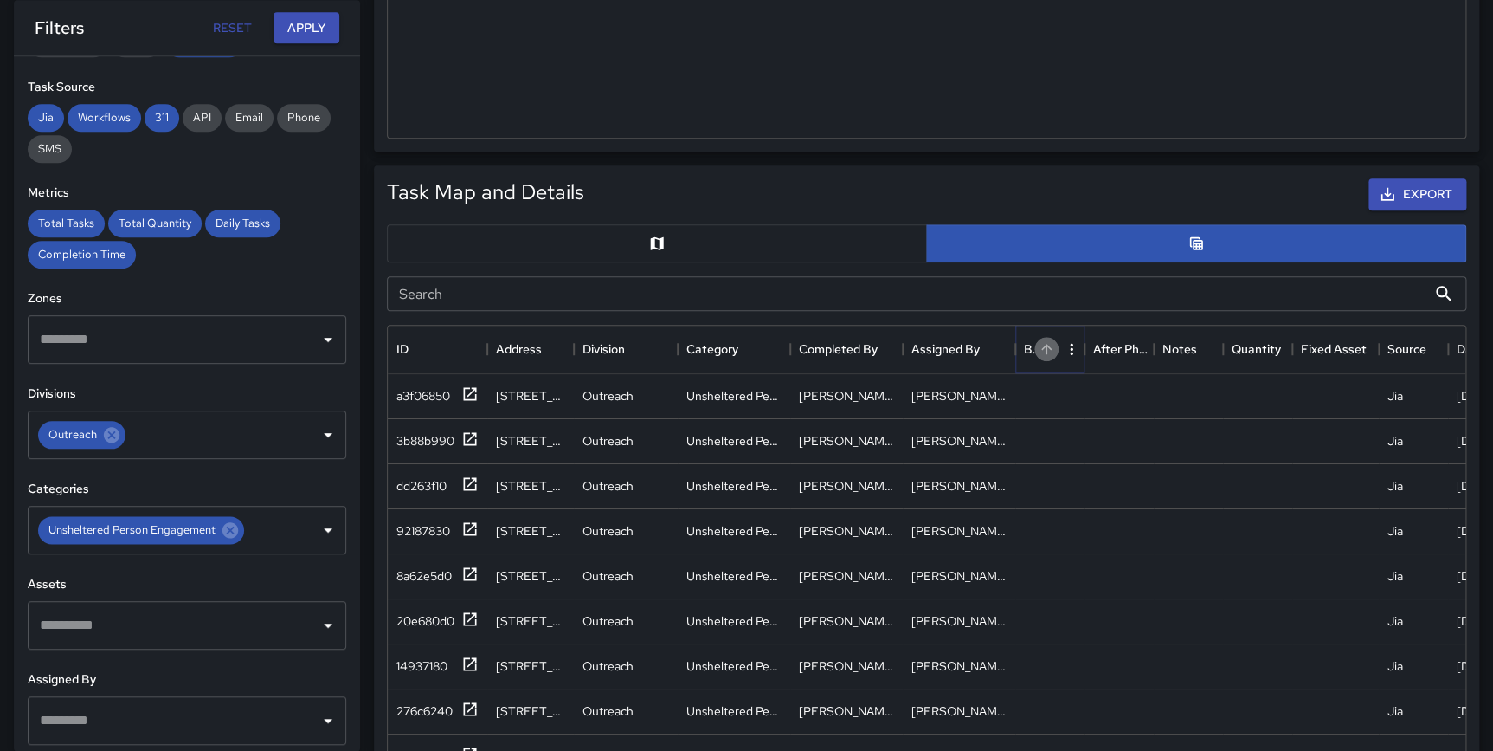
click at [1045, 355] on icon "Sort" at bounding box center [1047, 349] width 16 height 16
click at [462, 393] on icon at bounding box center [469, 393] width 17 height 17
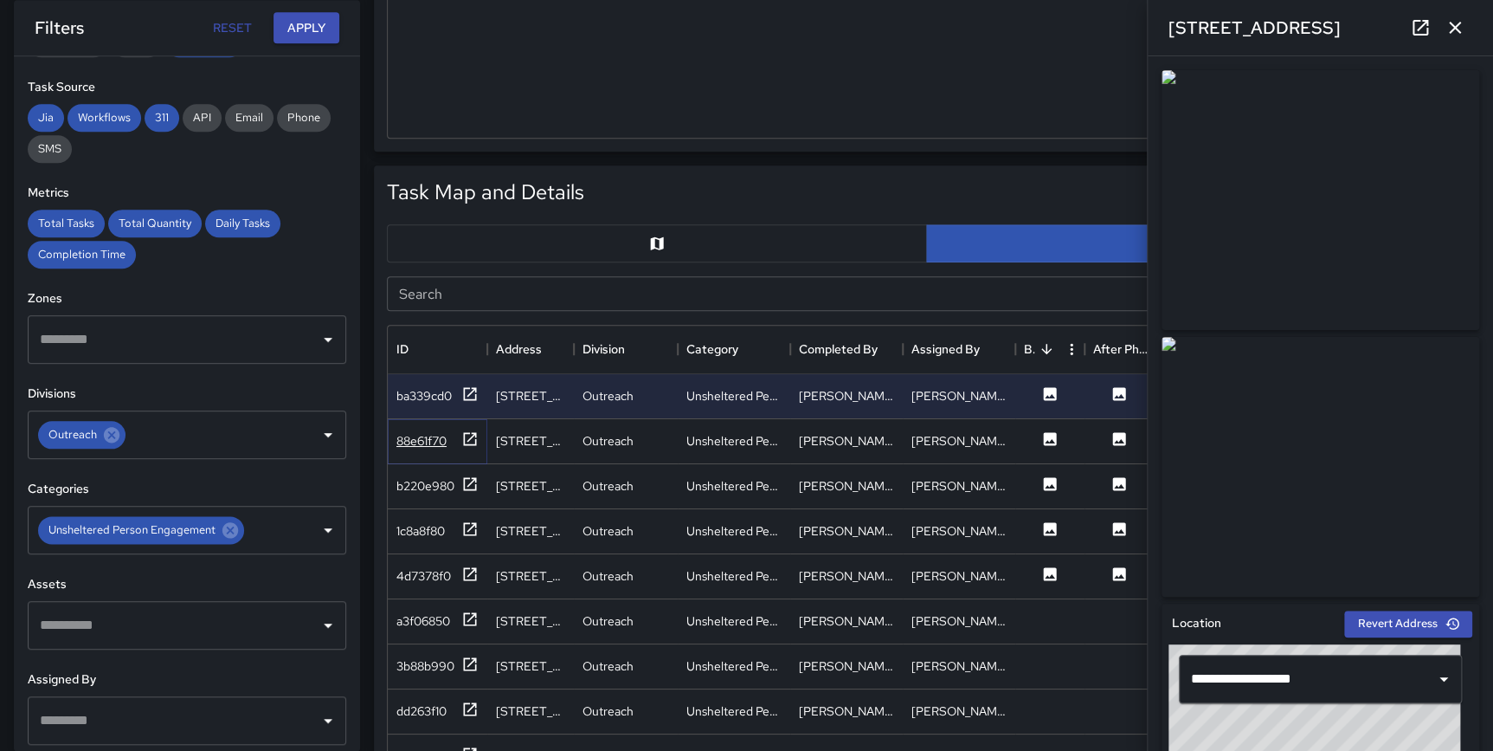
click at [464, 436] on icon at bounding box center [470, 438] width 13 height 13
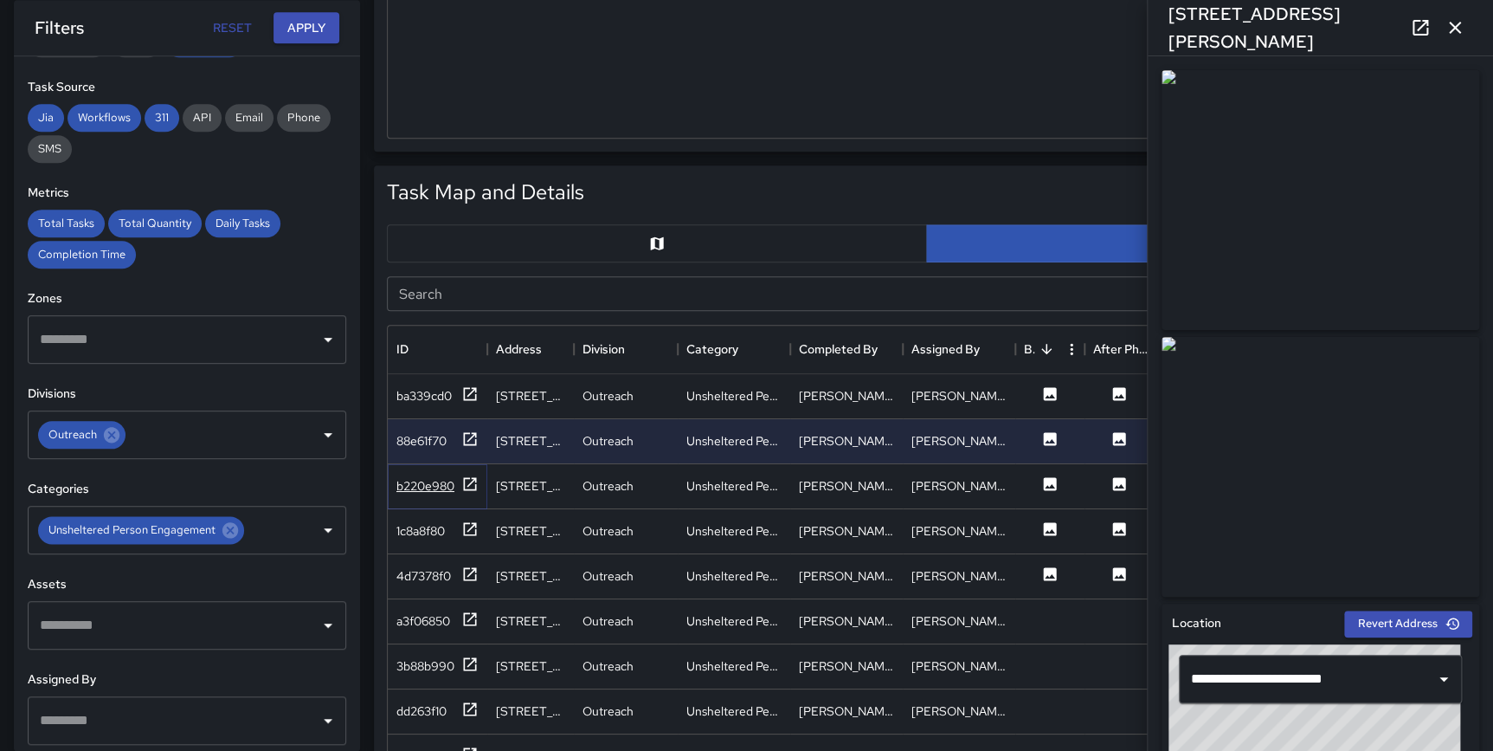
click at [468, 481] on icon at bounding box center [469, 483] width 17 height 17
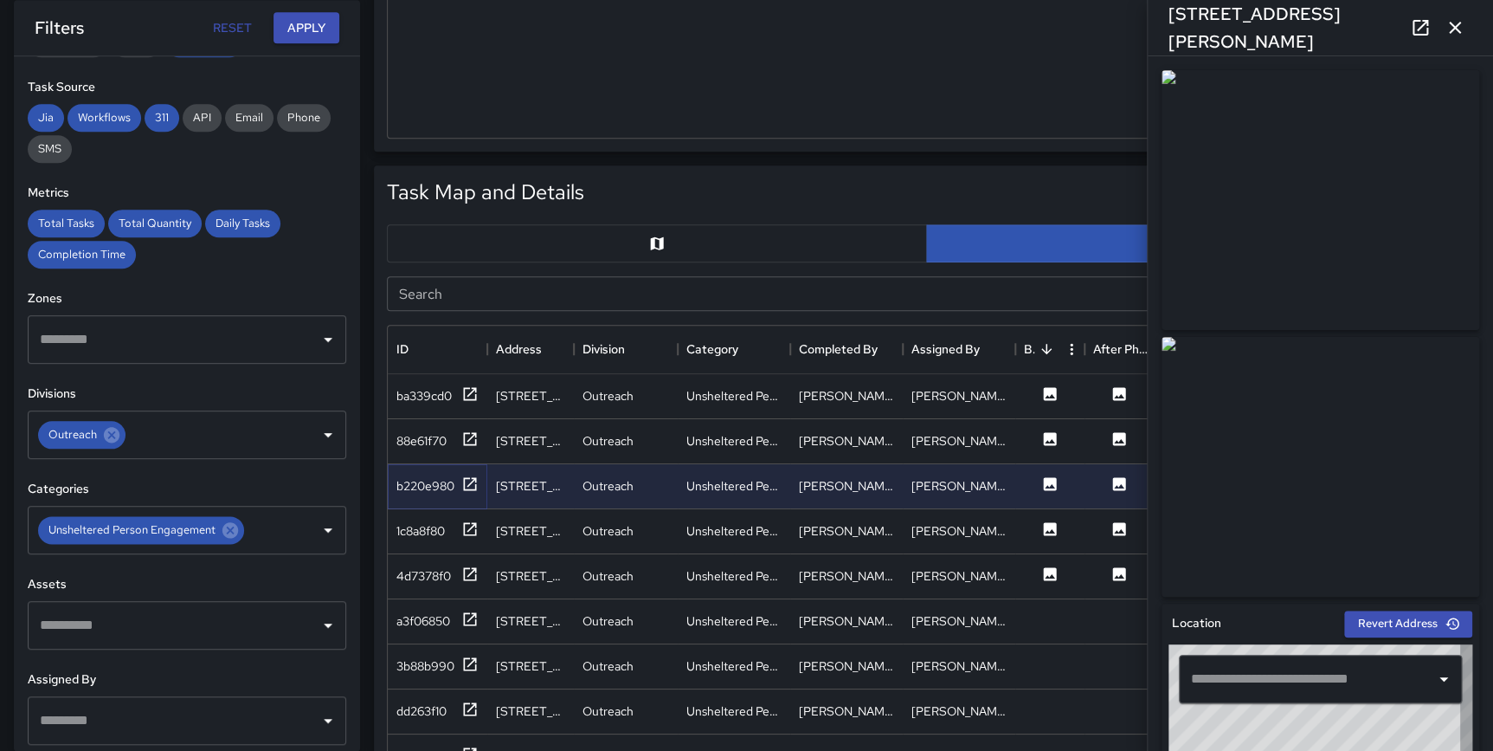
type input "**********"
click at [466, 526] on icon at bounding box center [469, 528] width 17 height 17
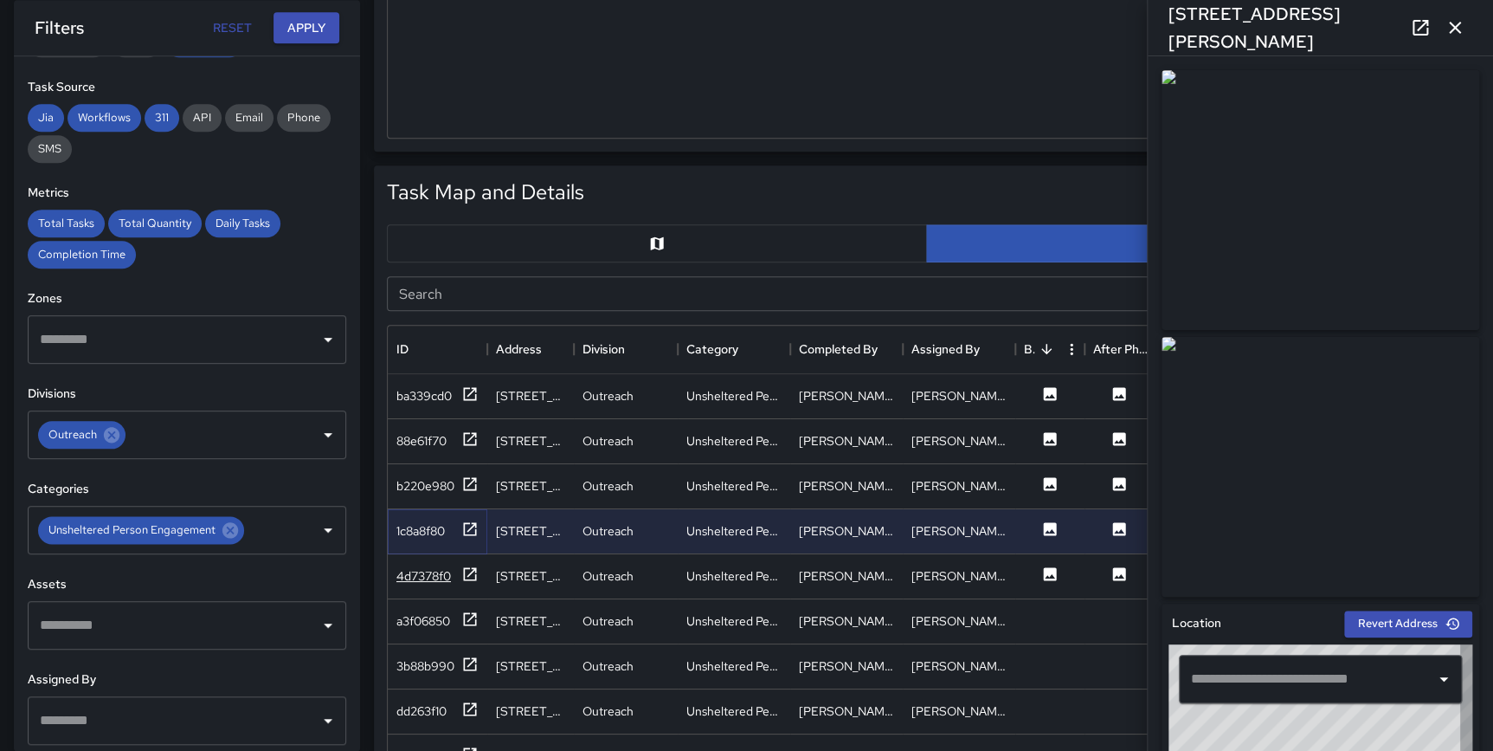
type input "**********"
click at [464, 574] on icon at bounding box center [470, 573] width 13 height 13
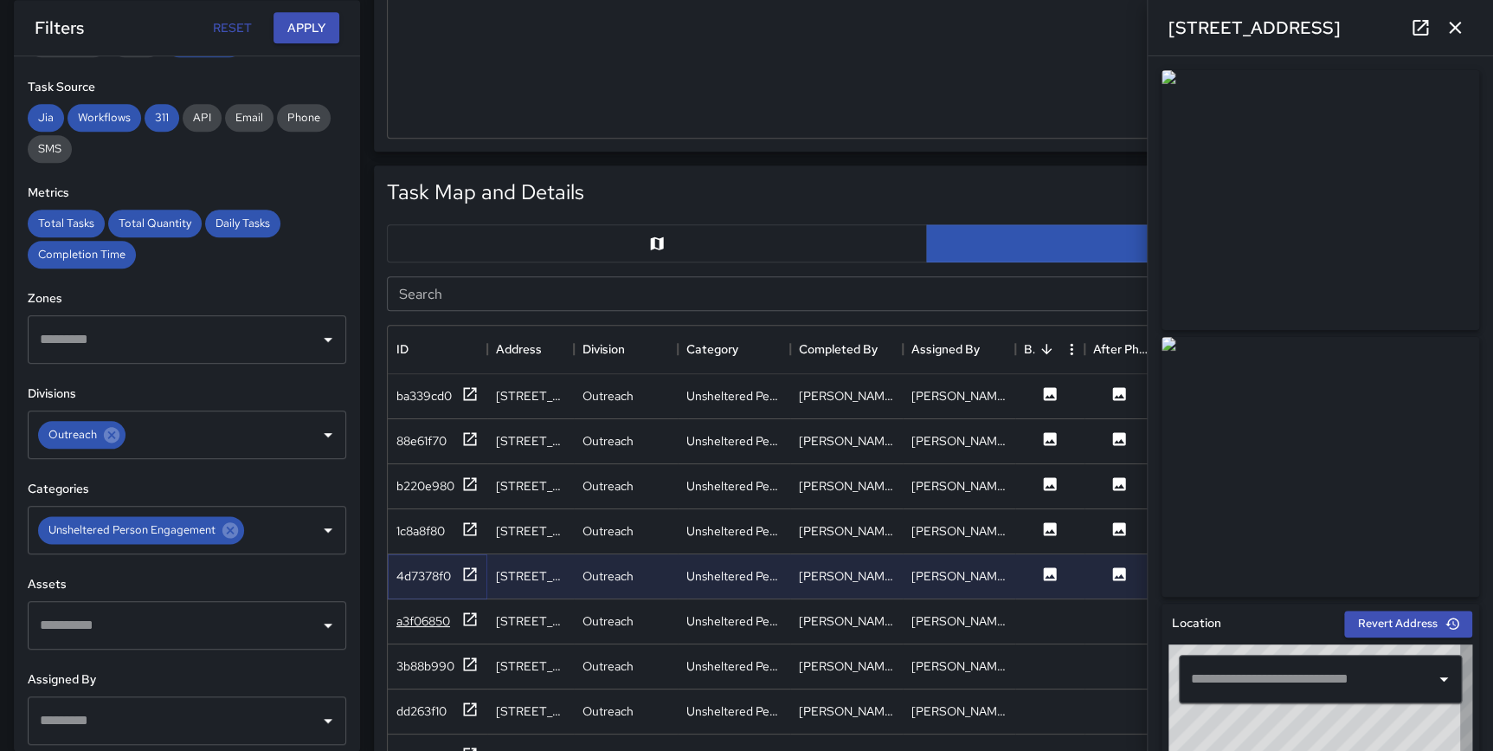
type input "**********"
click at [464, 610] on icon at bounding box center [469, 618] width 17 height 17
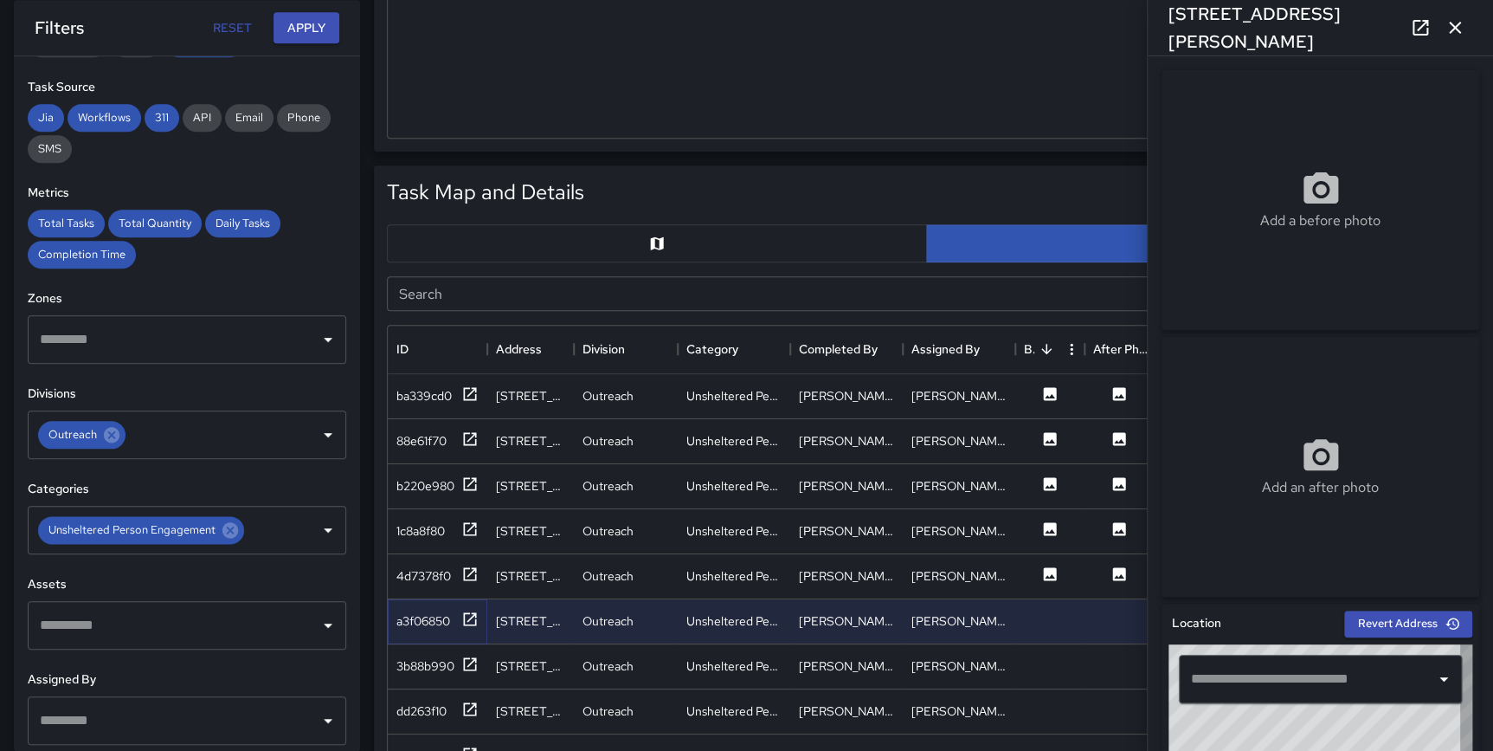
type input "**********"
click at [1462, 23] on icon "button" at bounding box center [1455, 27] width 21 height 21
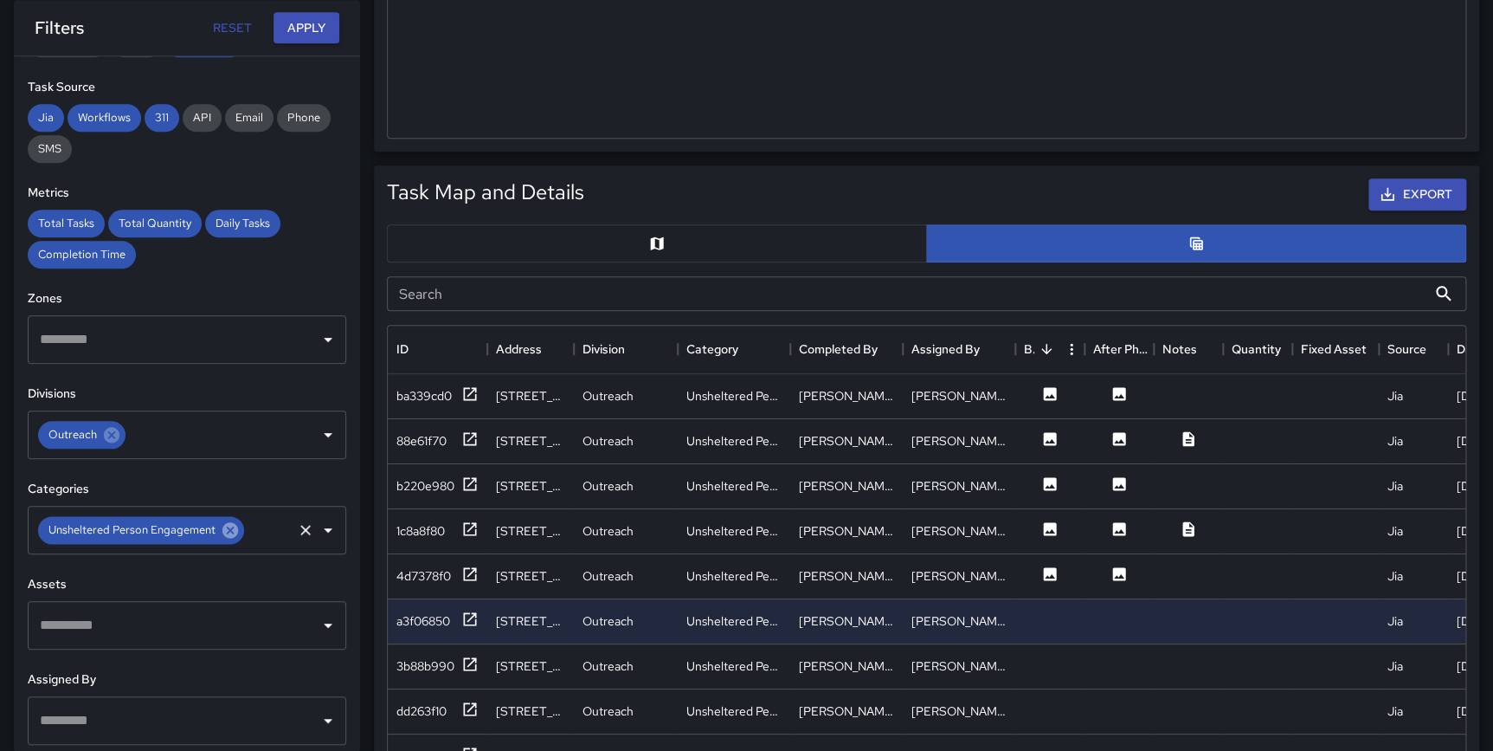
click at [229, 532] on icon at bounding box center [231, 530] width 16 height 16
click at [165, 535] on input "text" at bounding box center [173, 529] width 277 height 33
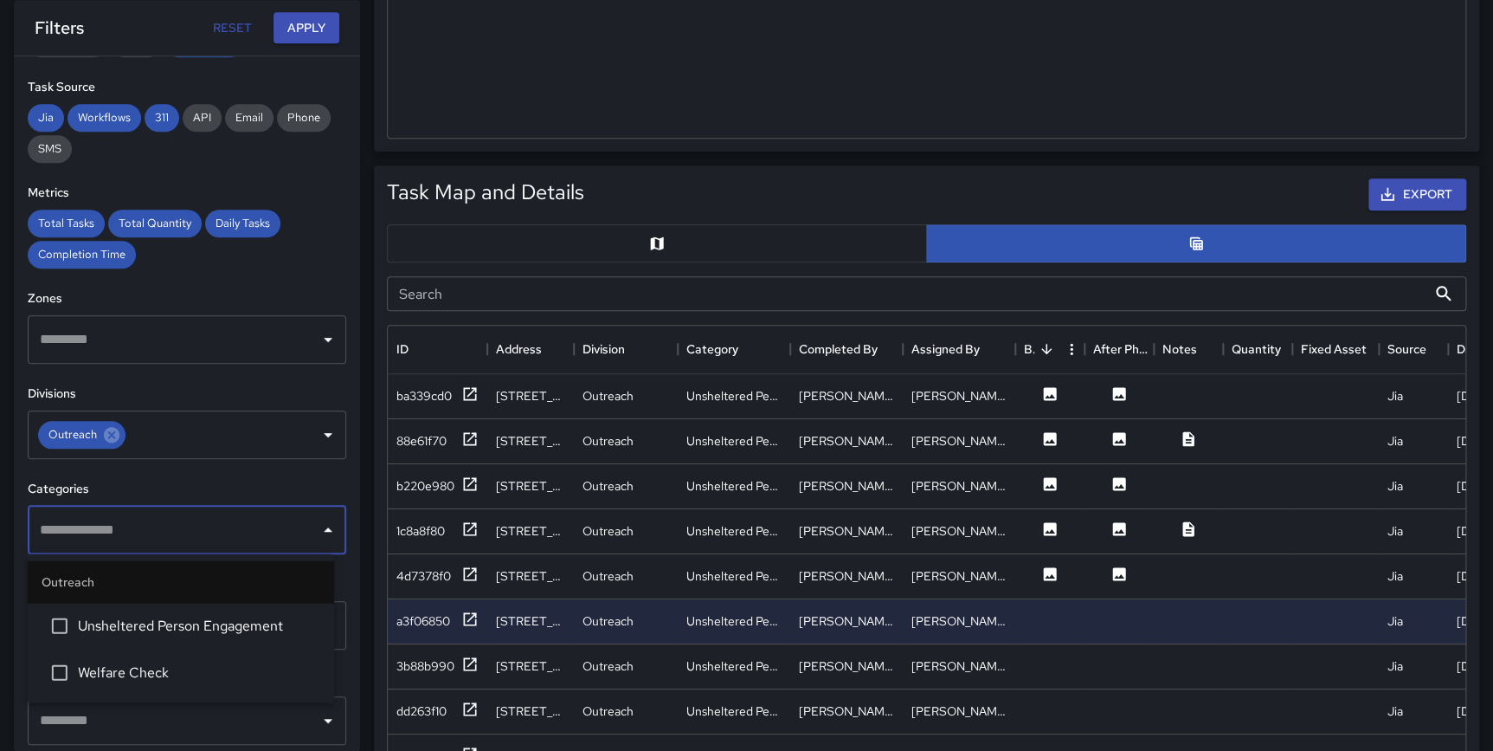
click at [157, 657] on li "Welfare Check" at bounding box center [181, 671] width 306 height 47
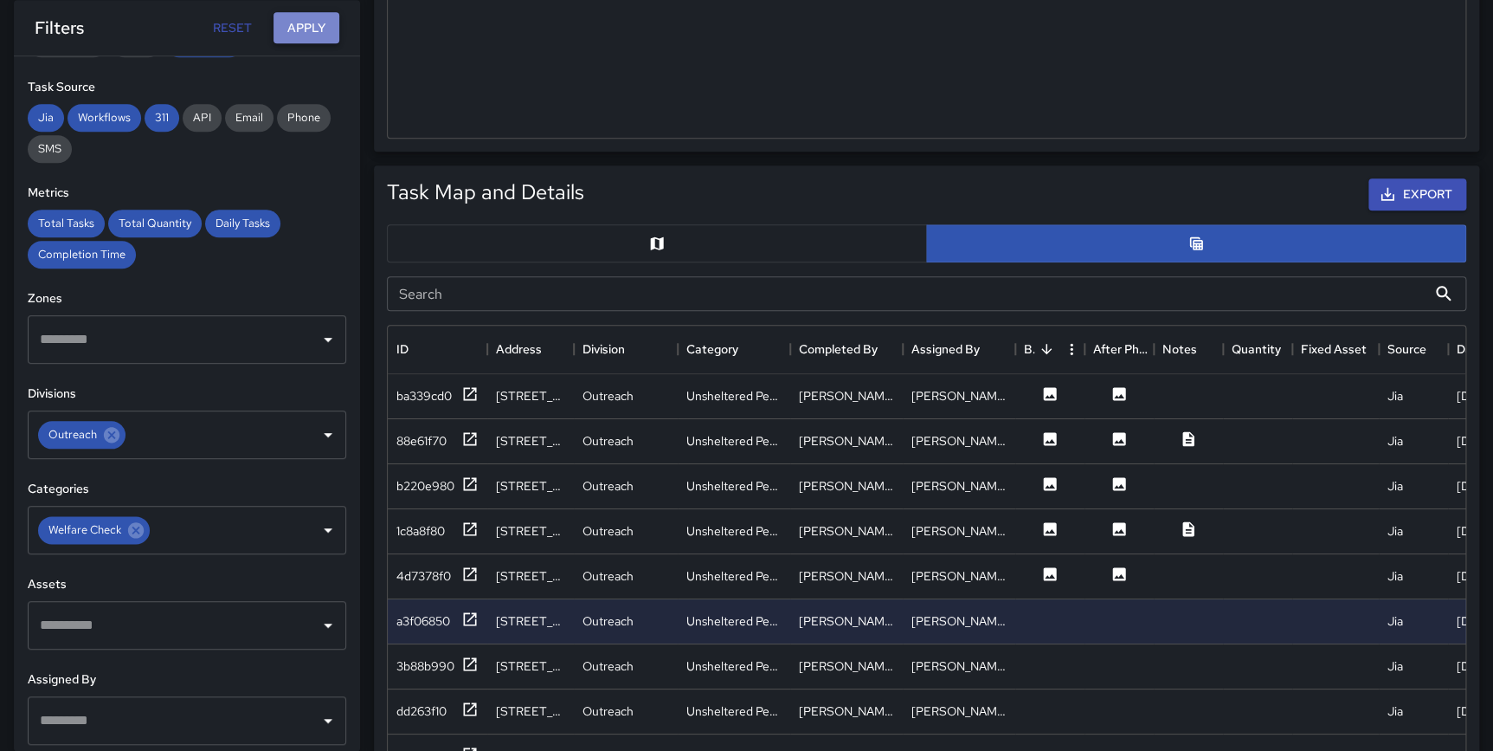
click at [286, 34] on button "Apply" at bounding box center [307, 28] width 66 height 32
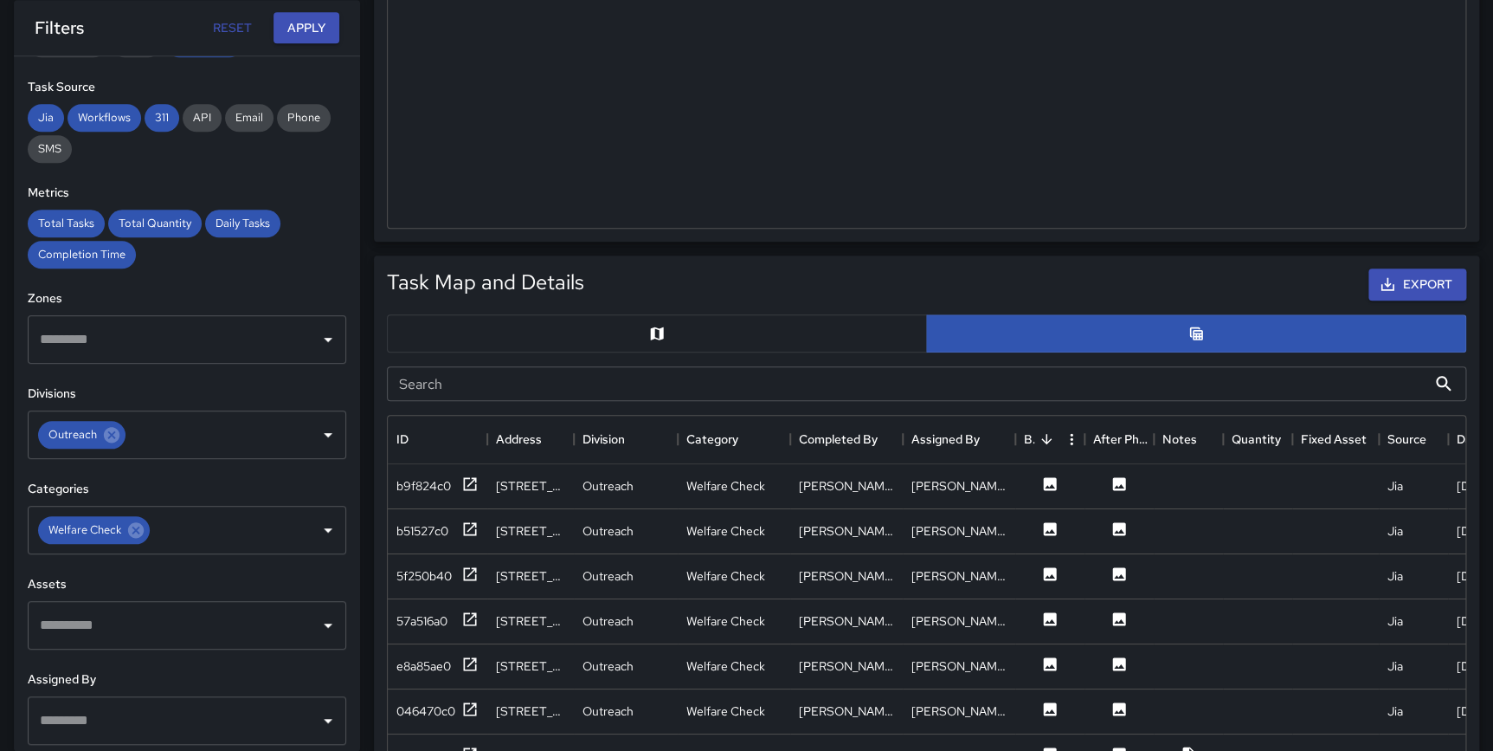
scroll to position [776, 0]
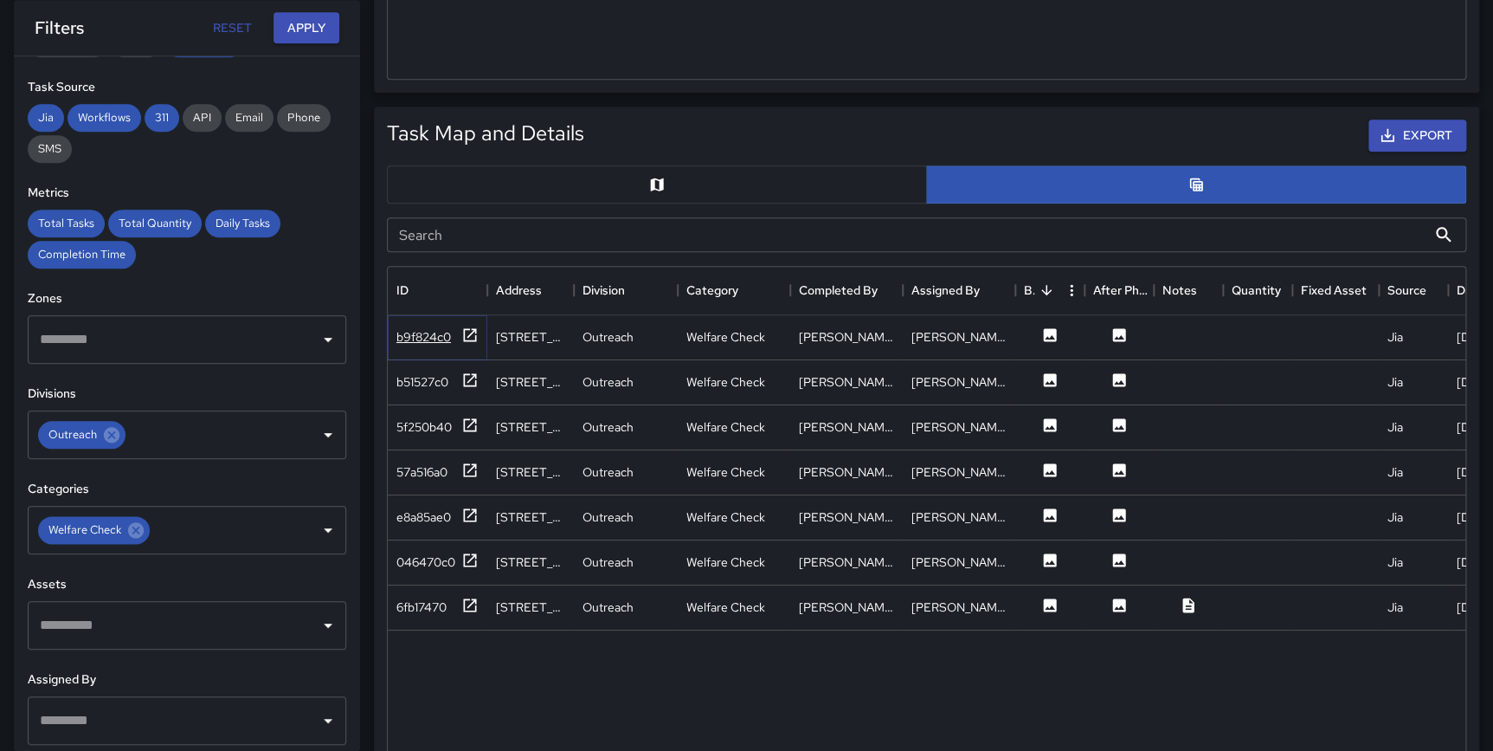
click at [470, 334] on icon at bounding box center [469, 334] width 17 height 17
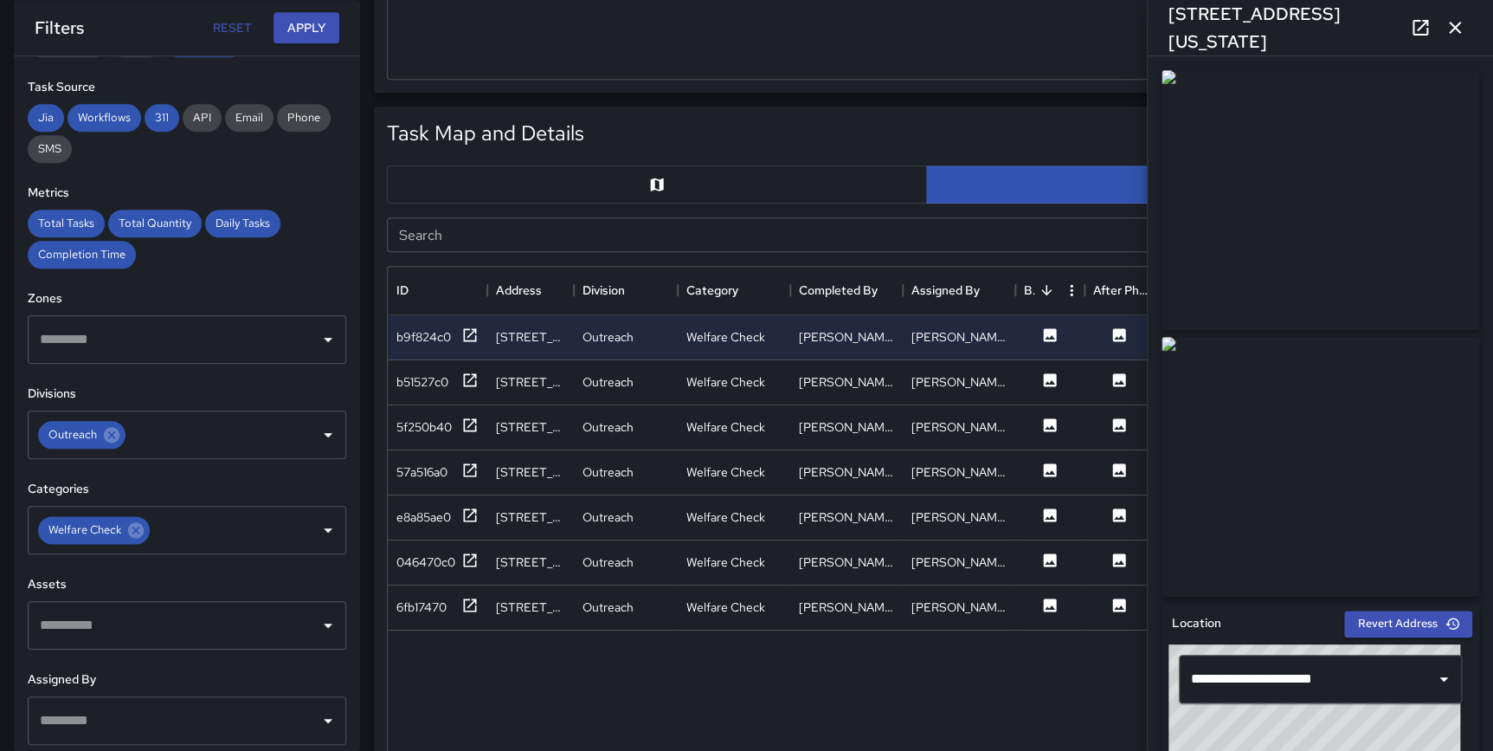
drag, startPoint x: 1452, startPoint y: 28, endPoint x: 1457, endPoint y: 81, distance: 53.1
click at [1452, 30] on icon "button" at bounding box center [1455, 27] width 21 height 21
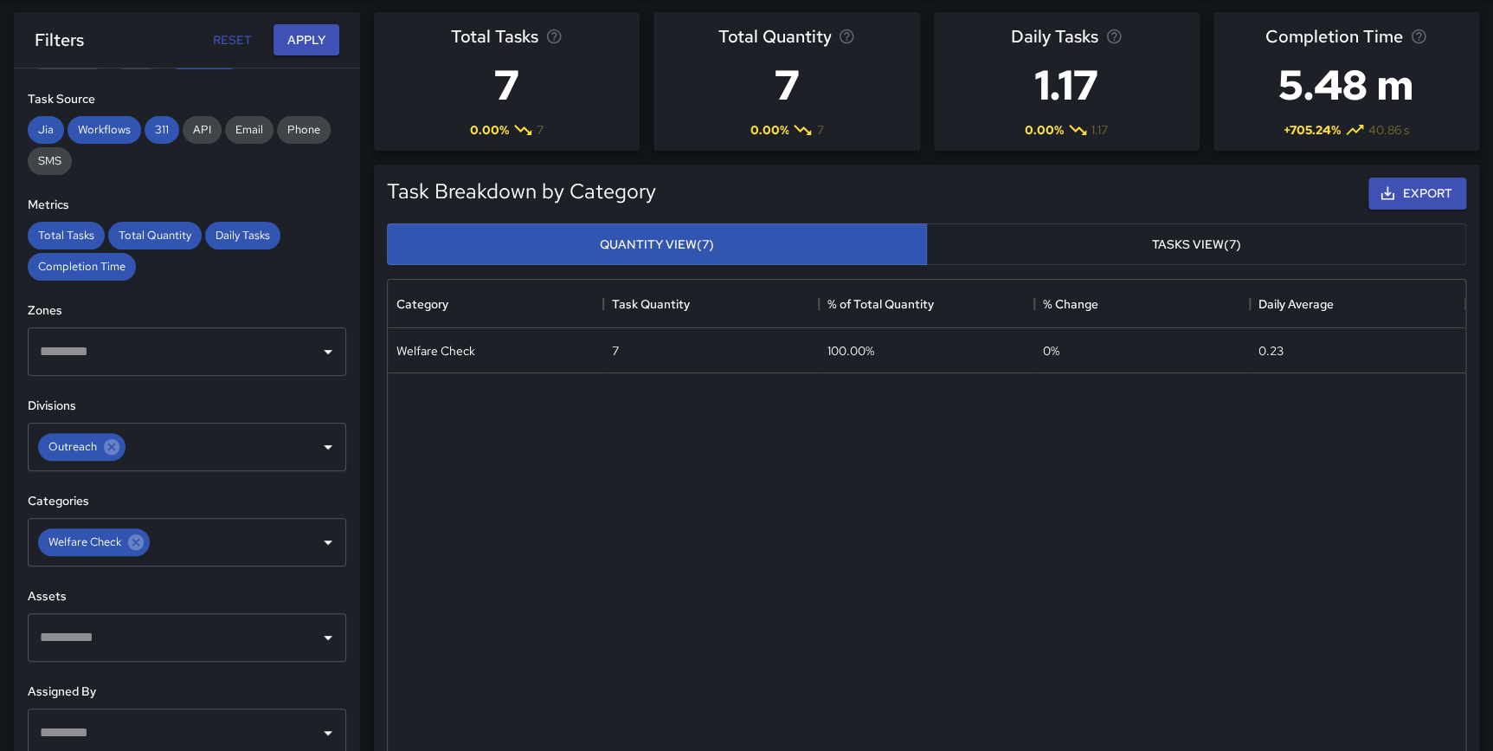
scroll to position [0, 0]
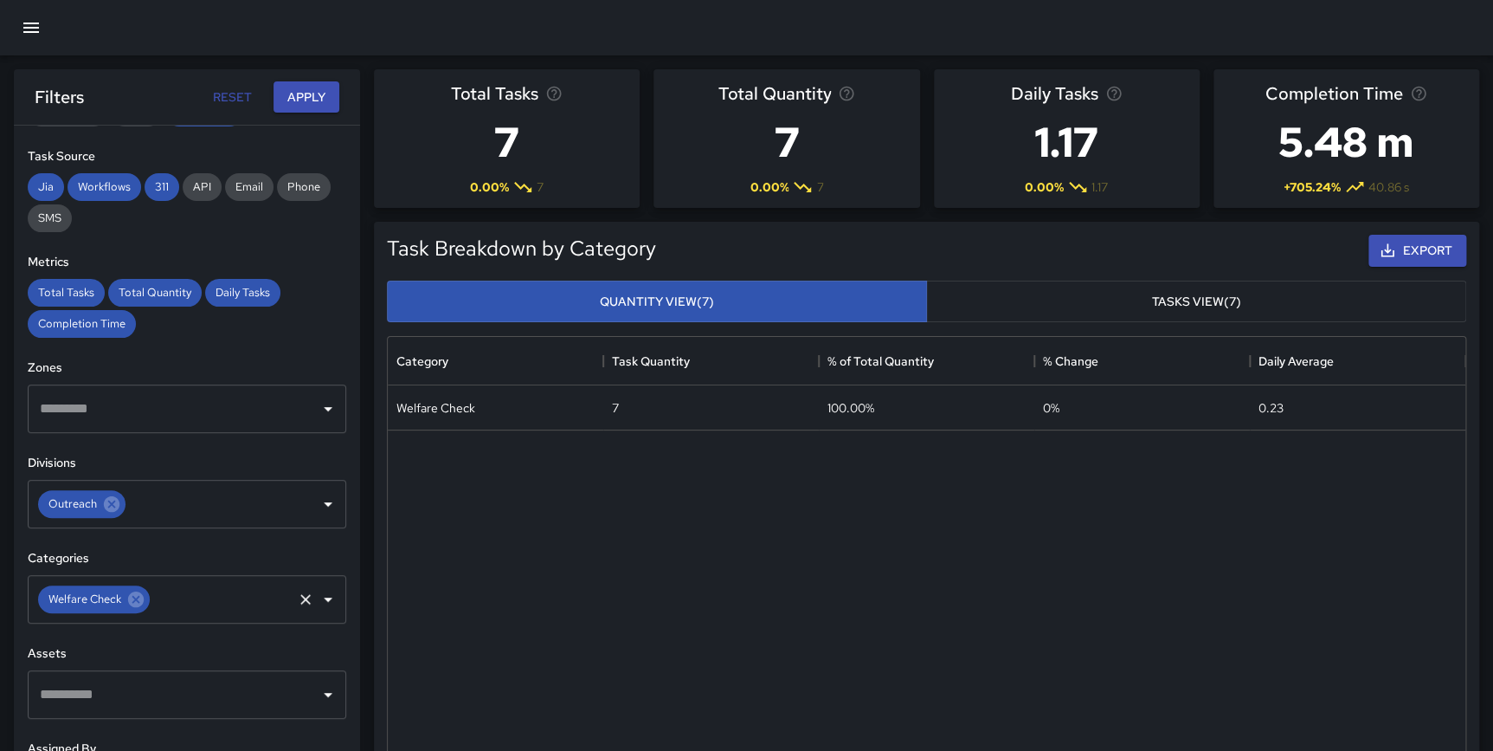
click at [139, 598] on icon at bounding box center [136, 599] width 16 height 16
click at [108, 506] on icon at bounding box center [111, 503] width 19 height 19
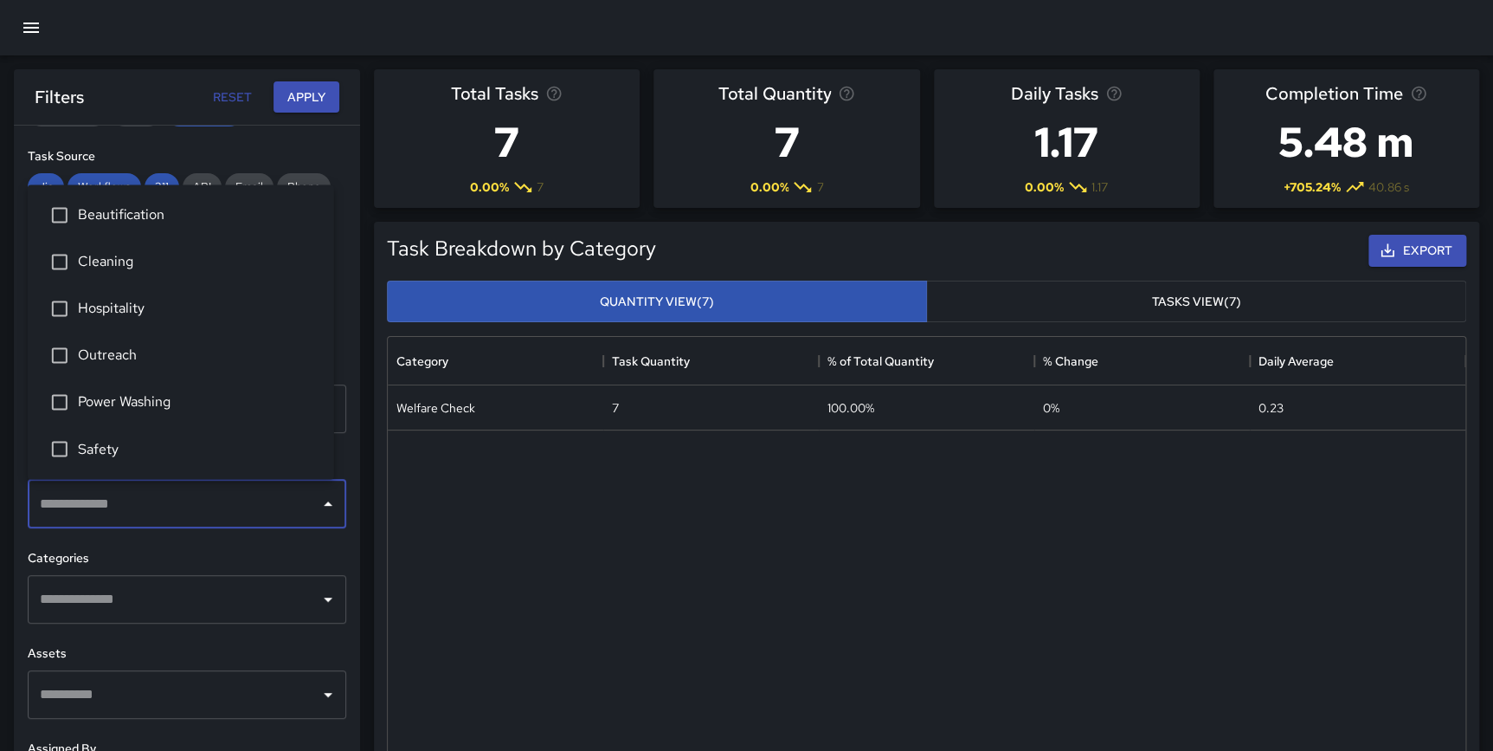
click at [239, 500] on input "text" at bounding box center [173, 503] width 277 height 33
click at [345, 506] on div "**********" at bounding box center [187, 473] width 346 height 694
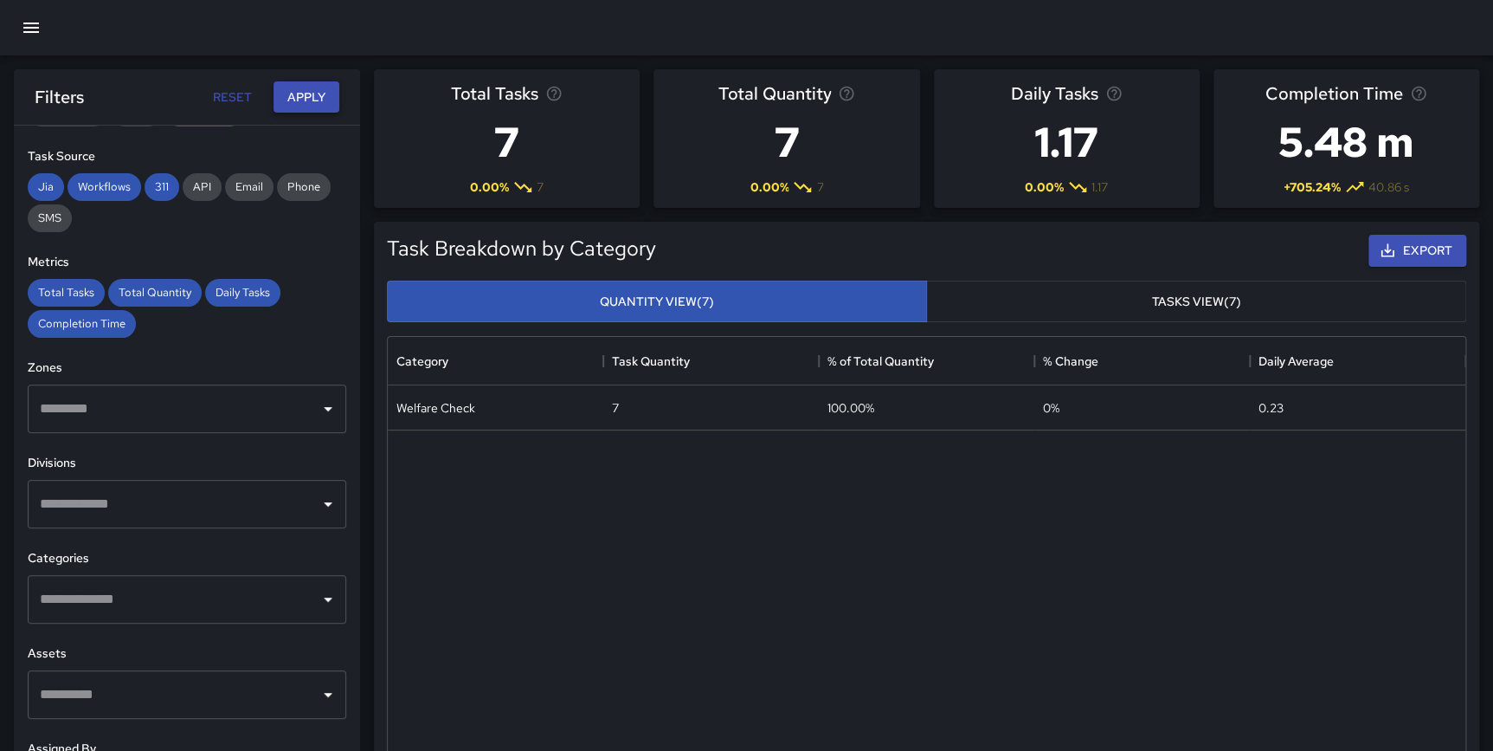
click at [287, 90] on button "Apply" at bounding box center [307, 97] width 66 height 32
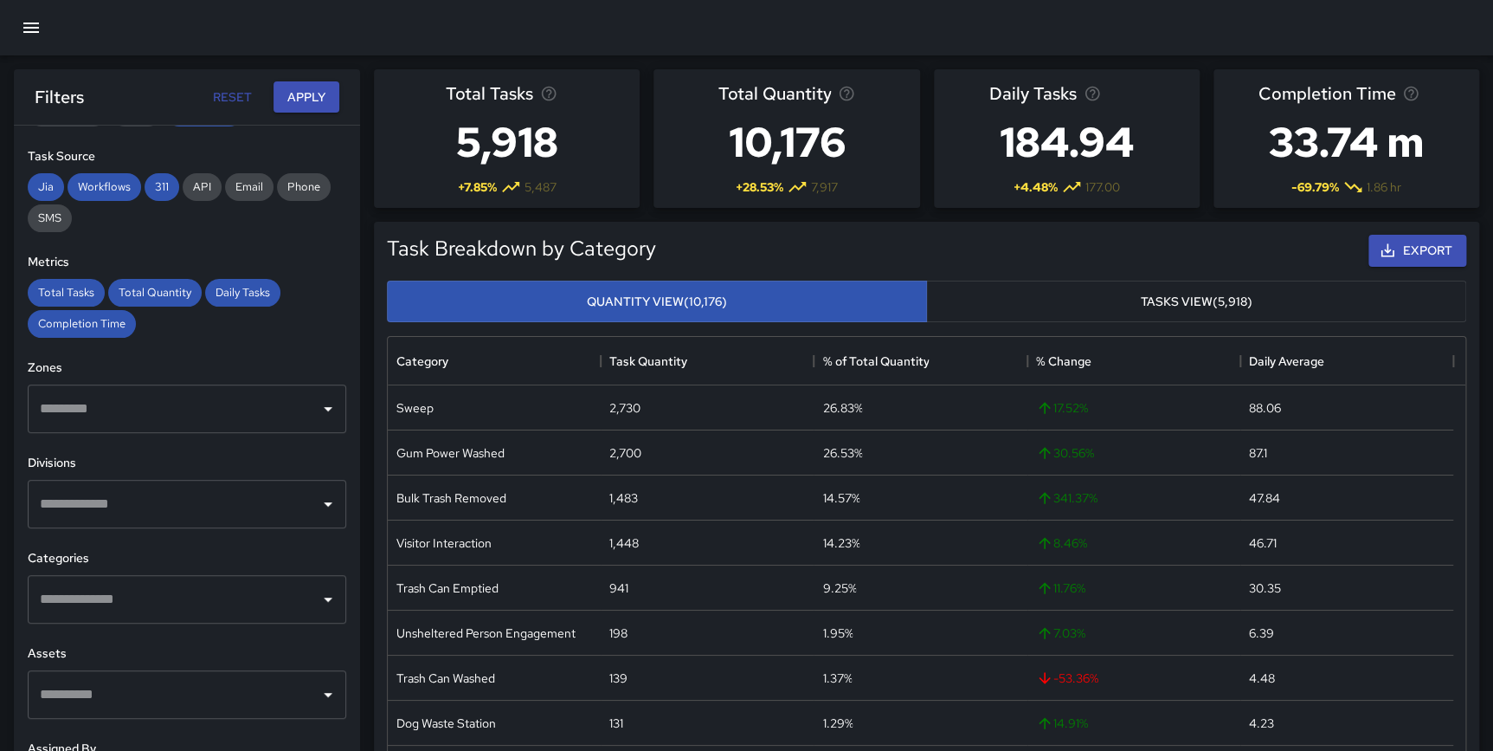
click at [111, 602] on input "text" at bounding box center [173, 599] width 277 height 33
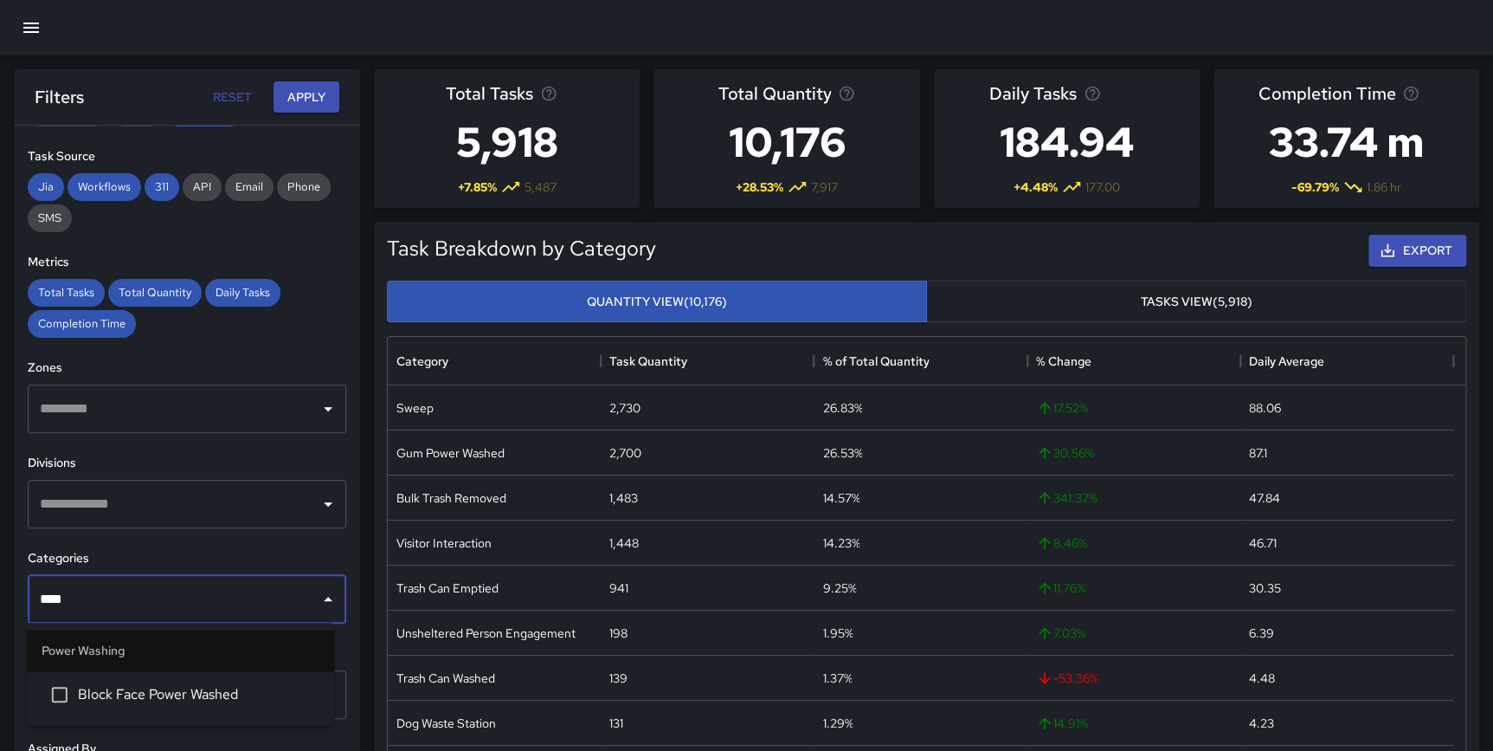
type input "*****"
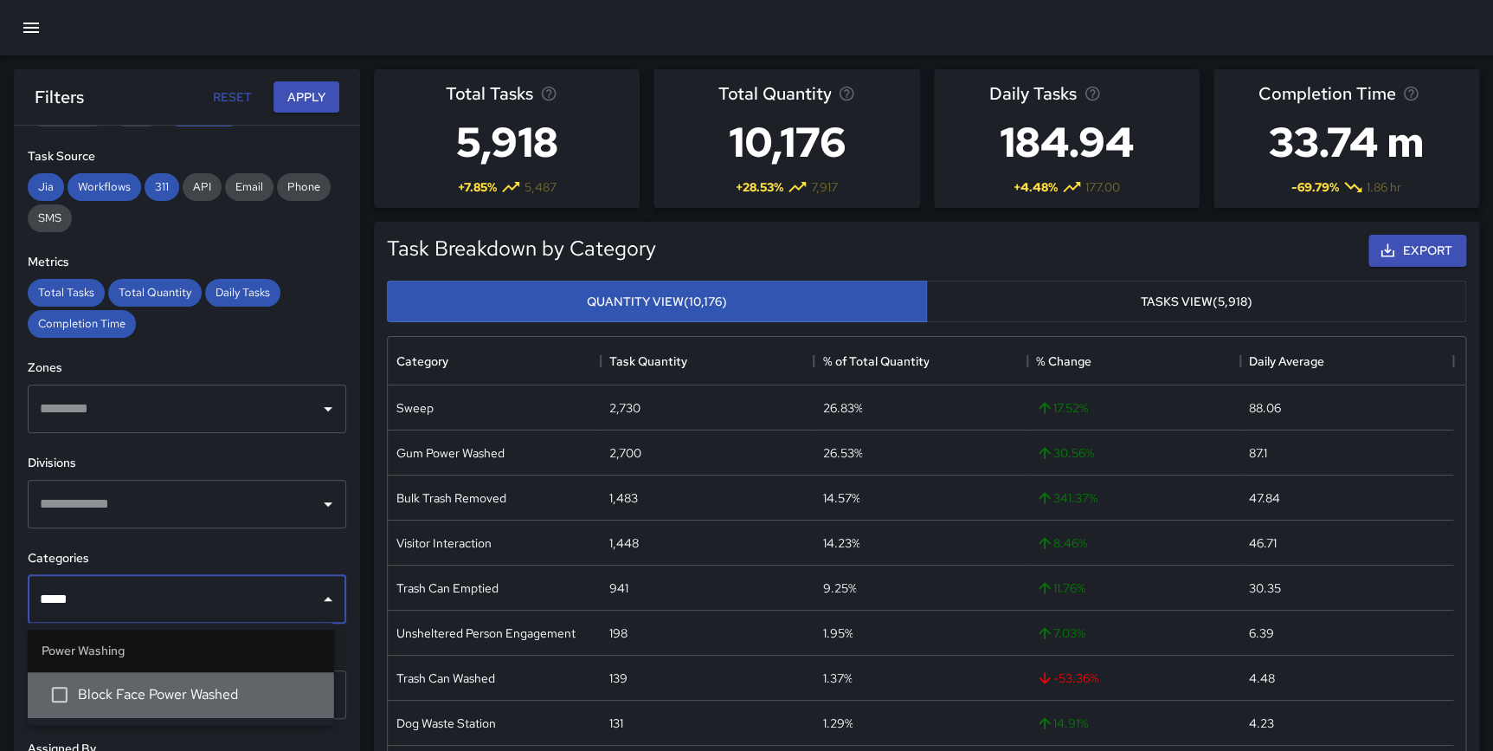
click at [144, 681] on li "Block Face Power Washed" at bounding box center [181, 694] width 306 height 47
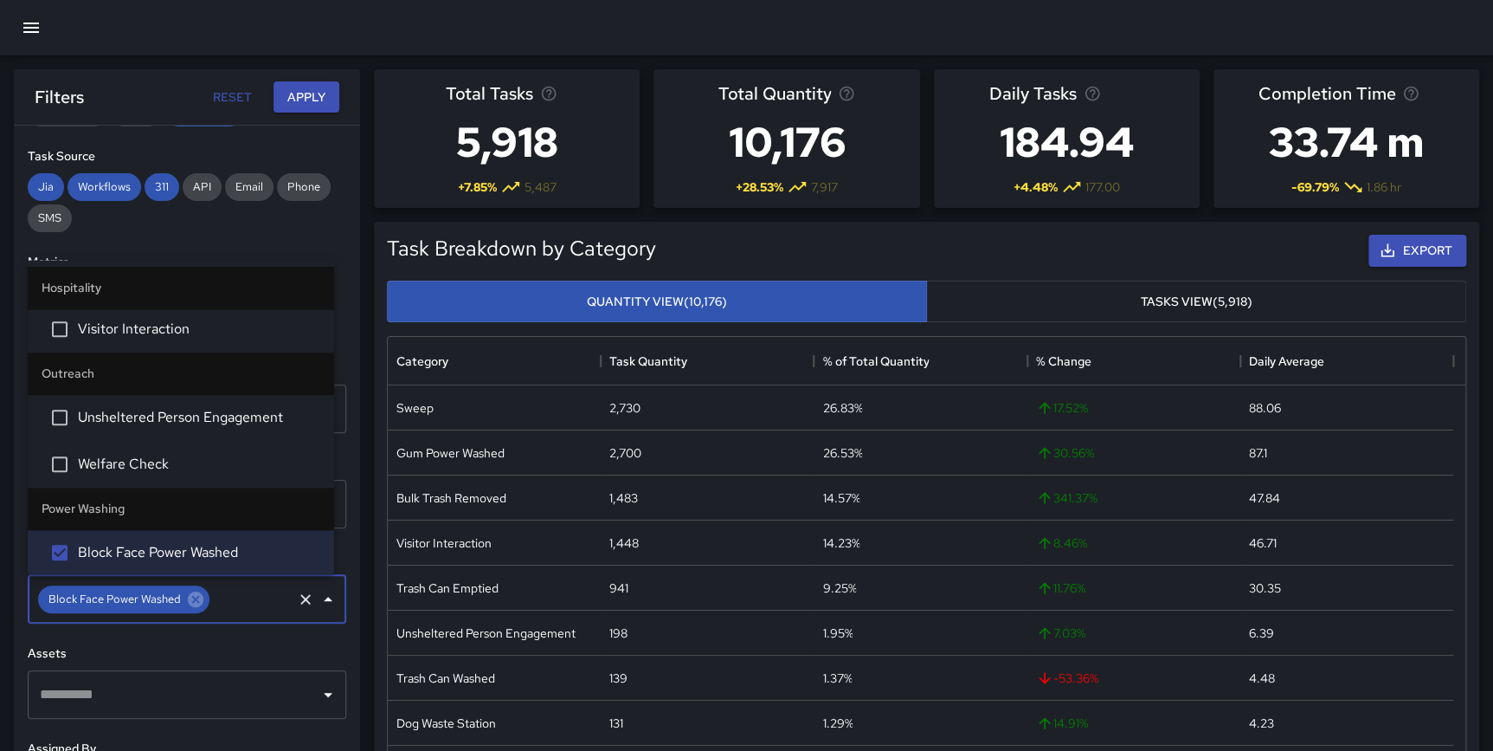
click at [292, 100] on button "Apply" at bounding box center [307, 97] width 66 height 32
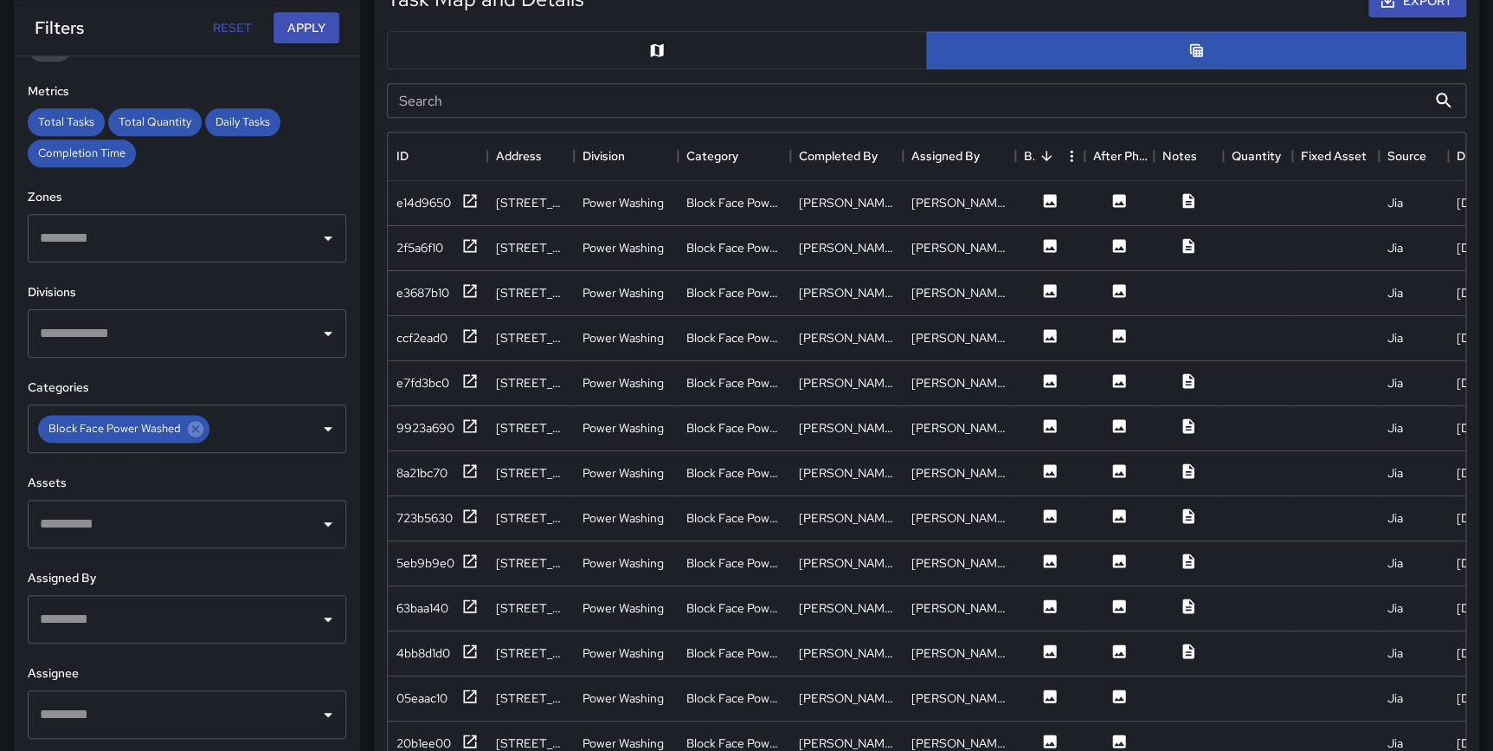
scroll to position [893, 0]
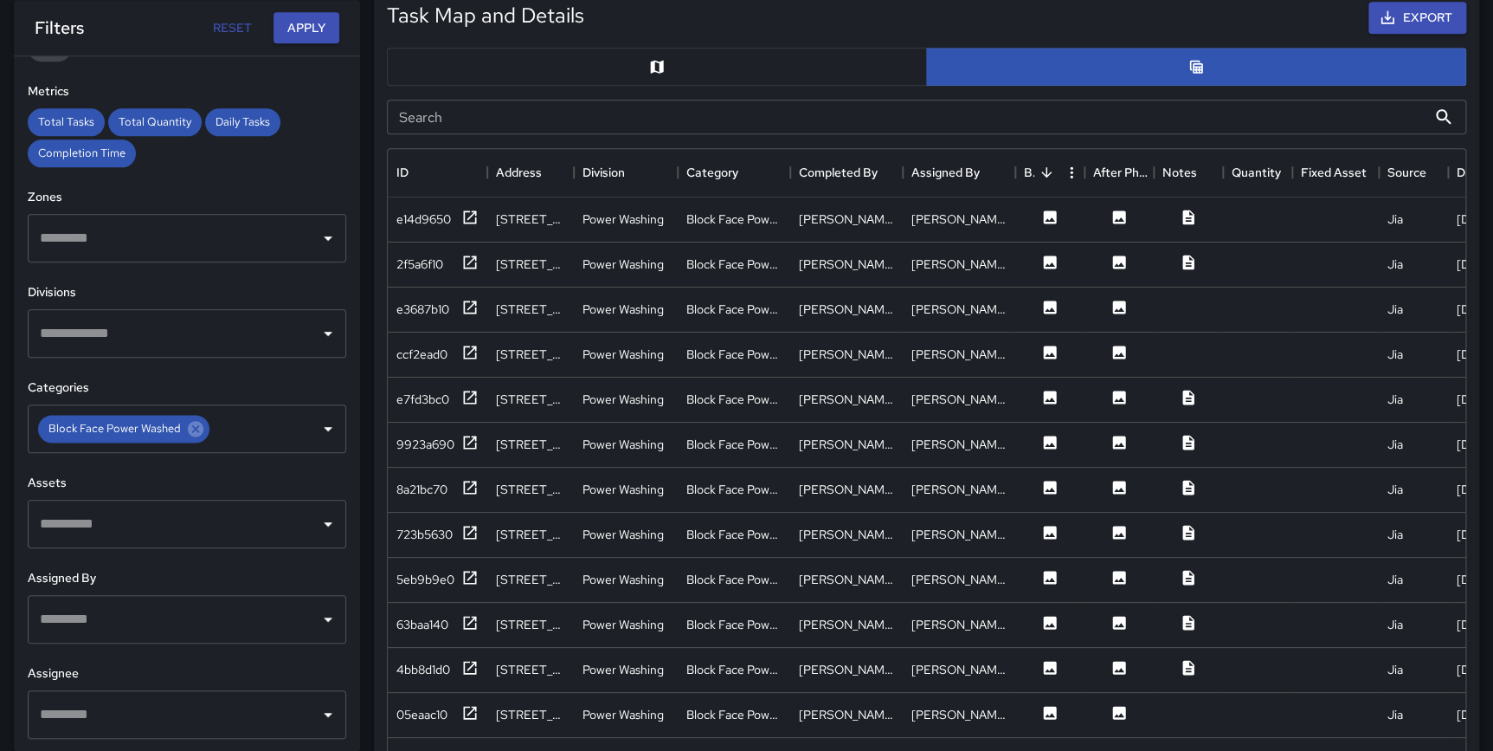
click at [700, 61] on button "button" at bounding box center [657, 67] width 540 height 38
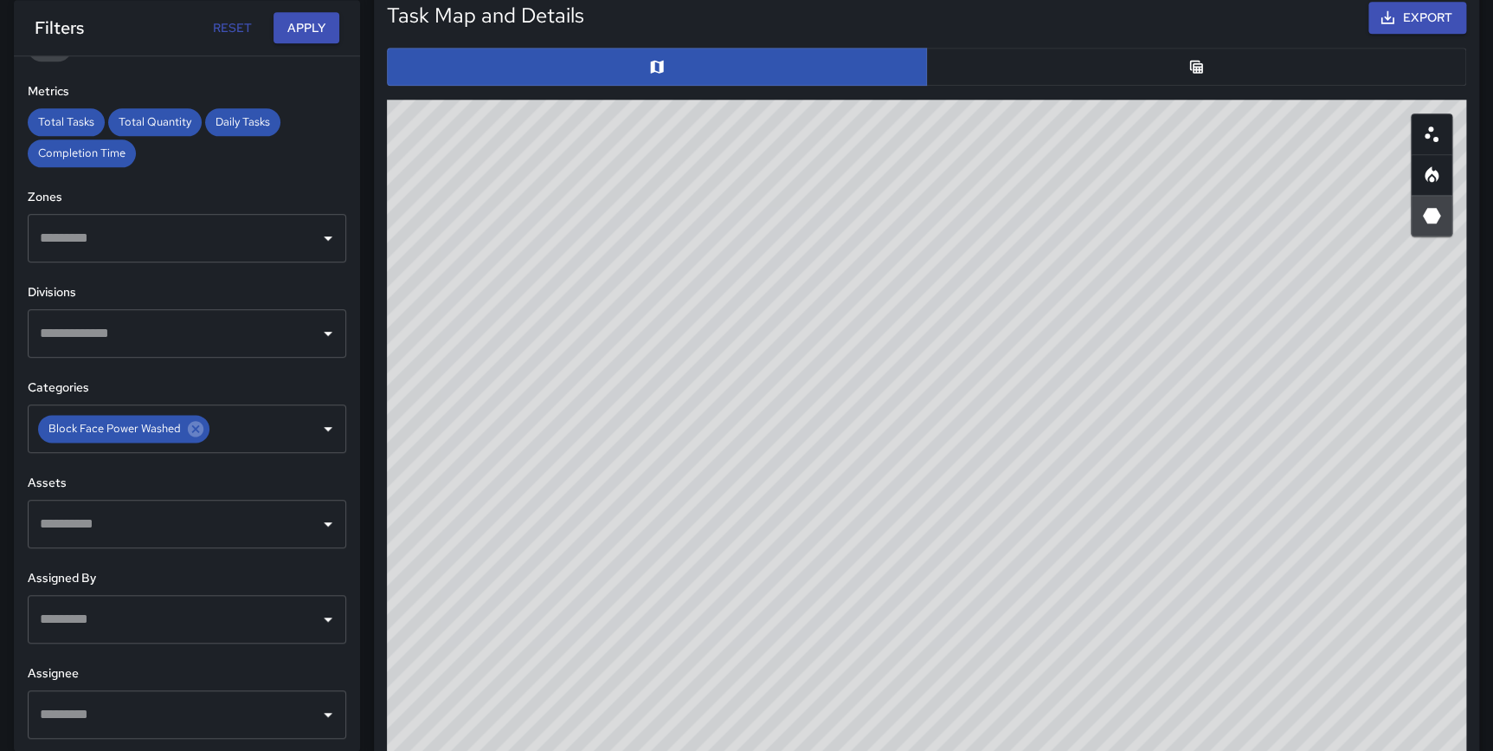
click at [1436, 175] on icon "Heatmap" at bounding box center [1432, 174] width 14 height 16
type button "heatmap"
drag, startPoint x: 1100, startPoint y: 532, endPoint x: 648, endPoint y: 780, distance: 516.1
click at [648, 750] on html "**********" at bounding box center [746, 291] width 1493 height 2369
drag, startPoint x: 958, startPoint y: 656, endPoint x: 1090, endPoint y: 399, distance: 288.9
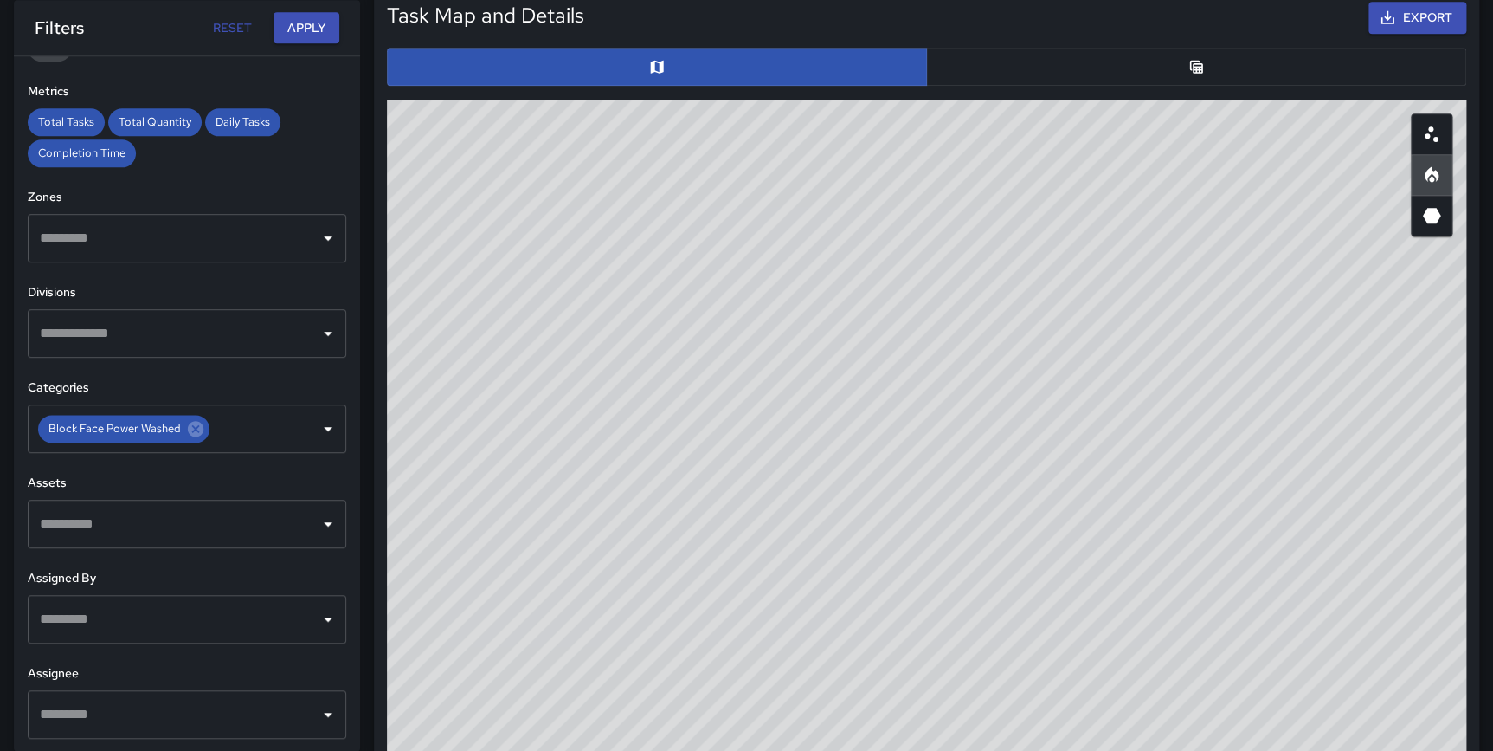
click at [1090, 399] on div "© Mapbox © OpenStreetMap Improve this map" at bounding box center [927, 446] width 1080 height 693
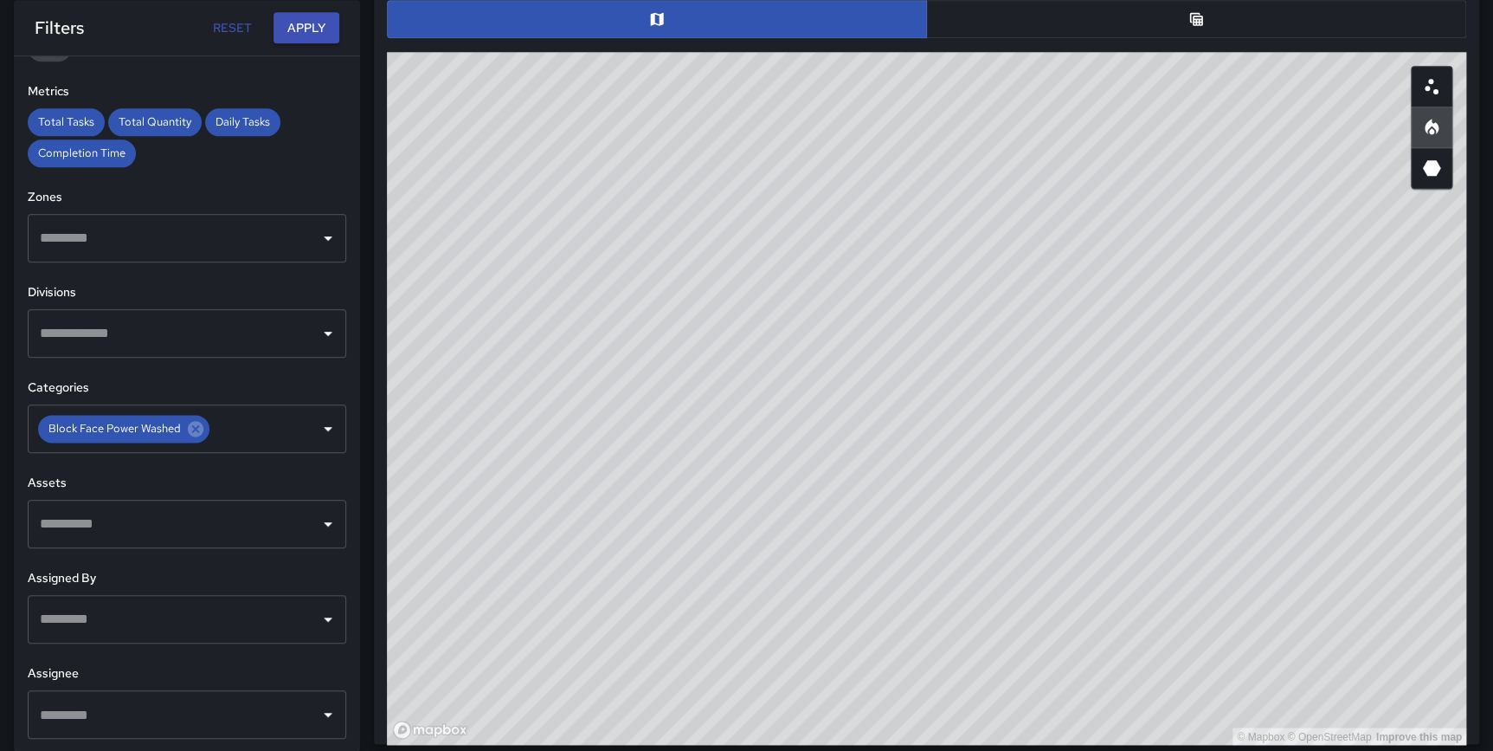
scroll to position [952, 0]
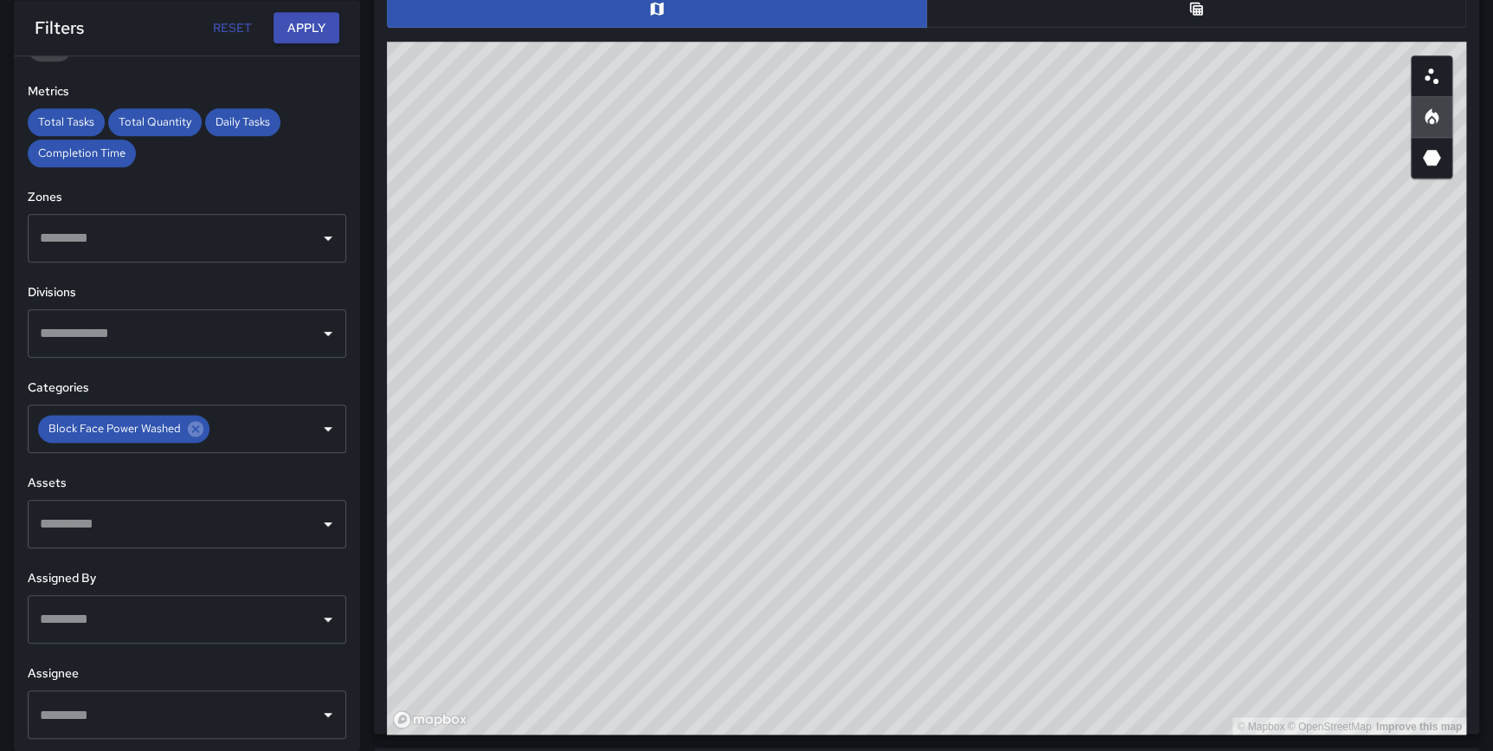
click at [1207, 442] on div "© Mapbox © OpenStreetMap Improve this map" at bounding box center [927, 388] width 1080 height 693
drag, startPoint x: 1065, startPoint y: 564, endPoint x: 1066, endPoint y: 575, distance: 11.3
click at [1066, 575] on div "© Mapbox © OpenStreetMap Improve this map" at bounding box center [927, 388] width 1080 height 693
click at [188, 432] on icon at bounding box center [196, 429] width 16 height 16
click at [127, 428] on input "text" at bounding box center [173, 428] width 277 height 33
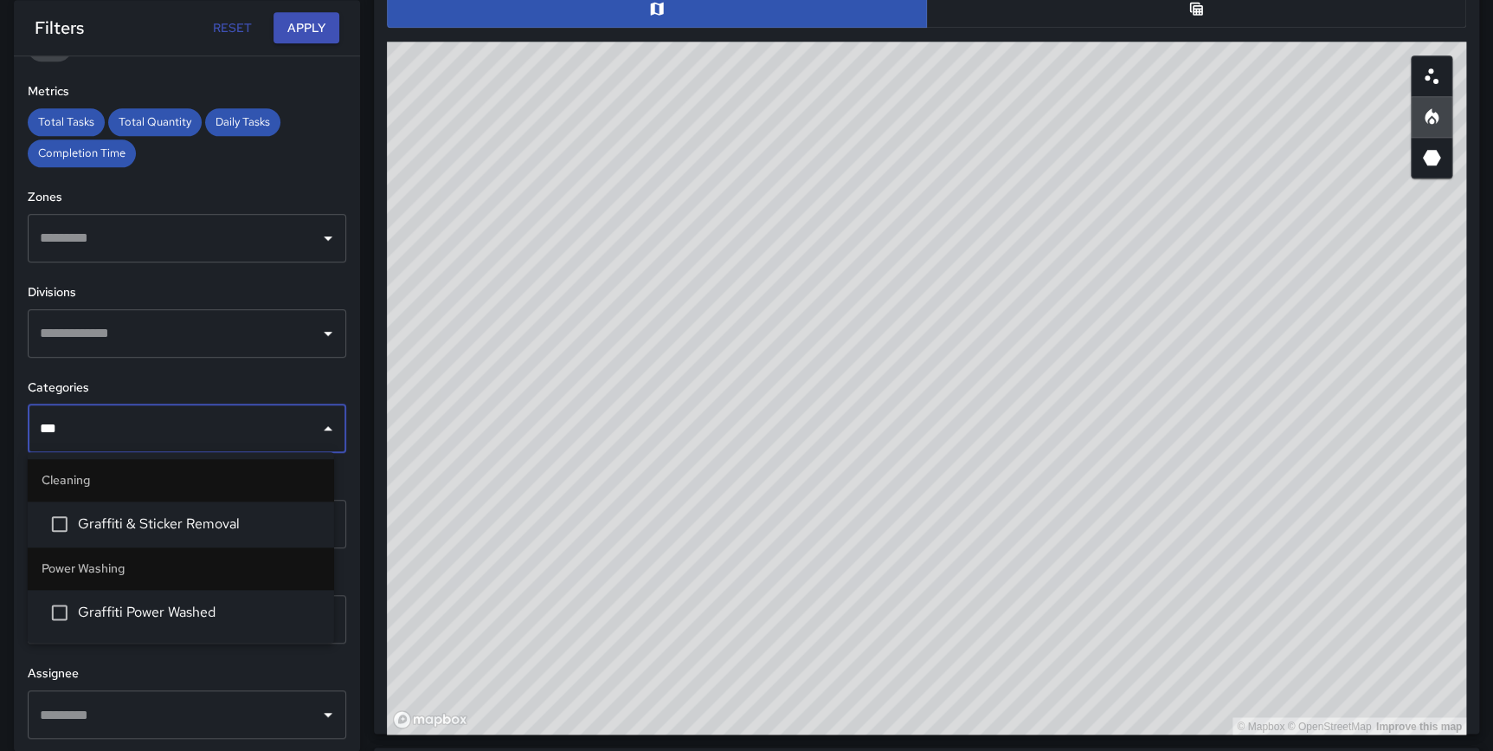
type input "****"
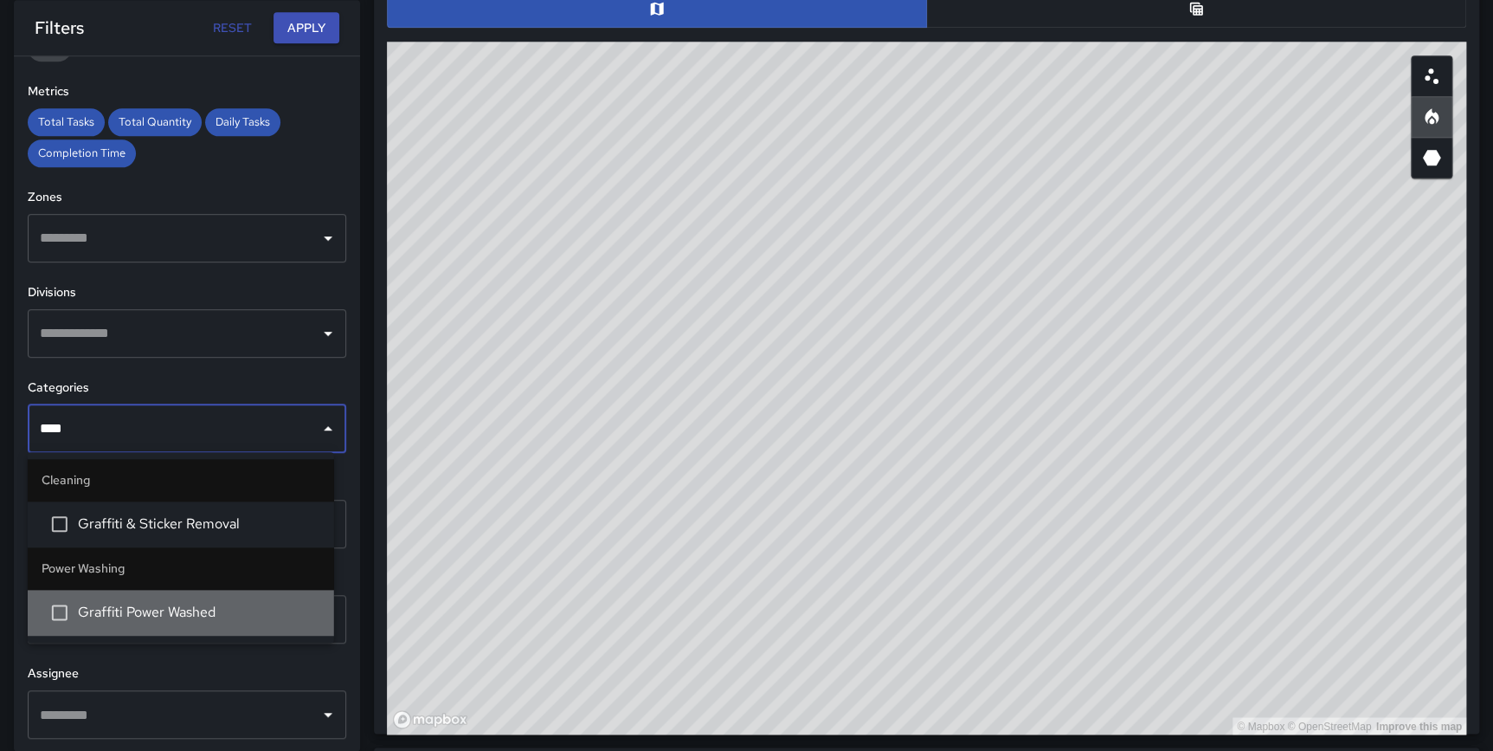
click at [204, 612] on span "Graffiti Power Washed" at bounding box center [199, 612] width 242 height 21
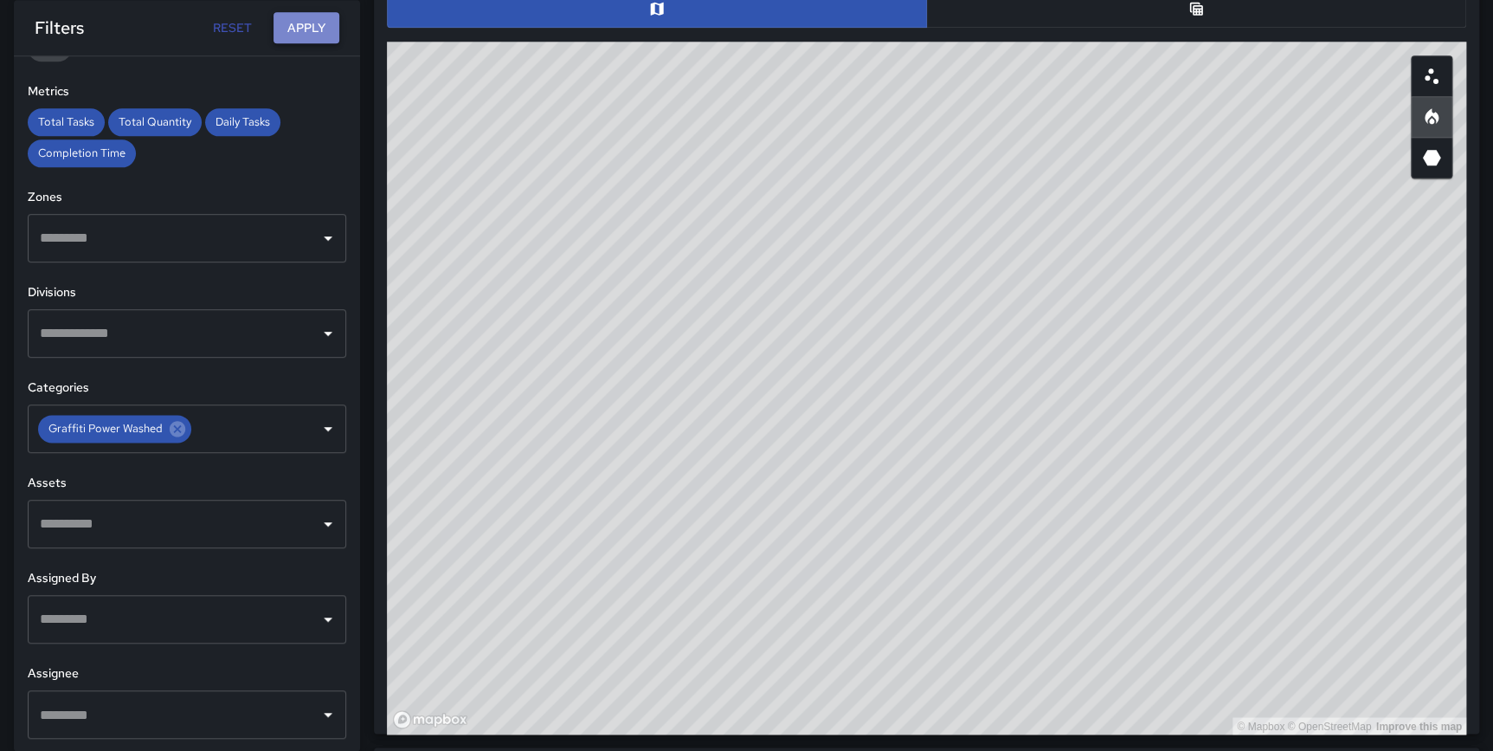
click at [308, 30] on button "Apply" at bounding box center [307, 28] width 66 height 32
click at [184, 426] on icon at bounding box center [177, 428] width 19 height 19
click at [194, 431] on input "text" at bounding box center [242, 428] width 96 height 33
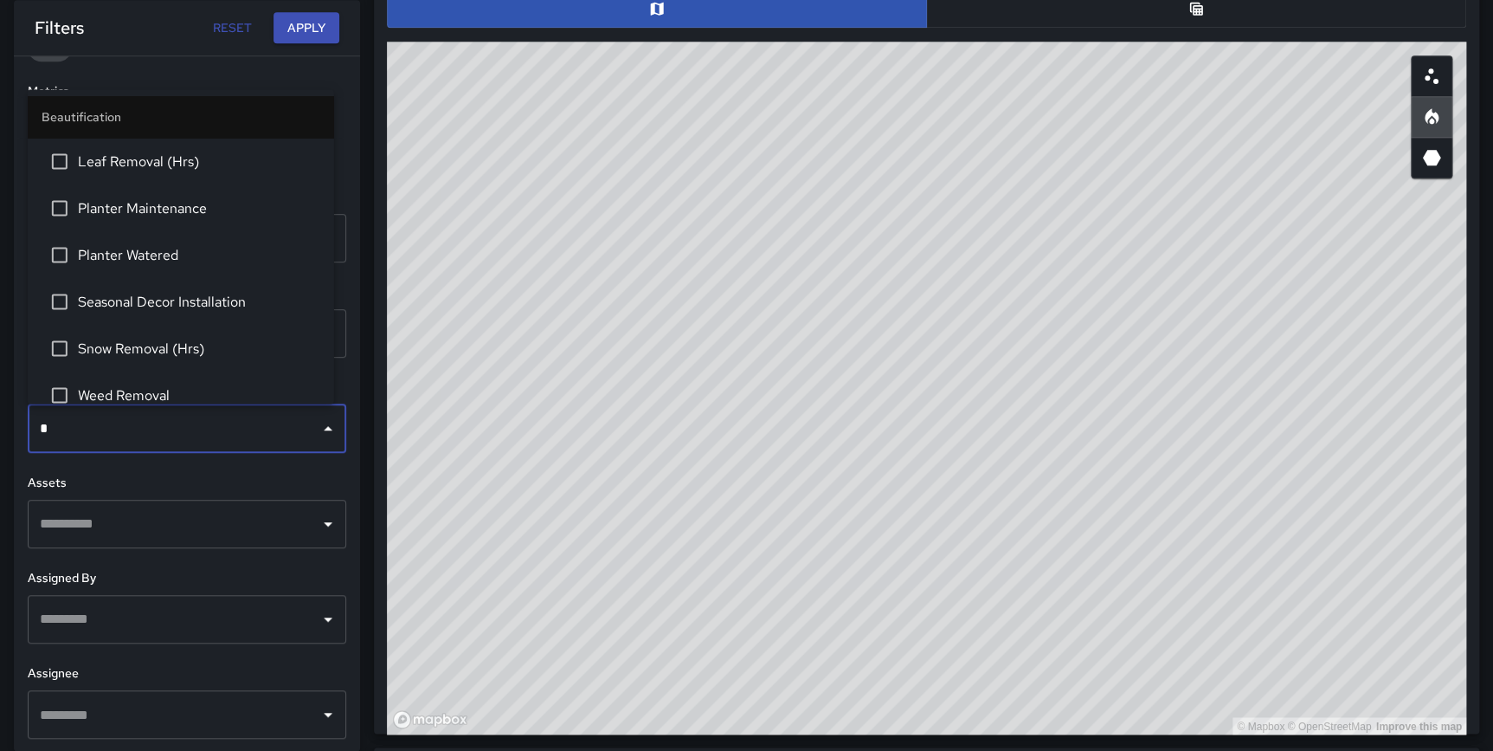
type input "**"
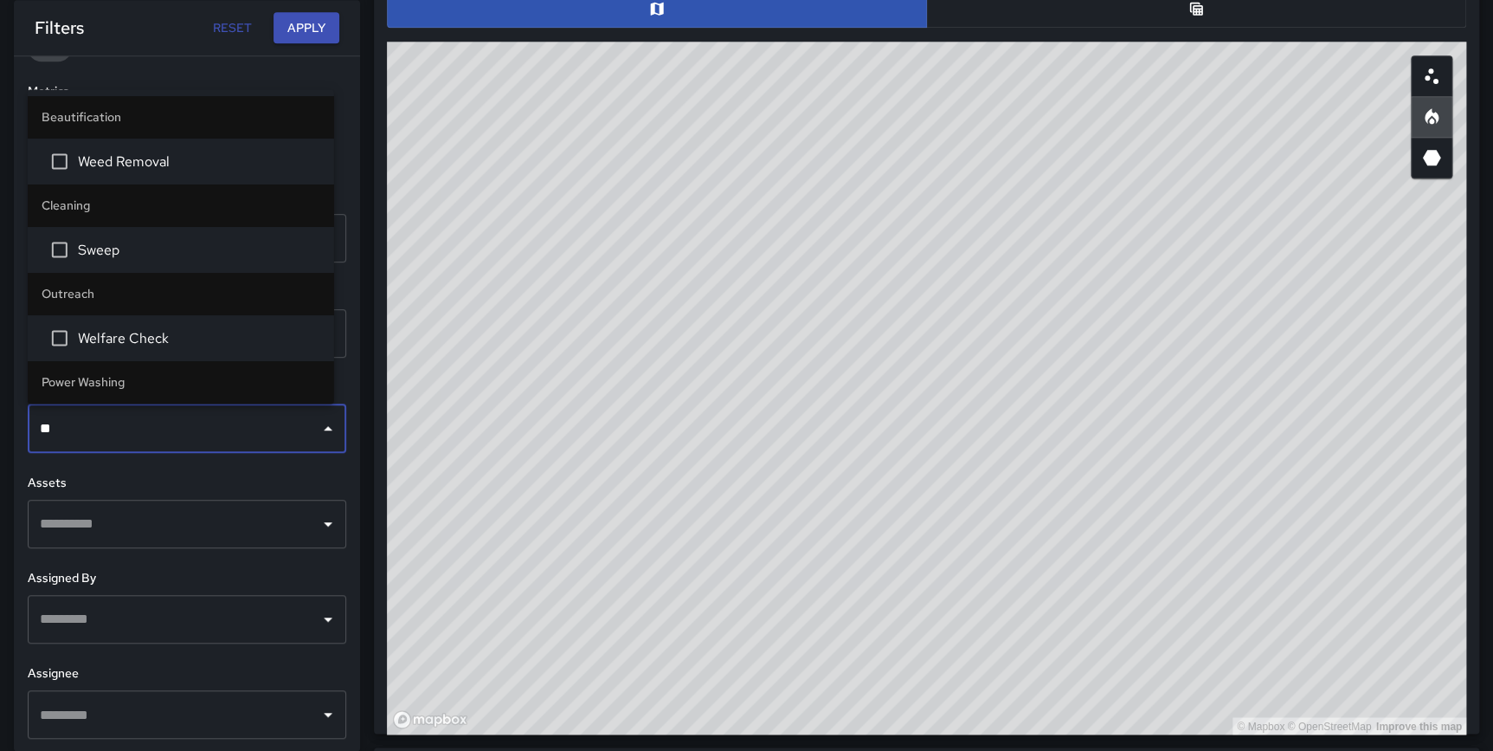
click at [156, 338] on span "Welfare Check" at bounding box center [199, 337] width 242 height 21
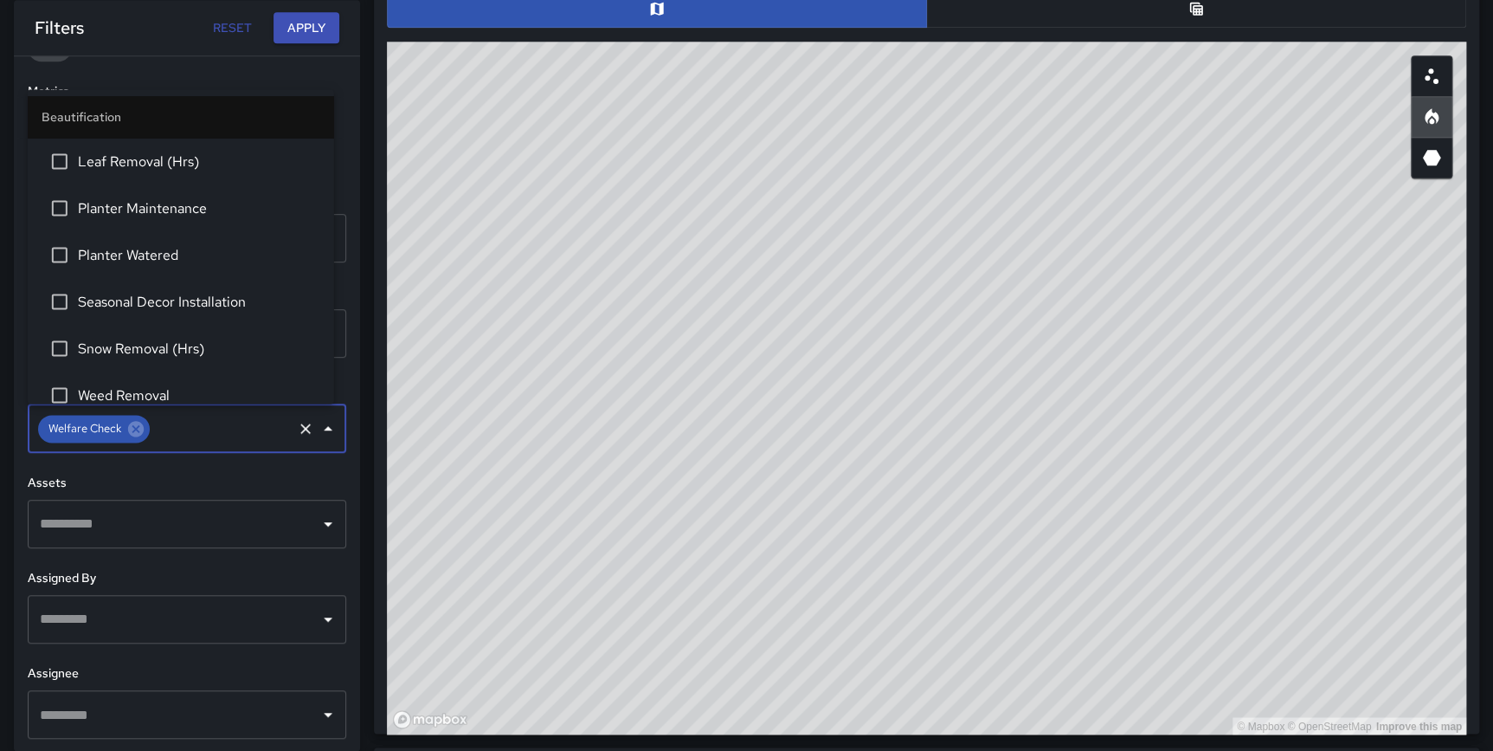
scroll to position [840, 0]
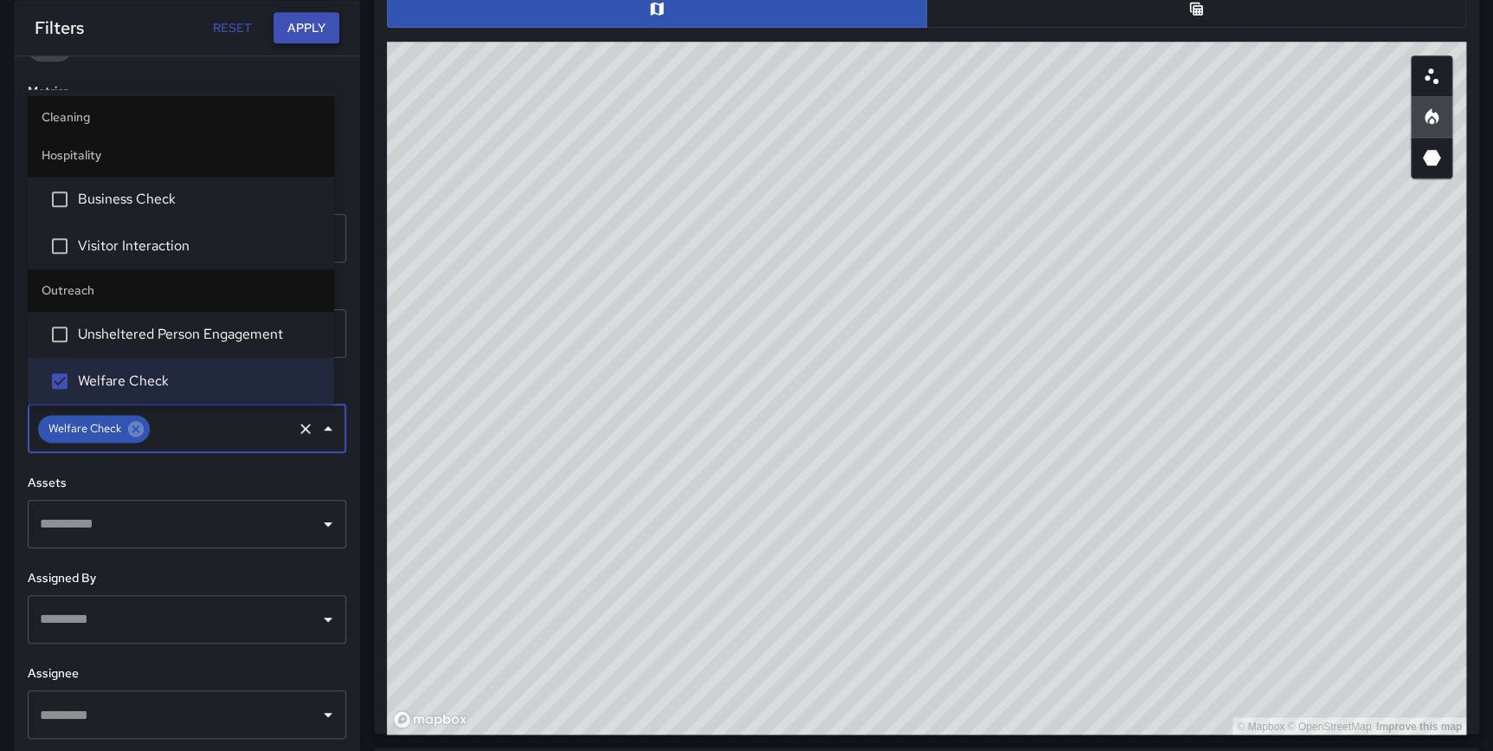
click at [307, 27] on button "Apply" at bounding box center [307, 28] width 66 height 32
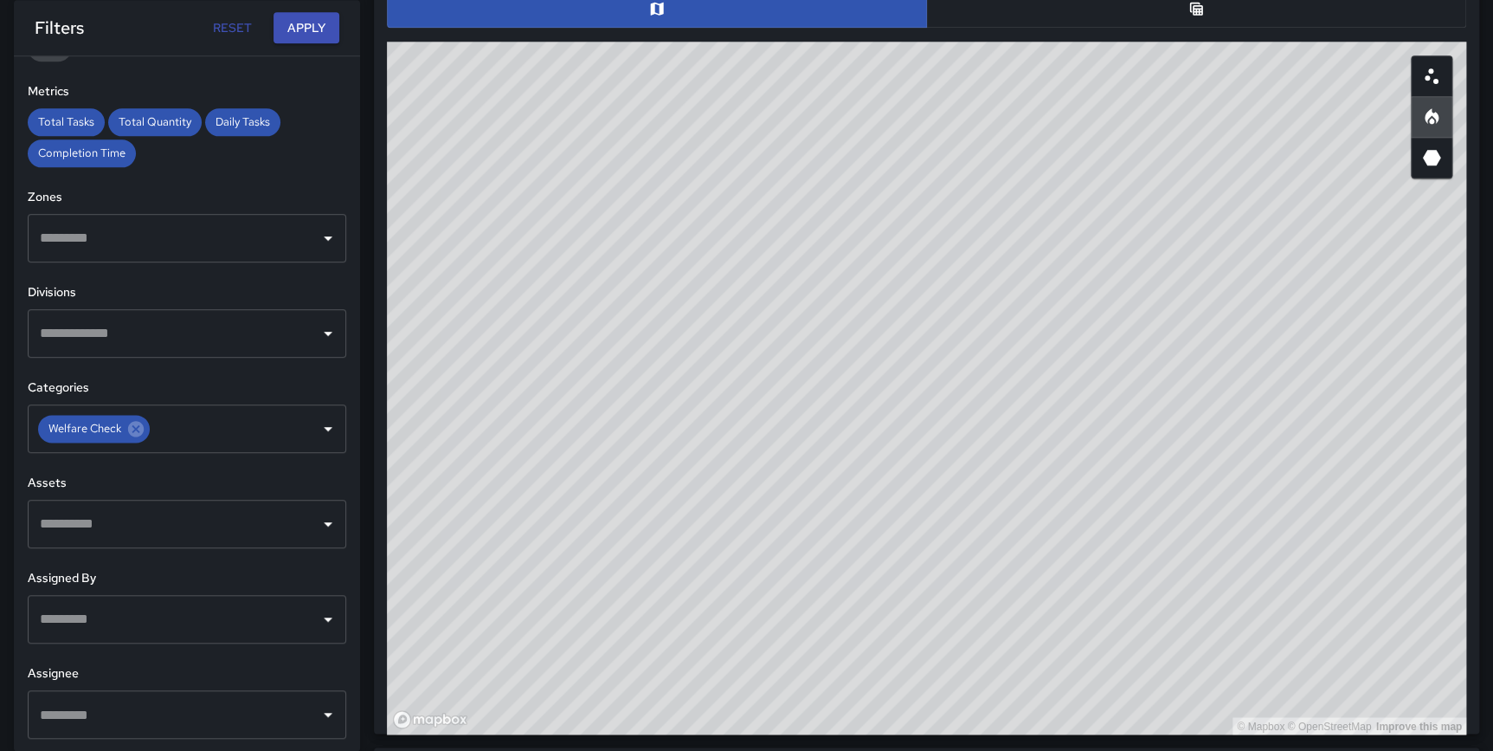
click at [1182, 16] on button "button" at bounding box center [1196, 9] width 540 height 38
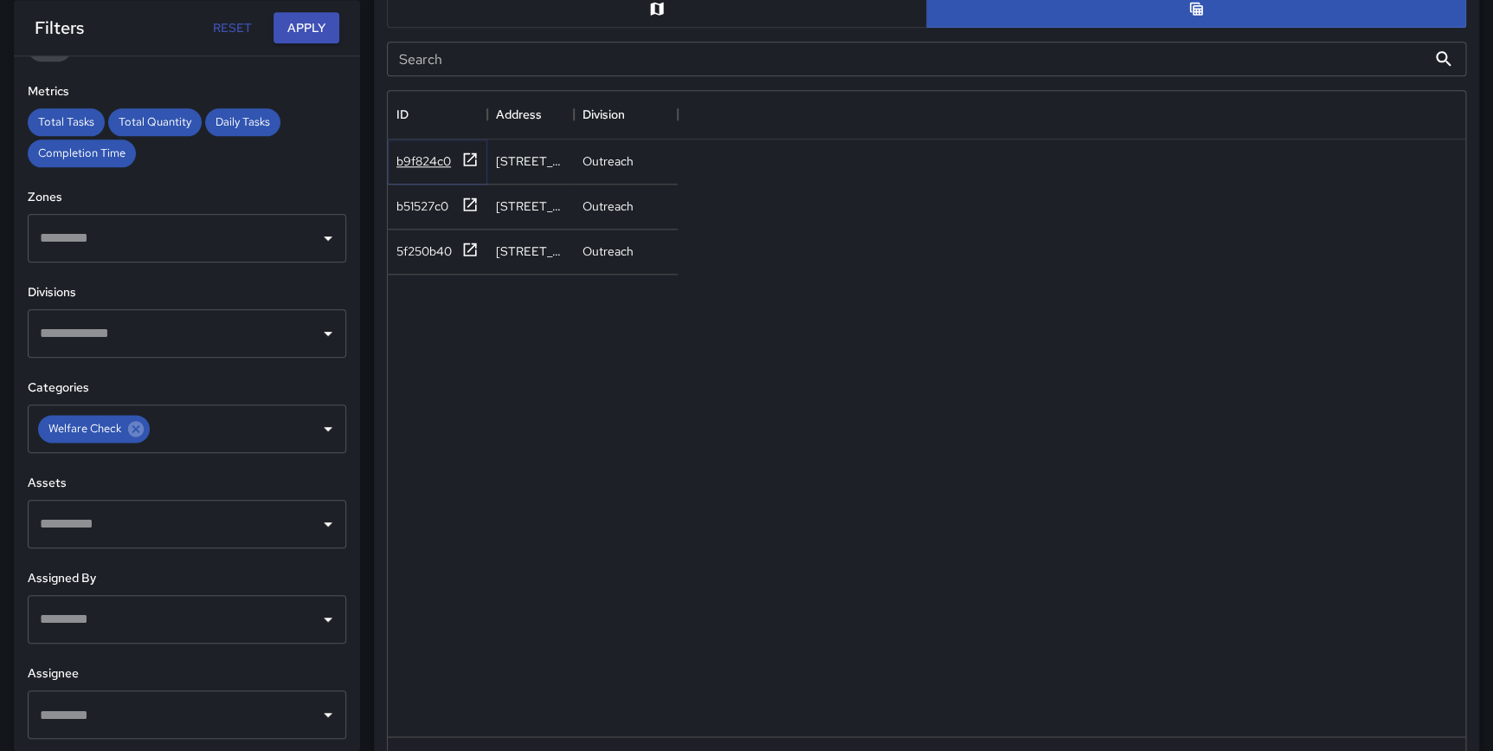
click at [467, 157] on icon at bounding box center [469, 159] width 17 height 17
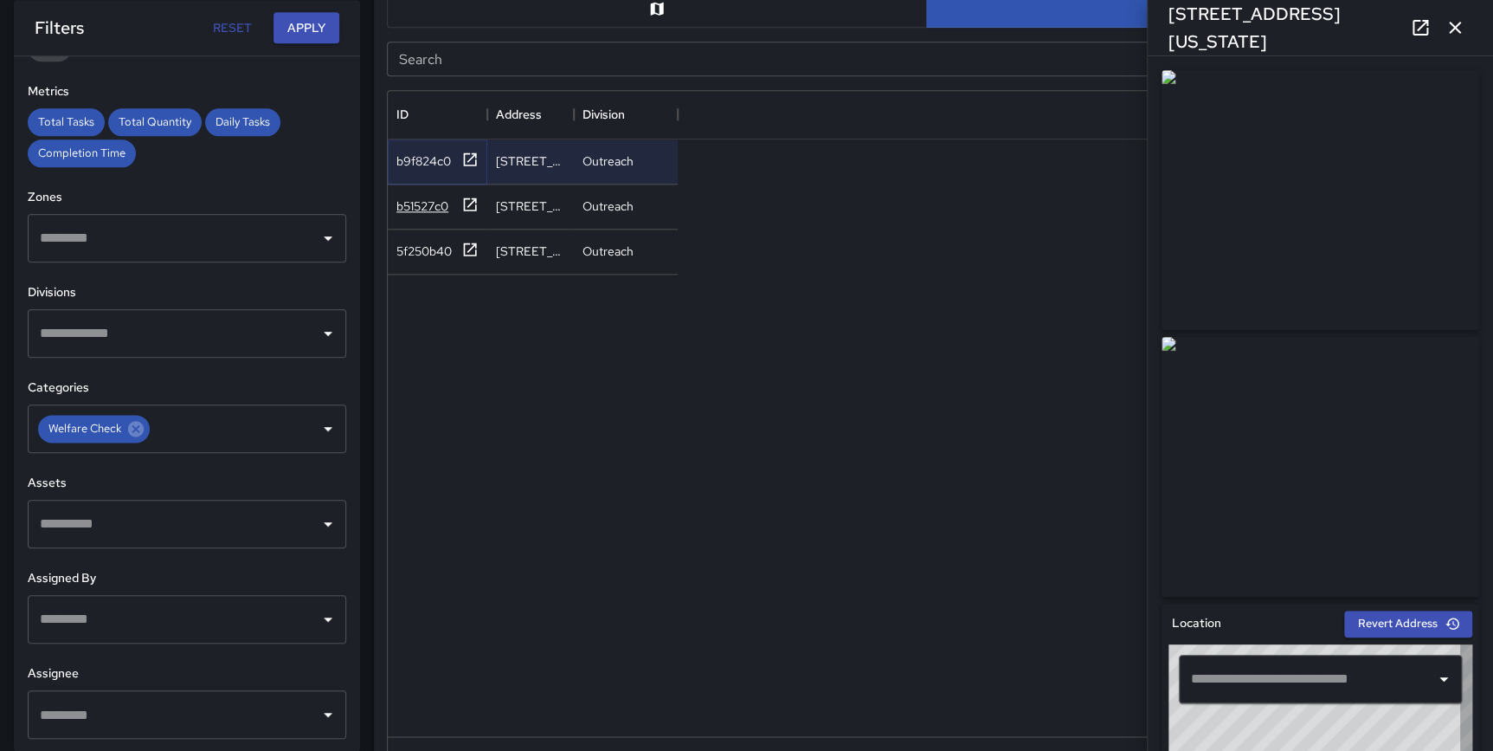
type input "**********"
click at [475, 205] on icon at bounding box center [470, 203] width 13 height 13
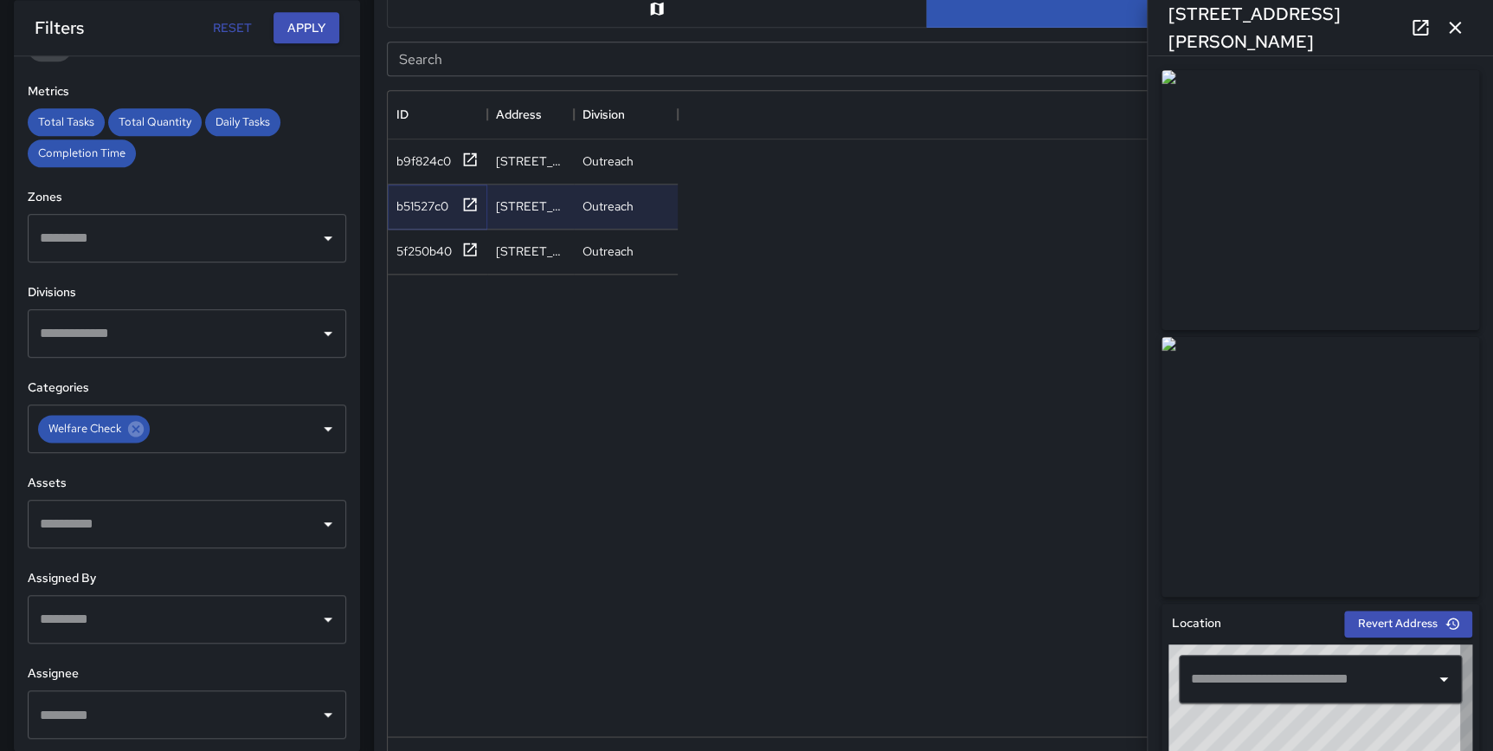
type input "**********"
click at [468, 248] on icon at bounding box center [469, 249] width 17 height 17
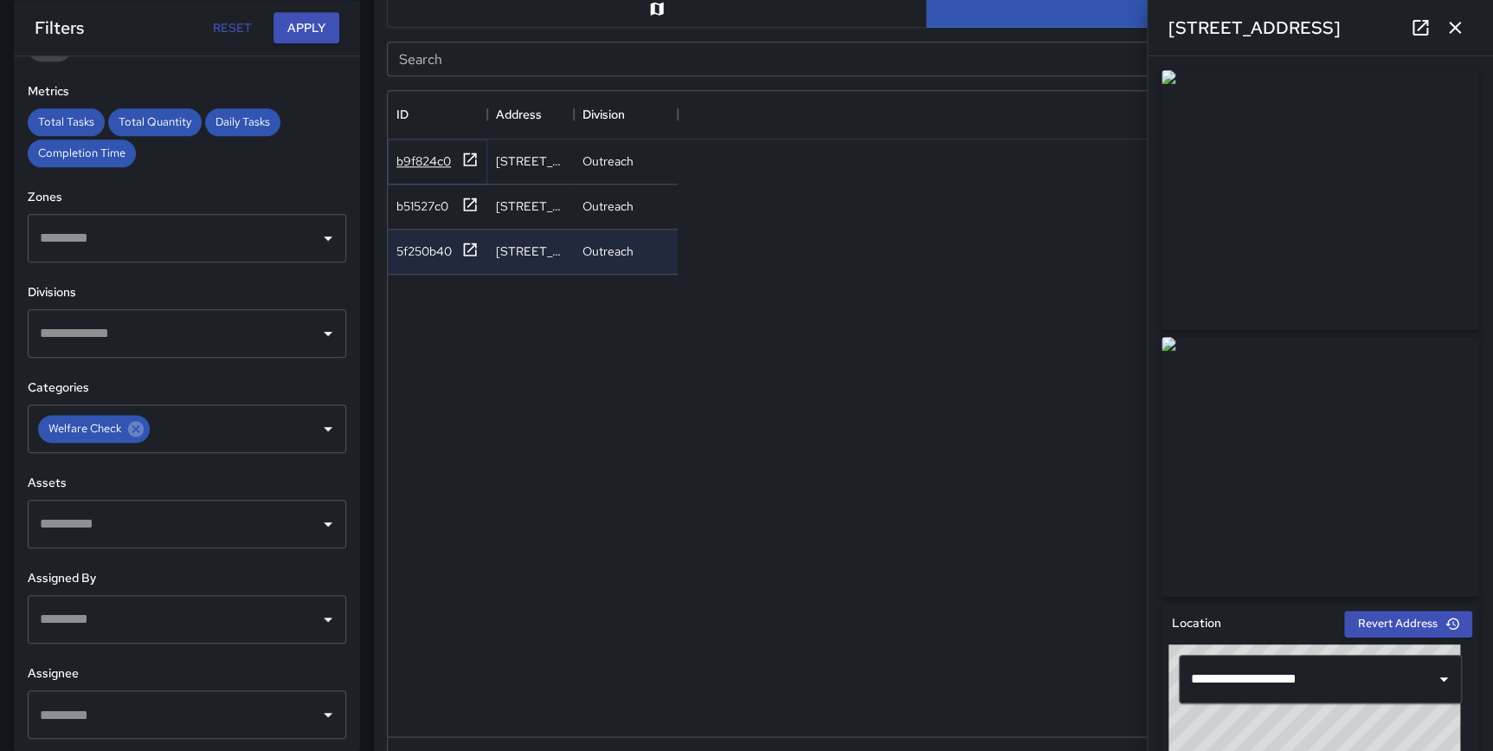
click at [470, 165] on icon at bounding box center [470, 158] width 13 height 13
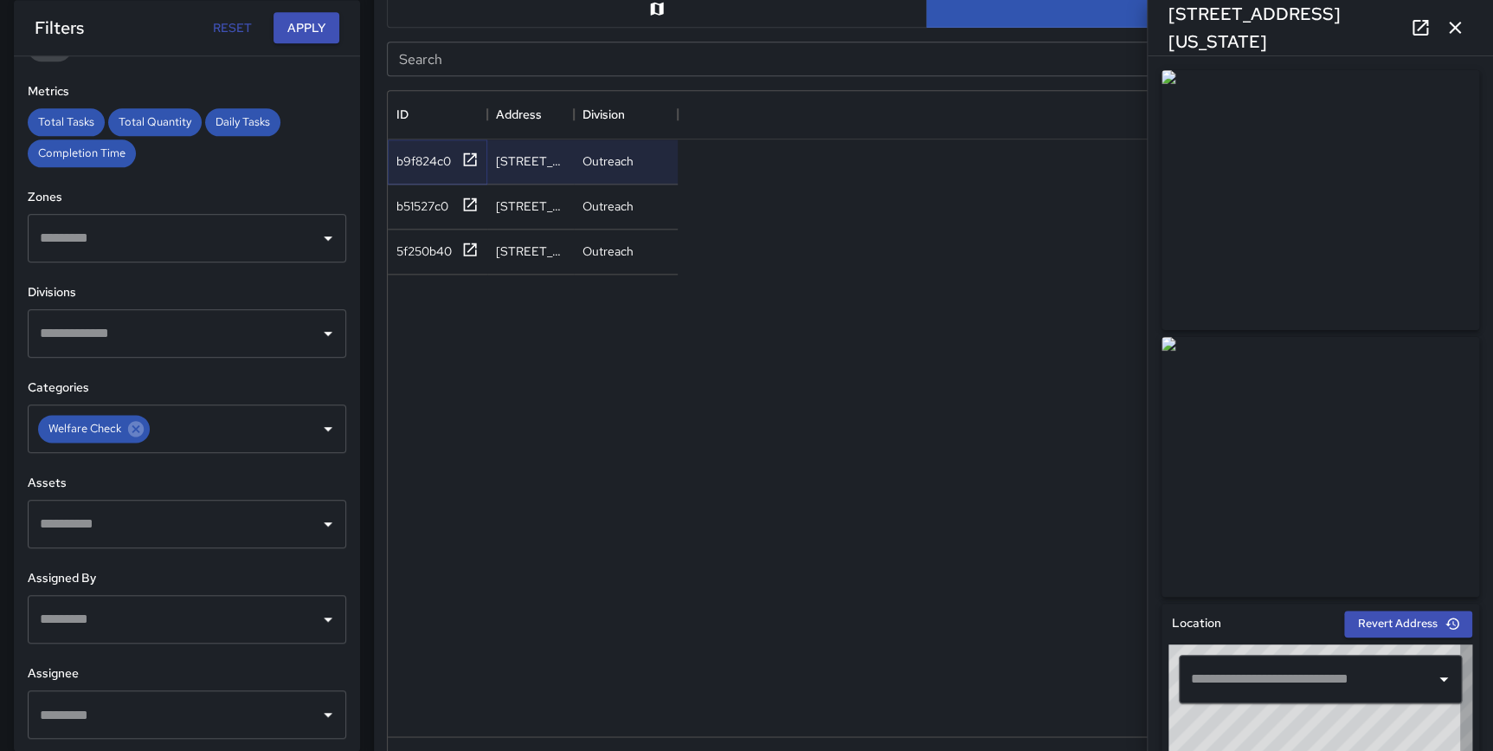
type input "**********"
click at [1448, 23] on icon "button" at bounding box center [1455, 27] width 21 height 21
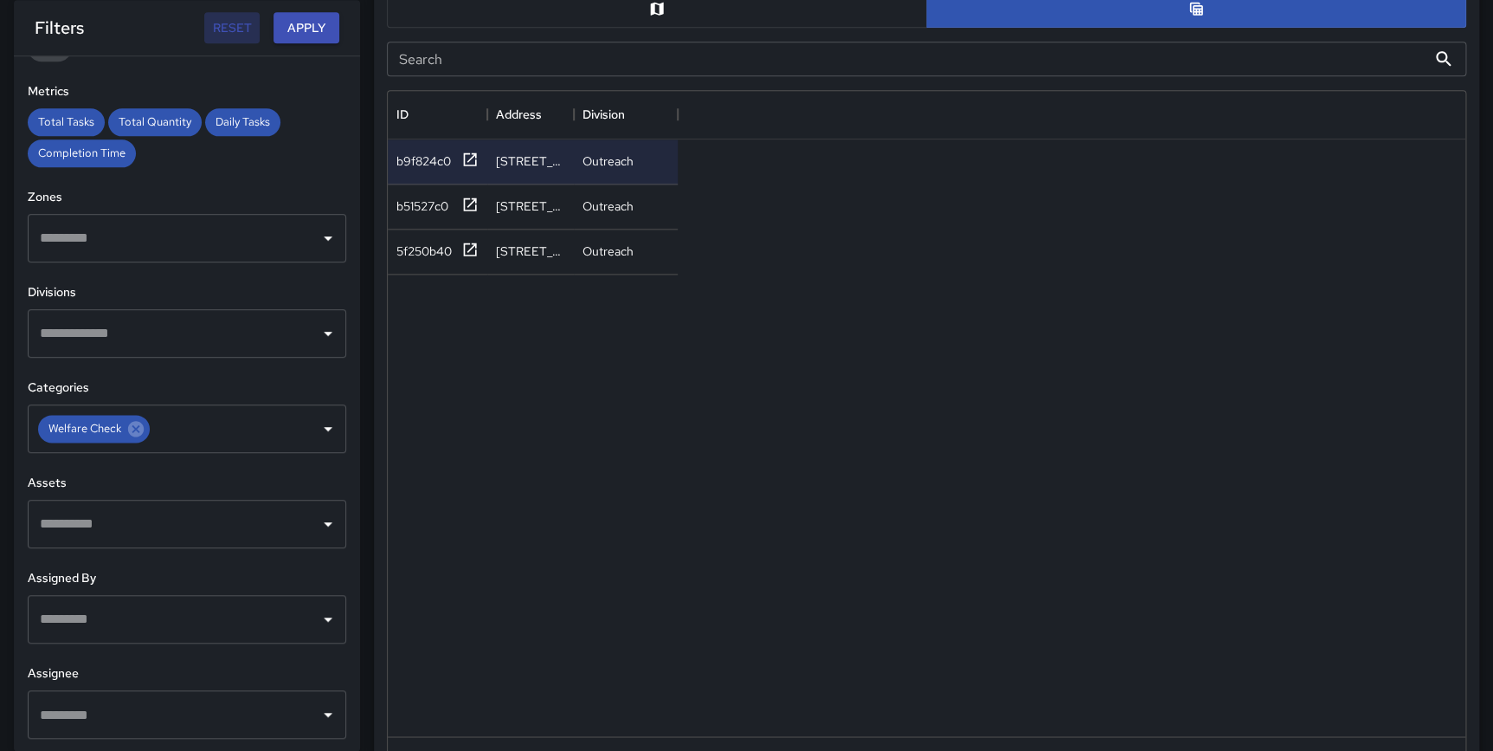
click at [228, 20] on button "Reset" at bounding box center [231, 28] width 55 height 32
type input "**********"
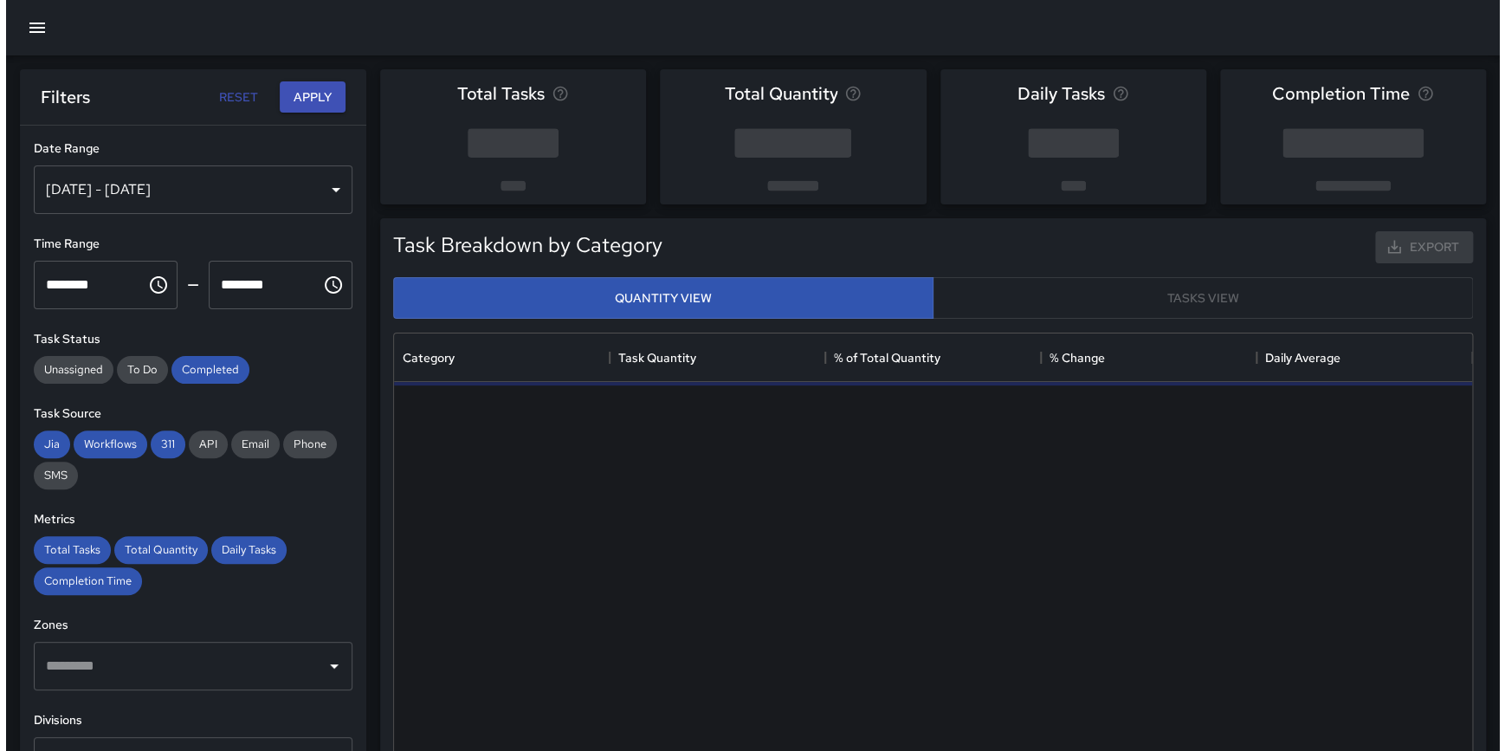
scroll to position [506, 1065]
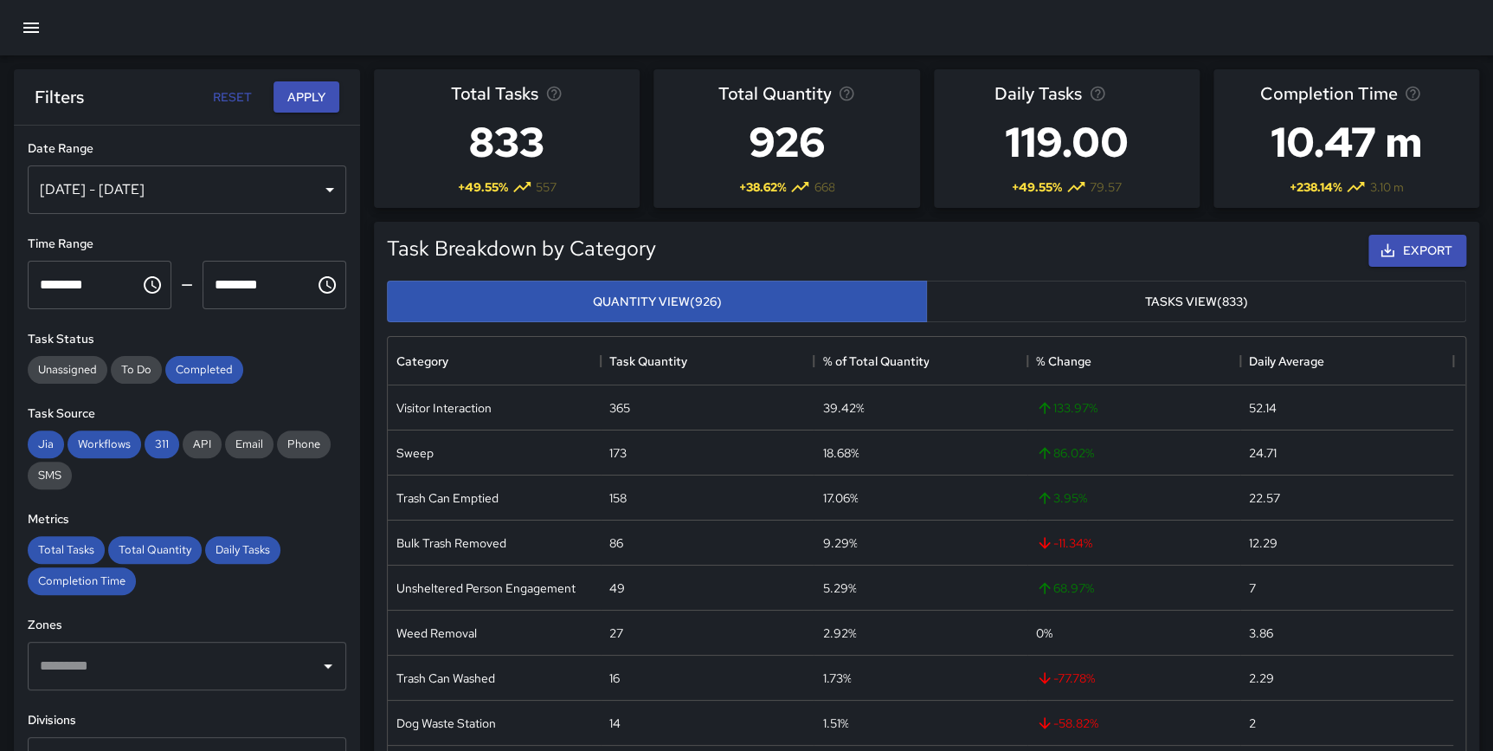
click at [142, 194] on div "[DATE] - [DATE]" at bounding box center [187, 189] width 319 height 48
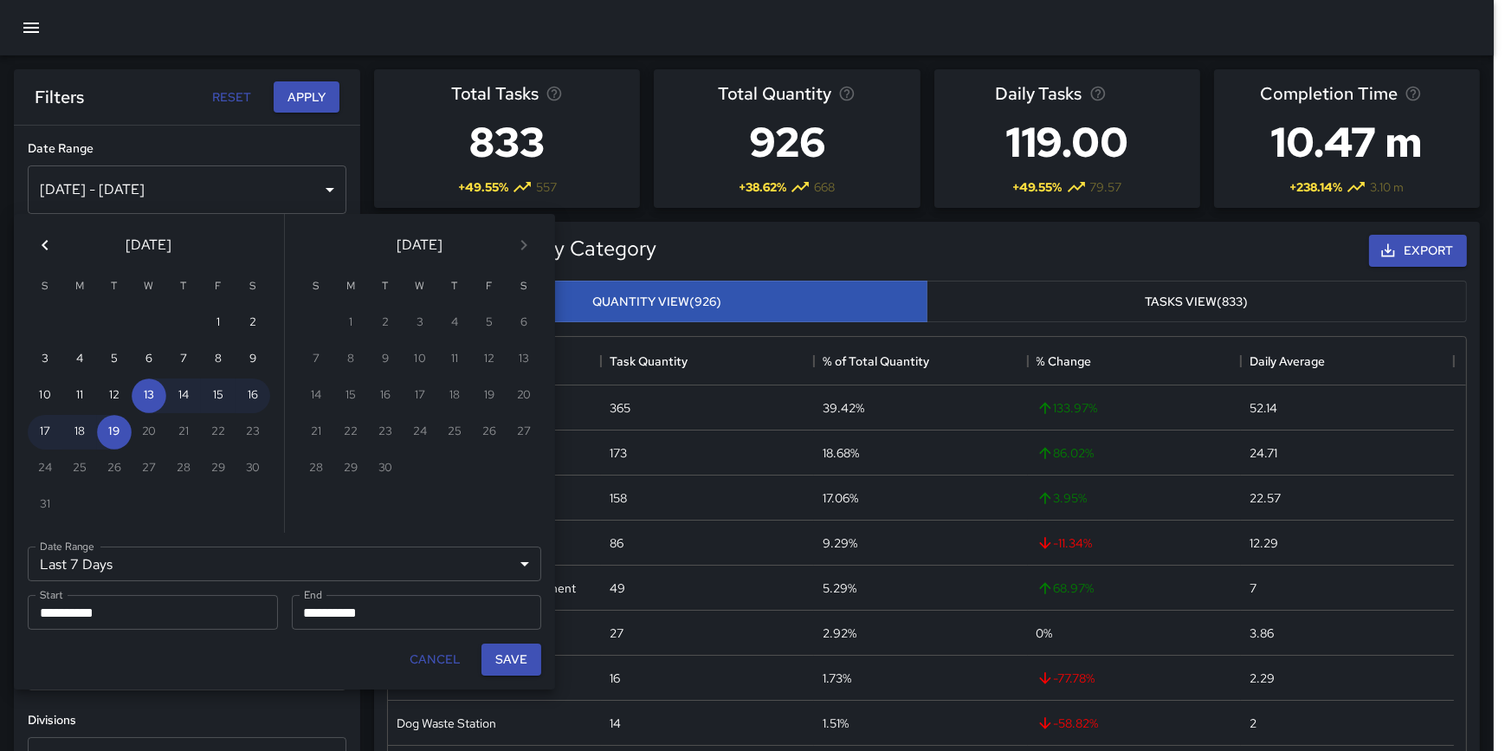
click at [53, 254] on icon "Previous month" at bounding box center [45, 245] width 21 height 21
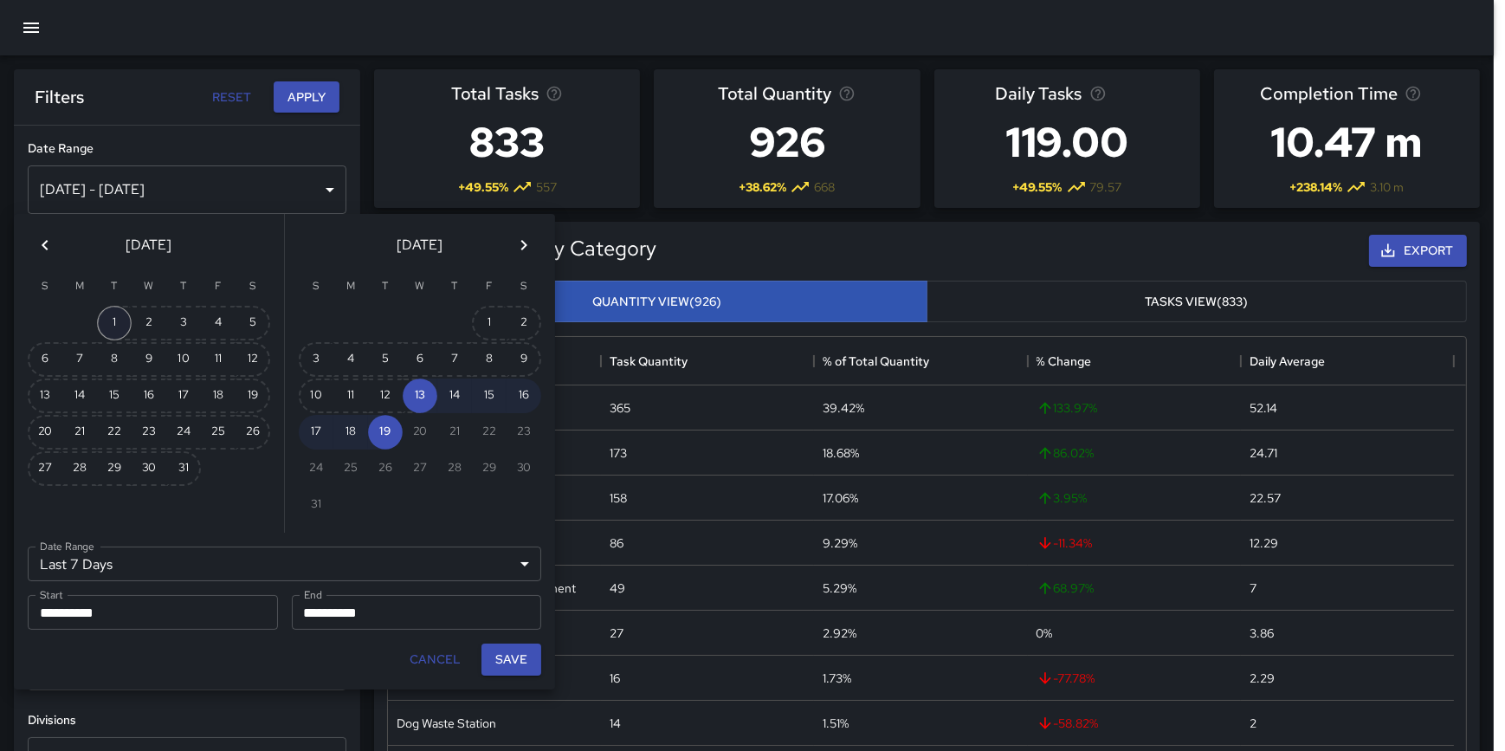
click at [112, 319] on button "1" at bounding box center [114, 323] width 35 height 35
type input "******"
type input "**********"
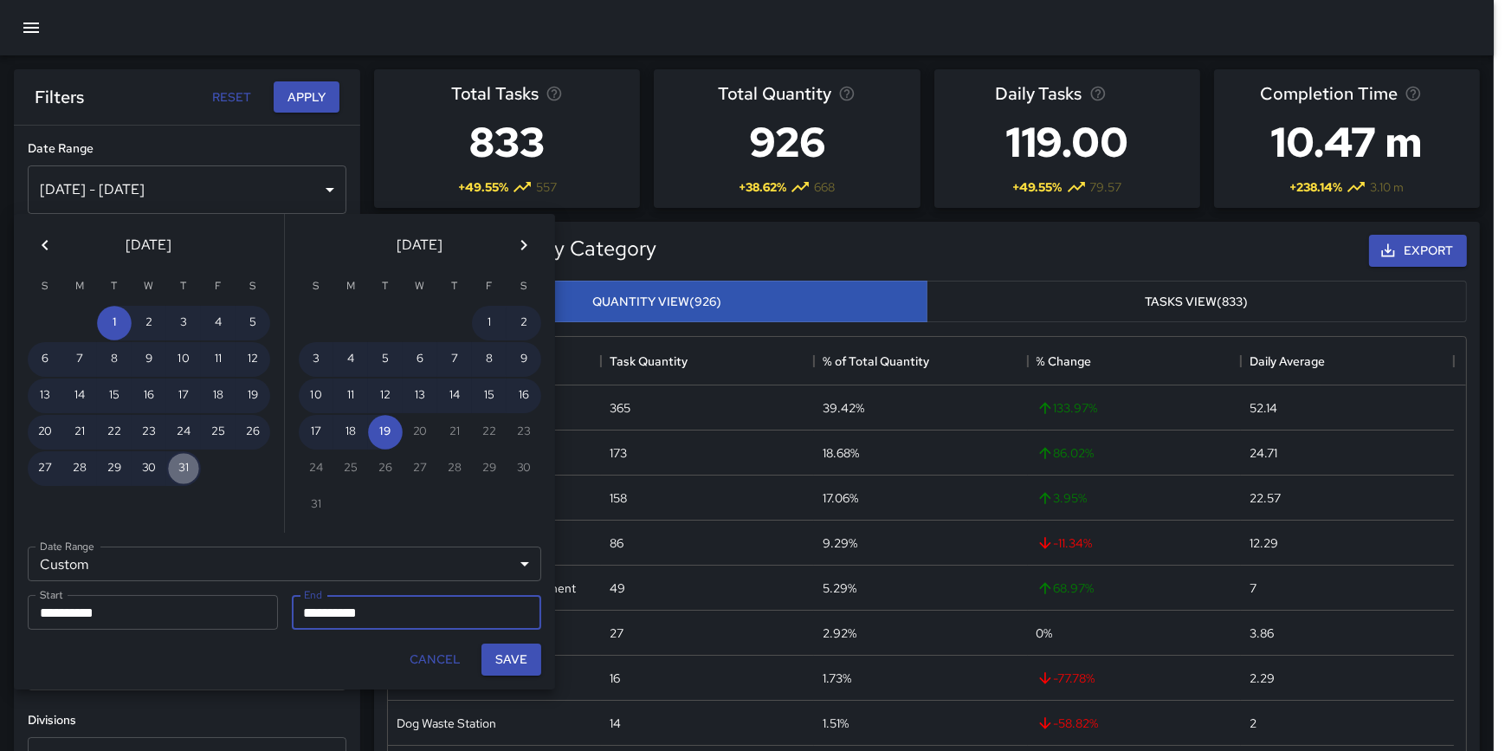
click at [175, 463] on button "31" at bounding box center [183, 468] width 35 height 35
type input "**********"
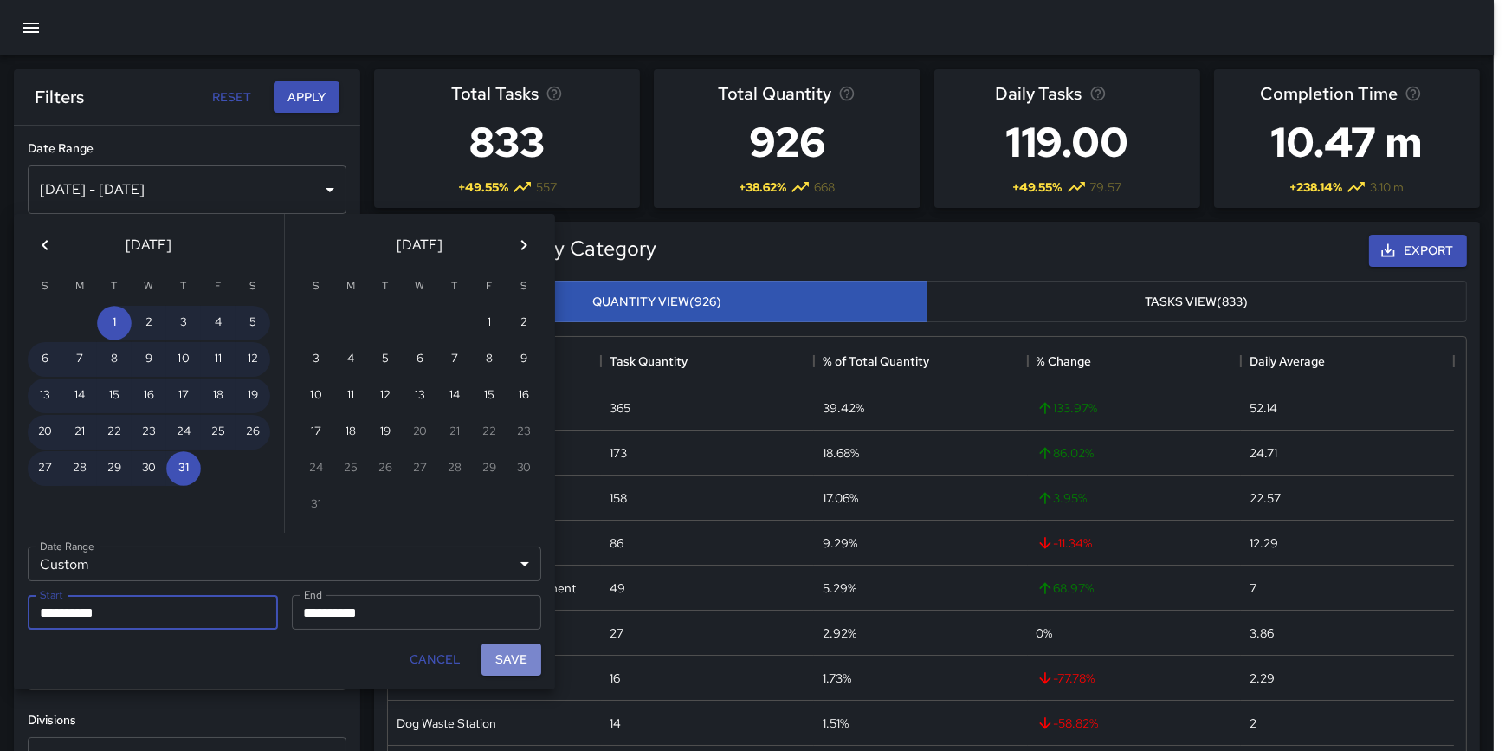
click at [525, 650] on button "Save" at bounding box center [511, 659] width 60 height 32
type input "**********"
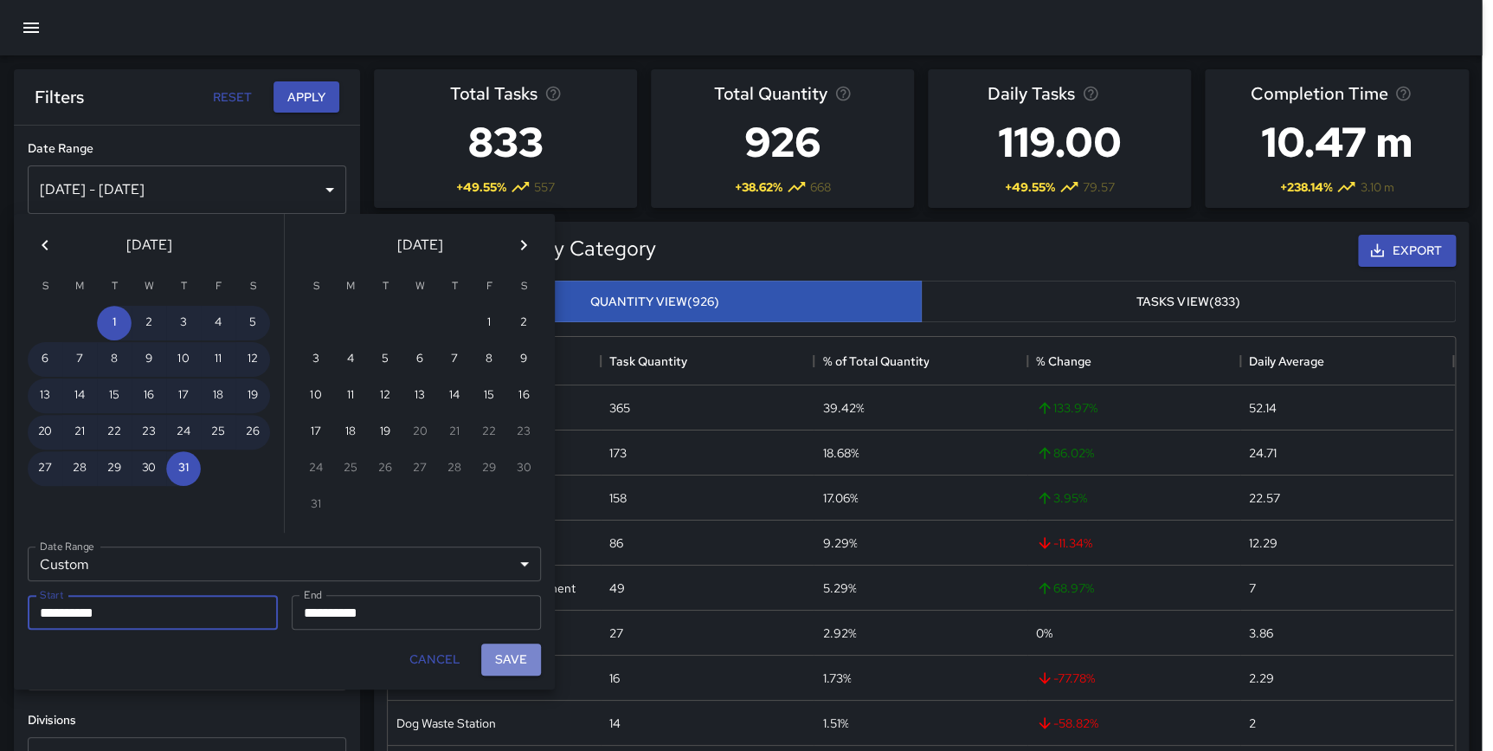
scroll to position [506, 1065]
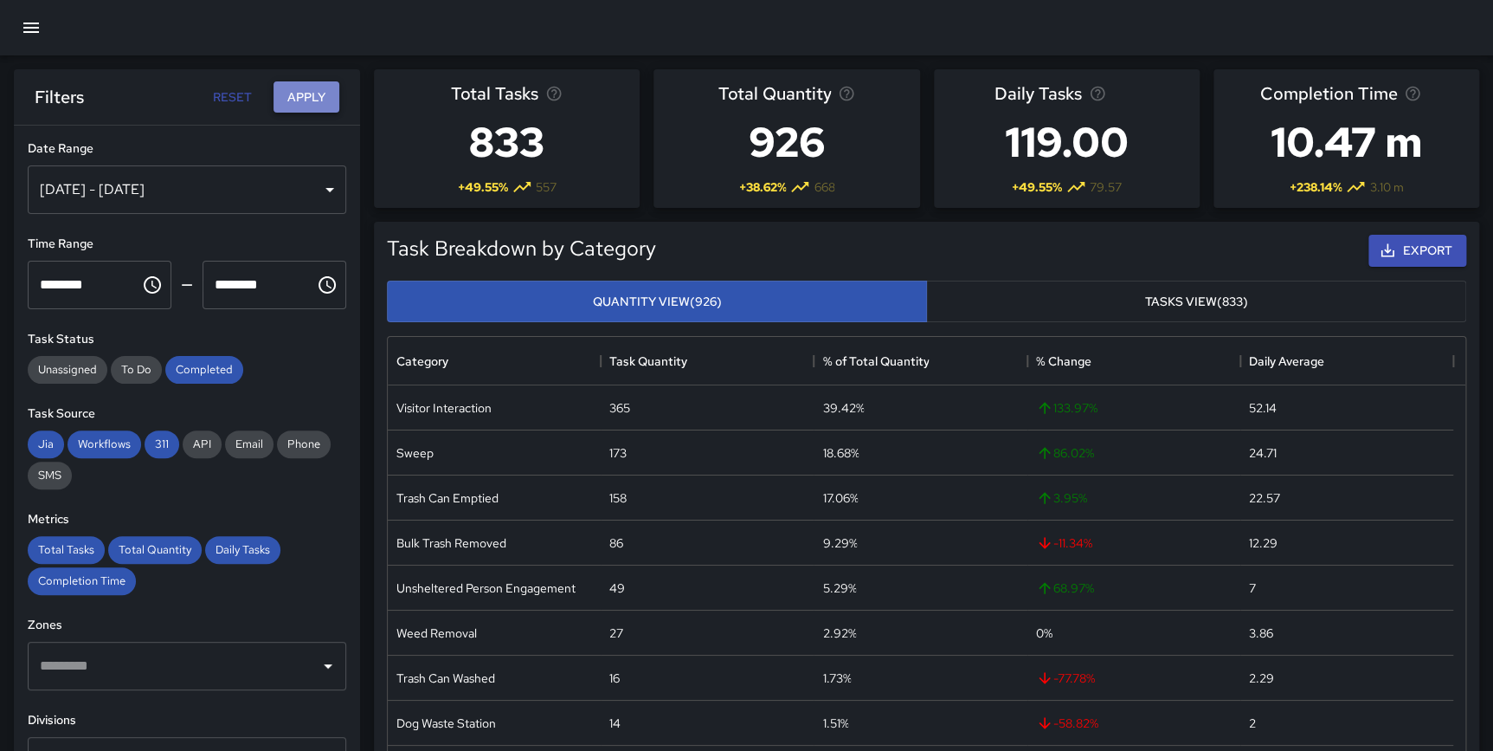
click at [300, 94] on button "Apply" at bounding box center [307, 97] width 66 height 32
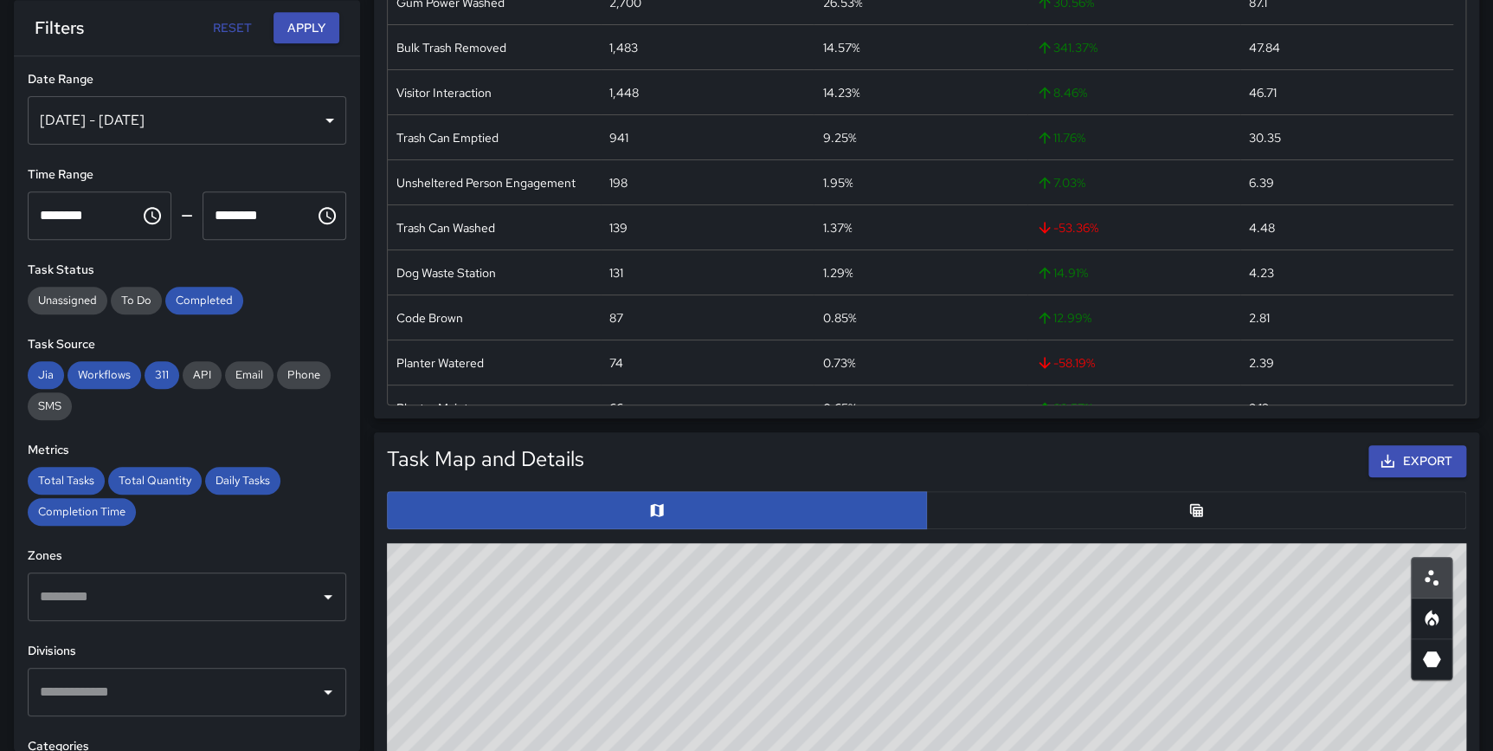
scroll to position [358, 0]
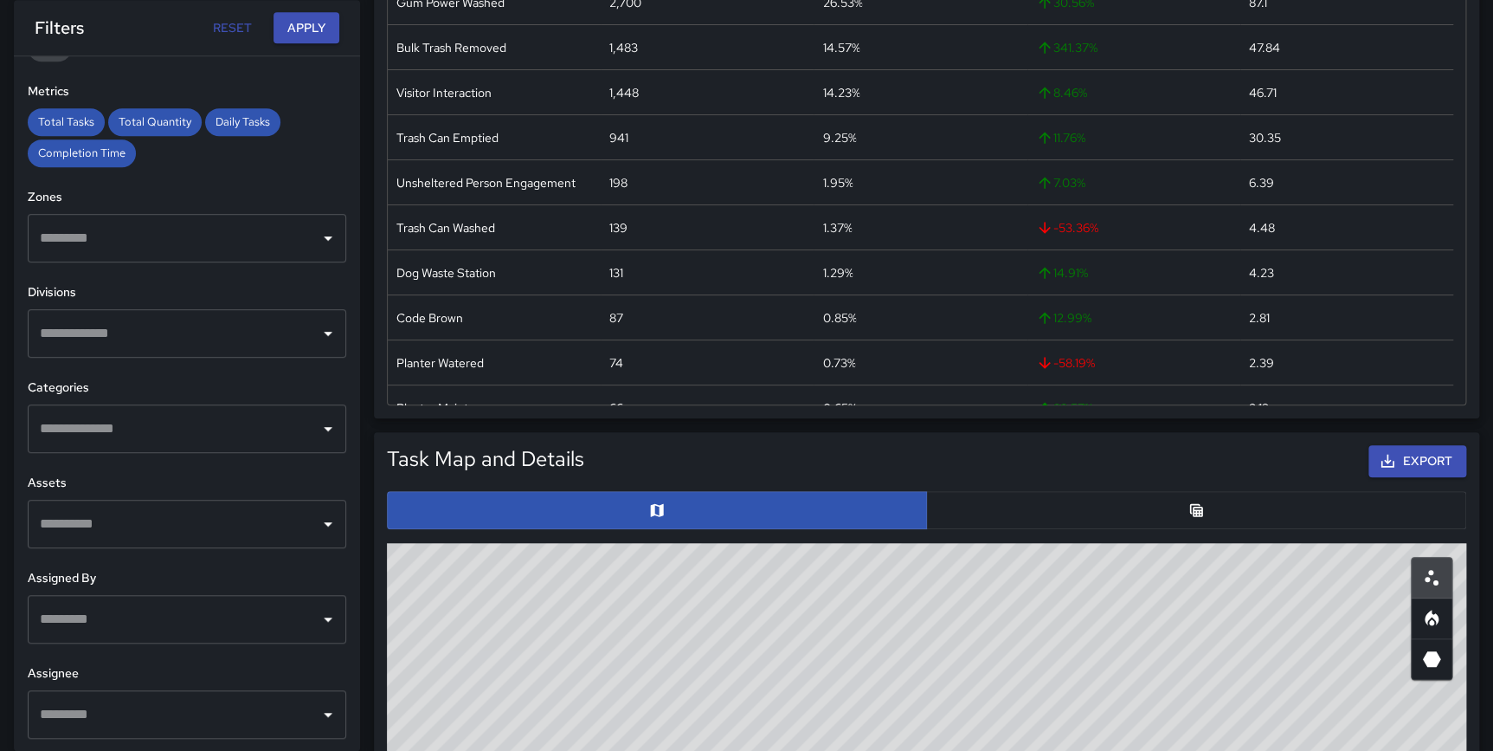
click at [113, 435] on input "text" at bounding box center [173, 428] width 277 height 33
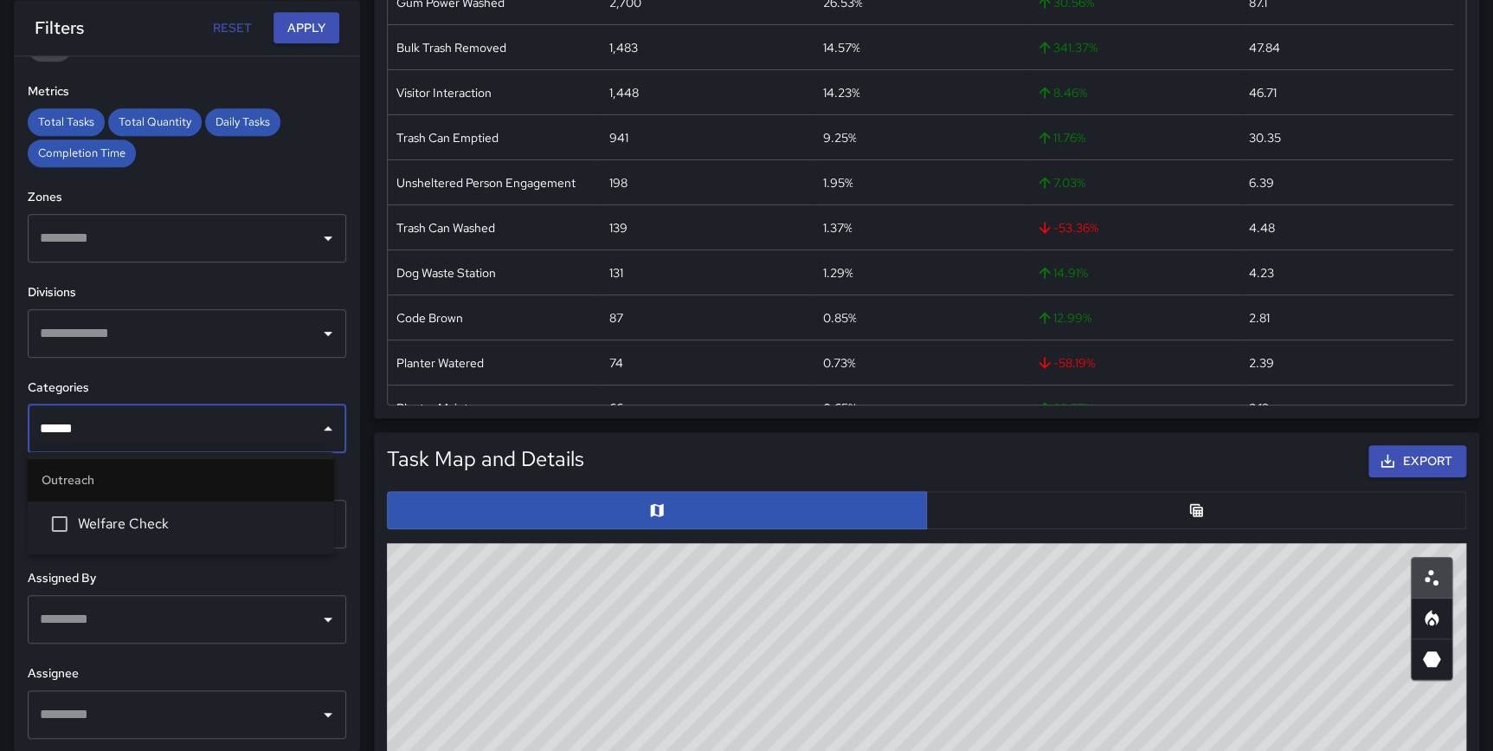
type input "*******"
click at [156, 521] on span "Welfare Check" at bounding box center [199, 523] width 242 height 21
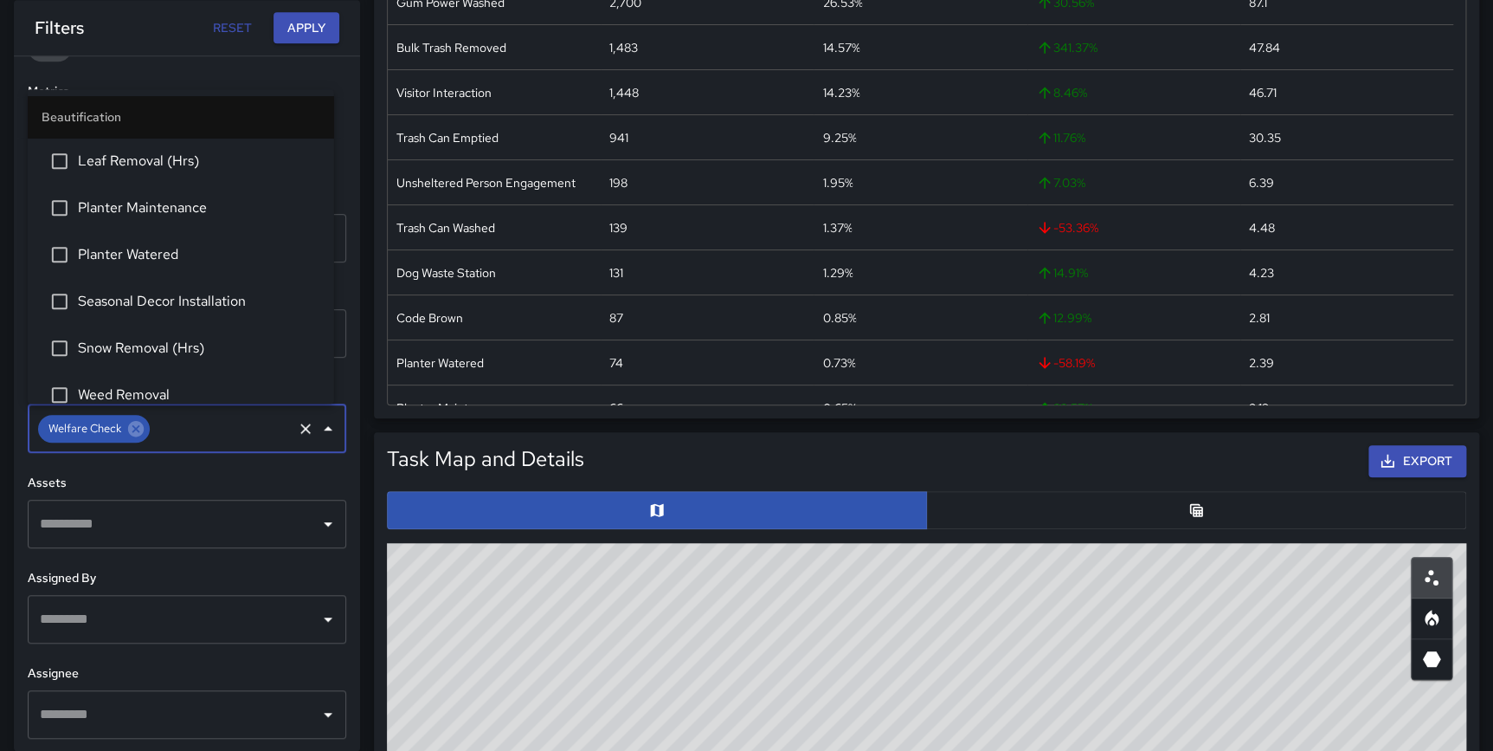
scroll to position [840, 0]
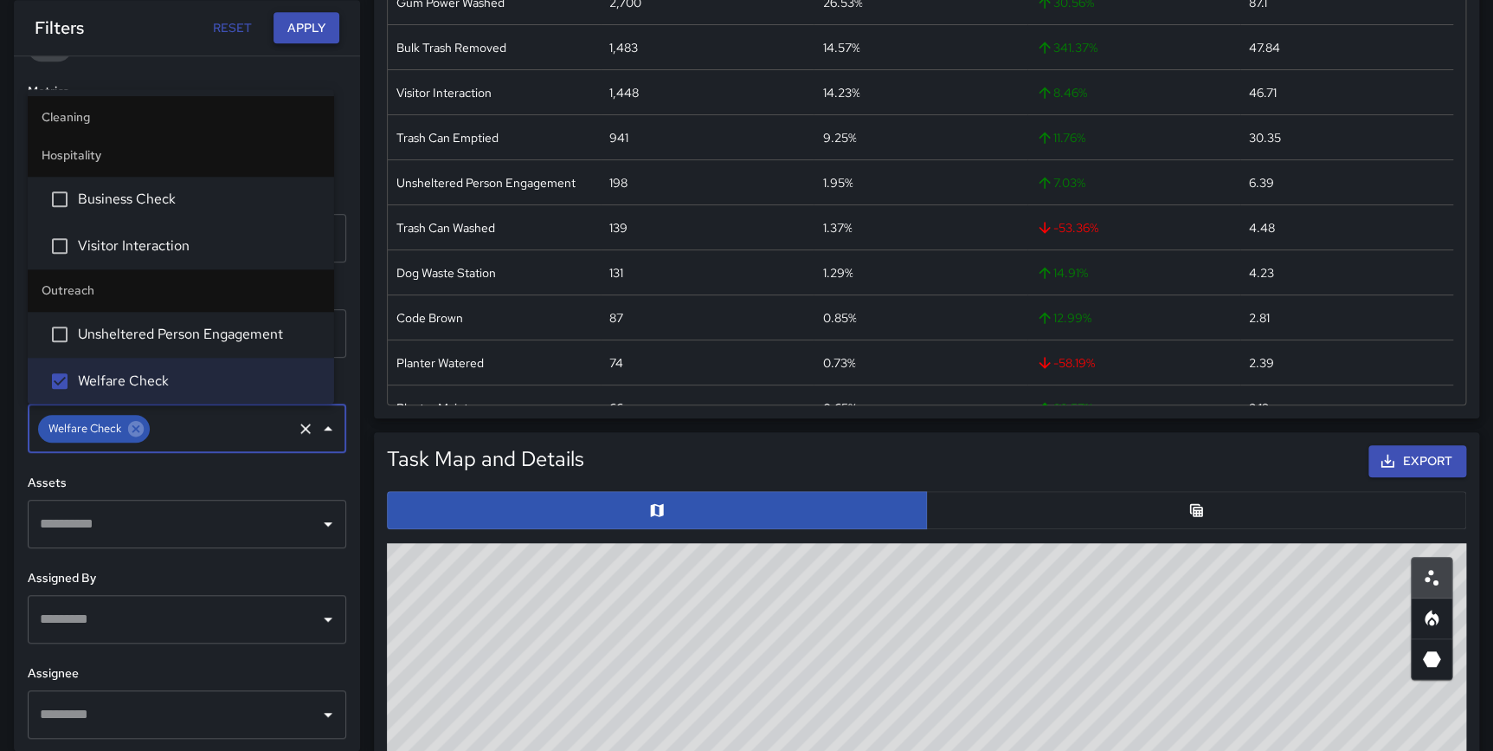
click at [296, 27] on button "Apply" at bounding box center [307, 28] width 66 height 32
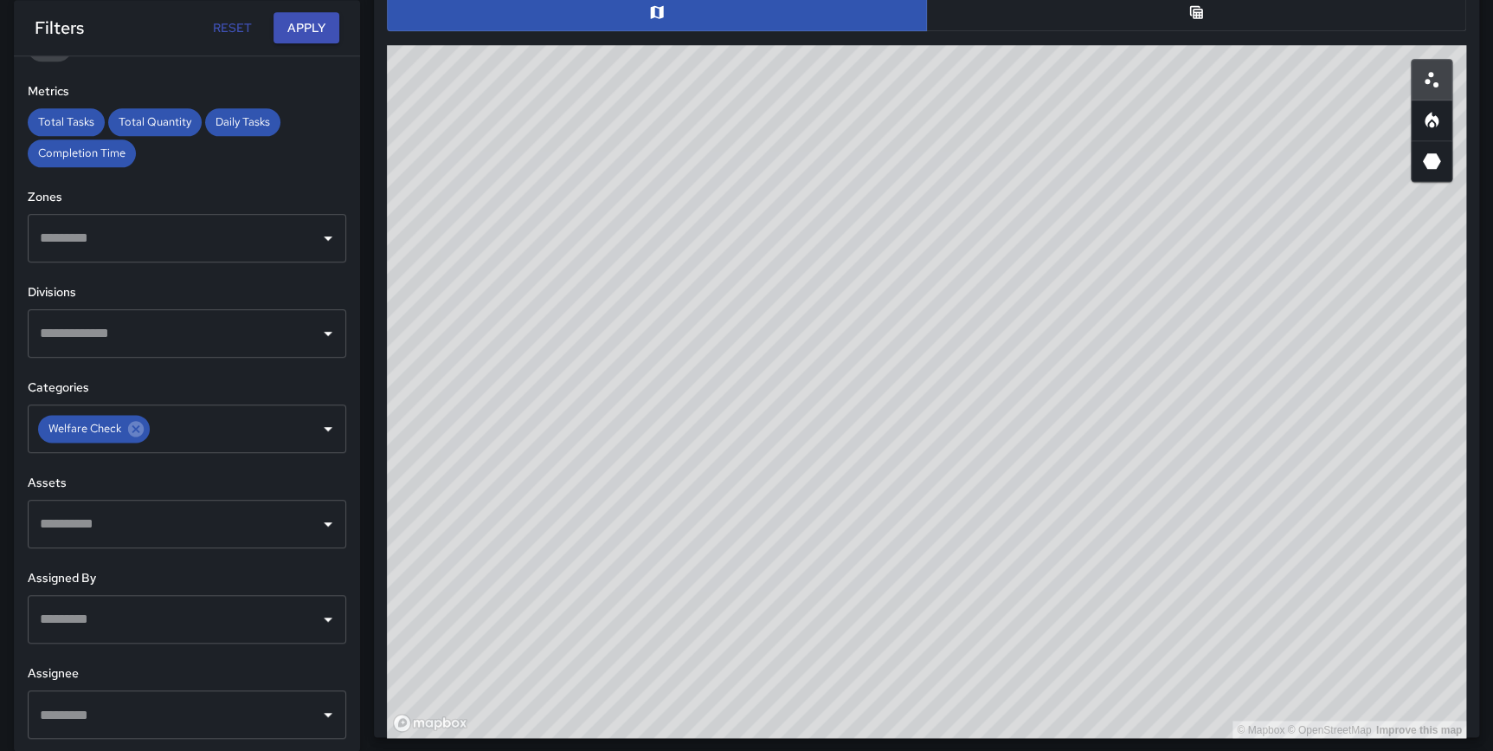
scroll to position [956, 0]
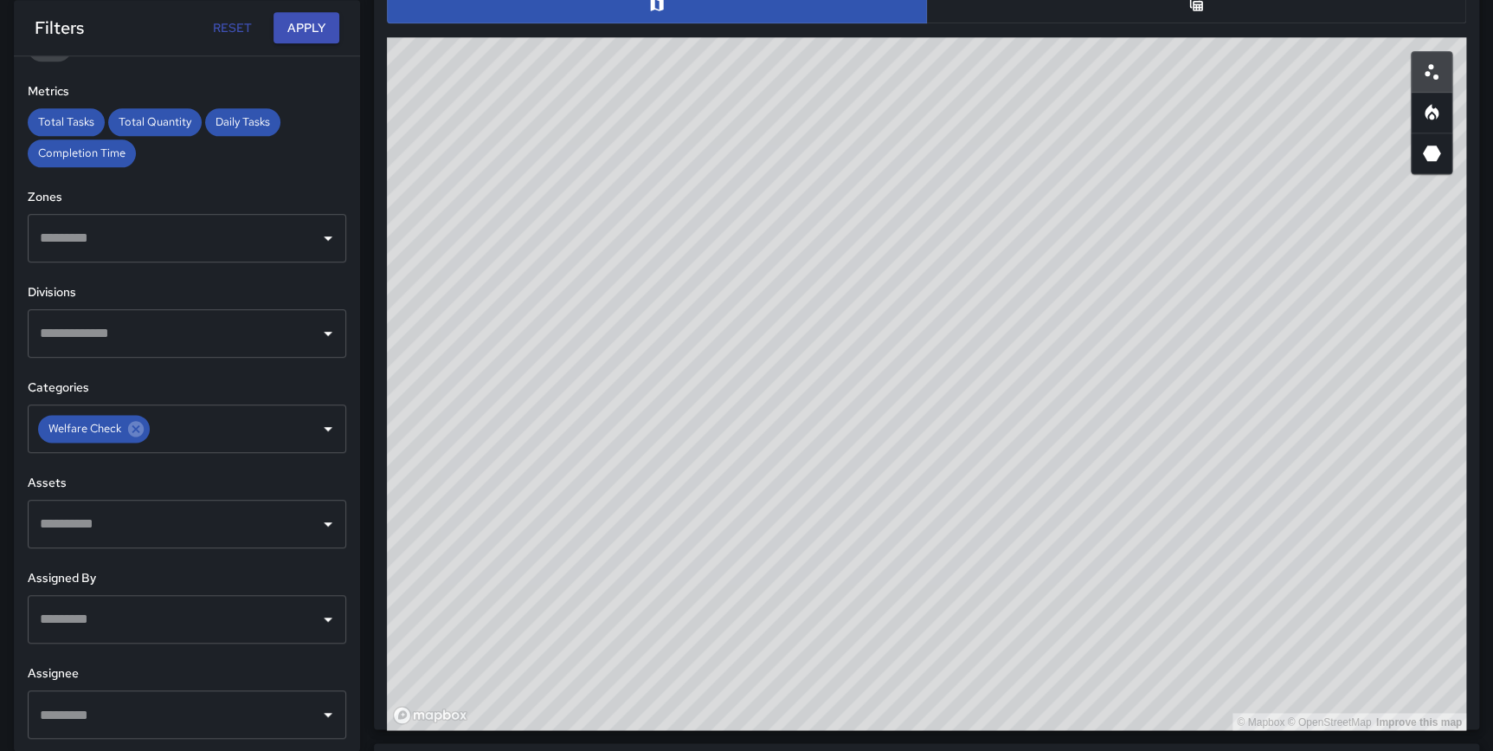
click at [1428, 102] on icon "Heatmap" at bounding box center [1432, 112] width 21 height 21
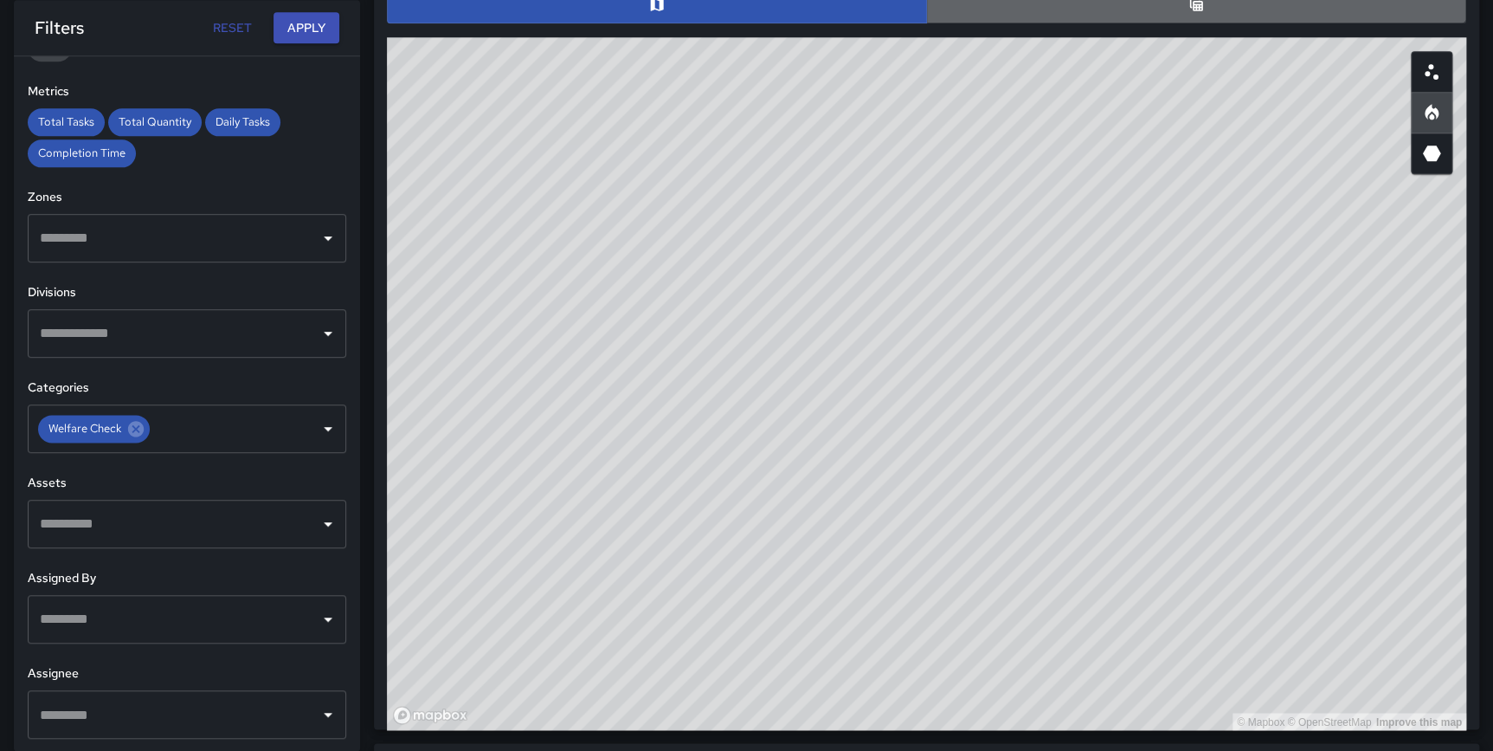
click at [1126, 20] on button "button" at bounding box center [1196, 4] width 540 height 38
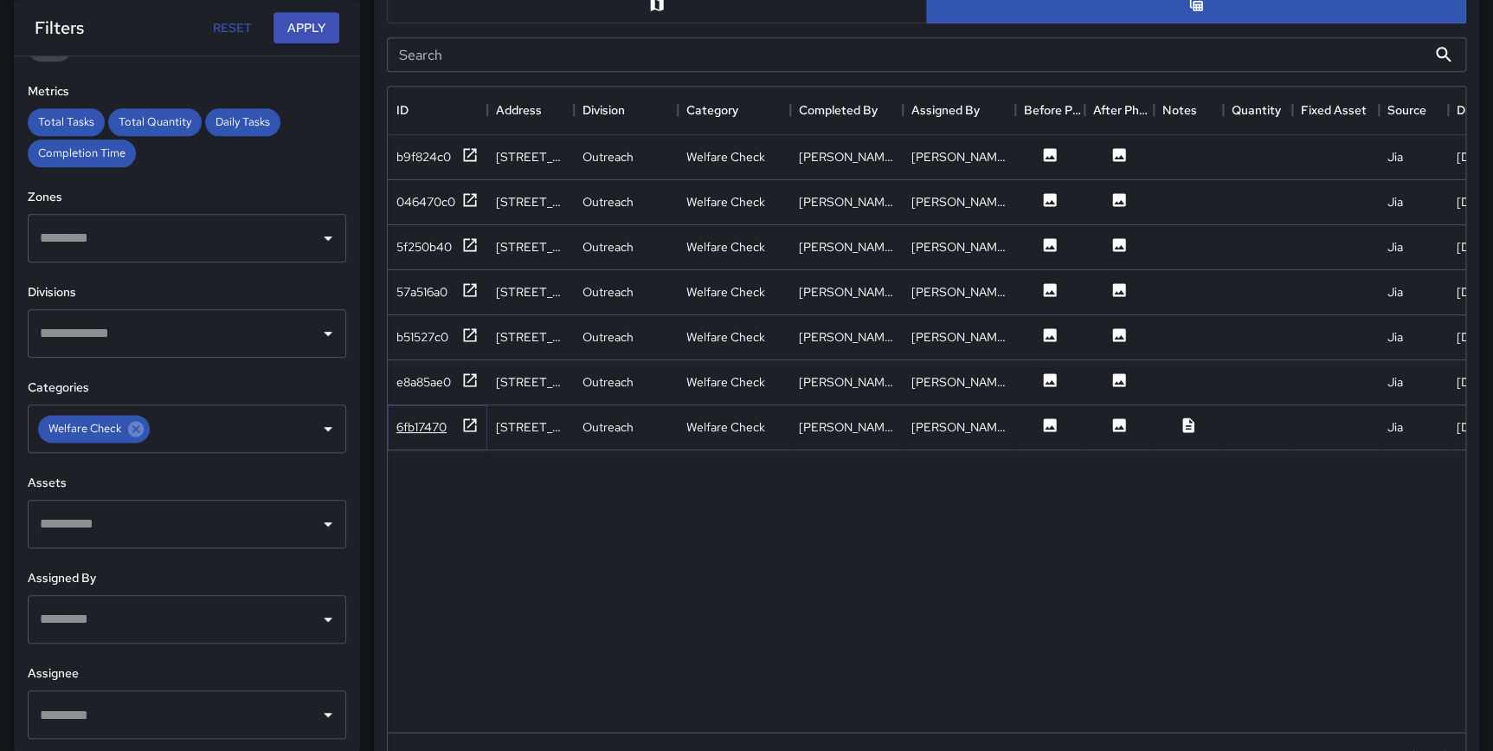
click at [462, 424] on icon at bounding box center [469, 424] width 17 height 17
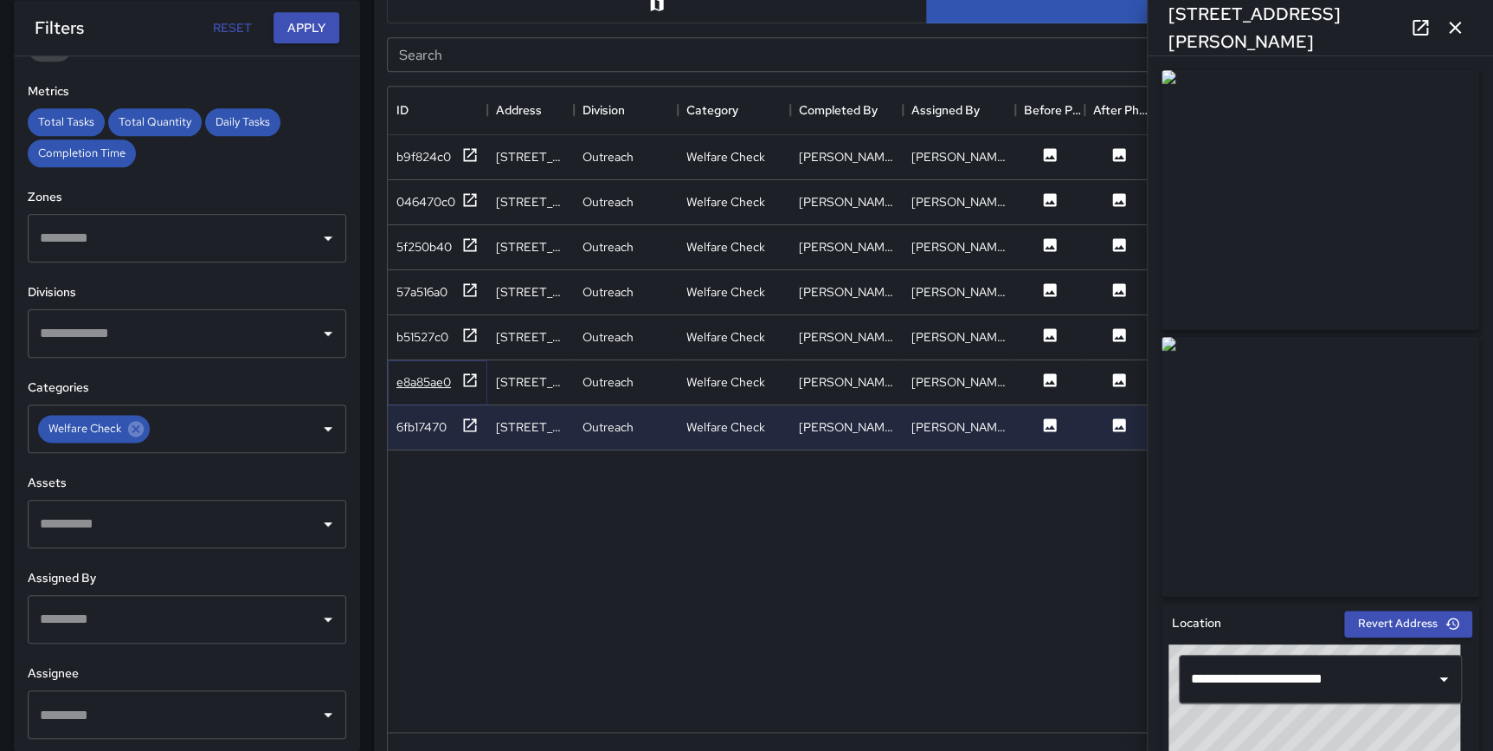
click at [469, 380] on icon at bounding box center [469, 379] width 17 height 17
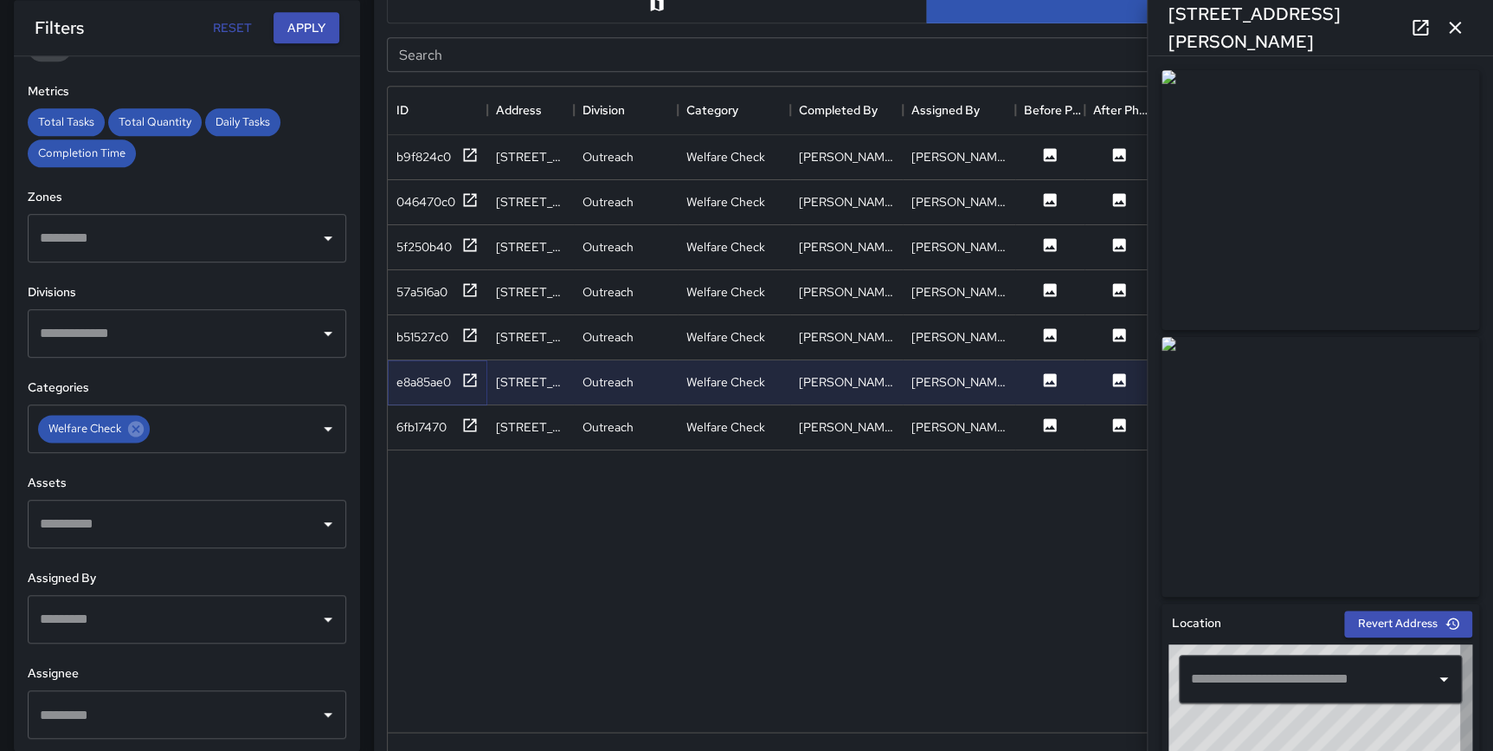
type input "**********"
drag, startPoint x: 1452, startPoint y: 34, endPoint x: 1410, endPoint y: 45, distance: 43.9
click at [1452, 34] on icon "button" at bounding box center [1455, 27] width 21 height 21
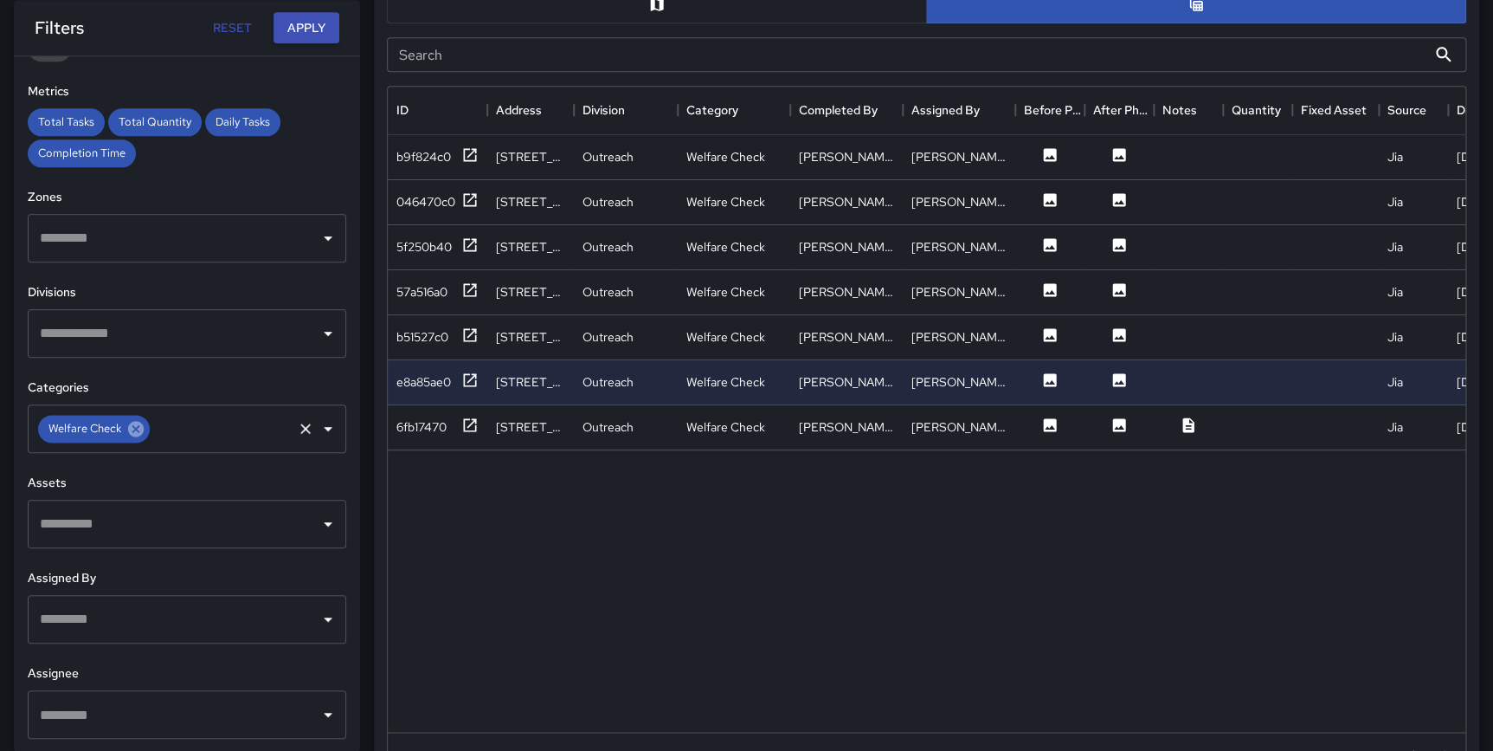
click at [132, 425] on icon at bounding box center [135, 428] width 19 height 19
click at [131, 335] on input "text" at bounding box center [173, 333] width 277 height 33
type input "***"
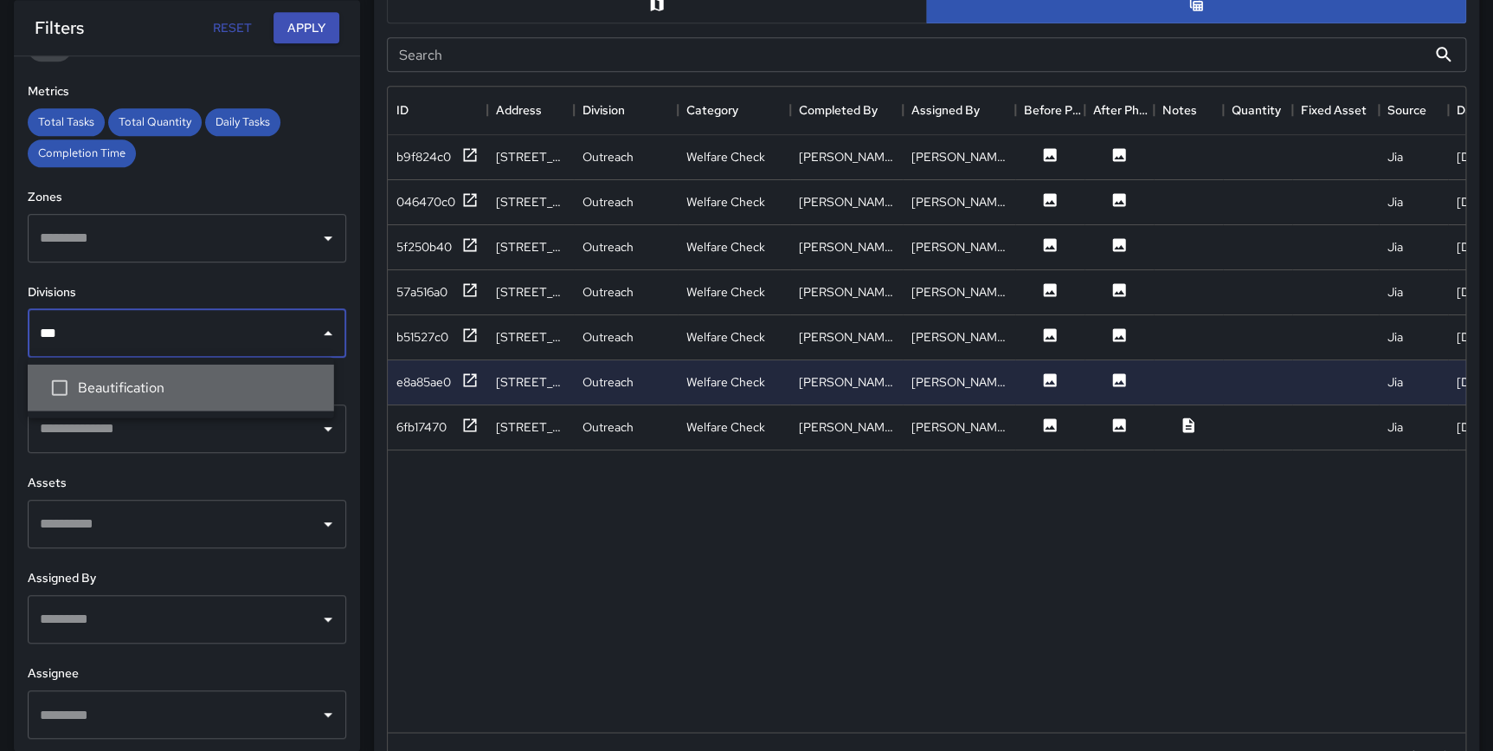
click at [146, 374] on li "Beautification" at bounding box center [181, 387] width 306 height 47
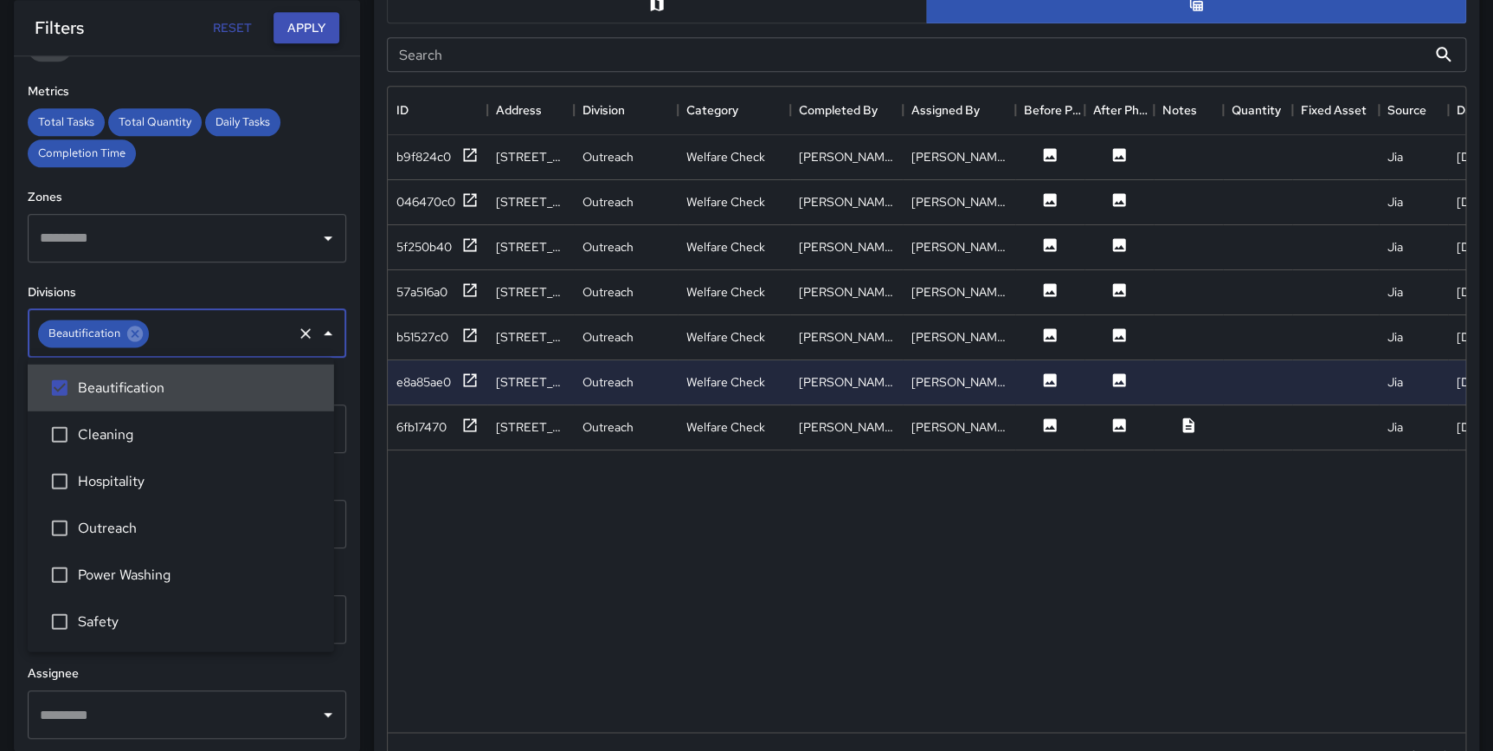
click at [308, 41] on button "Apply" at bounding box center [307, 28] width 66 height 32
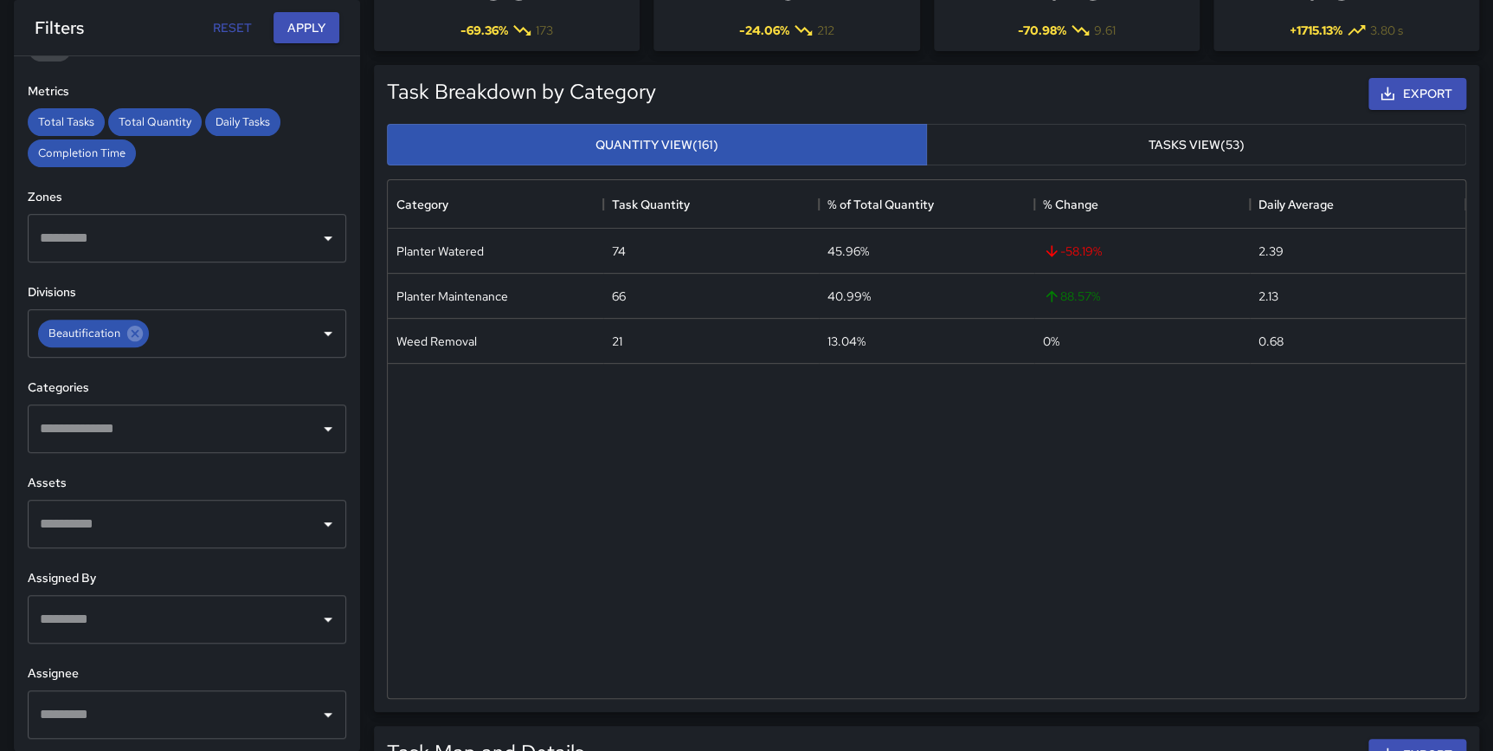
scroll to position [0, 0]
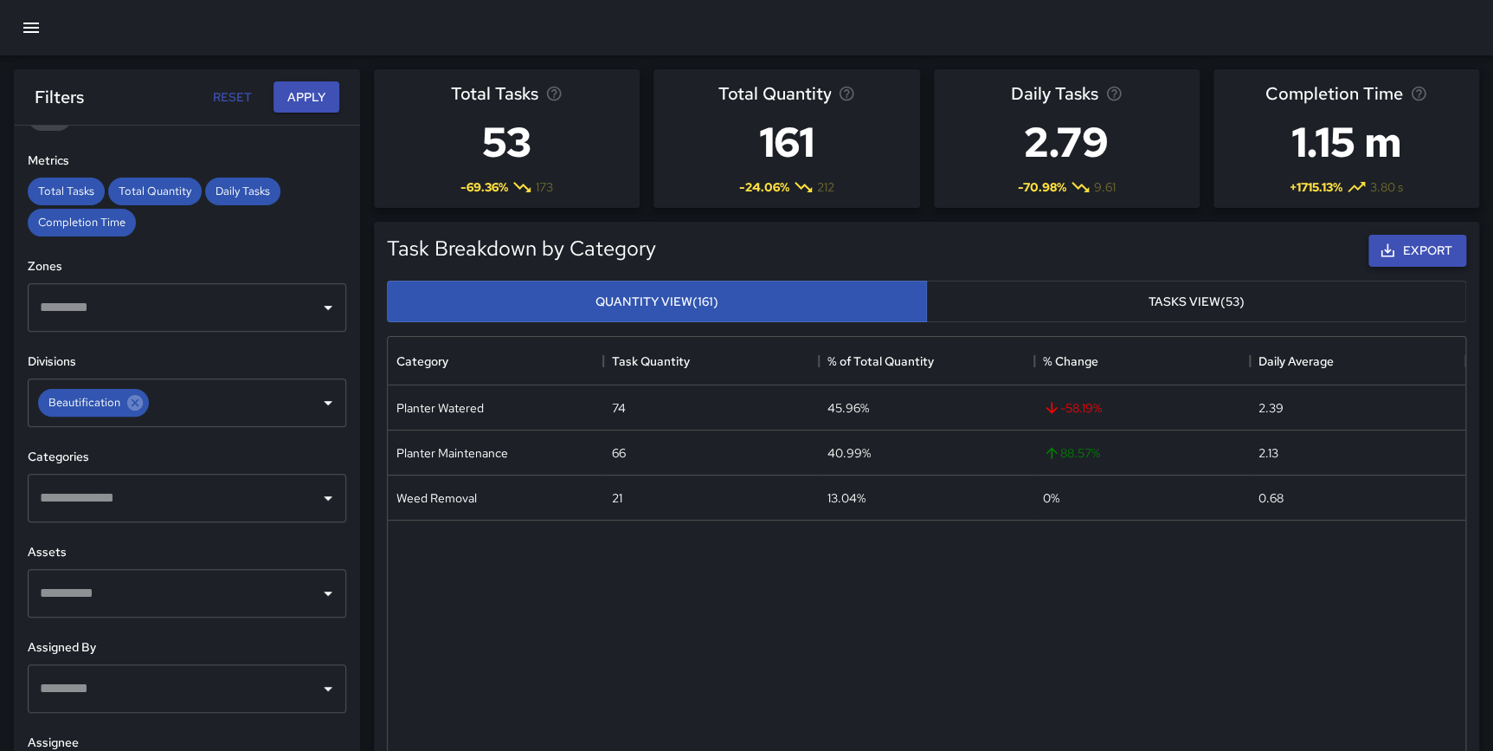
click at [1405, 250] on button "Export" at bounding box center [1418, 251] width 98 height 32
click at [1031, 597] on div "Planter Watered 74 45.96% -58.19 % 2.39 Planter Maintenance 66 40.99% 88.57 % 2…" at bounding box center [927, 619] width 1078 height 469
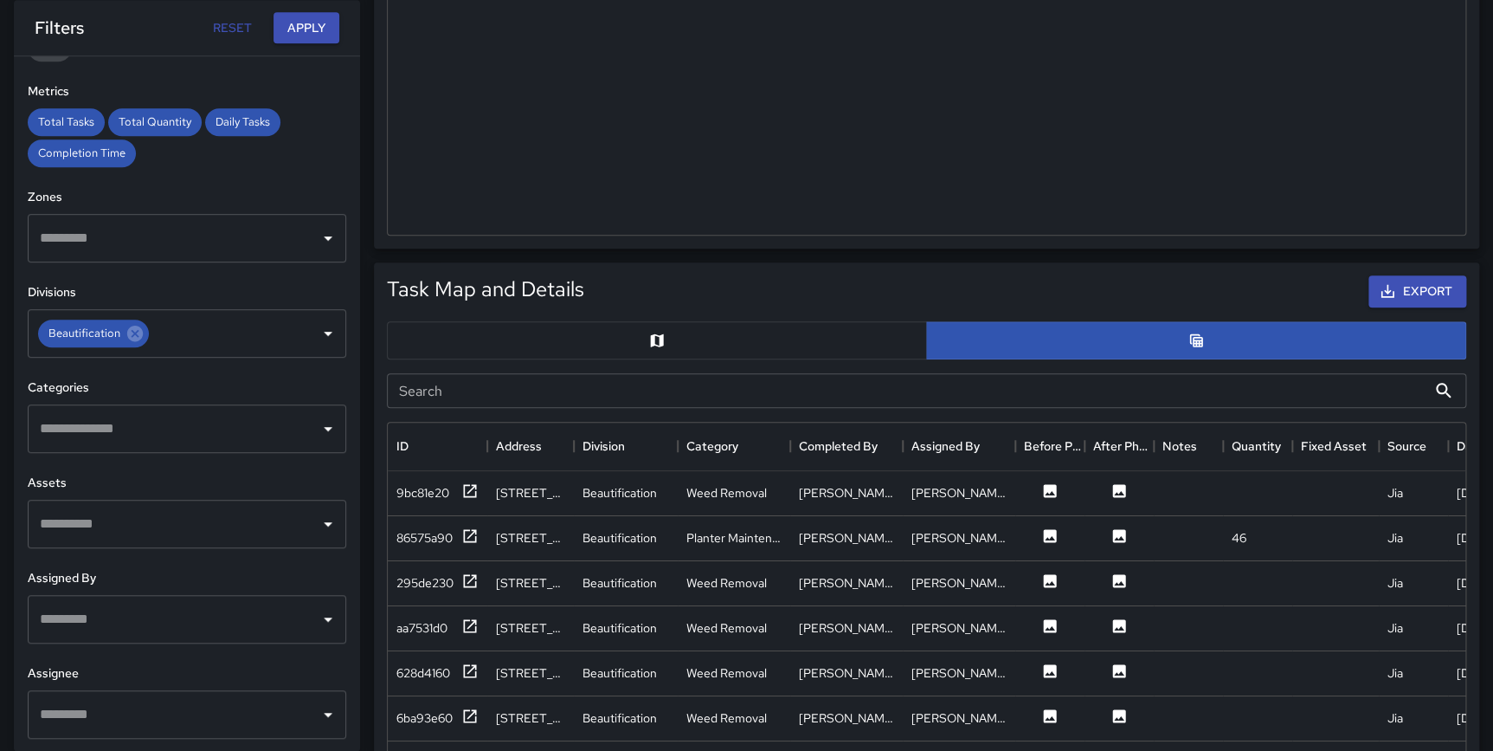
scroll to position [665, 0]
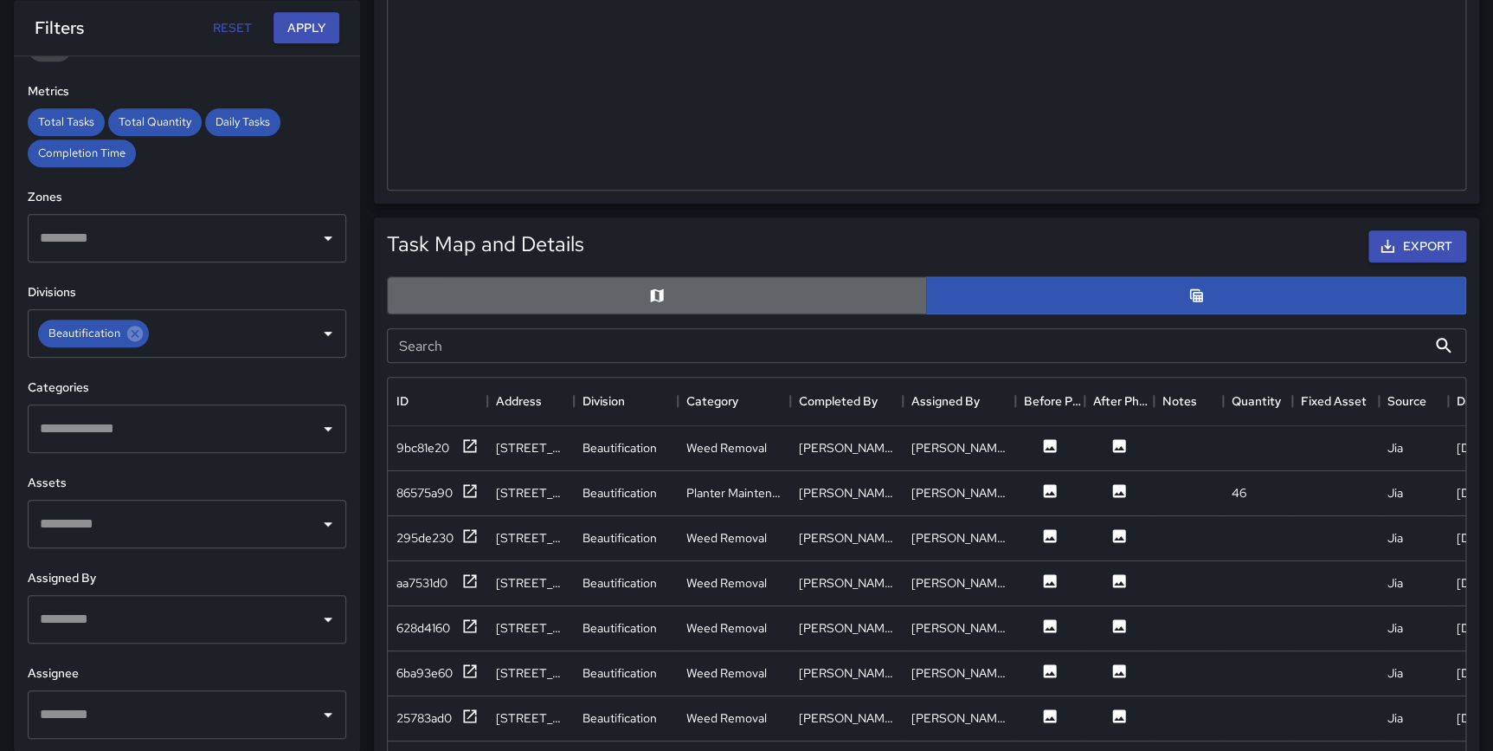
click at [752, 294] on button "button" at bounding box center [657, 295] width 540 height 38
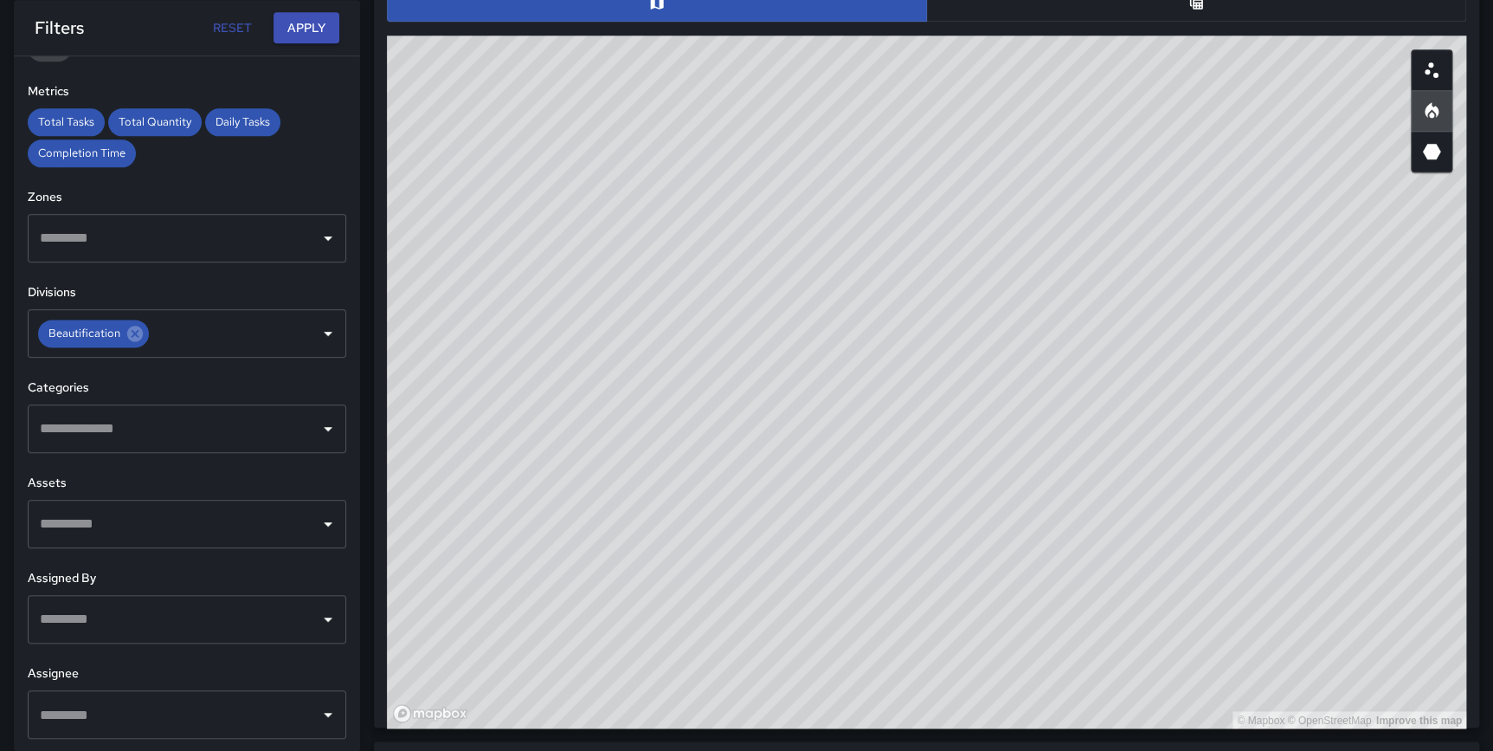
scroll to position [973, 0]
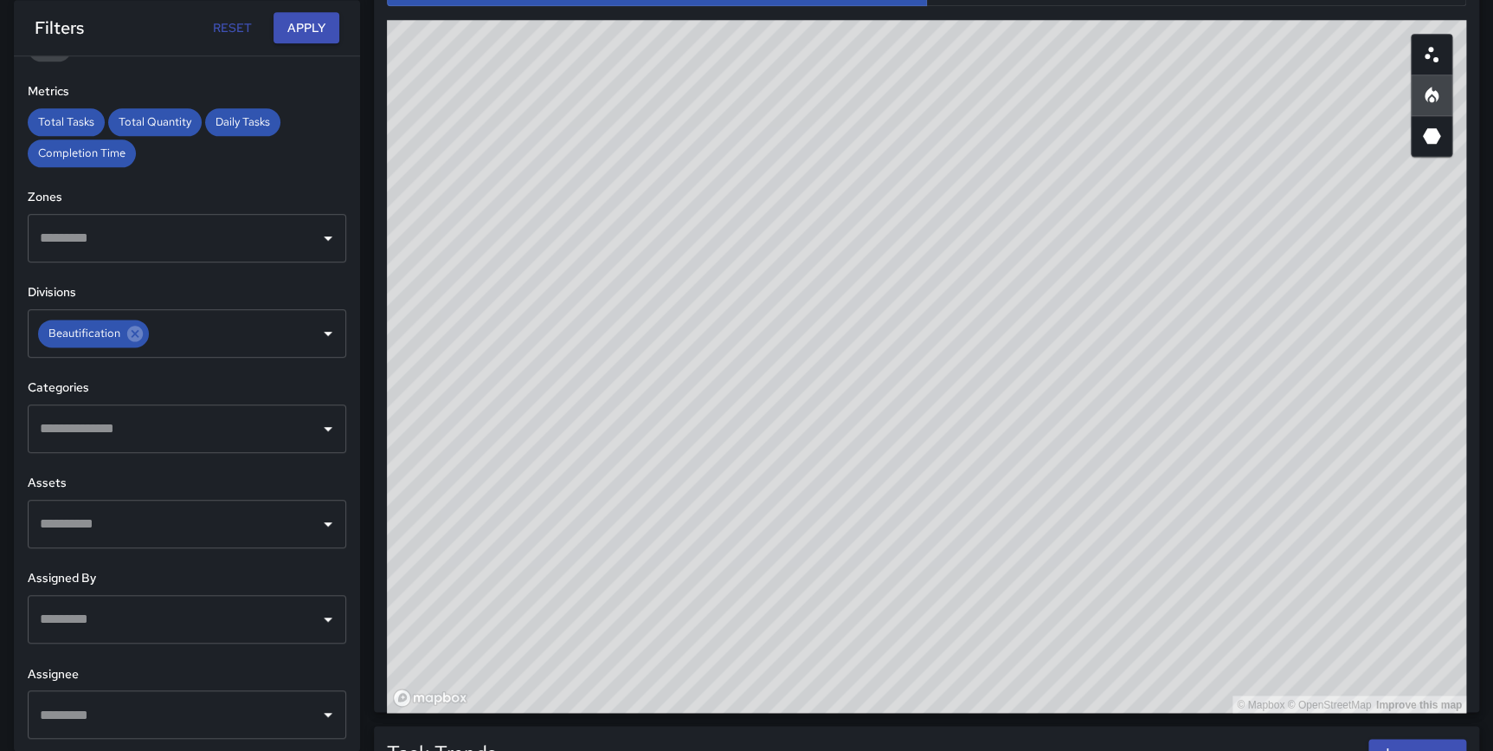
drag, startPoint x: 1115, startPoint y: 313, endPoint x: 1065, endPoint y: 242, distance: 87.0
click at [1065, 242] on div "© Mapbox © OpenStreetMap Improve this map" at bounding box center [927, 366] width 1080 height 693
drag, startPoint x: 1167, startPoint y: 294, endPoint x: 1107, endPoint y: 692, distance: 402.7
click at [1107, 692] on div "© Mapbox © OpenStreetMap Improve this map" at bounding box center [927, 366] width 1080 height 693
click at [1199, 357] on div "© Mapbox © OpenStreetMap Improve this map" at bounding box center [927, 366] width 1080 height 693
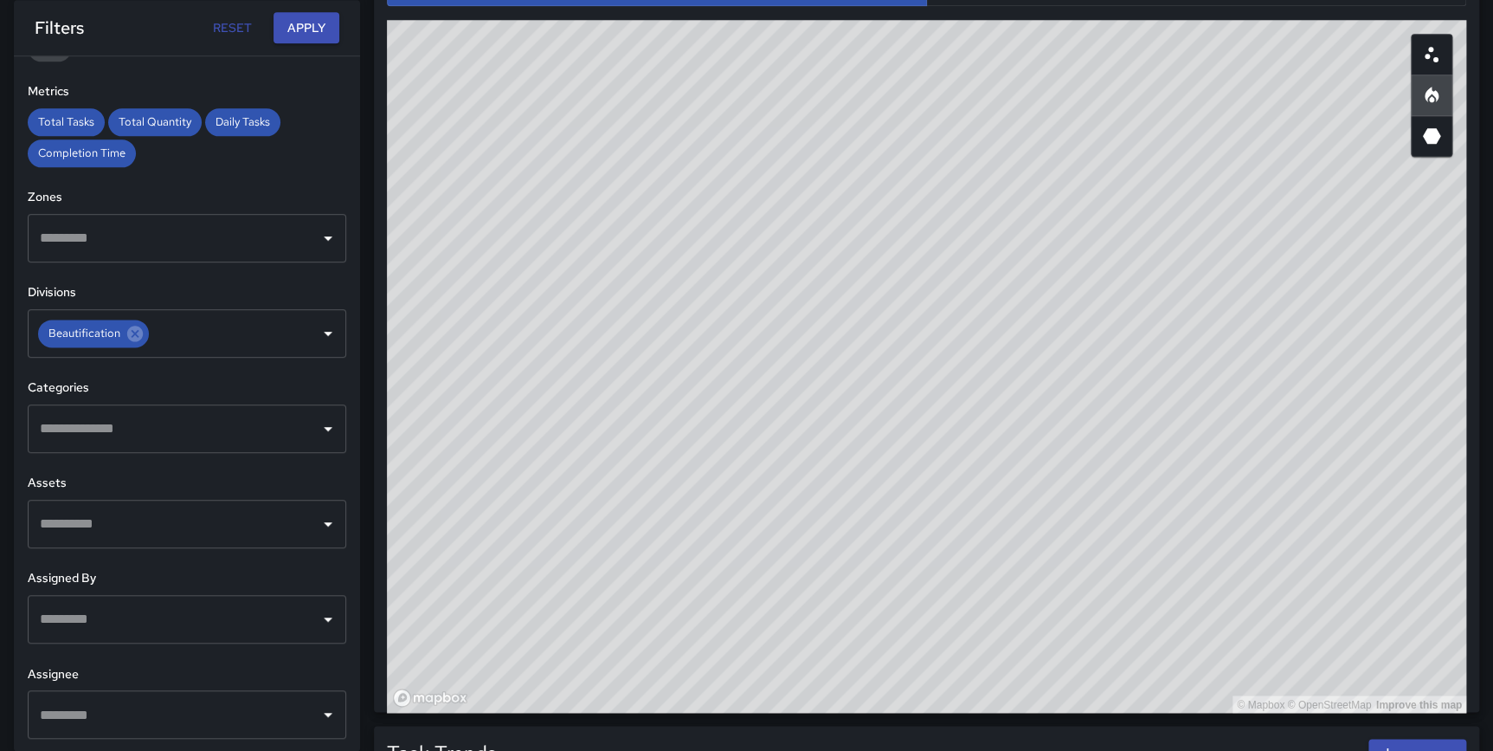
click at [1087, 358] on div "© Mapbox © OpenStreetMap Improve this map" at bounding box center [927, 366] width 1080 height 693
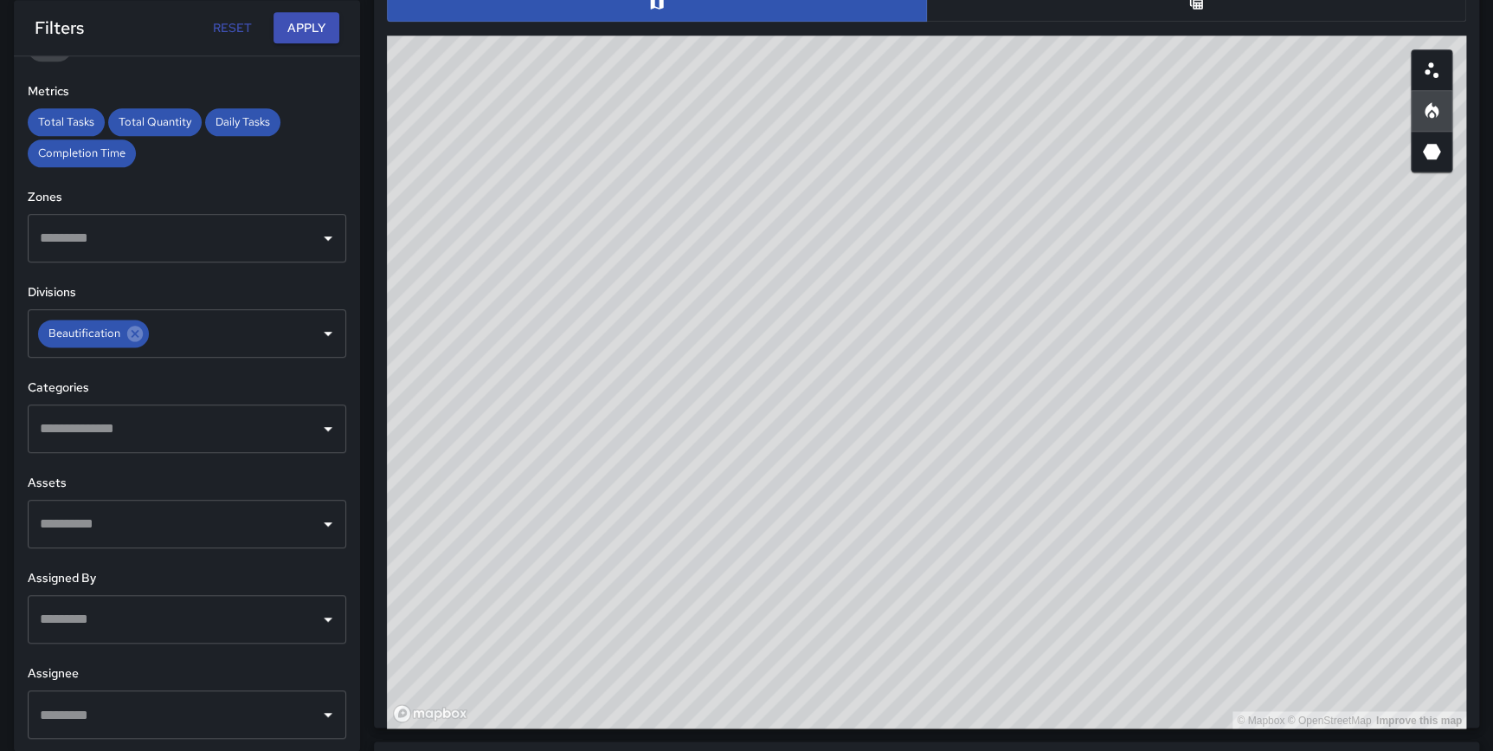
scroll to position [952, 0]
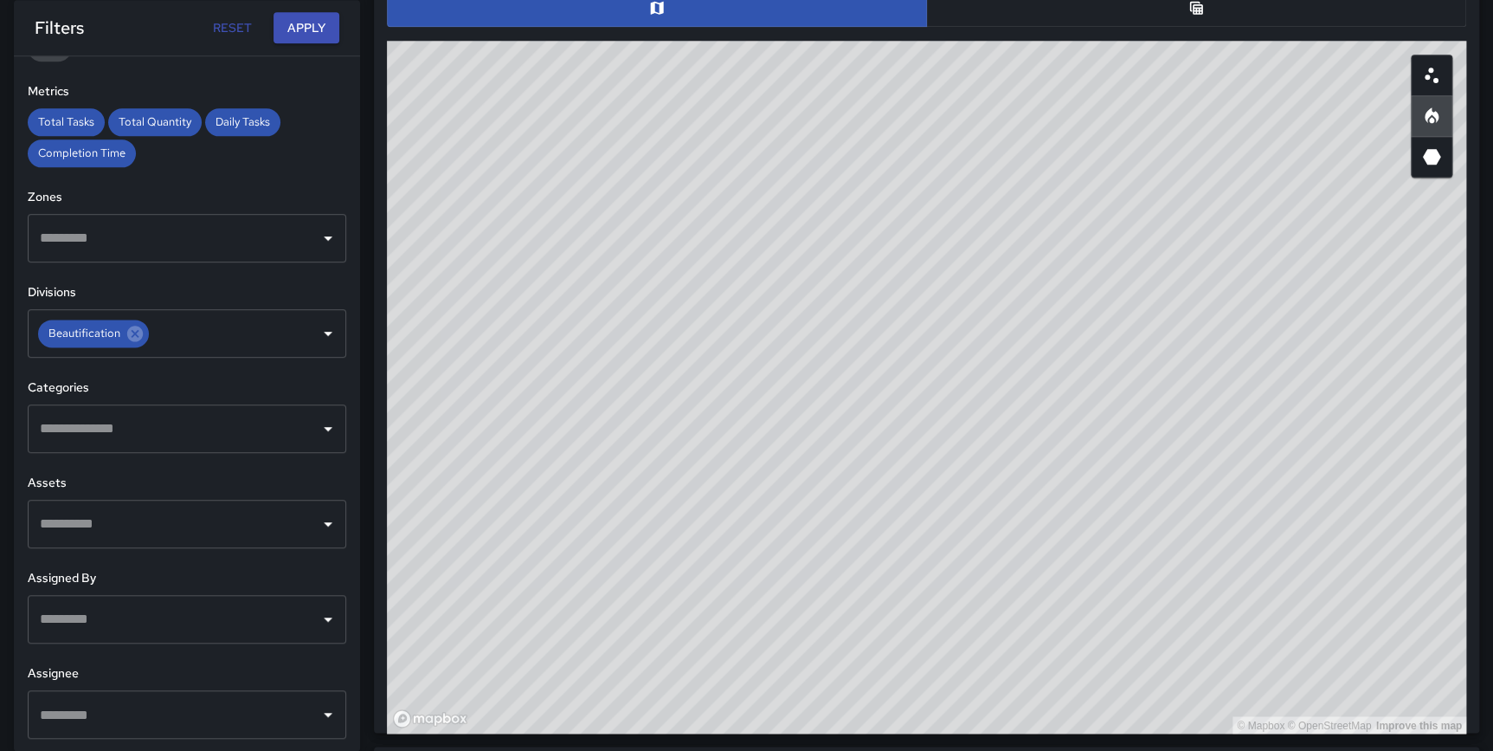
drag, startPoint x: 1241, startPoint y: 481, endPoint x: 1242, endPoint y: 585, distance: 104.8
click at [1242, 585] on div "© Mapbox © OpenStreetMap Improve this map" at bounding box center [927, 387] width 1080 height 693
click at [1117, 598] on div "© Mapbox © OpenStreetMap Improve this map" at bounding box center [927, 387] width 1080 height 693
drag, startPoint x: 1193, startPoint y: 616, endPoint x: 1191, endPoint y: 652, distance: 36.4
click at [1191, 652] on div "© Mapbox © OpenStreetMap Improve this map" at bounding box center [927, 387] width 1080 height 693
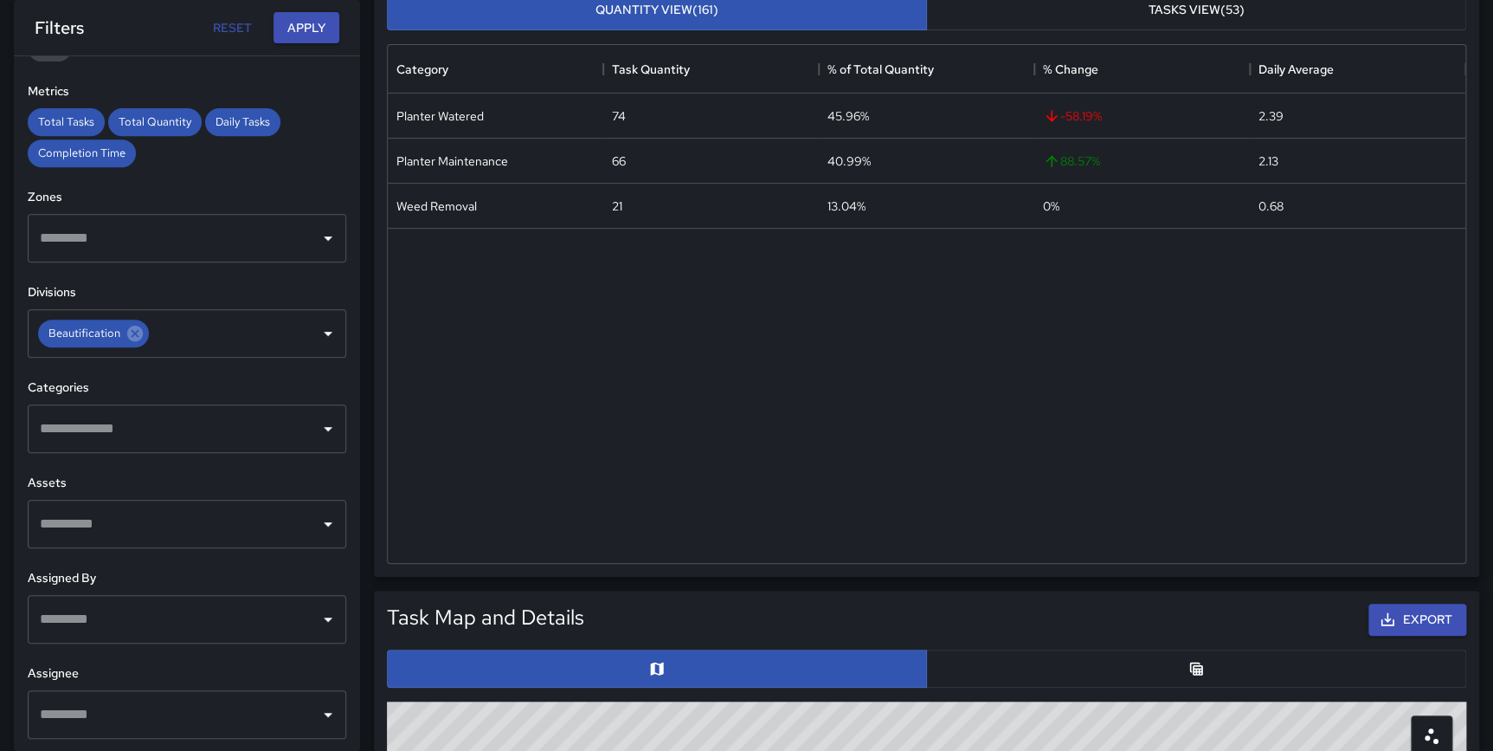
scroll to position [271, 0]
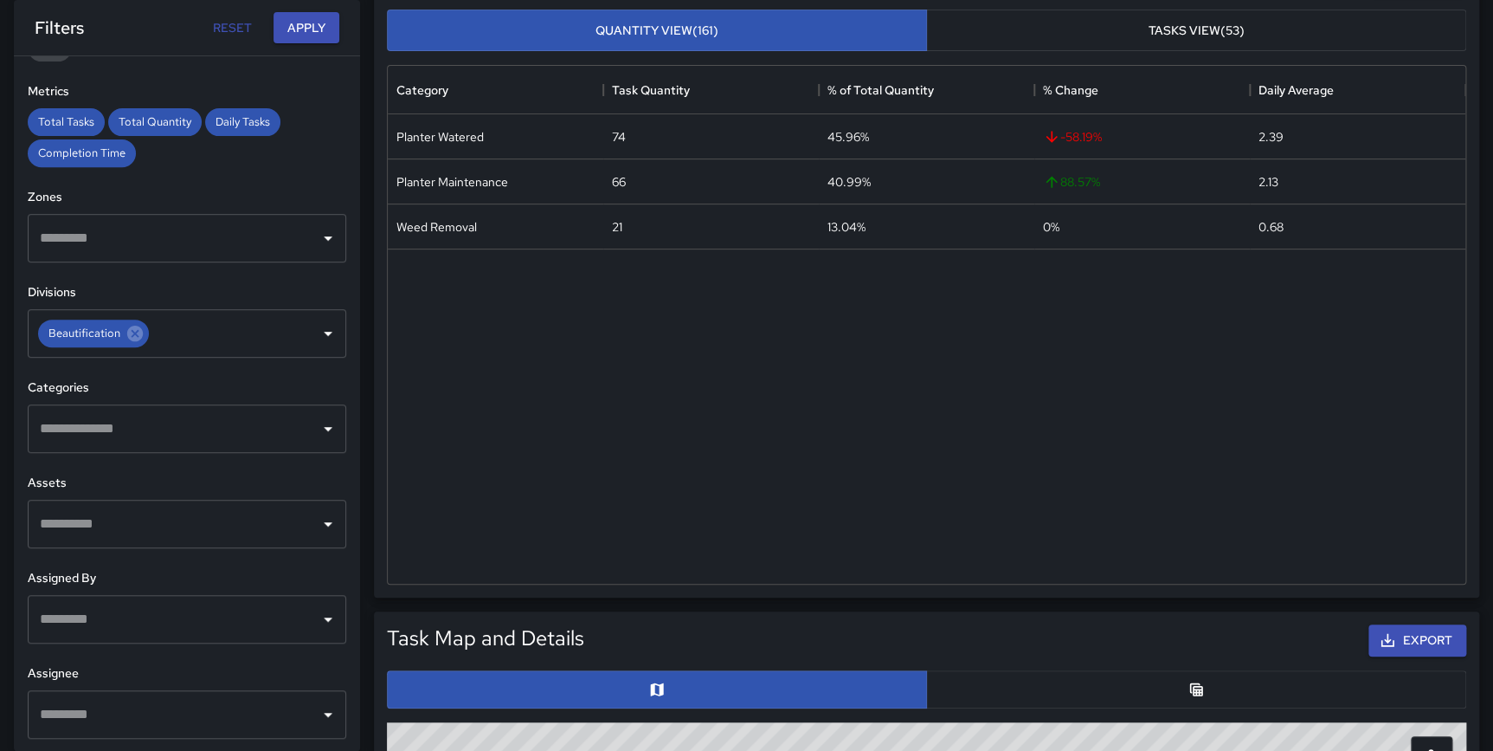
click at [119, 438] on input "text" at bounding box center [173, 428] width 277 height 33
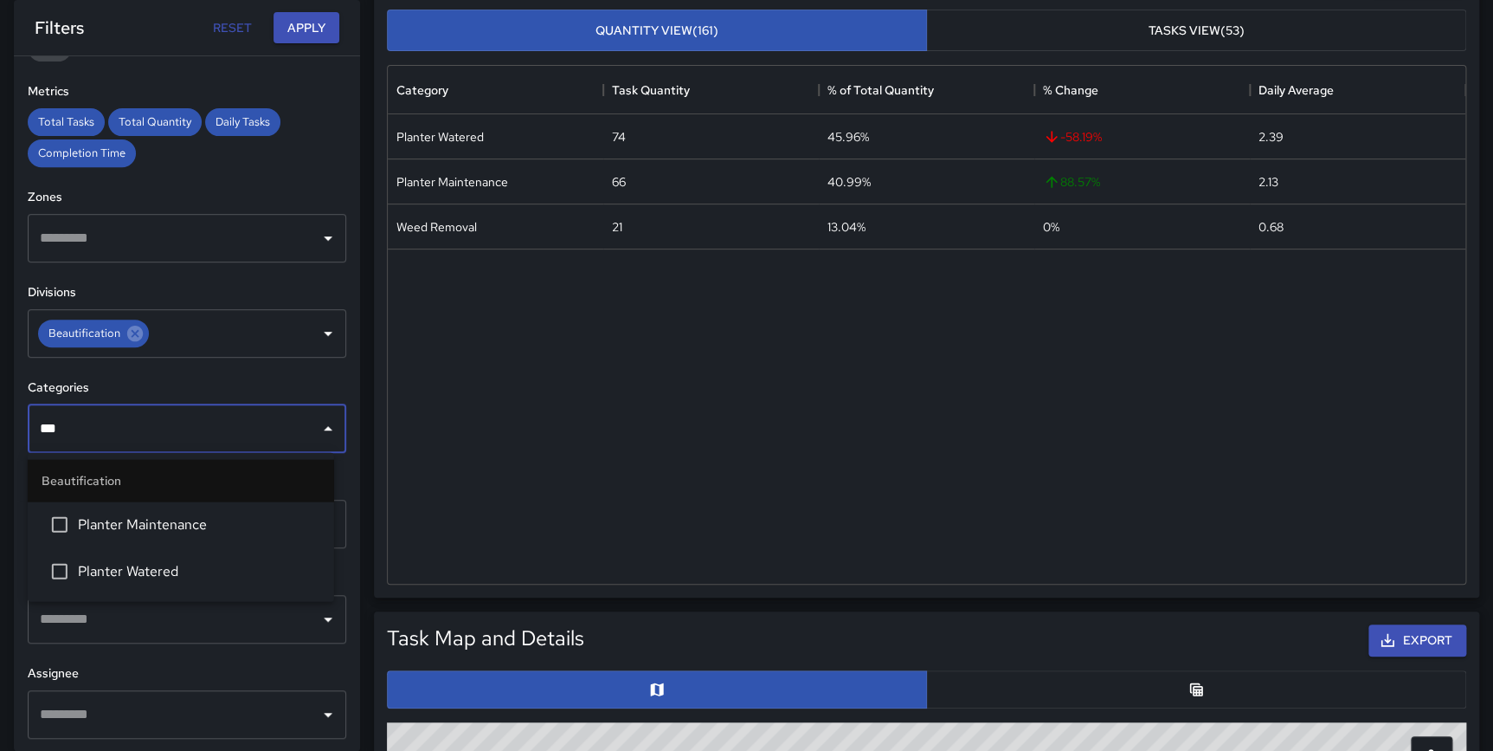
type input "****"
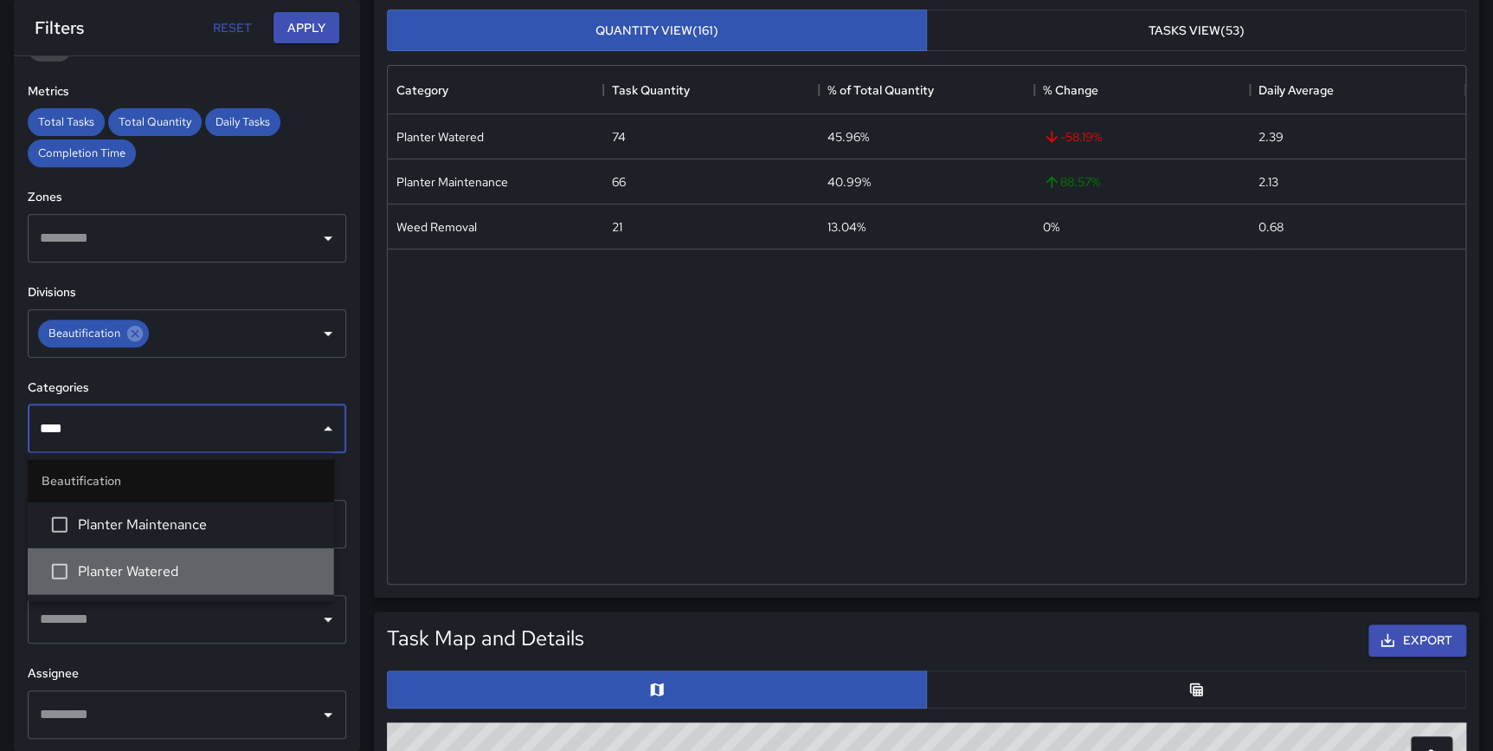
click at [204, 560] on span "Planter Watered" at bounding box center [199, 570] width 242 height 21
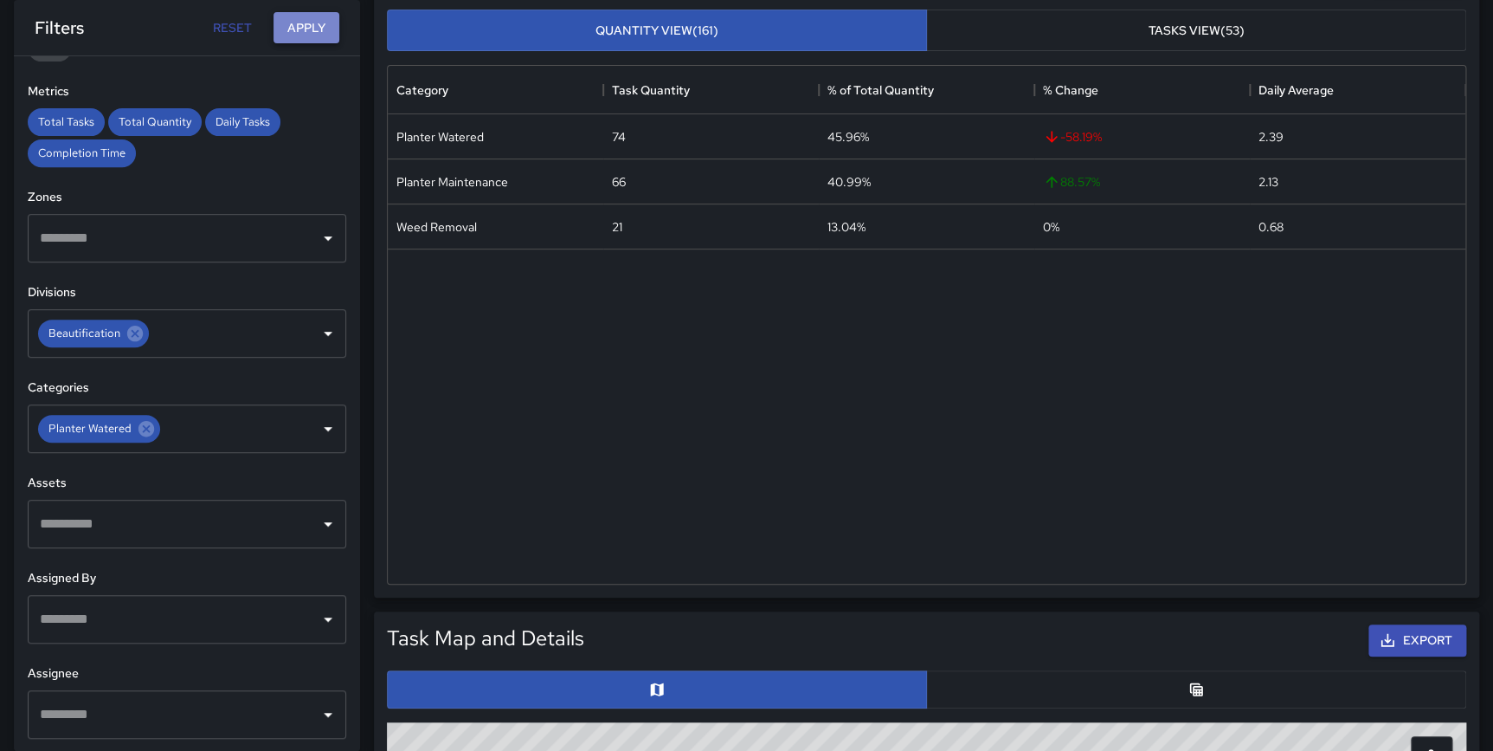
click at [300, 18] on button "Apply" at bounding box center [307, 28] width 66 height 32
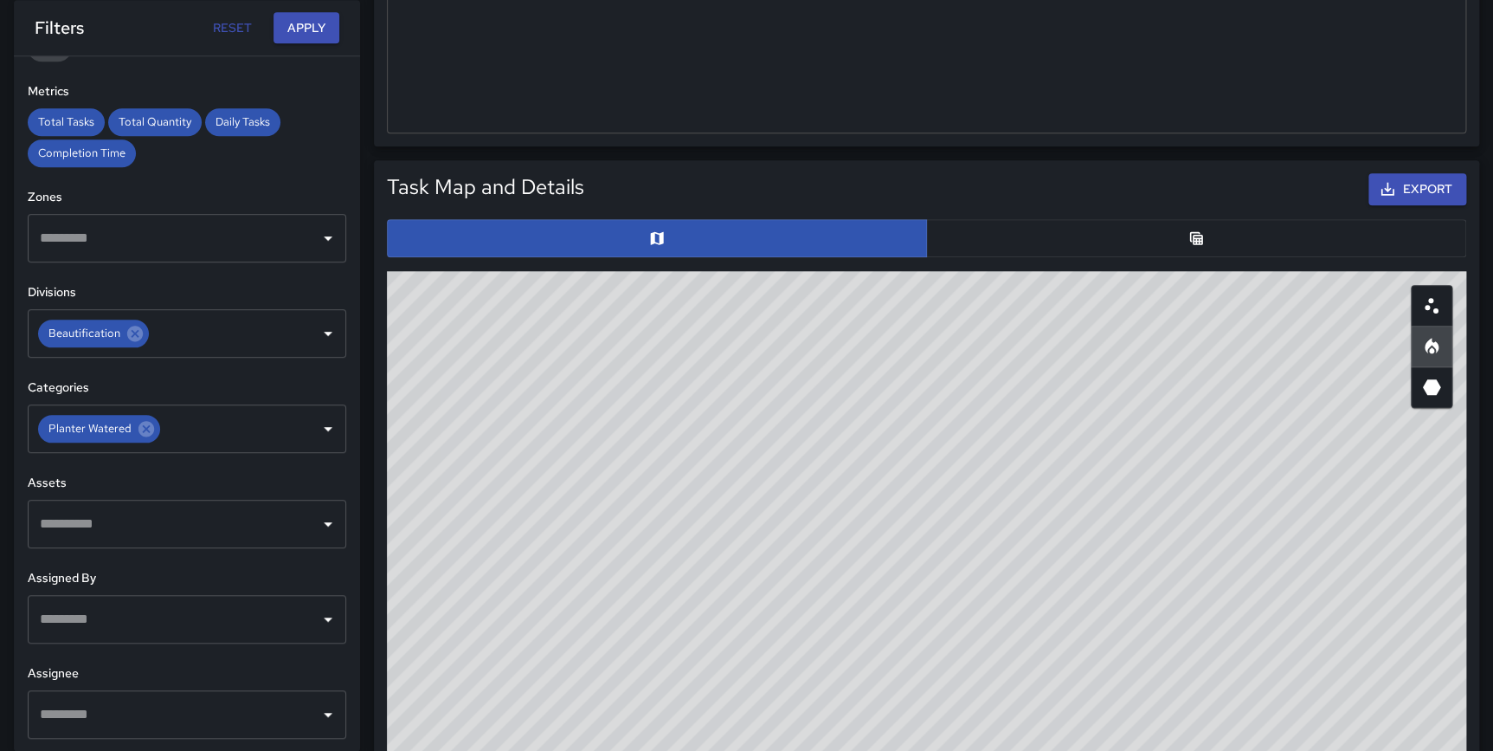
scroll to position [764, 0]
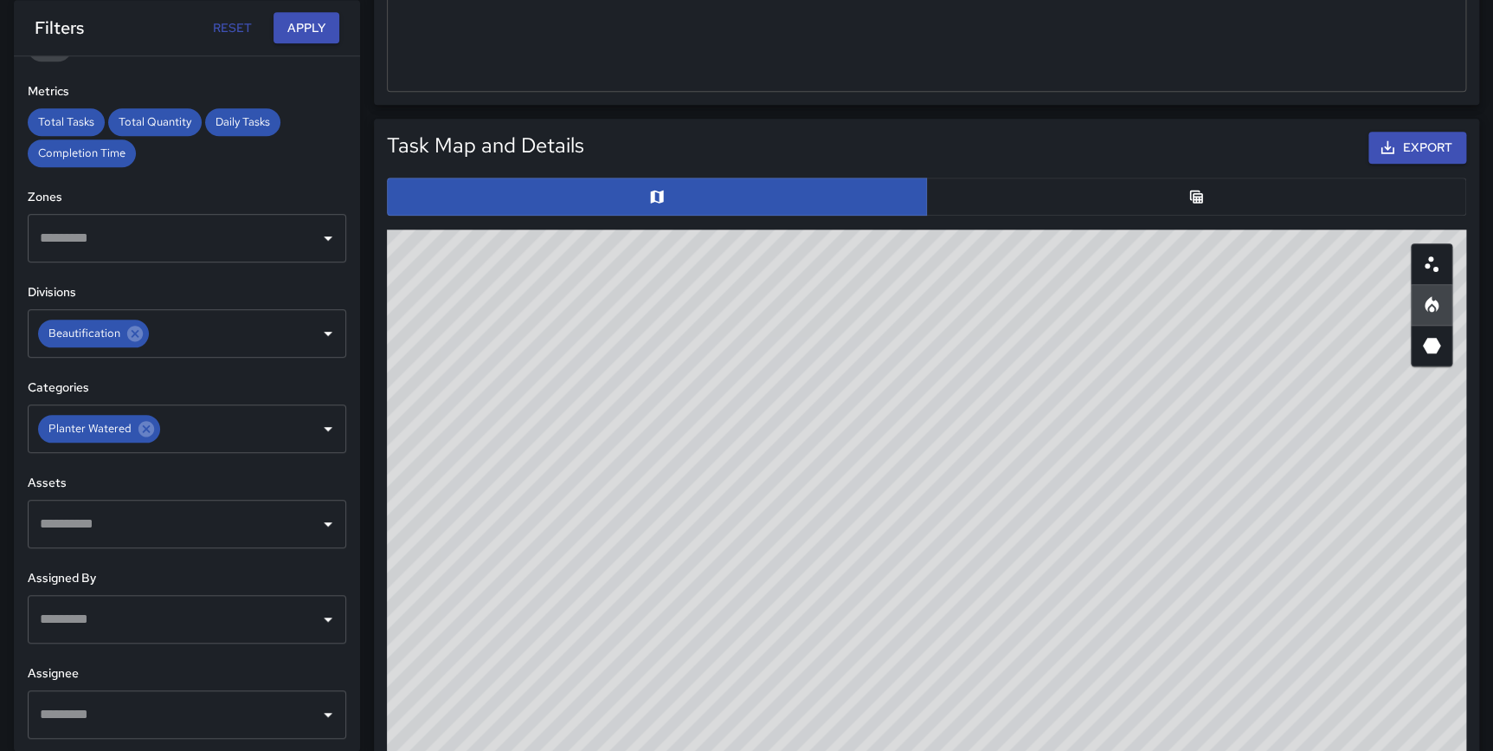
click at [1184, 196] on button "button" at bounding box center [1196, 196] width 540 height 38
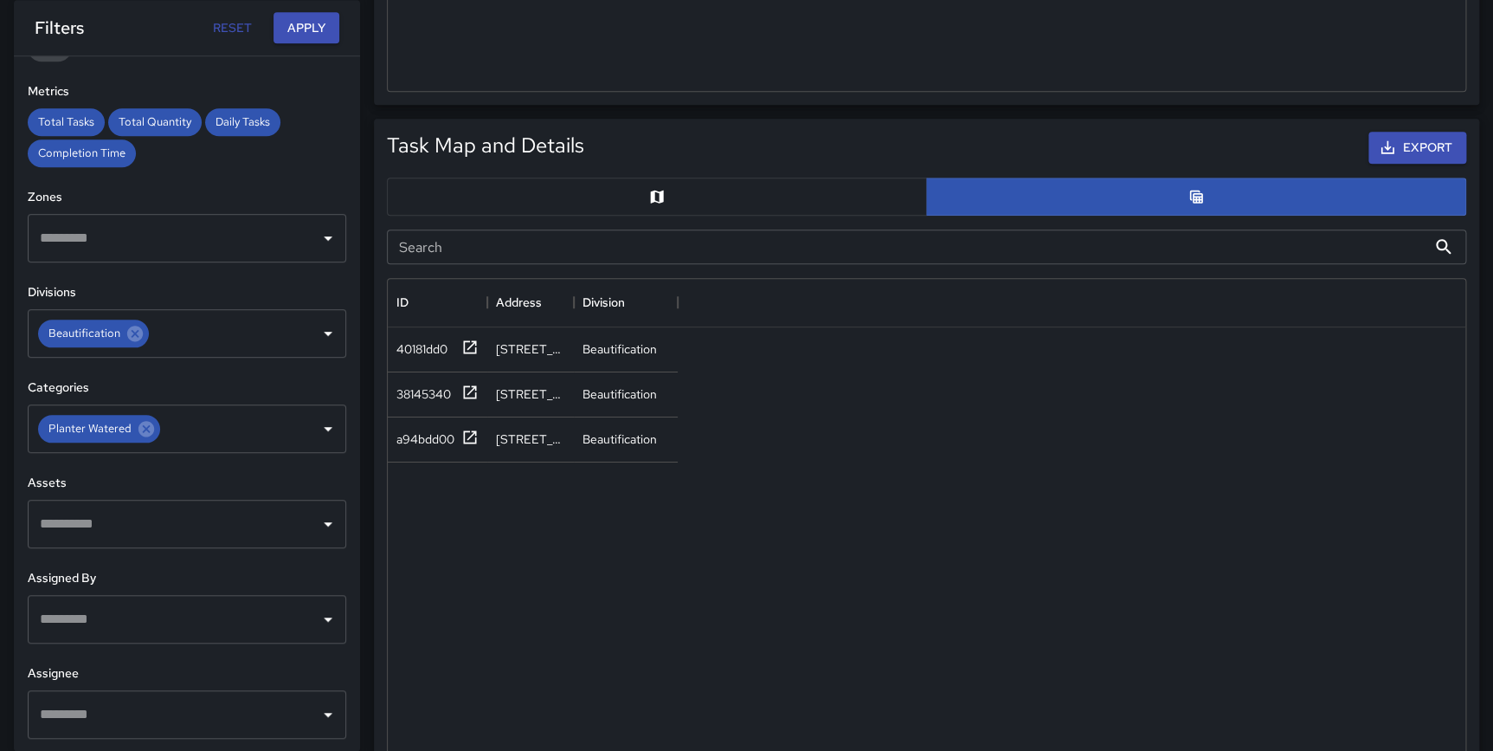
click at [730, 202] on button "button" at bounding box center [657, 196] width 540 height 38
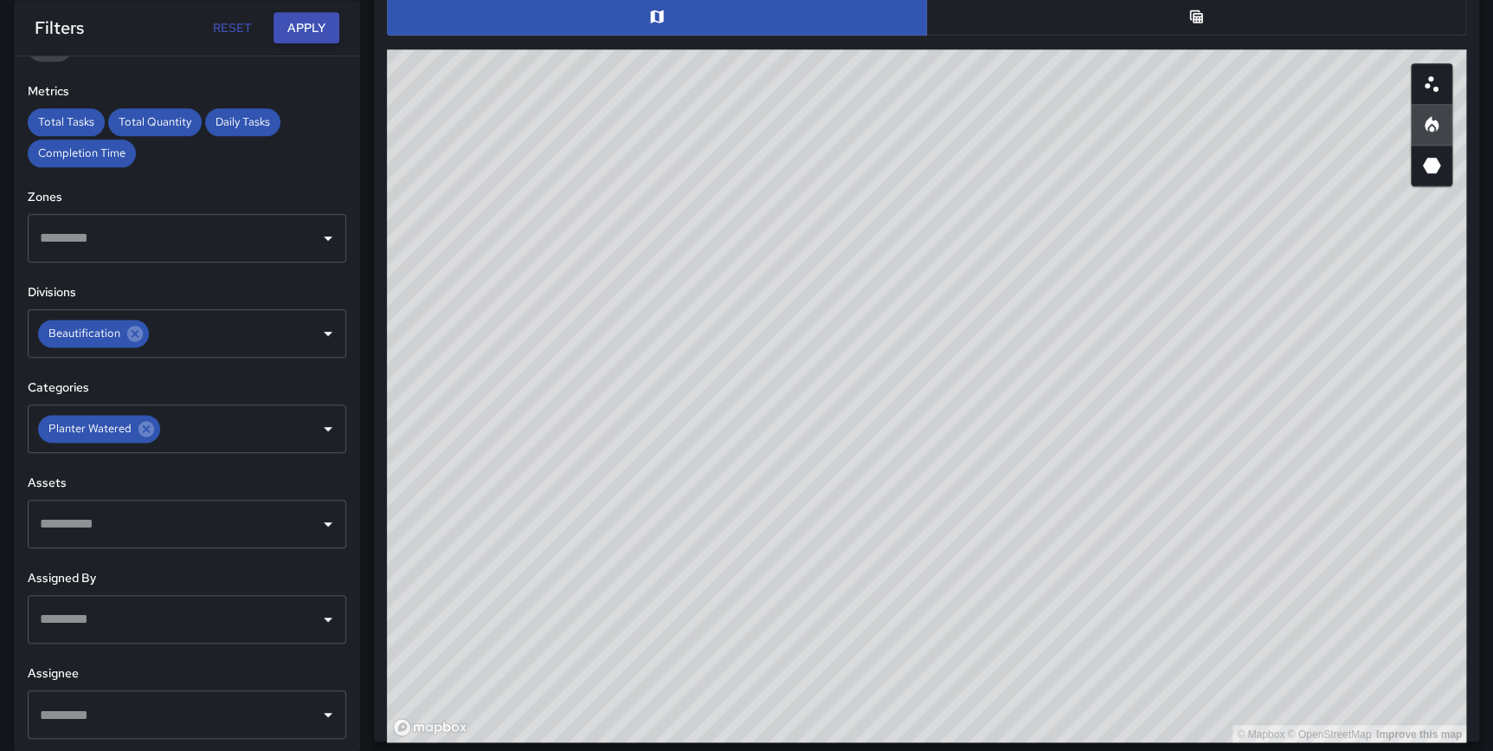
scroll to position [941, 0]
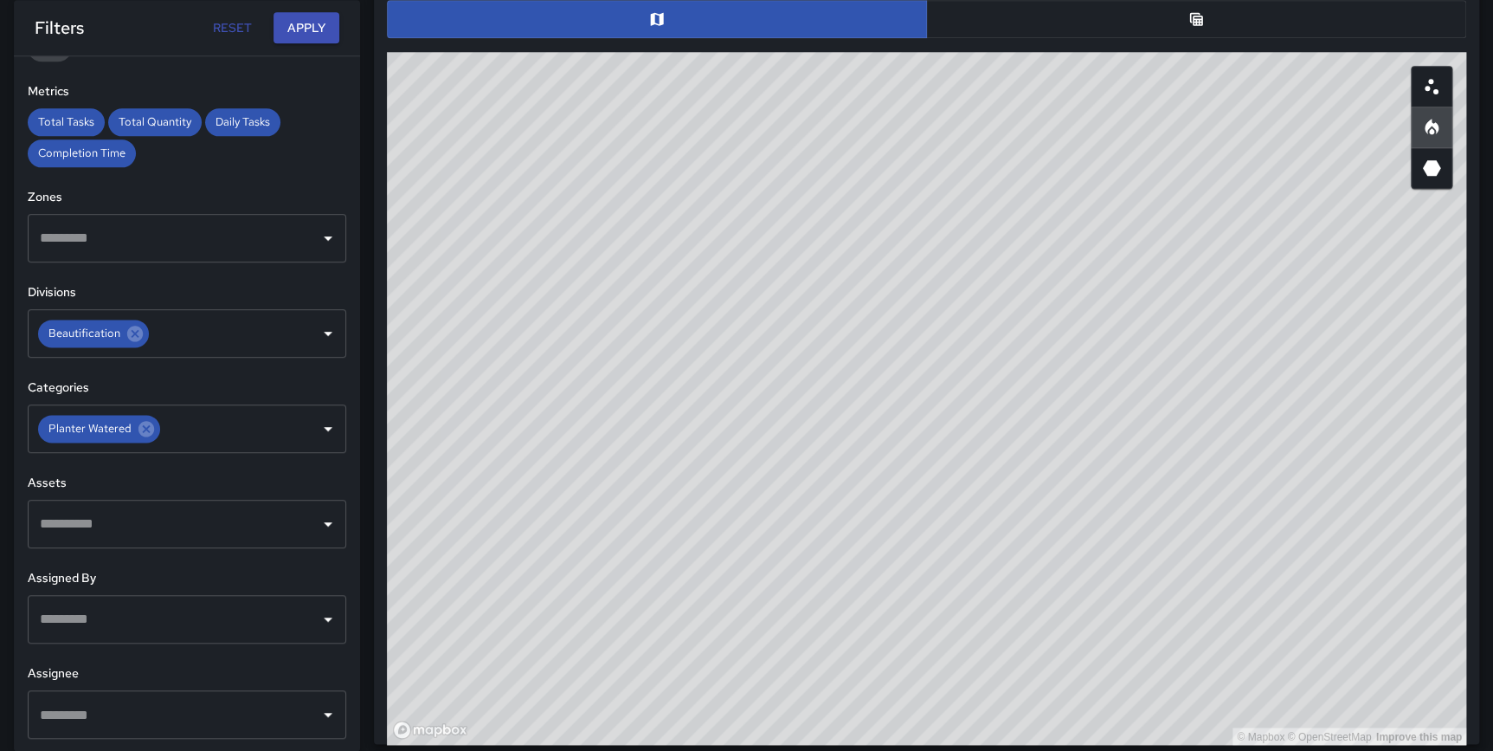
type button "map"
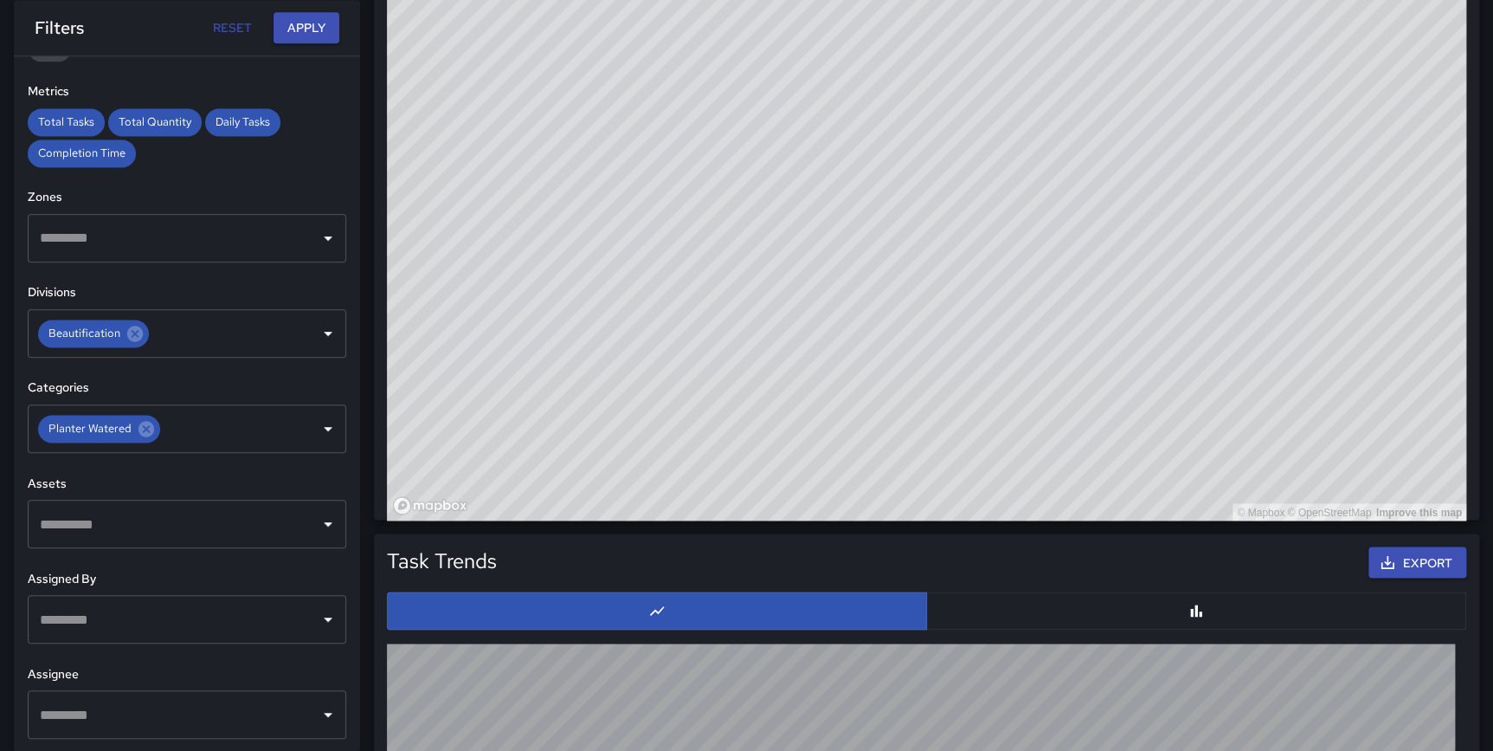
scroll to position [1181, 0]
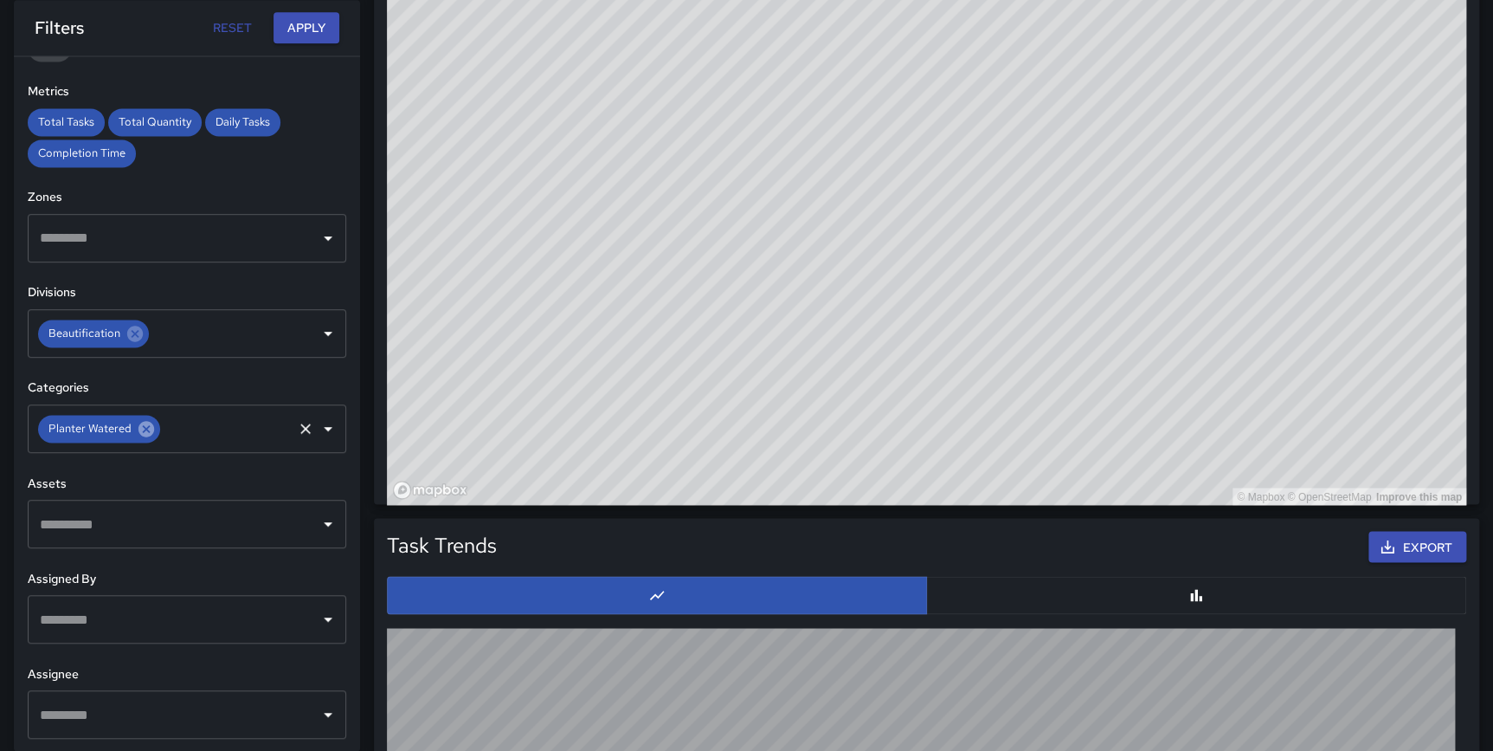
click at [145, 428] on icon at bounding box center [146, 428] width 19 height 19
click at [135, 435] on input "text" at bounding box center [173, 428] width 277 height 33
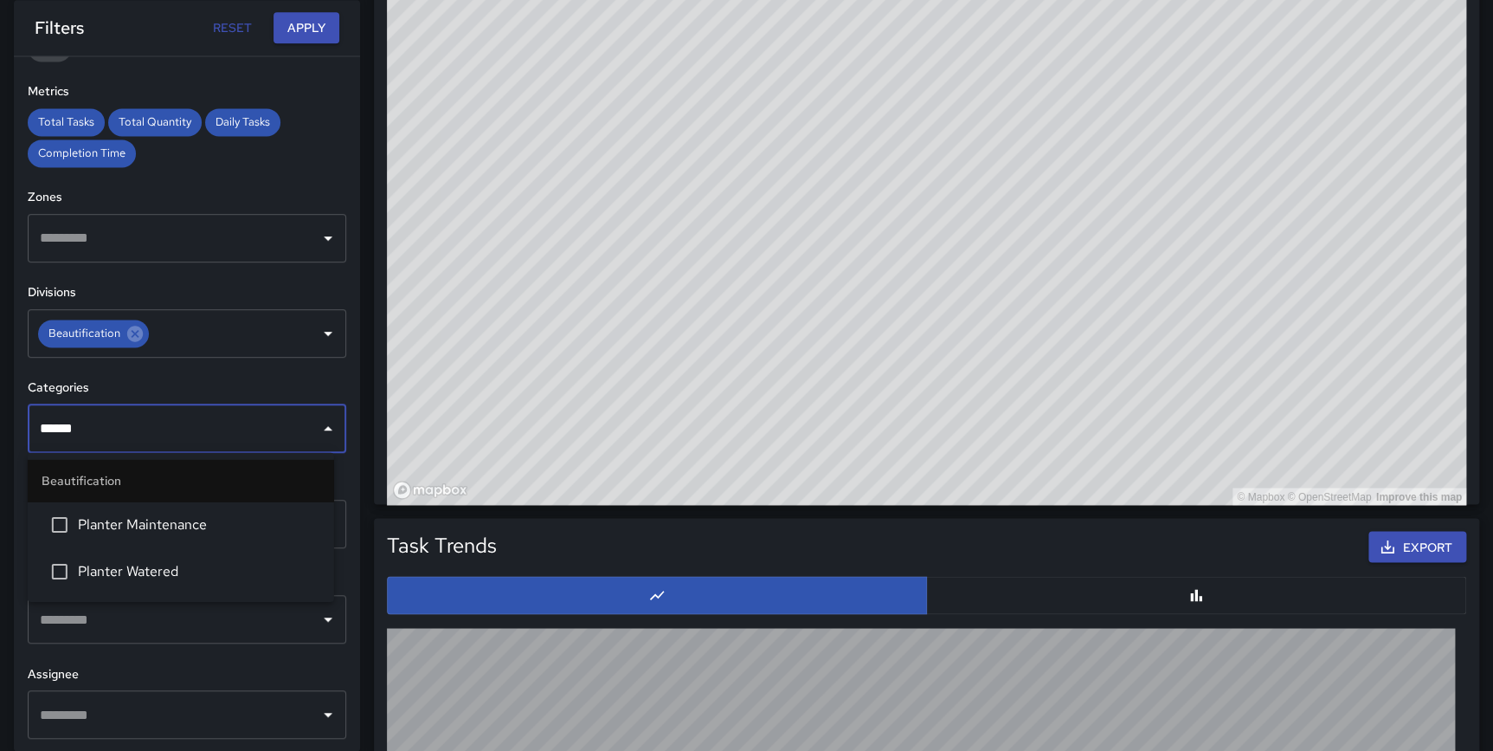
type input "*******"
click at [205, 525] on span "Planter Maintenance" at bounding box center [199, 523] width 242 height 21
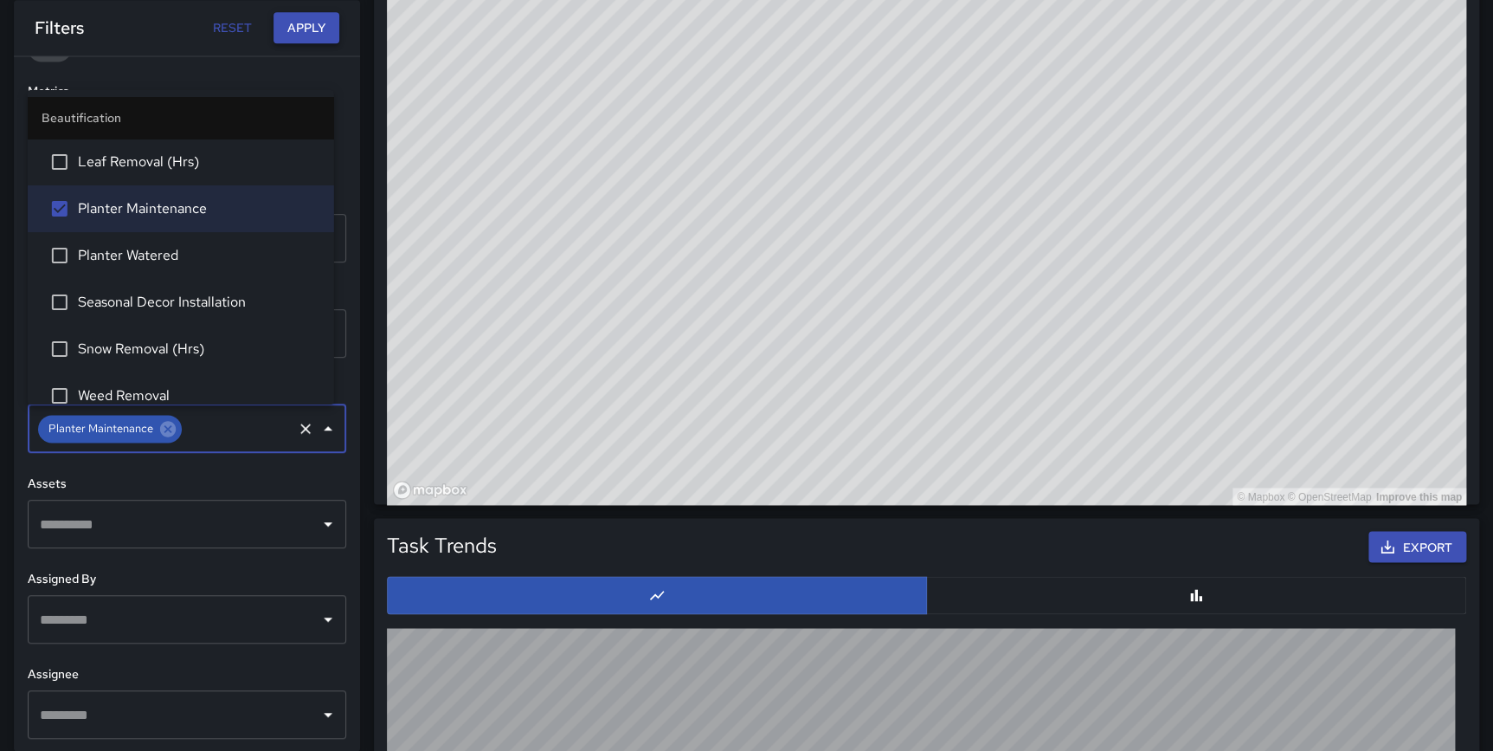
click at [294, 29] on button "Apply" at bounding box center [307, 28] width 66 height 32
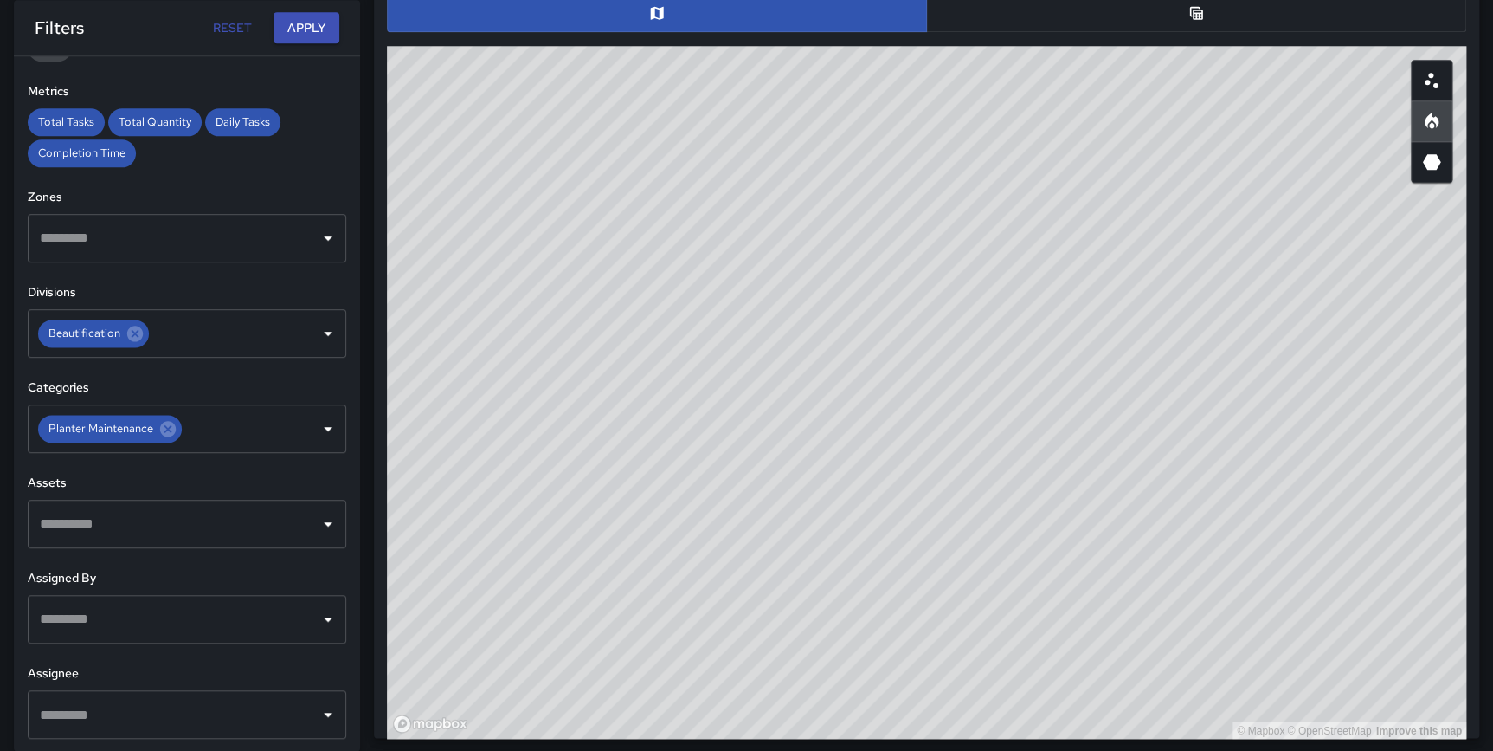
scroll to position [950, 0]
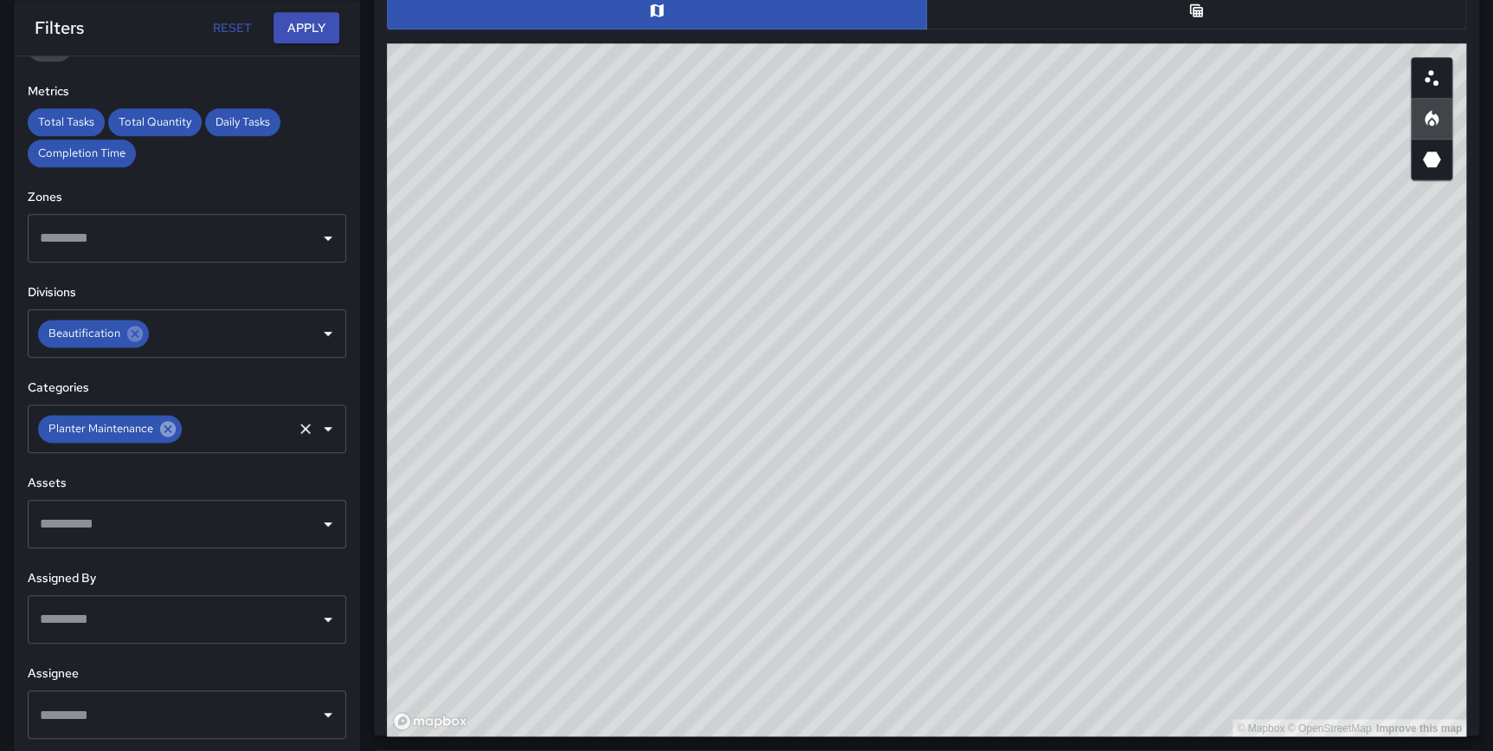
click at [164, 422] on icon at bounding box center [168, 429] width 16 height 16
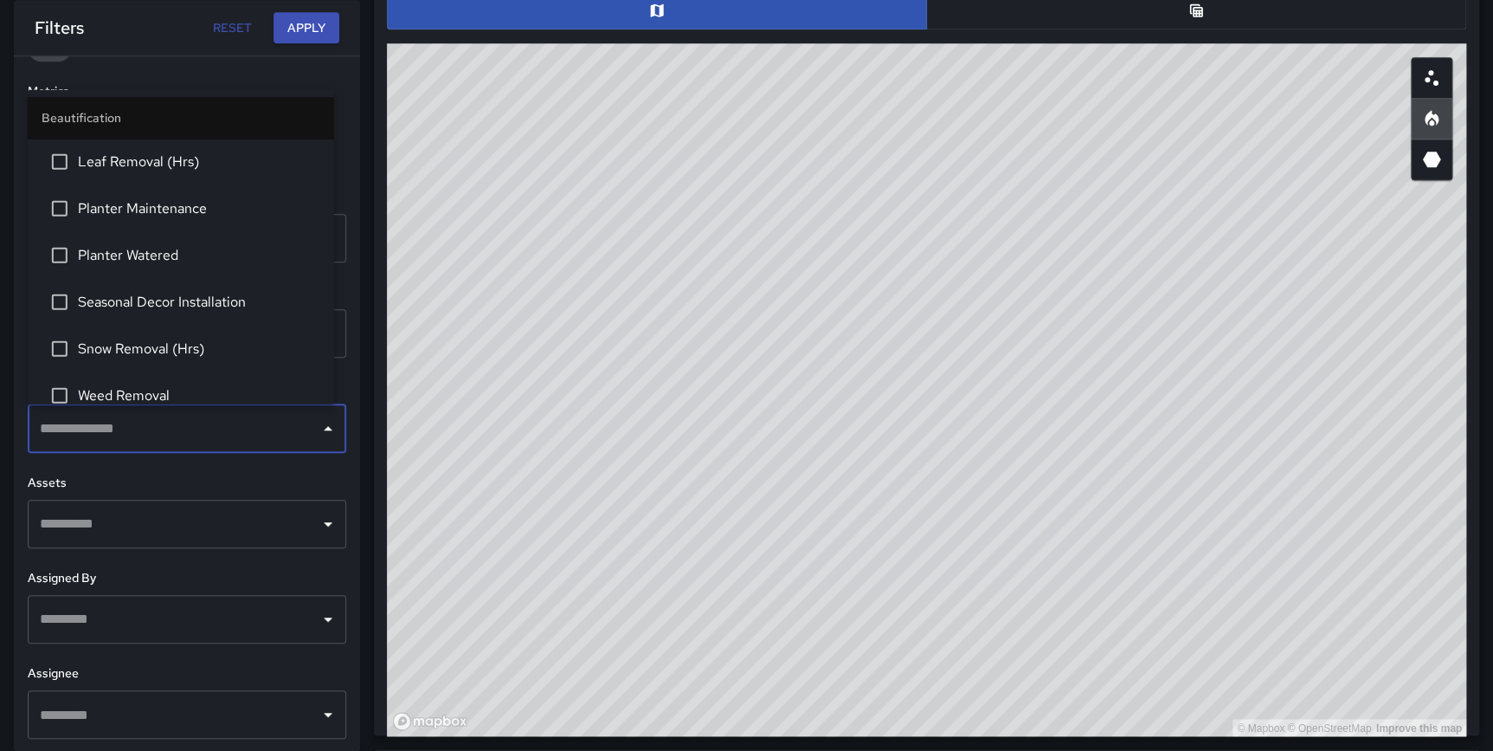
click at [137, 432] on input "text" at bounding box center [173, 428] width 277 height 33
click at [140, 385] on span "Weed Removal" at bounding box center [199, 395] width 242 height 21
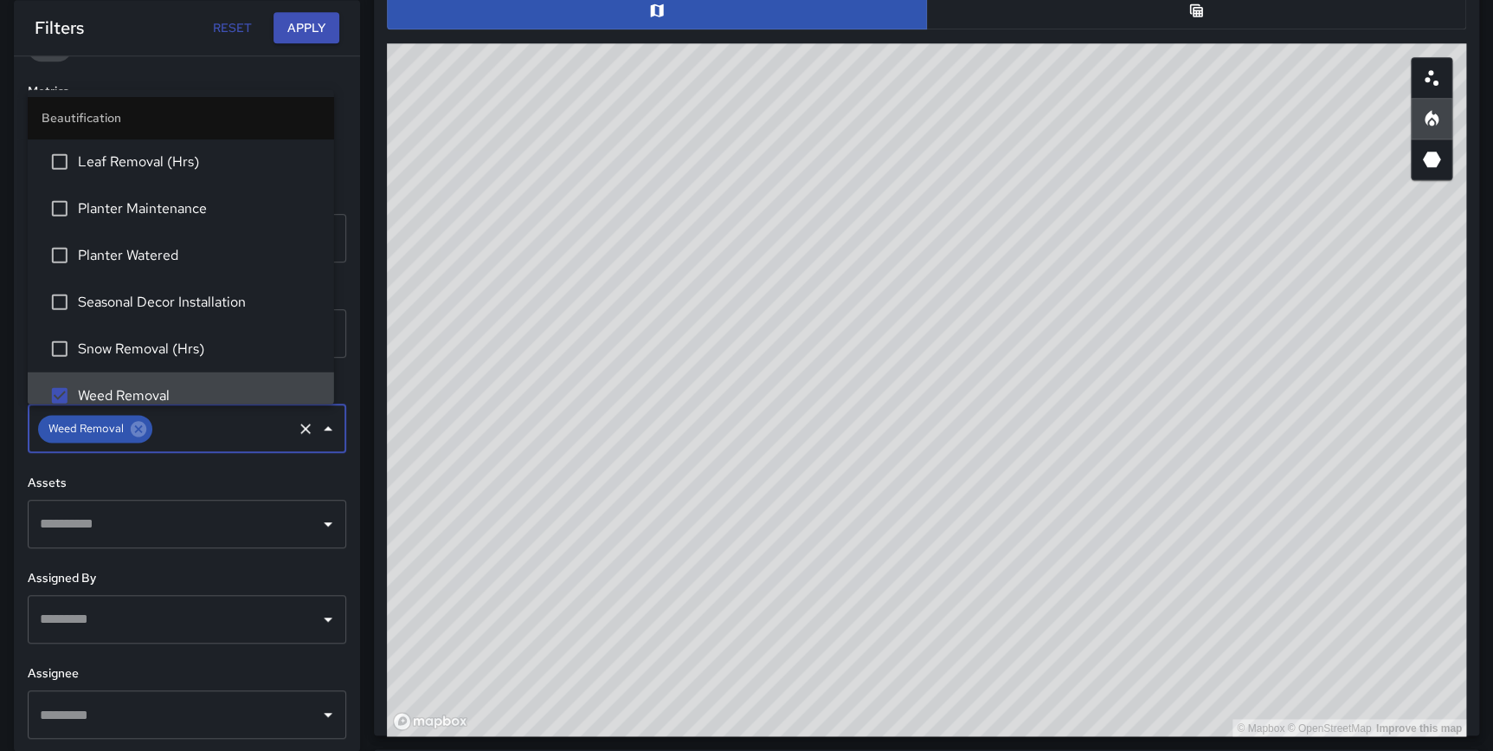
click at [328, 481] on h6 "Assets" at bounding box center [187, 483] width 319 height 19
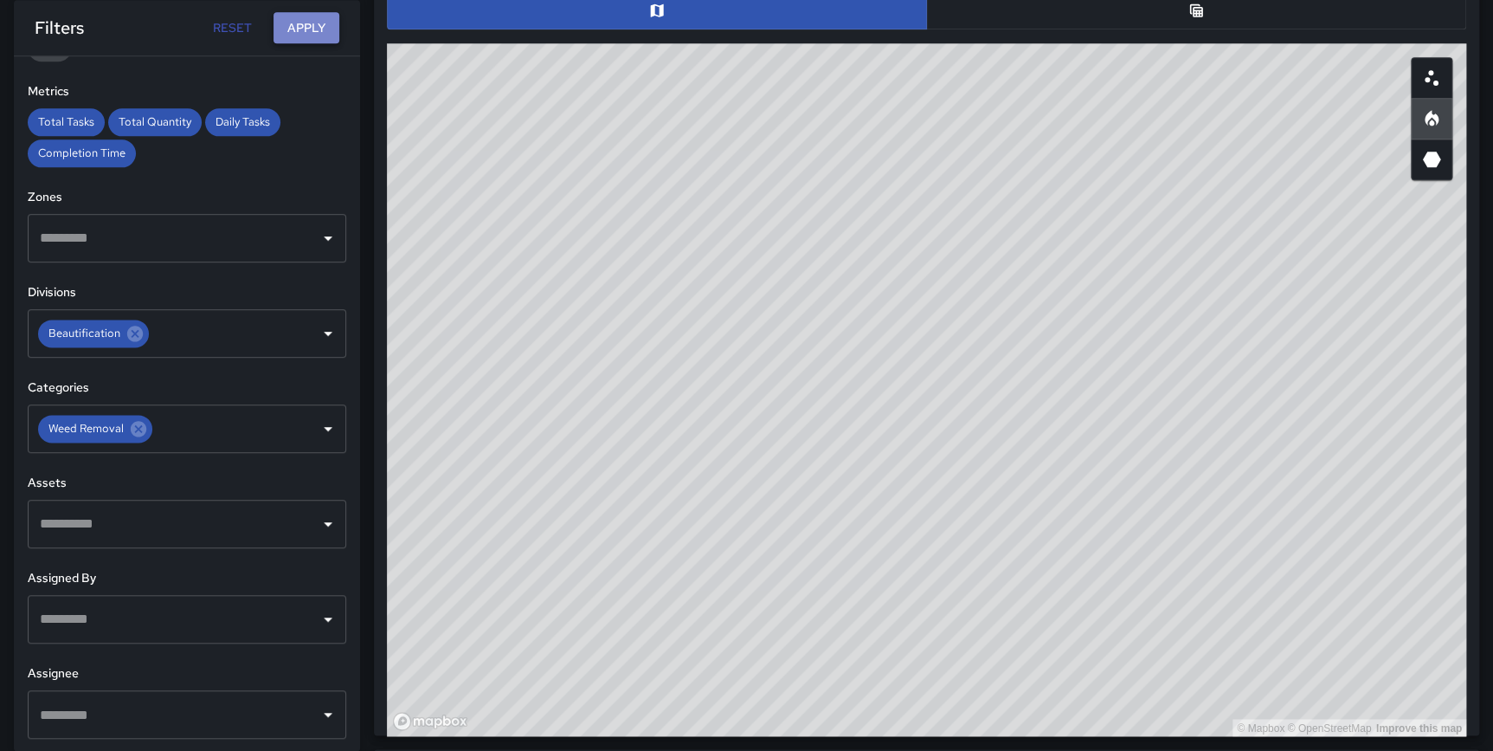
click at [310, 33] on button "Apply" at bounding box center [307, 28] width 66 height 32
click at [145, 428] on icon at bounding box center [139, 429] width 16 height 16
click at [132, 429] on input "text" at bounding box center [173, 428] width 277 height 33
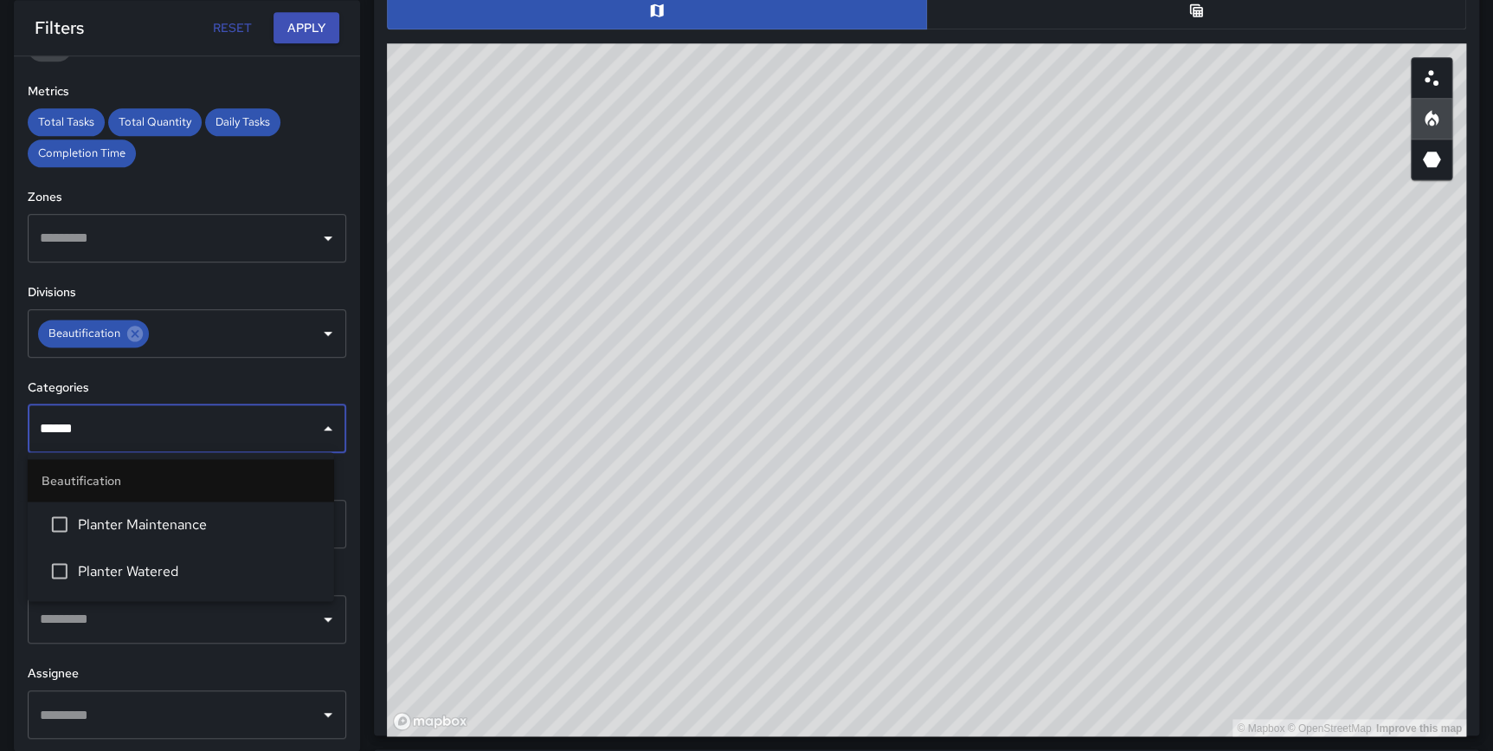
type input "*******"
drag, startPoint x: 132, startPoint y: 577, endPoint x: 133, endPoint y: 566, distance: 10.4
click at [132, 589] on li "Planter Watered" at bounding box center [181, 570] width 306 height 47
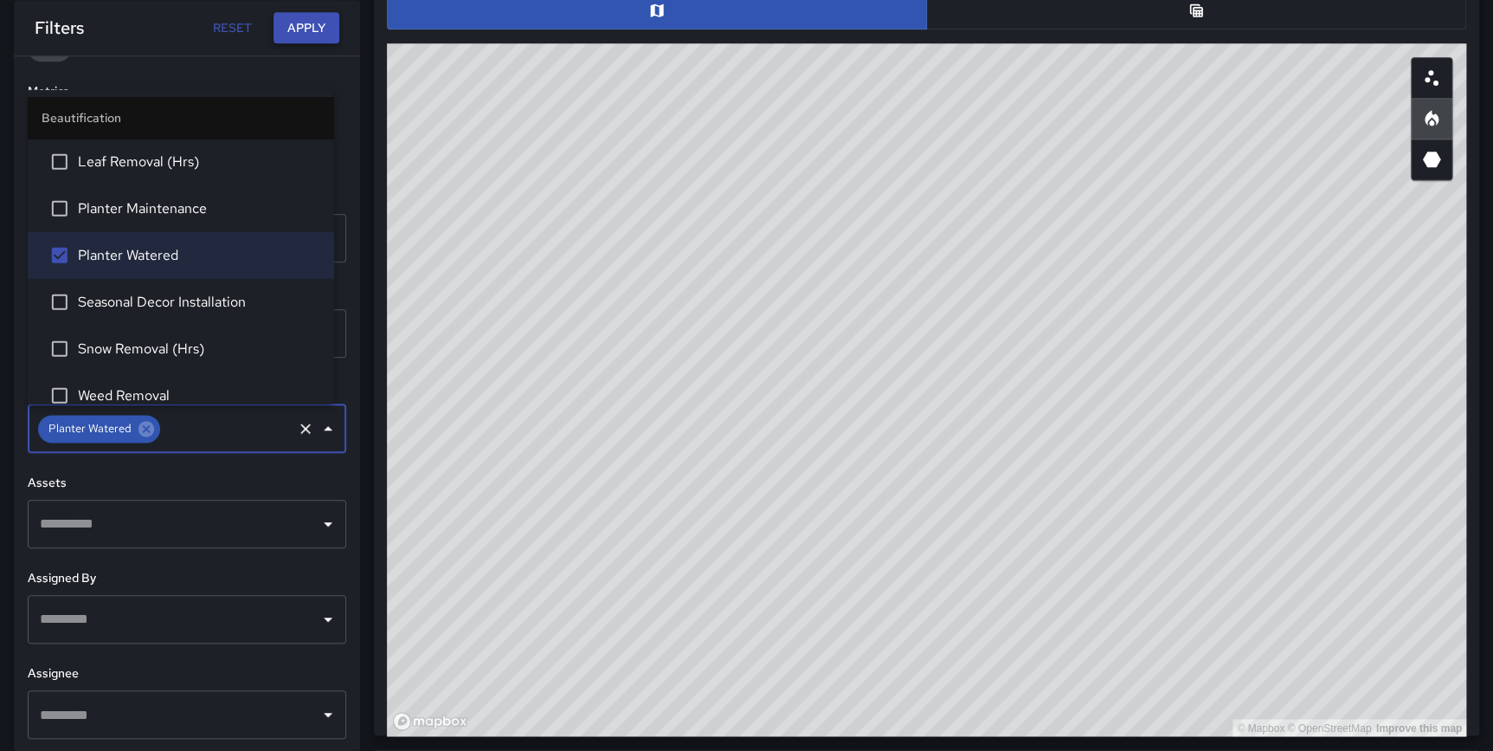
click at [300, 35] on button "Apply" at bounding box center [307, 28] width 66 height 32
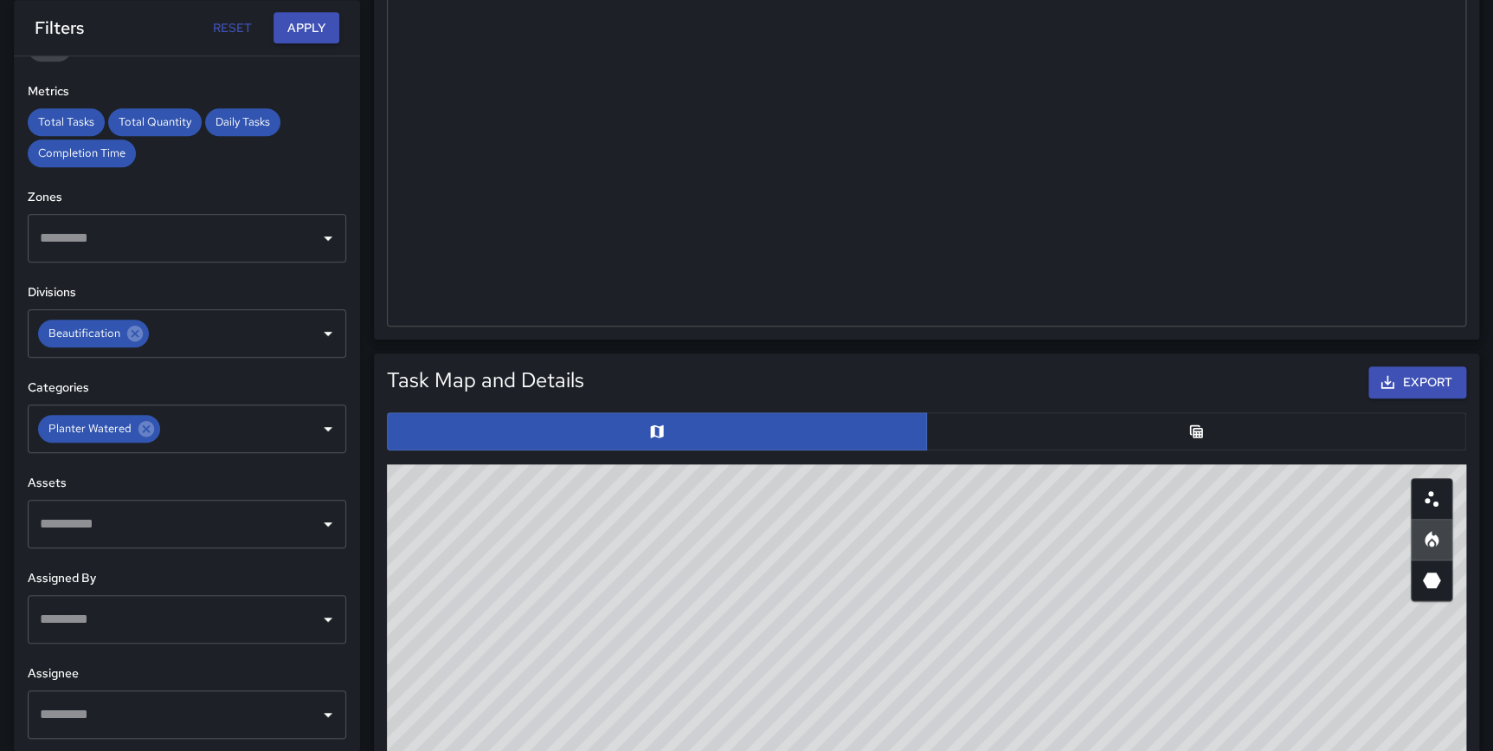
scroll to position [563, 0]
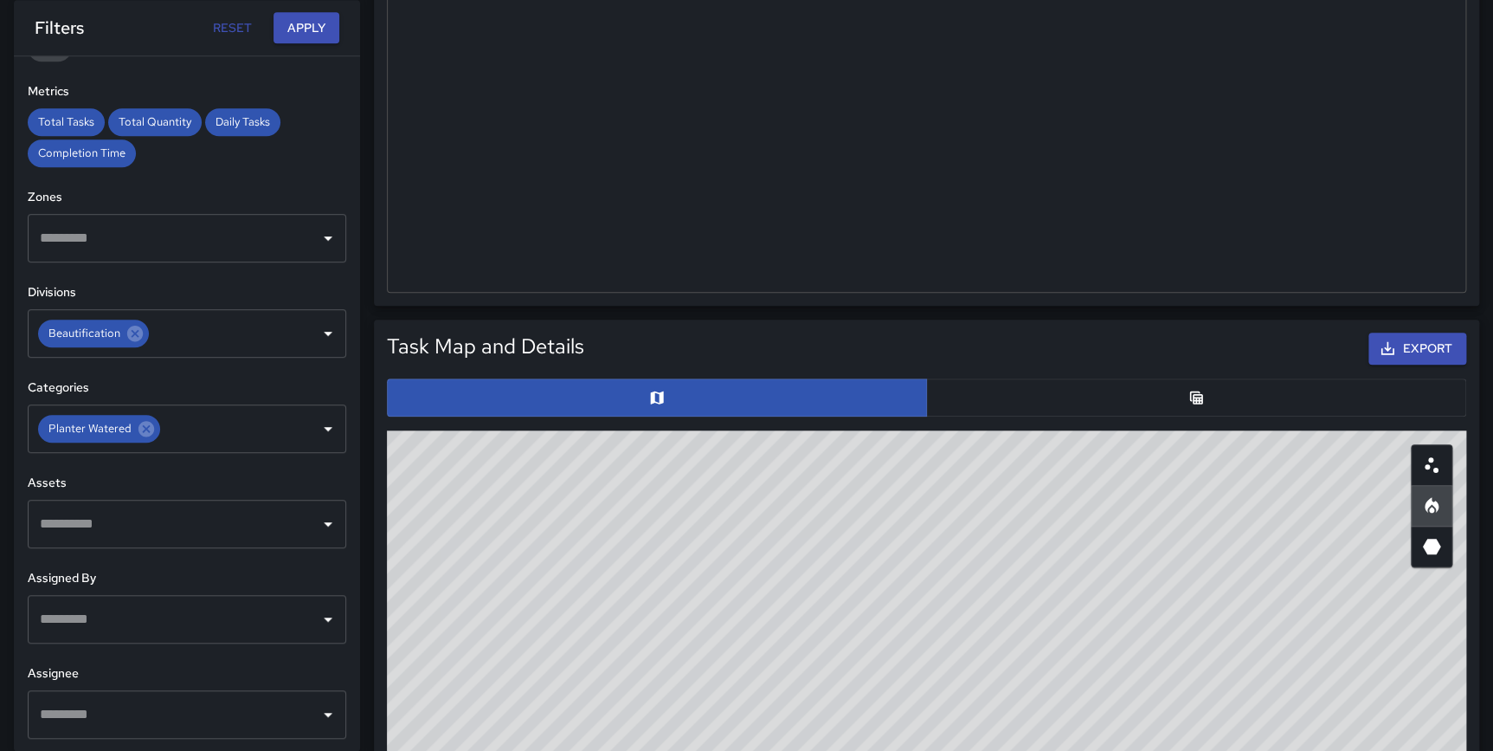
click at [1185, 391] on button "button" at bounding box center [1196, 397] width 540 height 38
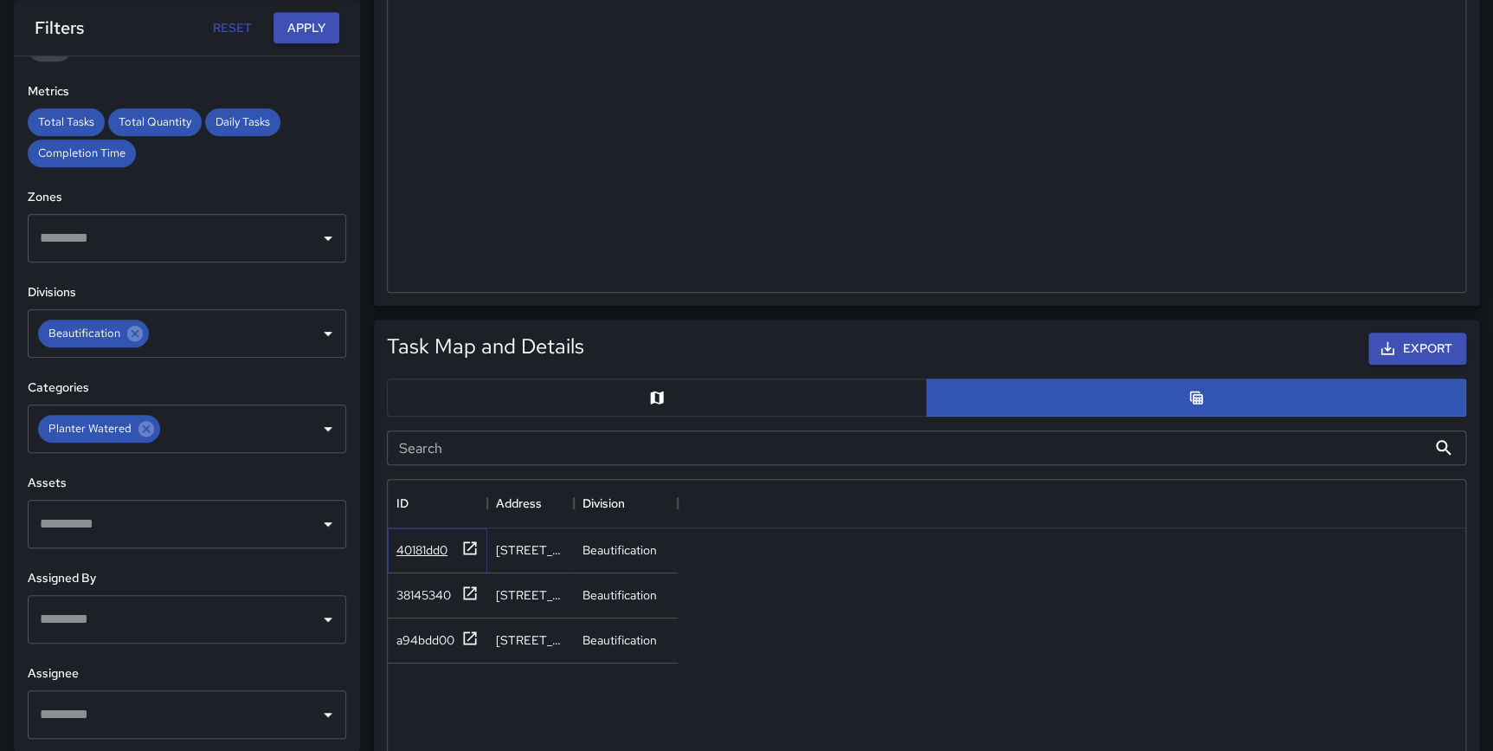
click at [469, 545] on icon at bounding box center [469, 547] width 17 height 17
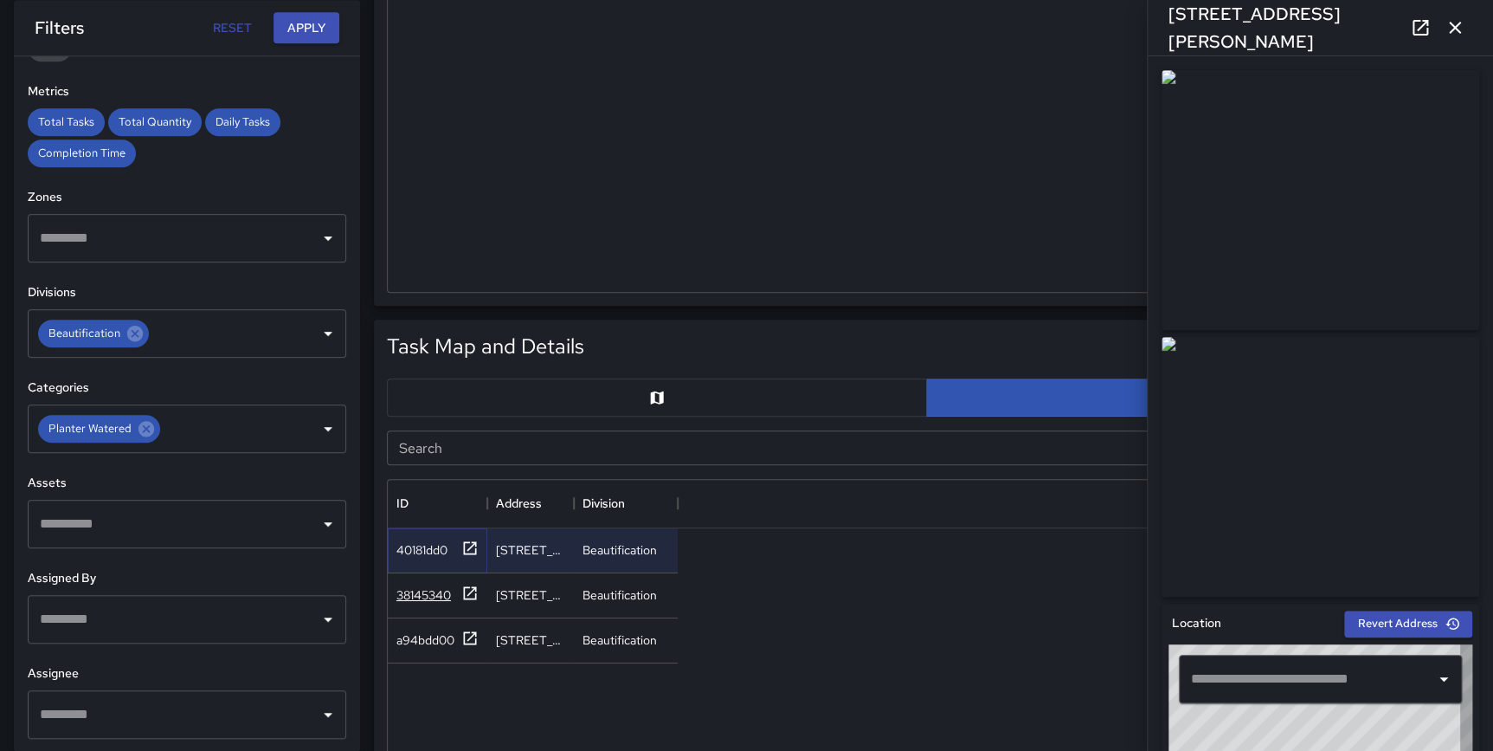
type input "**********"
click at [470, 587] on icon at bounding box center [469, 592] width 17 height 17
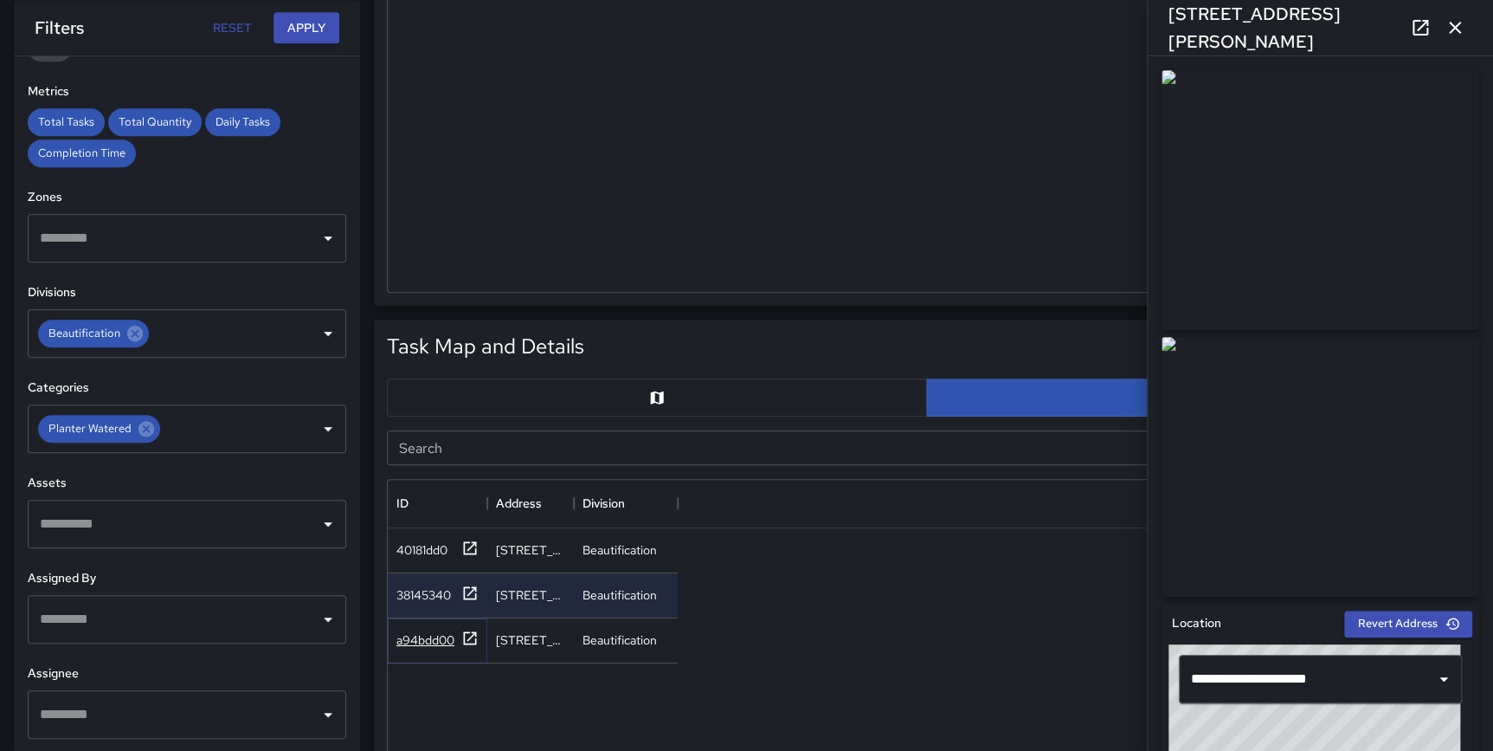
click at [468, 631] on icon at bounding box center [470, 637] width 13 height 13
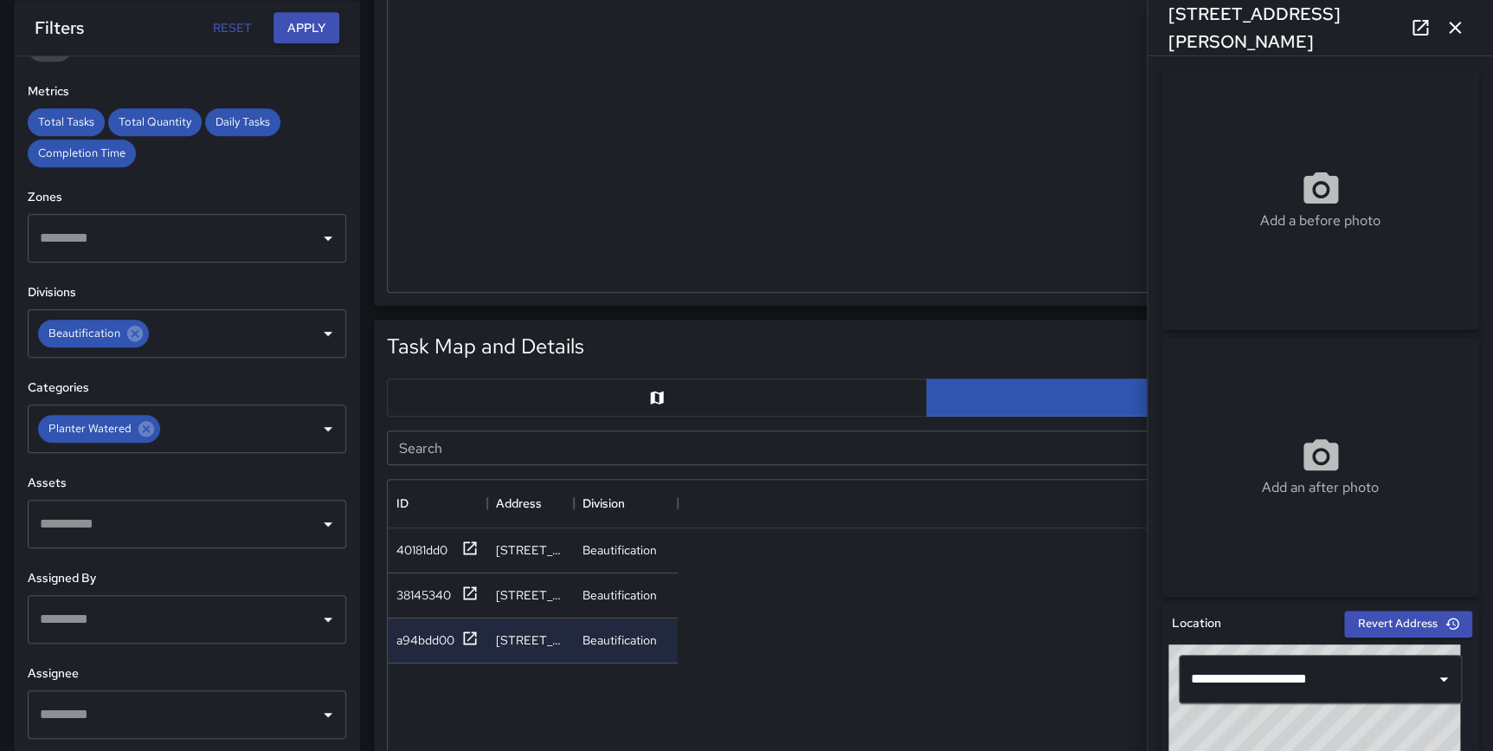
click at [1451, 26] on icon "button" at bounding box center [1455, 27] width 21 height 21
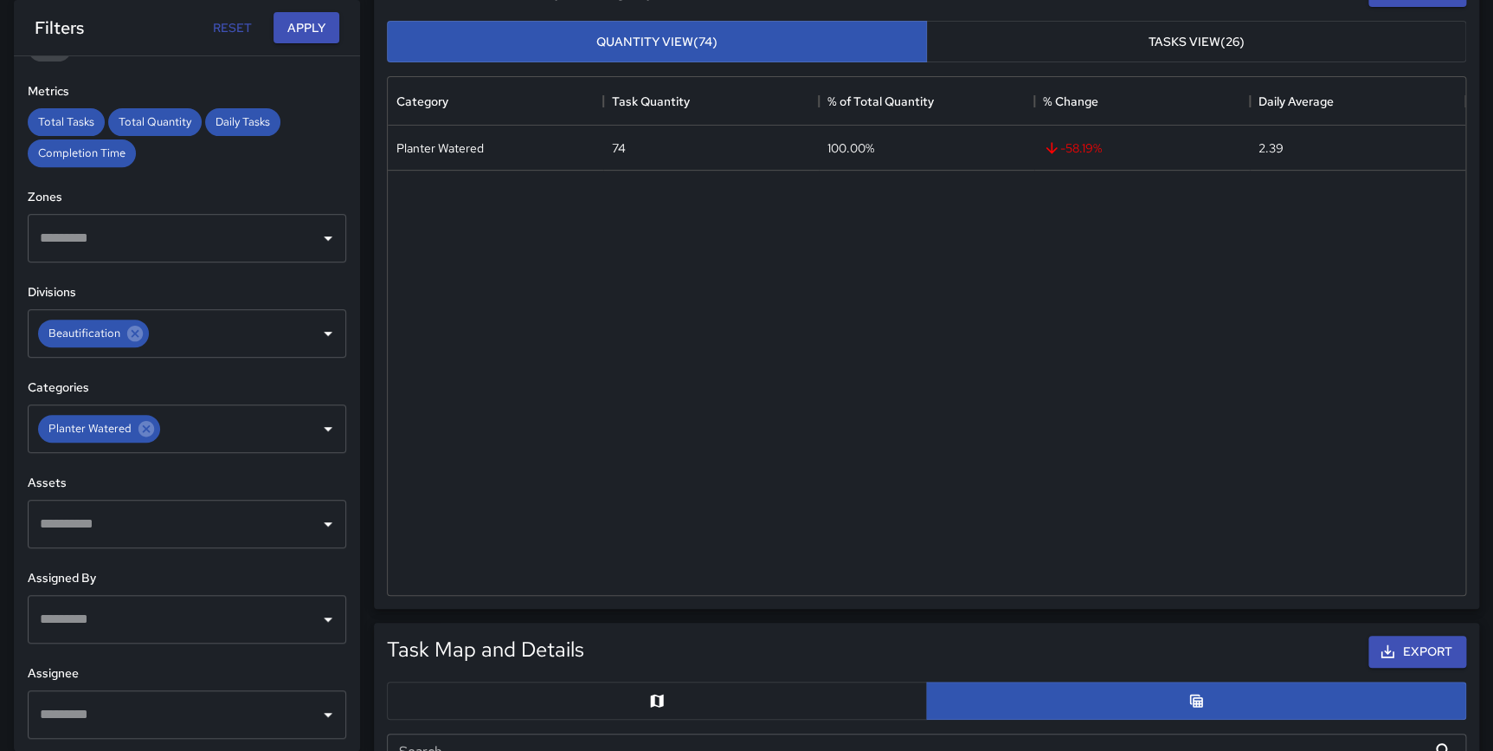
scroll to position [268, 0]
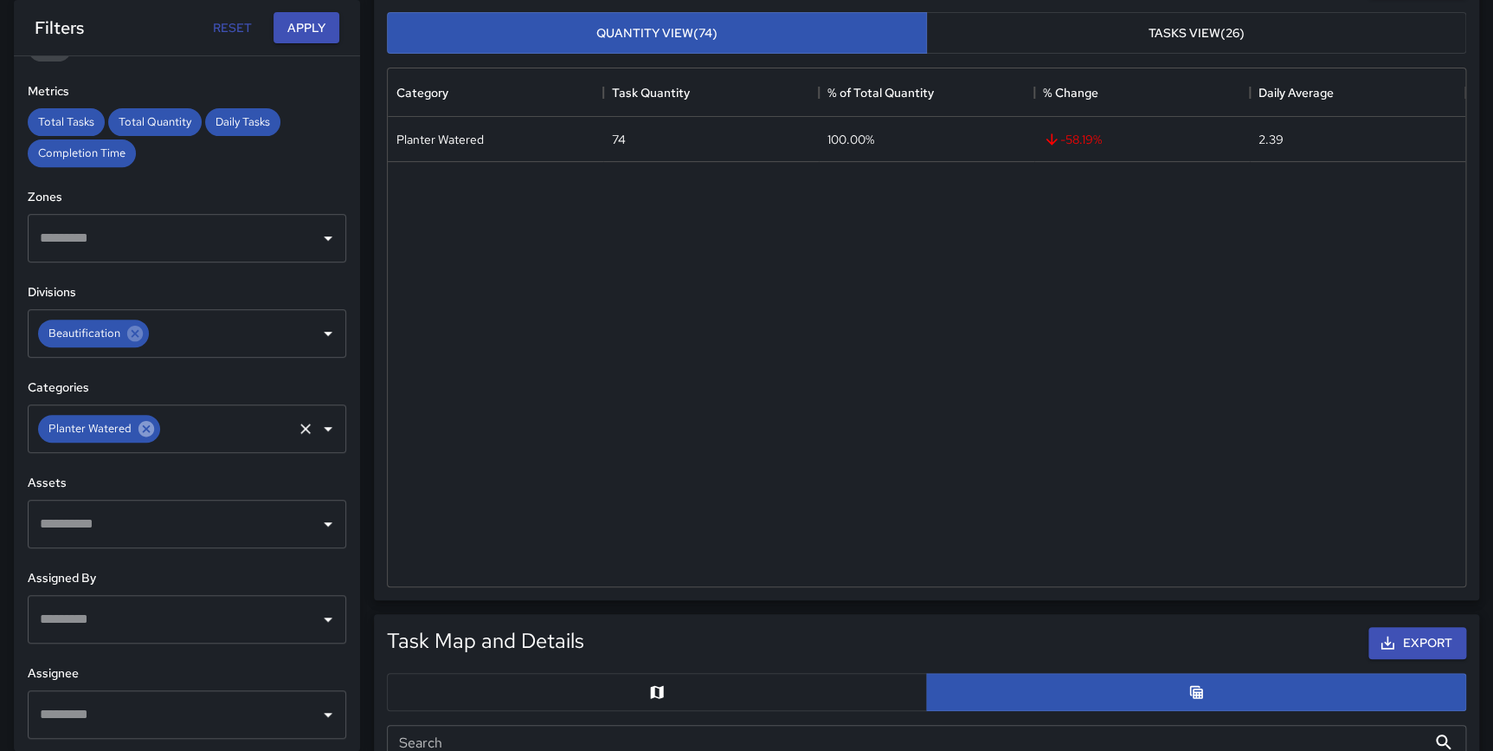
click at [145, 432] on icon at bounding box center [147, 429] width 16 height 16
click at [235, 23] on button "Reset" at bounding box center [231, 28] width 55 height 32
type input "**********"
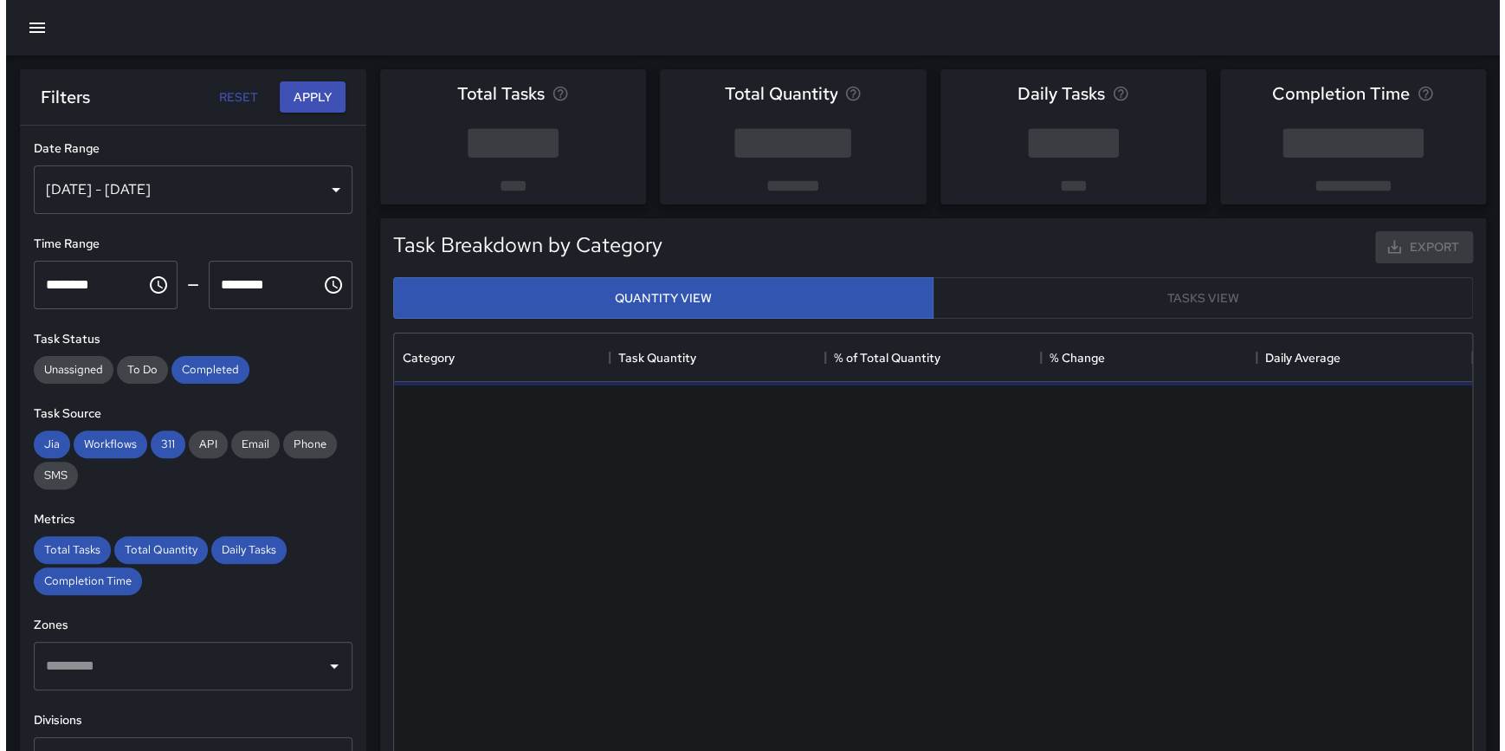
scroll to position [506, 1065]
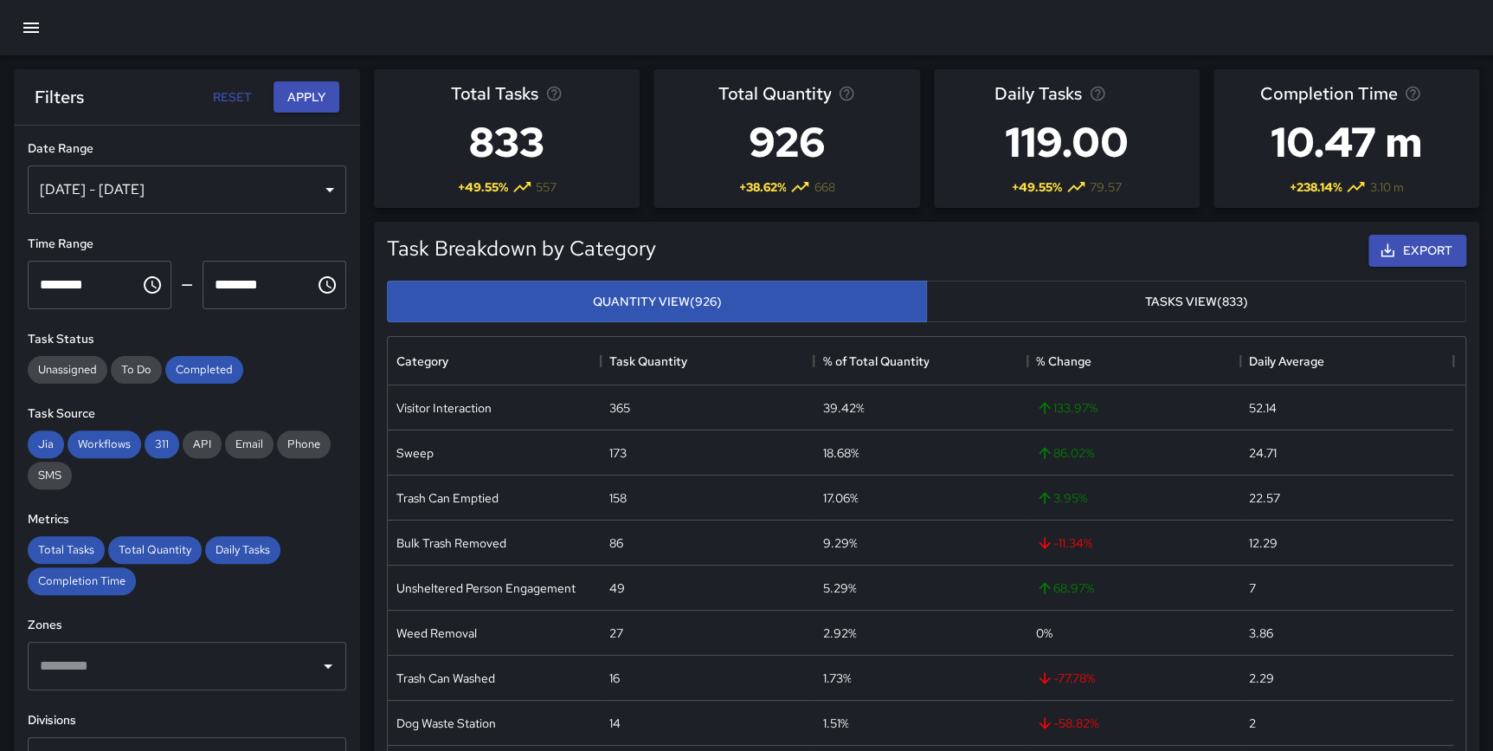
click at [188, 207] on div "[DATE] - [DATE]" at bounding box center [187, 189] width 319 height 48
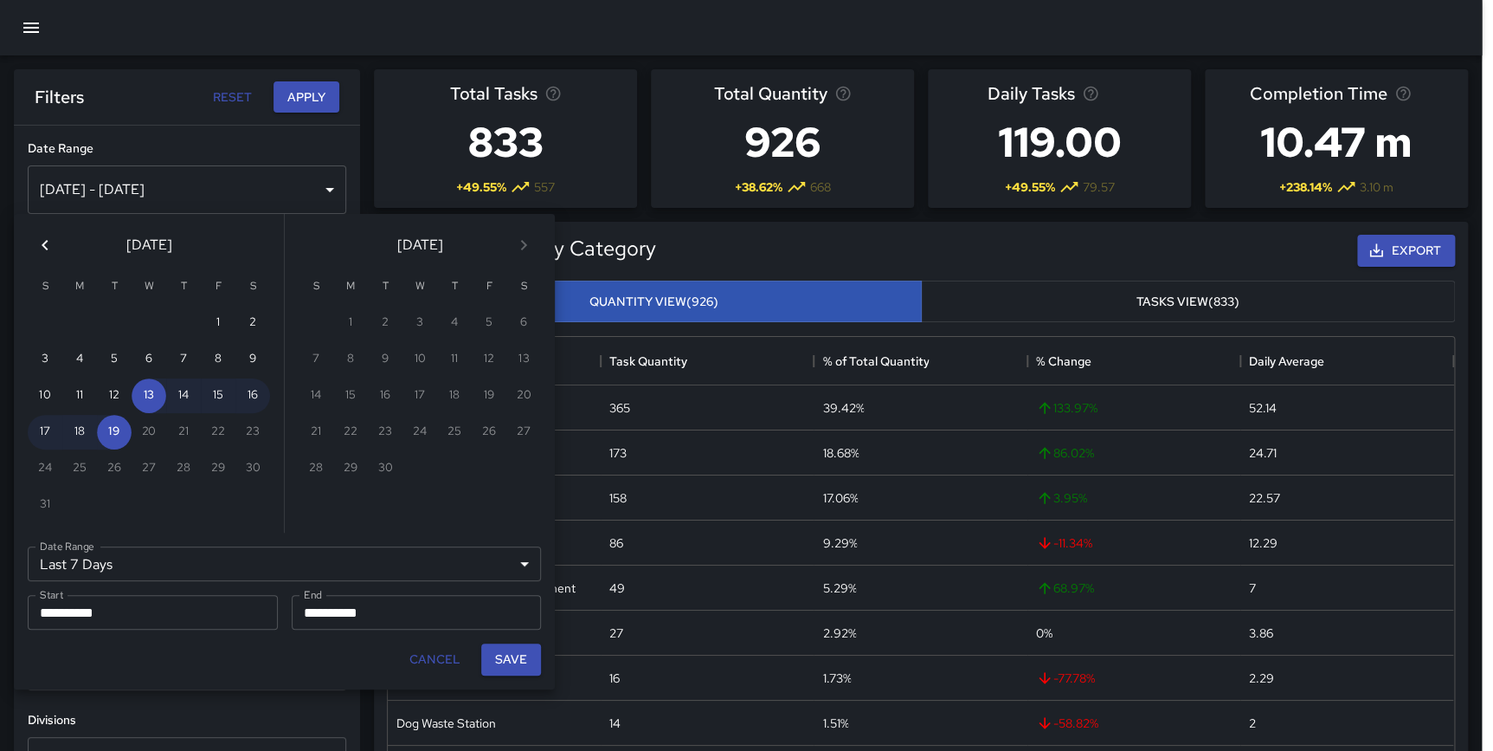
scroll to position [506, 1066]
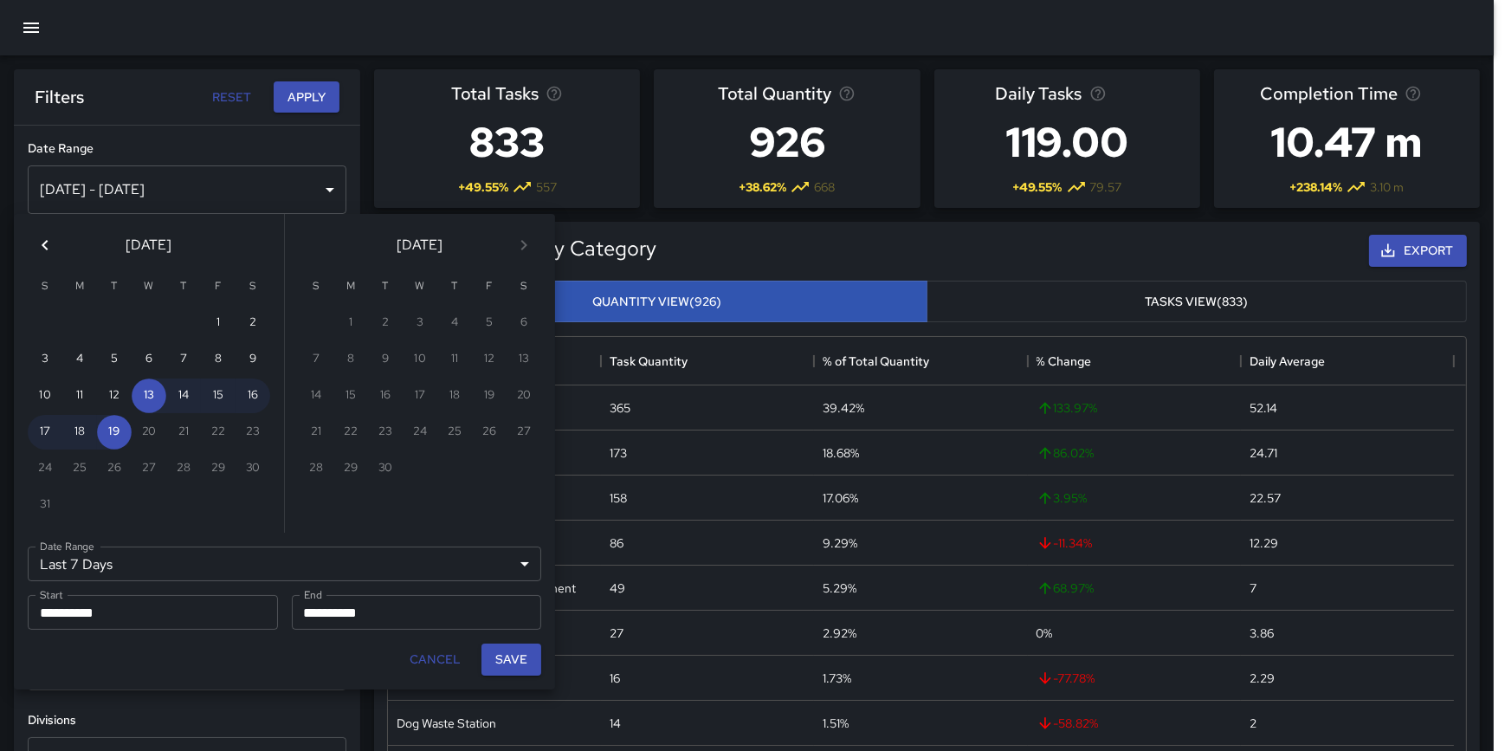
click at [51, 247] on icon "Previous month" at bounding box center [45, 245] width 21 height 21
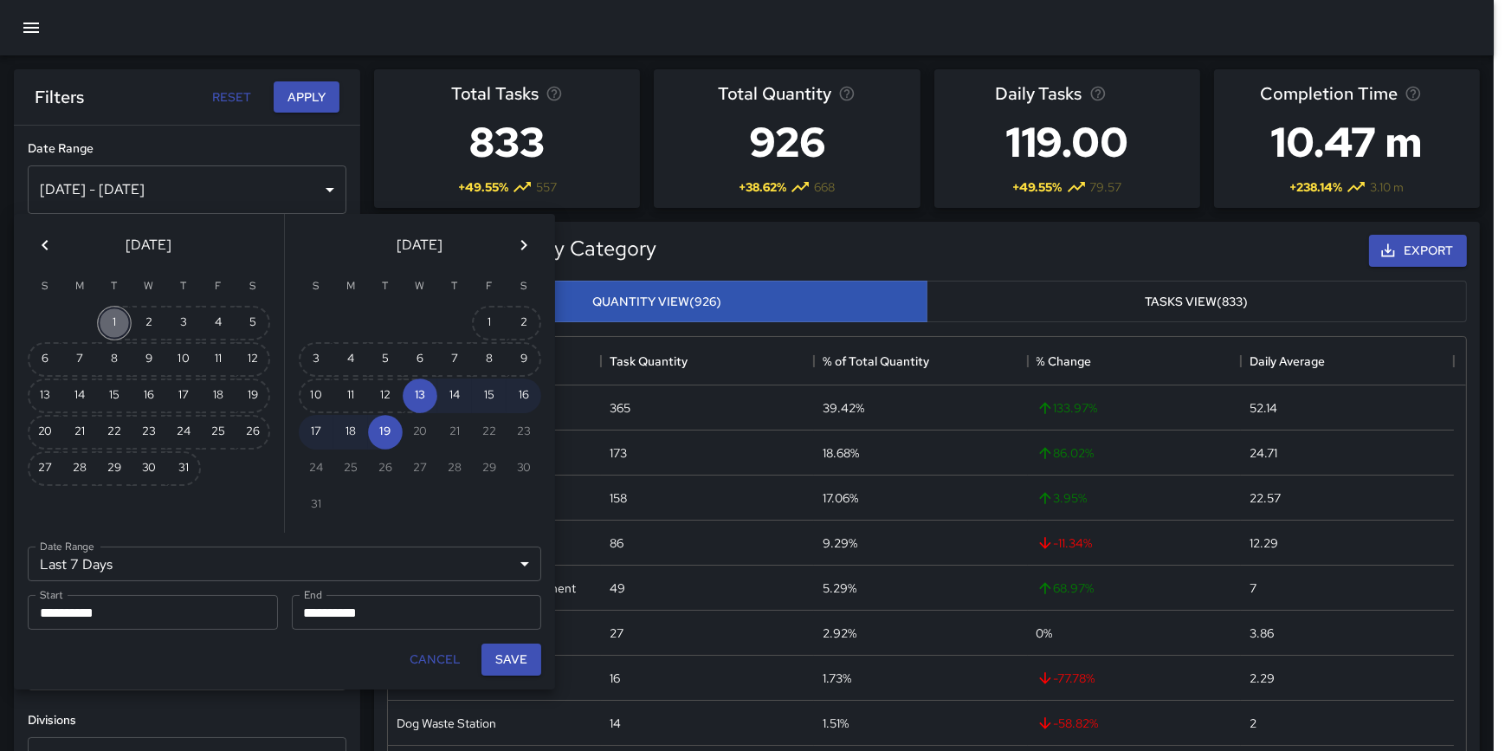
click at [119, 315] on button "1" at bounding box center [114, 323] width 35 height 35
type input "******"
type input "**********"
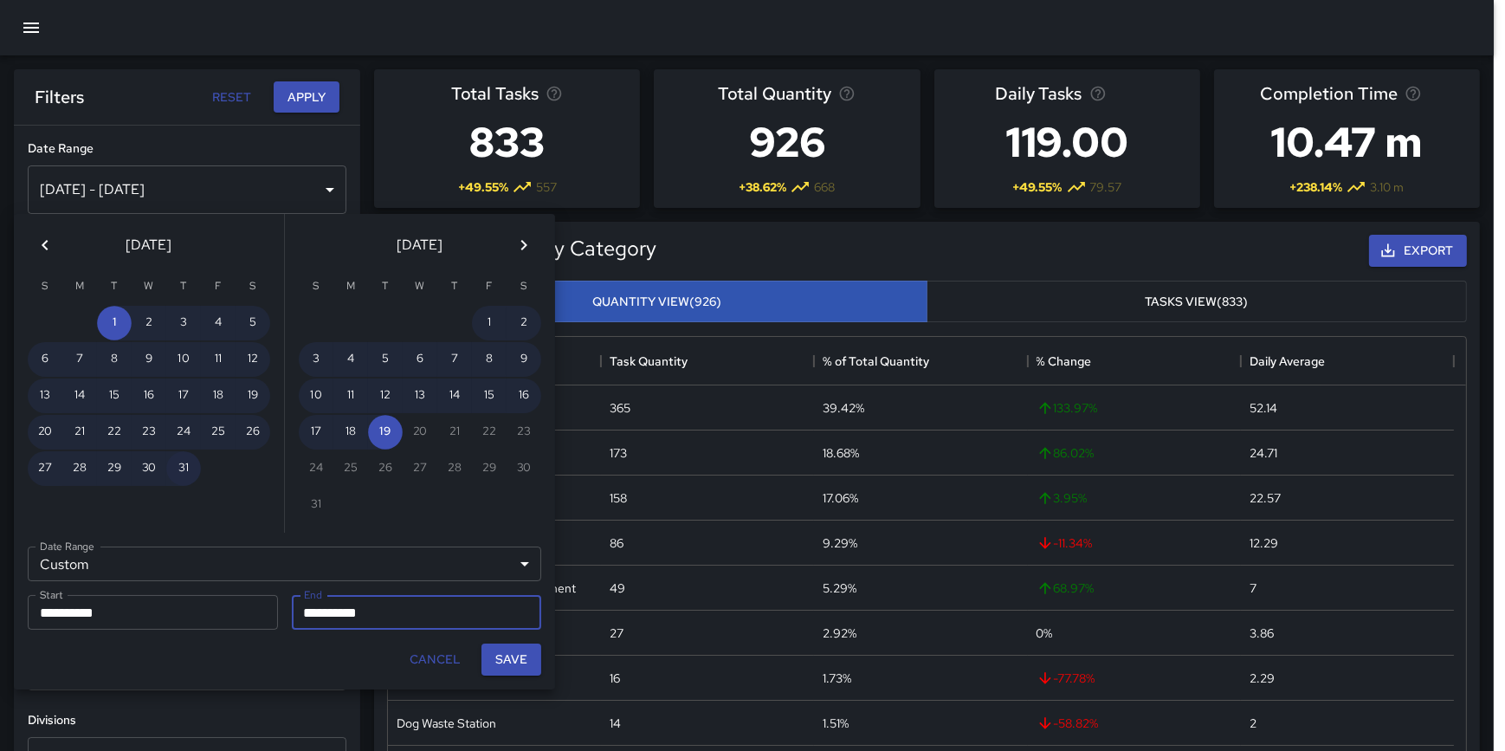
click at [177, 459] on button "31" at bounding box center [183, 468] width 35 height 35
type input "**********"
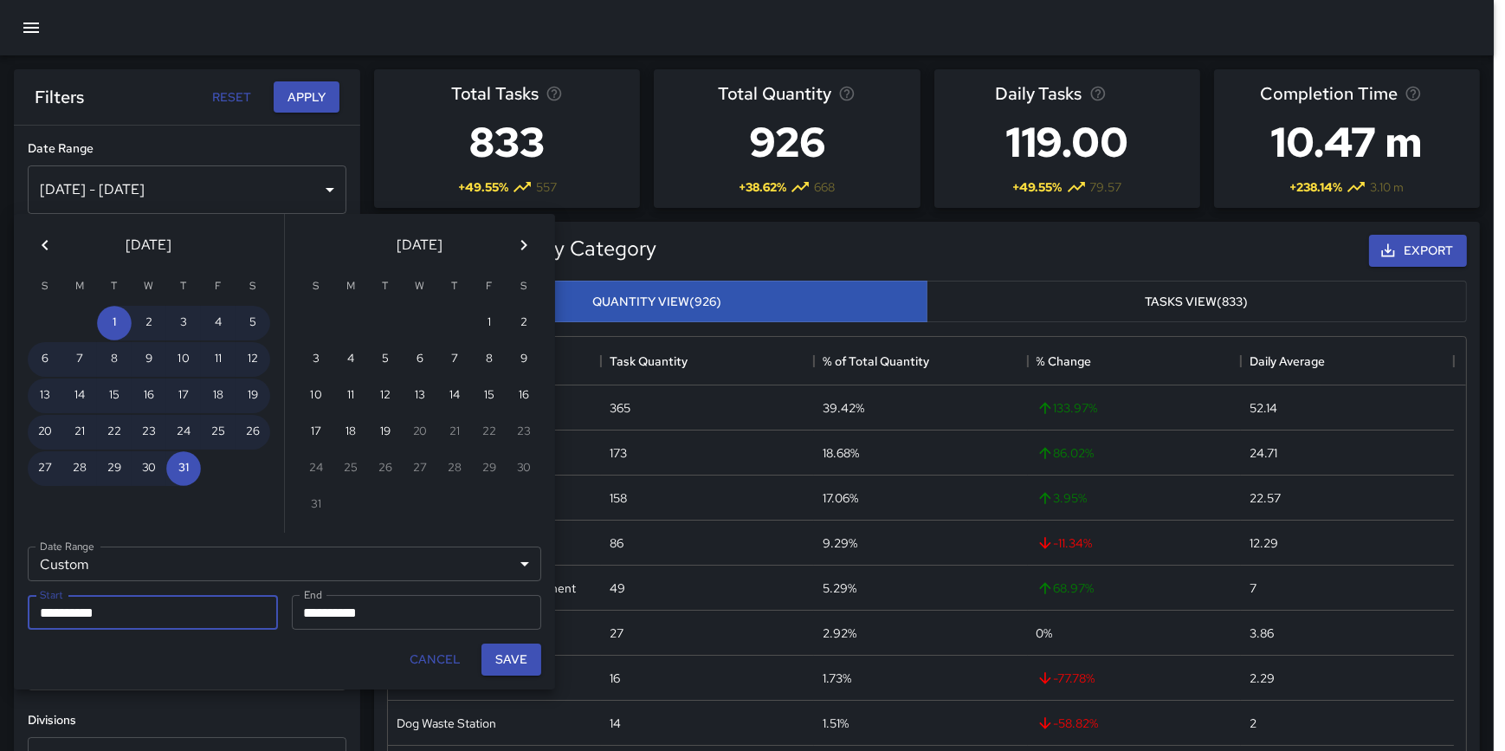
click at [519, 662] on button "Save" at bounding box center [511, 659] width 60 height 32
type input "**********"
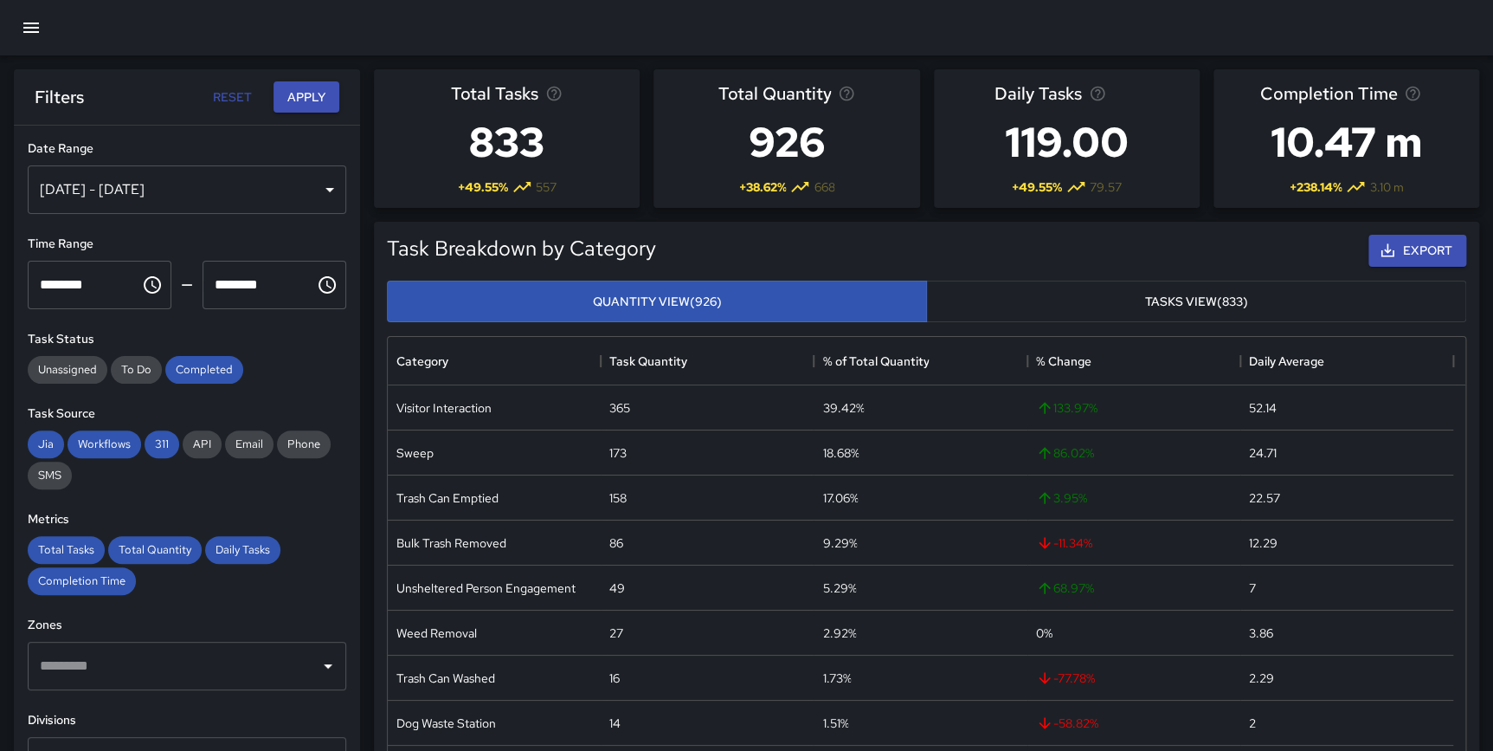
scroll to position [506, 1065]
click at [331, 100] on button "Apply" at bounding box center [307, 97] width 66 height 32
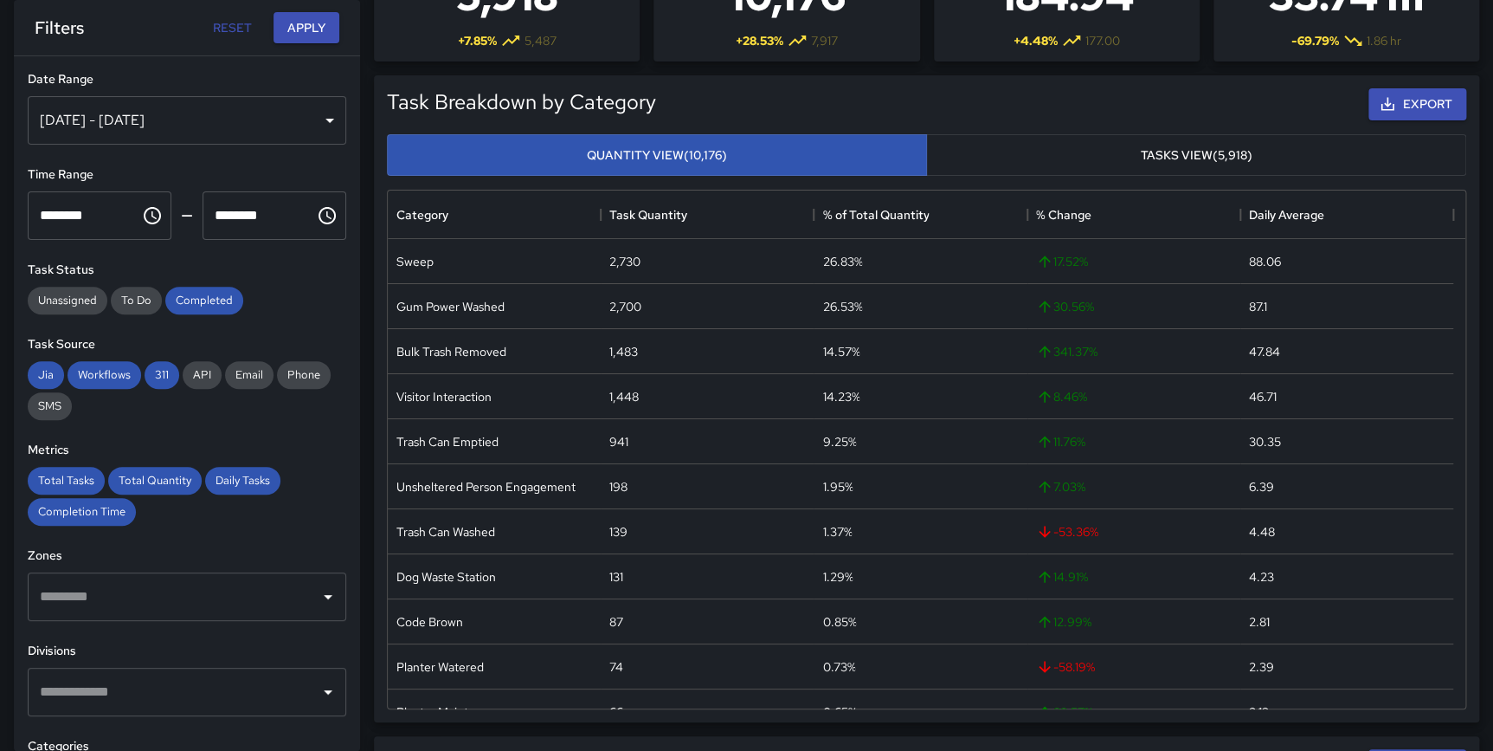
scroll to position [358, 0]
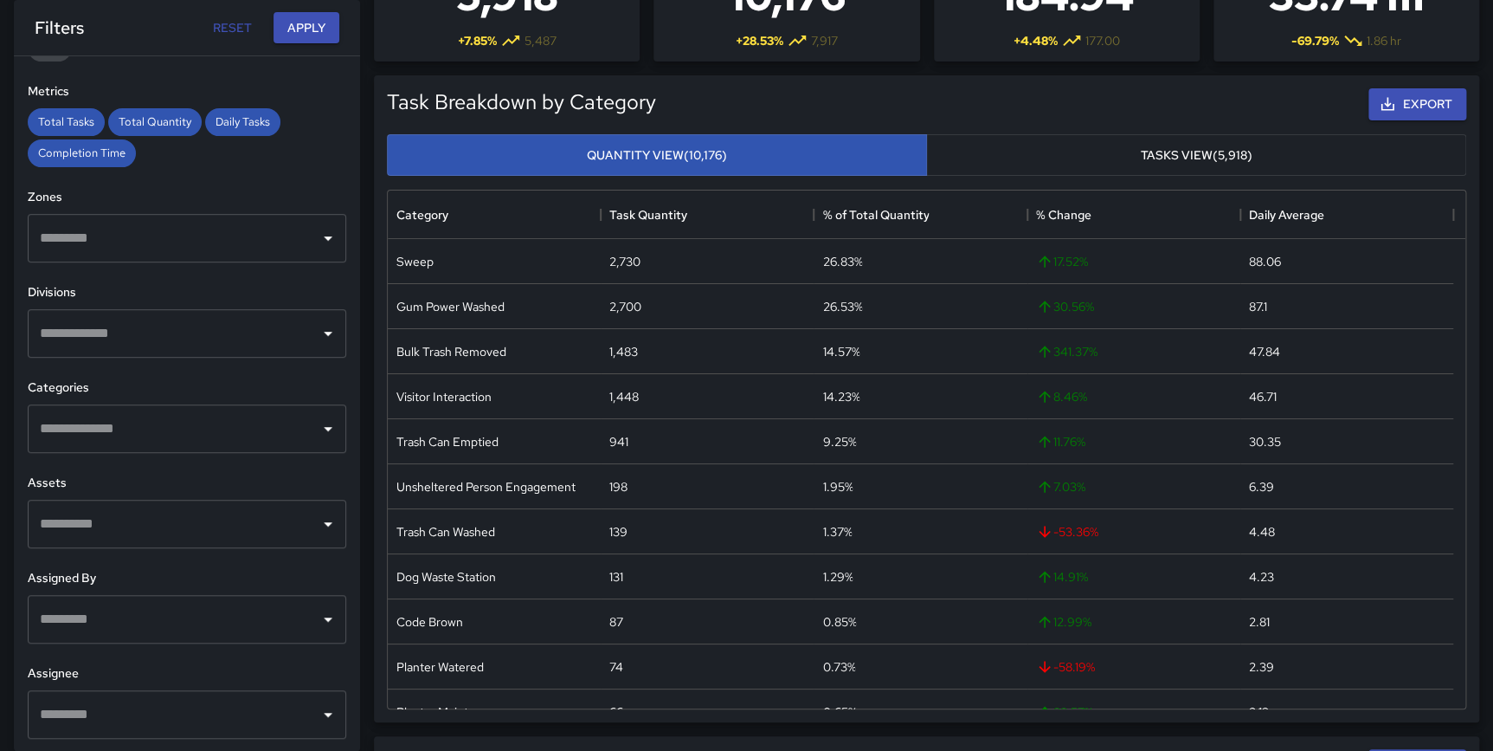
click at [103, 422] on input "text" at bounding box center [173, 428] width 277 height 33
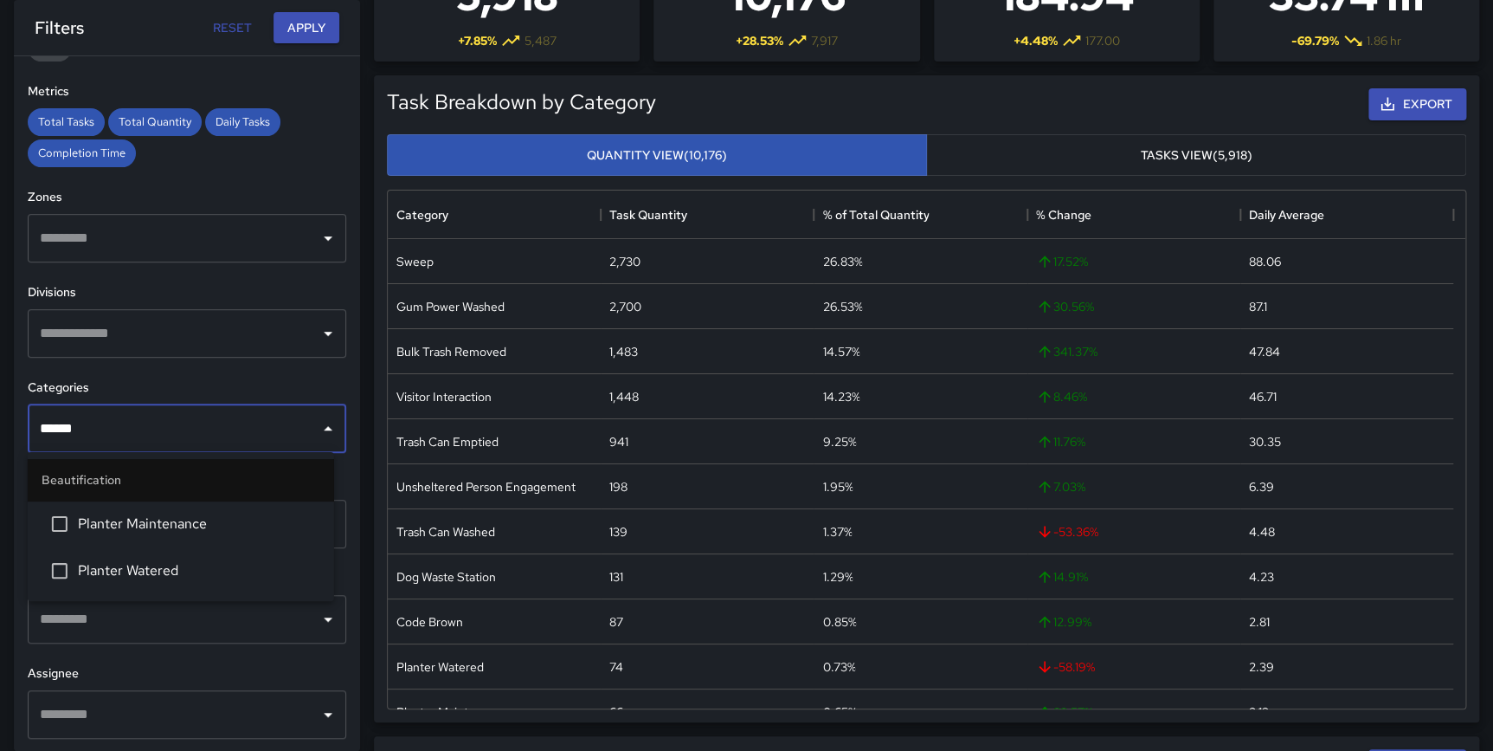
type input "*******"
click at [184, 577] on span "Planter Watered" at bounding box center [199, 570] width 242 height 21
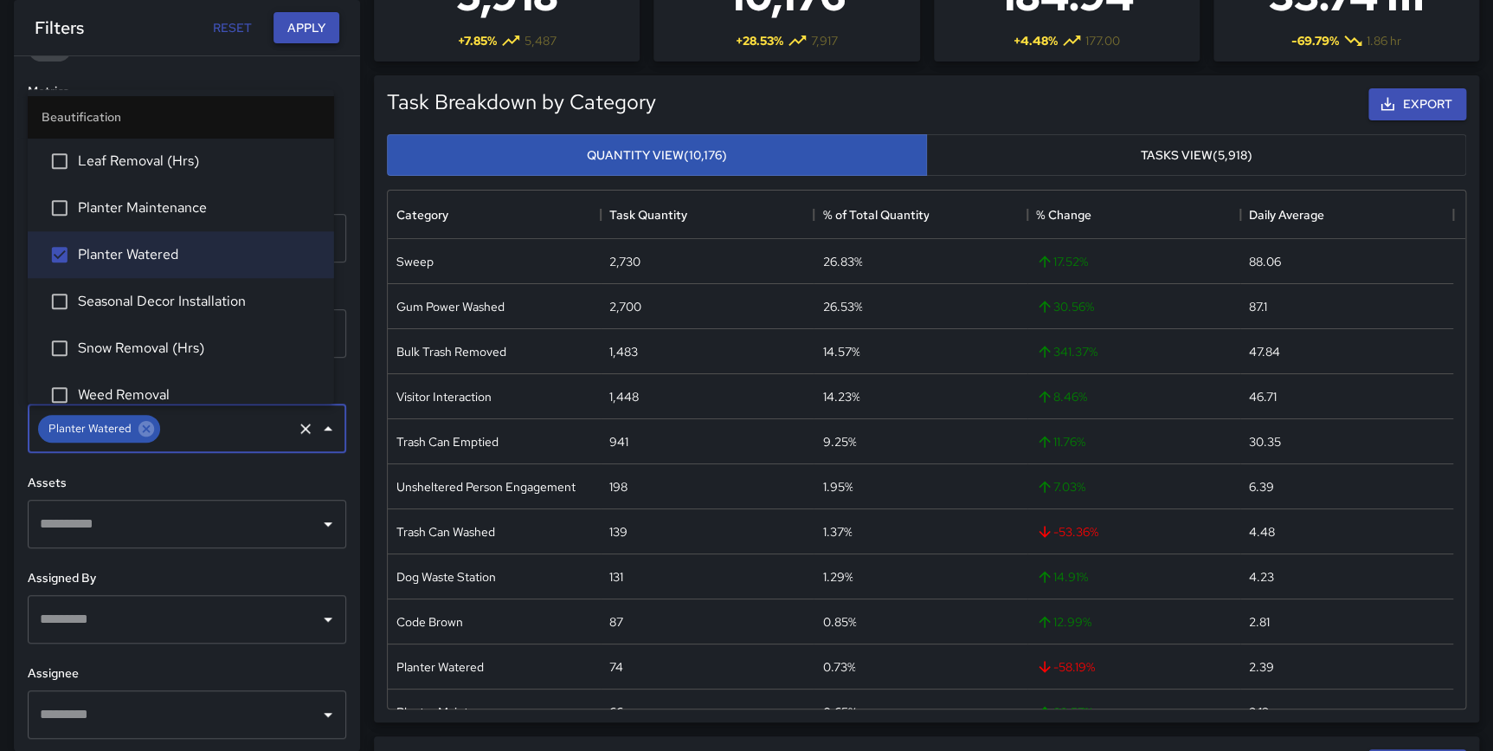
click at [289, 29] on button "Apply" at bounding box center [307, 28] width 66 height 32
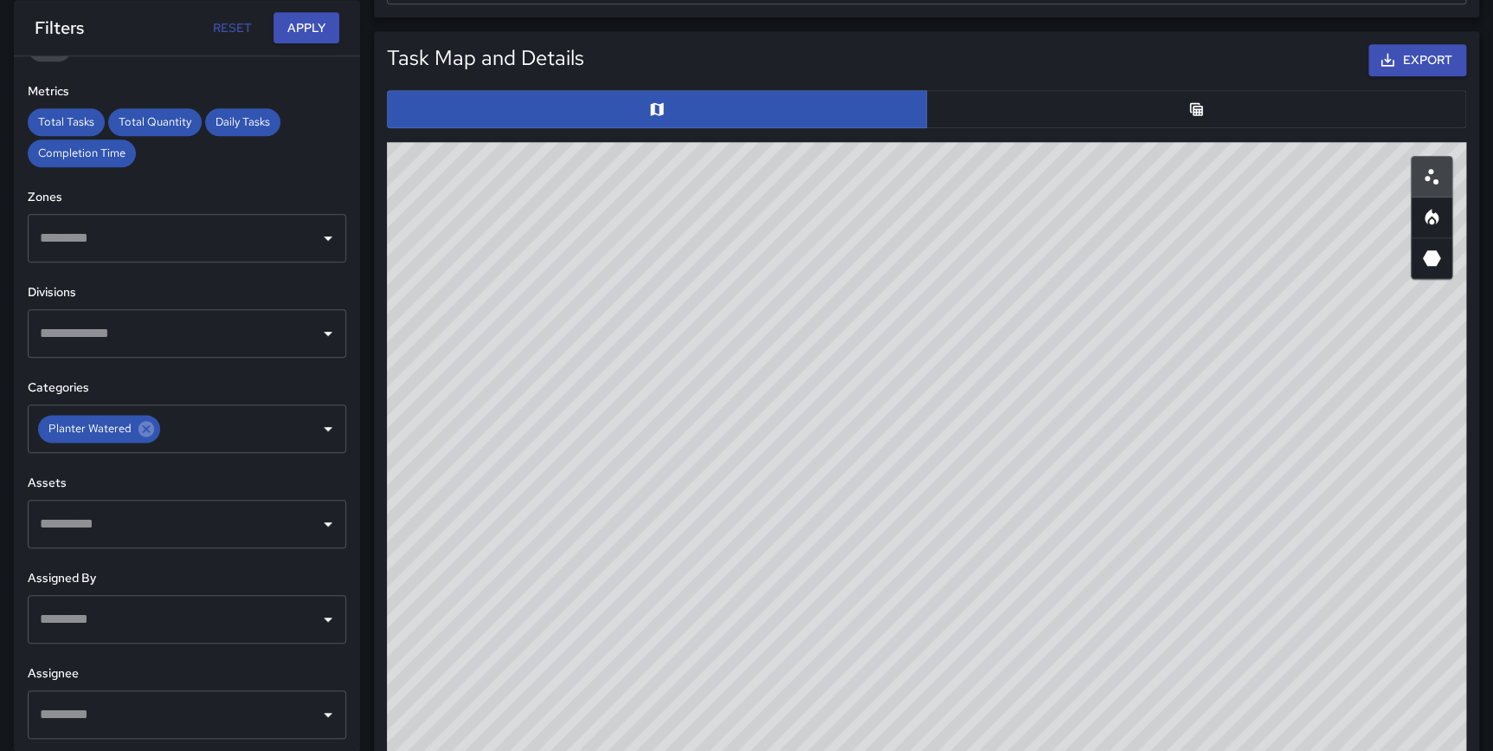
scroll to position [713, 0]
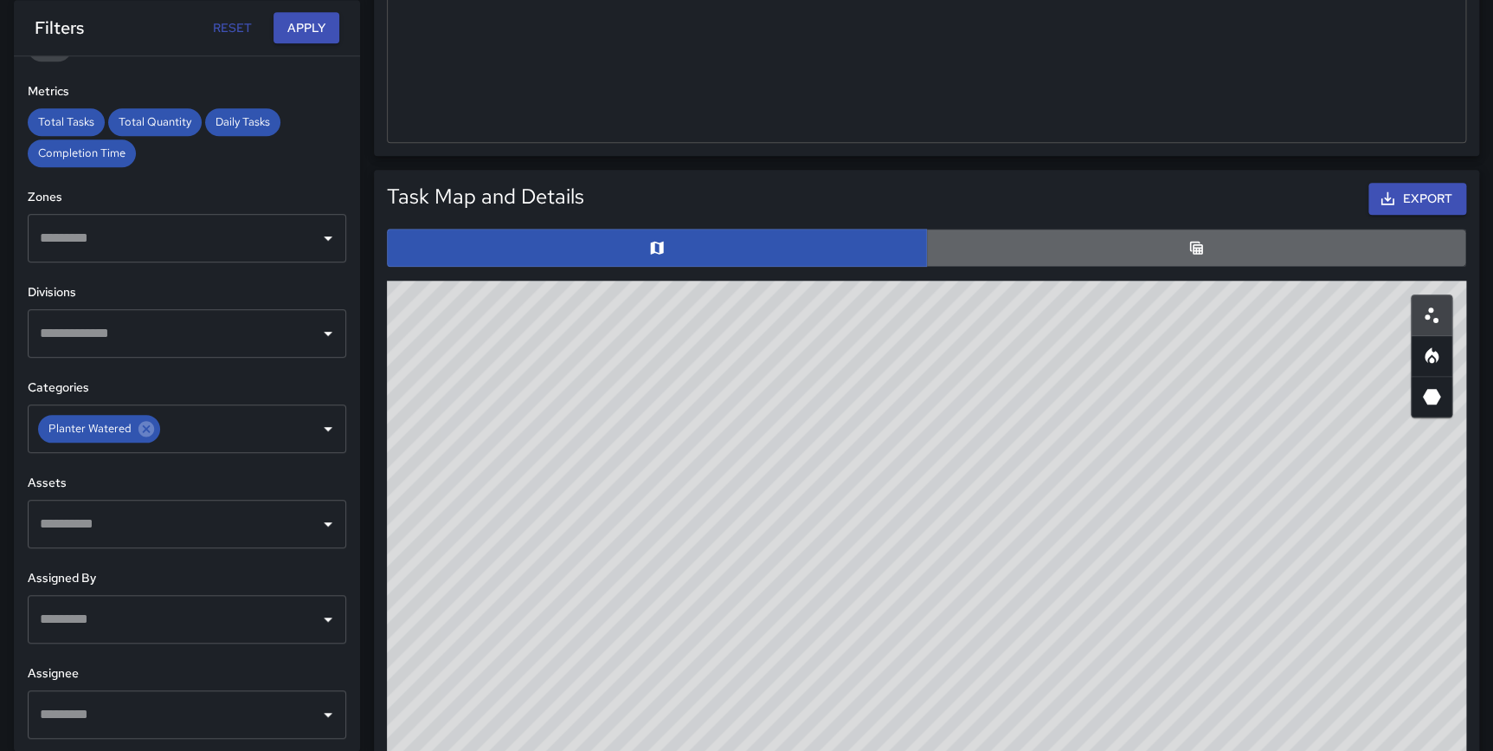
click at [1177, 252] on button "button" at bounding box center [1196, 248] width 540 height 38
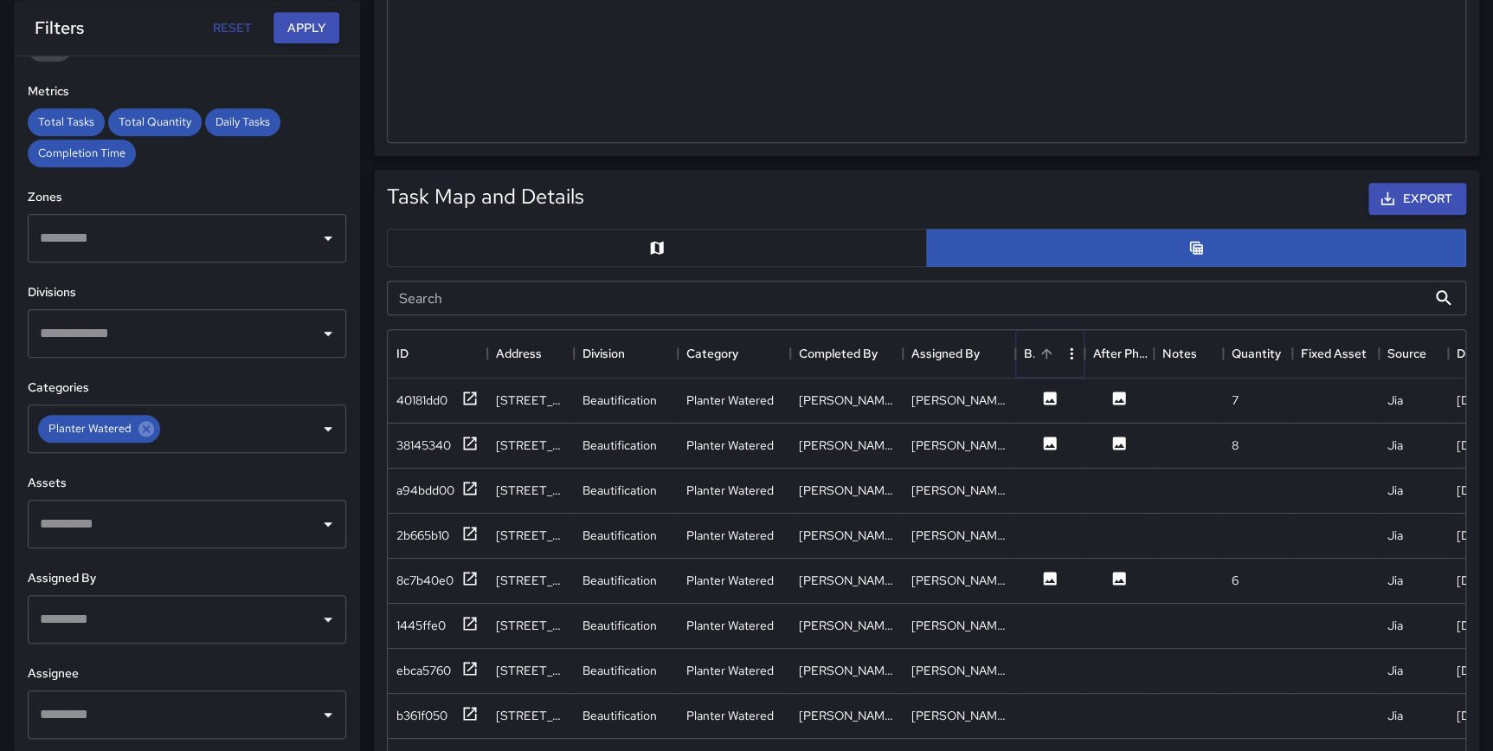
click at [1043, 355] on icon "Sort" at bounding box center [1047, 353] width 16 height 16
click at [466, 396] on icon at bounding box center [469, 398] width 17 height 17
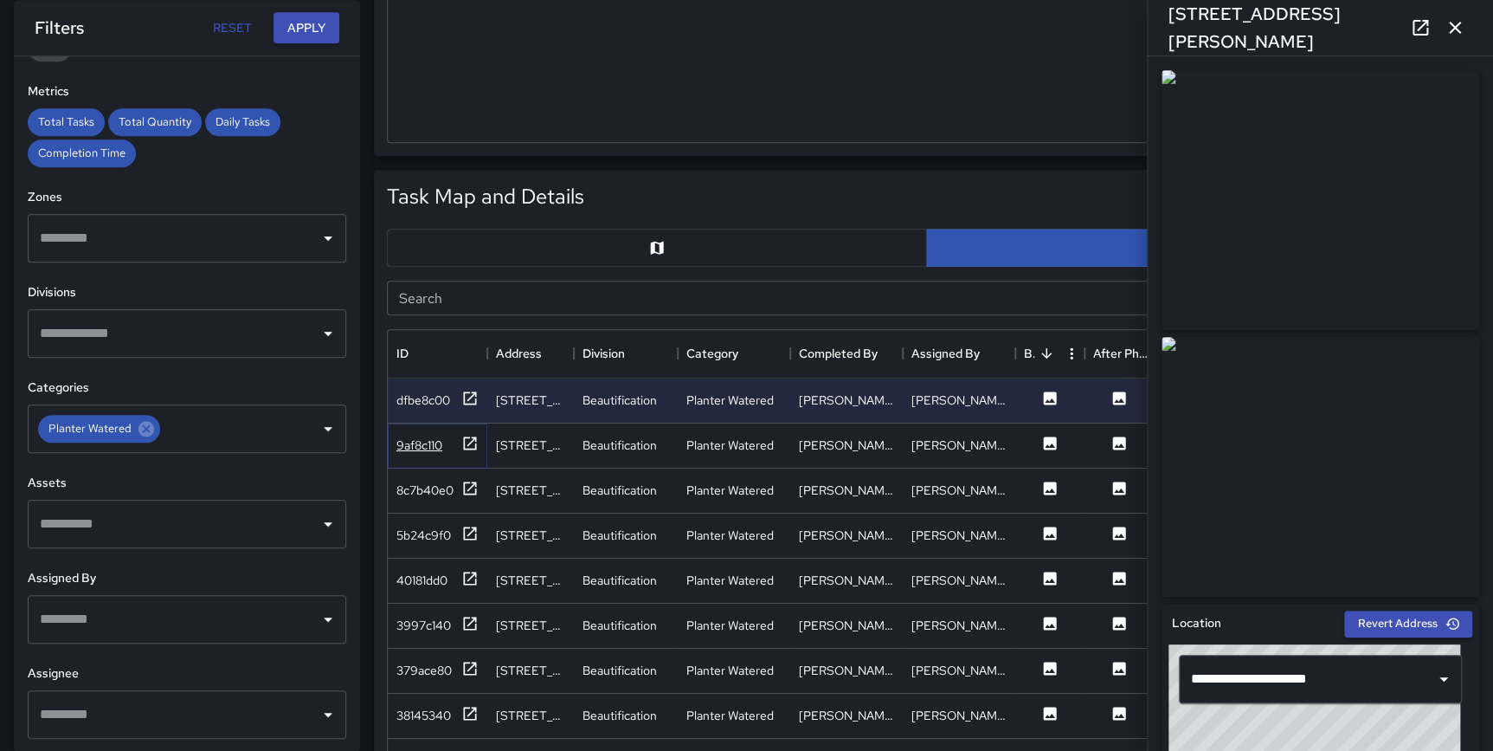
click at [468, 440] on icon at bounding box center [469, 443] width 17 height 17
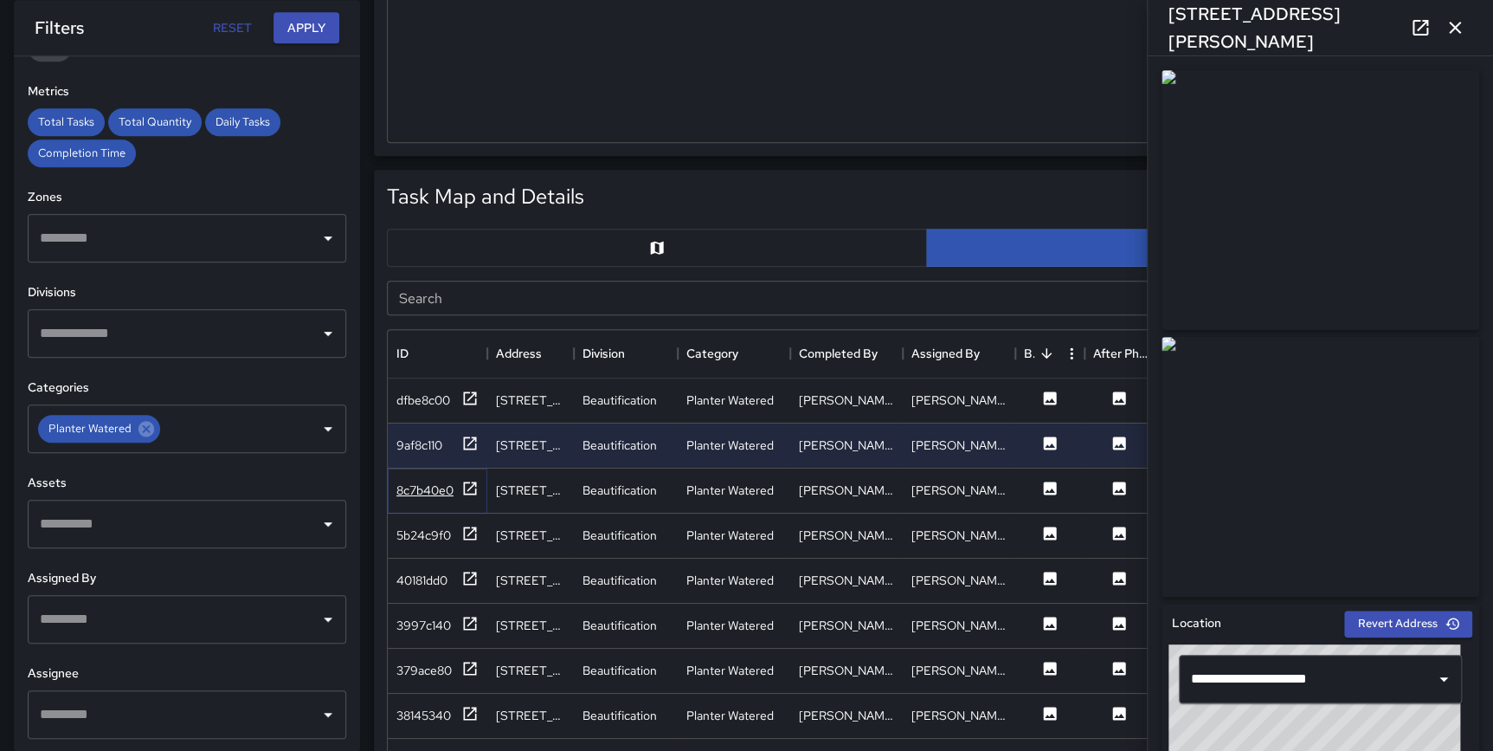
click at [468, 481] on icon at bounding box center [469, 488] width 17 height 17
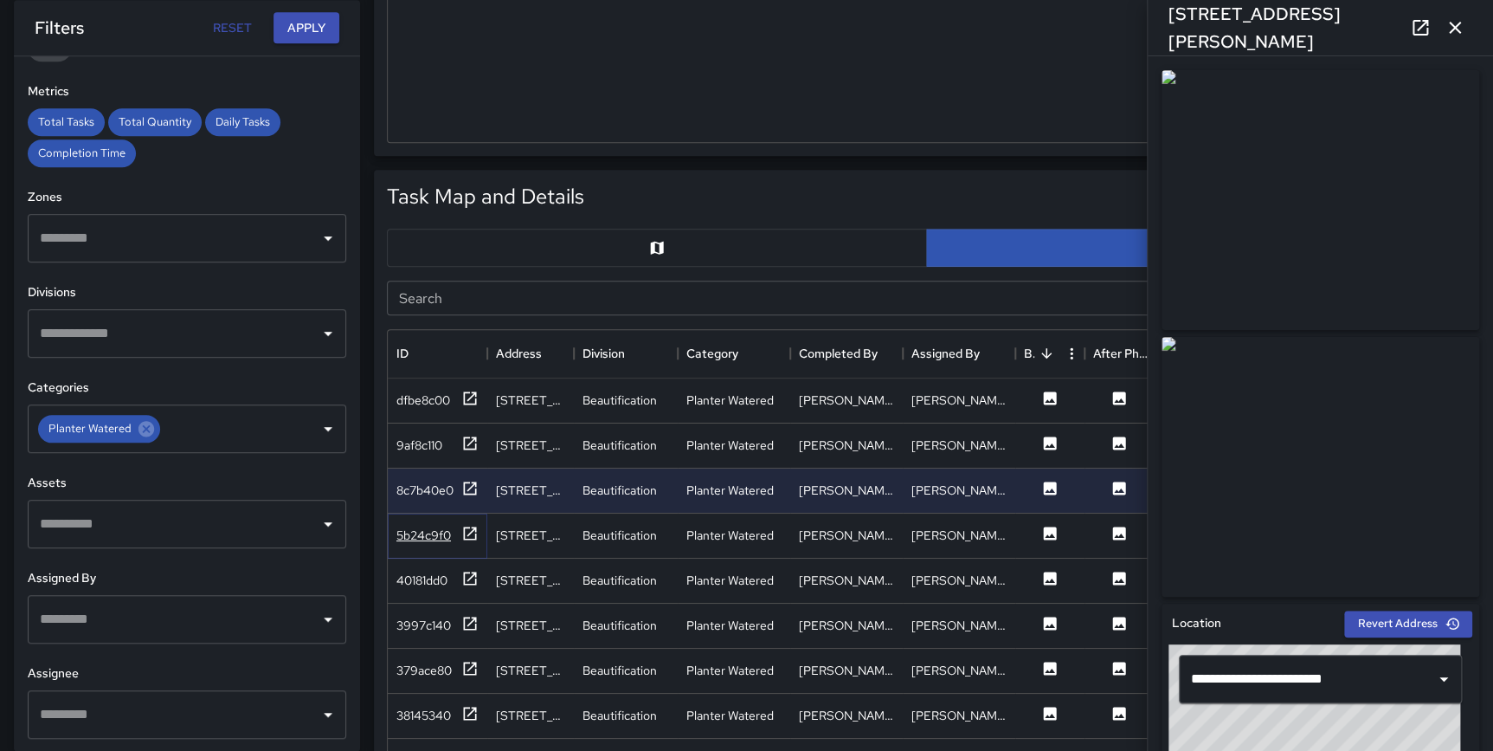
click at [469, 530] on icon at bounding box center [469, 533] width 17 height 17
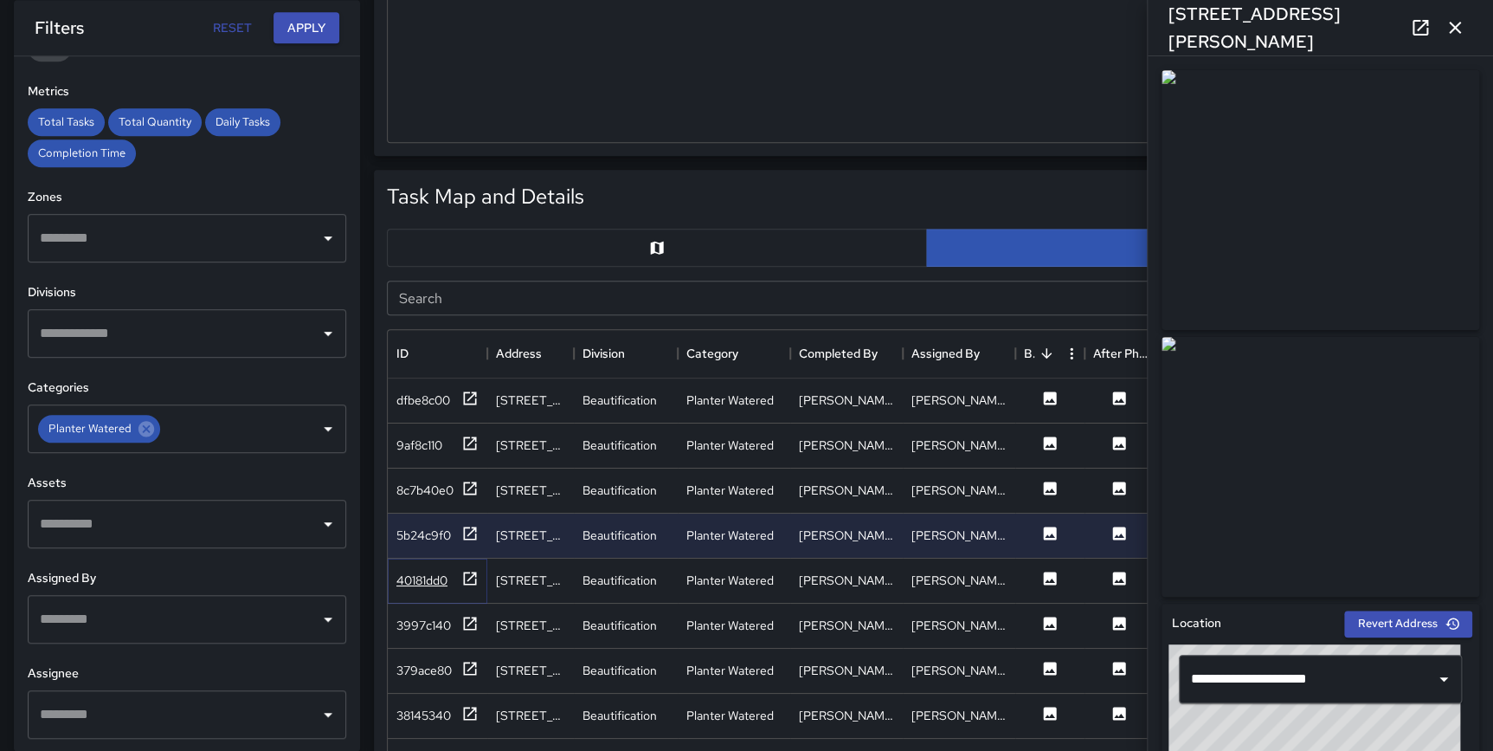
click at [468, 576] on icon at bounding box center [469, 578] width 17 height 17
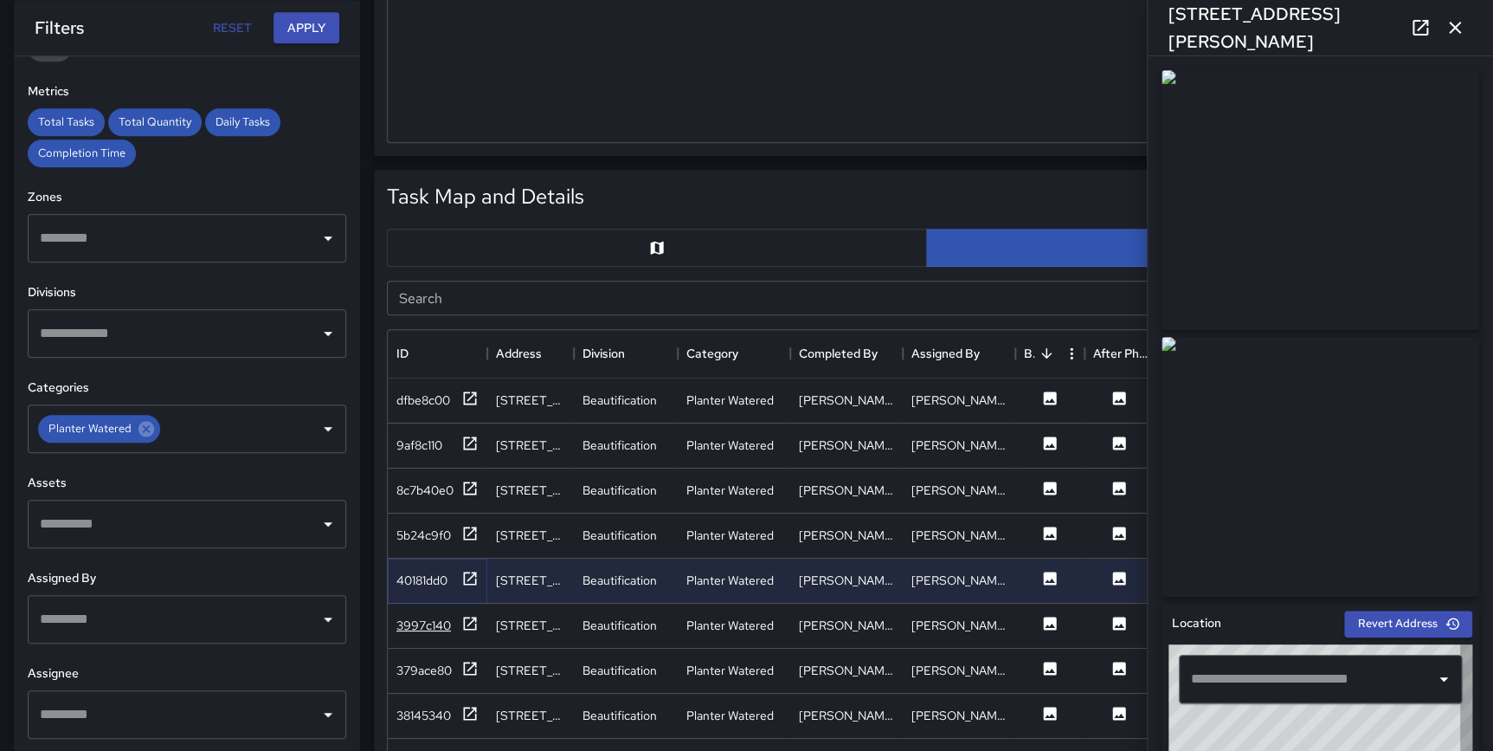
type input "**********"
click at [470, 623] on icon at bounding box center [469, 623] width 17 height 17
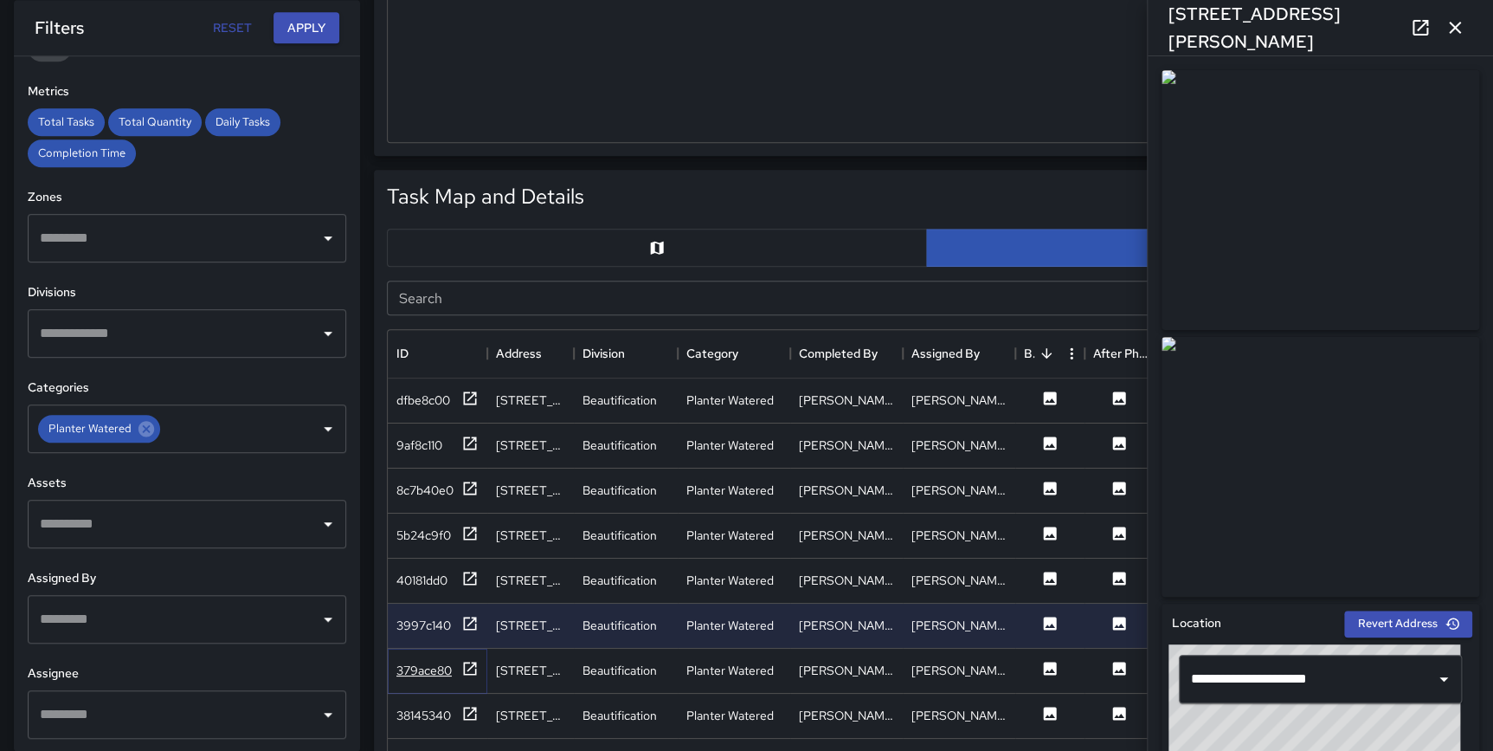
click at [468, 661] on icon at bounding box center [470, 667] width 13 height 13
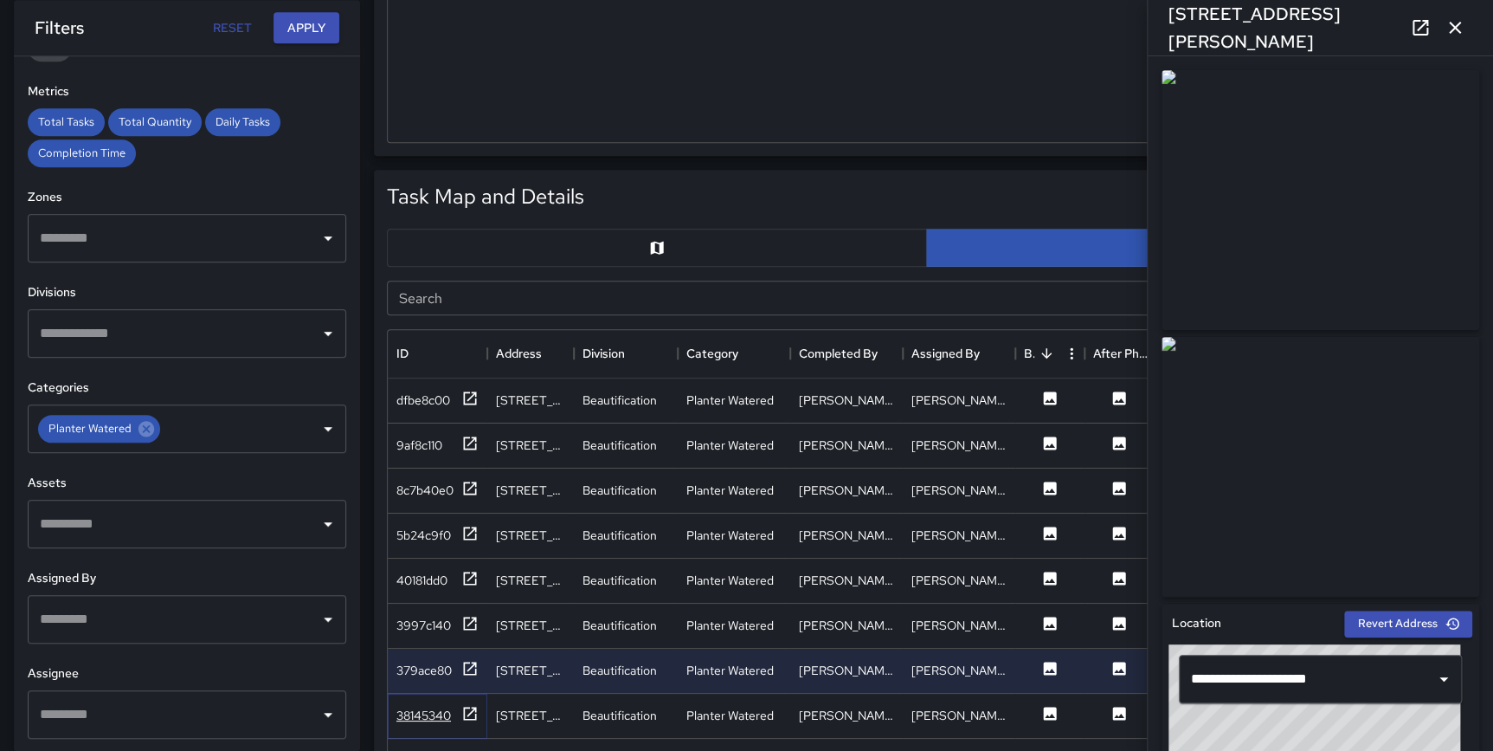
click at [466, 707] on icon at bounding box center [469, 713] width 17 height 17
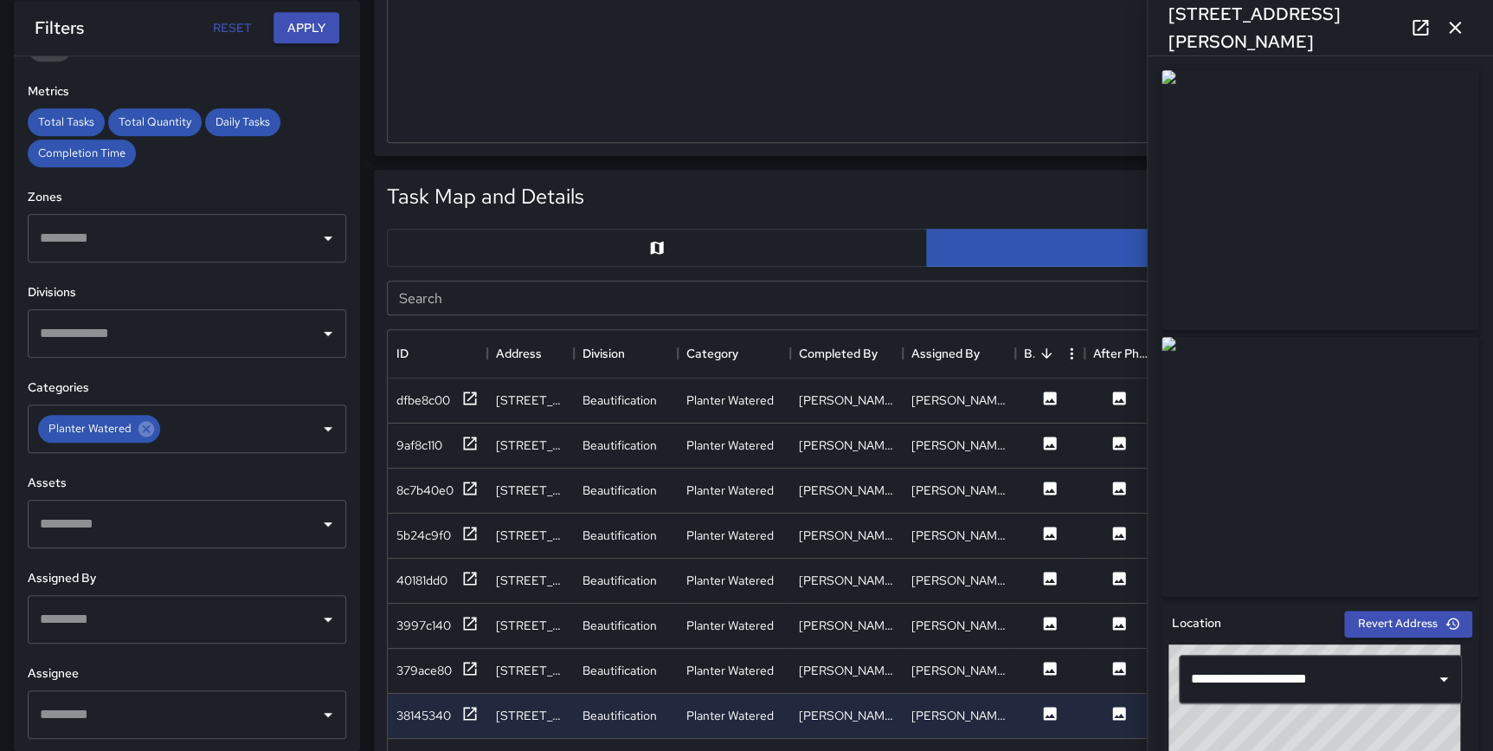
click at [1455, 29] on icon "button" at bounding box center [1455, 28] width 12 height 12
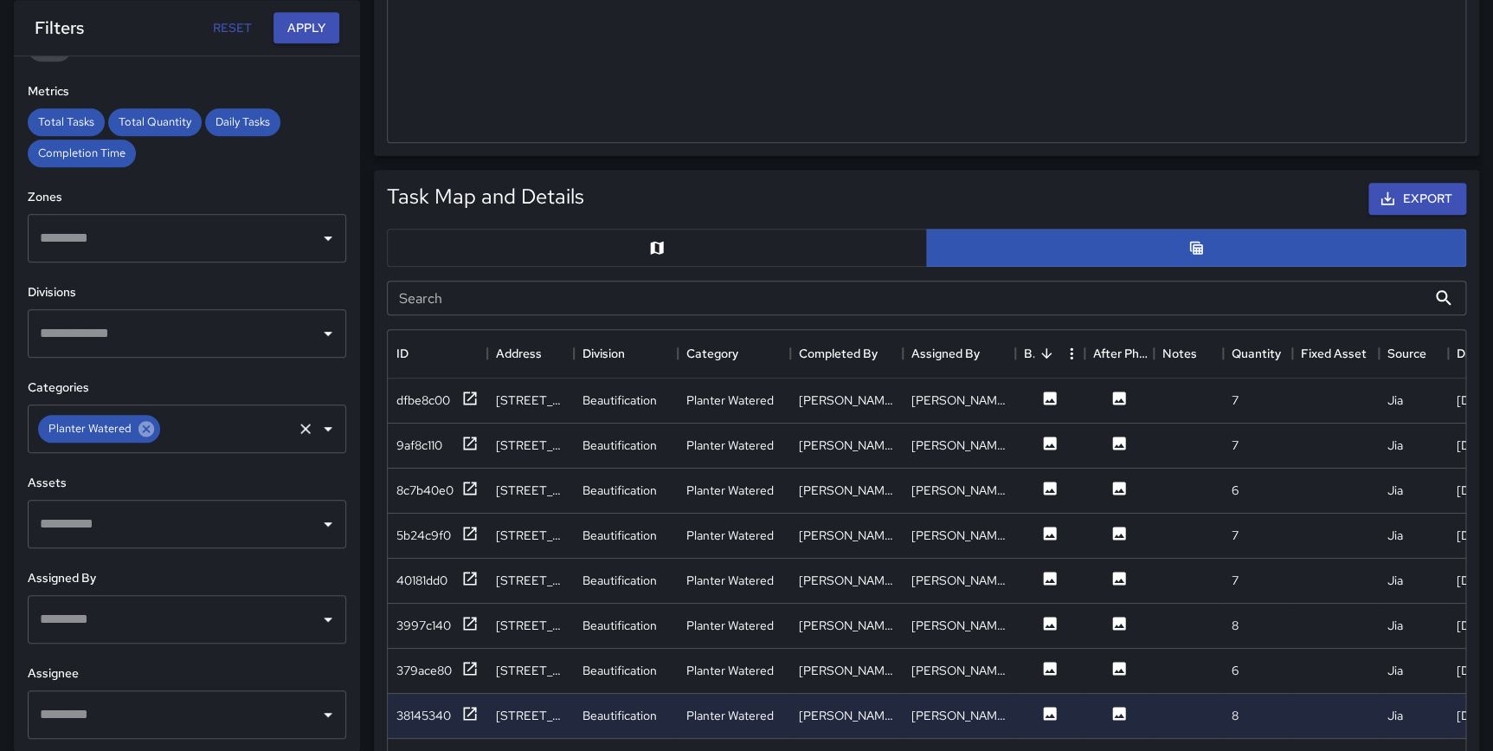
click at [147, 422] on icon at bounding box center [147, 429] width 16 height 16
click at [113, 340] on input "text" at bounding box center [173, 333] width 277 height 33
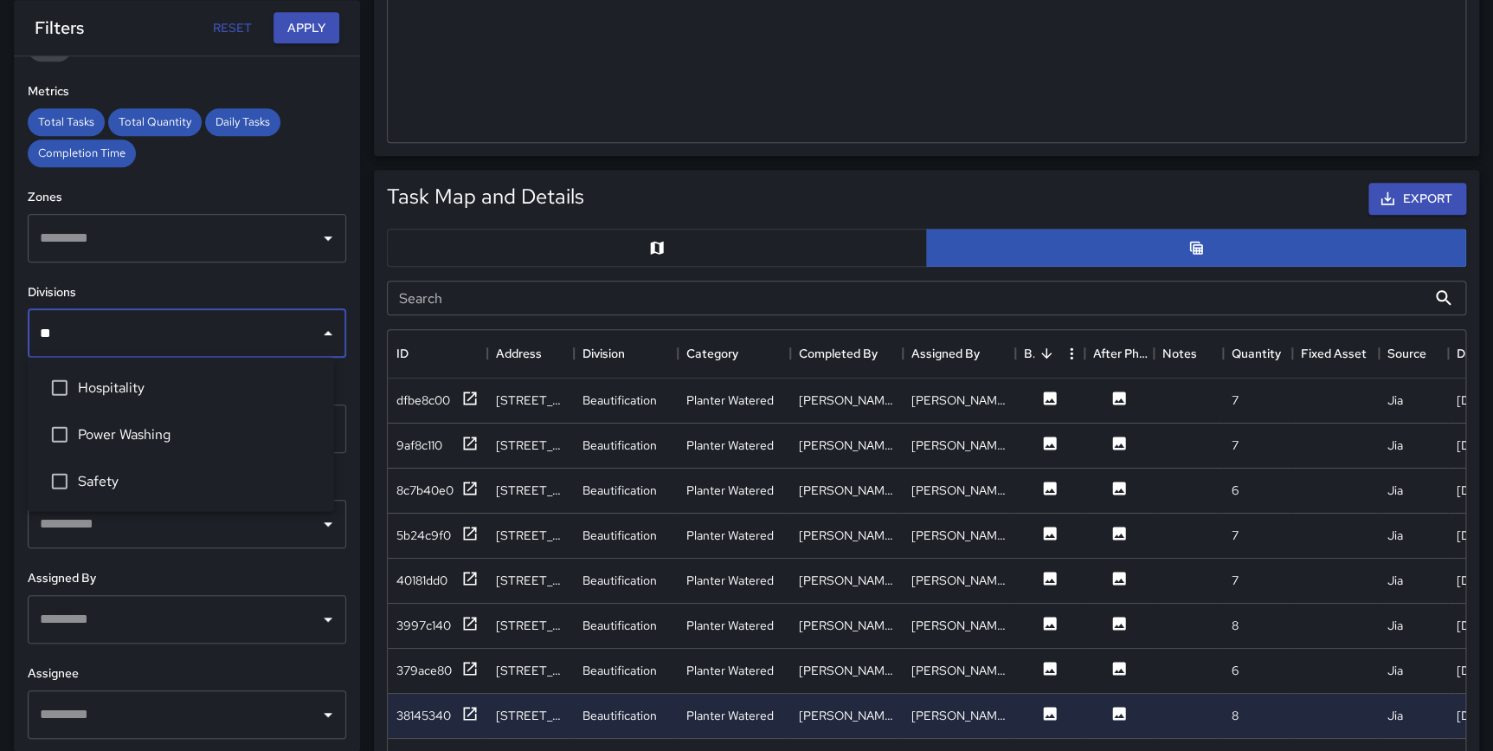
type input "***"
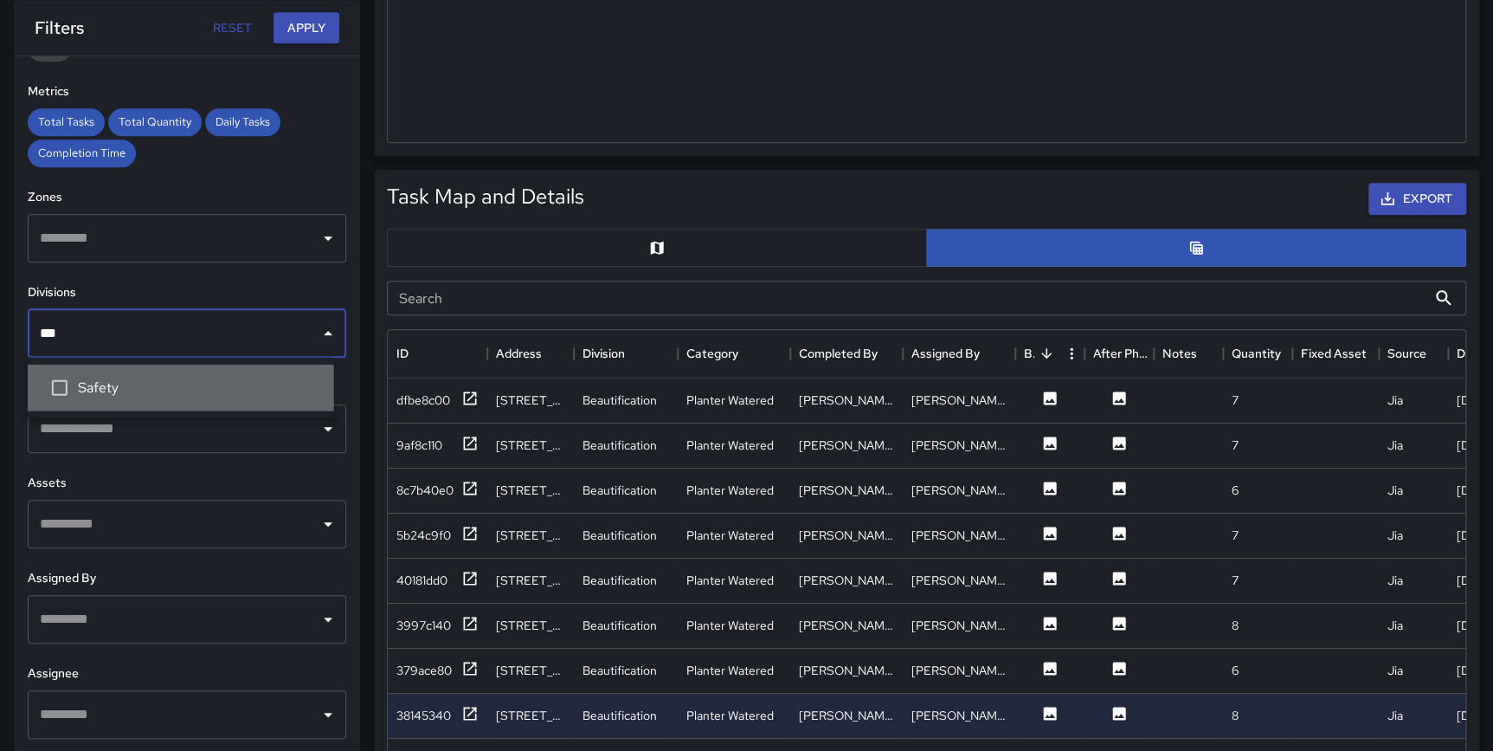
click at [123, 382] on span "Safety" at bounding box center [199, 387] width 242 height 21
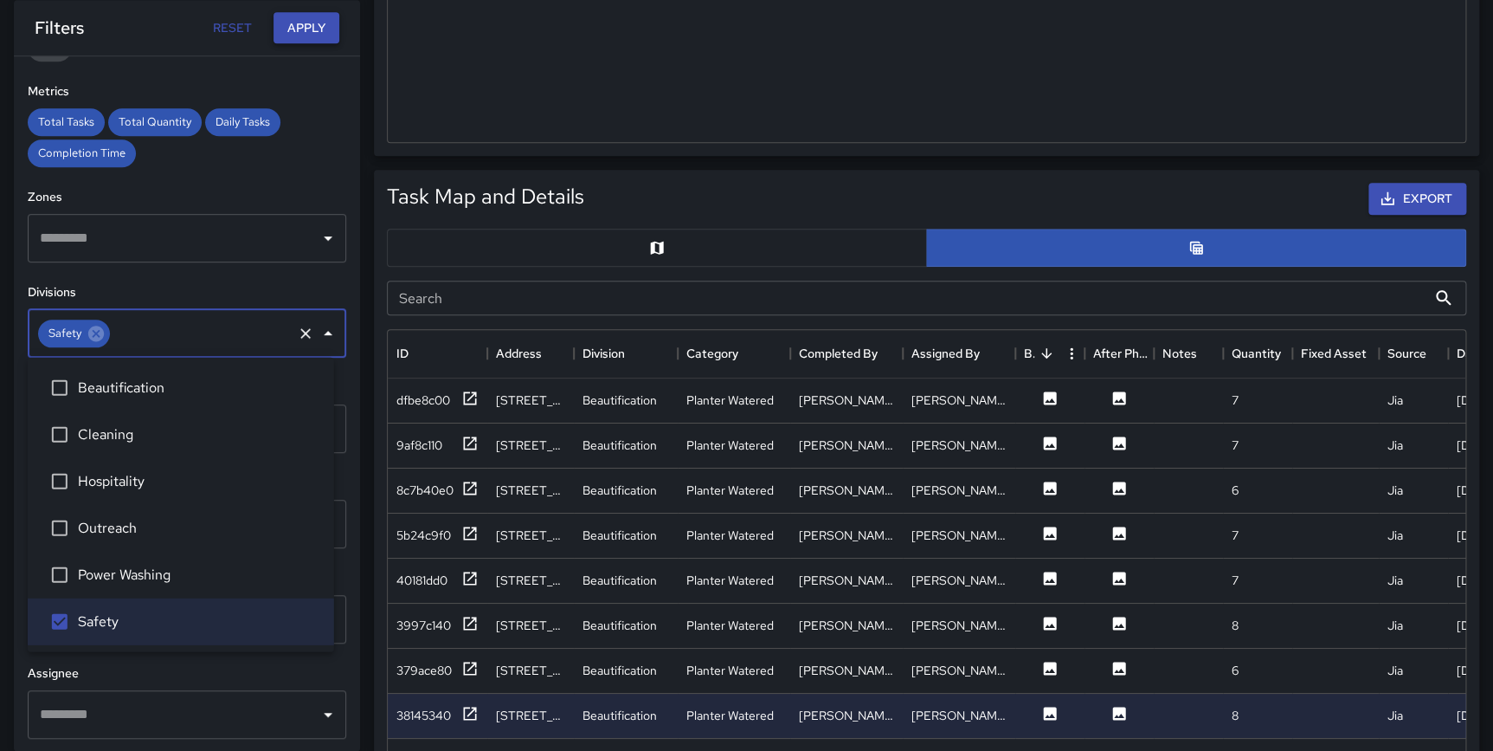
click at [298, 29] on button "Apply" at bounding box center [307, 28] width 66 height 32
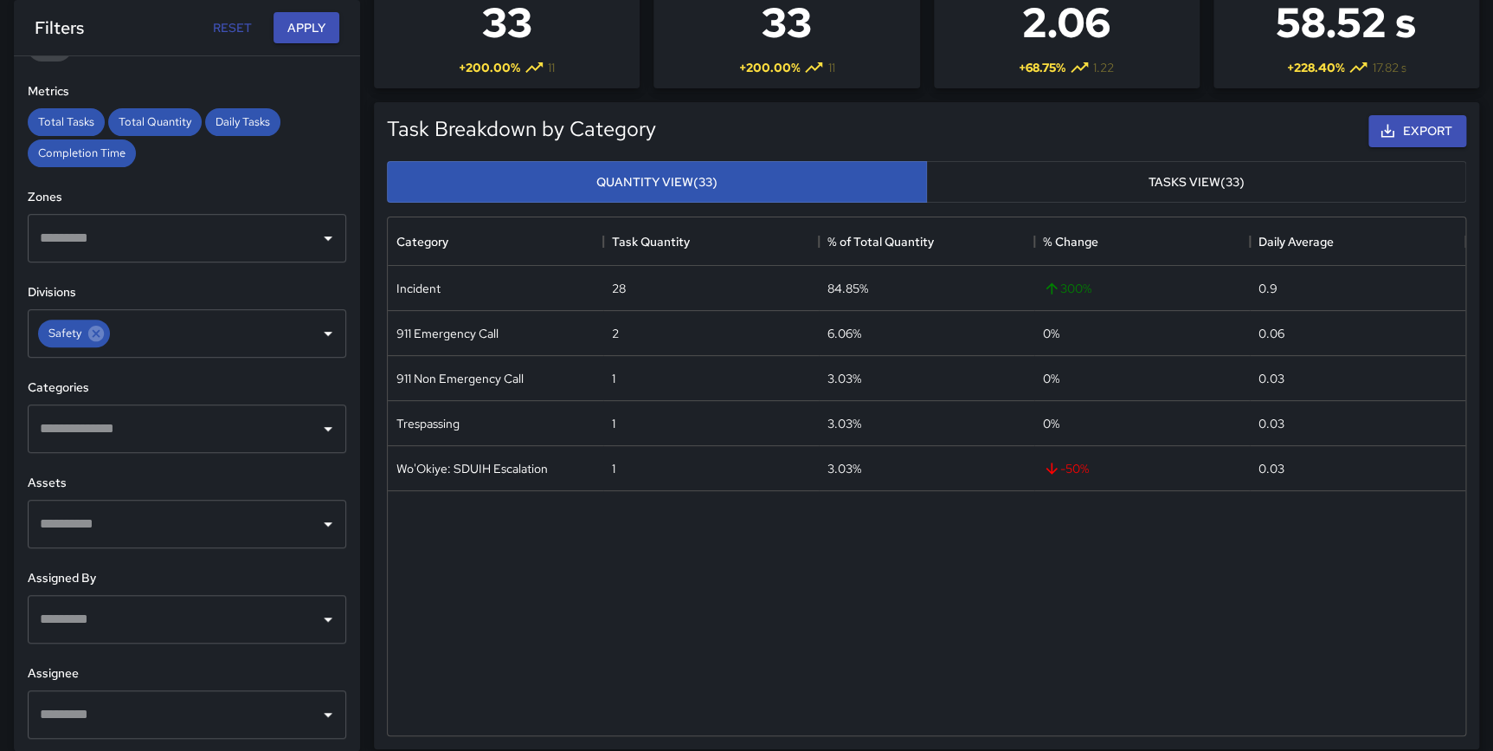
scroll to position [0, 0]
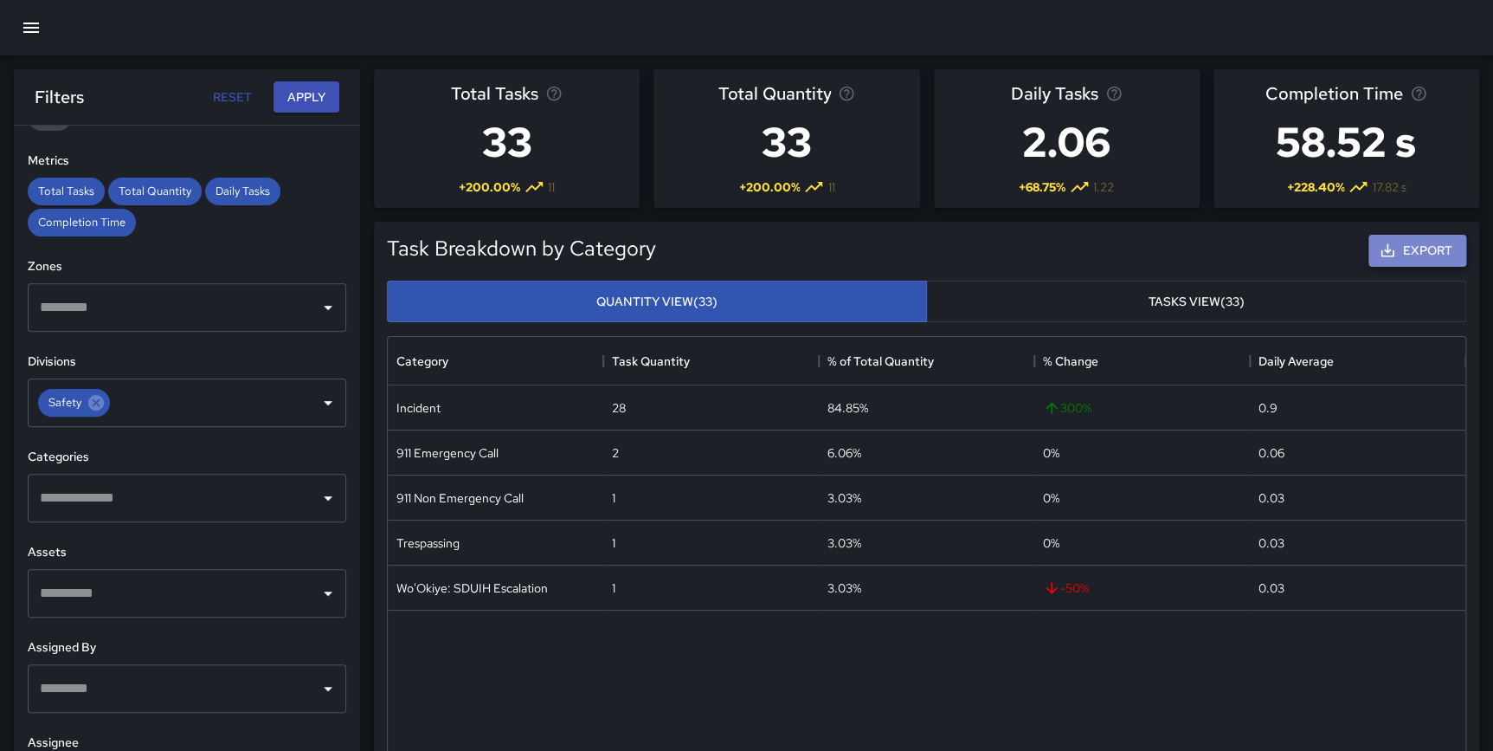
click at [1408, 237] on button "Export" at bounding box center [1418, 251] width 98 height 32
click at [1470, 378] on div "Category Task Quantity % of Total Quantity % Change Daily Average Incident 28 8…" at bounding box center [926, 595] width 1093 height 533
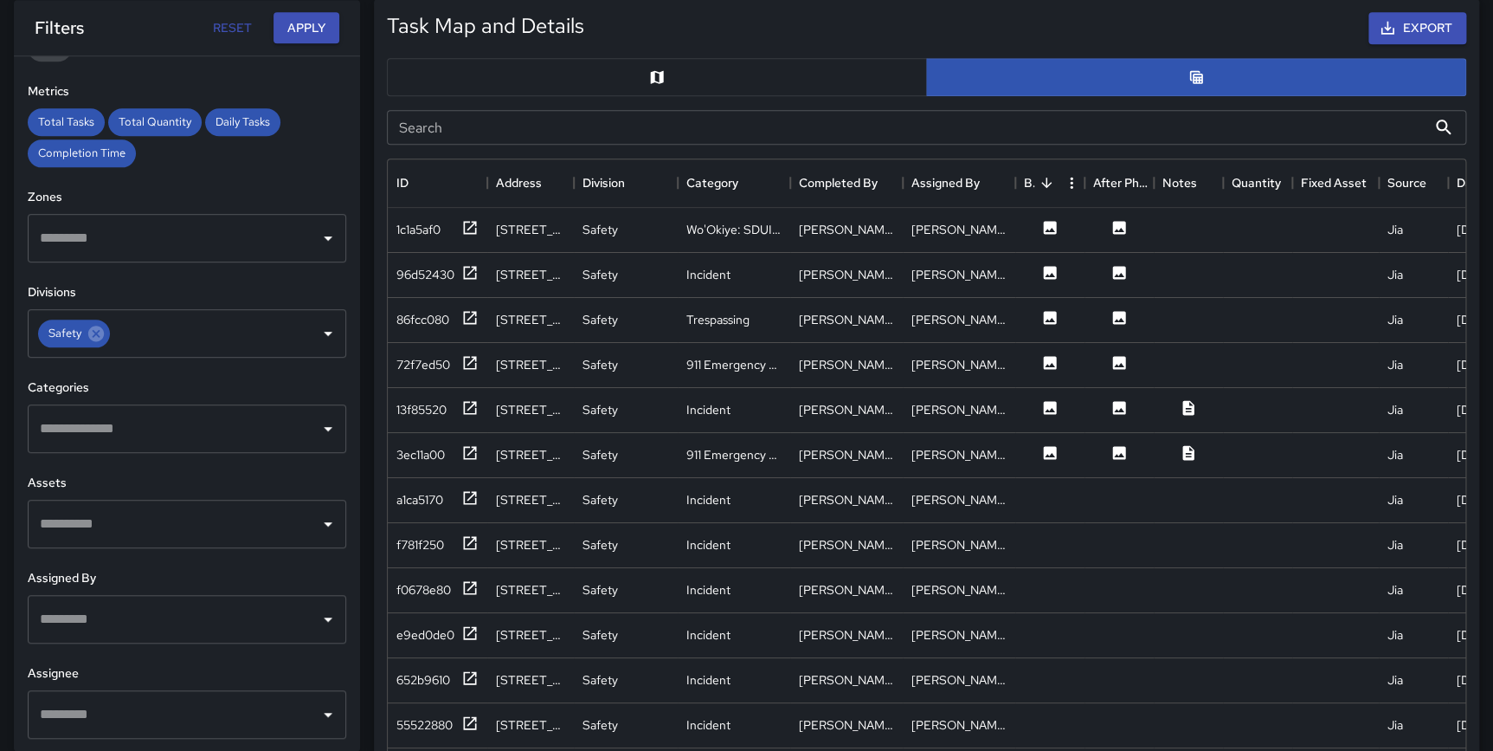
scroll to position [893, 0]
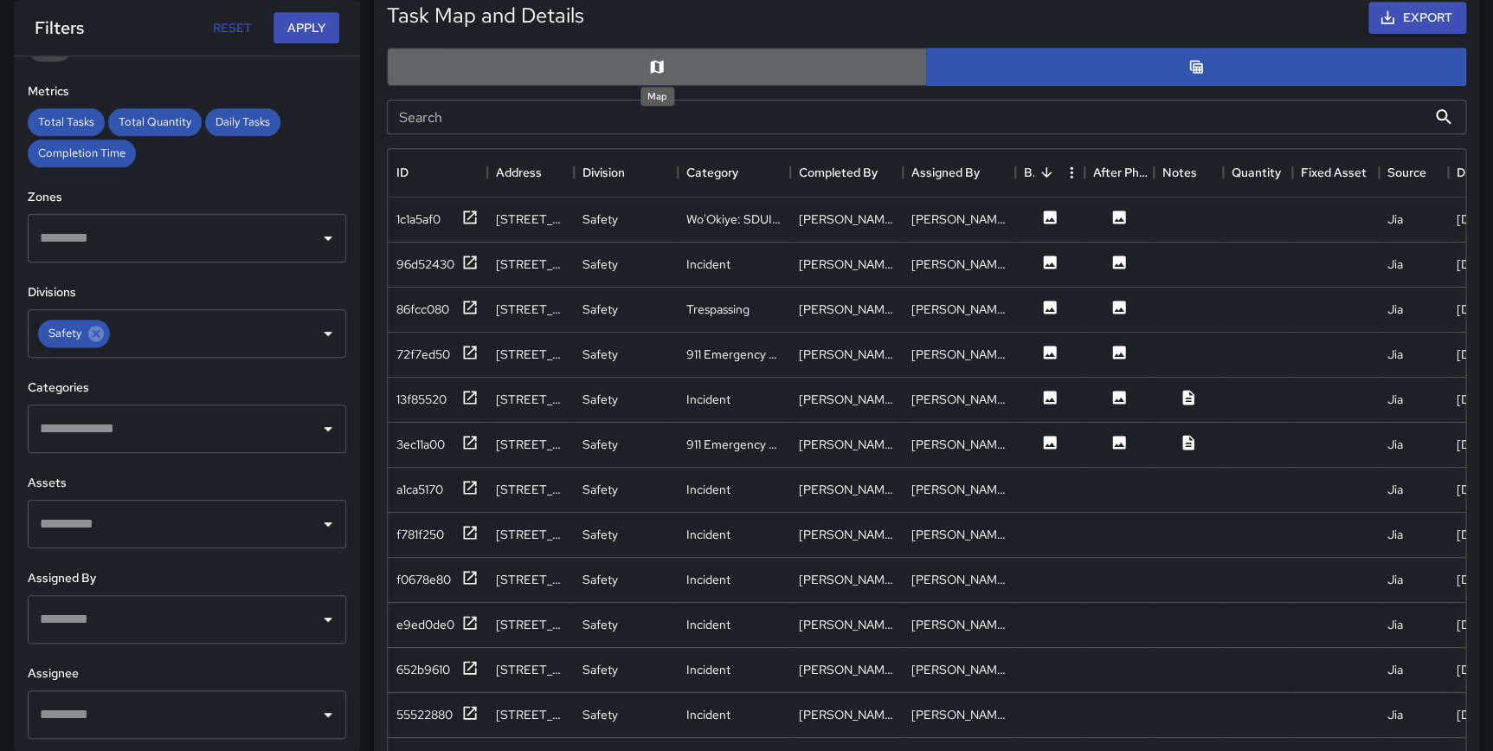
click at [649, 65] on icon "Map" at bounding box center [656, 66] width 17 height 17
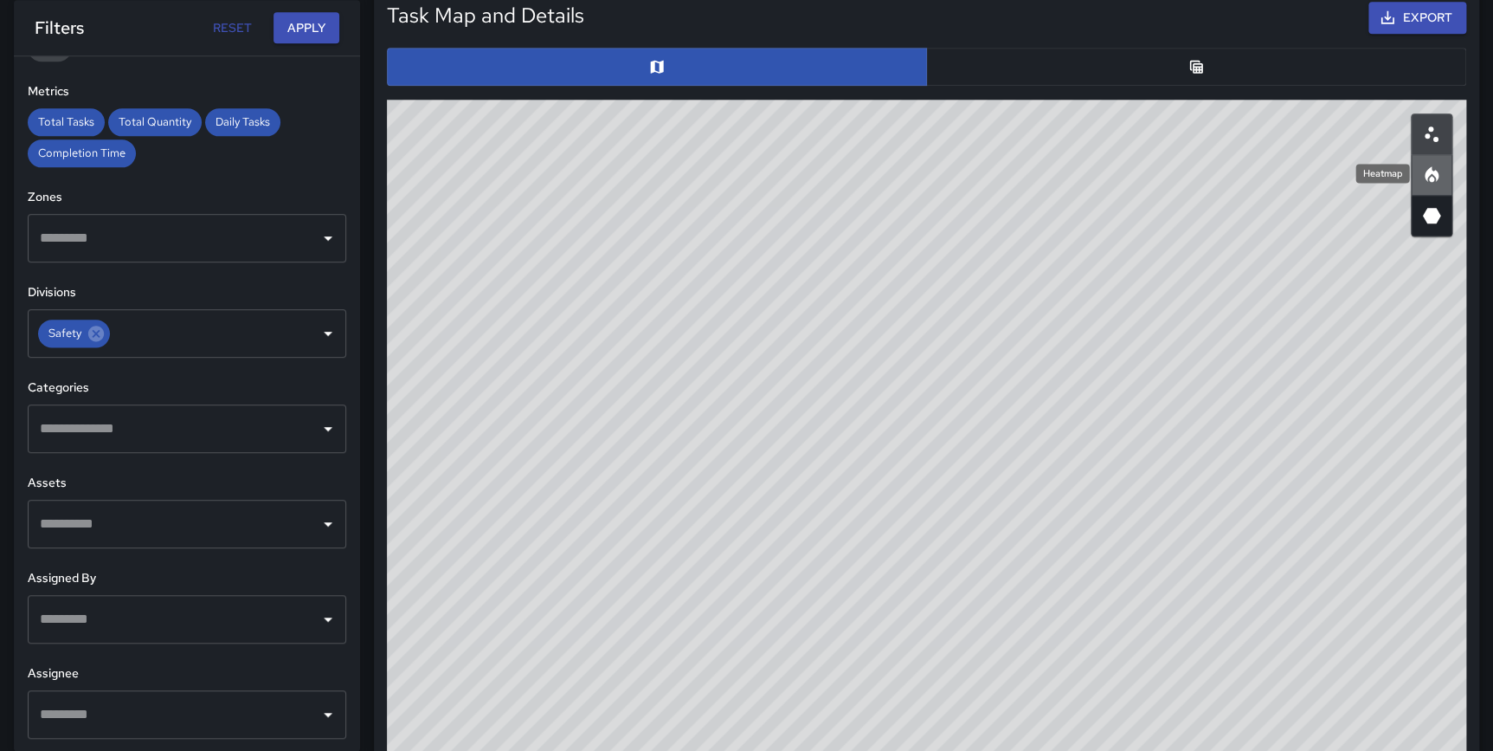
drag, startPoint x: 1437, startPoint y: 168, endPoint x: 1410, endPoint y: 199, distance: 41.1
click at [1438, 168] on icon "Heatmap" at bounding box center [1432, 175] width 21 height 21
type button "heatmap"
drag, startPoint x: 1056, startPoint y: 434, endPoint x: 1001, endPoint y: 624, distance: 198.4
click at [1010, 631] on div "© Mapbox © OpenStreetMap Improve this map" at bounding box center [927, 446] width 1080 height 693
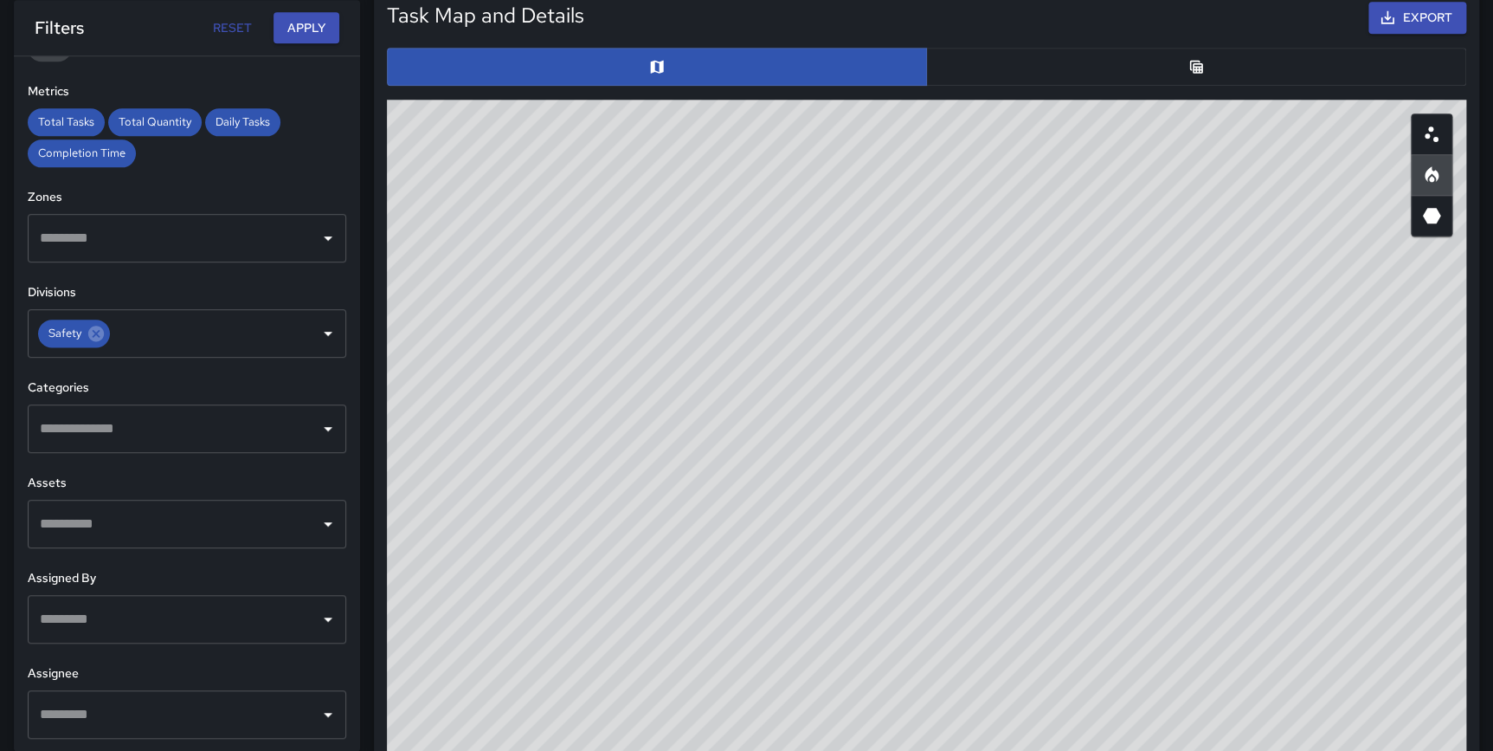
drag, startPoint x: 1012, startPoint y: 687, endPoint x: 943, endPoint y: 429, distance: 267.1
click at [943, 429] on div "© Mapbox © OpenStreetMap Improve this map" at bounding box center [927, 446] width 1080 height 693
drag, startPoint x: 1210, startPoint y: 512, endPoint x: 1359, endPoint y: 570, distance: 160.6
click at [1203, 748] on div "© Mapbox © OpenStreetMap Improve this map" at bounding box center [927, 446] width 1080 height 693
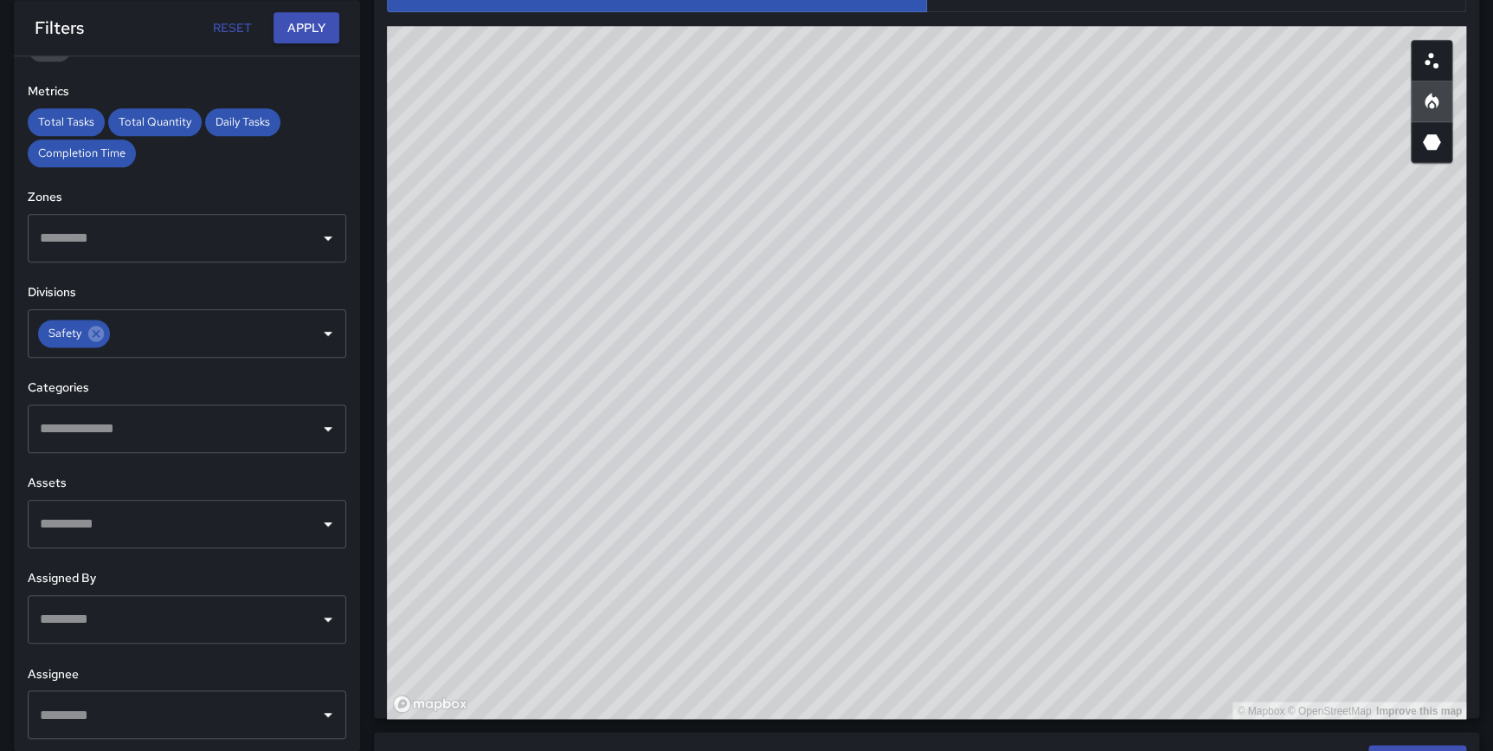
scroll to position [964, 0]
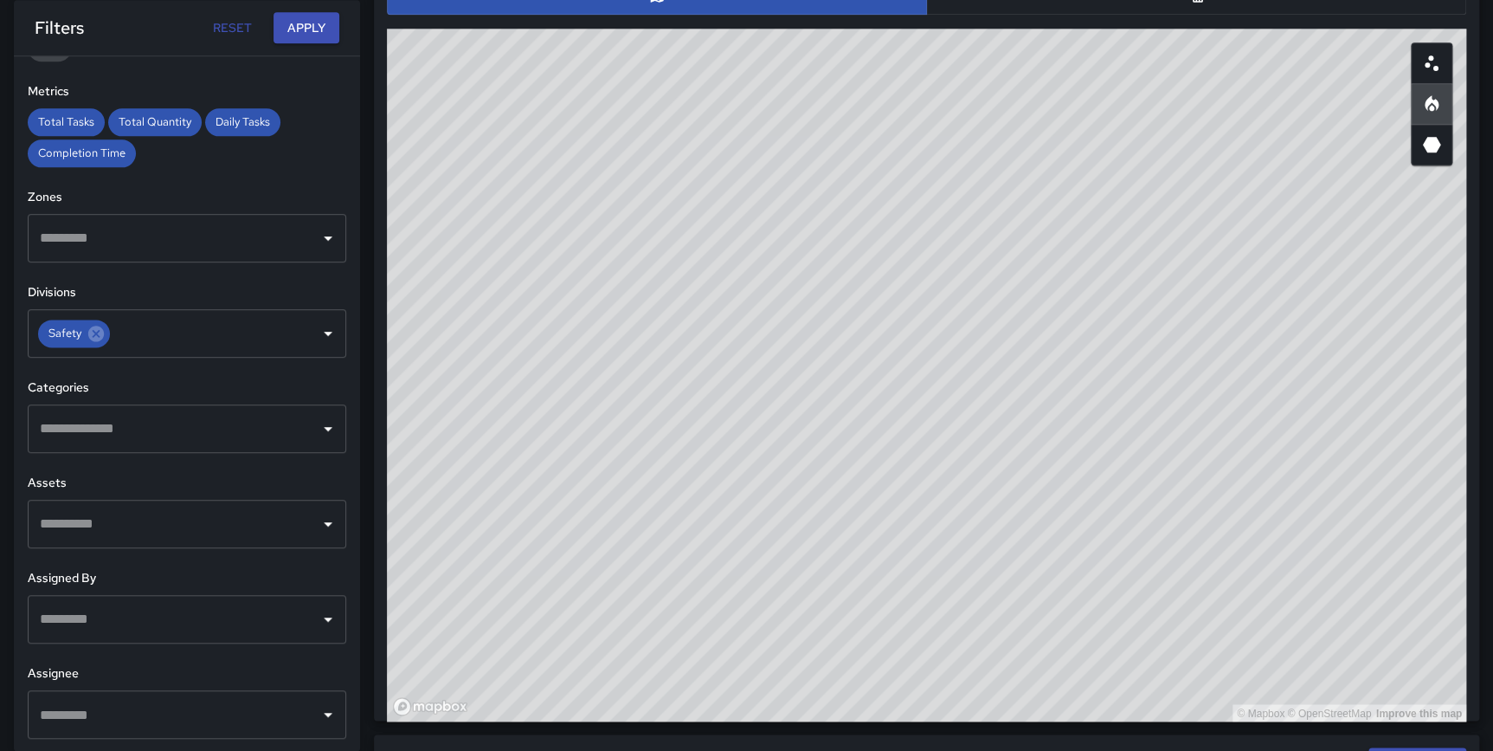
click at [1311, 467] on div "© Mapbox © OpenStreetMap Improve this map" at bounding box center [927, 375] width 1080 height 693
click at [1203, 486] on div "© Mapbox © OpenStreetMap Improve this map" at bounding box center [927, 375] width 1080 height 693
drag, startPoint x: 1184, startPoint y: 641, endPoint x: 1186, endPoint y: 649, distance: 8.8
click at [1186, 649] on div "© Mapbox © OpenStreetMap Improve this map" at bounding box center [927, 375] width 1080 height 693
click at [1165, 710] on div "© Mapbox © OpenStreetMap Improve this map" at bounding box center [927, 375] width 1080 height 693
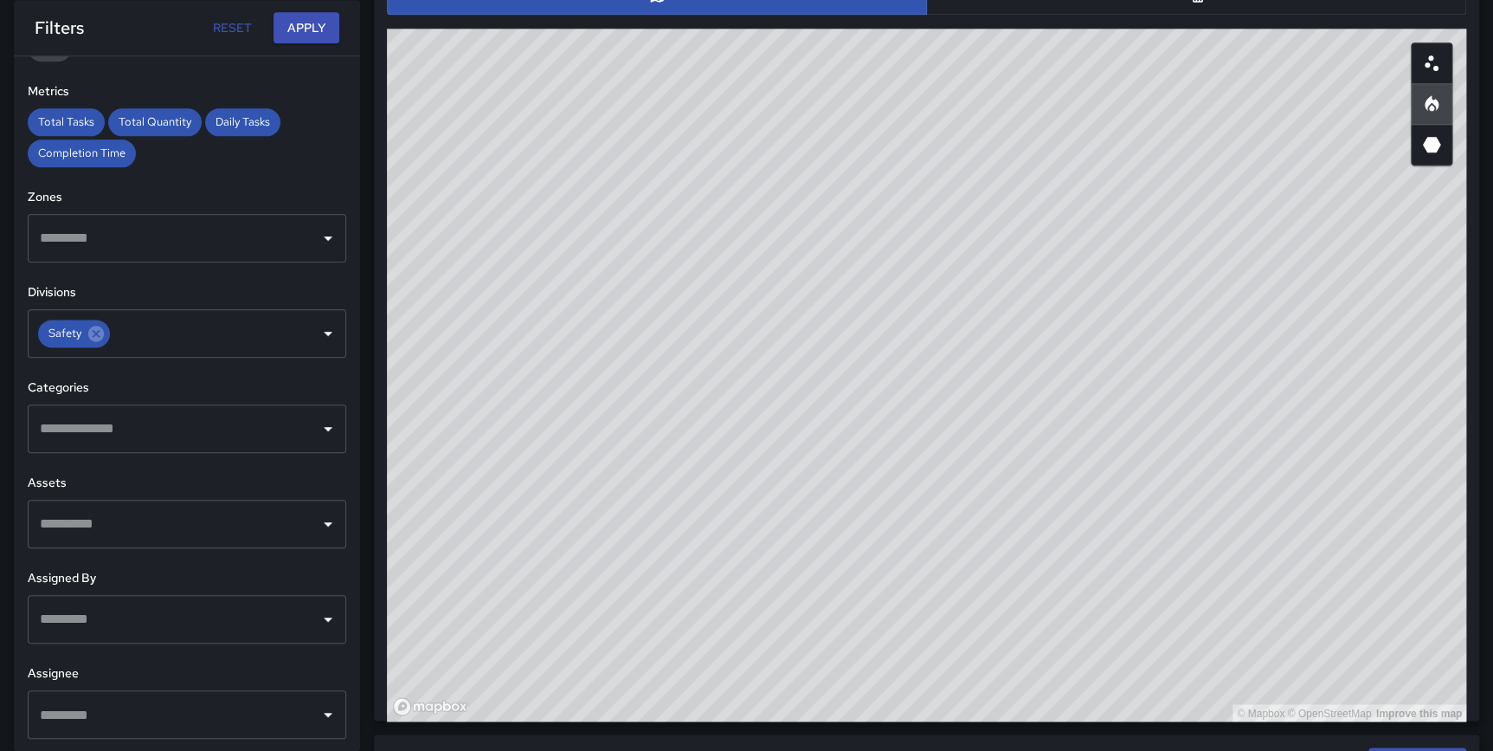
click at [159, 442] on input "text" at bounding box center [173, 428] width 277 height 33
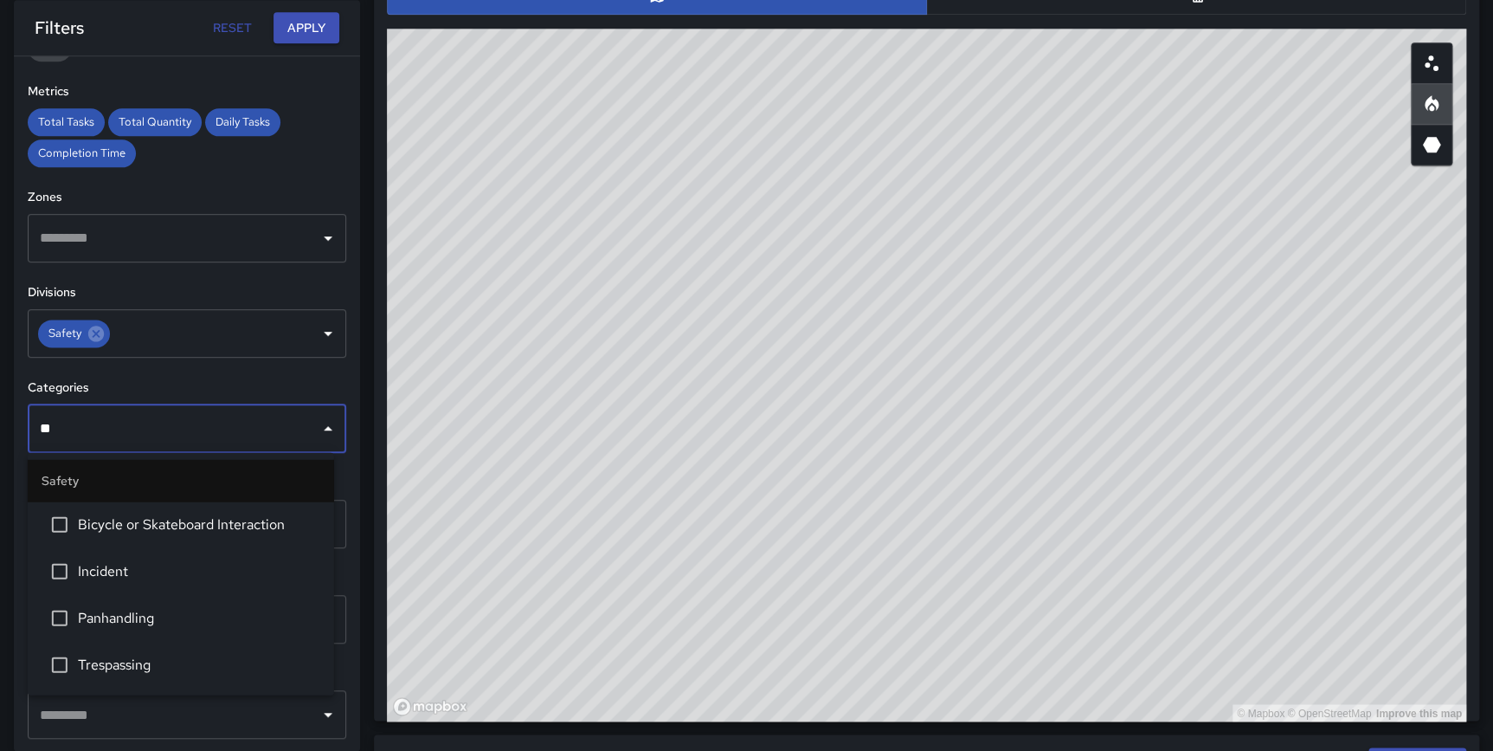
type input "***"
click at [160, 519] on span "Incident" at bounding box center [199, 523] width 242 height 21
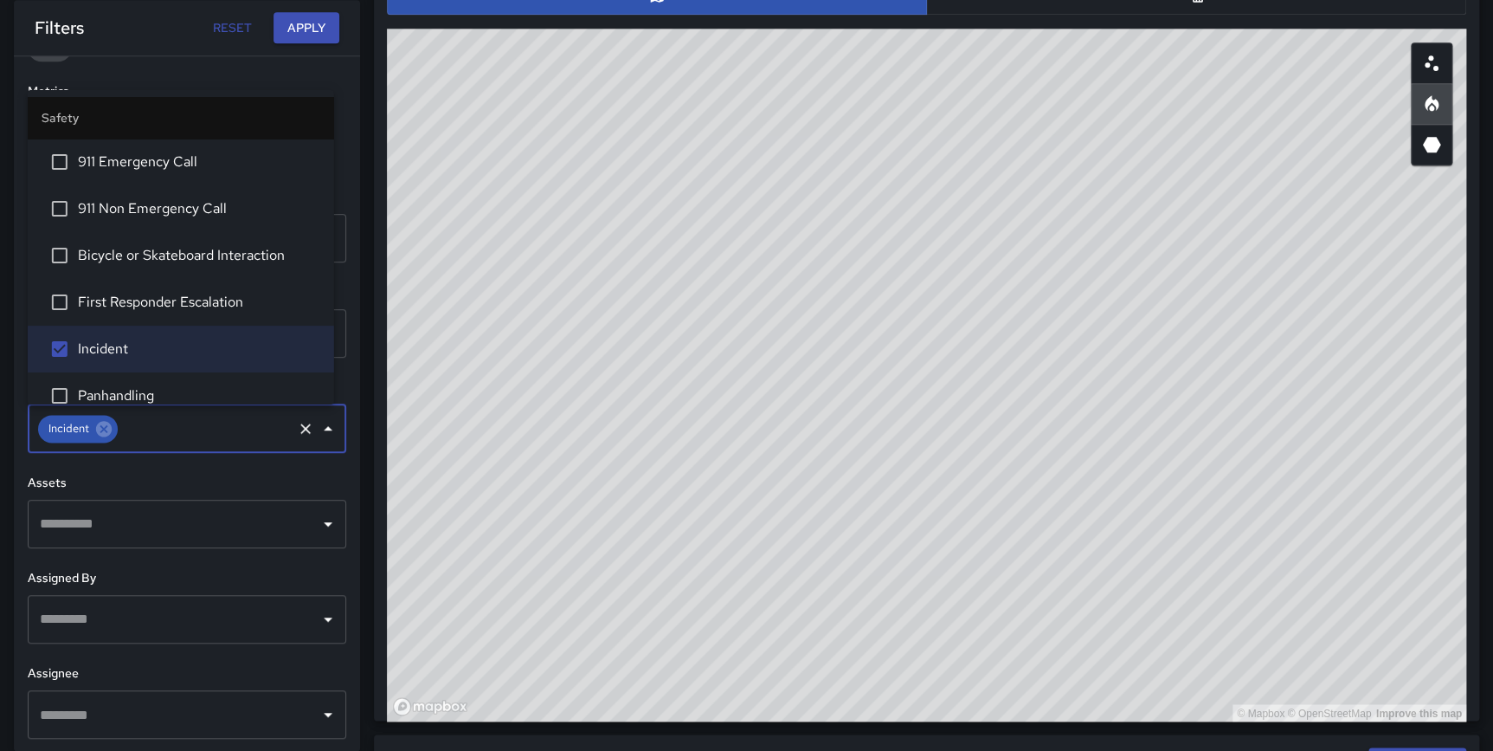
click at [327, 480] on h6 "Assets" at bounding box center [187, 483] width 319 height 19
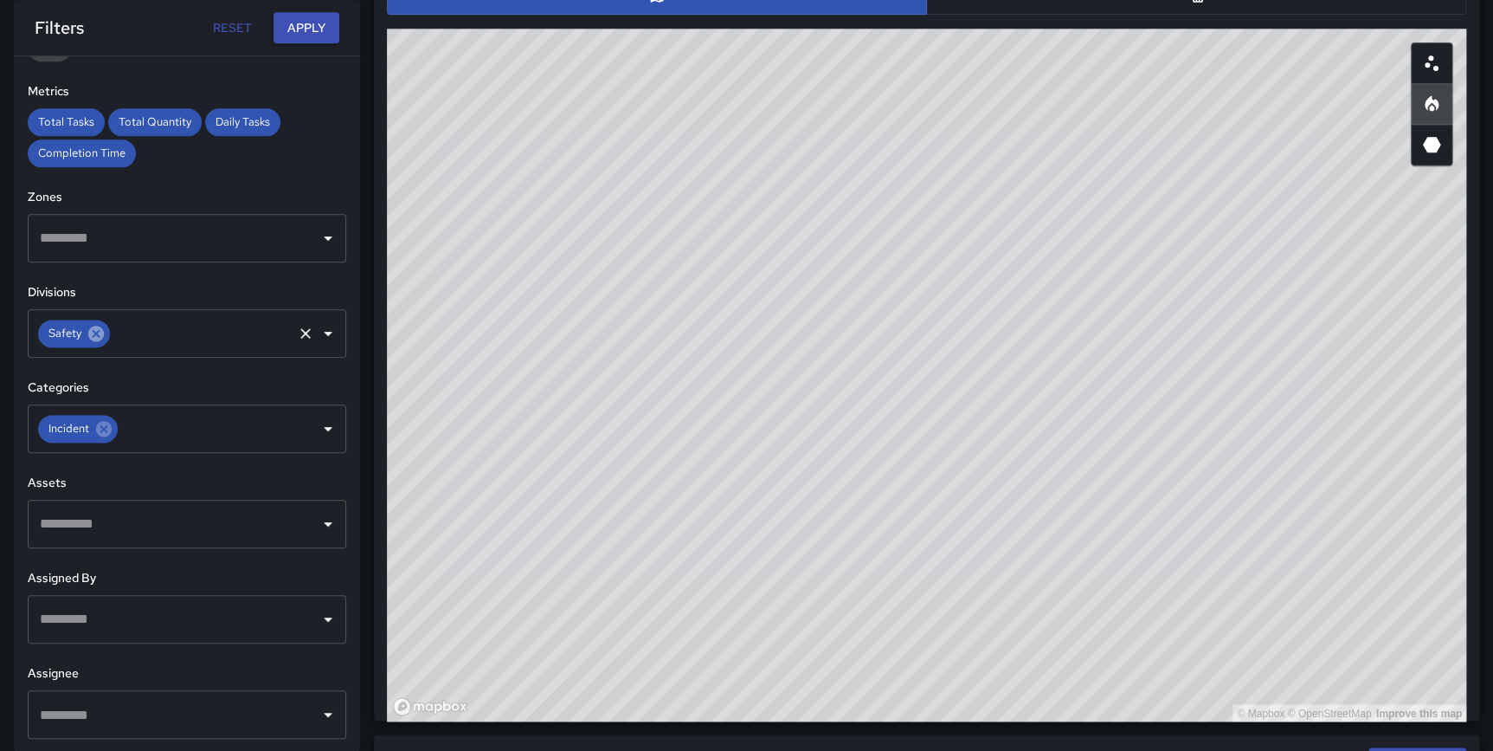
click at [101, 344] on div "Safety" at bounding box center [74, 333] width 72 height 28
click at [97, 327] on icon at bounding box center [96, 334] width 16 height 16
click at [292, 25] on button "Apply" at bounding box center [307, 28] width 66 height 32
drag, startPoint x: 1371, startPoint y: 614, endPoint x: 1369, endPoint y: 630, distance: 16.7
click at [1369, 630] on div "© Mapbox © OpenStreetMap Improve this map" at bounding box center [927, 375] width 1080 height 693
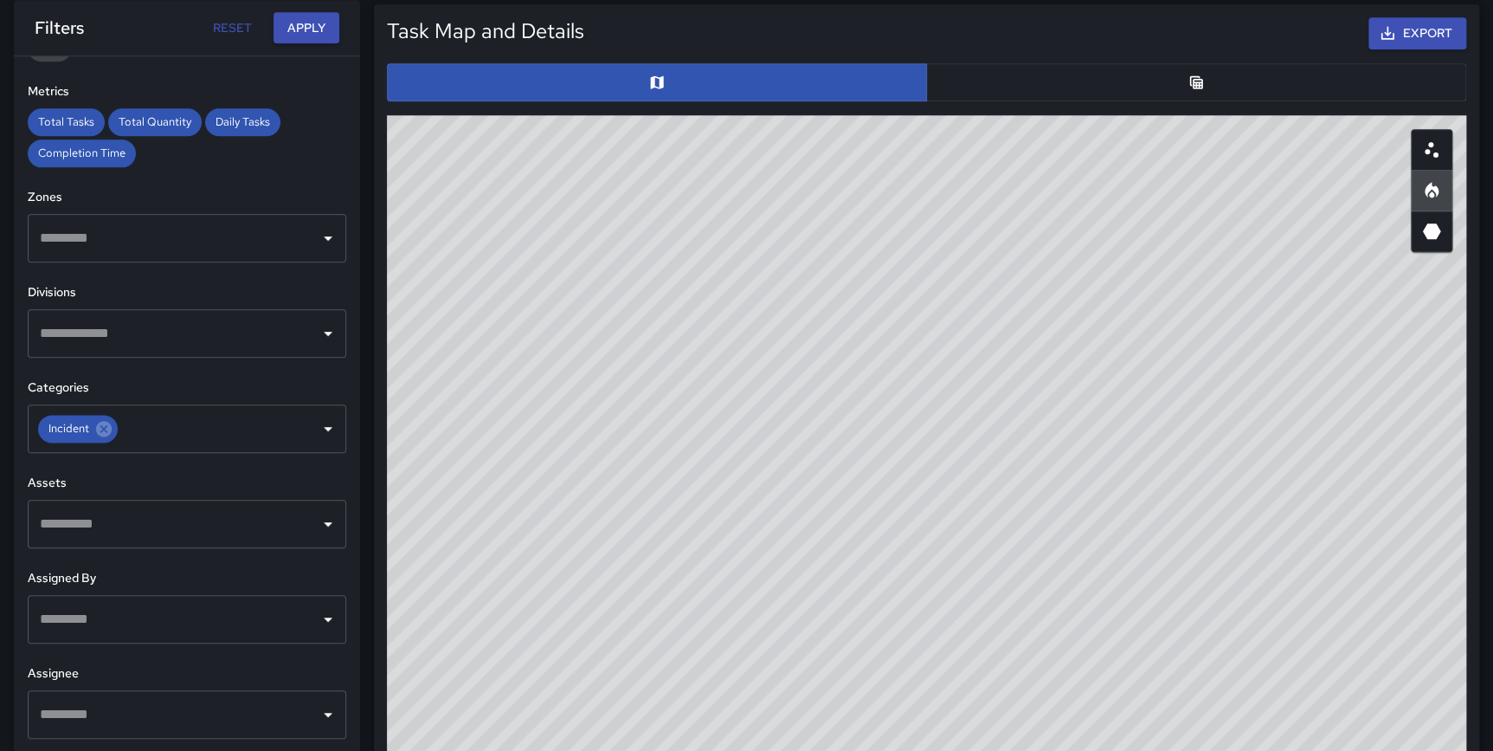
scroll to position [834, 0]
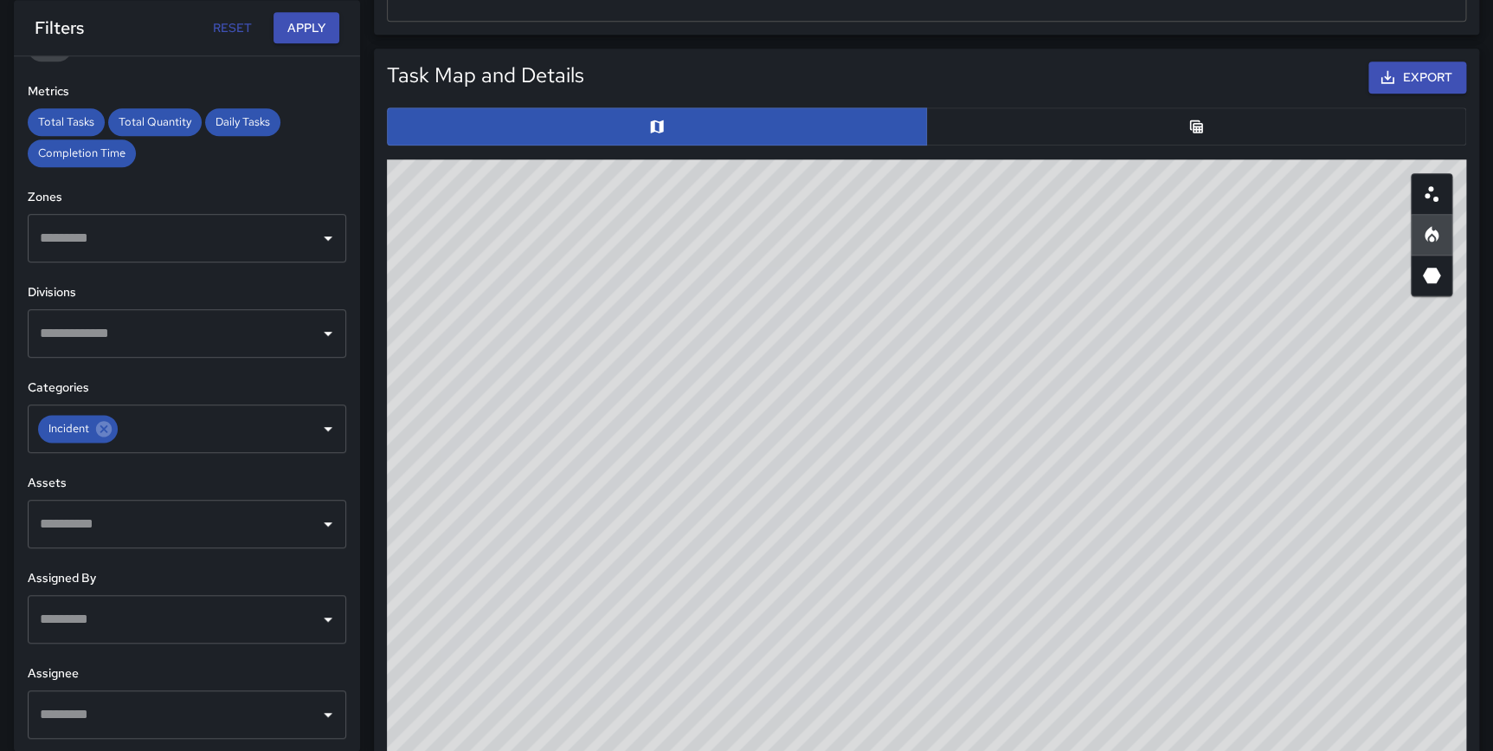
click at [1184, 131] on button "button" at bounding box center [1196, 126] width 540 height 38
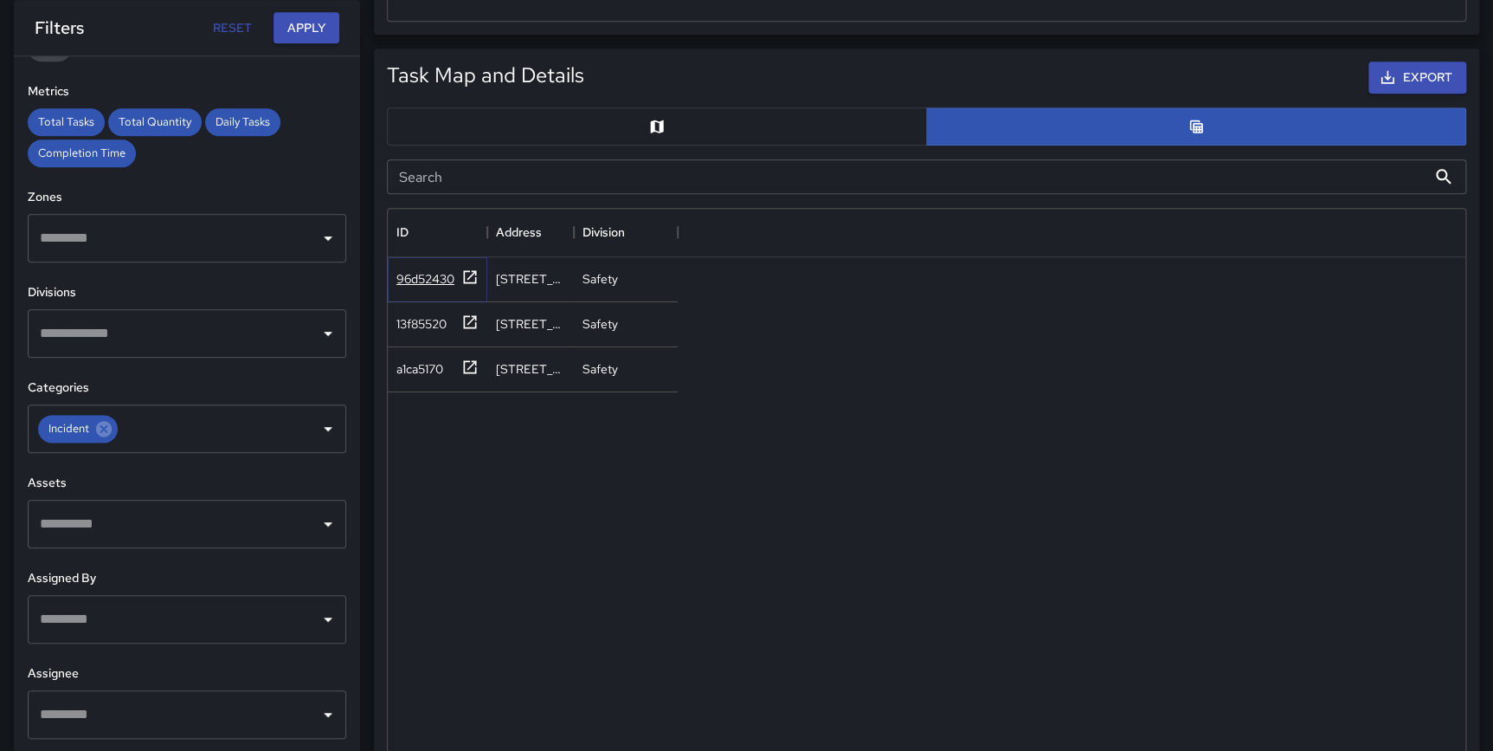
click at [466, 272] on icon at bounding box center [469, 276] width 17 height 17
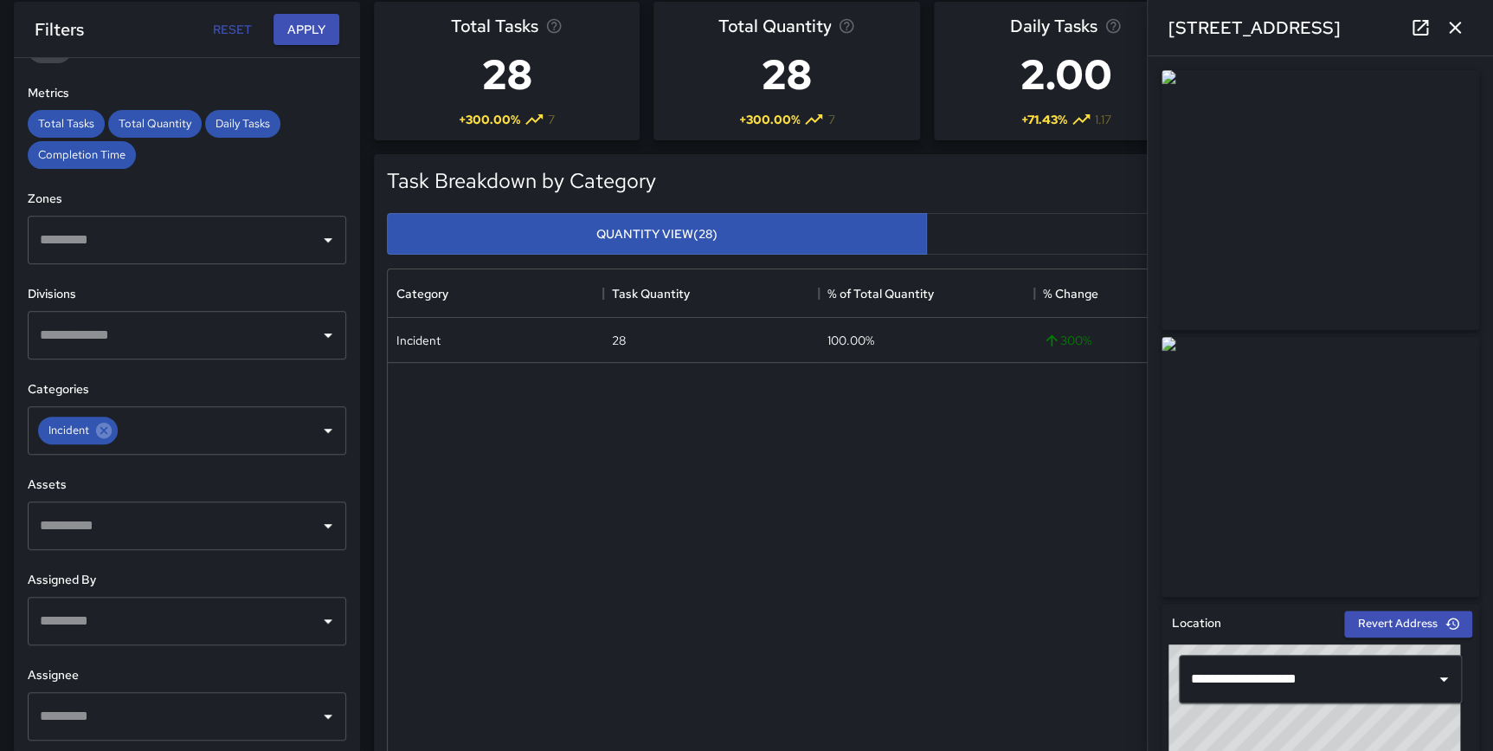
scroll to position [0, 0]
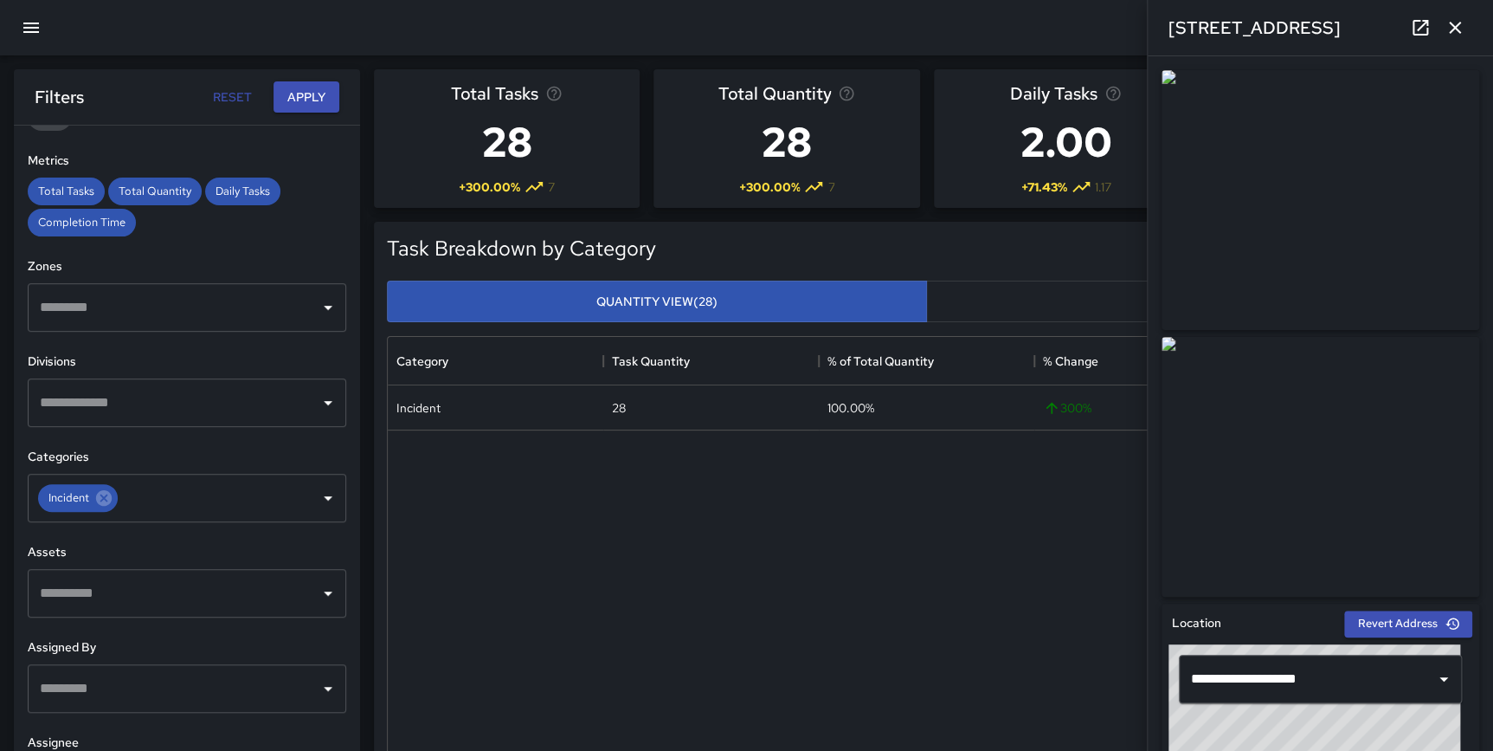
drag, startPoint x: 1455, startPoint y: 33, endPoint x: 1358, endPoint y: 198, distance: 191.3
click at [1373, 185] on div "**********" at bounding box center [1320, 375] width 346 height 751
click at [1446, 20] on icon "button" at bounding box center [1455, 27] width 21 height 21
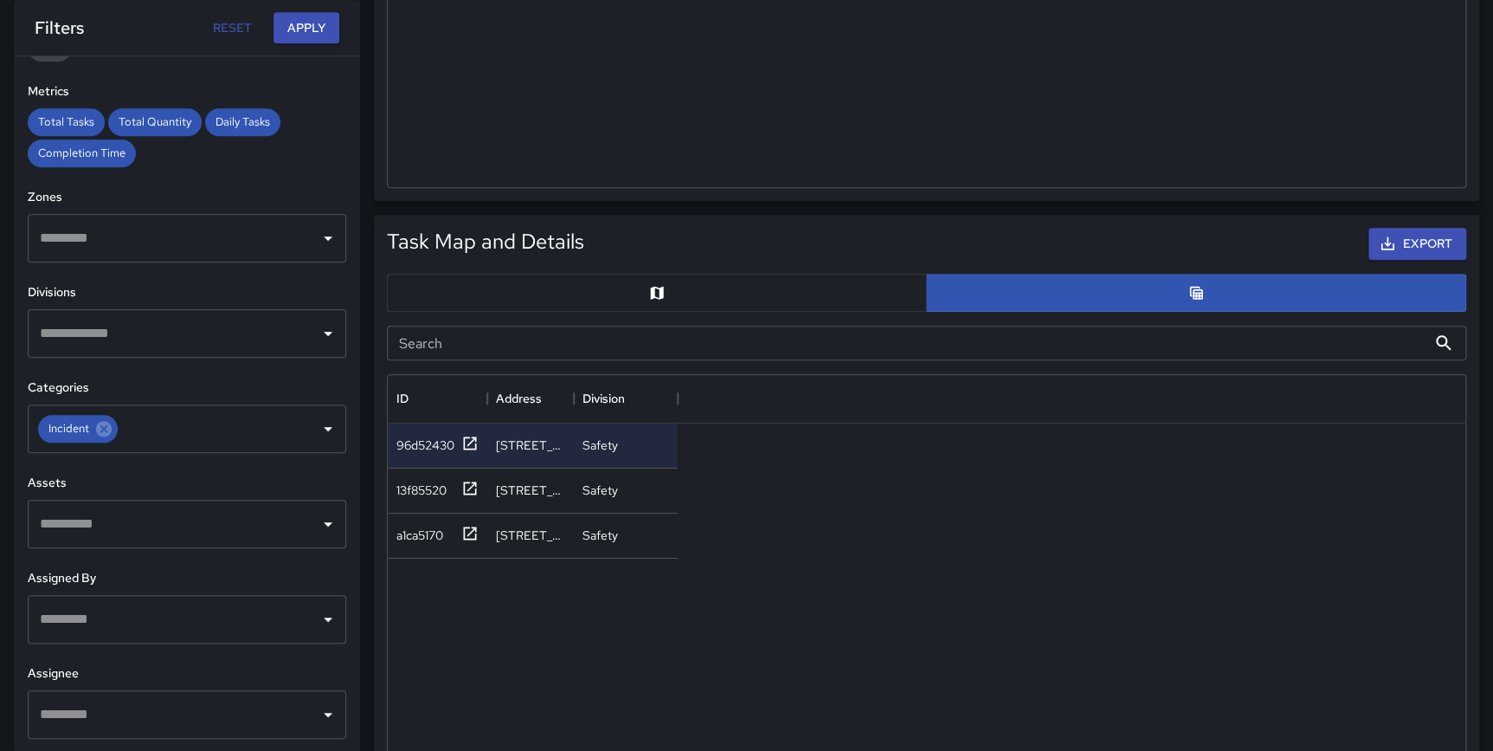
scroll to position [747, 0]
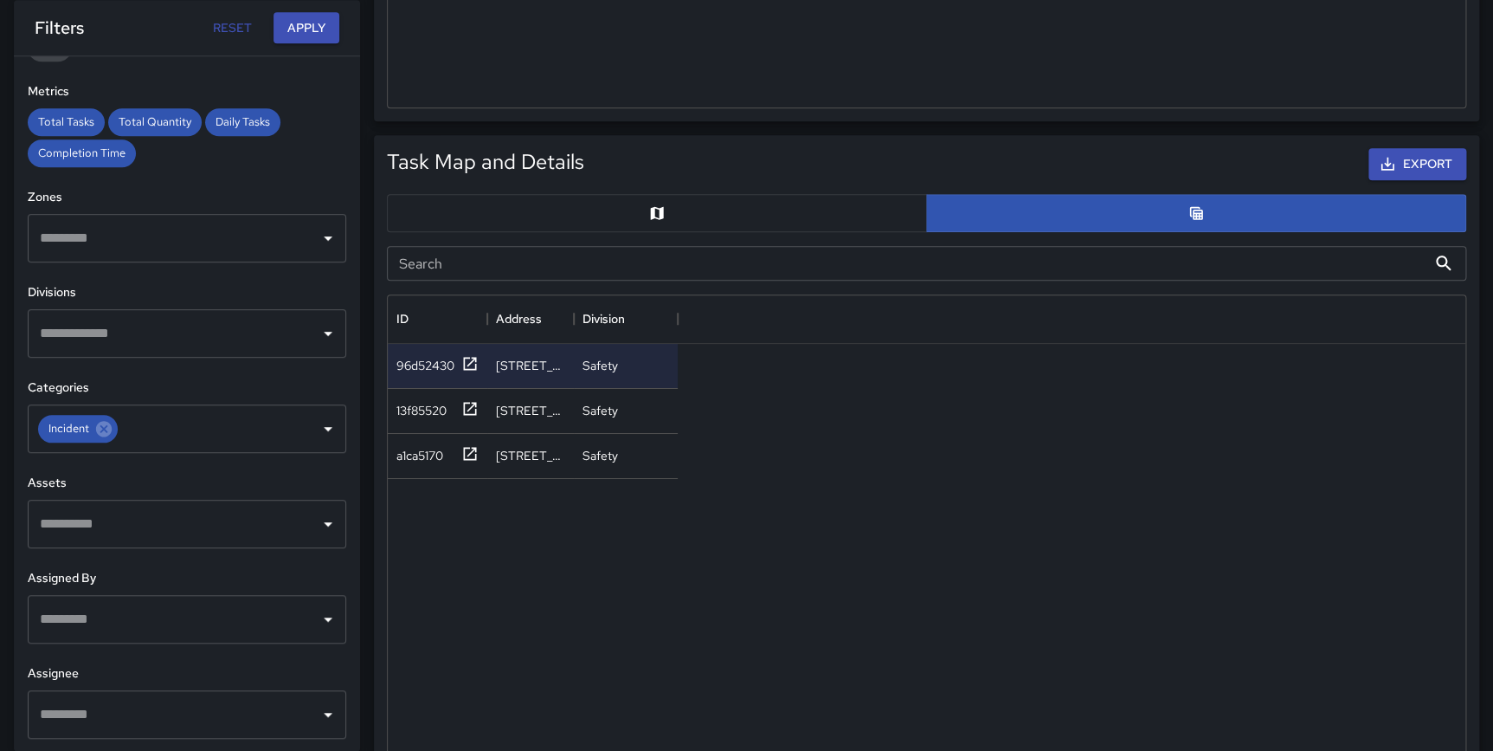
click at [735, 216] on button "button" at bounding box center [657, 213] width 540 height 38
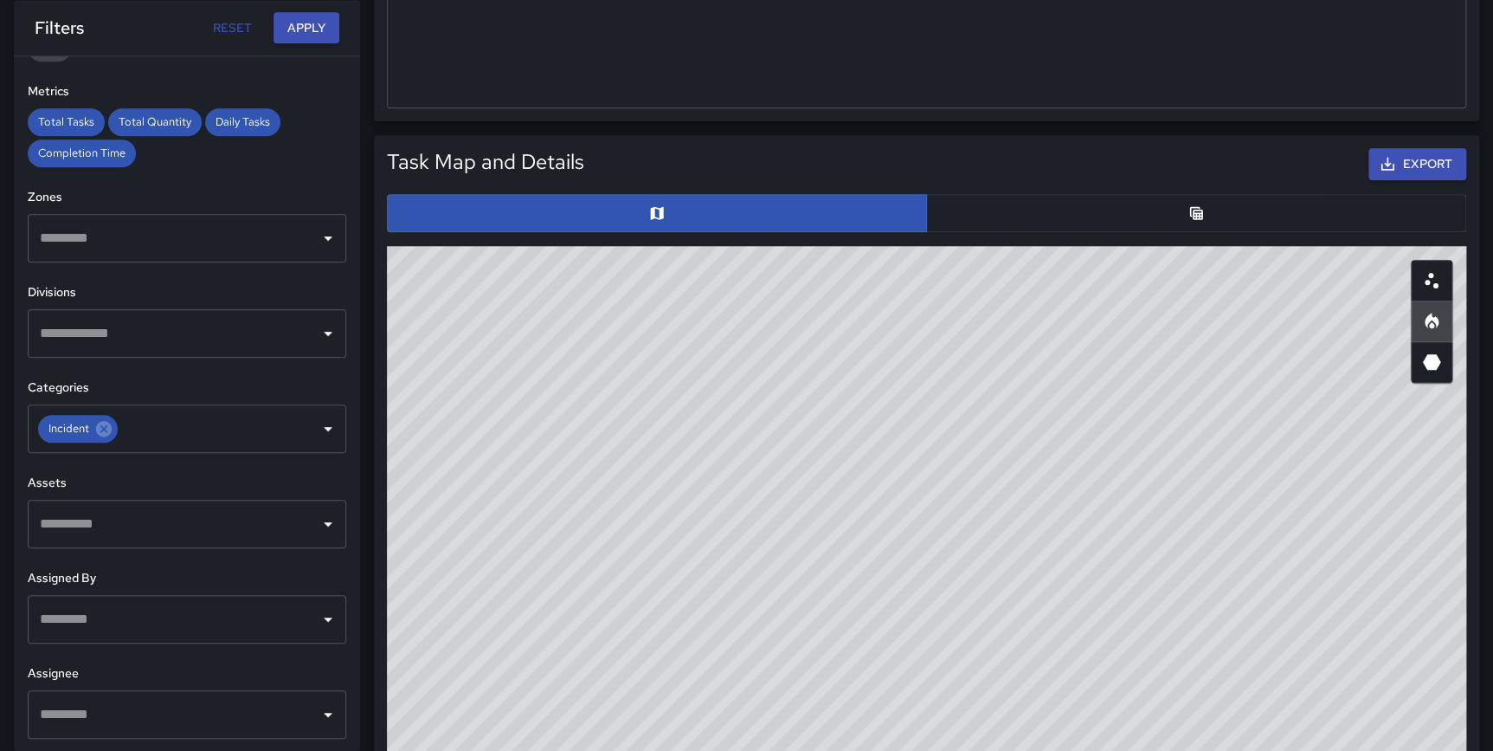
drag, startPoint x: 1323, startPoint y: 214, endPoint x: 1314, endPoint y: 216, distance: 8.8
click at [1323, 214] on button "button" at bounding box center [1196, 213] width 540 height 38
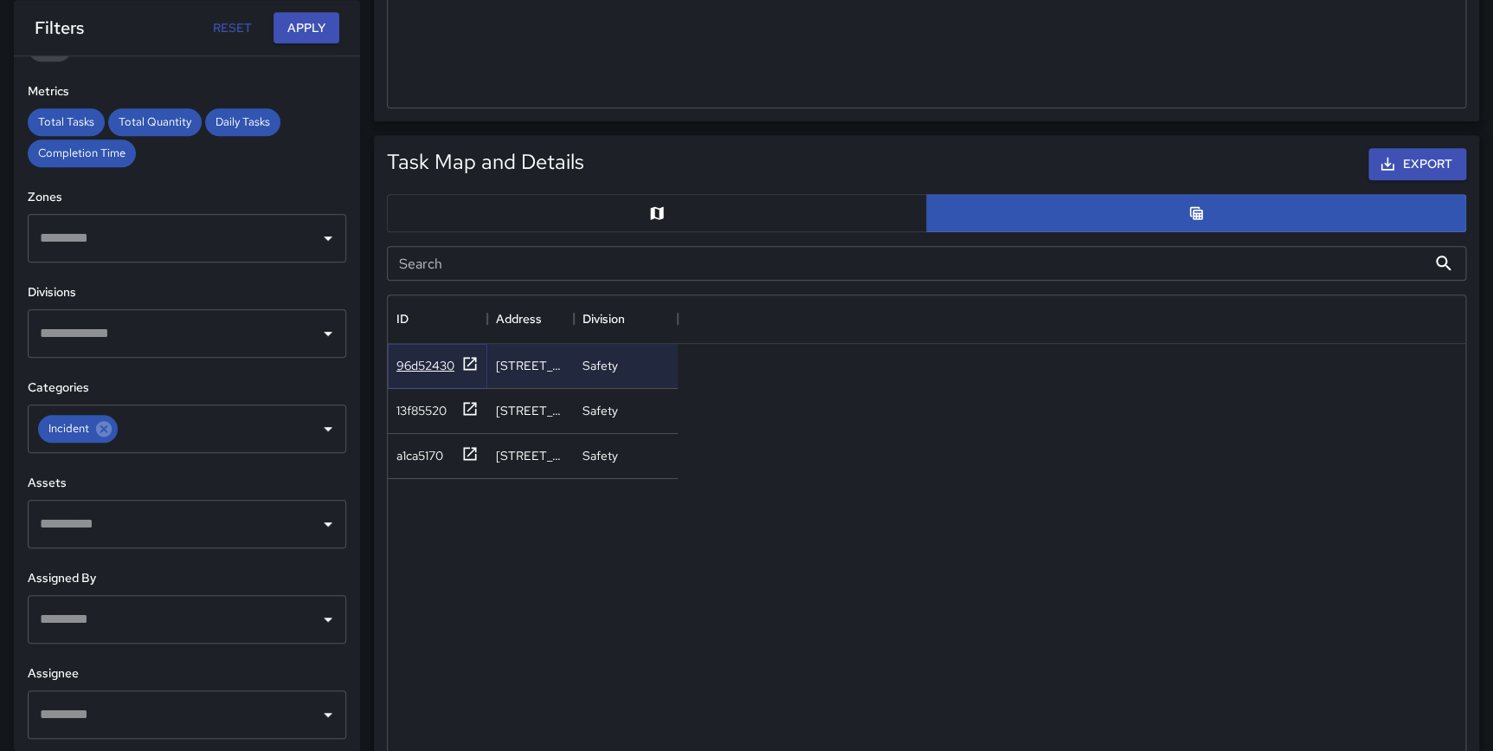
click at [464, 357] on icon at bounding box center [470, 363] width 13 height 13
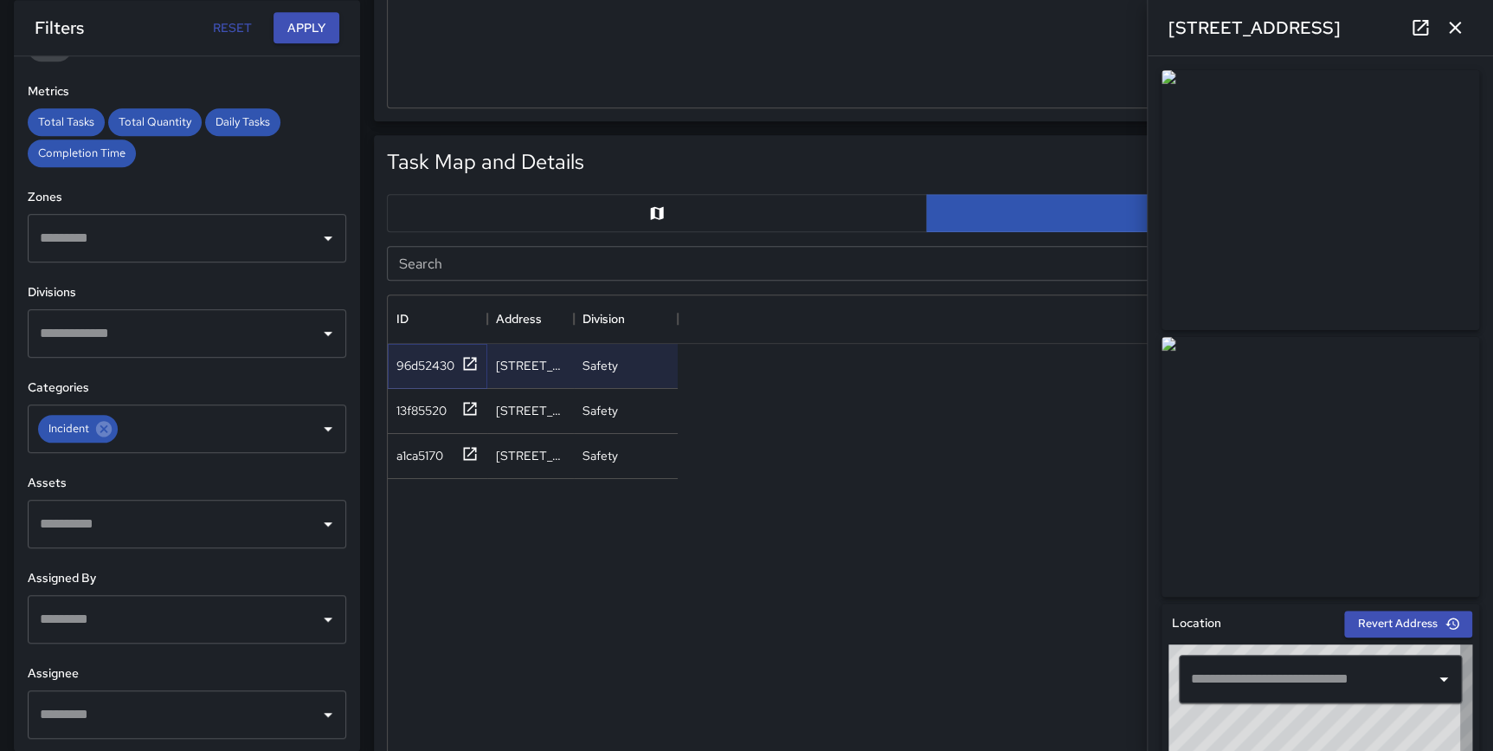
type input "**********"
click at [468, 402] on icon at bounding box center [470, 408] width 13 height 13
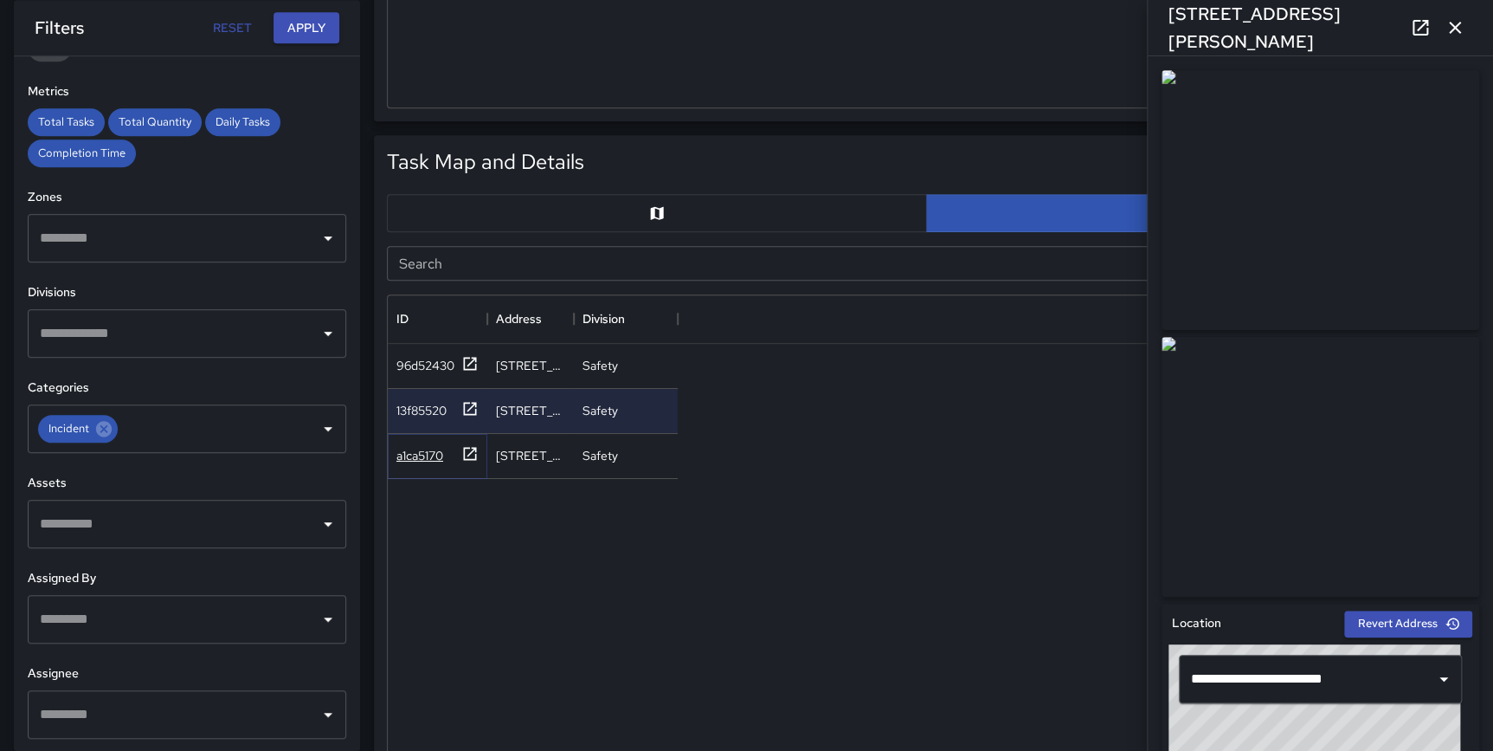
click at [474, 449] on icon at bounding box center [469, 453] width 17 height 17
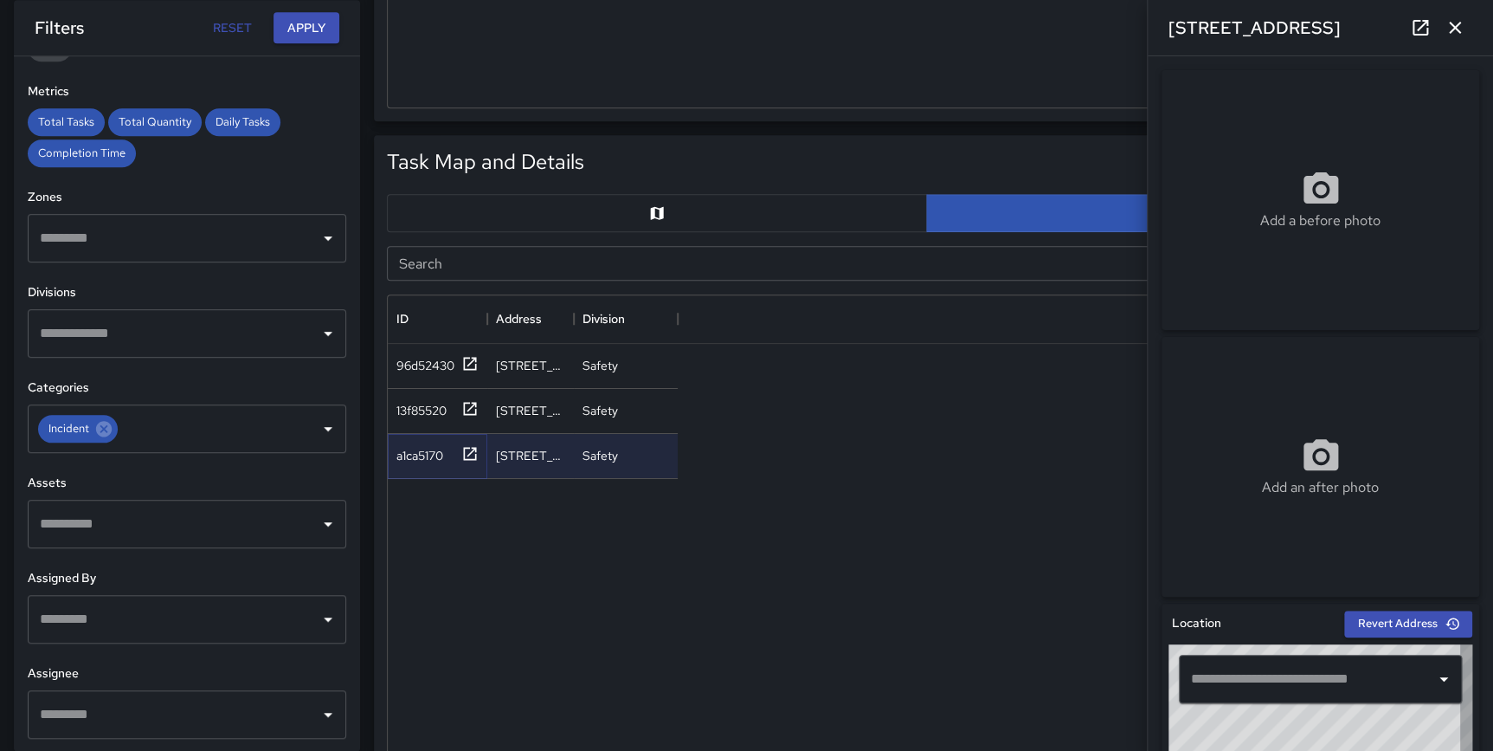
type input "**********"
drag, startPoint x: 1468, startPoint y: 23, endPoint x: 1449, endPoint y: 23, distance: 18.2
click at [1466, 23] on button "button" at bounding box center [1455, 27] width 35 height 35
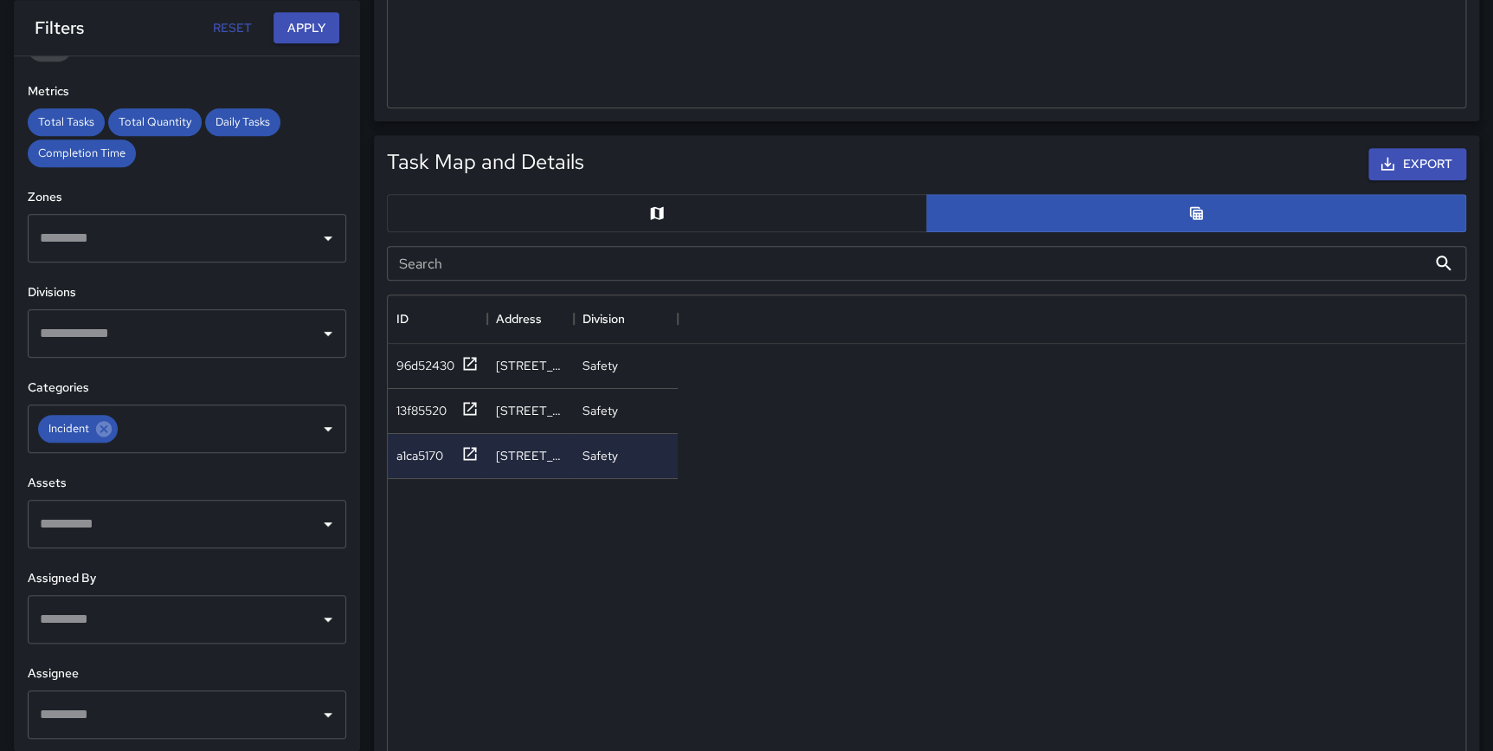
scroll to position [0, 0]
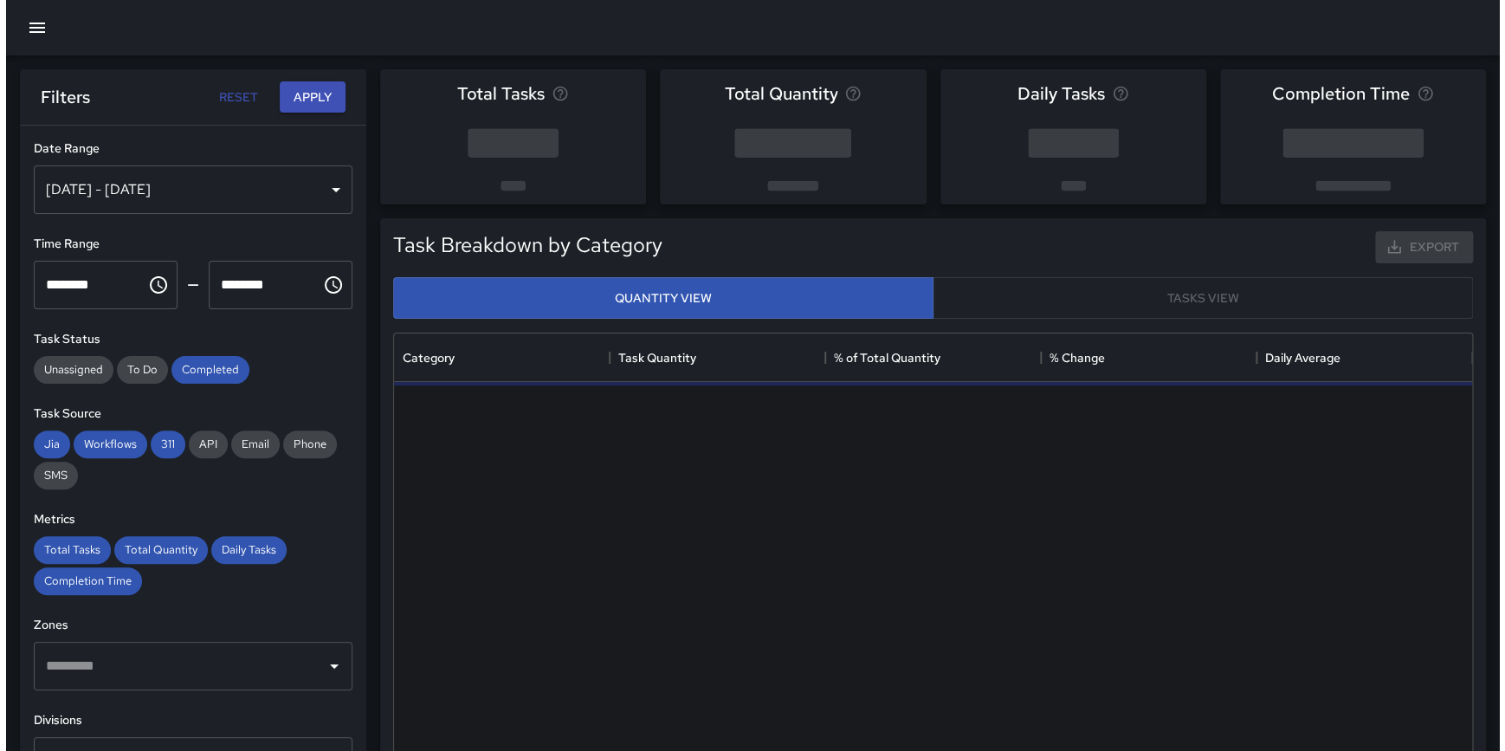
scroll to position [506, 1065]
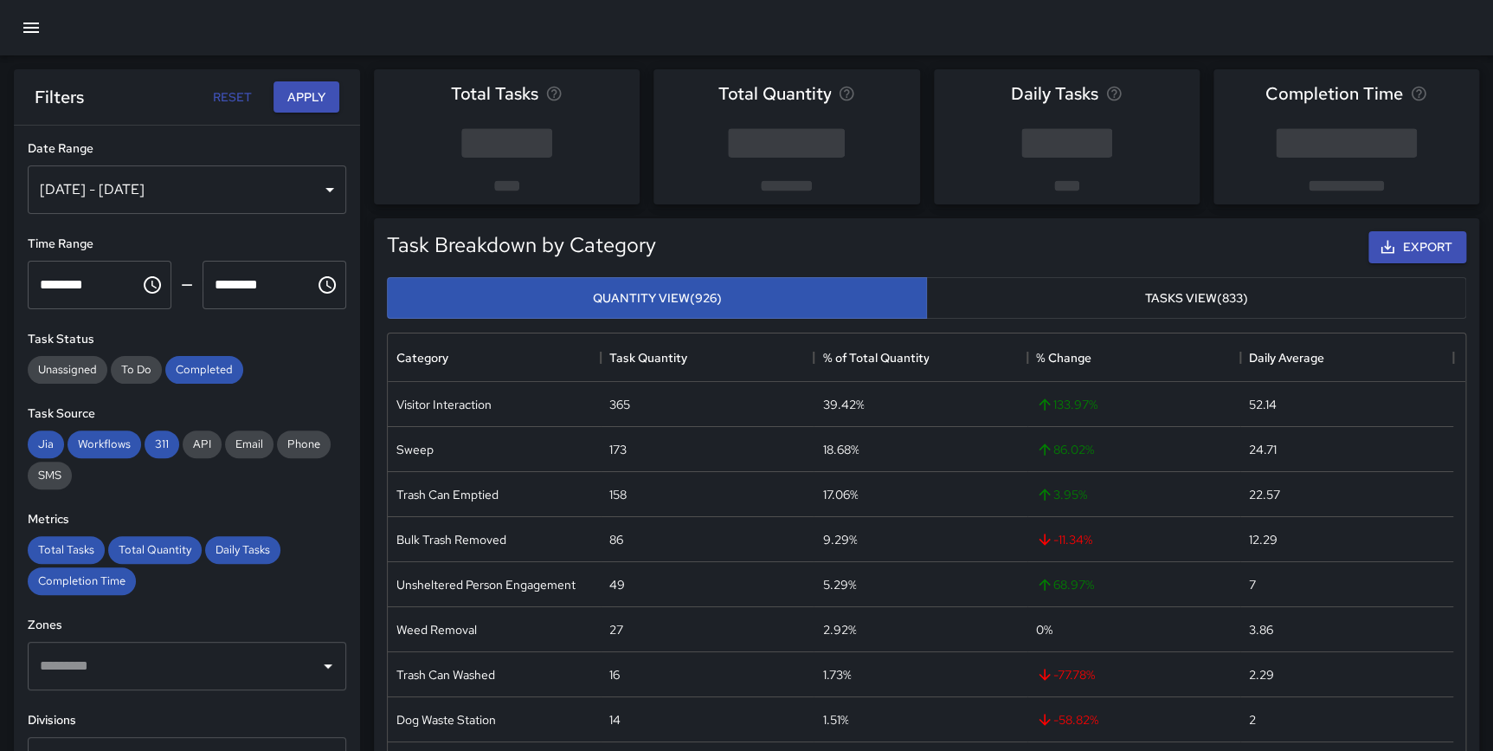
click at [212, 182] on div "[DATE] - [DATE]" at bounding box center [187, 189] width 319 height 48
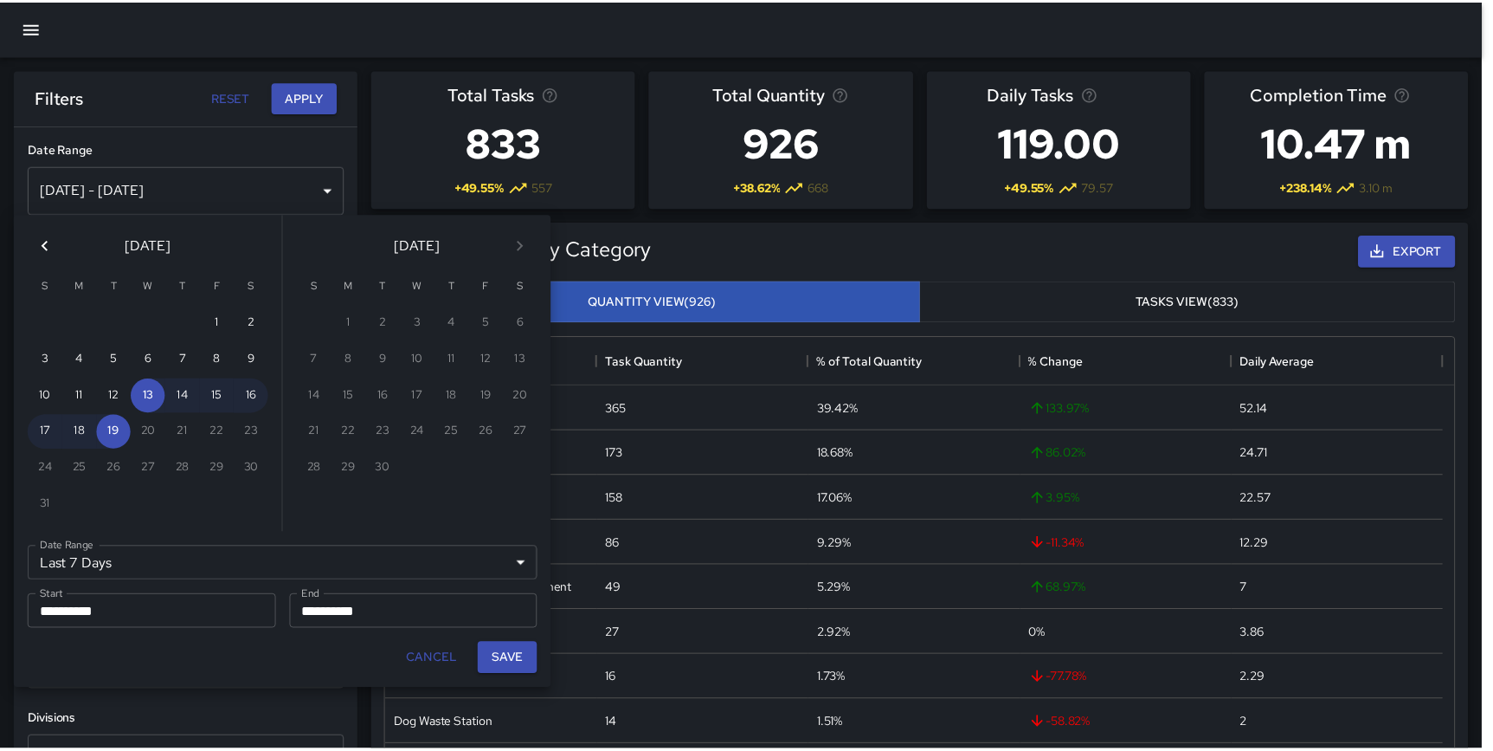
scroll to position [506, 1066]
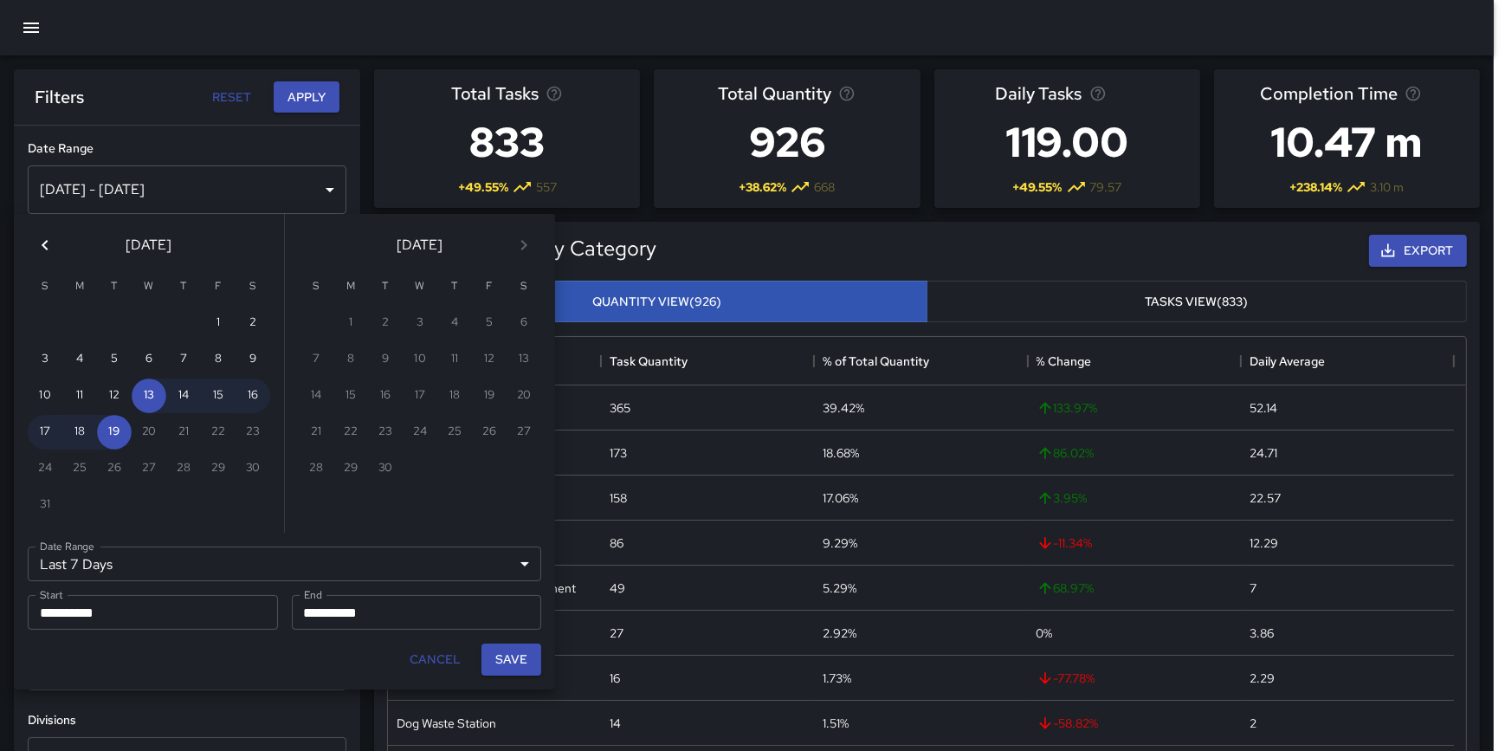
click at [43, 245] on icon "Previous month" at bounding box center [45, 245] width 6 height 10
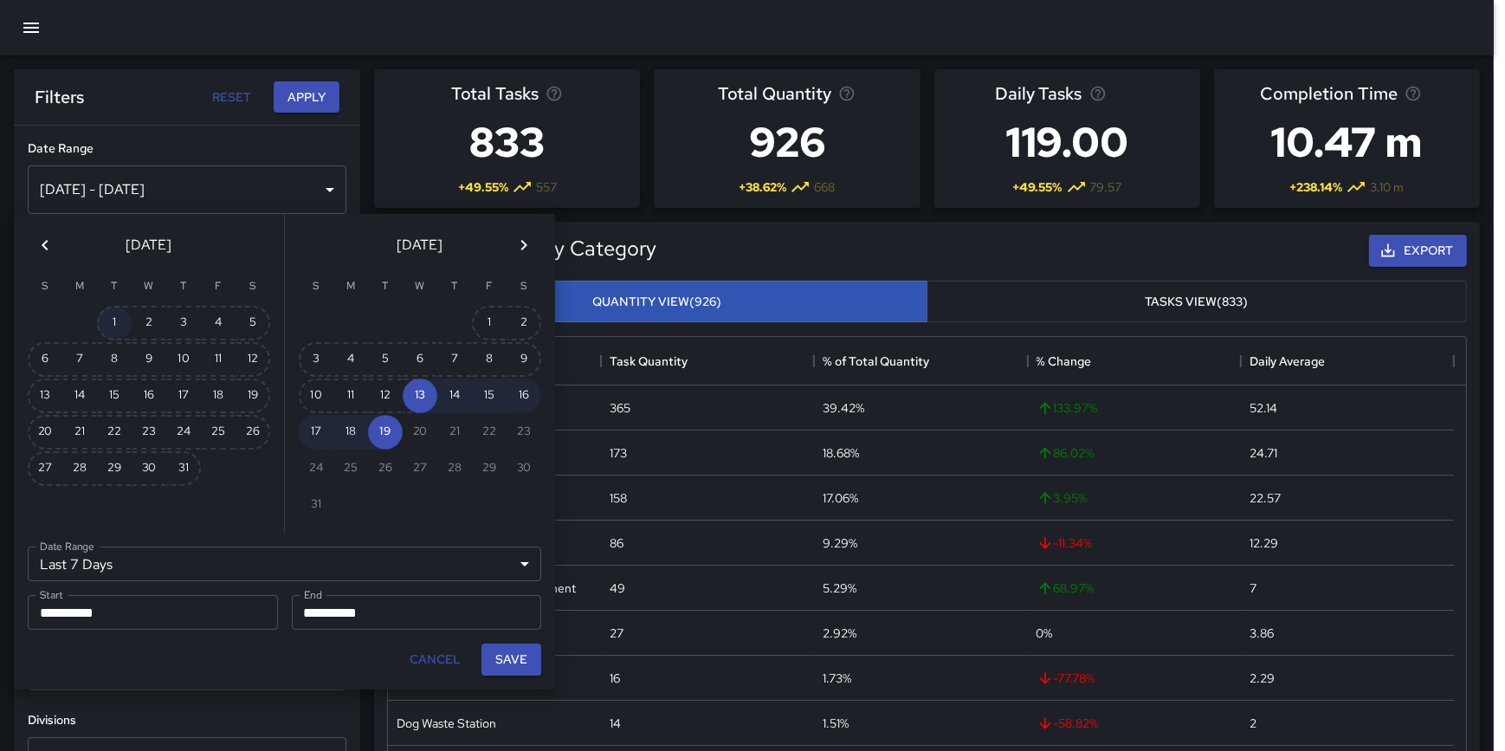
drag, startPoint x: 122, startPoint y: 316, endPoint x: 134, endPoint y: 338, distance: 24.8
click at [121, 316] on button "1" at bounding box center [114, 323] width 35 height 35
type input "******"
type input "**********"
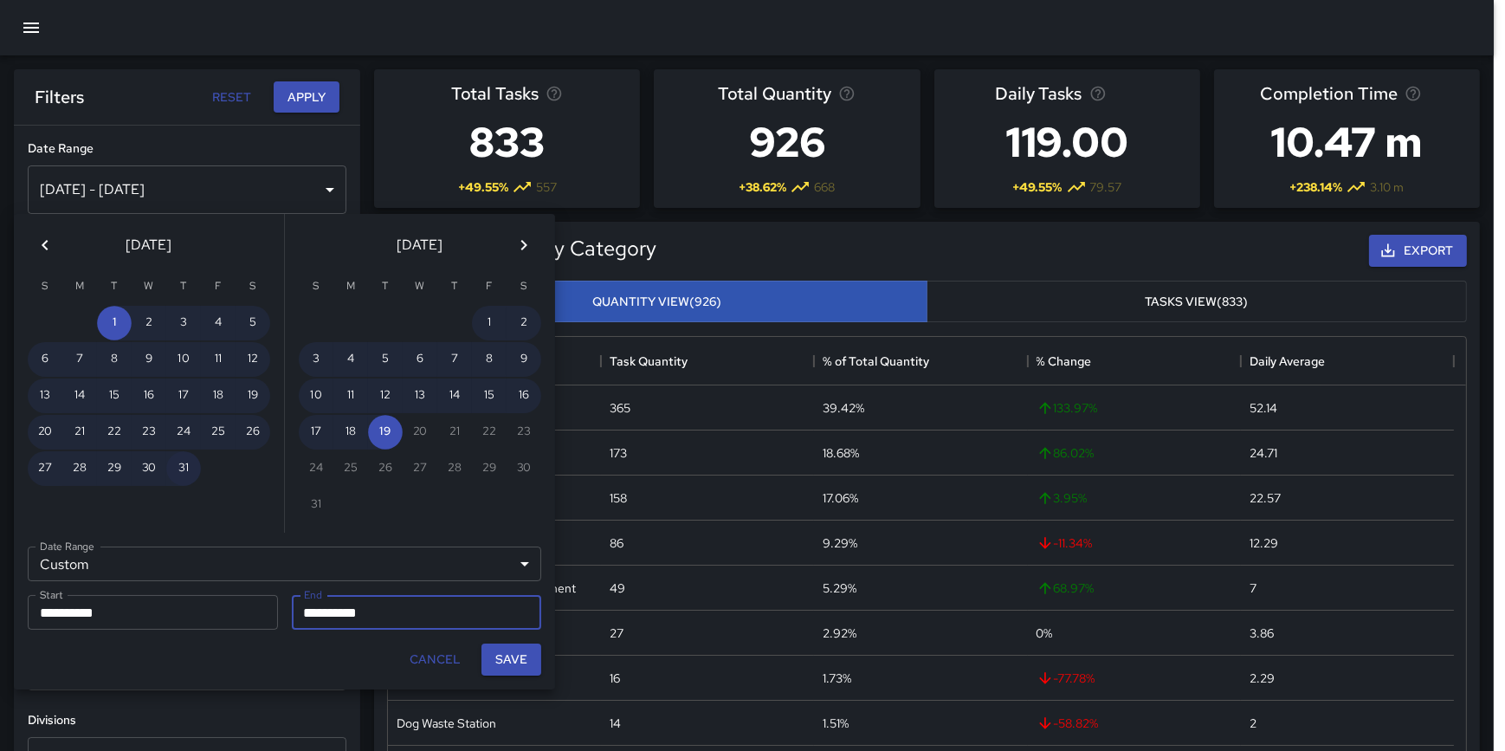
click at [179, 469] on button "31" at bounding box center [183, 468] width 35 height 35
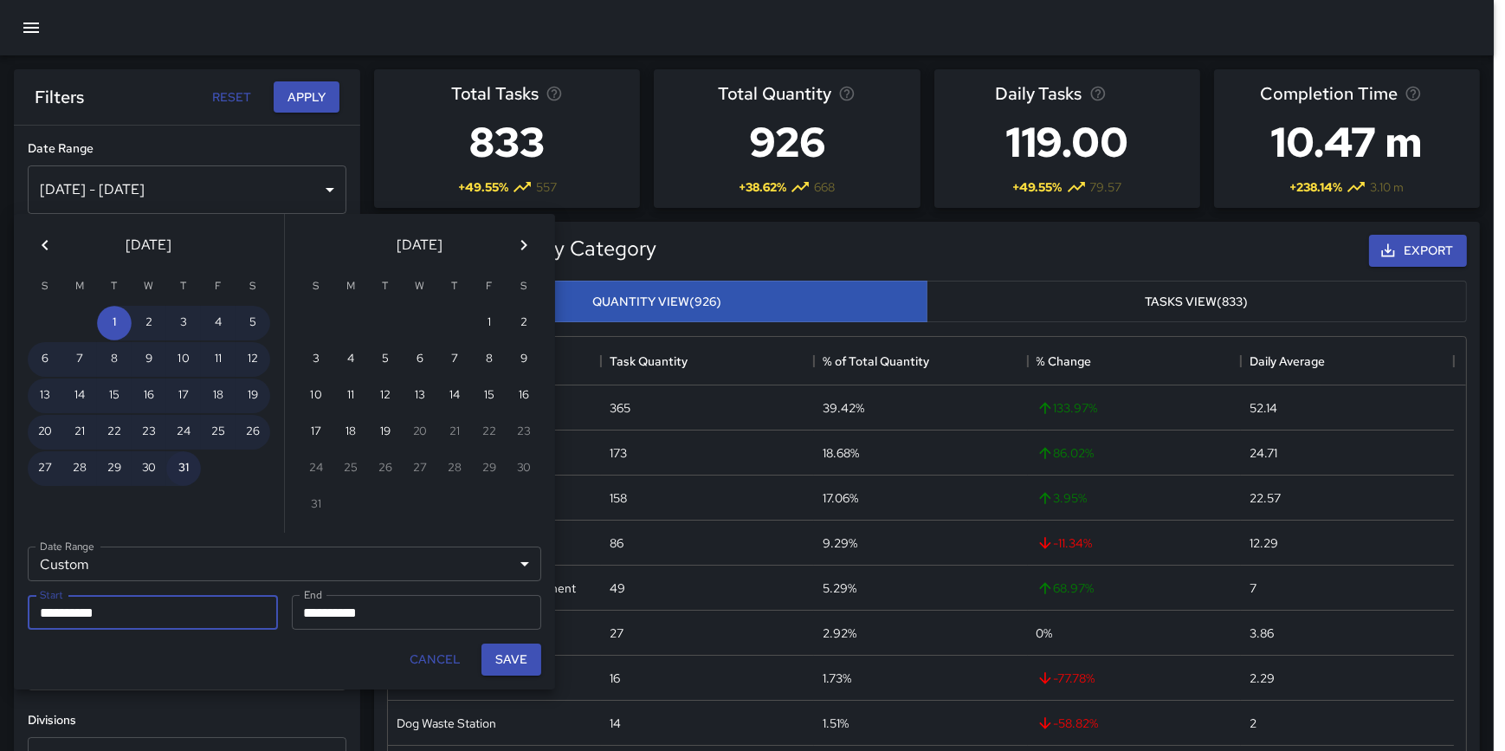
type input "**********"
drag, startPoint x: 517, startPoint y: 657, endPoint x: 506, endPoint y: 649, distance: 13.0
click at [517, 658] on button "Save" at bounding box center [511, 659] width 60 height 32
type input "**********"
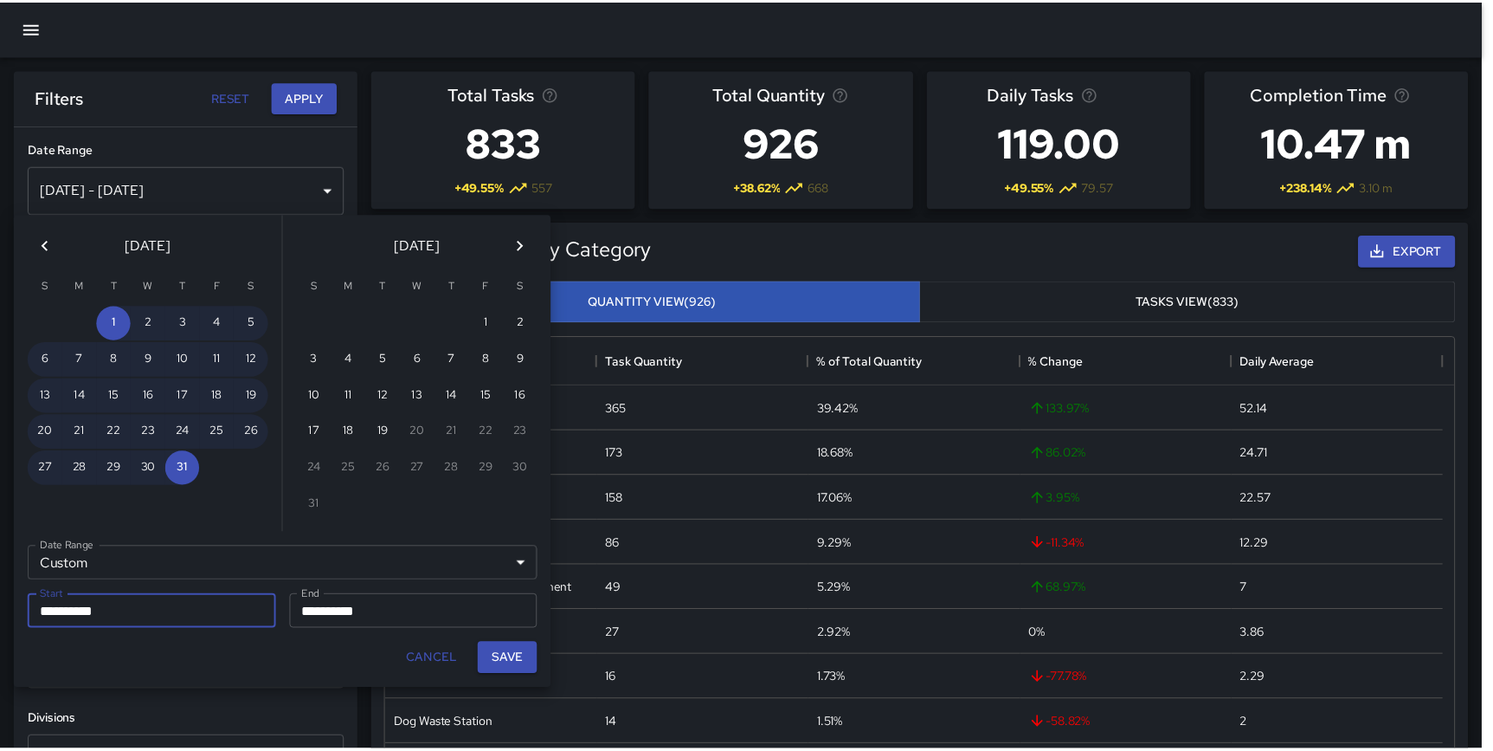
scroll to position [506, 1065]
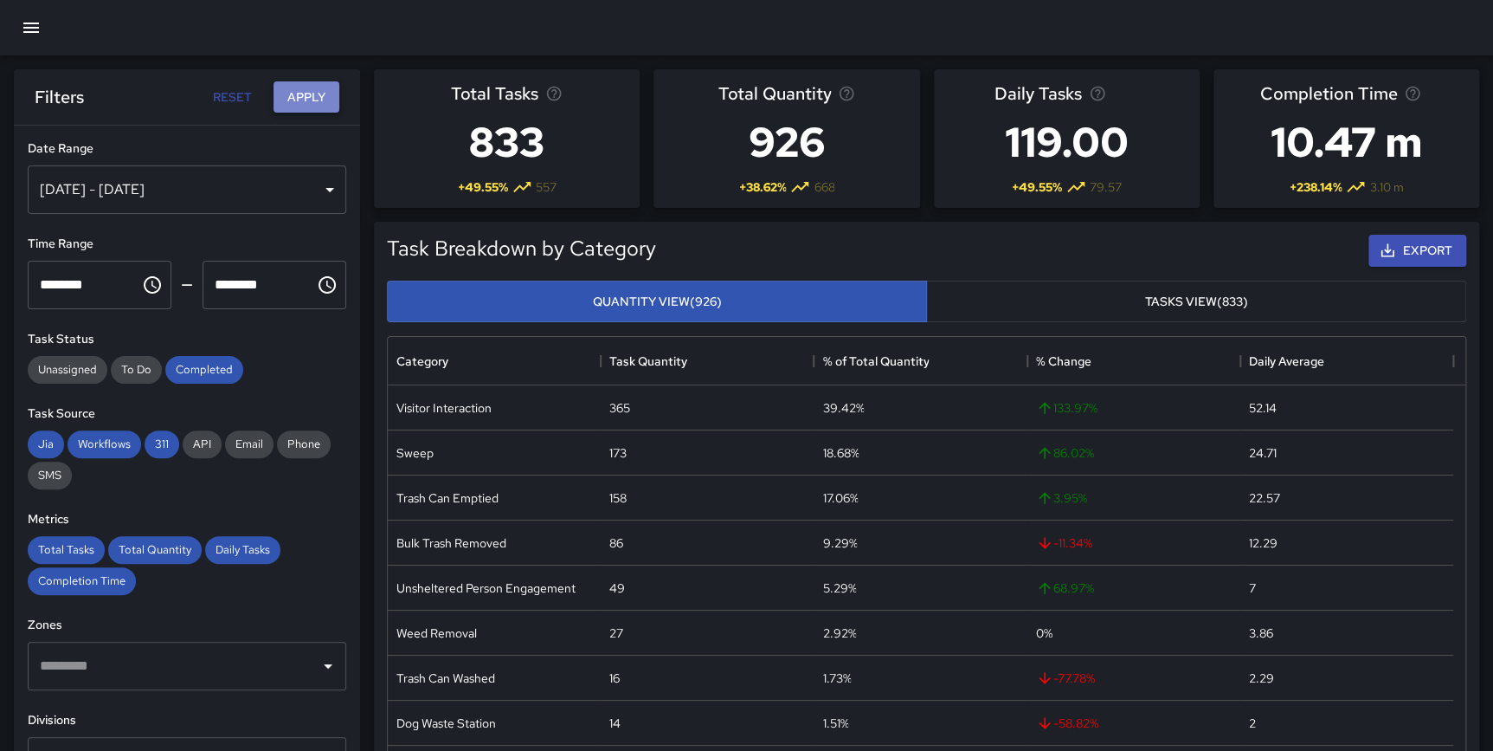
click at [311, 91] on button "Apply" at bounding box center [307, 97] width 66 height 32
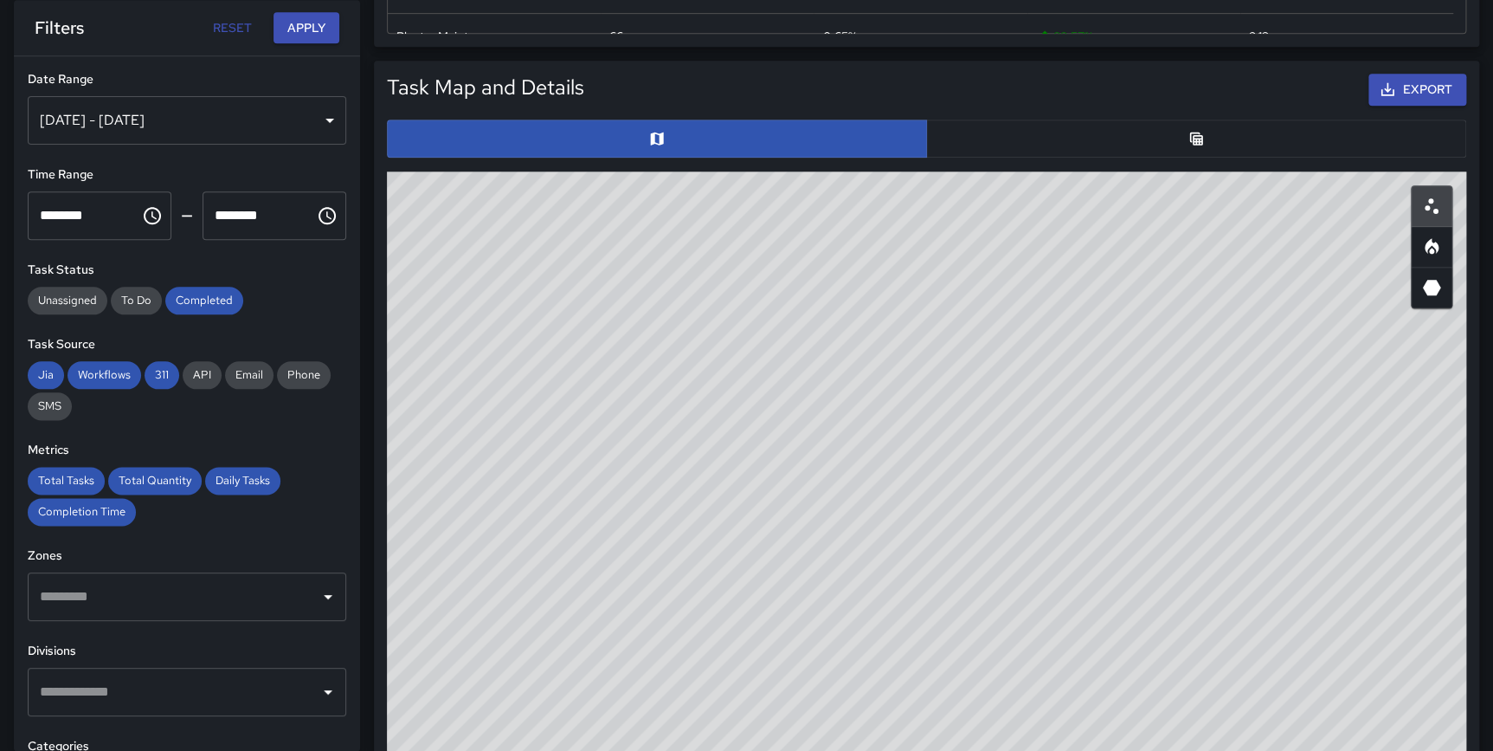
scroll to position [844, 0]
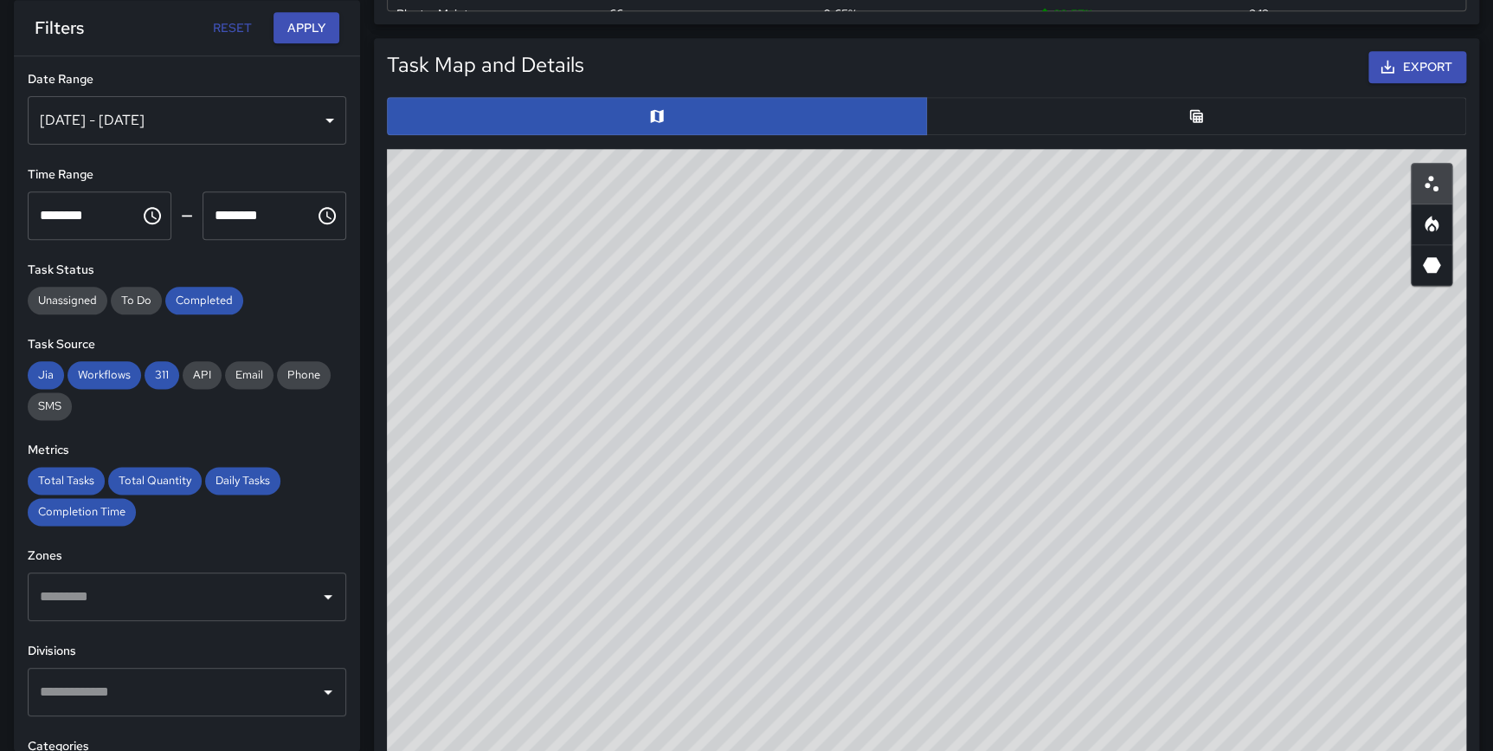
click at [1239, 122] on button "button" at bounding box center [1196, 116] width 540 height 38
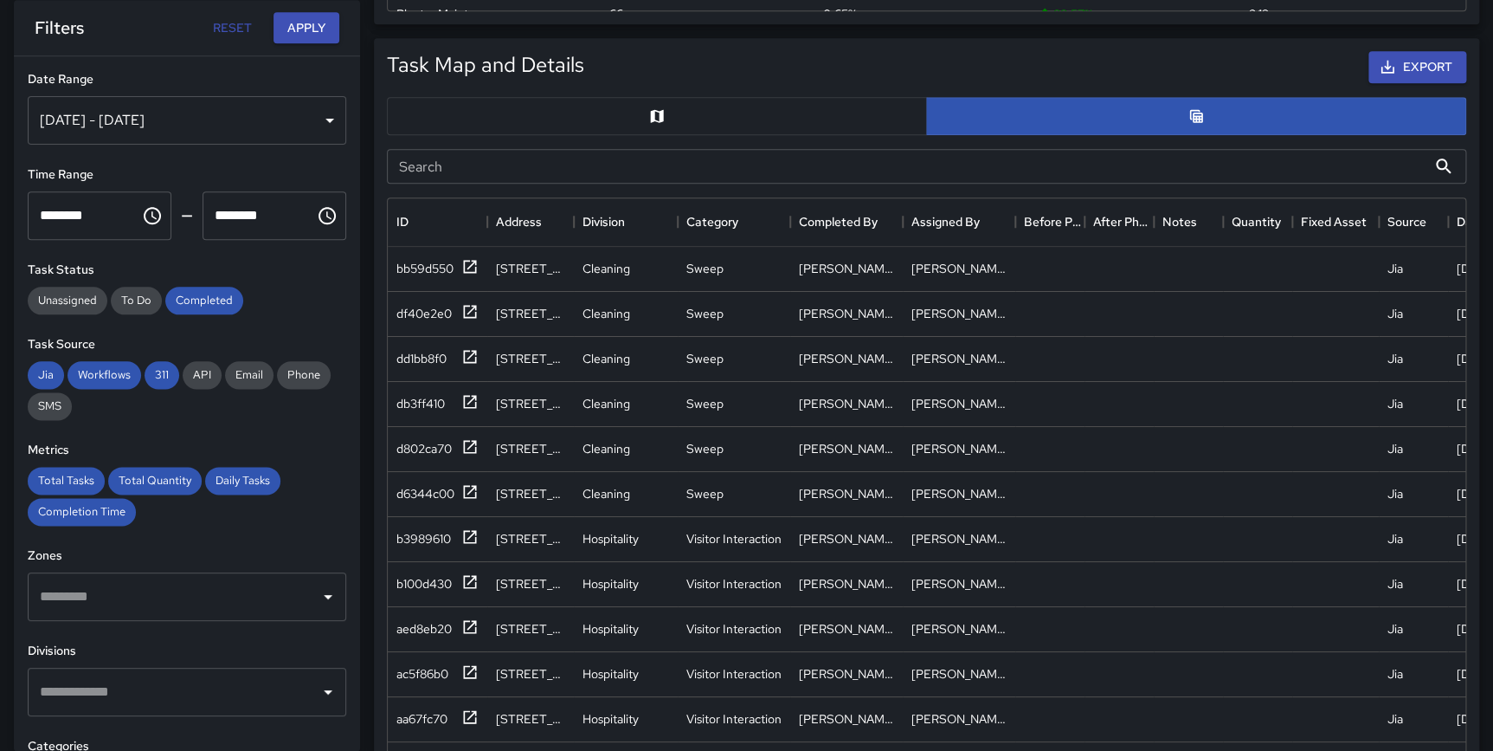
scroll to position [358, 0]
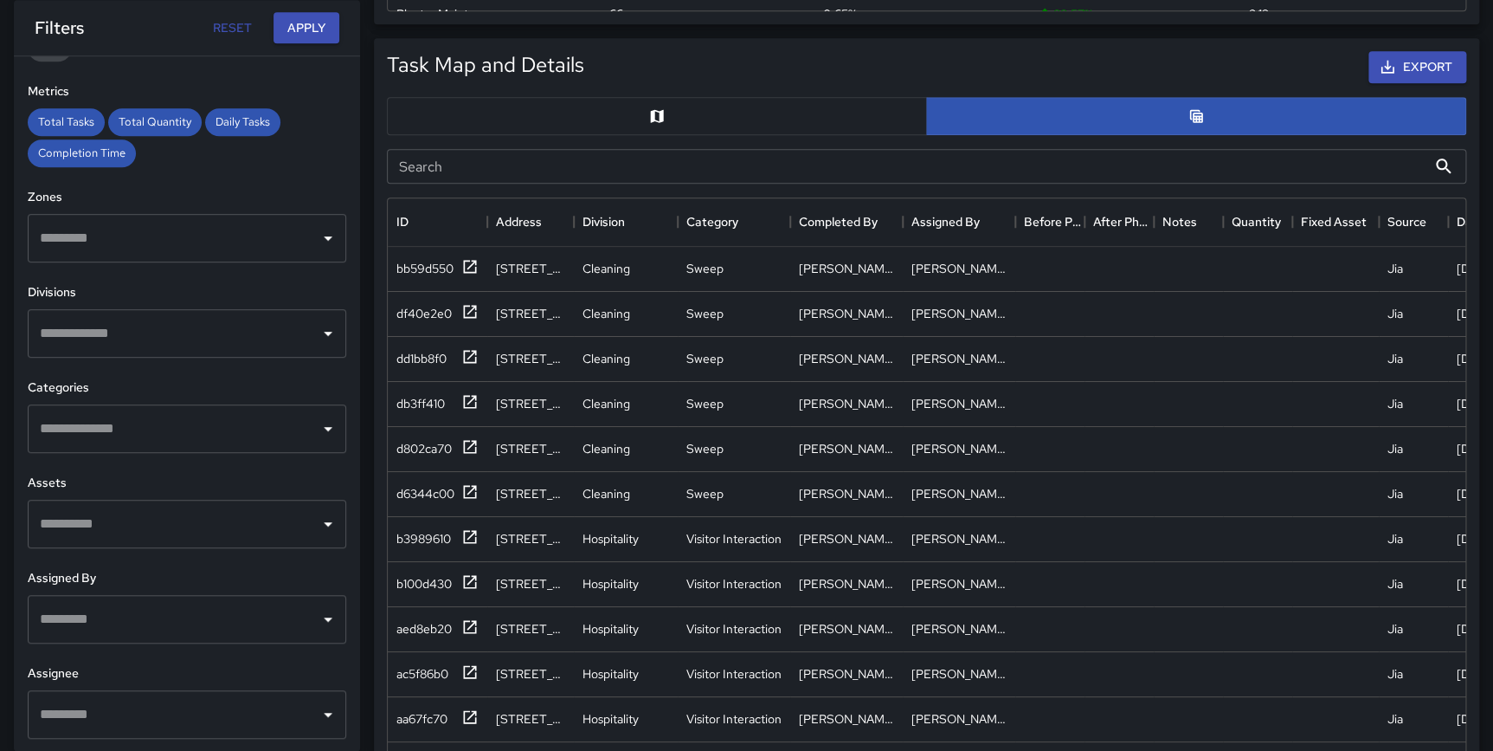
click at [158, 423] on input "text" at bounding box center [173, 428] width 277 height 33
type input "******"
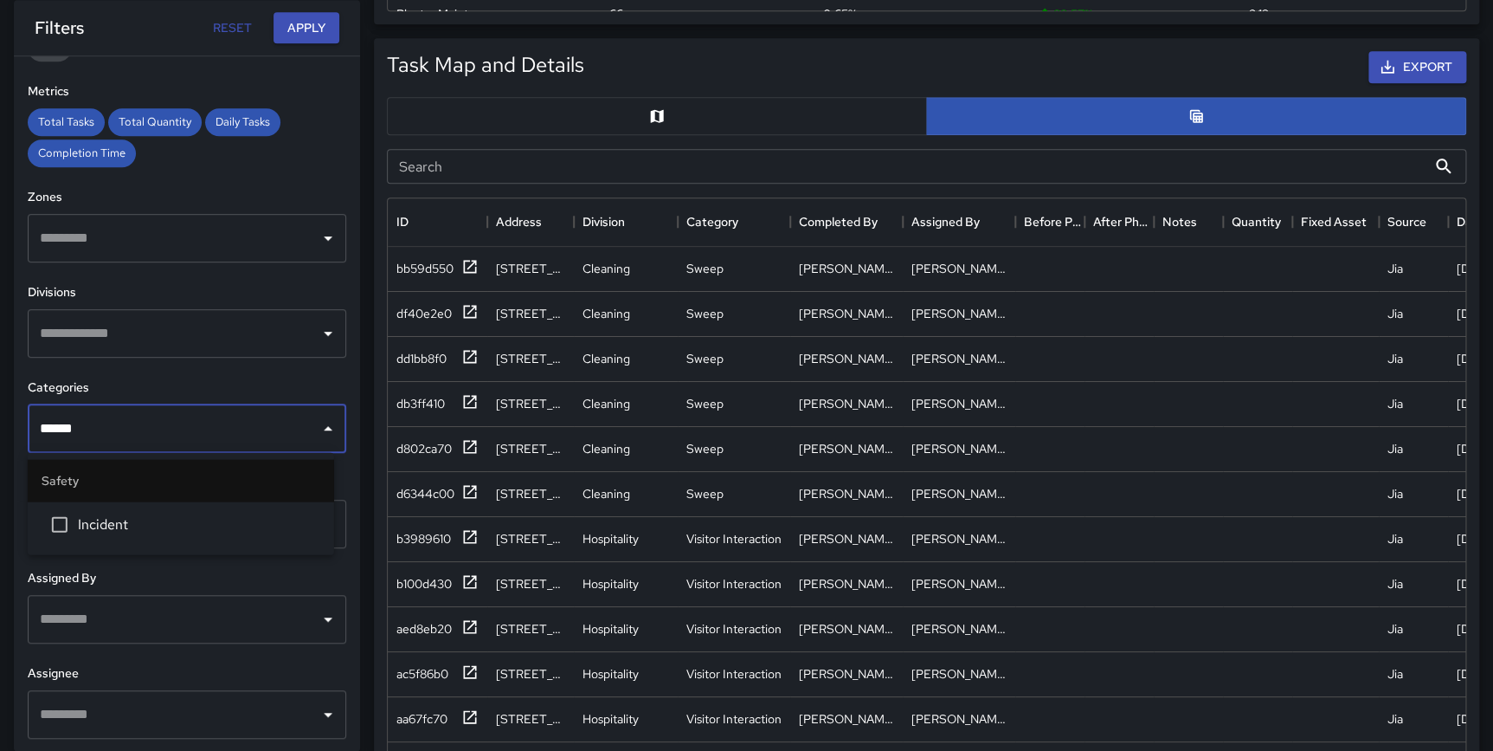
click at [124, 524] on span "Incident" at bounding box center [199, 523] width 242 height 21
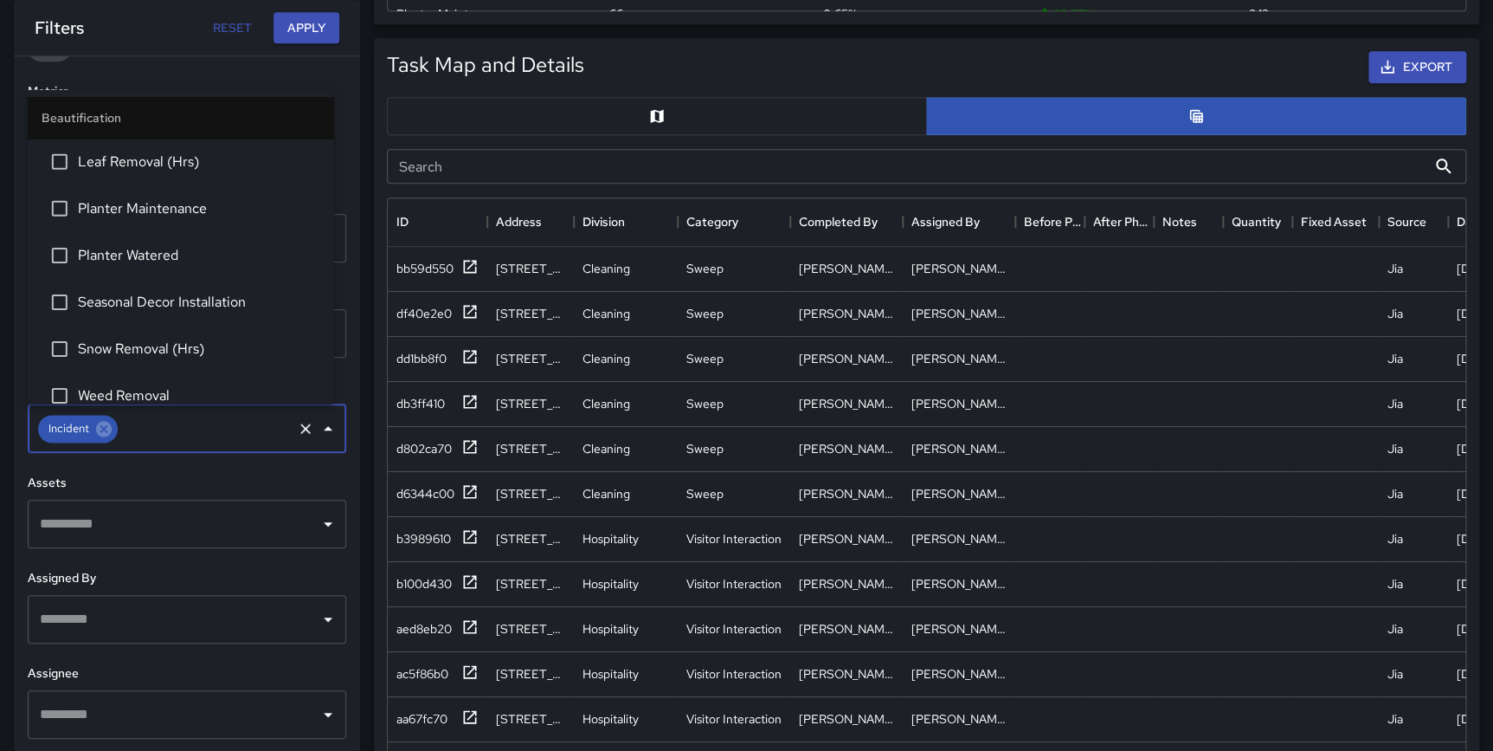
scroll to position [1390, 0]
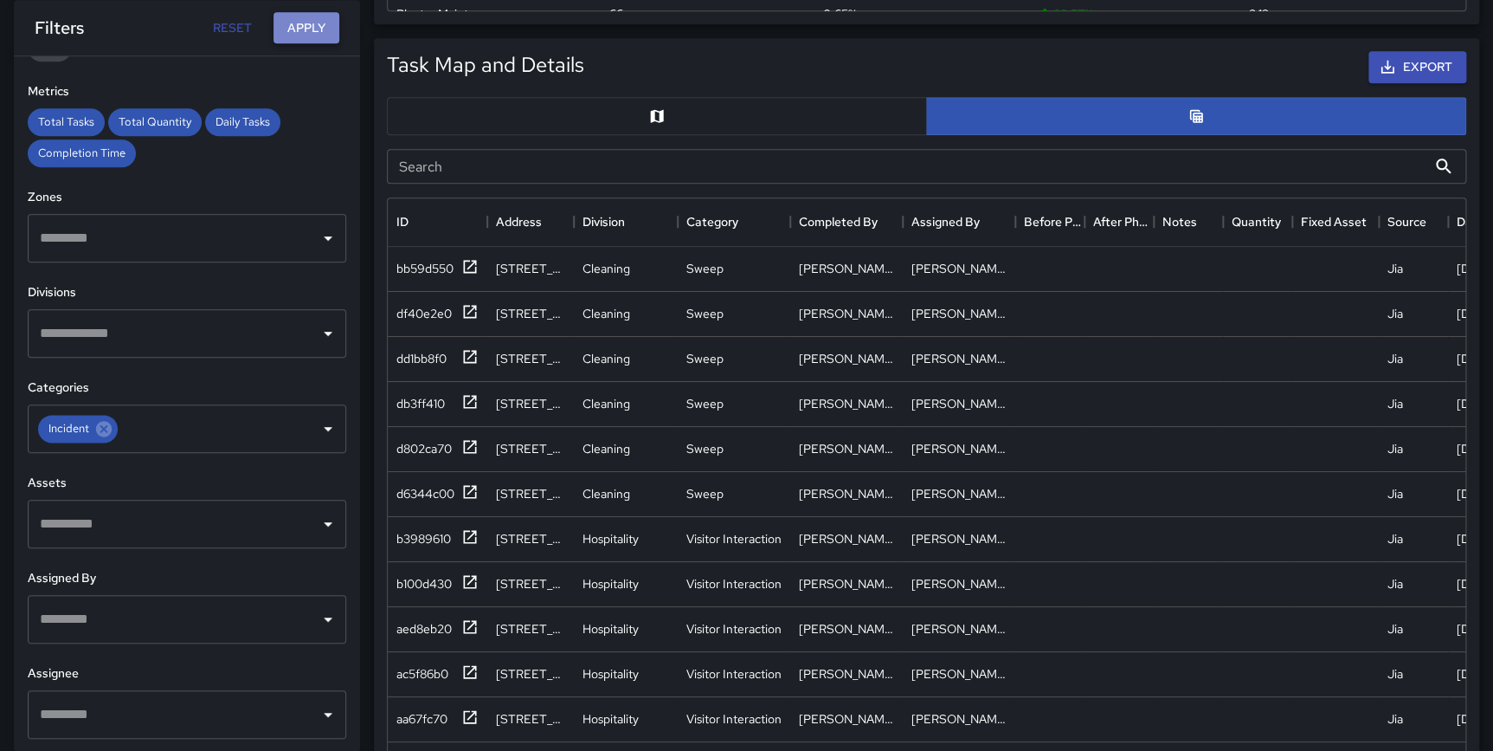
click at [278, 13] on button "Apply" at bounding box center [307, 28] width 66 height 32
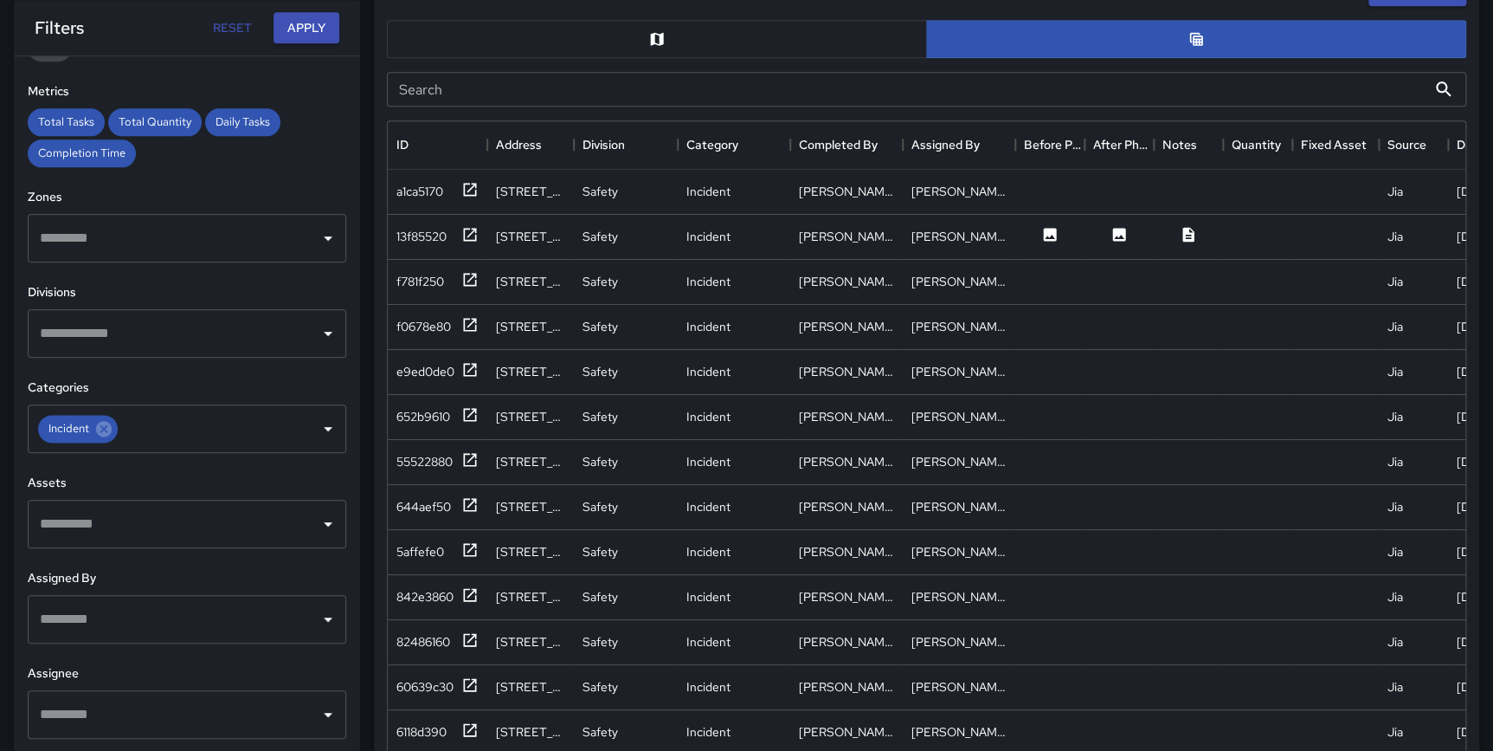
scroll to position [868, 0]
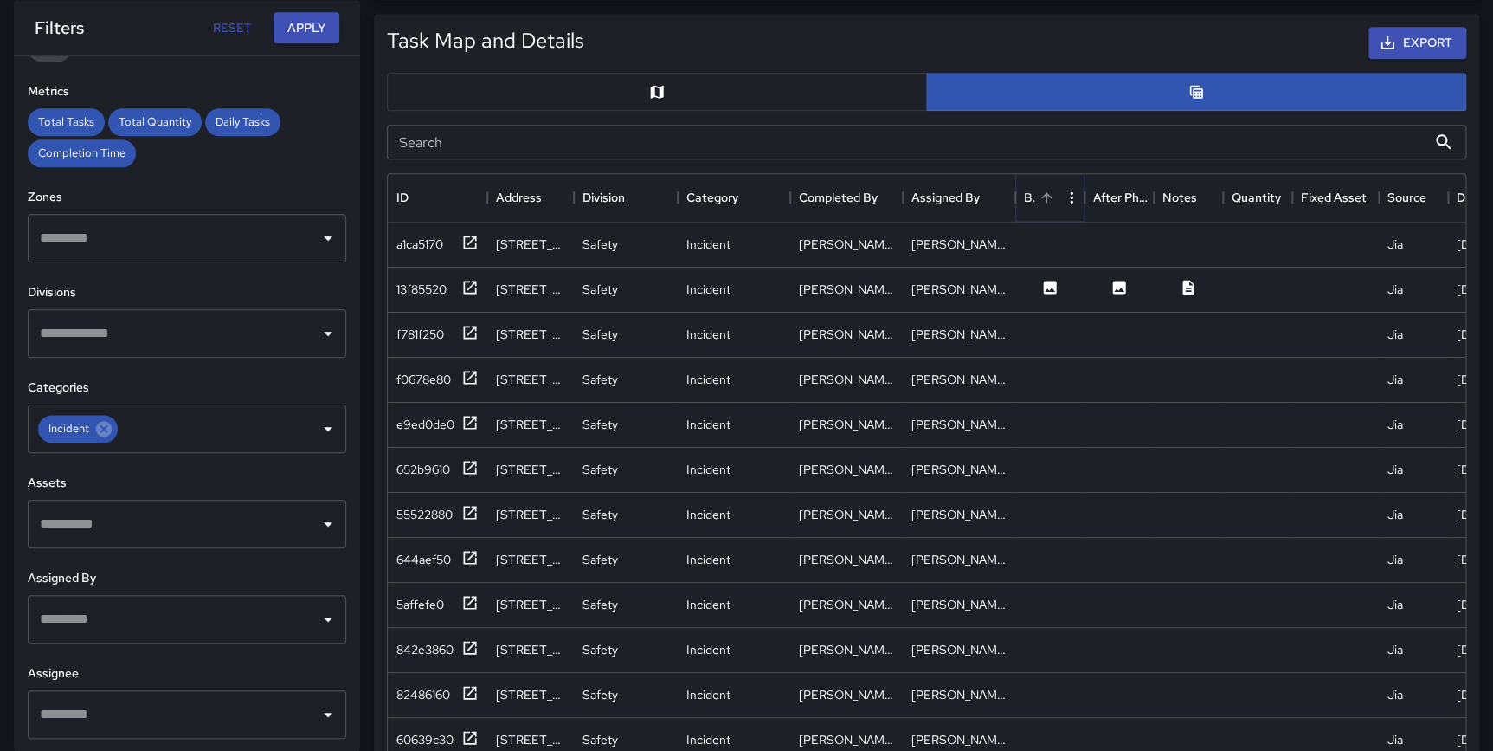
click at [1045, 190] on icon "Sort" at bounding box center [1047, 198] width 16 height 16
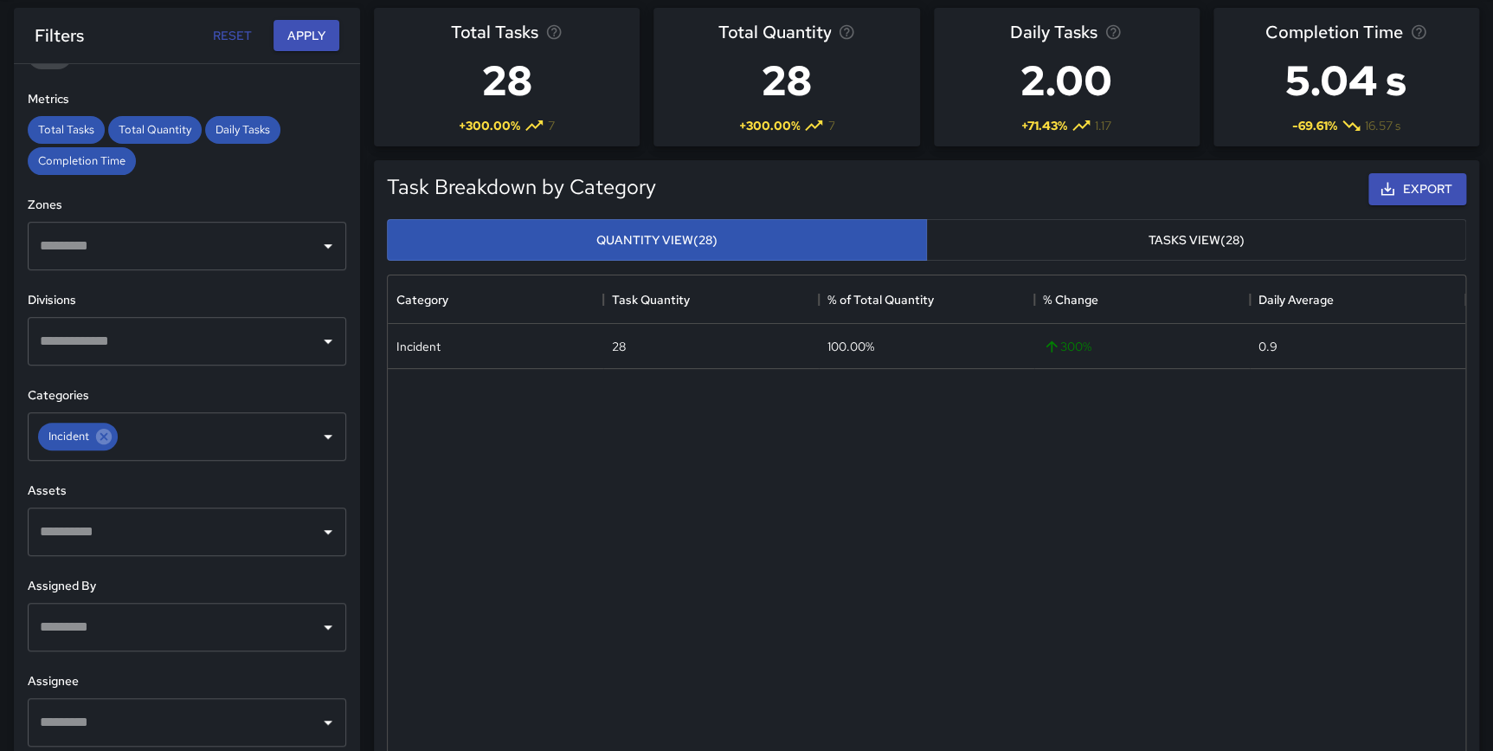
scroll to position [0, 0]
